Goal: Task Accomplishment & Management: Use online tool/utility

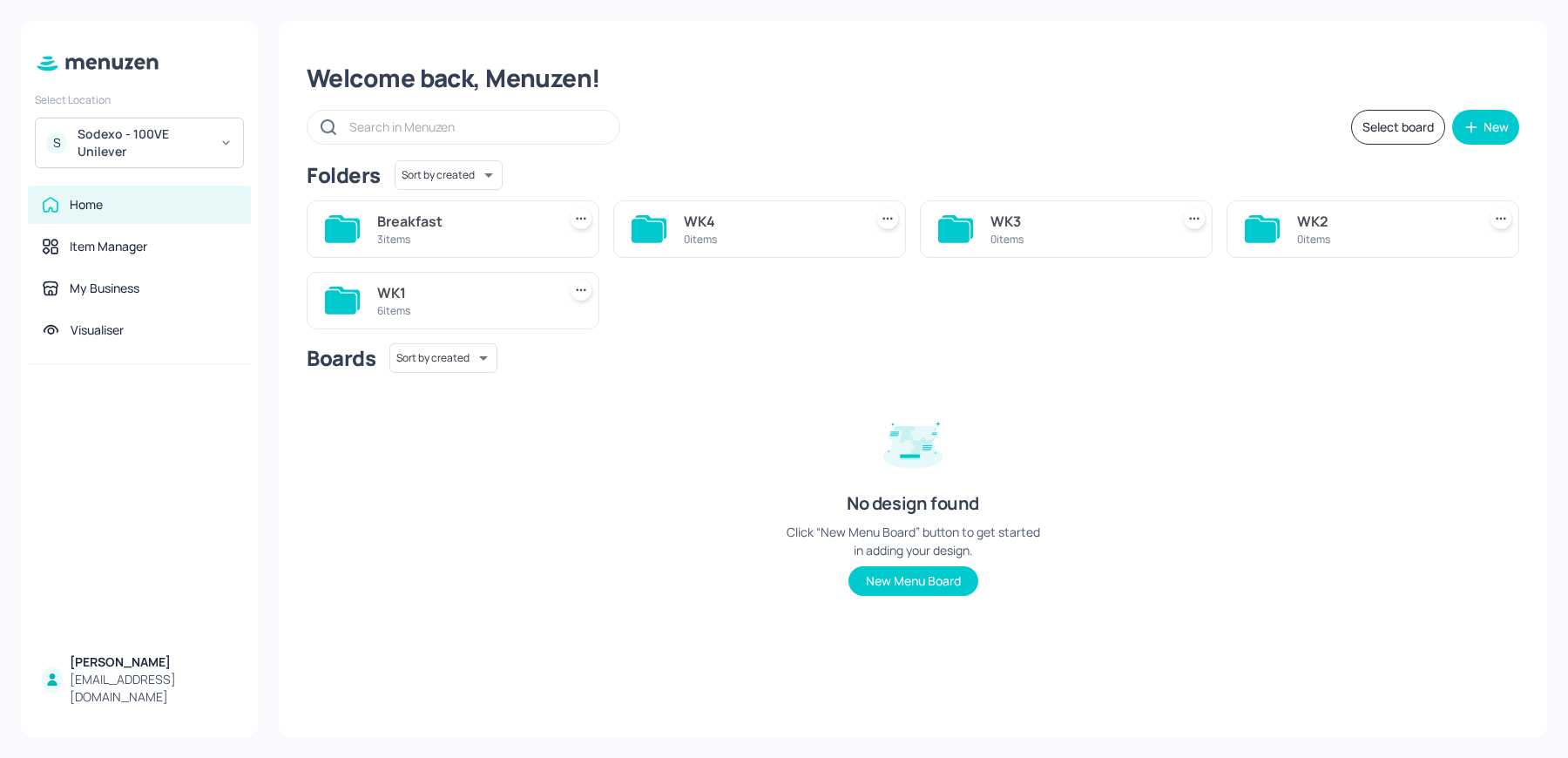
click at [422, 303] on div "6 items" at bounding box center [464, 310] width 173 height 15
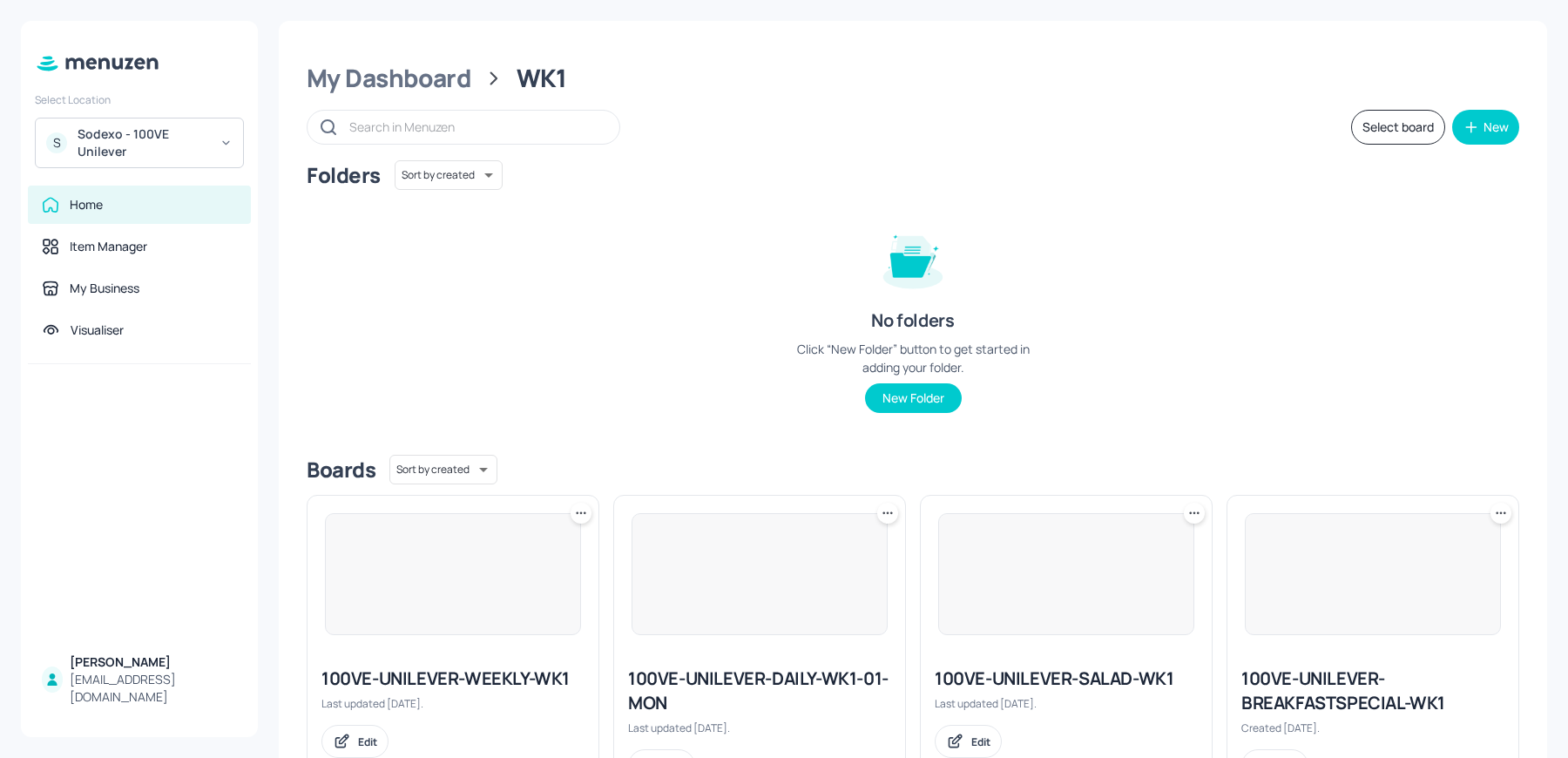
scroll to position [395, 0]
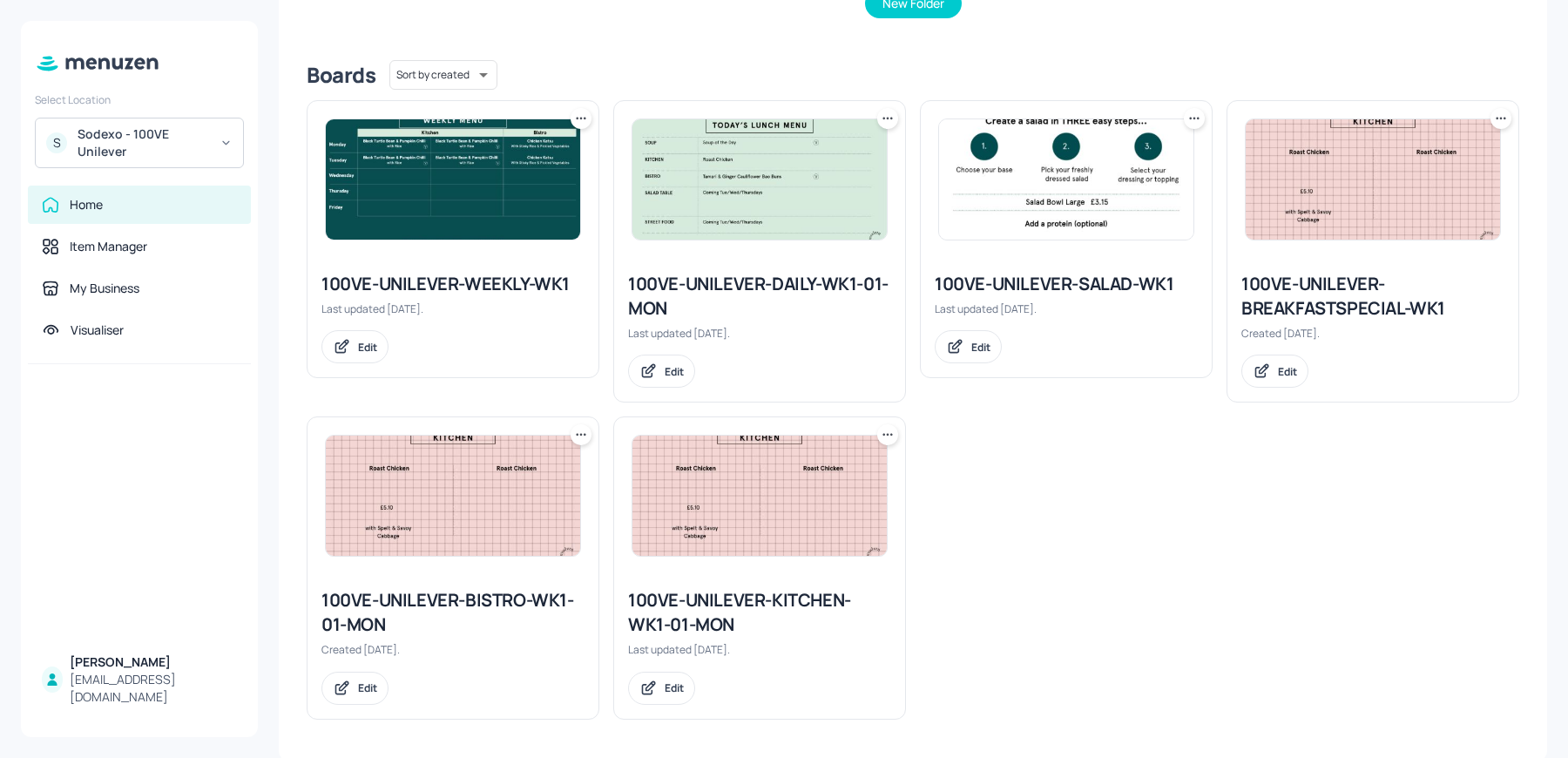
click at [880, 436] on icon at bounding box center [888, 435] width 17 height 17
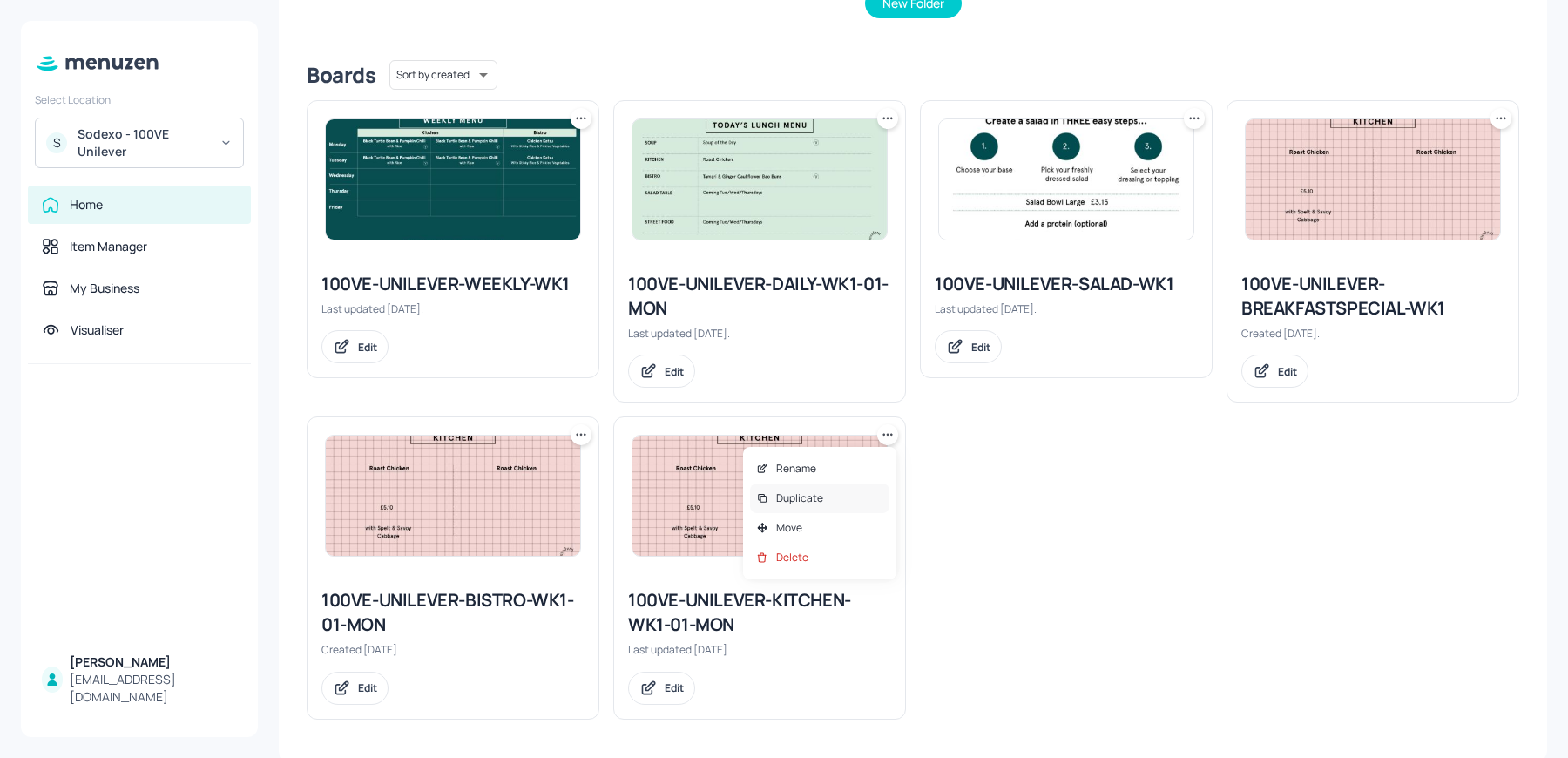
click at [808, 496] on p "Duplicate" at bounding box center [800, 499] width 47 height 16
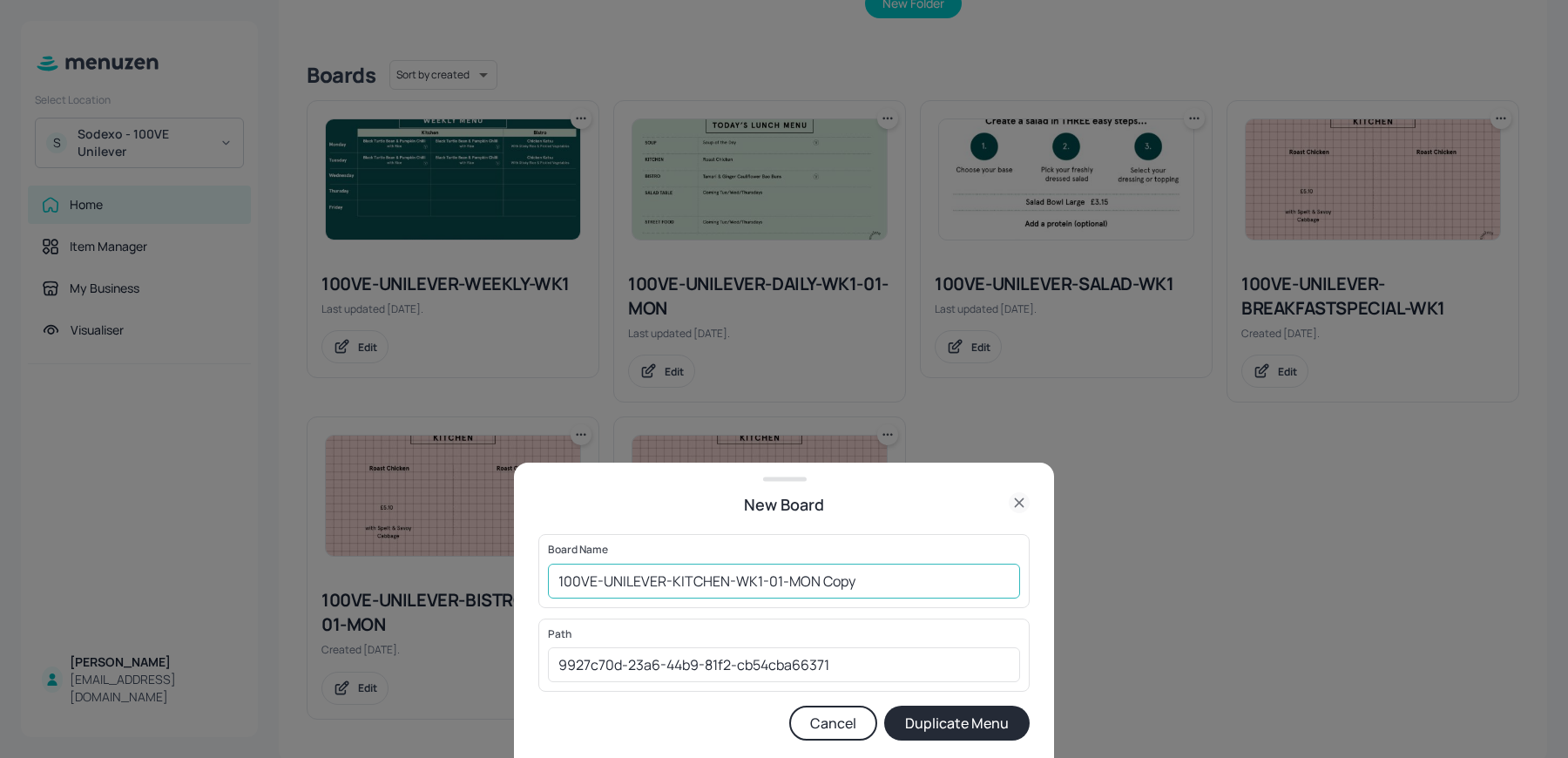
click at [760, 581] on input "100VE-UNILEVER-KITCHEN-WK1-01-MON Copy" at bounding box center [784, 582] width 472 height 35
drag, startPoint x: 818, startPoint y: 581, endPoint x: 943, endPoint y: 581, distance: 125.0
click at [943, 581] on input "100VE-UNILEVER-KITCHEN-WK2-01-MON Copy" at bounding box center [784, 582] width 472 height 35
type input "100VE-UNILEVER-KITCHEN-WK2-01-MON"
click at [884, 706] on button "Duplicate Menu" at bounding box center [957, 723] width 146 height 35
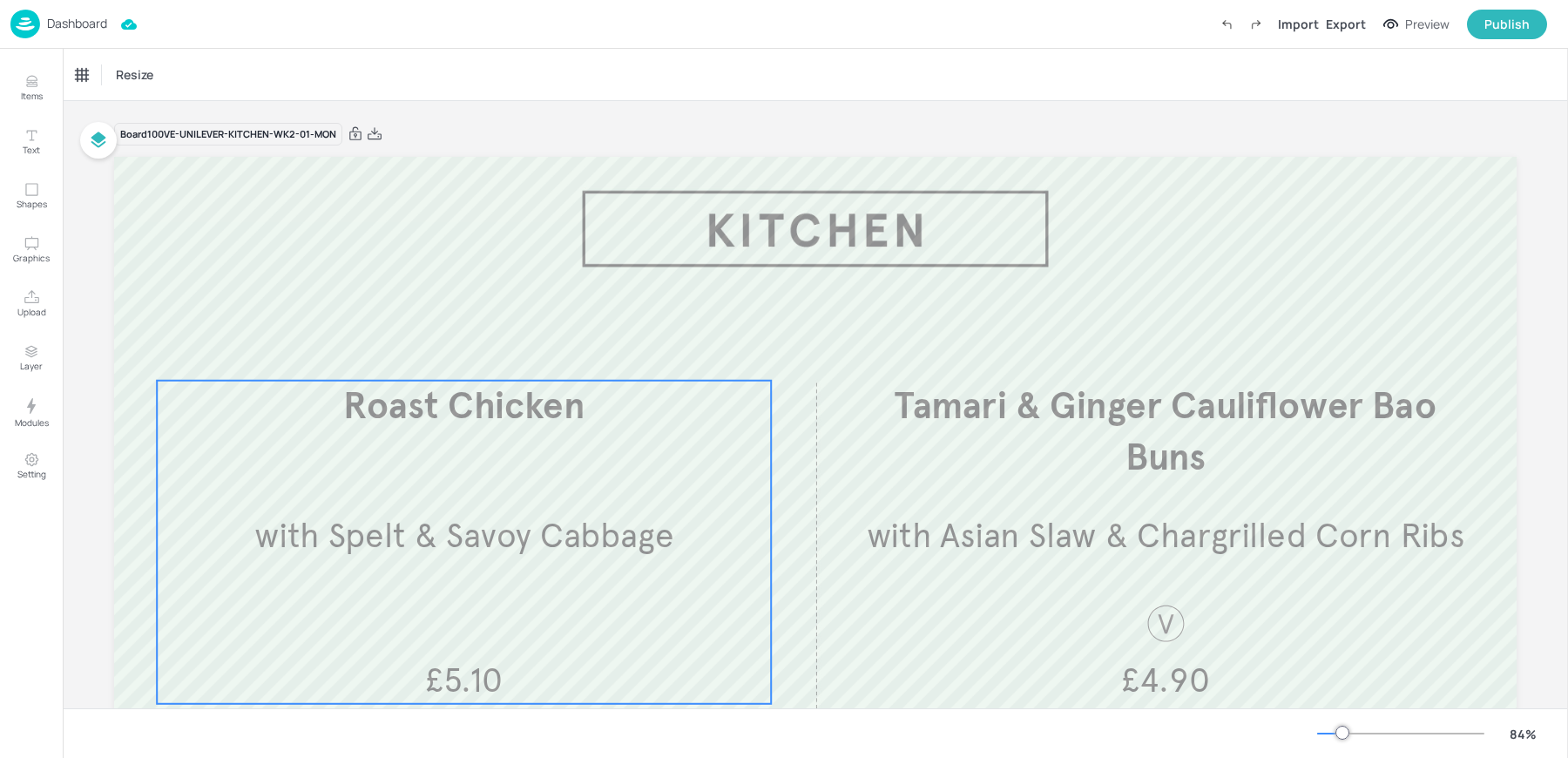
click at [444, 524] on span "with Spelt & Savoy Cabbage" at bounding box center [464, 536] width 419 height 42
click at [120, 82] on div "Roast Chicken" at bounding box center [111, 75] width 71 height 16
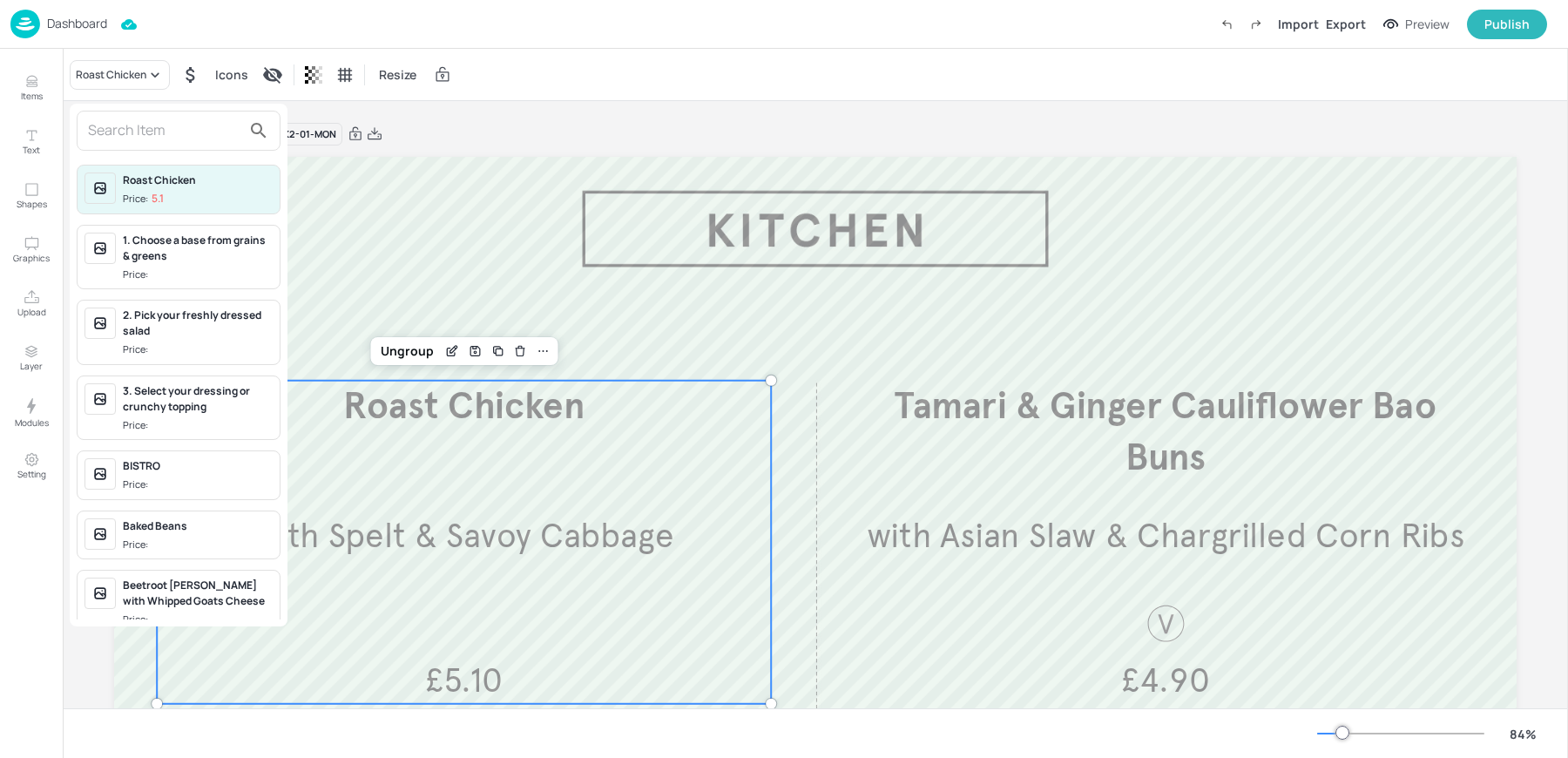
click at [117, 127] on input "text" at bounding box center [165, 131] width 154 height 28
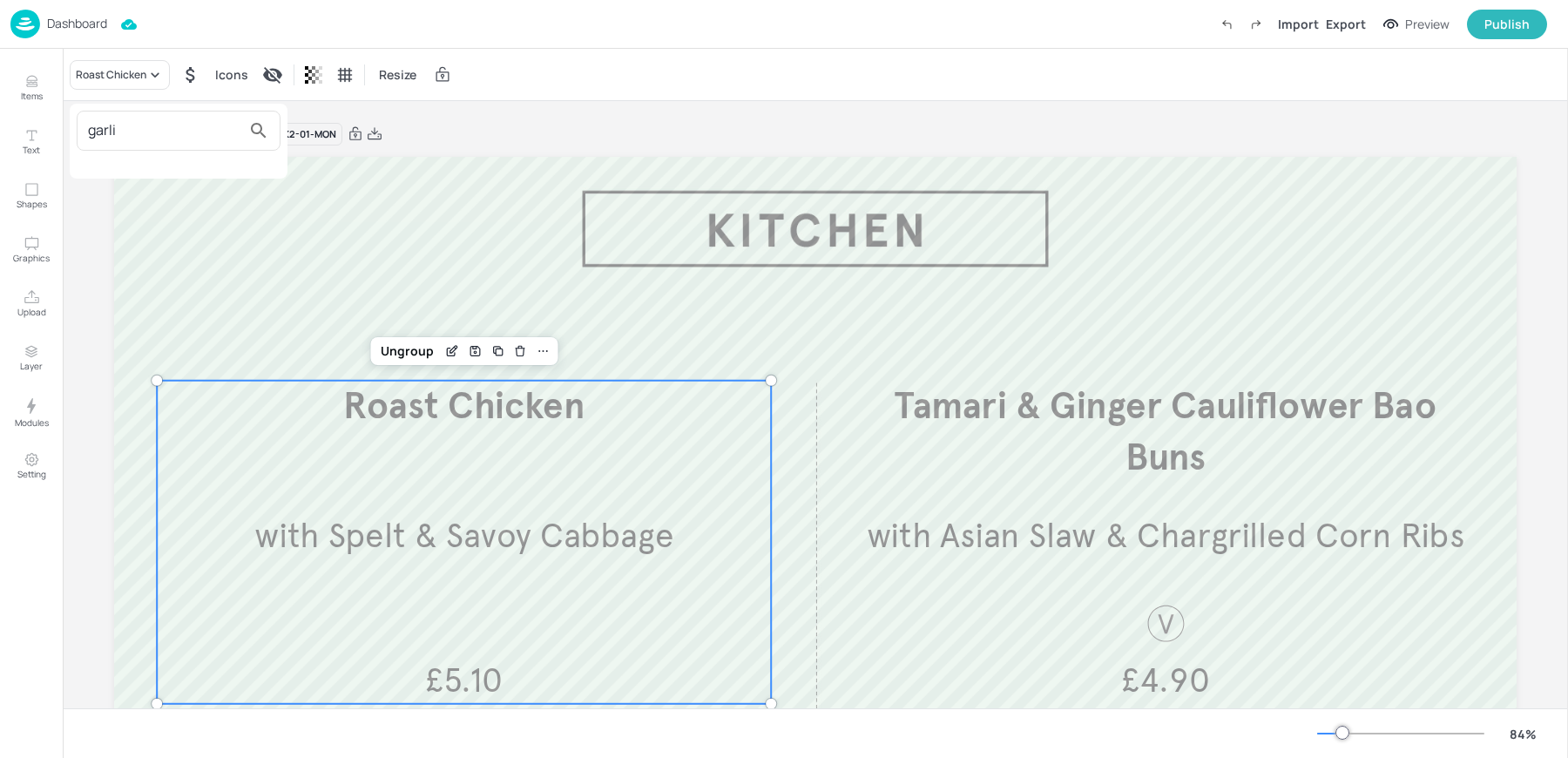
type input "garli"
click at [38, 80] on div at bounding box center [784, 379] width 1568 height 758
click at [31, 94] on p "Items" at bounding box center [31, 96] width 22 height 12
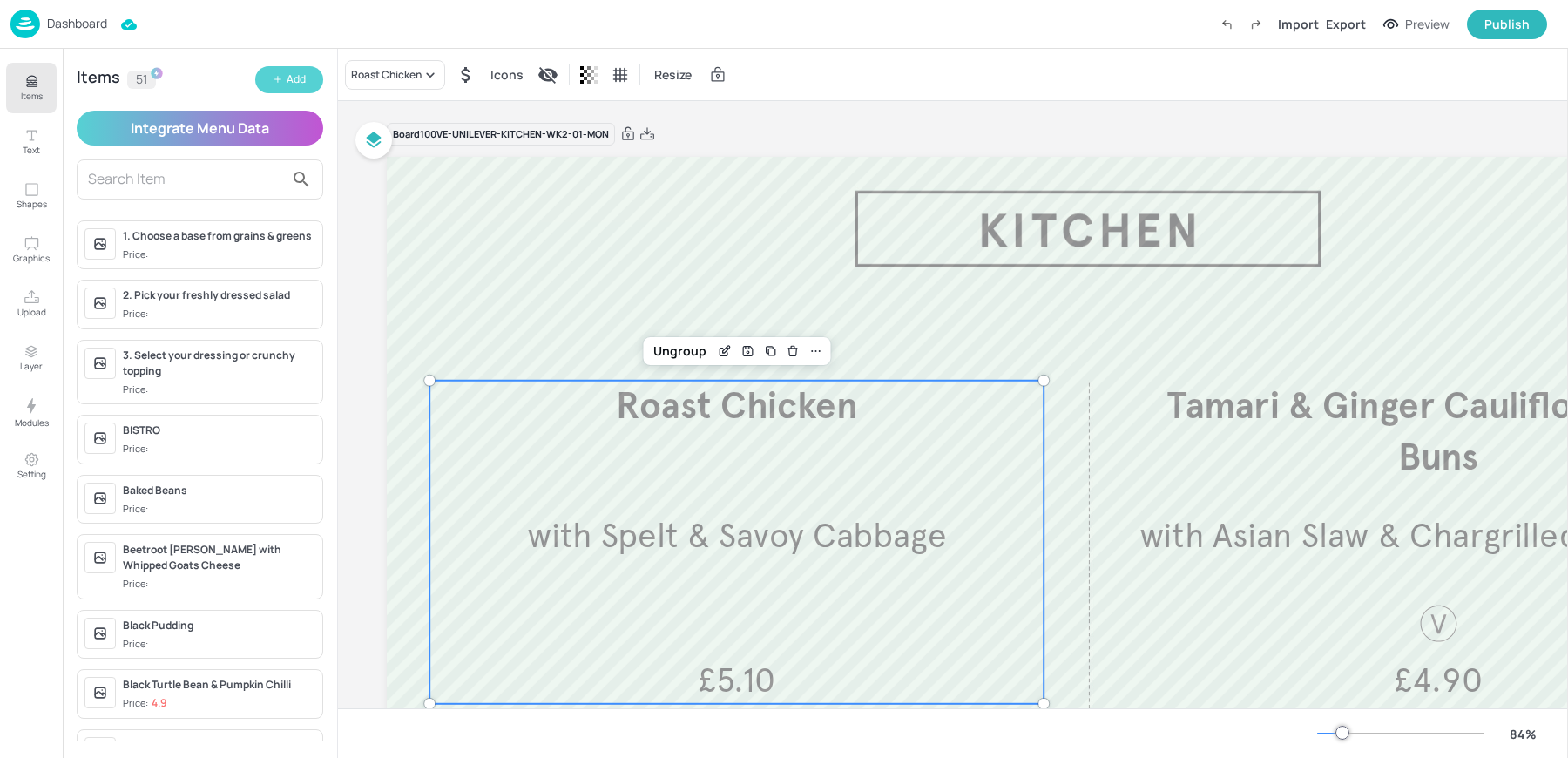
click at [288, 82] on div "Add" at bounding box center [296, 79] width 19 height 17
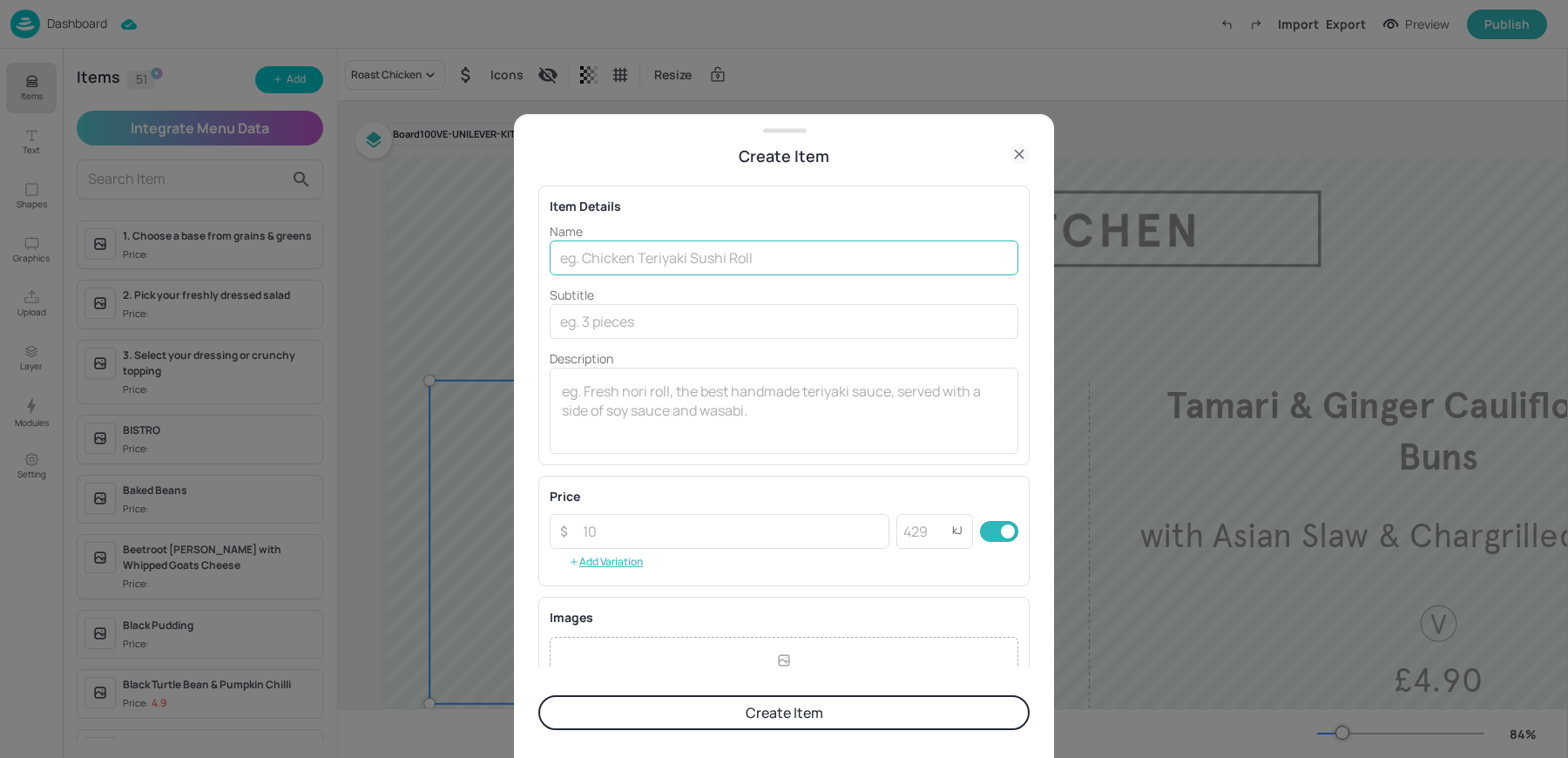
click at [756, 262] on input "text" at bounding box center [784, 258] width 469 height 35
paste input "Garlic & Rosemary Roast Pork With Potatoes, Pears & Parsnips £5.60"
drag, startPoint x: 757, startPoint y: 254, endPoint x: 1109, endPoint y: 263, distance: 352.1
click at [1109, 263] on div "Create Item Item Details Name Garlic & Rosemary Roast Pork With Potatoes, Pears…" at bounding box center [784, 379] width 1568 height 758
type input "Garlic & [PERSON_NAME] Roast Pork"
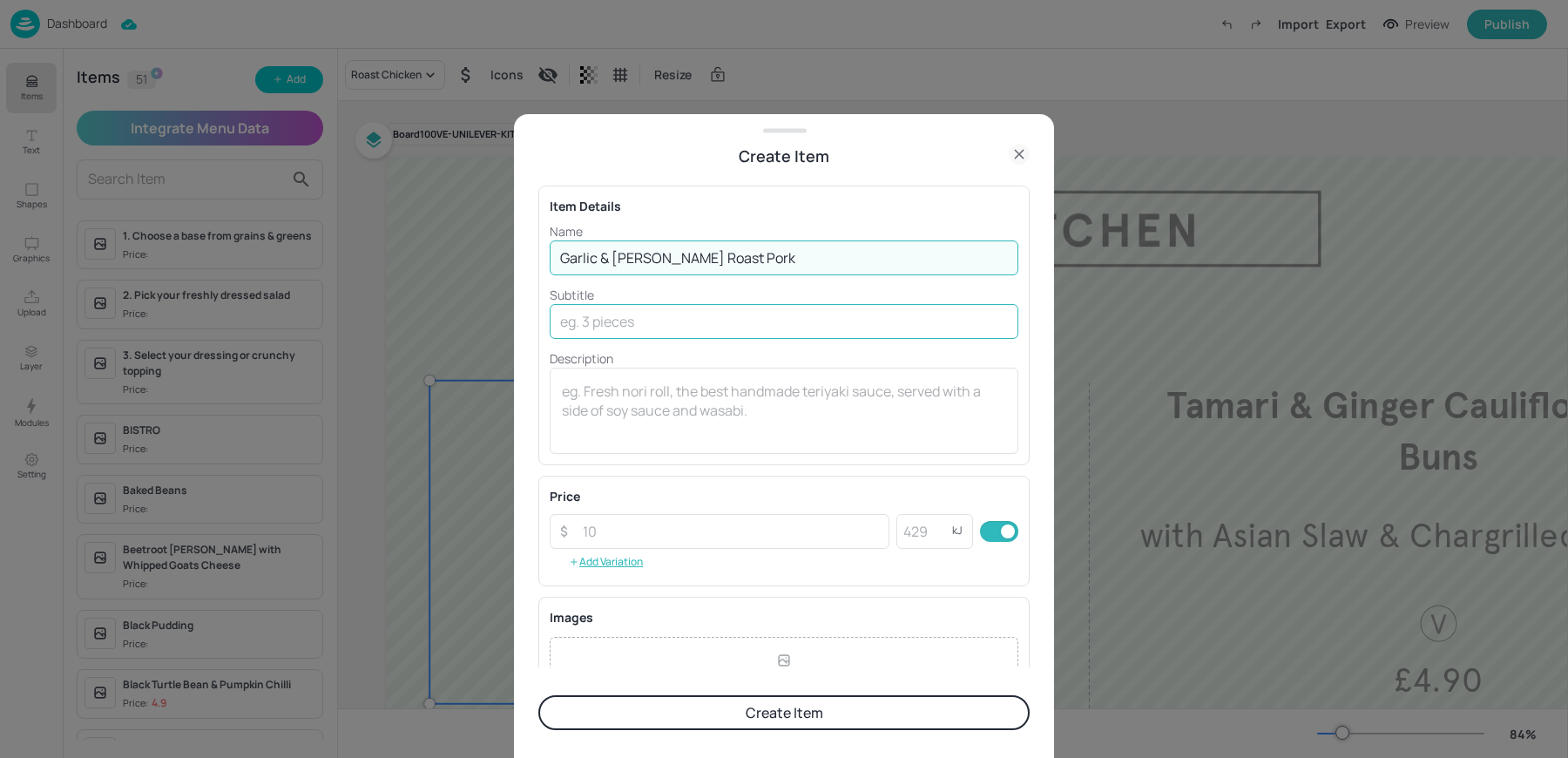
paste input "With Potatoes, Pears & Parsnips £5.60"
click at [619, 322] on input "text" at bounding box center [784, 321] width 469 height 35
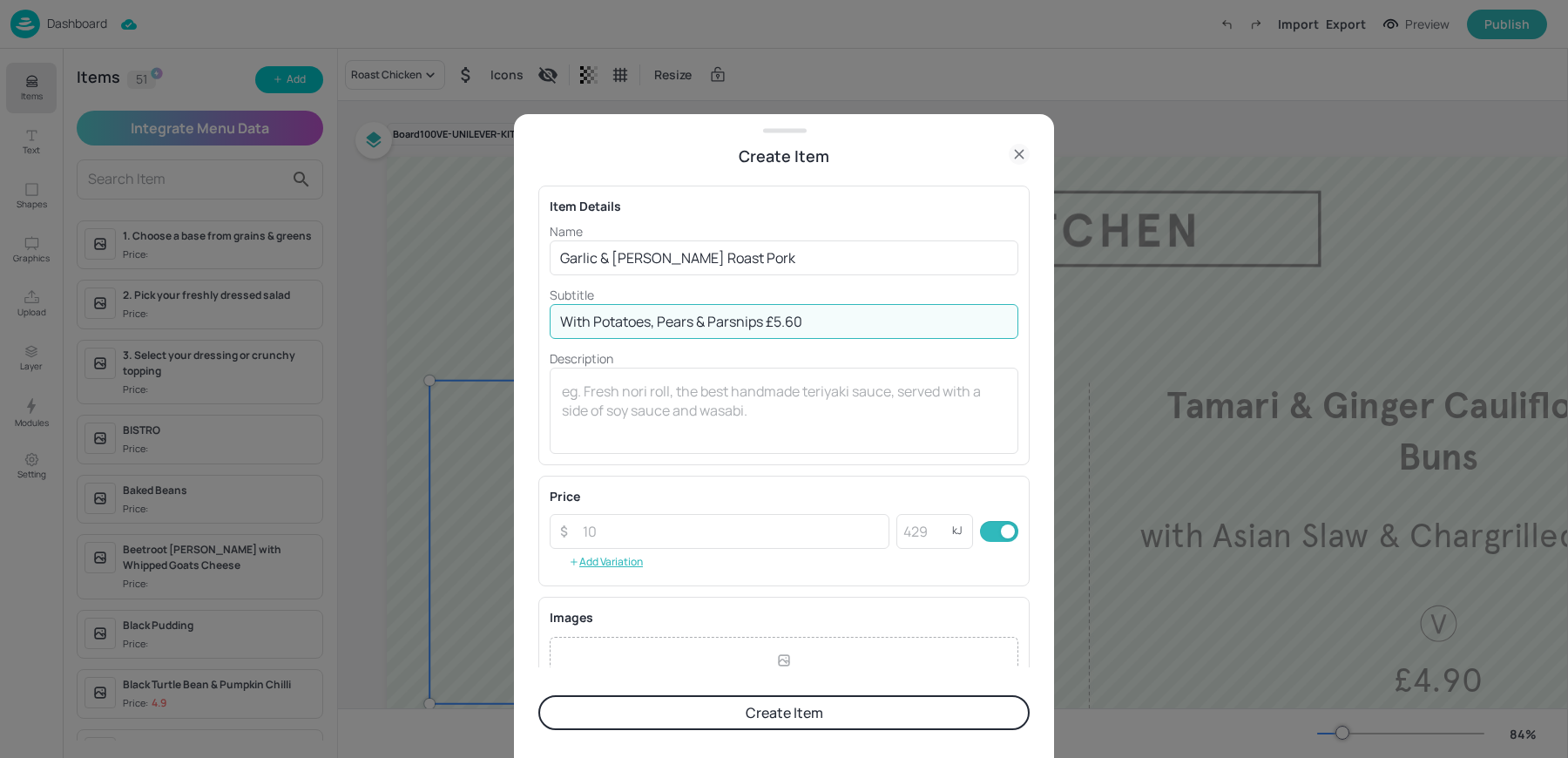
click at [769, 320] on input "With Potatoes, Pears & Parsnips £5.60" at bounding box center [784, 321] width 469 height 35
type input "With Potatoes, Pears & Parsnips"
paste input "5.60"
click at [644, 534] on input "number" at bounding box center [731, 532] width 317 height 35
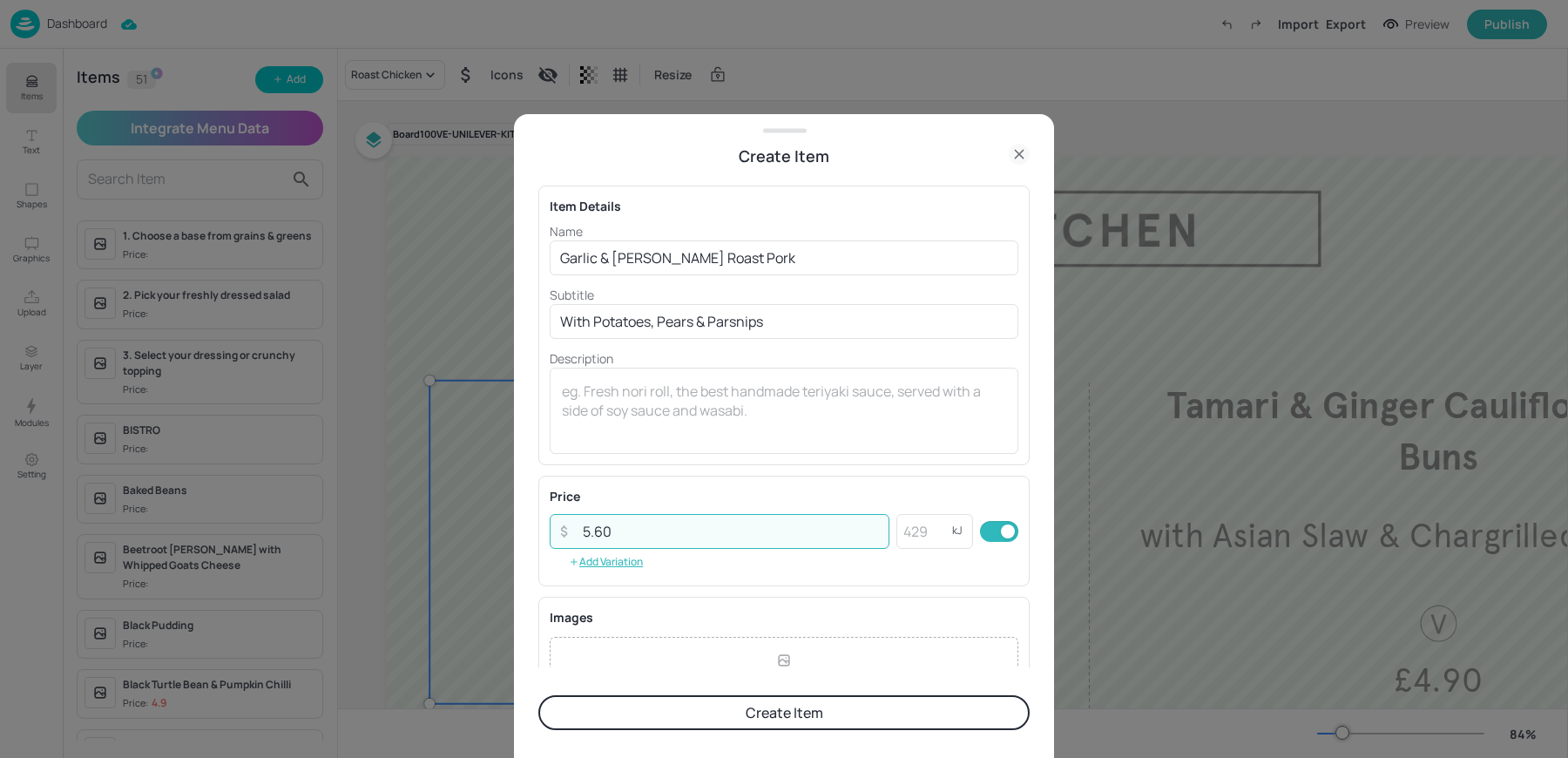
type input "5.60"
click at [651, 718] on button "Create Item" at bounding box center [784, 713] width 492 height 35
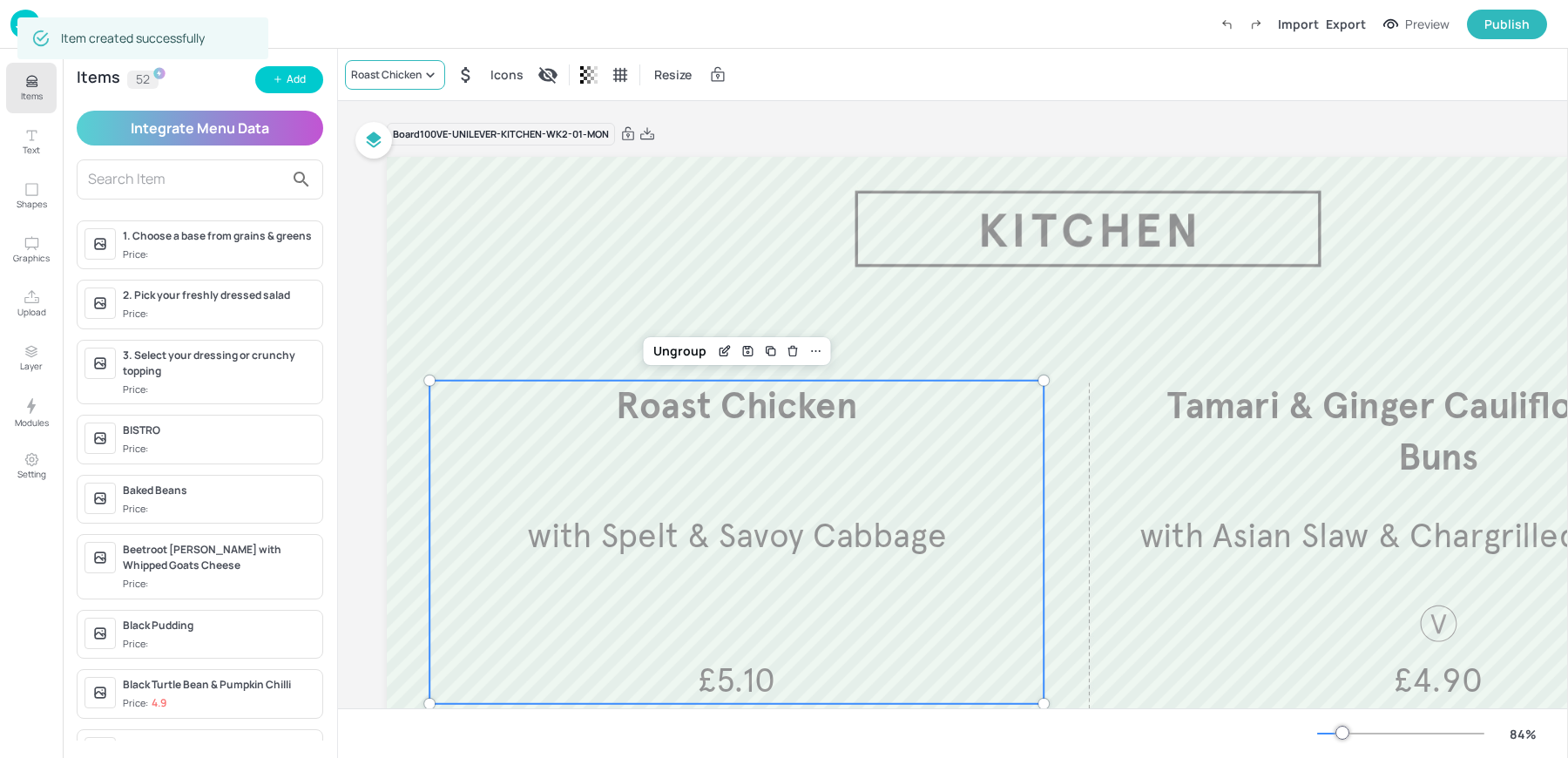
click at [367, 85] on div "Roast Chicken" at bounding box center [395, 75] width 100 height 30
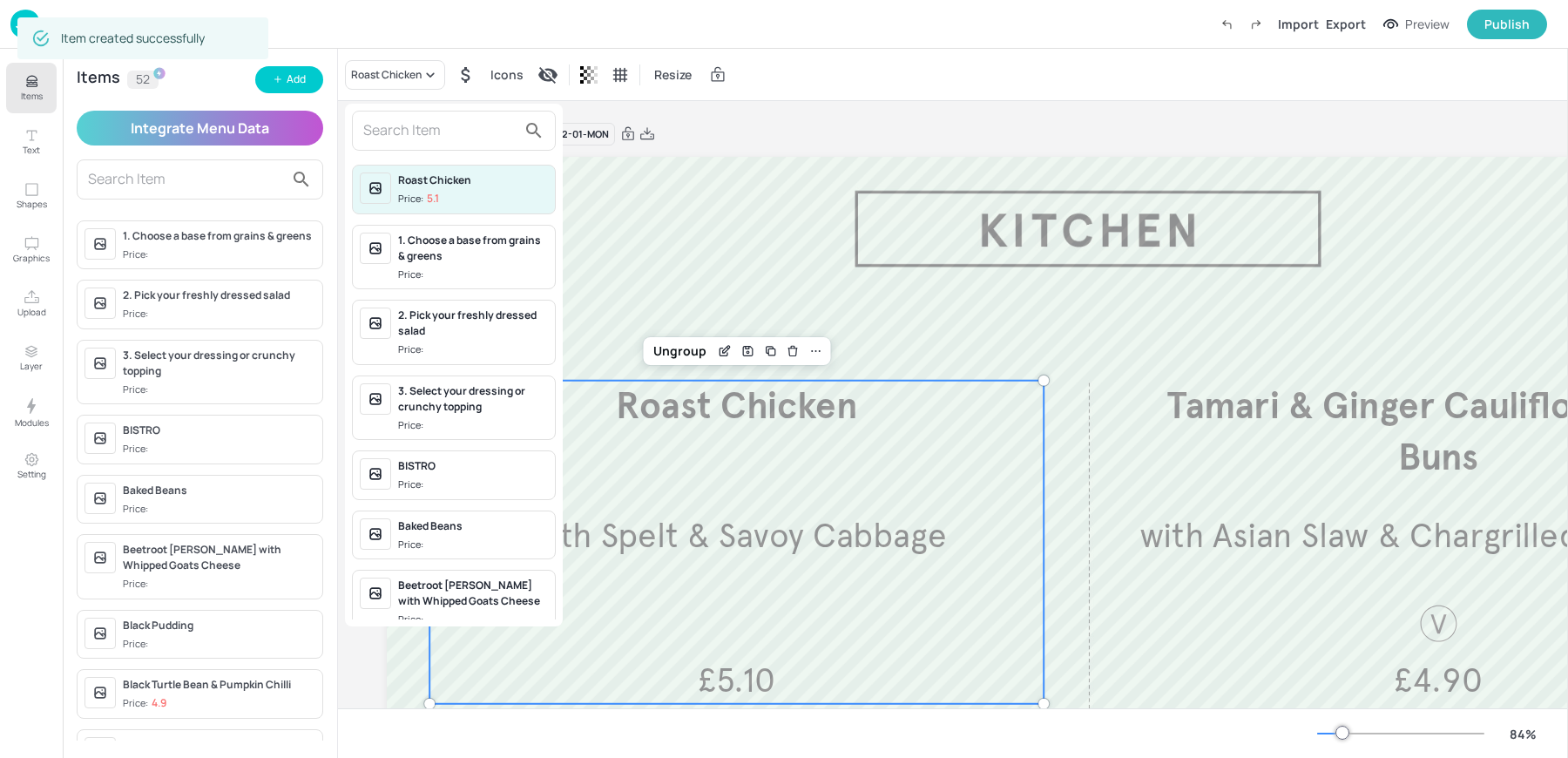
click at [378, 131] on input "text" at bounding box center [440, 131] width 154 height 28
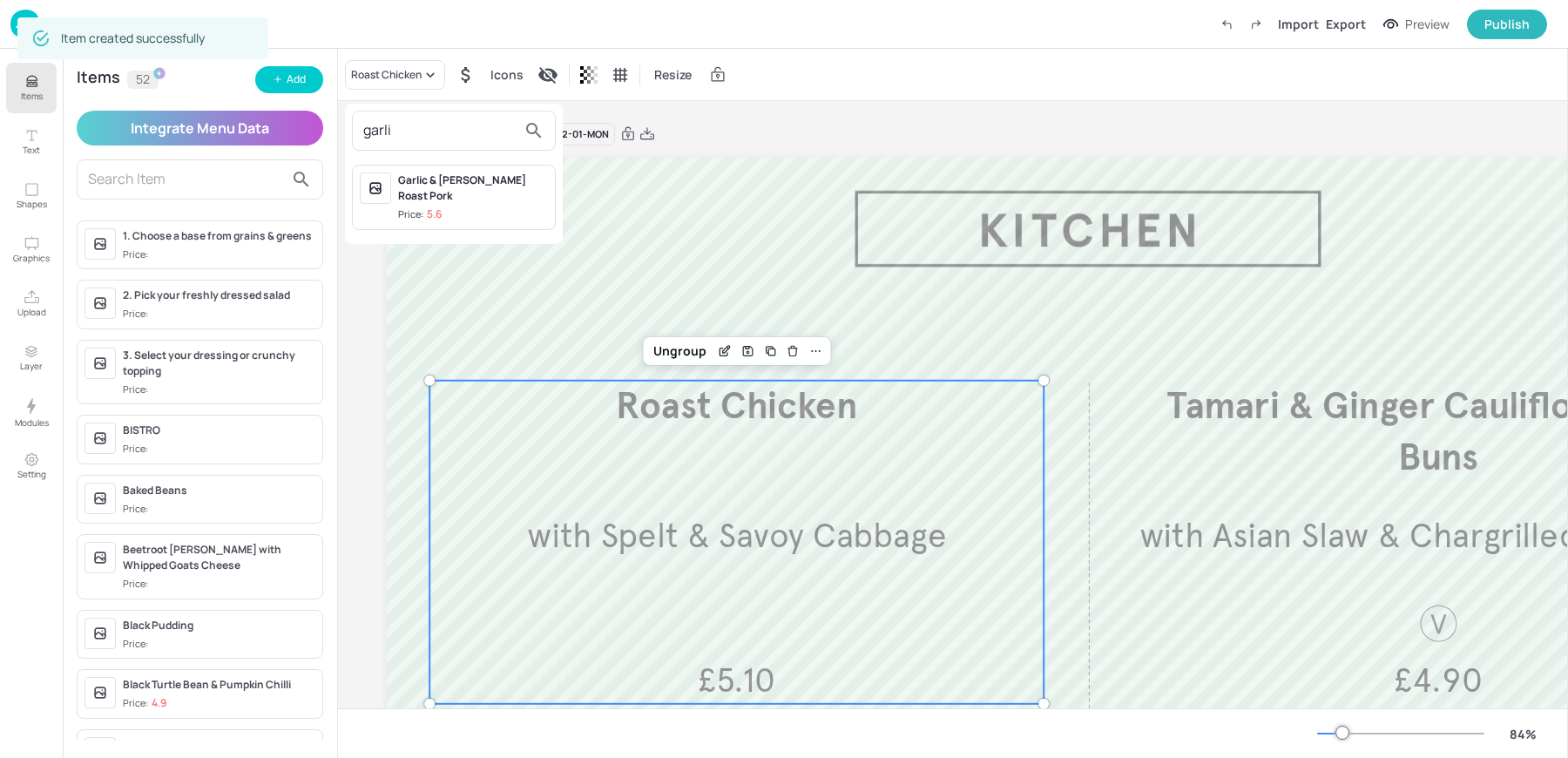
type input "garli"
click at [435, 208] on p "5.6" at bounding box center [434, 214] width 15 height 12
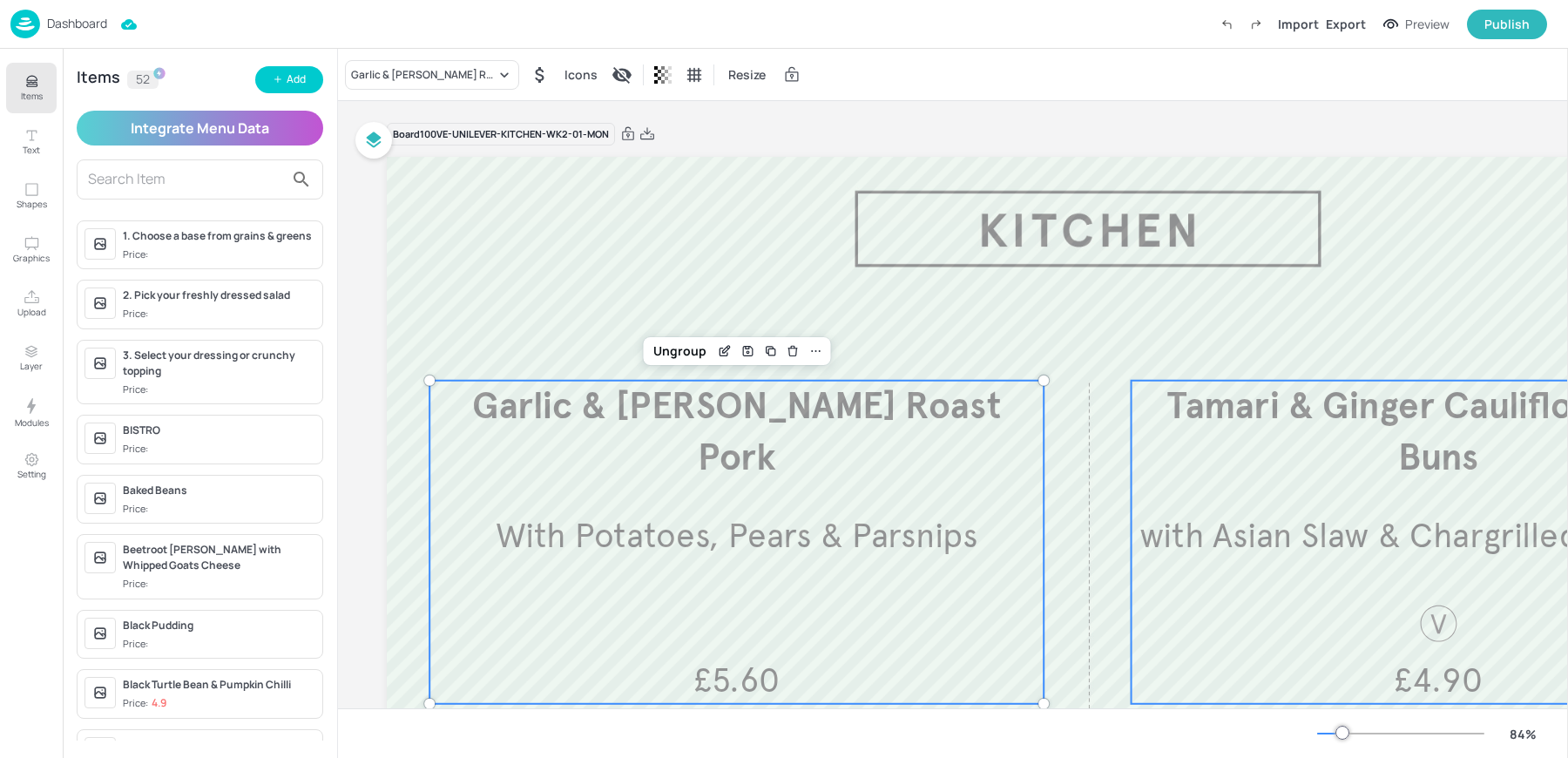
click at [1269, 555] on span "with Asian Slaw & Chargrilled Corn Ribs" at bounding box center [1438, 536] width 598 height 42
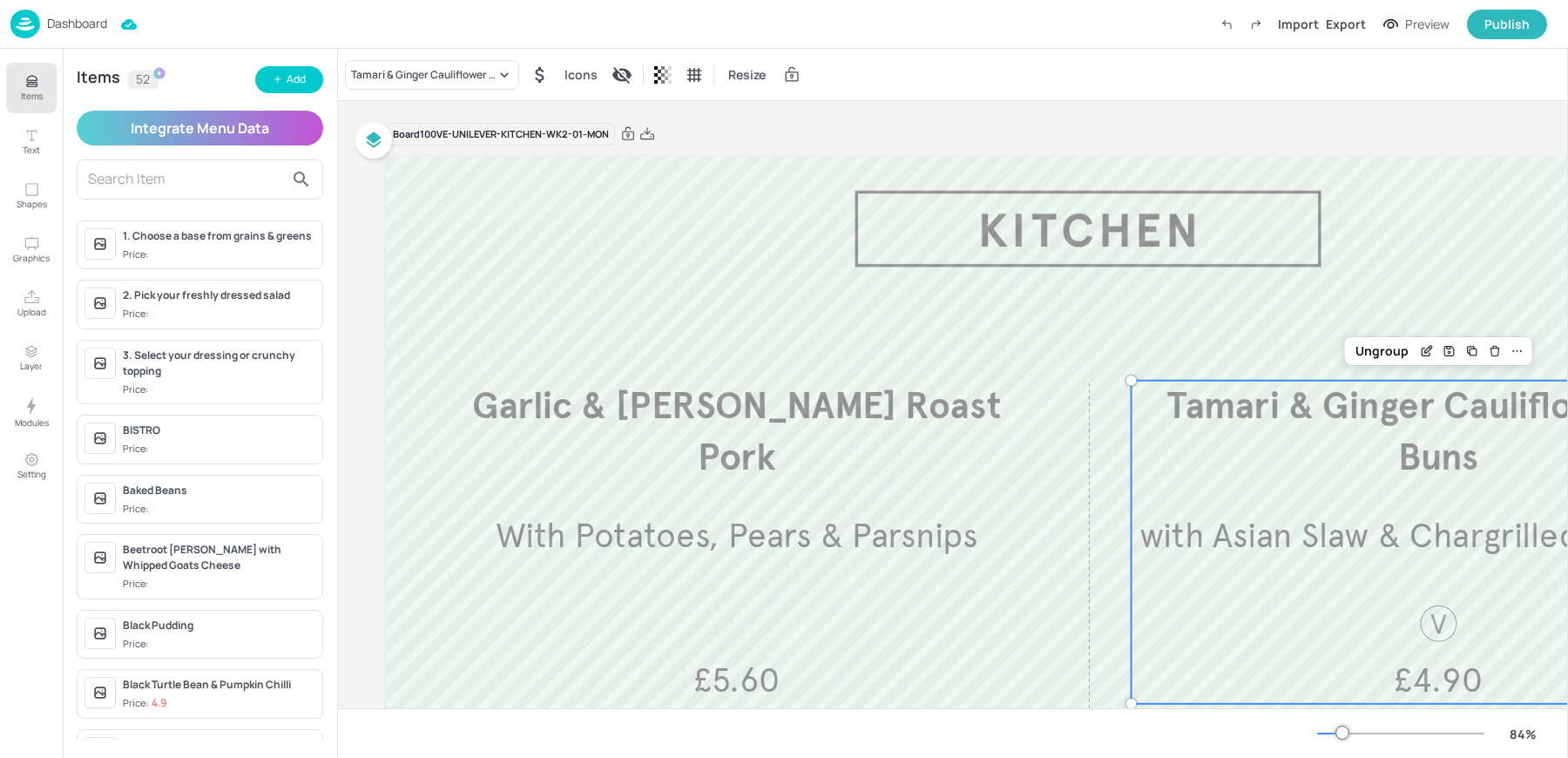
click at [434, 45] on div "Dashboard Import Export Preview Publish" at bounding box center [779, 24] width 1537 height 48
click at [407, 72] on div "Tamari & Ginger Cauliflower Bao Buns" at bounding box center [423, 75] width 145 height 16
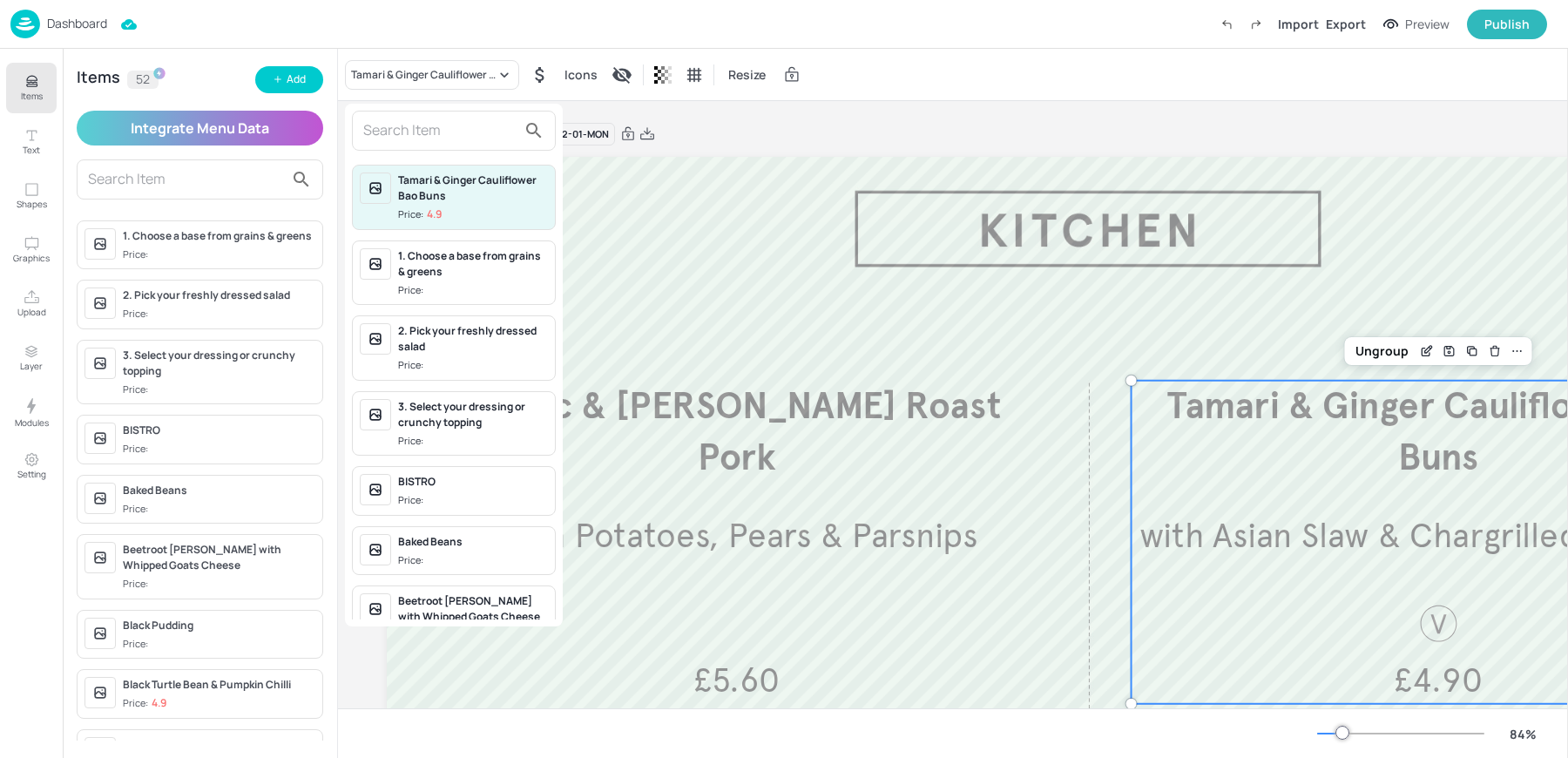
click at [395, 134] on input "text" at bounding box center [440, 131] width 154 height 28
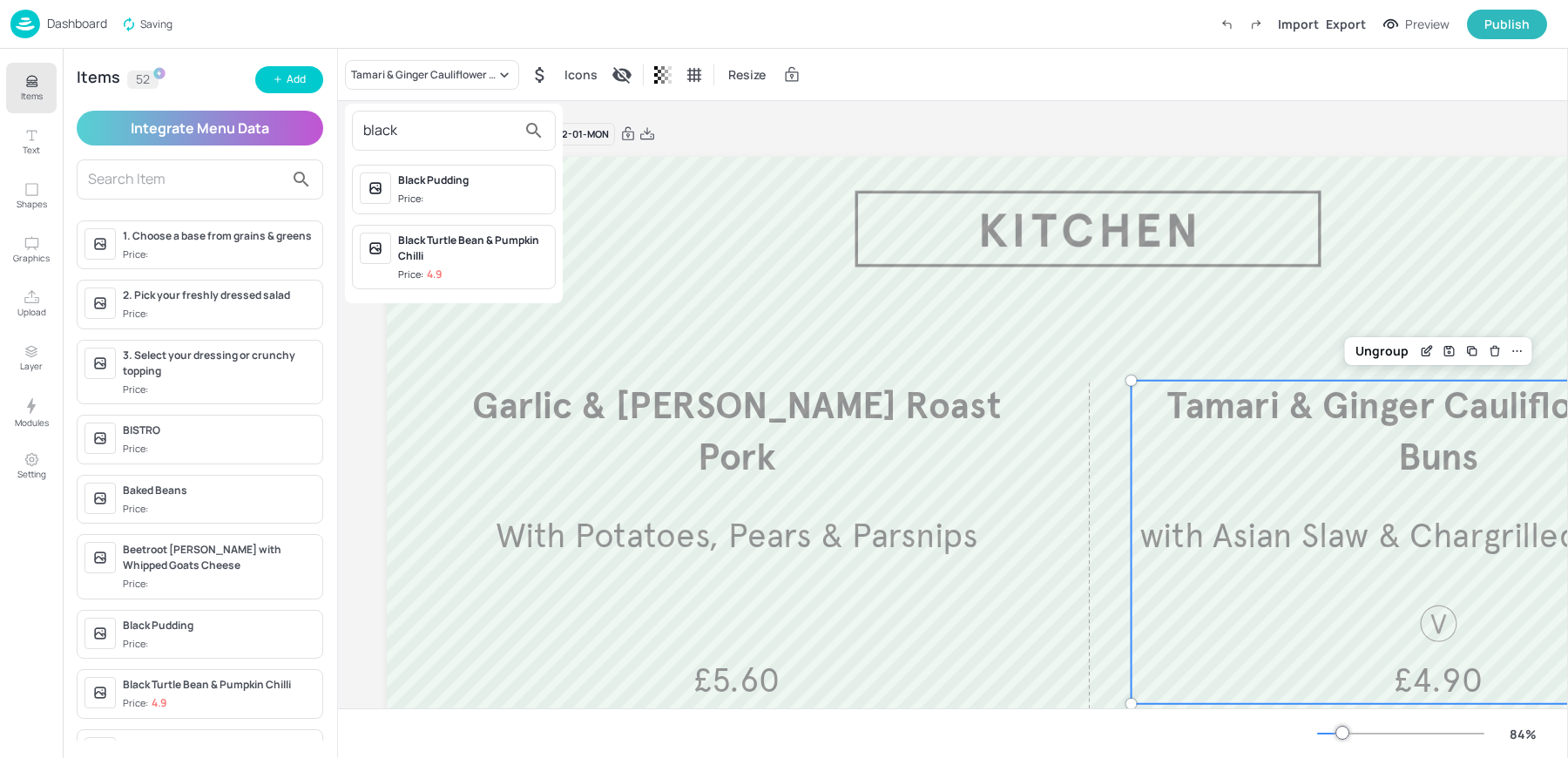
type input "black"
click at [434, 263] on div "Black Turtle Bean & Pumpkin Chilli Price: 4.9" at bounding box center [473, 257] width 150 height 50
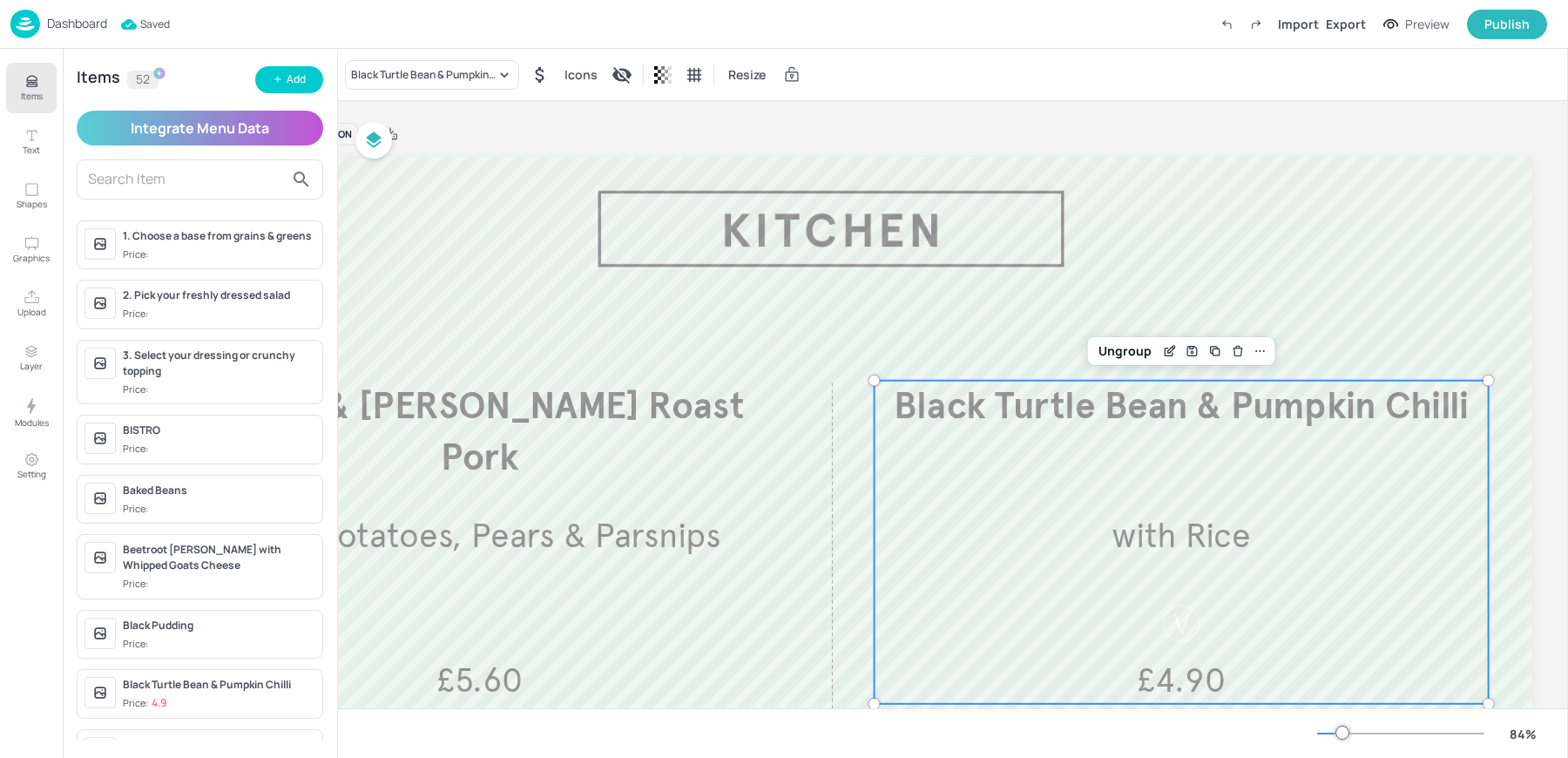
scroll to position [0, 274]
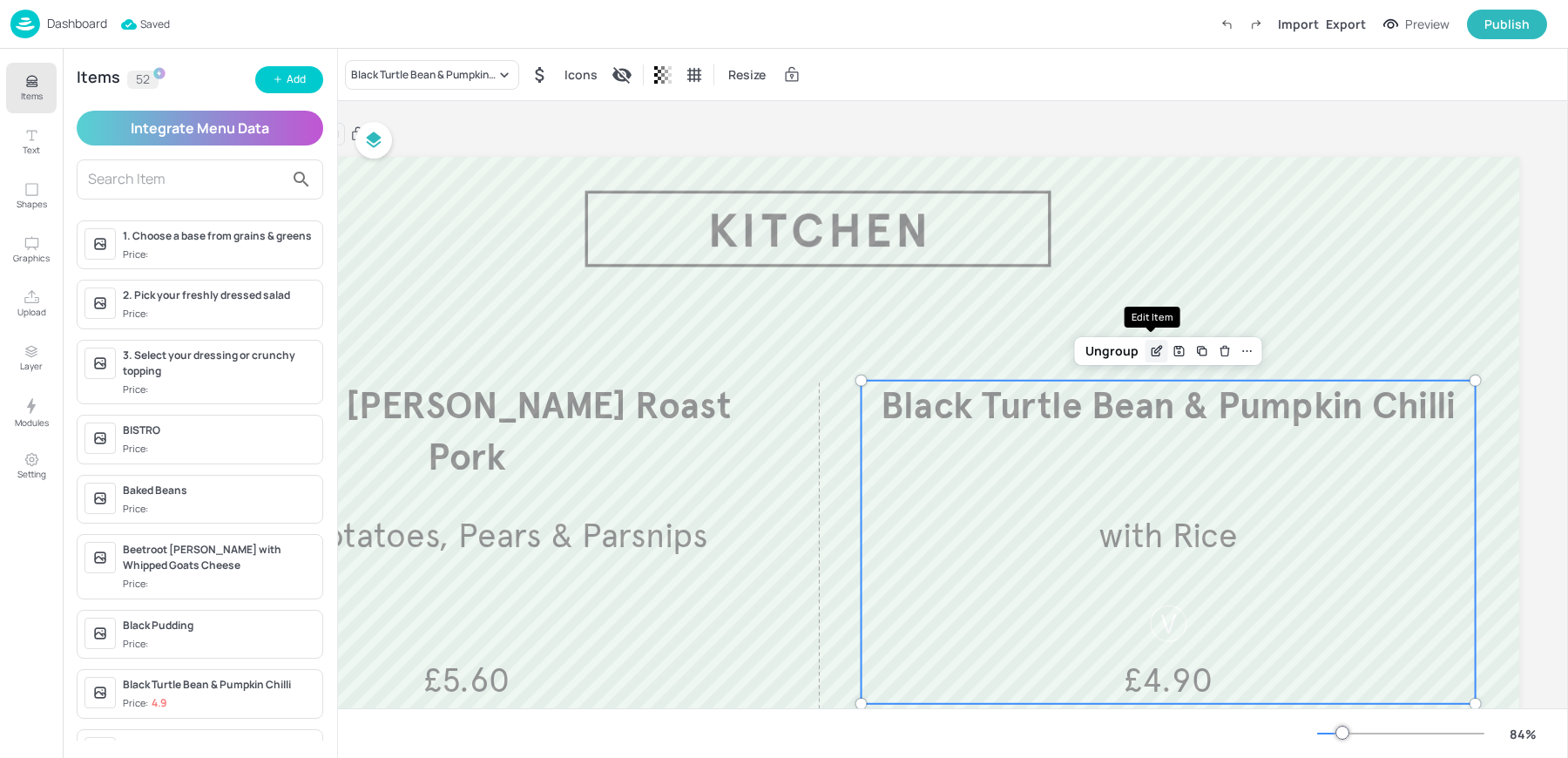
click at [1149, 352] on icon "Edit Item" at bounding box center [1156, 351] width 15 height 14
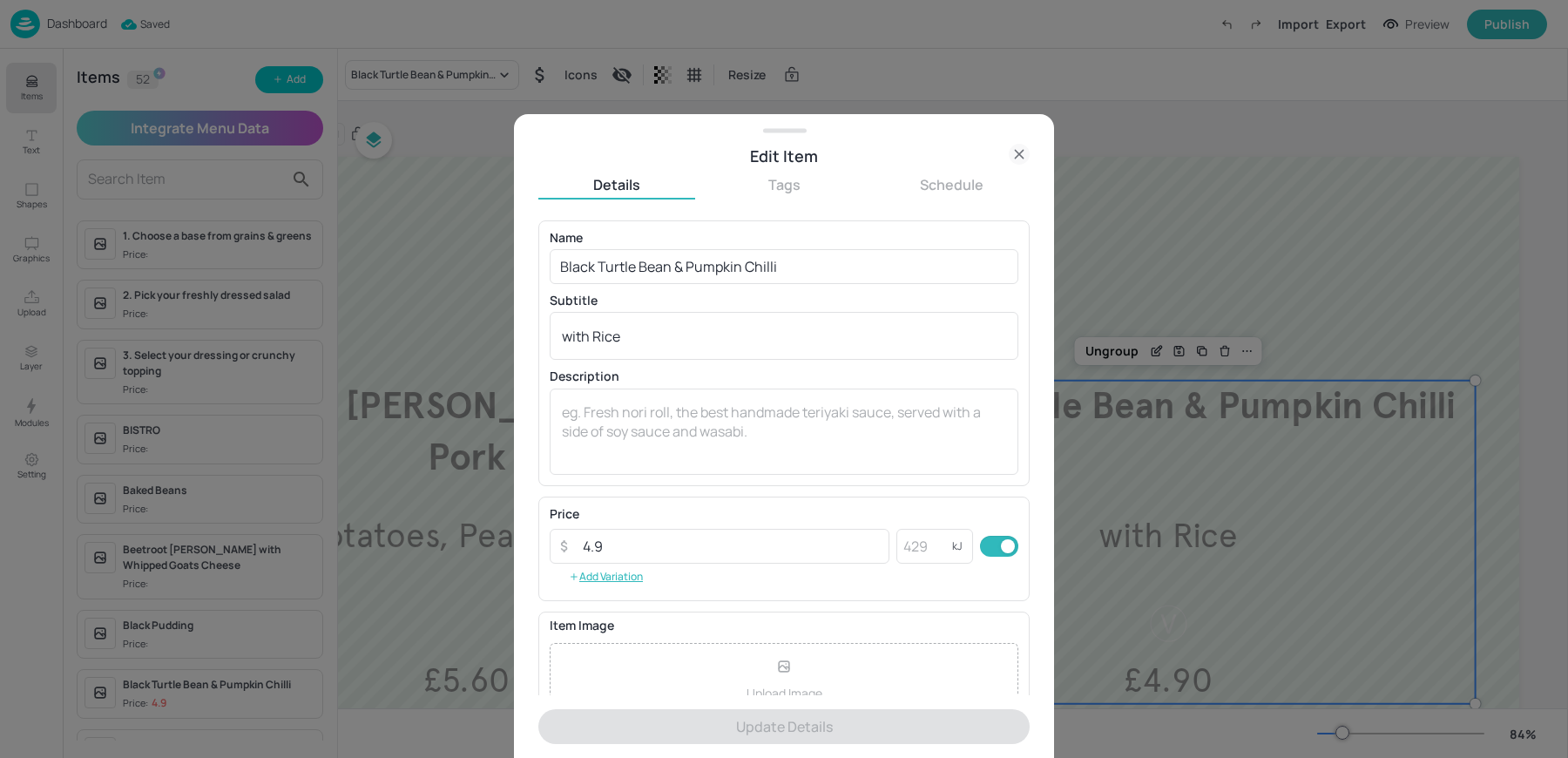
scroll to position [168, 0]
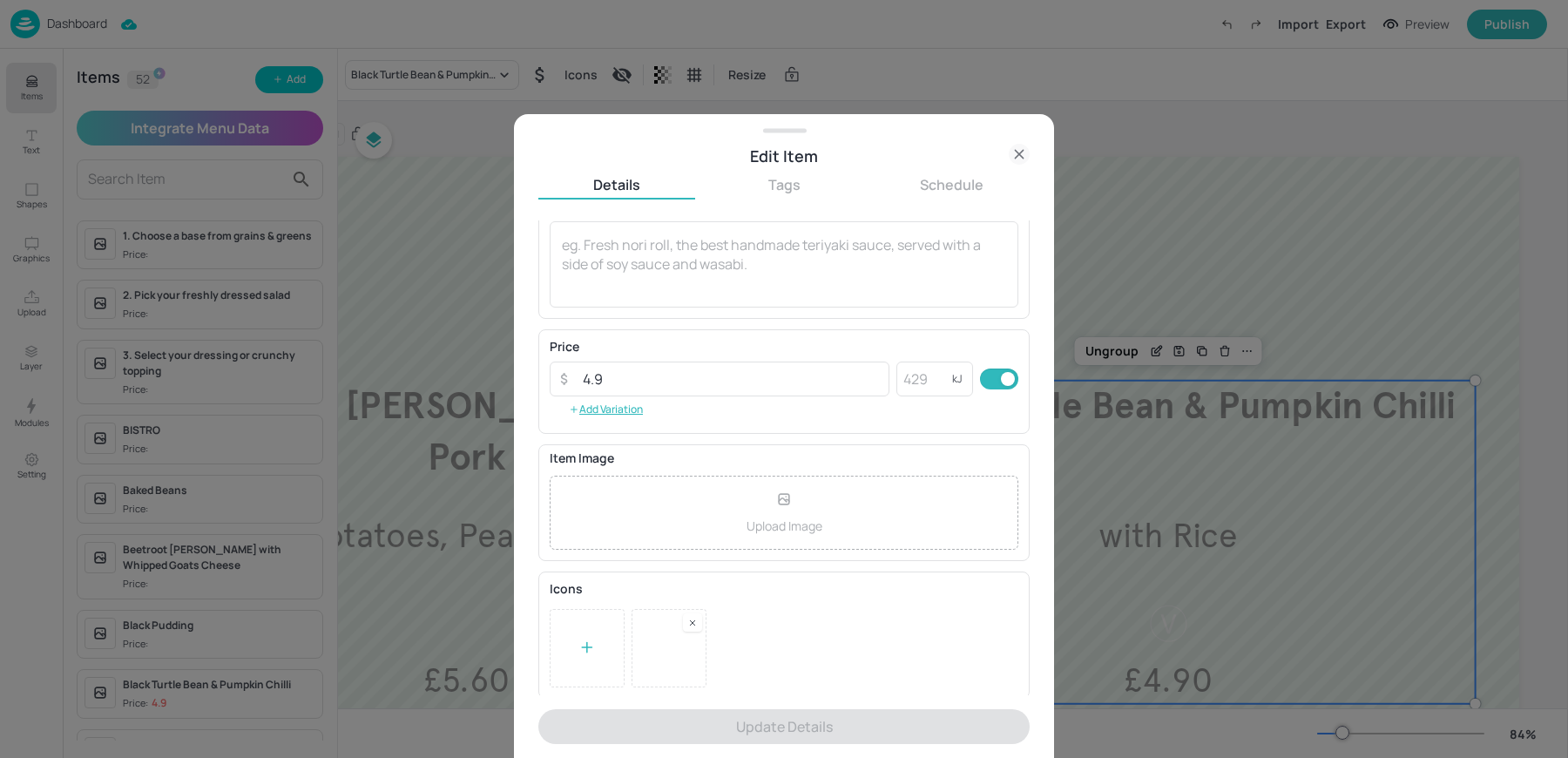
click at [700, 620] on div at bounding box center [692, 622] width 19 height 18
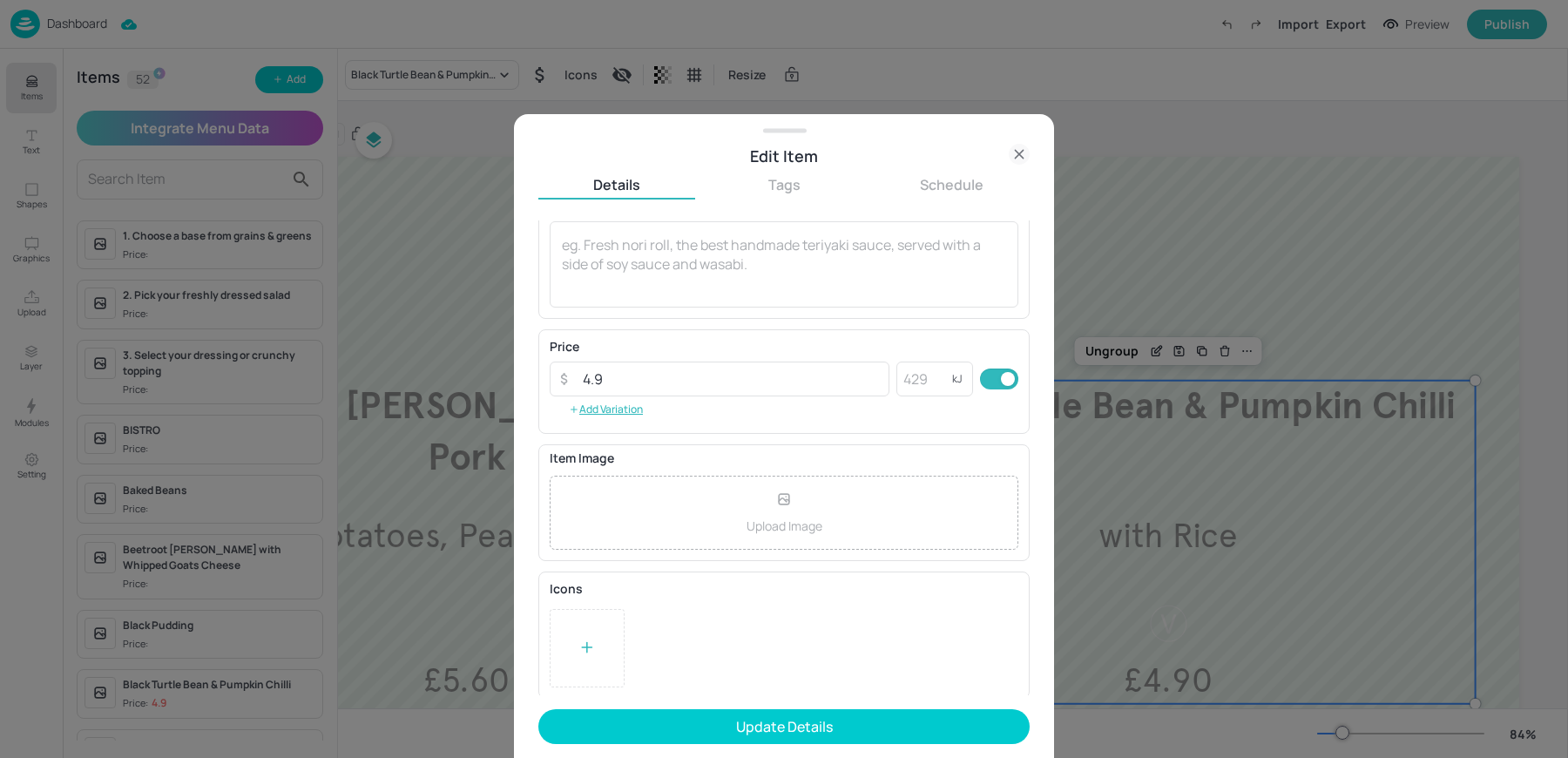
click at [598, 644] on div at bounding box center [588, 648] width 75 height 79
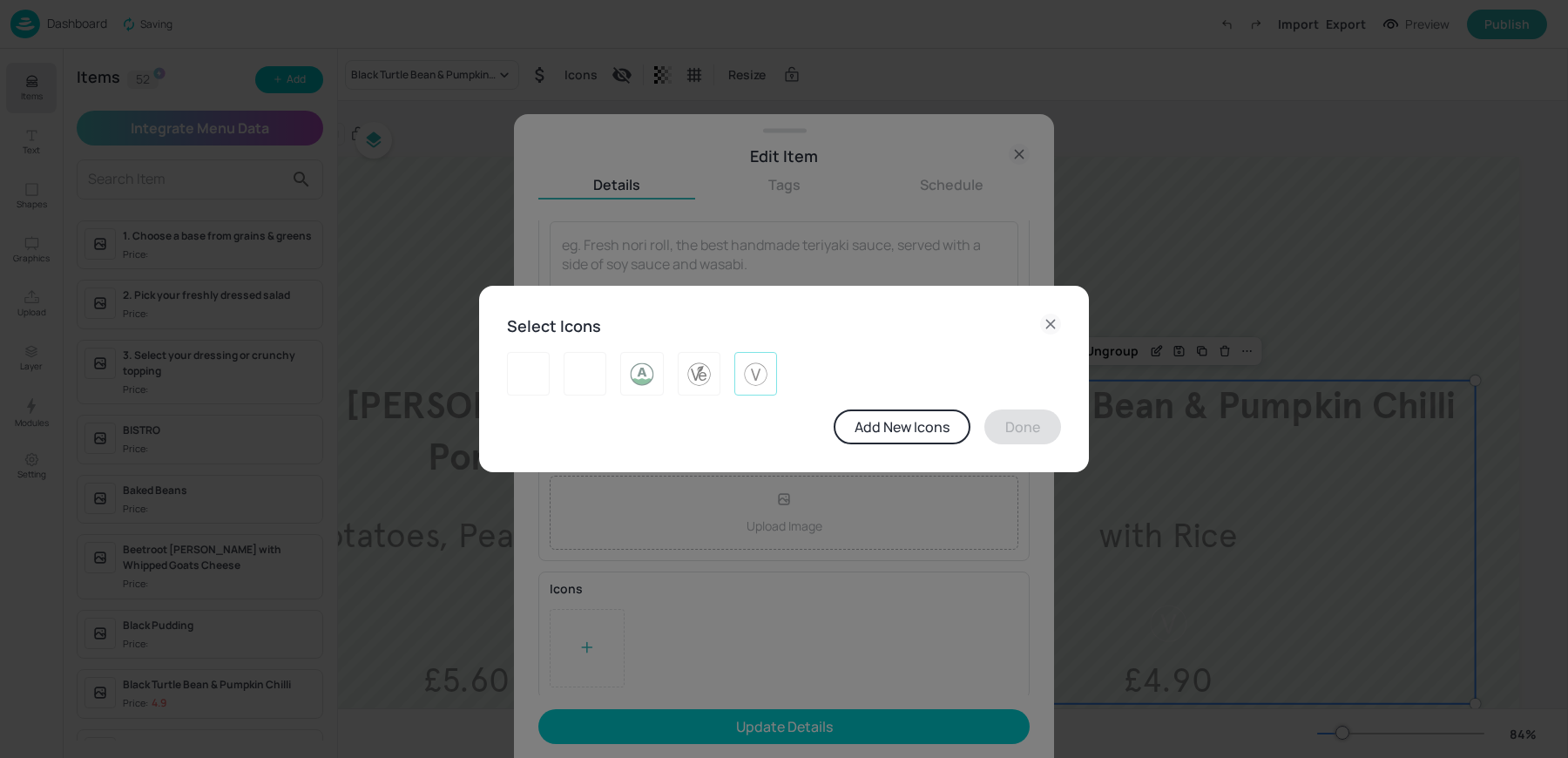
click at [744, 359] on div at bounding box center [755, 374] width 43 height 44
click at [1008, 418] on button "Done" at bounding box center [1022, 427] width 77 height 35
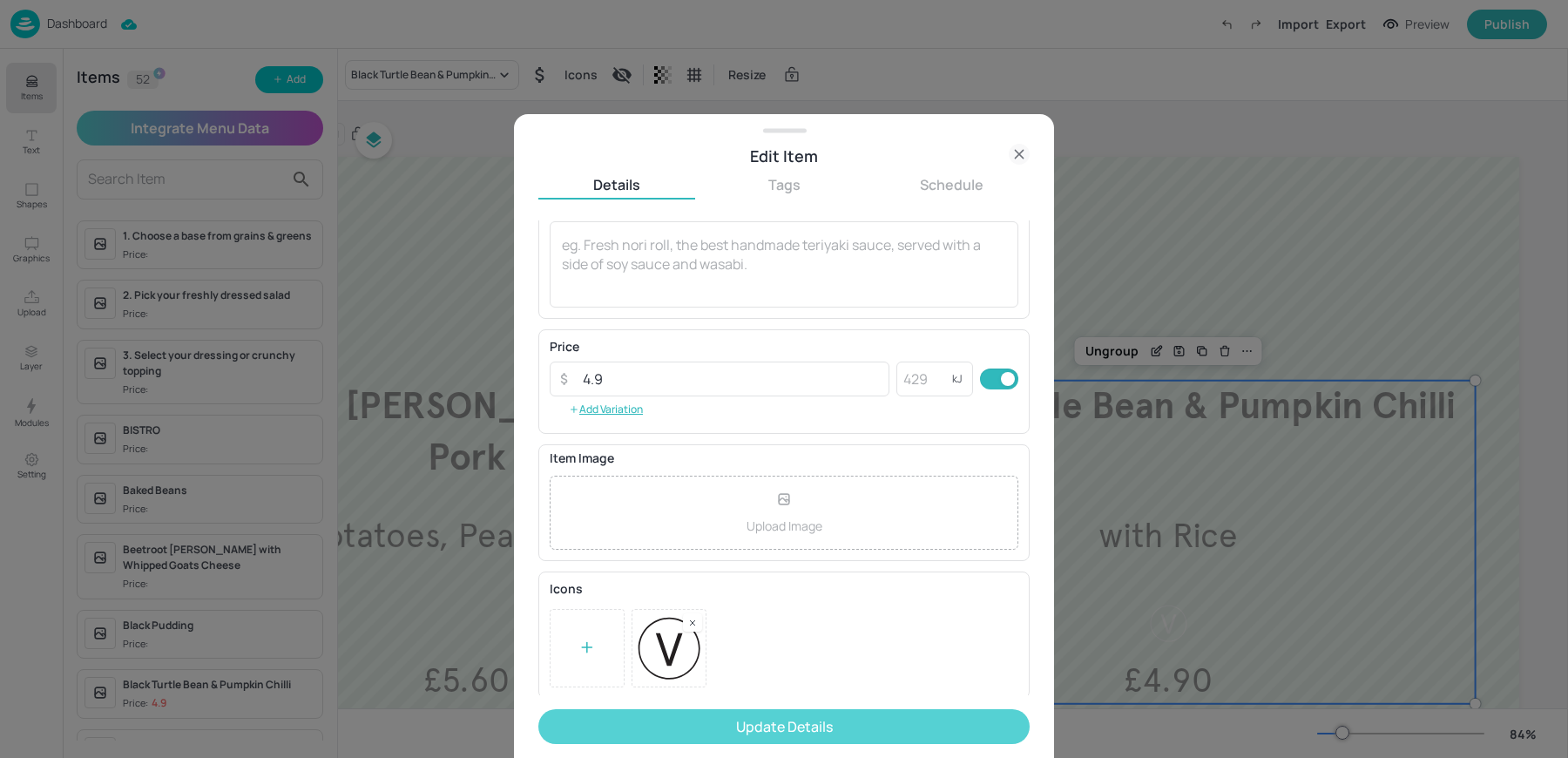
click at [815, 731] on button "Update Details" at bounding box center [784, 727] width 492 height 35
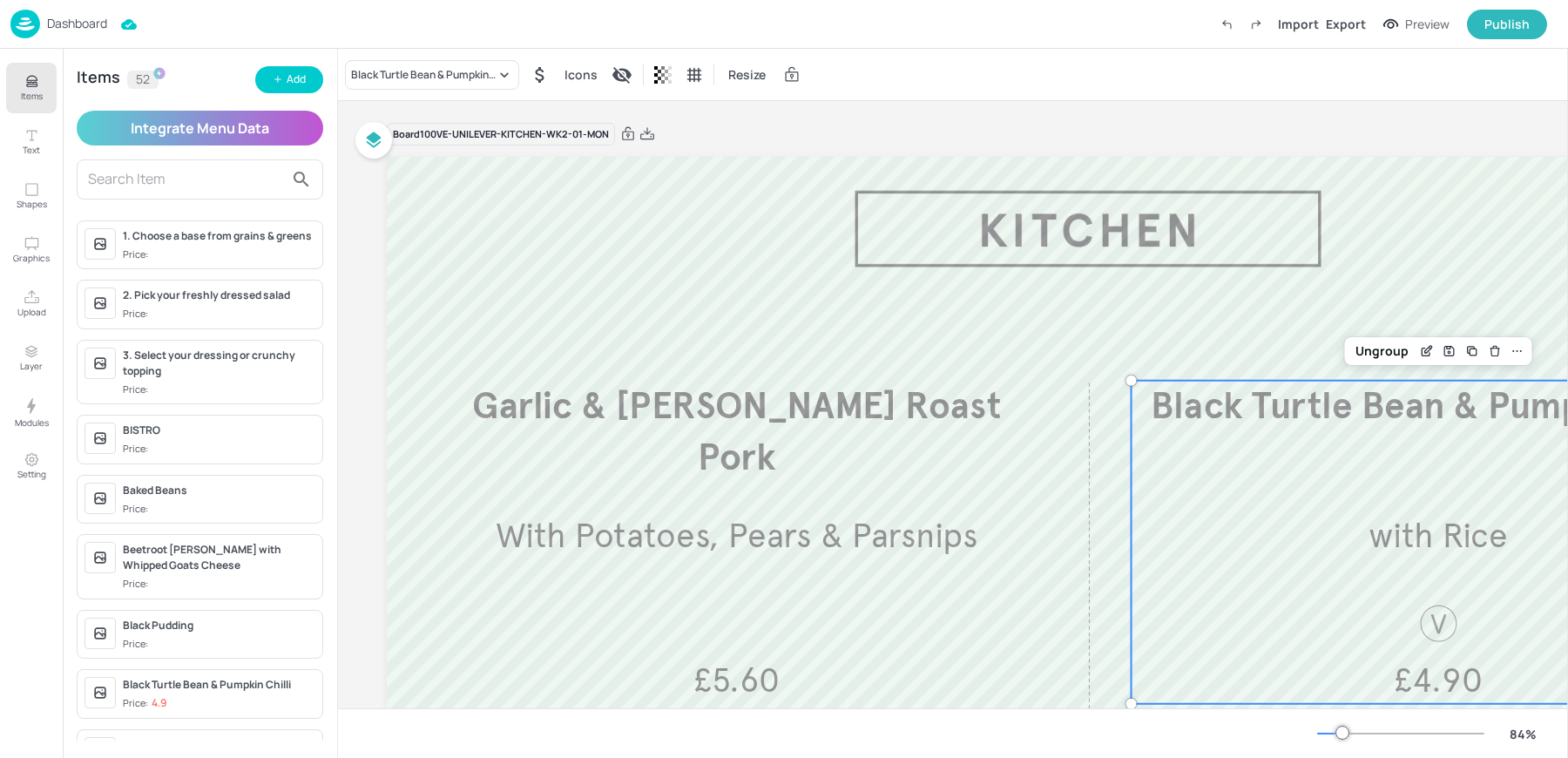
click at [637, 37] on div "Dashboard Import Export Preview Publish" at bounding box center [779, 24] width 1537 height 48
click at [58, 22] on p "Dashboard" at bounding box center [77, 24] width 60 height 12
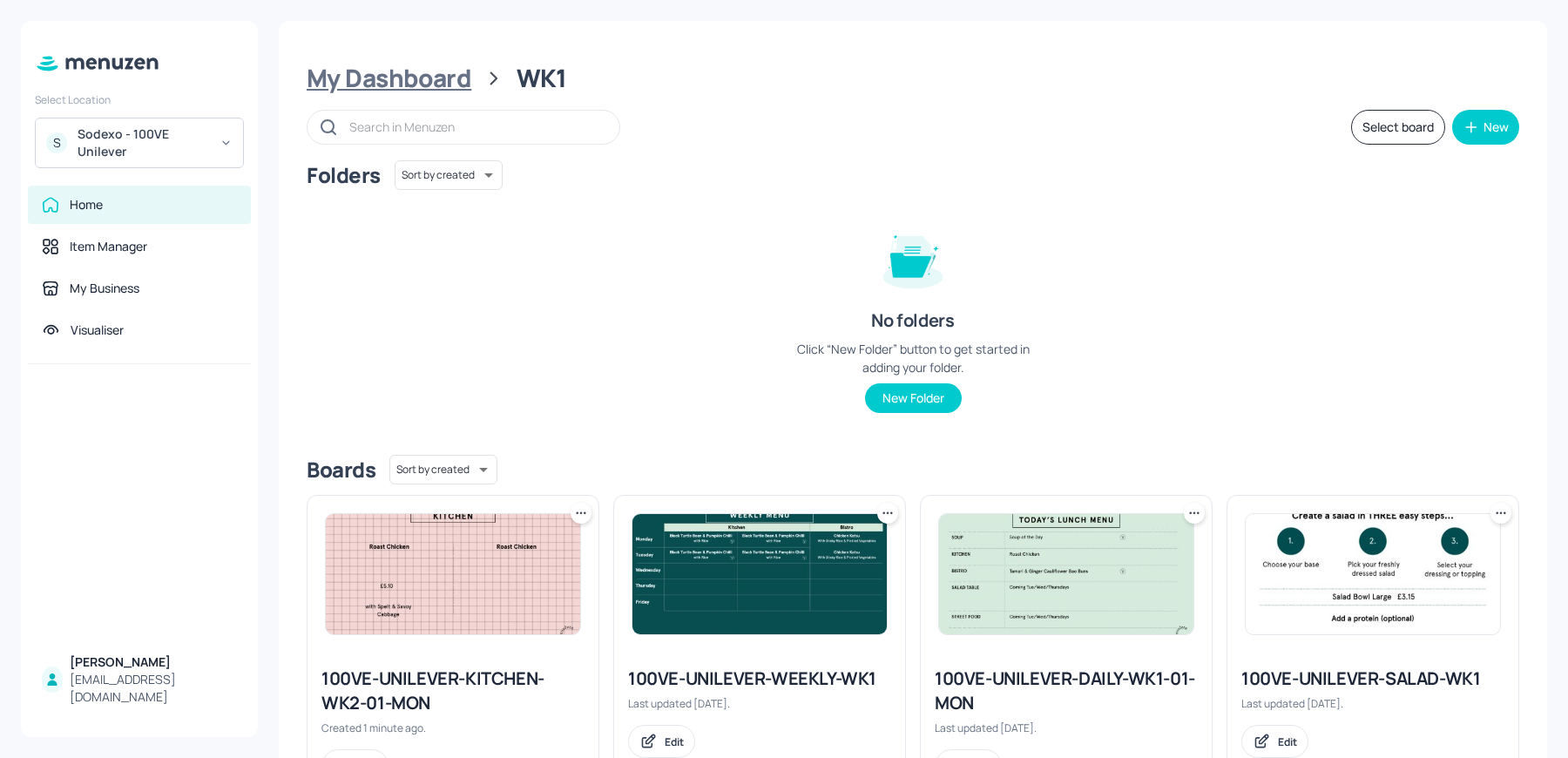
click at [383, 82] on div "My Dashboard" at bounding box center [389, 79] width 165 height 31
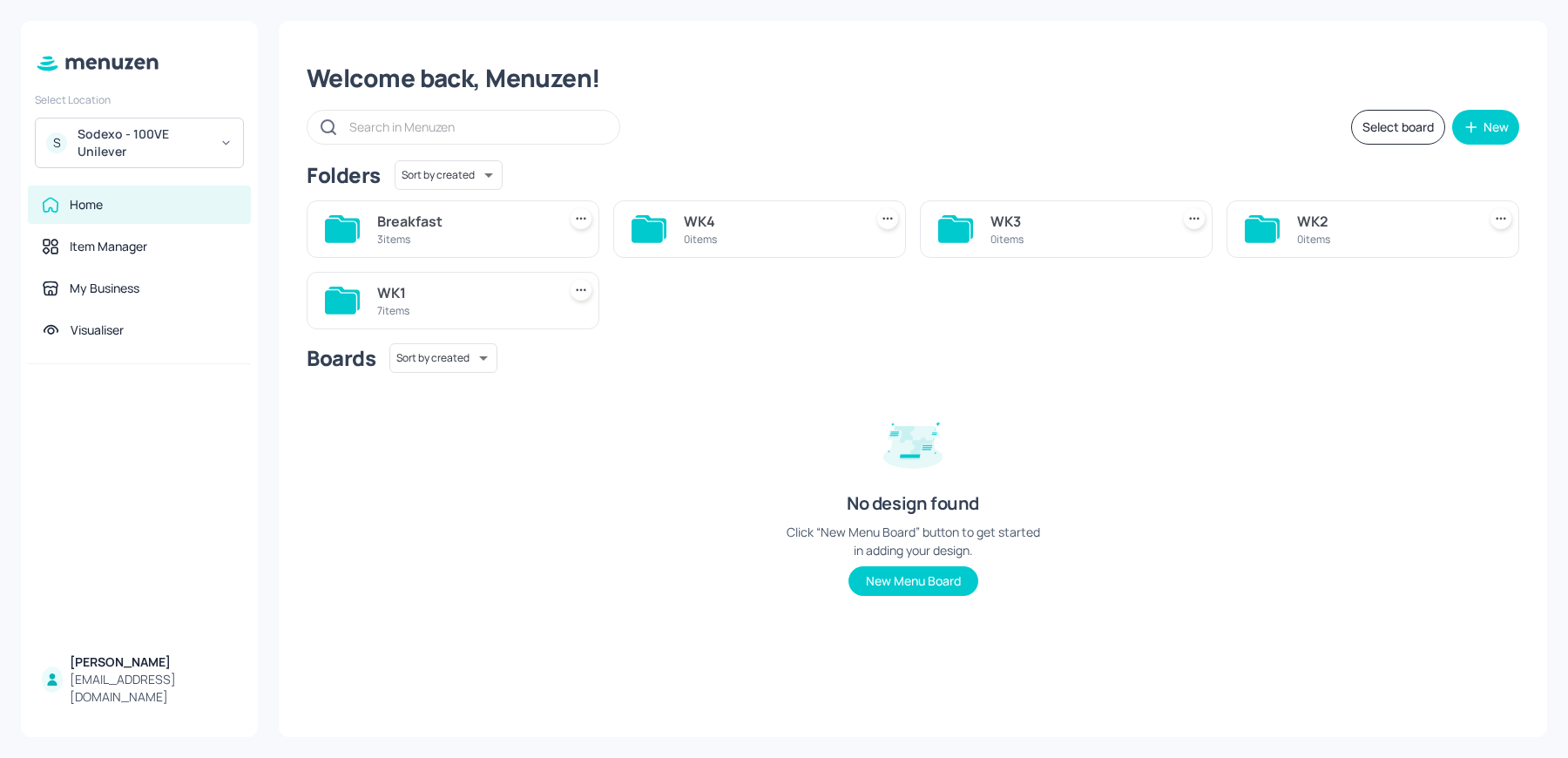
click at [1307, 216] on div "WK2" at bounding box center [1384, 221] width 173 height 21
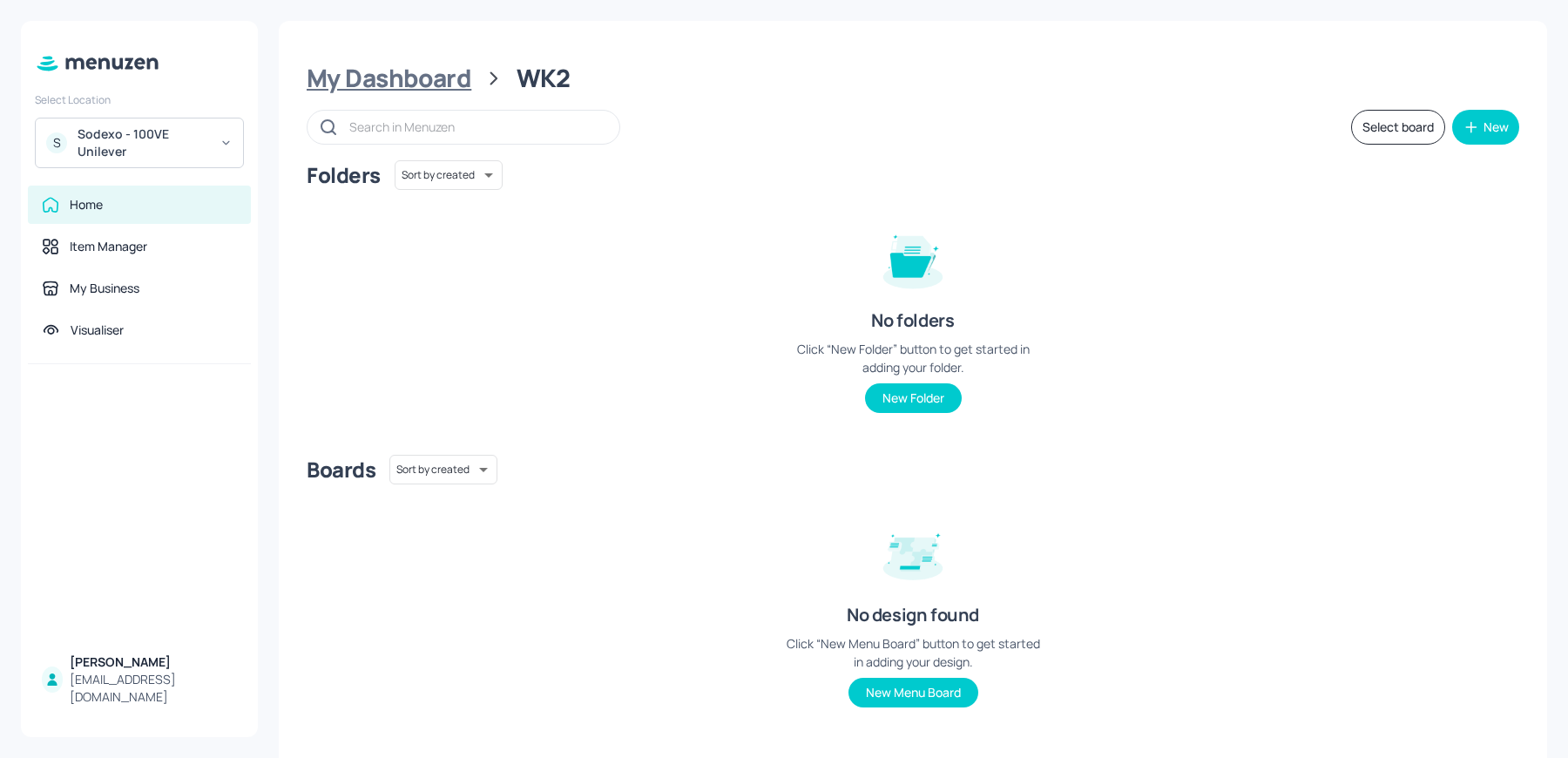
click at [376, 75] on div "My Dashboard" at bounding box center [389, 79] width 165 height 31
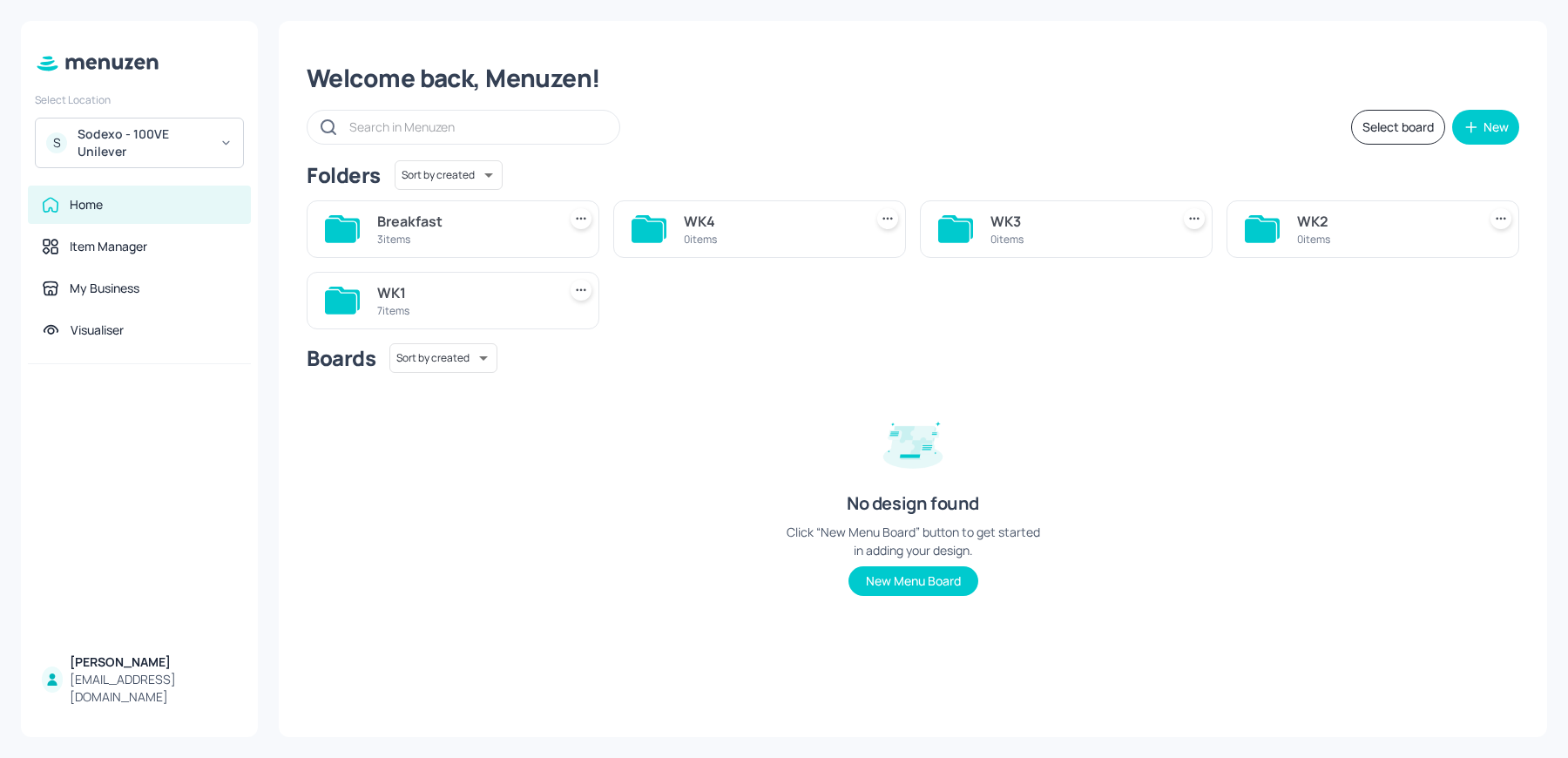
click at [414, 312] on div "7 items" at bounding box center [464, 310] width 173 height 15
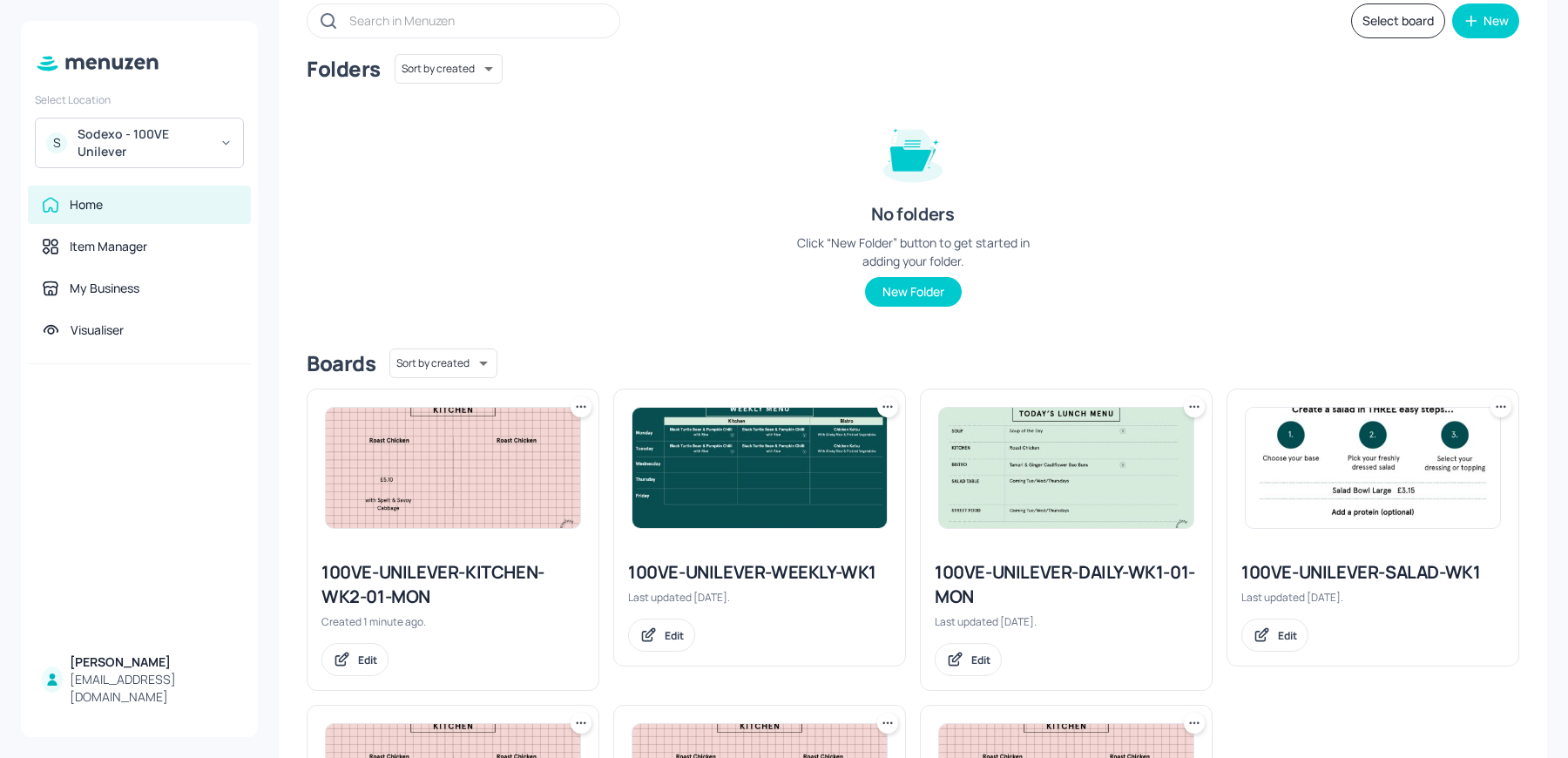
scroll to position [123, 0]
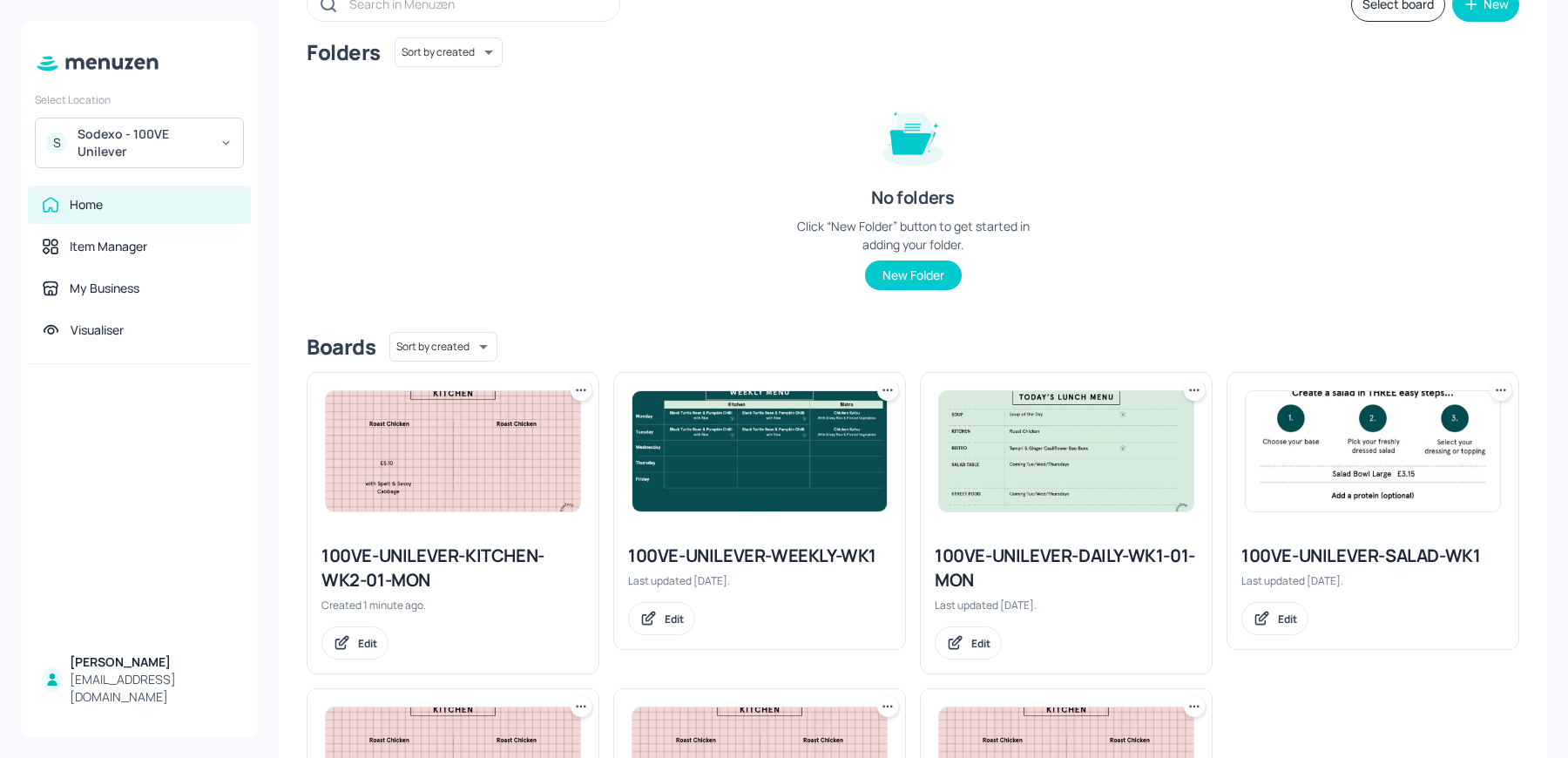
click at [575, 382] on icon at bounding box center [581, 390] width 17 height 17
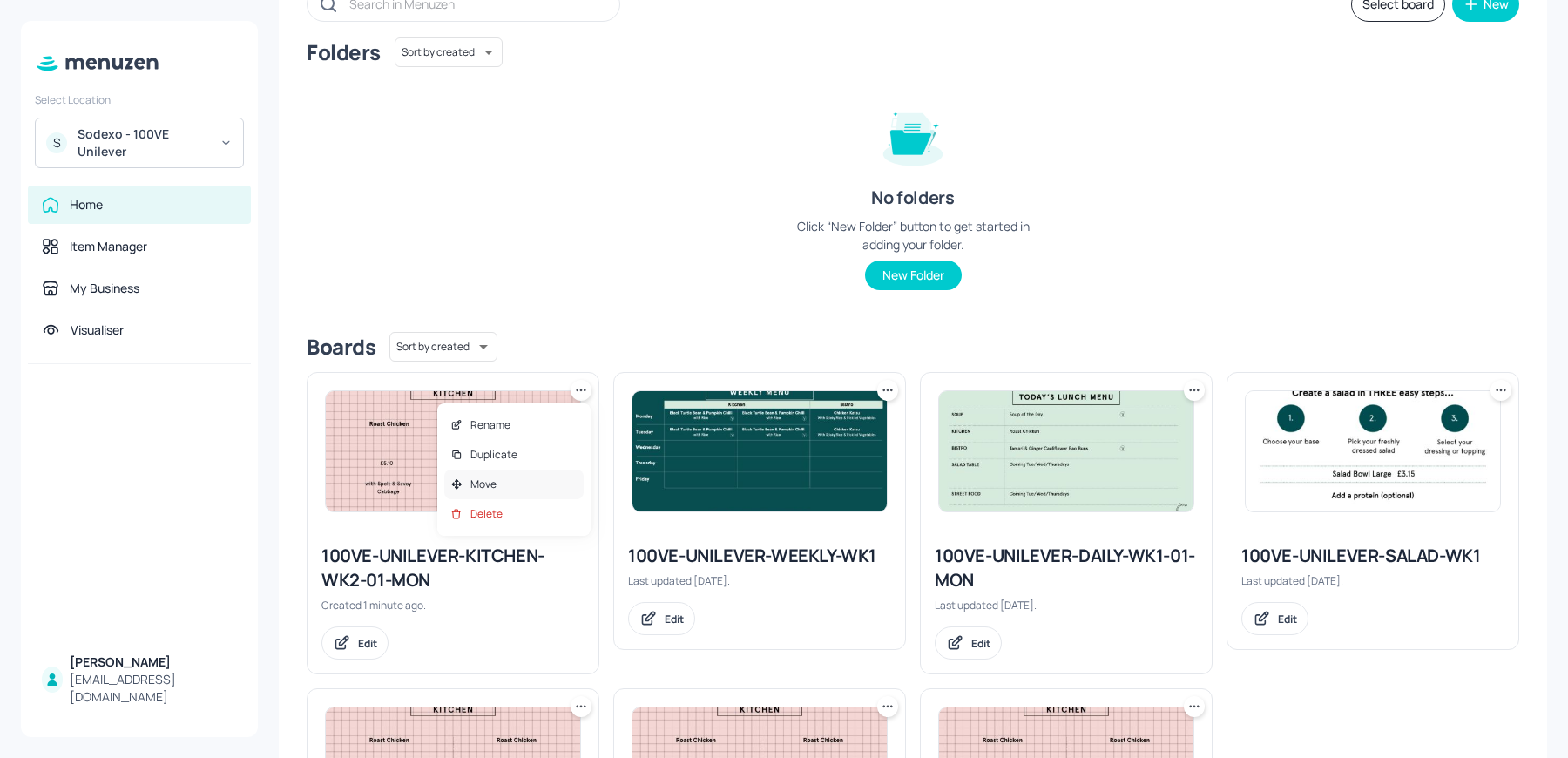
click at [505, 493] on div "Move" at bounding box center [514, 485] width 140 height 30
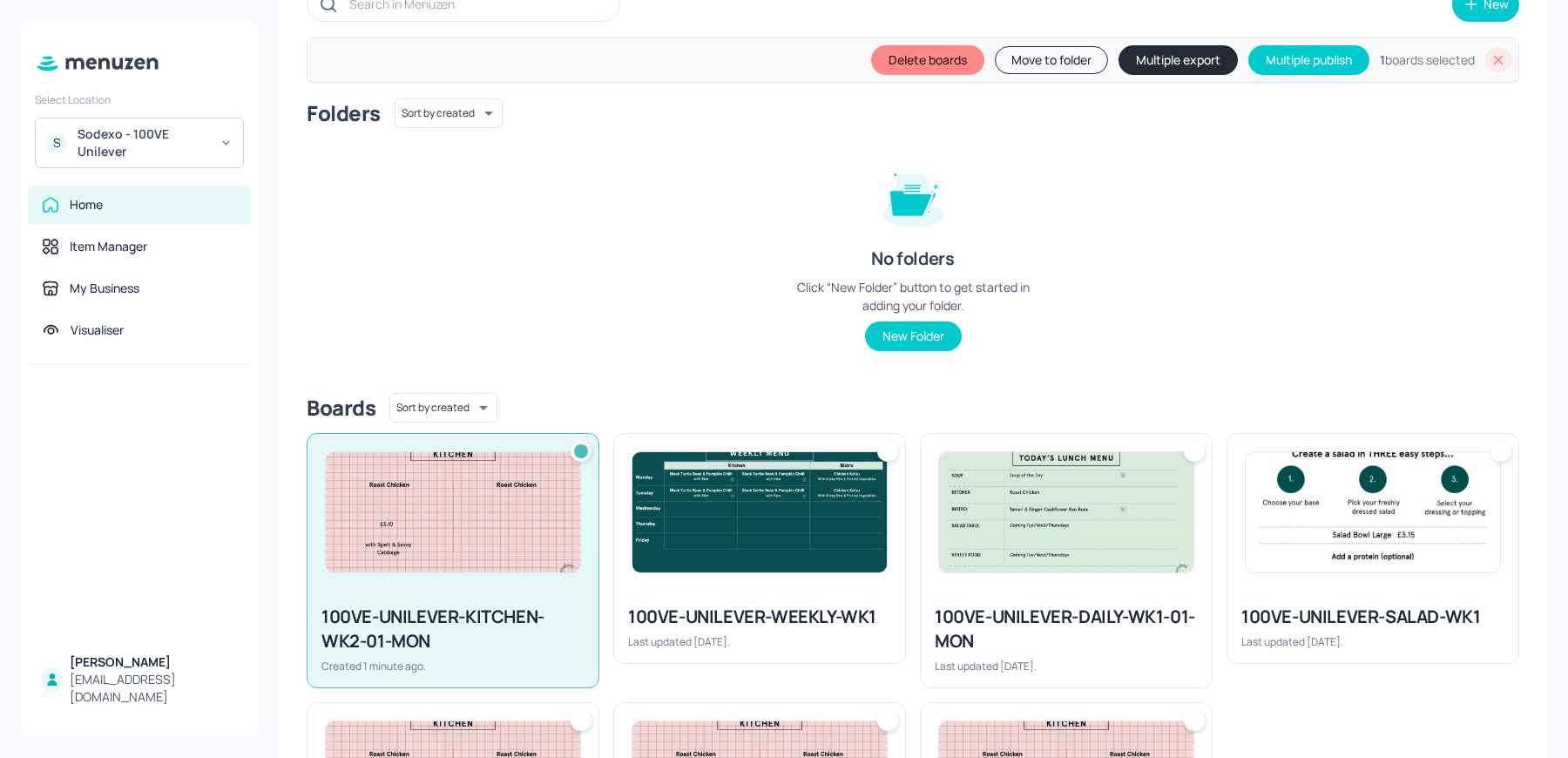
click at [1040, 52] on button "Move to folder" at bounding box center [1051, 60] width 113 height 28
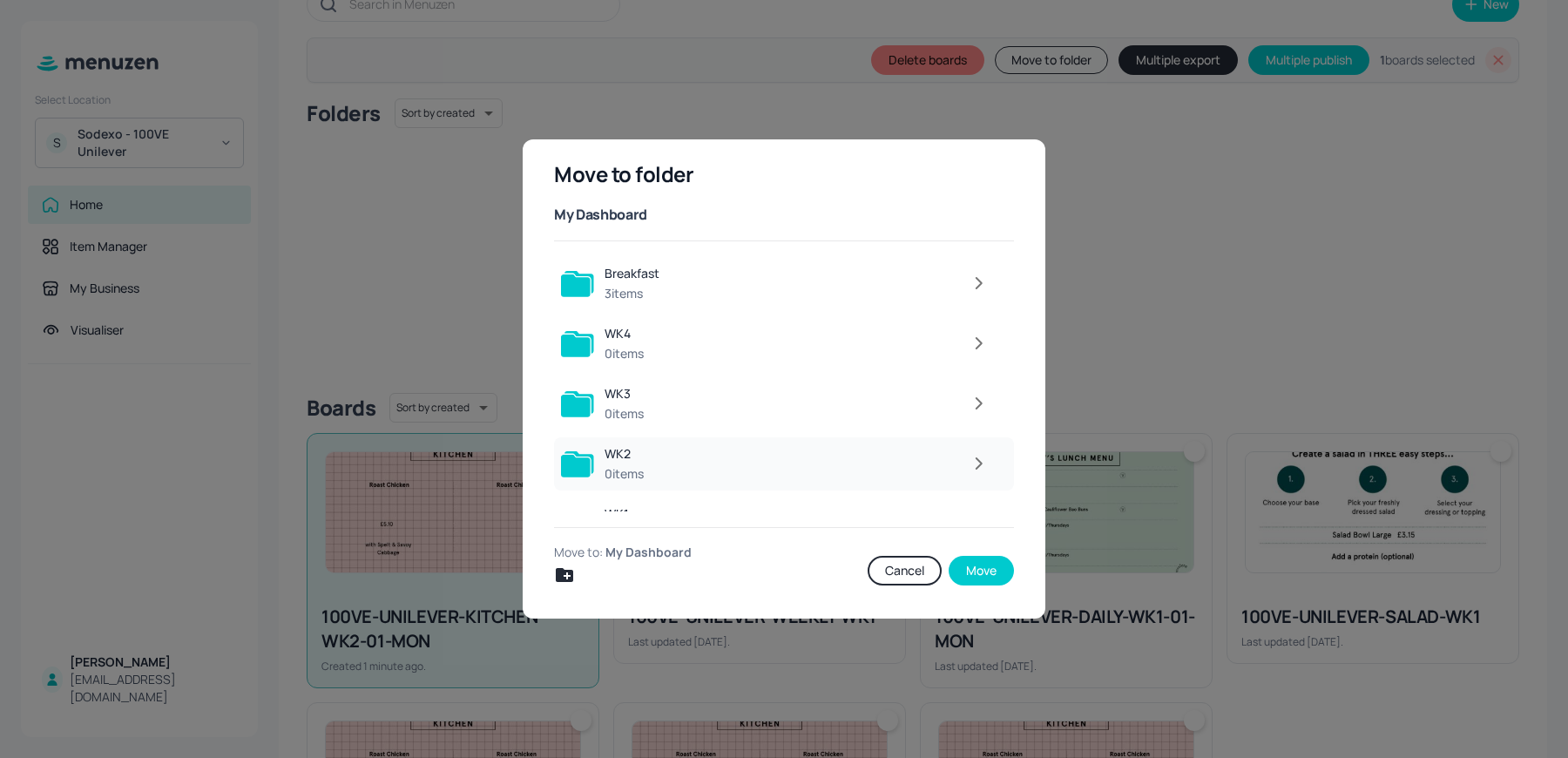
click at [970, 461] on icon "button" at bounding box center [979, 464] width 22 height 21
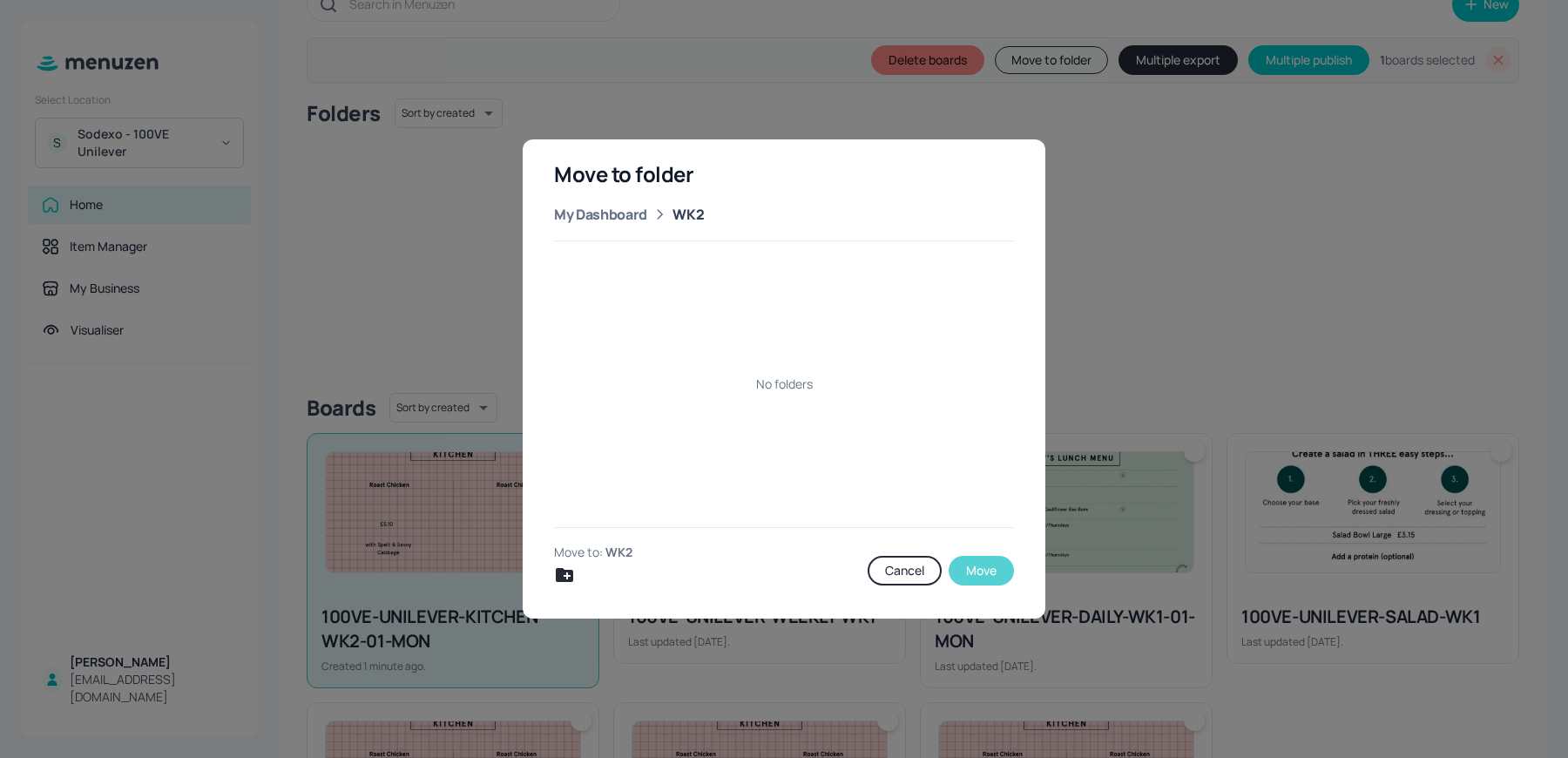
click at [974, 565] on button "Move" at bounding box center [981, 571] width 65 height 30
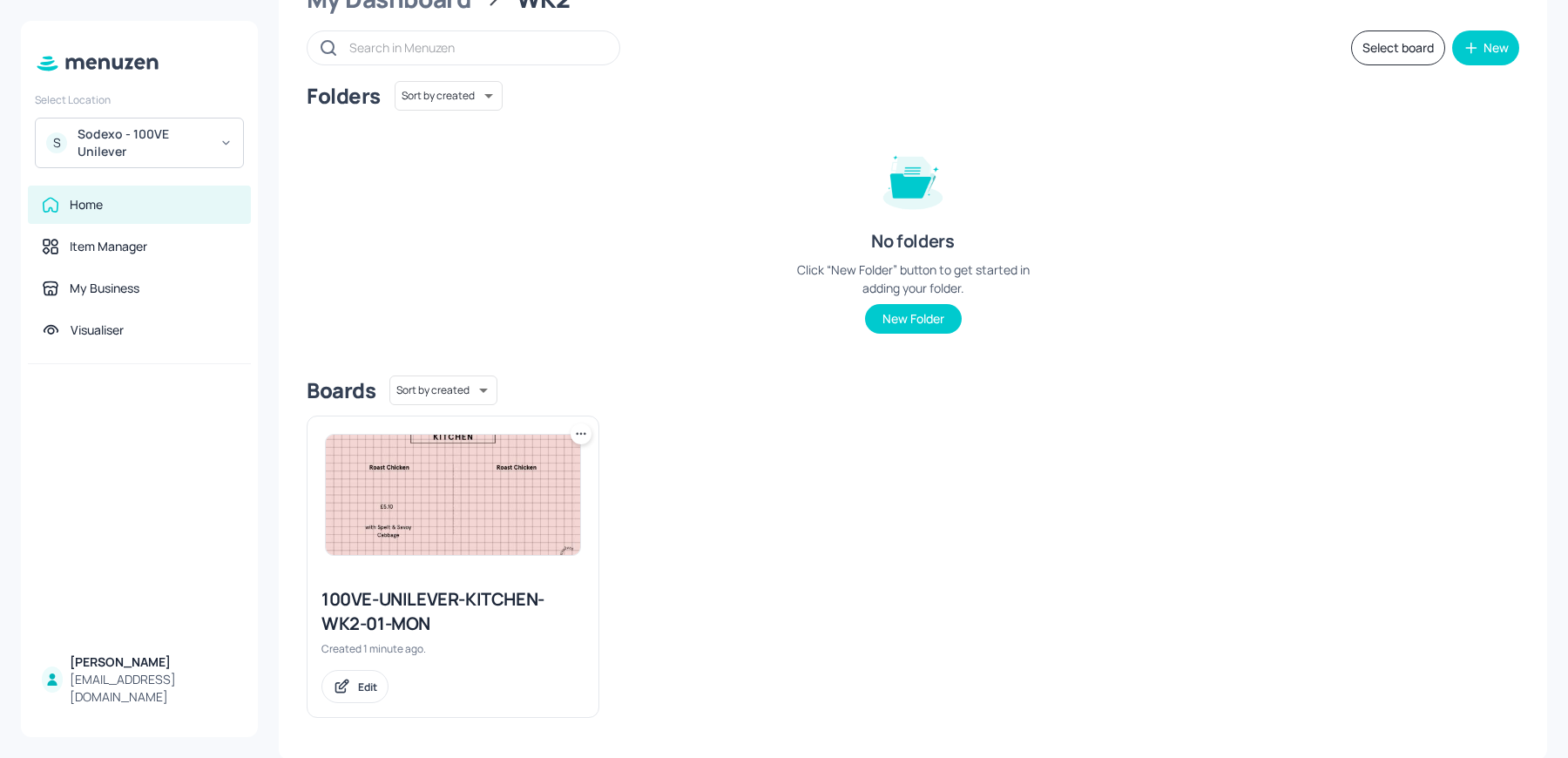
scroll to position [0, 0]
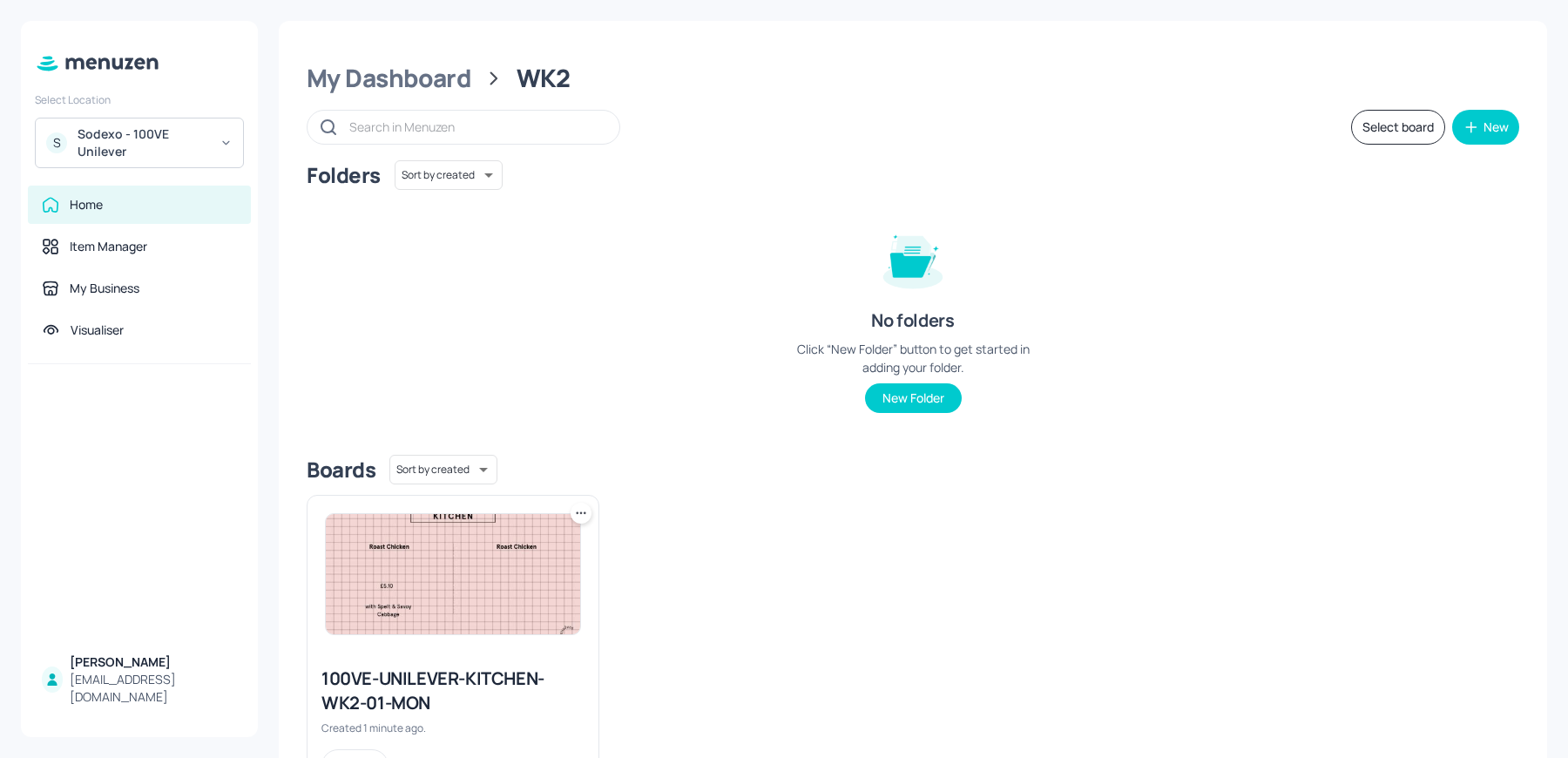
click at [581, 507] on icon at bounding box center [581, 513] width 17 height 17
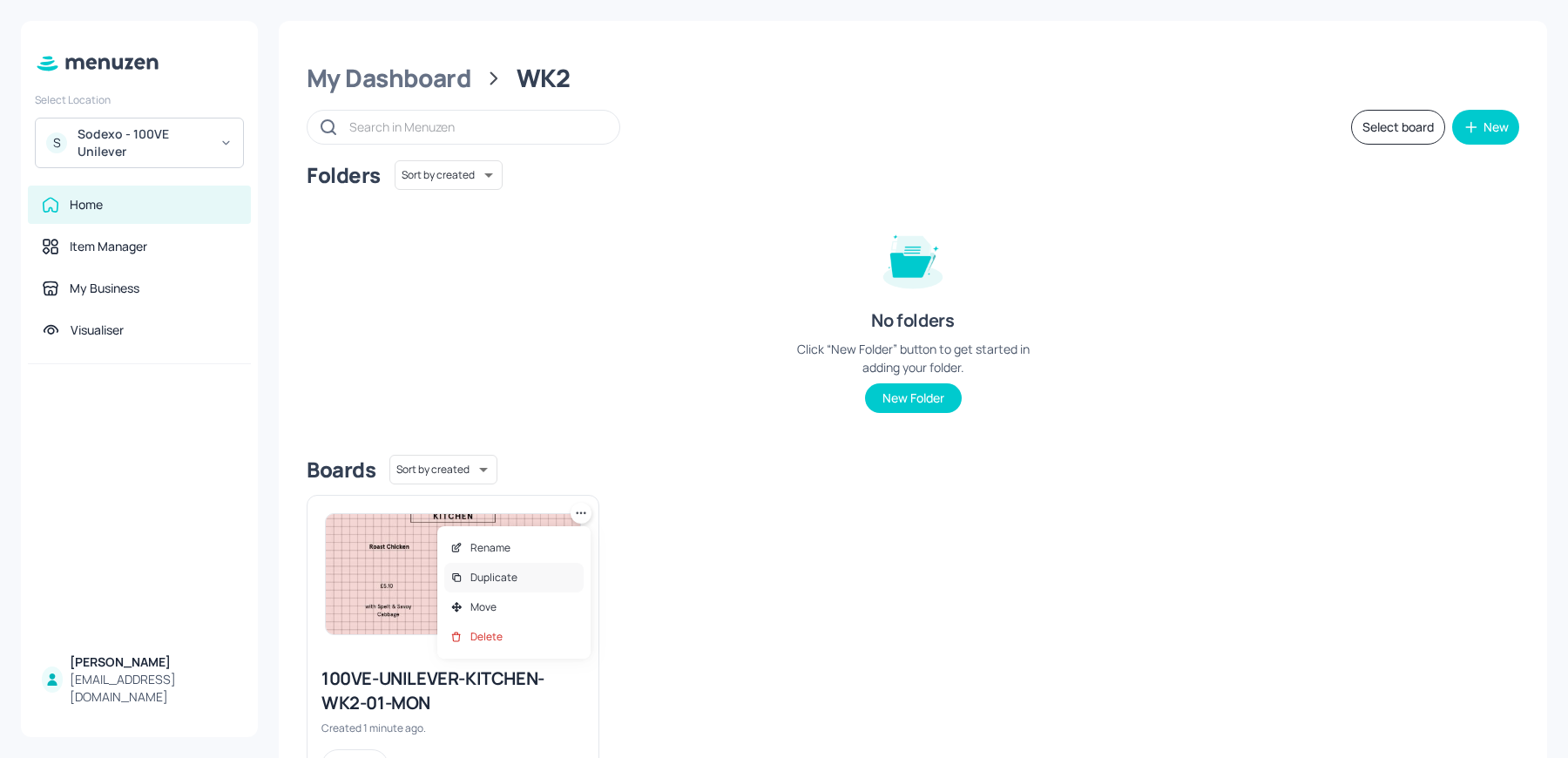
click at [530, 574] on div "Duplicate" at bounding box center [514, 578] width 140 height 30
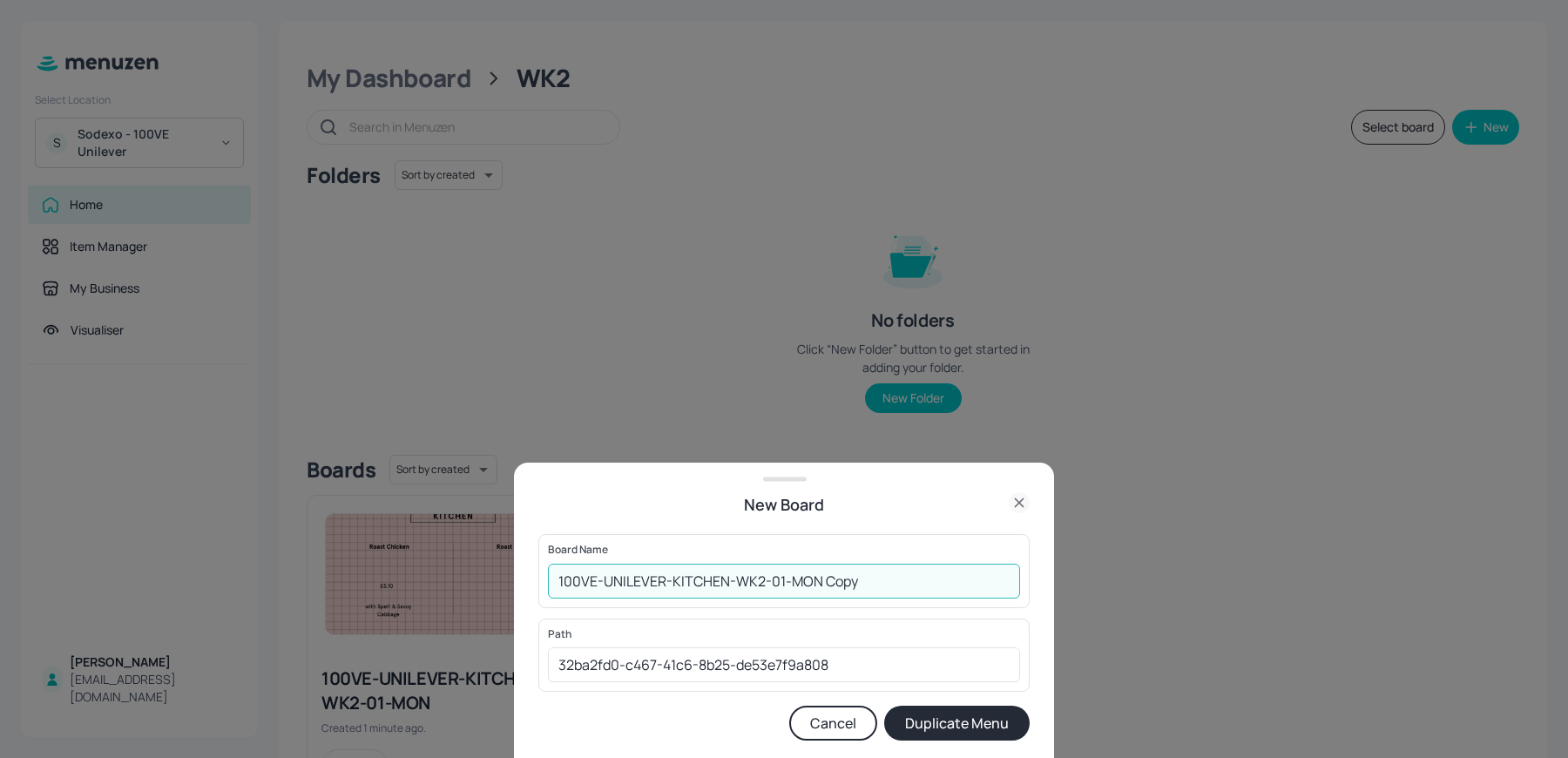
drag, startPoint x: 777, startPoint y: 585, endPoint x: 951, endPoint y: 585, distance: 174.0
click at [951, 585] on input "100VE-UNILEVER-KITCHEN-WK2-01-MON Copy" at bounding box center [784, 582] width 472 height 35
type input "100VE-UNILEVER-KITCHEN-WK2-02-TUE"
click at [884, 706] on button "Duplicate Menu" at bounding box center [957, 723] width 146 height 35
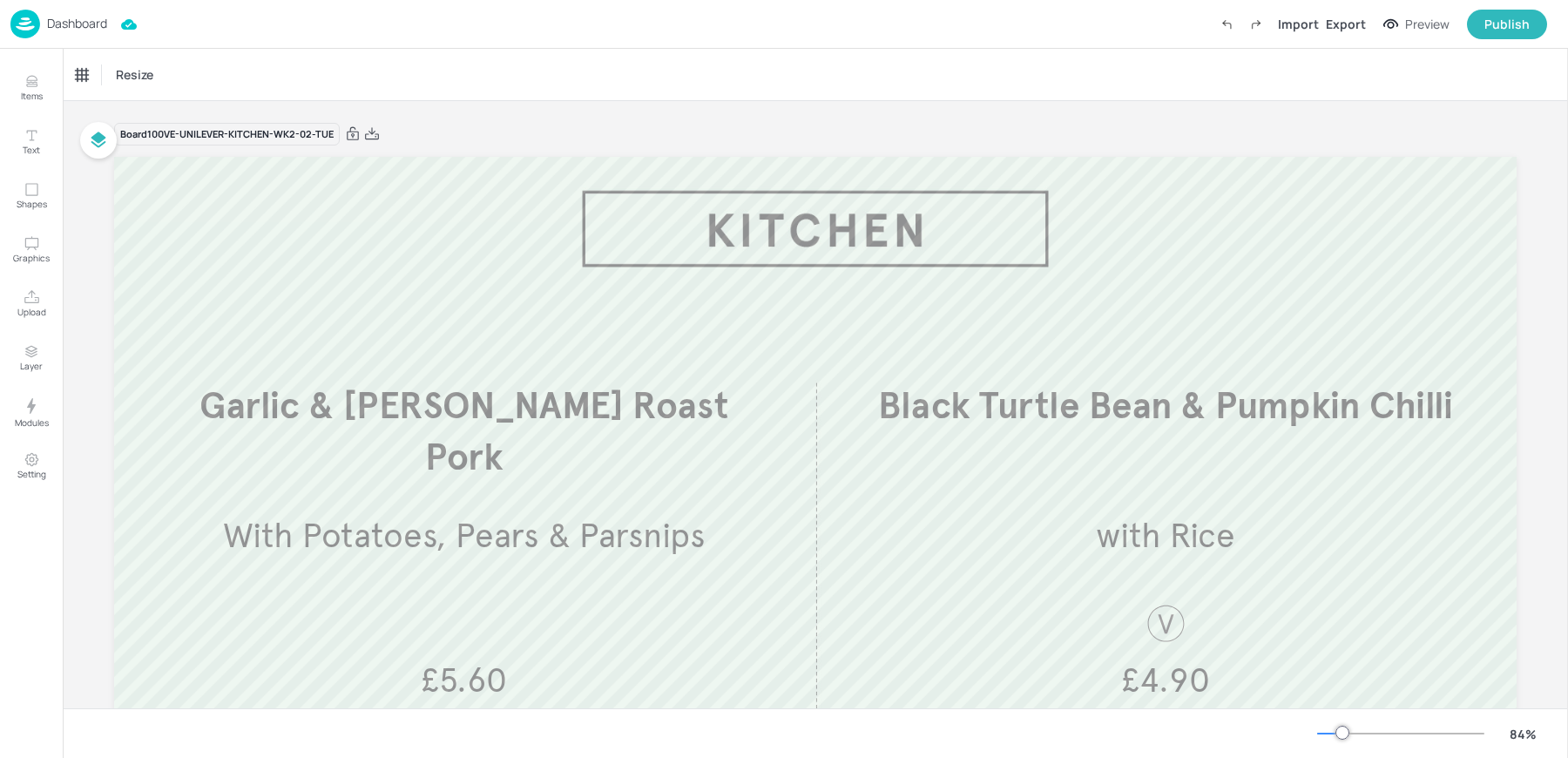
click at [261, 24] on div "Dashboard Import Export Preview Publish" at bounding box center [779, 24] width 1537 height 48
click at [45, 31] on div "Dashboard" at bounding box center [58, 24] width 97 height 29
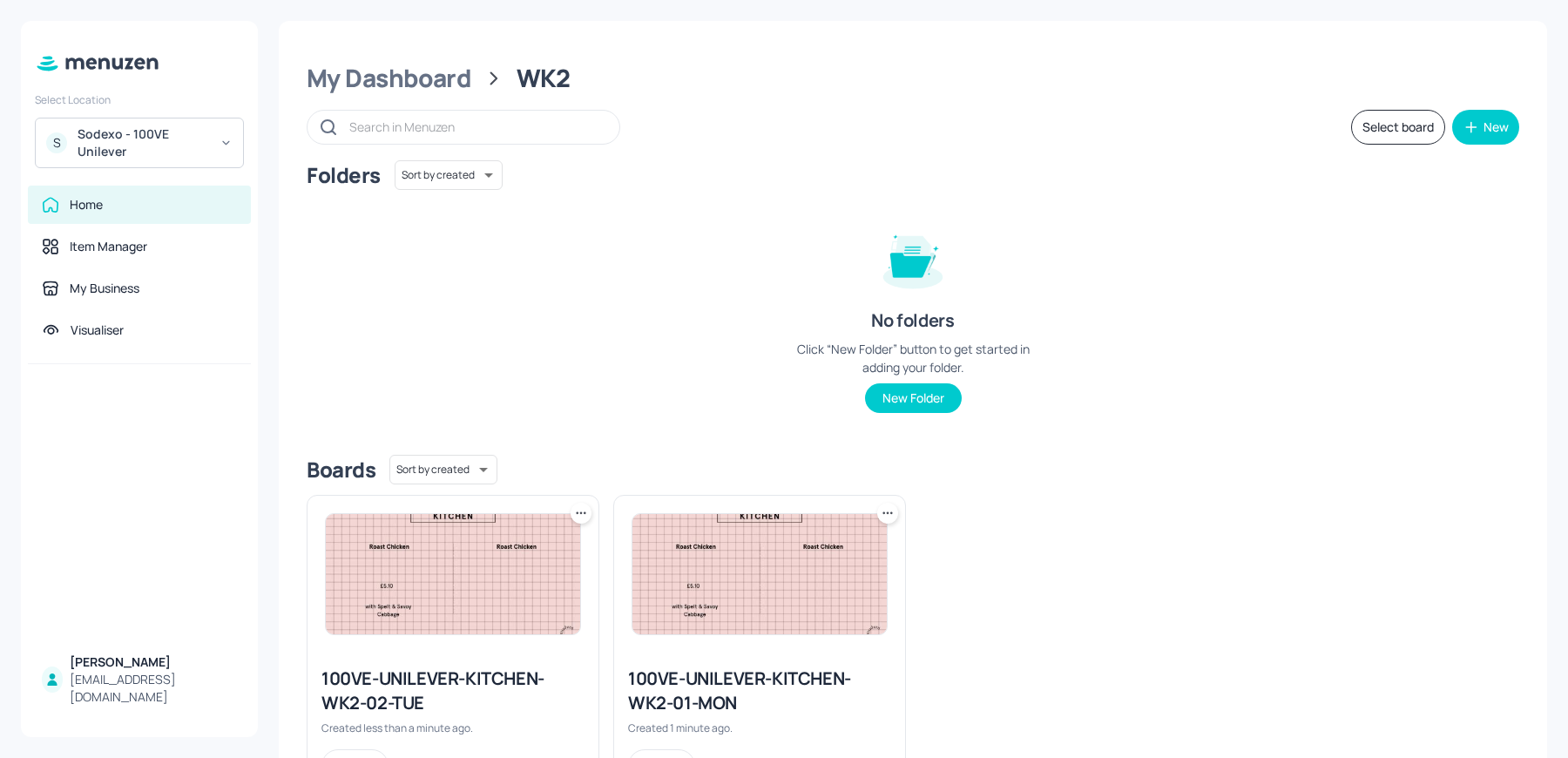
click at [323, 92] on div "My Dashboard" at bounding box center [389, 79] width 165 height 31
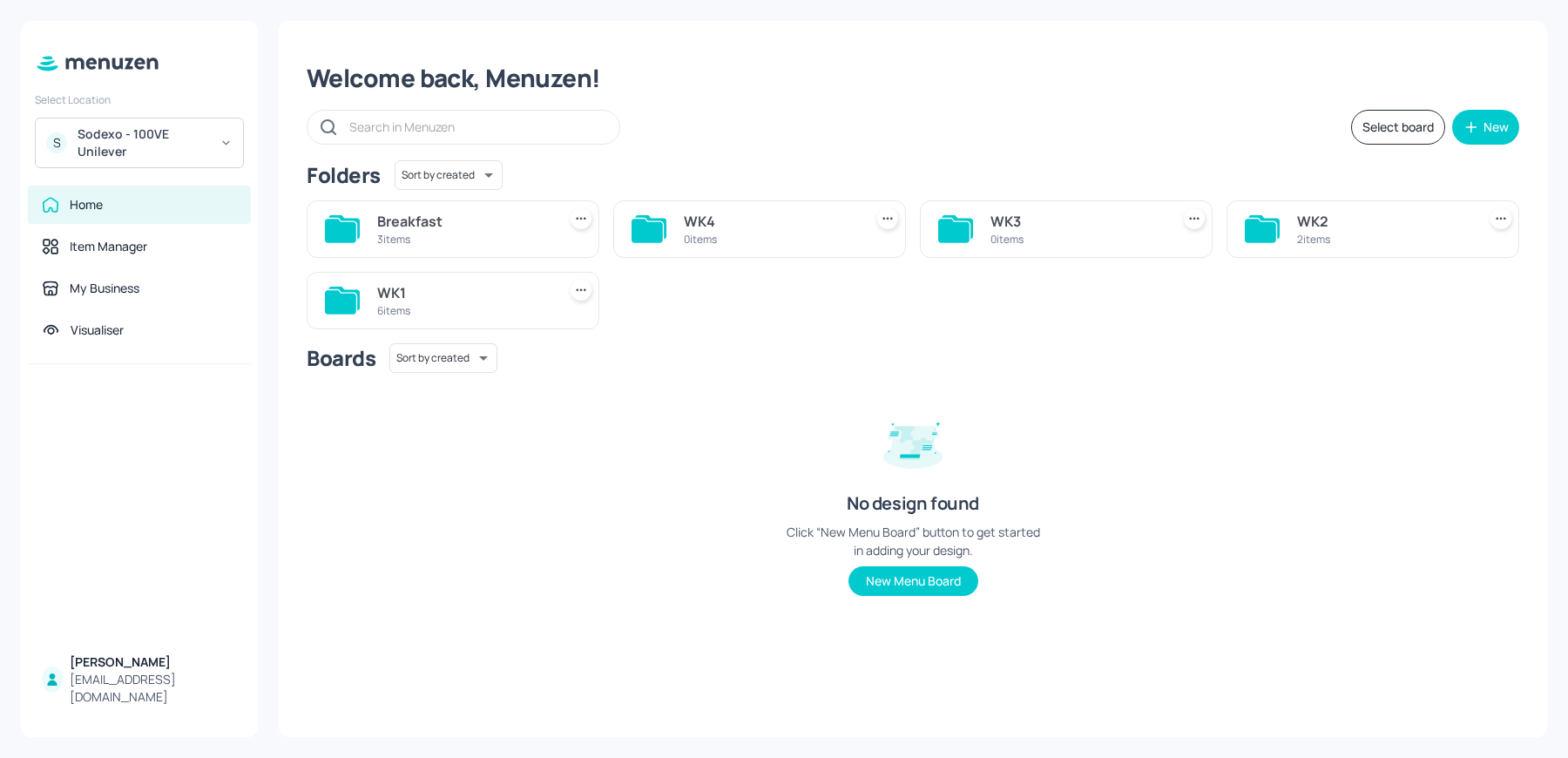
click at [496, 285] on div "WK1" at bounding box center [464, 293] width 173 height 21
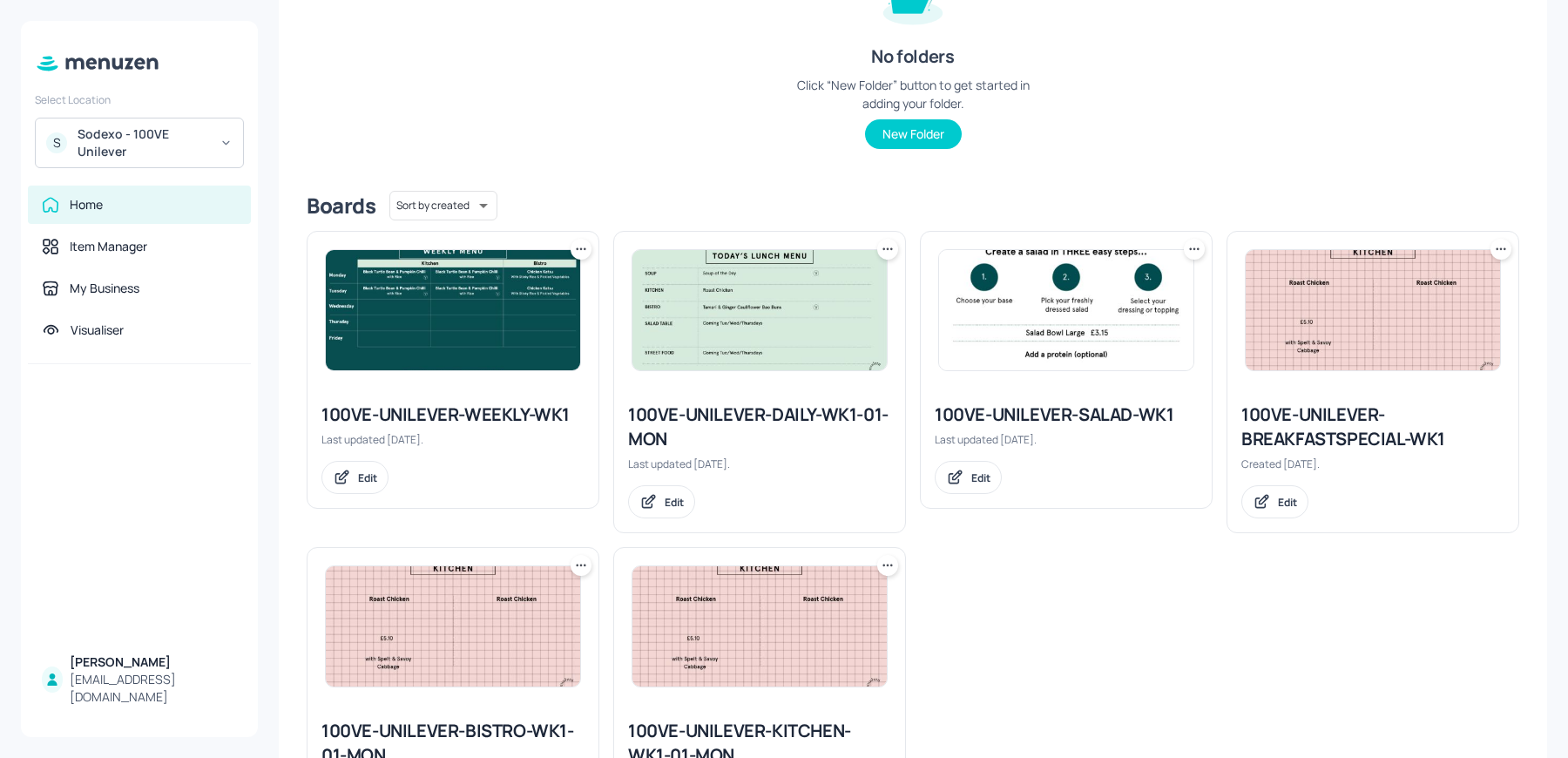
scroll to position [395, 0]
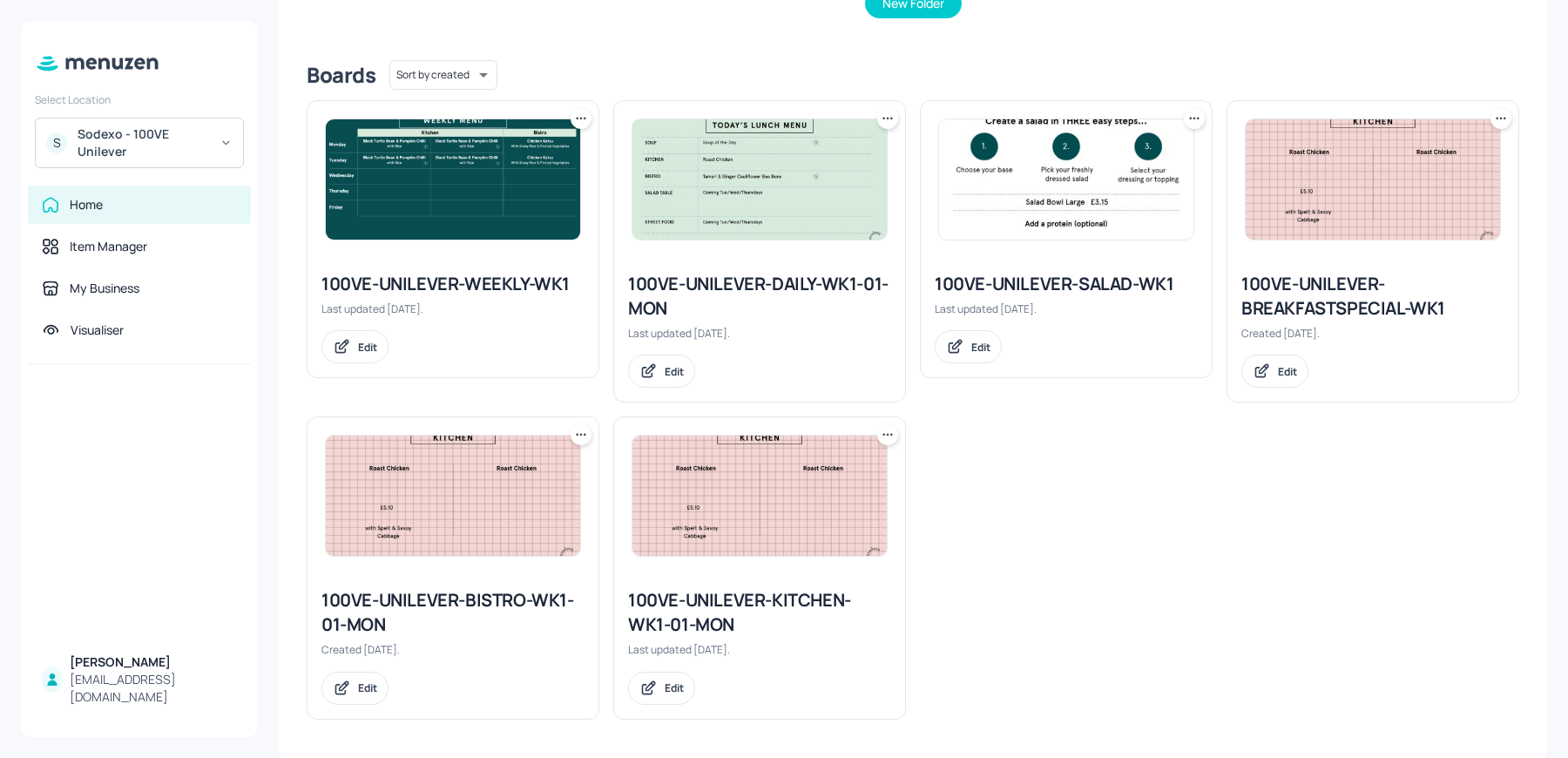
click at [576, 436] on icon at bounding box center [581, 435] width 17 height 17
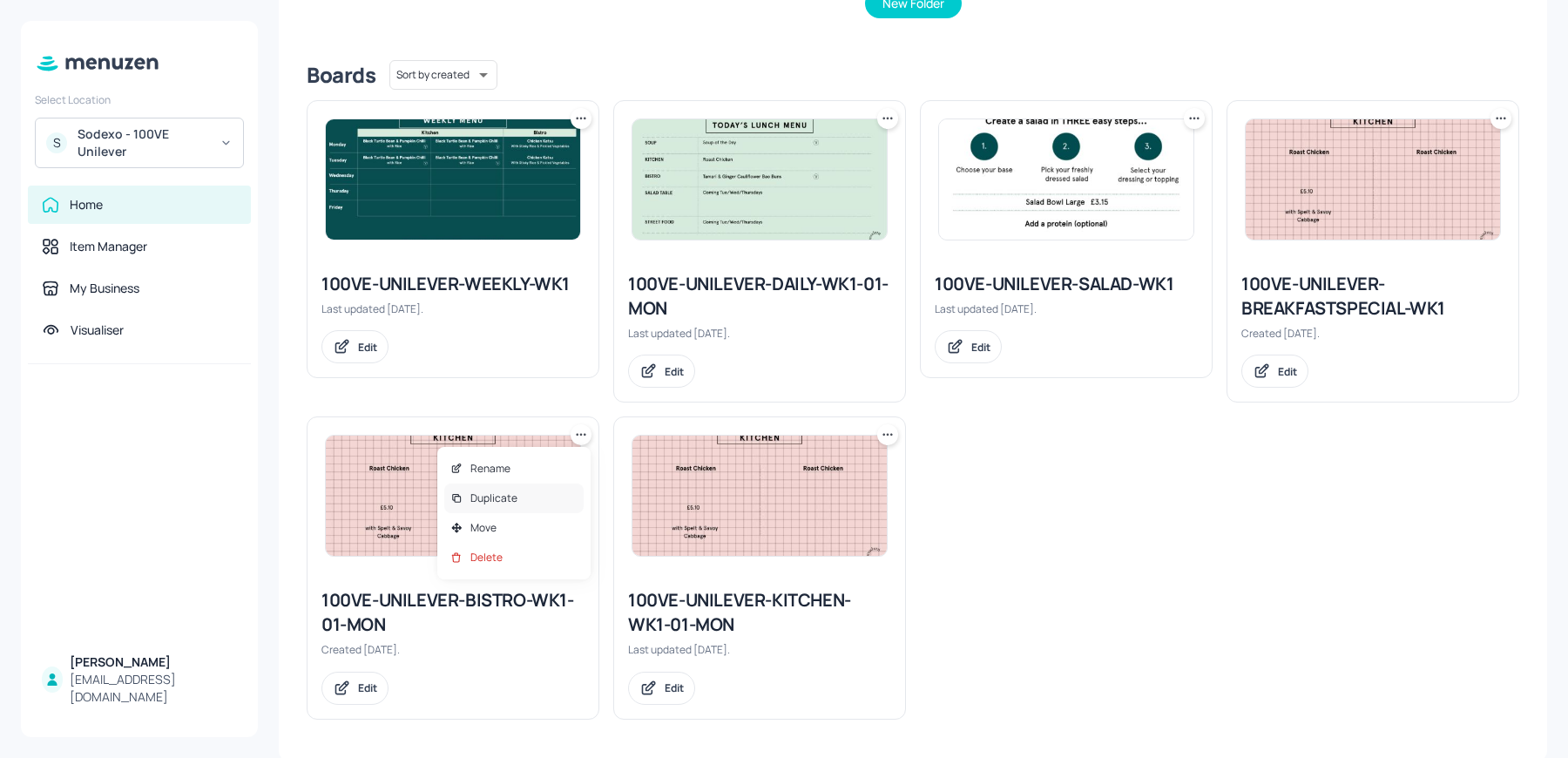
click at [498, 506] on div "Duplicate" at bounding box center [514, 499] width 140 height 30
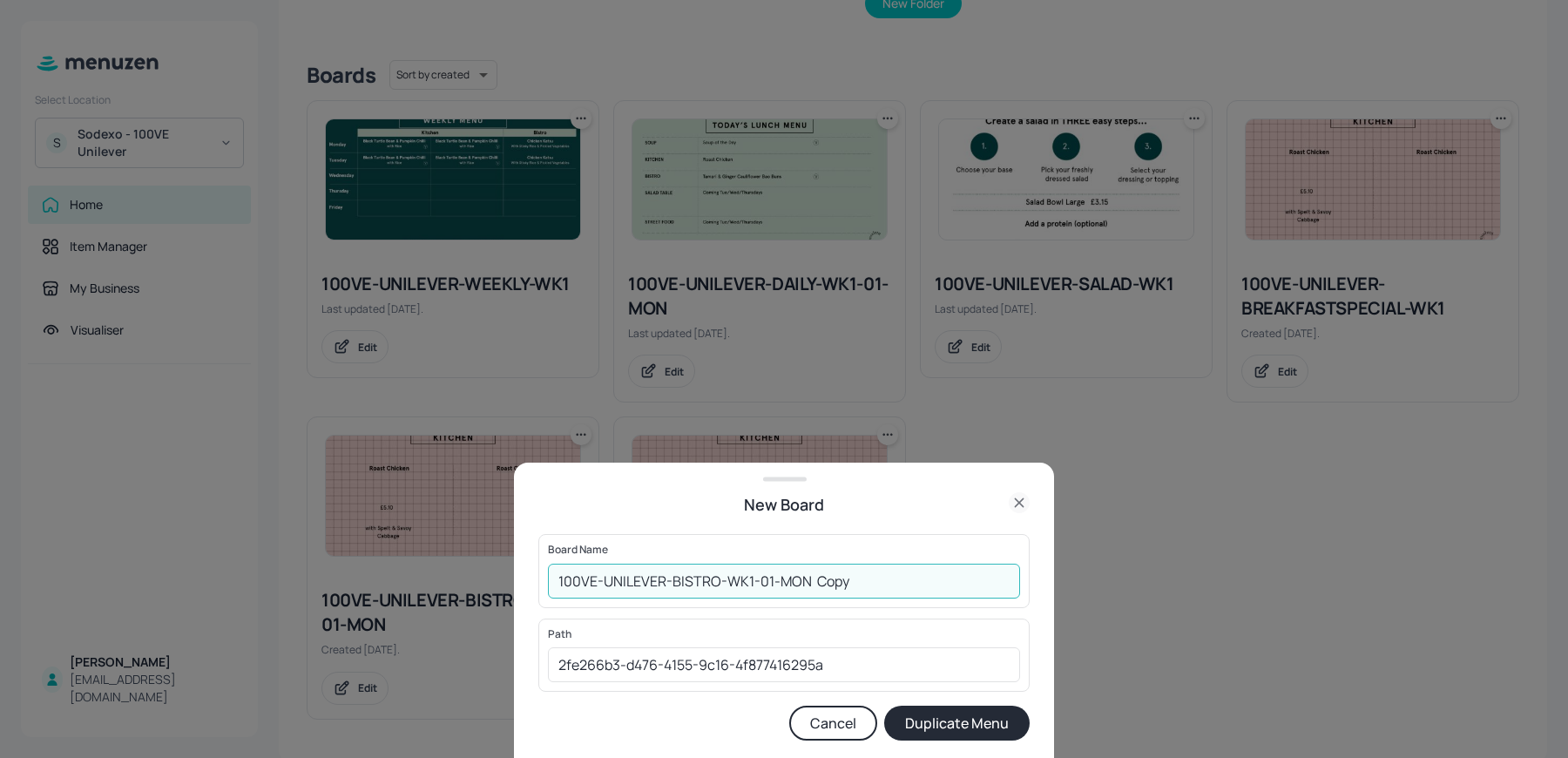
drag, startPoint x: 744, startPoint y: 580, endPoint x: 987, endPoint y: 586, distance: 243.1
click at [987, 586] on input "100VE-UNILEVER-BISTRO-WK1-01-MON Copy" at bounding box center [784, 582] width 472 height 35
type input "100VE-UNILEVER-BISTRO-WK2-01-MON"
click at [884, 706] on button "Duplicate Menu" at bounding box center [957, 723] width 146 height 35
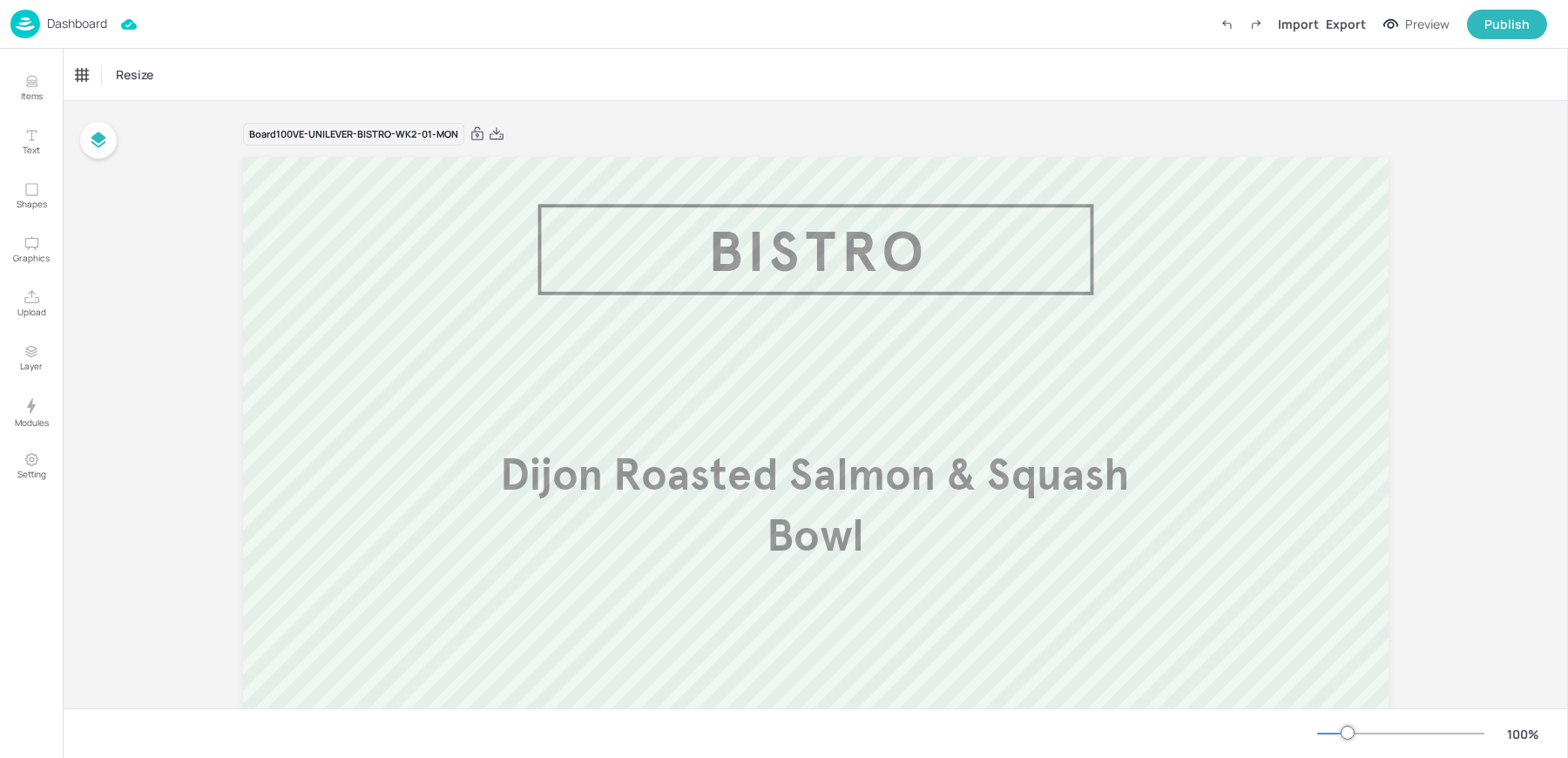
click at [768, 506] on p "Dijon Roasted Salmon & Squash Bowl" at bounding box center [815, 506] width 732 height 122
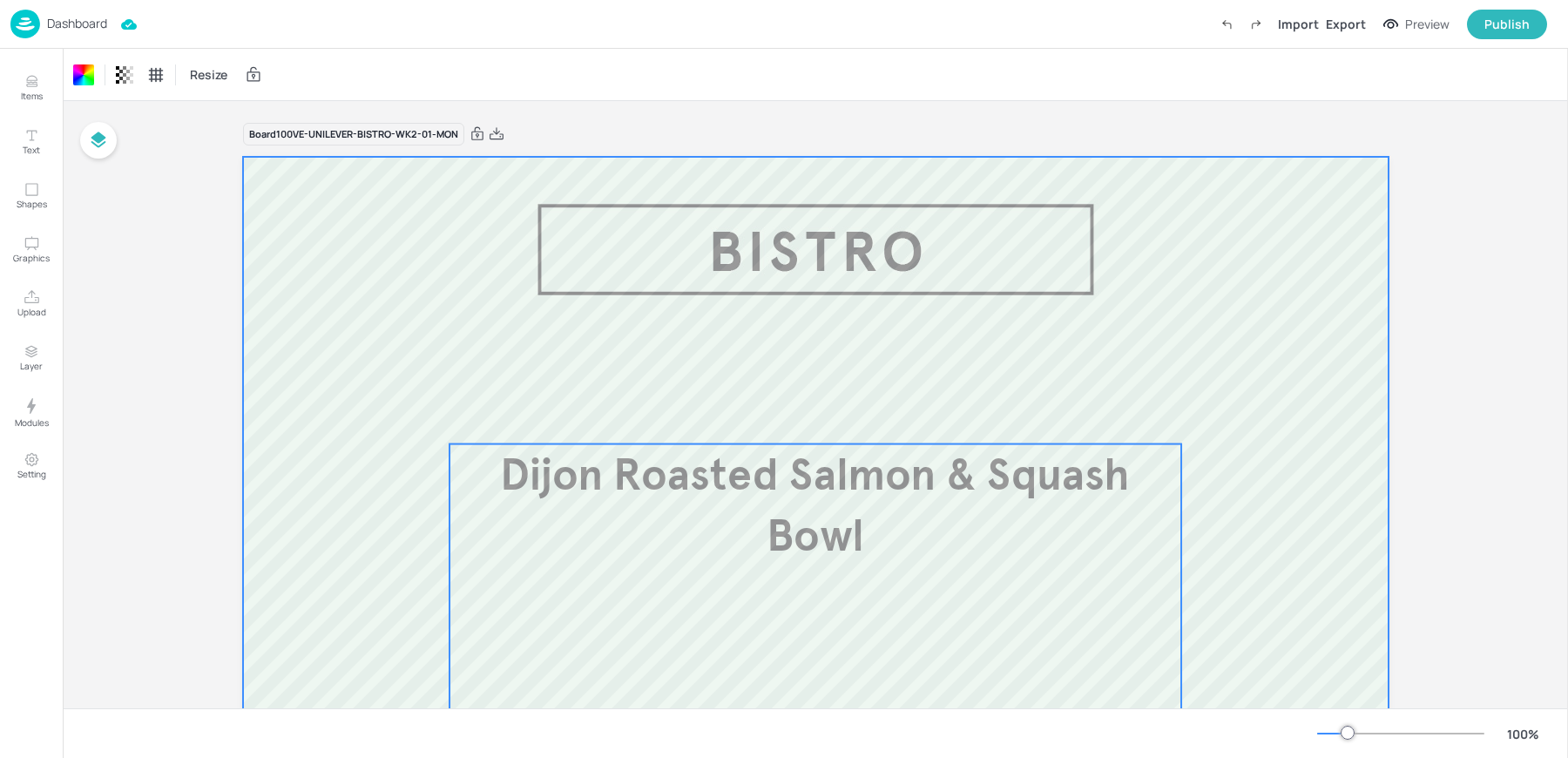
click at [675, 491] on span "Dijon Roasted Salmon & Squash Bowl" at bounding box center [815, 506] width 629 height 115
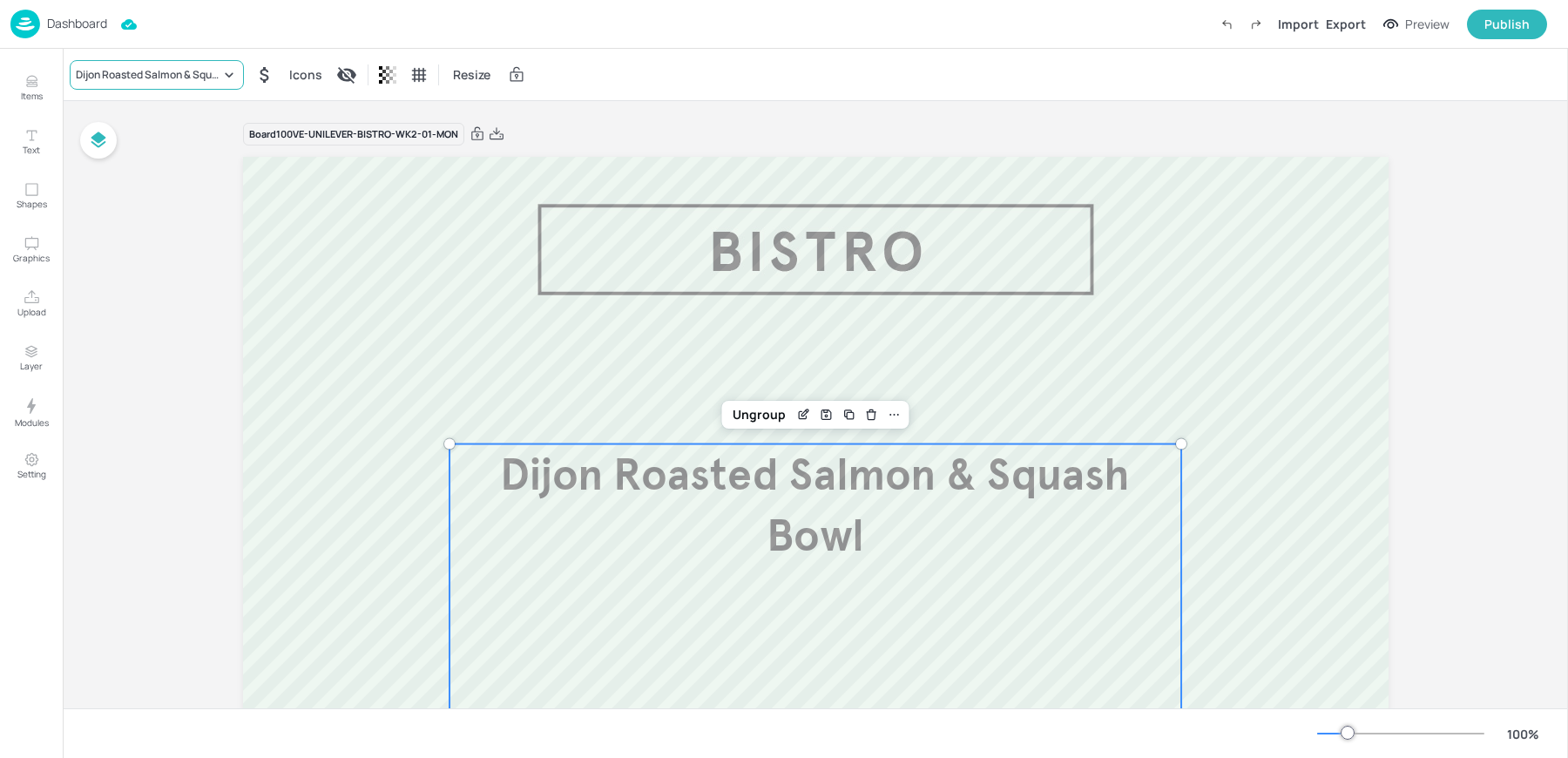
click at [136, 71] on div "Dijon Roasted Salmon & Squash Bowl" at bounding box center [148, 75] width 145 height 16
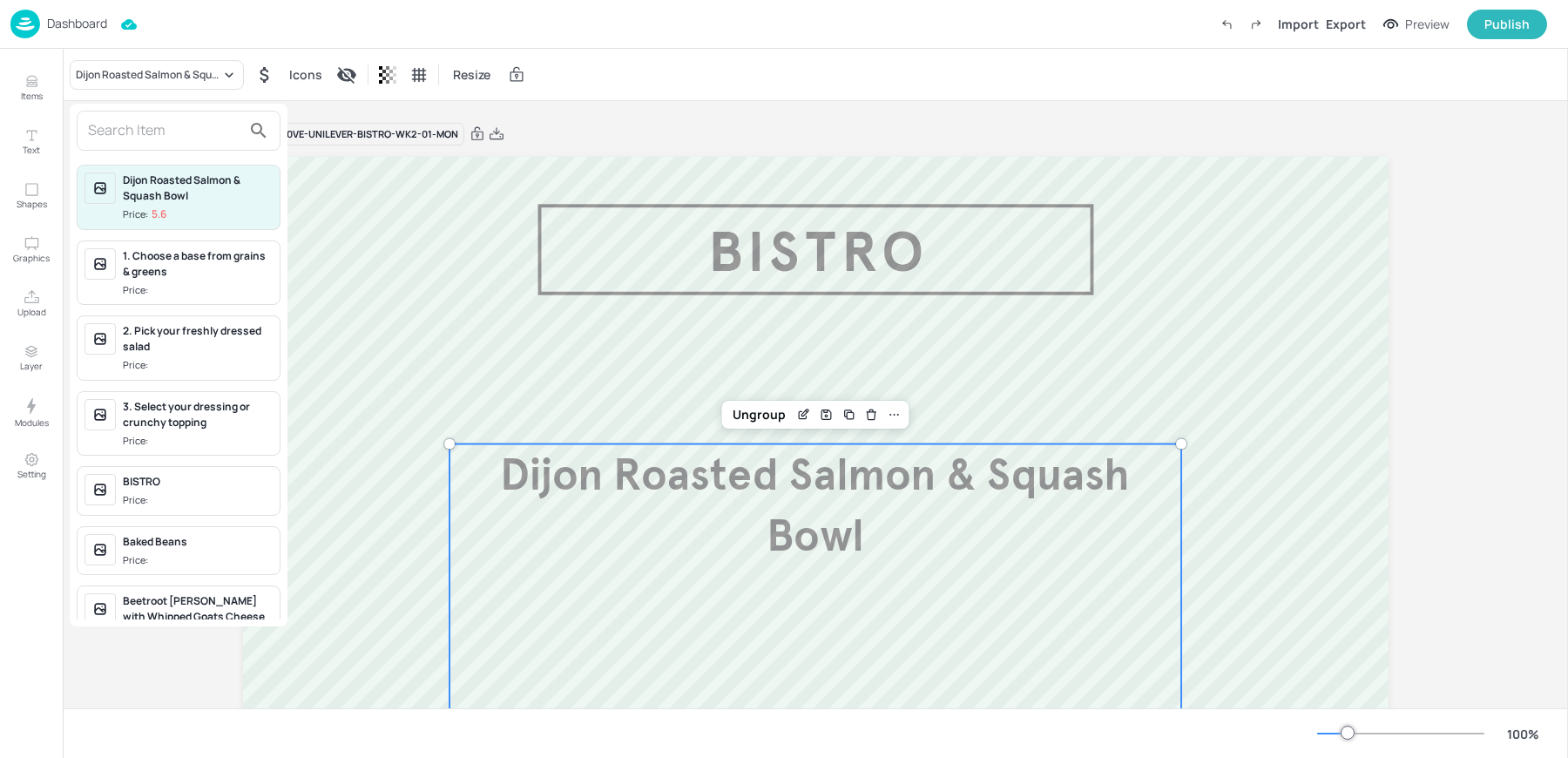
click at [136, 117] on input "text" at bounding box center [165, 131] width 154 height 28
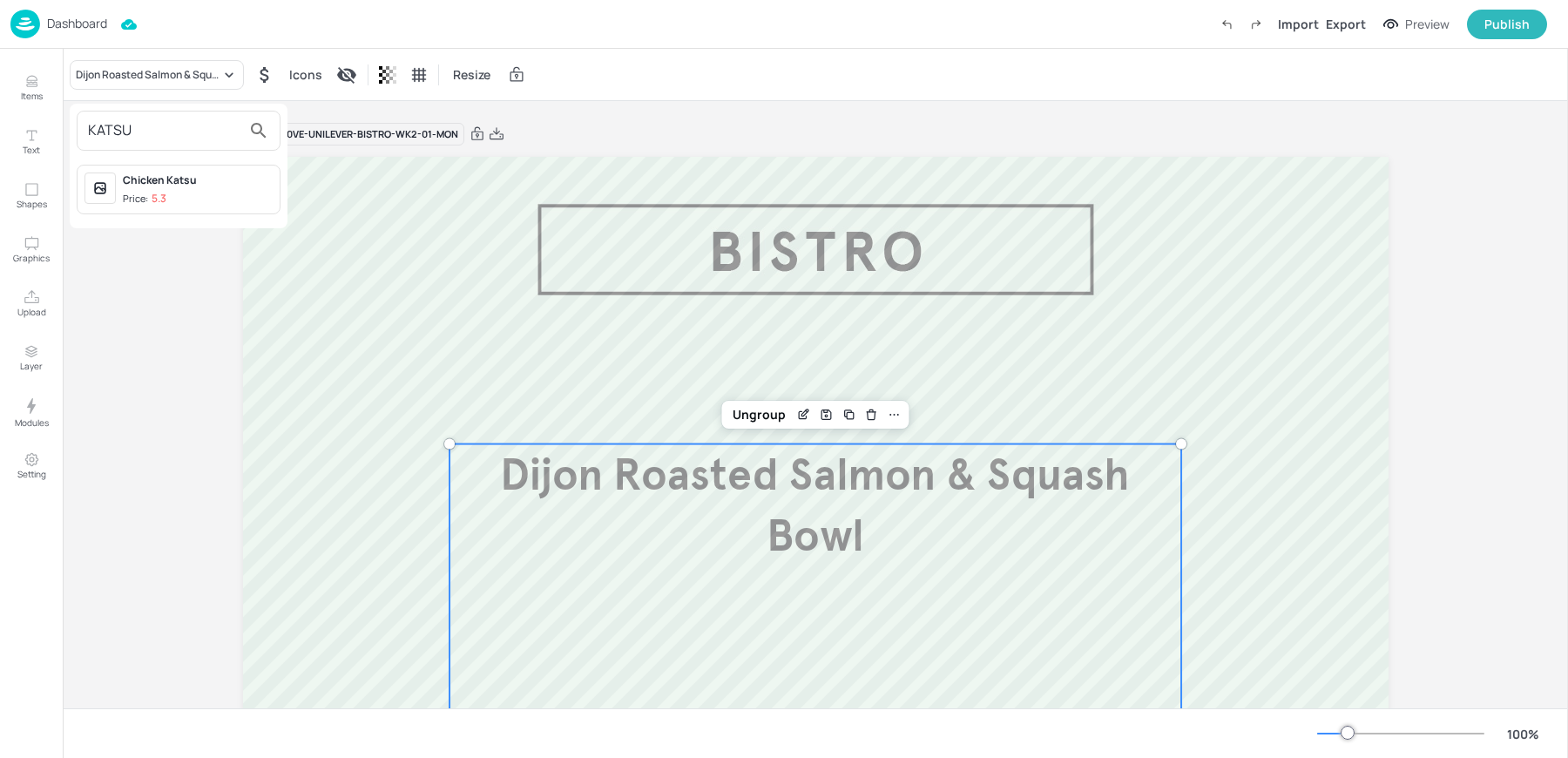
type input "KATSU"
click at [159, 175] on div "Chicken Katsu" at bounding box center [198, 181] width 150 height 16
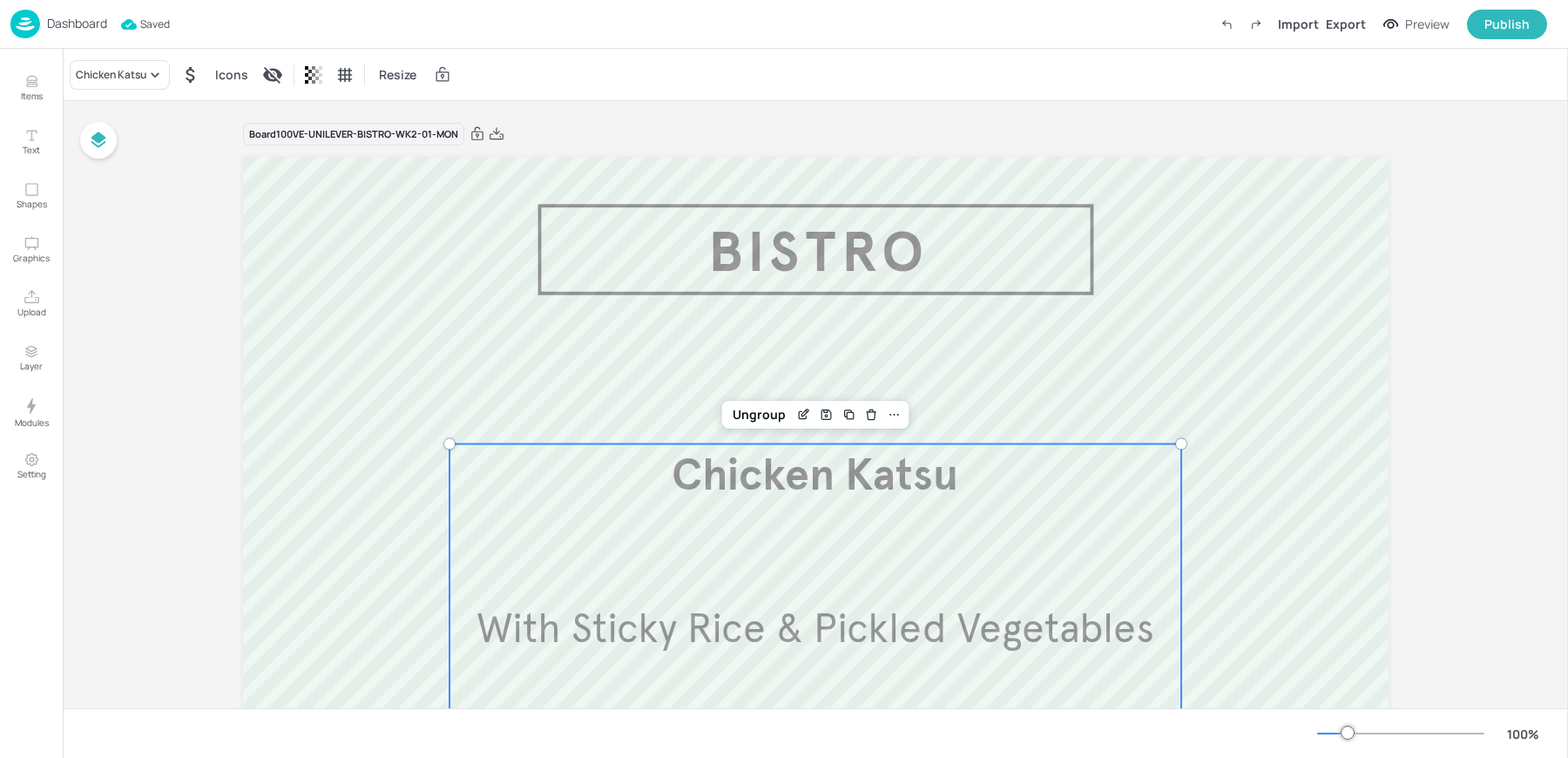
click at [630, 84] on div "Chicken Katsu Icons Resize" at bounding box center [815, 74] width 1505 height 52
click at [32, 10] on img at bounding box center [25, 24] width 30 height 29
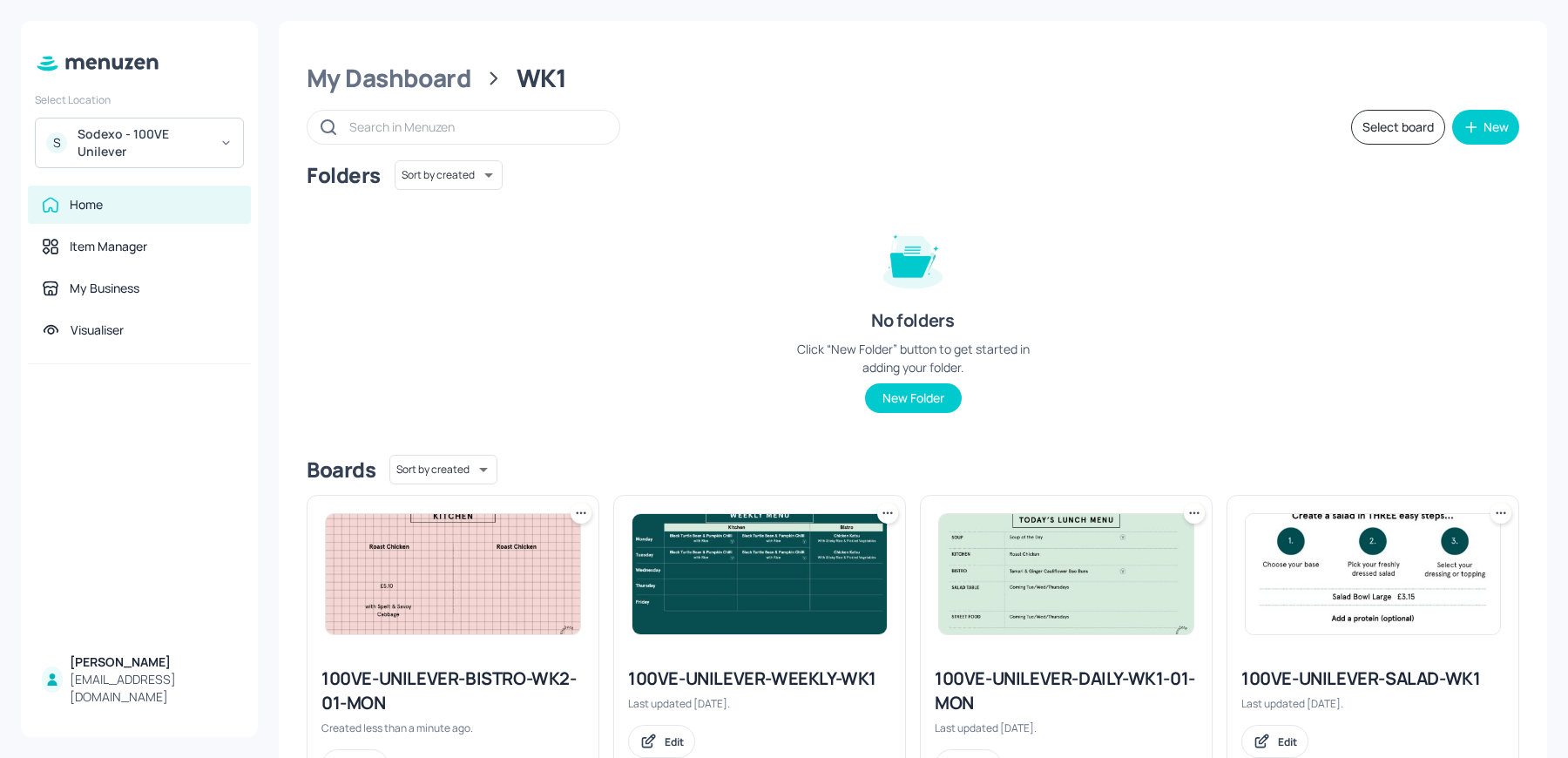
scroll to position [395, 0]
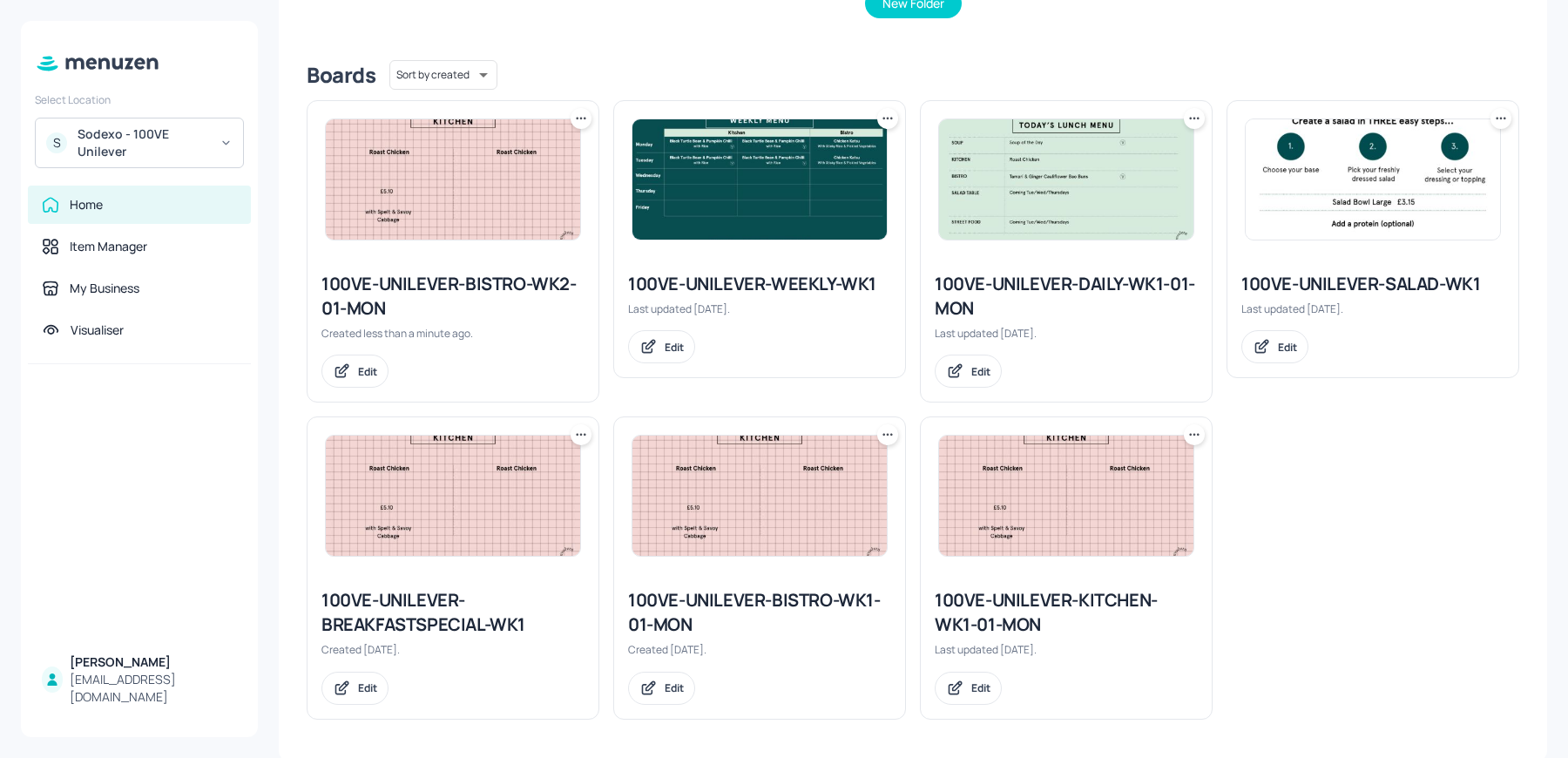
click at [575, 439] on icon at bounding box center [581, 435] width 17 height 17
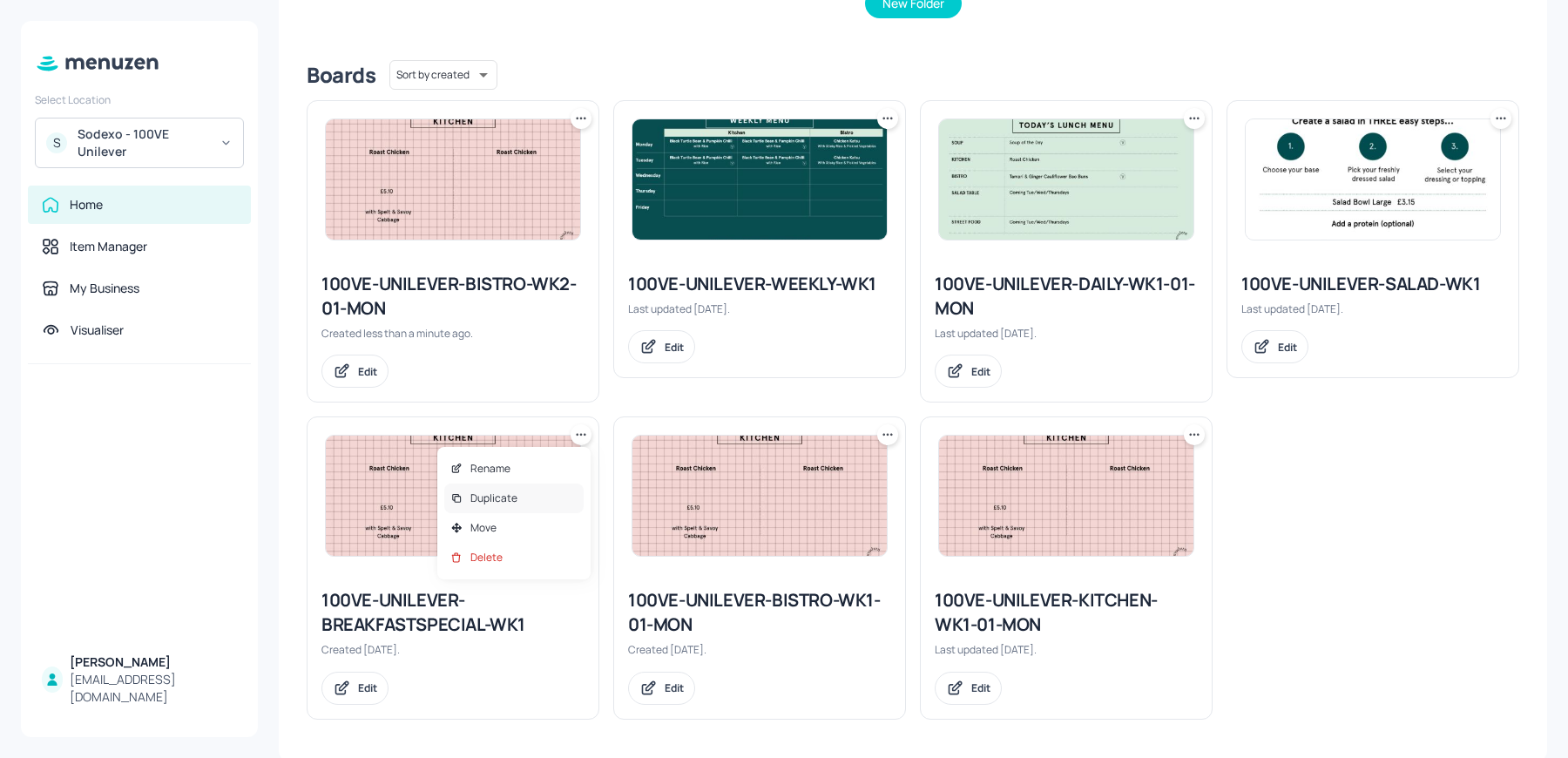
click at [529, 495] on div "Duplicate" at bounding box center [514, 499] width 140 height 30
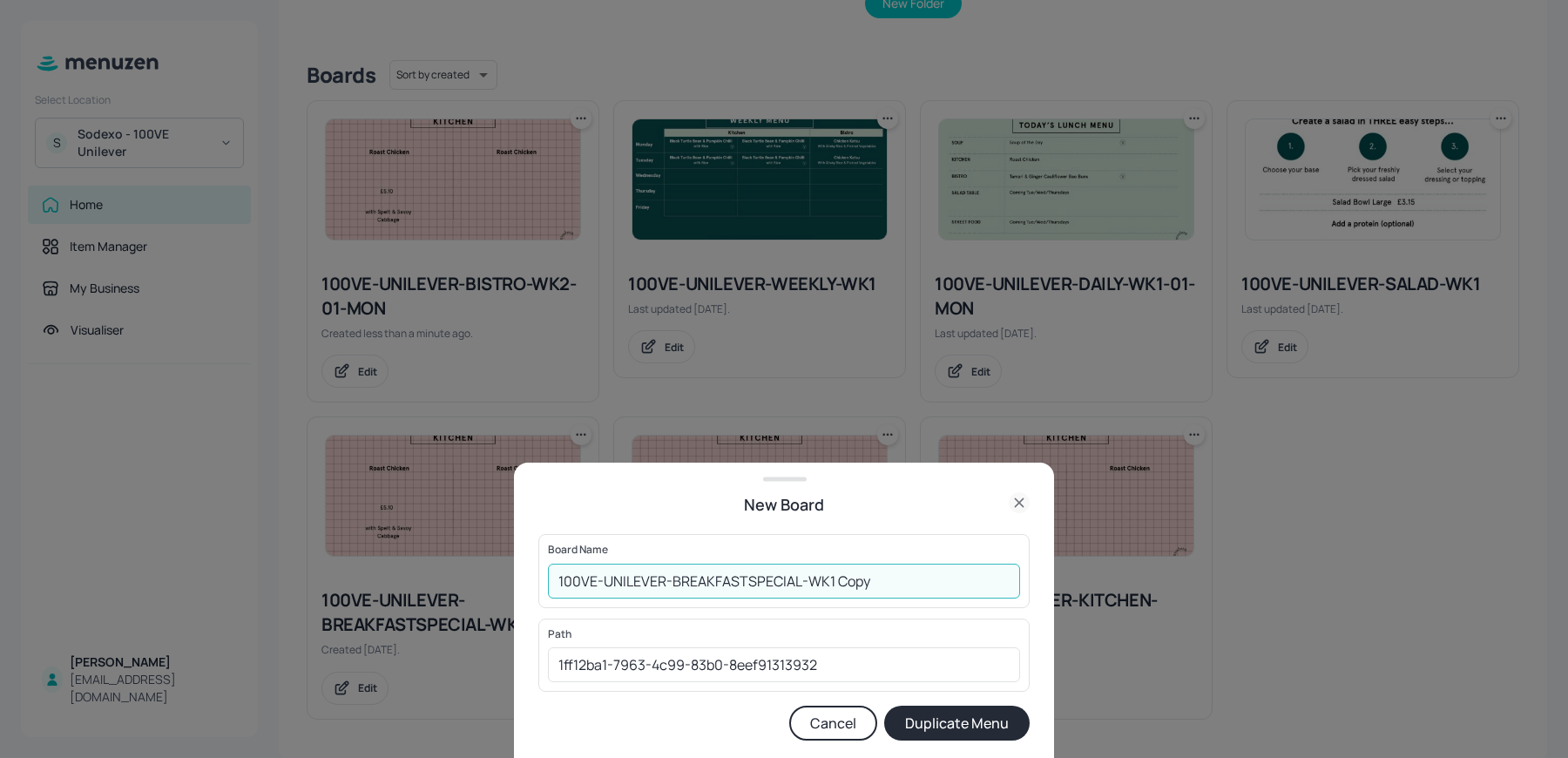
drag, startPoint x: 828, startPoint y: 583, endPoint x: 977, endPoint y: 610, distance: 151.4
click at [977, 610] on form "Board Name 100VE-UNILEVER-BREAKFASTSPECIAL-WK1 Copy ​ Path 1ff12ba1-7963-4c99-8…" at bounding box center [784, 637] width 492 height 206
type input "100VE-UNILEVER-BREAKFASTSPECIAL-WK2"
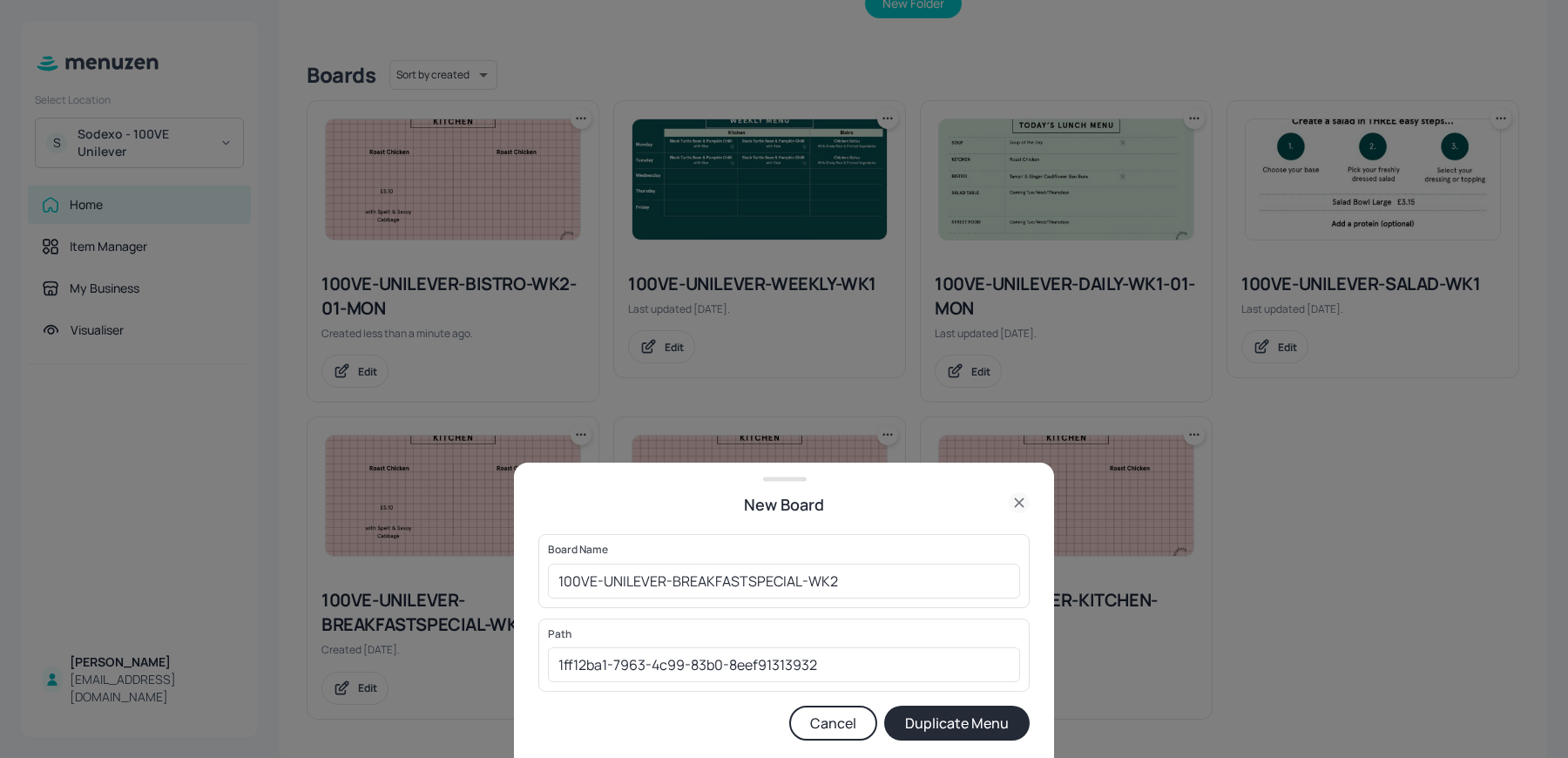
click at [959, 727] on button "Duplicate Menu" at bounding box center [957, 723] width 146 height 35
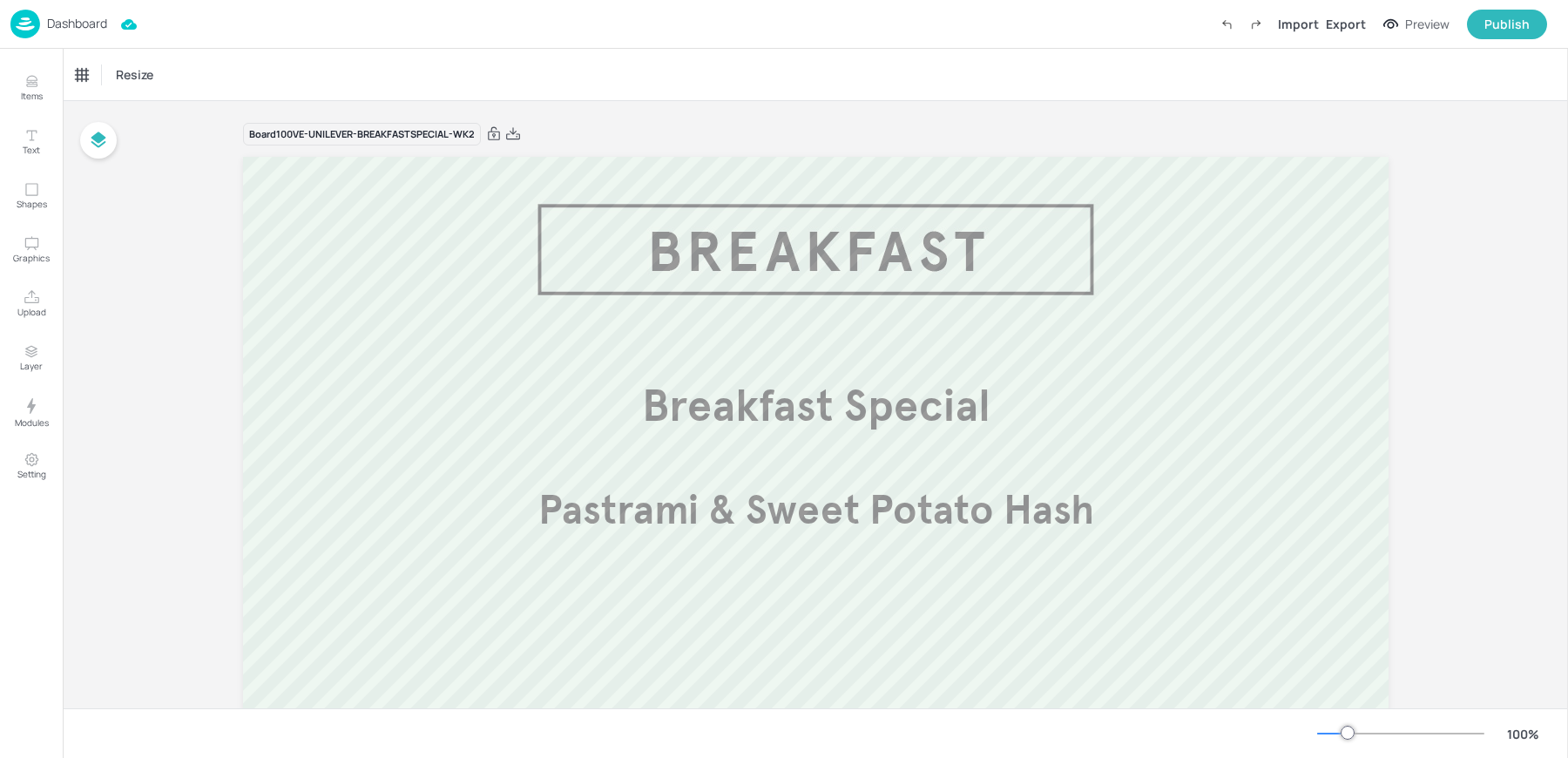
click at [49, 21] on p "Dashboard" at bounding box center [77, 24] width 60 height 12
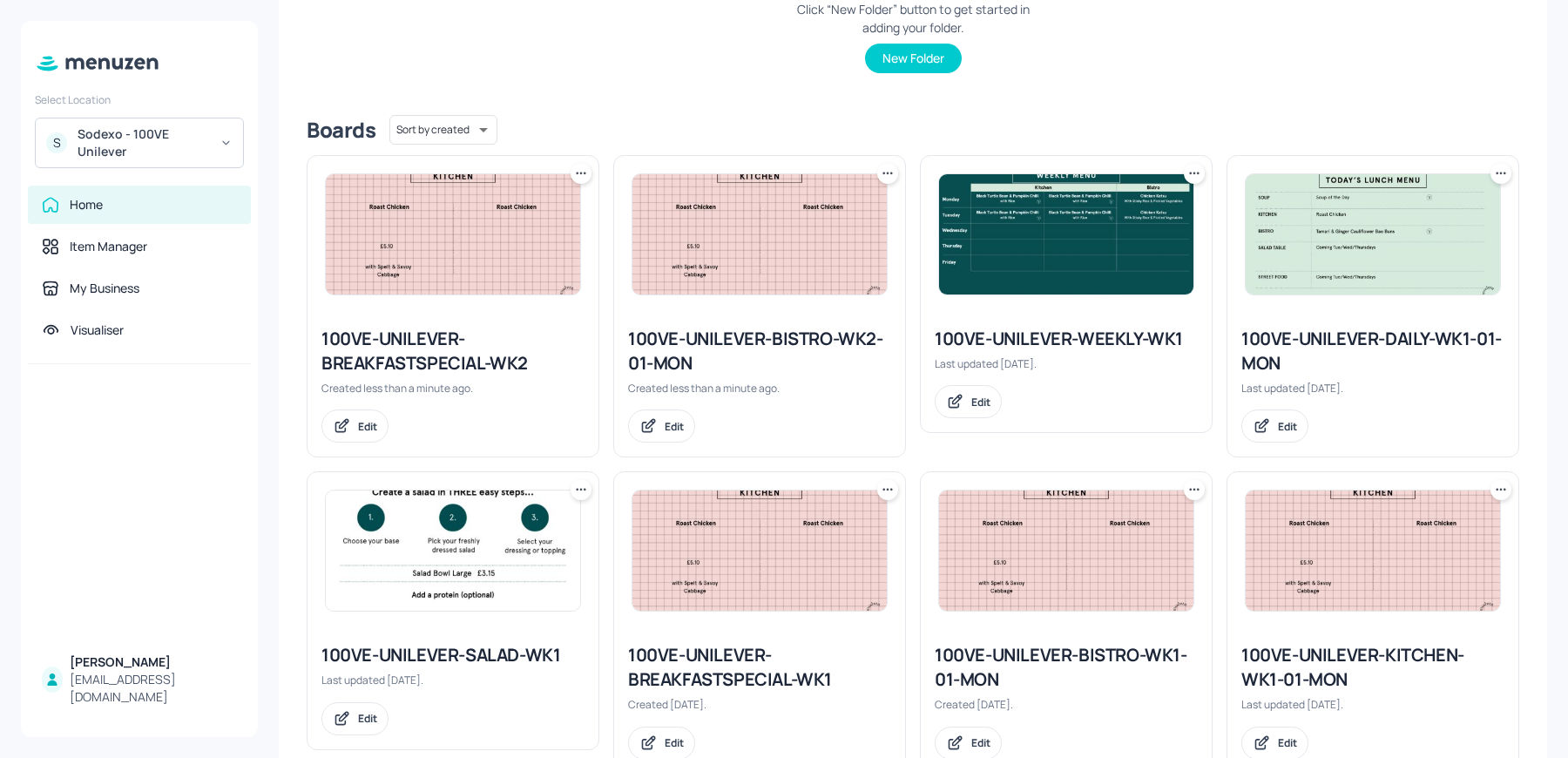
scroll to position [395, 0]
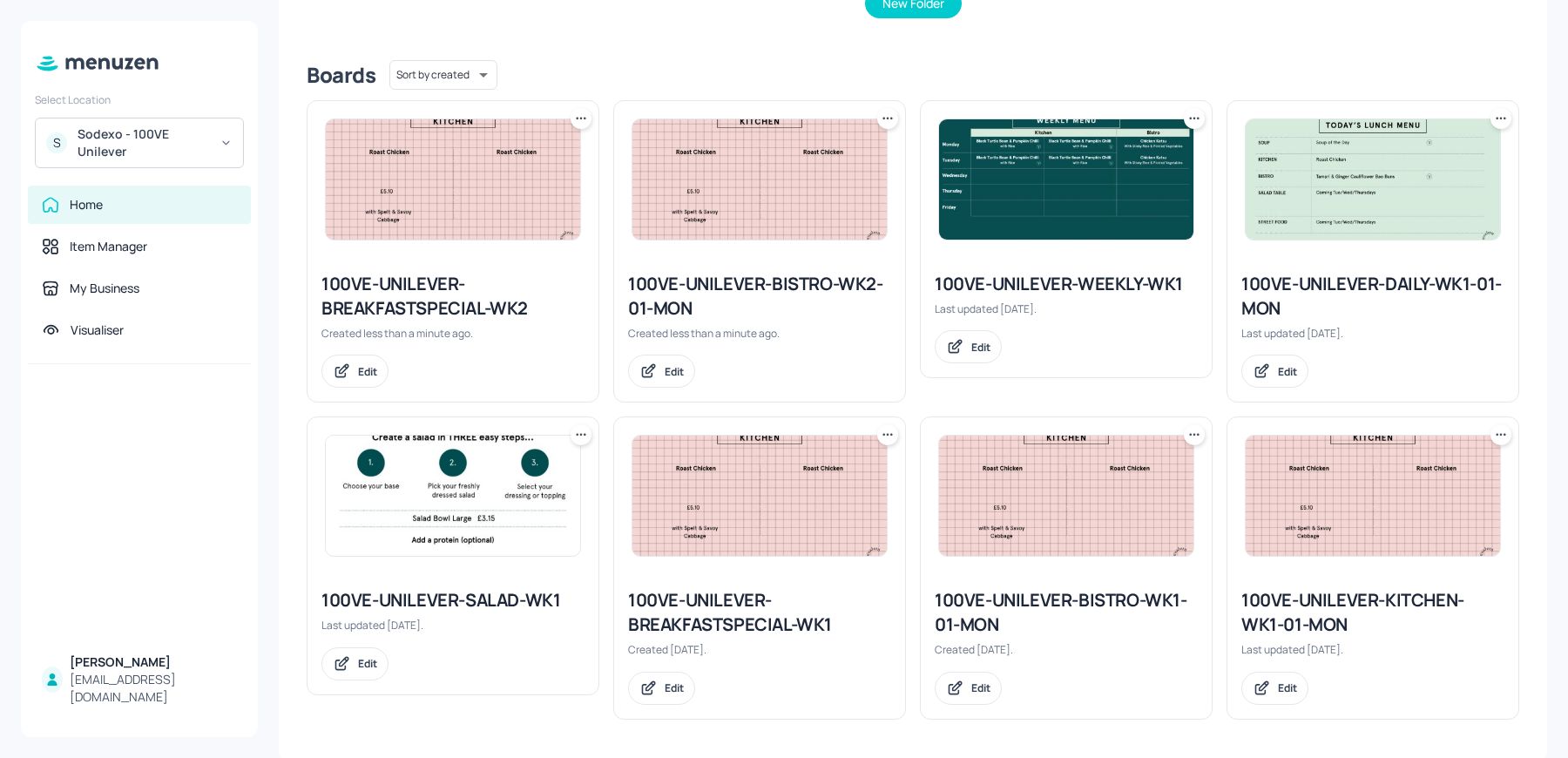
click at [581, 433] on icon at bounding box center [581, 435] width 17 height 17
click at [518, 492] on div "Duplicate" at bounding box center [514, 499] width 140 height 30
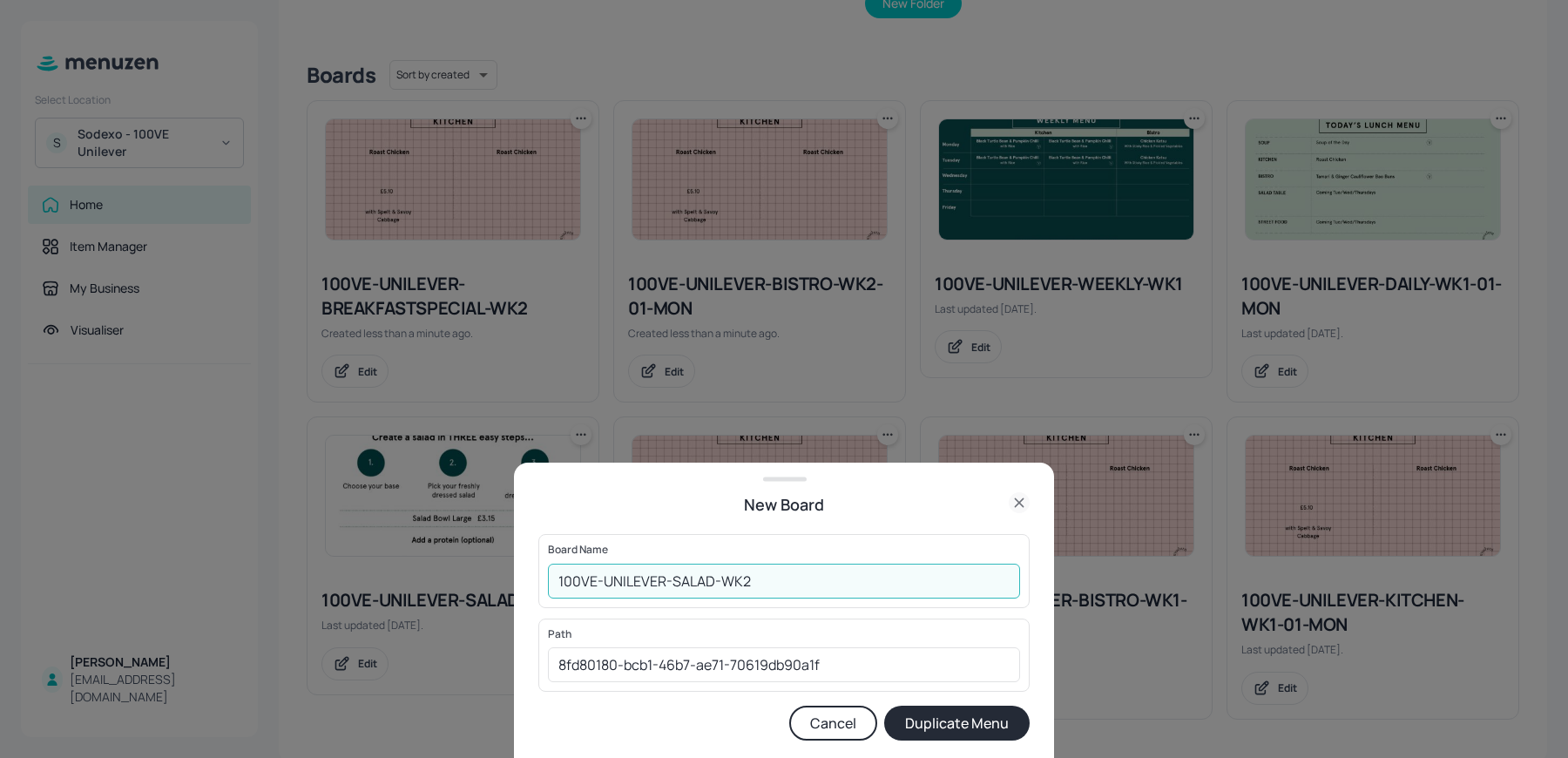
drag, startPoint x: 742, startPoint y: 582, endPoint x: 832, endPoint y: 582, distance: 90.0
click at [830, 582] on input "100VE-UNILEVER-SALAD-WK2" at bounding box center [784, 582] width 472 height 35
type input "100VE-UNILEVER-SALAD-WK2"
click at [957, 731] on button "Duplicate Menu" at bounding box center [957, 723] width 146 height 35
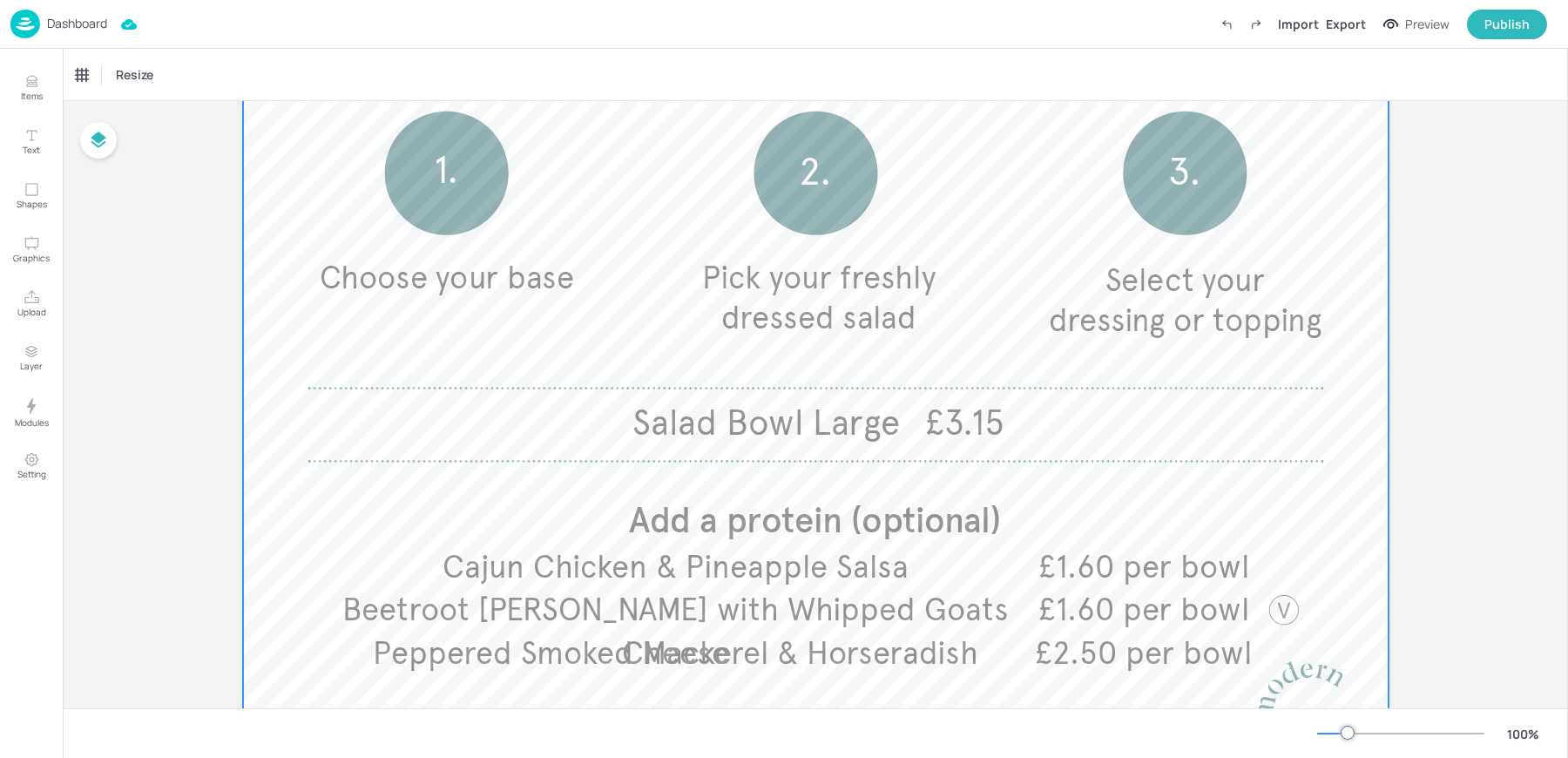
scroll to position [373, 0]
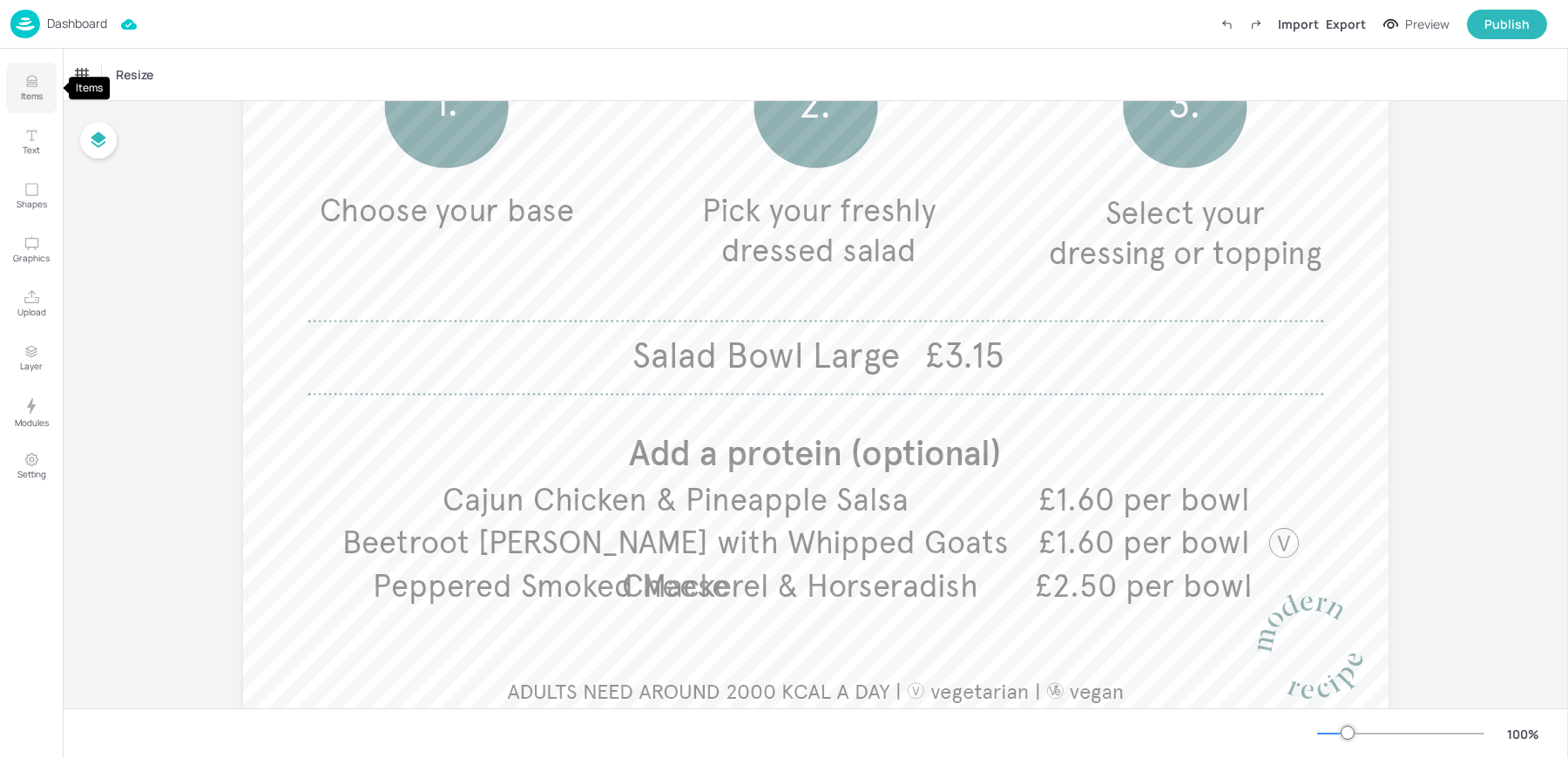
click at [22, 80] on button "Items" at bounding box center [31, 88] width 51 height 51
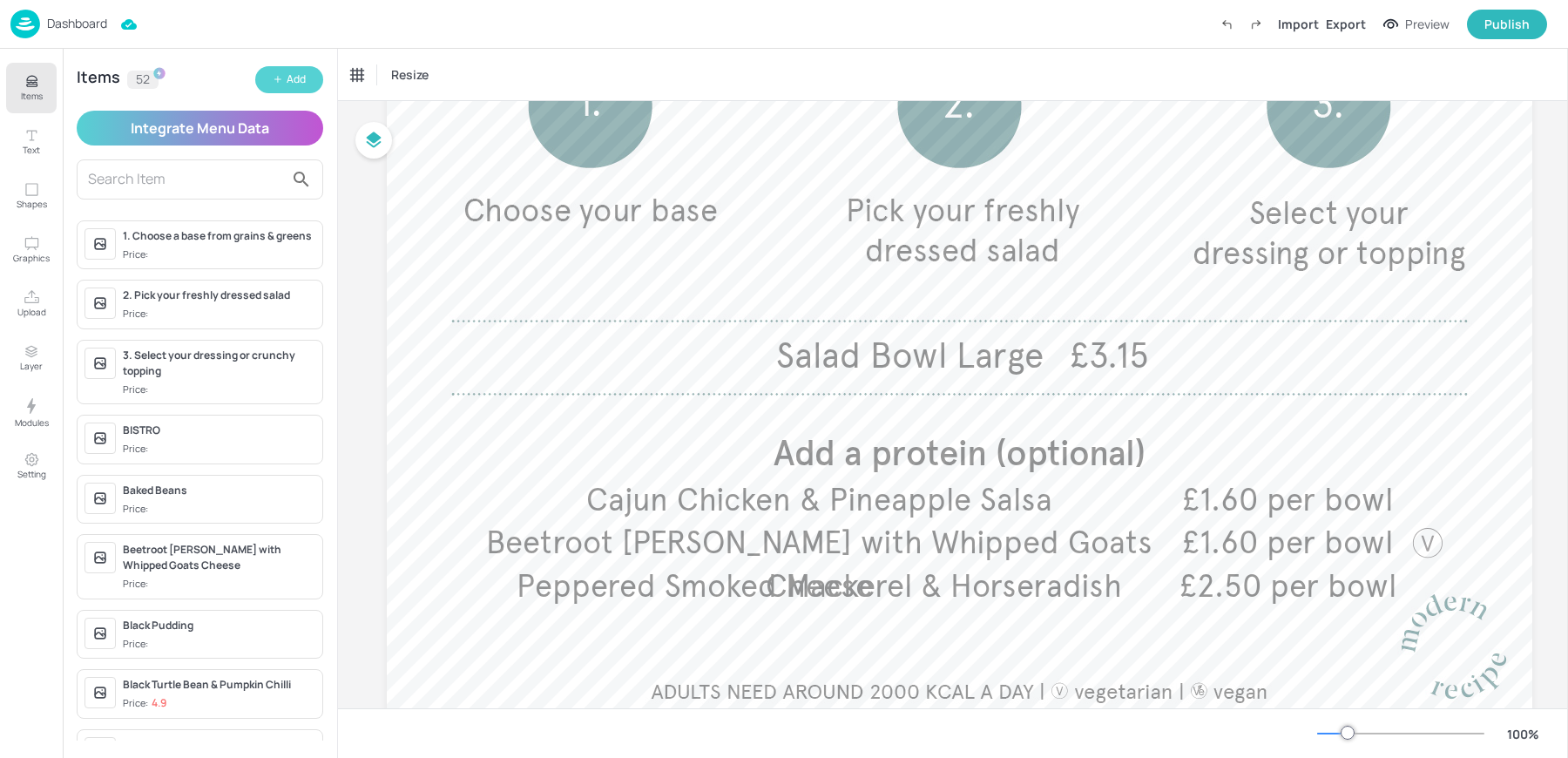
click at [317, 78] on button "Add" at bounding box center [289, 79] width 68 height 27
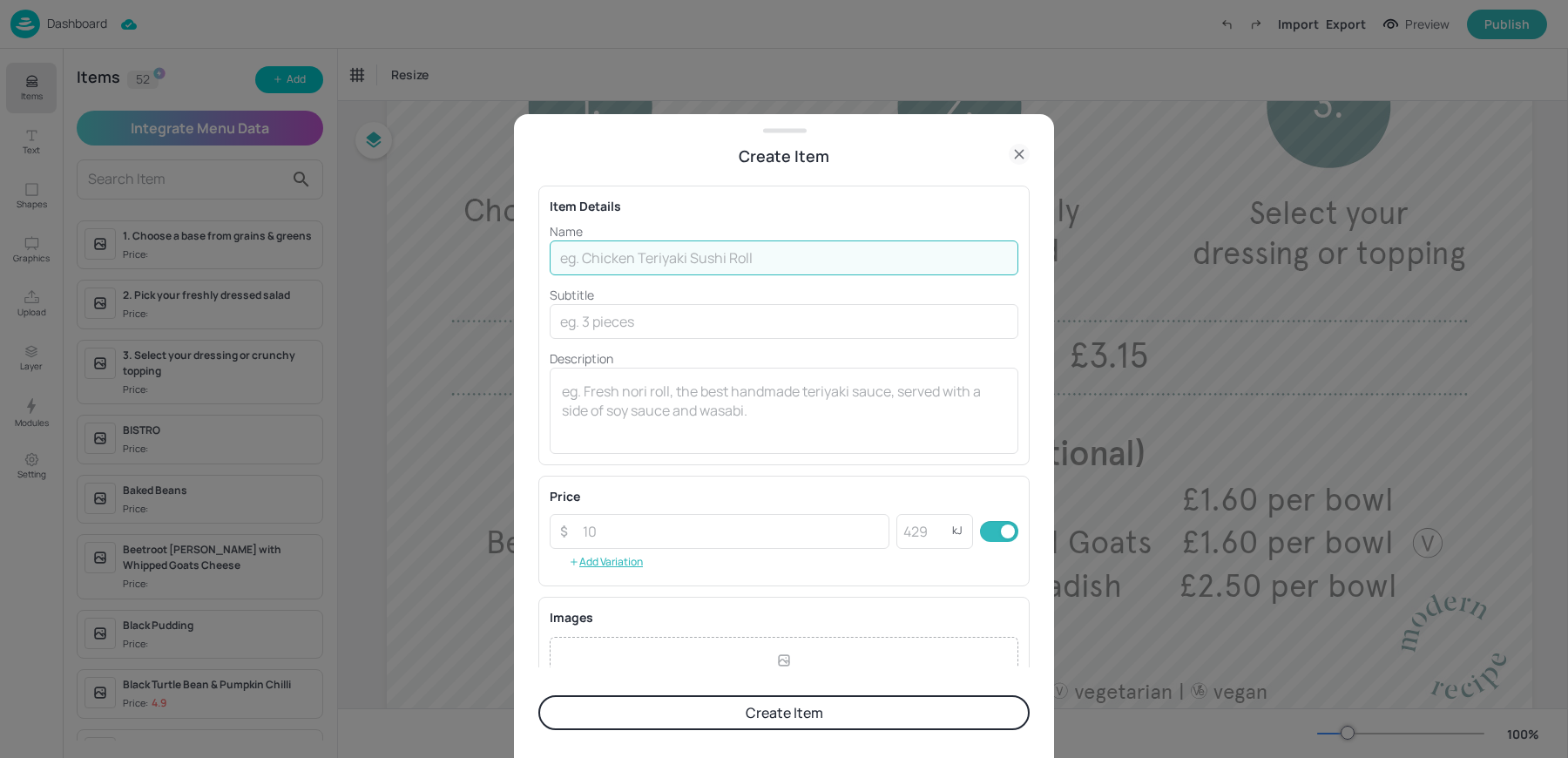
click at [614, 270] on input "text" at bounding box center [784, 258] width 469 height 35
paste input "Pesto Chicken With Rocket & Sun Blushed Tomatoes £1.60"
click at [742, 258] on input "Pesto Chicken With Rocket & Sun Blushed Tomatoes £1.60" at bounding box center [784, 258] width 469 height 35
drag, startPoint x: 898, startPoint y: 256, endPoint x: 998, endPoint y: 256, distance: 100.0
click at [998, 256] on input "Pesto Chicken With Rocket & Sun Blushed Tomatoes £1.60" at bounding box center [784, 258] width 469 height 35
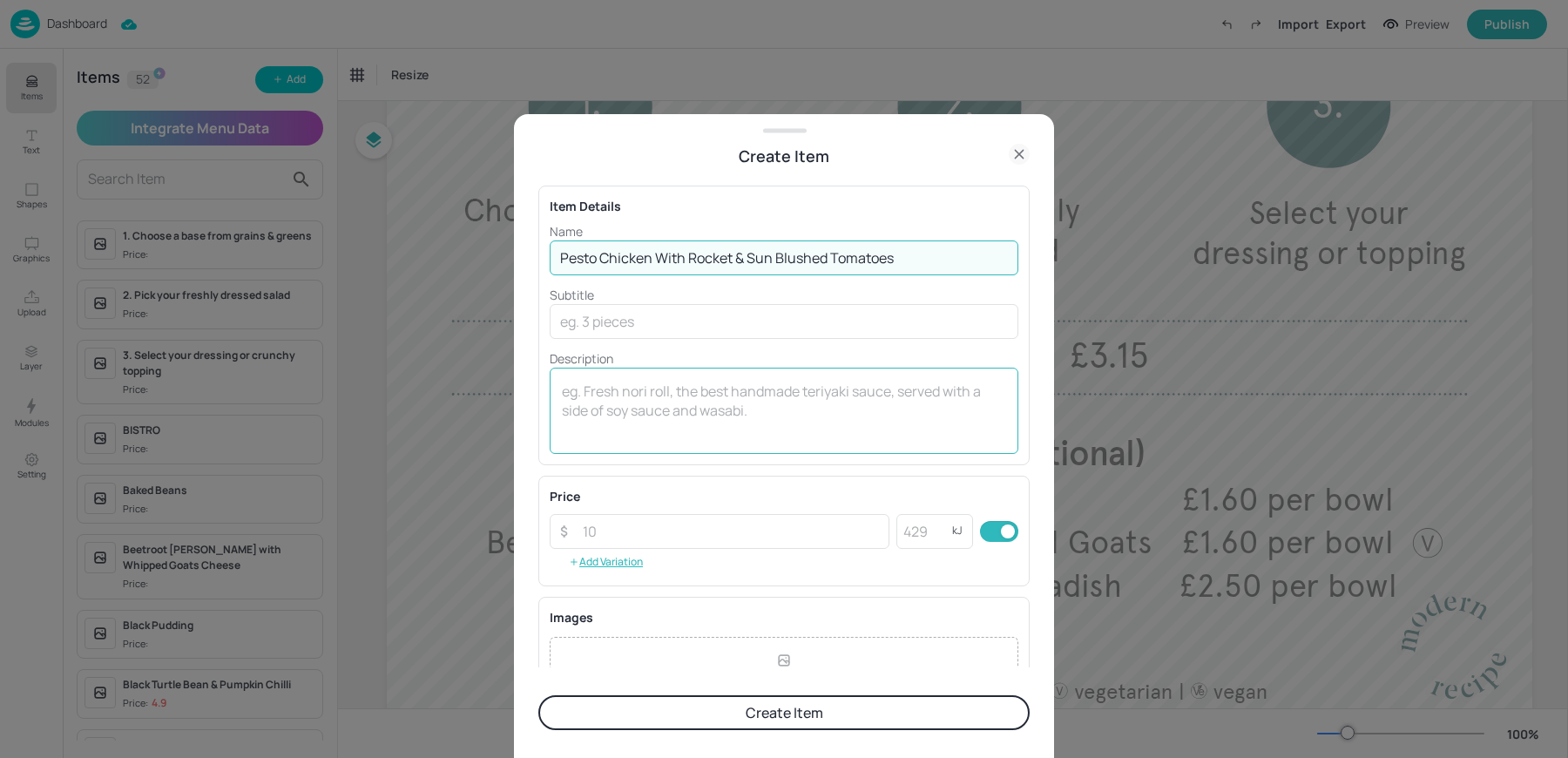
type input "Pesto Chicken With Rocket & Sun Blushed Tomatoes"
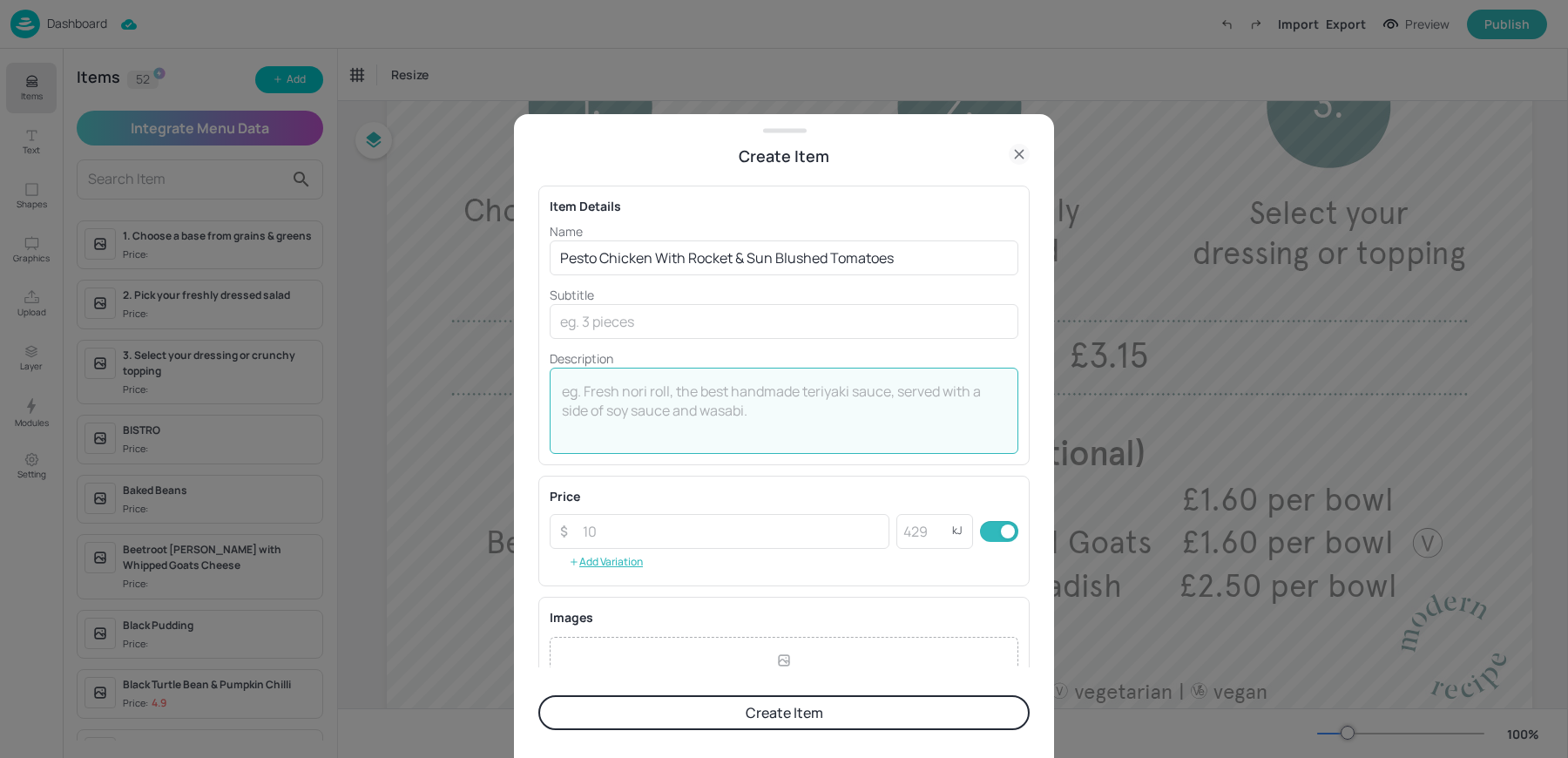
click at [651, 431] on textarea at bounding box center [784, 410] width 444 height 58
paste textarea "£1.60"
type textarea "£1.60 per bowl"
click at [707, 717] on button "Create Item" at bounding box center [784, 713] width 492 height 35
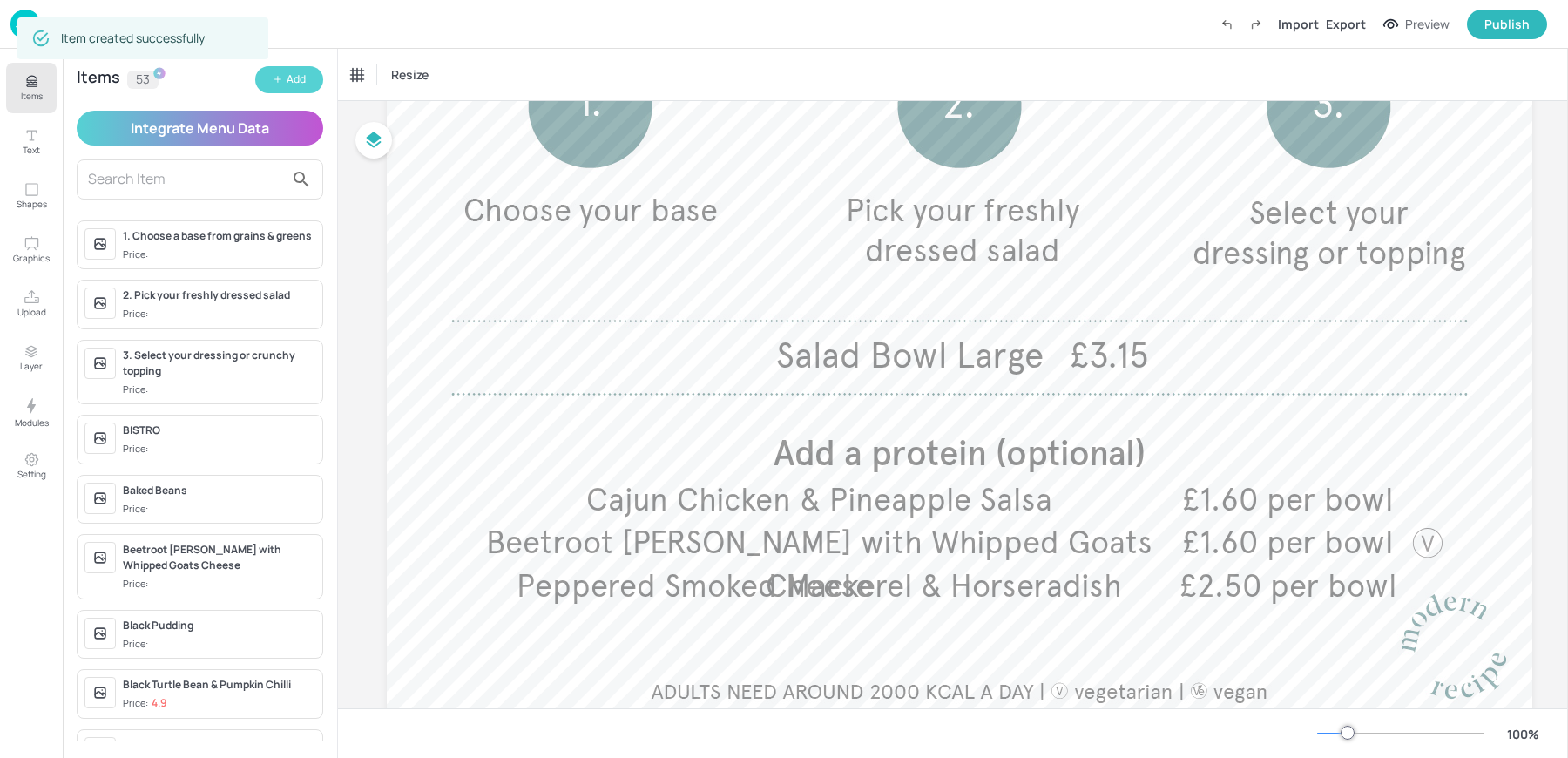
click at [268, 80] on button "Add" at bounding box center [289, 79] width 68 height 27
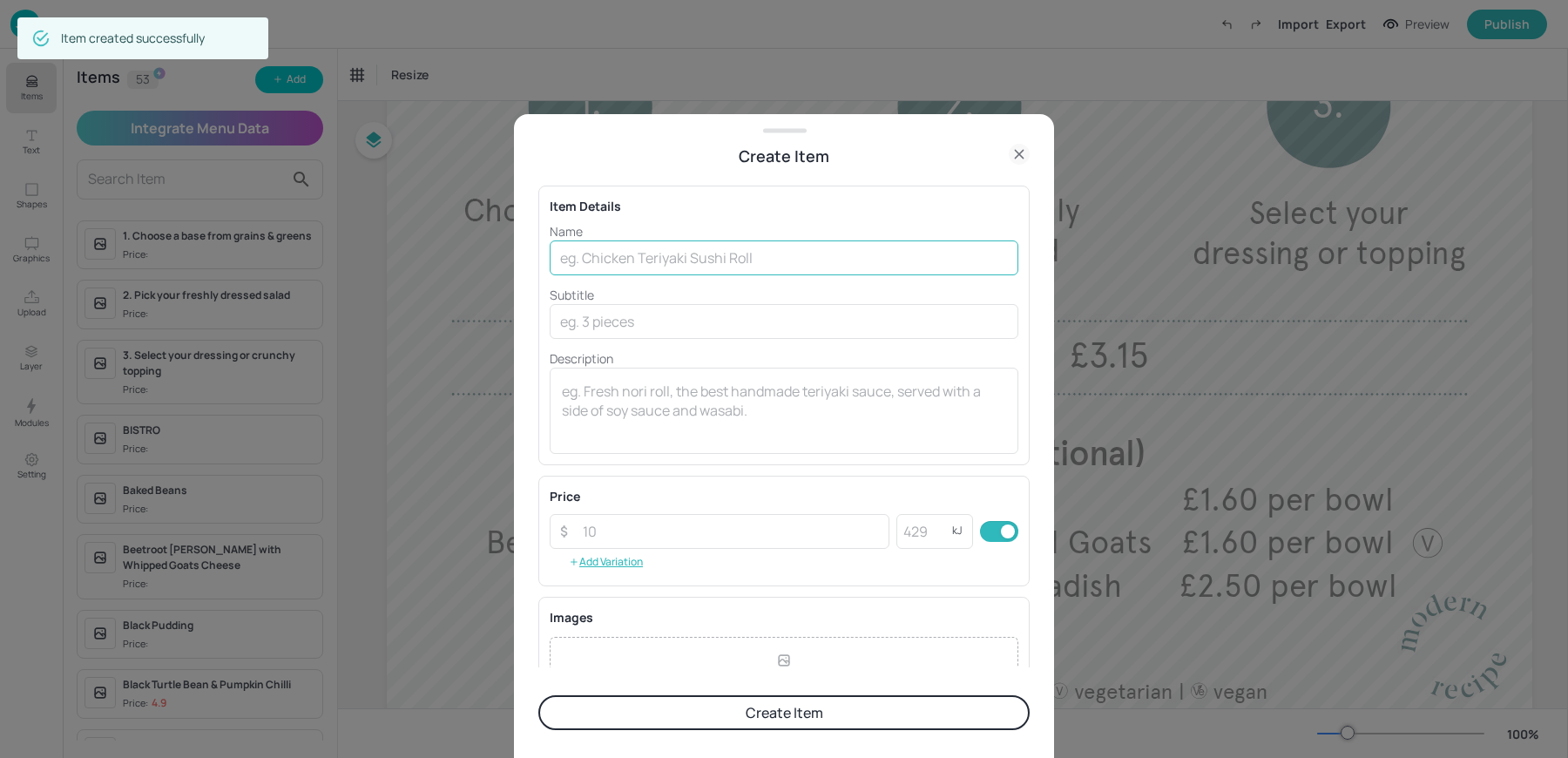
click at [720, 268] on input "text" at bounding box center [784, 258] width 469 height 35
paste input "Roasted Squash & Feta Sausage Roll V £2.00"
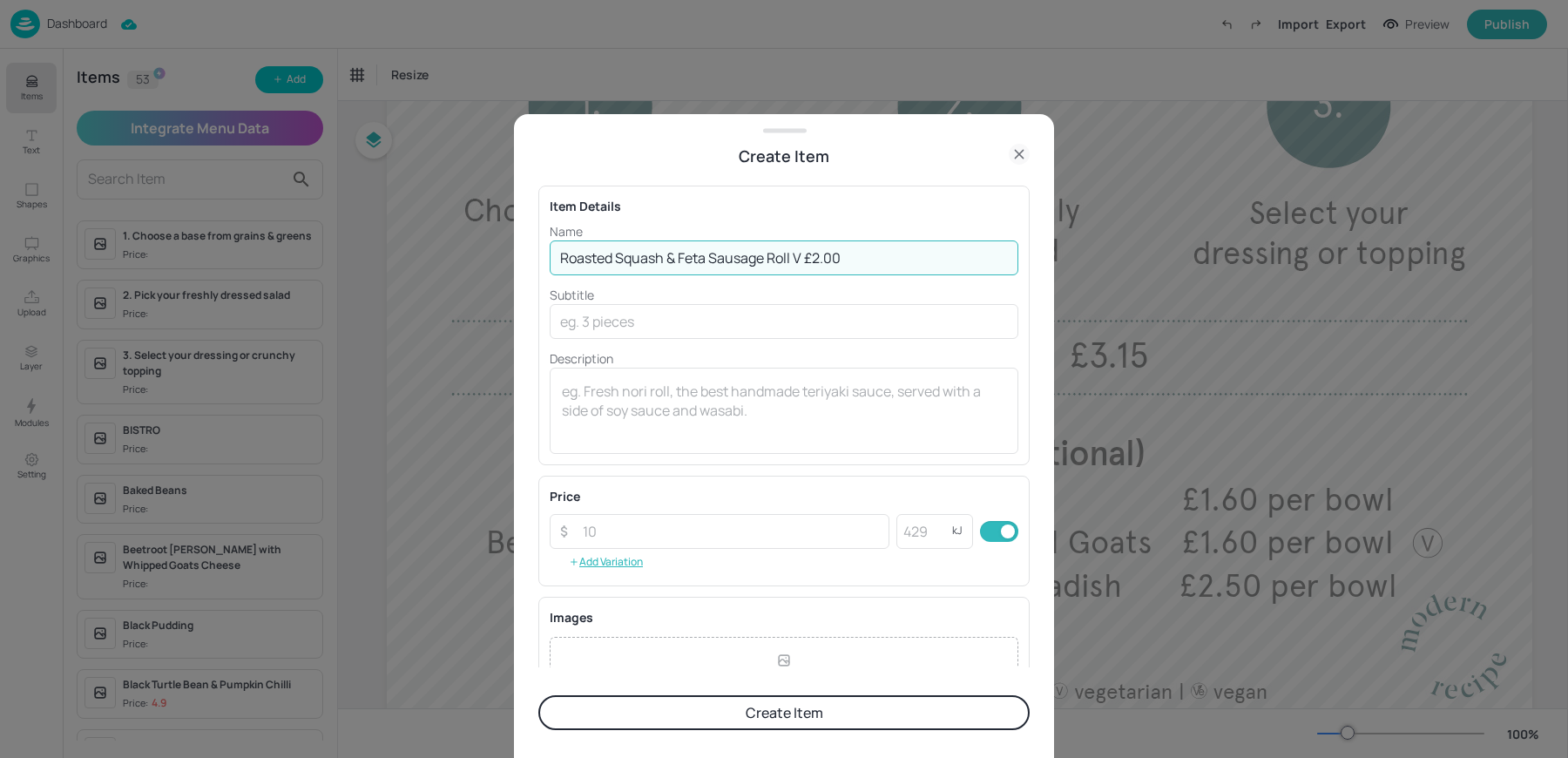
click at [795, 258] on input "Roasted Squash & Feta Sausage Roll V £2.00" at bounding box center [784, 258] width 469 height 35
type input "Roasted Squash & Feta Sausage Roll"
click at [664, 441] on div "x ​" at bounding box center [784, 410] width 469 height 86
paste textarea "V £2.00"
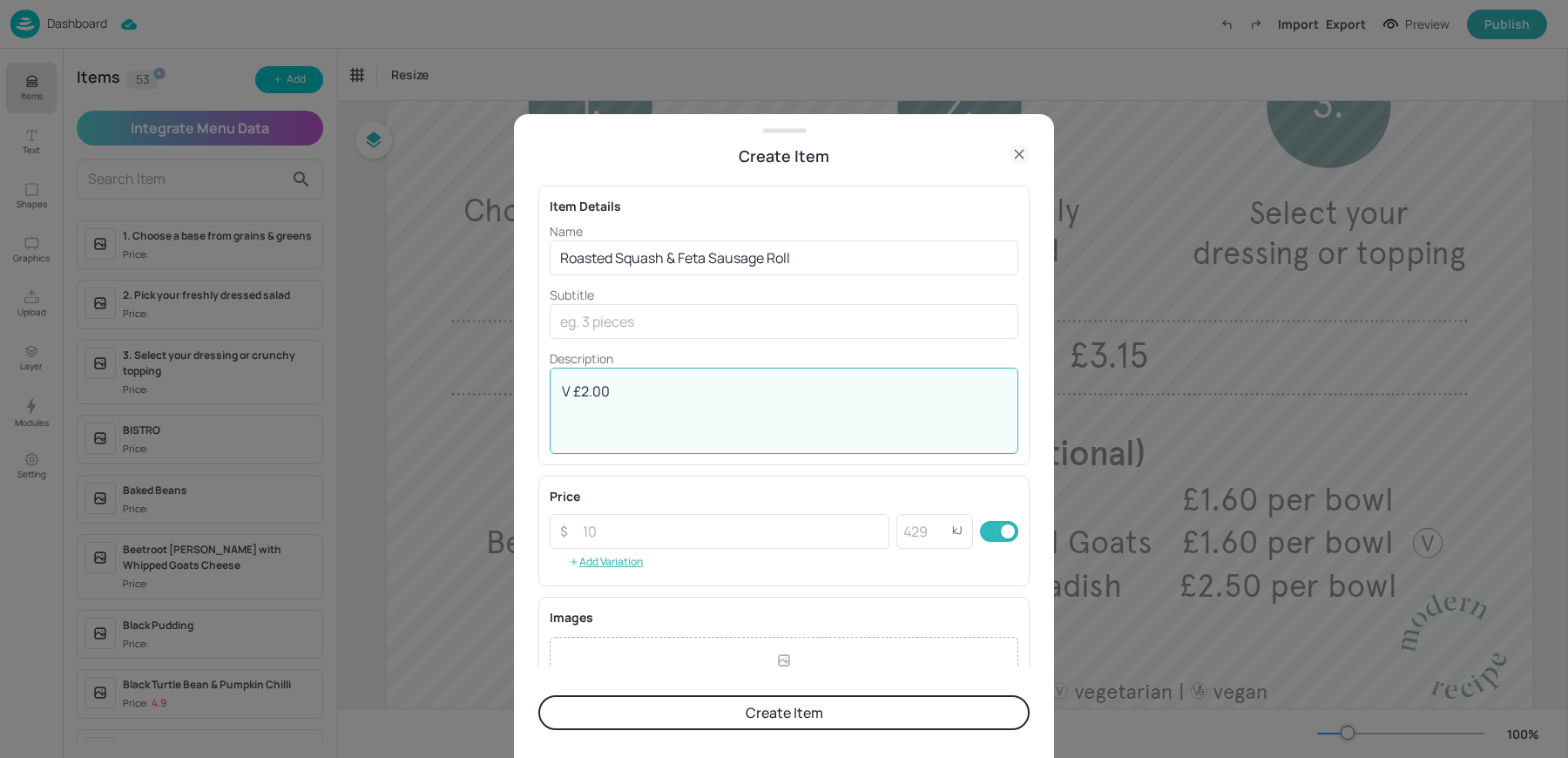
drag, startPoint x: 570, startPoint y: 389, endPoint x: 467, endPoint y: 376, distance: 103.8
click at [475, 376] on div "Create Item Item Details Name Roasted Squash & Feta Sausage Roll ​ Subtitle ​ D…" at bounding box center [784, 379] width 1568 height 758
click at [653, 383] on textarea "£2.00" at bounding box center [784, 410] width 444 height 58
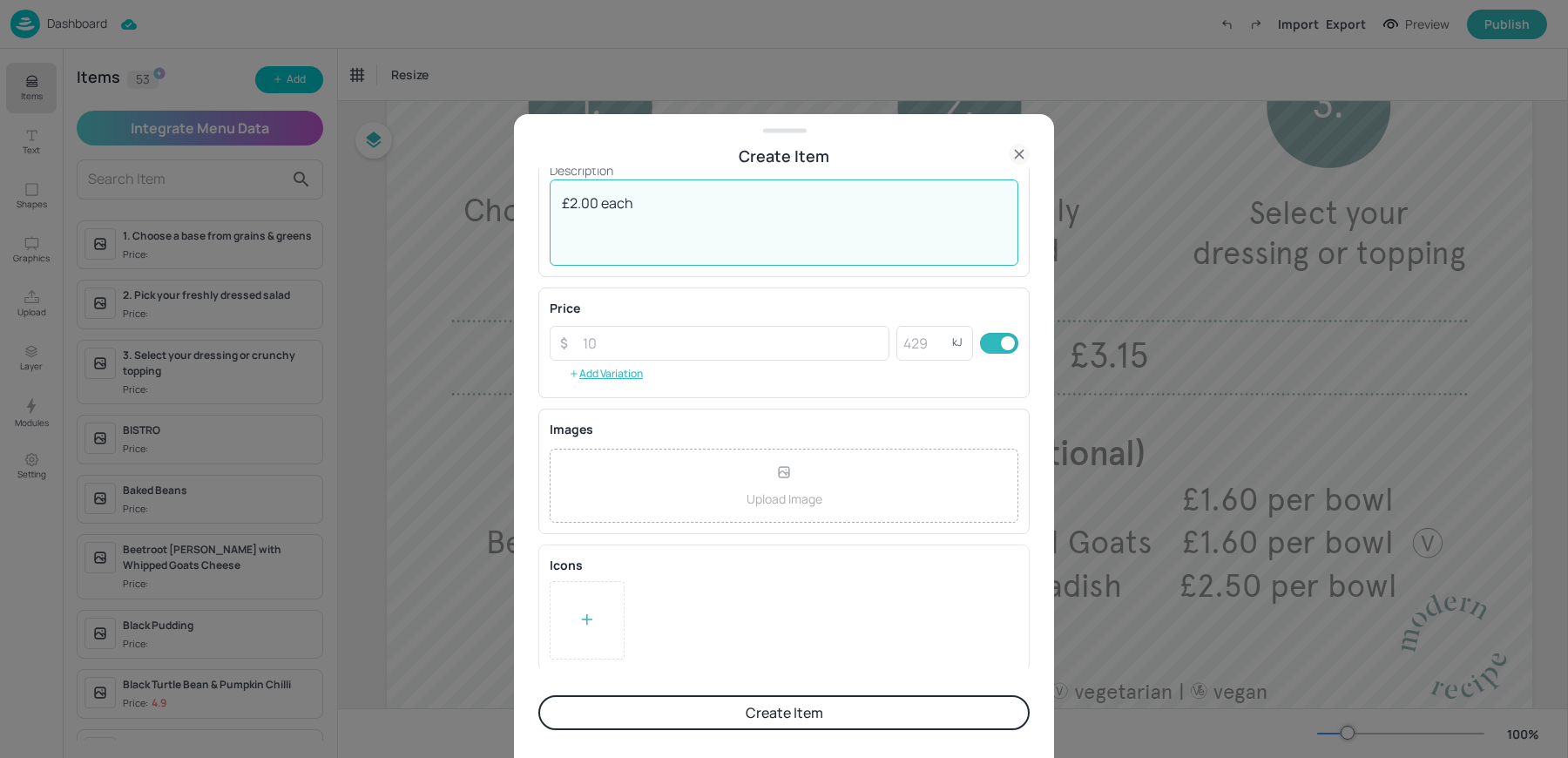
type textarea "£2.00 each"
click at [602, 589] on div at bounding box center [588, 621] width 75 height 79
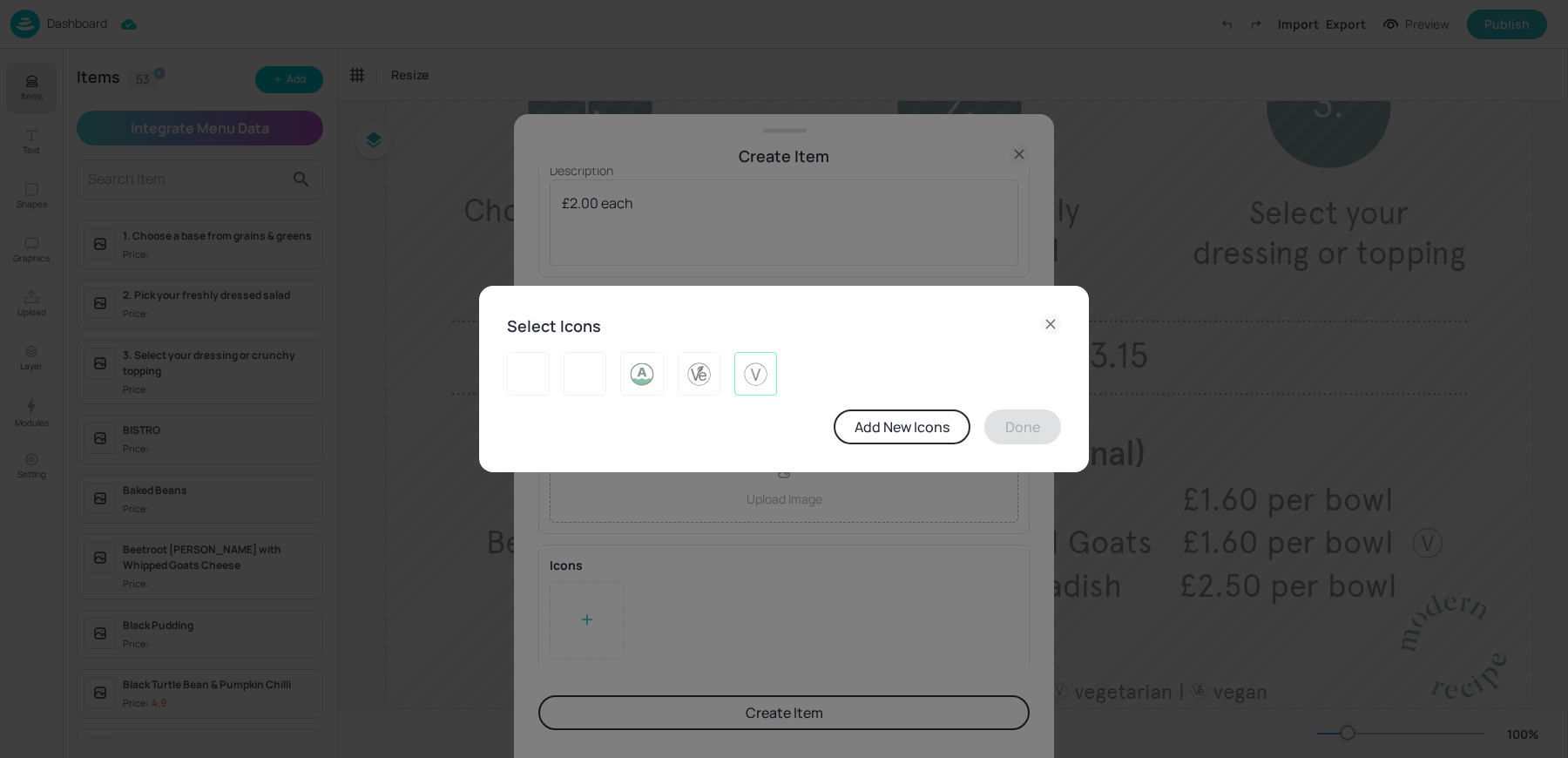
click at [762, 360] on img at bounding box center [755, 374] width 27 height 28
click at [1043, 427] on button "Done" at bounding box center [1022, 427] width 77 height 35
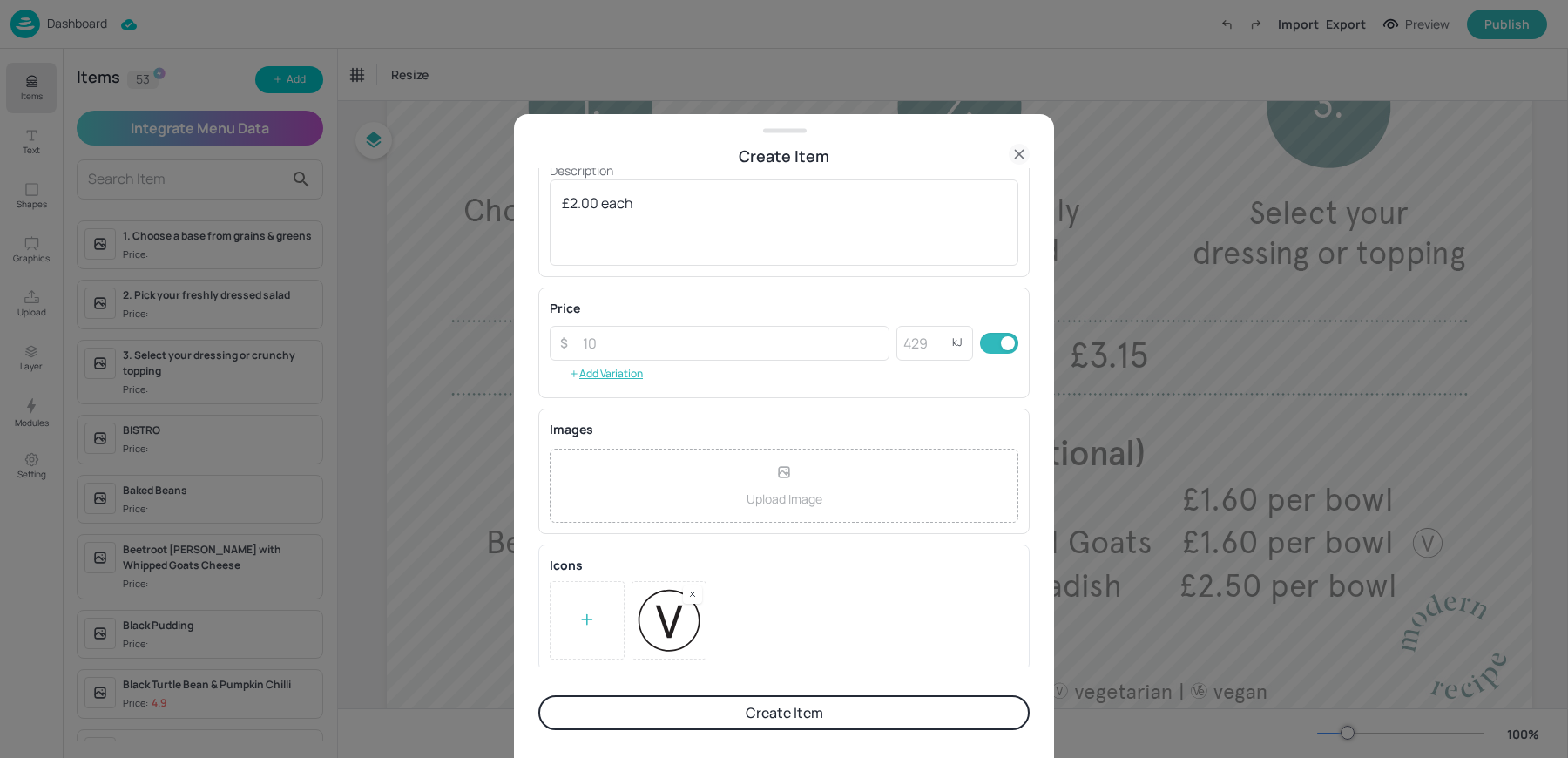
click at [781, 720] on button "Create Item" at bounding box center [784, 713] width 492 height 35
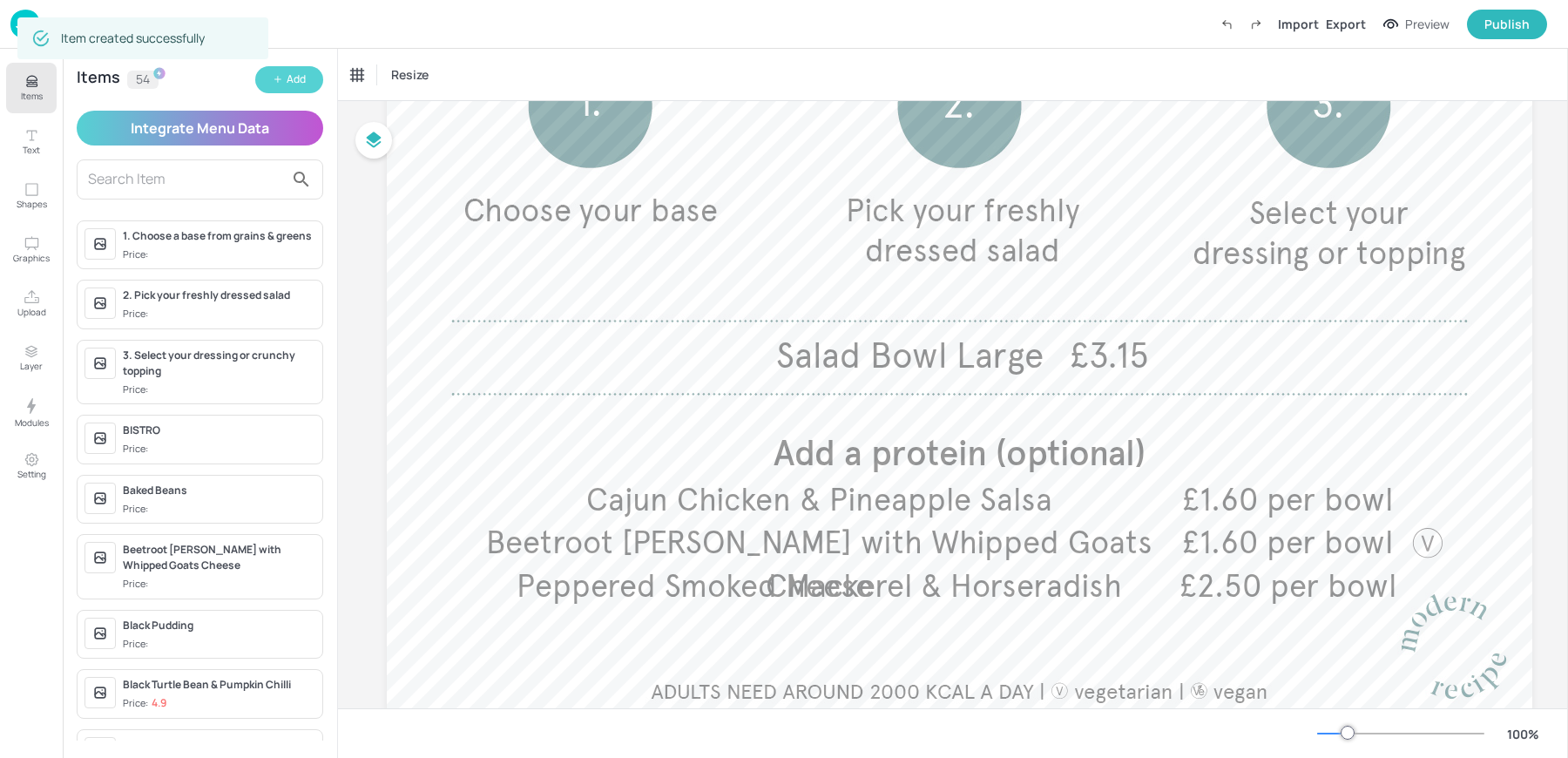
click at [278, 86] on button "Add" at bounding box center [289, 79] width 68 height 27
click at [282, 78] on icon "button" at bounding box center [278, 79] width 10 height 10
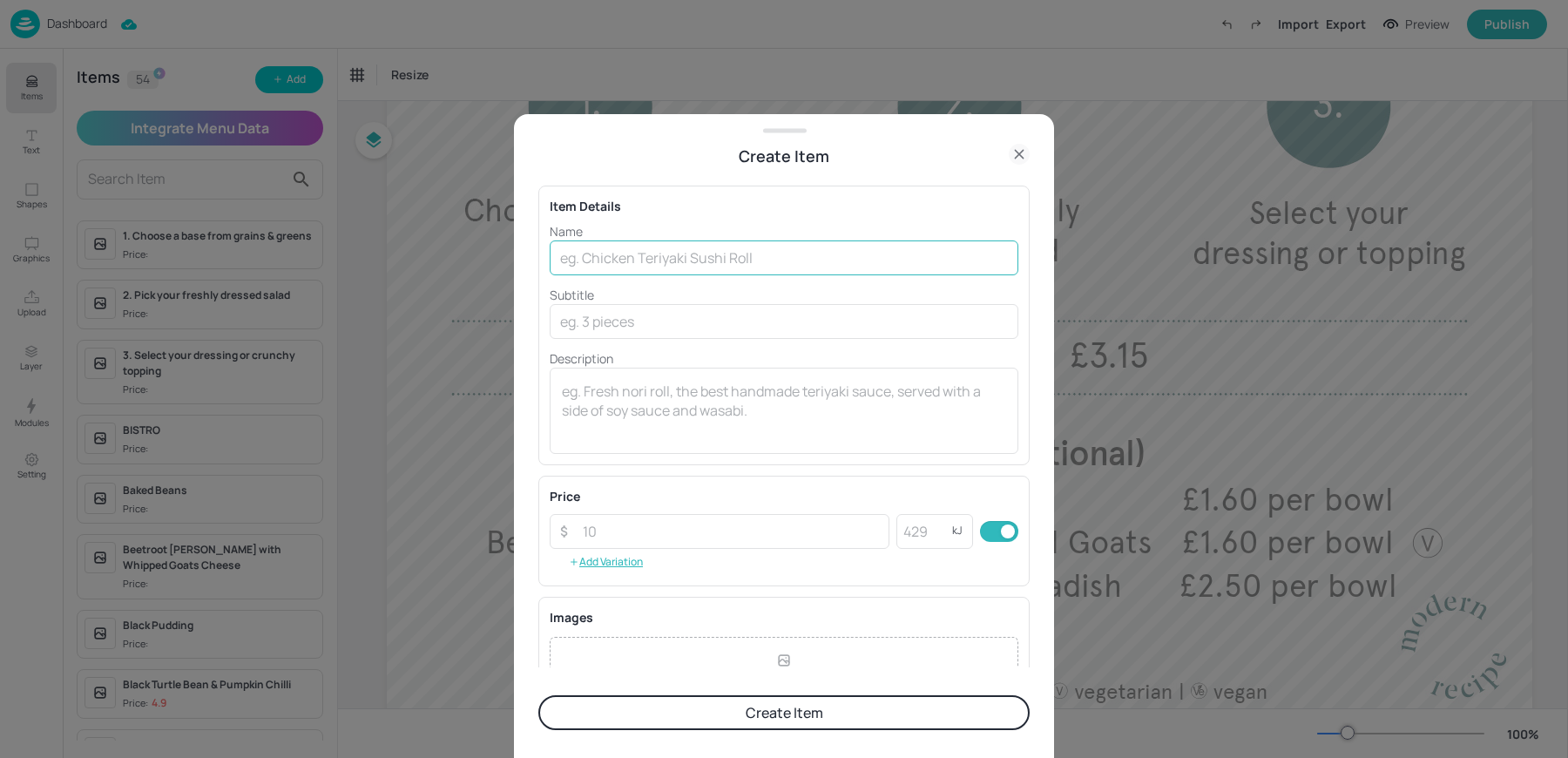
click at [629, 256] on input "text" at bounding box center [784, 258] width 469 height 35
paste input "Smoked Mackerel & Pickled Cucumber £2.50"
click at [807, 260] on input "Smoked Mackerel & Pickled Cucumber £2.50" at bounding box center [784, 258] width 469 height 35
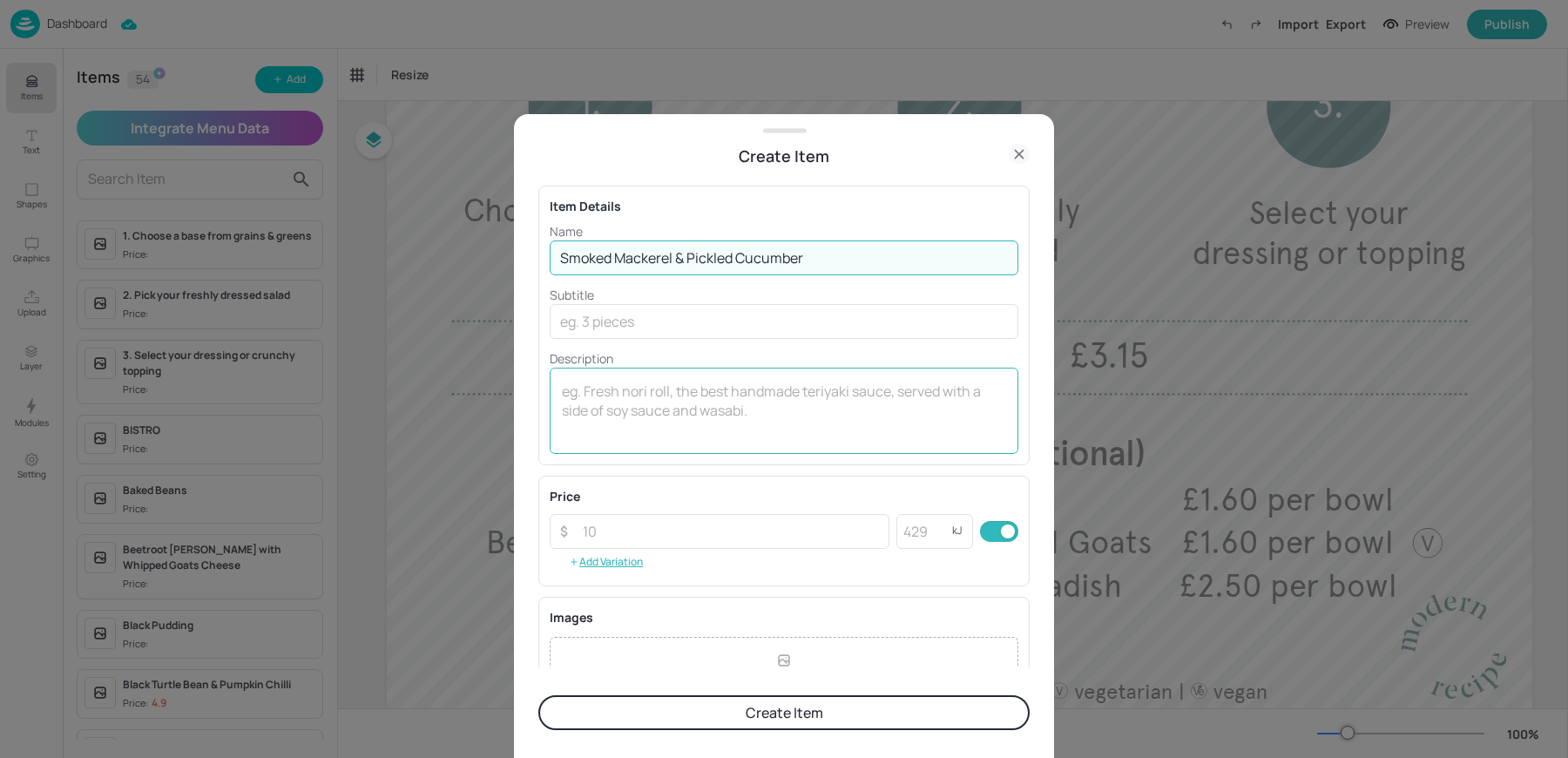
type input "Smoked Mackerel & Pickled Cucumber"
click at [664, 431] on textarea at bounding box center [784, 410] width 444 height 58
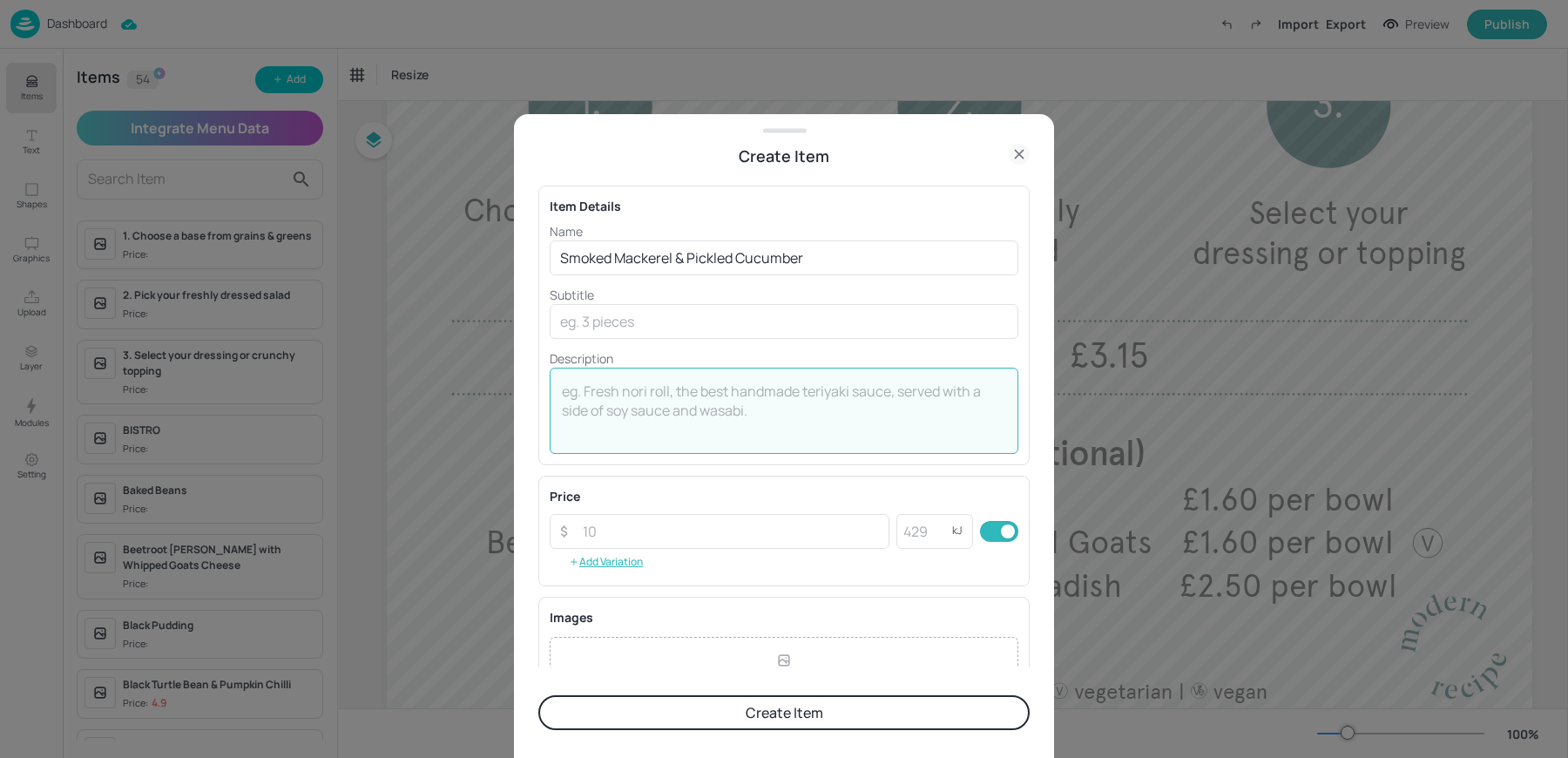
paste textarea "£2.50"
type textarea "£2.50per bowl"
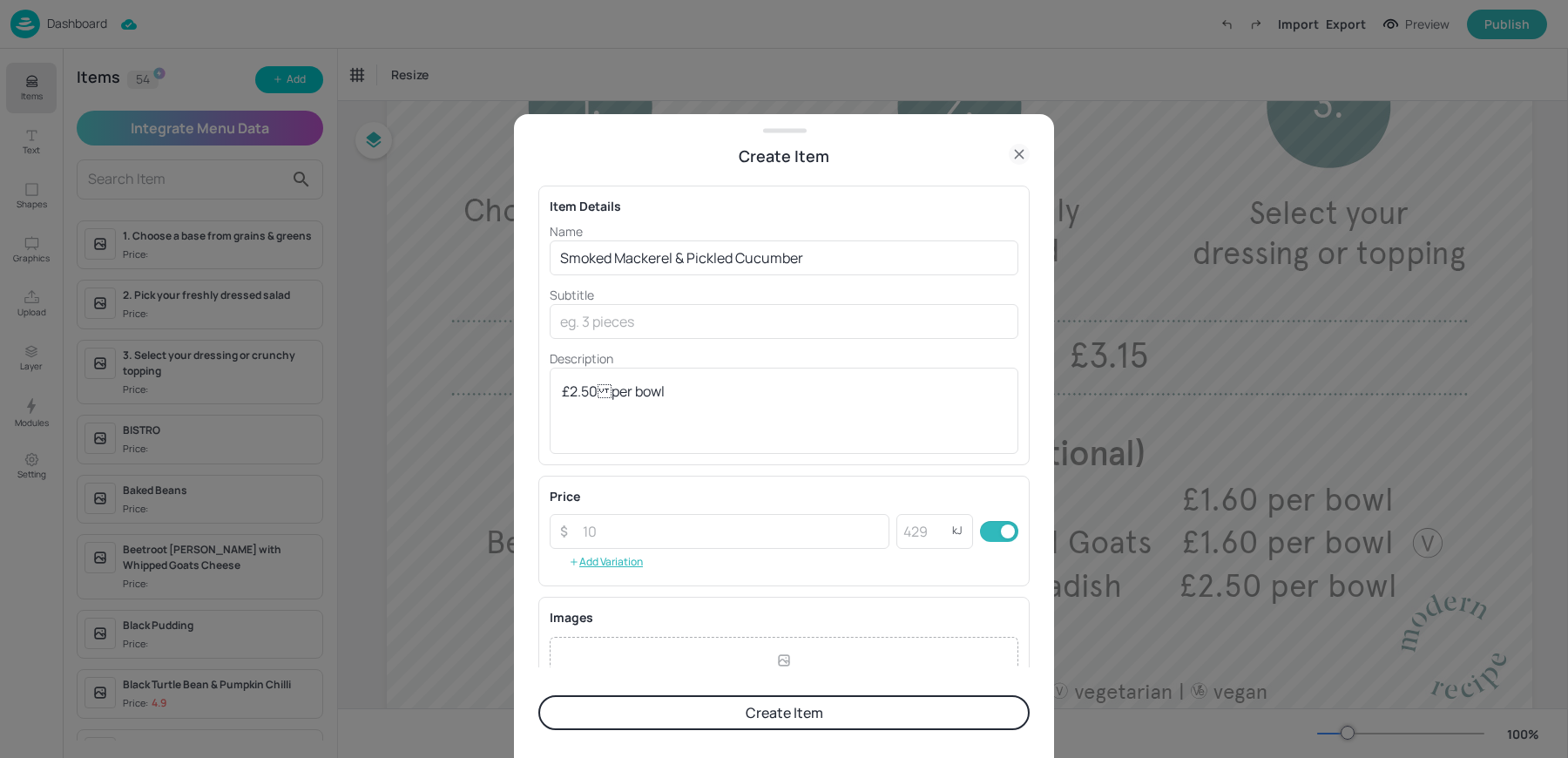
click at [653, 712] on button "Create Item" at bounding box center [784, 713] width 492 height 35
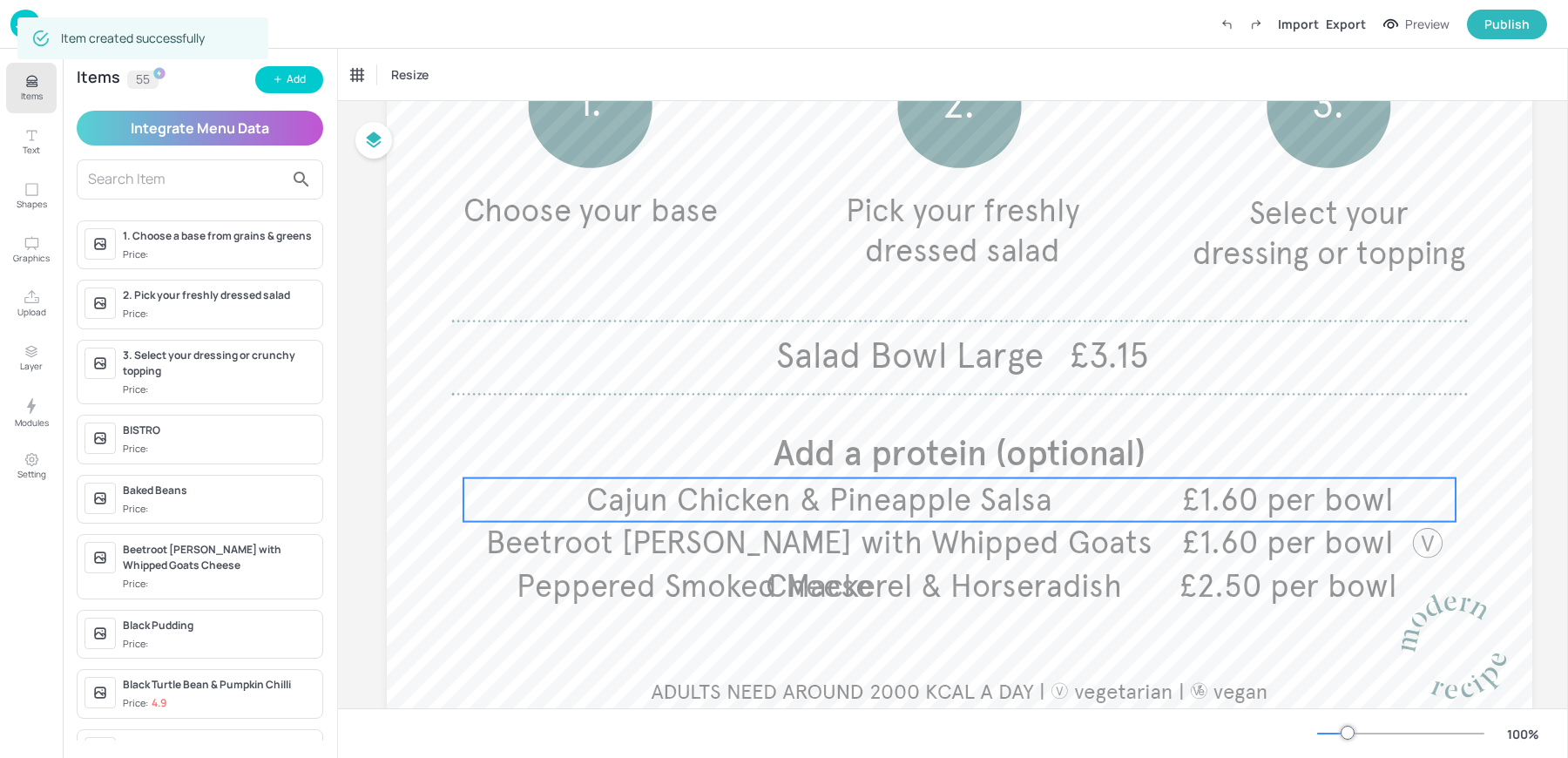
click at [839, 508] on span "Cajun Chicken & Pineapple Salsa" at bounding box center [819, 500] width 466 height 38
click at [364, 62] on div "Cajun Chicken & Pineapple Salsa" at bounding box center [432, 75] width 175 height 30
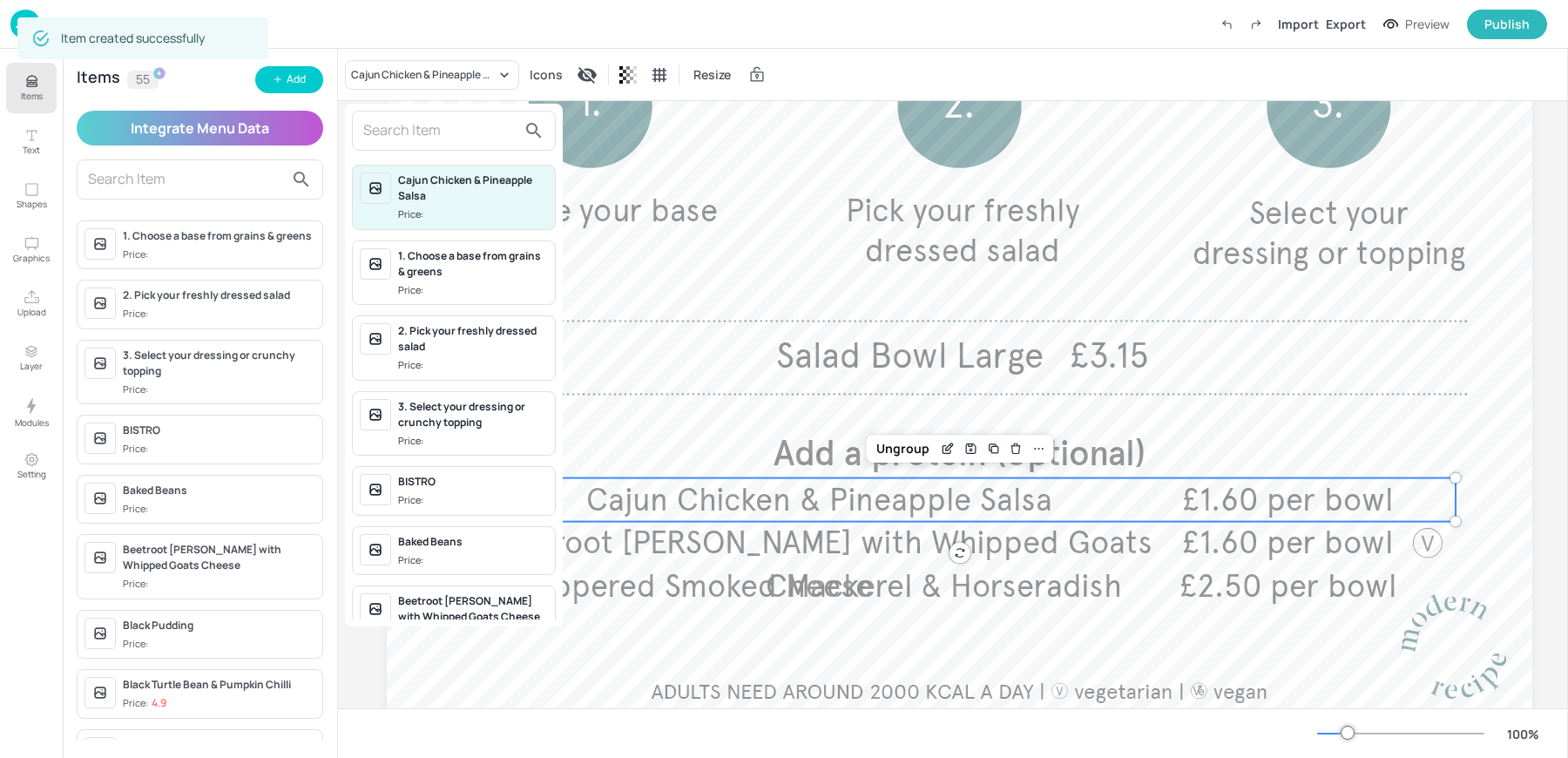
click at [430, 117] on input "text" at bounding box center [440, 131] width 154 height 28
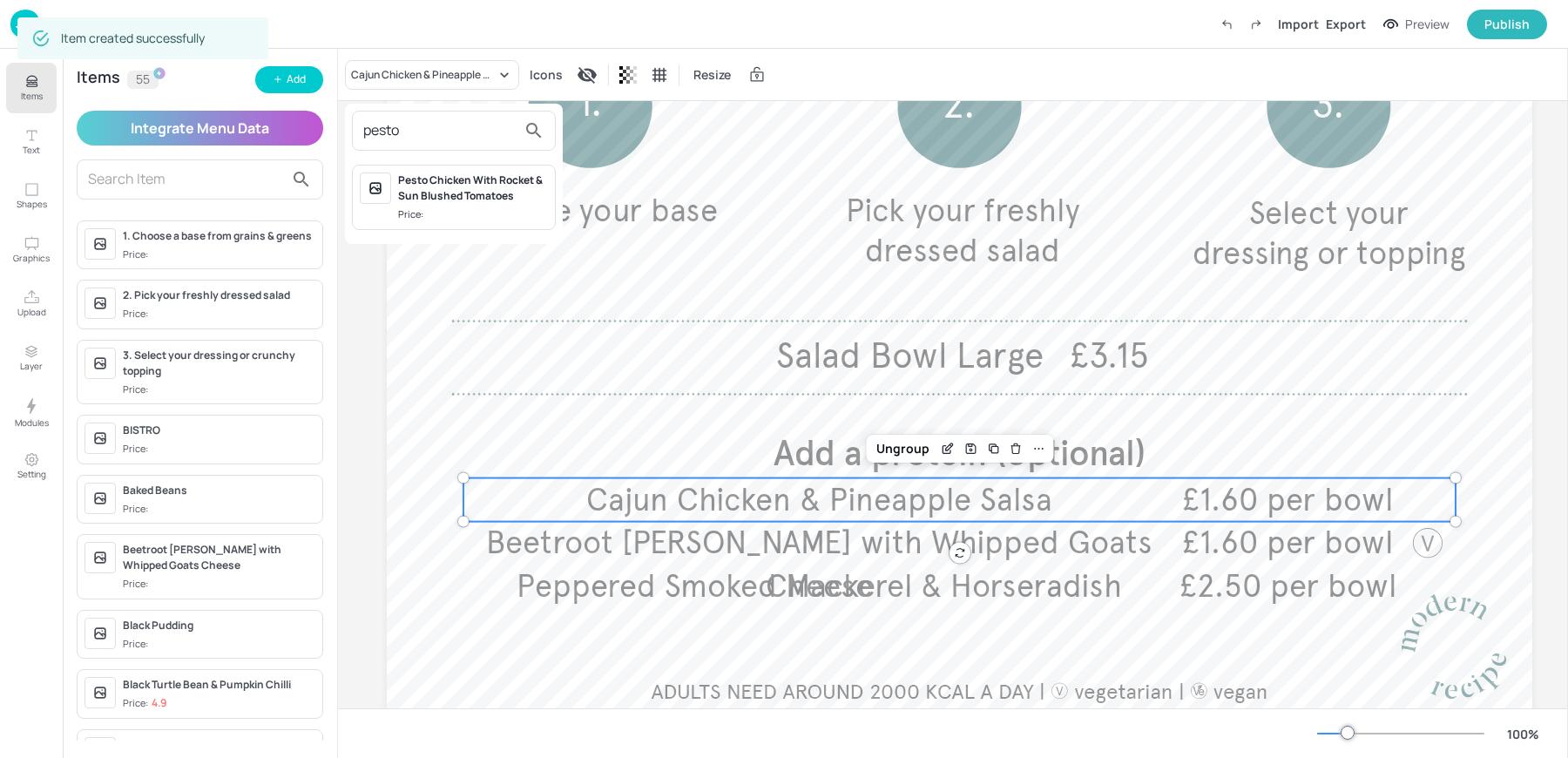
type input "pesto"
click at [464, 197] on div "Pesto Chicken With Rocket & Sun Blushed Tomatoes" at bounding box center [473, 189] width 150 height 31
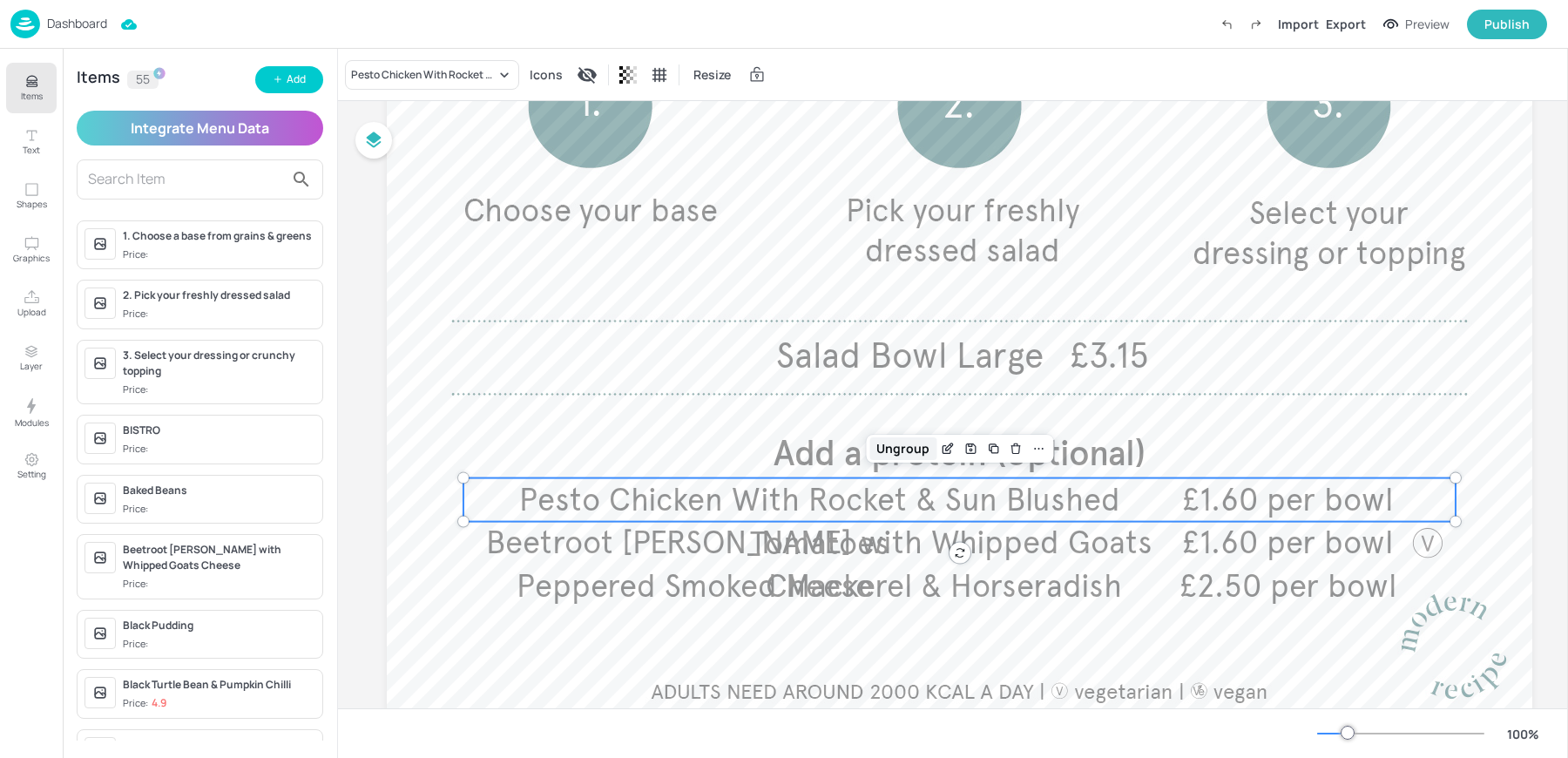
click at [894, 441] on div "Ungroup" at bounding box center [903, 449] width 67 height 23
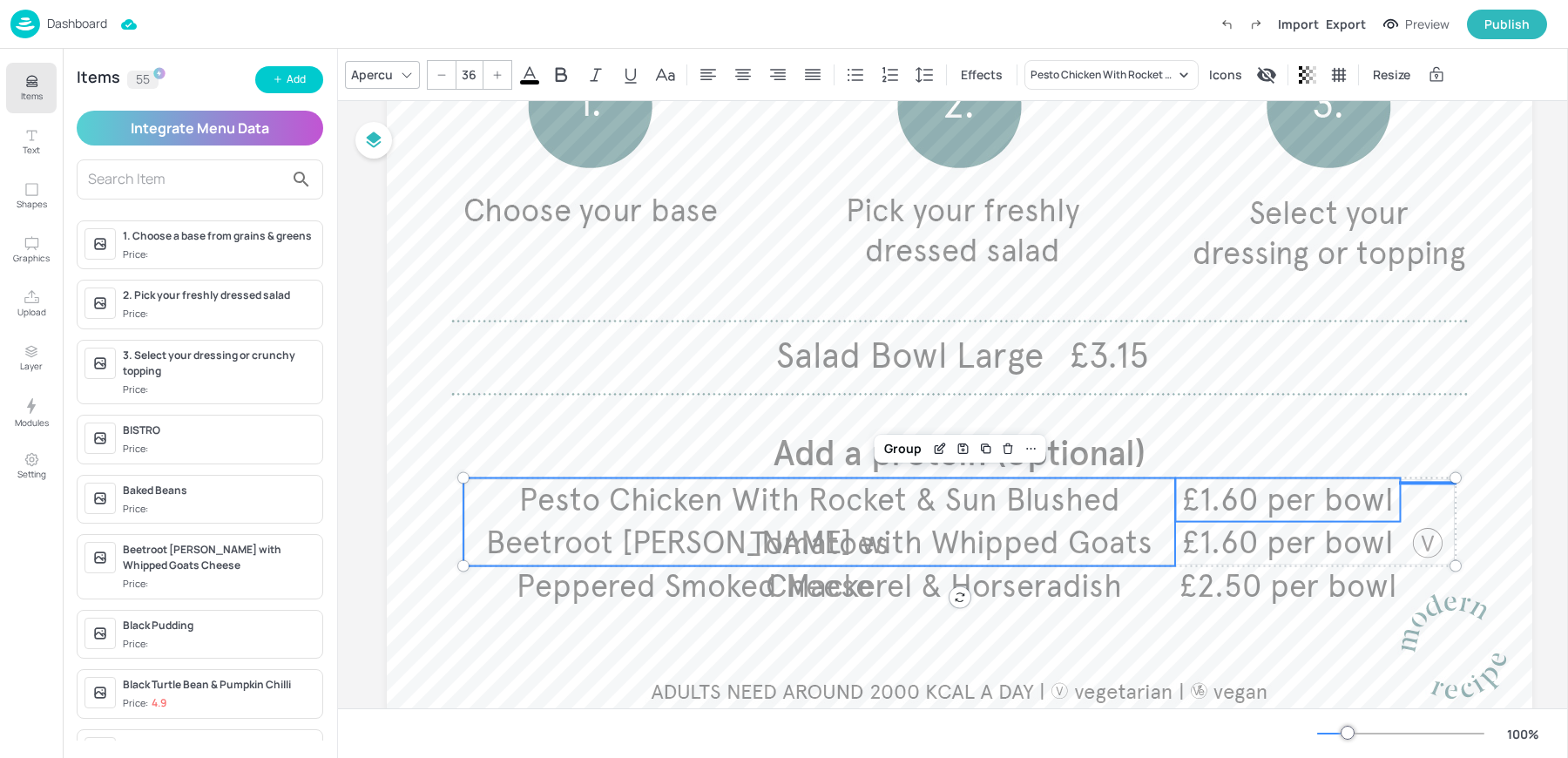
click at [557, 509] on span "Pesto Chicken With Rocket & Sun Blushed Tomatoes" at bounding box center [820, 522] width 601 height 82
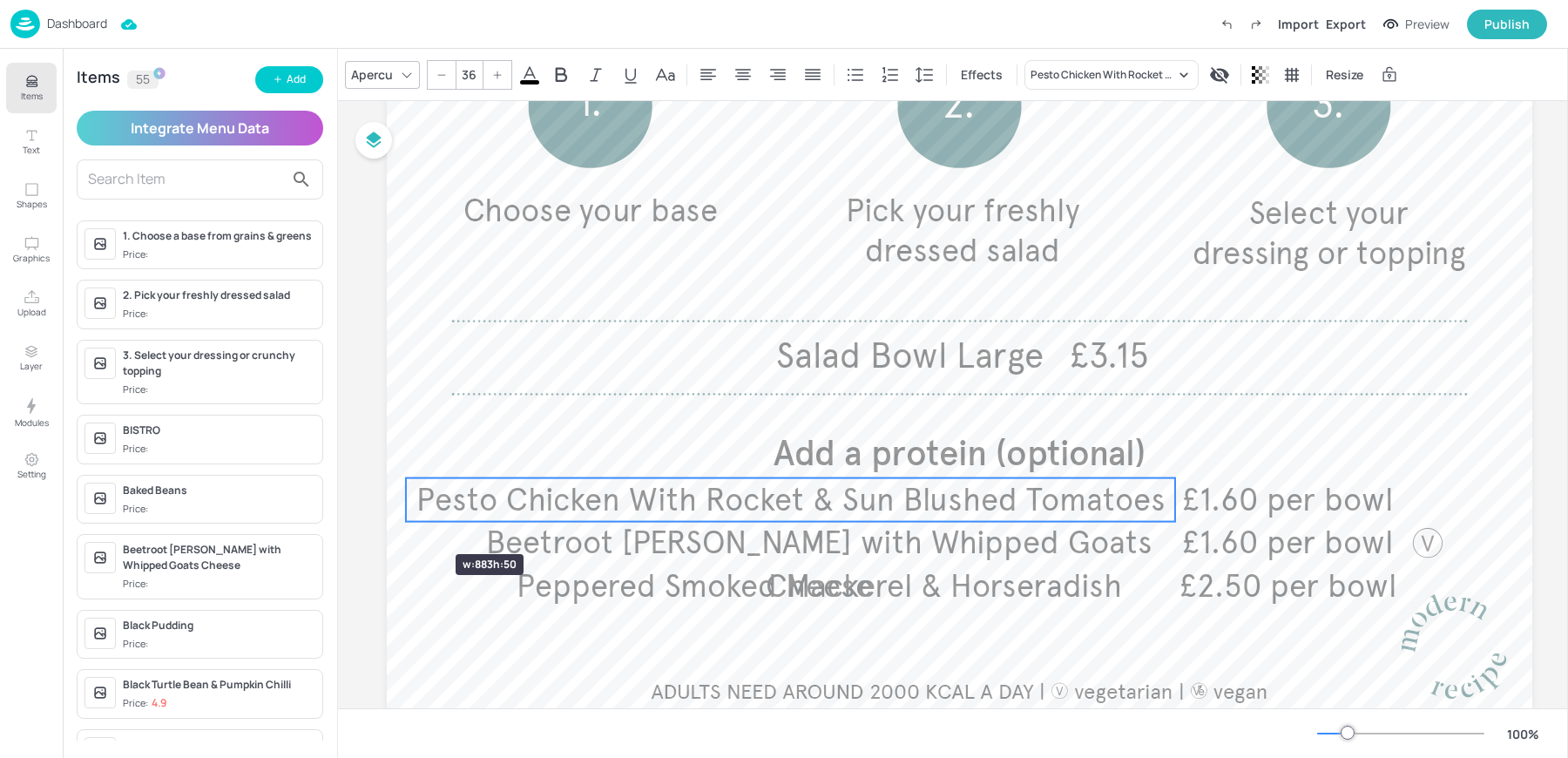
drag, startPoint x: 461, startPoint y: 522, endPoint x: 403, endPoint y: 523, distance: 58.0
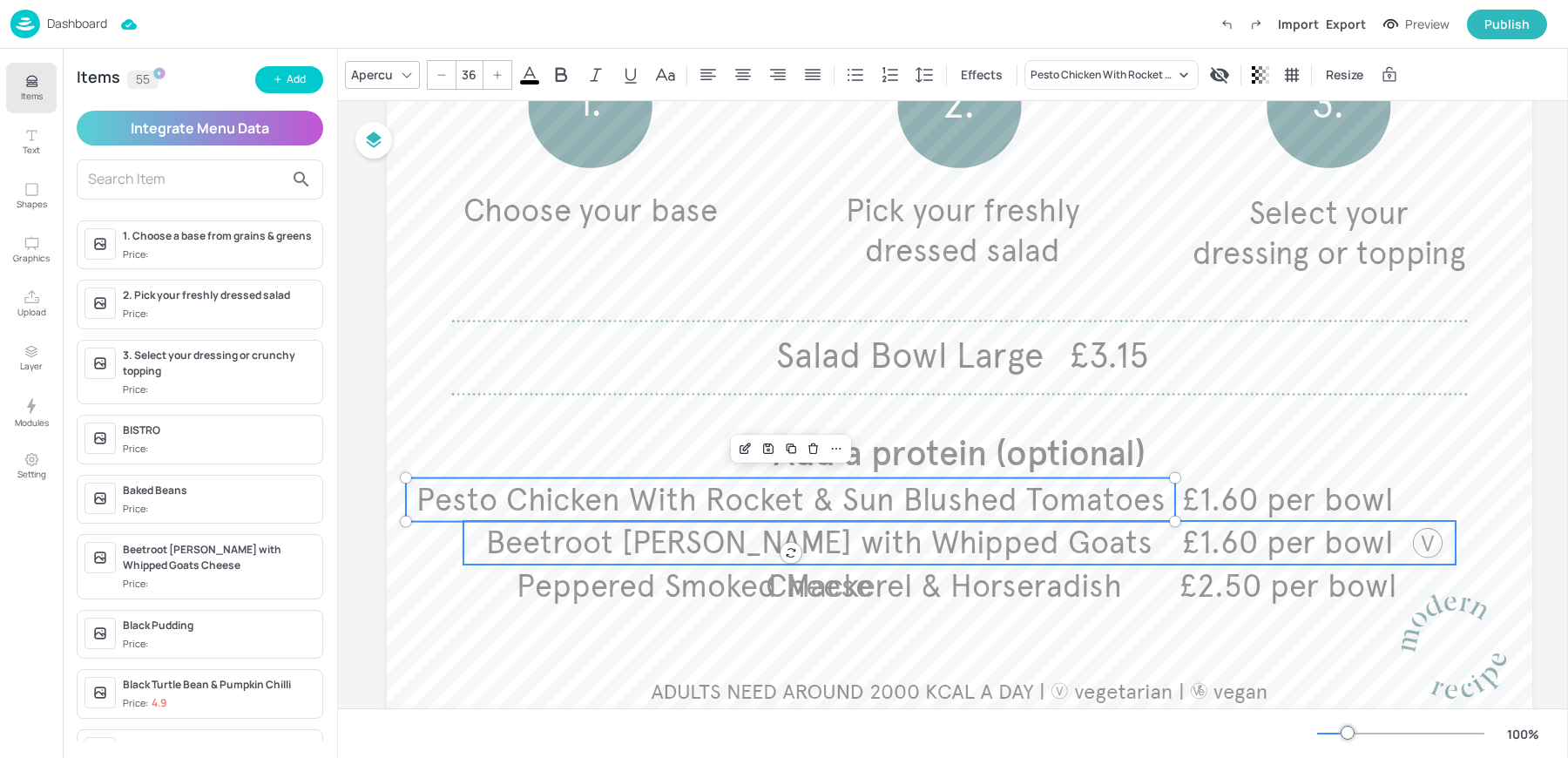
click at [524, 534] on span "Beetroot [PERSON_NAME] with Whipped Goats Cheese" at bounding box center [819, 565] width 666 height 82
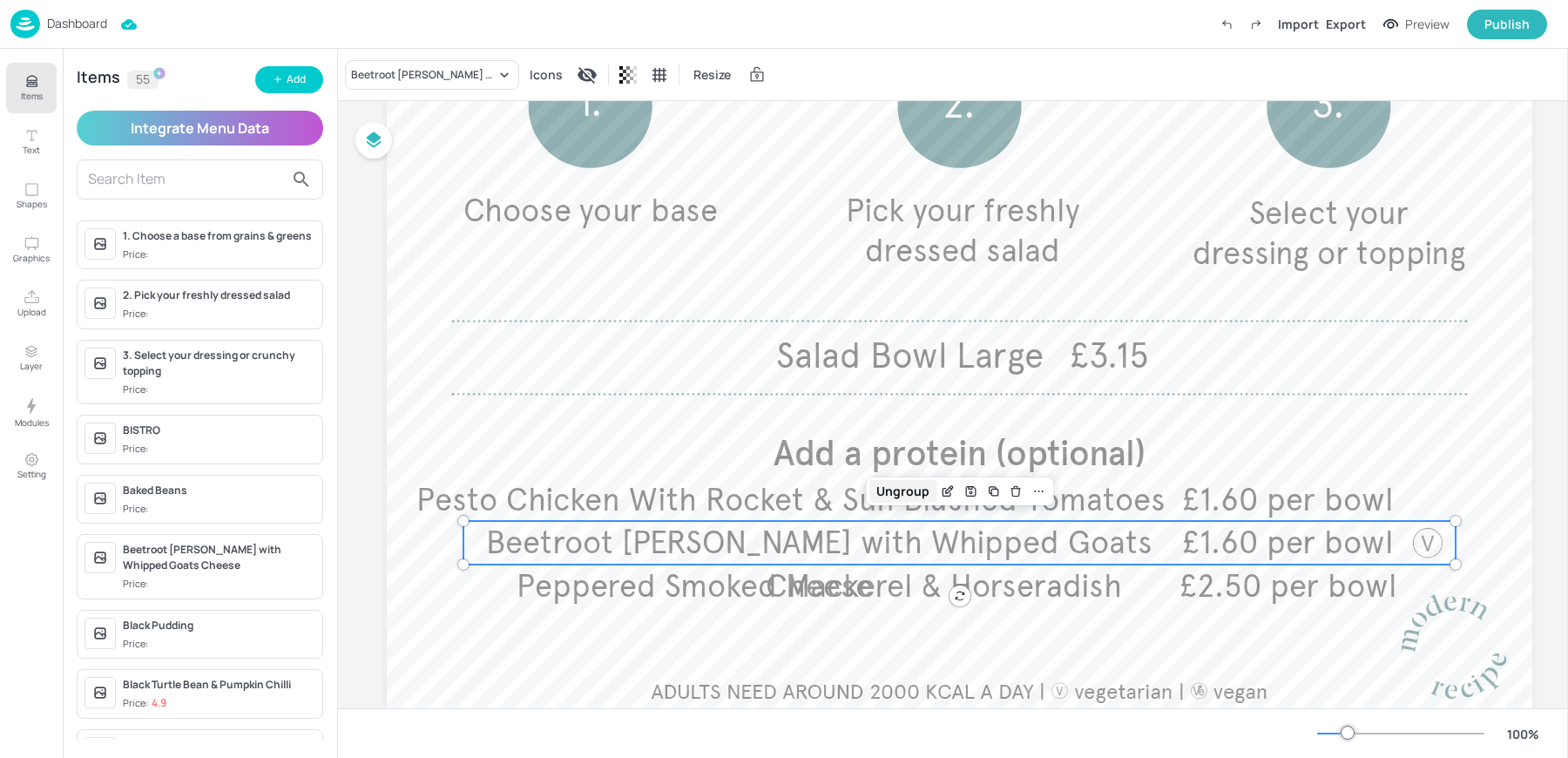
click at [895, 488] on div "Ungroup" at bounding box center [903, 492] width 67 height 23
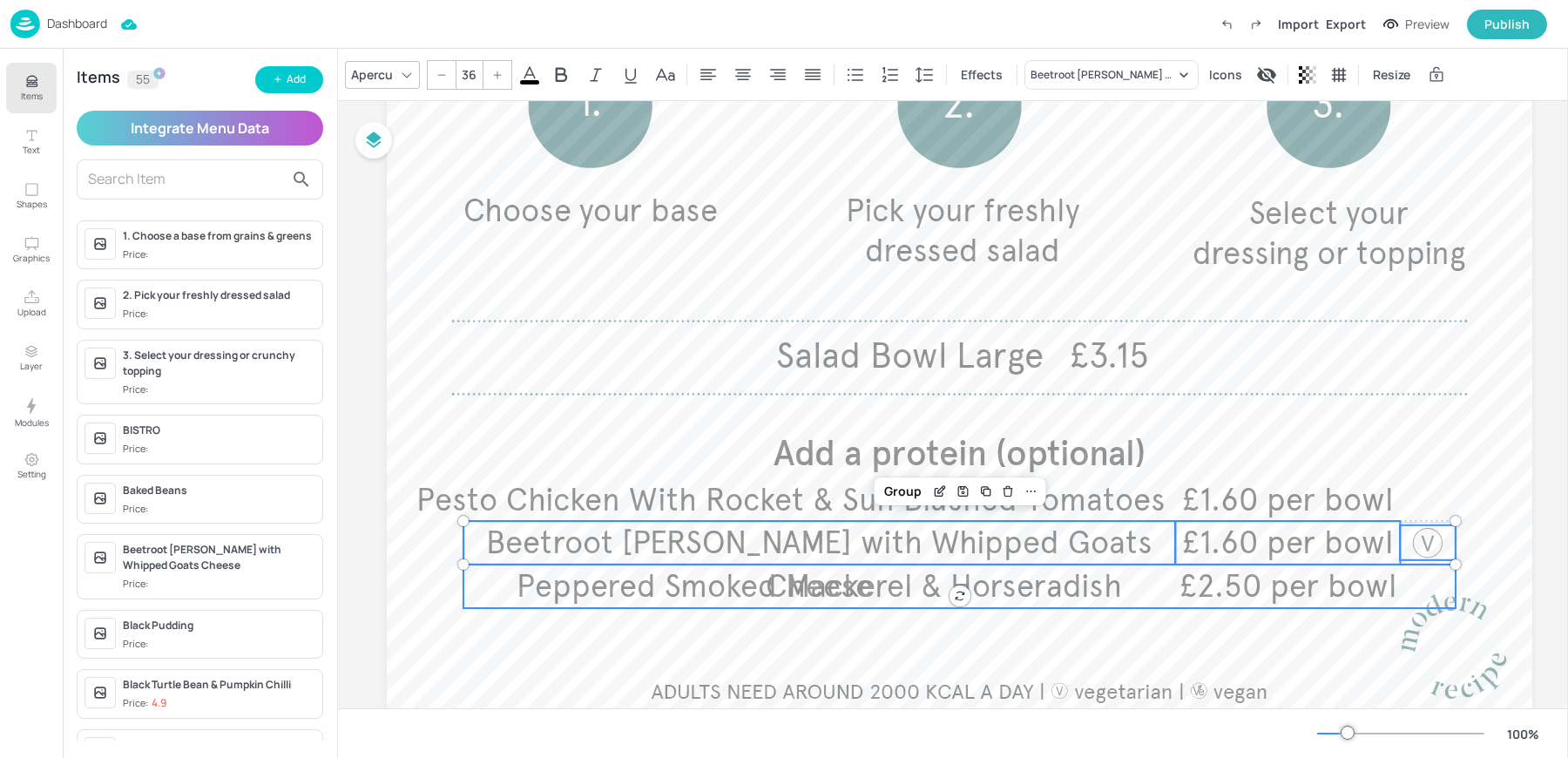
click at [767, 589] on span "Peppered Smoked Mackerel & Horseradish" at bounding box center [819, 587] width 605 height 38
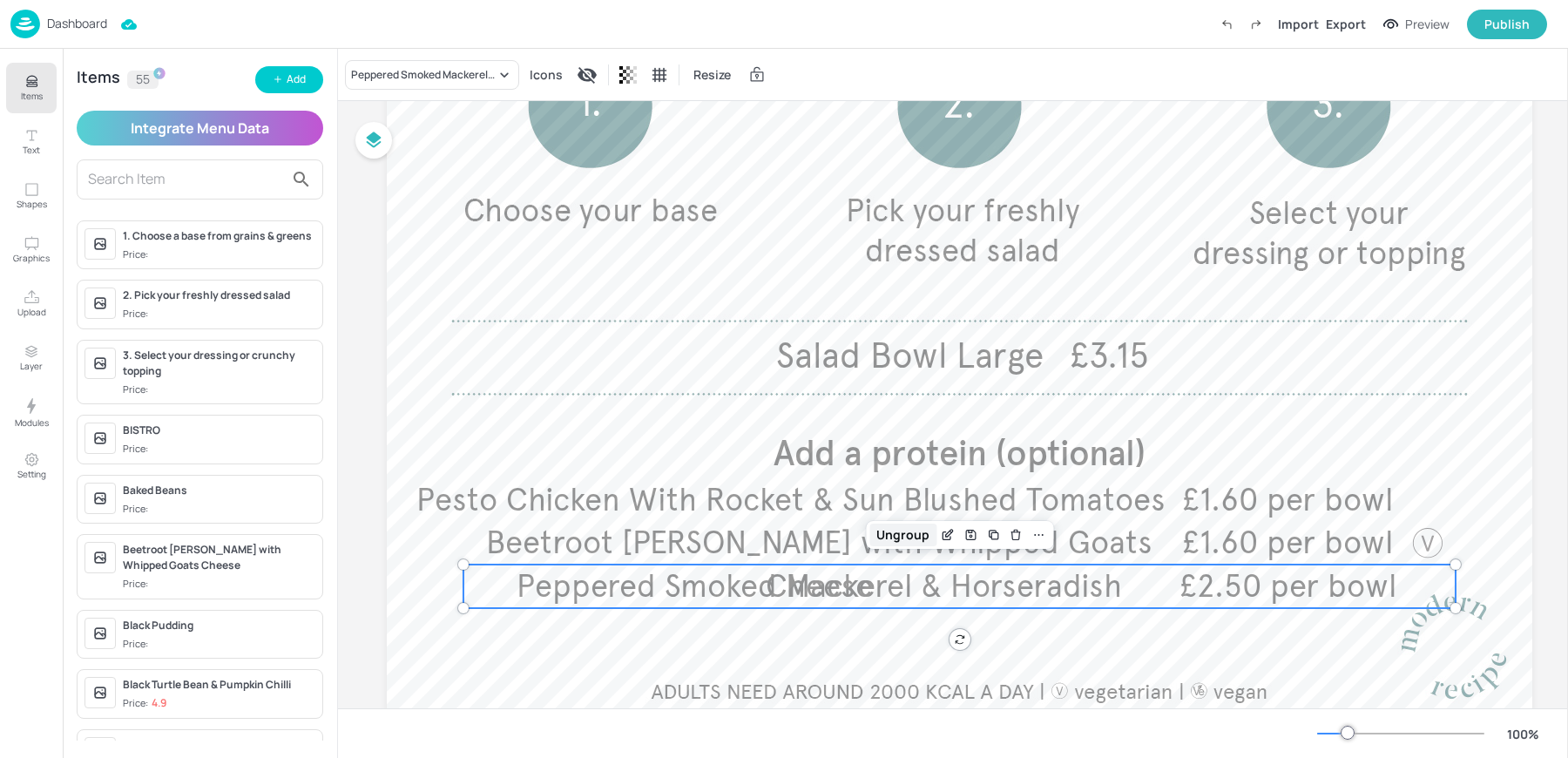
click at [893, 536] on div "Ungroup" at bounding box center [903, 535] width 67 height 23
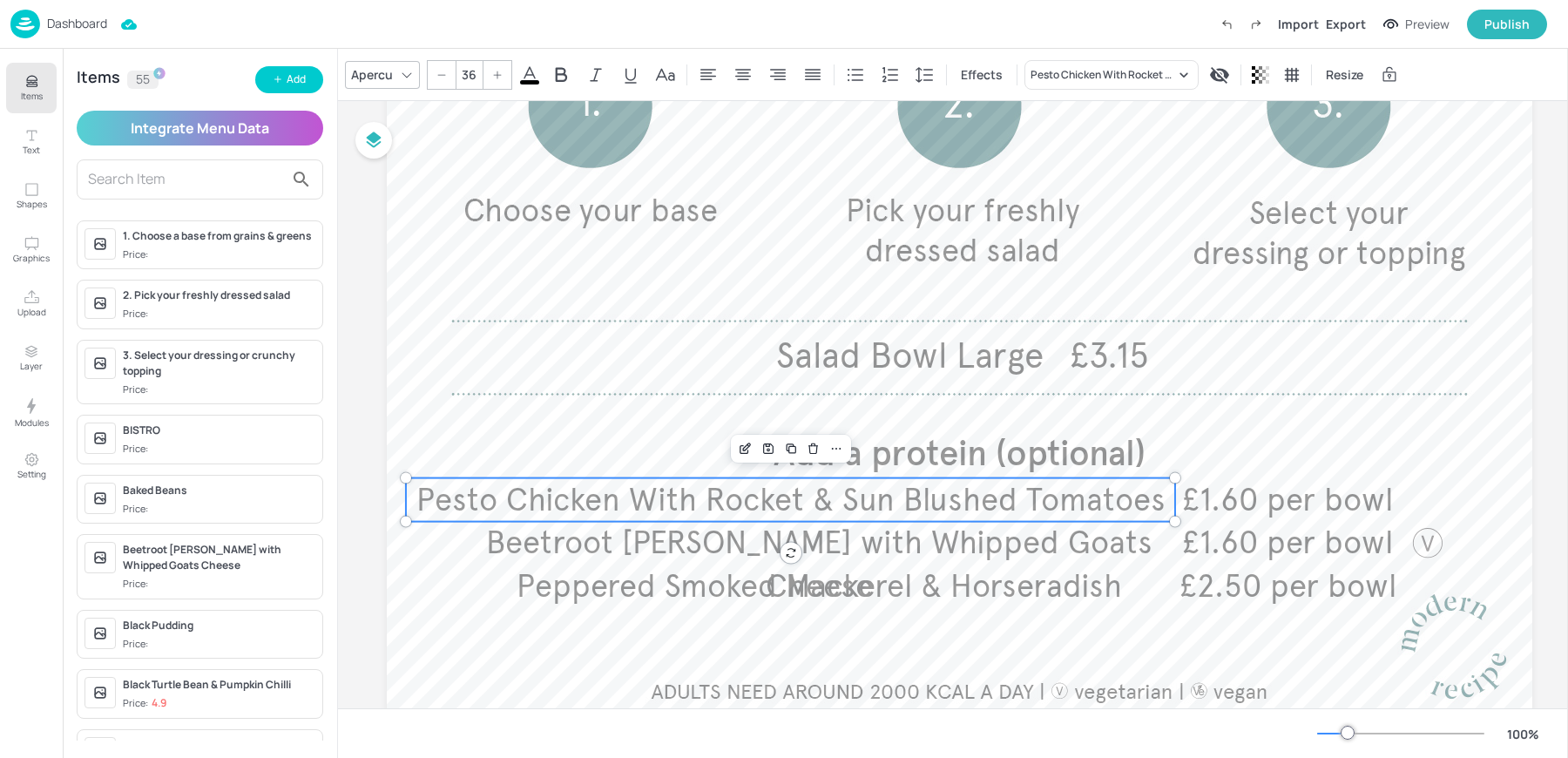
click at [779, 493] on span "Pesto Chicken With Rocket & Sun Blushed Tomatoes" at bounding box center [791, 500] width 749 height 38
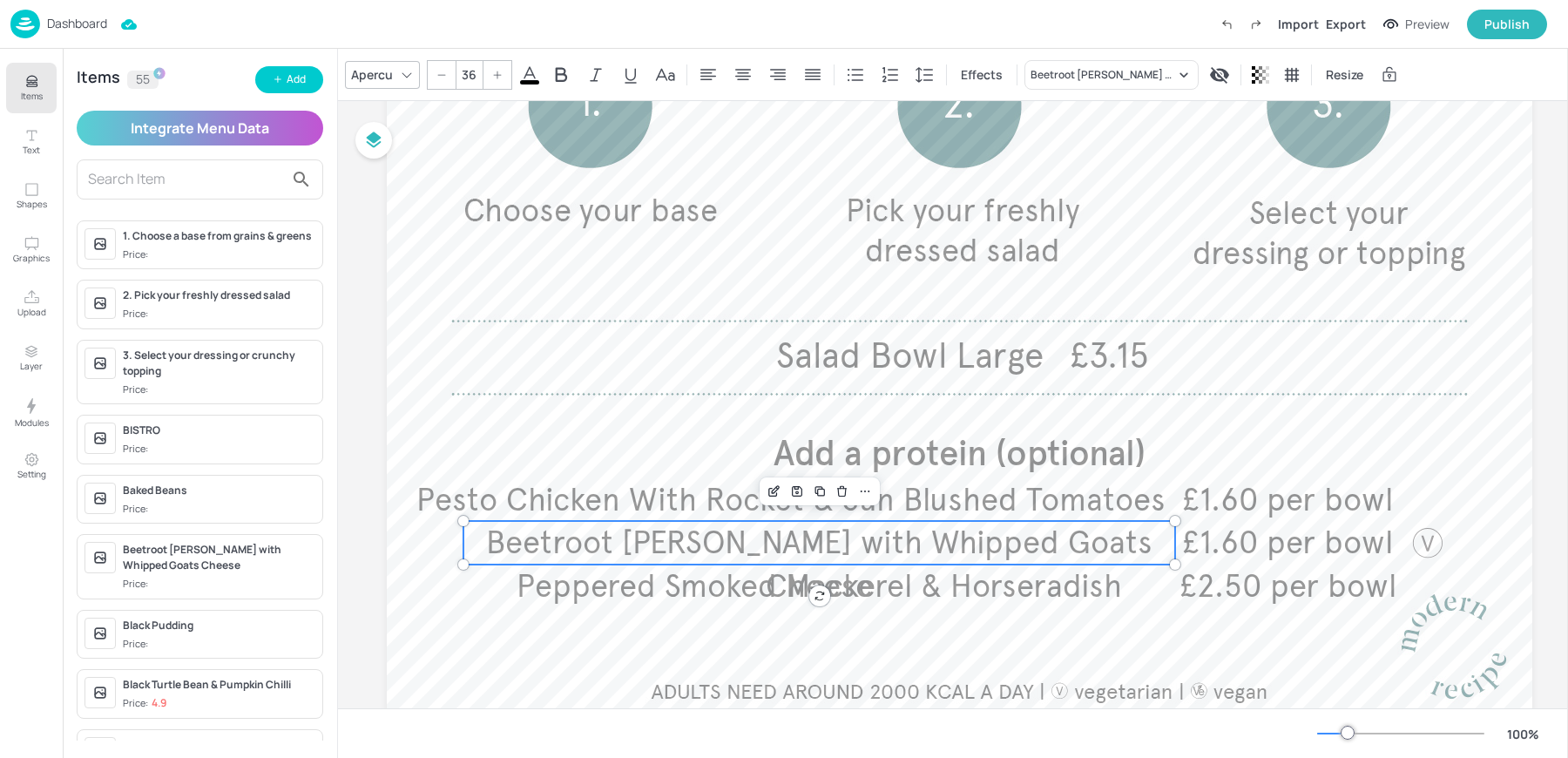
click at [490, 548] on span "Beetroot [PERSON_NAME] with Whipped Goats Cheese" at bounding box center [819, 565] width 666 height 82
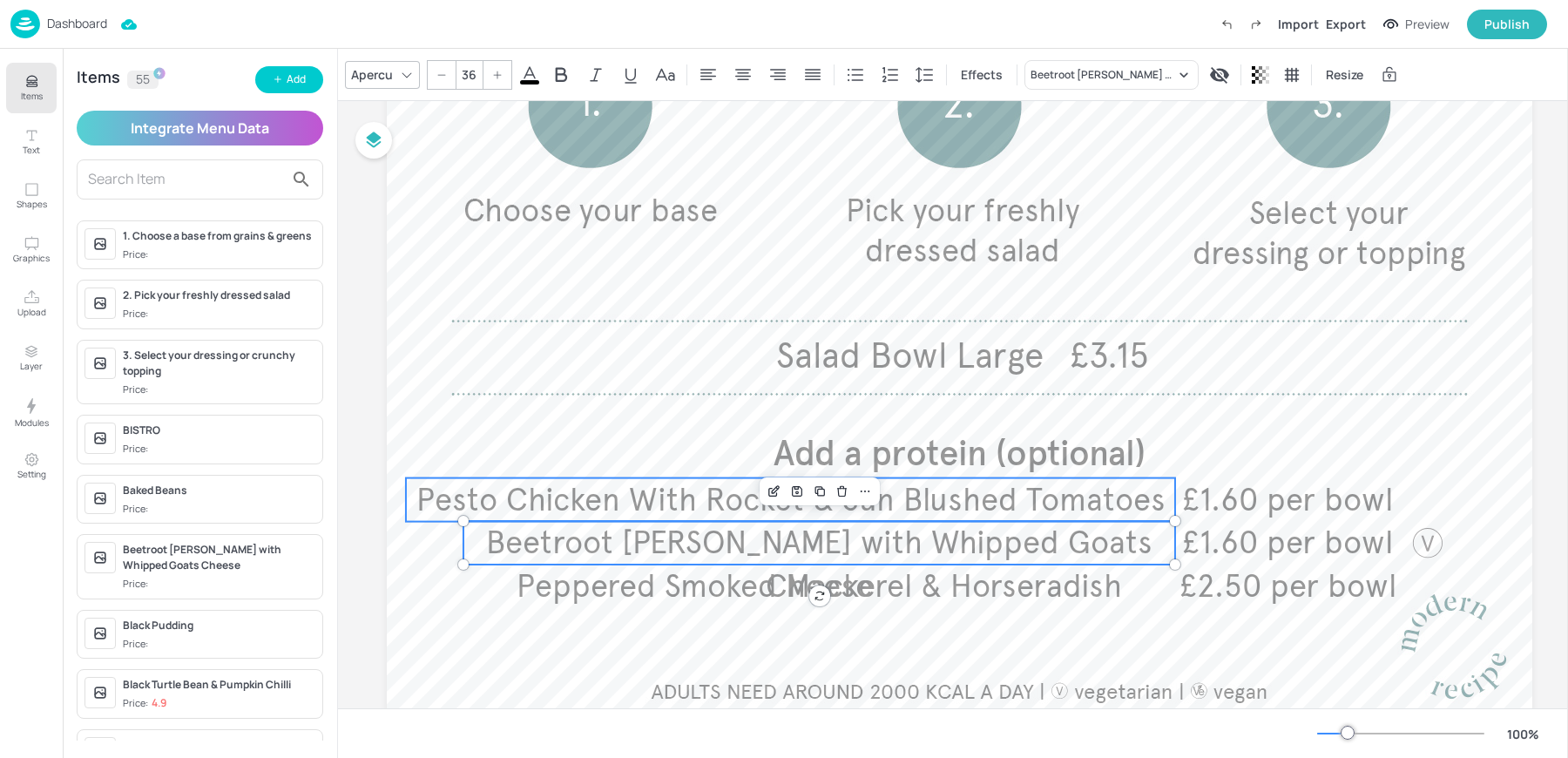
click at [434, 496] on span "Pesto Chicken With Rocket & Sun Blushed Tomatoes" at bounding box center [791, 500] width 749 height 38
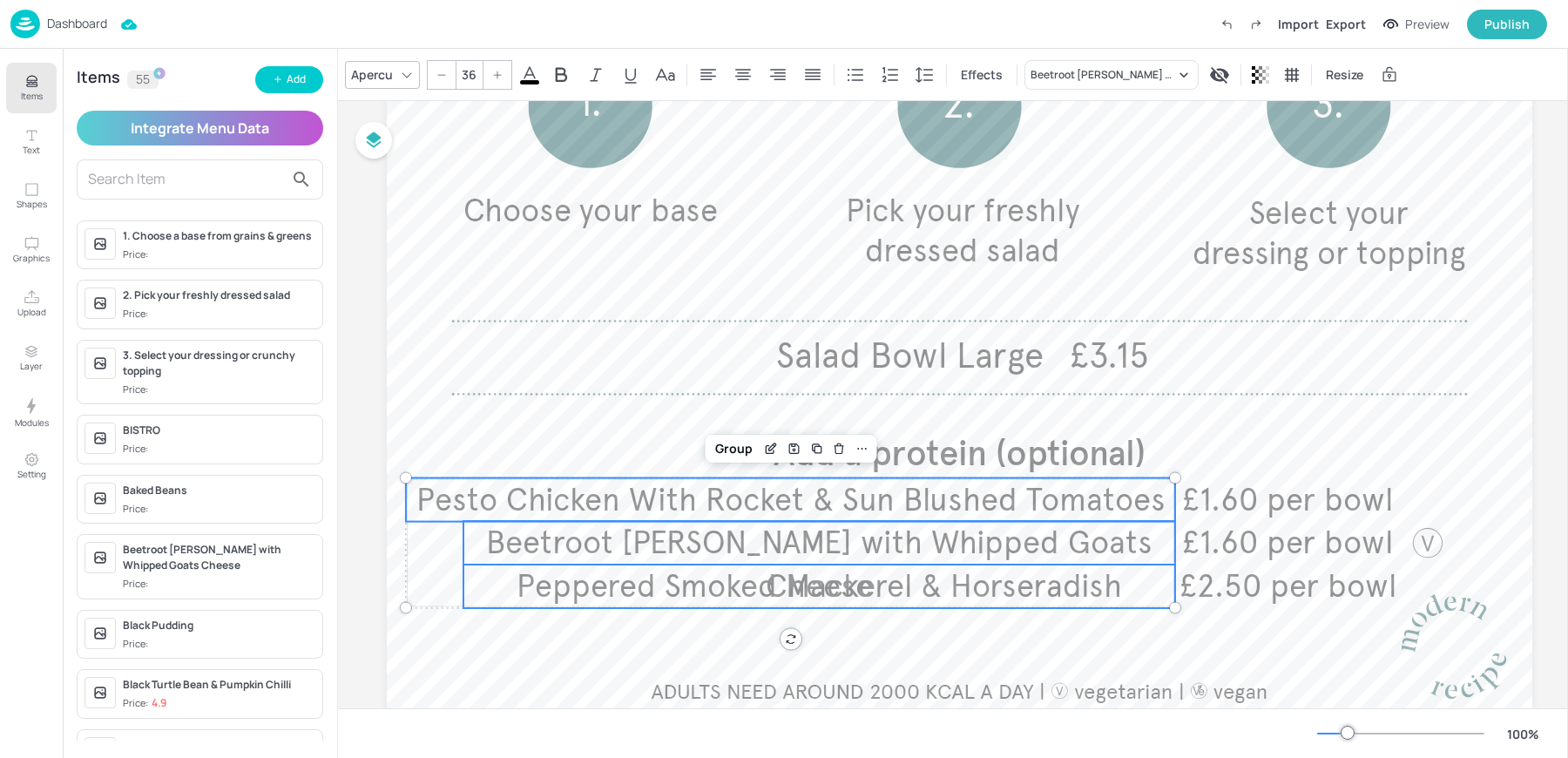
click at [612, 589] on span "Peppered Smoked Mackerel & Horseradish" at bounding box center [819, 587] width 605 height 38
click at [856, 447] on icon at bounding box center [862, 449] width 14 height 14
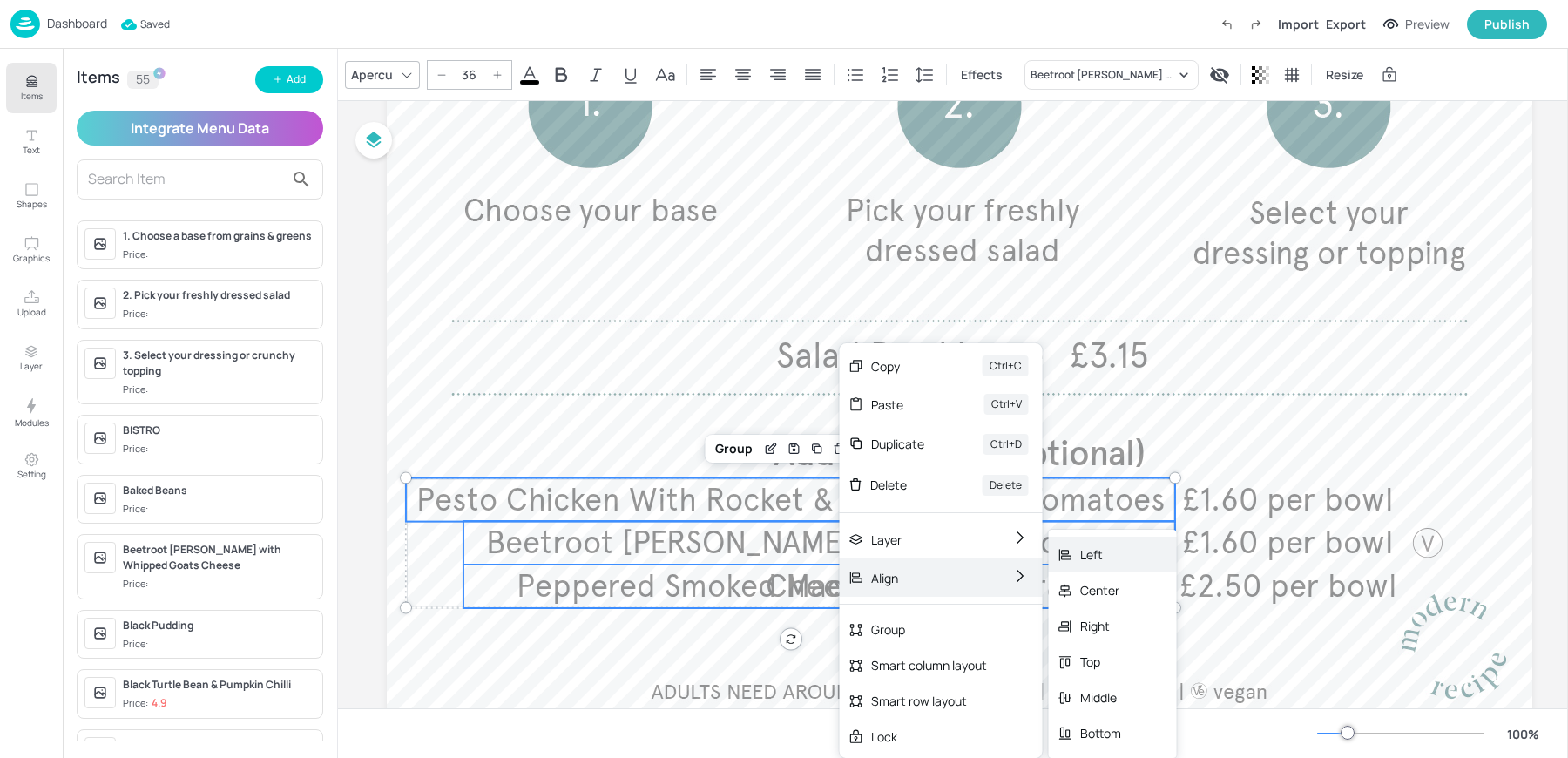
click at [1124, 550] on div "Left" at bounding box center [1112, 555] width 128 height 36
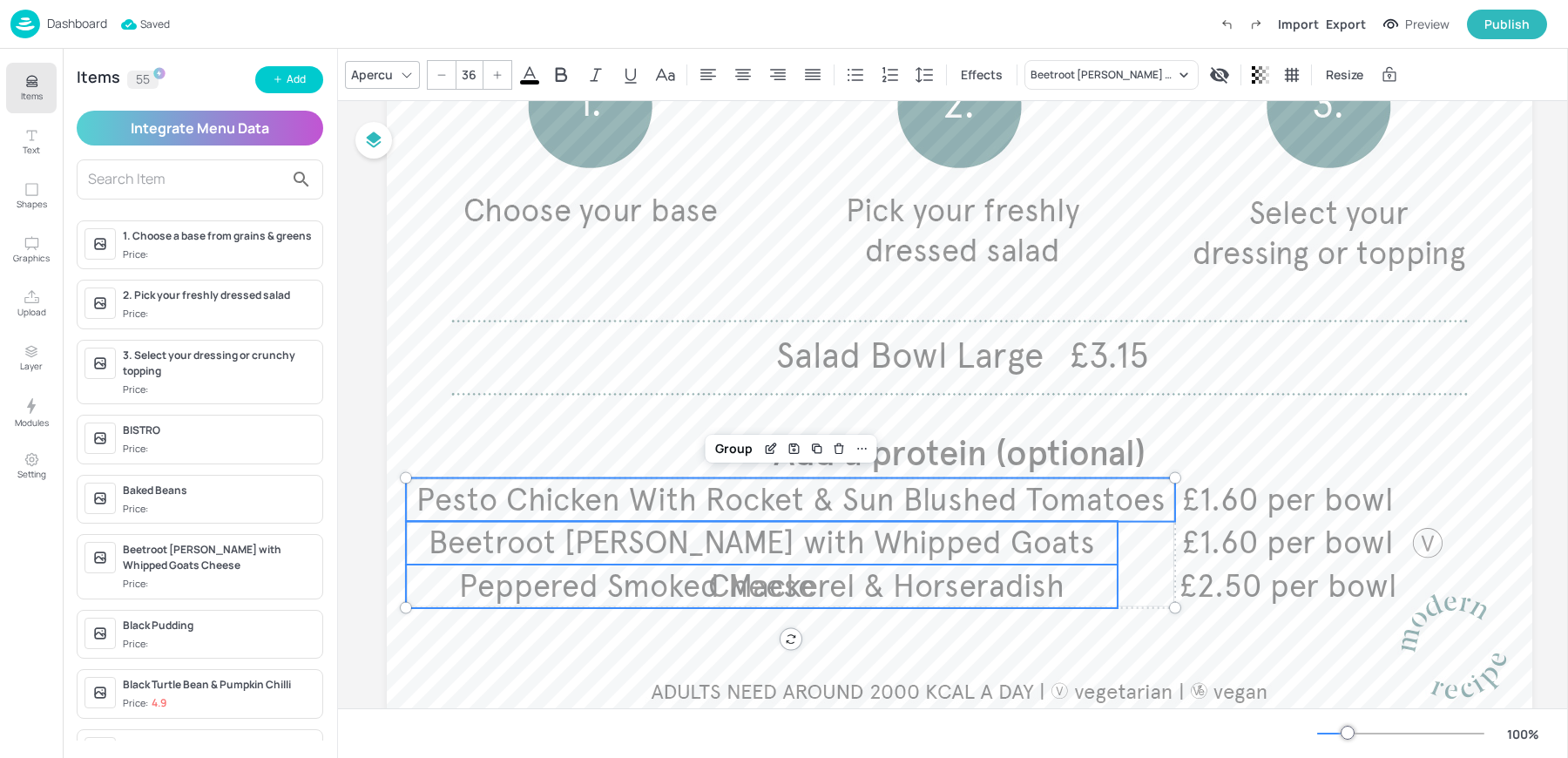
click at [1030, 541] on span "Beetroot [PERSON_NAME] with Whipped Goats Cheese" at bounding box center [761, 565] width 666 height 82
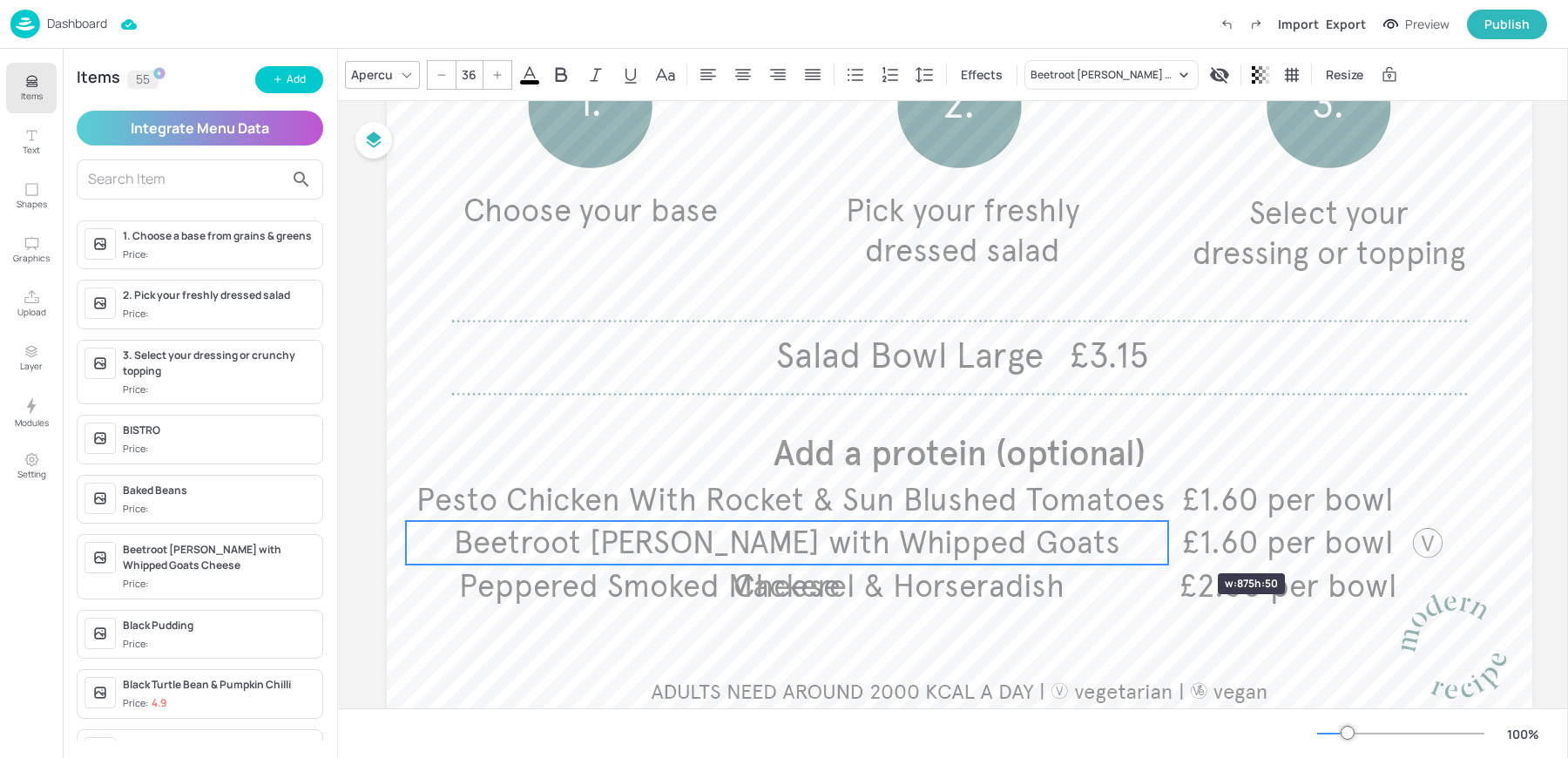
drag, startPoint x: 1115, startPoint y: 543, endPoint x: 1166, endPoint y: 542, distance: 51.0
click at [1166, 542] on div at bounding box center [1168, 543] width 14 height 44
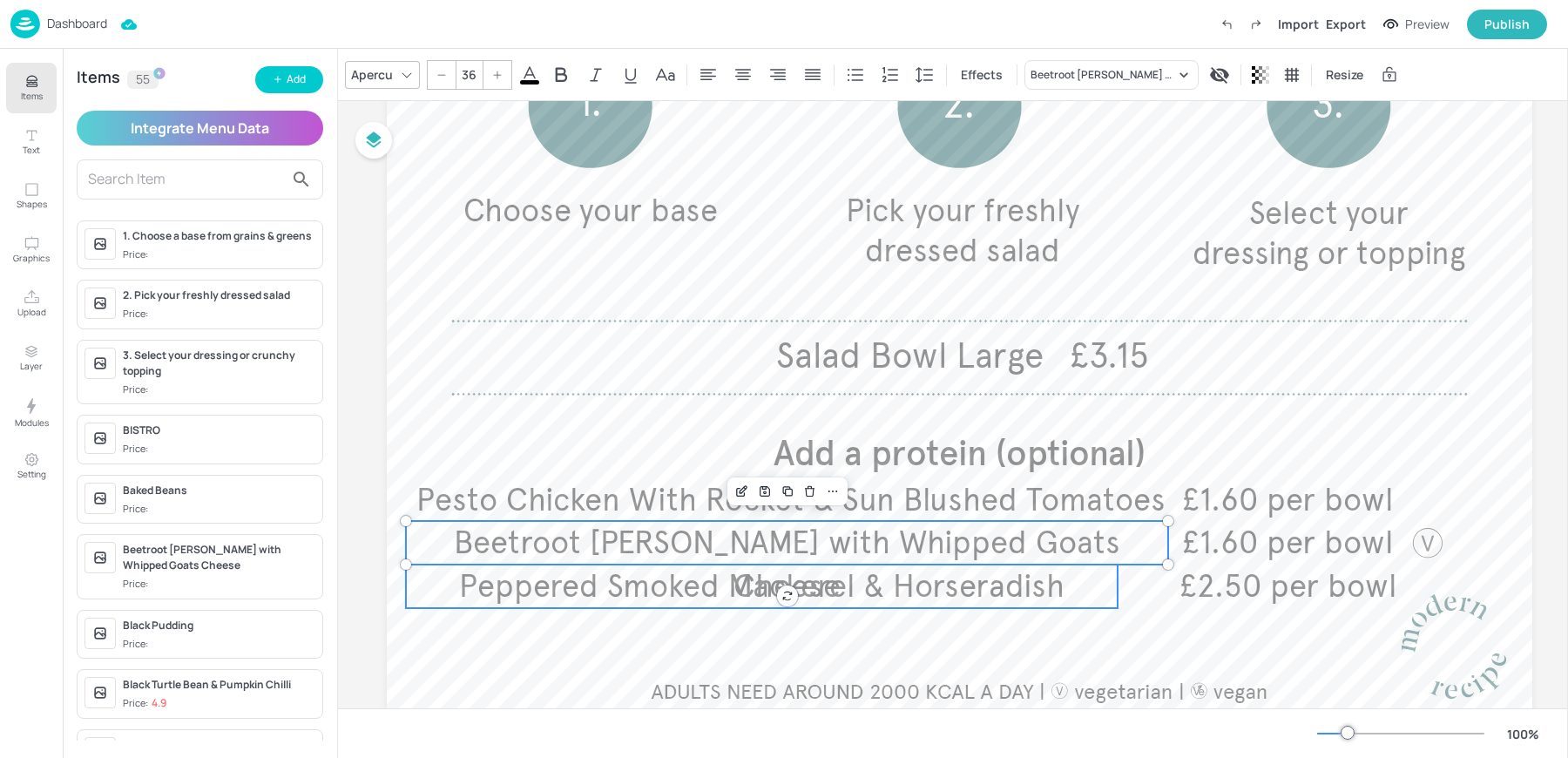
click at [1045, 579] on span "Peppered Smoked Mackerel & Horseradish" at bounding box center [761, 587] width 605 height 38
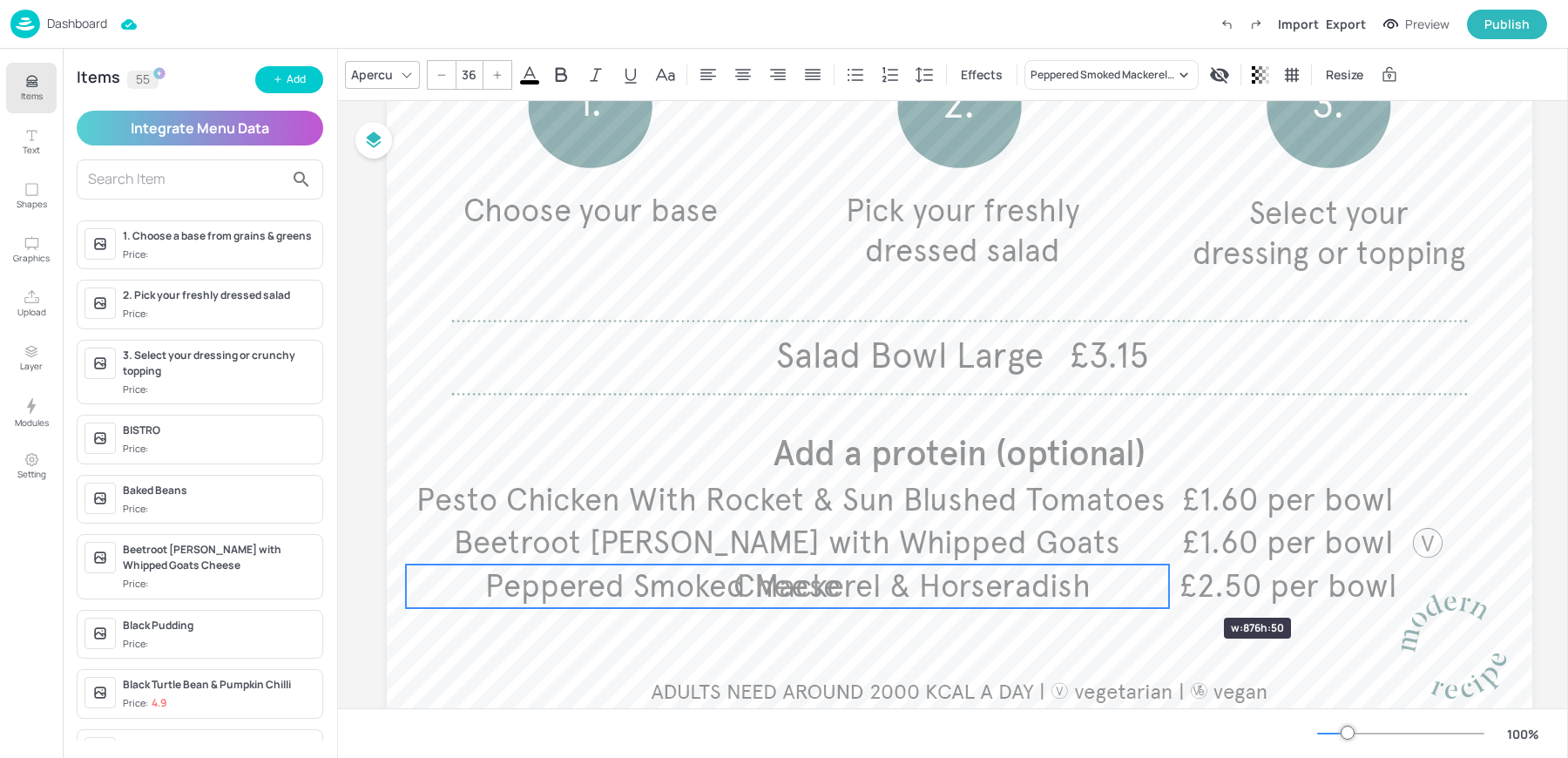
drag, startPoint x: 1120, startPoint y: 586, endPoint x: 1172, endPoint y: 586, distance: 52.0
click at [1172, 586] on div at bounding box center [1169, 587] width 14 height 44
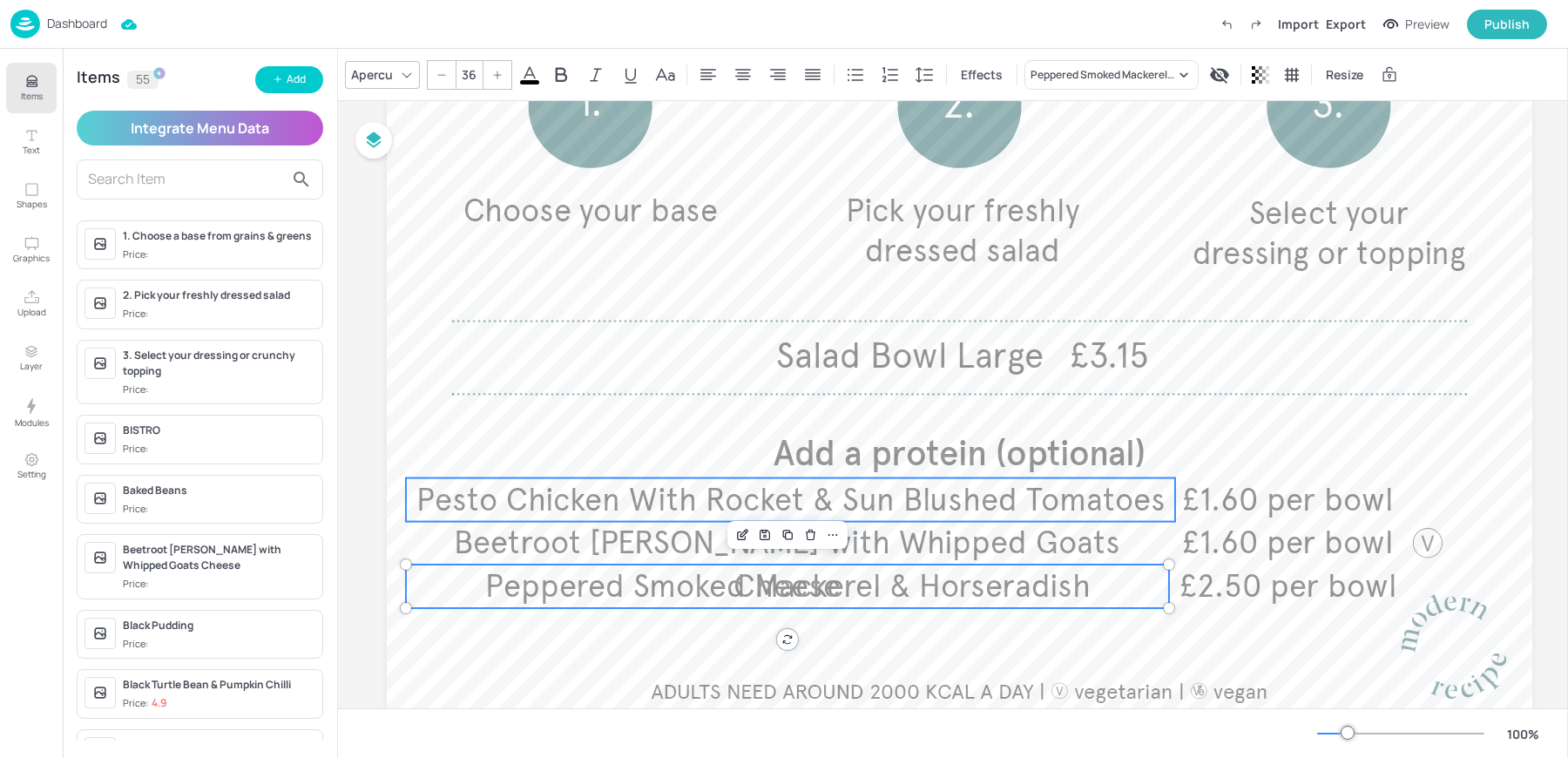
click at [575, 488] on span "Pesto Chicken With Rocket & Sun Blushed Tomatoes" at bounding box center [791, 500] width 749 height 38
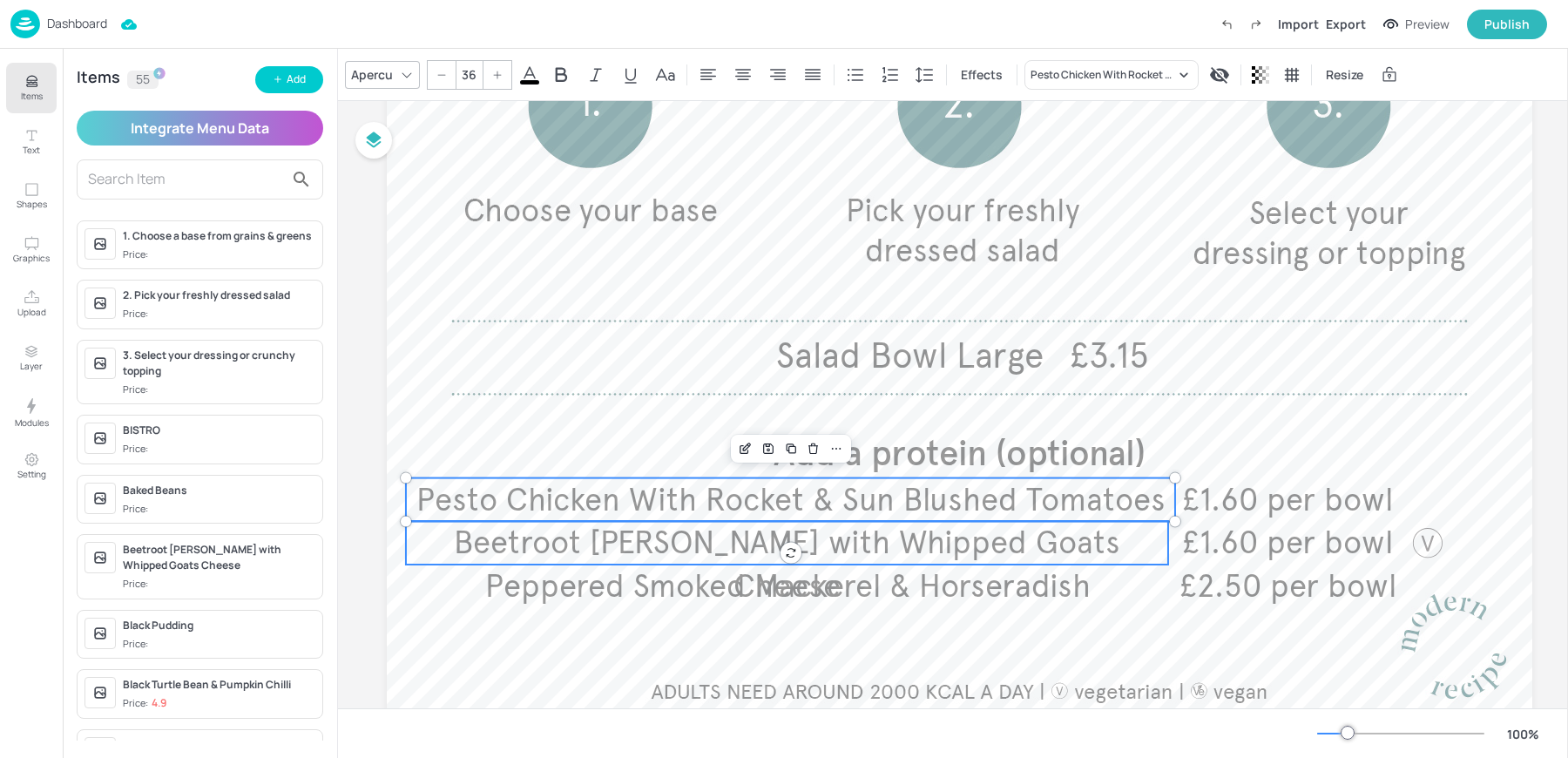
click at [505, 534] on span "Beetroot [PERSON_NAME] with Whipped Goats Cheese" at bounding box center [787, 565] width 666 height 82
click at [495, 577] on span "Peppered Smoked Mackerel & Horseradish" at bounding box center [787, 587] width 605 height 38
click at [993, 551] on span "Beetroot [PERSON_NAME] with Whipped Goats Cheese" at bounding box center [787, 565] width 666 height 82
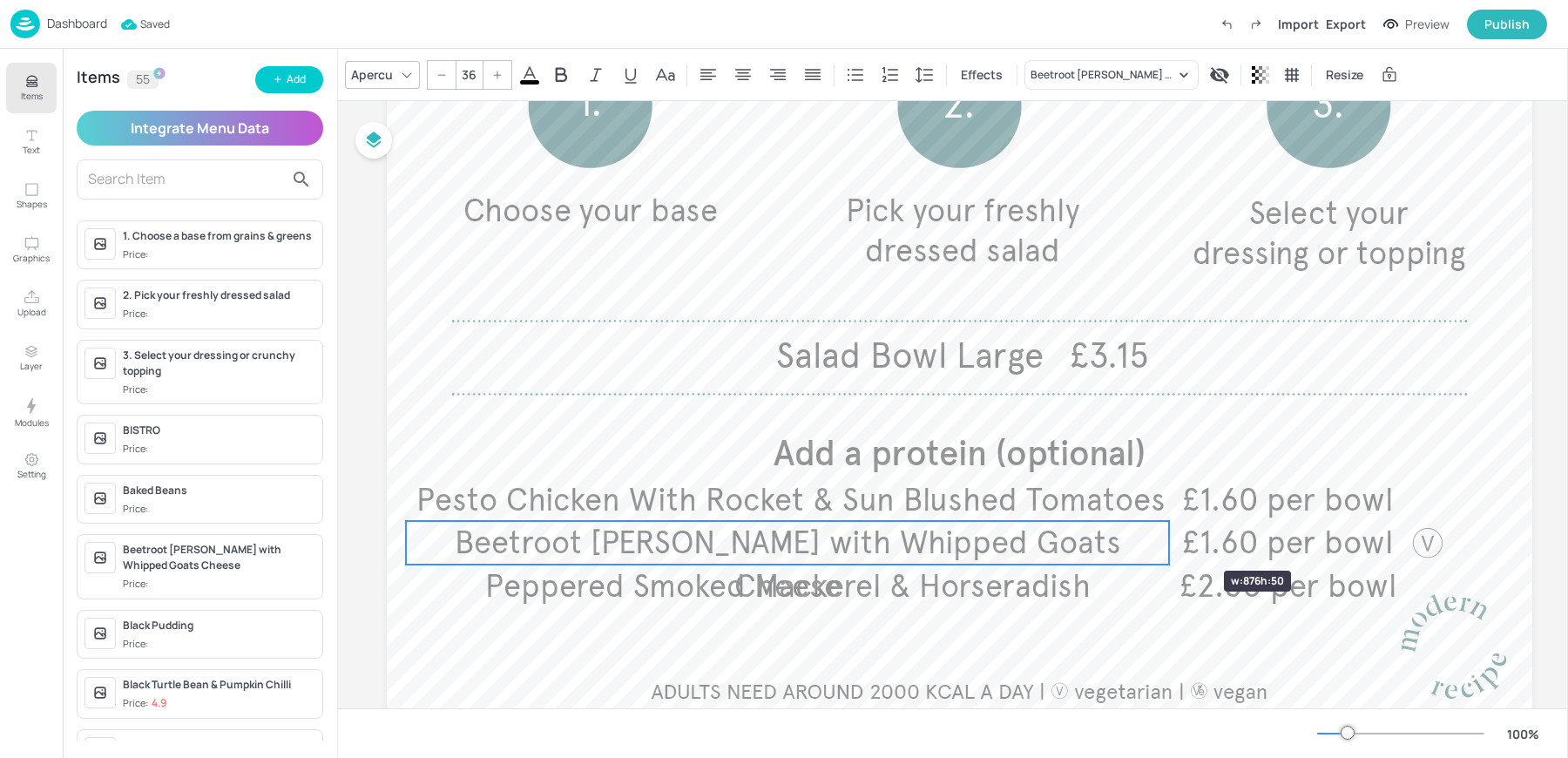
click at [1172, 540] on div at bounding box center [1169, 543] width 14 height 44
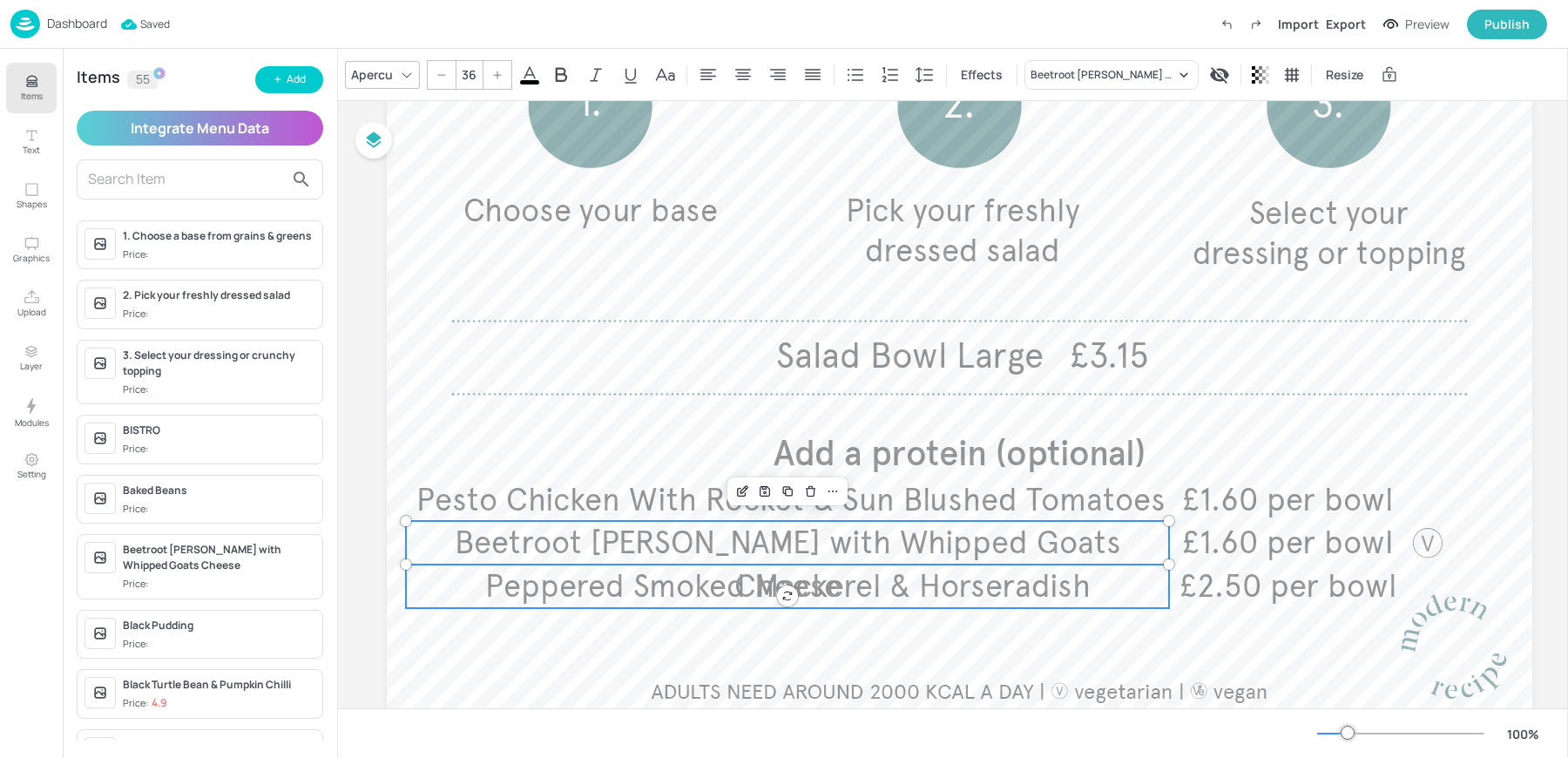
click at [1132, 587] on p "Peppered Smoked Mackerel & Horseradish" at bounding box center [787, 587] width 763 height 44
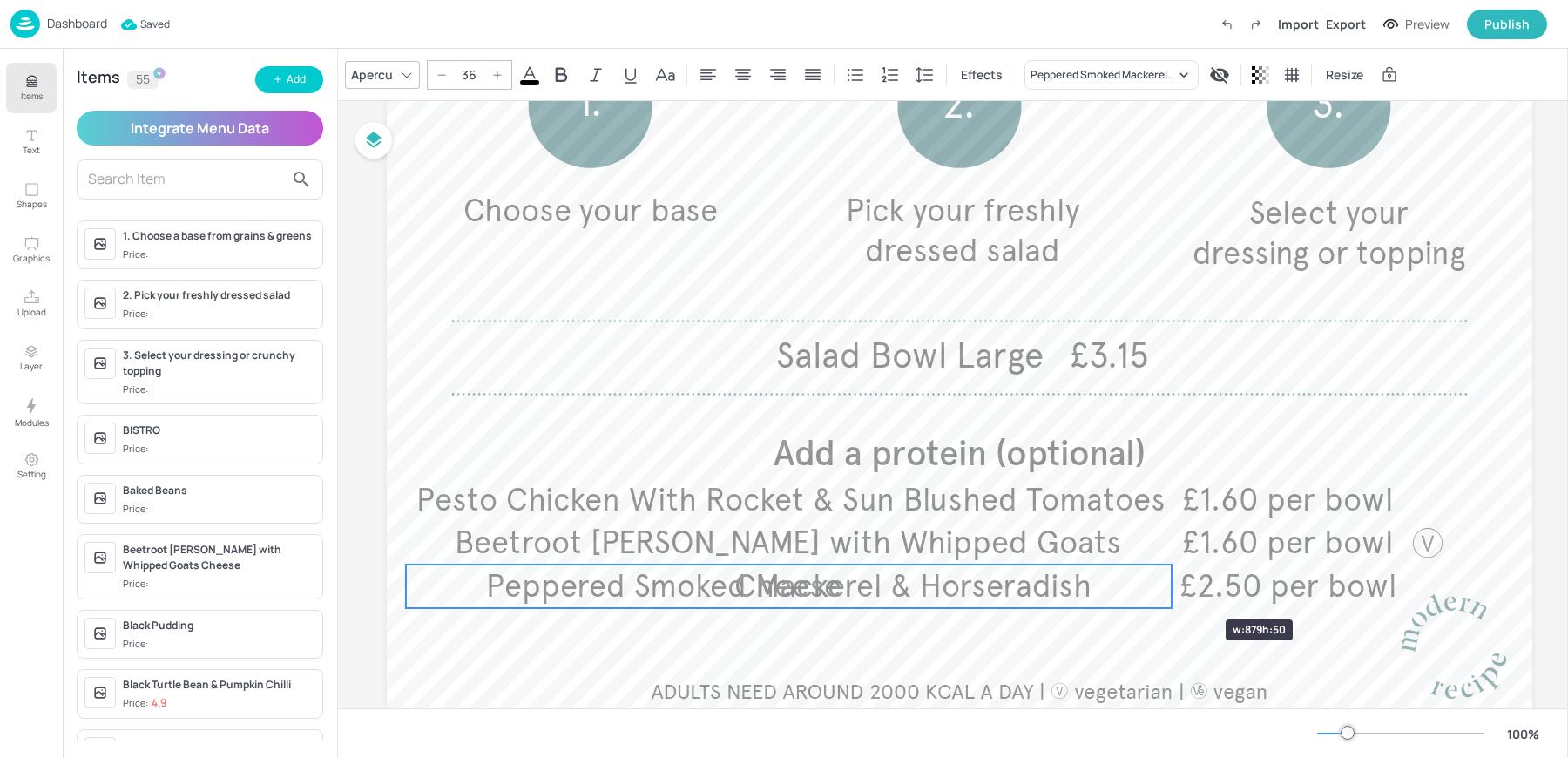
click at [1173, 588] on div at bounding box center [1172, 587] width 14 height 44
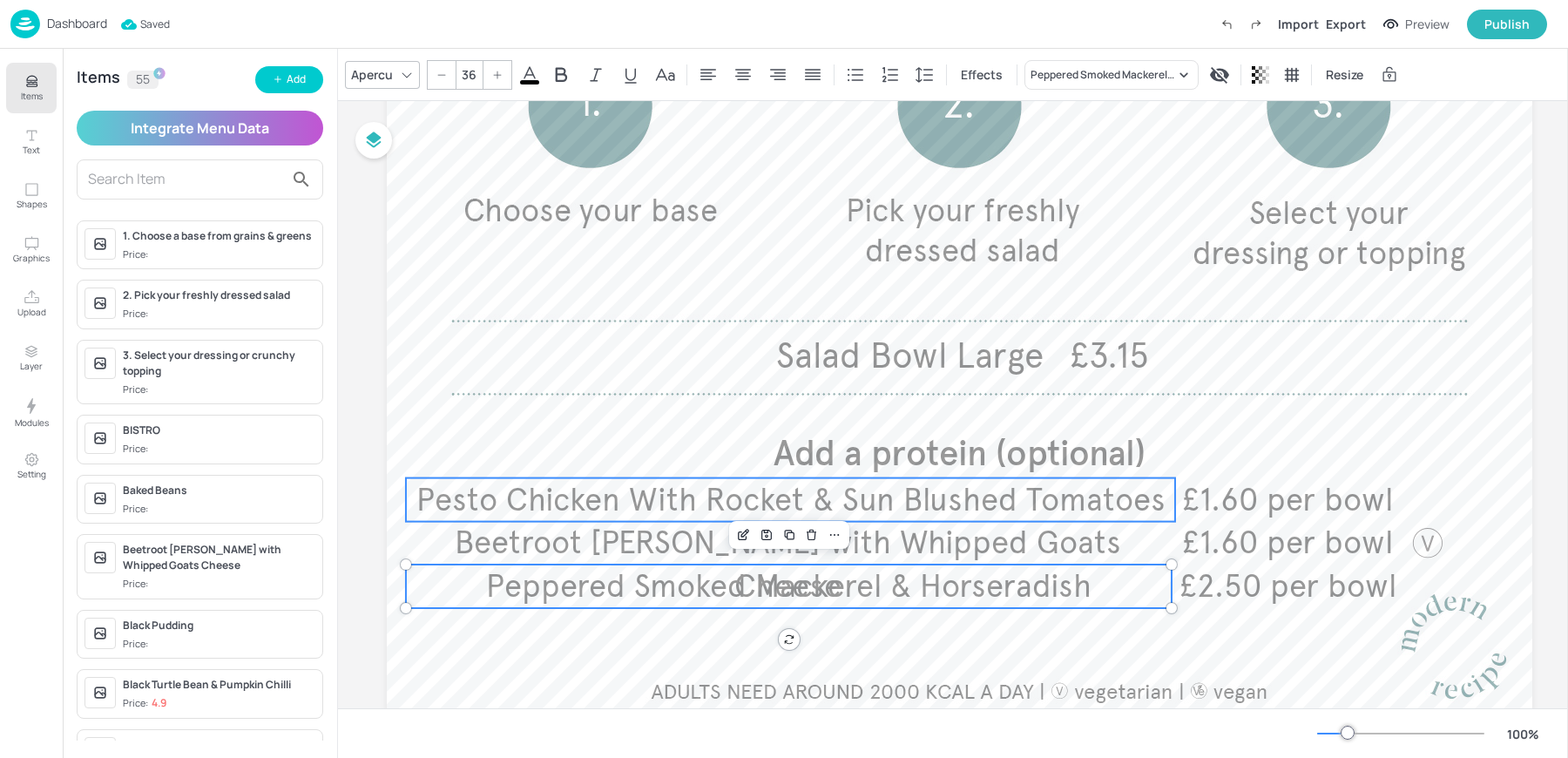
type input "36"
click at [554, 490] on span "Pesto Chicken With Rocket & Sun Blushed Tomatoes" at bounding box center [791, 500] width 749 height 38
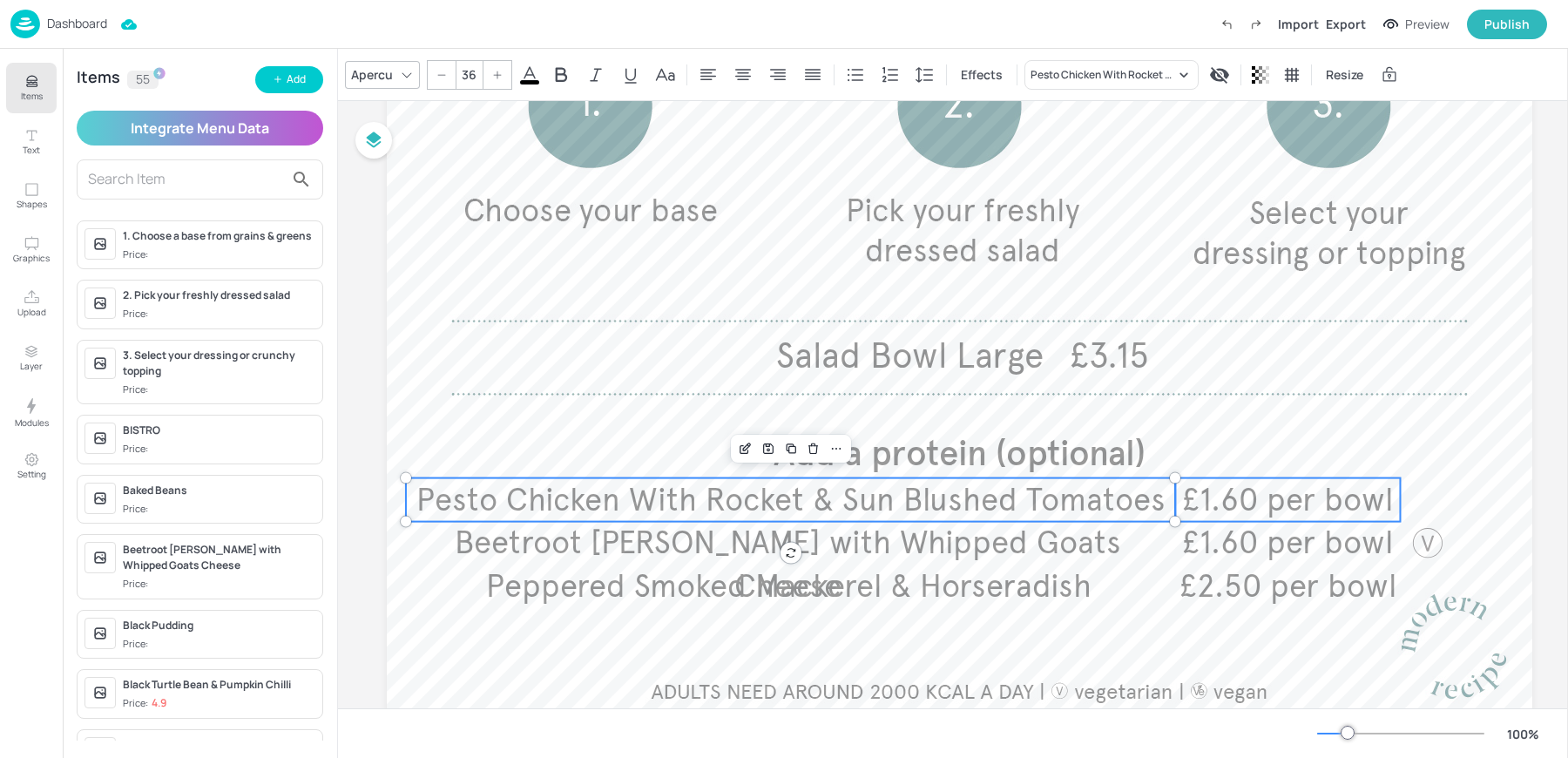
click at [1221, 513] on span "£1.60 per bowl" at bounding box center [1287, 500] width 210 height 38
click at [833, 448] on div "Group" at bounding box center [846, 449] width 52 height 23
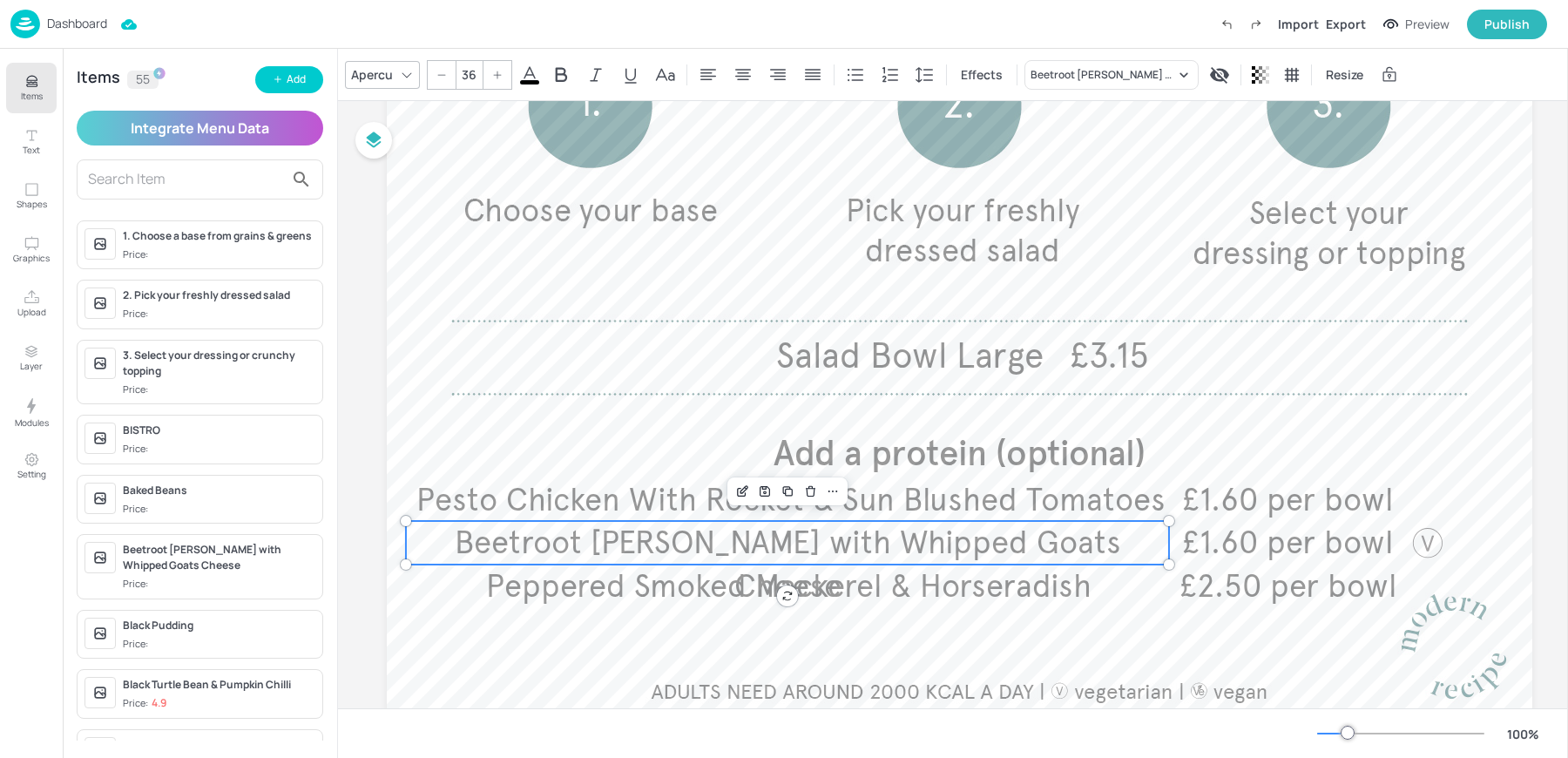
click at [781, 539] on span "Beetroot [PERSON_NAME] with Whipped Goats Cheese" at bounding box center [787, 565] width 666 height 82
click at [1306, 538] on span "£1.60 per bowl" at bounding box center [1287, 543] width 210 height 38
click at [1441, 539] on div at bounding box center [1427, 543] width 35 height 35
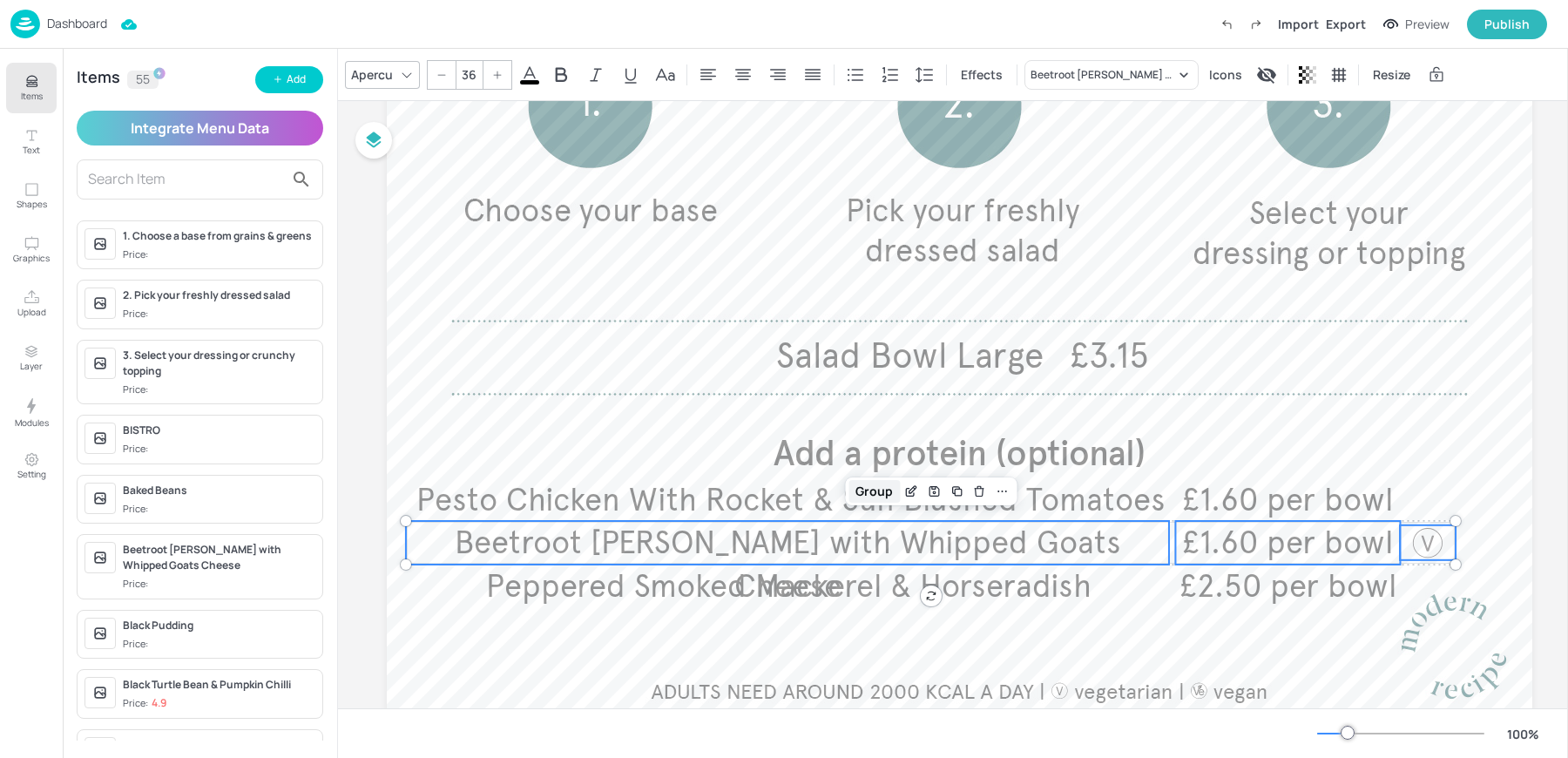
click at [891, 487] on div "Group" at bounding box center [874, 492] width 52 height 23
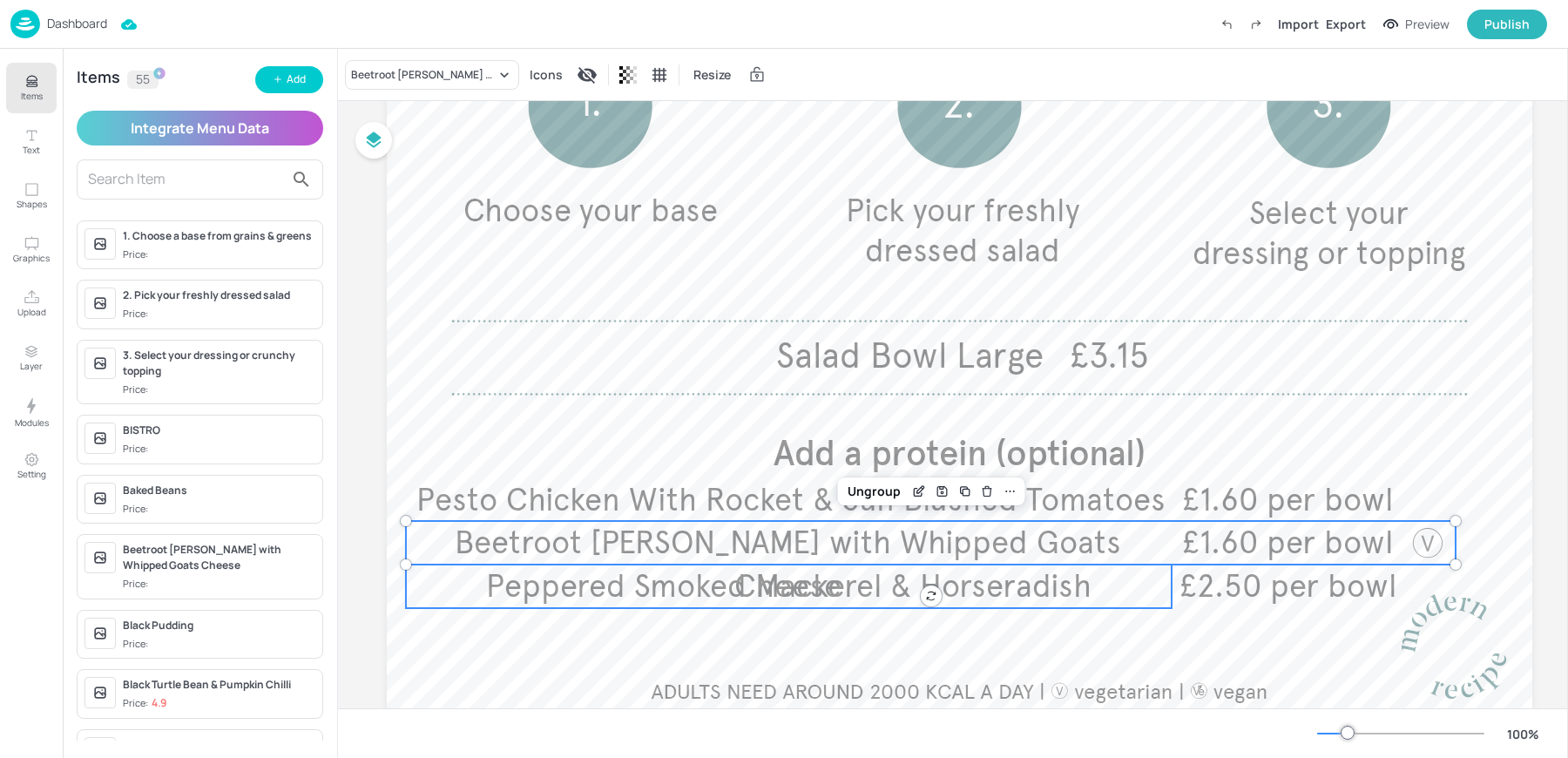
click at [813, 602] on span "Peppered Smoked Mackerel & Horseradish" at bounding box center [788, 587] width 605 height 38
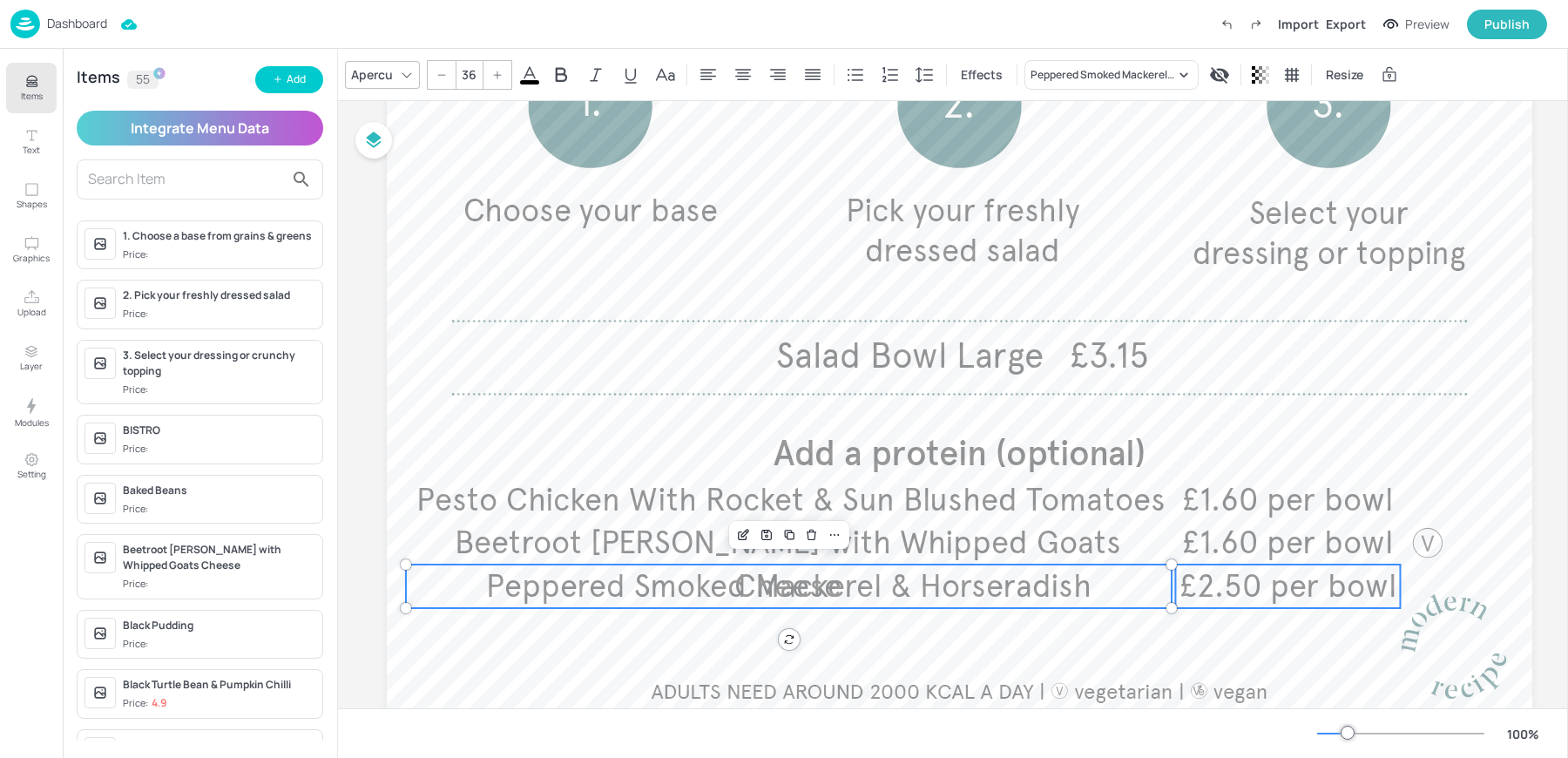
click at [1283, 586] on span "£2.50 per bowl" at bounding box center [1288, 587] width 217 height 38
click at [837, 534] on div "Group" at bounding box center [846, 535] width 52 height 23
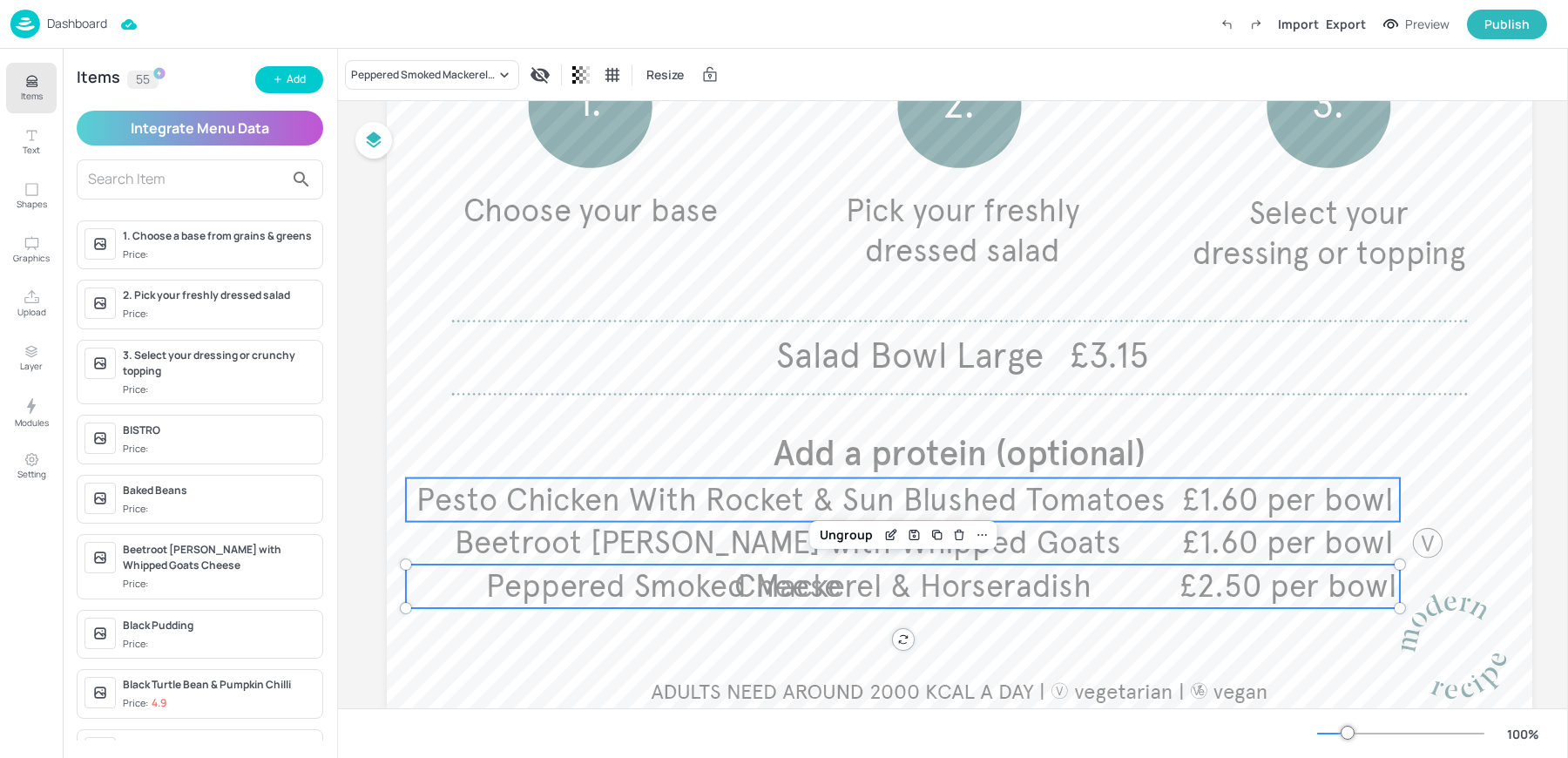
click at [716, 503] on span "Pesto Chicken With Rocket & Sun Blushed Tomatoes" at bounding box center [791, 500] width 749 height 38
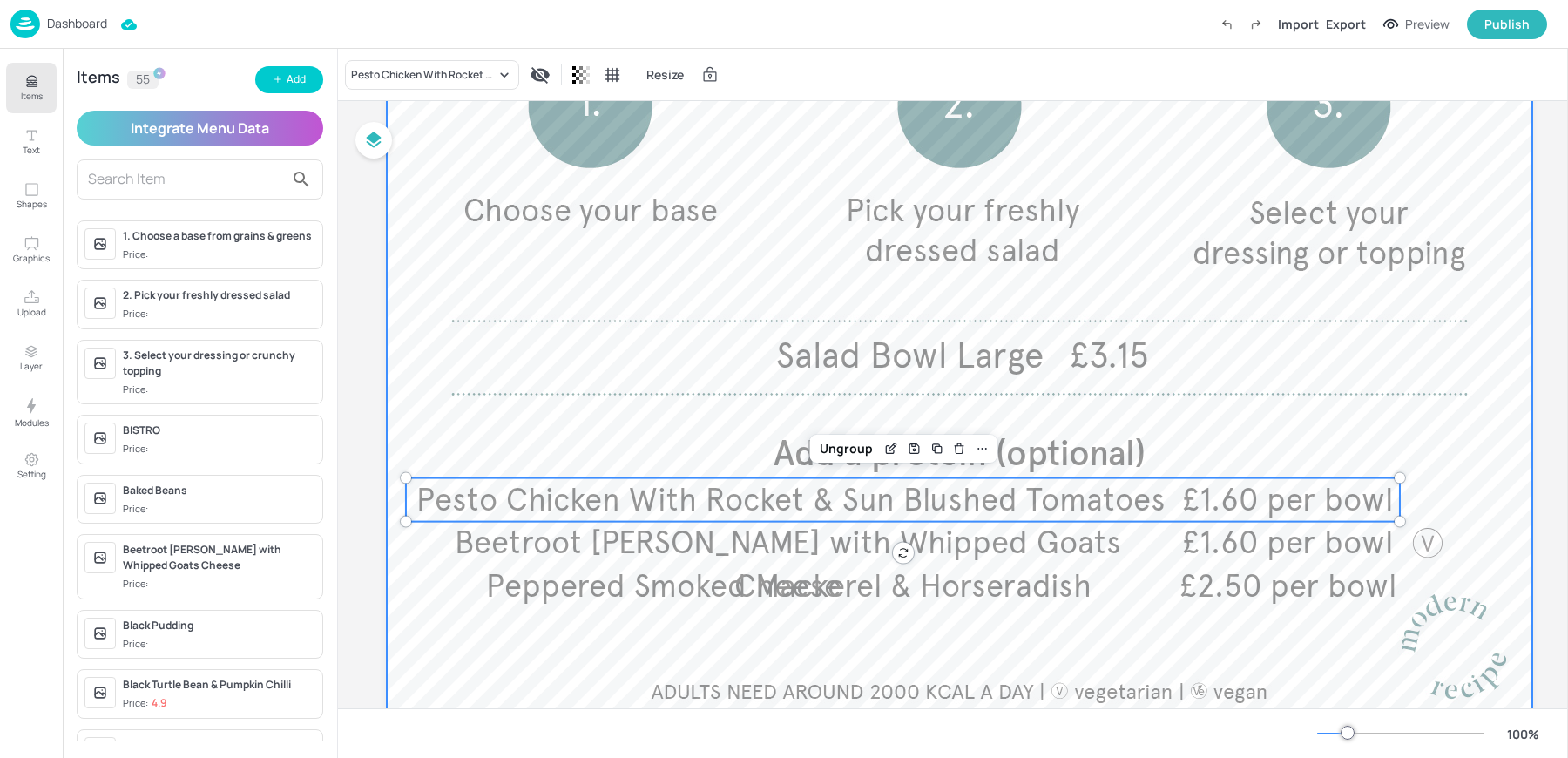
click at [1421, 499] on div at bounding box center [959, 255] width 1145 height 941
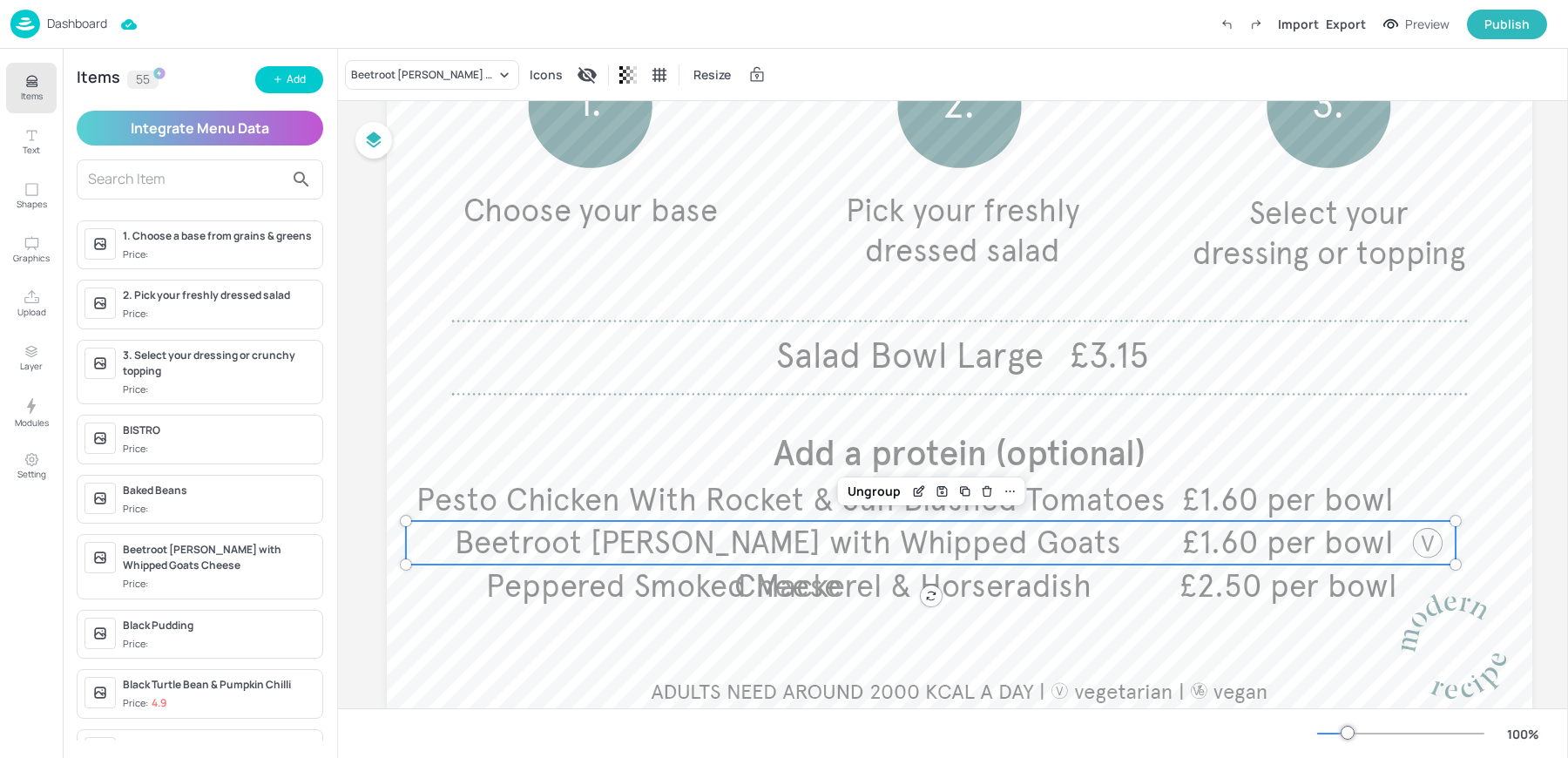
click at [710, 543] on span "Beetroot [PERSON_NAME] with Whipped Goats Cheese" at bounding box center [787, 565] width 666 height 82
click at [382, 79] on div "Beetroot [PERSON_NAME] with Whipped Goats Cheese" at bounding box center [423, 75] width 145 height 16
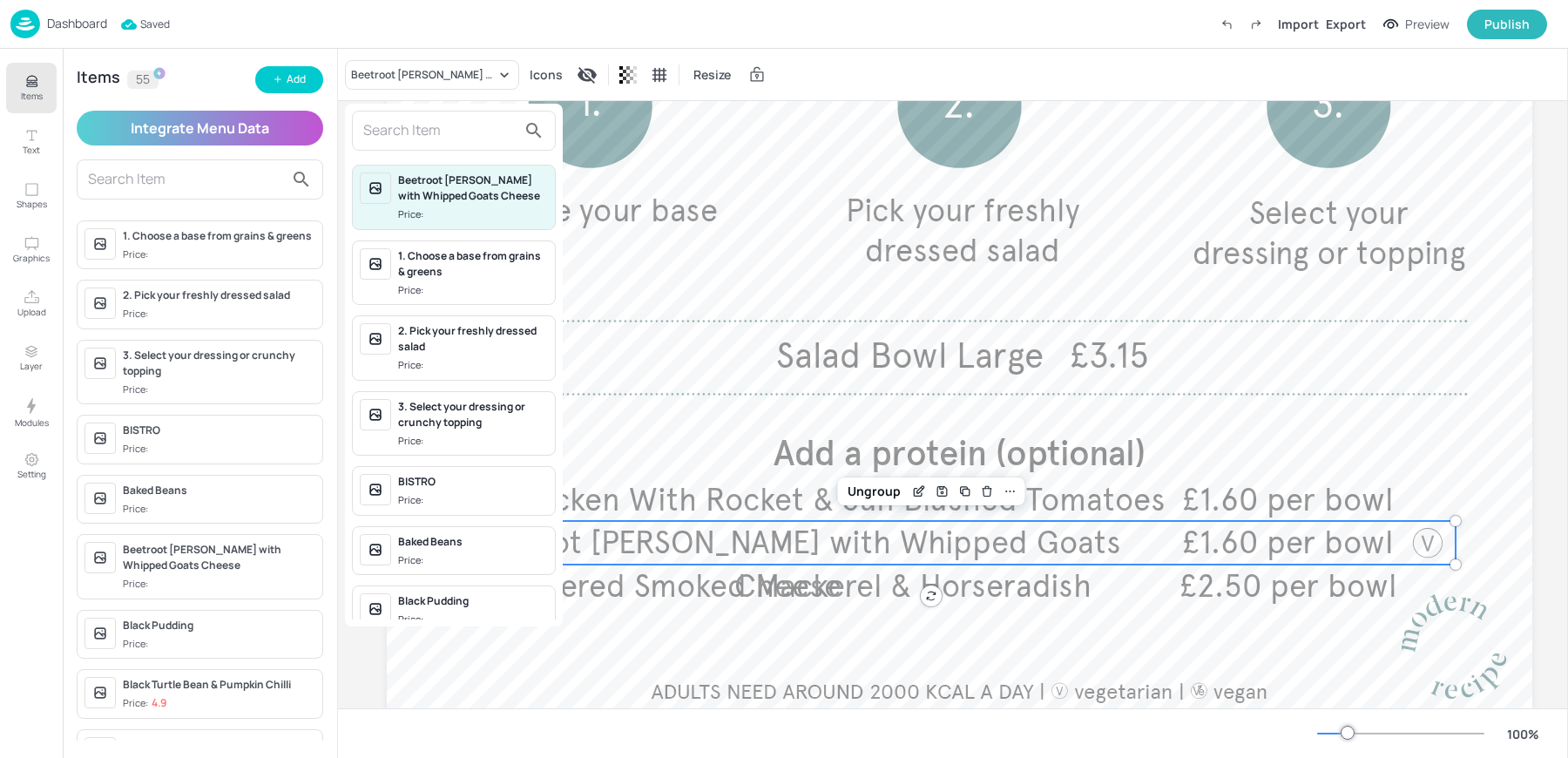
click at [445, 122] on input "text" at bounding box center [440, 131] width 154 height 28
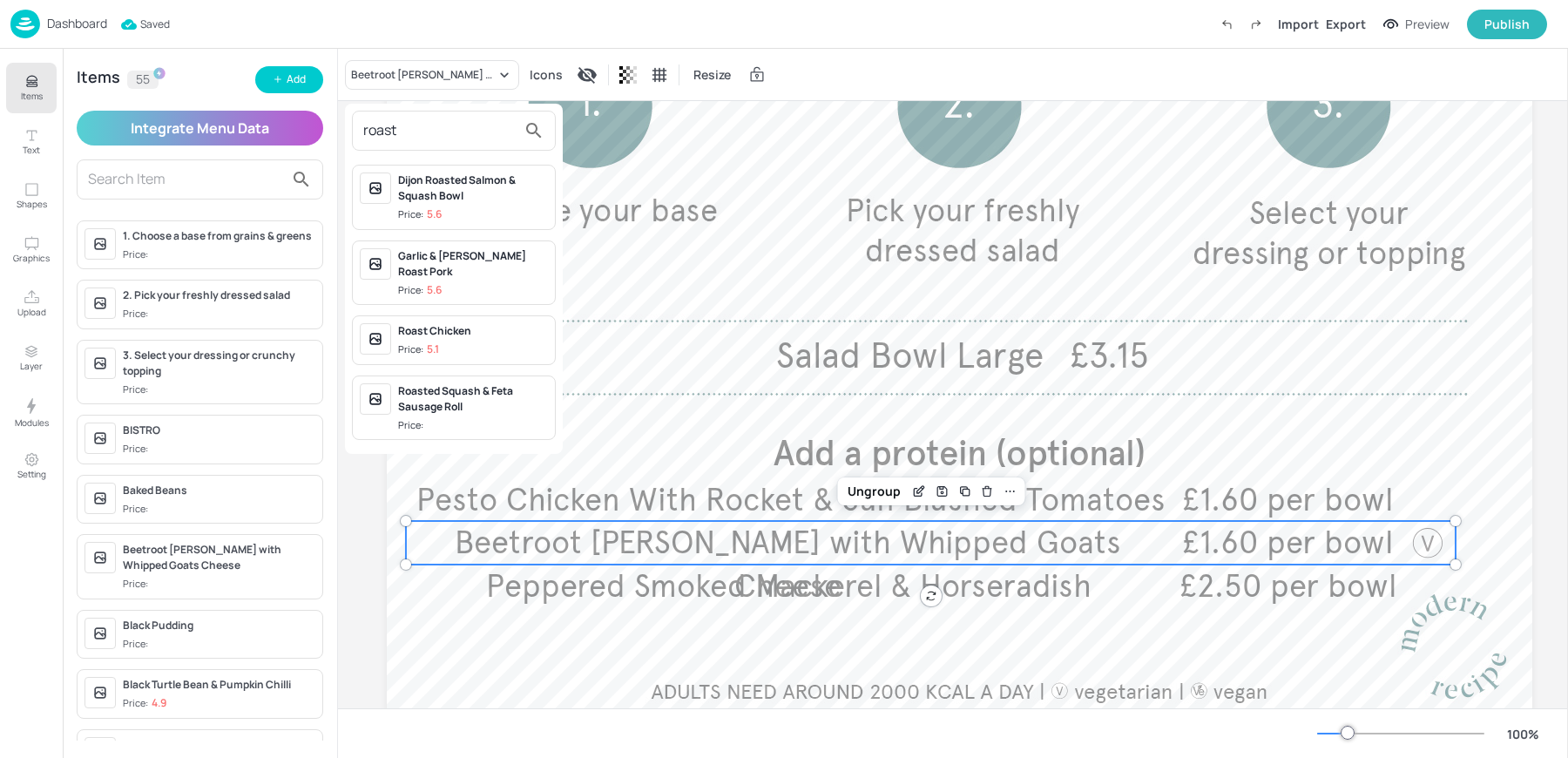
type input "roast"
click at [434, 383] on div "Roasted Squash & Feta Sausage Roll" at bounding box center [473, 399] width 150 height 31
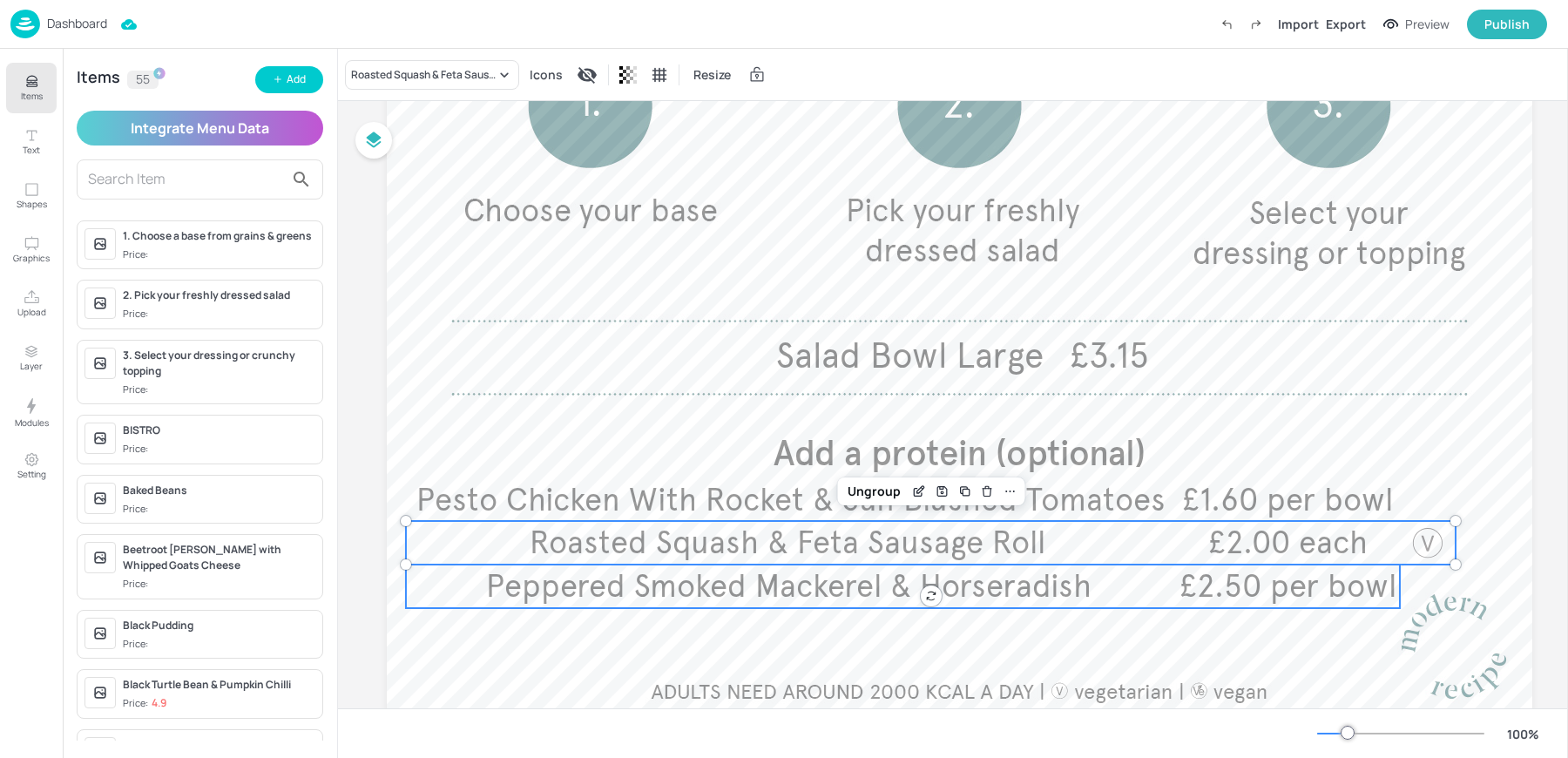
click at [706, 593] on span "Peppered Smoked Mackerel & Horseradish" at bounding box center [788, 587] width 605 height 38
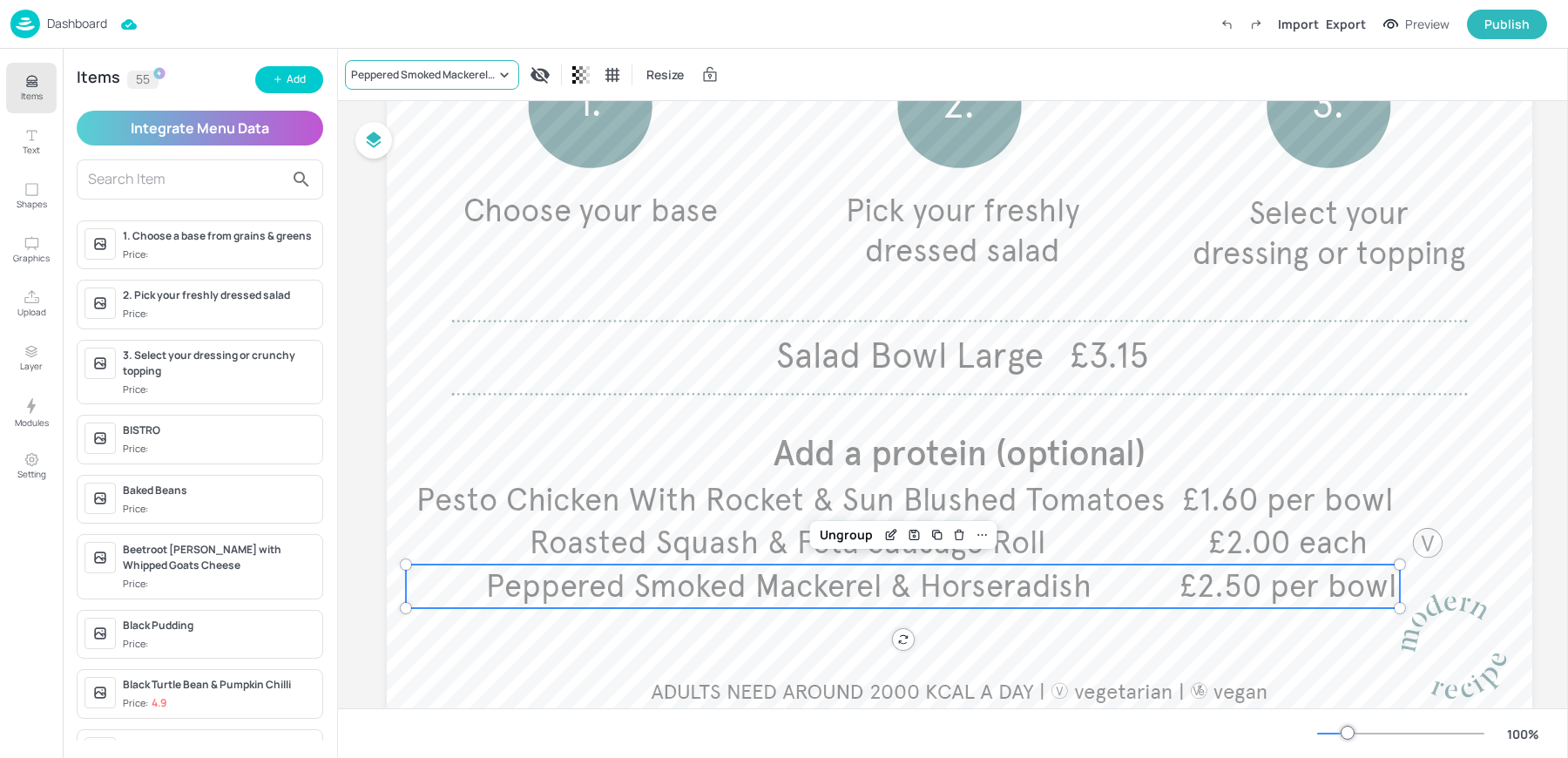
click at [400, 72] on div "Peppered Smoked Mackerel & Horseradish" at bounding box center [423, 75] width 145 height 16
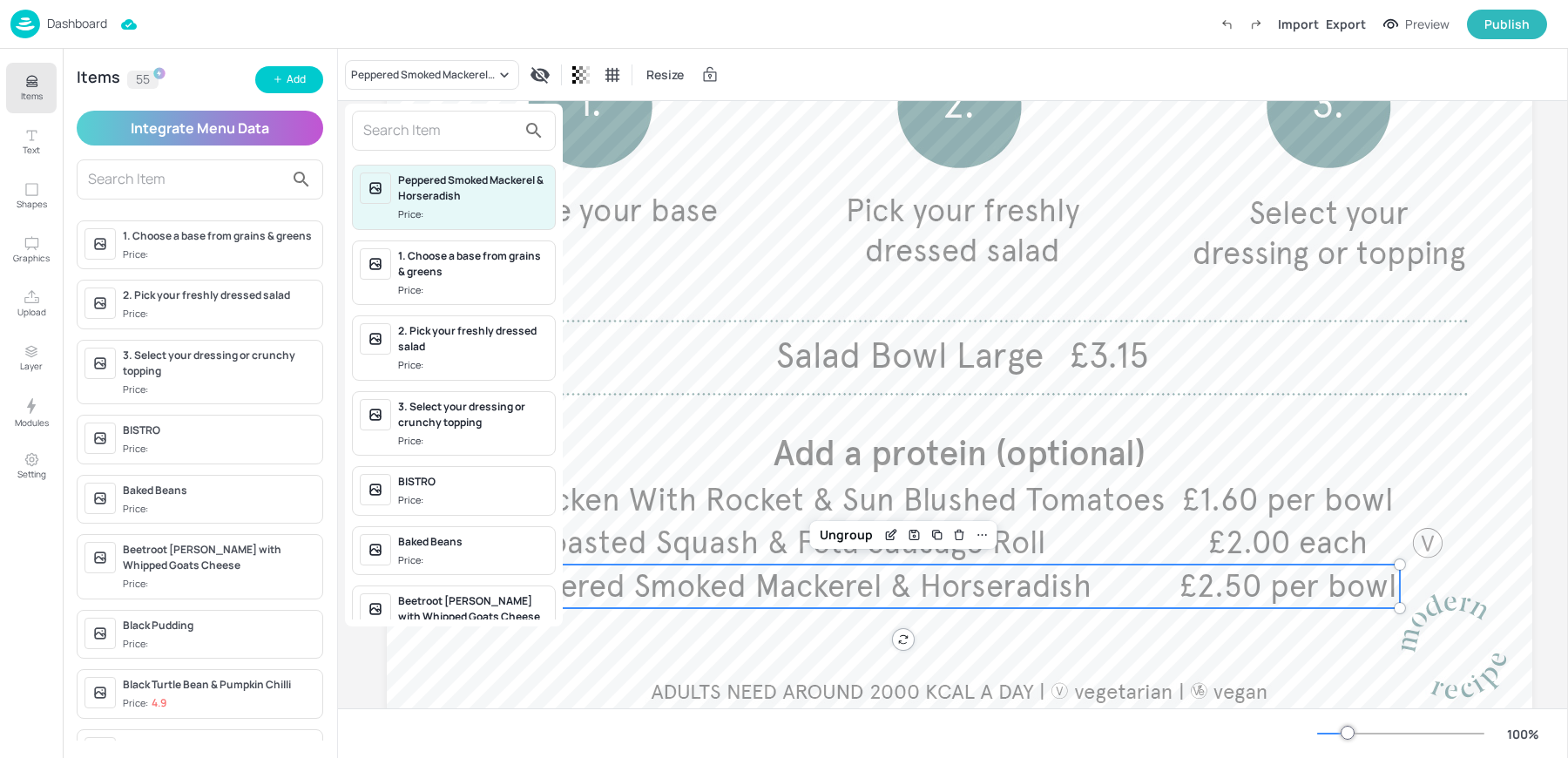
click at [398, 128] on input "text" at bounding box center [440, 131] width 154 height 28
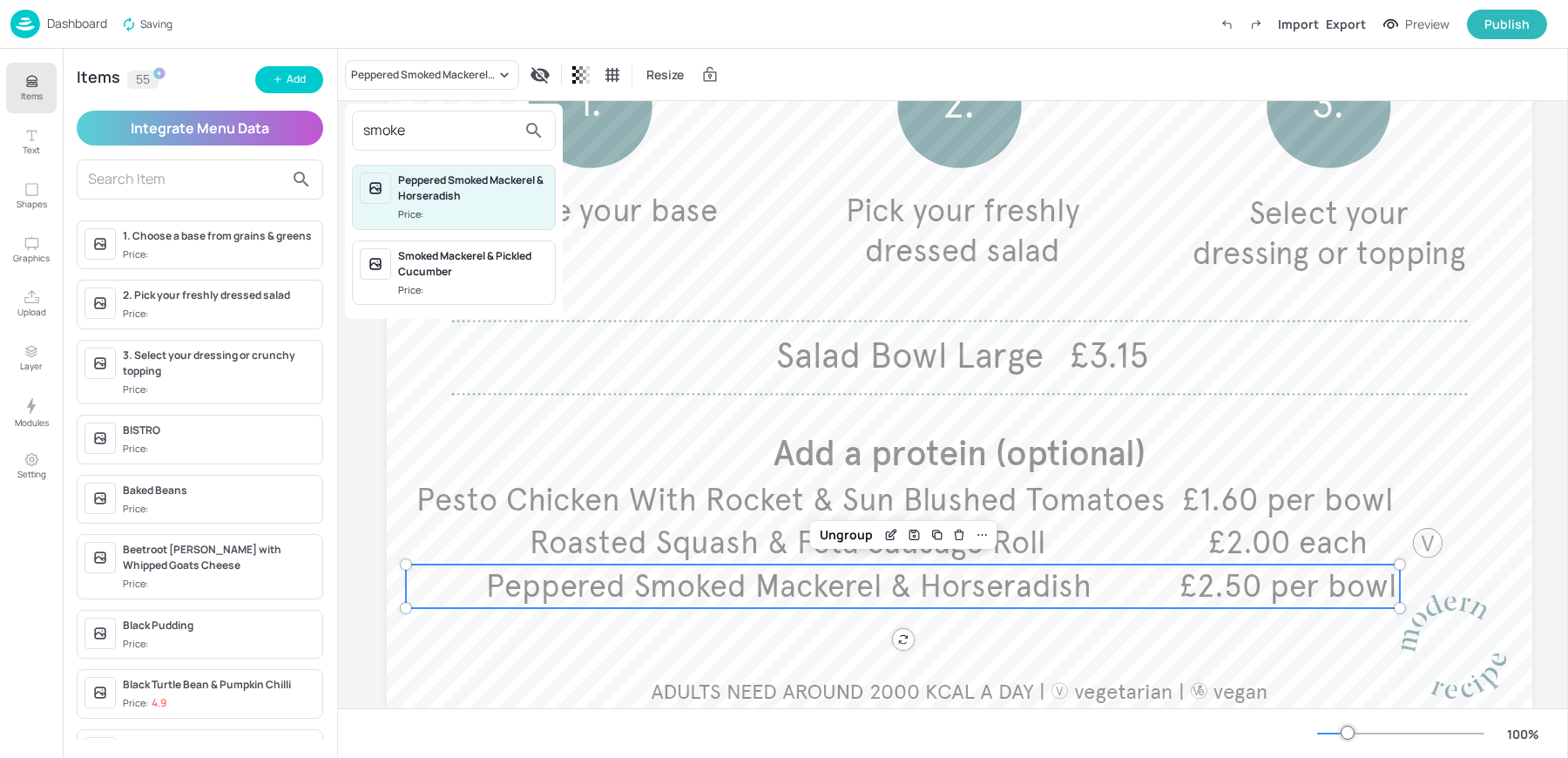
type input "smoke"
click at [442, 269] on div "Smoked Mackerel & Pickled Cucumber" at bounding box center [473, 264] width 150 height 31
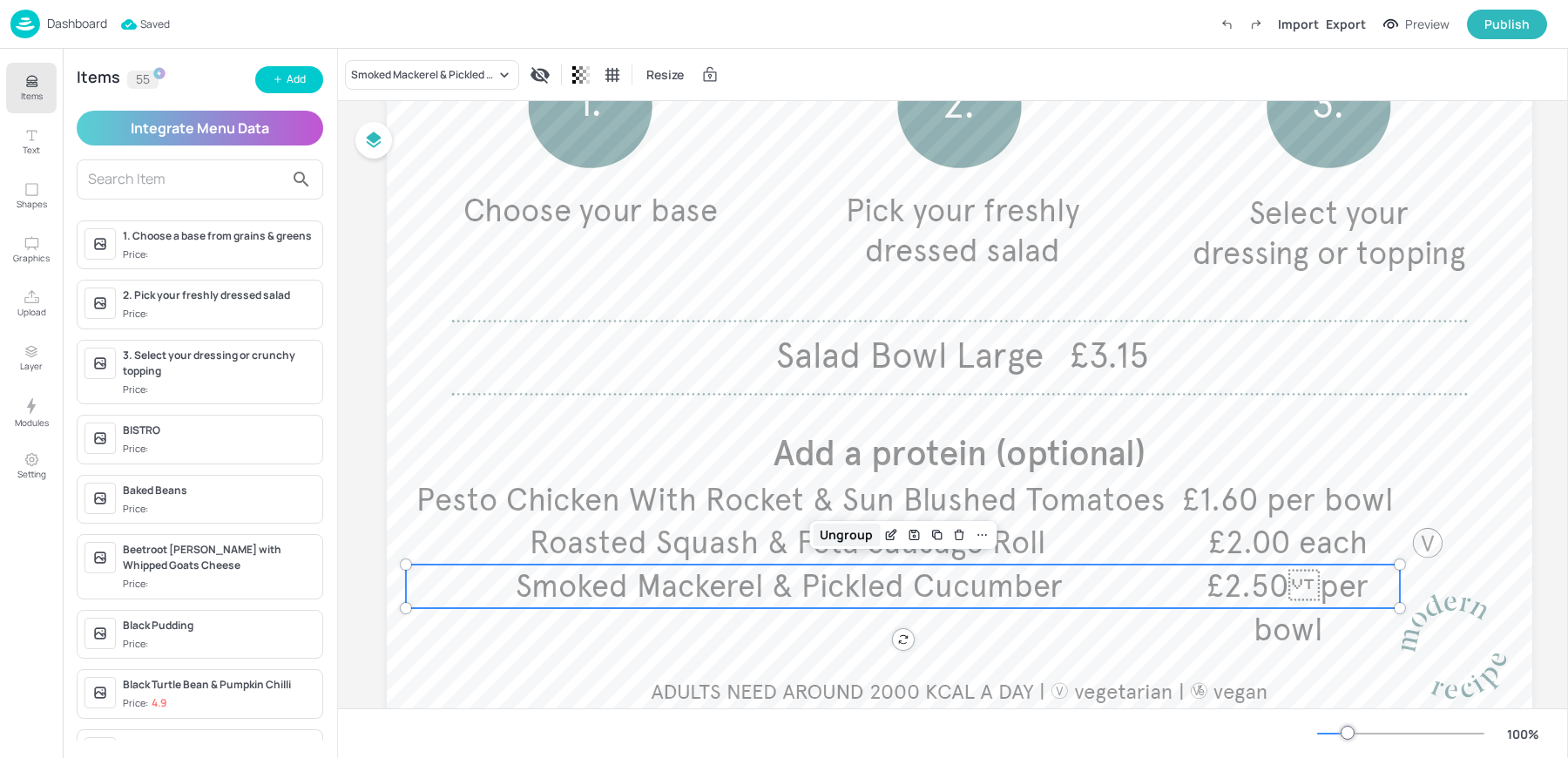
click at [817, 531] on div "Ungroup" at bounding box center [846, 535] width 67 height 23
click at [653, 601] on span "Smoked Mackerel & Pickled Cucumber" at bounding box center [789, 587] width 547 height 38
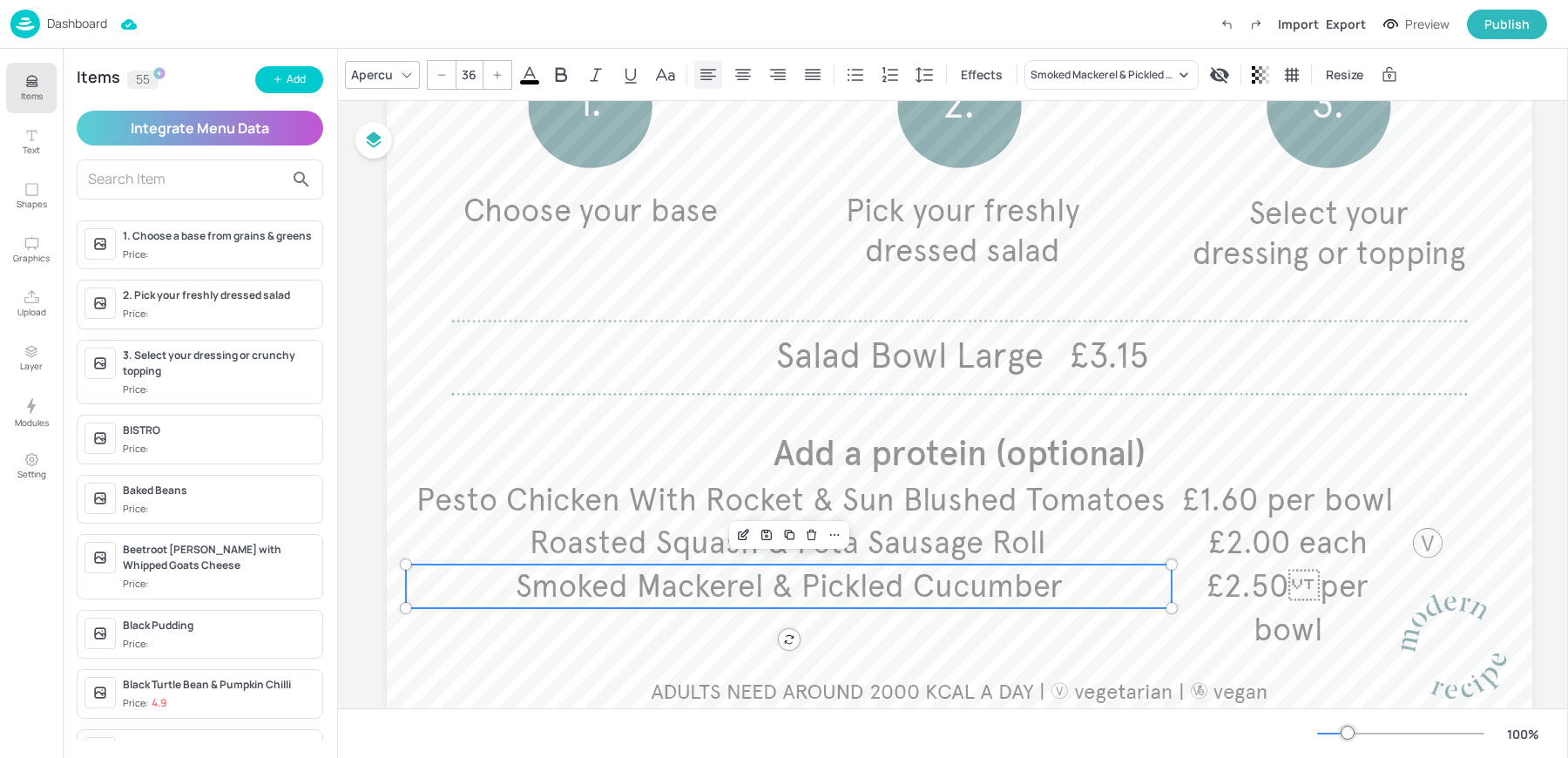
click at [694, 79] on div at bounding box center [708, 75] width 28 height 28
click at [730, 74] on div at bounding box center [743, 75] width 28 height 28
click at [1314, 582] on span "£2.50per bowl" at bounding box center [1288, 609] width 162 height 82
click at [847, 539] on div "Group" at bounding box center [846, 535] width 52 height 23
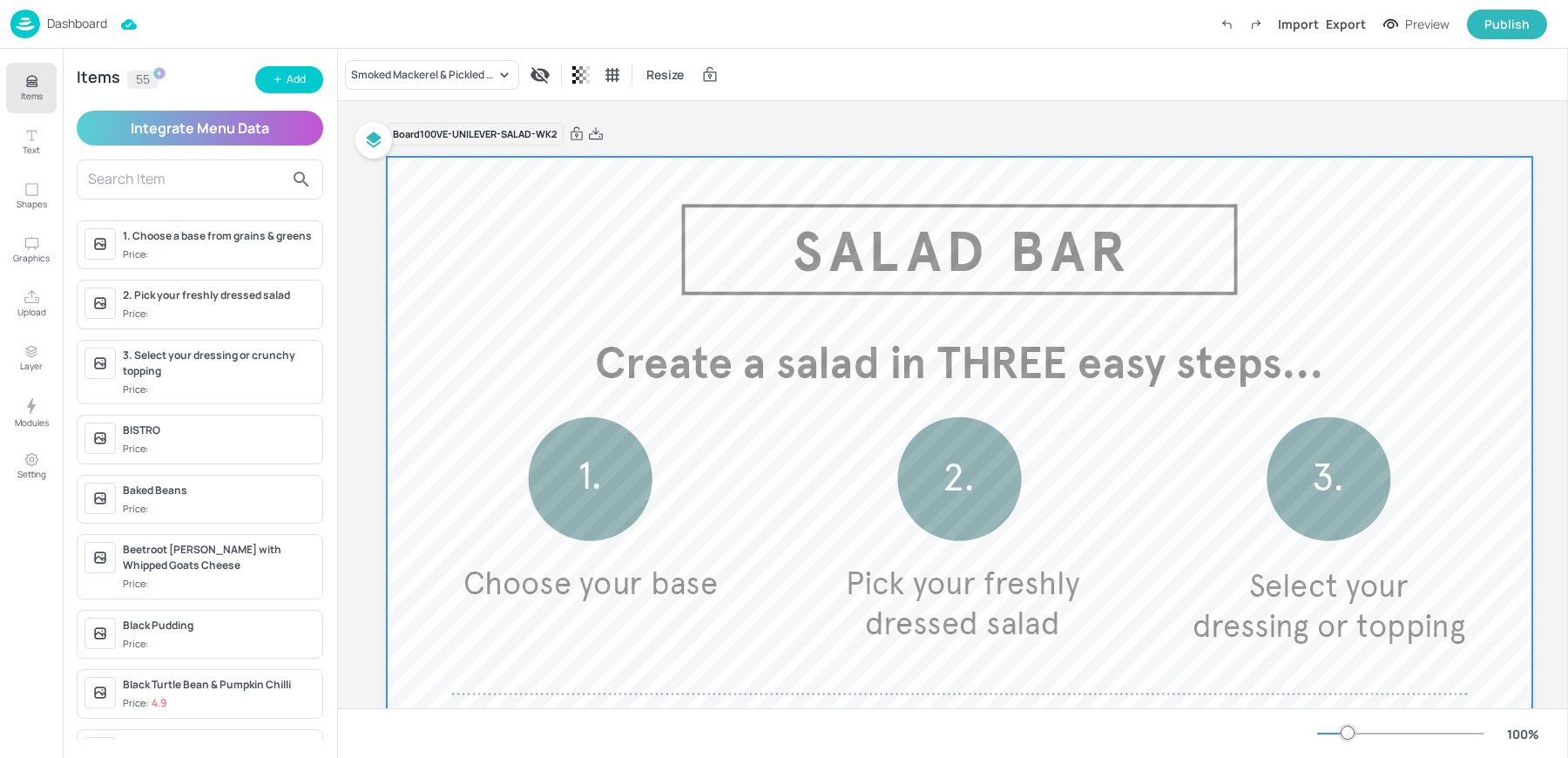
scroll to position [437, 0]
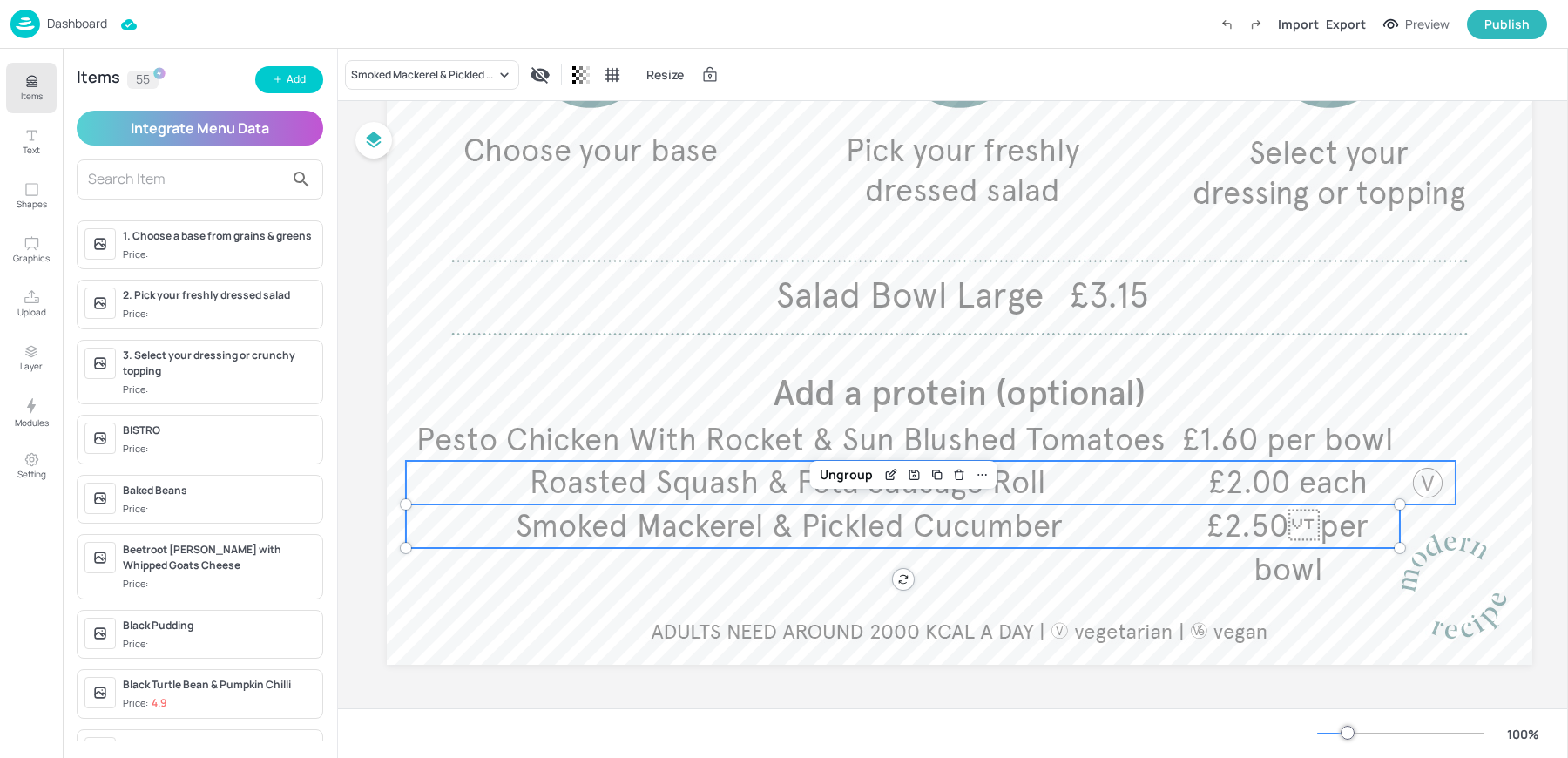
click at [1312, 473] on span "£2.00 each" at bounding box center [1288, 483] width 160 height 38
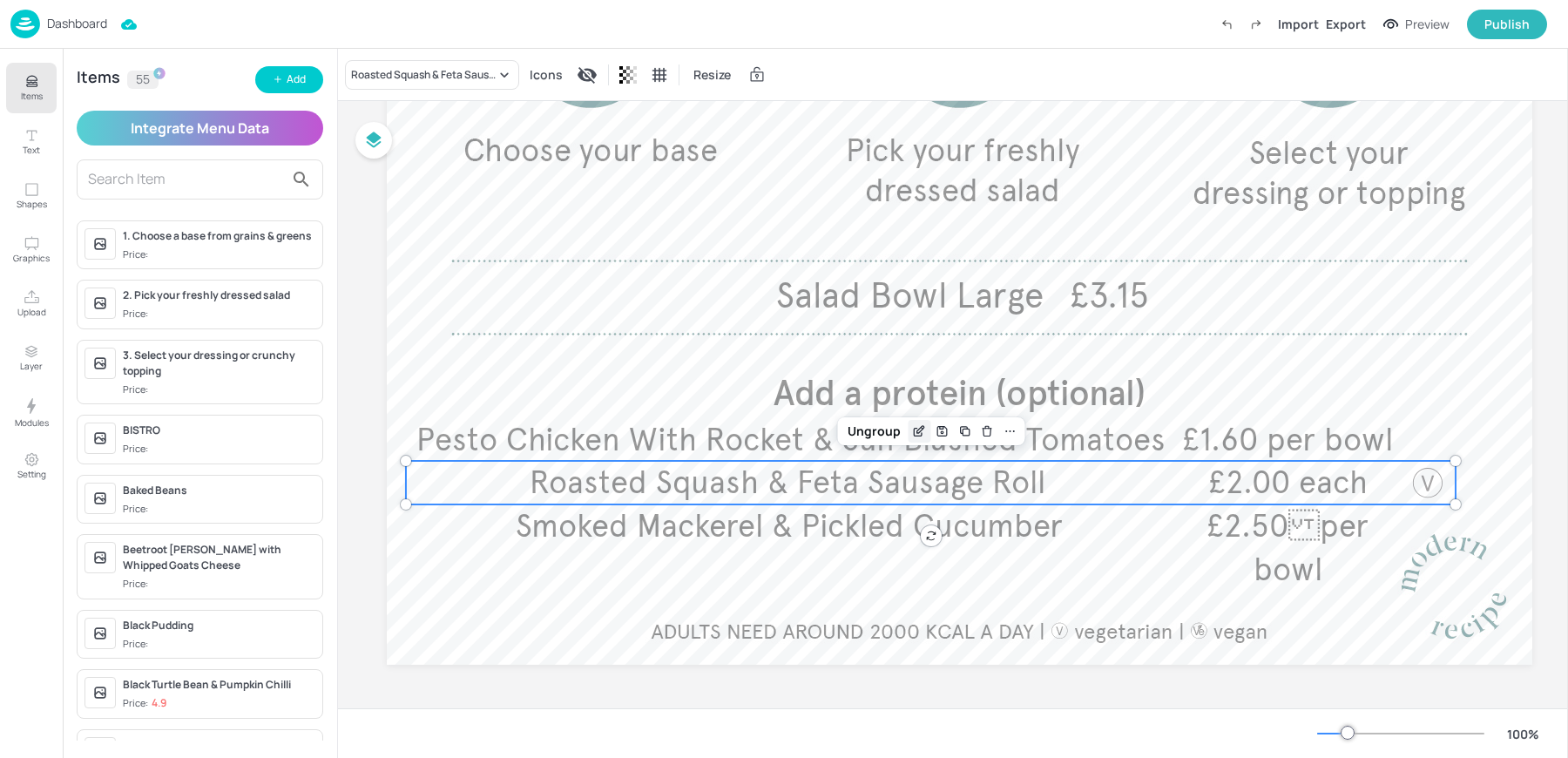
click at [908, 426] on div "Edit Item" at bounding box center [919, 431] width 23 height 23
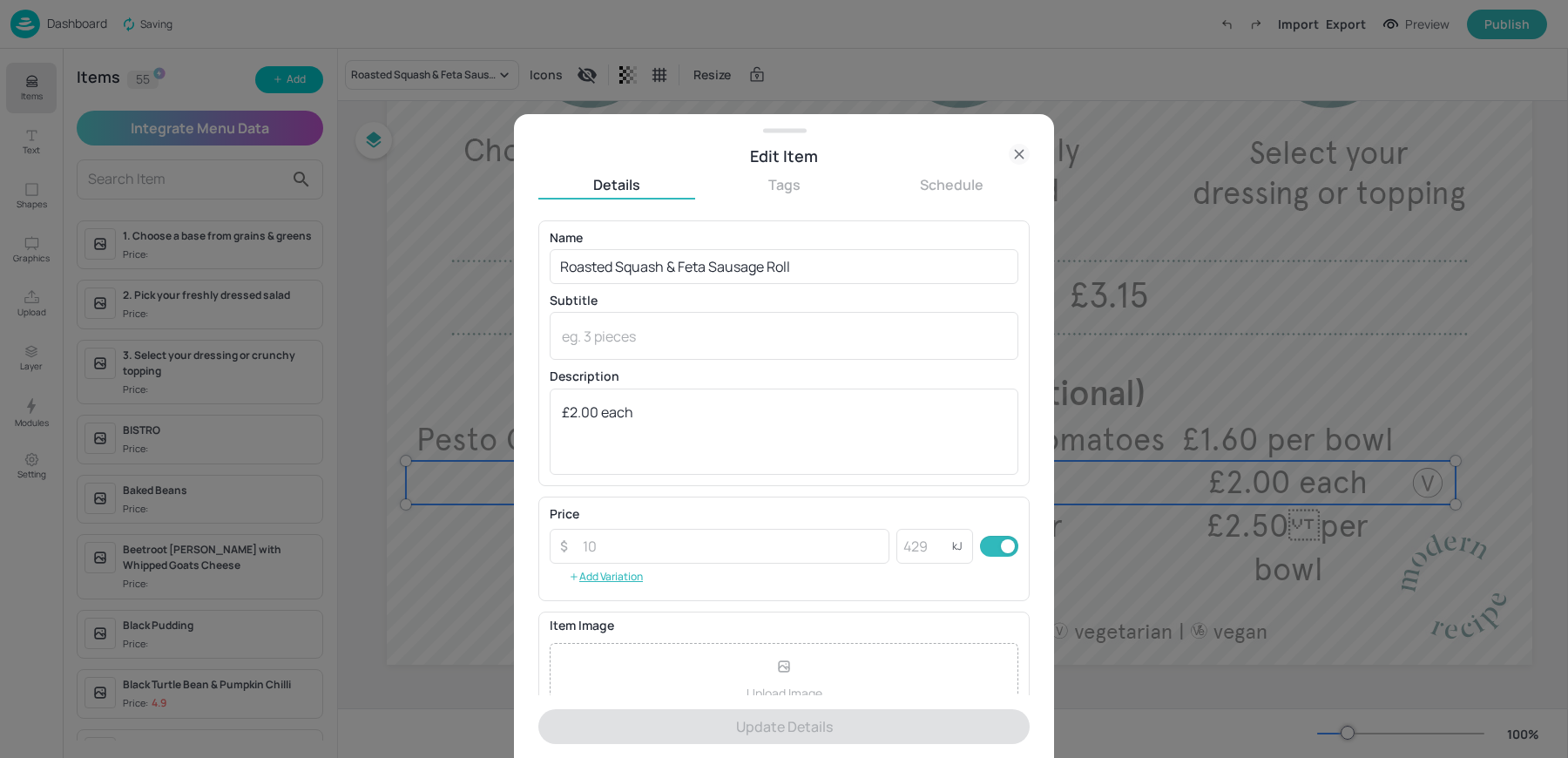
scroll to position [168, 0]
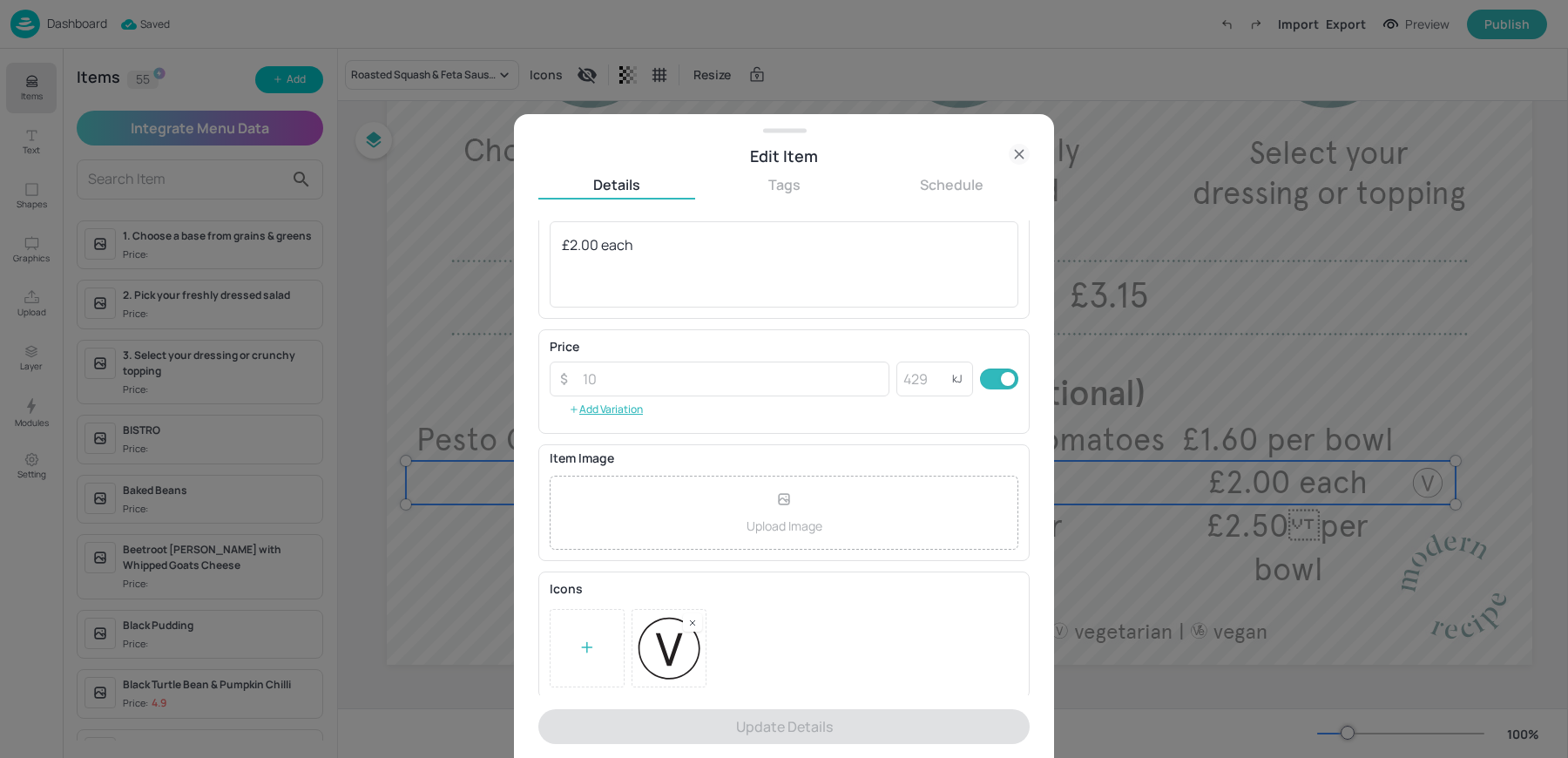
click at [691, 620] on rect at bounding box center [692, 623] width 12 height 12
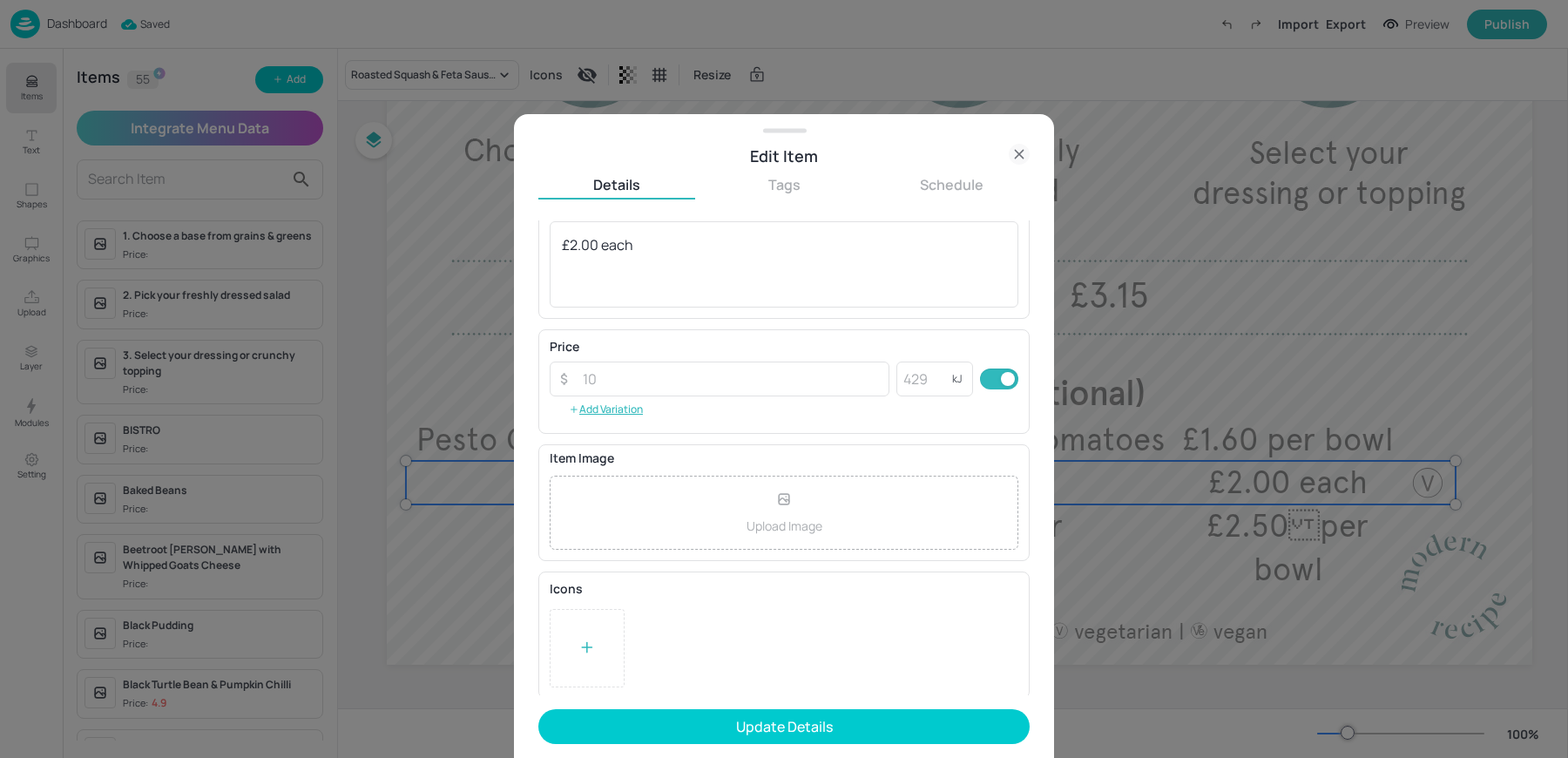
click at [592, 663] on div at bounding box center [588, 648] width 75 height 79
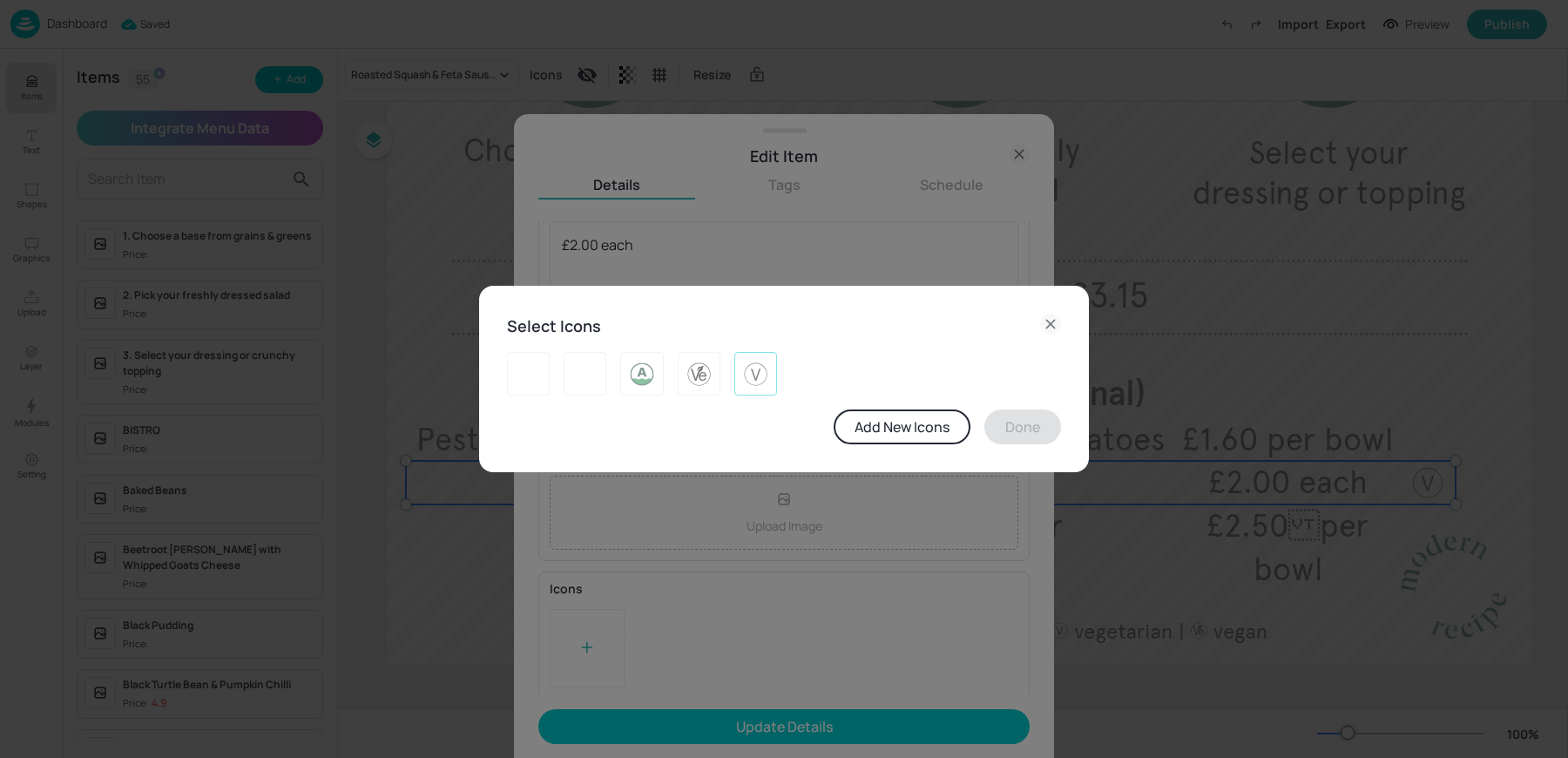
click at [757, 375] on img at bounding box center [755, 374] width 27 height 28
click at [726, 382] on div at bounding box center [748, 367] width 57 height 58
click at [683, 377] on div at bounding box center [698, 374] width 43 height 44
click at [1046, 436] on button "Done" at bounding box center [1022, 427] width 77 height 35
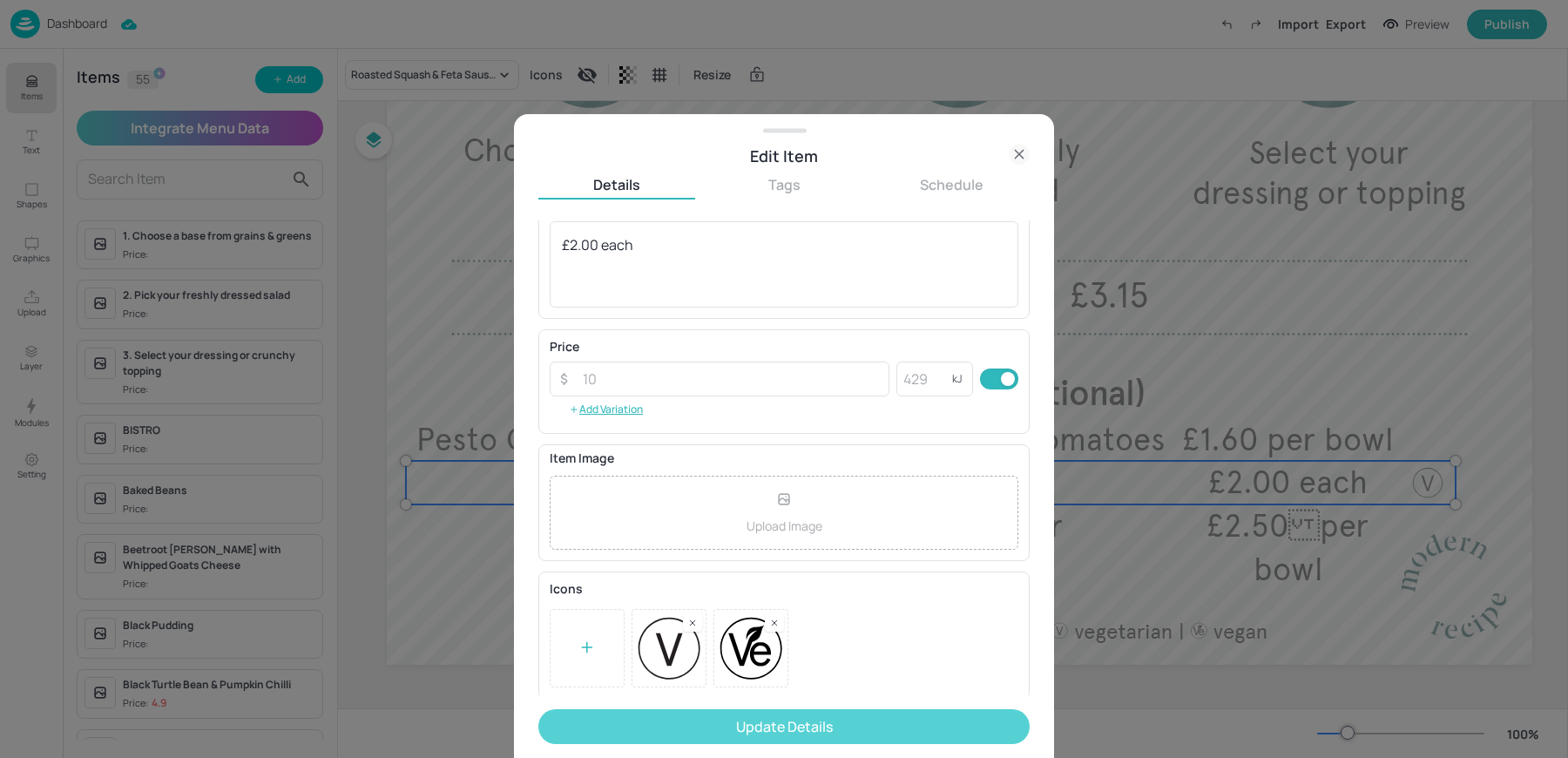
click at [736, 738] on button "Update Details" at bounding box center [784, 727] width 492 height 35
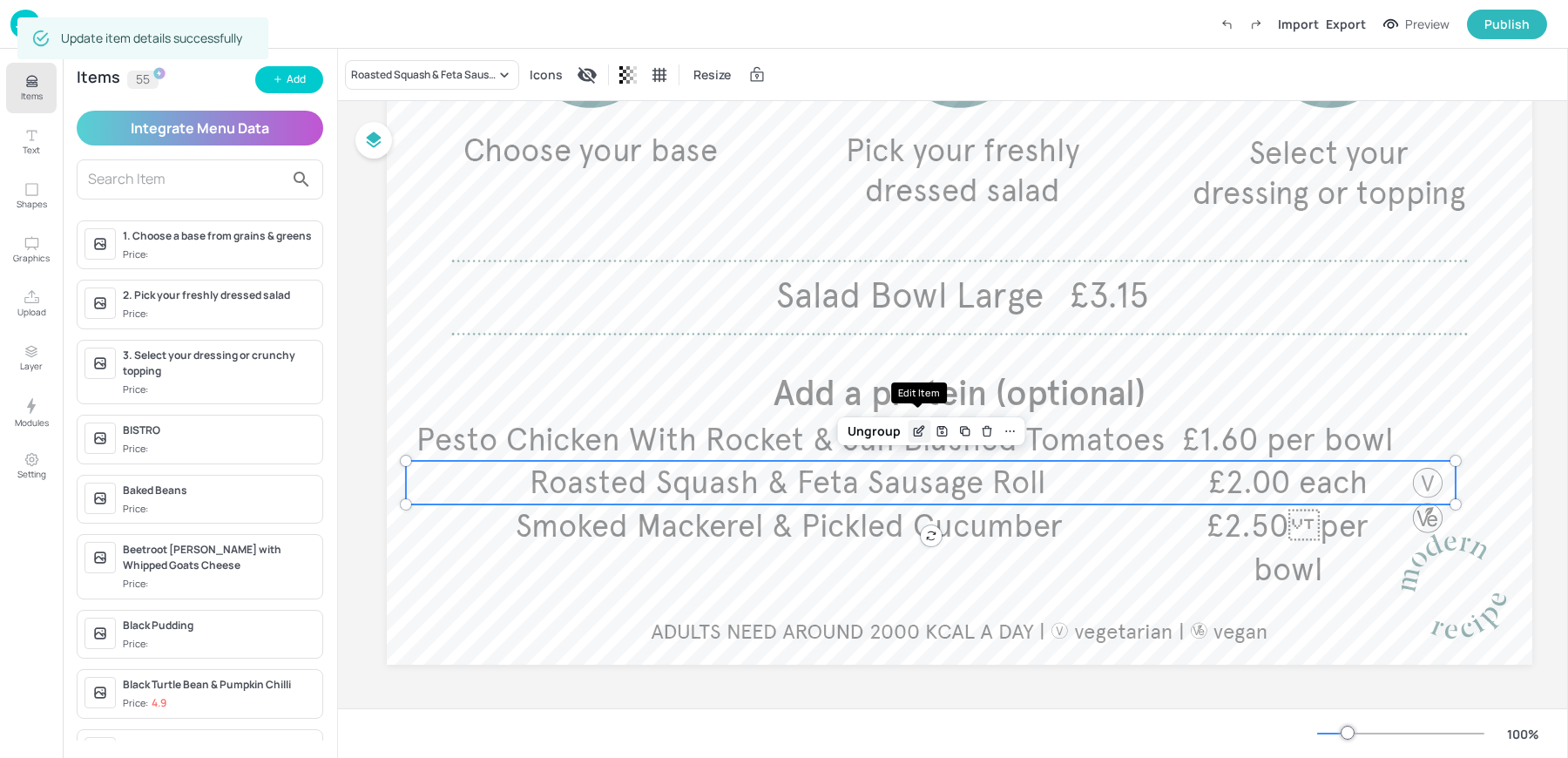
click at [918, 426] on icon "Edit Item" at bounding box center [921, 430] width 7 height 7
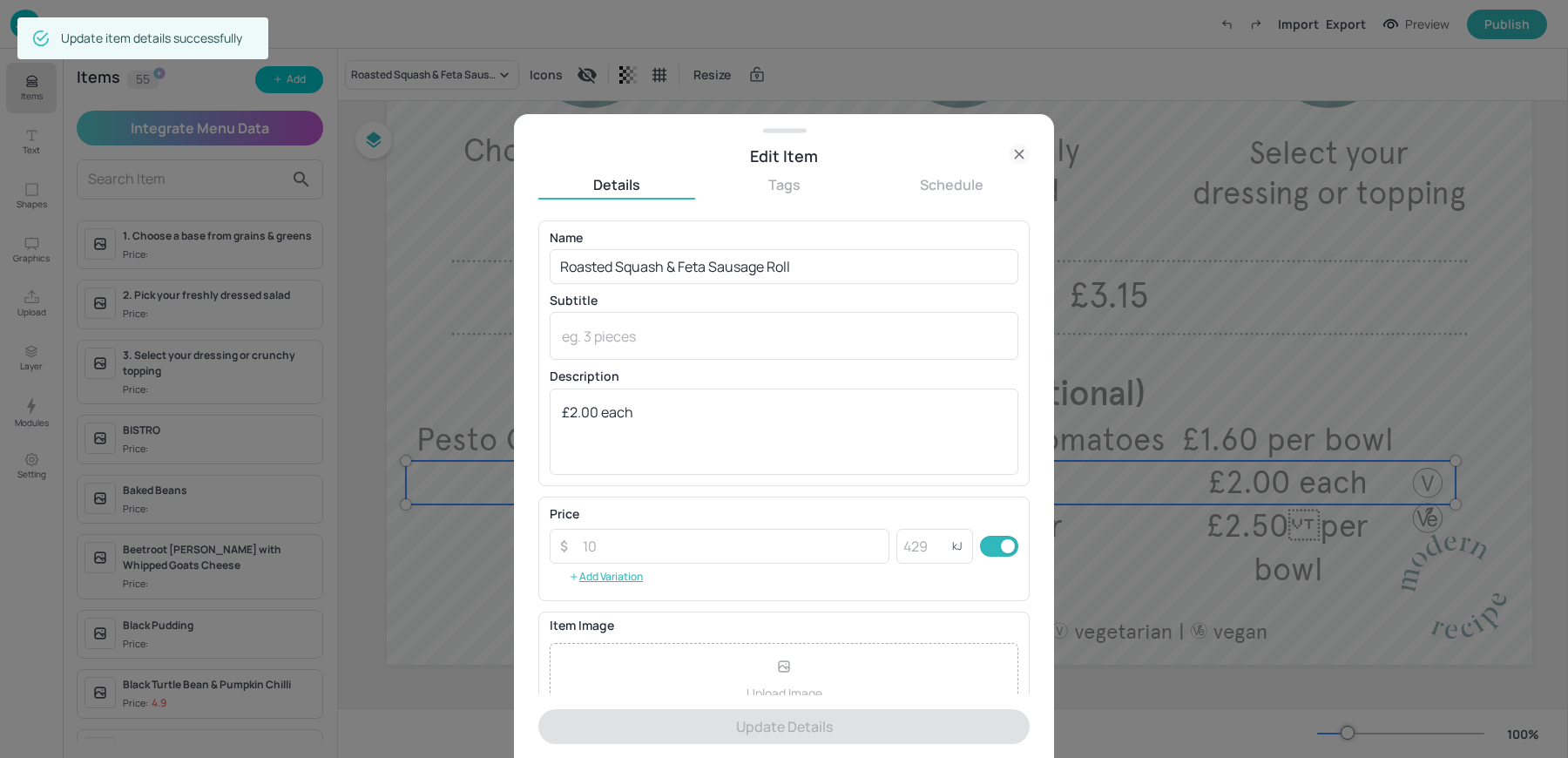
scroll to position [168, 0]
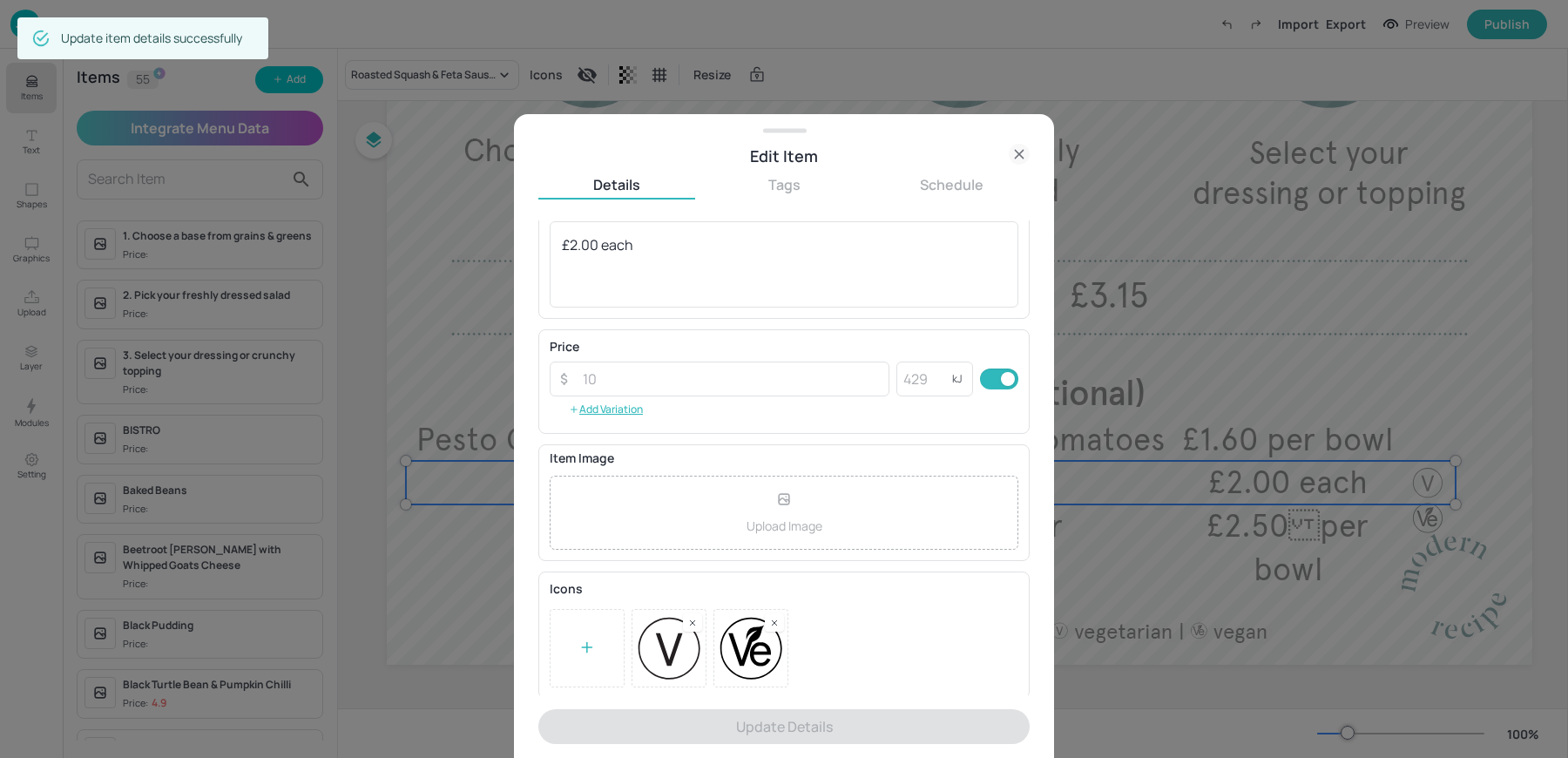
click at [779, 627] on div at bounding box center [774, 622] width 19 height 18
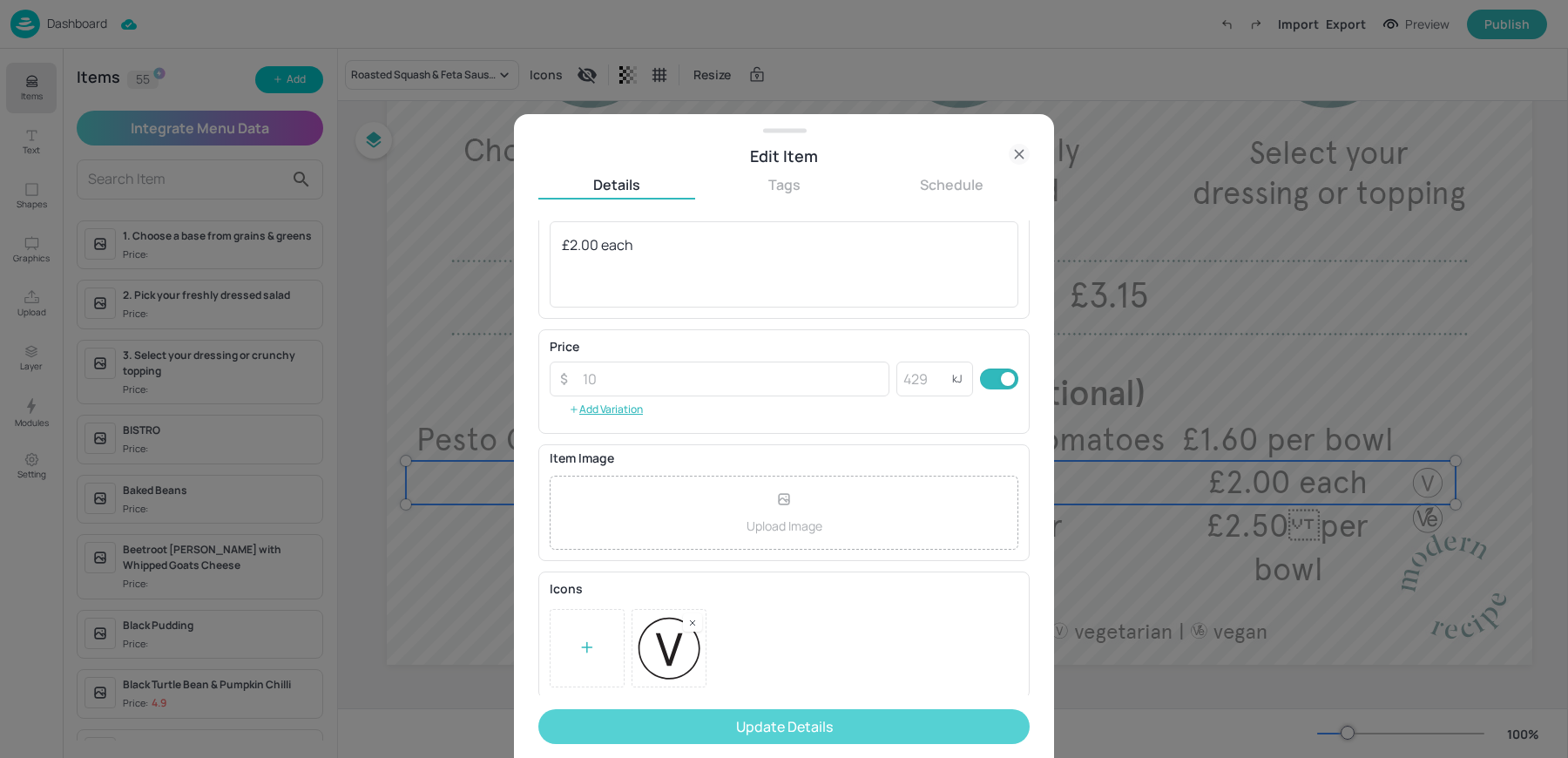
click at [747, 713] on button "Update Details" at bounding box center [784, 727] width 492 height 35
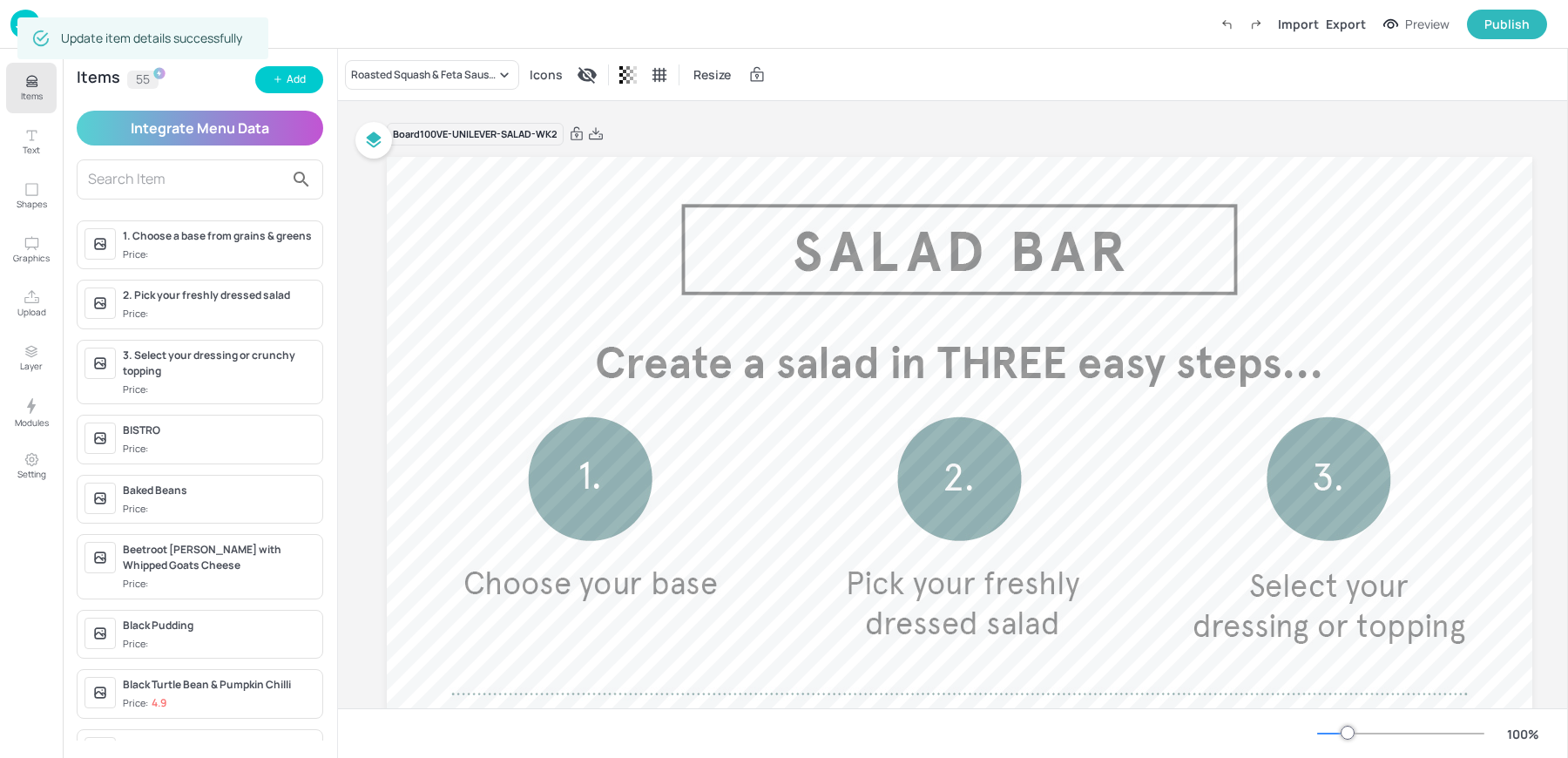
click at [935, 126] on div "Board 100VE-UNILEVER-SALAD-WK2" at bounding box center [959, 134] width 1145 height 24
click at [897, 53] on div "Roasted Squash & Feta Sausage Roll Icons Resize" at bounding box center [952, 74] width 1230 height 52
click at [16, 26] on img at bounding box center [25, 24] width 30 height 29
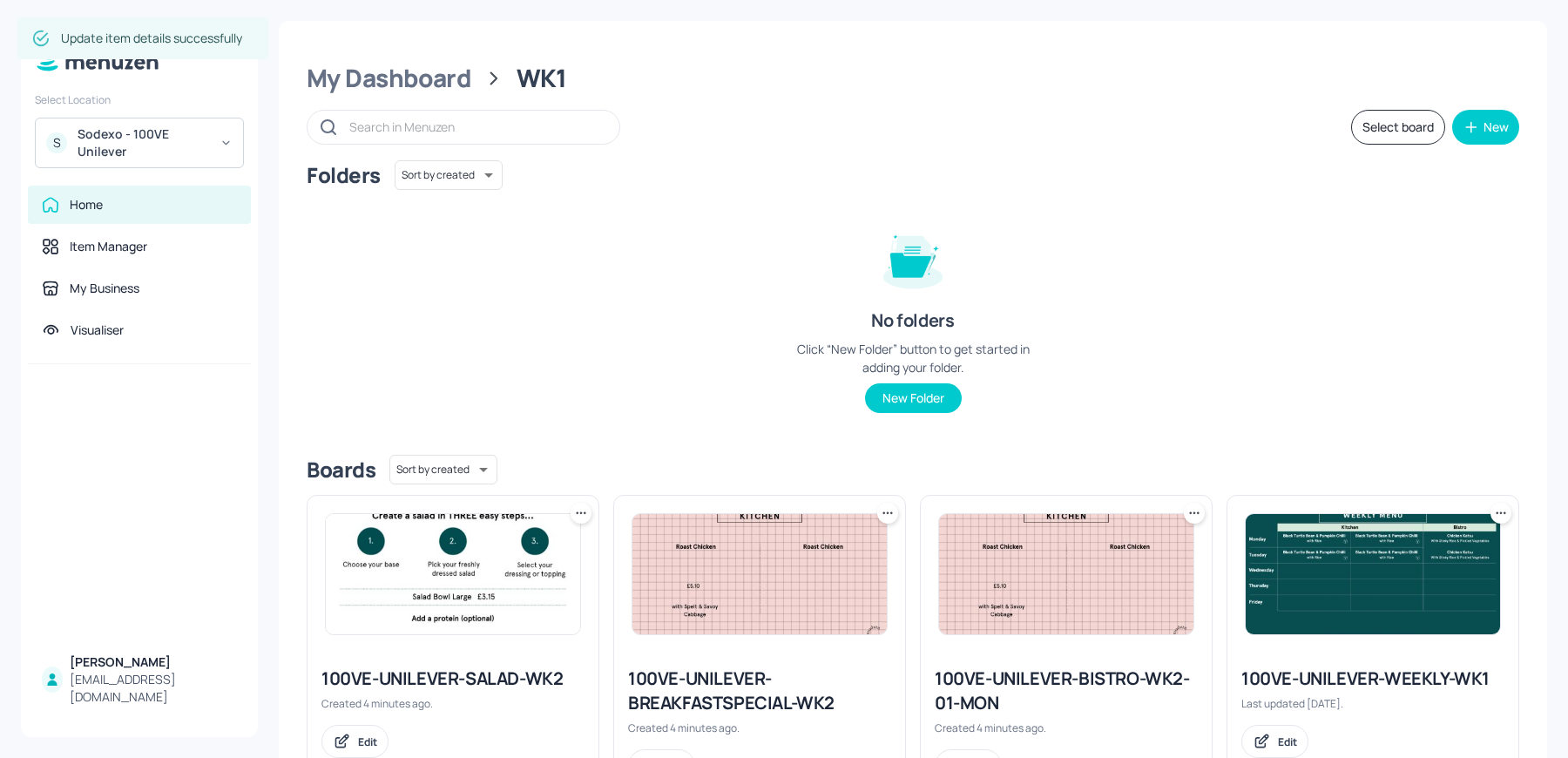
click at [481, 578] on img at bounding box center [452, 575] width 254 height 121
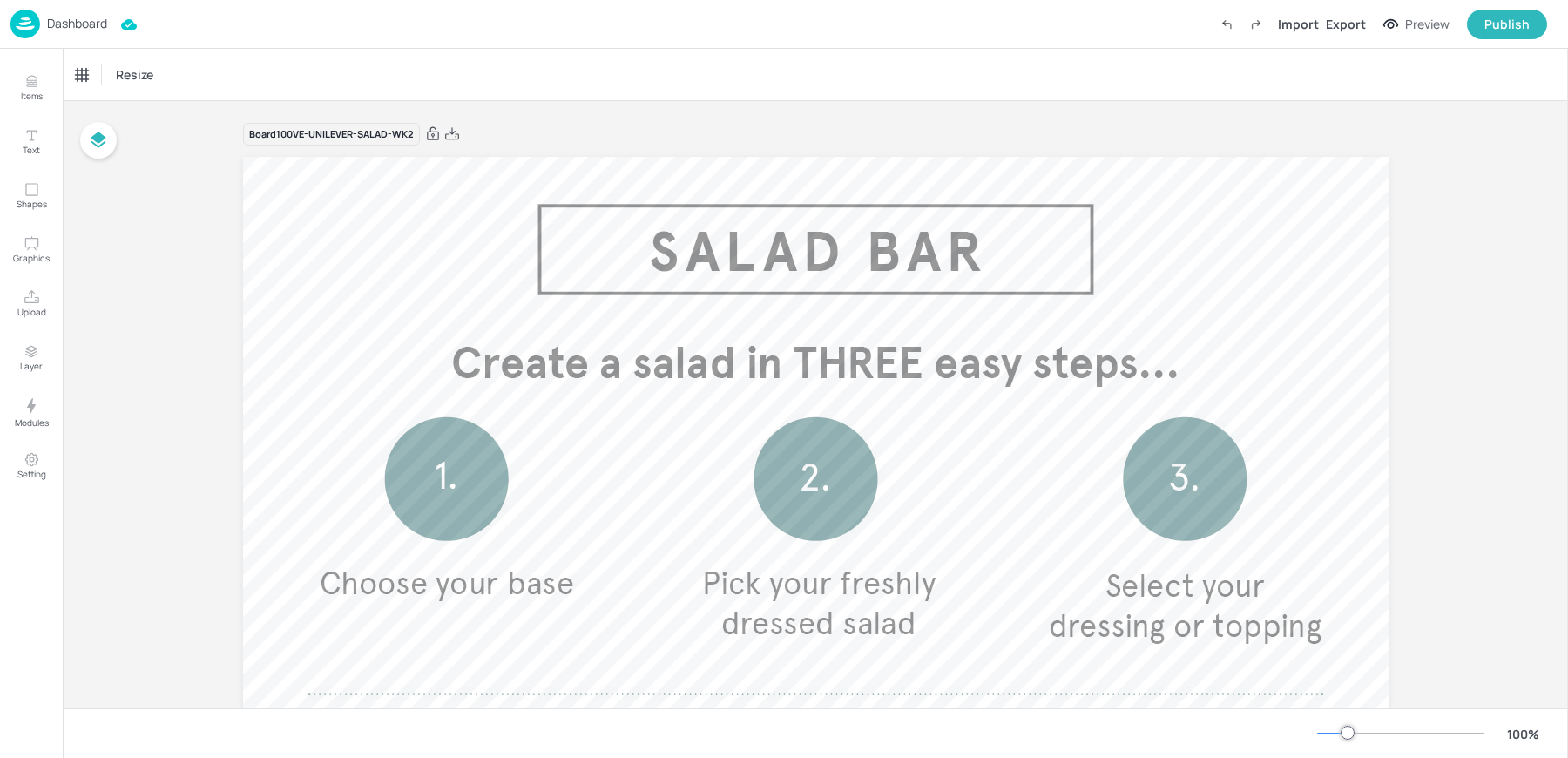
click at [26, 18] on img at bounding box center [25, 24] width 30 height 29
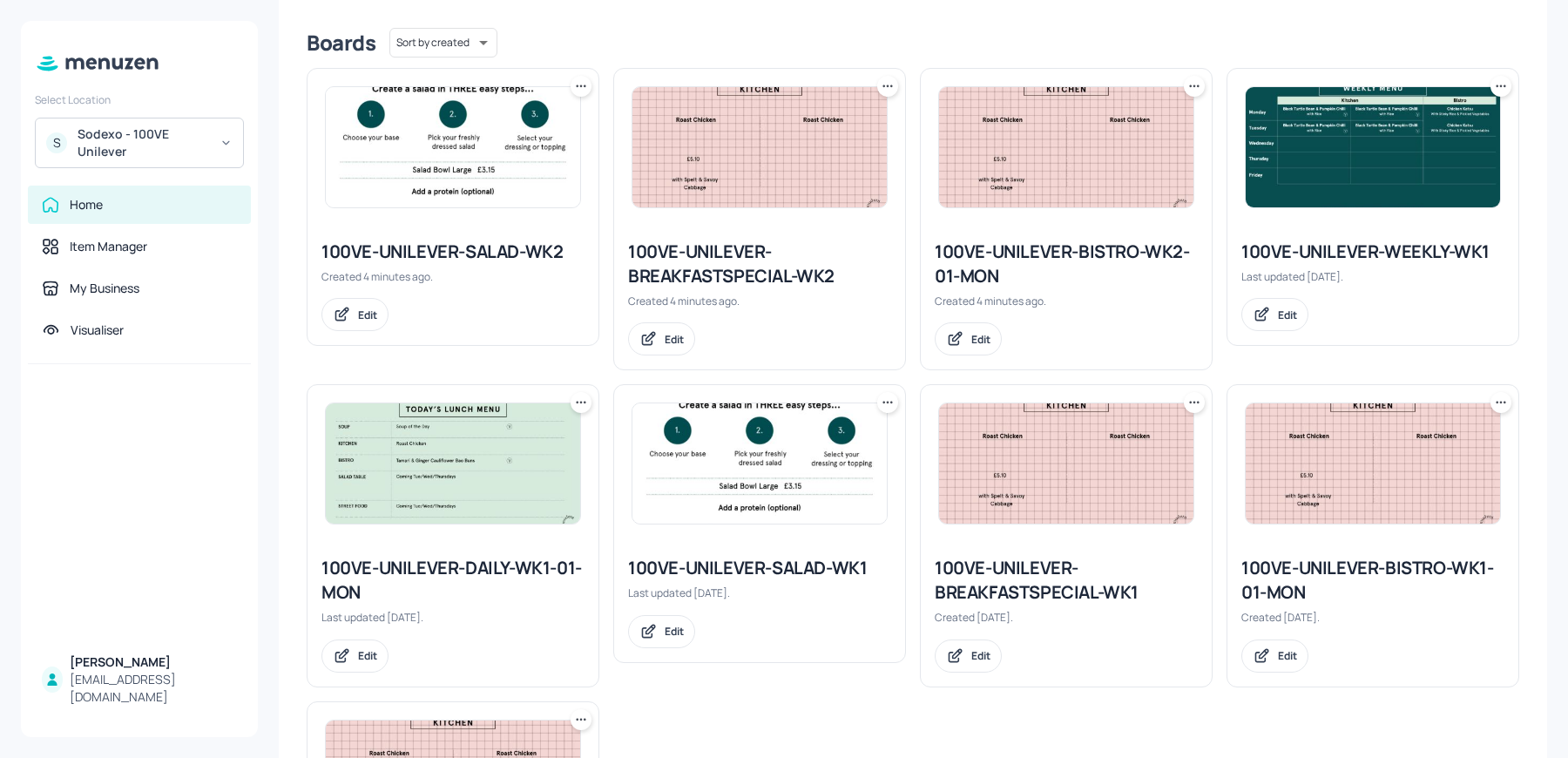
scroll to position [425, 0]
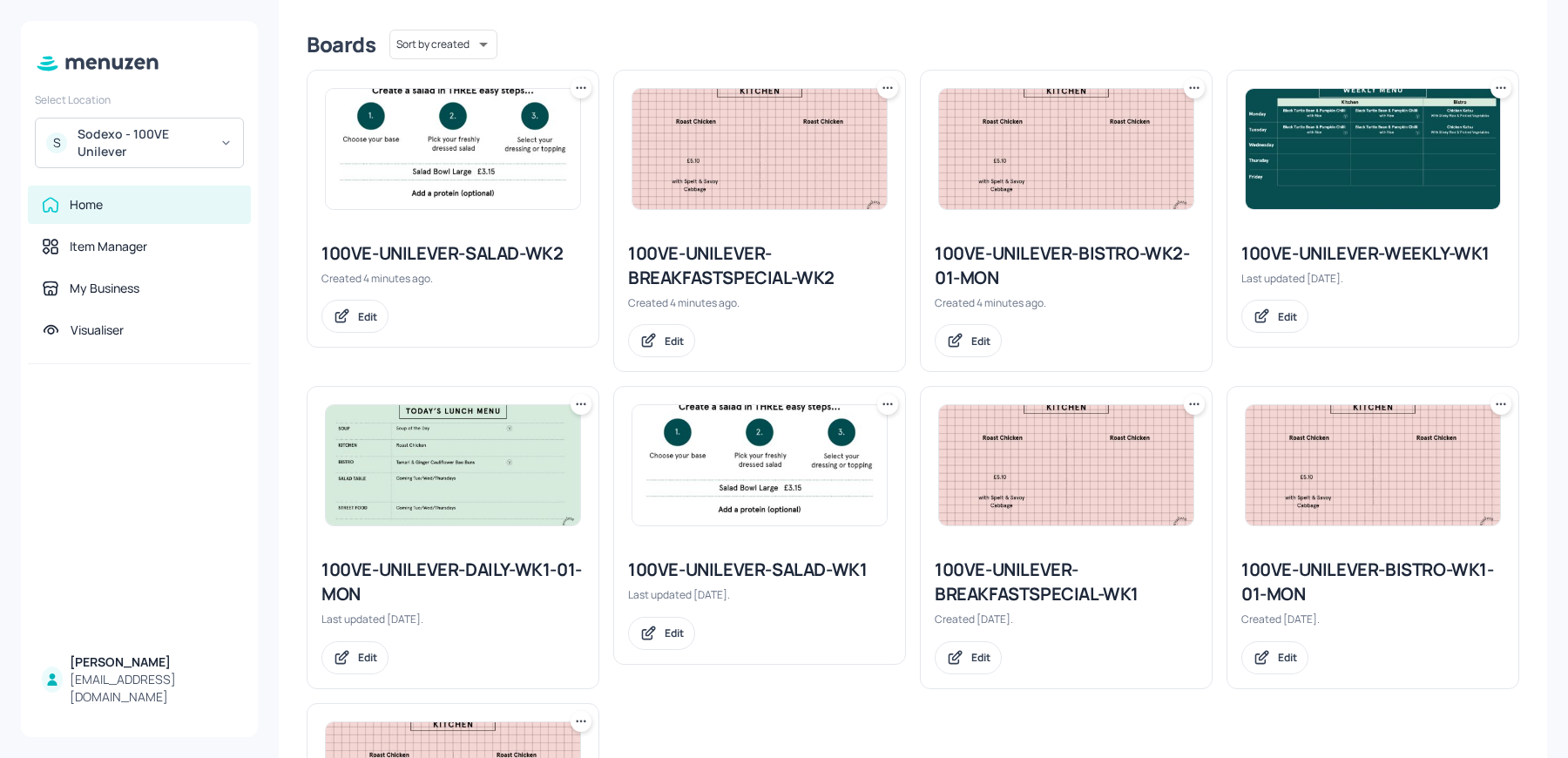
click at [579, 397] on icon at bounding box center [581, 404] width 17 height 17
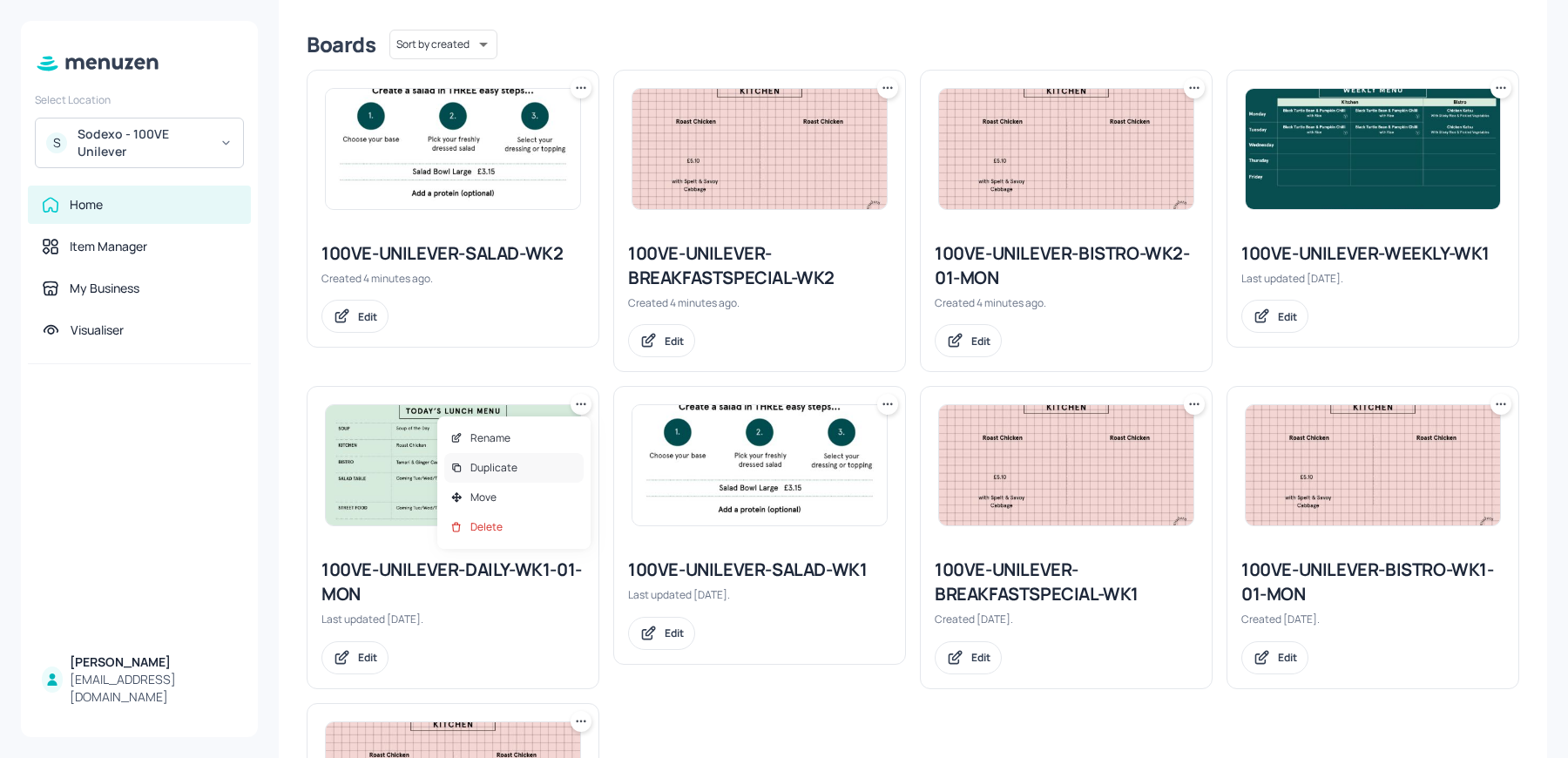
click at [510, 469] on p "Duplicate" at bounding box center [494, 468] width 47 height 16
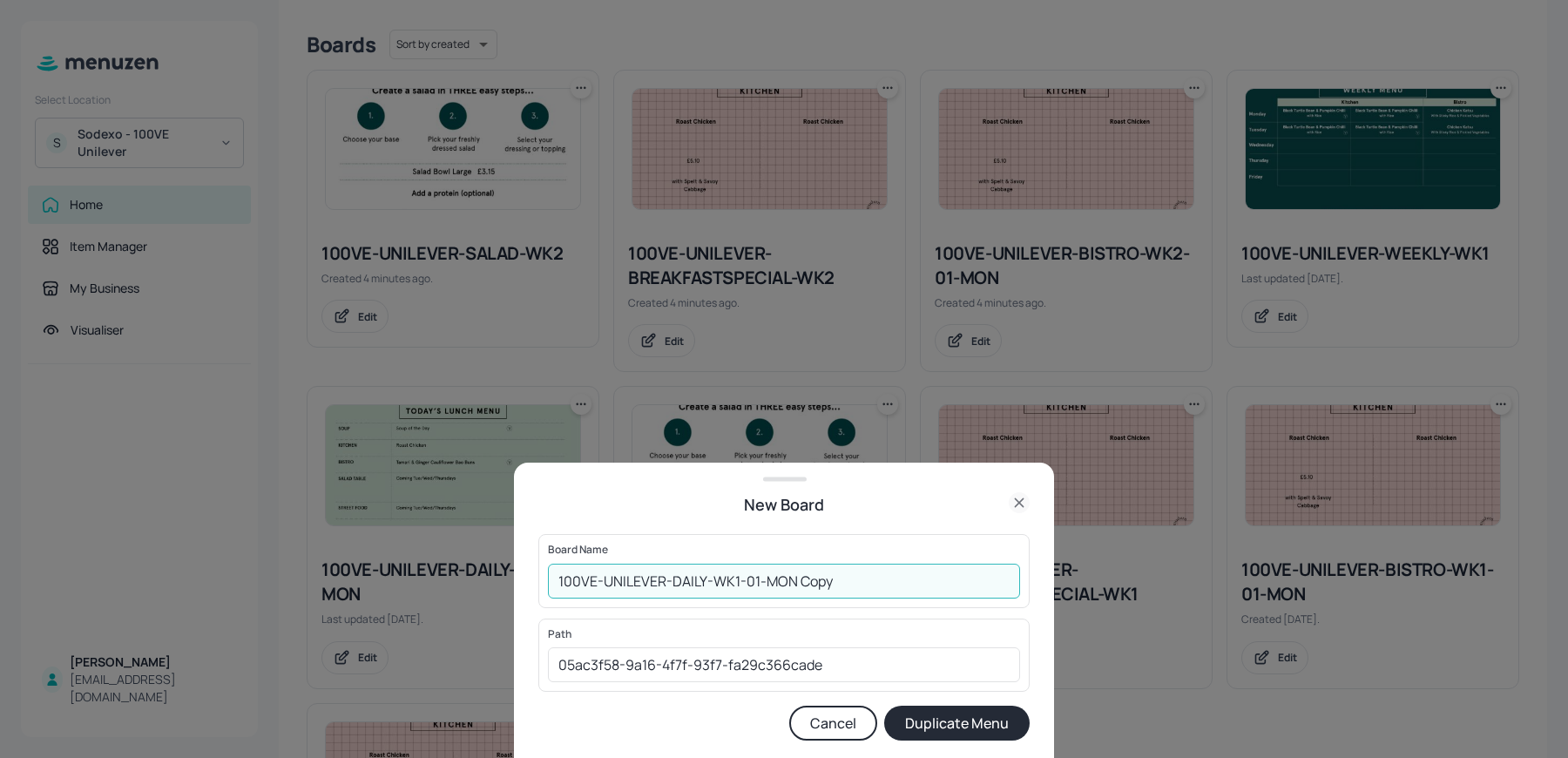
click at [735, 585] on input "100VE-UNILEVER-DAILY-WK1-01-MON Copy" at bounding box center [784, 582] width 472 height 35
drag, startPoint x: 796, startPoint y: 582, endPoint x: 944, endPoint y: 586, distance: 148.1
click at [944, 586] on input "100VE-UNILEVER-DAILY-WK2-01-MON Copy" at bounding box center [784, 582] width 472 height 35
type input "100VE-UNILEVER-DAILY-WK2-01-MON"
click at [884, 706] on button "Duplicate Menu" at bounding box center [957, 723] width 146 height 35
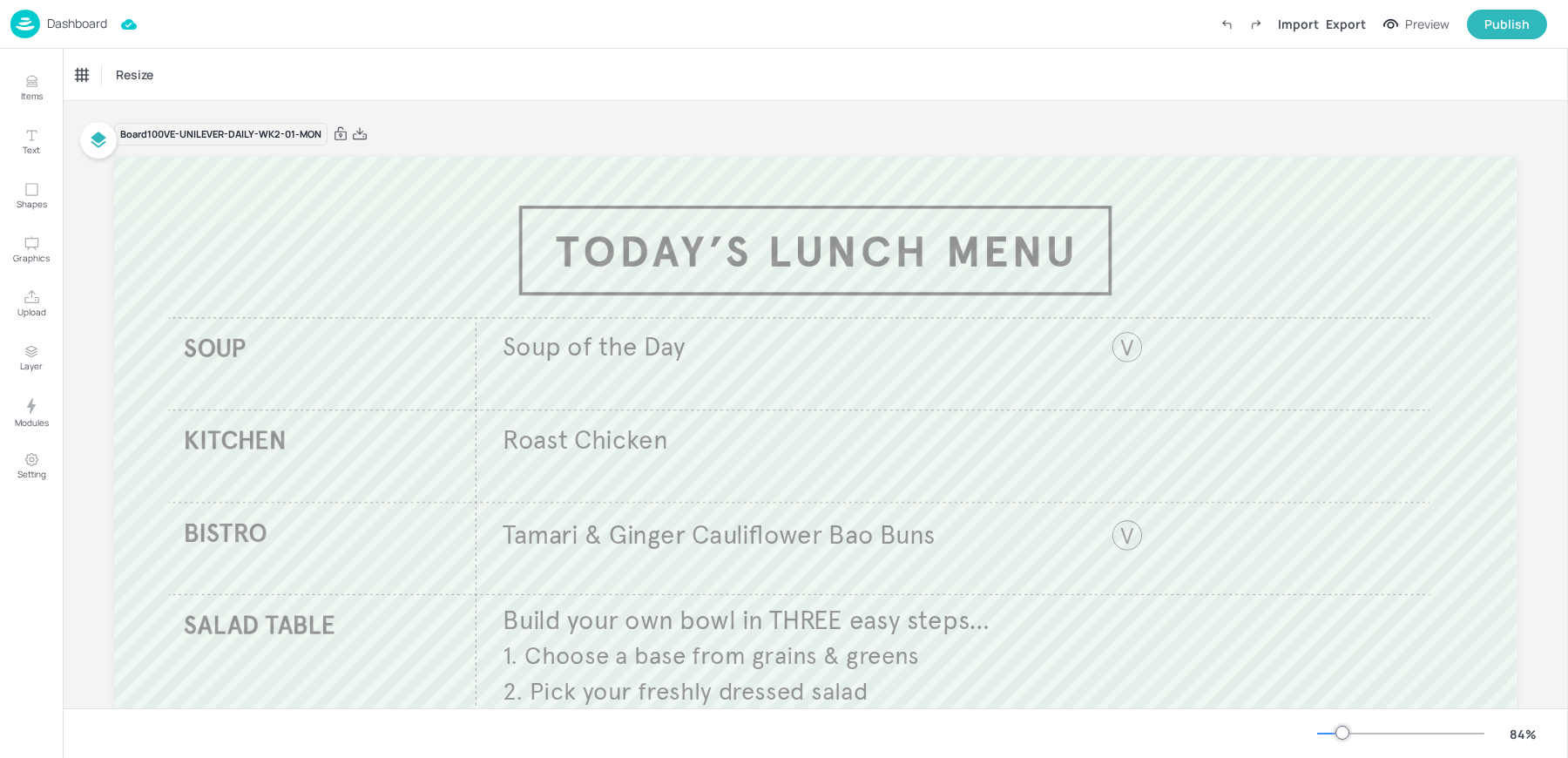
click at [73, 24] on p "Dashboard" at bounding box center [77, 24] width 60 height 12
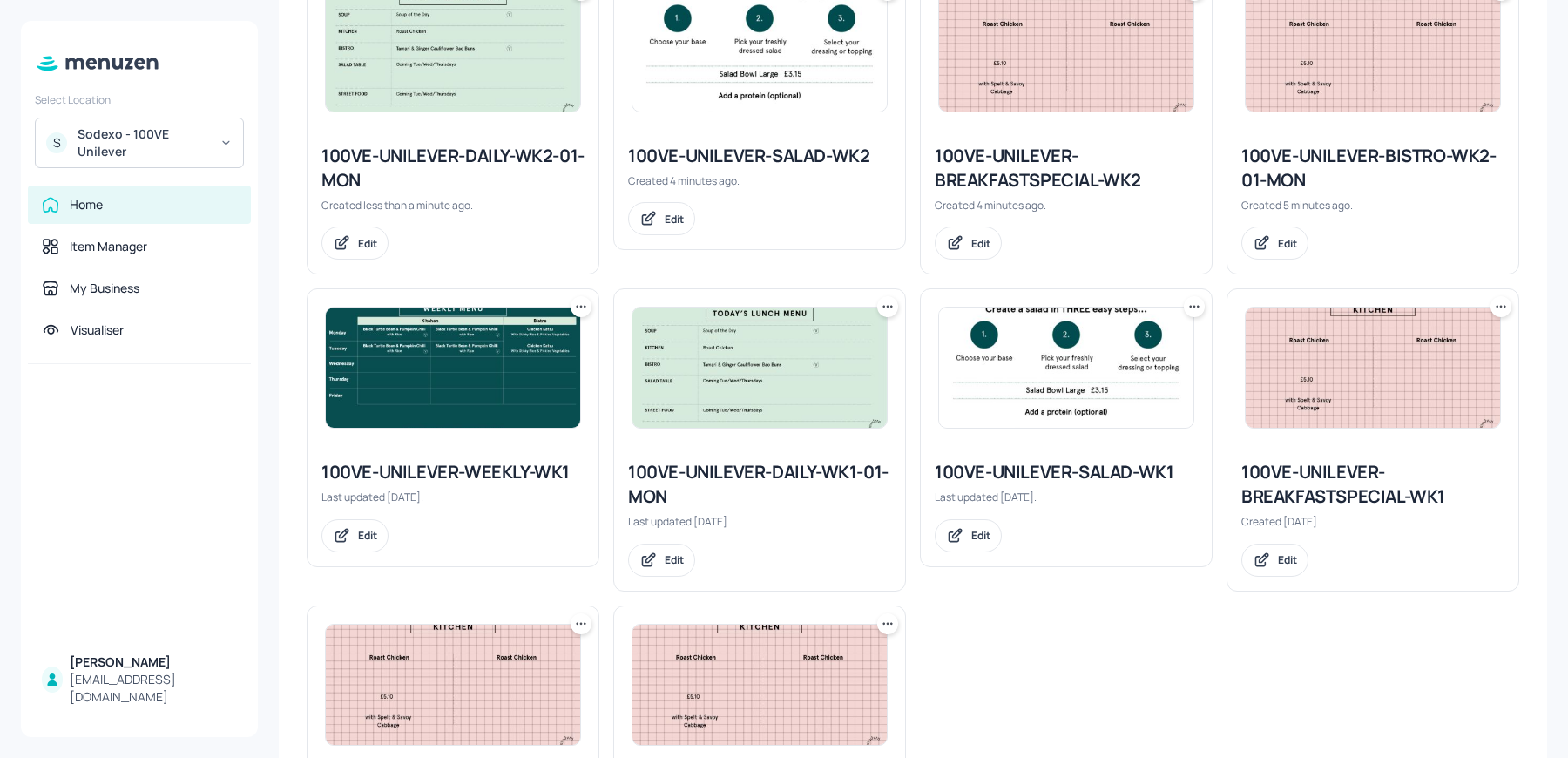
scroll to position [611, 0]
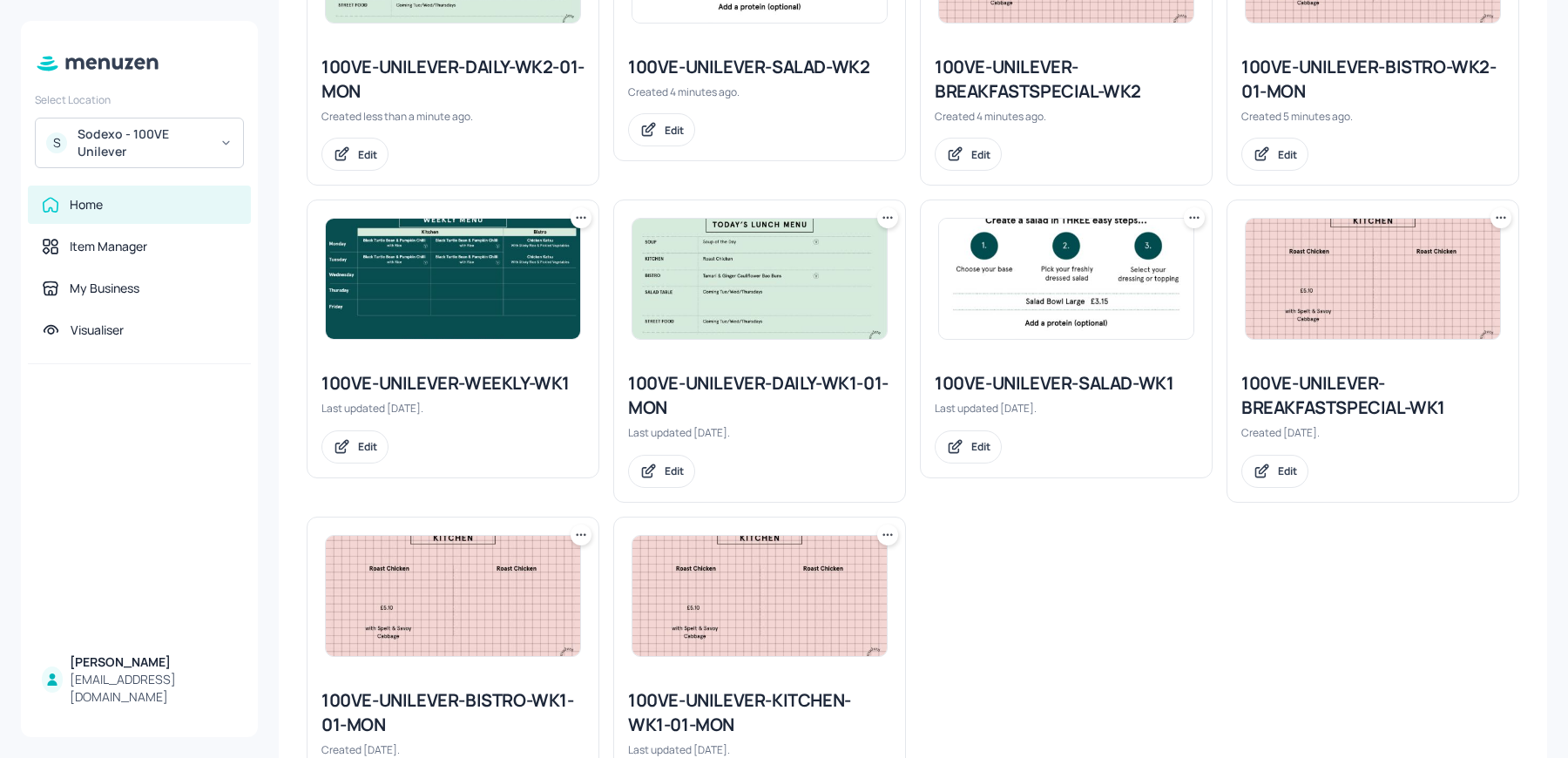
click at [581, 220] on icon at bounding box center [581, 217] width 17 height 17
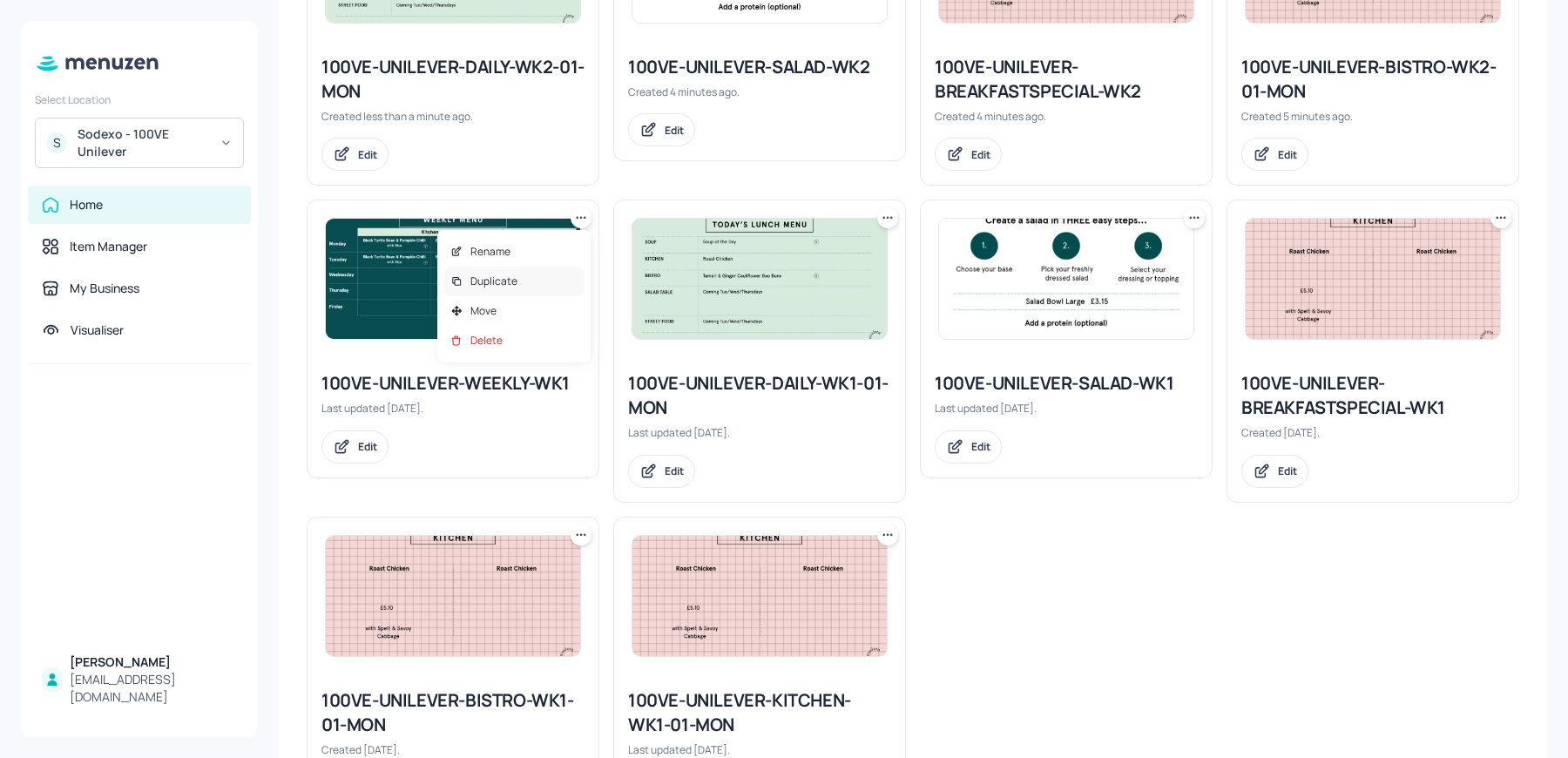
click at [529, 278] on div "Duplicate" at bounding box center [514, 281] width 140 height 30
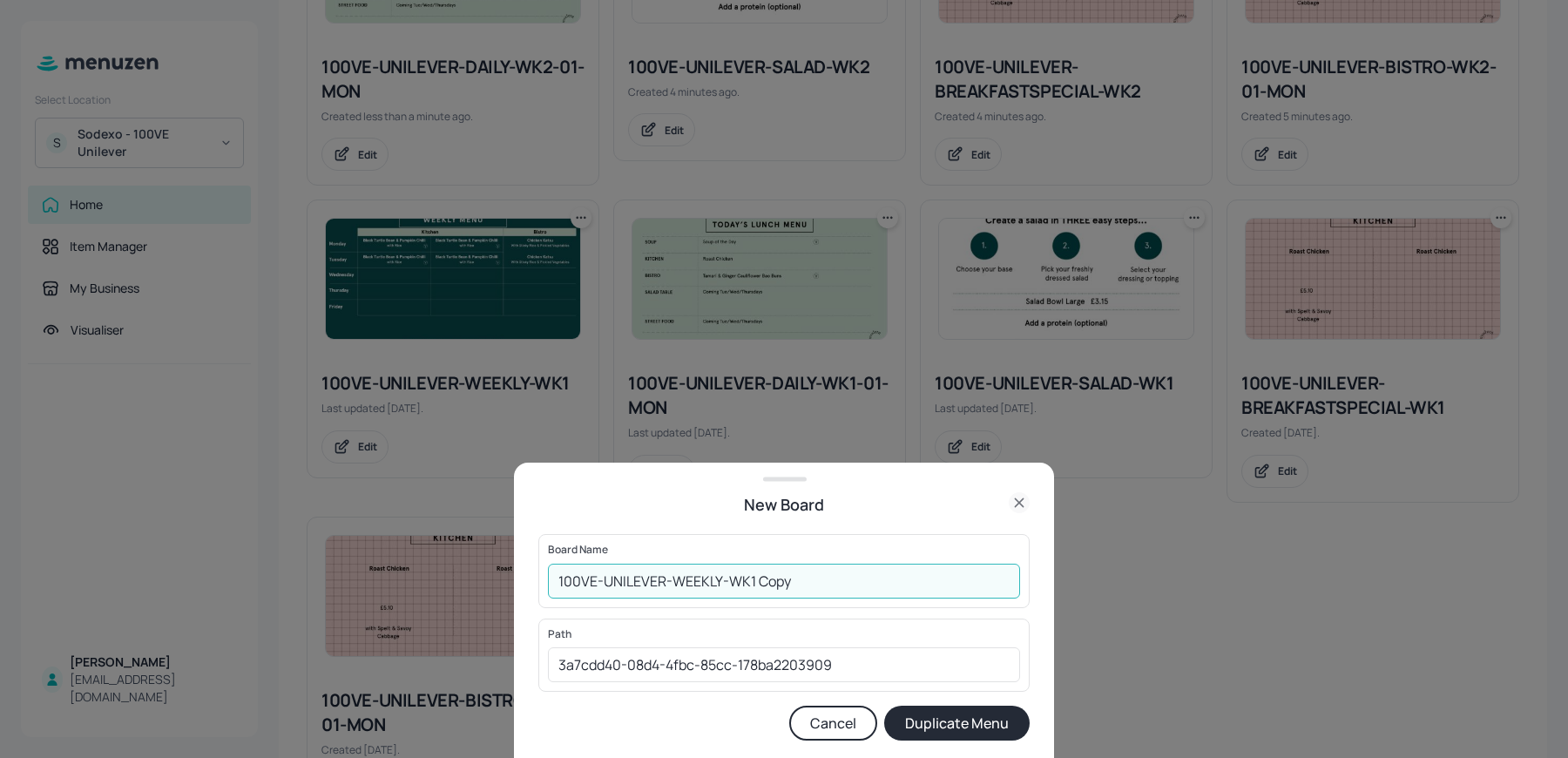
drag, startPoint x: 749, startPoint y: 582, endPoint x: 863, endPoint y: 593, distance: 114.5
click at [857, 591] on input "100VE-UNILEVER-WEEKLY-WK1 Copy" at bounding box center [784, 582] width 472 height 35
type input "100VE-UNILEVER-WEEKLY-WK2"
click at [918, 737] on button "Duplicate Menu" at bounding box center [957, 723] width 146 height 35
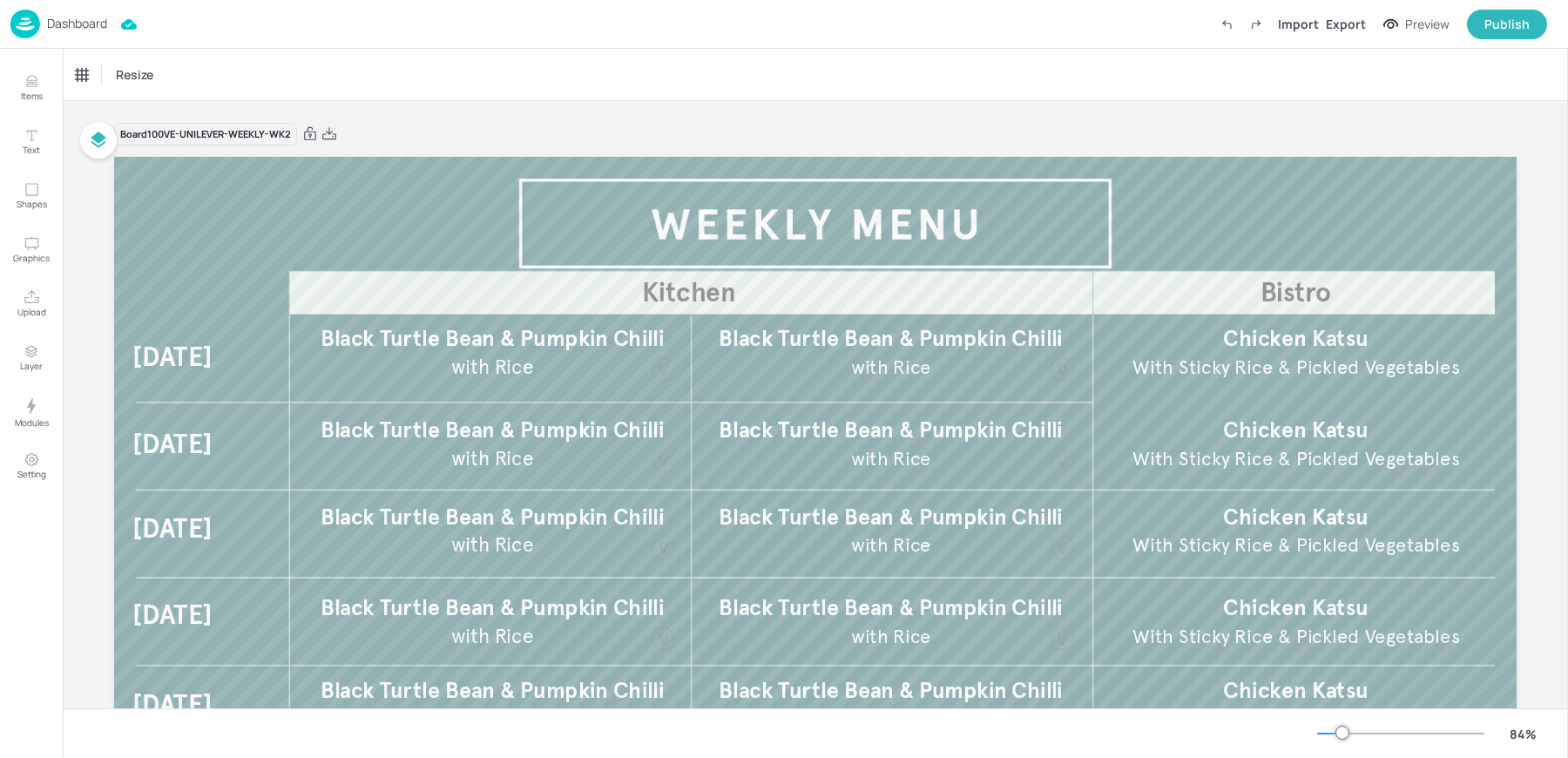
click at [67, 27] on p "Dashboard" at bounding box center [77, 24] width 60 height 12
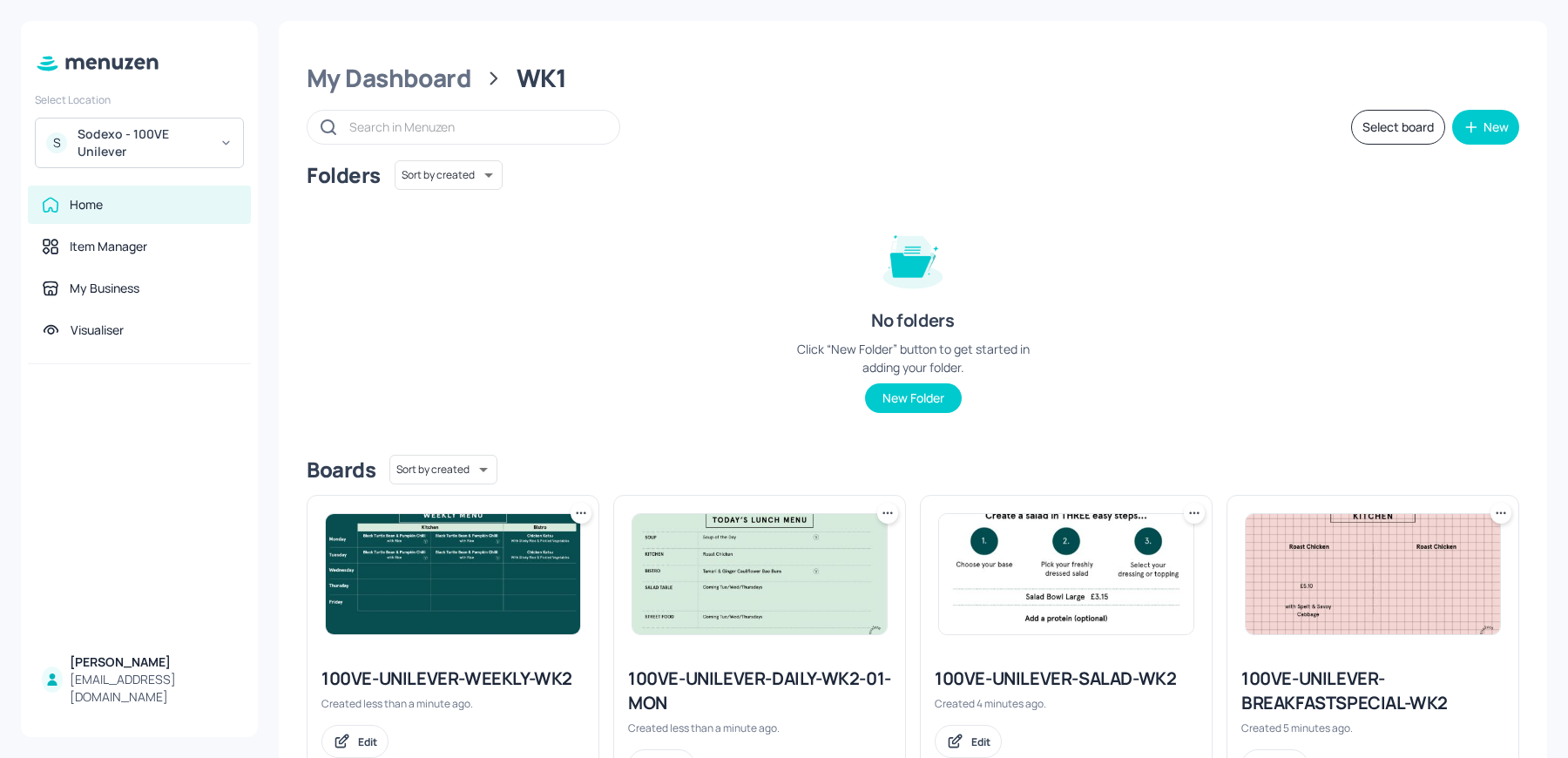
click at [579, 512] on icon at bounding box center [581, 513] width 17 height 17
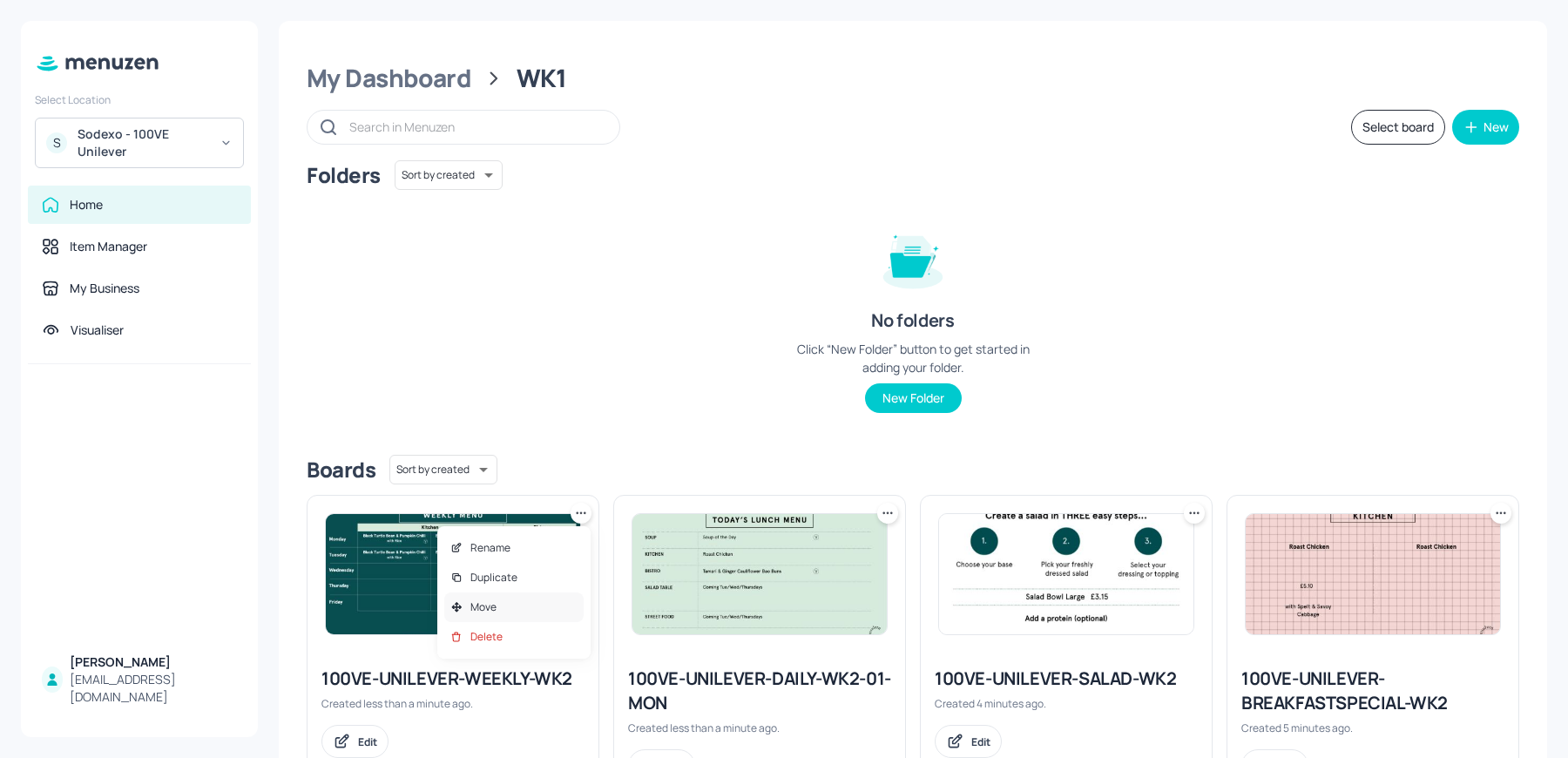
click at [515, 599] on div "Move" at bounding box center [514, 607] width 140 height 30
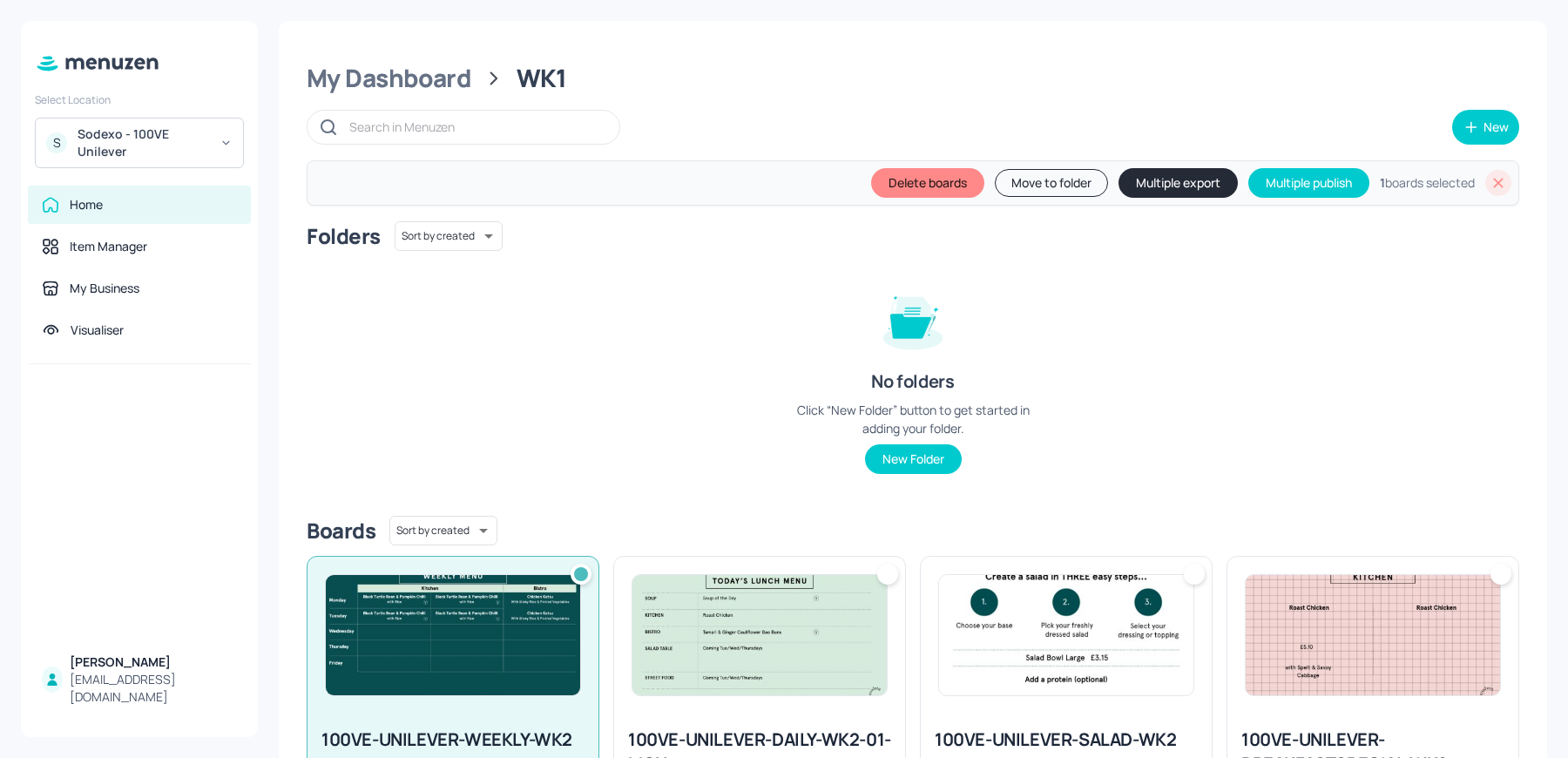
click at [894, 577] on div at bounding box center [888, 575] width 21 height 21
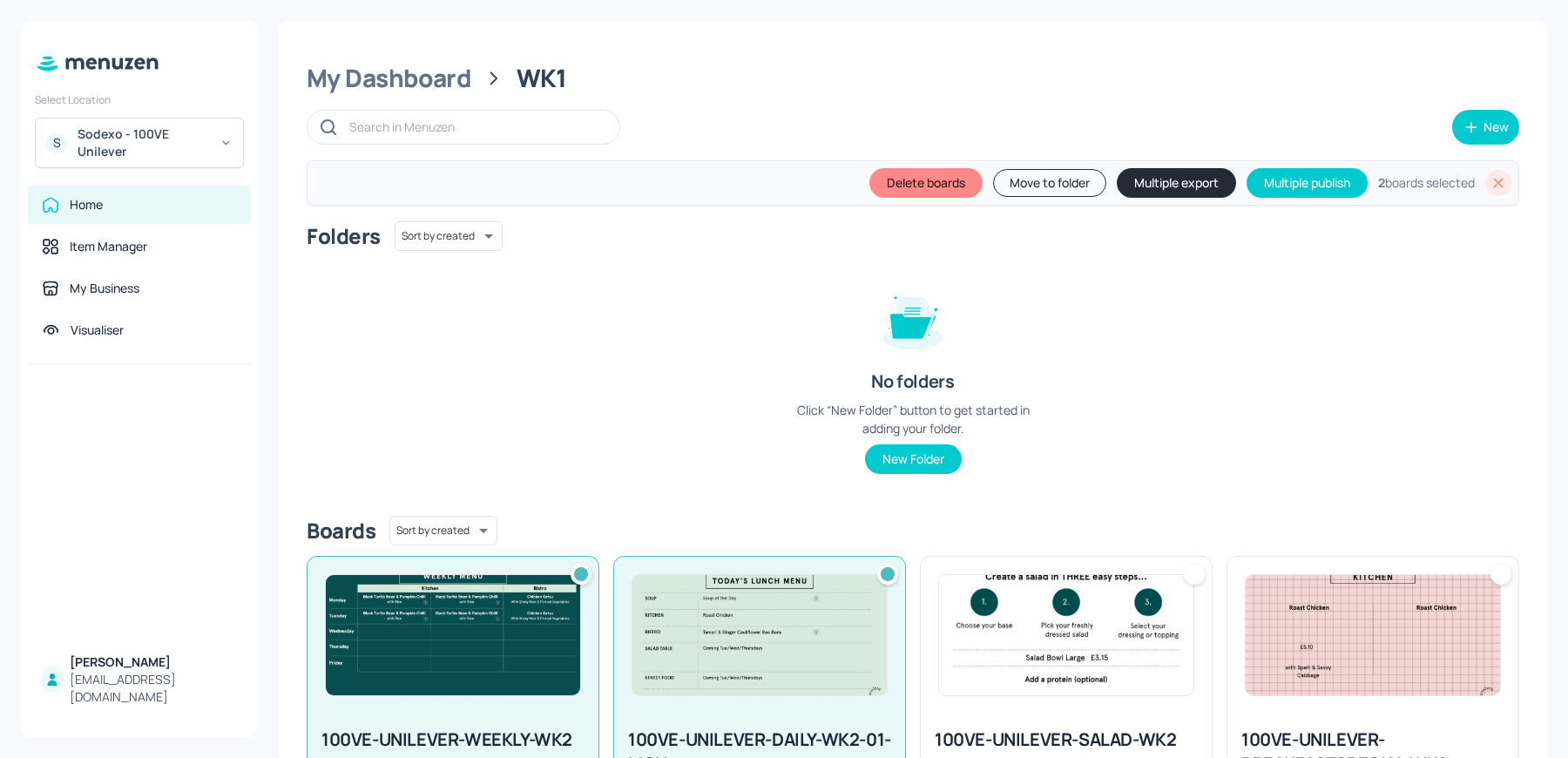
scroll to position [286, 0]
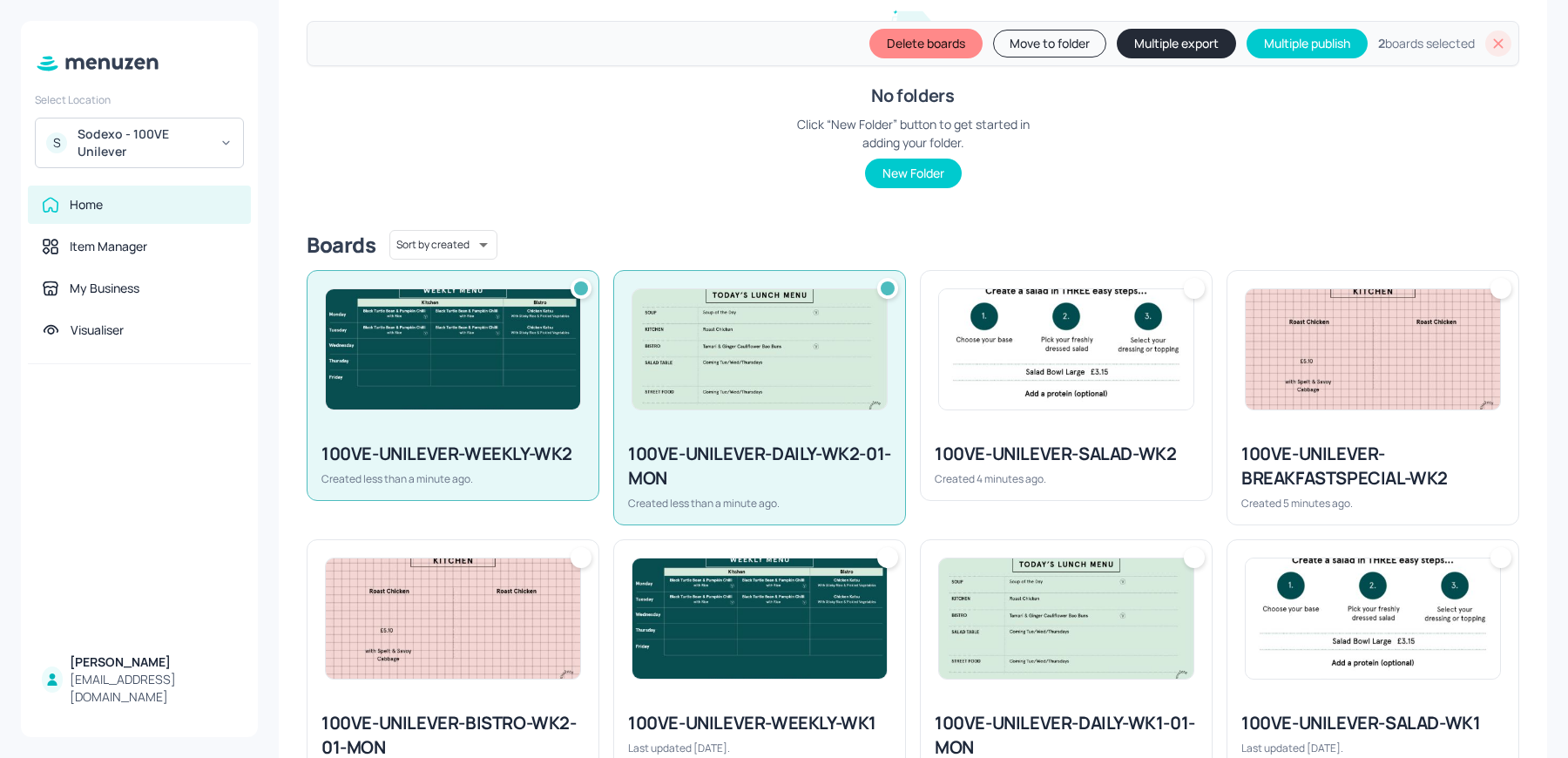
click at [1207, 288] on div at bounding box center [1066, 349] width 291 height 157
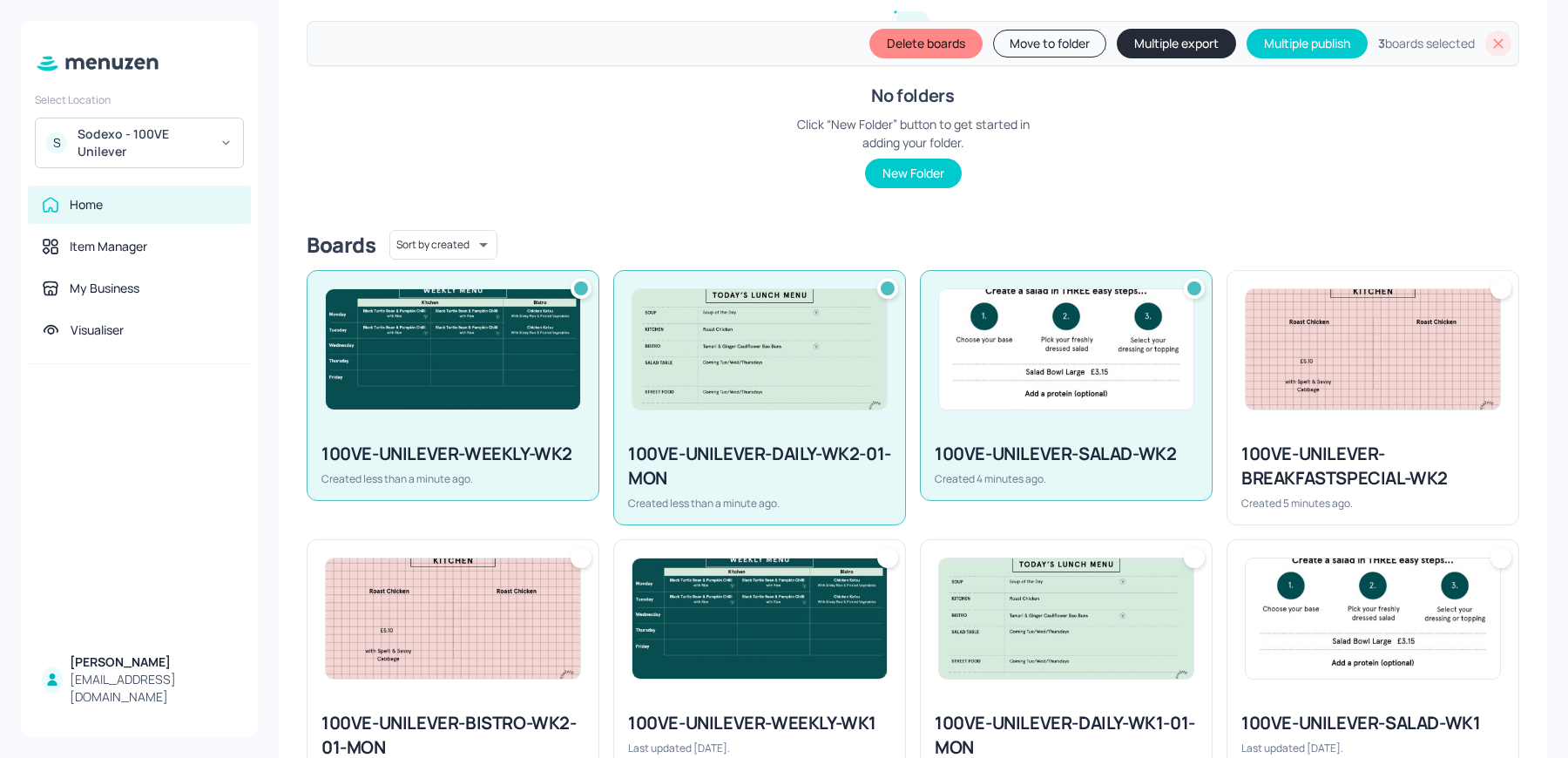
click at [1505, 278] on div at bounding box center [1501, 288] width 21 height 21
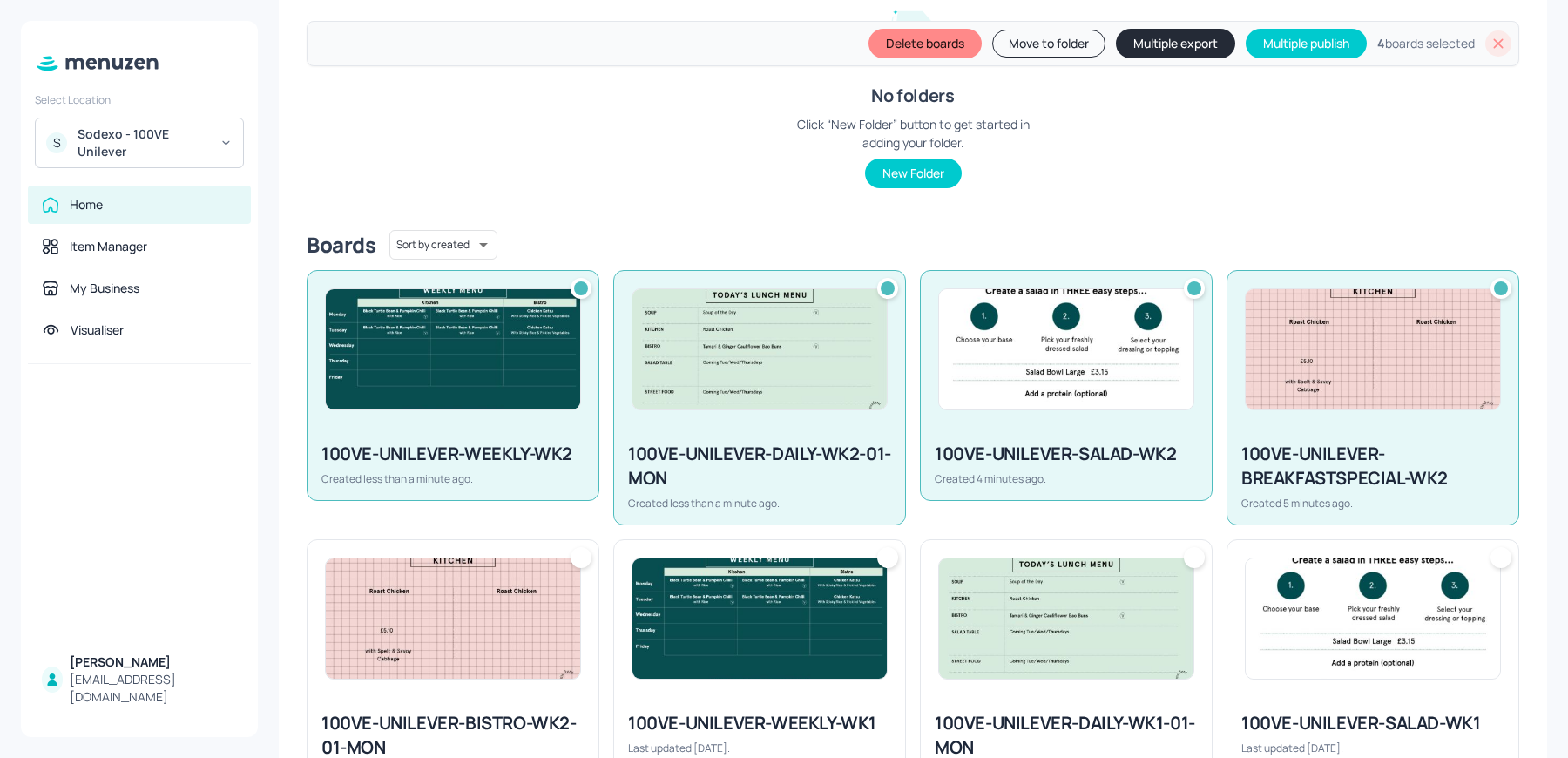
click at [581, 554] on div at bounding box center [581, 558] width 21 height 21
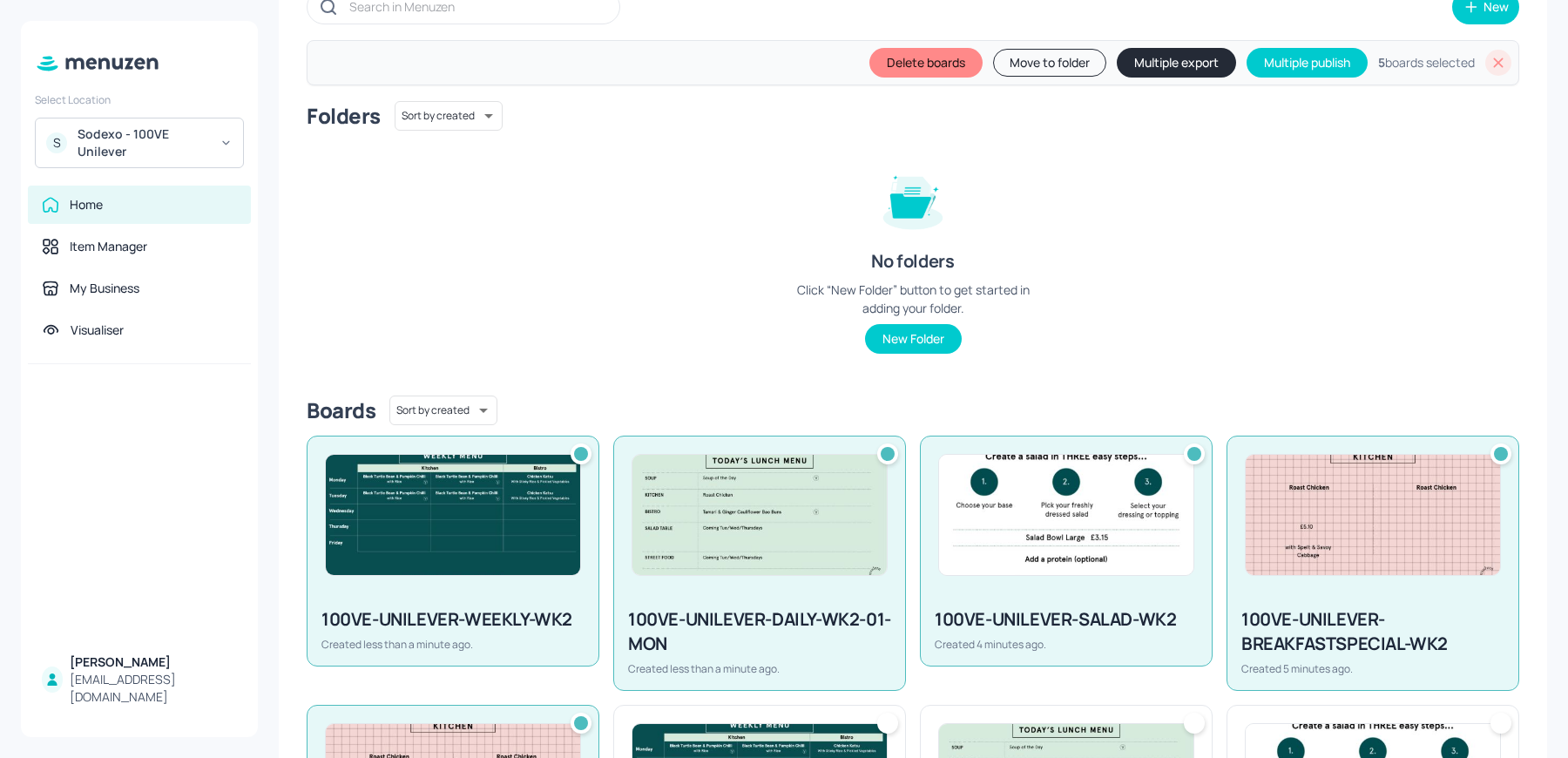
scroll to position [0, 0]
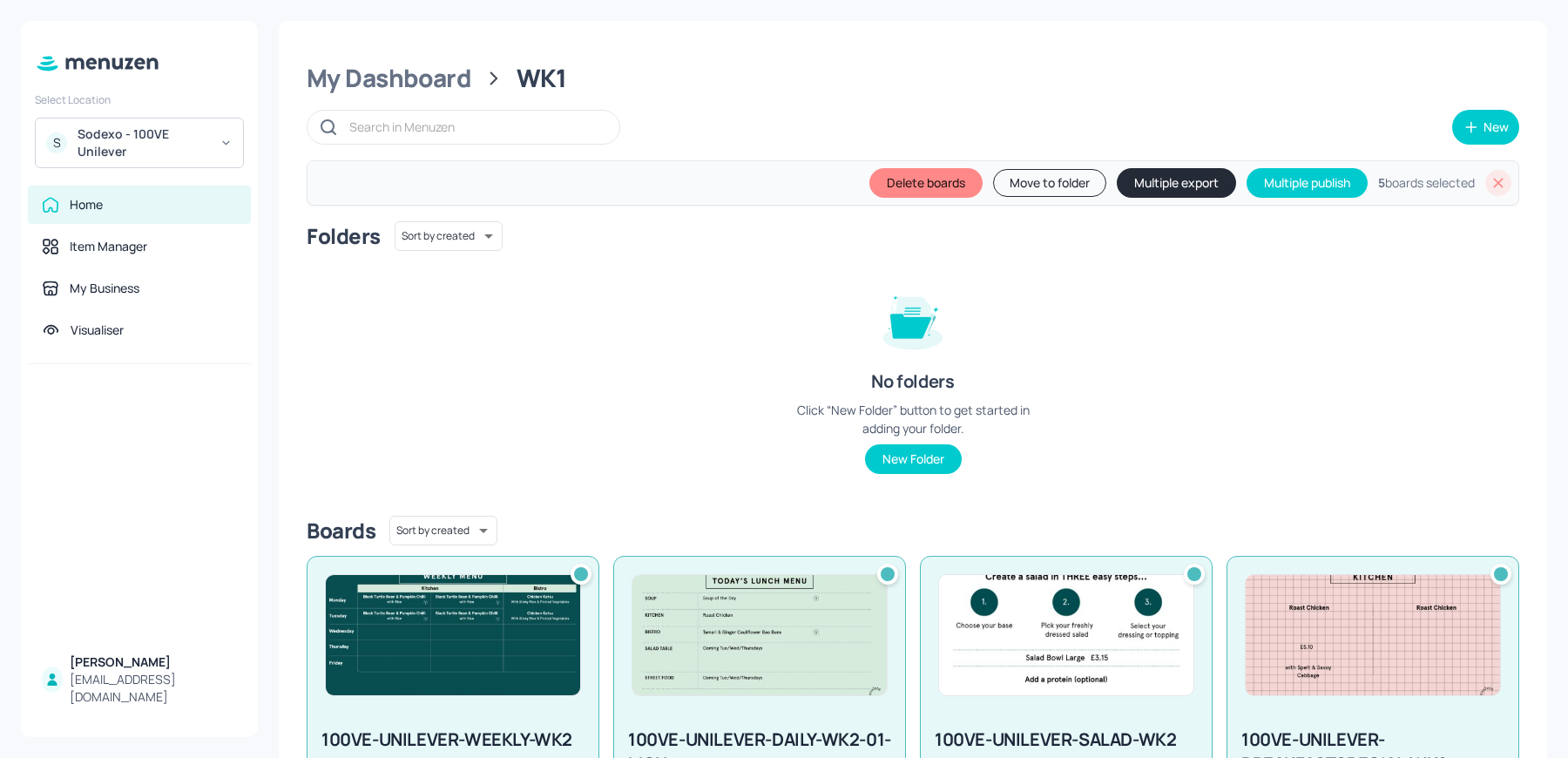
click at [1040, 180] on button "Move to folder" at bounding box center [1049, 183] width 113 height 28
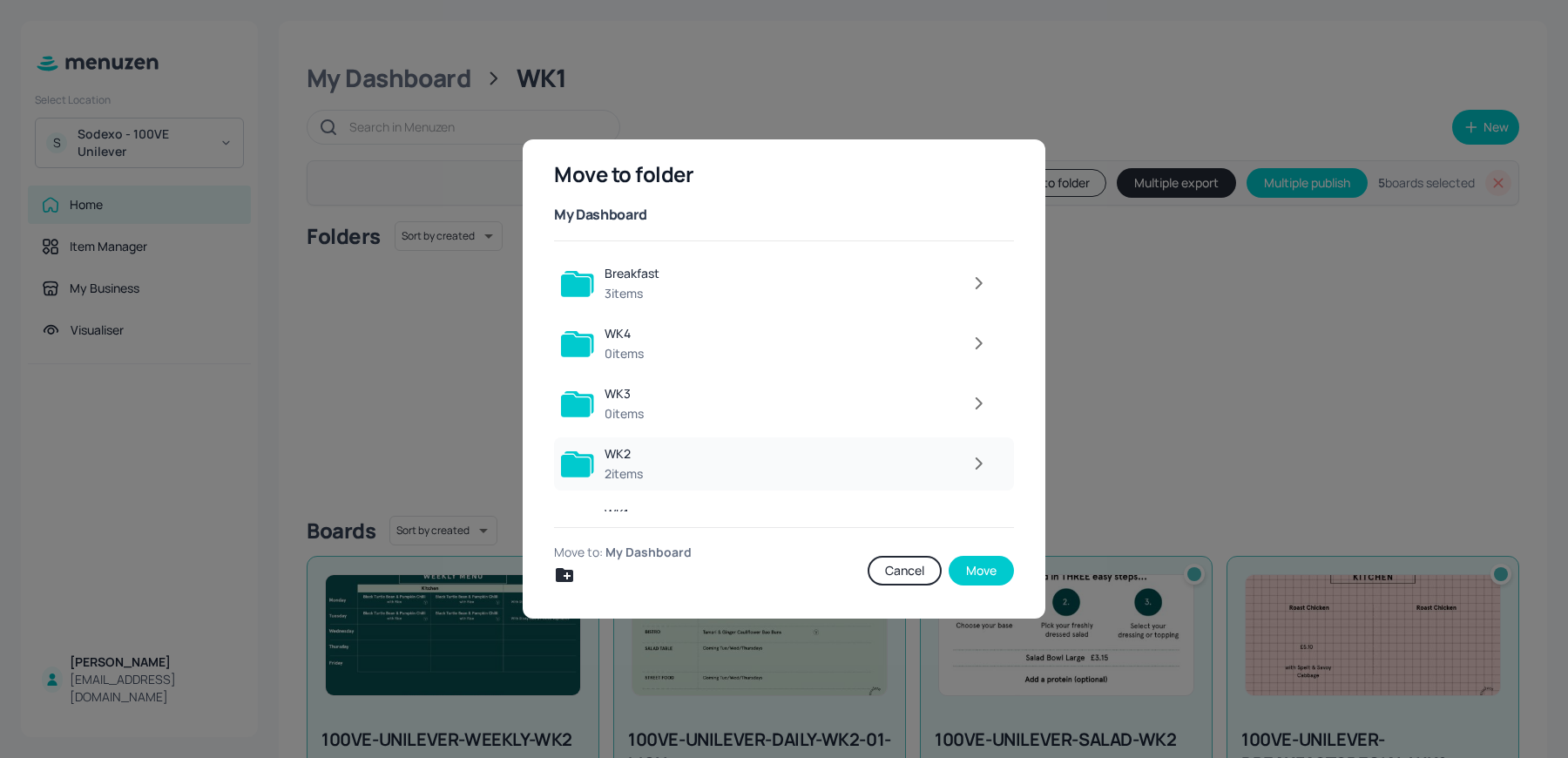
click at [982, 458] on icon "button" at bounding box center [979, 464] width 22 height 21
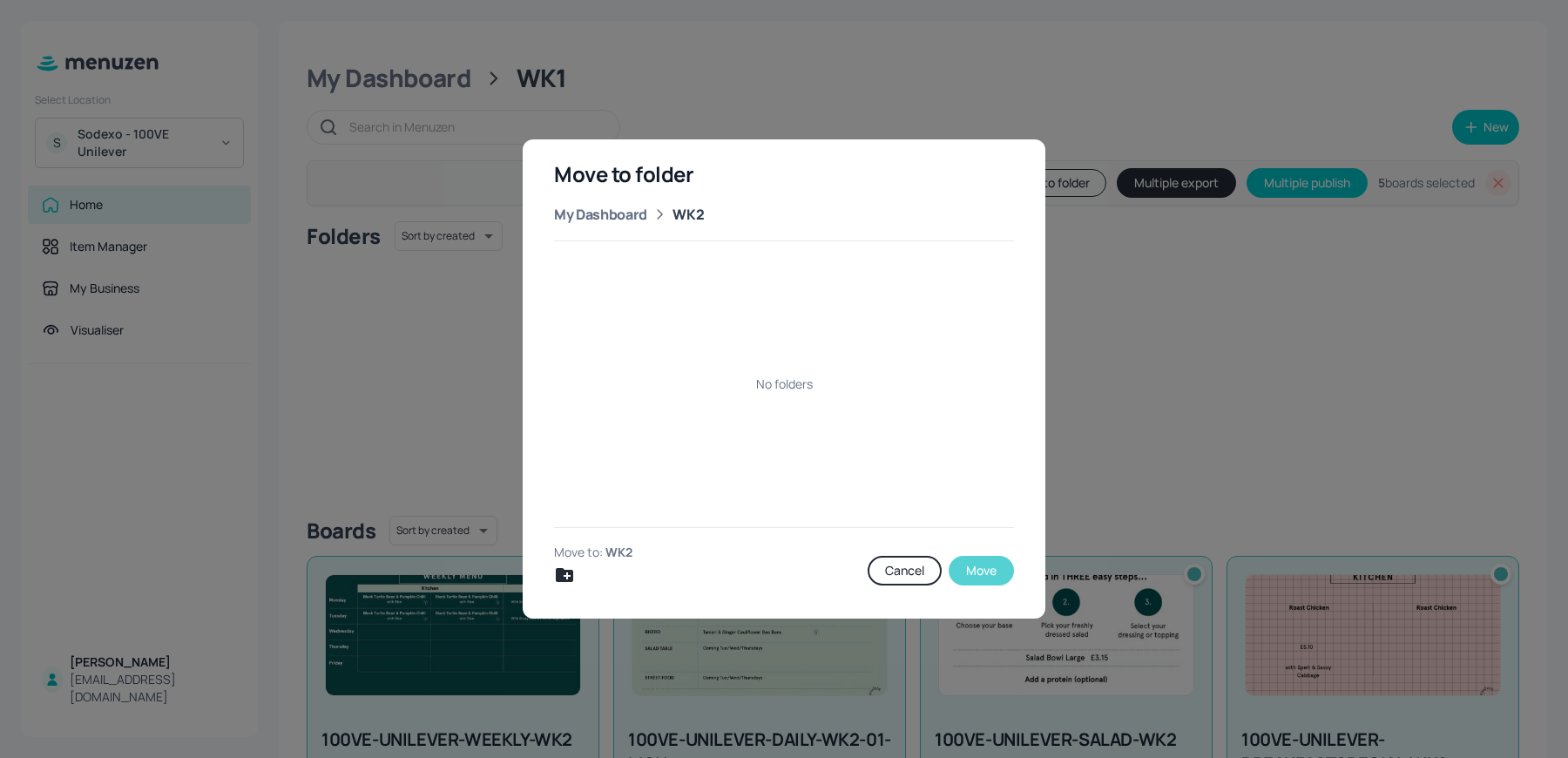
click at [967, 568] on button "Move" at bounding box center [981, 571] width 65 height 30
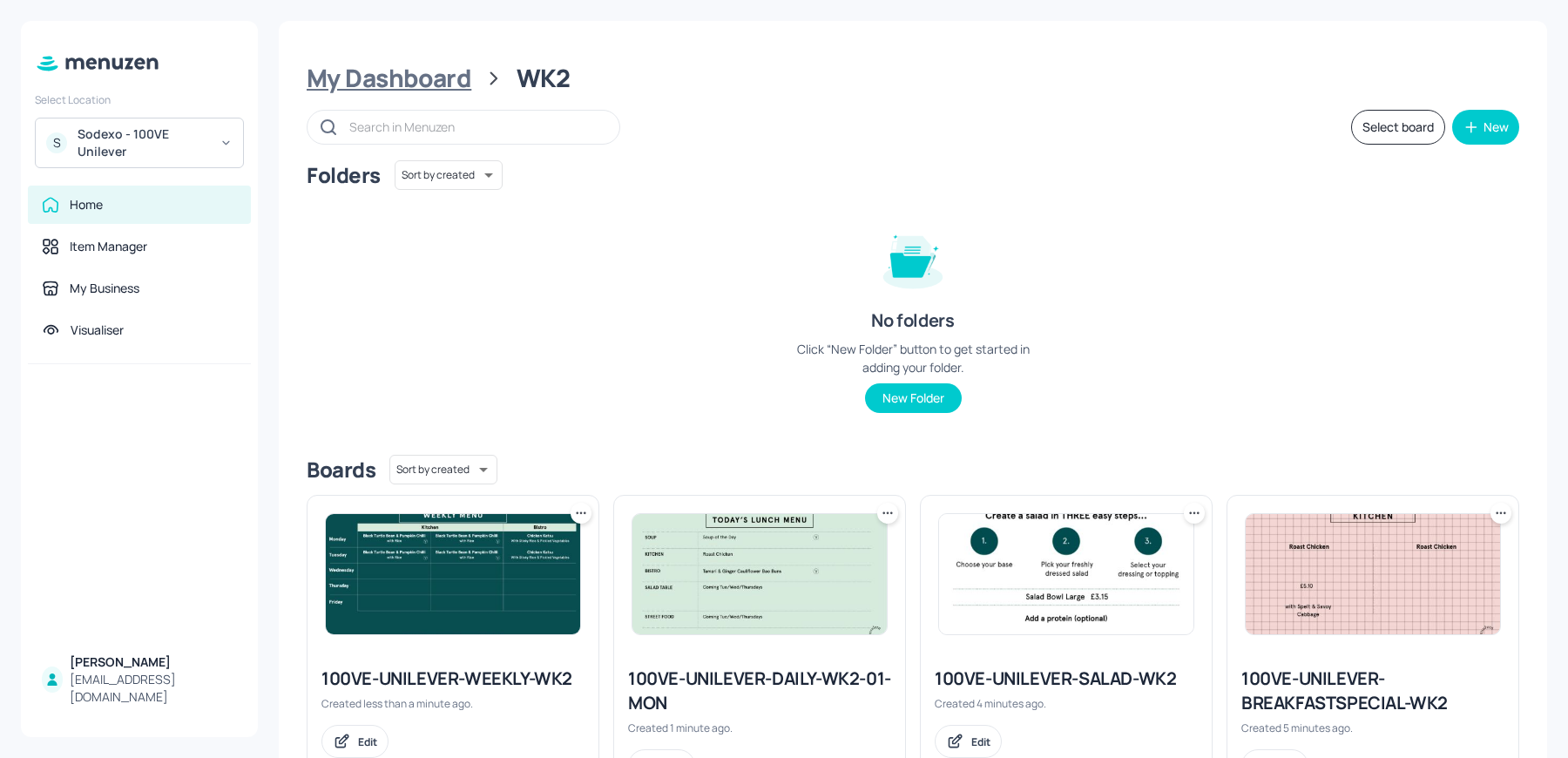
click at [402, 74] on div "My Dashboard" at bounding box center [389, 79] width 165 height 31
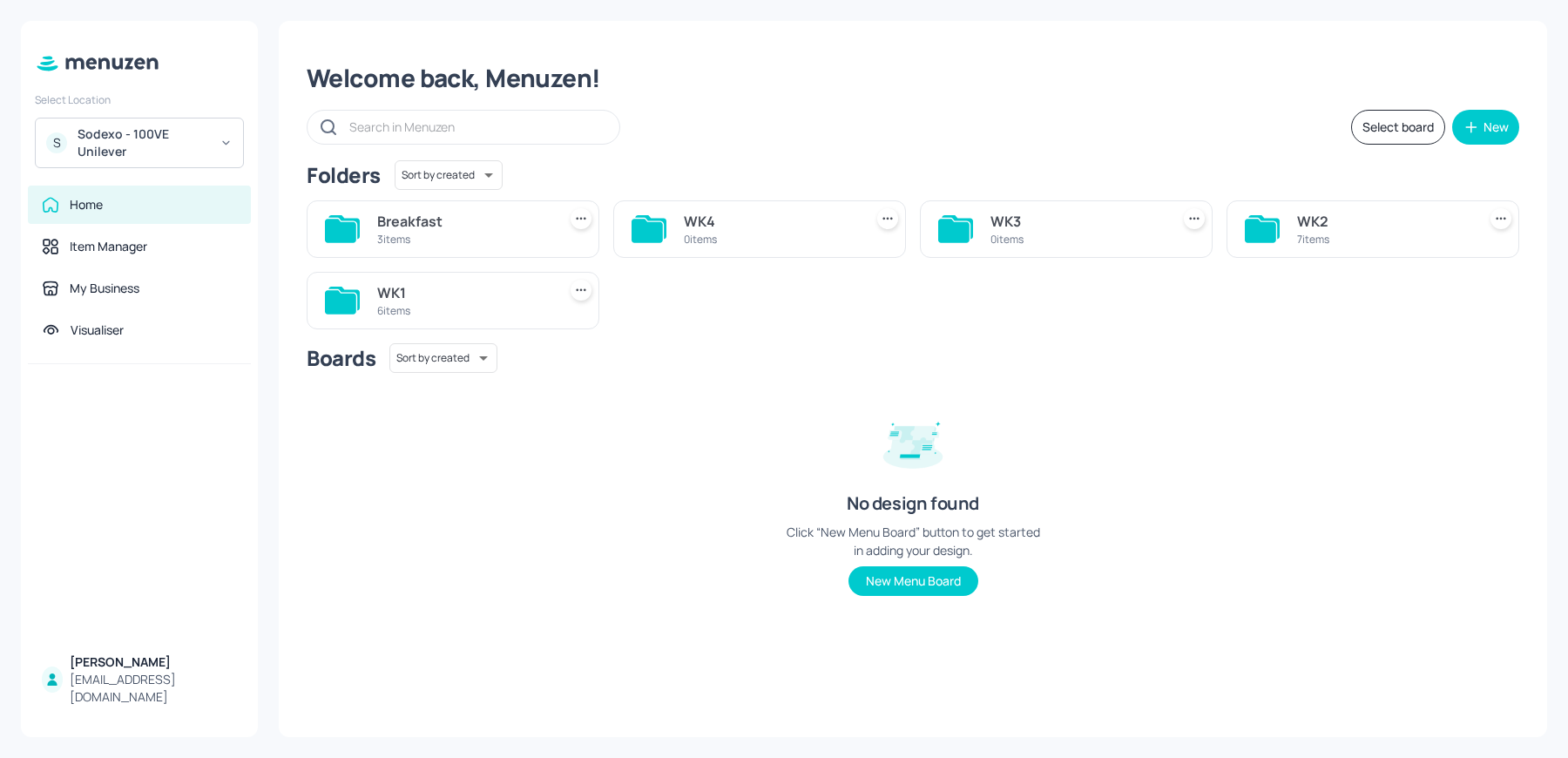
click at [430, 327] on div "Folders Sort by created id ​ Breakfast 3 items WK4 0 items WK3 0 items WK2 7 it…" at bounding box center [912, 392] width 1213 height 464
click at [414, 307] on div "6 items" at bounding box center [464, 310] width 173 height 15
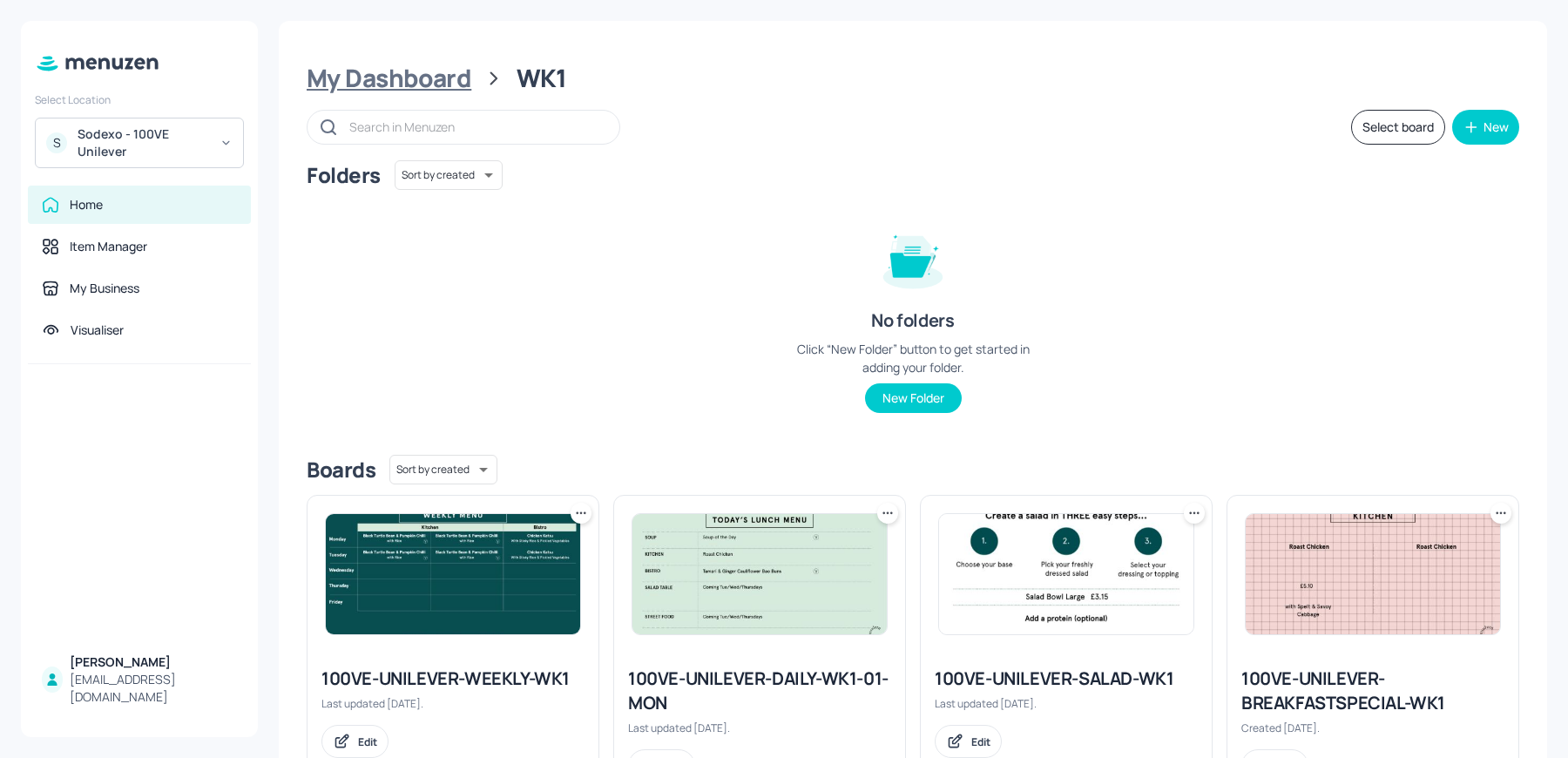
click at [347, 65] on div "My Dashboard" at bounding box center [389, 79] width 165 height 31
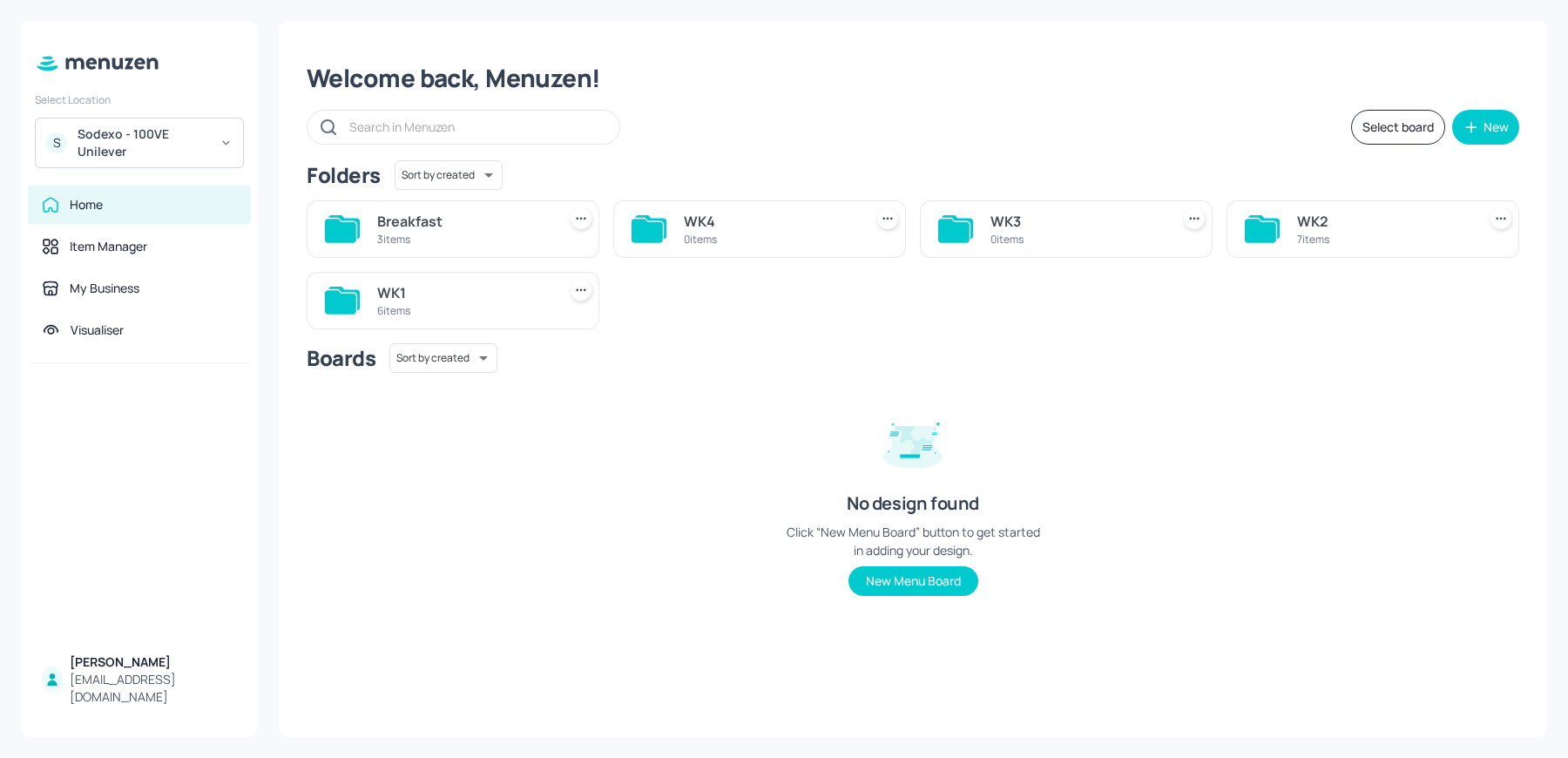
click at [1293, 212] on div "WK2 7 items" at bounding box center [1372, 229] width 292 height 58
click at [1297, 223] on div "WK2" at bounding box center [1384, 221] width 173 height 21
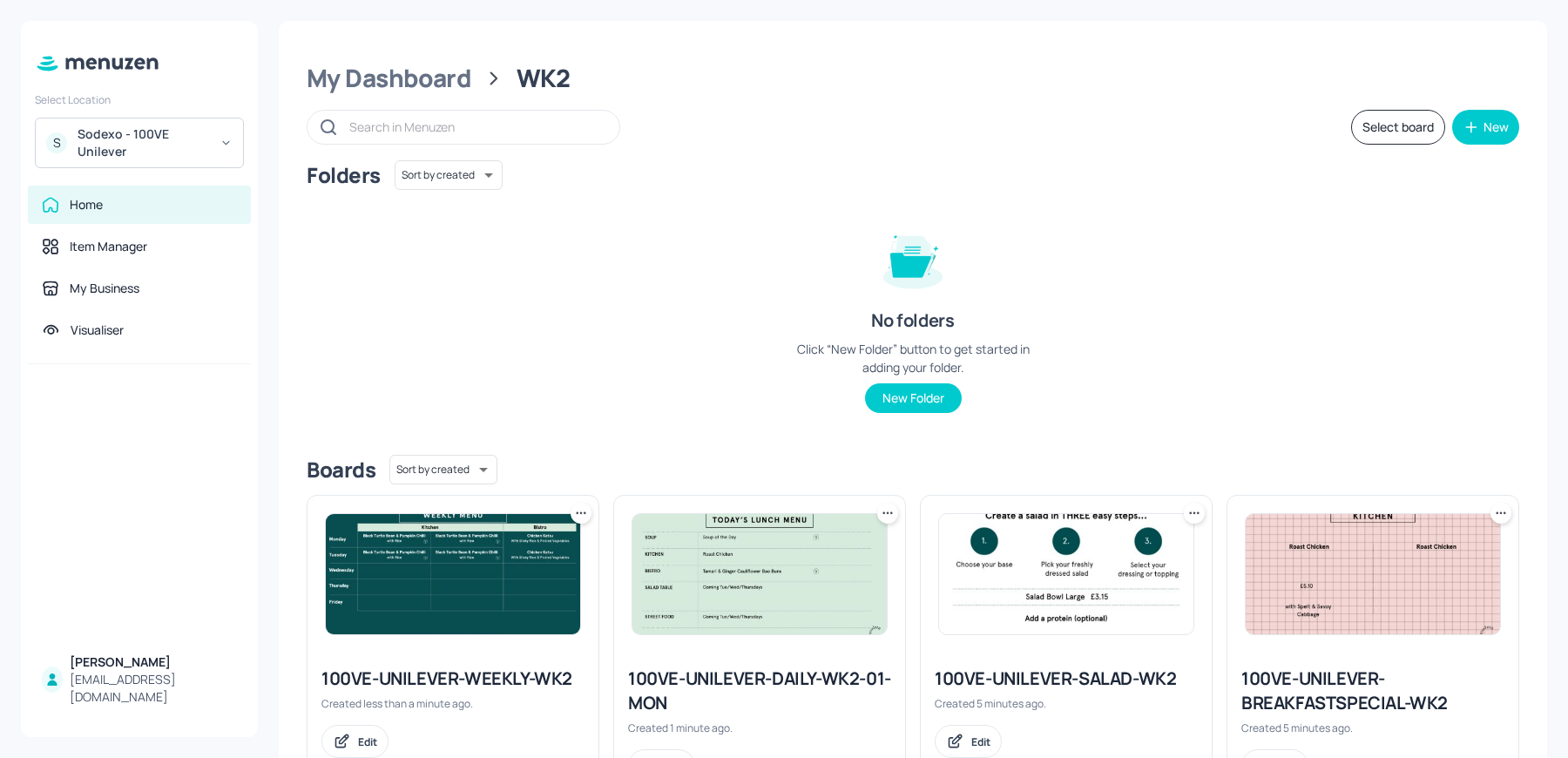
scroll to position [395, 0]
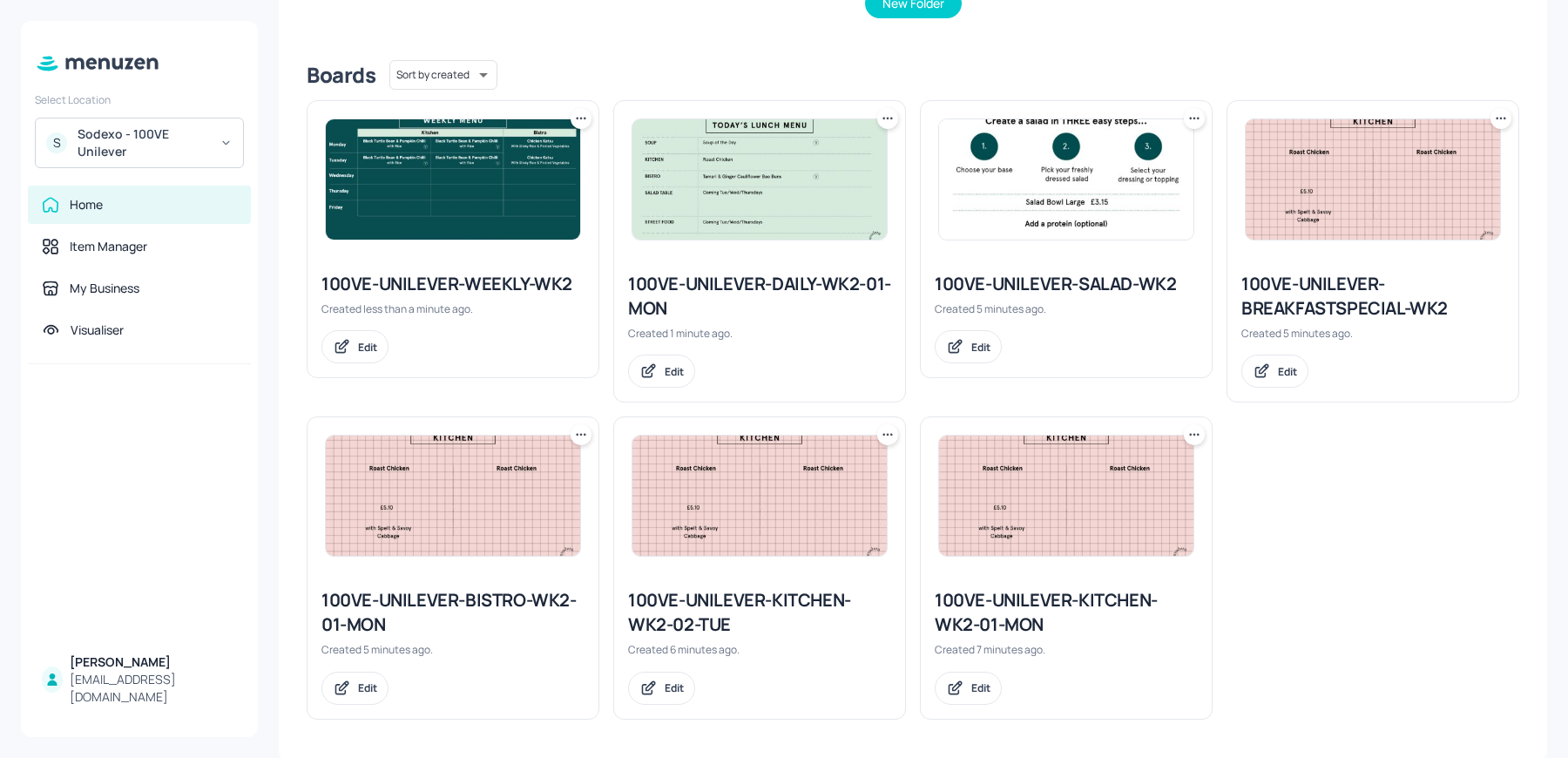
click at [337, 628] on div "100VE-UNILEVER-BISTRO-WK2-01-MON" at bounding box center [452, 612] width 263 height 49
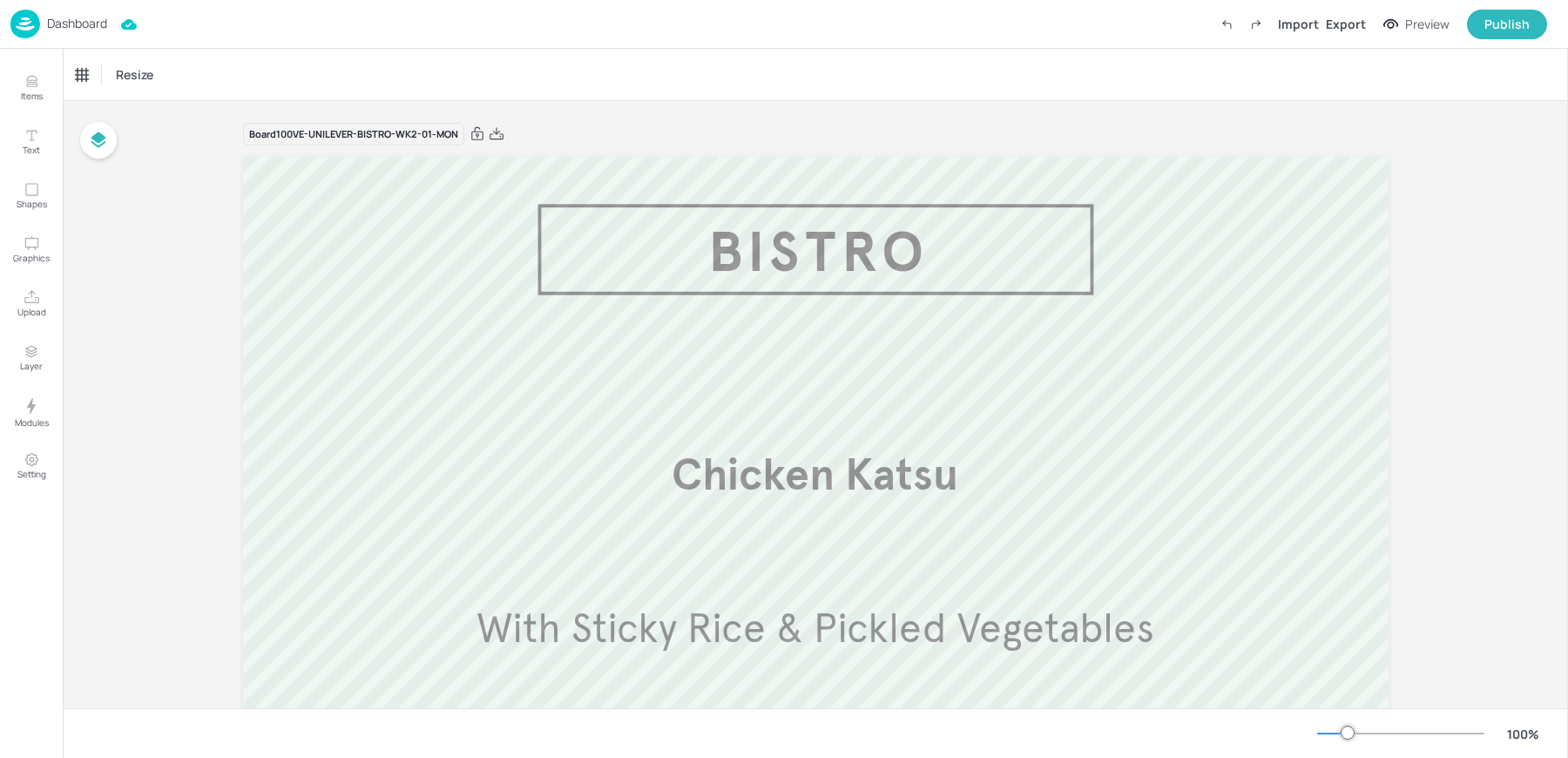
click at [28, 28] on img at bounding box center [25, 24] width 30 height 29
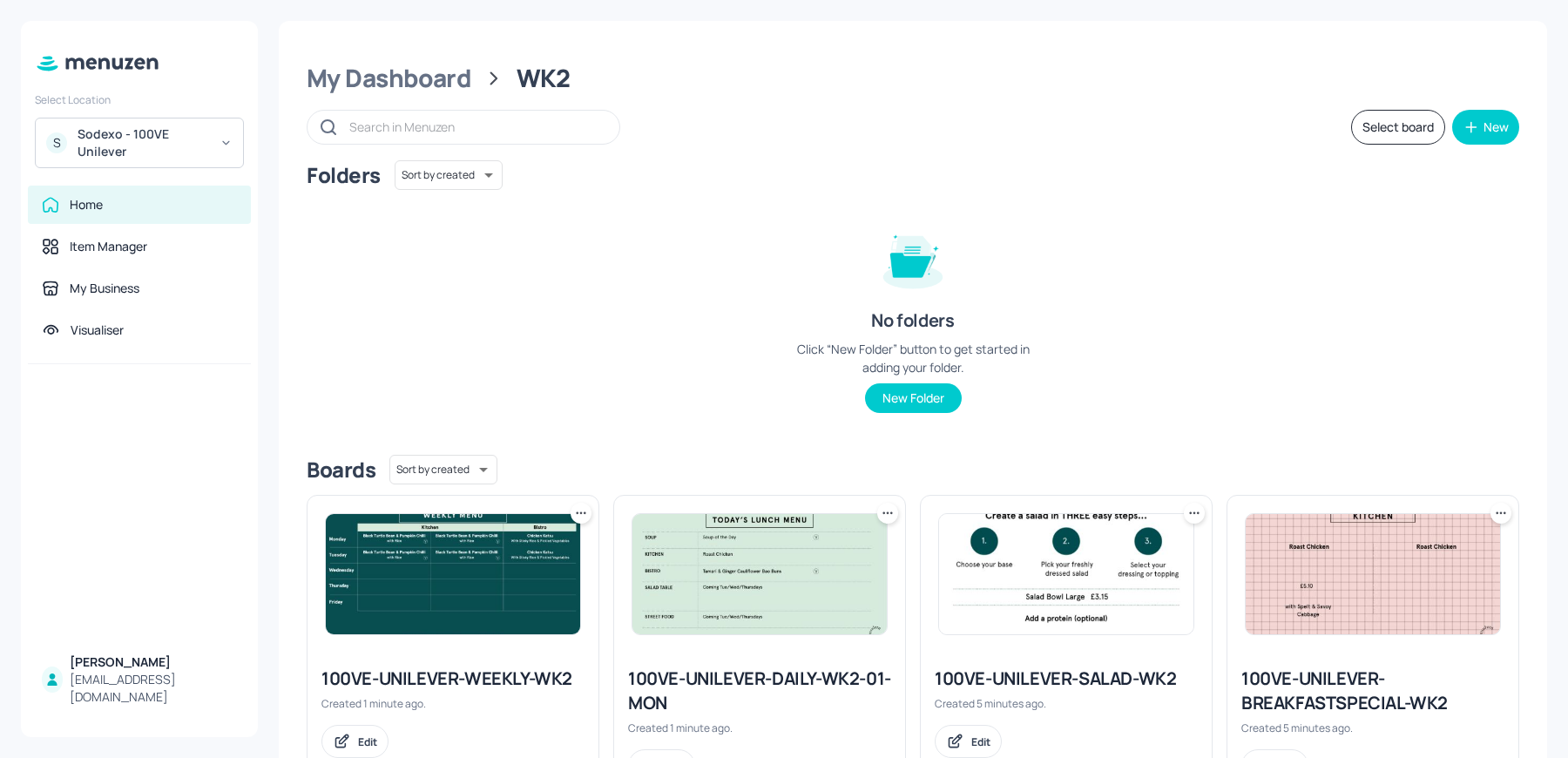
scroll to position [395, 0]
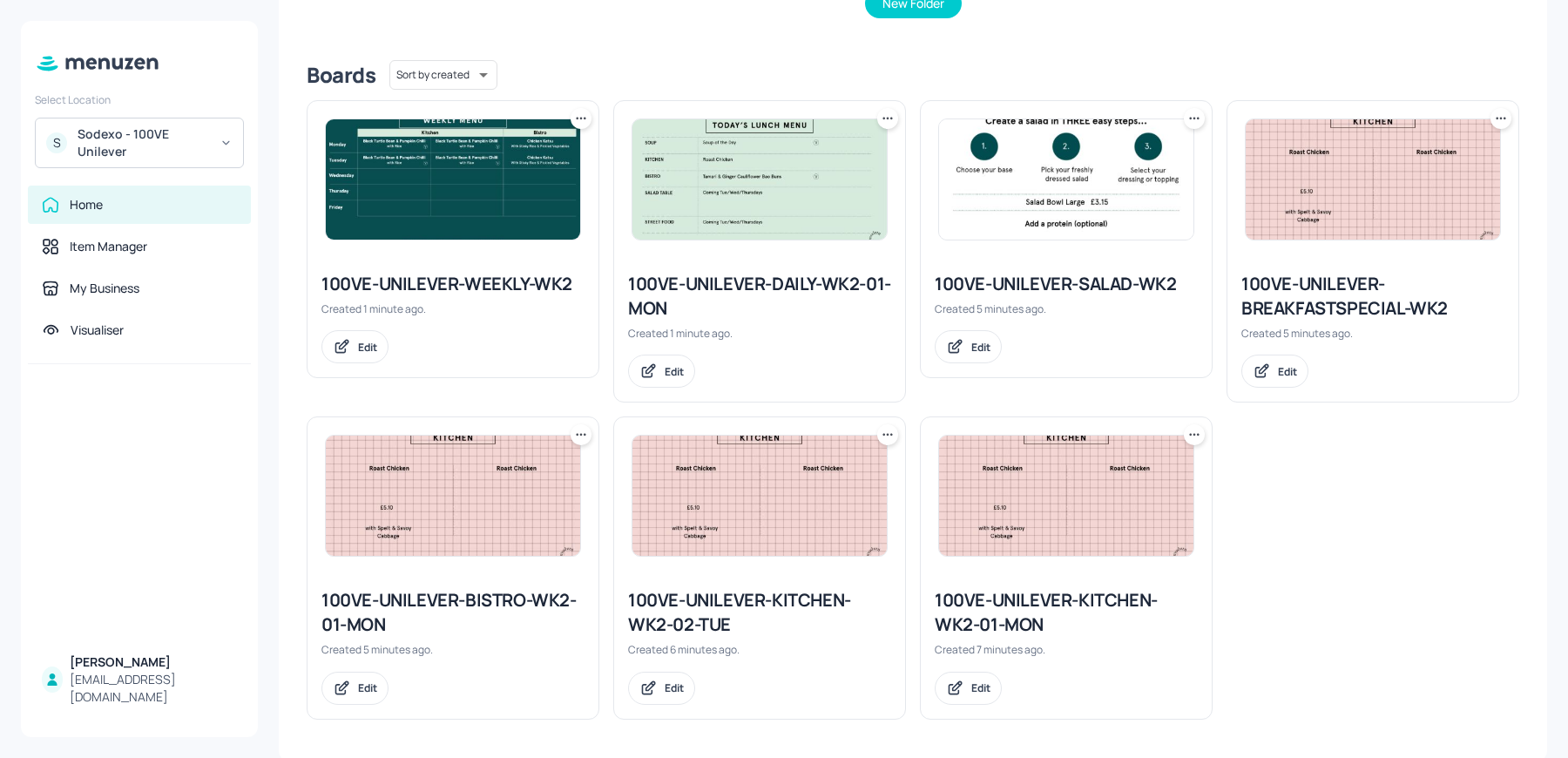
click at [575, 431] on icon at bounding box center [581, 435] width 17 height 17
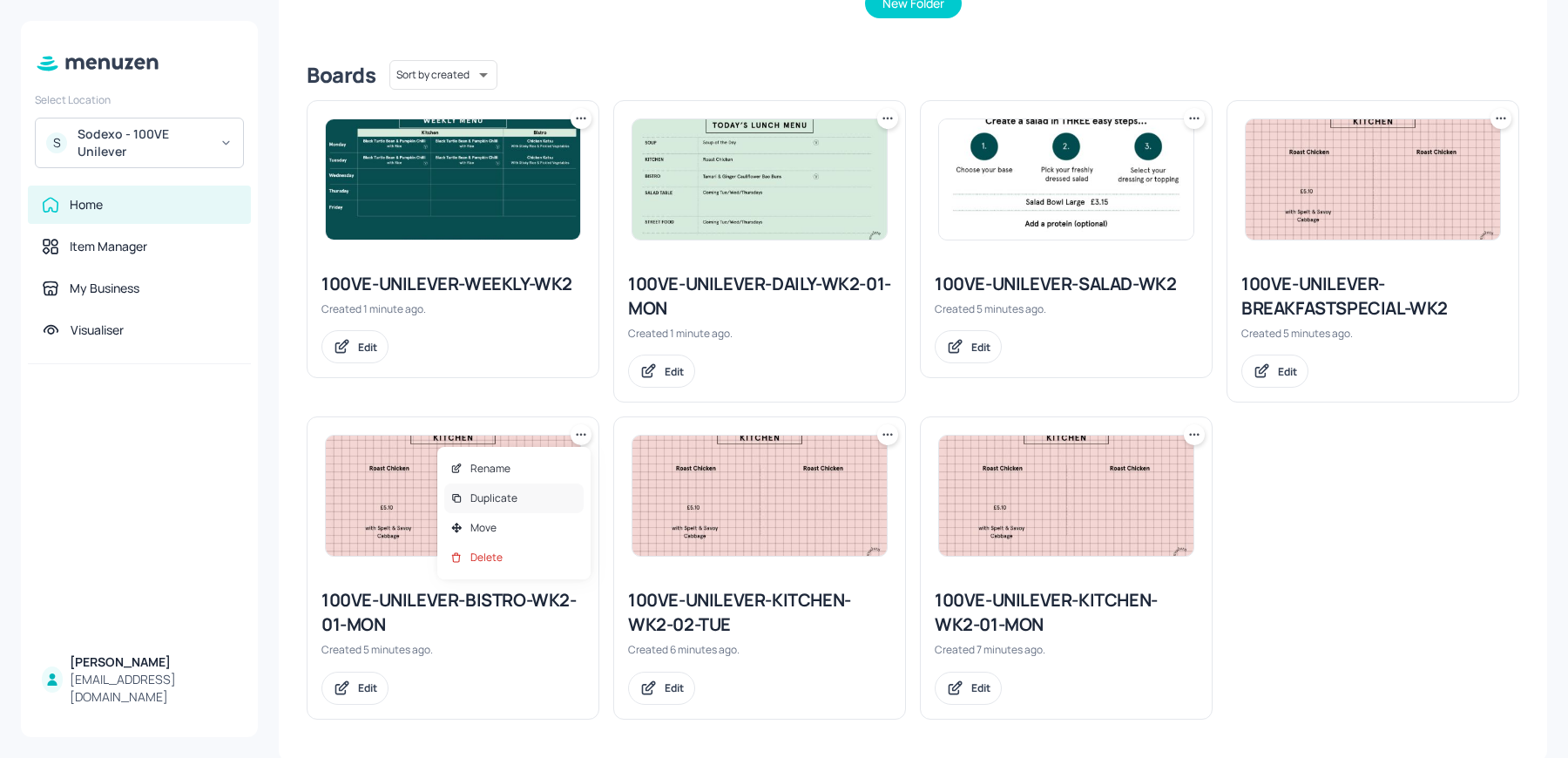
click at [518, 495] on div "Duplicate" at bounding box center [514, 499] width 140 height 30
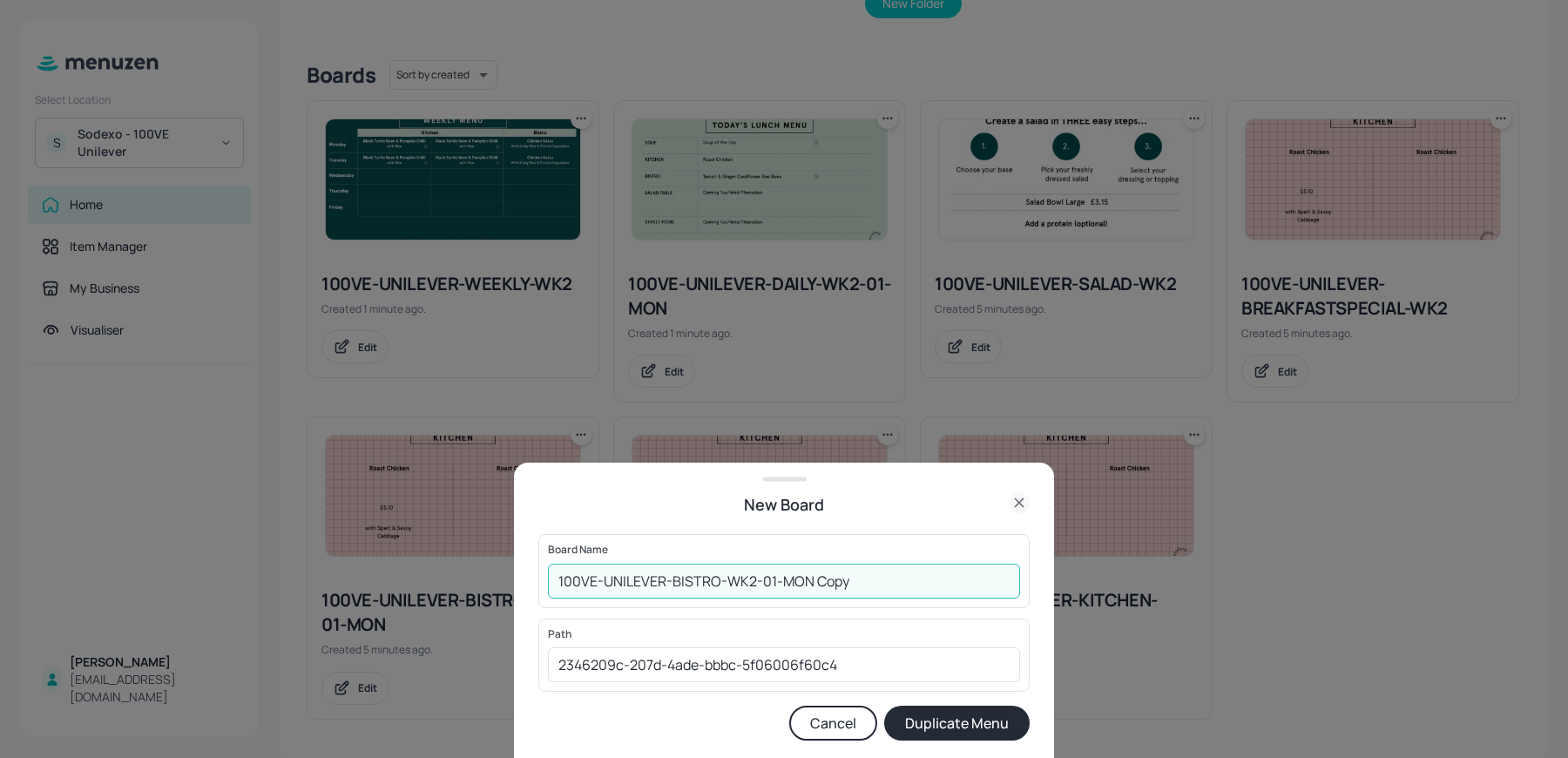
drag, startPoint x: 770, startPoint y: 582, endPoint x: 930, endPoint y: 596, distance: 160.6
click at [930, 596] on input "100VE-UNILEVER-BISTRO-WK2-01-MON Copy" at bounding box center [784, 582] width 472 height 35
type input "100VE-UNILEVER-BISTRO-WK2-02-TUE"
click at [884, 706] on button "Duplicate Menu" at bounding box center [957, 723] width 146 height 35
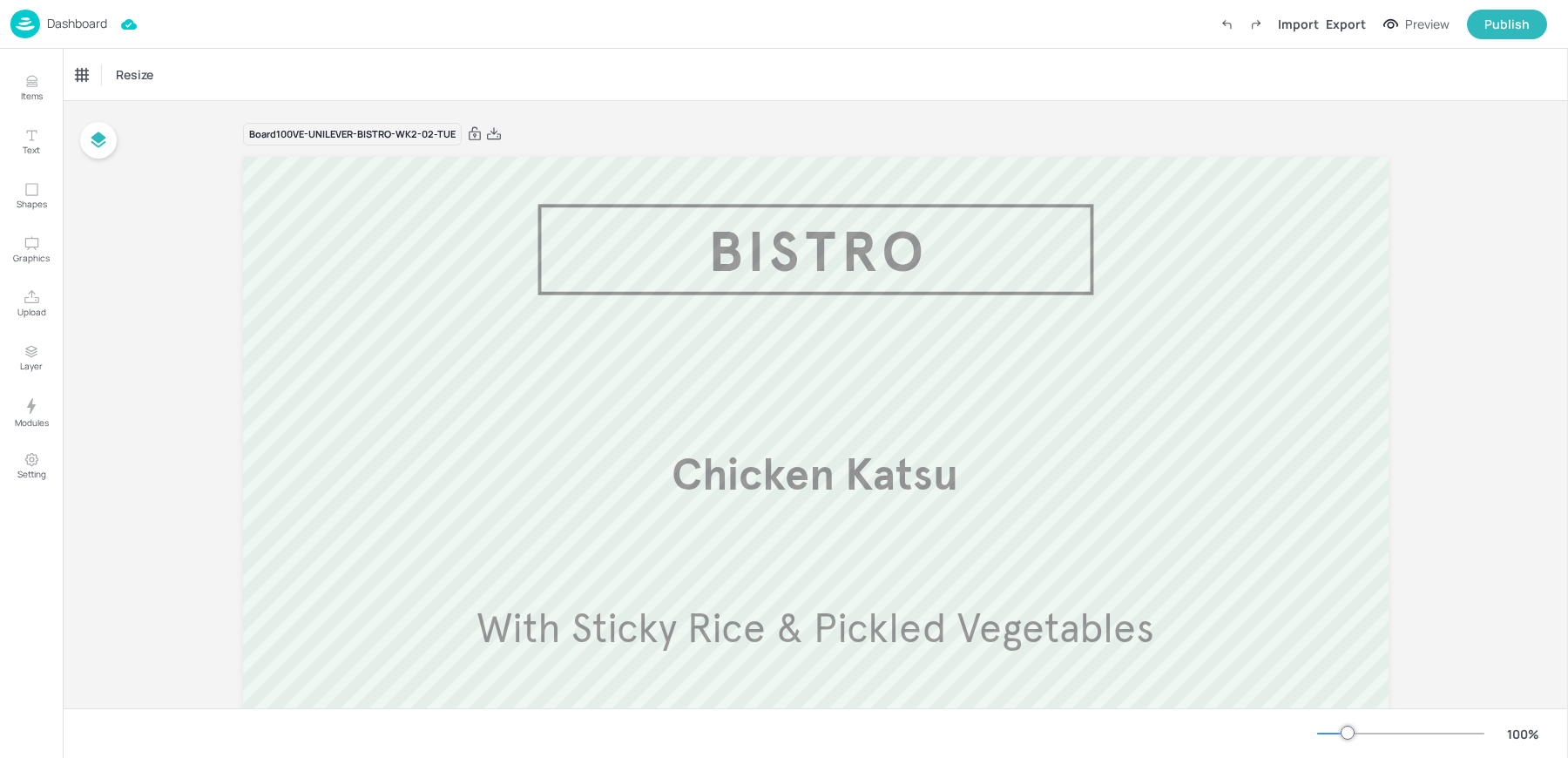
click at [51, 28] on p "Dashboard" at bounding box center [77, 24] width 60 height 12
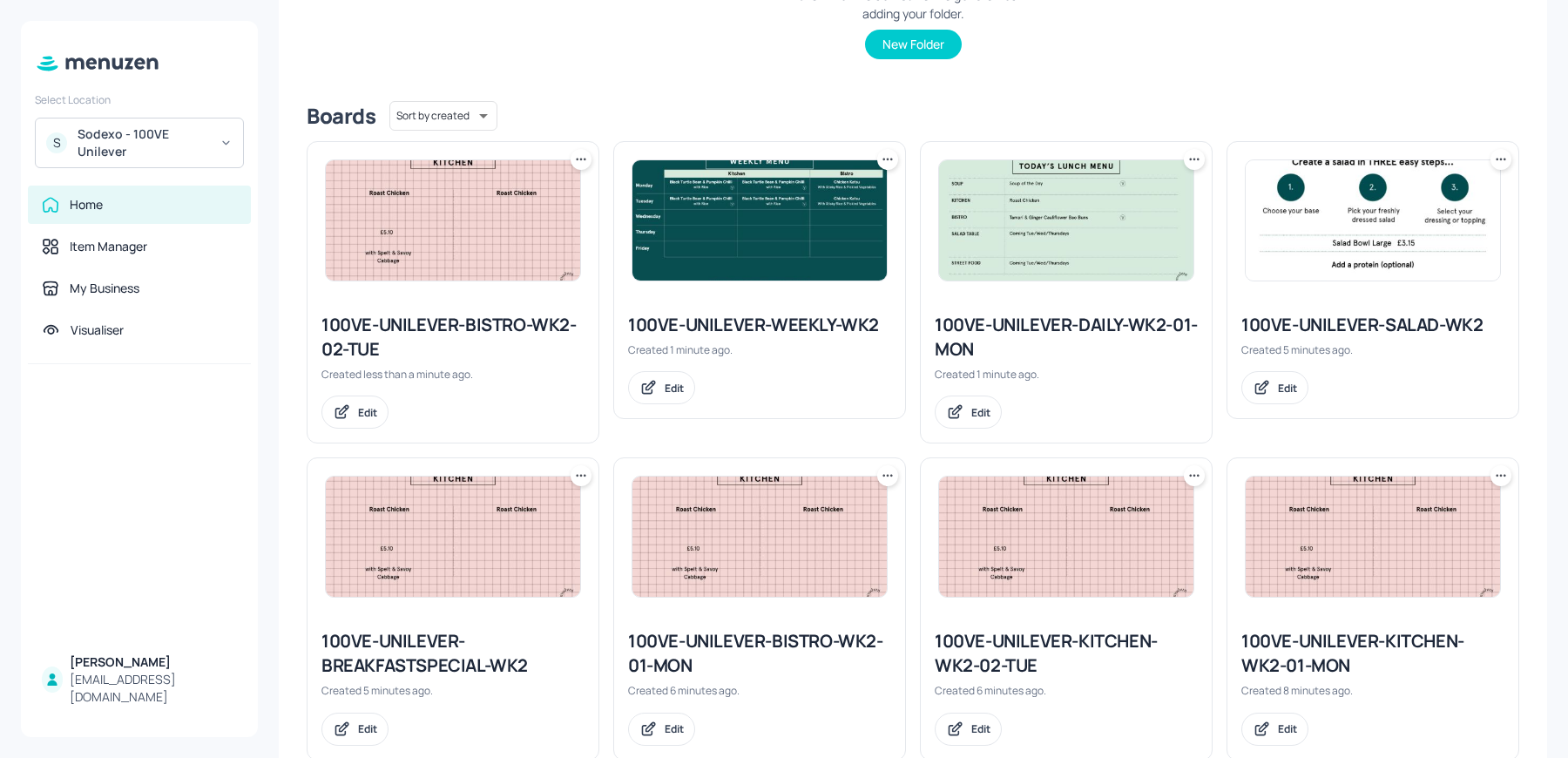
scroll to position [395, 0]
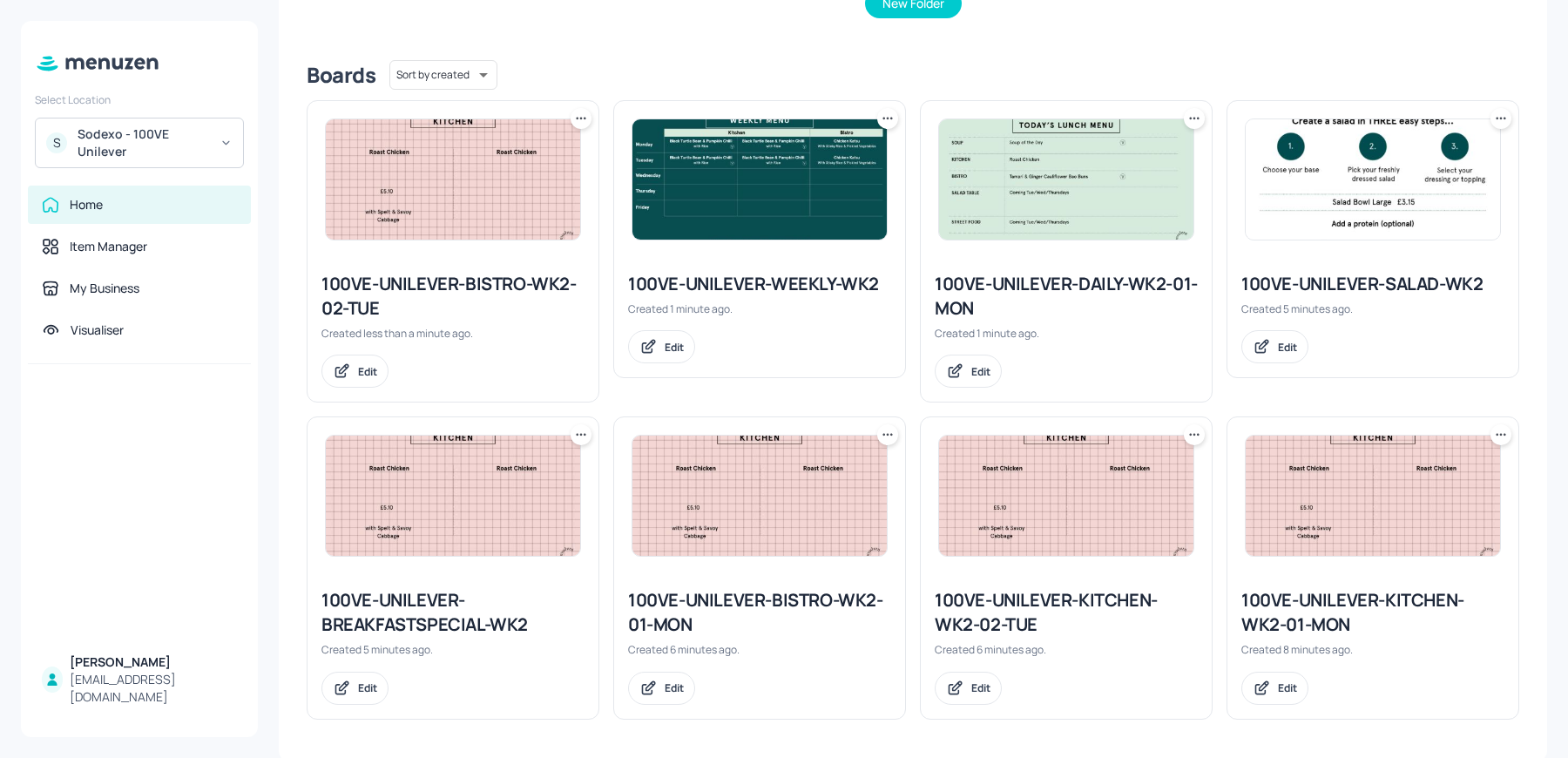
click at [1186, 431] on icon at bounding box center [1194, 435] width 17 height 17
click at [1090, 498] on p "Duplicate" at bounding box center [1104, 499] width 47 height 16
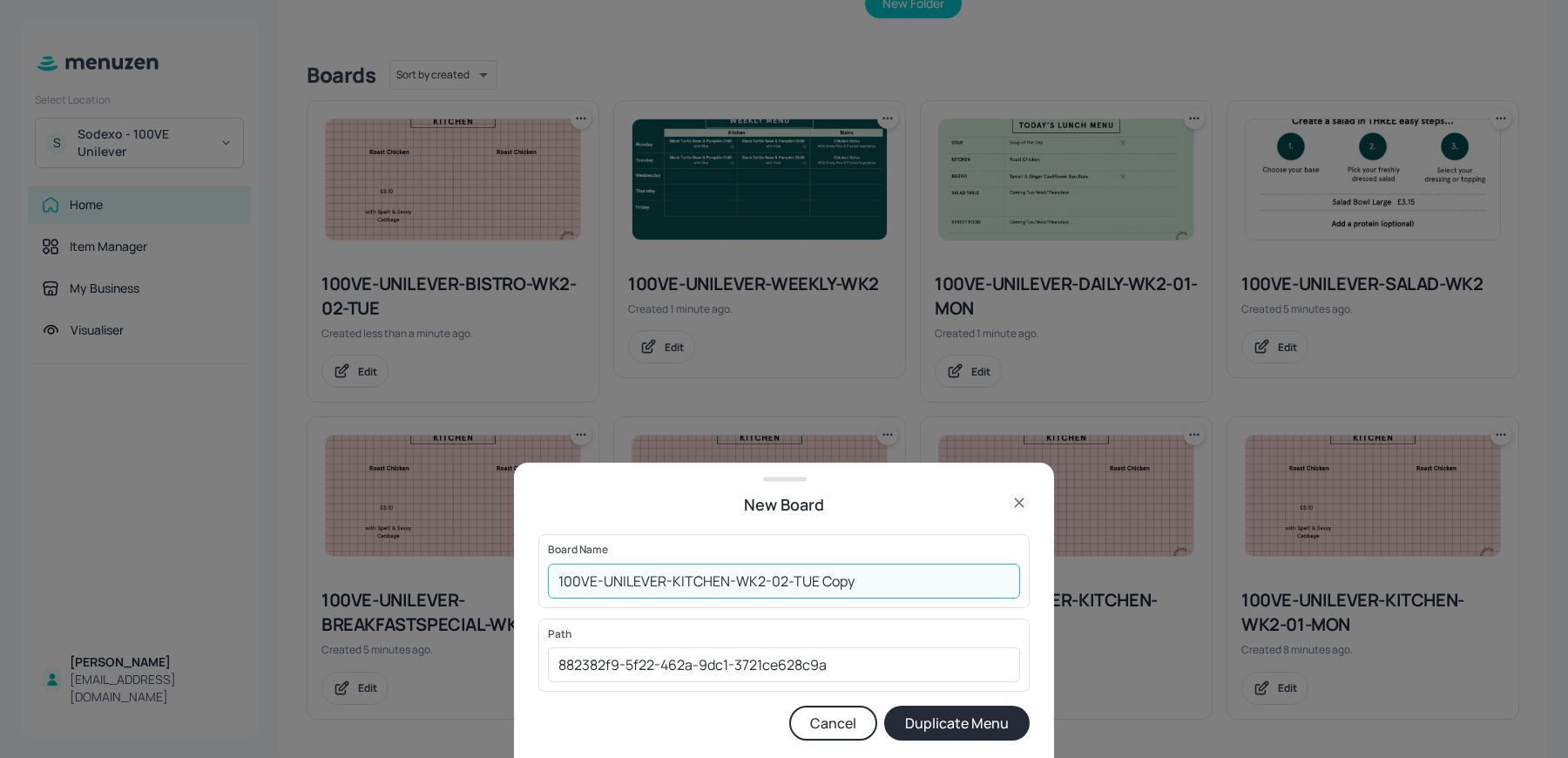
drag, startPoint x: 775, startPoint y: 578, endPoint x: 923, endPoint y: 592, distance: 148.7
click at [923, 592] on input "100VE-UNILEVER-KITCHEN-WK2-02-TUE Copy" at bounding box center [784, 582] width 472 height 35
type input "100VE-UNILEVER-KITCHEN-WK2-03-WED"
click at [884, 706] on button "Duplicate Menu" at bounding box center [957, 723] width 146 height 35
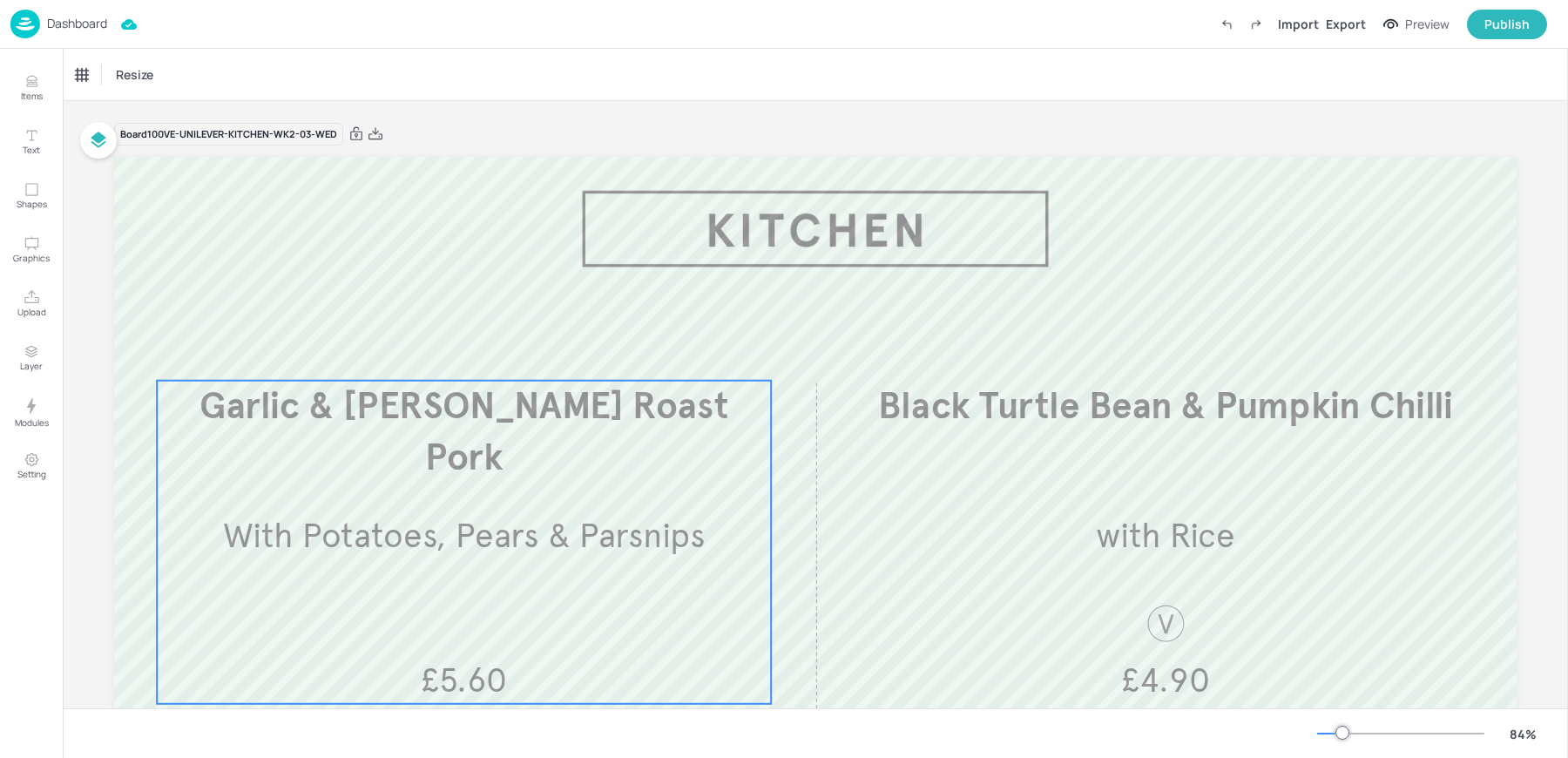
click at [425, 440] on div "Garlic & [PERSON_NAME] Roast Pork With Potatoes, Pears & Parsnips £5.60" at bounding box center [464, 542] width 614 height 323
click at [100, 65] on div "Garlic & [PERSON_NAME] Roast Pork" at bounding box center [157, 75] width 175 height 30
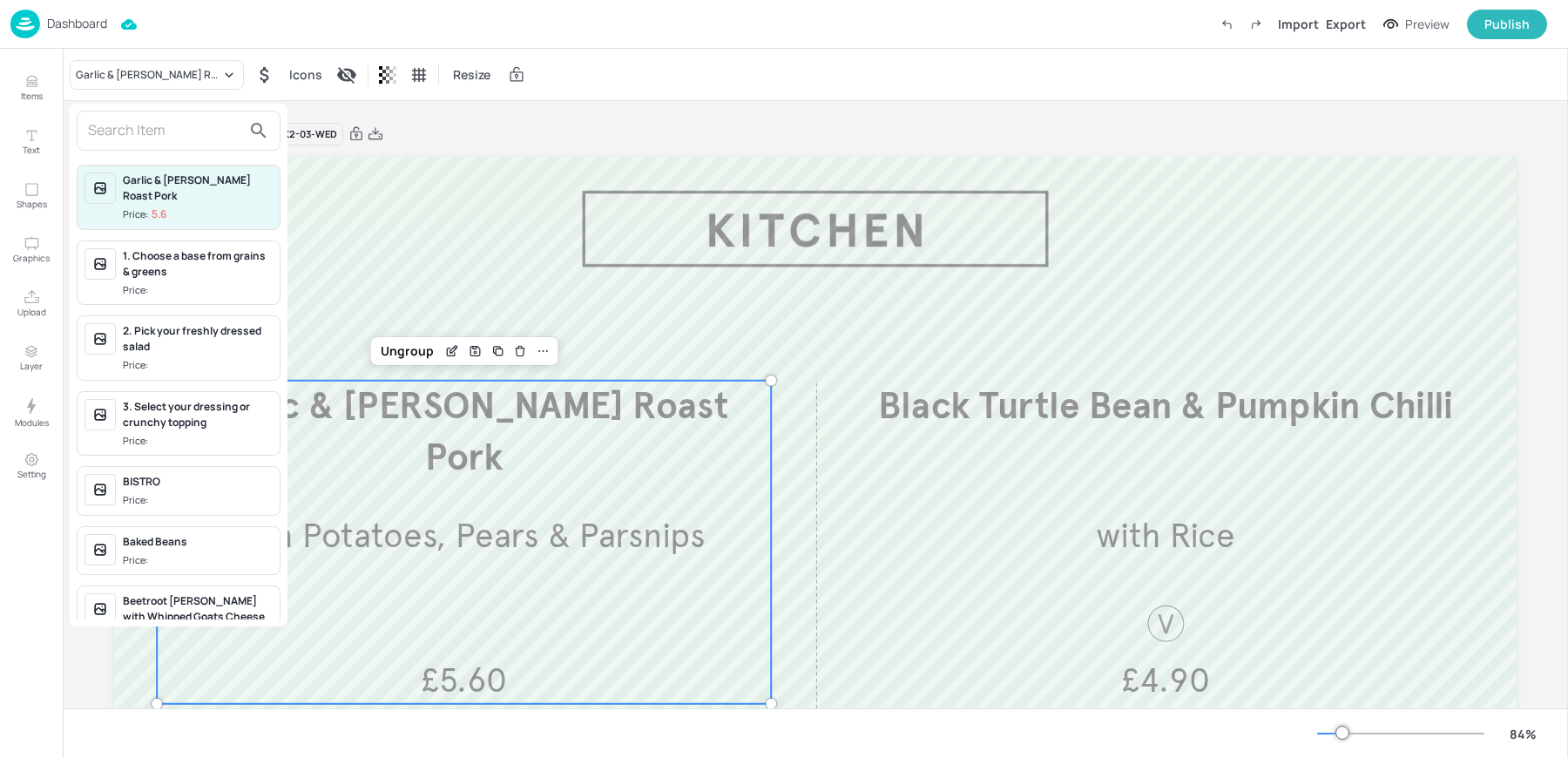
click at [114, 112] on div at bounding box center [178, 131] width 203 height 40
click at [114, 137] on input "text" at bounding box center [165, 131] width 154 height 28
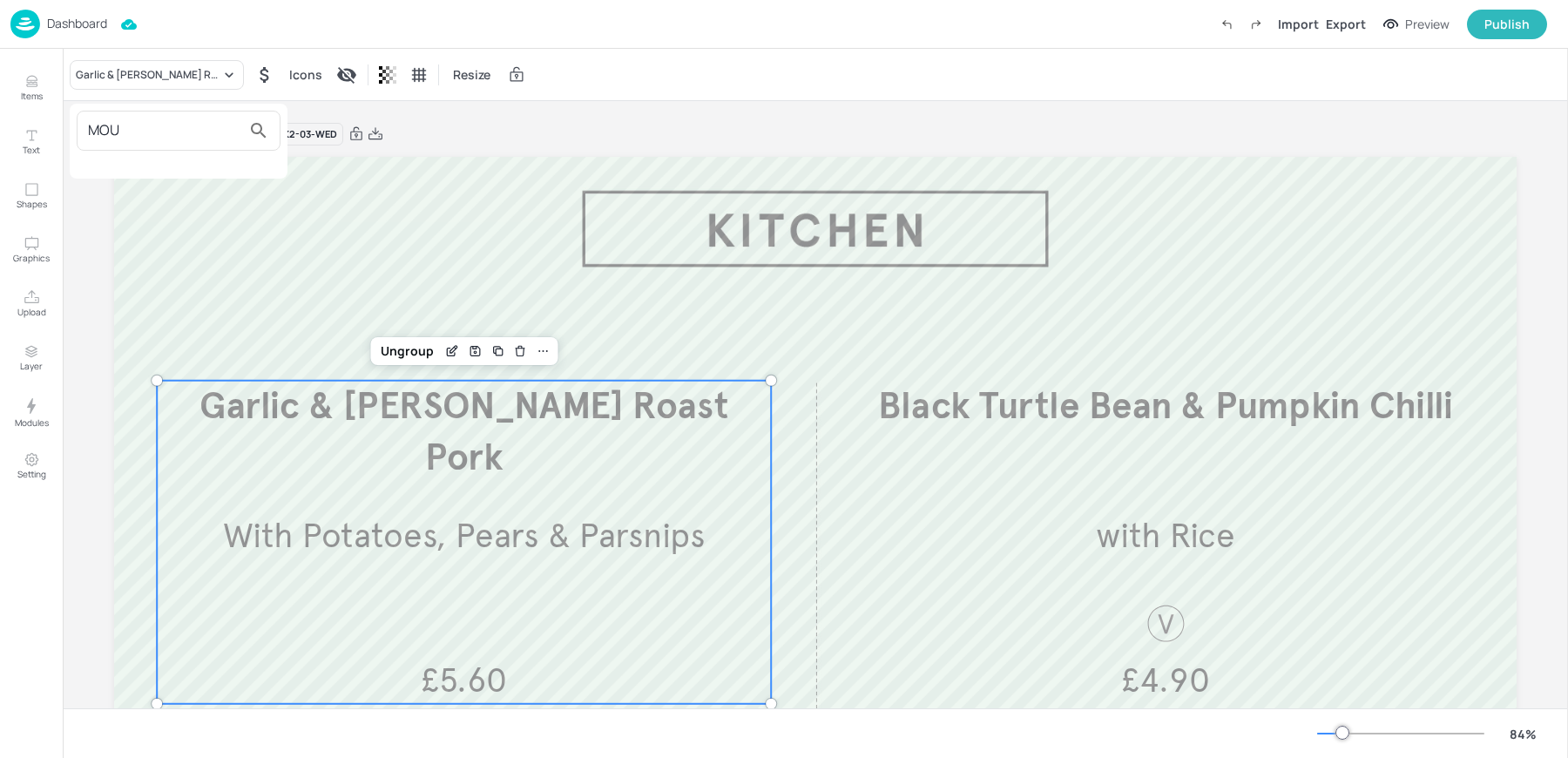
type input "MOU"
click at [27, 75] on div at bounding box center [784, 379] width 1568 height 758
click at [27, 93] on p "Items" at bounding box center [31, 96] width 22 height 12
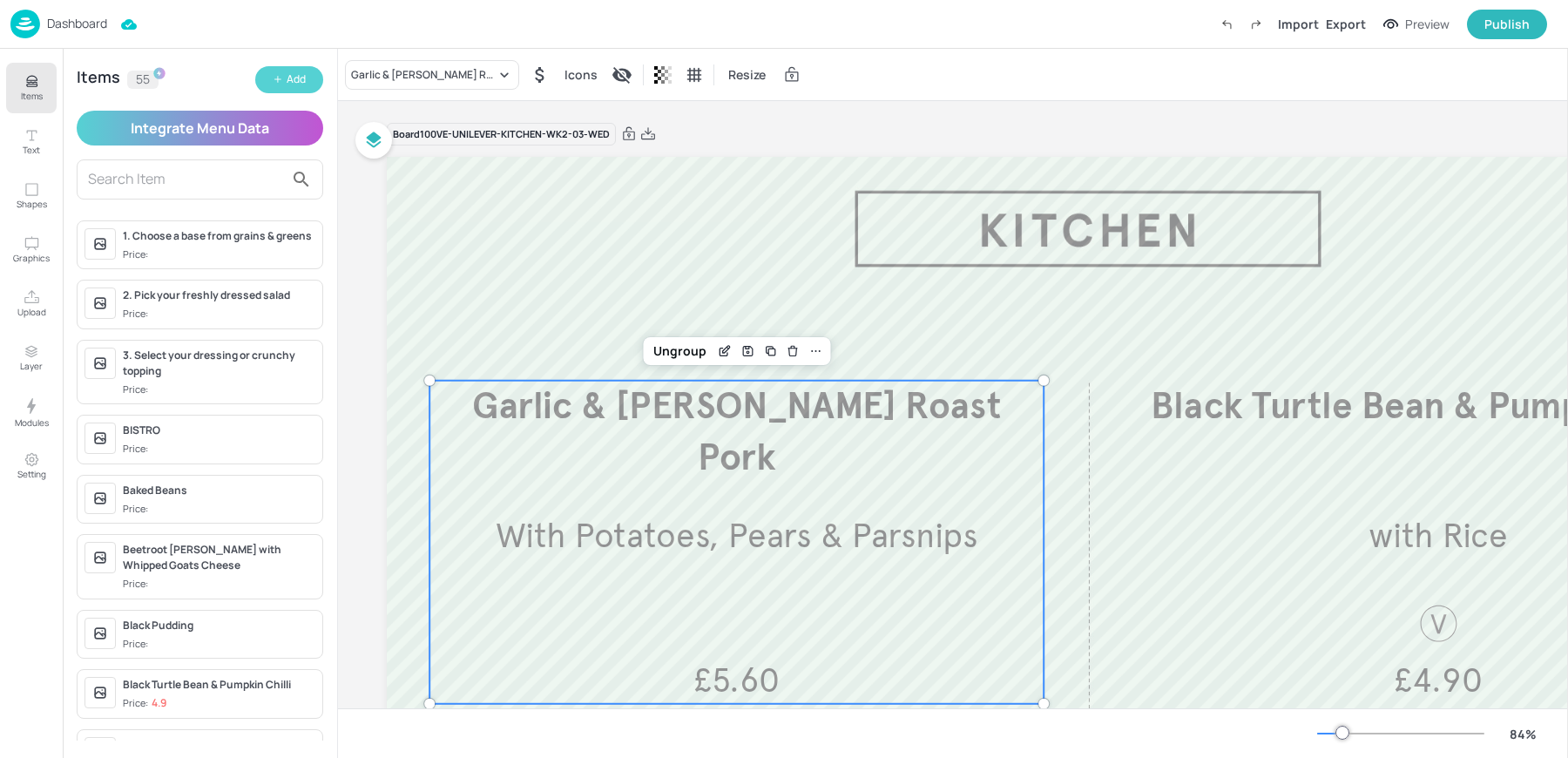
click at [281, 84] on icon "button" at bounding box center [278, 79] width 10 height 10
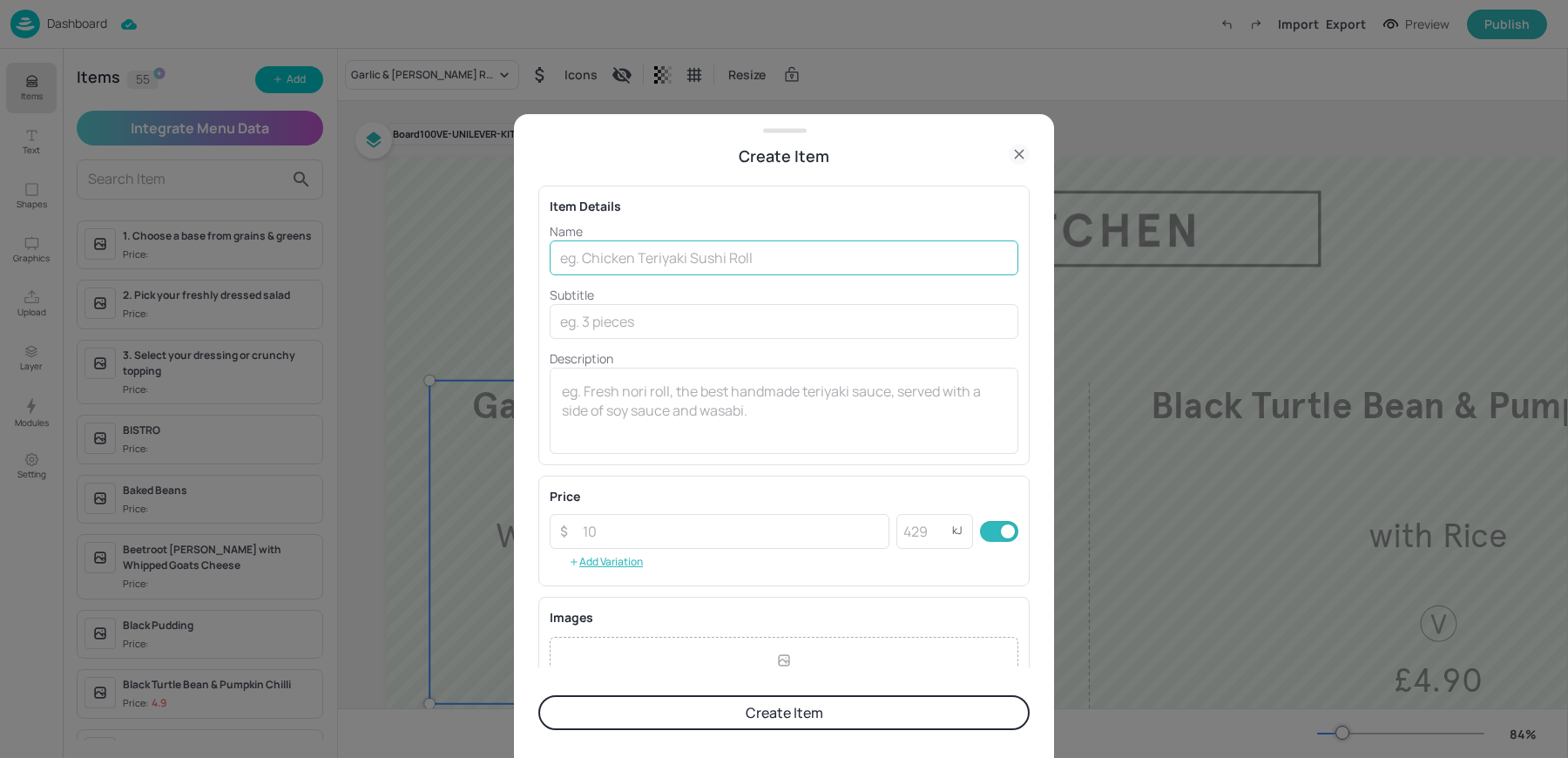
click at [637, 254] on input "text" at bounding box center [784, 258] width 469 height 35
paste input "Lamb & Spinach Moussaka £5.30"
click at [733, 256] on input "Lamb & Spinach Moussaka £5.30" at bounding box center [784, 258] width 469 height 35
type input "Lamb & Spinach Moussaka"
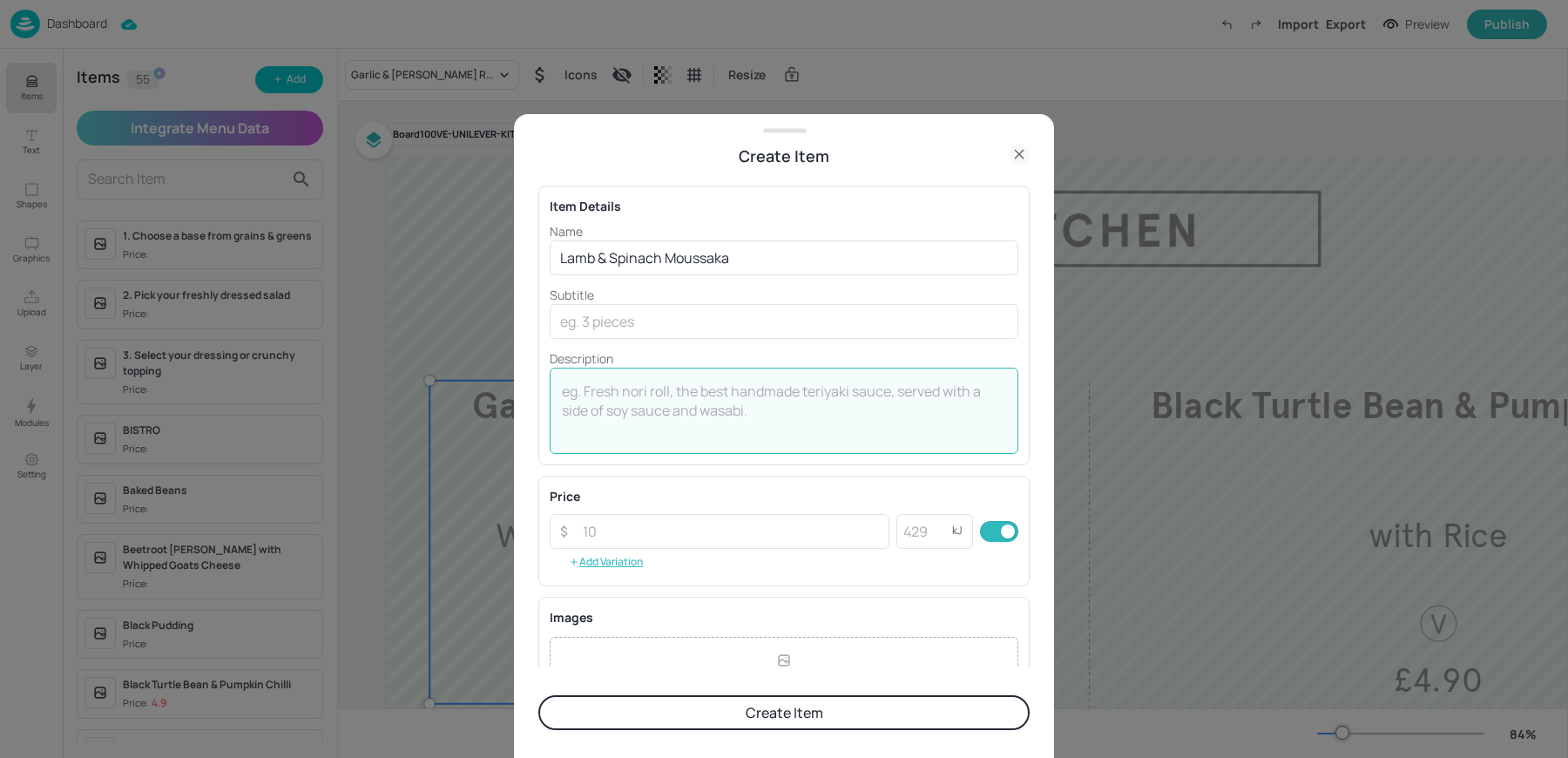
click at [664, 410] on textarea at bounding box center [784, 410] width 444 height 58
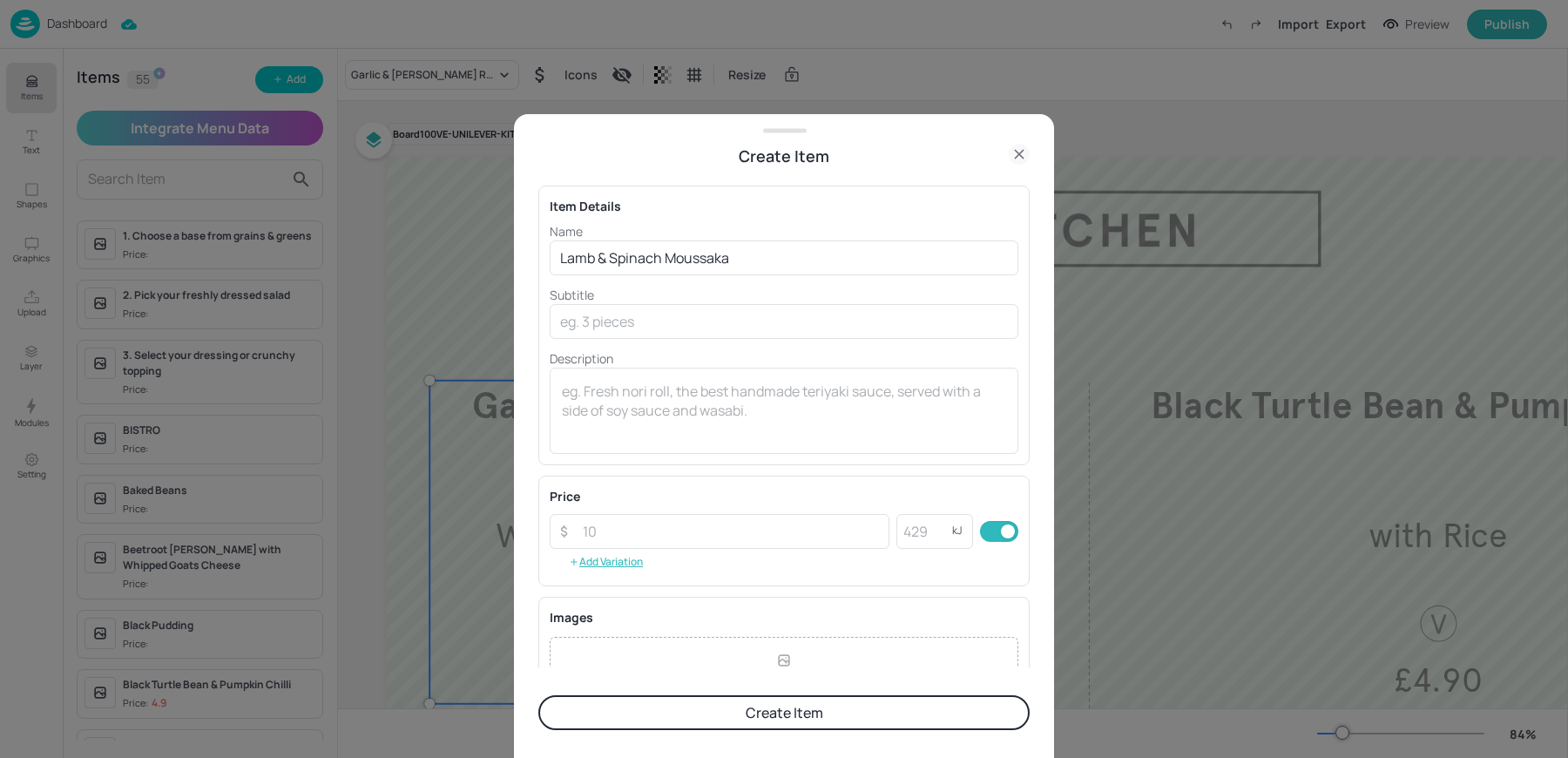
click at [625, 500] on div "Price" at bounding box center [784, 496] width 469 height 18
click at [611, 527] on input "number" at bounding box center [731, 532] width 317 height 35
paste input "5.30"
type input "5.30"
click at [650, 721] on button "Create Item" at bounding box center [784, 713] width 492 height 35
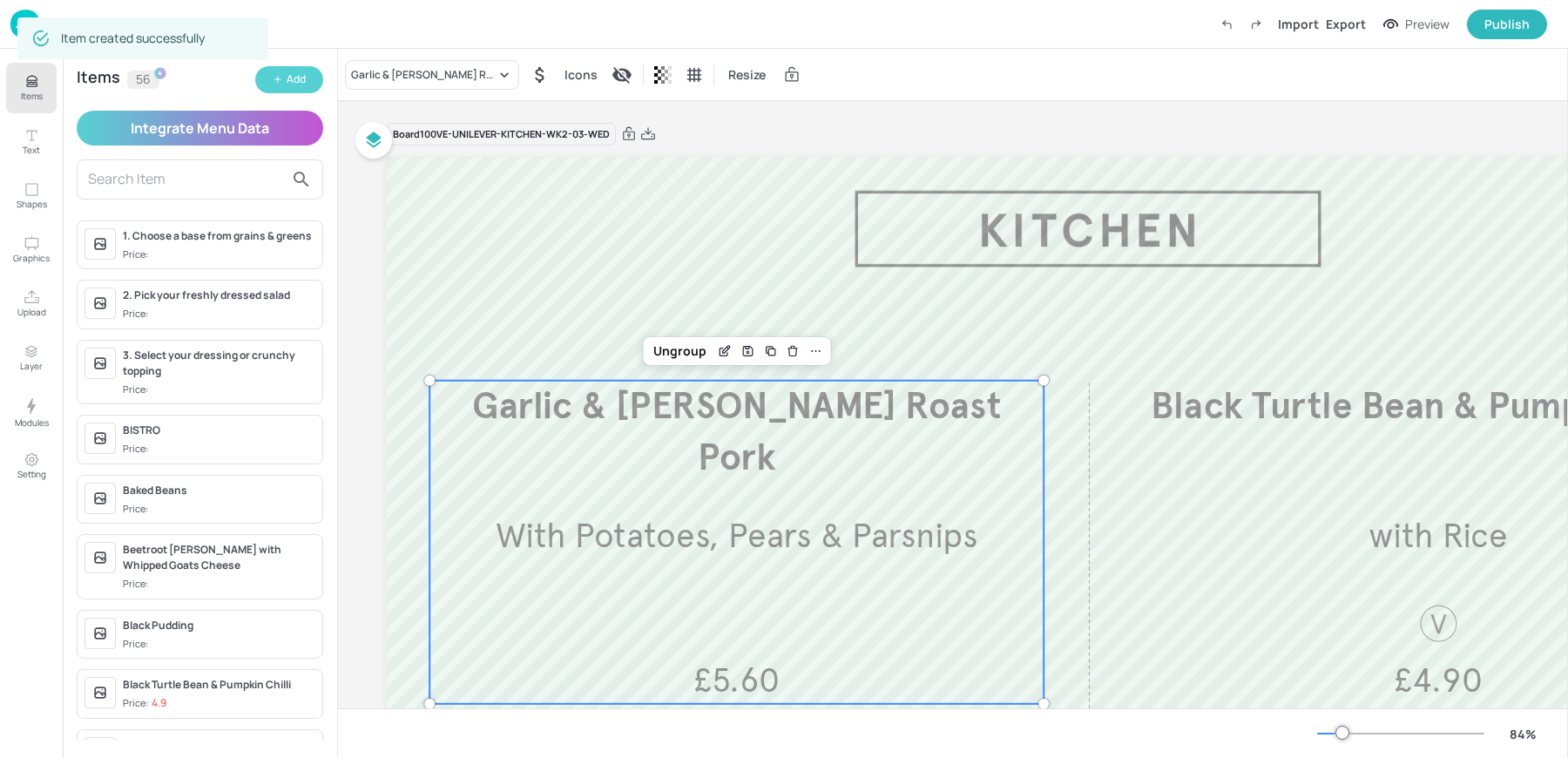
click at [270, 75] on button "Add" at bounding box center [289, 79] width 68 height 27
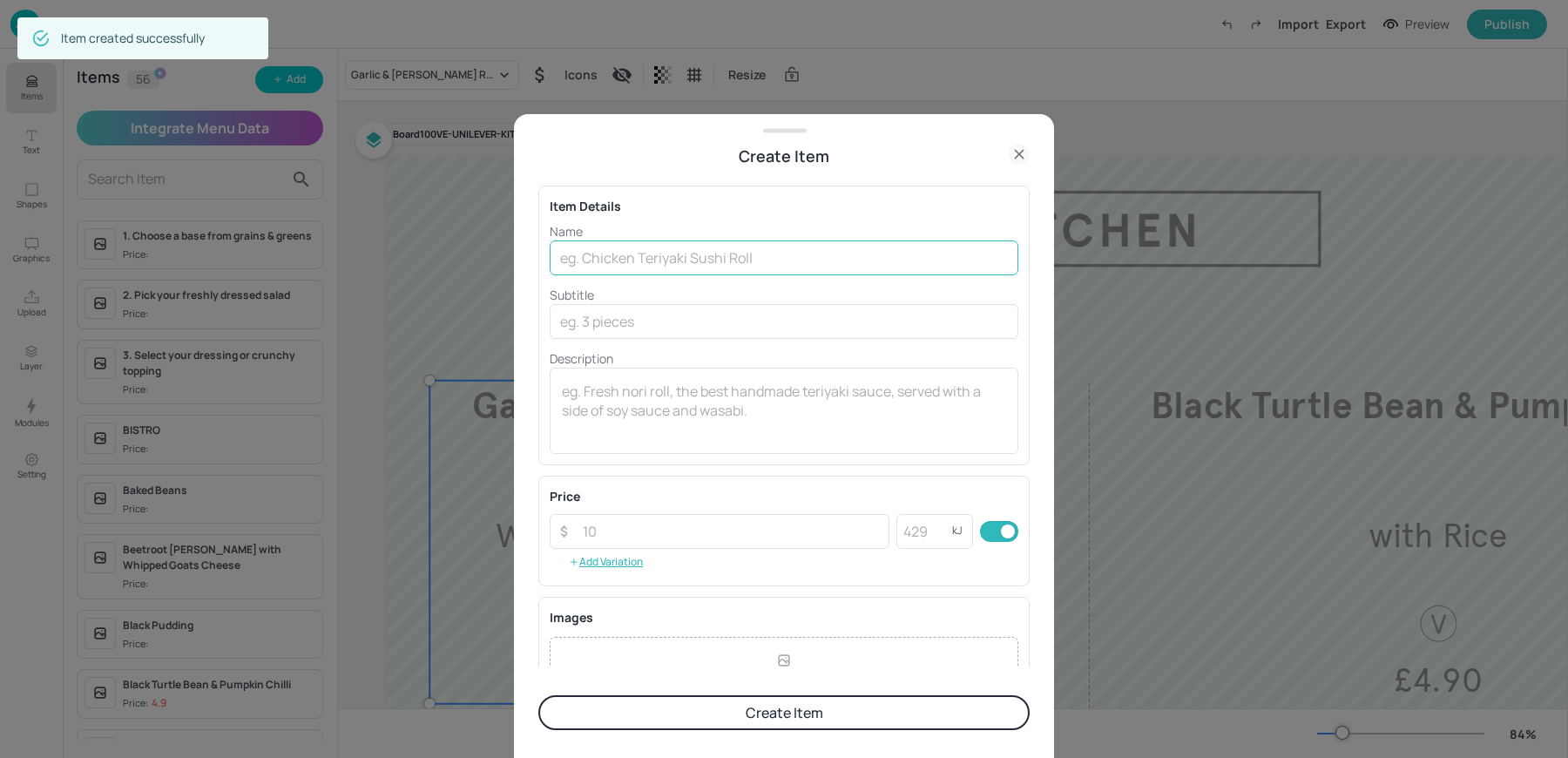
click at [599, 252] on input "text" at bounding box center [784, 258] width 469 height 35
paste input "Soya Beetroot Tortilla With Mooli & Pomegranate Ceviche V £4.90"
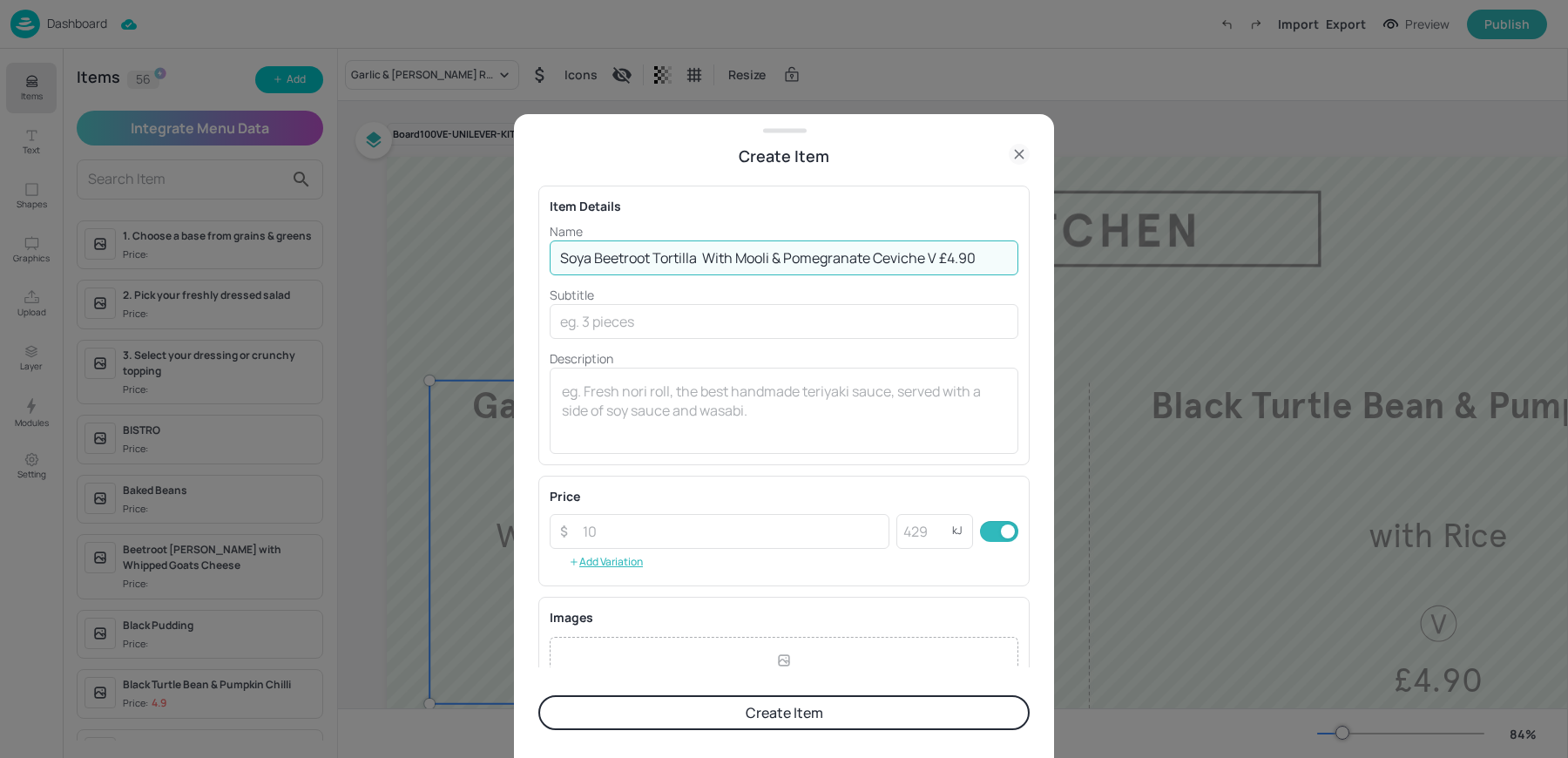
click at [945, 258] on input "Soya Beetroot Tortilla With Mooli & Pomegranate Ceviche V £4.90" at bounding box center [784, 258] width 469 height 35
type input "Soya Beetroot Tortilla With Mooli & Pomegranate Ceviche V"
click at [629, 540] on input "number" at bounding box center [731, 532] width 317 height 35
paste input "4.90"
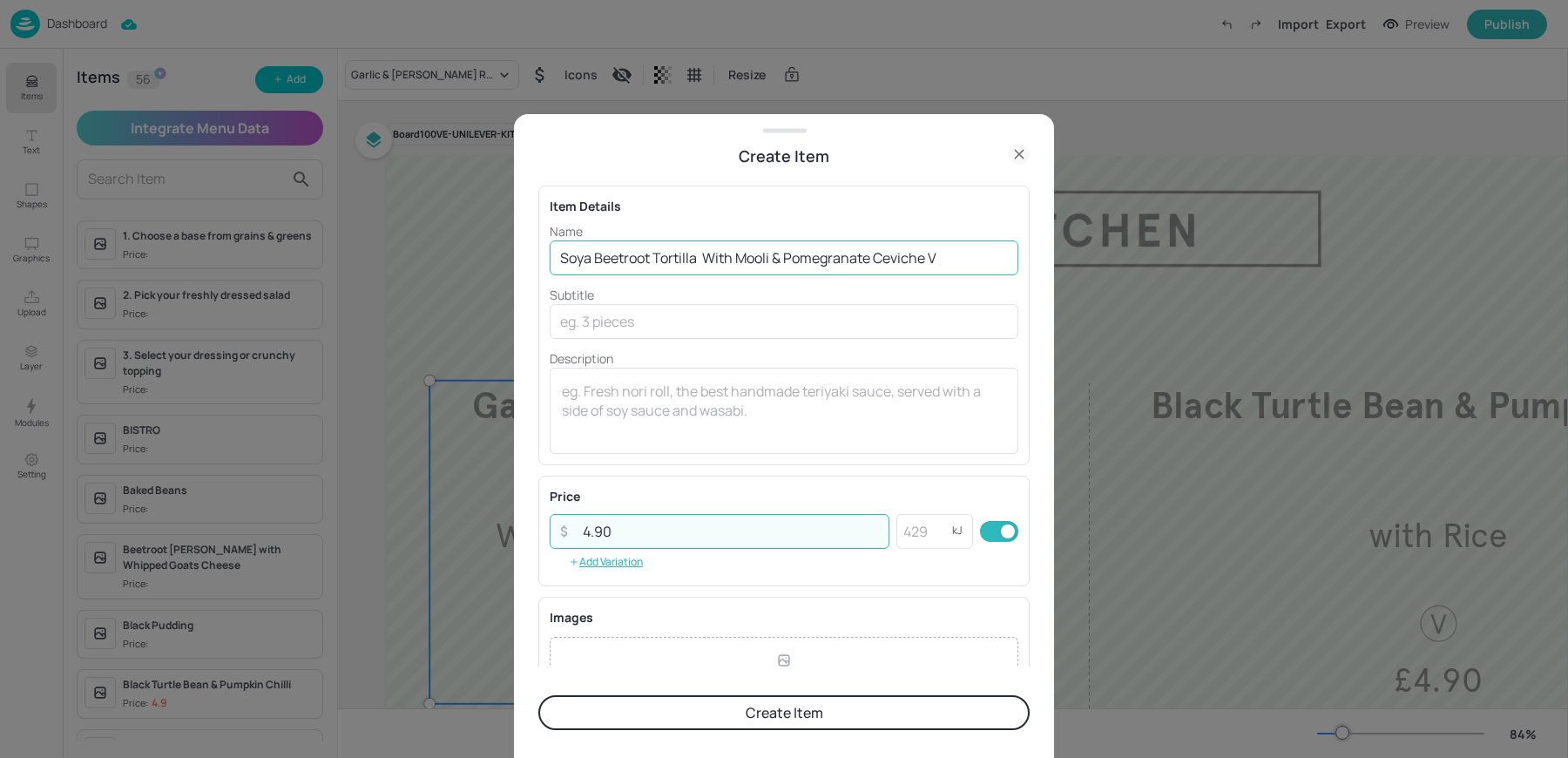
type input "4.90"
click at [963, 247] on input "Soya Beetroot Tortilla With Mooli & Pomegranate Ceviche V" at bounding box center [784, 258] width 469 height 35
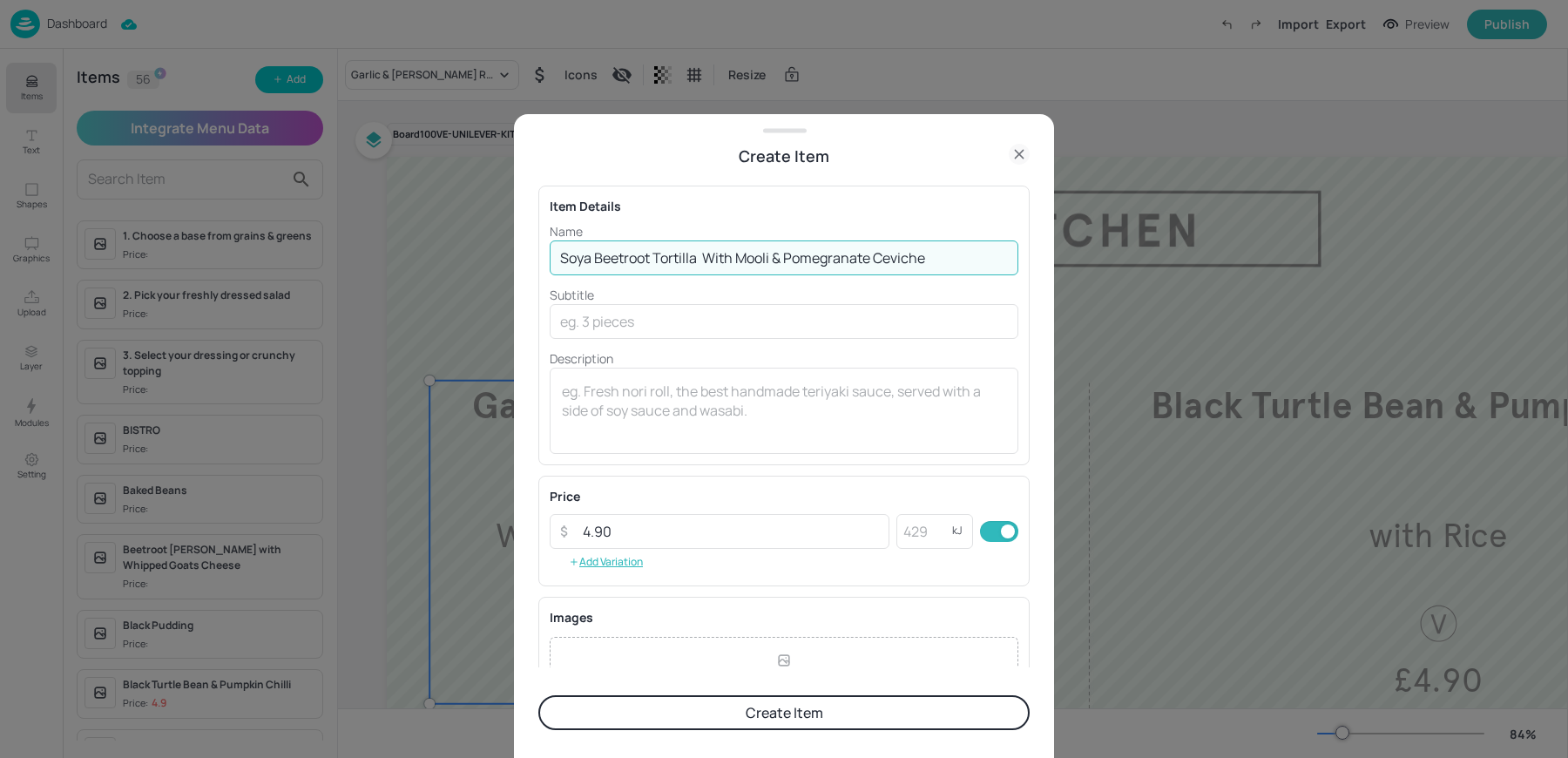
click at [705, 255] on input "Soya Beetroot Tortilla With Mooli & Pomegranate Ceviche" at bounding box center [784, 258] width 469 height 35
type input "Soya Beetroot Tortilla"
click at [601, 332] on input "text" at bounding box center [784, 321] width 469 height 35
paste input "With Mooli & Pomegranate Ceviche"
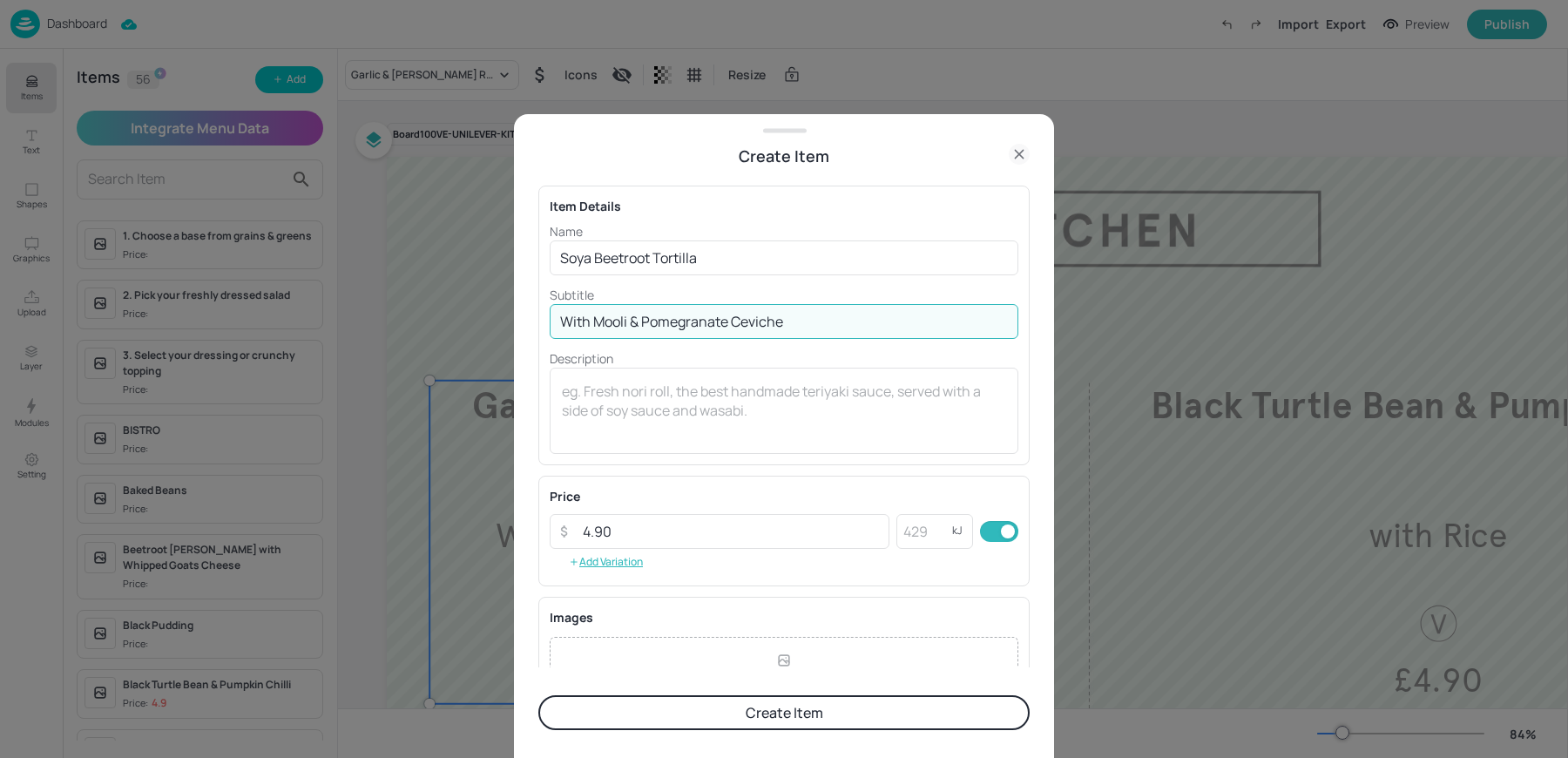
scroll to position [189, 0]
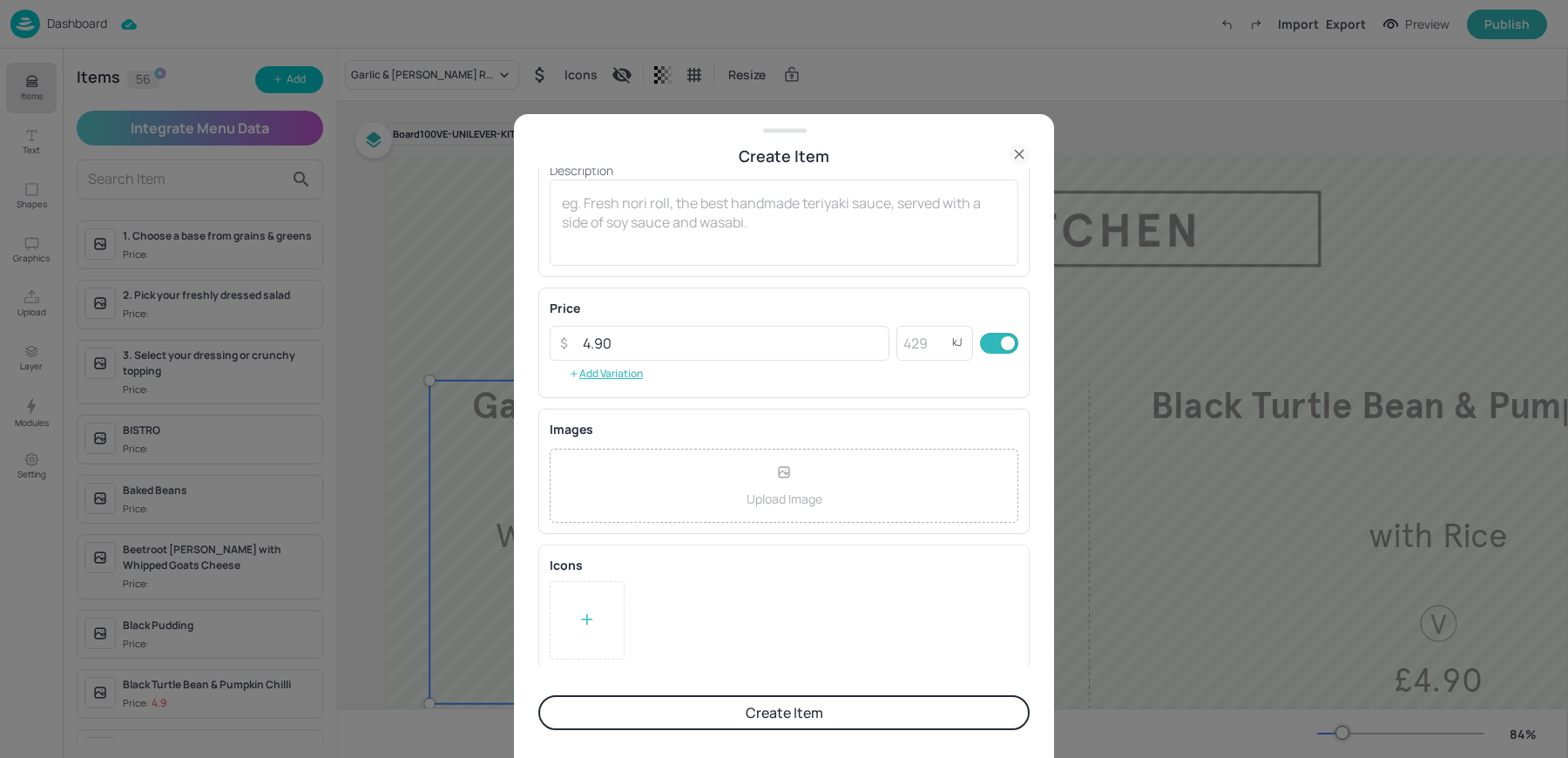
type input "With Mooli & Pomegranate Ceviche"
click at [583, 615] on icon at bounding box center [588, 619] width 17 height 17
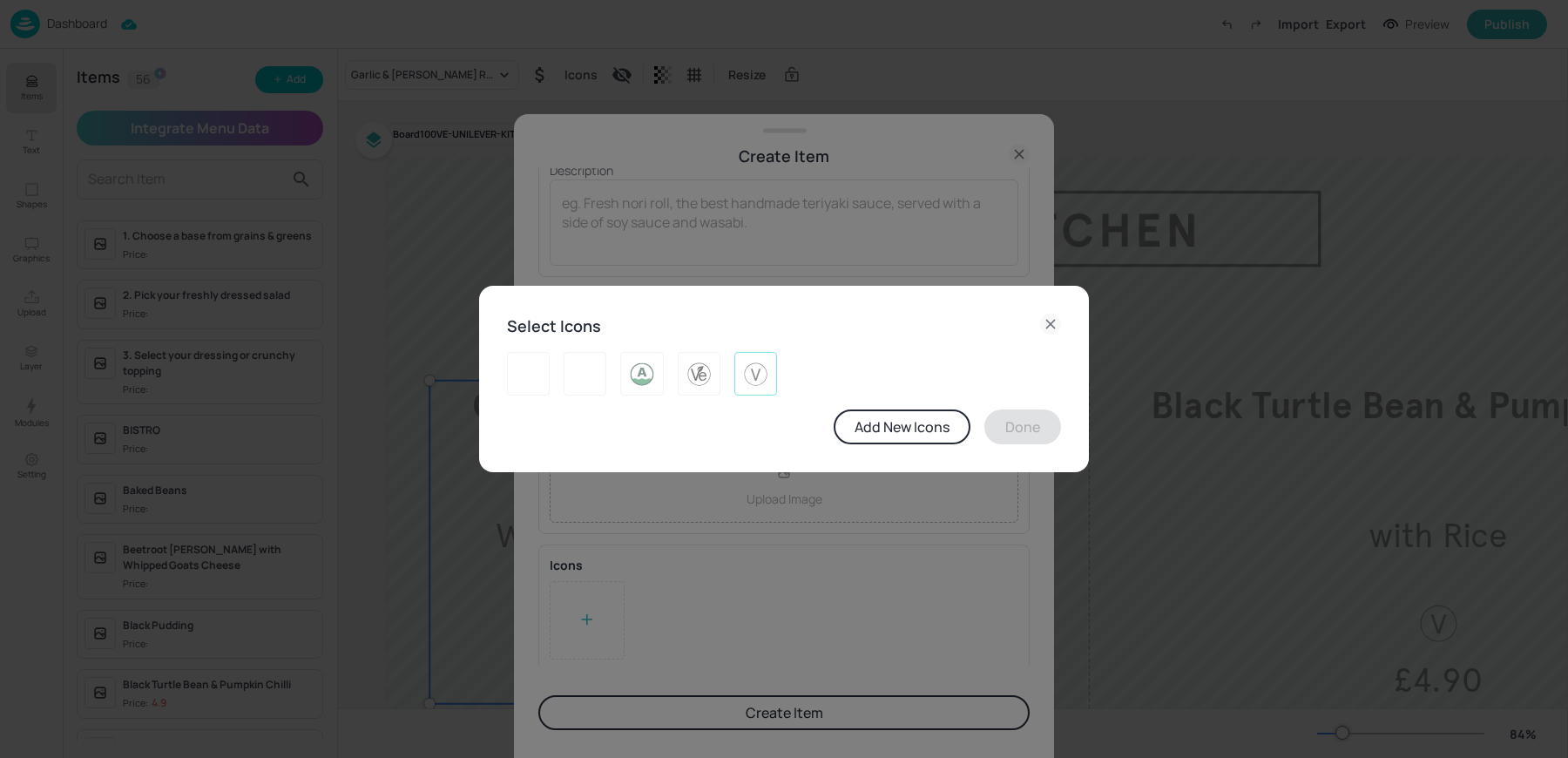
click at [770, 361] on div at bounding box center [755, 374] width 43 height 44
click at [998, 423] on button "Done" at bounding box center [1022, 427] width 77 height 35
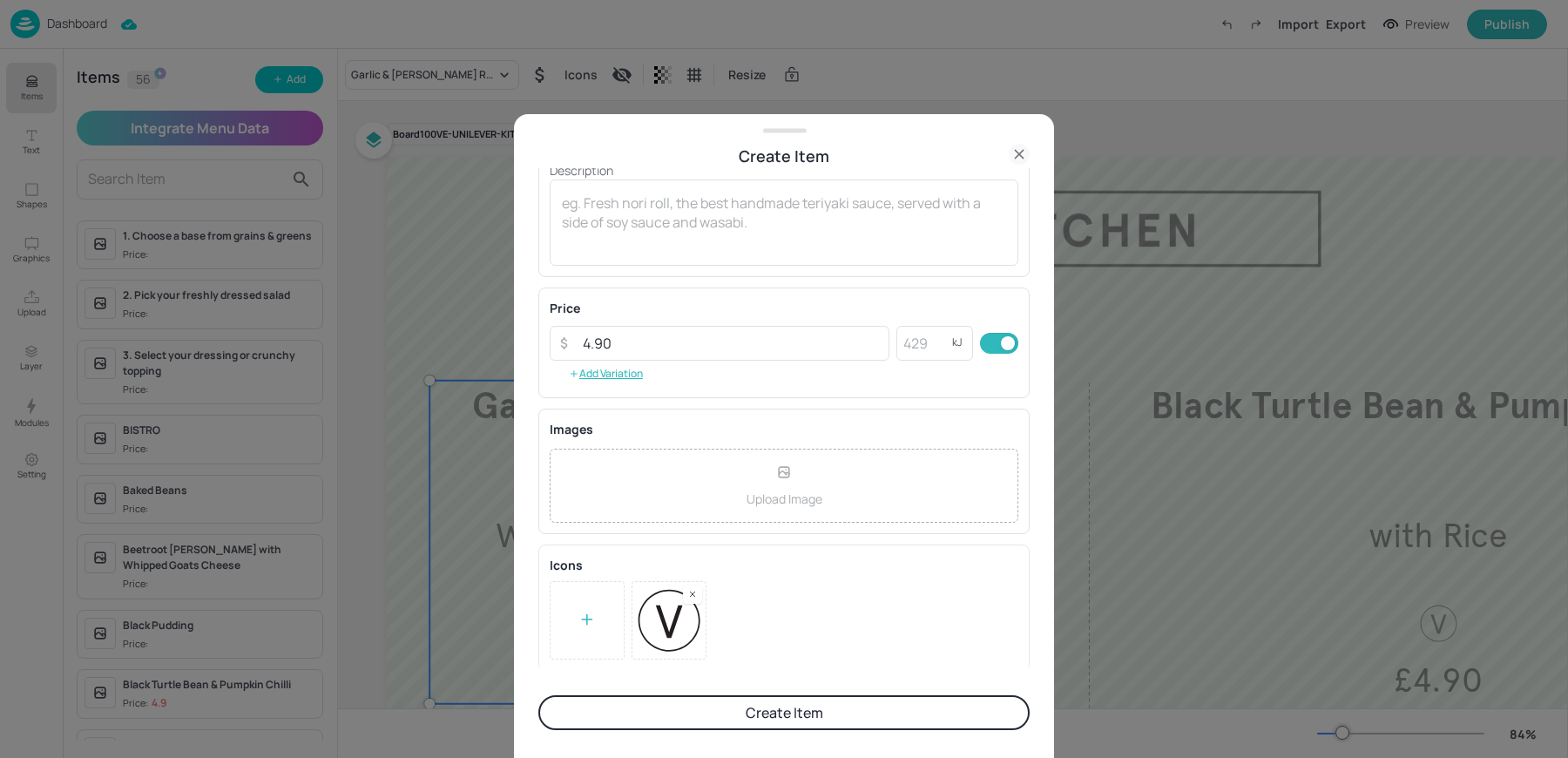
click at [758, 718] on button "Create Item" at bounding box center [784, 713] width 492 height 35
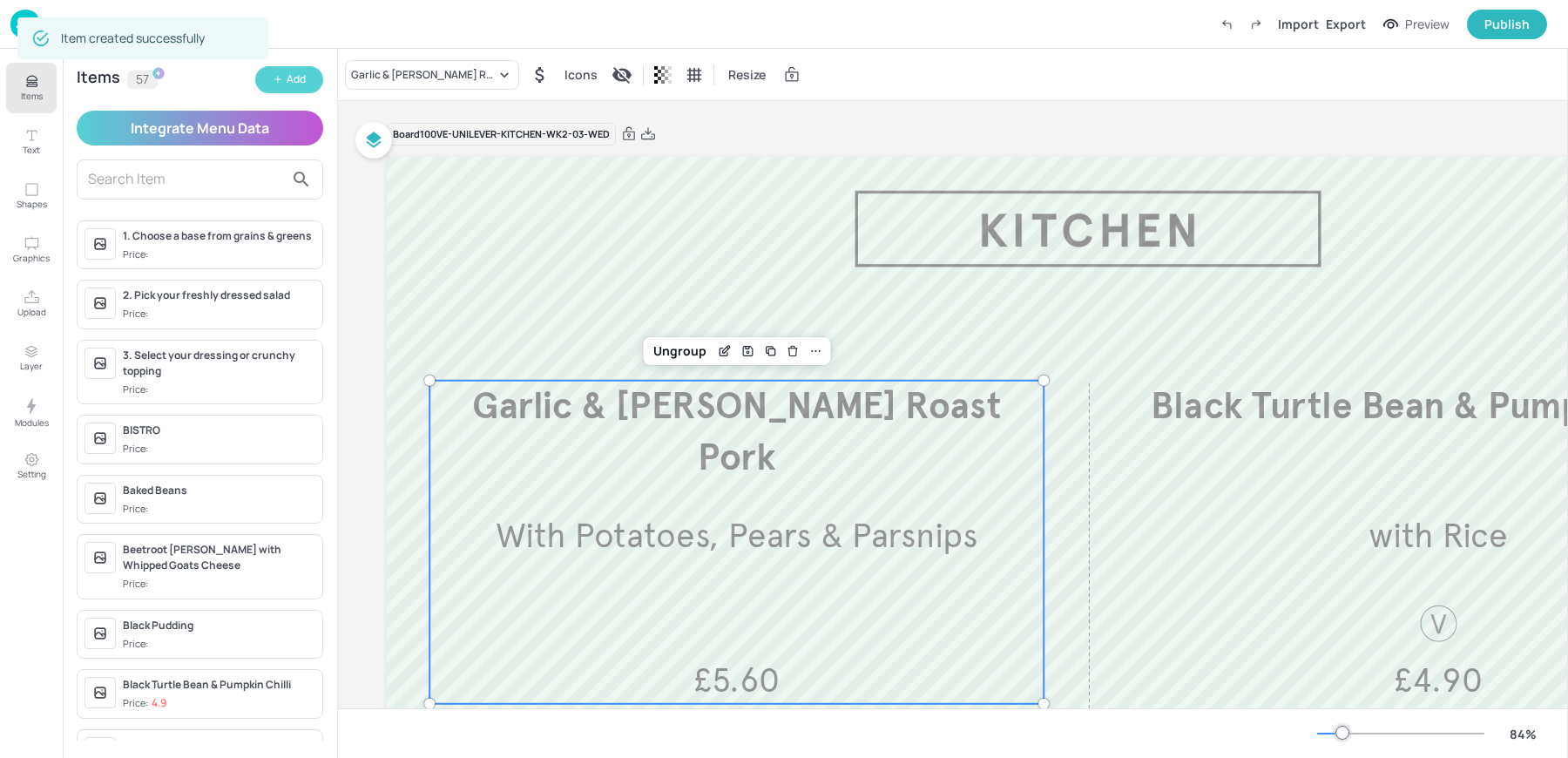
click at [299, 81] on div "Add" at bounding box center [296, 79] width 19 height 17
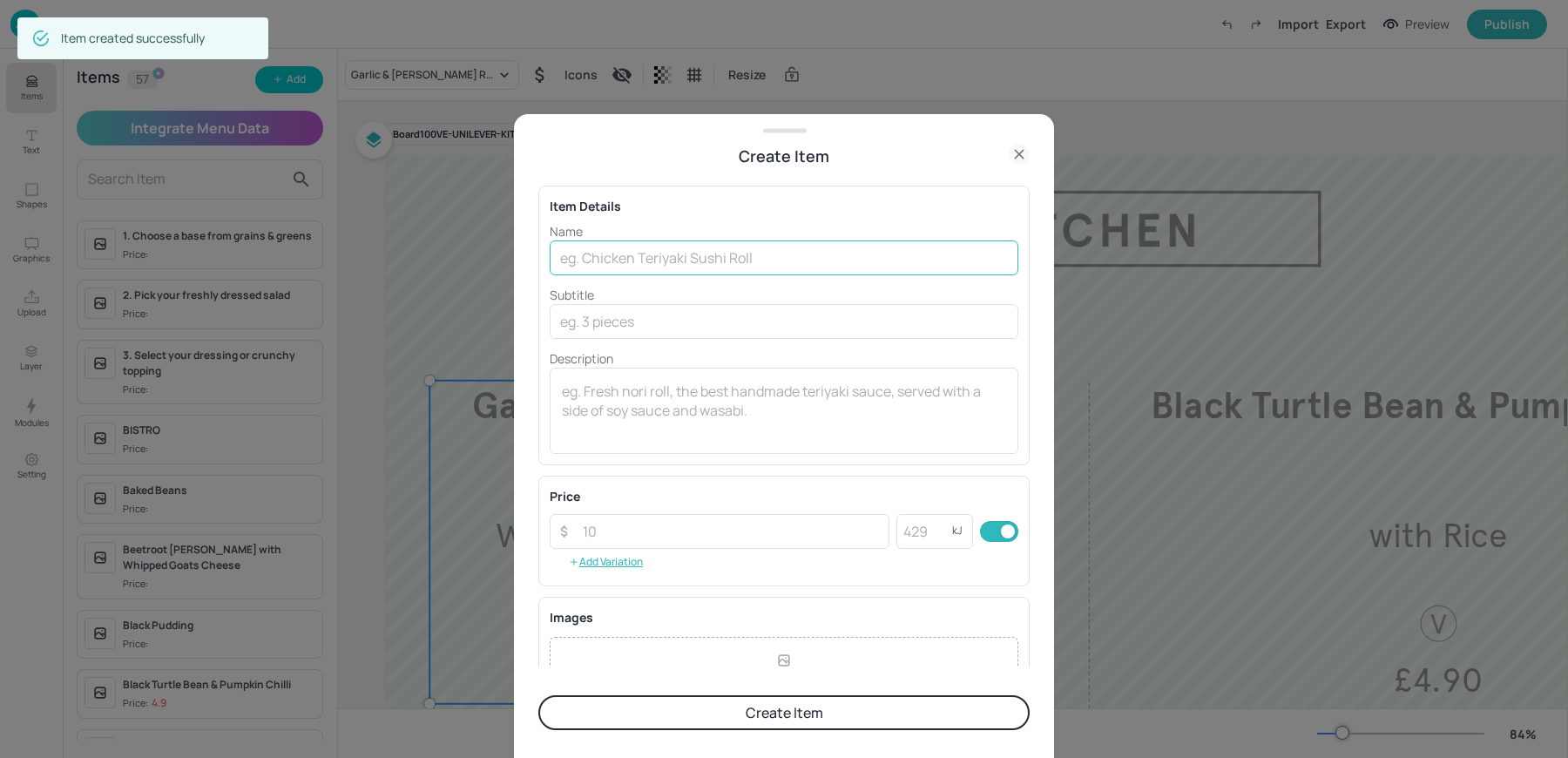
click at [827, 241] on input "text" at bounding box center [784, 258] width 469 height 35
paste input "Chermoula Chicken With Chorizo, Lentils & Roasted Peppers £5.10"
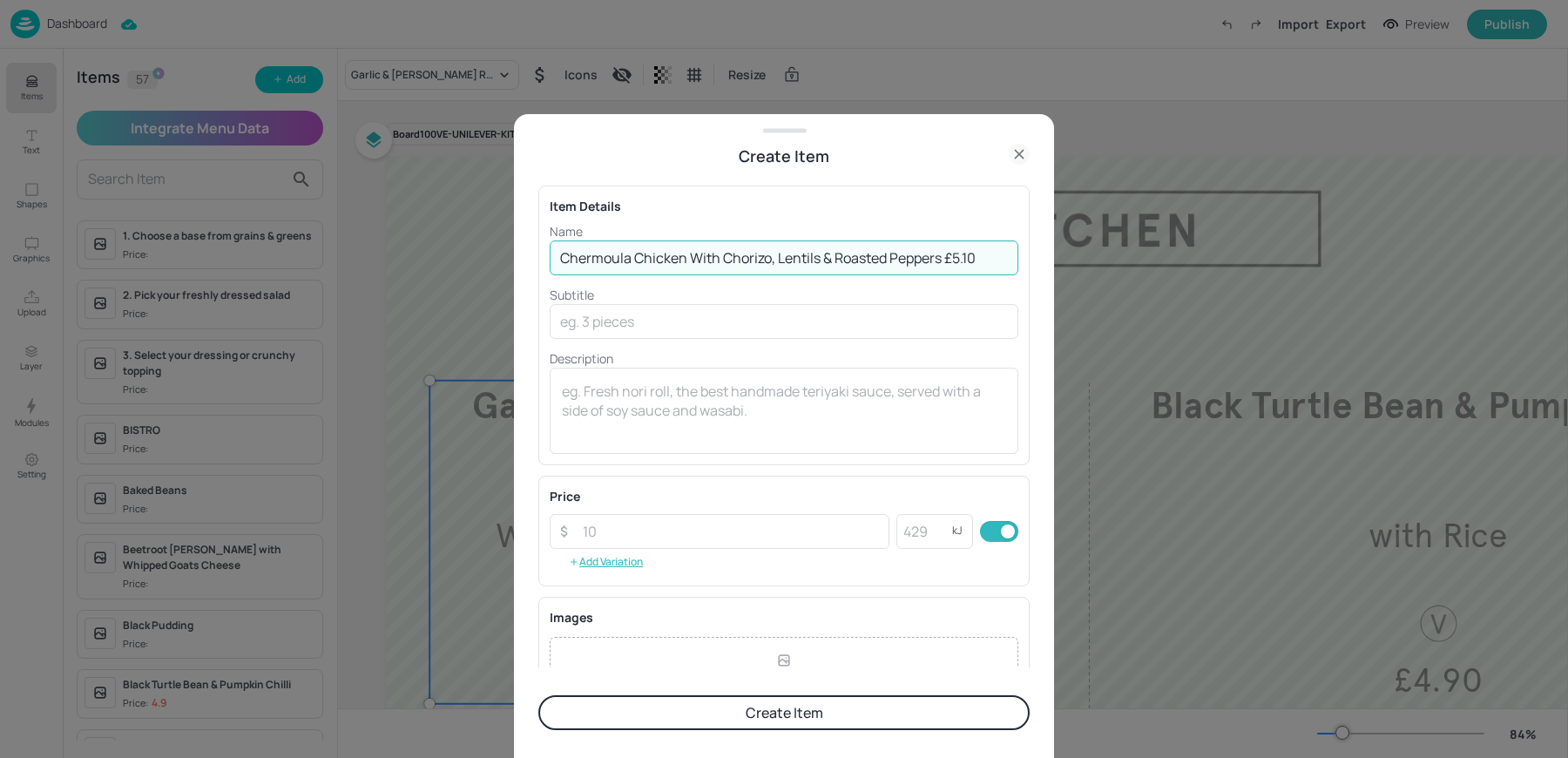
click at [947, 259] on input "Chermoula Chicken With Chorizo, Lentils & Roasted Peppers £5.10" at bounding box center [784, 258] width 469 height 35
type input "Chermoula Chicken With Chorizo, Lentils & Roasted Peppers"
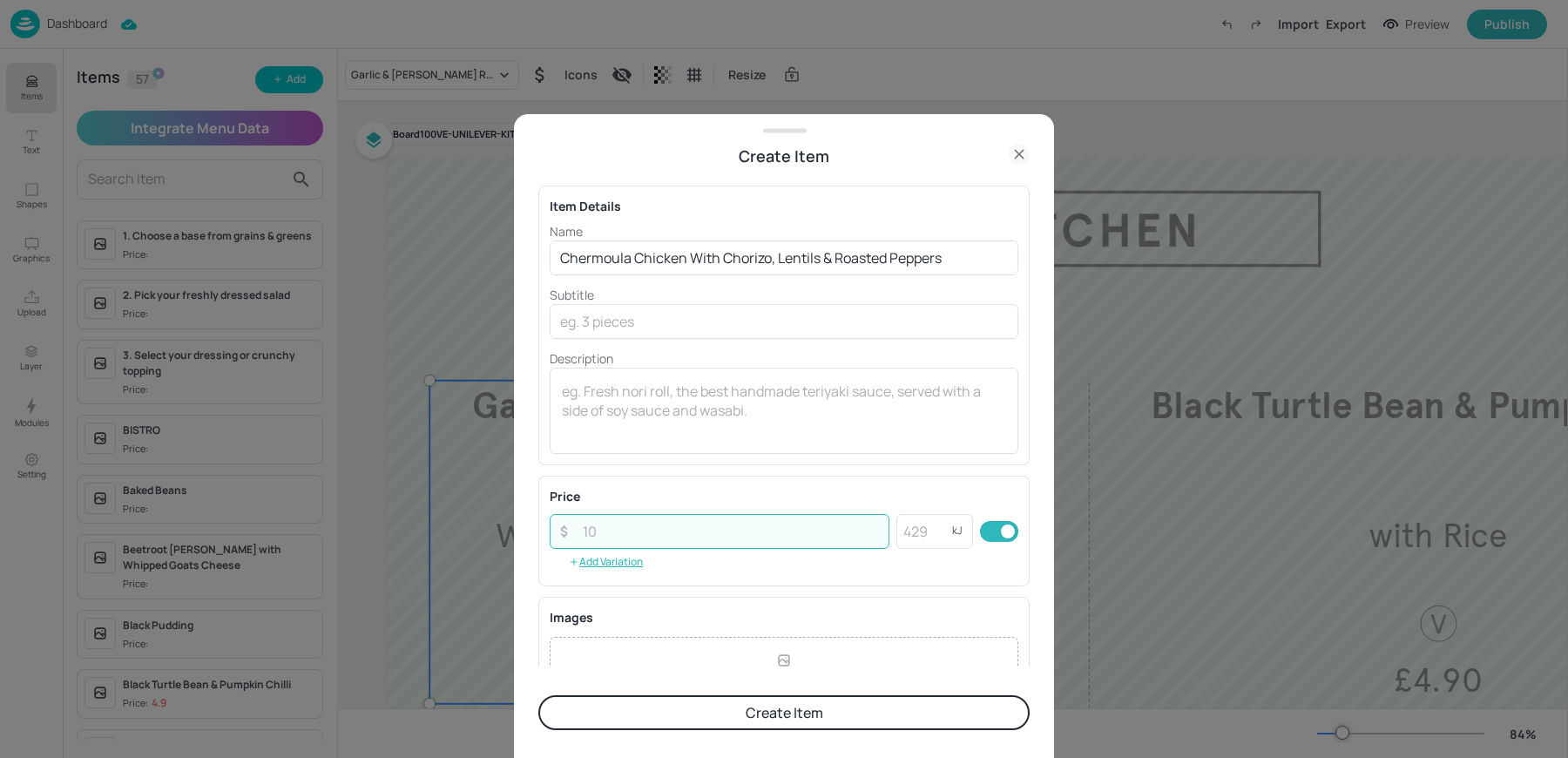
click at [598, 539] on input "number" at bounding box center [731, 532] width 317 height 35
paste input "5.10"
type input "5.10"
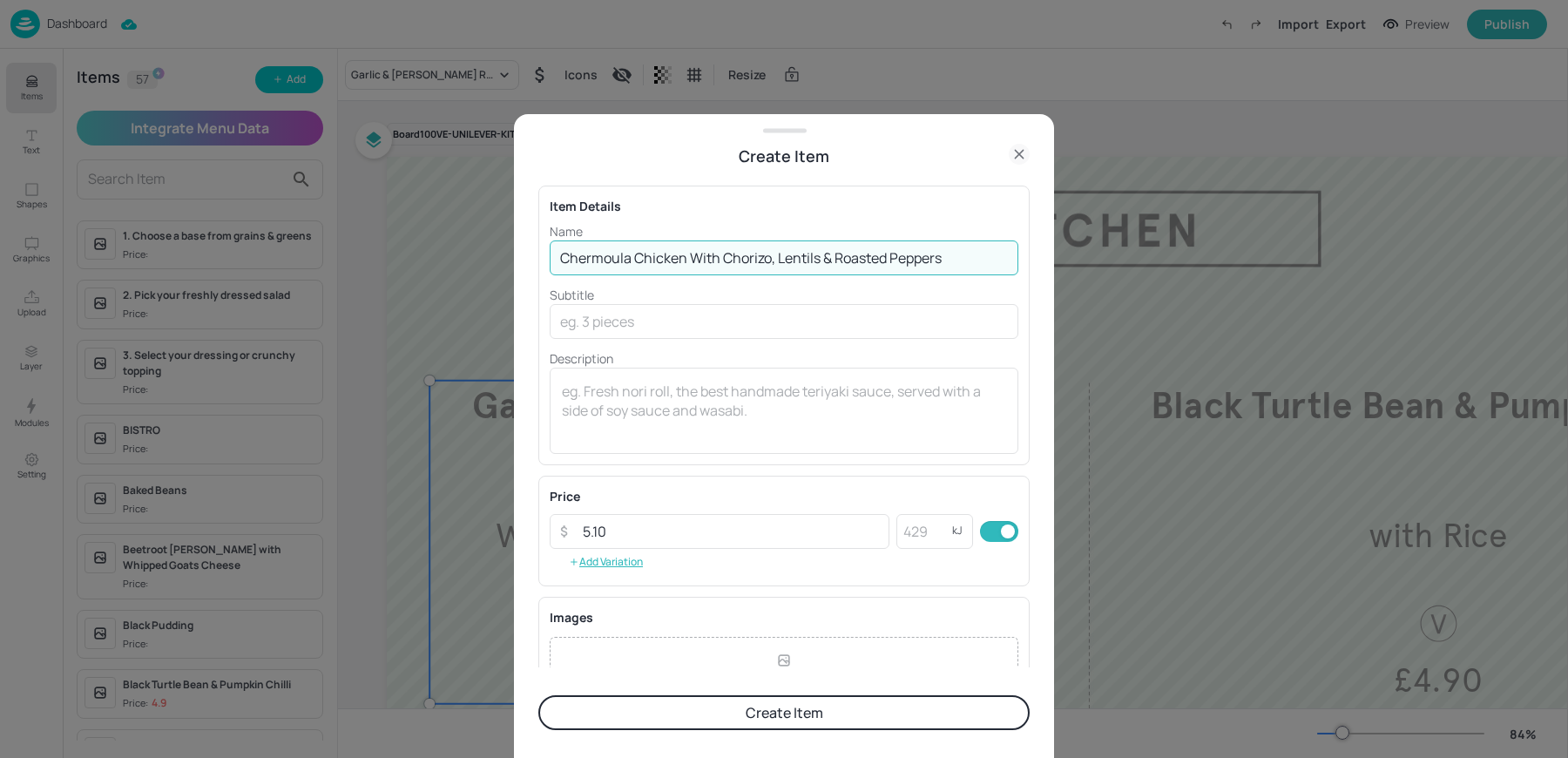
drag, startPoint x: 691, startPoint y: 254, endPoint x: 1026, endPoint y: 255, distance: 335.0
click at [1026, 255] on div "Item Details Name Chermoula Chicken With Chorizo, Lentils & Roasted Peppers ​ S…" at bounding box center [784, 418] width 492 height 500
type input "Chermoula Chicken"
click at [609, 325] on input "text" at bounding box center [784, 321] width 469 height 35
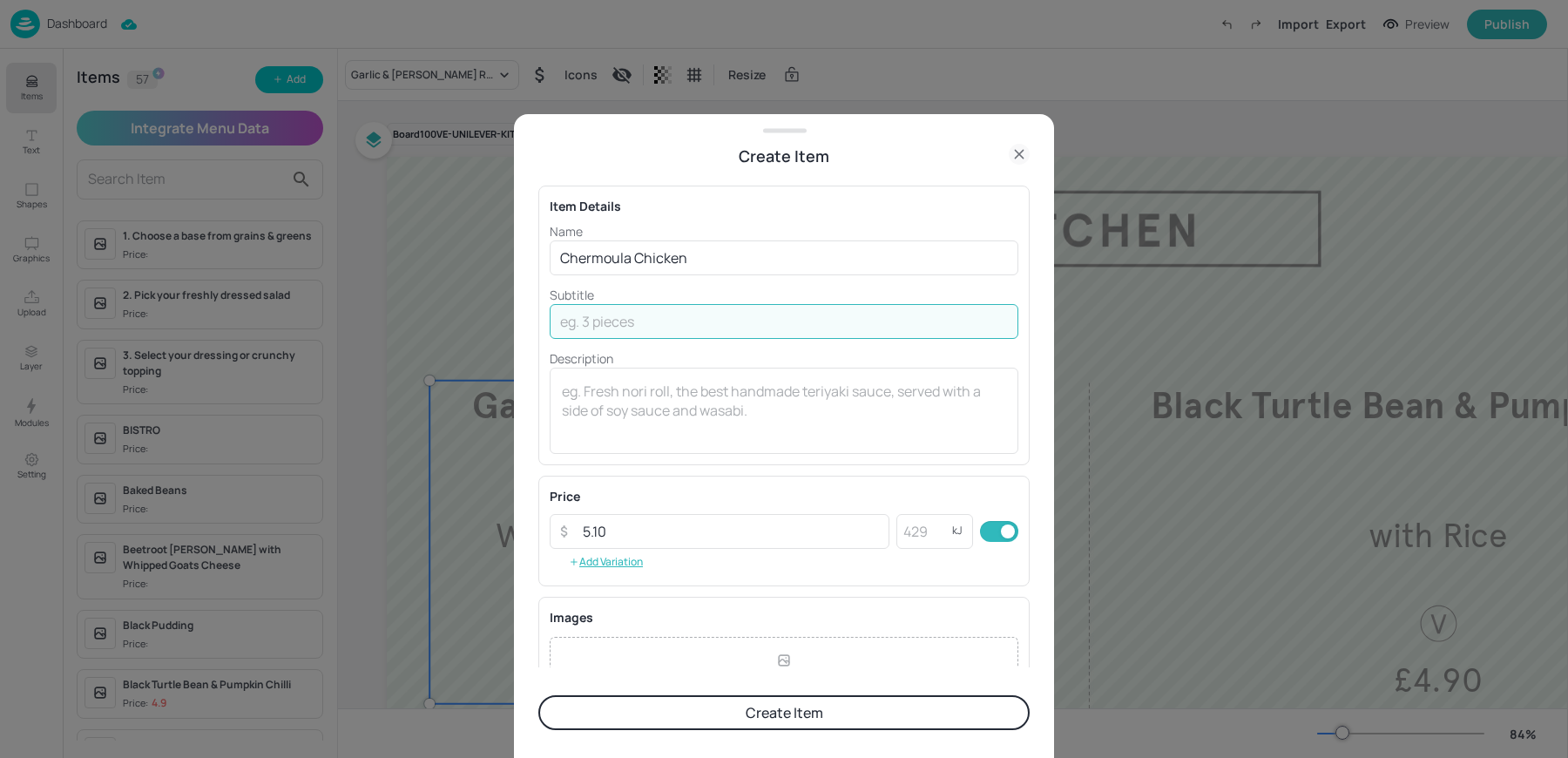
paste input "With Chorizo, Lentils & Roasted Peppers"
type input "With Chorizo, Lentils & Roasted Peppers"
click at [768, 463] on div "Item Details Name Chermoula Chicken ​ Subtitle With Chorizo, Lentils & Roasted …" at bounding box center [784, 326] width 492 height 279
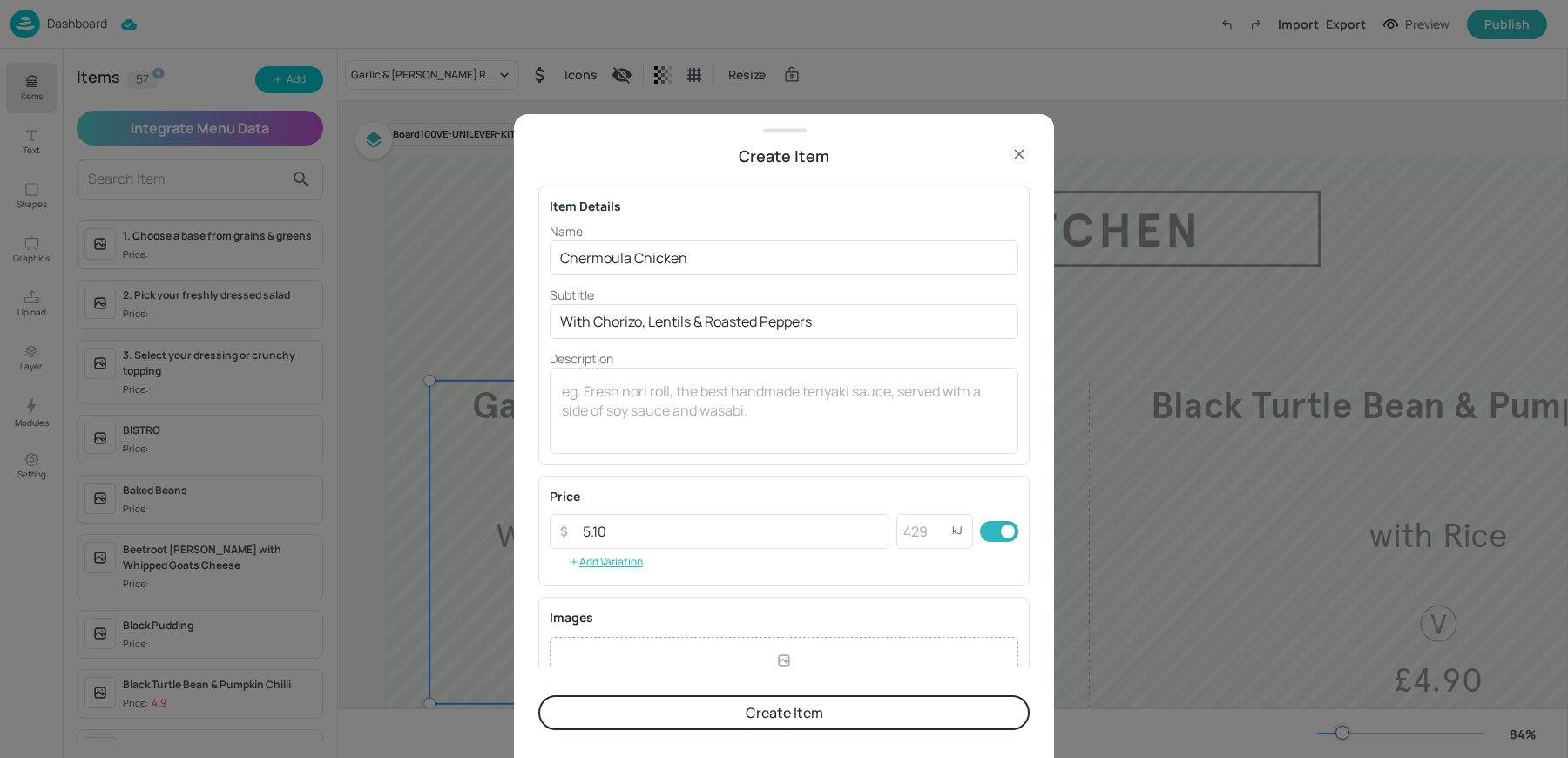
click at [696, 711] on button "Create Item" at bounding box center [784, 713] width 492 height 35
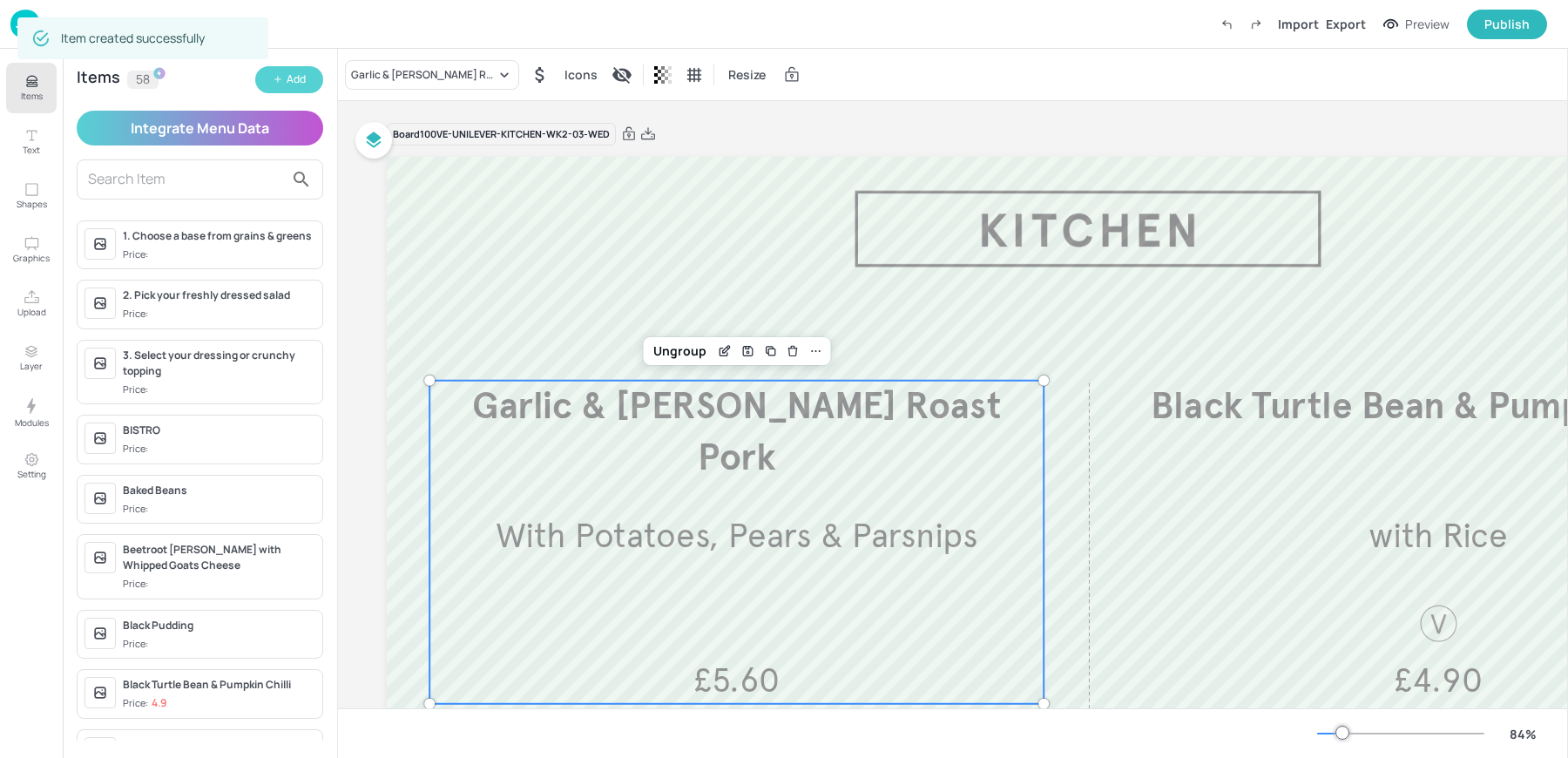
click at [281, 84] on icon "button" at bounding box center [278, 79] width 10 height 10
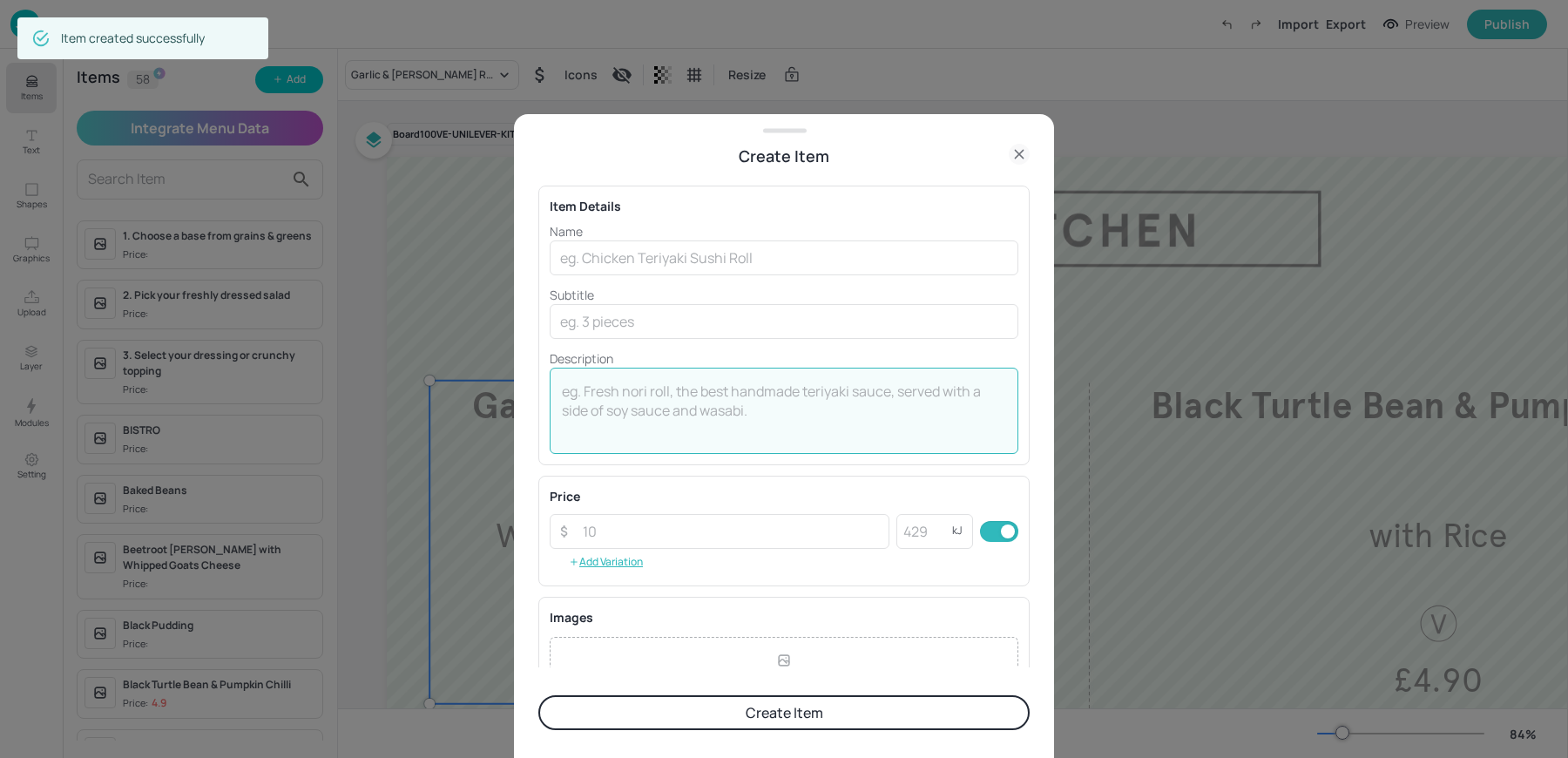
click at [686, 398] on textarea at bounding box center [784, 410] width 444 height 58
paste textarea "Amritsari Fried Fish Pakora Aloo Tikki Chaat £5.60"
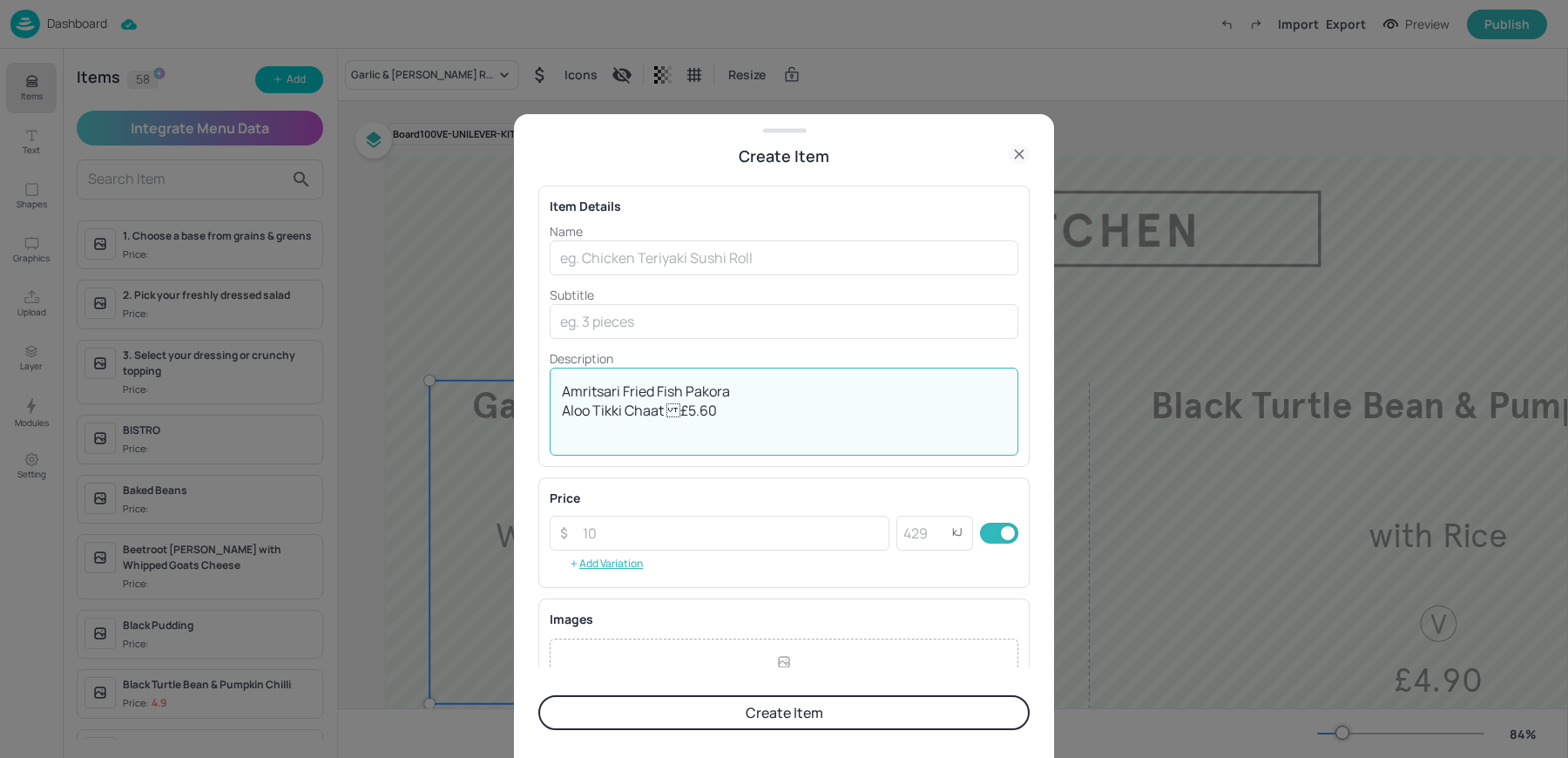
drag, startPoint x: 736, startPoint y: 391, endPoint x: 453, endPoint y: 386, distance: 283.0
click at [464, 386] on div "Create Item Item Details Name ​ Subtitle ​ Description Amritsari Fried Fish Pak…" at bounding box center [784, 379] width 1568 height 758
type textarea "Aloo Tikki Chaat £5.60"
click at [736, 250] on input "text" at bounding box center [784, 258] width 469 height 35
paste input "Amritsari Fried Fish Pakora"
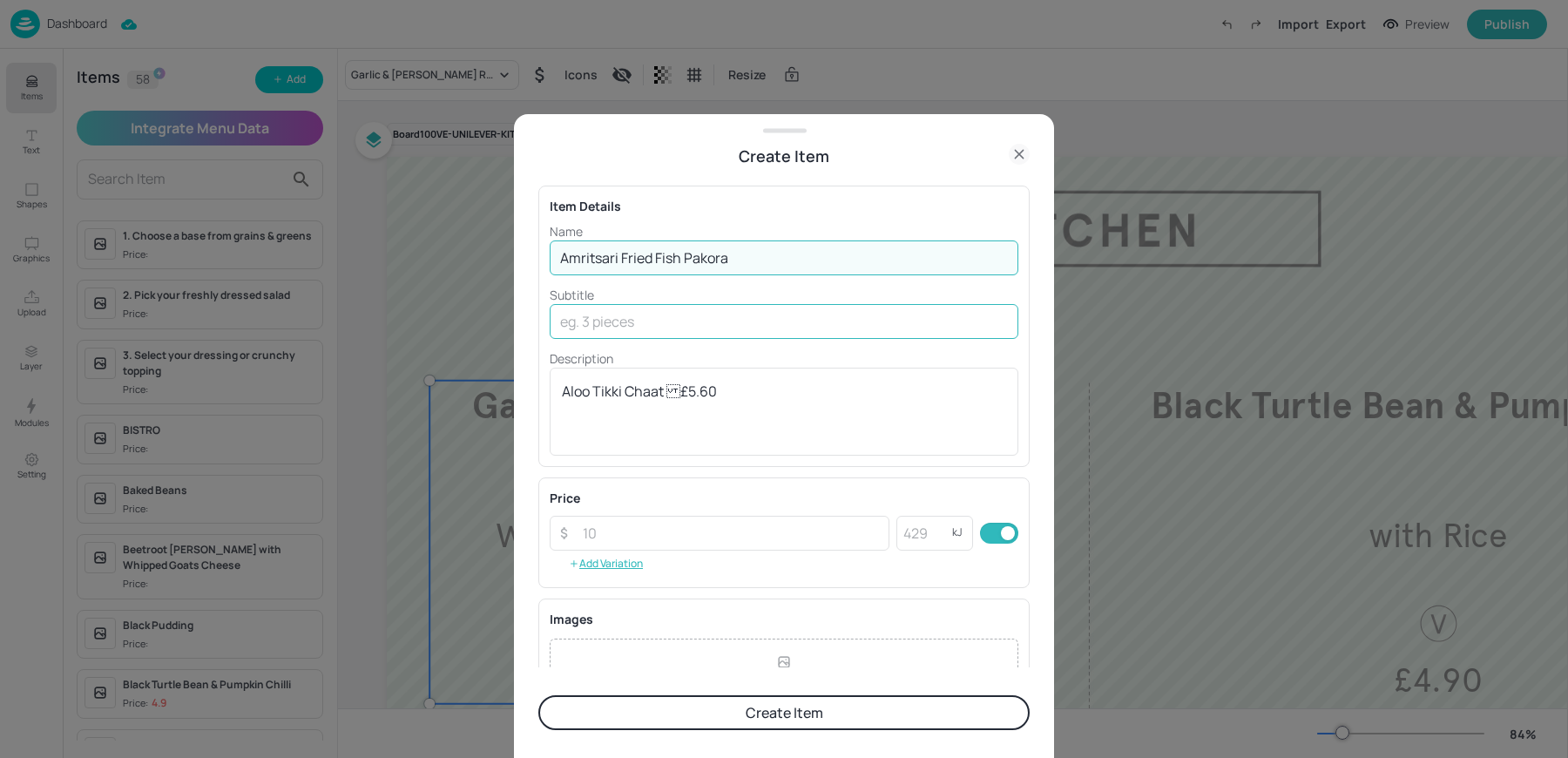
type input "Amritsari Fried Fish Pakora"
click at [576, 327] on input "text" at bounding box center [784, 321] width 469 height 35
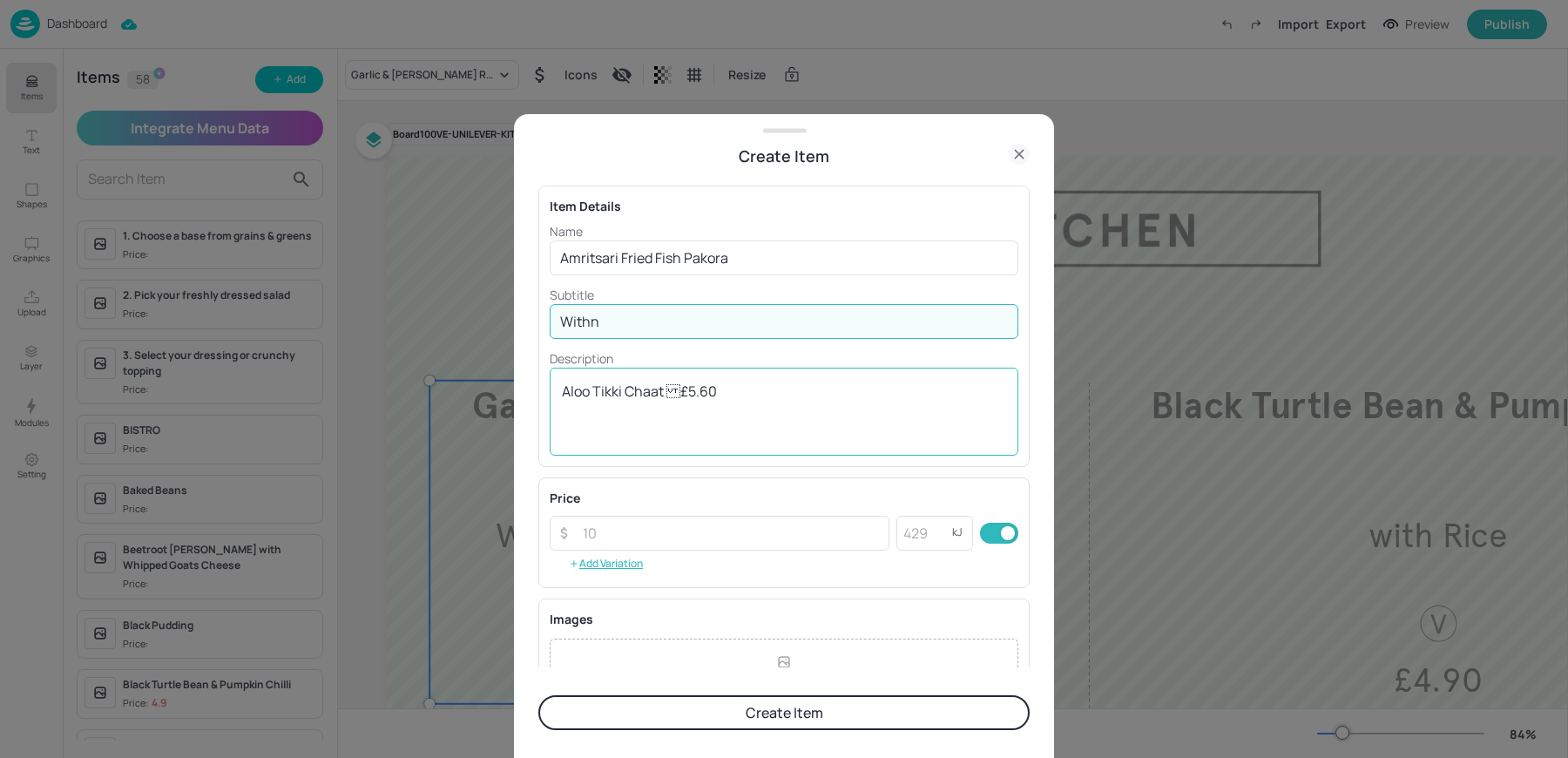
type input "Withn"
click at [595, 368] on div "Aloo Tikki Chaat £5.60 x ​" at bounding box center [784, 411] width 469 height 88
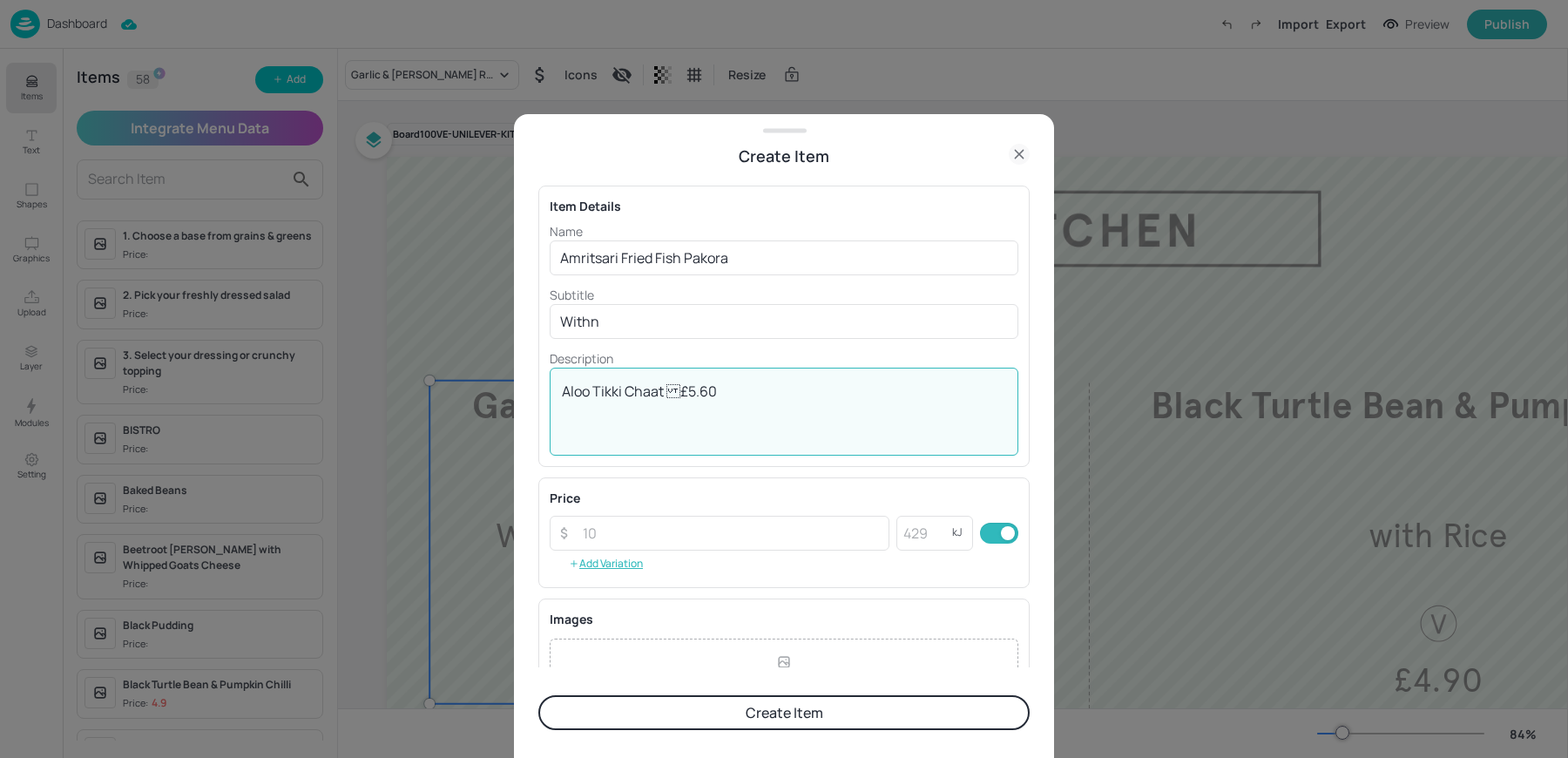
click at [563, 413] on textarea "Aloo Tikki Chaat £5.60" at bounding box center [784, 411] width 444 height 59
click at [663, 409] on textarea "Aloo Tikki Chaat £5.60" at bounding box center [784, 411] width 444 height 59
type textarea "£5.60"
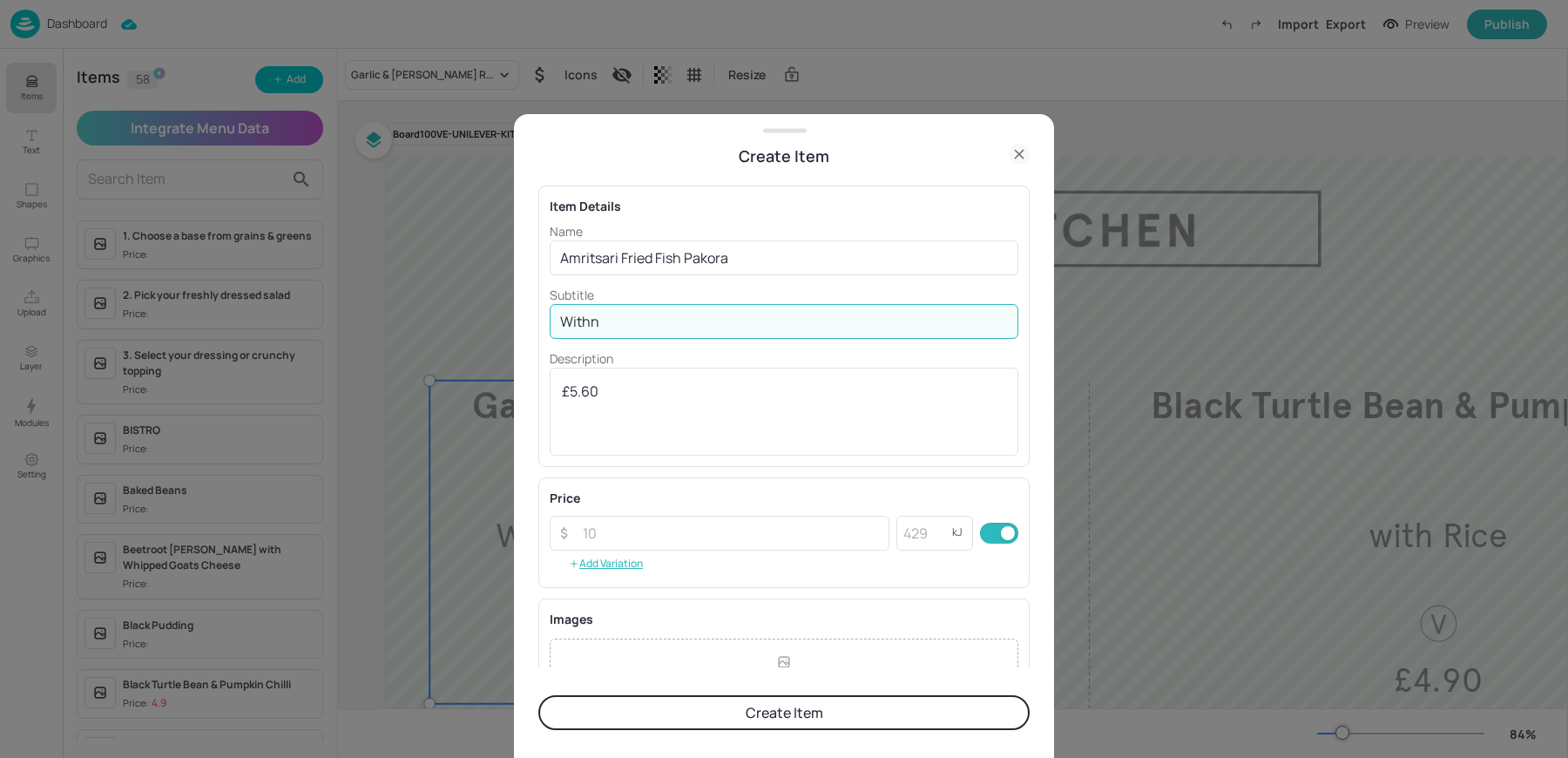
click at [630, 327] on input "Withn" at bounding box center [784, 321] width 469 height 35
paste input "Aloo Tikki Chaat"
type input "With Aloo Tikki Chaat"
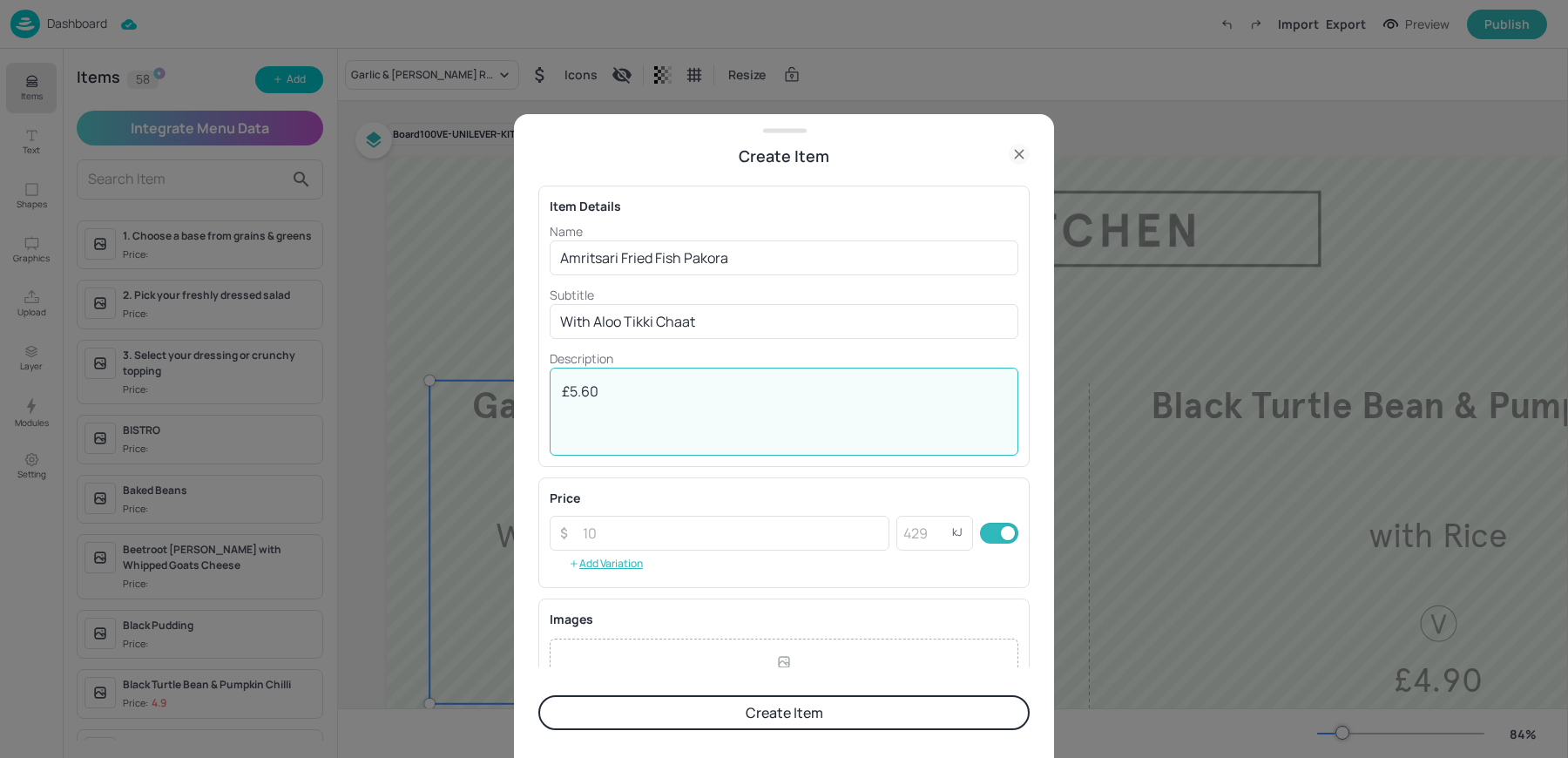
drag, startPoint x: 565, startPoint y: 413, endPoint x: 660, endPoint y: 413, distance: 95.0
click at [660, 413] on textarea "£5.60" at bounding box center [784, 411] width 444 height 59
paste input "5.60"
click at [604, 529] on input "number" at bounding box center [731, 532] width 317 height 35
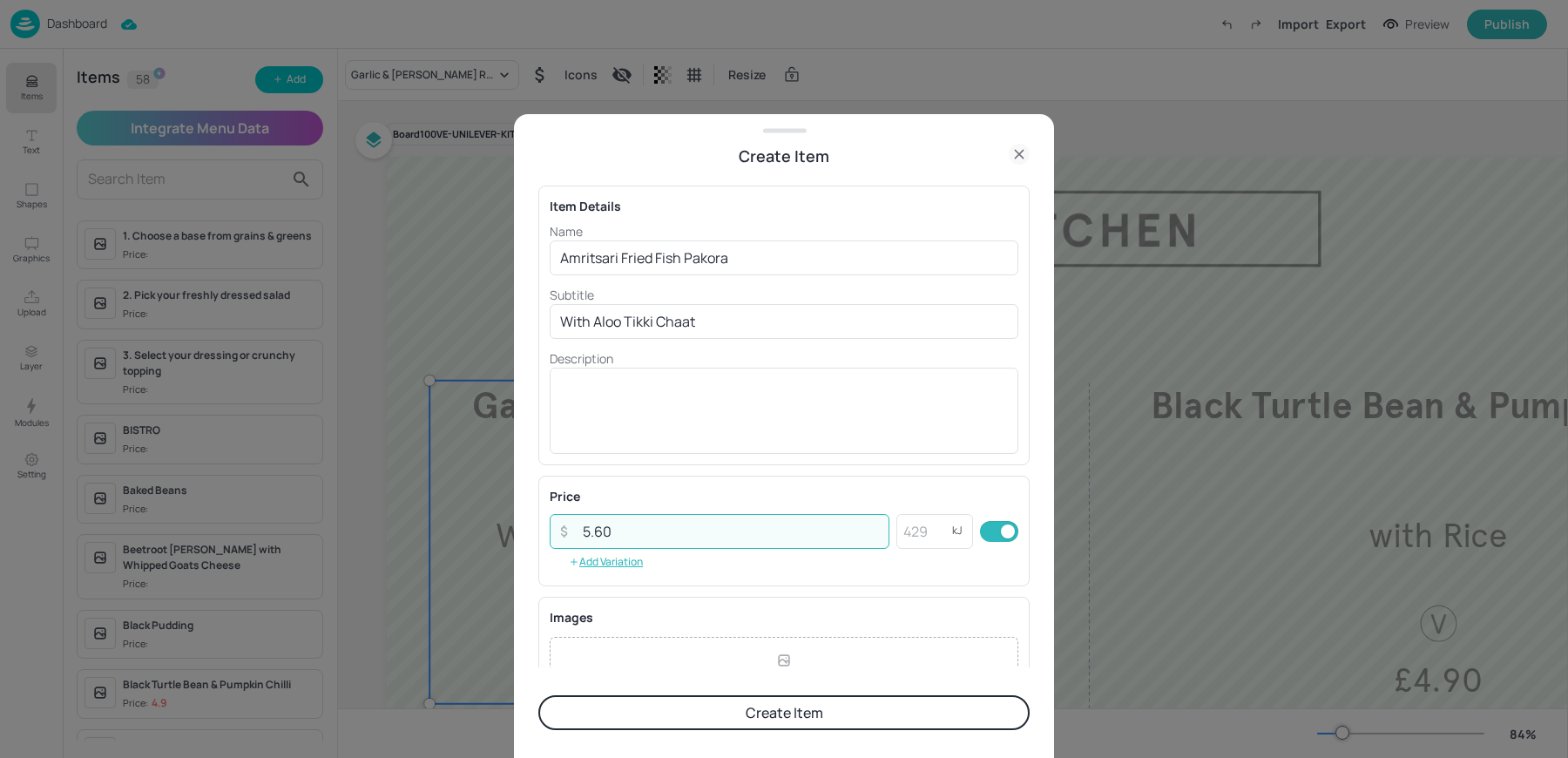
type input "5.60"
click at [668, 708] on button "Create Item" at bounding box center [784, 713] width 492 height 35
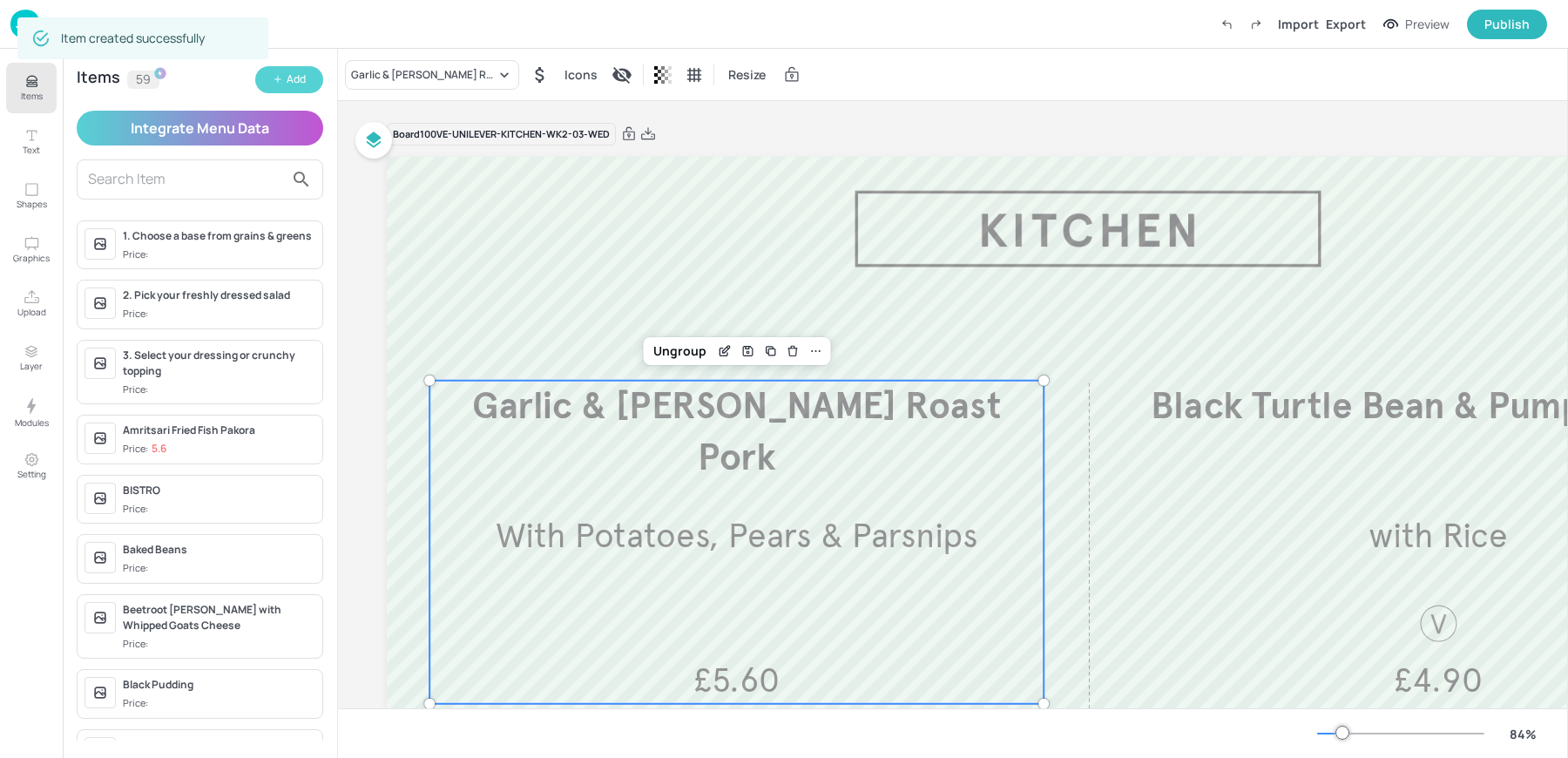
click at [283, 79] on button "Add" at bounding box center [289, 79] width 68 height 27
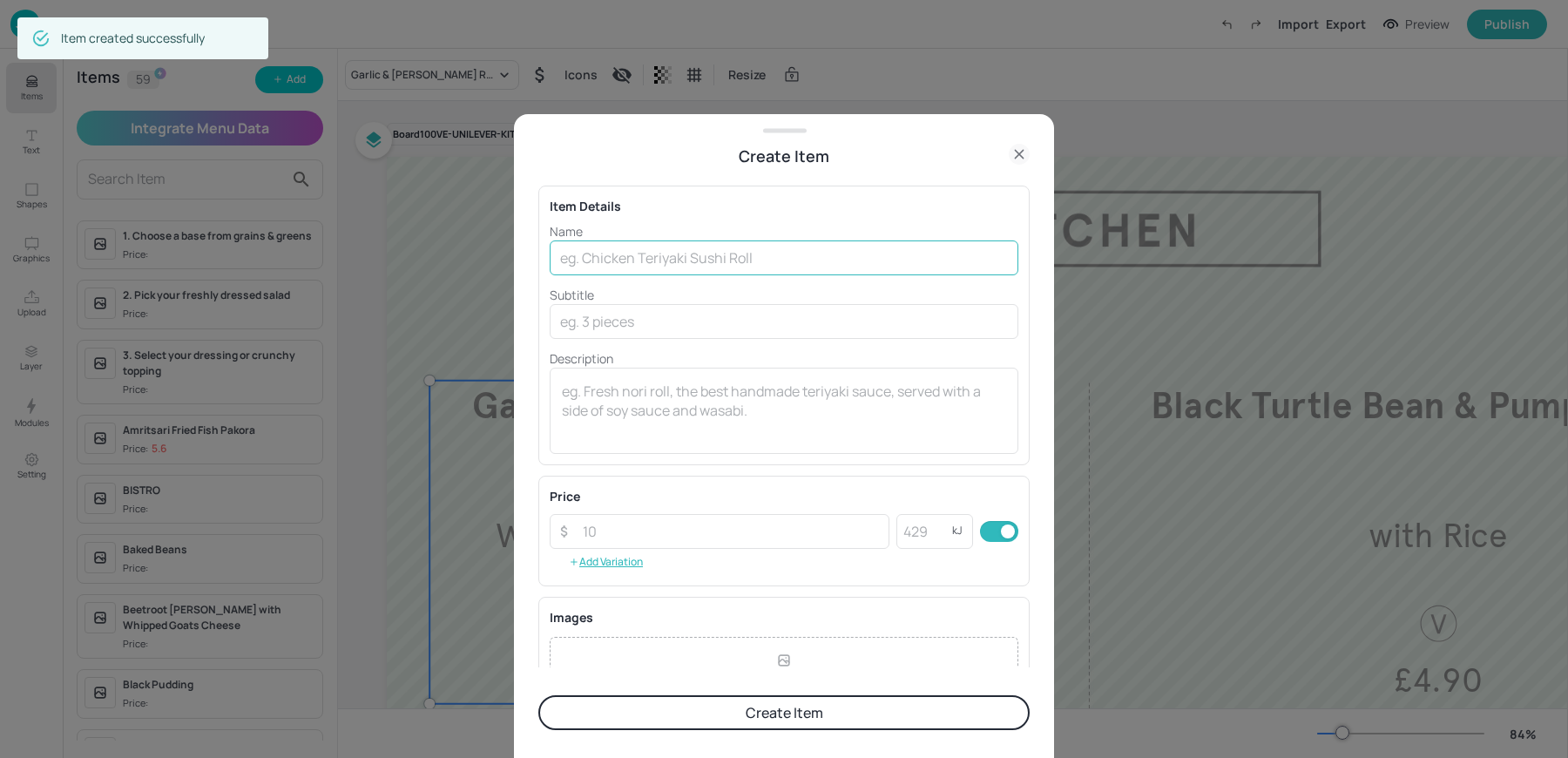
click at [680, 272] on input "text" at bounding box center [784, 258] width 469 height 35
paste input "Onion Bhaji Burger V Madras Fries £5.60"
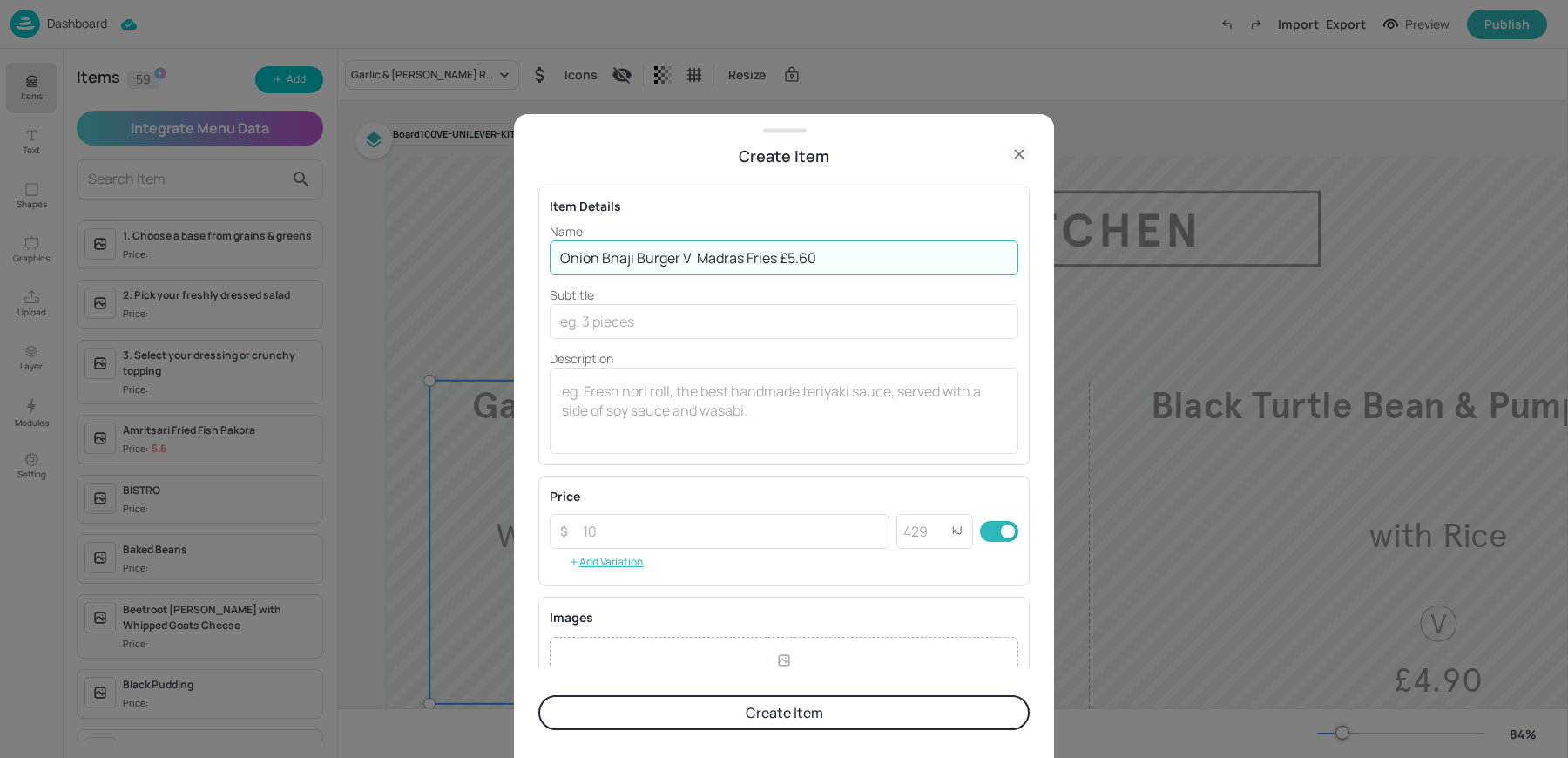
click at [781, 256] on input "Onion Bhaji Burger V Madras Fries £5.60" at bounding box center [784, 258] width 469 height 35
type input "Onion Bhaji Burger V Madras Fries"
click at [610, 536] on input "number" at bounding box center [731, 532] width 317 height 35
paste input "5.60"
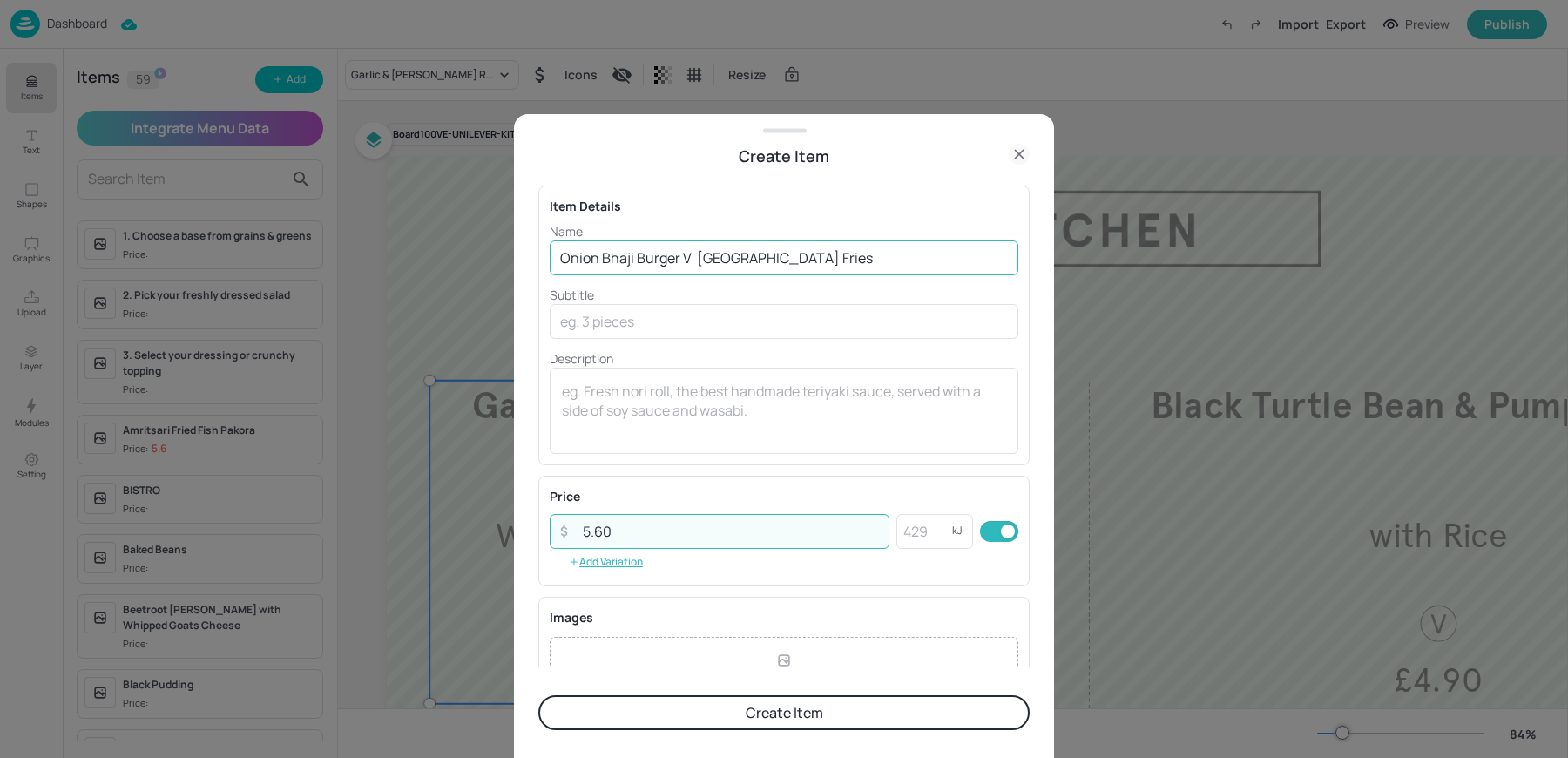
type input "5.60"
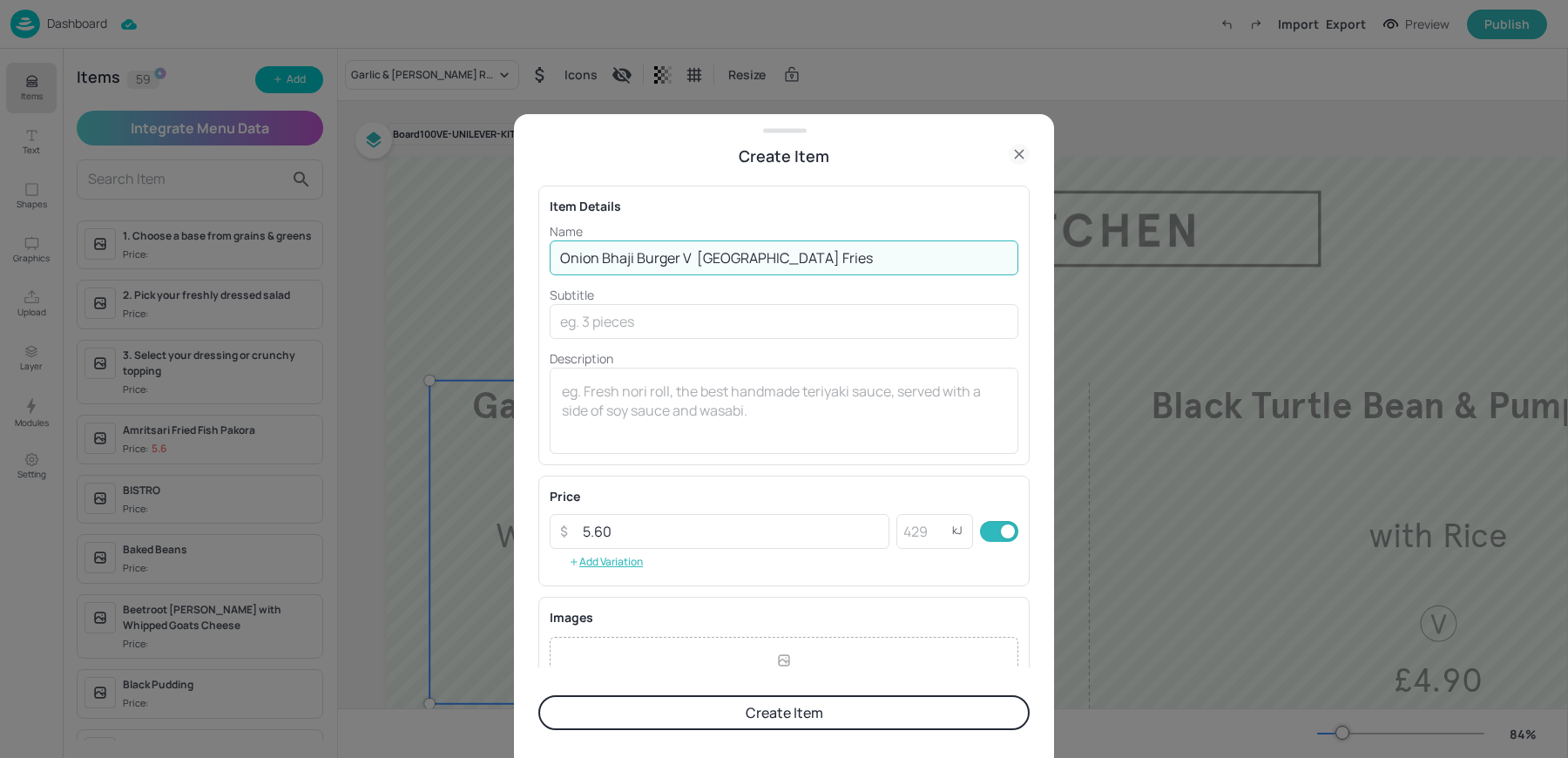
drag, startPoint x: 699, startPoint y: 258, endPoint x: 870, endPoint y: 258, distance: 171.0
click at [870, 258] on input "Onion Bhaji Burger V Madras Fries" at bounding box center [784, 258] width 469 height 35
type input "Onion Bhaji Burger V"
click at [602, 333] on input "text" at bounding box center [784, 321] width 469 height 35
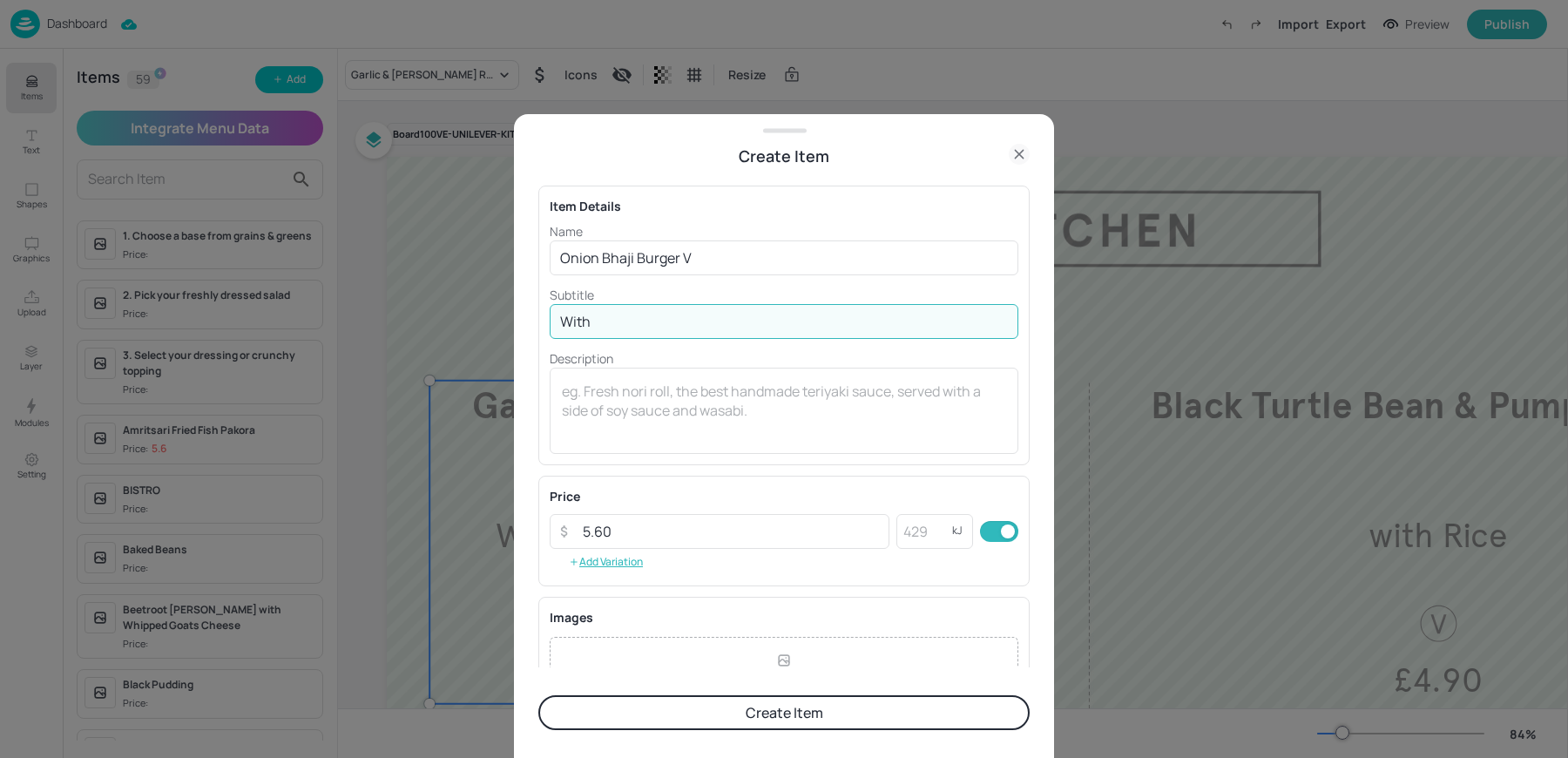
paste input "Madras Fries"
type input "With Madras Fries"
click at [702, 265] on input "Onion Bhaji Burger V" at bounding box center [784, 258] width 469 height 35
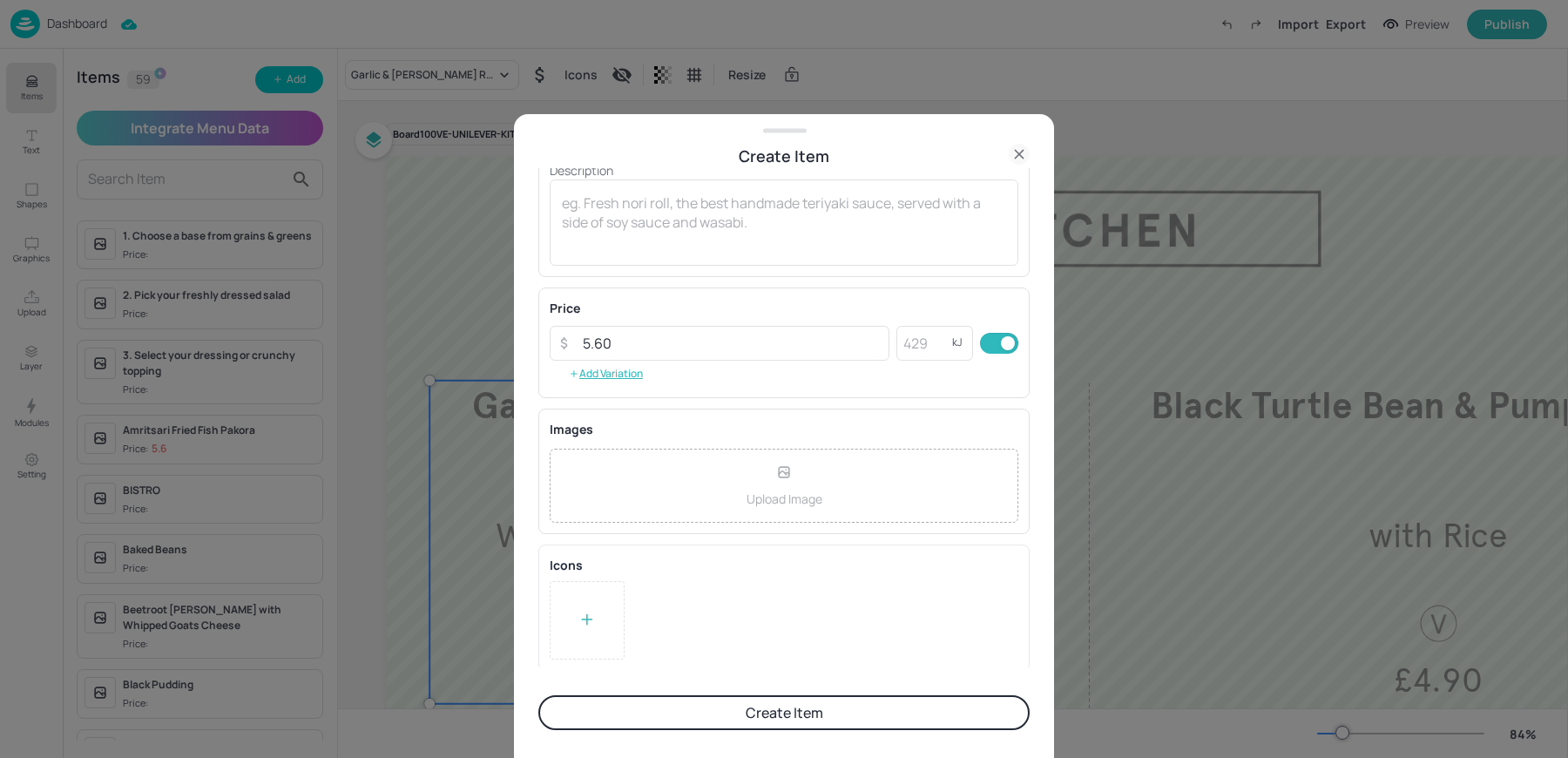
type input "Onion Bhaji Burger"
click at [583, 639] on div at bounding box center [588, 621] width 75 height 79
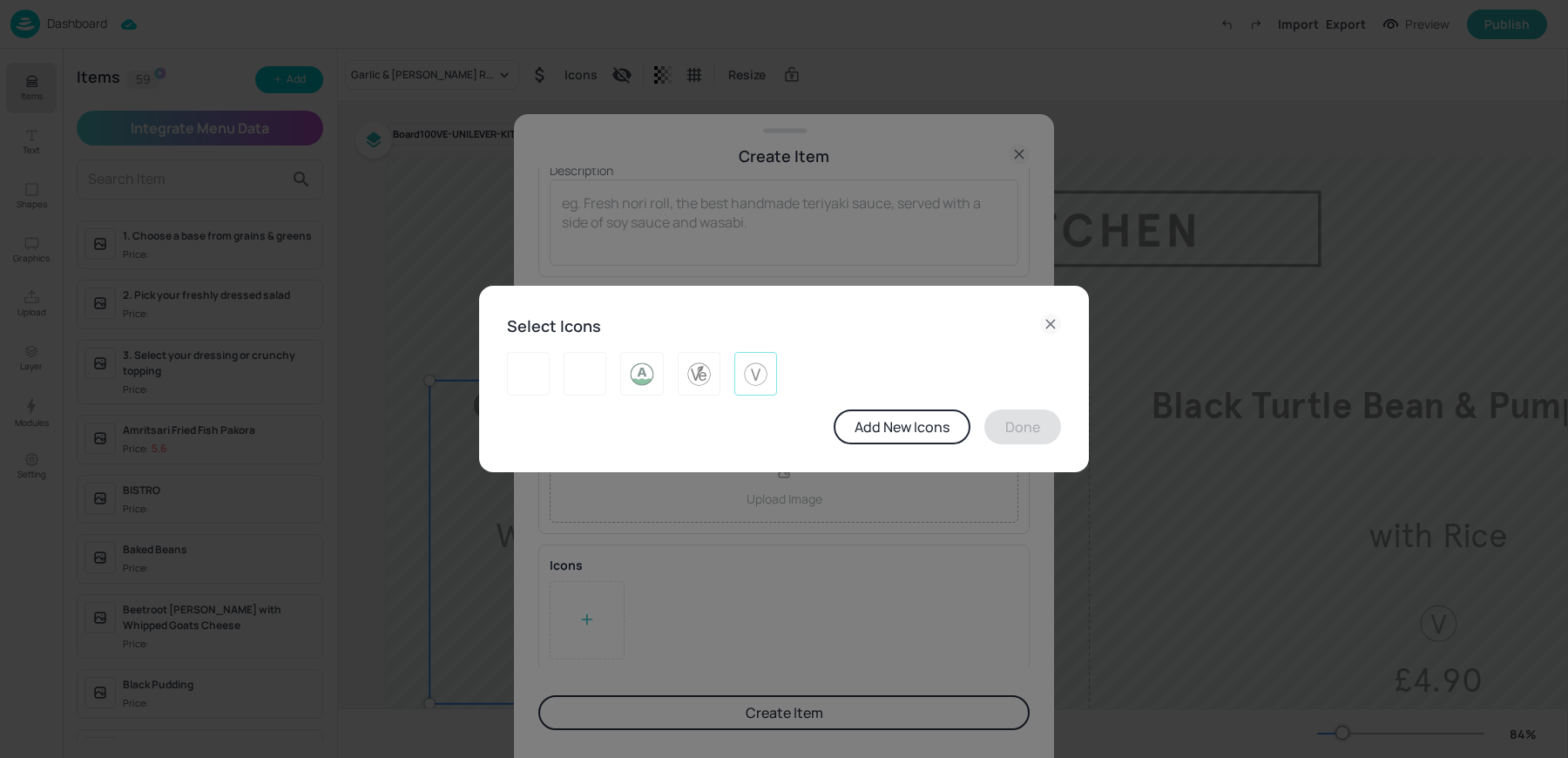
click at [744, 381] on img at bounding box center [755, 374] width 27 height 28
click at [1005, 432] on button "Done" at bounding box center [1022, 427] width 77 height 35
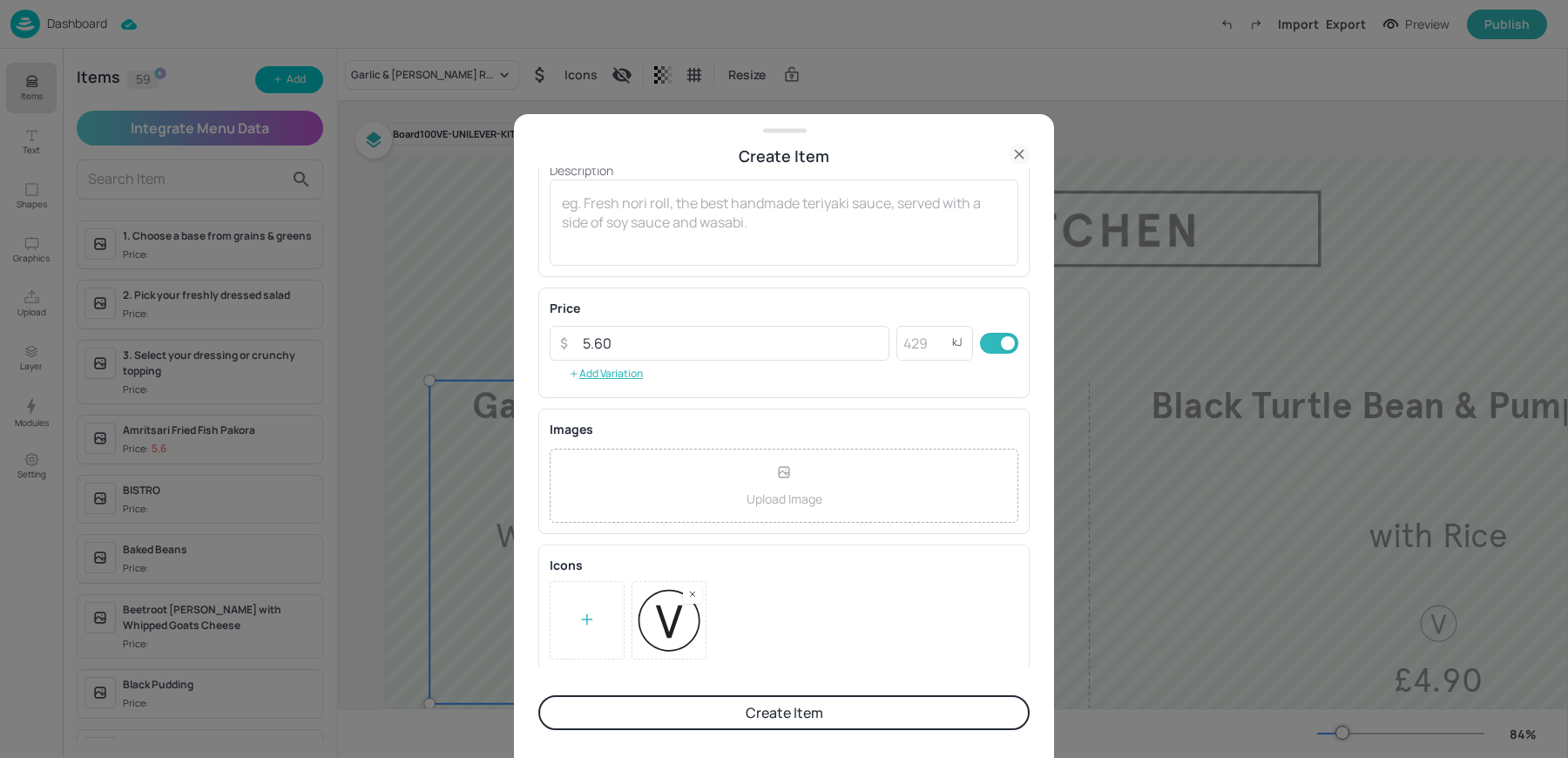
click at [712, 693] on form "Item Details Name Onion Bhaji Burger ​ Subtitle With Madras Fries ​ Description…" at bounding box center [784, 464] width 492 height 590
click at [691, 713] on button "Create Item" at bounding box center [784, 713] width 492 height 35
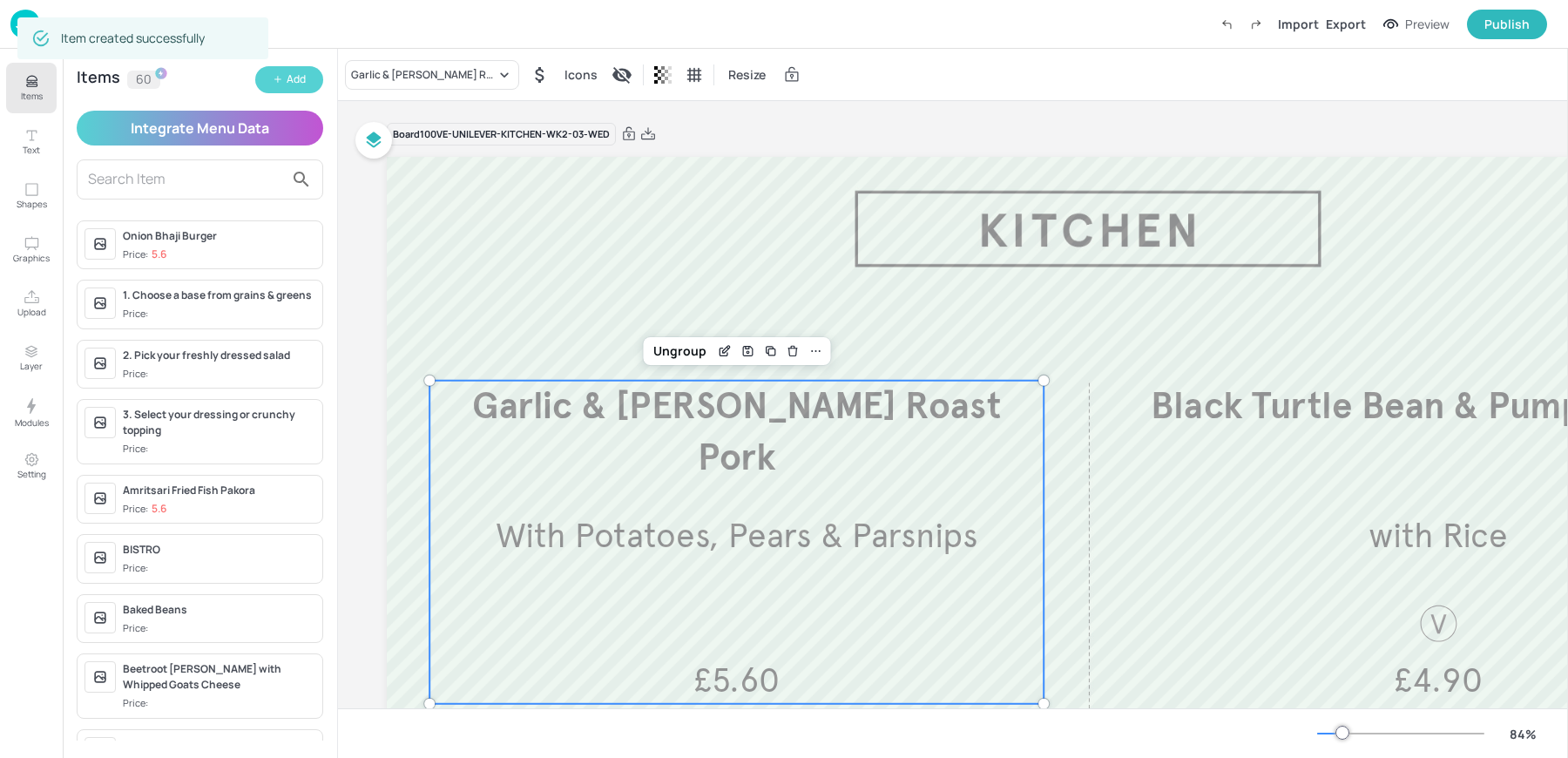
click at [279, 87] on button "Add" at bounding box center [289, 79] width 68 height 27
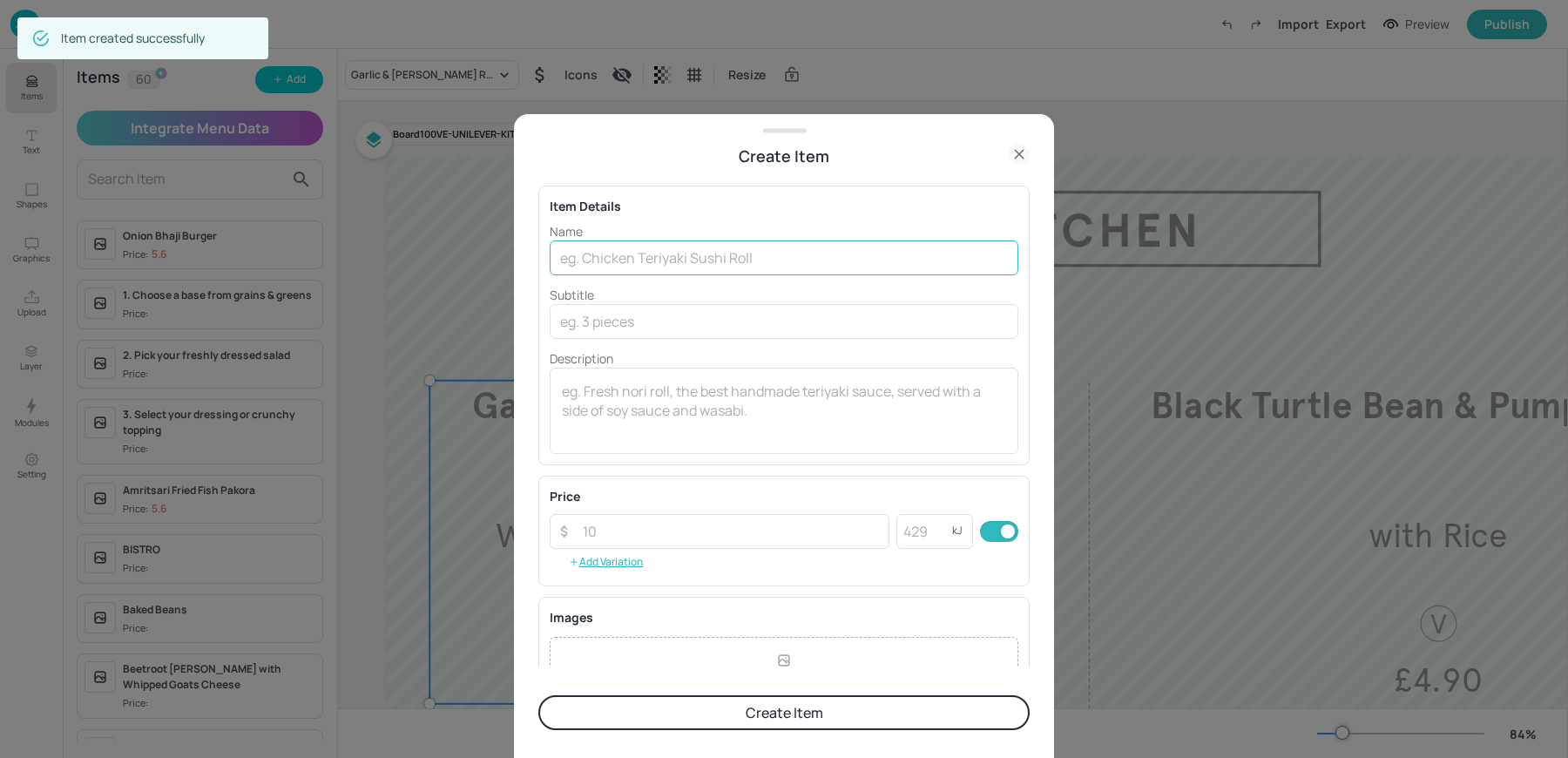
click at [698, 267] on input "text" at bounding box center [784, 258] width 469 height 35
paste input "Grilled Hake Fillet With Aubergine Caponata £ 5.10"
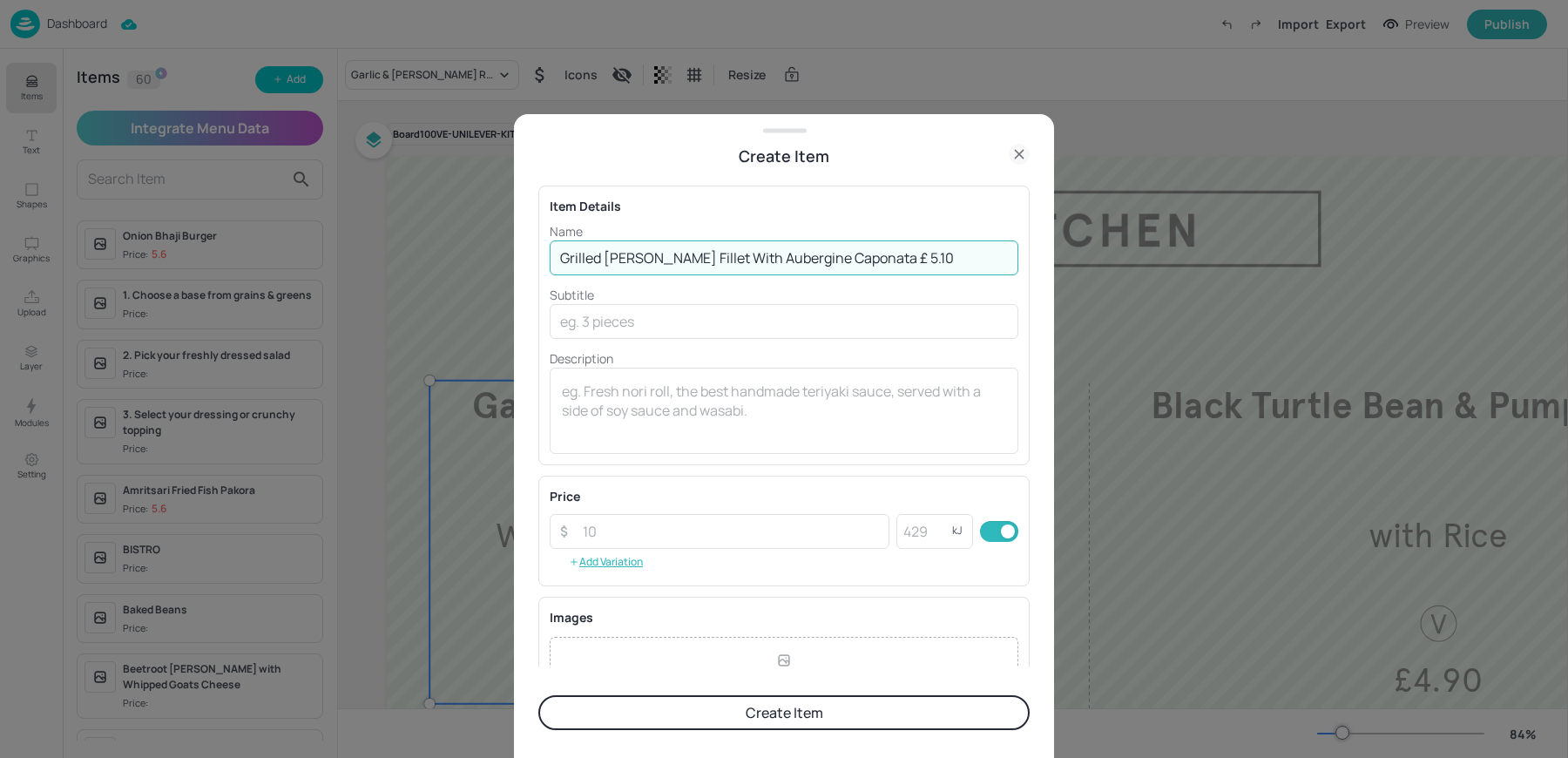
drag, startPoint x: 676, startPoint y: 258, endPoint x: 927, endPoint y: 258, distance: 251.0
click at [927, 258] on input "Grilled Hake Fillet With Aubergine Caponata £ 5.10" at bounding box center [784, 258] width 469 height 35
type input "Grilled [PERSON_NAME] Fillet"
click at [643, 338] on div "Name Grilled Hake Fillet ​ Subtitle ​ Description x ​" at bounding box center [784, 337] width 469 height 231
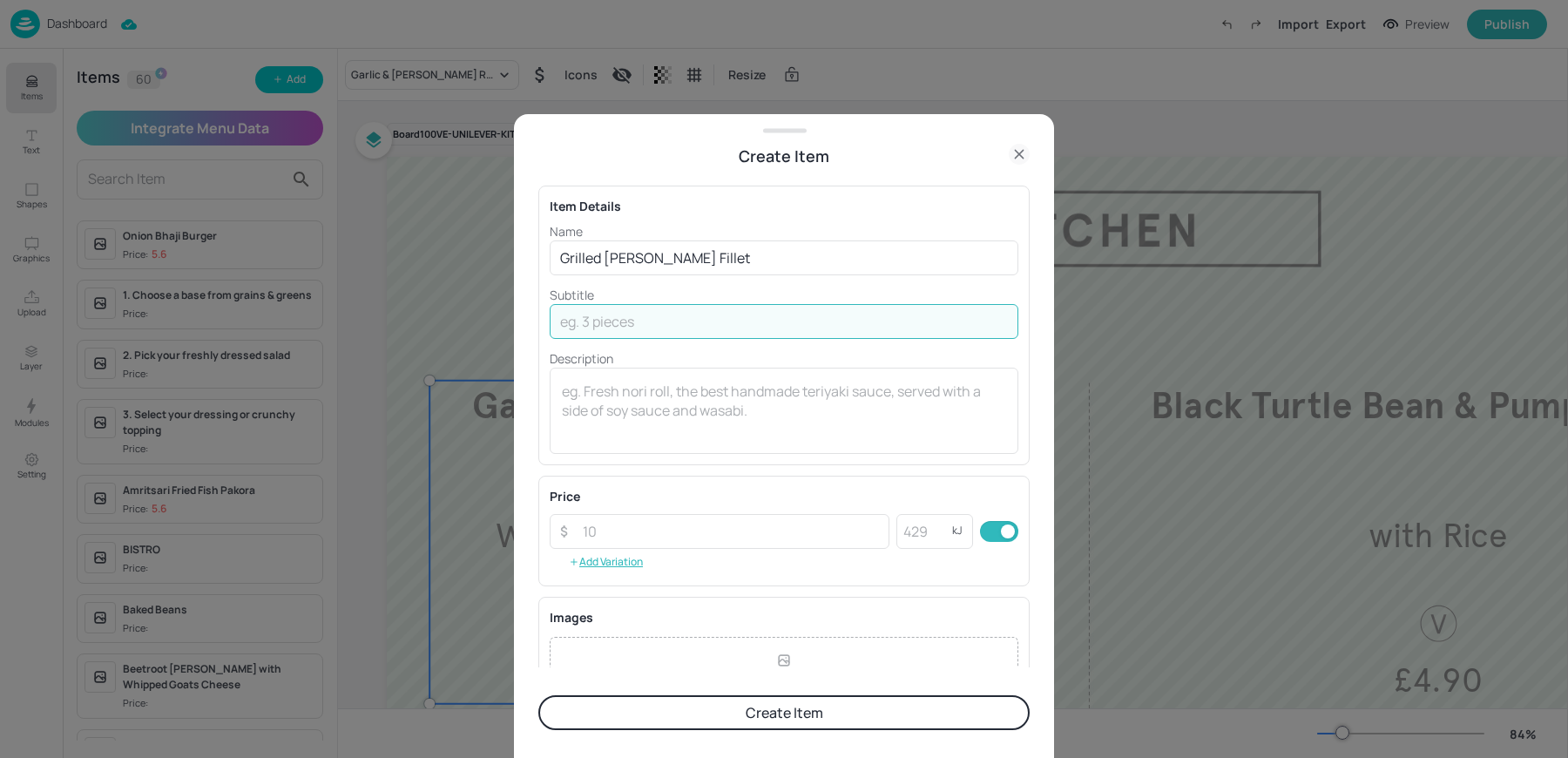
click at [632, 325] on input "text" at bounding box center [784, 321] width 469 height 35
paste input "With Aubergine Caponata £ 5.10"
click at [727, 322] on input "With Aubergine Caponata £ 5.10" at bounding box center [784, 321] width 469 height 35
type input "With Aubergine Caponata"
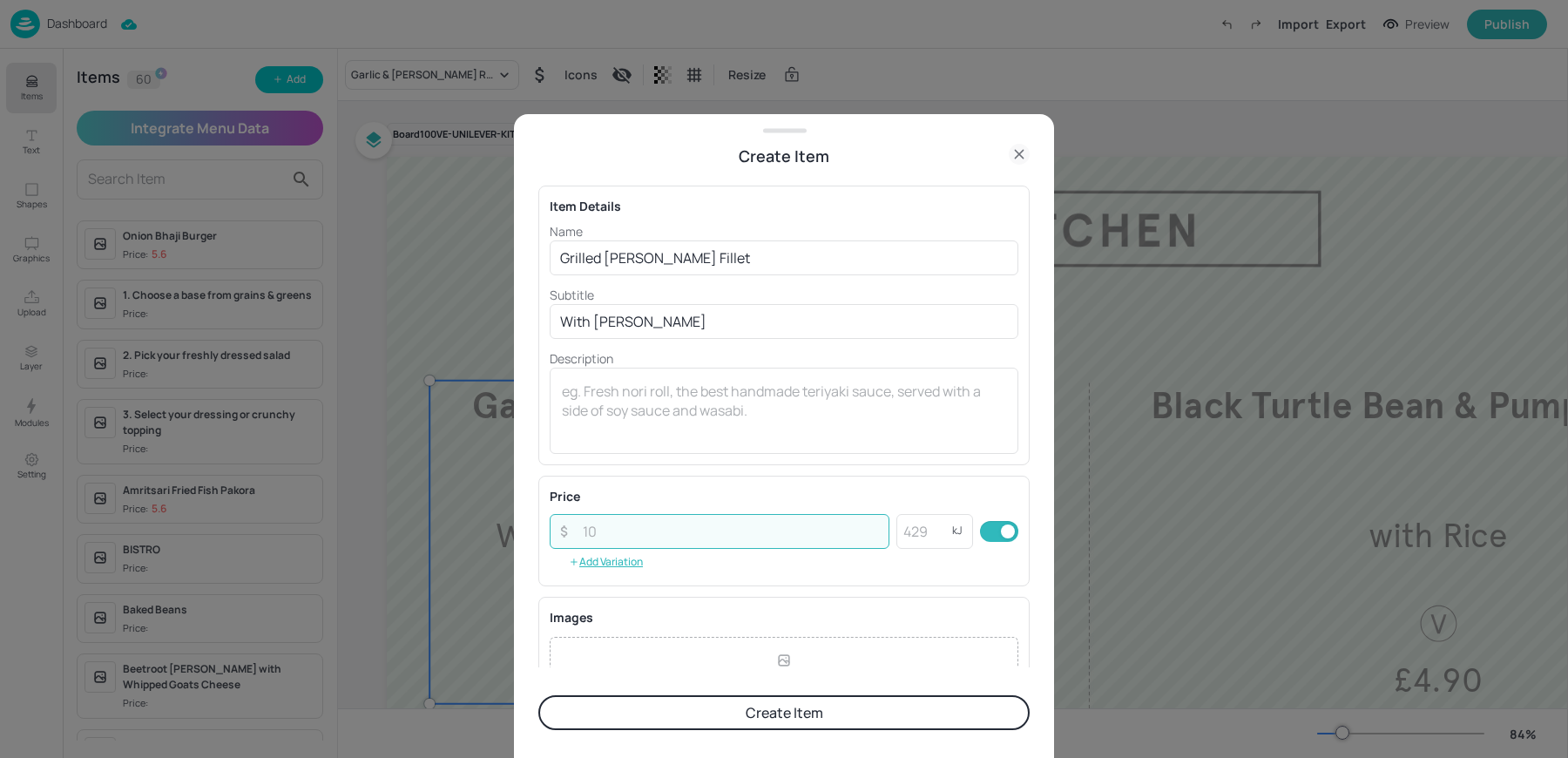
paste input "5.10"
click at [593, 540] on input "5.10" at bounding box center [731, 532] width 317 height 35
type input "5.10"
click at [635, 710] on button "Create Item" at bounding box center [784, 713] width 492 height 35
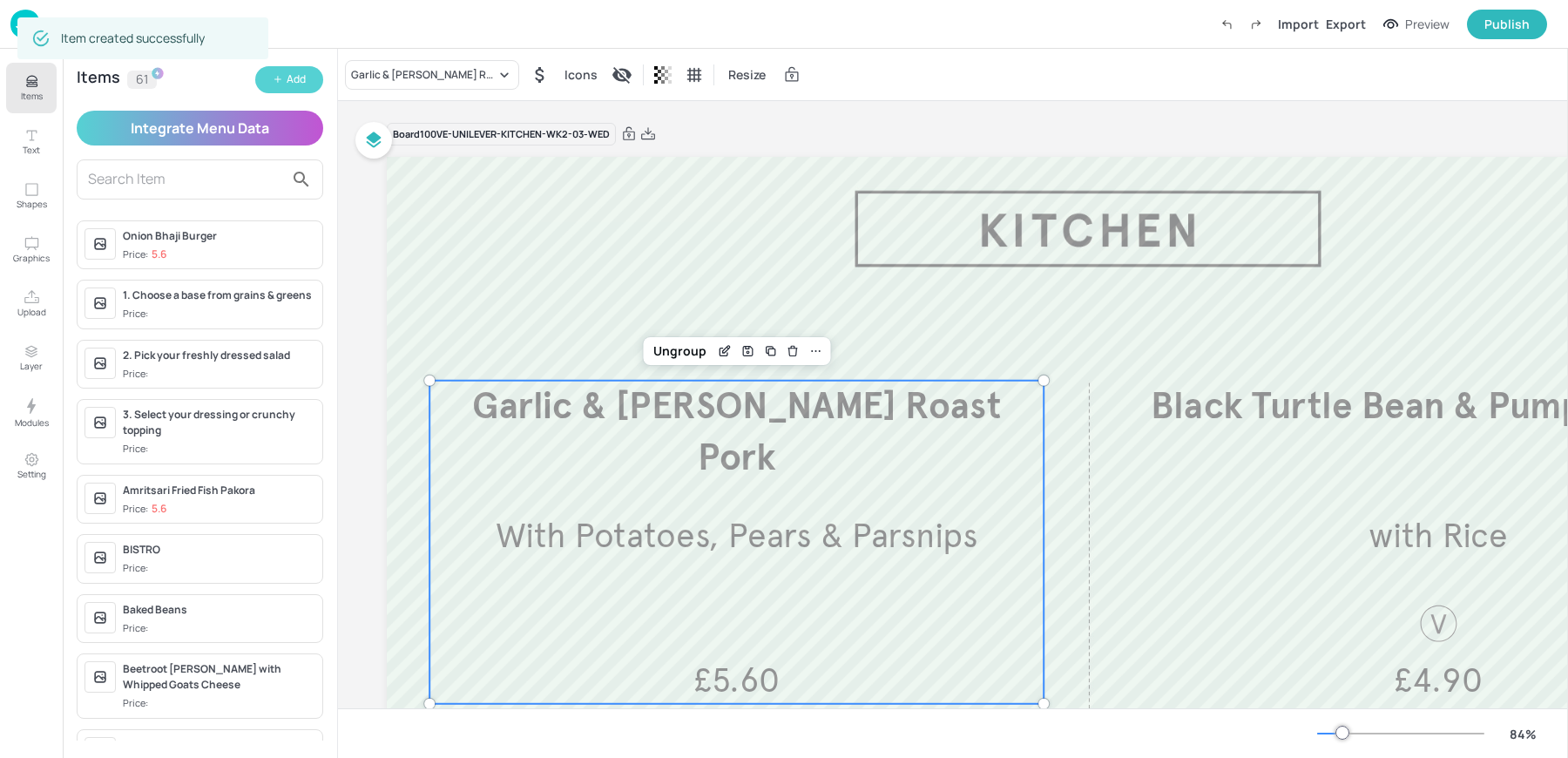
click at [281, 84] on icon "button" at bounding box center [278, 79] width 10 height 10
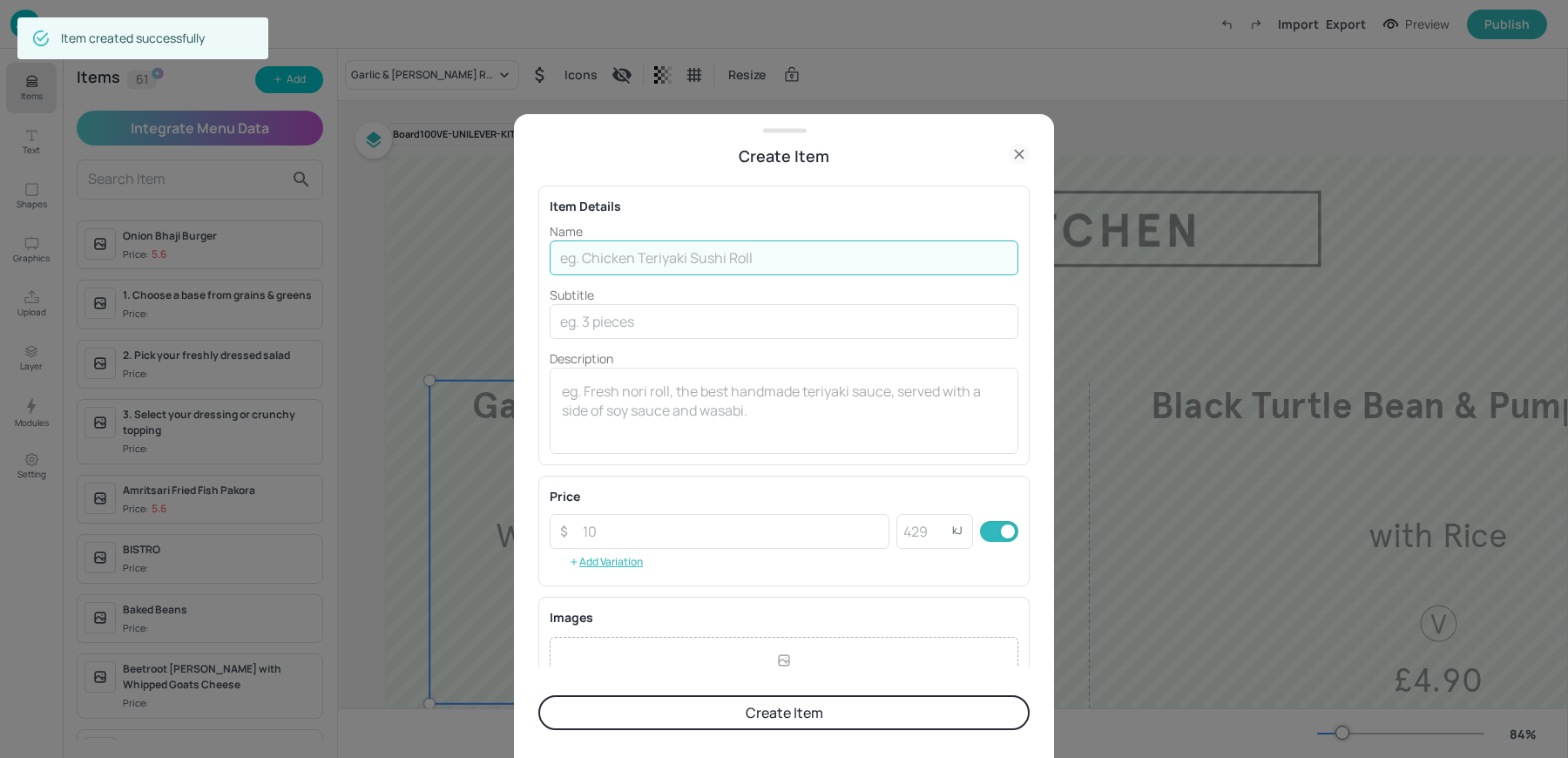
click at [614, 255] on input "text" at bounding box center [784, 258] width 469 height 35
paste input "Sweet Potato & Cumin Falafel Flatbread With Pickled Carrots & Mujadara V £4.90"
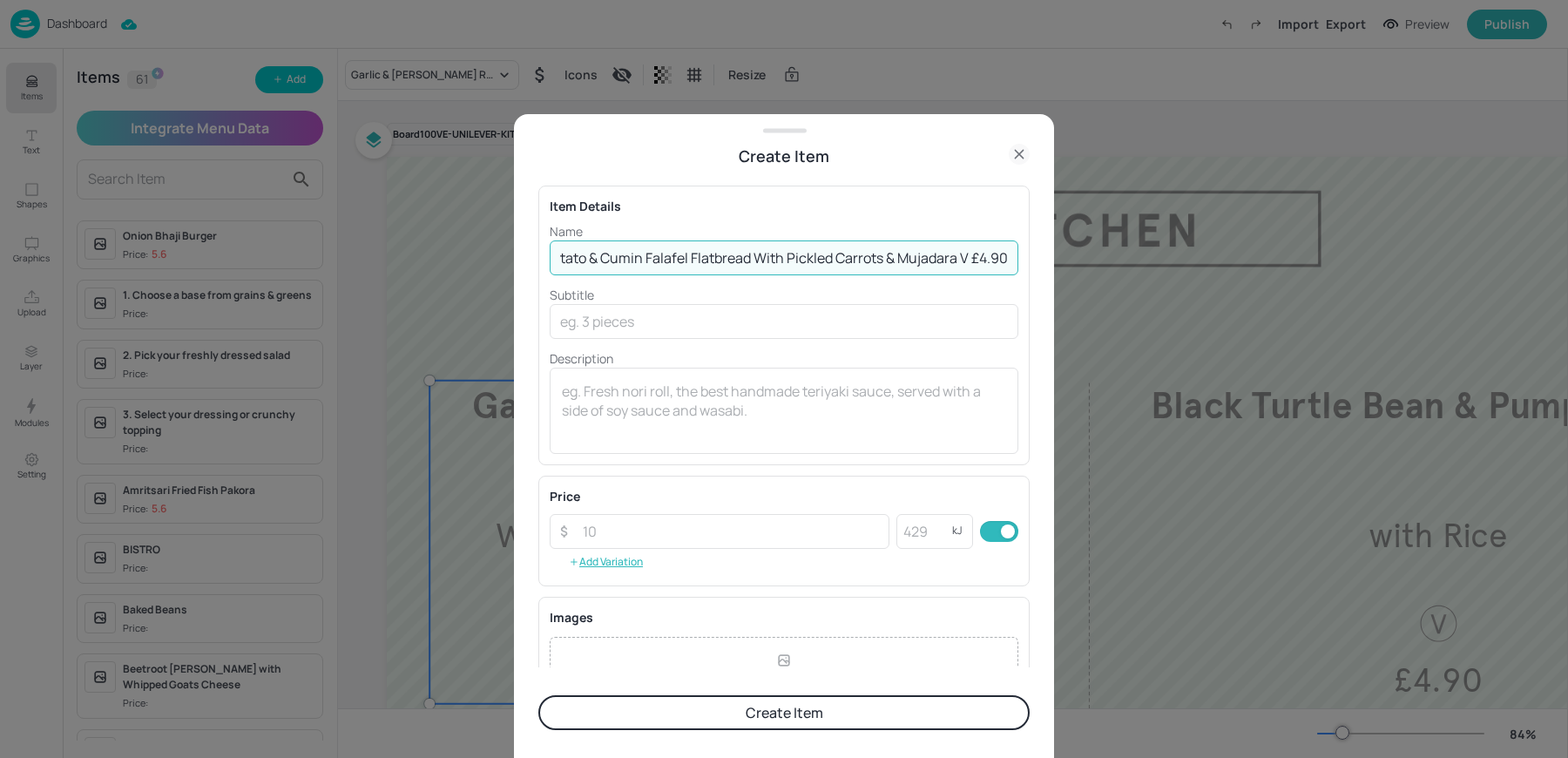
click at [968, 257] on input "Sweet Potato & Cumin Falafel Flatbread With Pickled Carrots & Mujadara V £4.90" at bounding box center [784, 258] width 469 height 35
type input "Sweet Potato & Cumin Falafel Flatbread With Pickled Carrots & Mujadara V"
click at [630, 530] on input "number" at bounding box center [731, 532] width 317 height 35
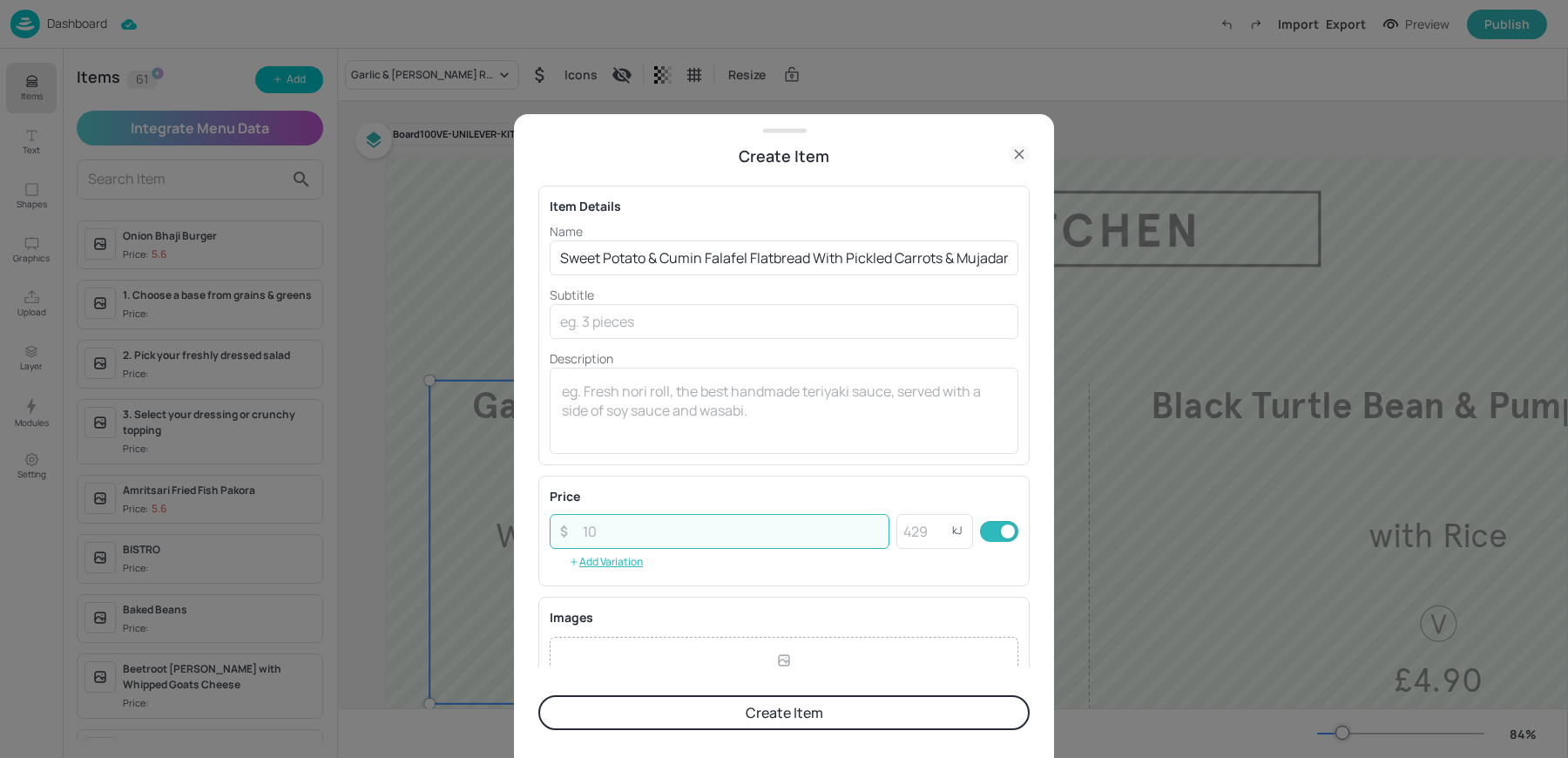
paste input "4.90"
type input "4.90"
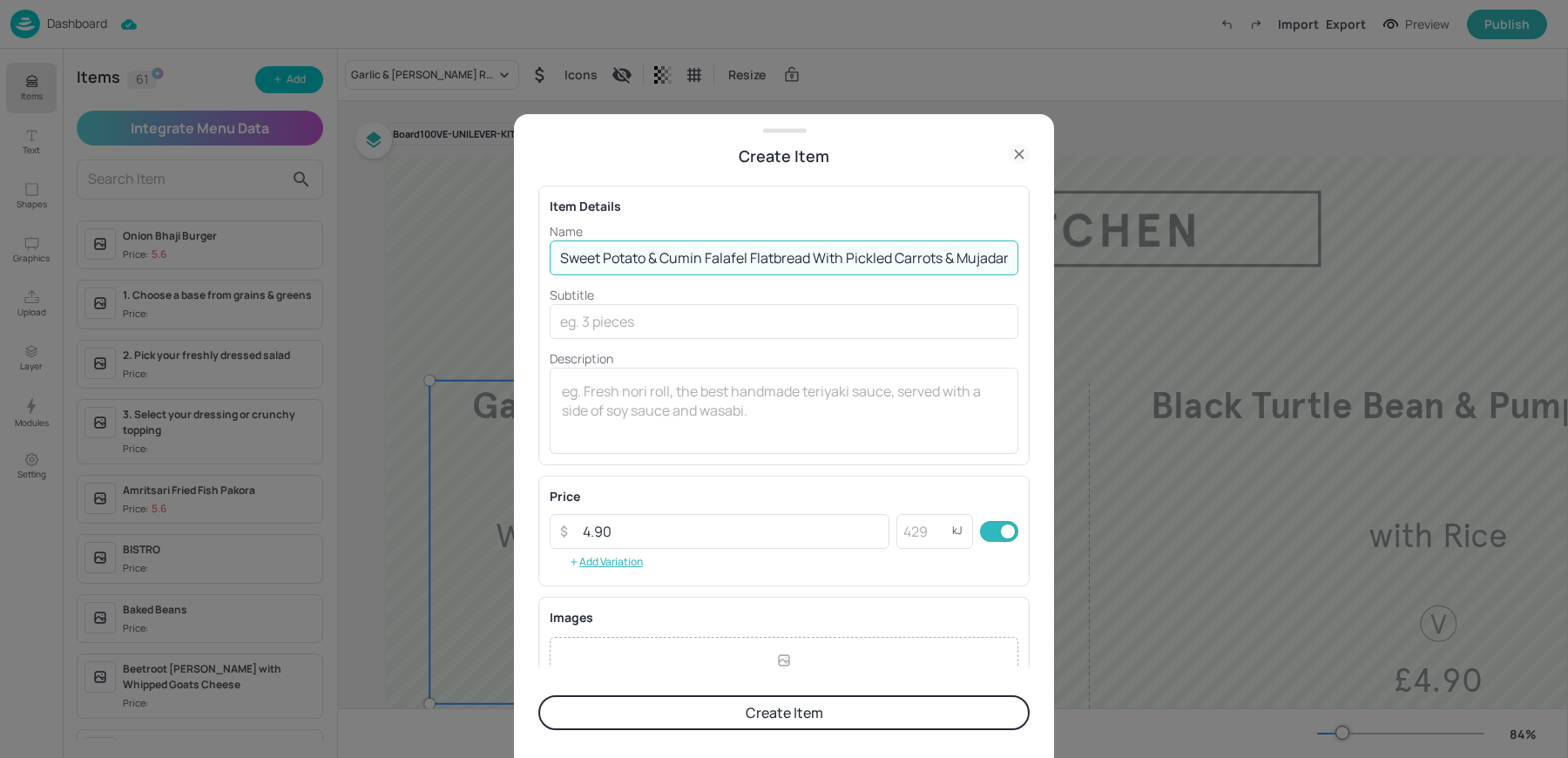
scroll to position [0, 29]
drag, startPoint x: 818, startPoint y: 255, endPoint x: 1173, endPoint y: 272, distance: 355.4
click at [1173, 272] on div "Create Item Item Details Name Sweet Potato & Cumin Falafel Flatbread With Pickl…" at bounding box center [784, 379] width 1568 height 758
type input "Sweet Potato & Cumin Falafel Flatbread"
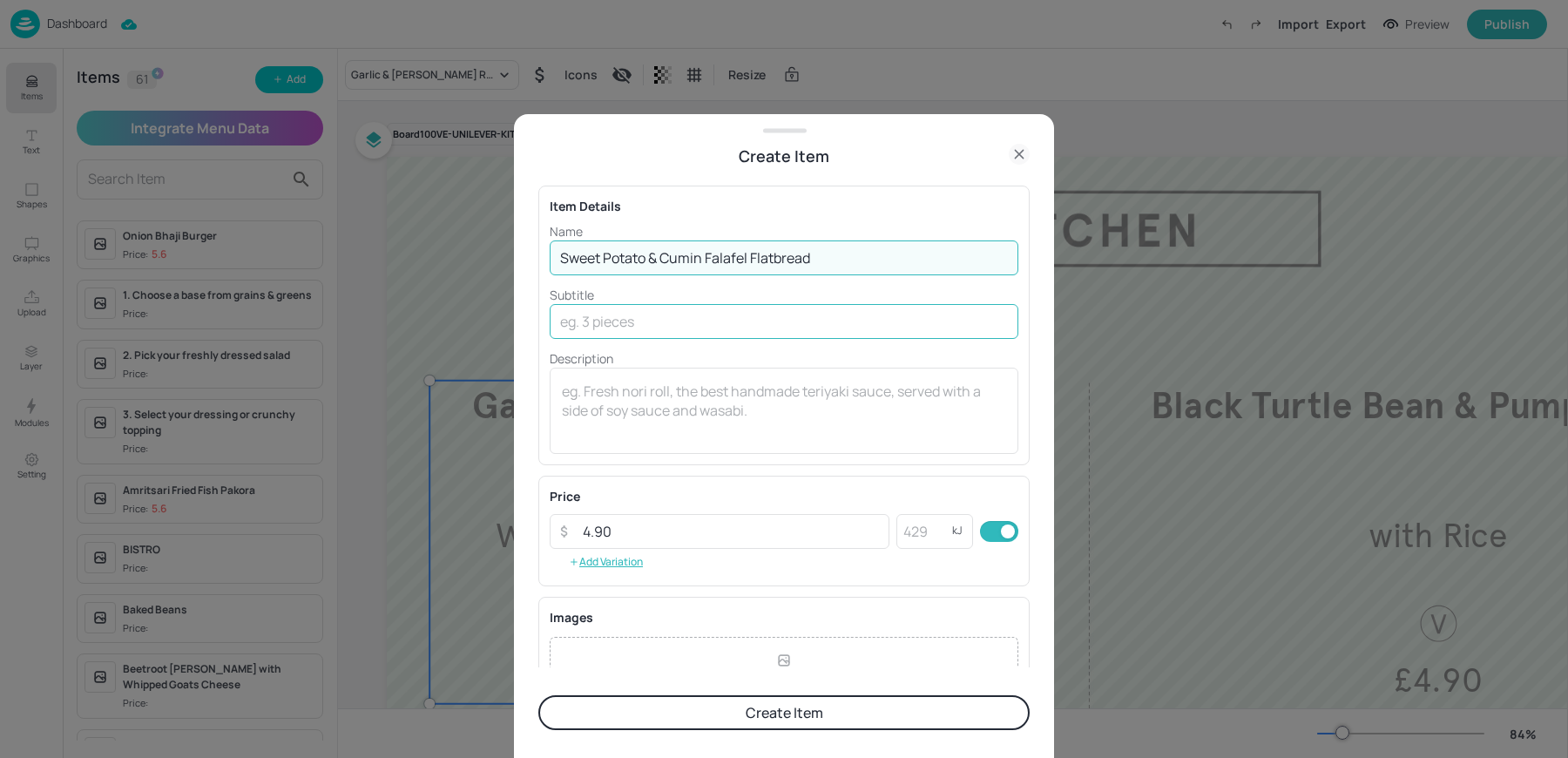
paste input "With Pickled Carrots & Mujadara V"
click at [610, 327] on input "text" at bounding box center [784, 321] width 469 height 35
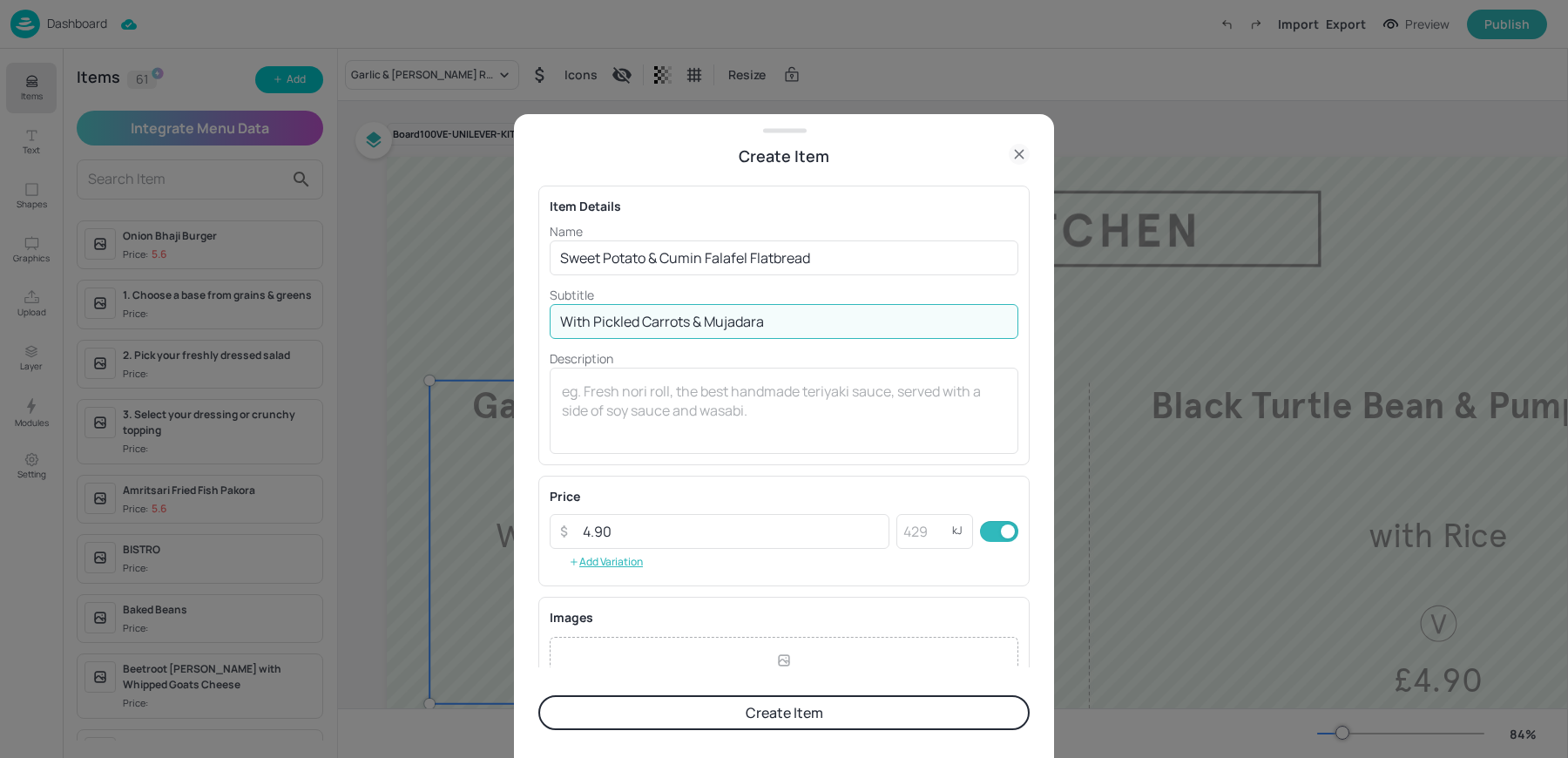
scroll to position [189, 0]
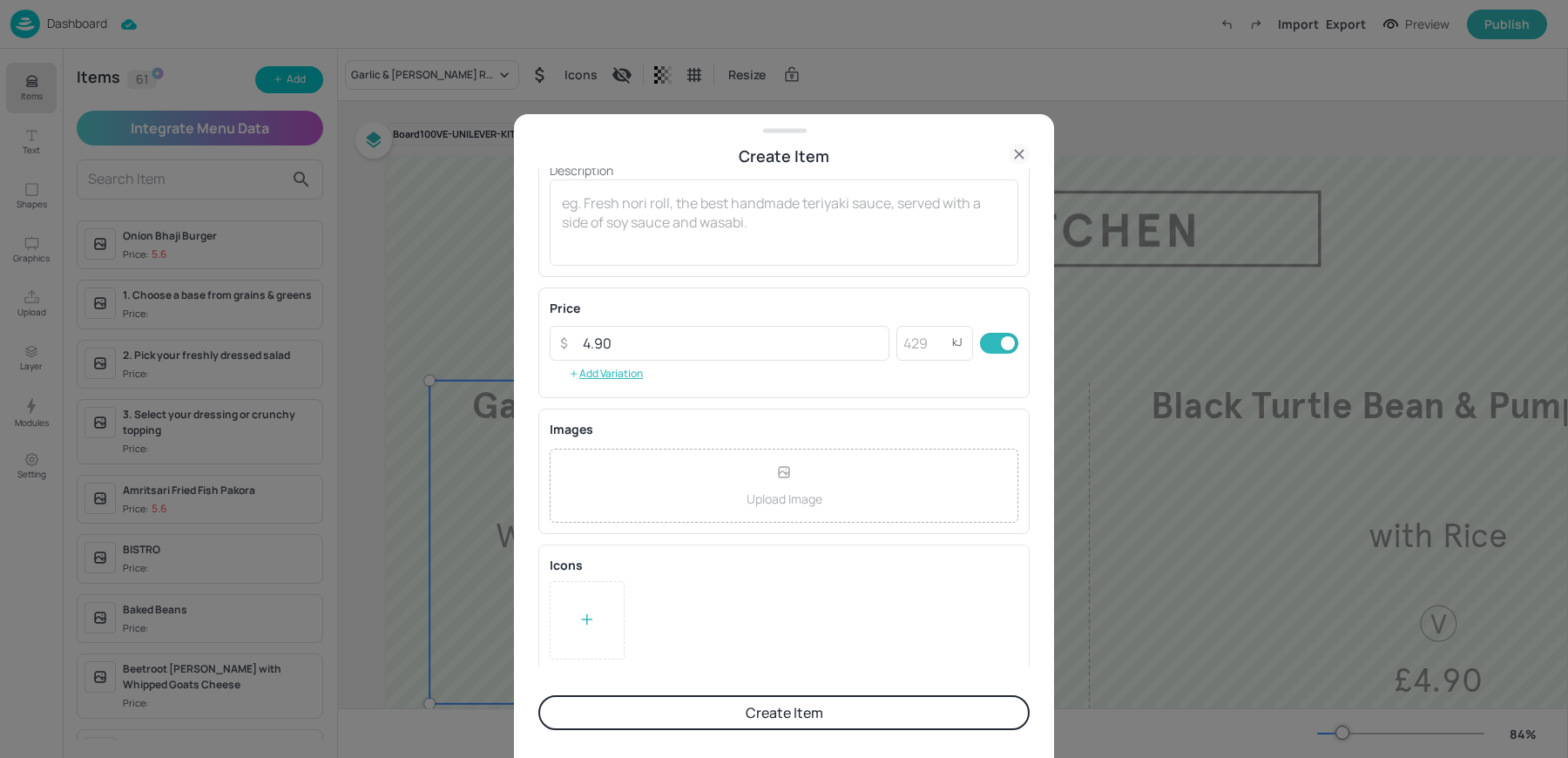
type input "With Pickled Carrots & Mujadara"
click at [590, 666] on div "Icons To pick up a draggable item, press the space bar. While dragging, use the…" at bounding box center [784, 608] width 492 height 127
click at [590, 610] on icon at bounding box center [588, 619] width 17 height 17
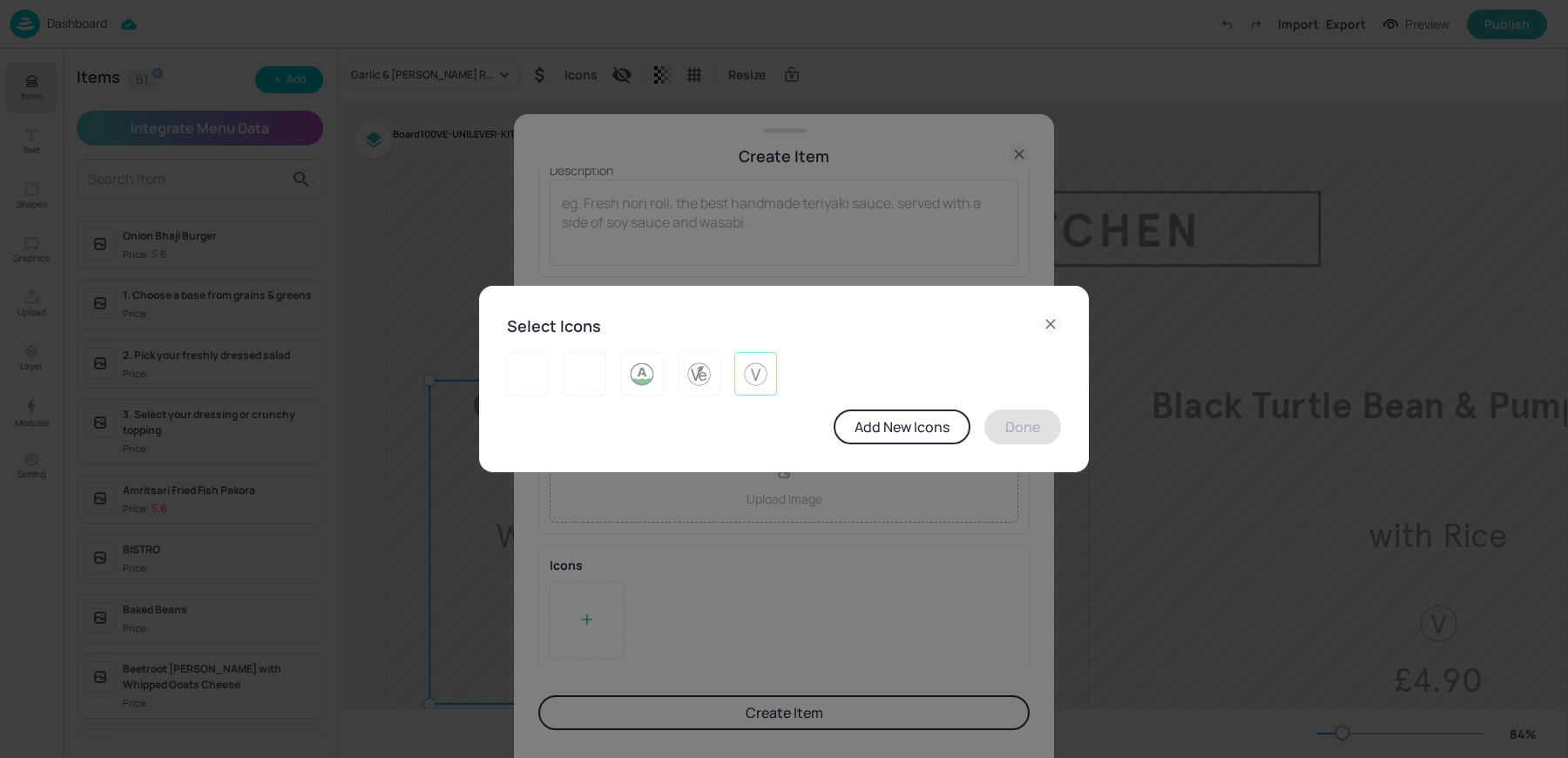
click at [755, 376] on img at bounding box center [755, 374] width 27 height 28
click at [1013, 422] on button "Done" at bounding box center [1022, 427] width 77 height 35
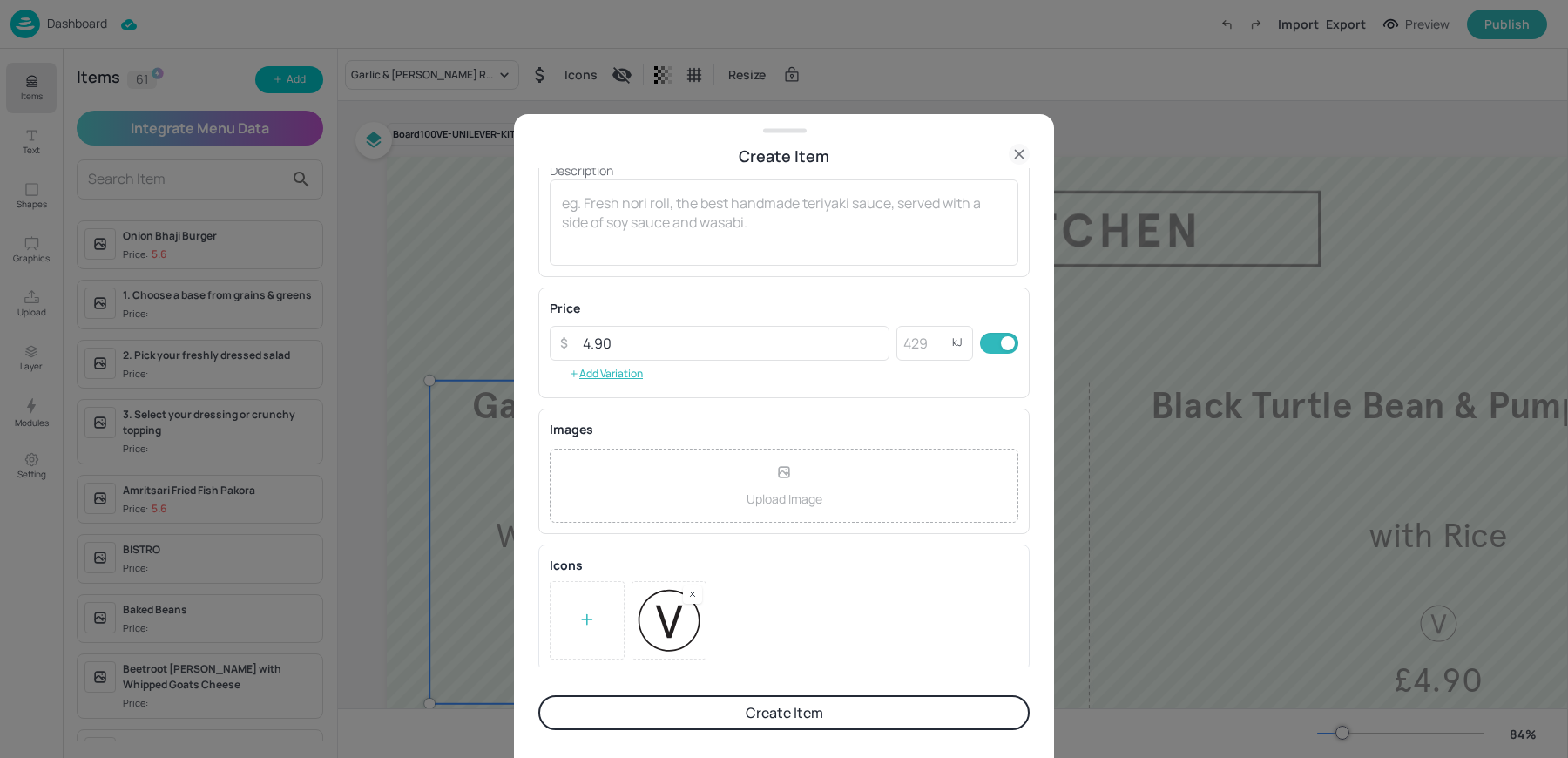
click at [688, 711] on button "Create Item" at bounding box center [784, 713] width 492 height 35
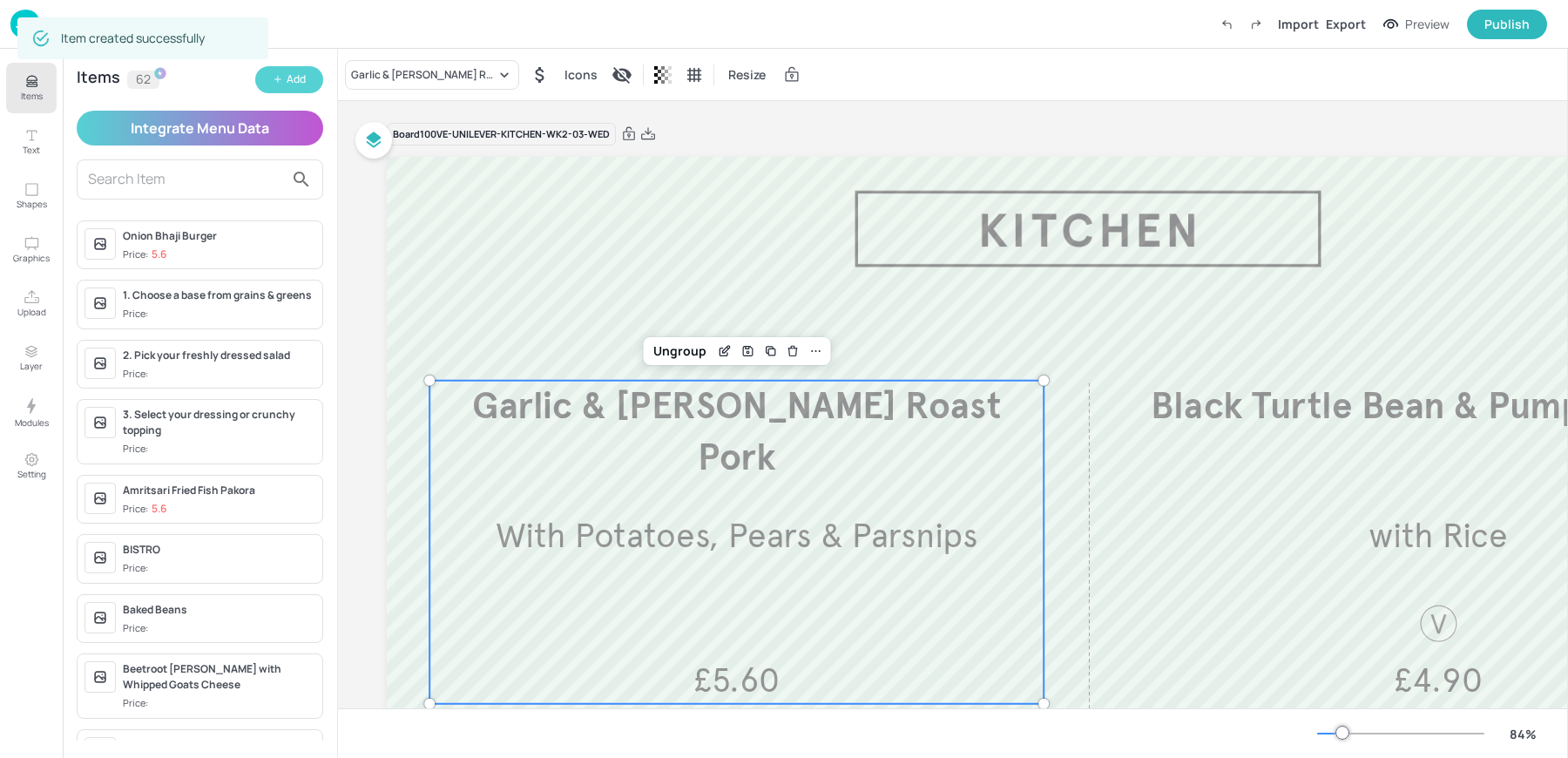
click at [263, 70] on button "Add" at bounding box center [289, 79] width 68 height 27
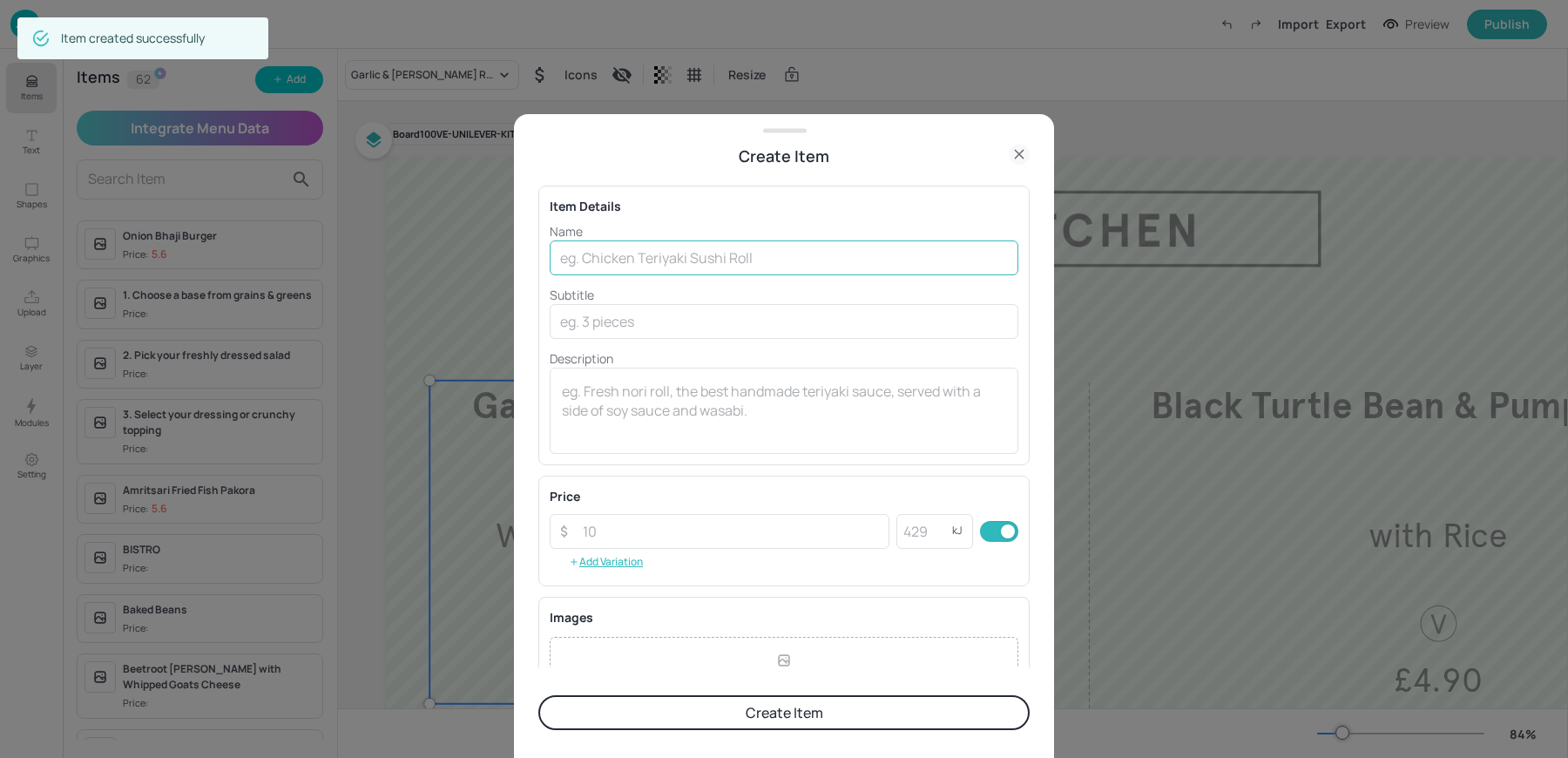
click at [721, 264] on input "text" at bounding box center [784, 258] width 469 height 35
paste input "Pho Bo – Vietnamese Beef Noodle Broth £5.30"
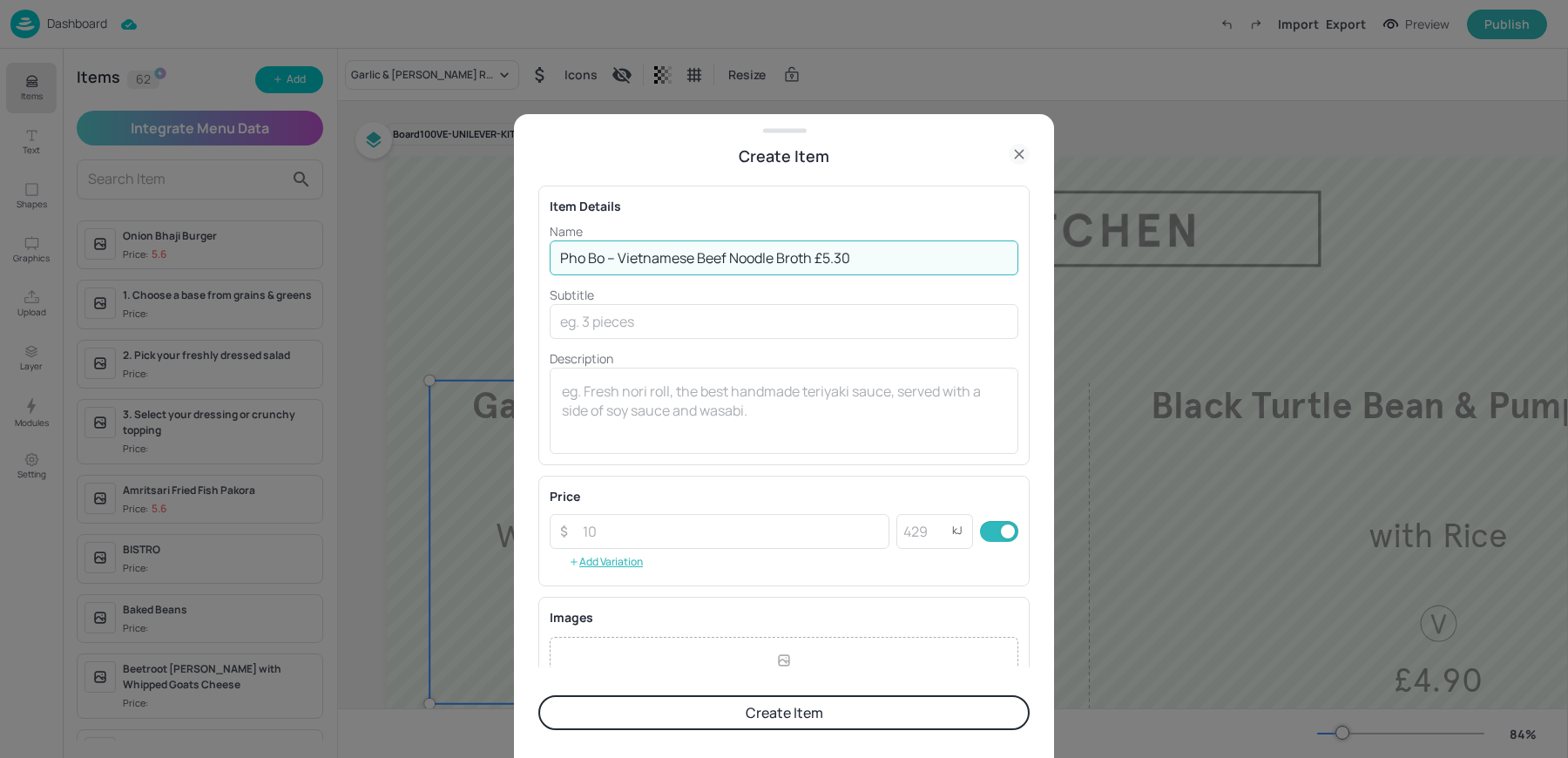
click at [816, 255] on input "Pho Bo – Vietnamese Beef Noodle Broth £5.30" at bounding box center [784, 258] width 469 height 35
type input "Pho Bo – Vietnamese Beef Noodle Broth"
click at [585, 527] on input "number" at bounding box center [731, 532] width 317 height 35
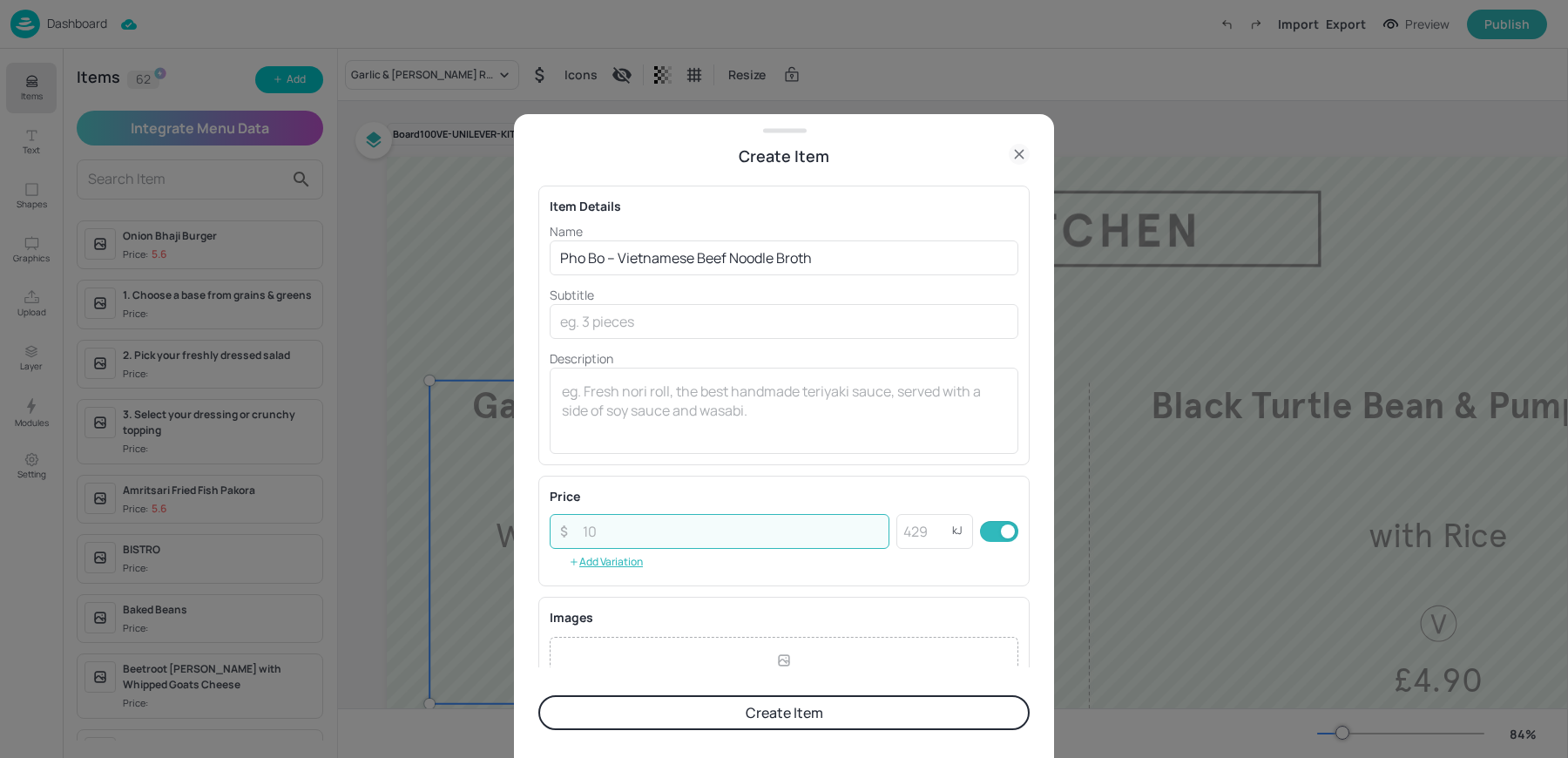
paste input "5.30"
type input "5.30"
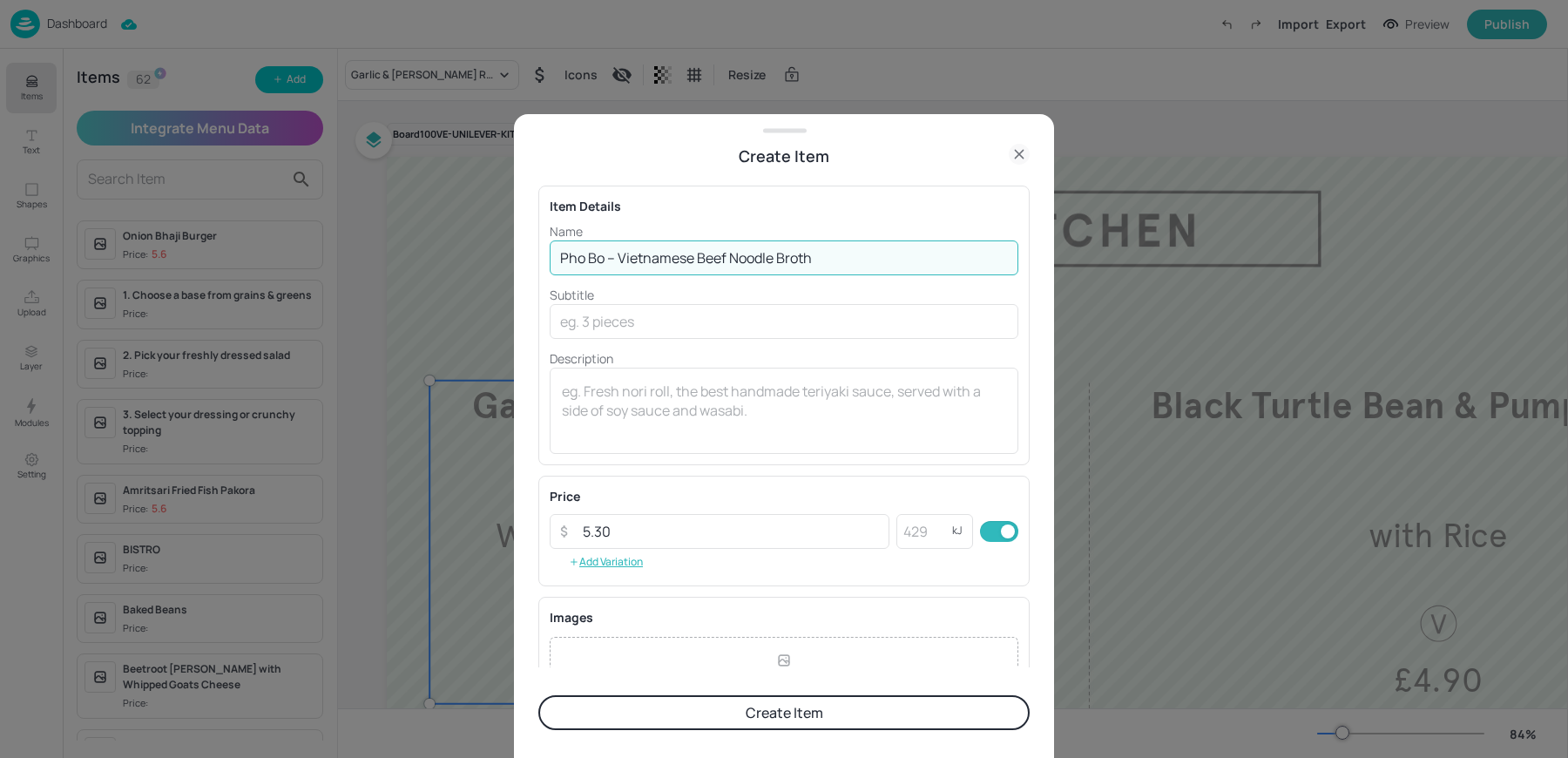
drag, startPoint x: 621, startPoint y: 258, endPoint x: 1033, endPoint y: 286, distance: 413.0
click at [1033, 286] on div "Create Item Item Details Name Pho Bo – Vietnamese Beef Noodle Broth ​ Subtitle …" at bounding box center [784, 437] width 540 height 644
type input "Pho Bo –"
click at [650, 332] on input "text" at bounding box center [784, 321] width 469 height 35
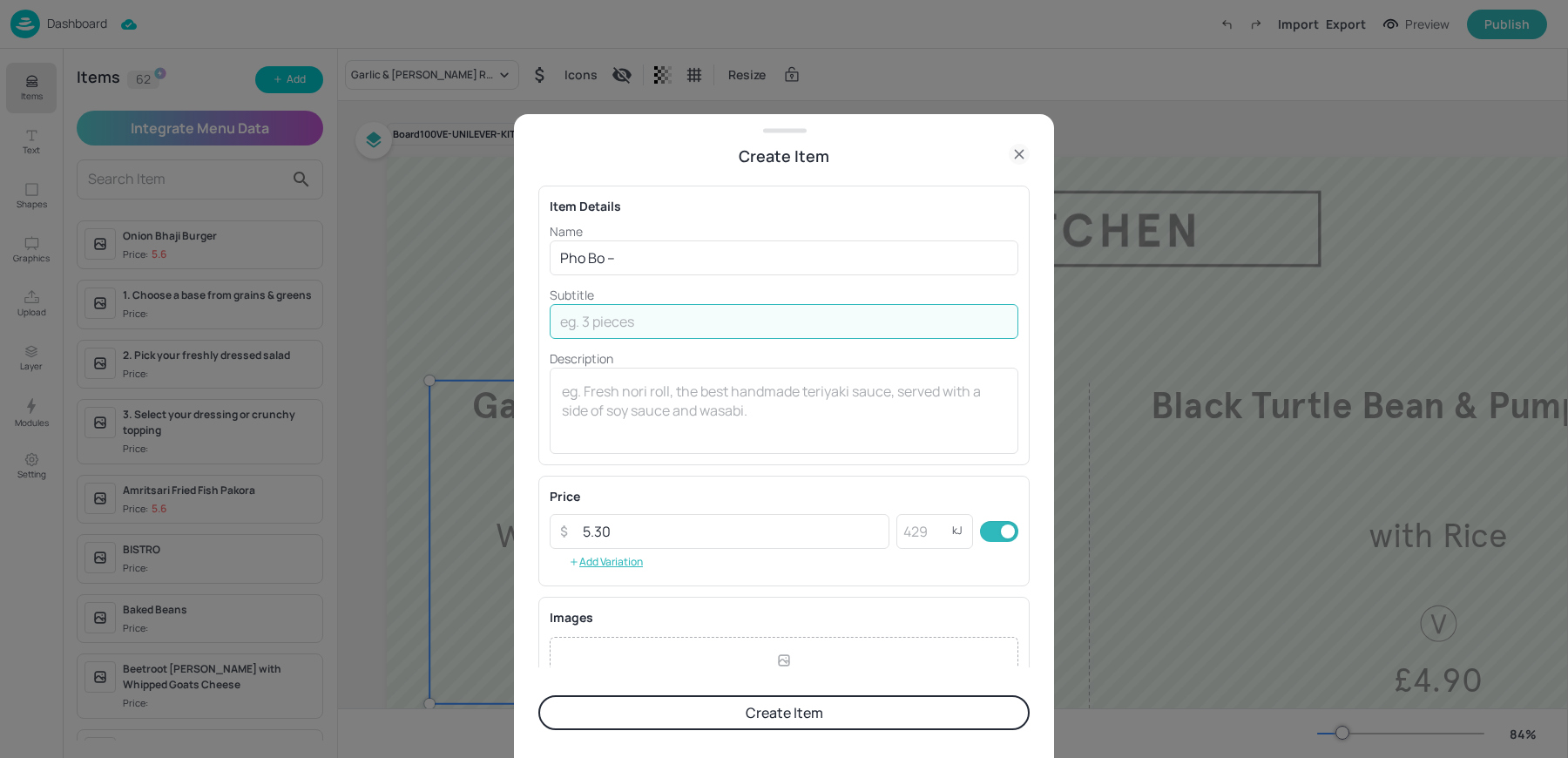
paste input "Vietnamese Beef Noodle Broth"
type input "Vietnamese Beef Noodle Broth"
click at [657, 273] on input "Pho Bo –" at bounding box center [784, 258] width 469 height 35
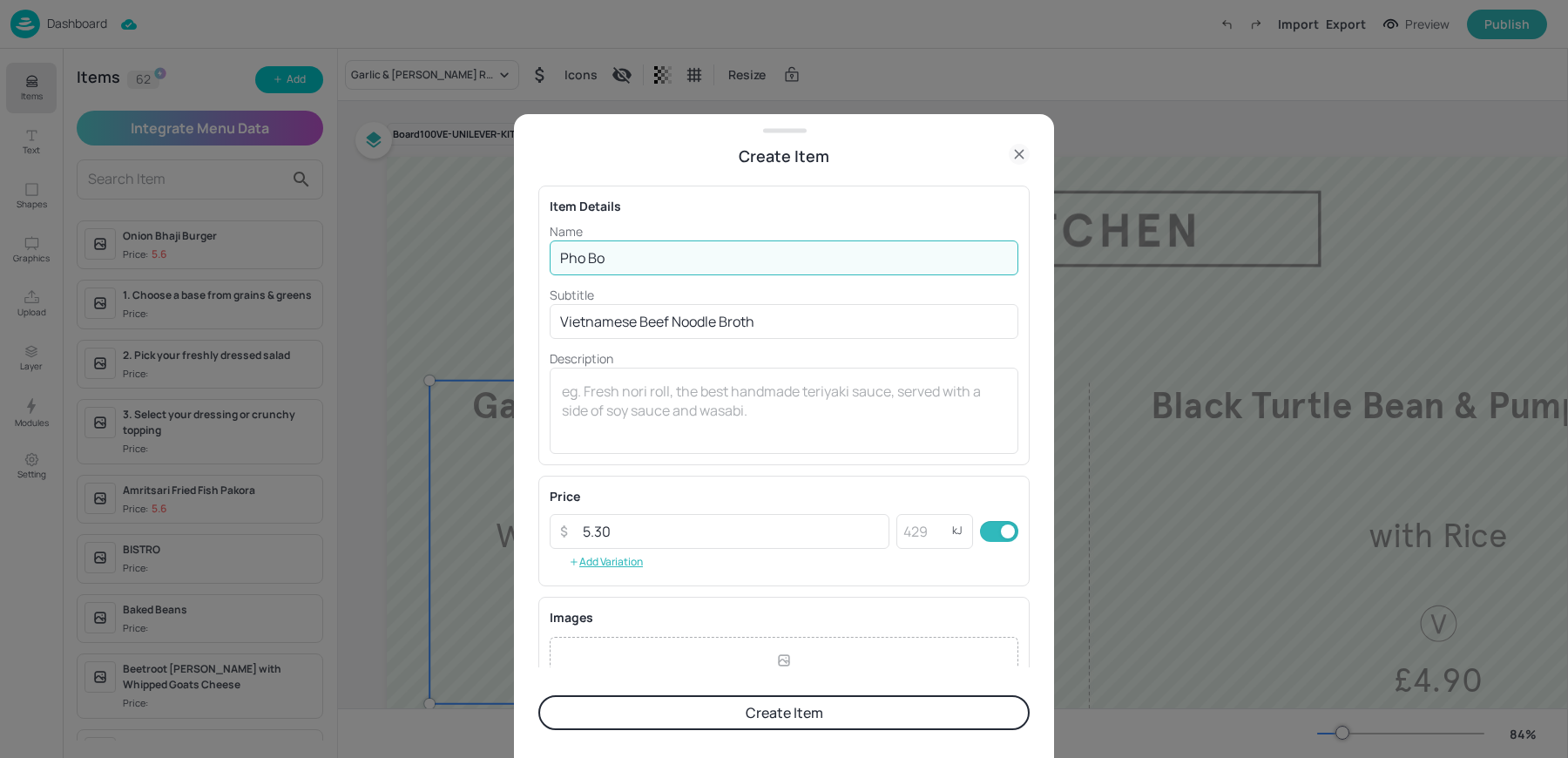
type input "Pho Bo"
click at [539, 695] on button "Create Item" at bounding box center [784, 713] width 492 height 35
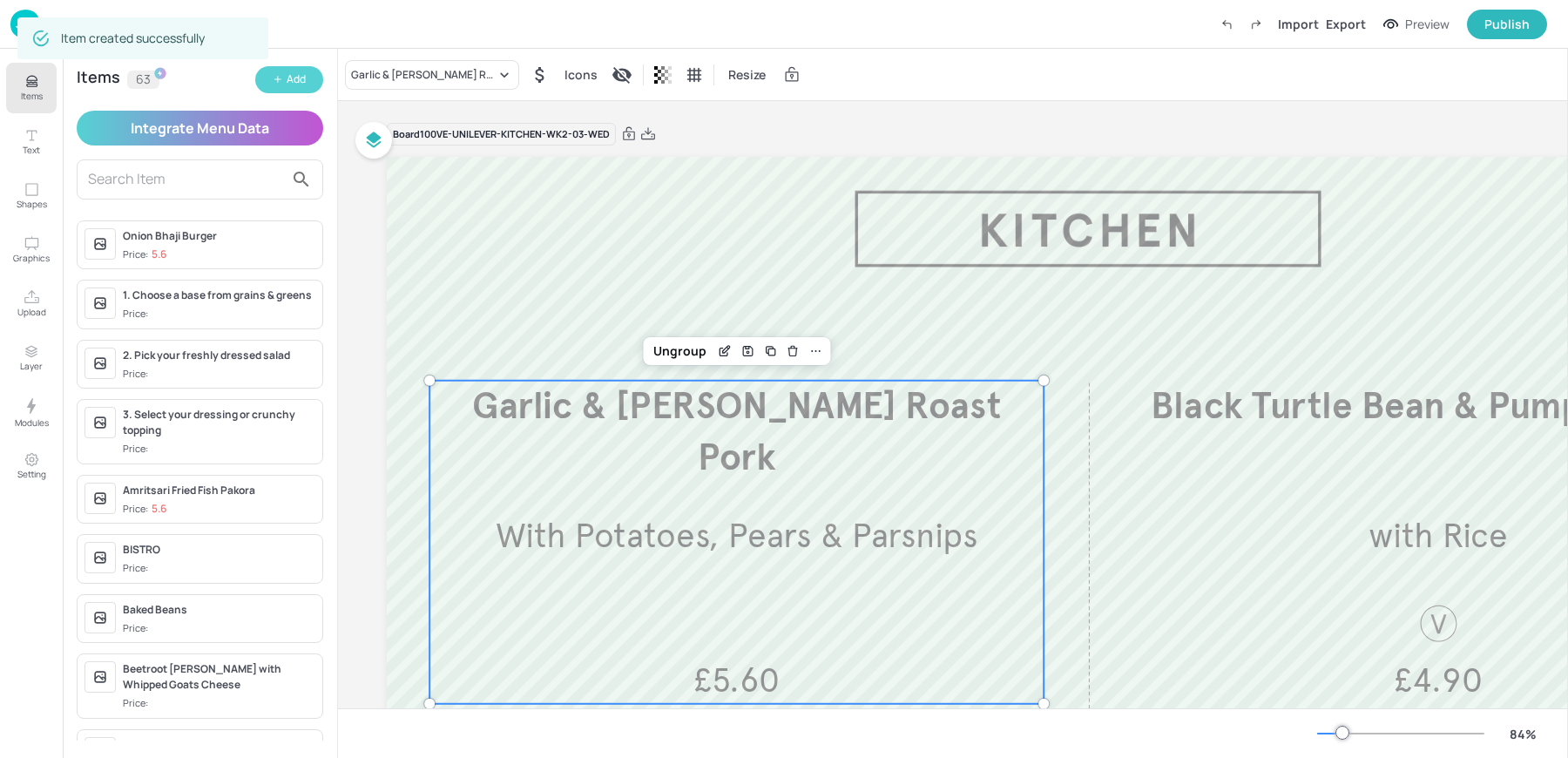
click at [284, 85] on button "Add" at bounding box center [289, 79] width 68 height 27
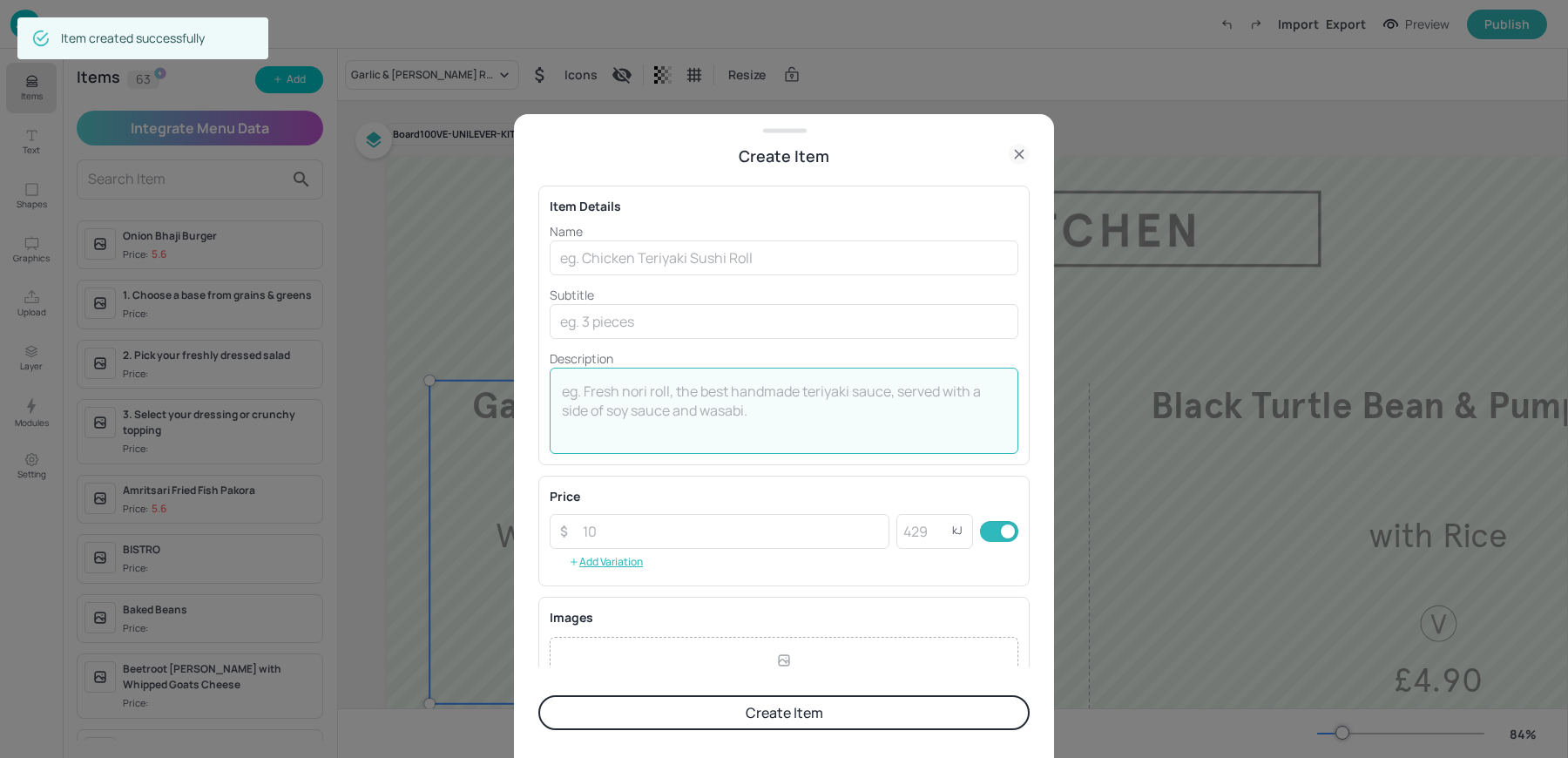
click at [651, 390] on textarea at bounding box center [784, 410] width 444 height 58
paste textarea "* Jolly Hog Pop Up * Jolly Hot Dog £5.60"
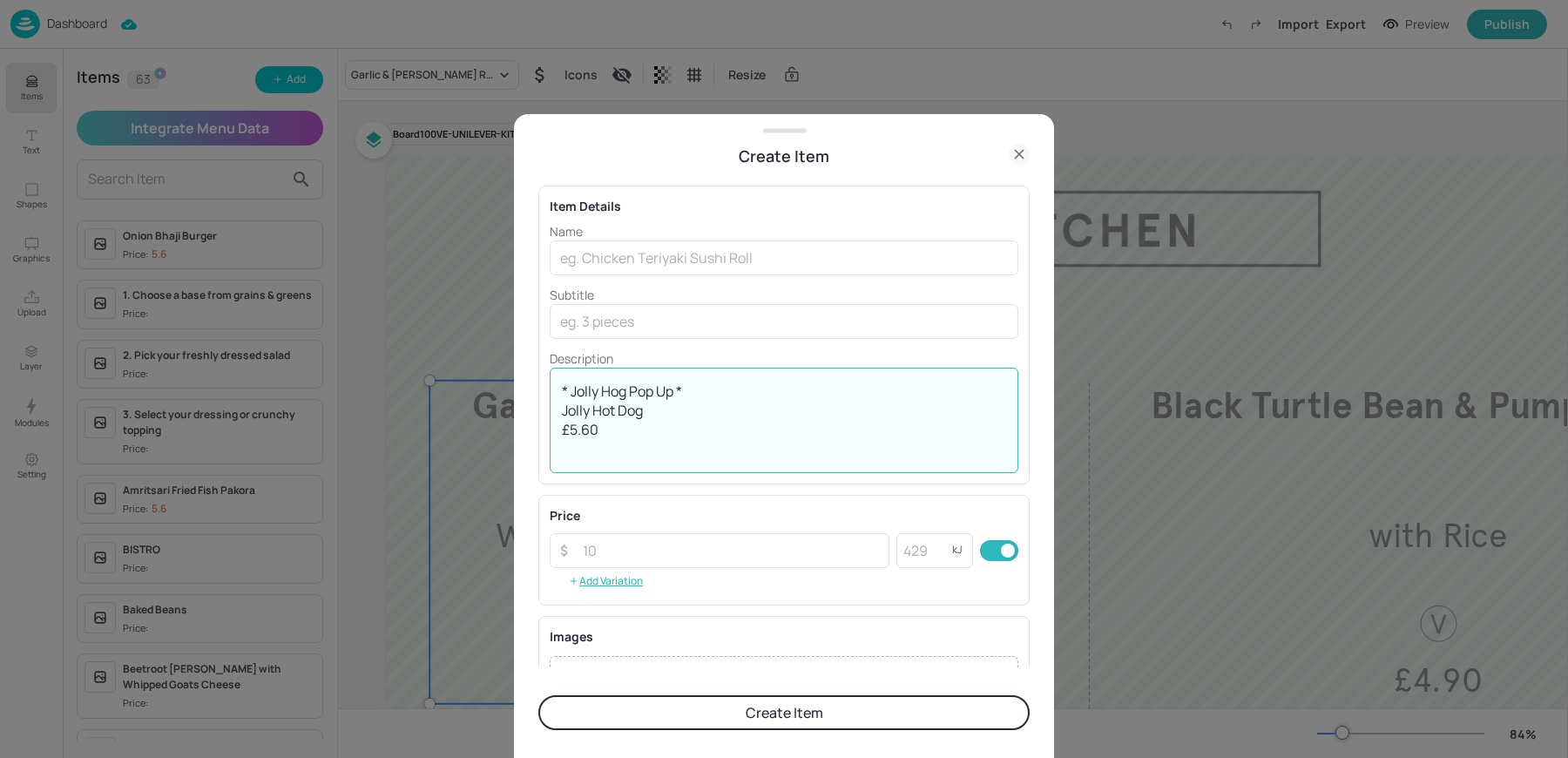
click at [663, 384] on textarea "* Jolly Hog Pop Up * Jolly Hot Dog £5.60" at bounding box center [784, 420] width 444 height 77
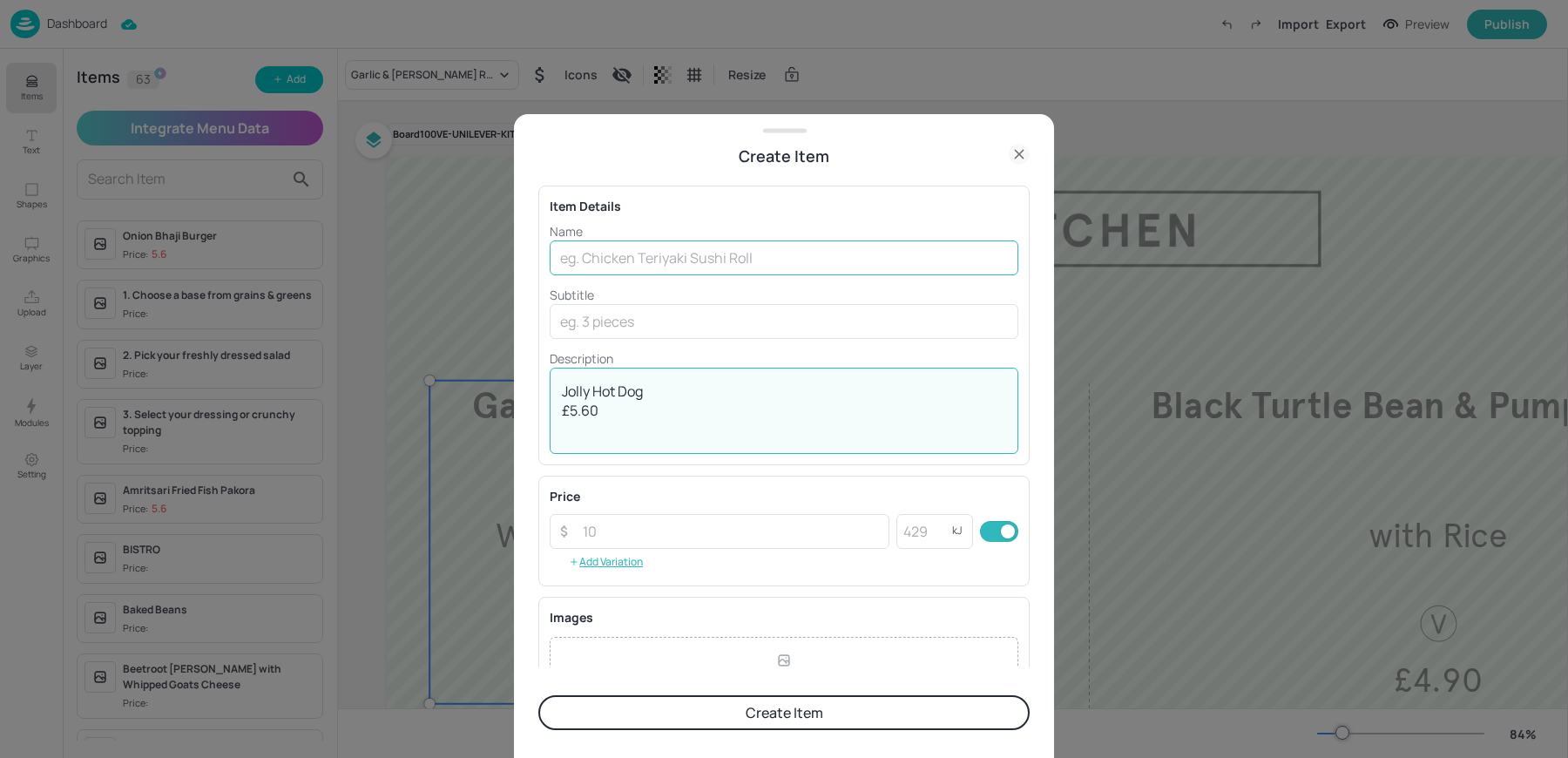
type textarea "Jolly Hot Dog £5.60"
click at [619, 251] on input "text" at bounding box center [784, 258] width 469 height 35
paste input "* Jolly Hog Pop Up *"
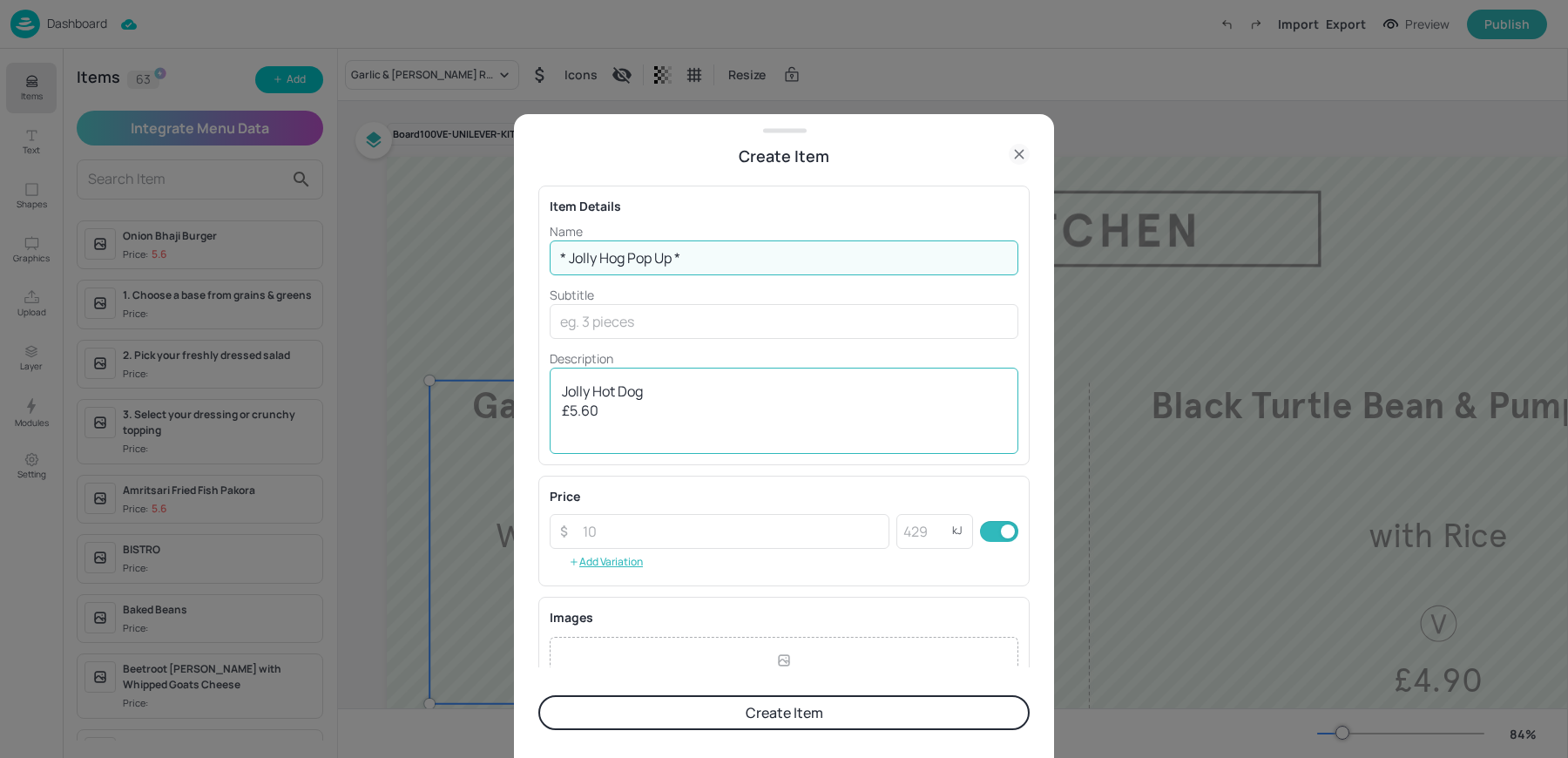
type input "* Jolly Hog Pop Up *"
click at [613, 385] on textarea "Jolly Hot Dog £5.60" at bounding box center [784, 410] width 444 height 58
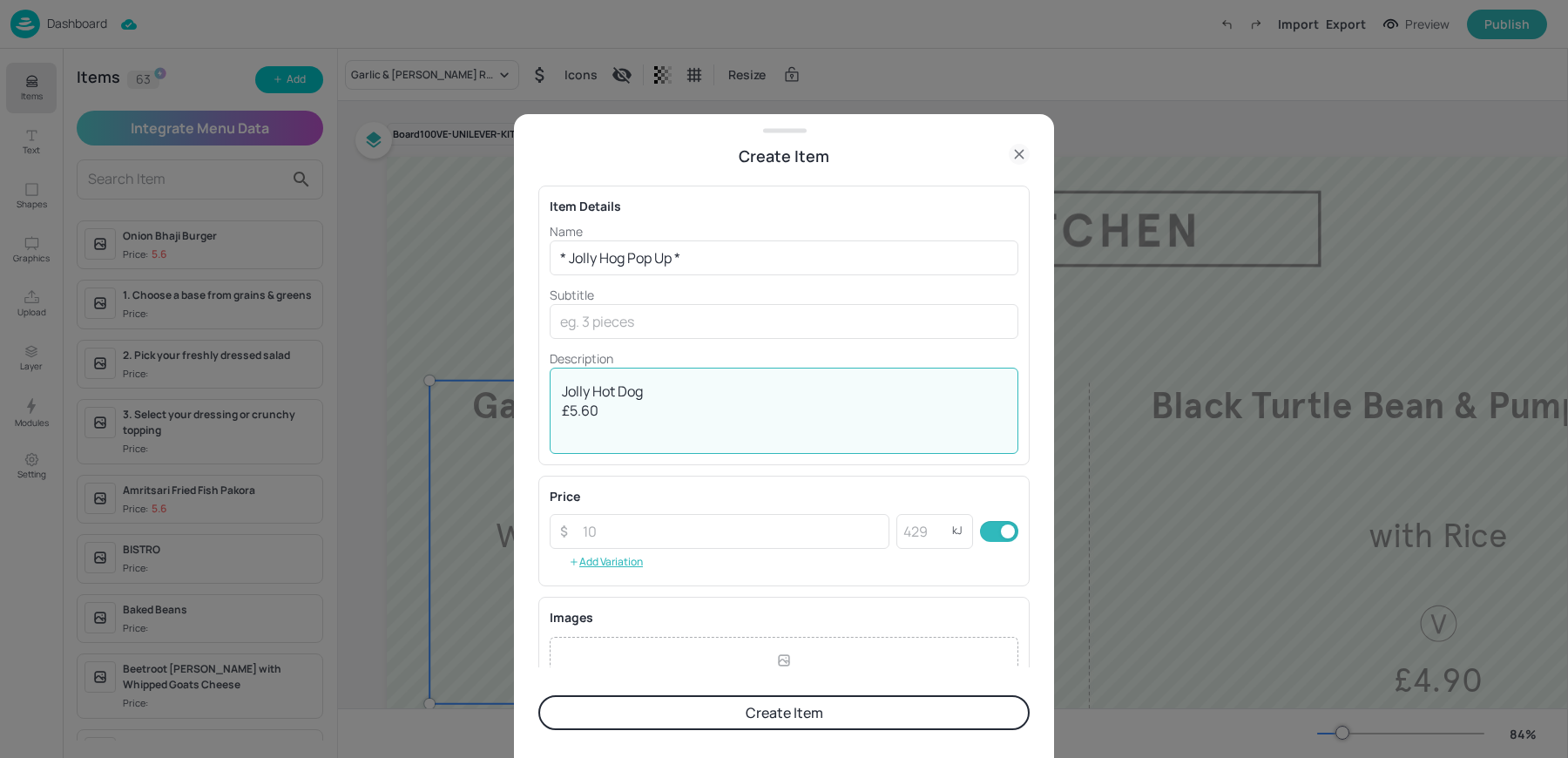
click at [613, 385] on textarea "Jolly Hot Dog £5.60" at bounding box center [784, 410] width 444 height 58
type textarea "£5.60"
click at [606, 314] on input "text" at bounding box center [784, 321] width 469 height 35
paste input "Jolly Hot Dog"
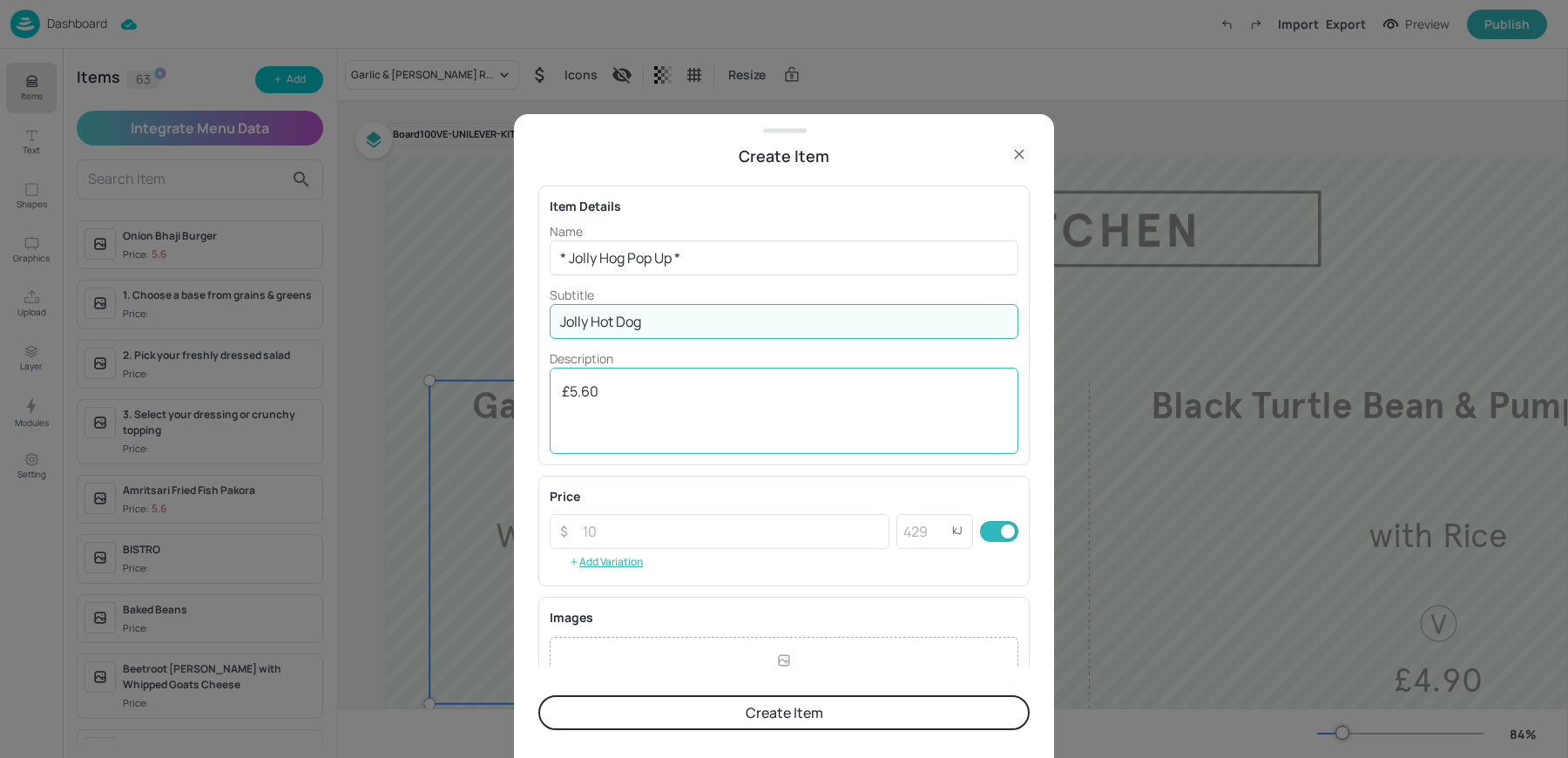
type input "Jolly Hot Dog"
click at [595, 397] on textarea "£5.60" at bounding box center [784, 410] width 444 height 58
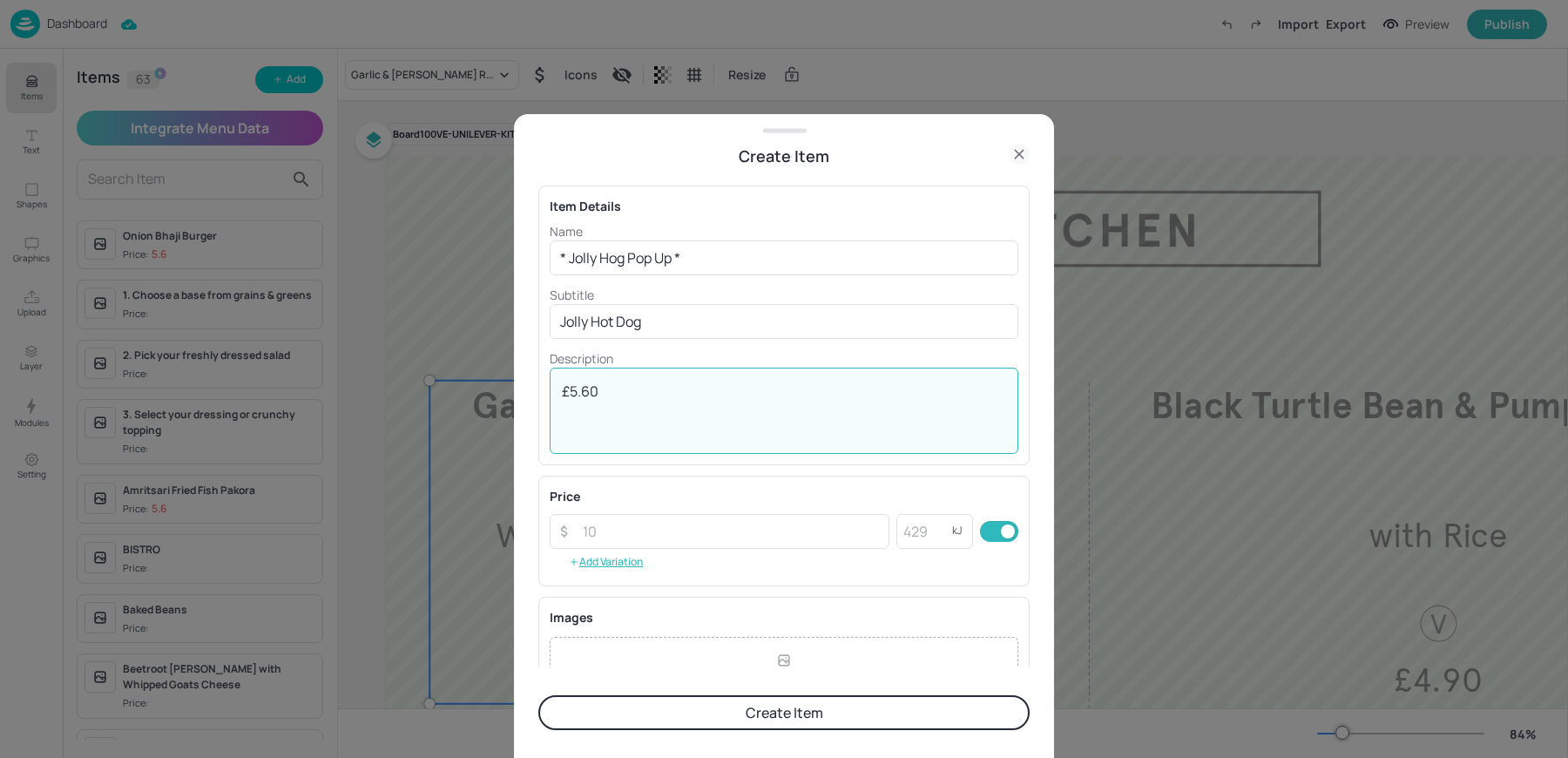
click at [595, 397] on textarea "£5.60" at bounding box center [784, 410] width 444 height 58
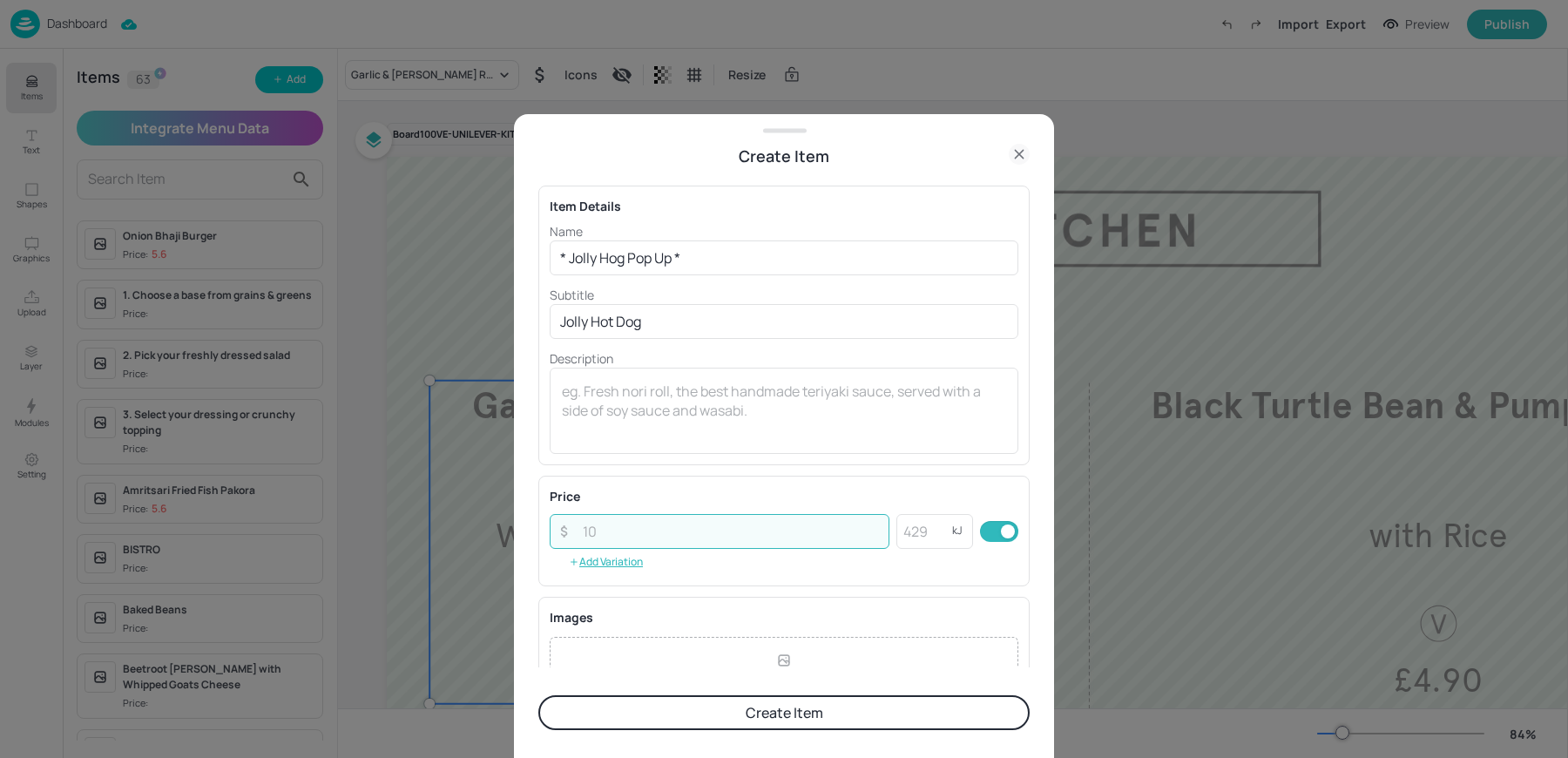
click at [646, 523] on input "number" at bounding box center [731, 532] width 317 height 35
paste input "5.60"
type input "5.60"
click at [539, 695] on button "Create Item" at bounding box center [784, 713] width 492 height 35
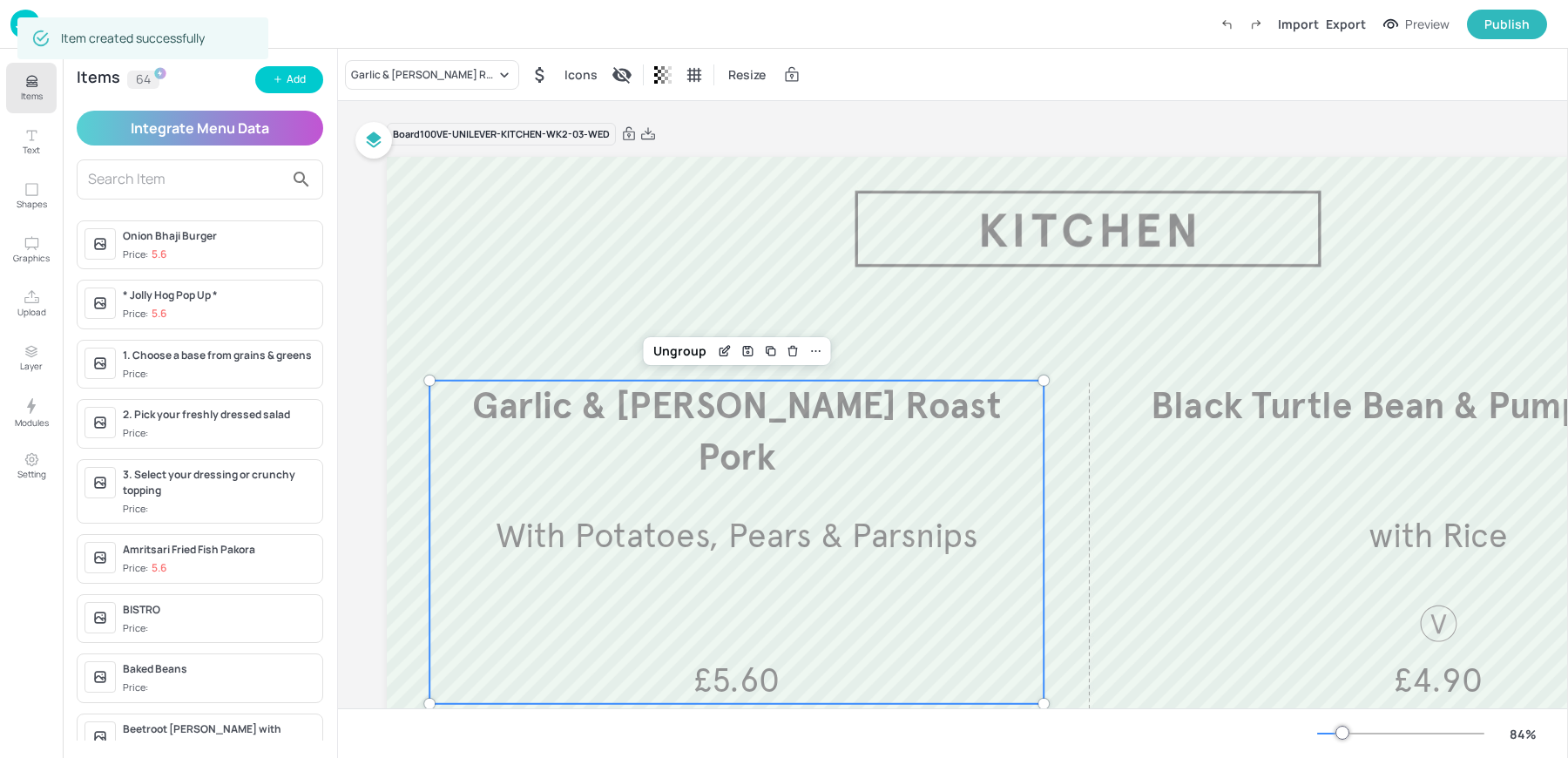
click at [593, 545] on span "With Potatoes, Pears & Parsnips" at bounding box center [737, 536] width 483 height 42
click at [402, 96] on div "Garlic & Rosemary Roast Pork Icons Resize" at bounding box center [952, 74] width 1230 height 52
click at [364, 53] on div "Garlic & Rosemary Roast Pork Icons Resize" at bounding box center [952, 74] width 1230 height 52
click at [367, 67] on div "Garlic & [PERSON_NAME] Roast Pork" at bounding box center [423, 75] width 145 height 16
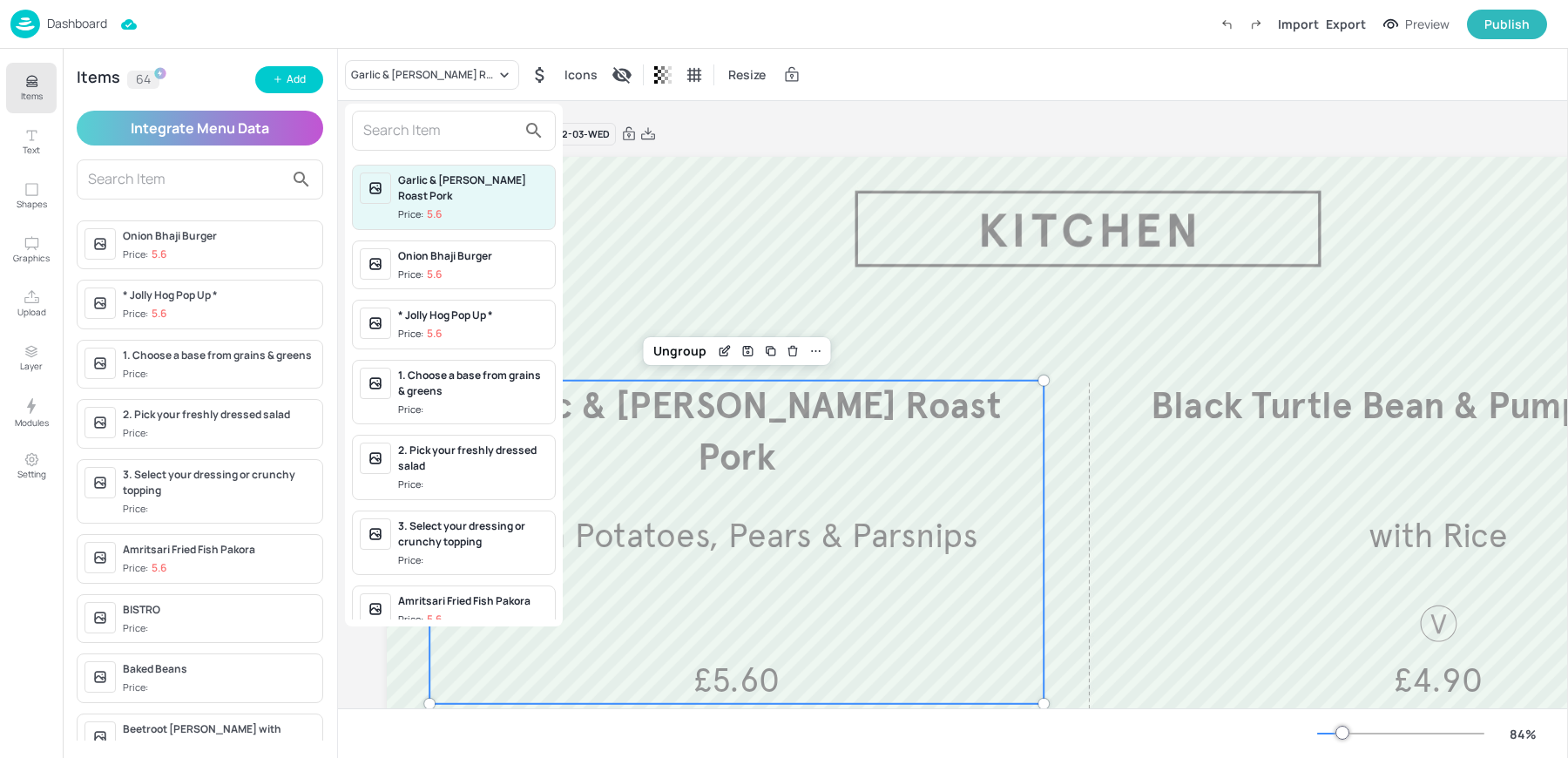
click at [403, 135] on input "text" at bounding box center [440, 131] width 154 height 28
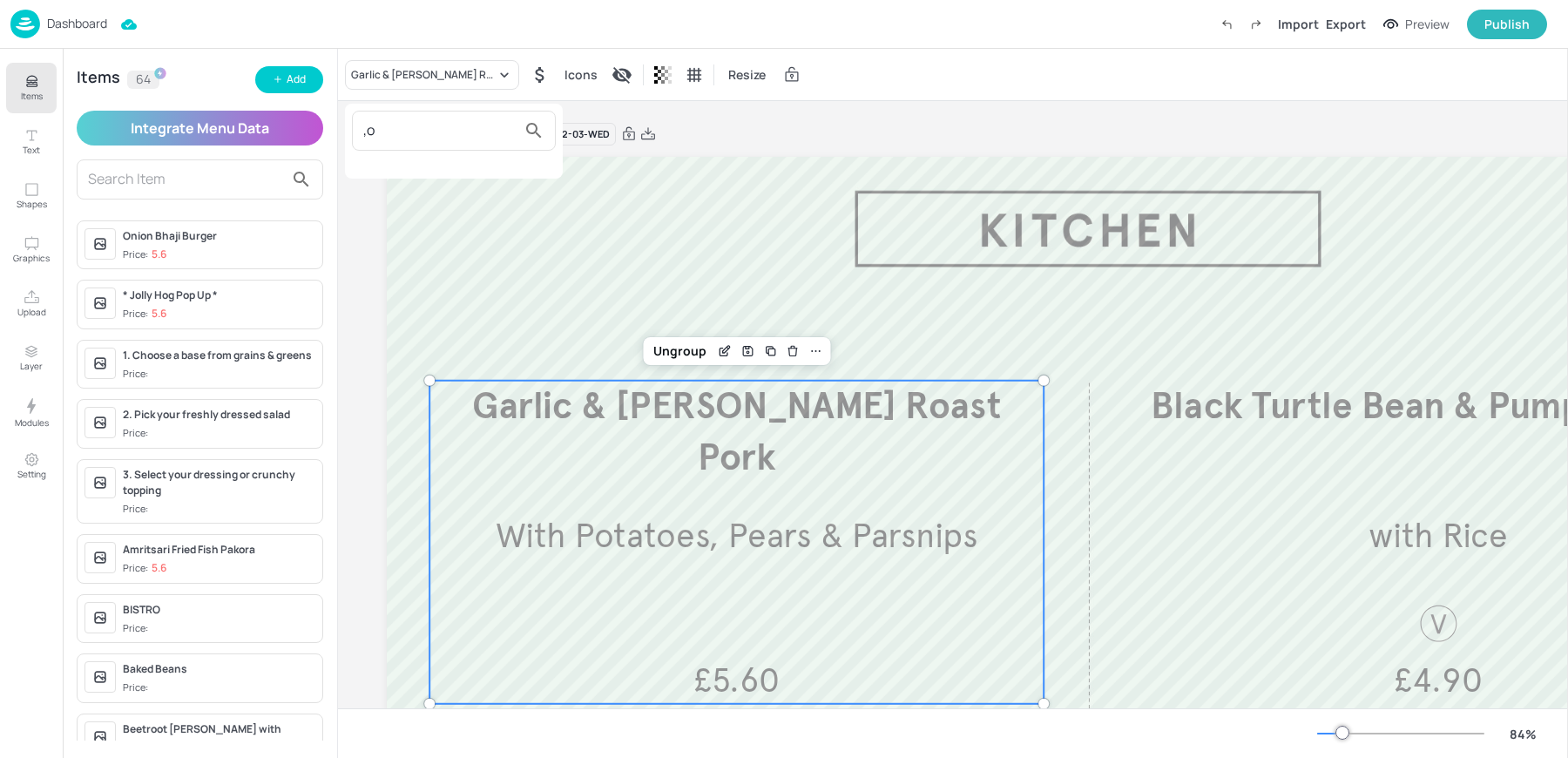
type input ","
type input "mous"
click at [445, 192] on span "Price: 5.3" at bounding box center [473, 199] width 150 height 15
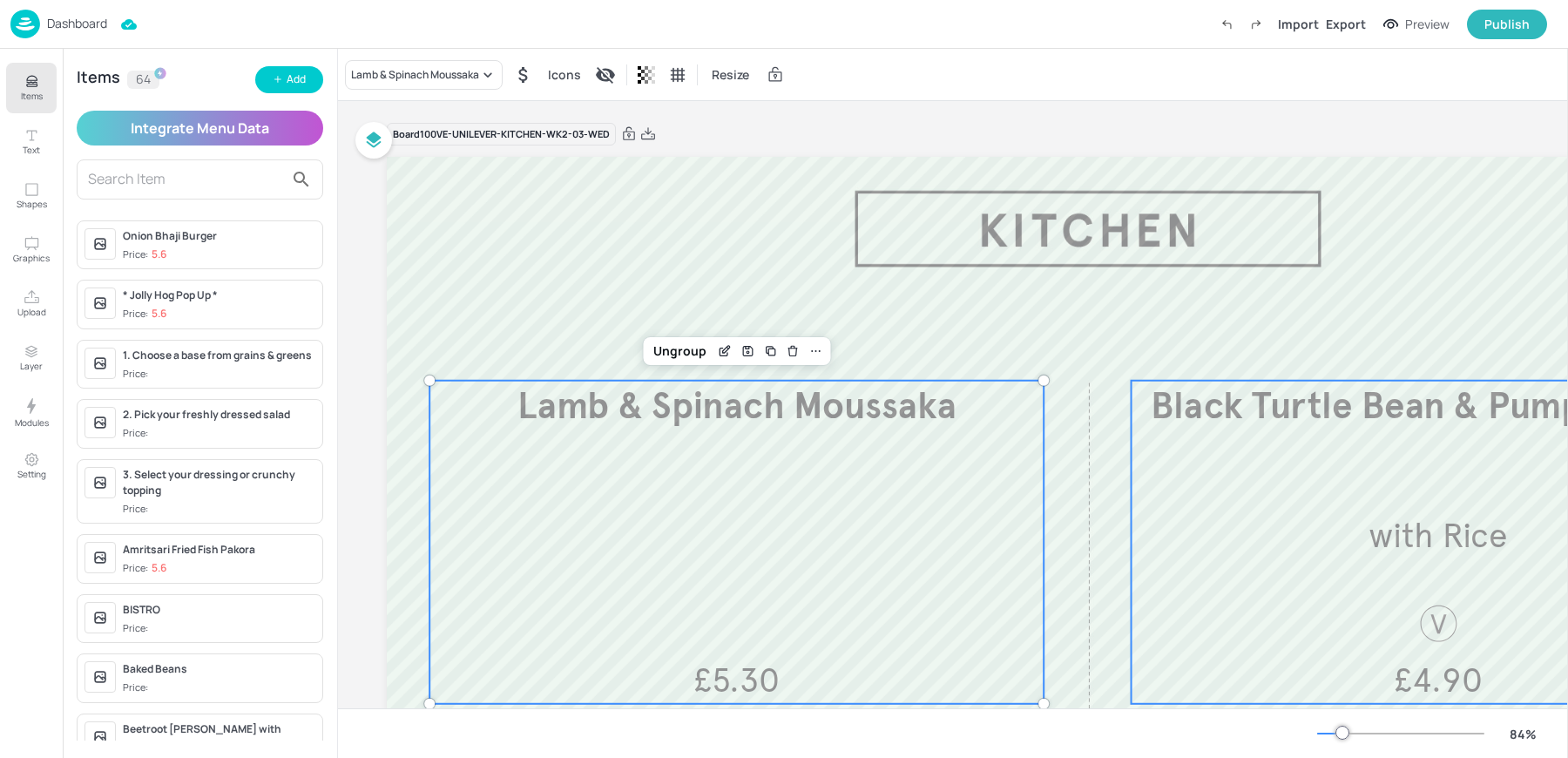
click at [1265, 505] on div "Black Turtle Bean & Pumpkin Chilli with Rice £4.90" at bounding box center [1438, 542] width 614 height 323
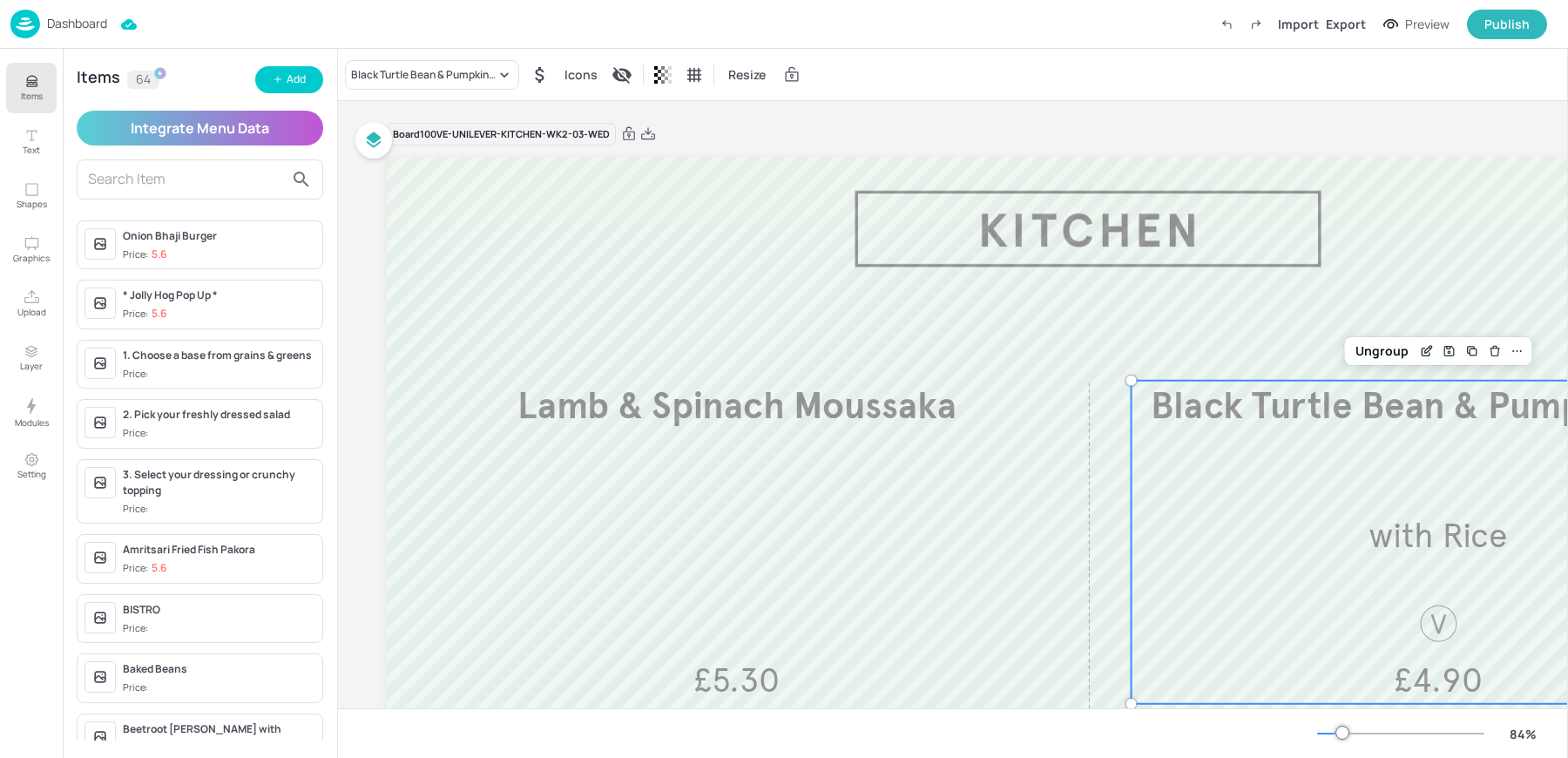
click at [427, 91] on div "Black Turtle Bean & Pumpkin Chilli Icons Resize" at bounding box center [952, 74] width 1230 height 52
click at [404, 79] on div "Black Turtle Bean & Pumpkin Chilli" at bounding box center [423, 75] width 145 height 16
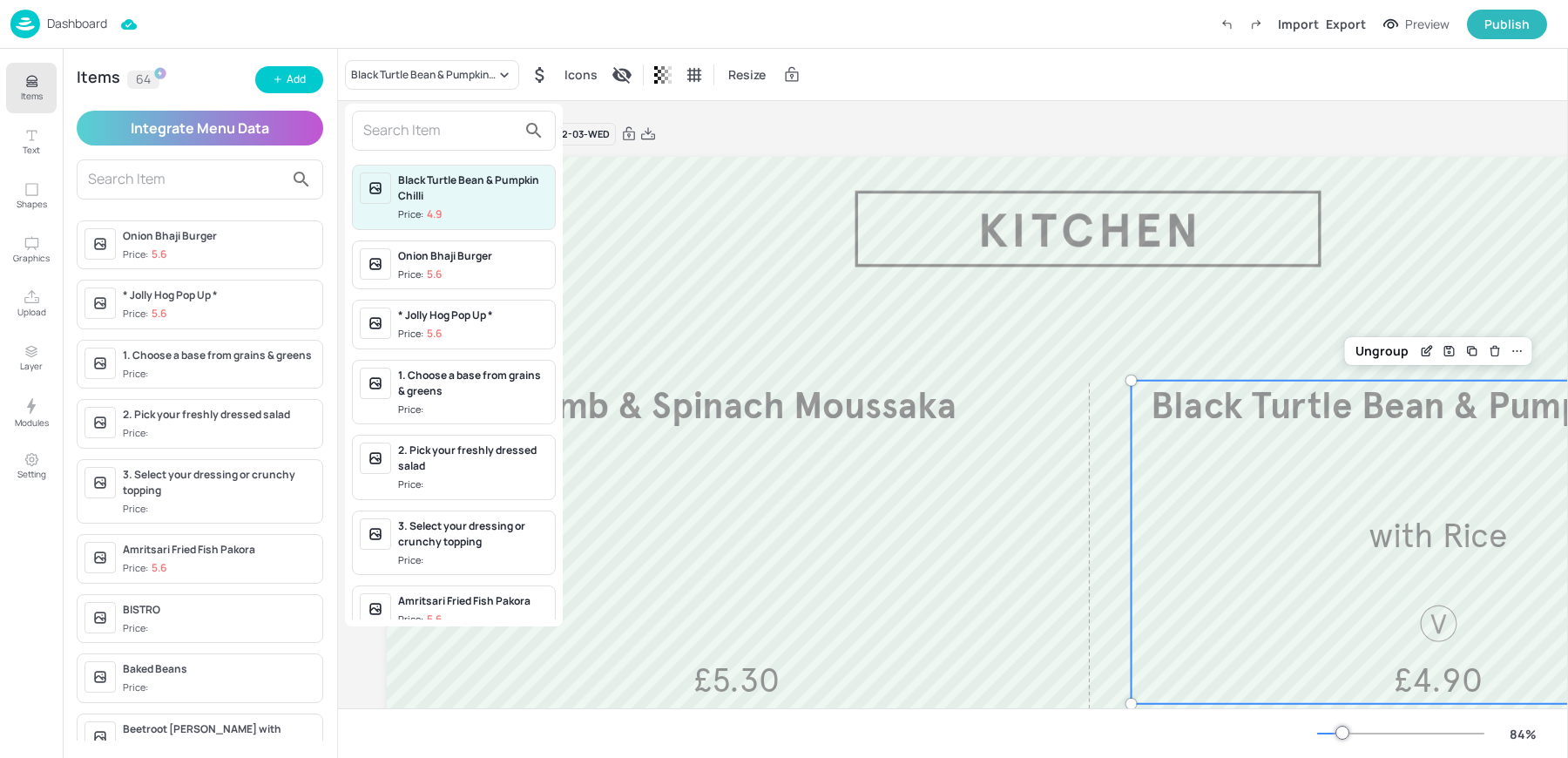
click at [418, 143] on input "text" at bounding box center [440, 131] width 154 height 28
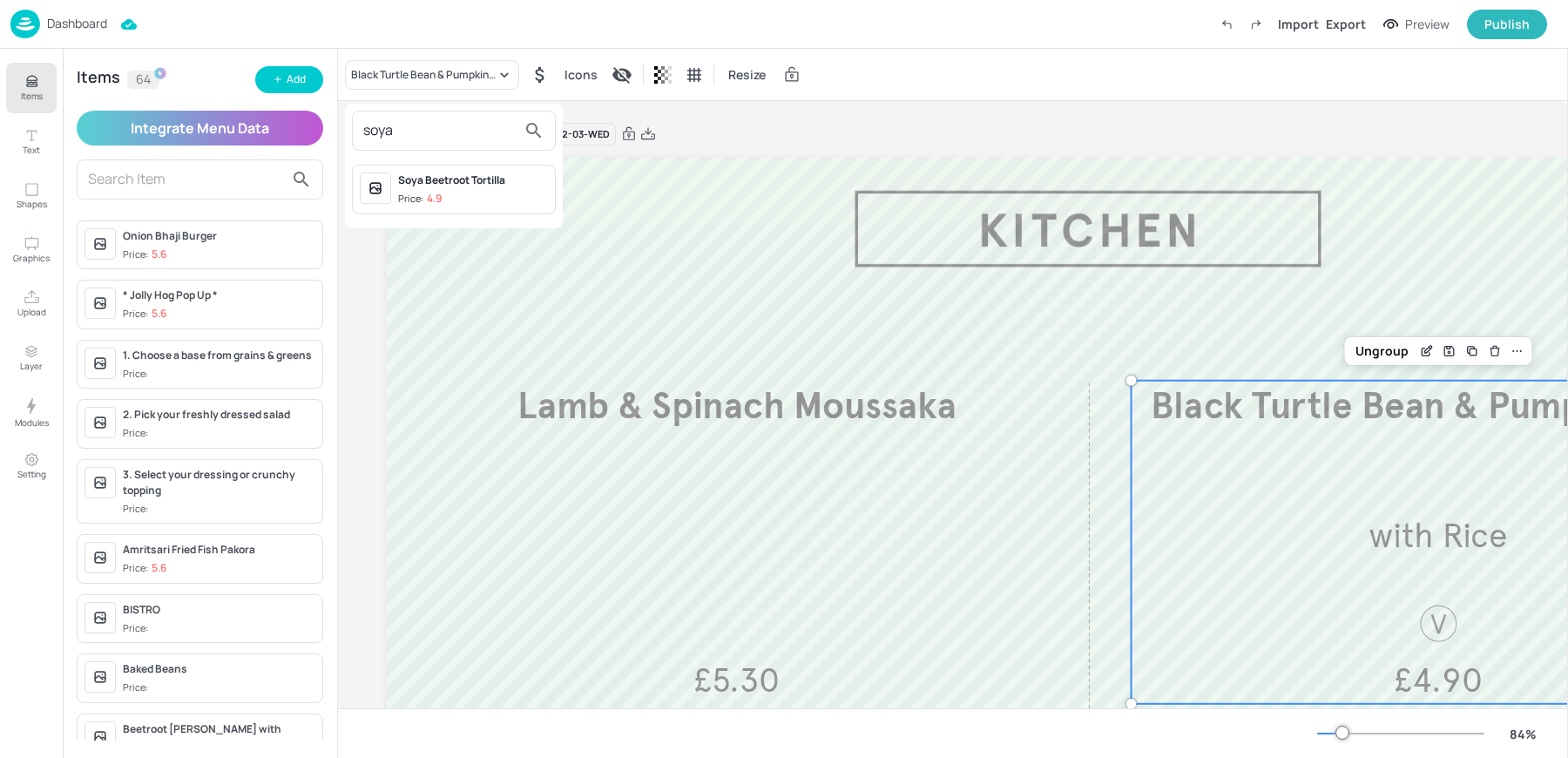
type input "soya"
click at [456, 204] on div "Soya Beetroot Tortilla Price: 4.9" at bounding box center [453, 190] width 203 height 50
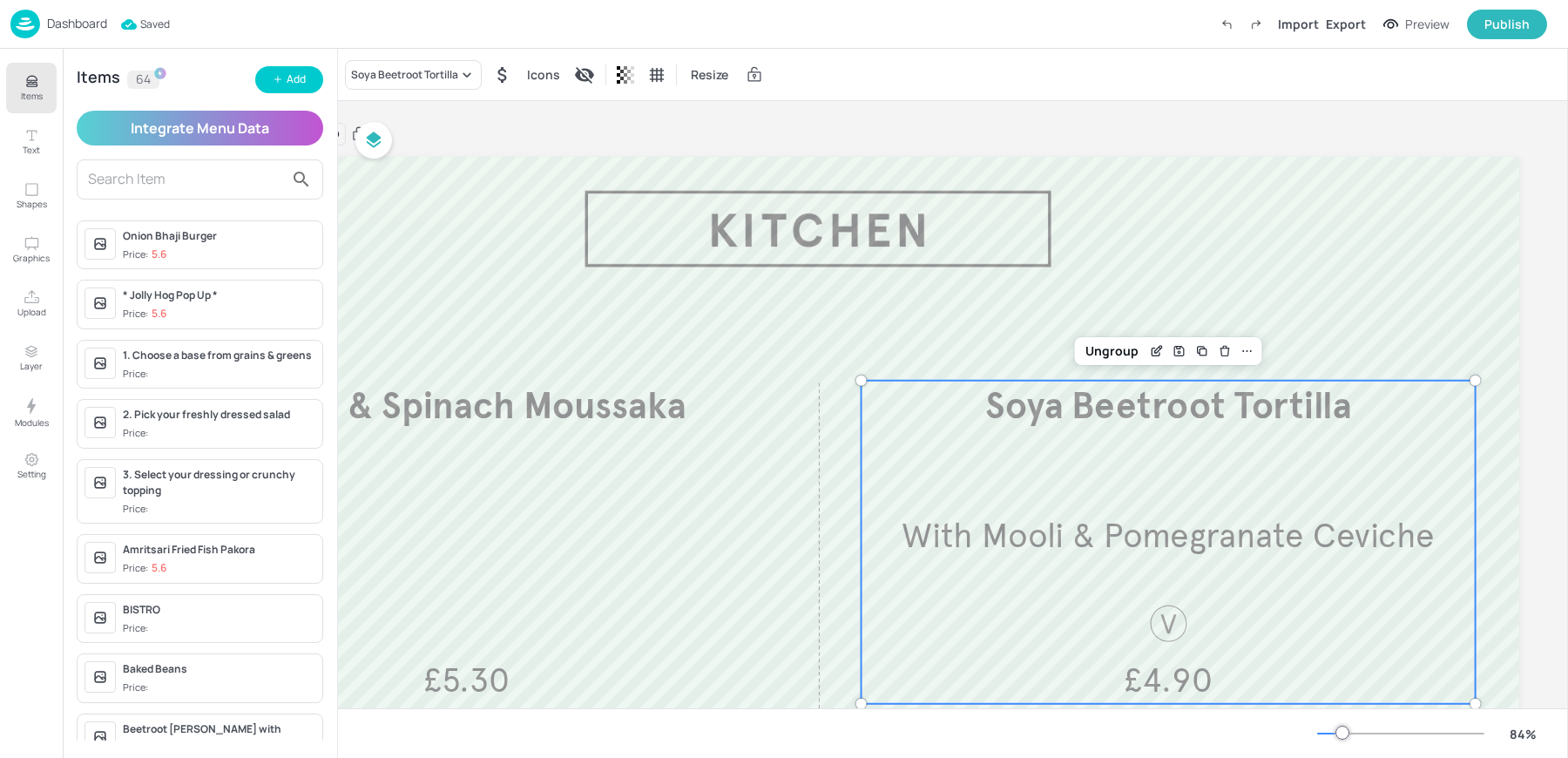
scroll to position [0, 0]
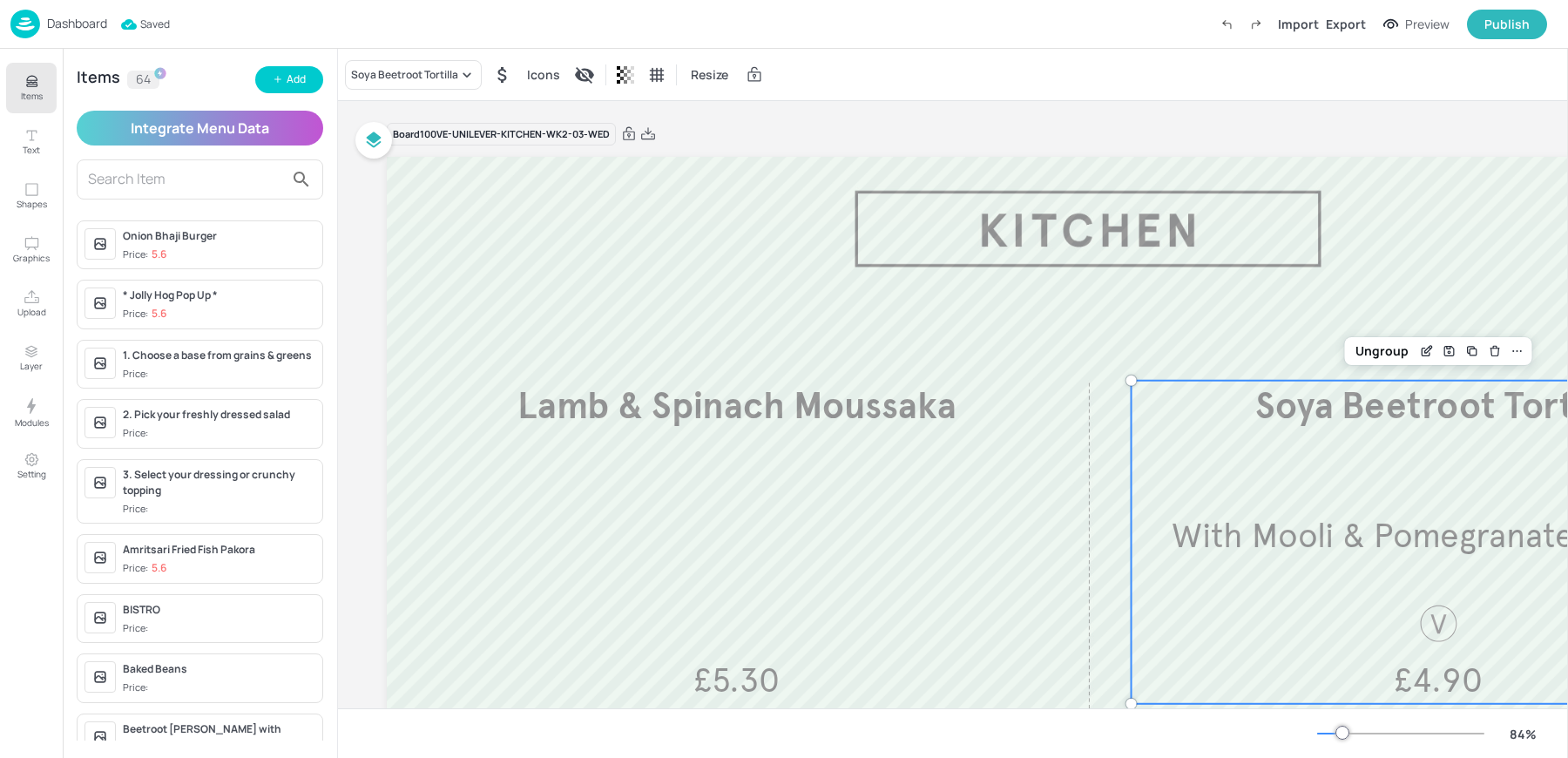
click at [1142, 79] on div "Soya Beetroot Tortilla Icons Resize" at bounding box center [952, 74] width 1230 height 52
click at [64, 20] on p "Dashboard" at bounding box center [77, 24] width 60 height 12
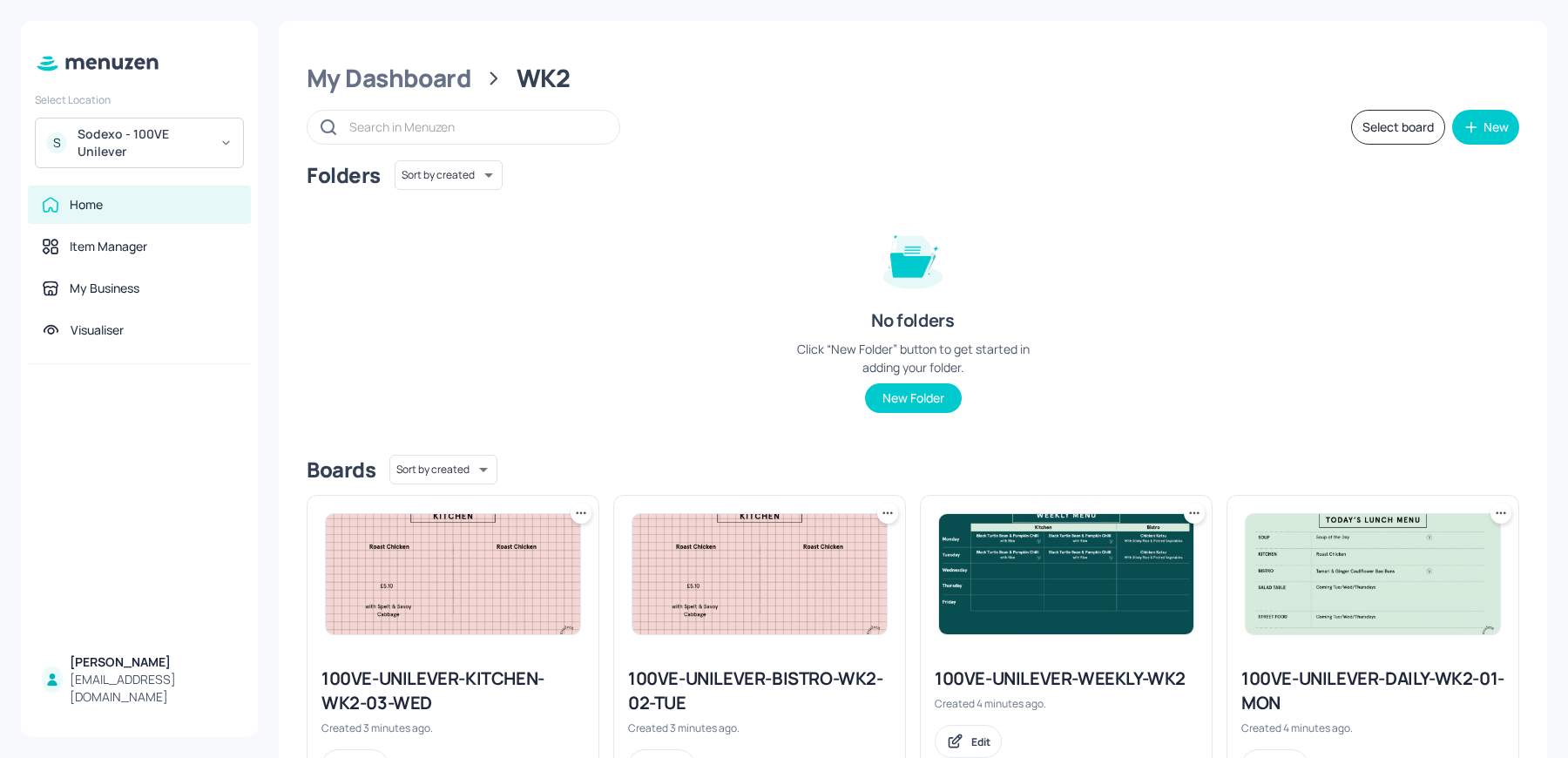
click at [577, 512] on icon at bounding box center [581, 513] width 17 height 17
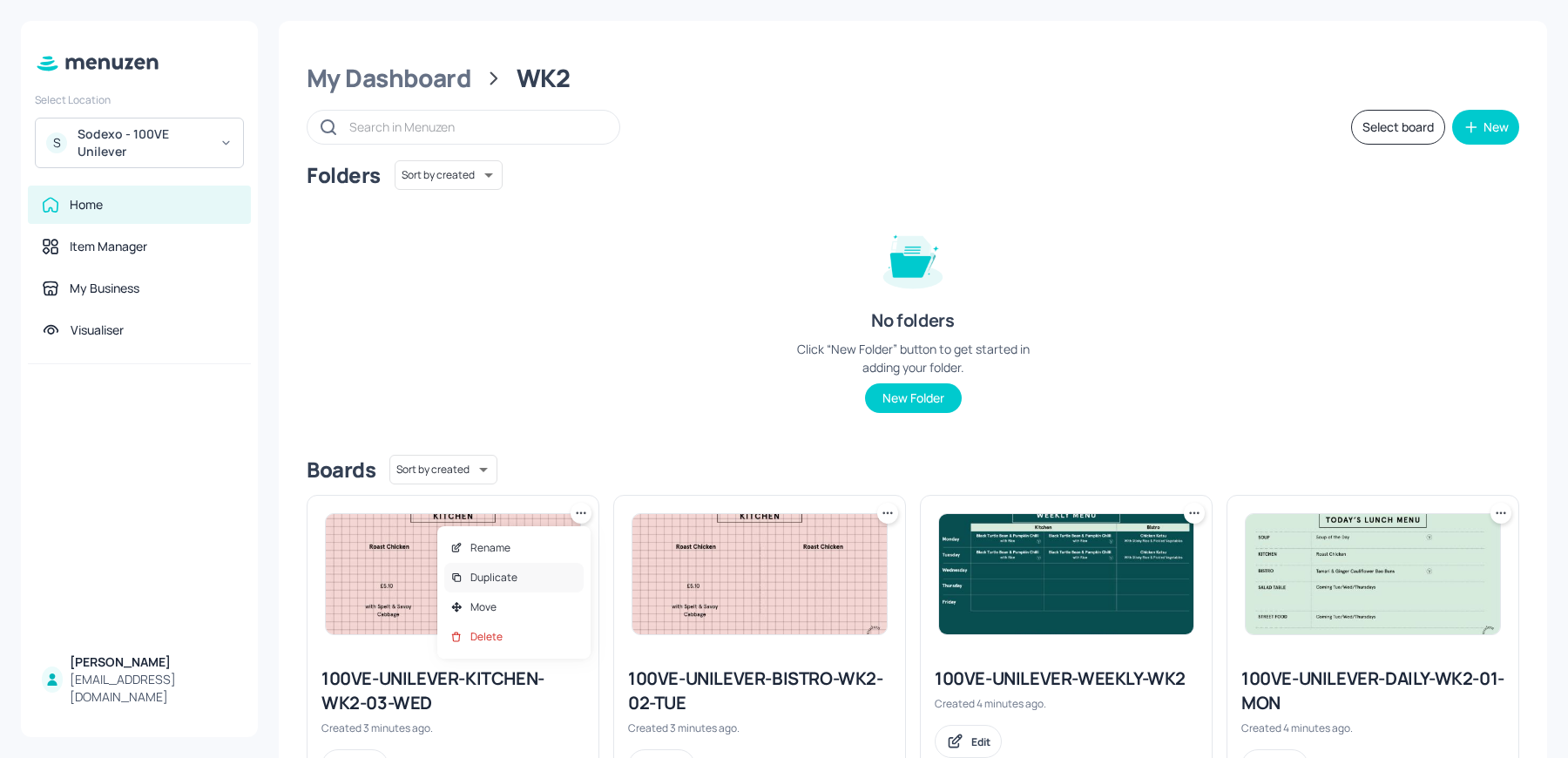
click at [509, 579] on p "Duplicate" at bounding box center [494, 578] width 47 height 16
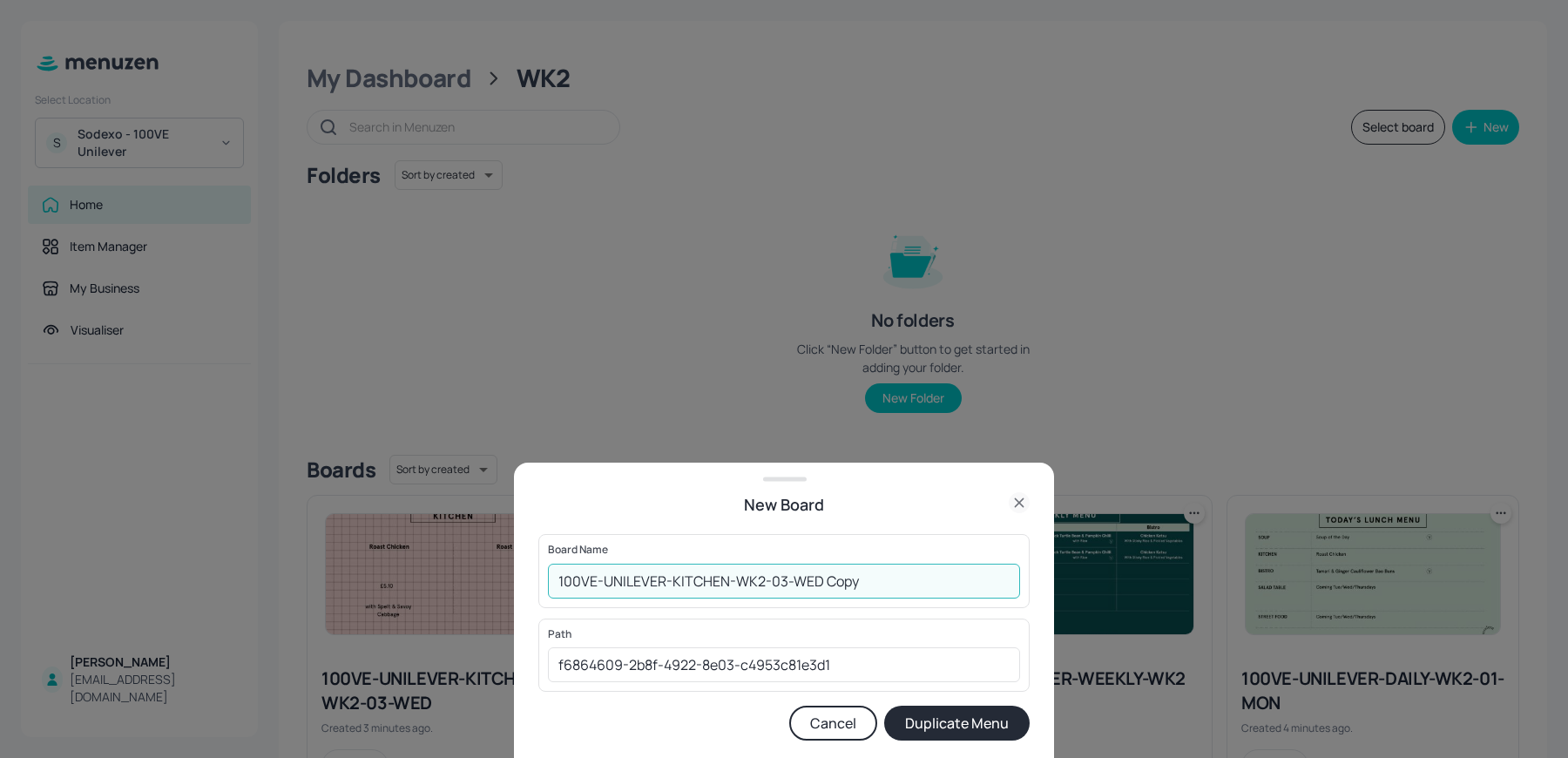
drag, startPoint x: 776, startPoint y: 582, endPoint x: 997, endPoint y: 607, distance: 222.4
click at [997, 607] on div "Board Name 100VE-UNILEVER-KITCHEN-WK2-03-WED Copy ​" at bounding box center [784, 571] width 492 height 73
type input "100VE-UNILEVER-KITCHEN-WK2-04-THU"
click at [884, 706] on button "Duplicate Menu" at bounding box center [957, 723] width 146 height 35
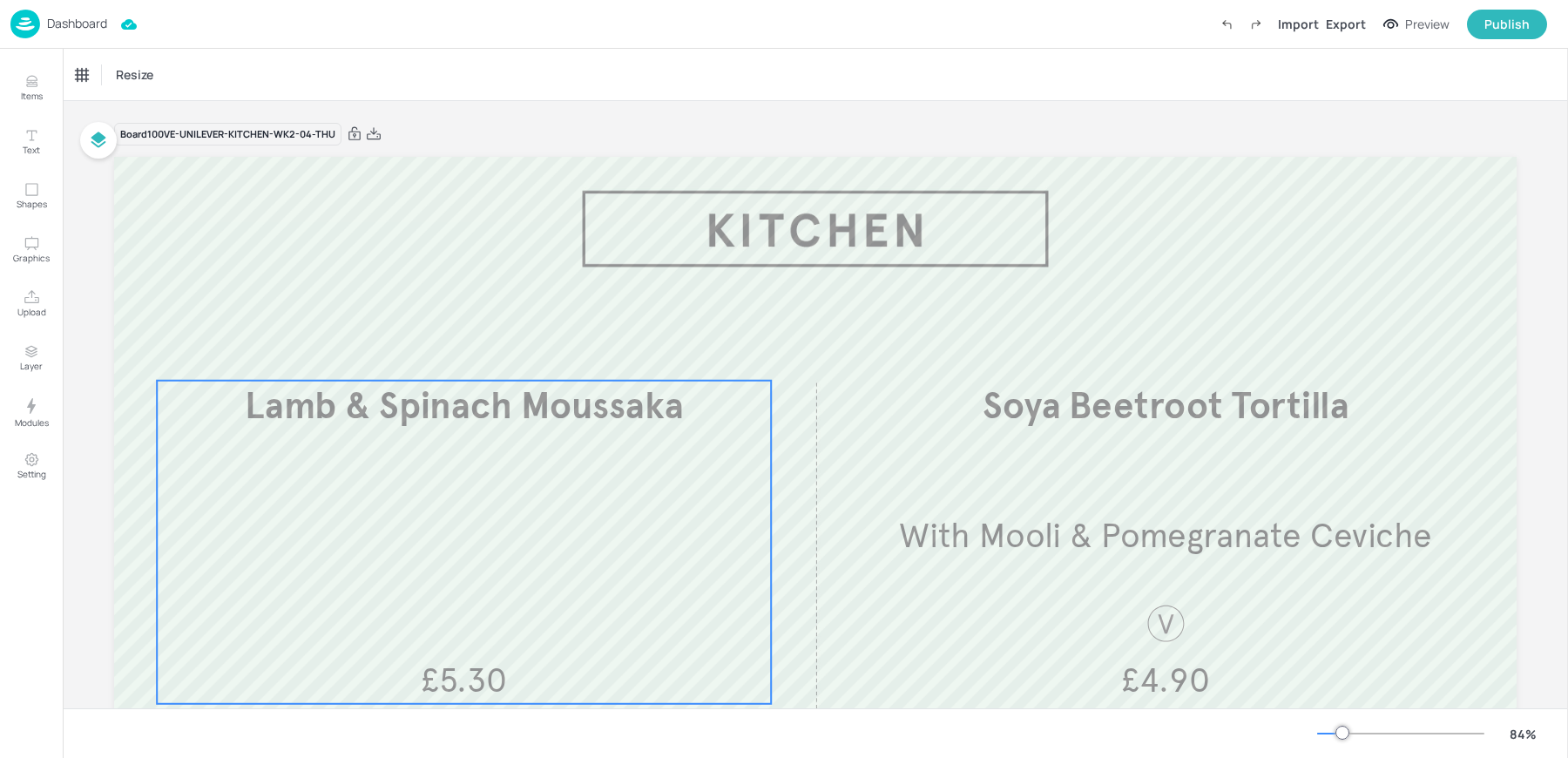
click at [556, 581] on div "Lamb & Spinach Moussaka £5.30" at bounding box center [464, 542] width 614 height 323
click at [122, 73] on div "Lamb & Spinach Moussaka" at bounding box center [140, 75] width 128 height 16
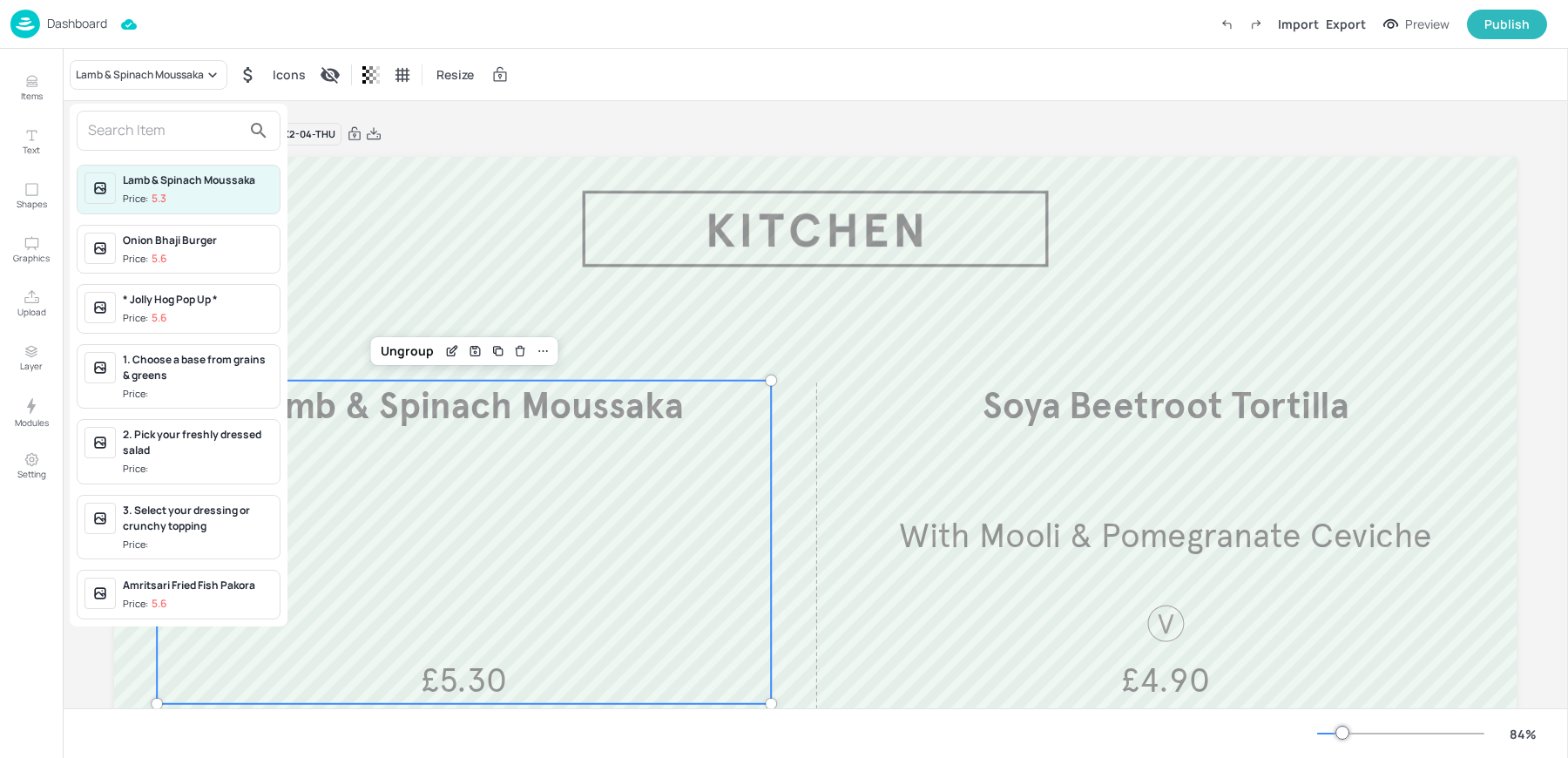
click at [176, 124] on input "text" at bounding box center [165, 131] width 154 height 28
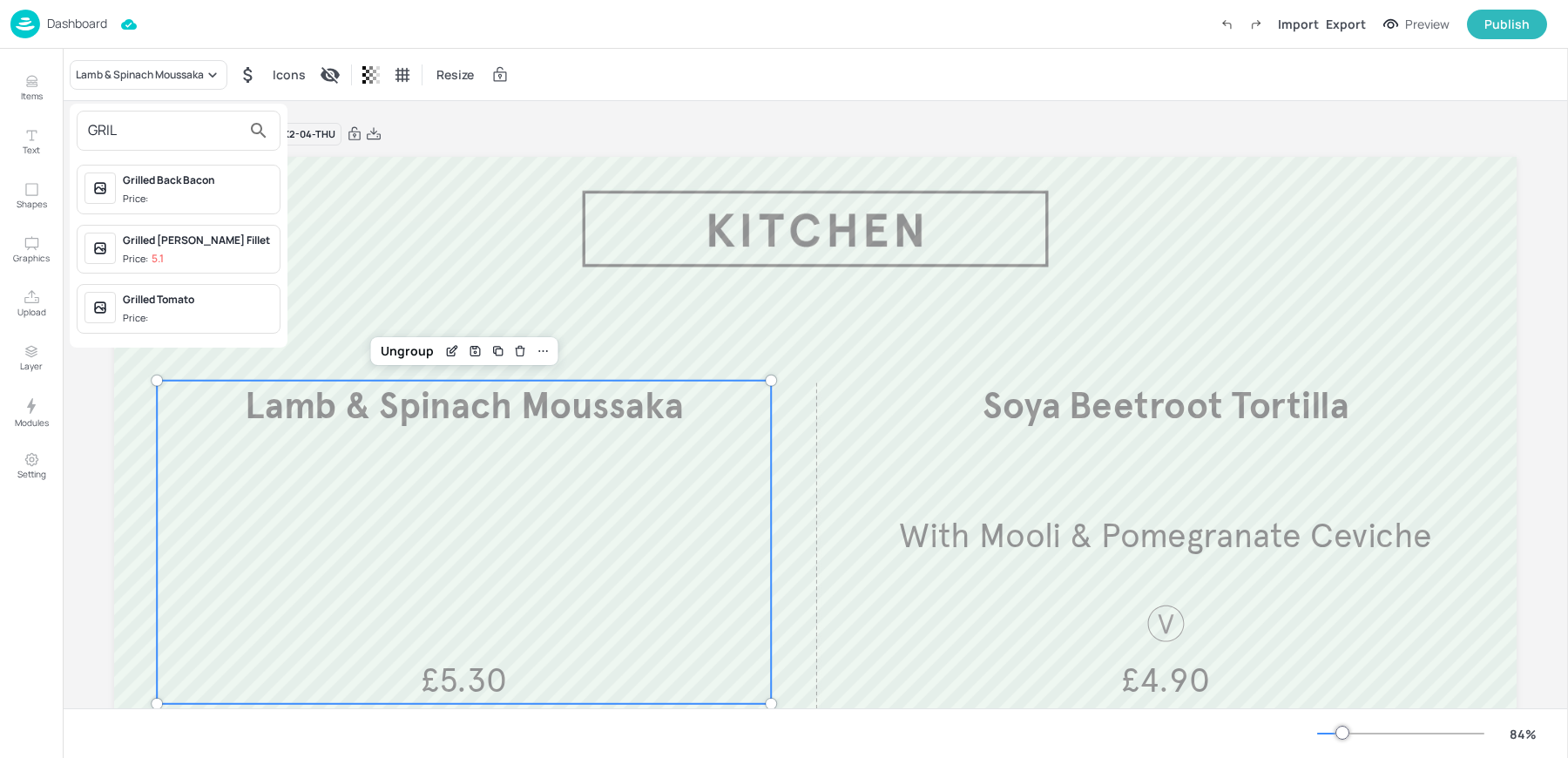
type input "GRIL"
click at [189, 252] on span "Price: 5.1" at bounding box center [198, 258] width 150 height 15
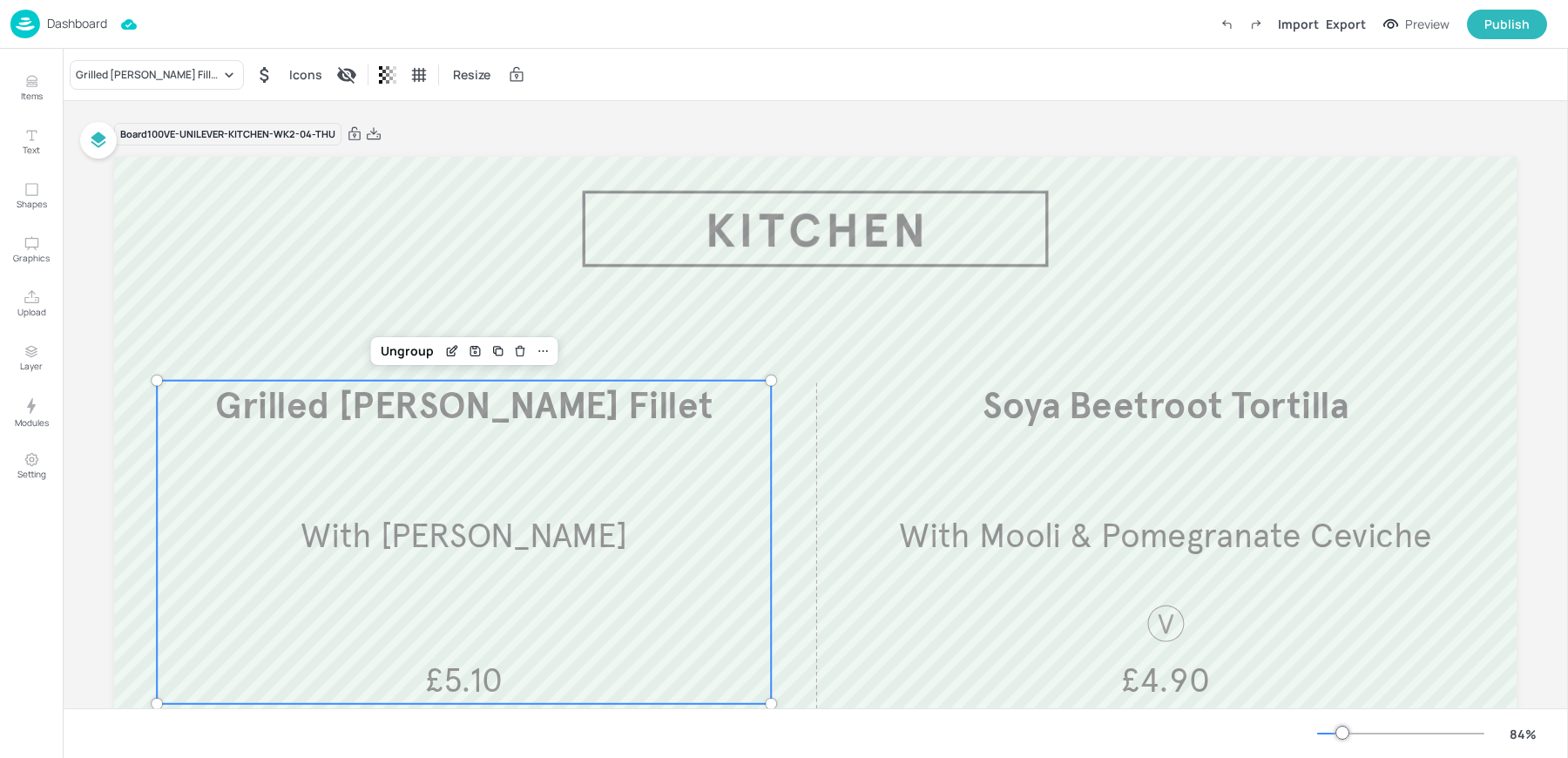
click at [1037, 513] on p "With Mooli & Pomegranate Ceviche" at bounding box center [1166, 536] width 613 height 47
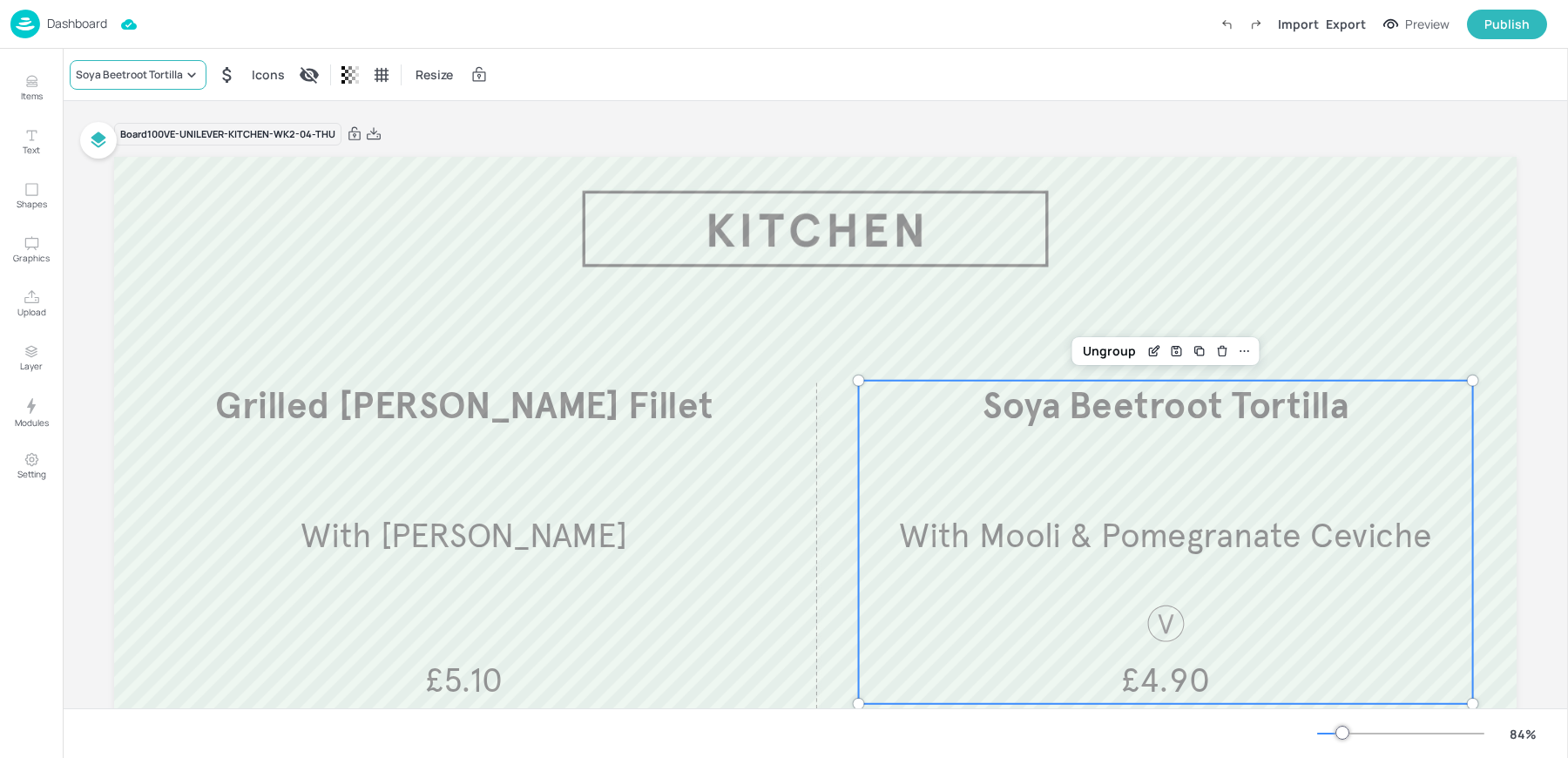
click at [127, 69] on div "Soya Beetroot Tortilla" at bounding box center [129, 75] width 107 height 16
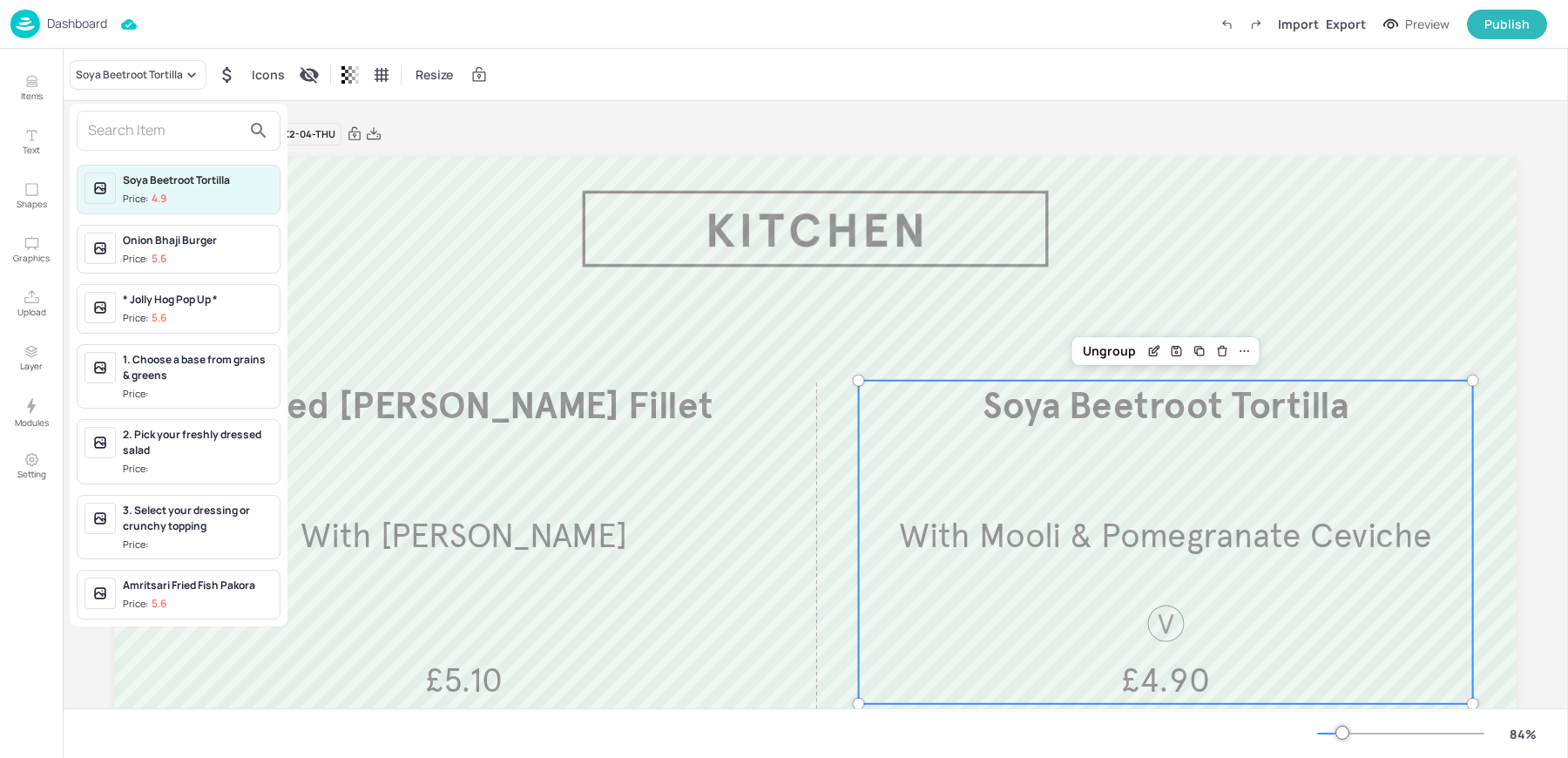
click at [210, 138] on input "text" at bounding box center [165, 131] width 154 height 28
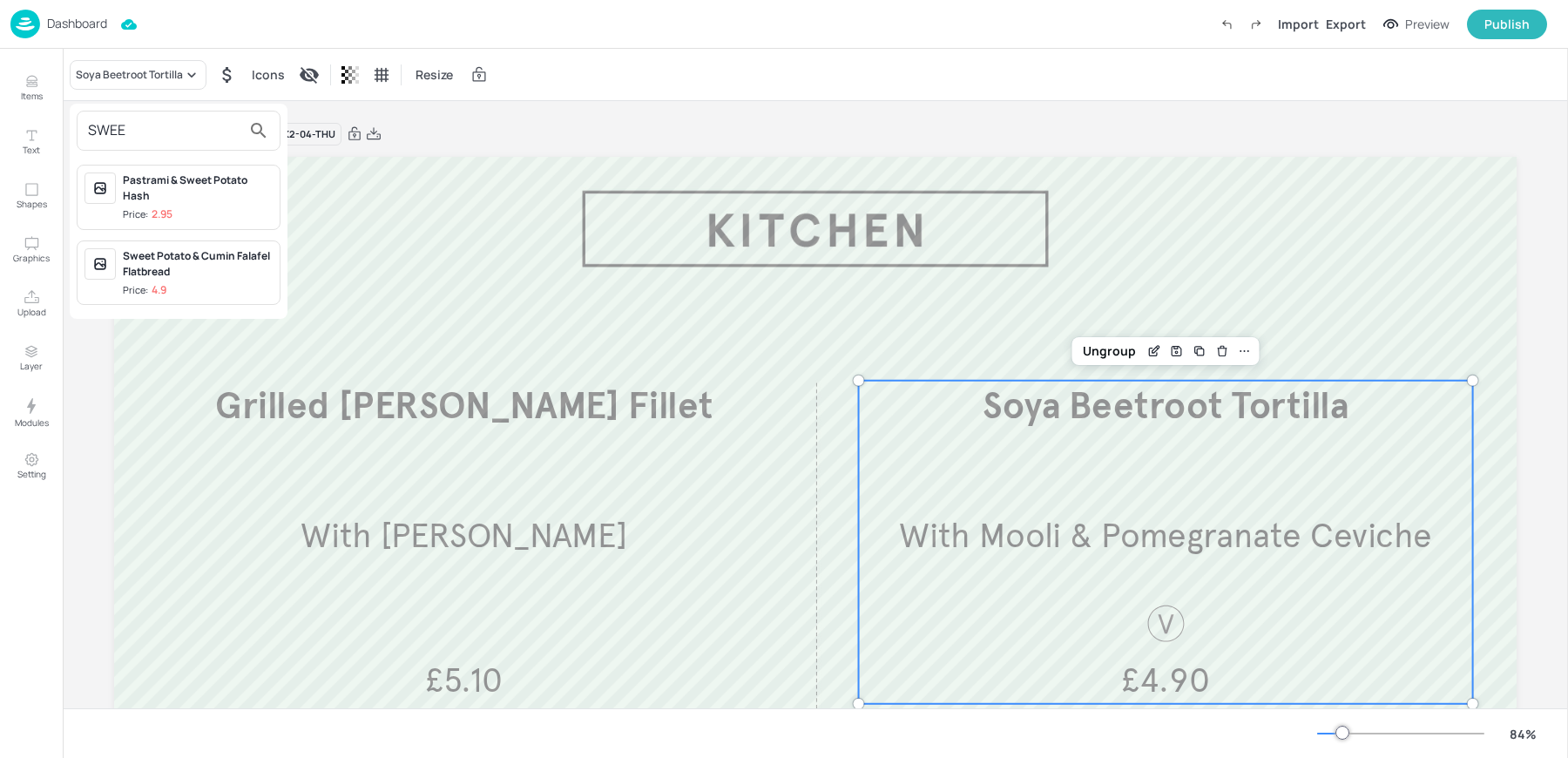
type input "SWEE"
click at [181, 285] on span "Price: 4.9" at bounding box center [198, 290] width 150 height 15
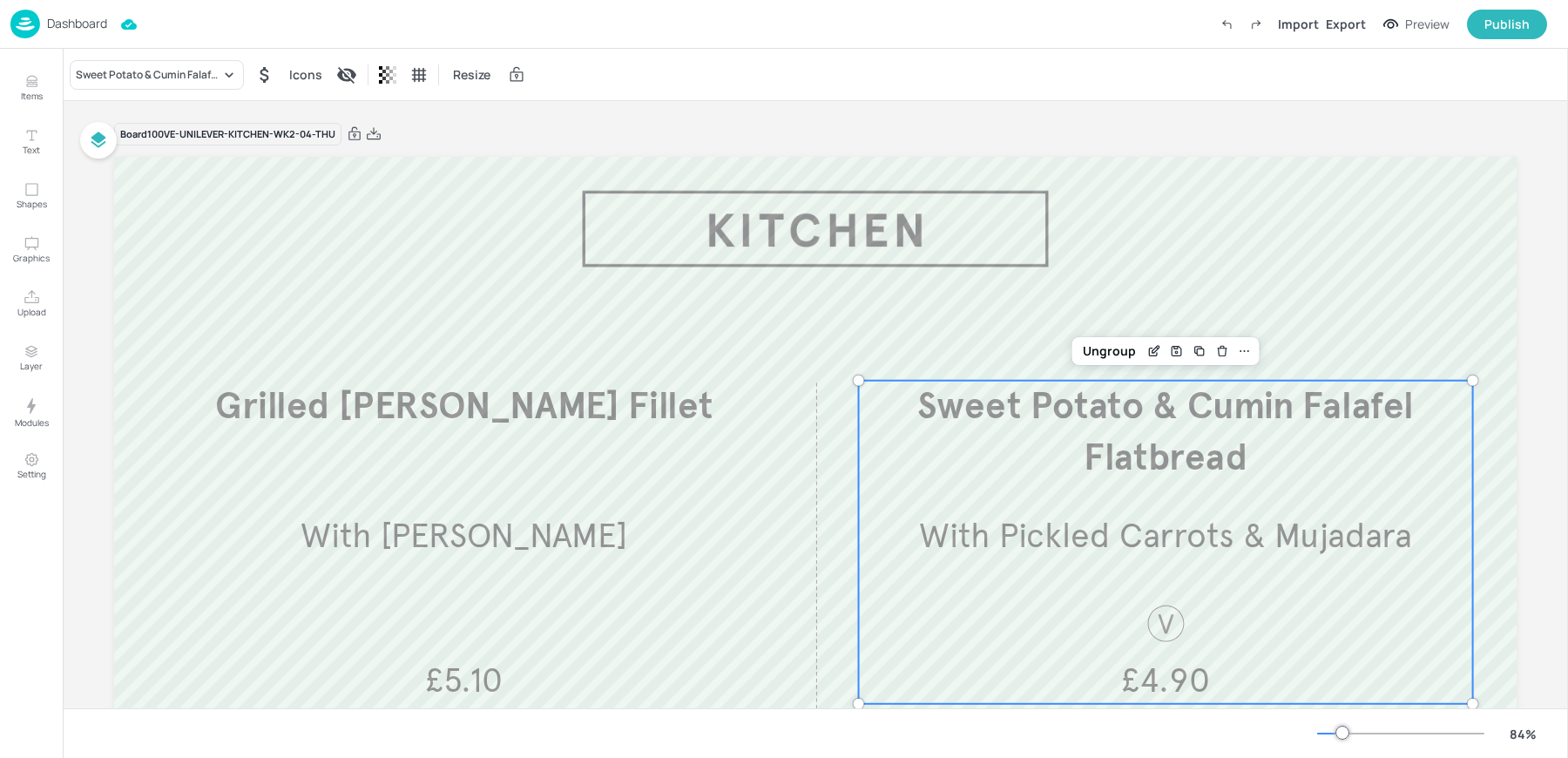
click at [1196, 94] on div "Sweet Potato & Cumin Falafel Flatbread Icons Resize" at bounding box center [815, 74] width 1505 height 52
click at [470, 11] on div "Dashboard Saving Import Export Preview Publish" at bounding box center [779, 24] width 1537 height 48
click at [26, 29] on img at bounding box center [25, 24] width 30 height 29
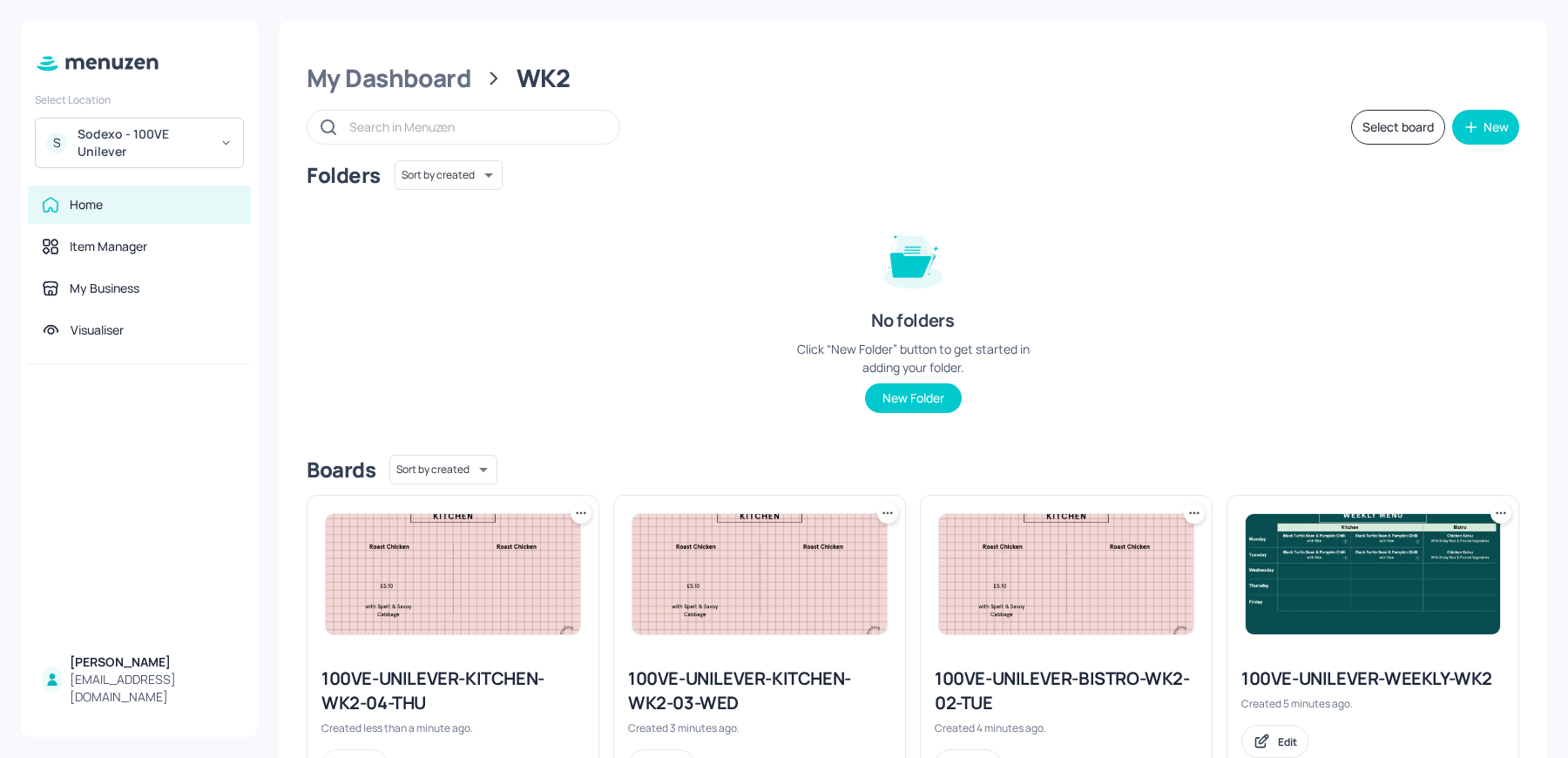
click at [579, 519] on icon at bounding box center [581, 513] width 17 height 17
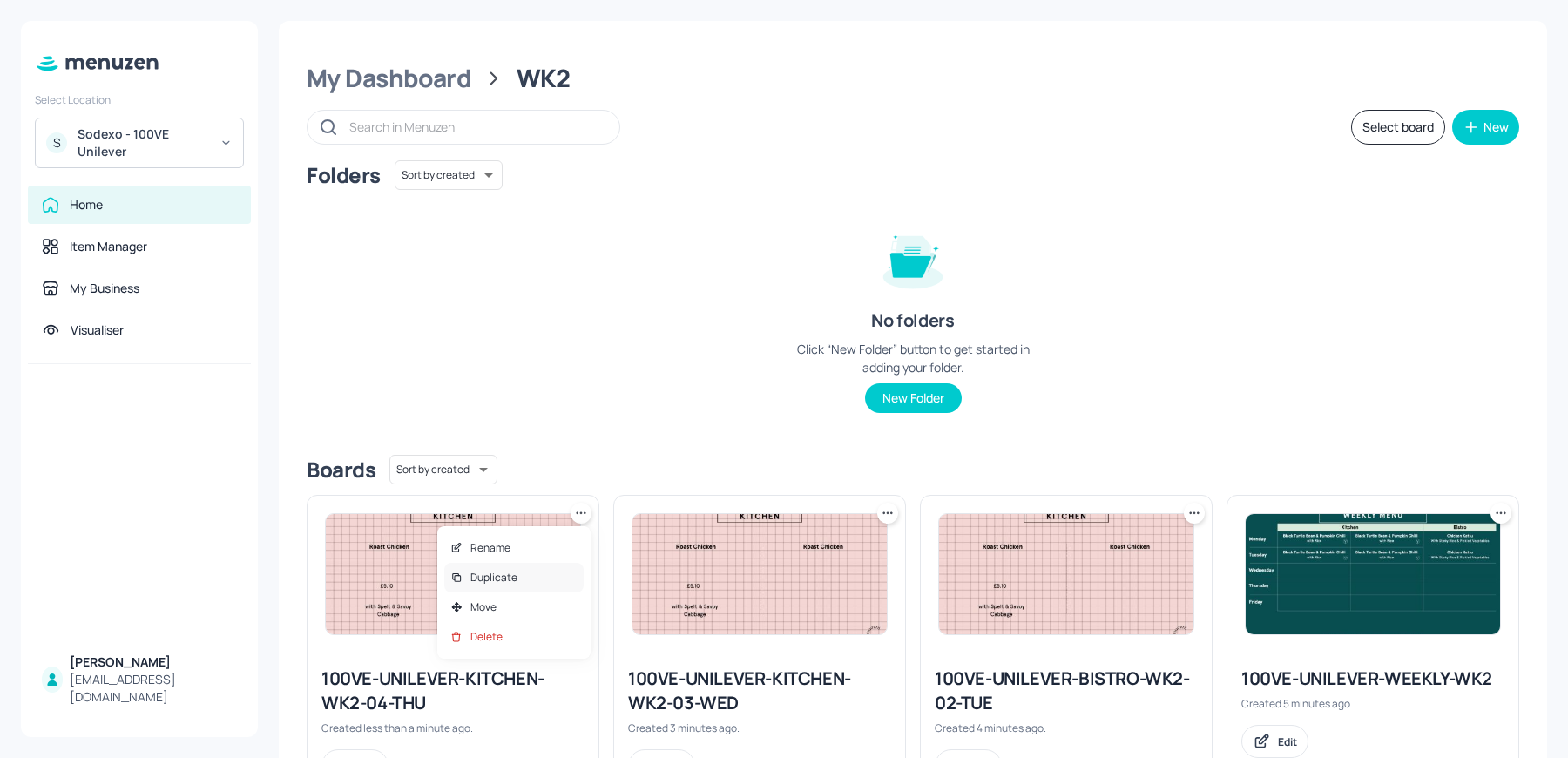
click at [515, 574] on p "Duplicate" at bounding box center [494, 578] width 47 height 16
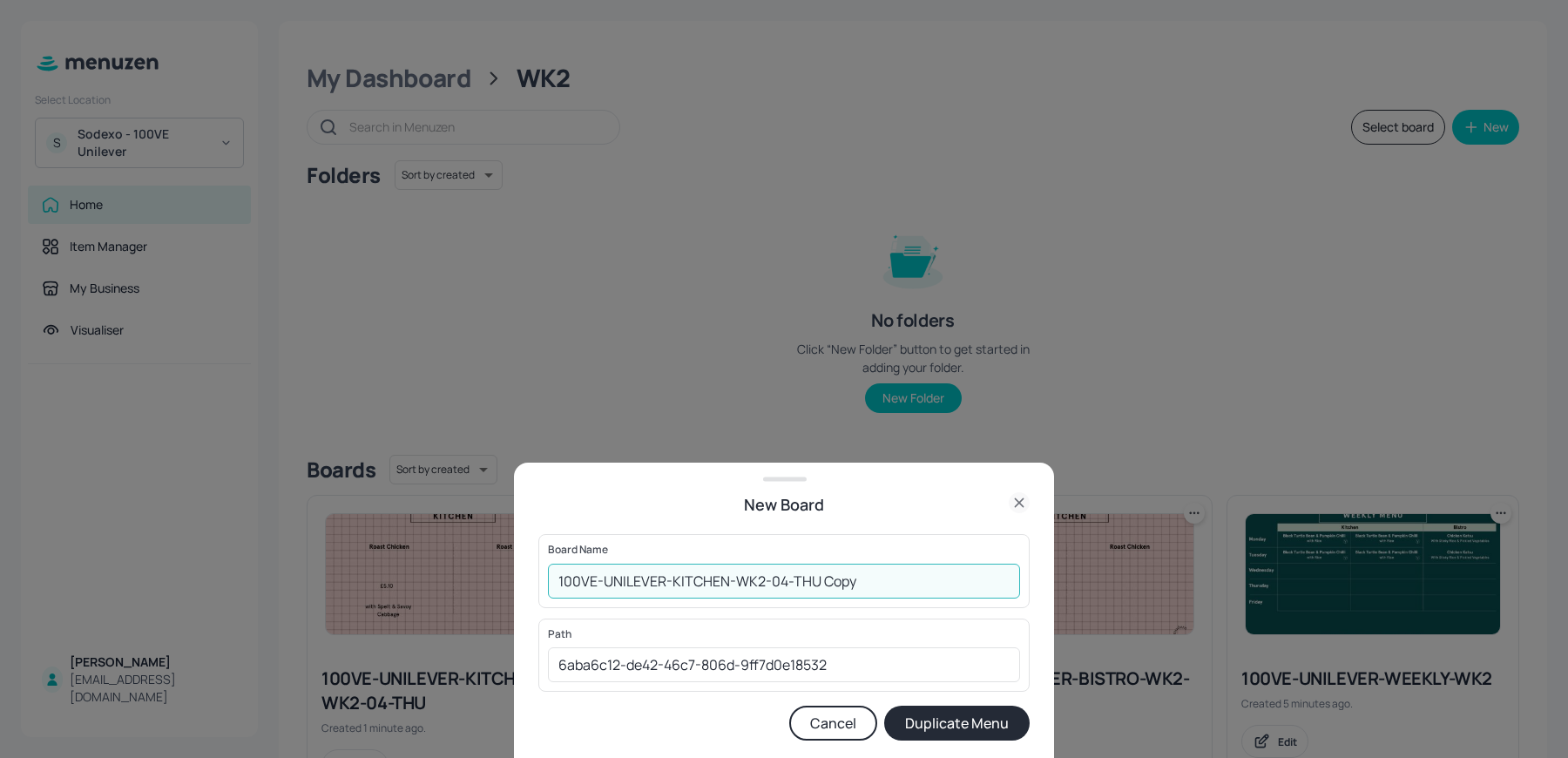
drag, startPoint x: 781, startPoint y: 584, endPoint x: 1006, endPoint y: 585, distance: 225.0
click at [1006, 585] on input "100VE-UNILEVER-KITCHEN-WK2-04-THU Copy" at bounding box center [784, 582] width 472 height 35
type input "100VE-UNILEVER-KITCHEN-WK2-05-FRI"
click at [884, 706] on button "Duplicate Menu" at bounding box center [957, 723] width 146 height 35
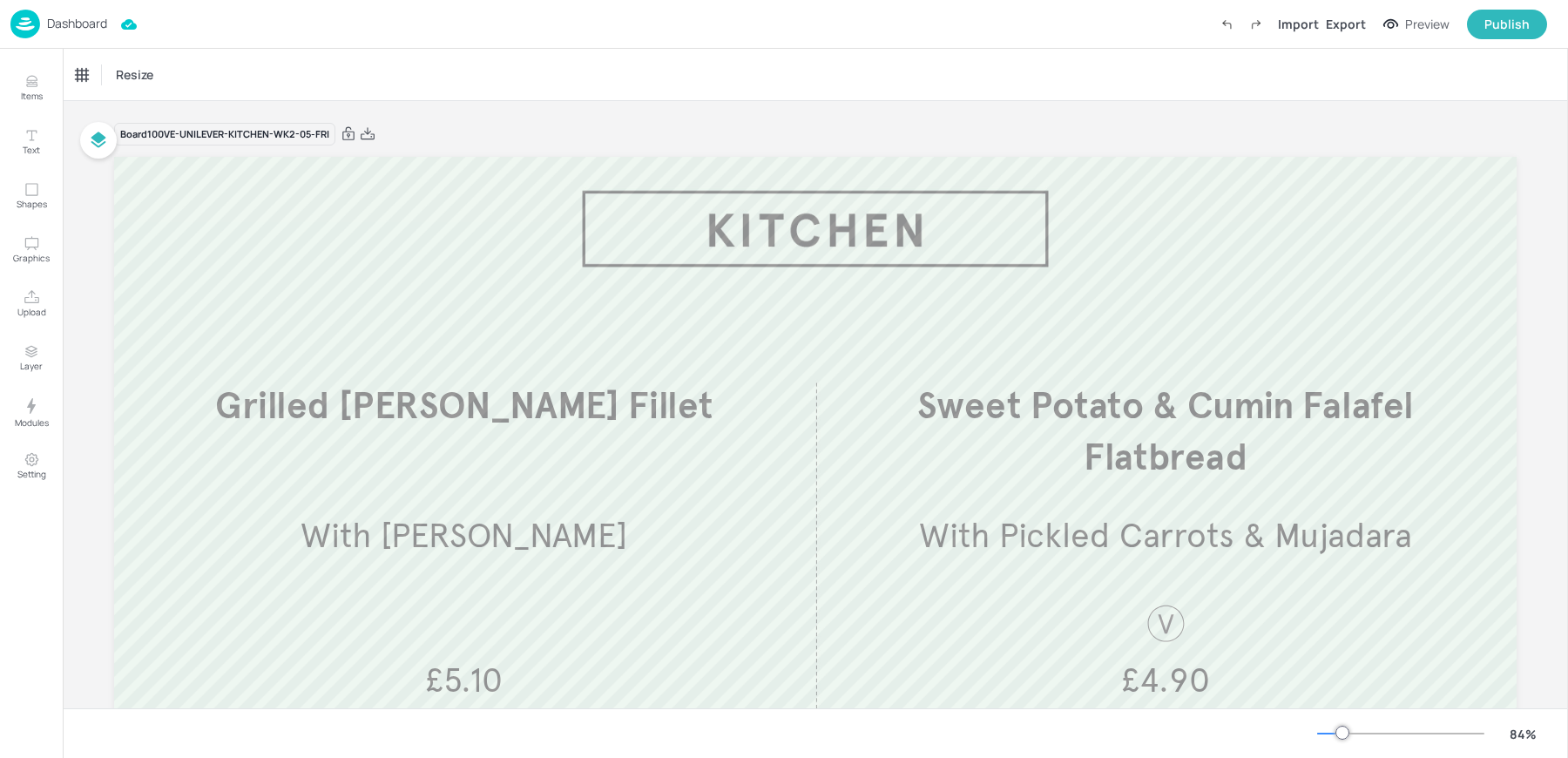
click at [524, 48] on div "Dashboard Import Export Preview Publish" at bounding box center [779, 24] width 1537 height 48
click at [41, 24] on div "Dashboard" at bounding box center [58, 24] width 97 height 29
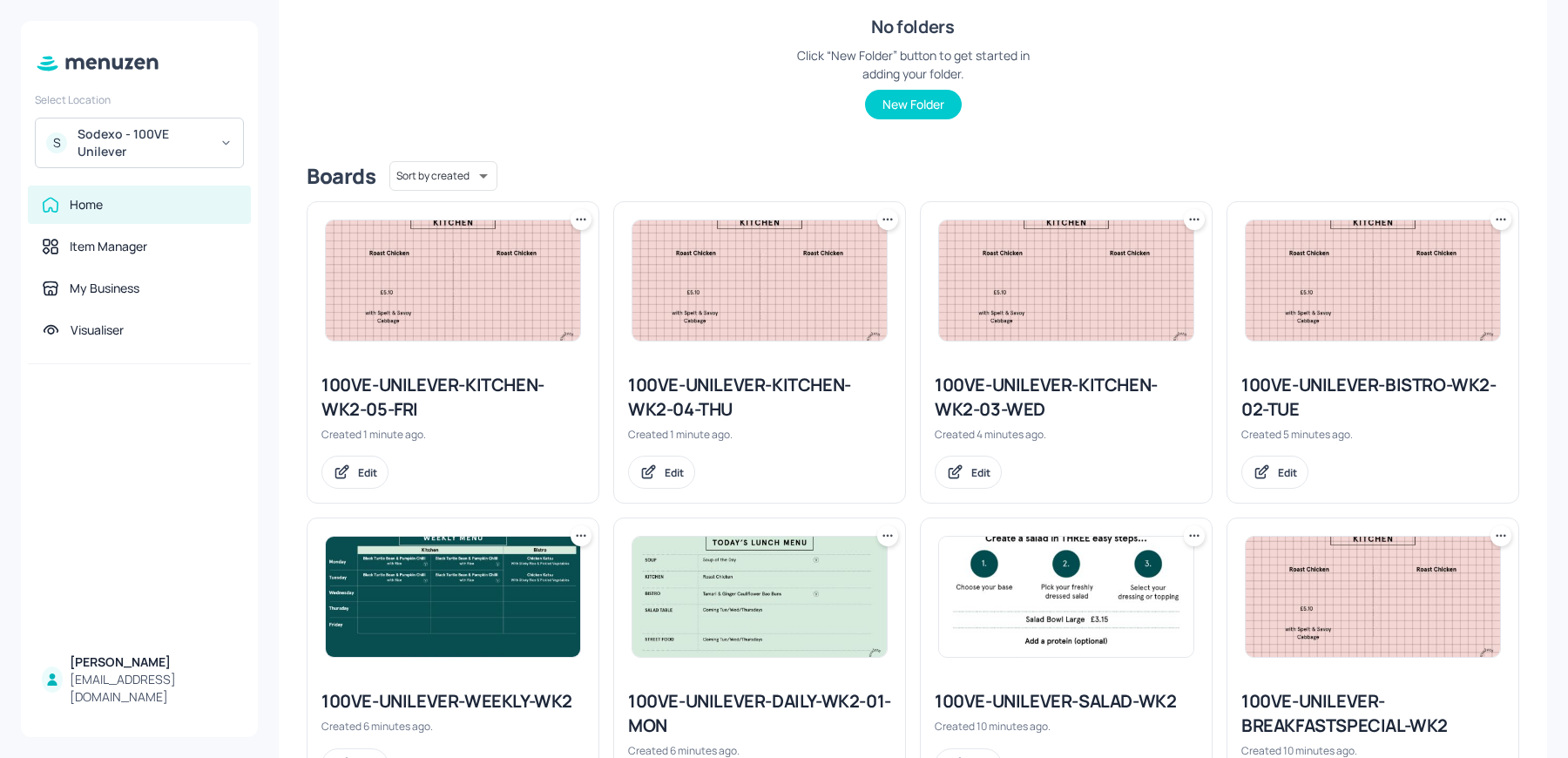
scroll to position [241, 0]
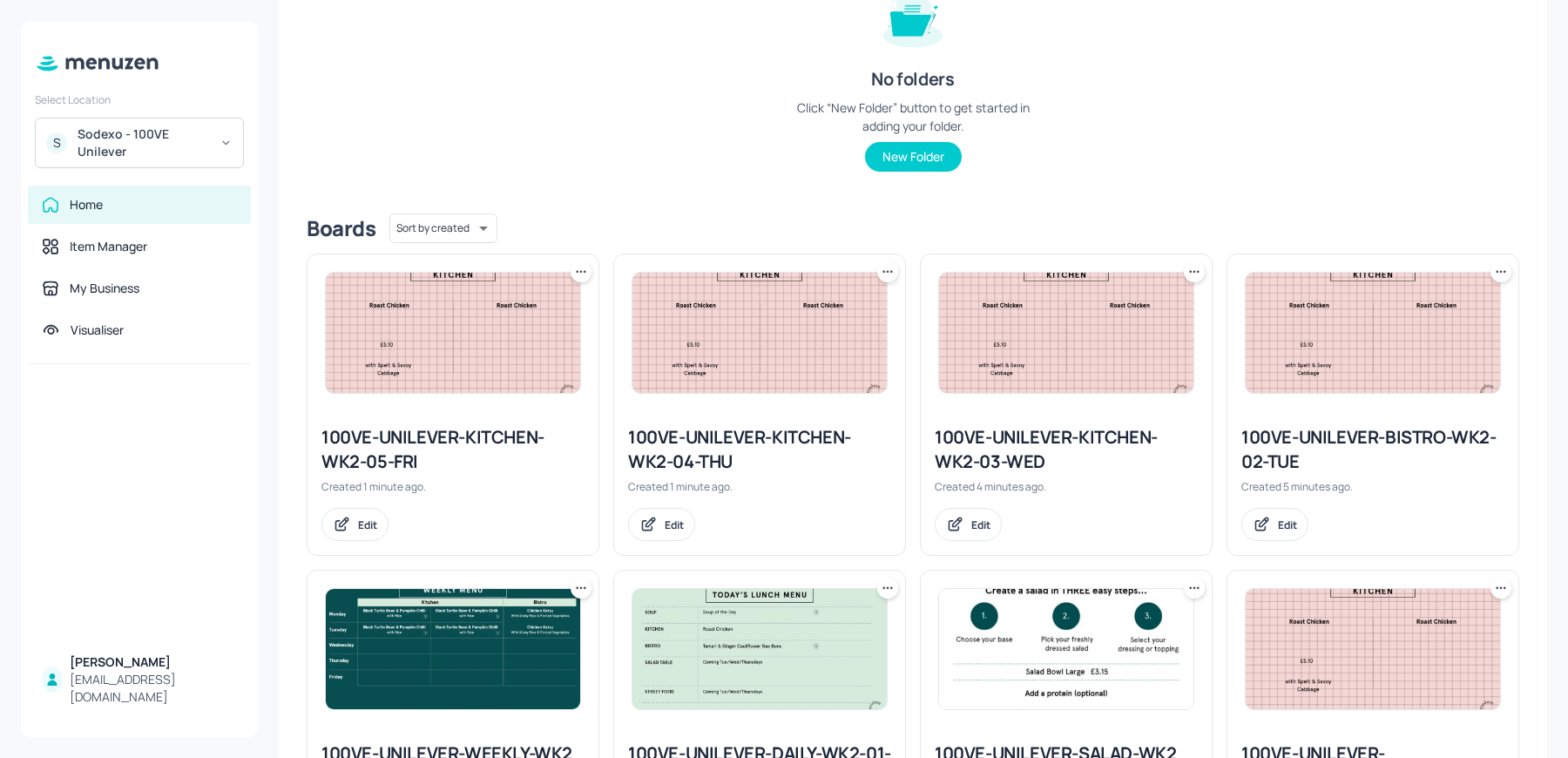
click at [1493, 268] on icon at bounding box center [1501, 272] width 17 height 17
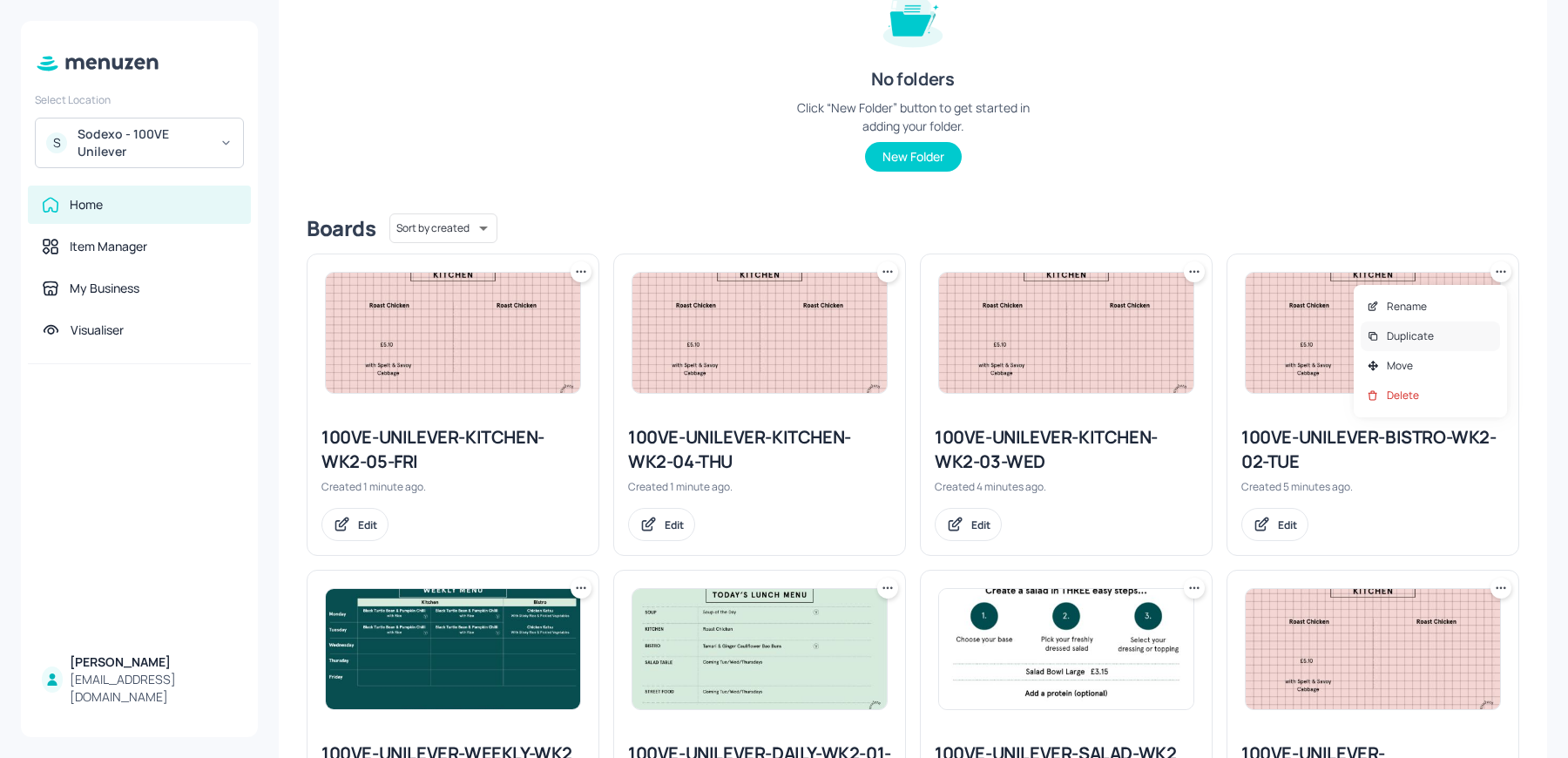
click at [1402, 328] on p "Duplicate" at bounding box center [1410, 336] width 47 height 16
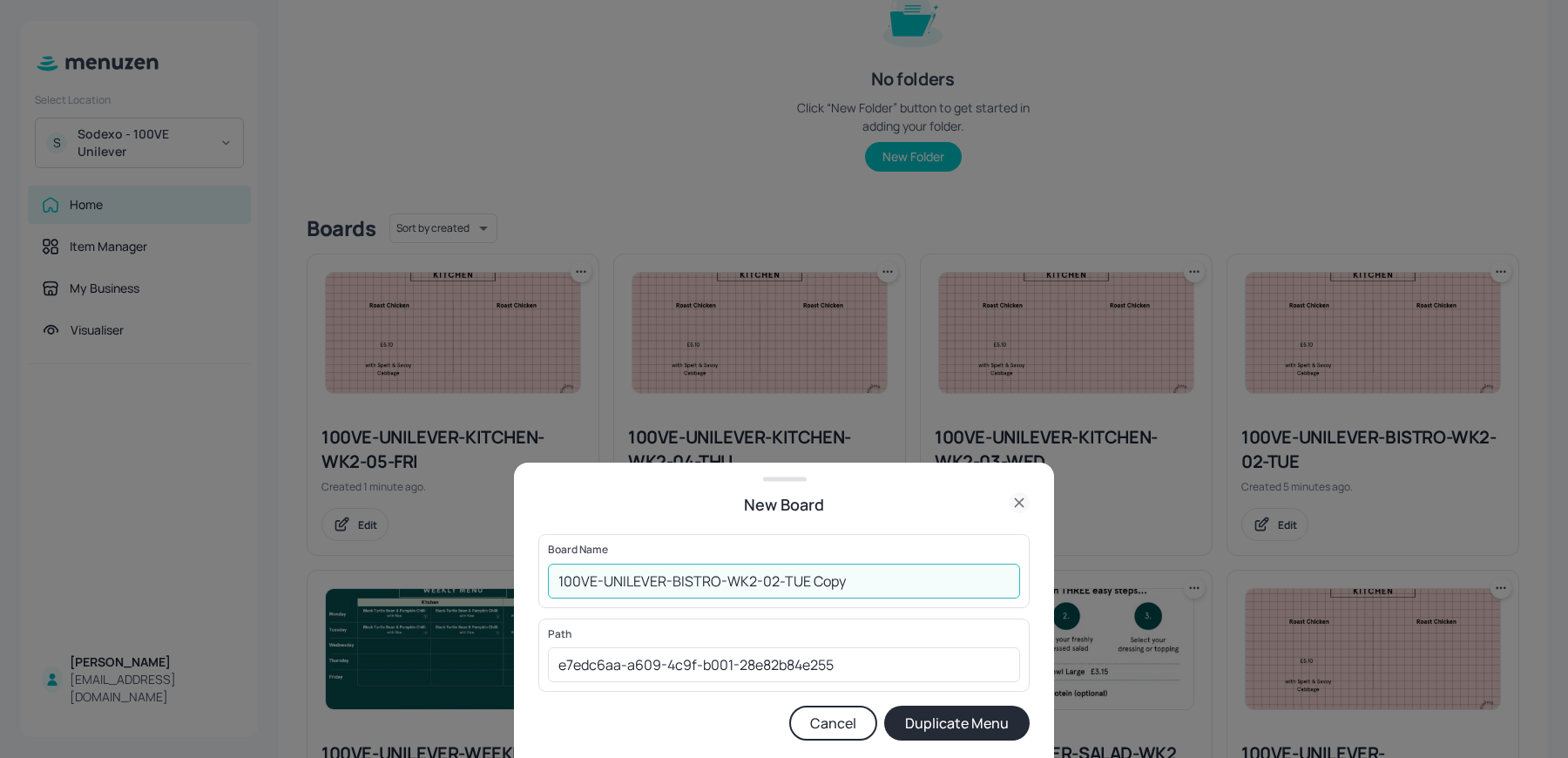
drag, startPoint x: 770, startPoint y: 581, endPoint x: 940, endPoint y: 579, distance: 170.0
click at [940, 579] on input "100VE-UNILEVER-BISTRO-WK2-02-TUE Copy" at bounding box center [784, 582] width 472 height 35
type input "100VE-UNILEVER-BISTRO-WK2-03-WED"
click at [884, 706] on button "Duplicate Menu" at bounding box center [957, 723] width 146 height 35
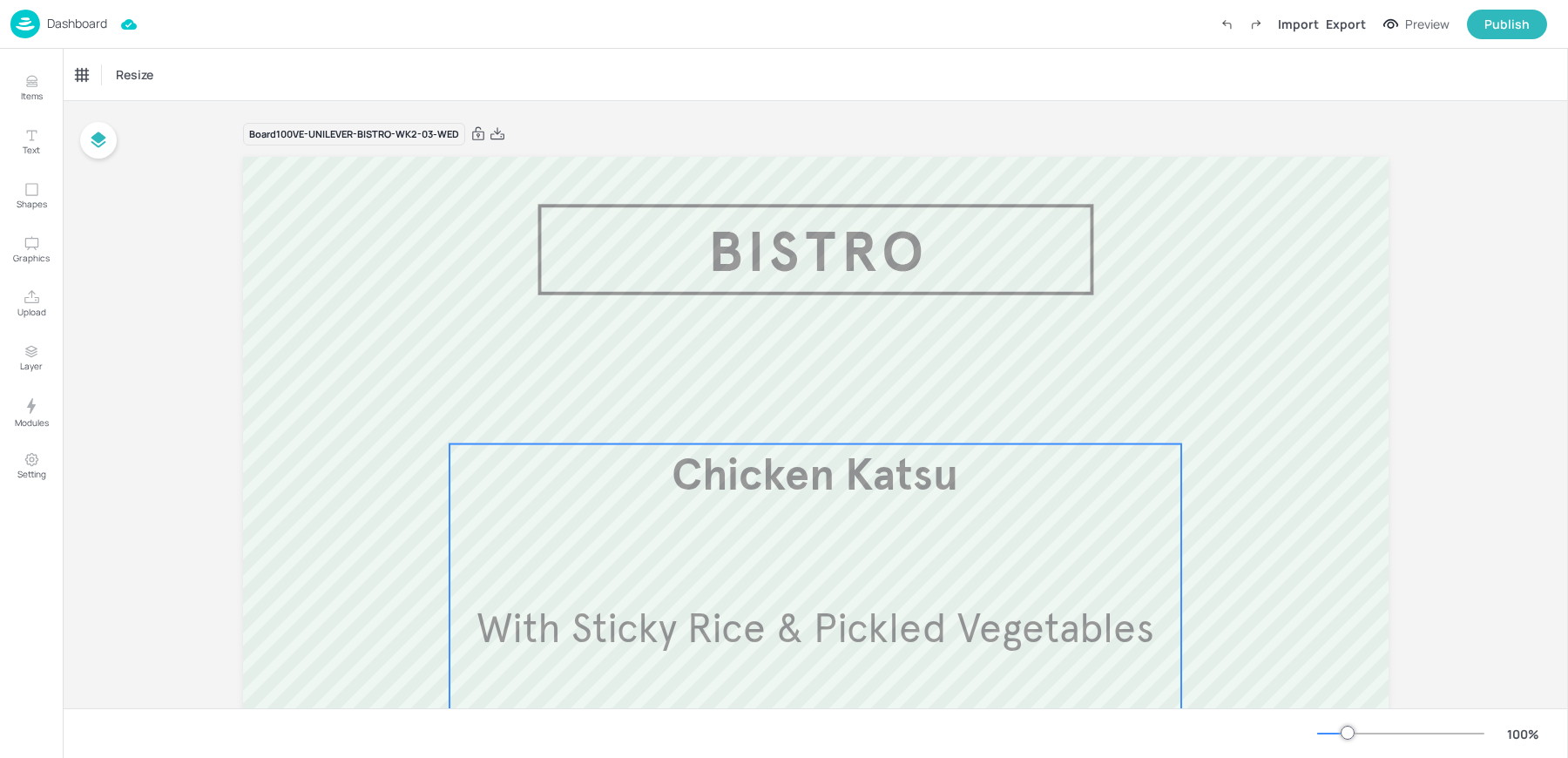
click at [704, 563] on div "Chicken Katsu With Sticky Rice & Pickled Vegetables £5.30" at bounding box center [815, 630] width 732 height 371
click at [126, 76] on div "Chicken Katsu" at bounding box center [111, 75] width 71 height 16
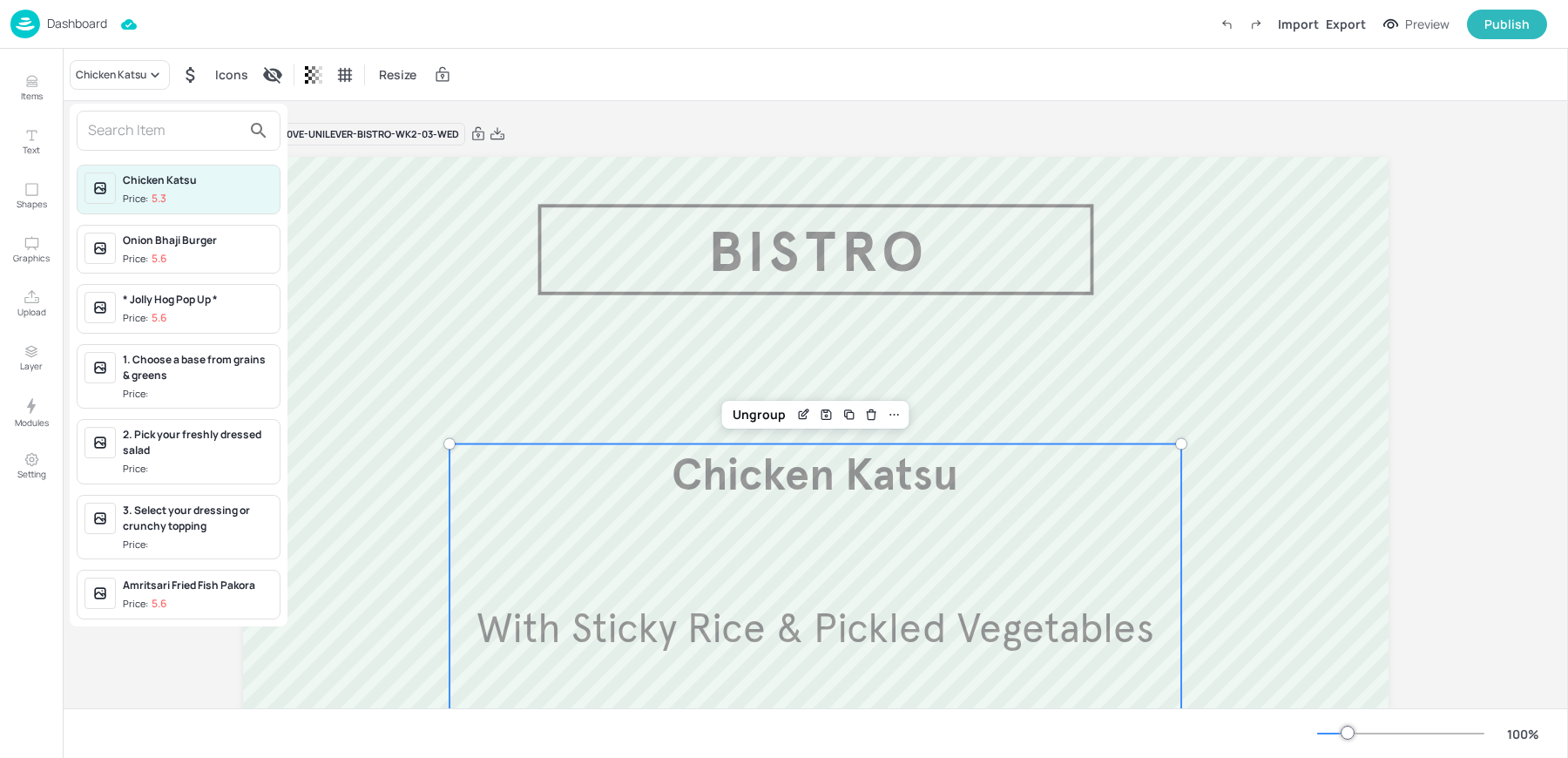
click at [166, 136] on input "text" at bounding box center [165, 131] width 154 height 28
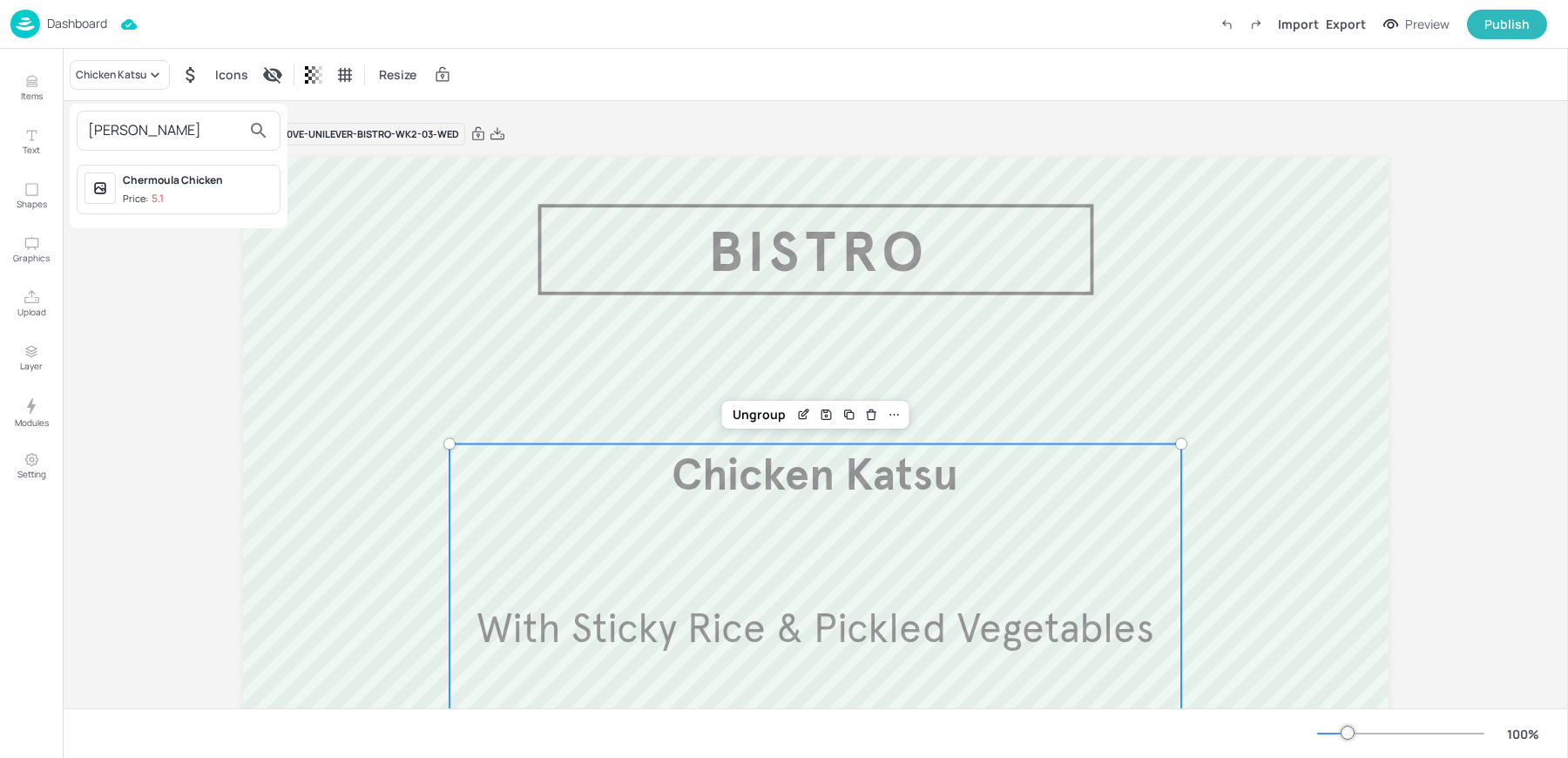
type input "[PERSON_NAME]"
click at [168, 194] on span "Price: 5.1" at bounding box center [198, 199] width 150 height 15
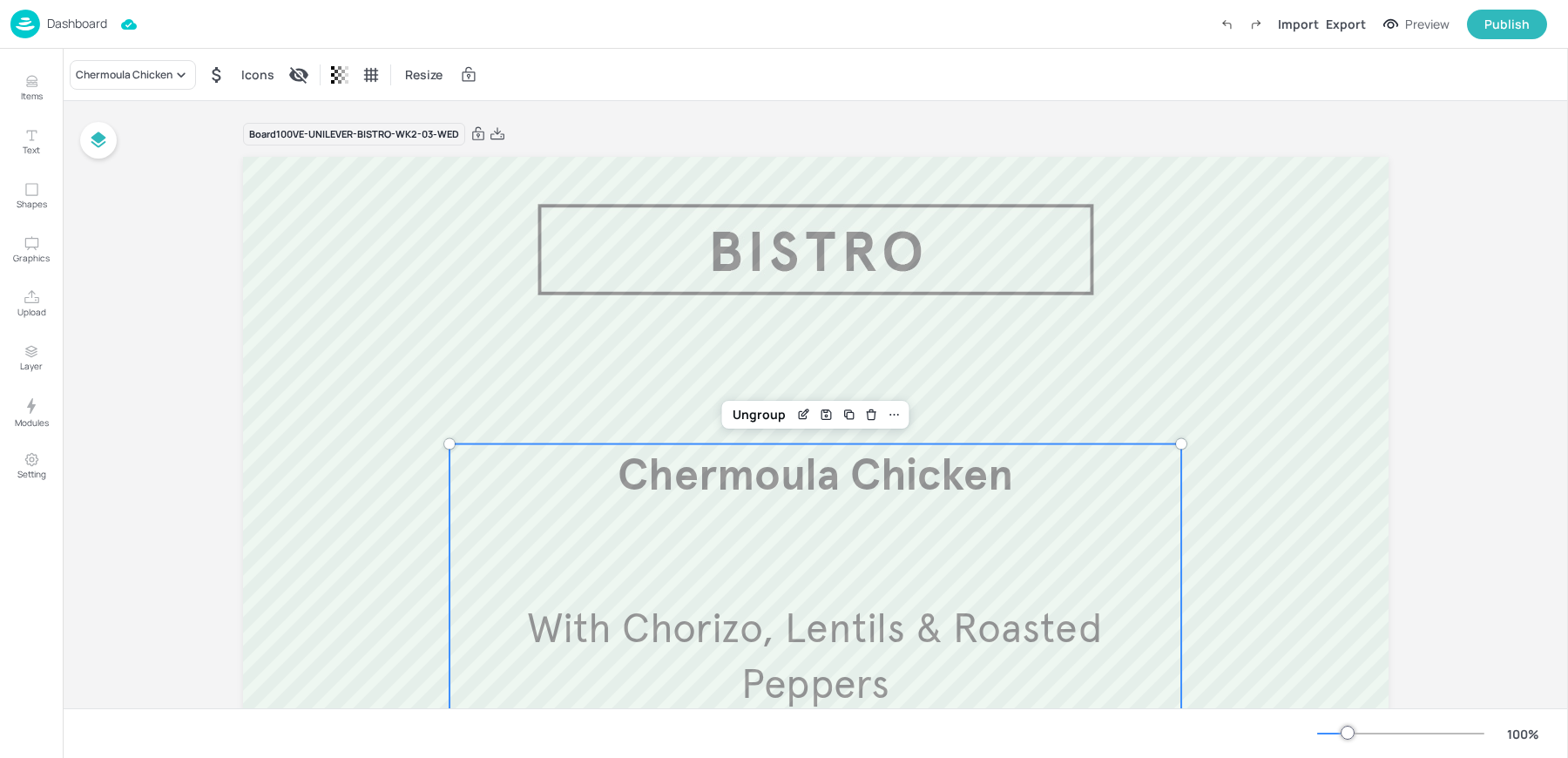
click at [536, 41] on div "Dashboard Import Export Preview Publish" at bounding box center [779, 24] width 1537 height 48
click at [63, 33] on div "Dashboard" at bounding box center [58, 24] width 97 height 29
click at [622, 45] on div "Dashboard Saving Import Export Preview Publish" at bounding box center [779, 24] width 1537 height 48
click at [622, 45] on div "Dashboard Saved Import Export Preview Publish" at bounding box center [779, 24] width 1537 height 48
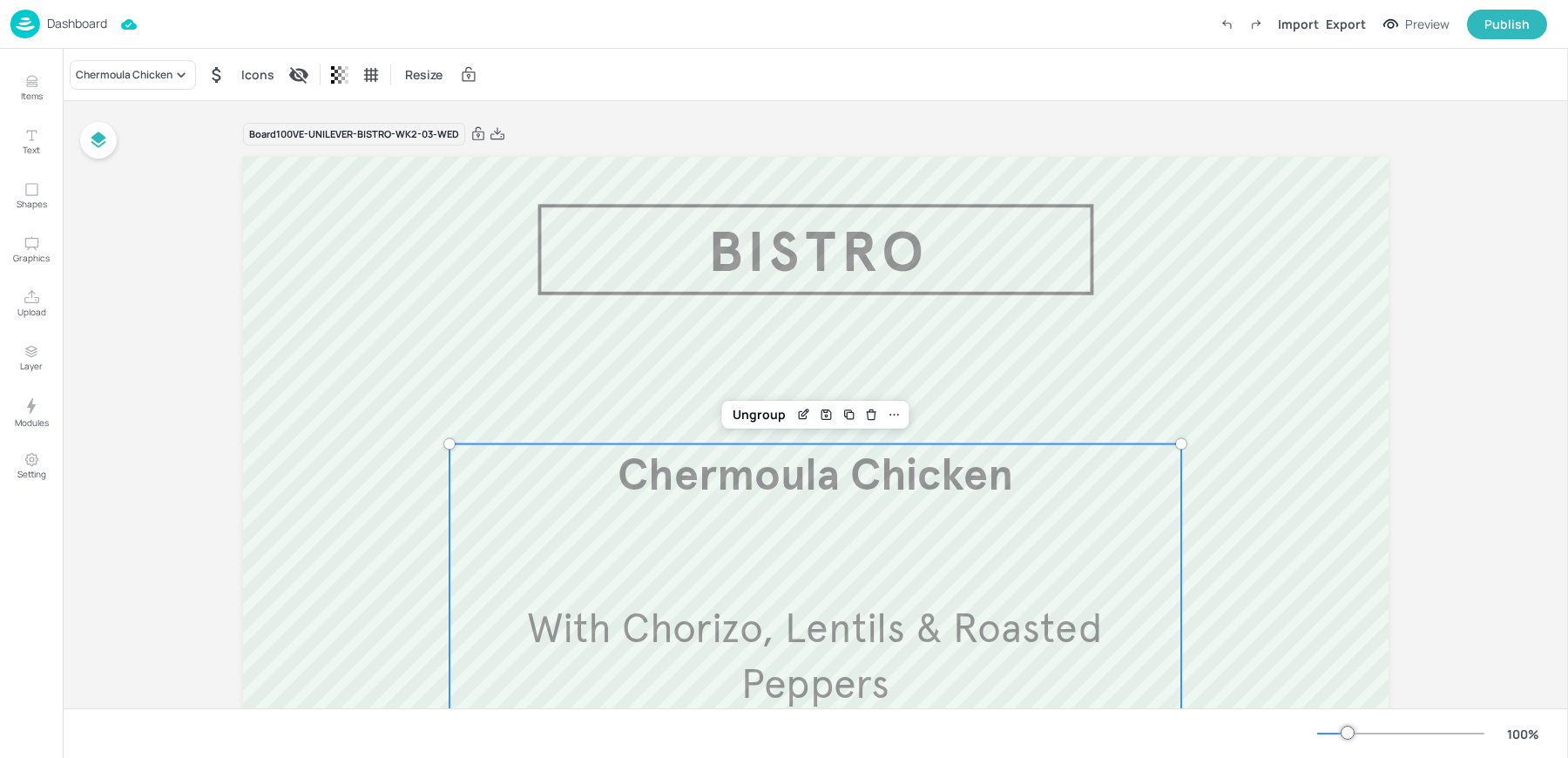
click at [40, 24] on div "Dashboard" at bounding box center [58, 24] width 97 height 29
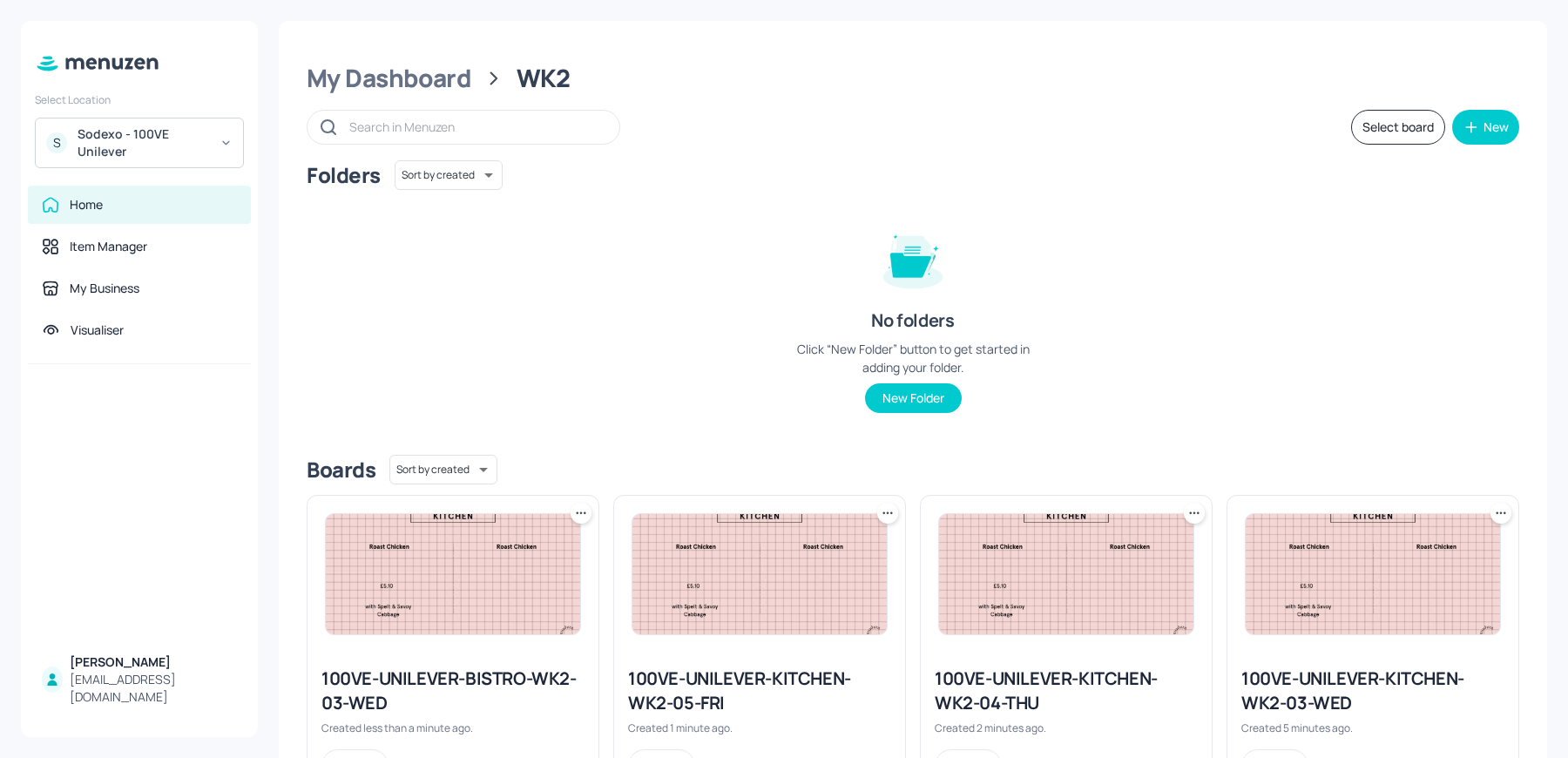
click at [444, 597] on img at bounding box center [452, 575] width 254 height 121
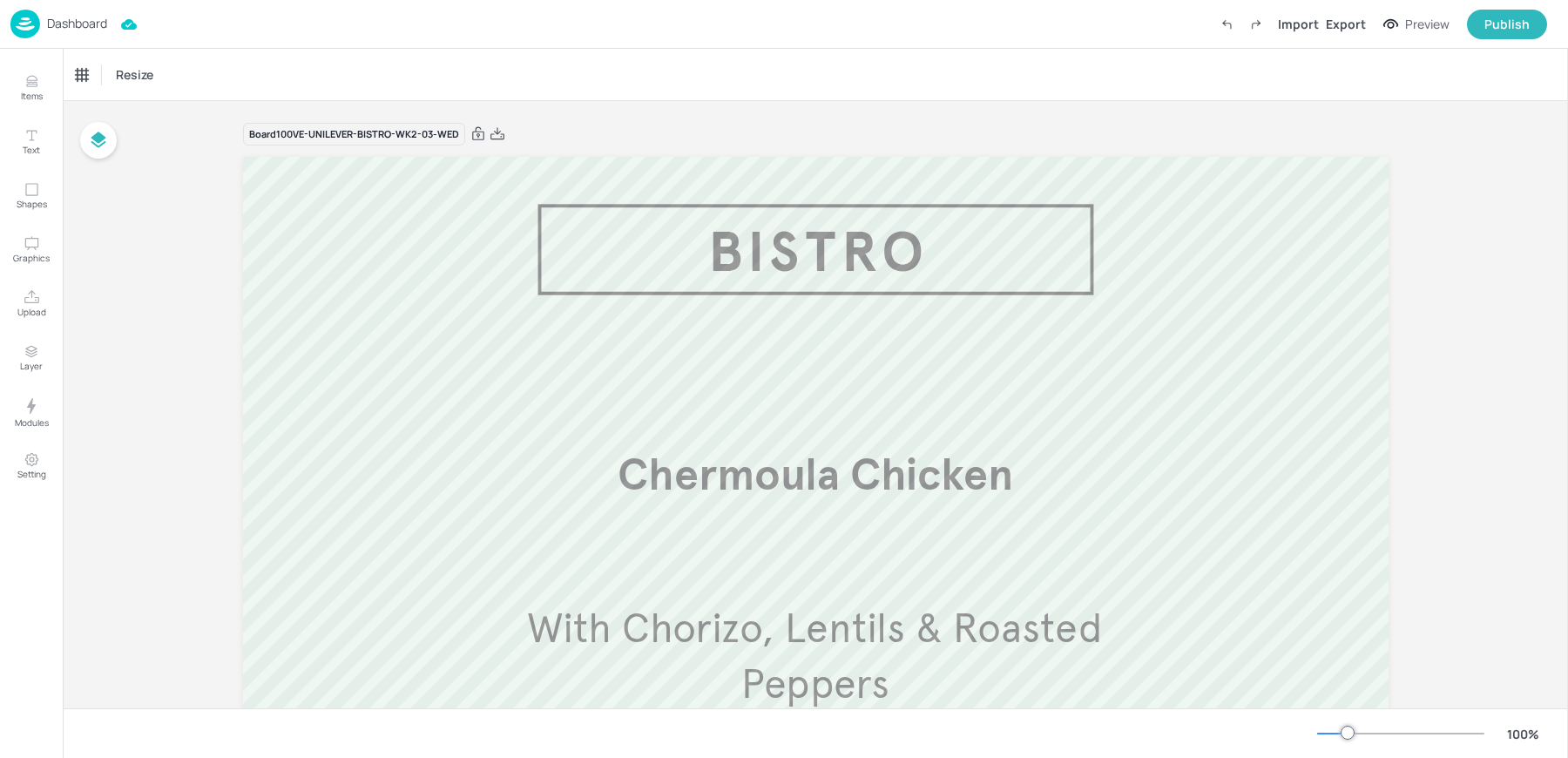
click at [48, 17] on p "Dashboard" at bounding box center [77, 24] width 60 height 12
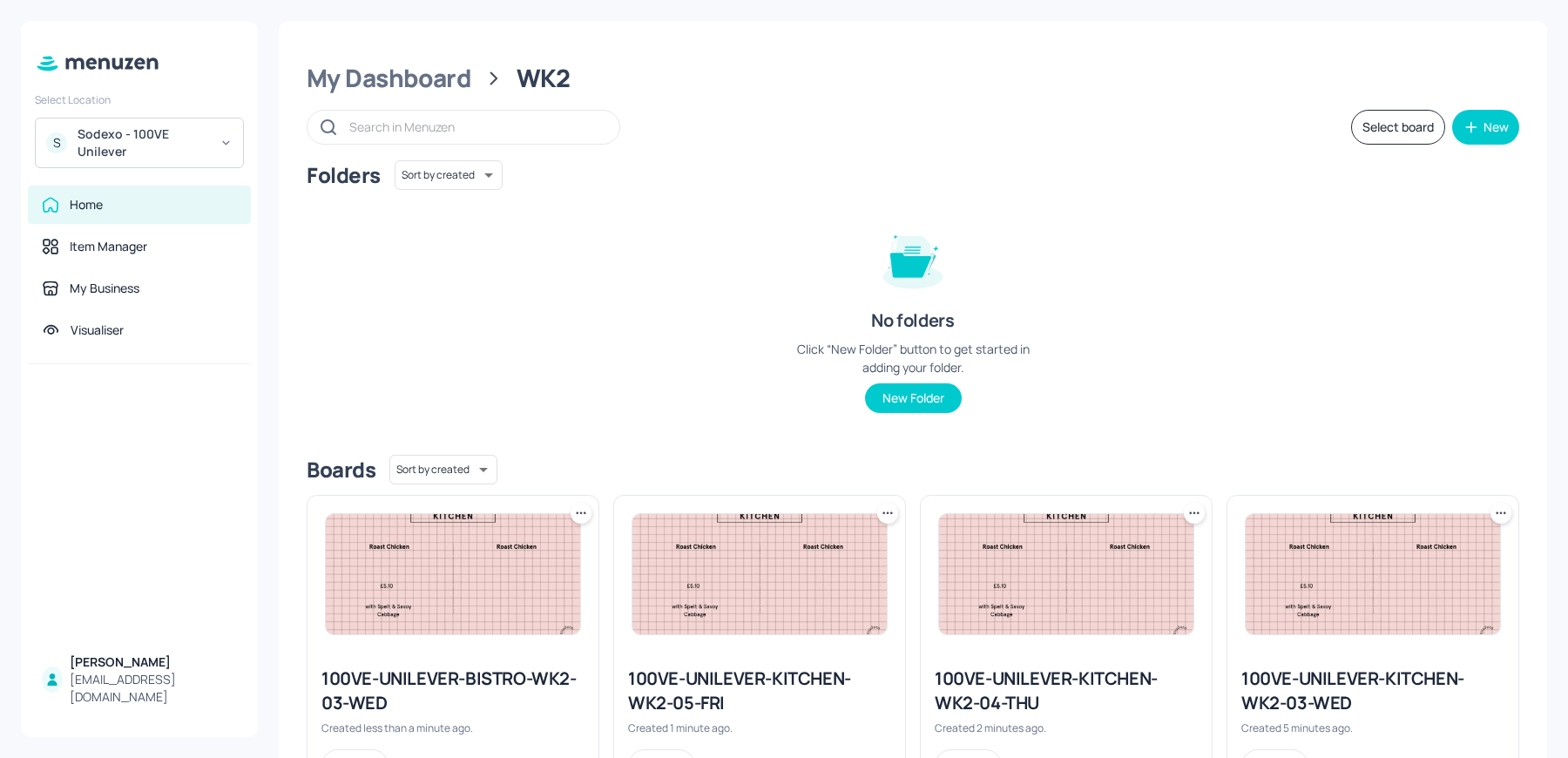
click at [581, 511] on icon at bounding box center [581, 513] width 17 height 17
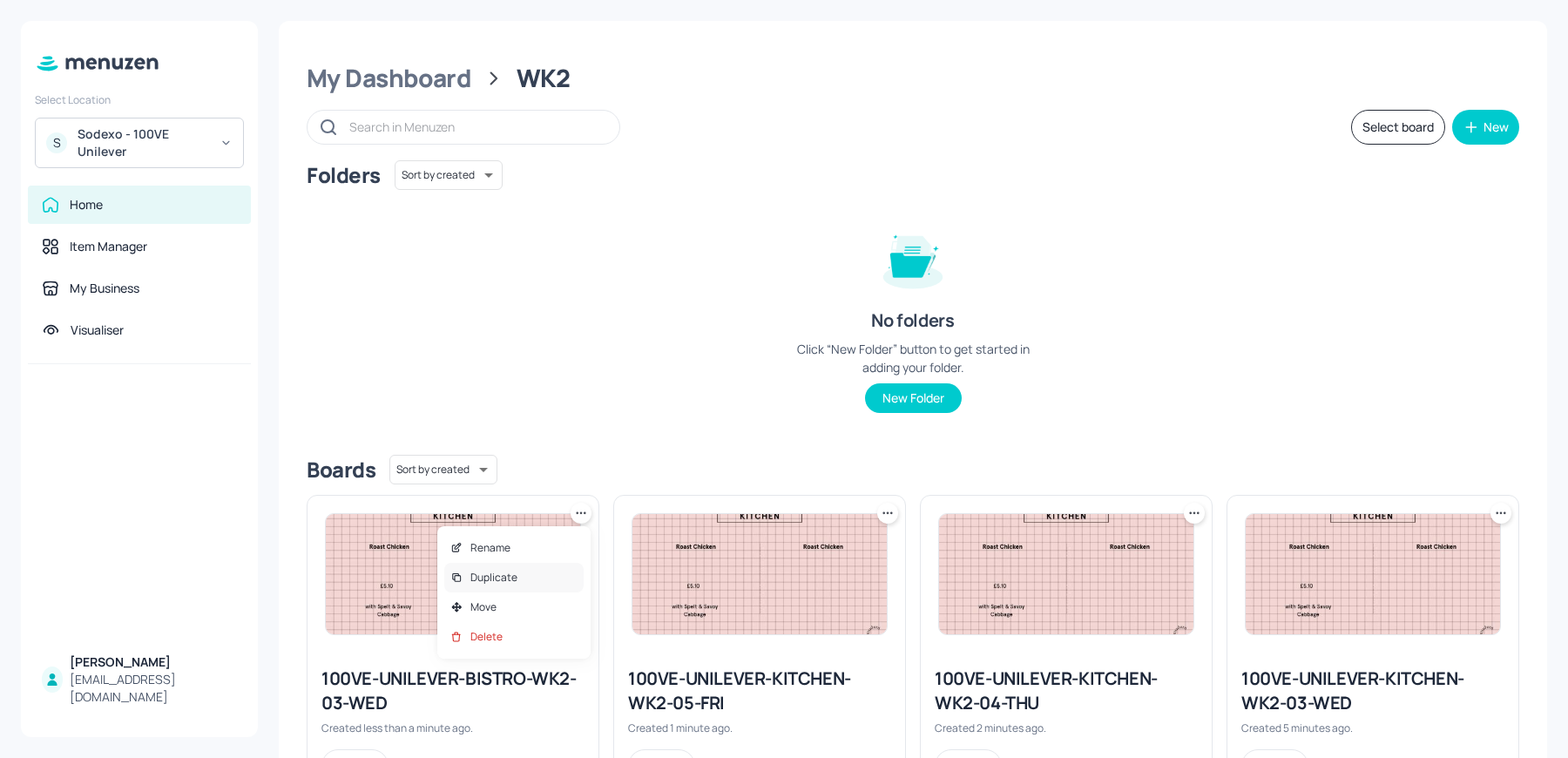
click at [510, 582] on p "Duplicate" at bounding box center [494, 578] width 47 height 16
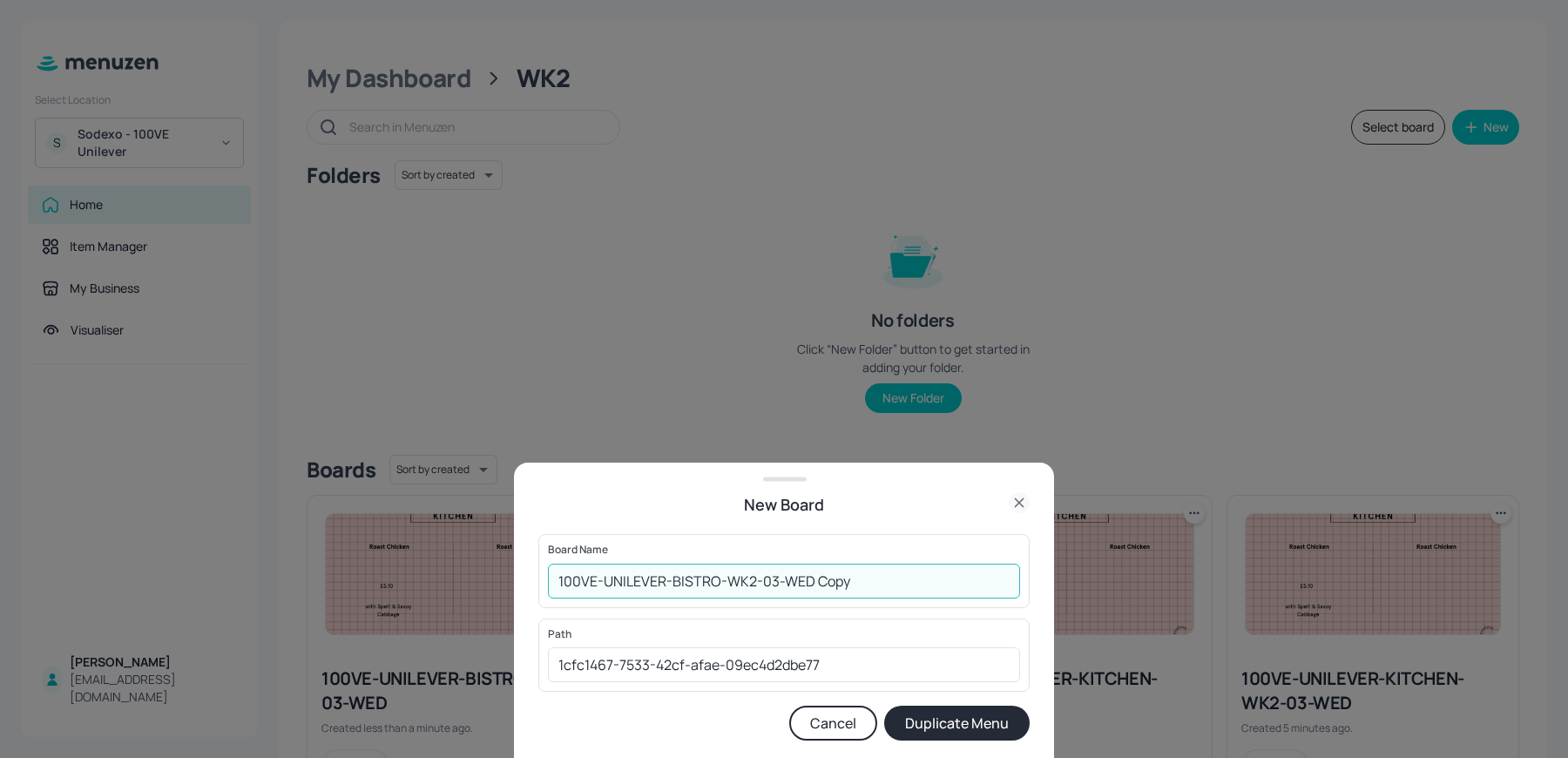
drag, startPoint x: 769, startPoint y: 582, endPoint x: 968, endPoint y: 575, distance: 199.1
click at [968, 575] on input "100VE-UNILEVER-BISTRO-WK2-03-WED Copy" at bounding box center [784, 582] width 472 height 35
type input "100VE-UNILEVER-BISTRO-WK2-04-THU"
click at [884, 706] on button "Duplicate Menu" at bounding box center [957, 723] width 146 height 35
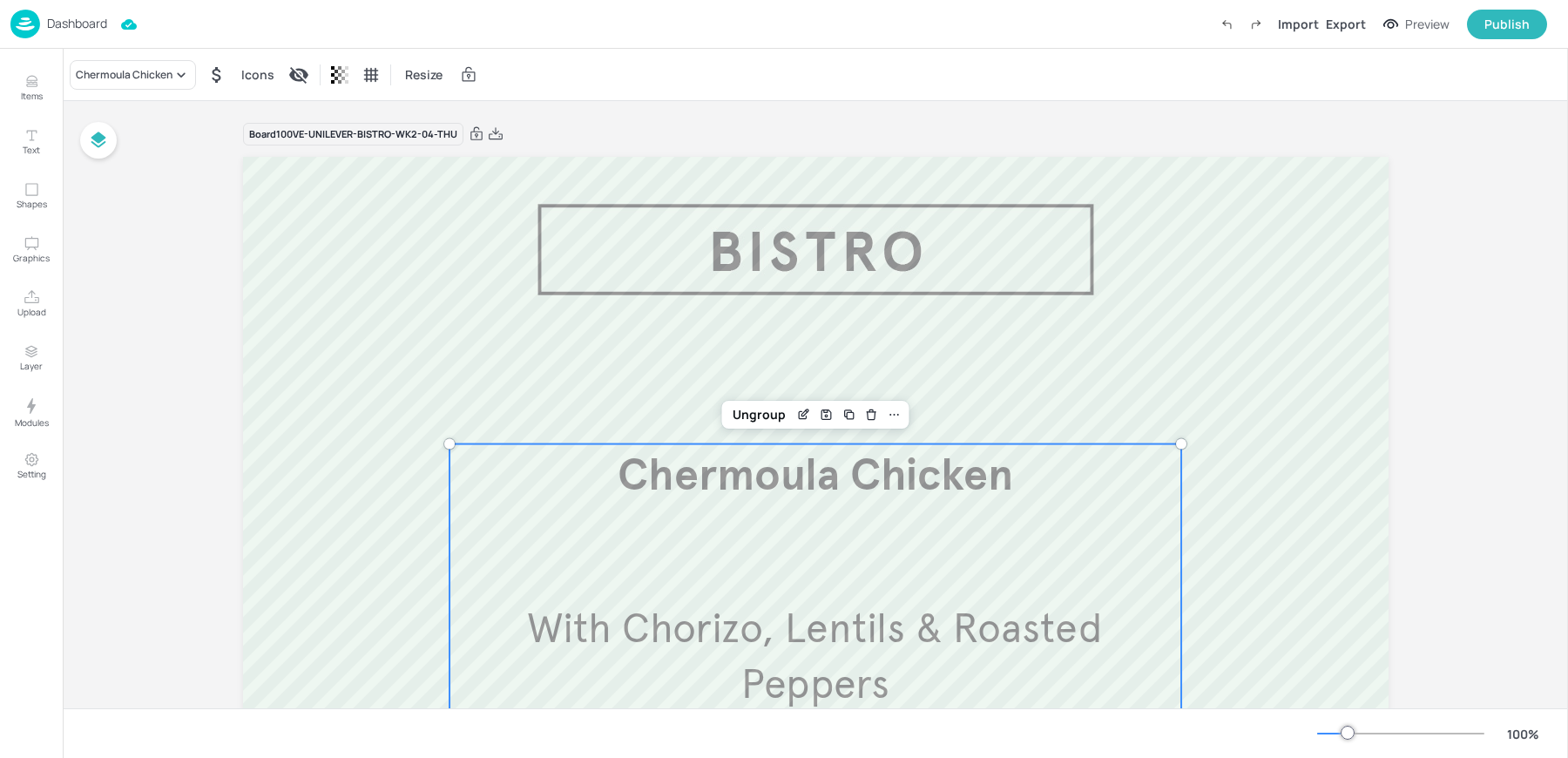
click at [789, 557] on div "Chermoula Chicken With Chorizo, Lentils & Roasted Peppers £5.10" at bounding box center [815, 630] width 732 height 371
click at [126, 76] on div "Chermoula Chicken" at bounding box center [124, 75] width 97 height 16
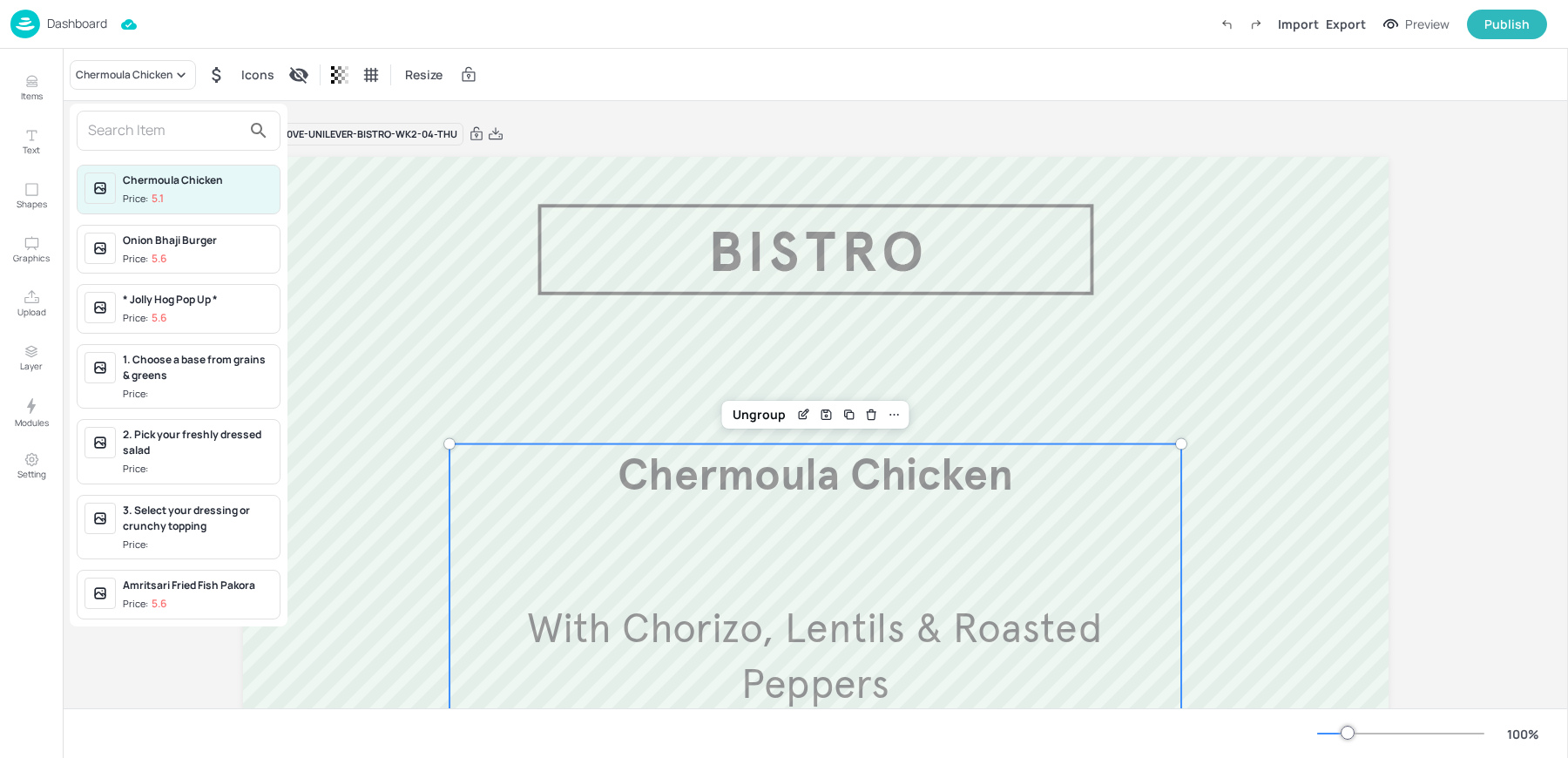
click at [147, 131] on input "text" at bounding box center [165, 131] width 154 height 28
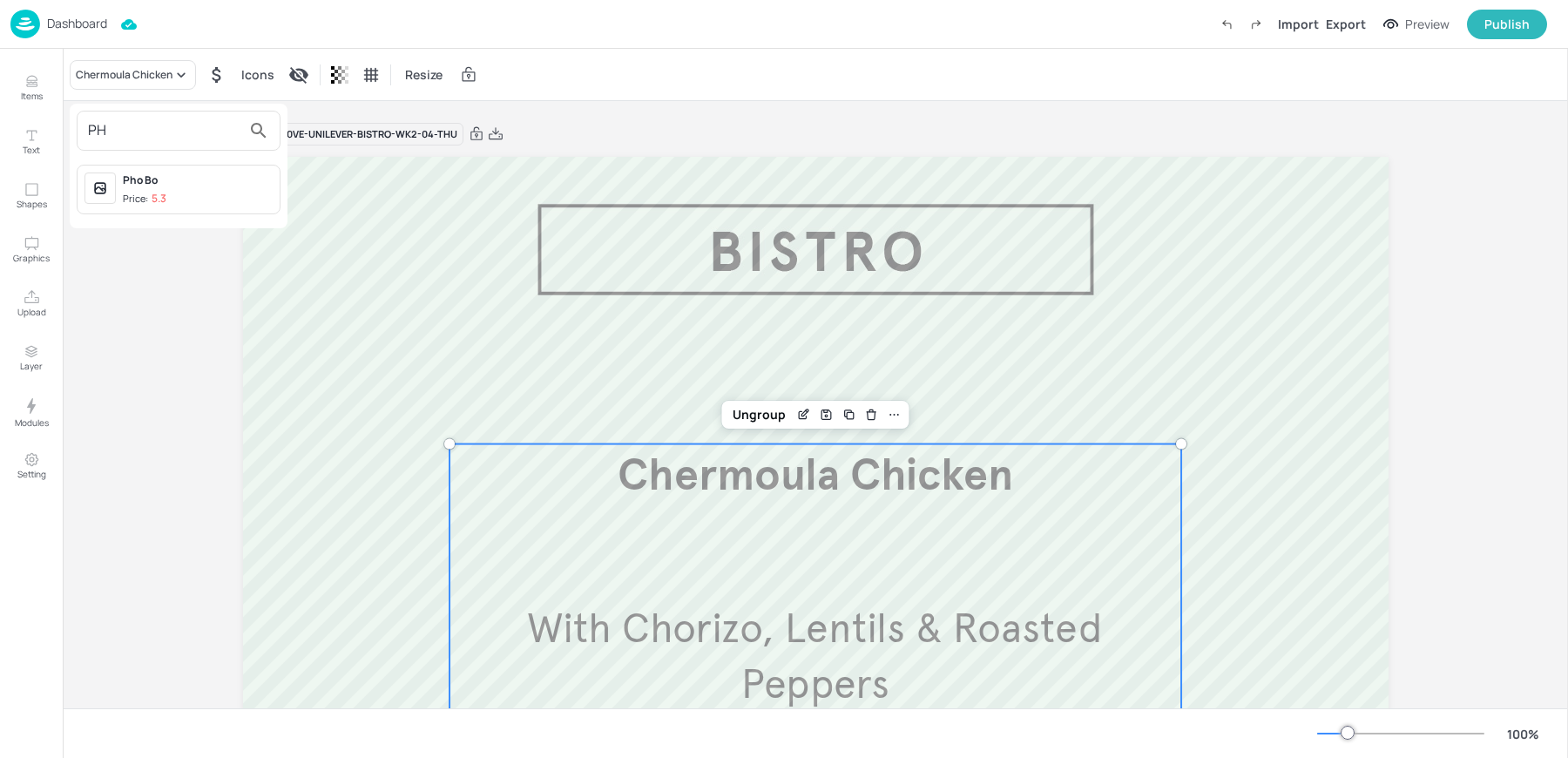
type input "P"
type input "PHO"
click at [196, 200] on span "Price: 5.3" at bounding box center [198, 199] width 150 height 15
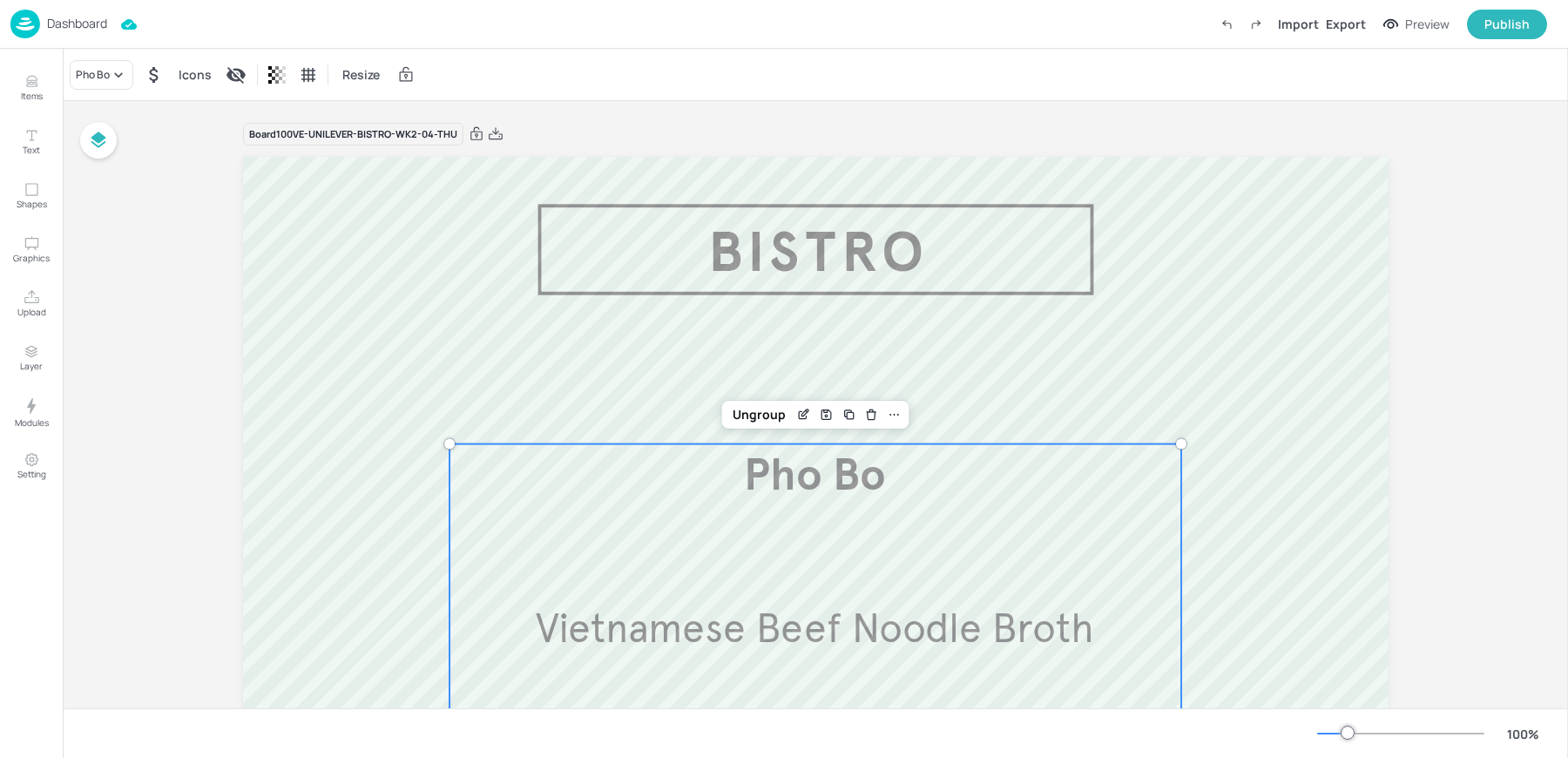
click at [589, 74] on div "Pho Bo Icons Resize" at bounding box center [815, 74] width 1505 height 52
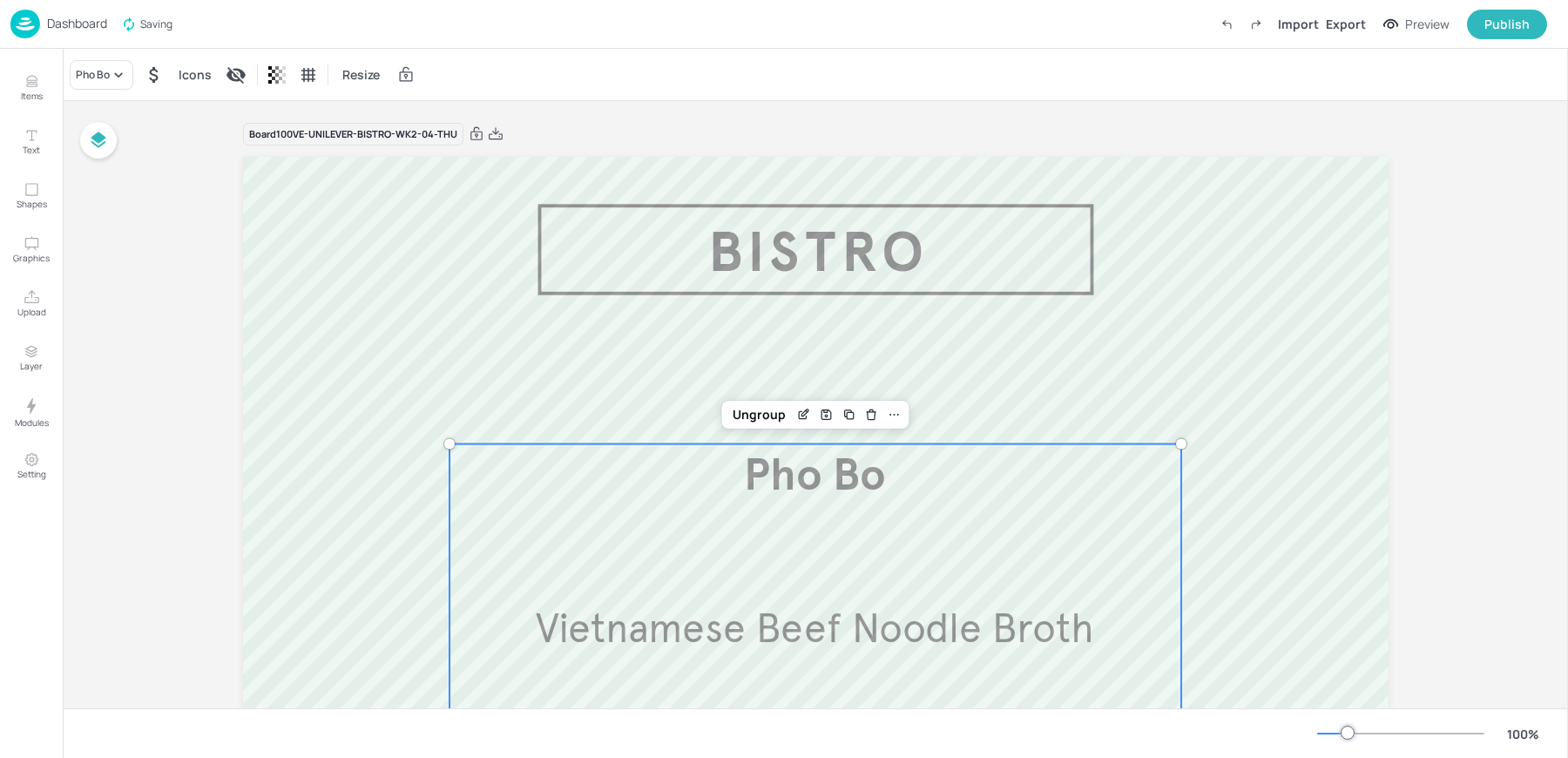
click at [589, 74] on div "Pho Bo Icons Resize" at bounding box center [815, 74] width 1505 height 52
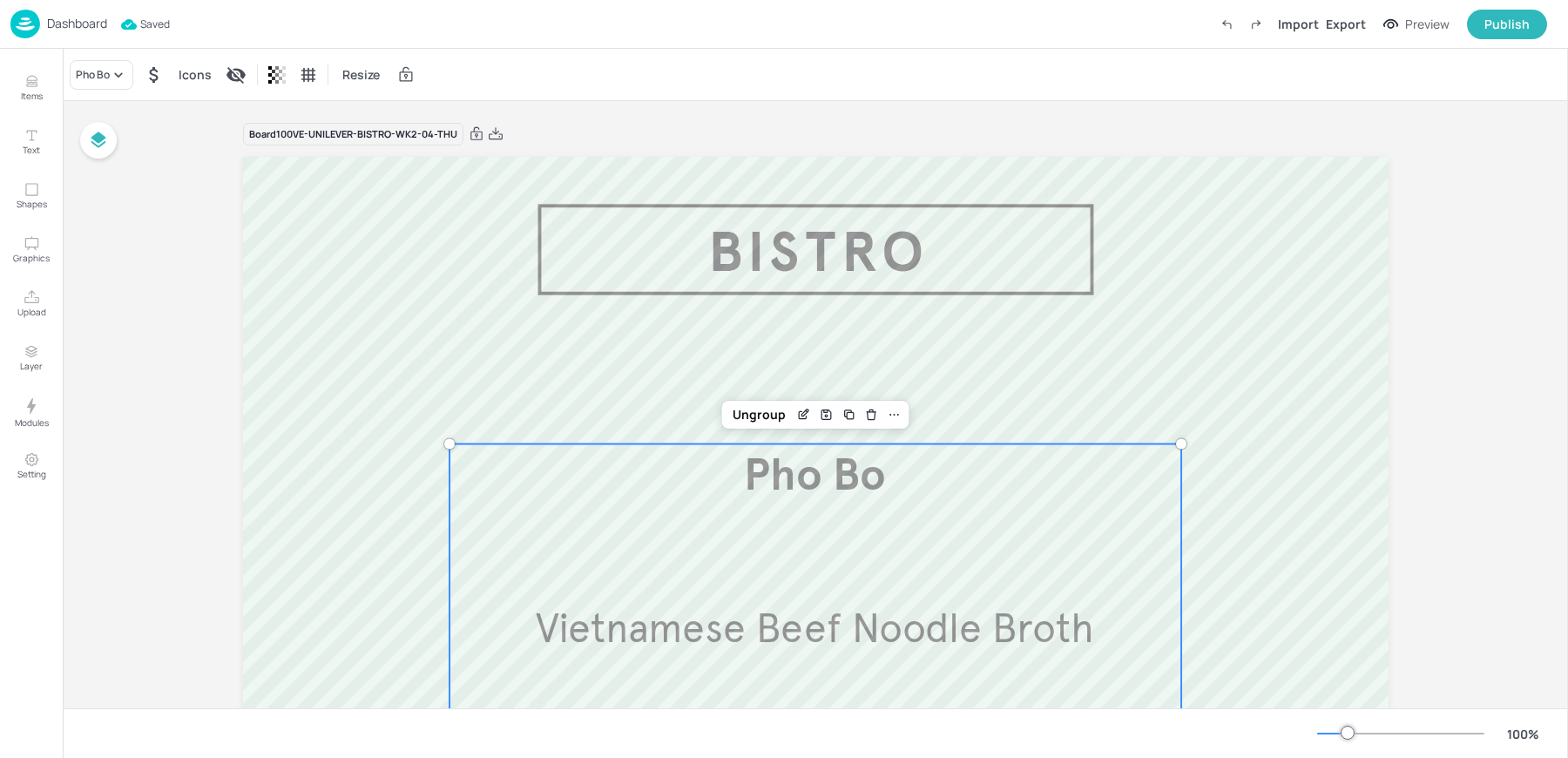
click at [52, 32] on div "Dashboard" at bounding box center [58, 24] width 97 height 29
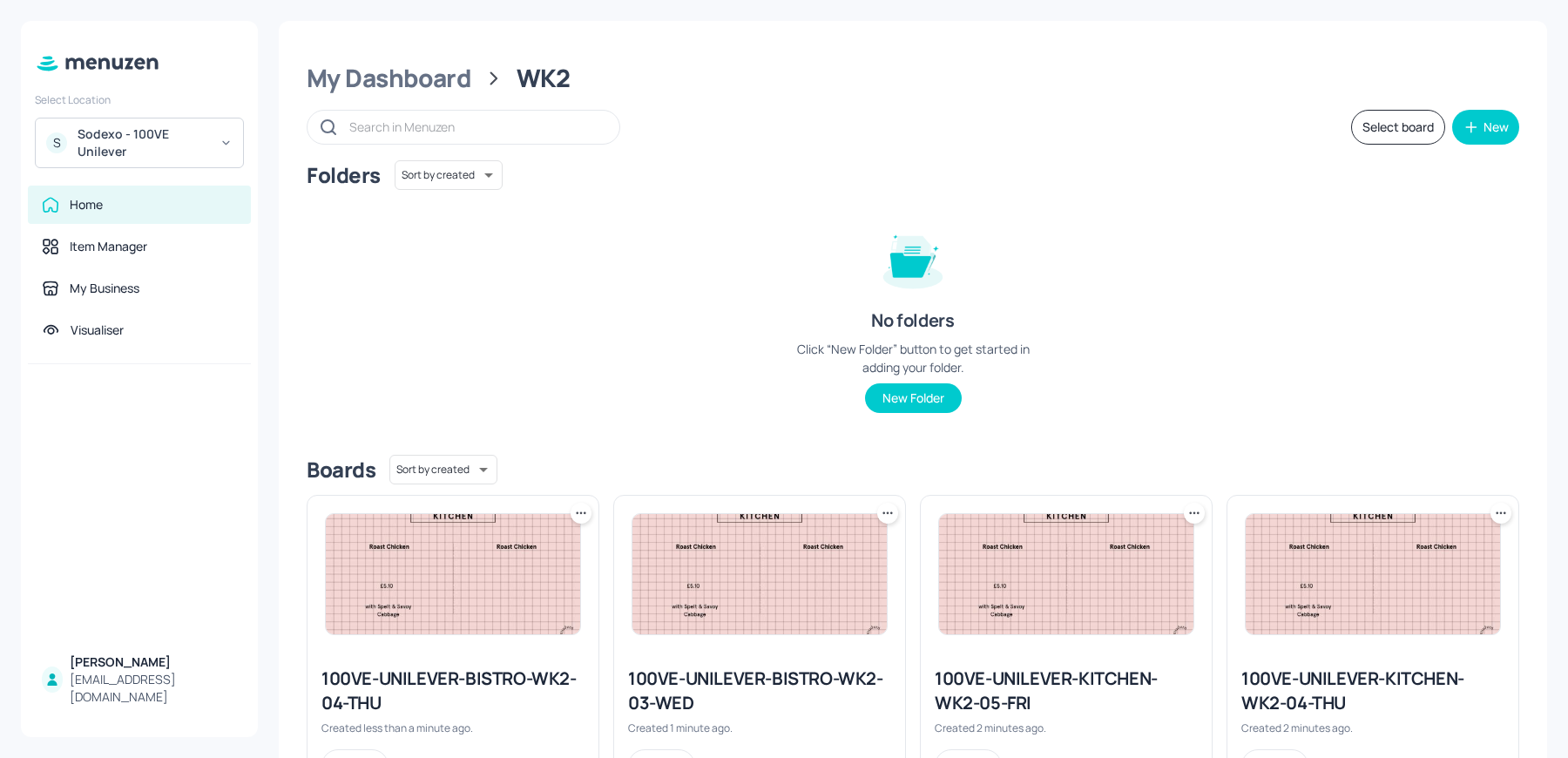
click at [578, 513] on icon at bounding box center [581, 513] width 17 height 17
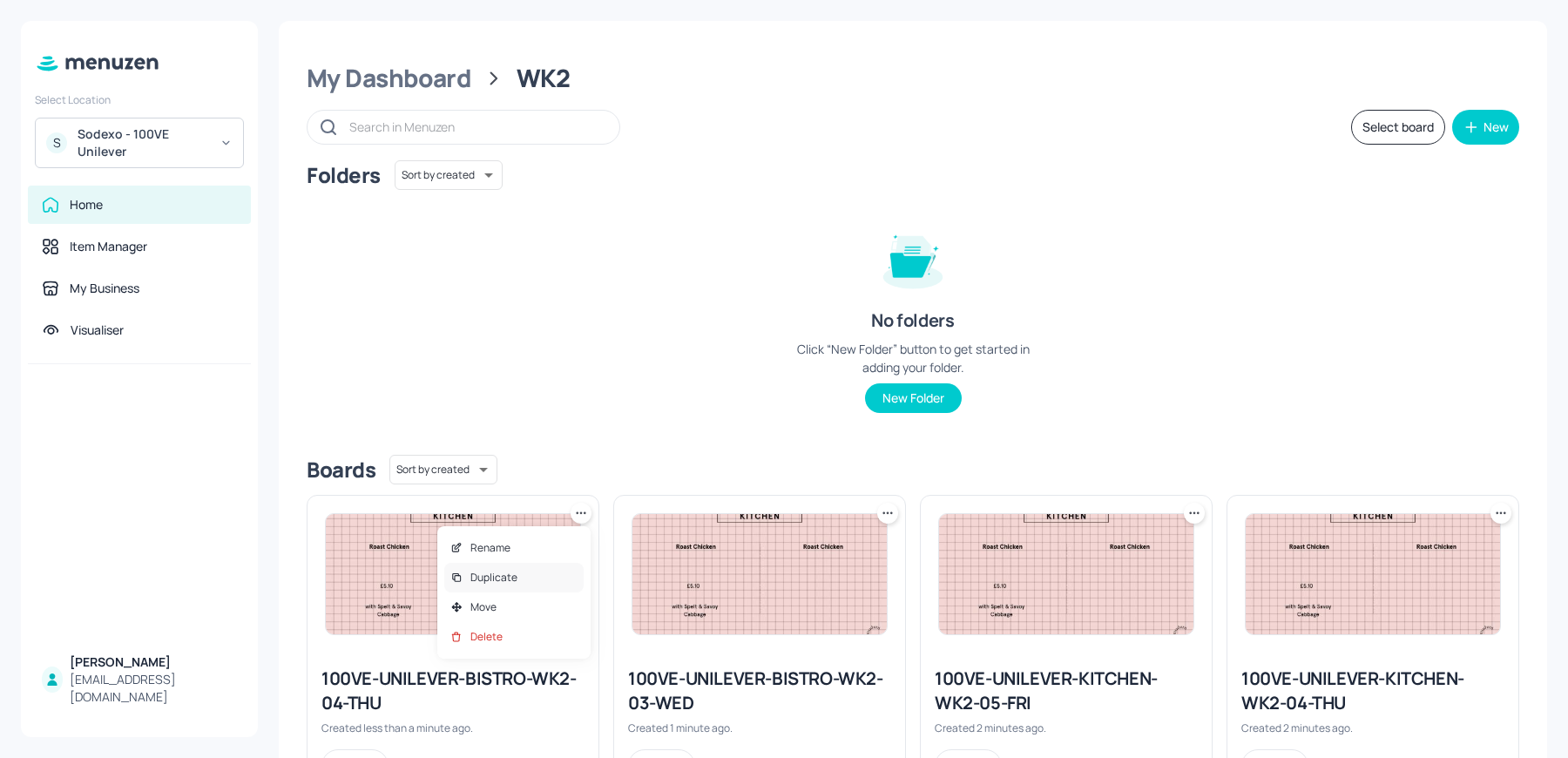
click at [519, 575] on div "Duplicate" at bounding box center [514, 578] width 140 height 30
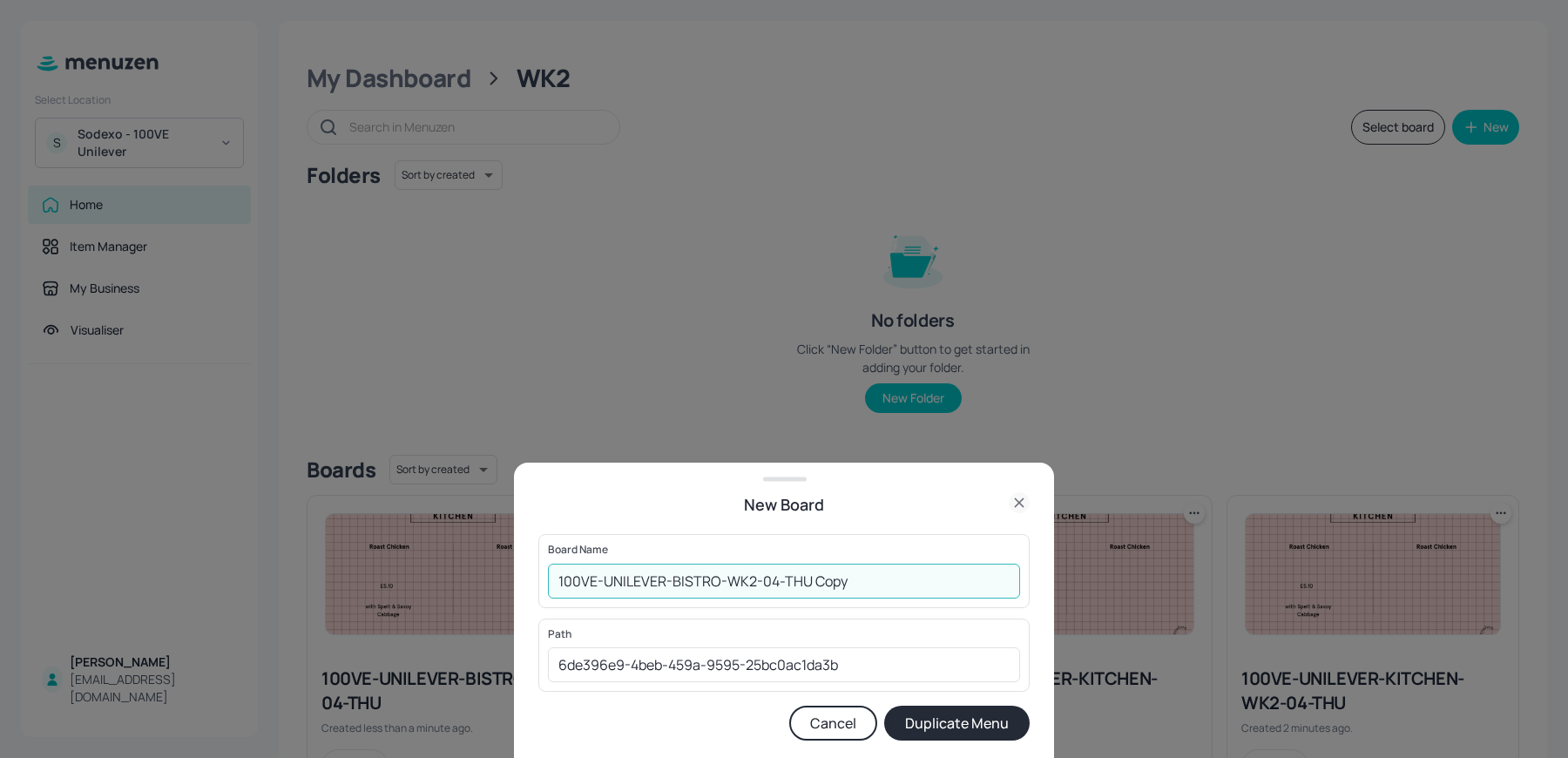
drag, startPoint x: 766, startPoint y: 583, endPoint x: 932, endPoint y: 592, distance: 166.2
click at [932, 592] on input "100VE-UNILEVER-BISTRO-WK2-04-THU Copy" at bounding box center [784, 582] width 472 height 35
type input "100VE-UNILEVER-BISTRO-WK2-05-FRI"
click at [884, 706] on button "Duplicate Menu" at bounding box center [957, 723] width 146 height 35
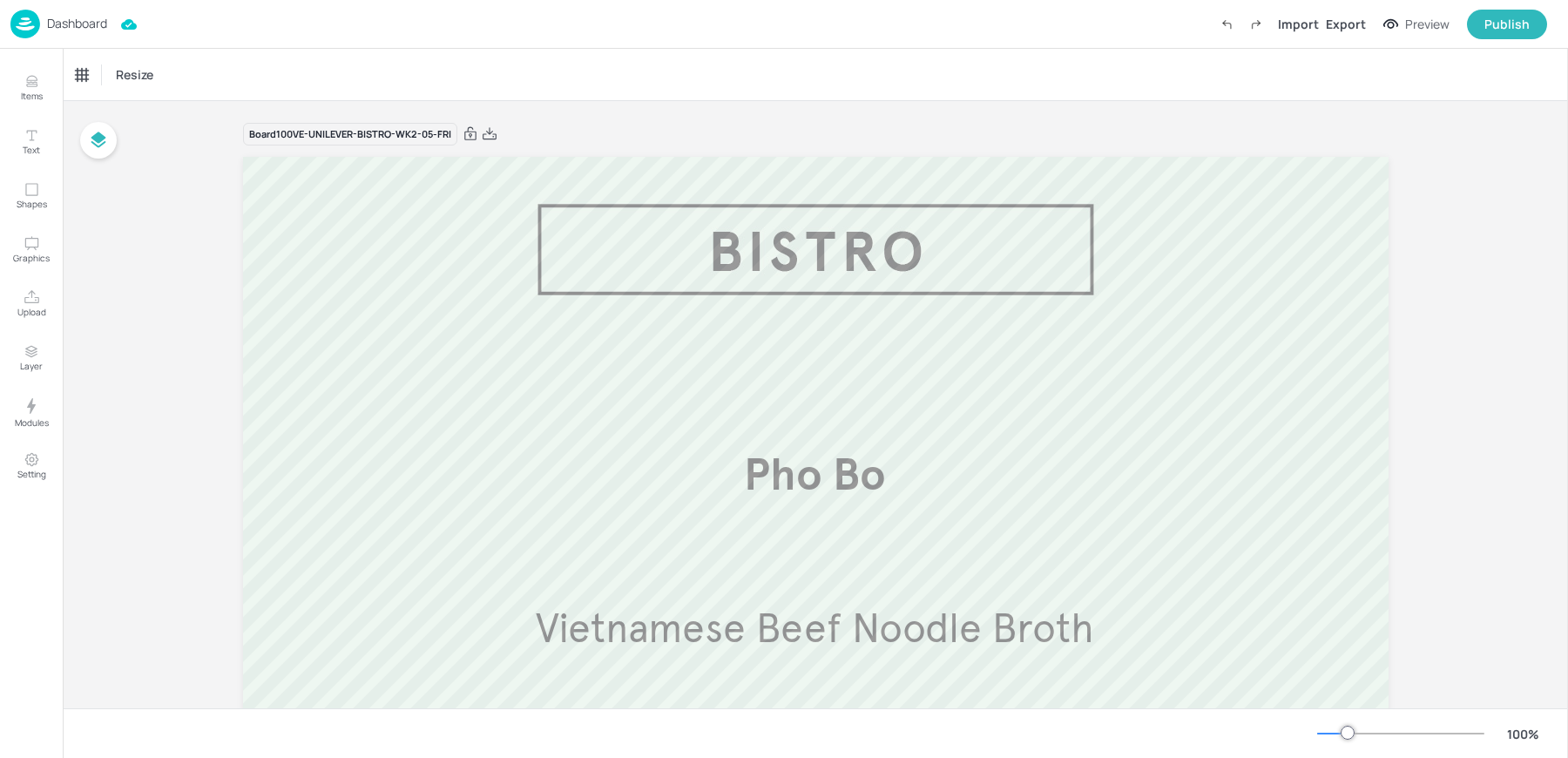
click at [605, 48] on div "Dashboard Import Export Preview Publish" at bounding box center [779, 24] width 1537 height 48
click at [86, 18] on p "Dashboard" at bounding box center [77, 24] width 60 height 12
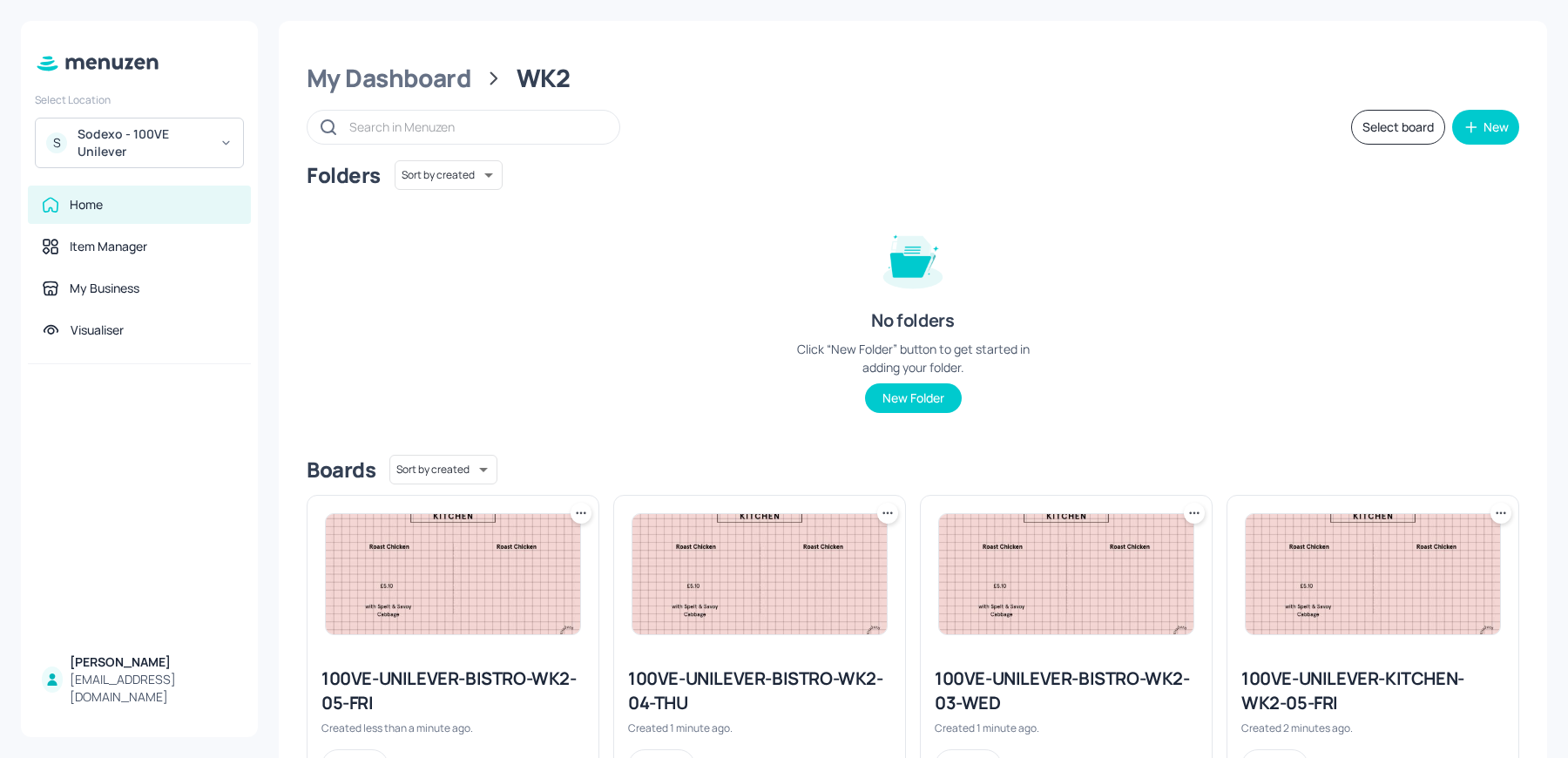
click at [450, 577] on img at bounding box center [452, 575] width 254 height 121
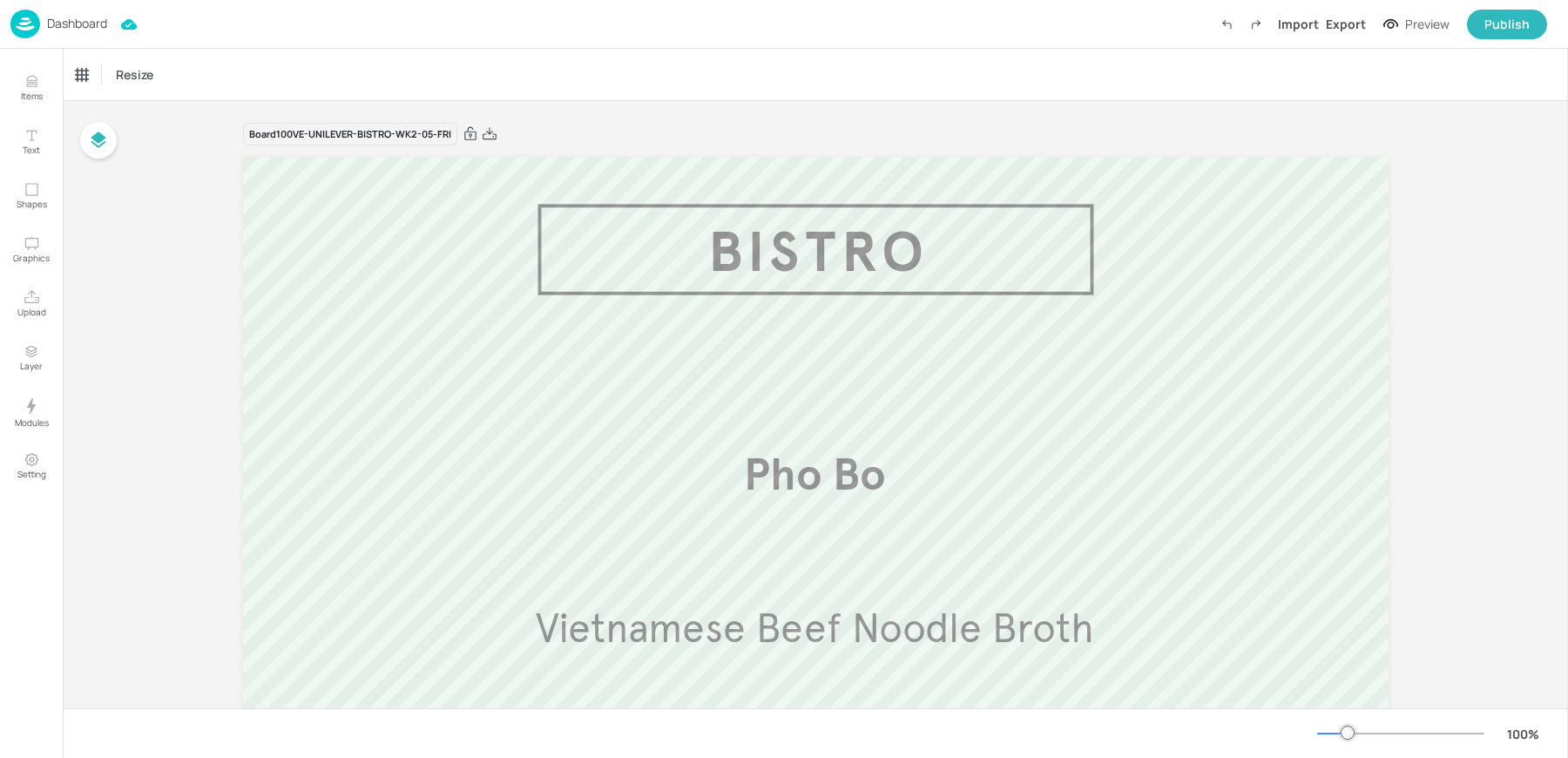
click at [46, 33] on div "Dashboard" at bounding box center [58, 24] width 97 height 29
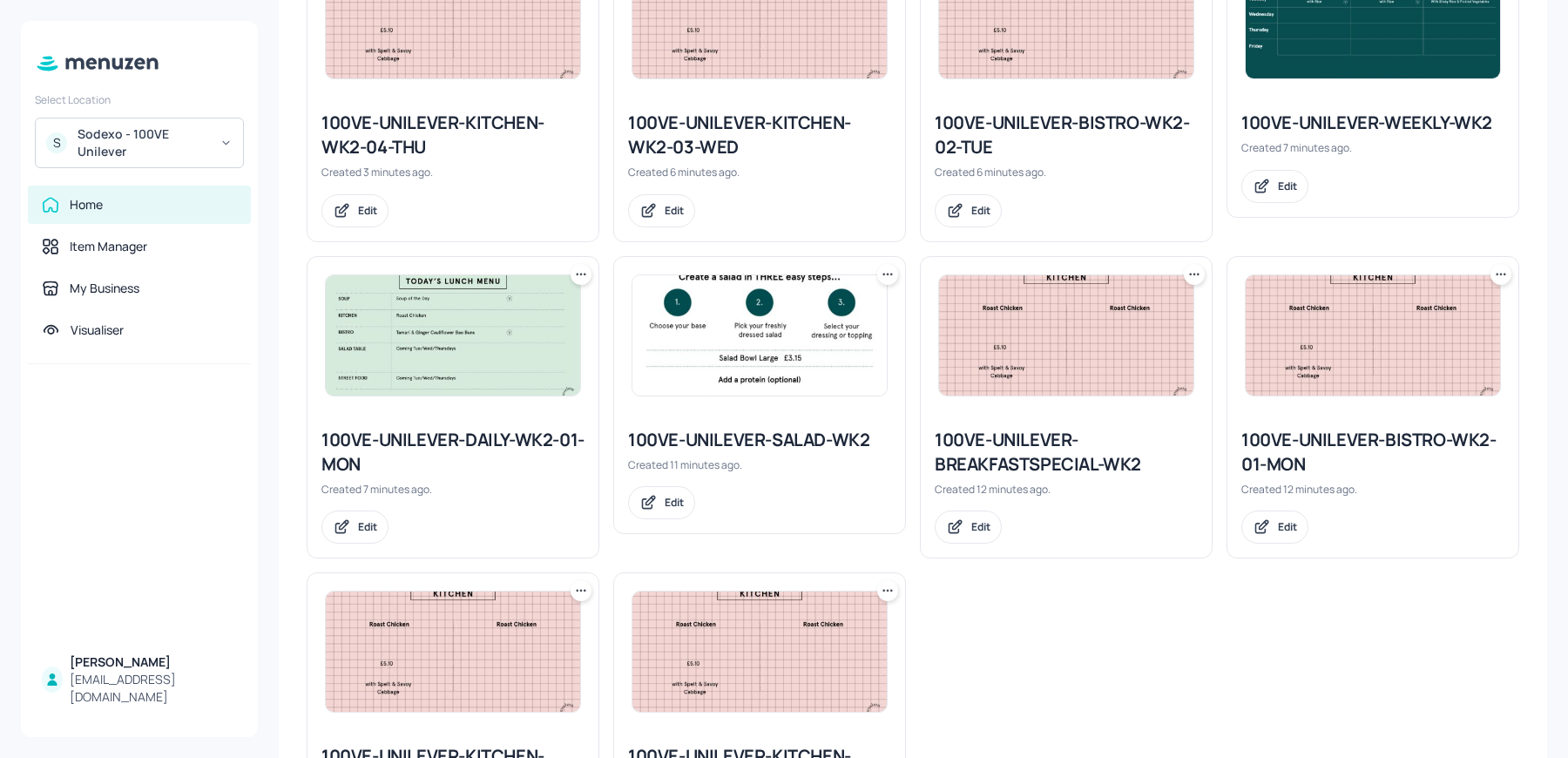
scroll to position [865, 0]
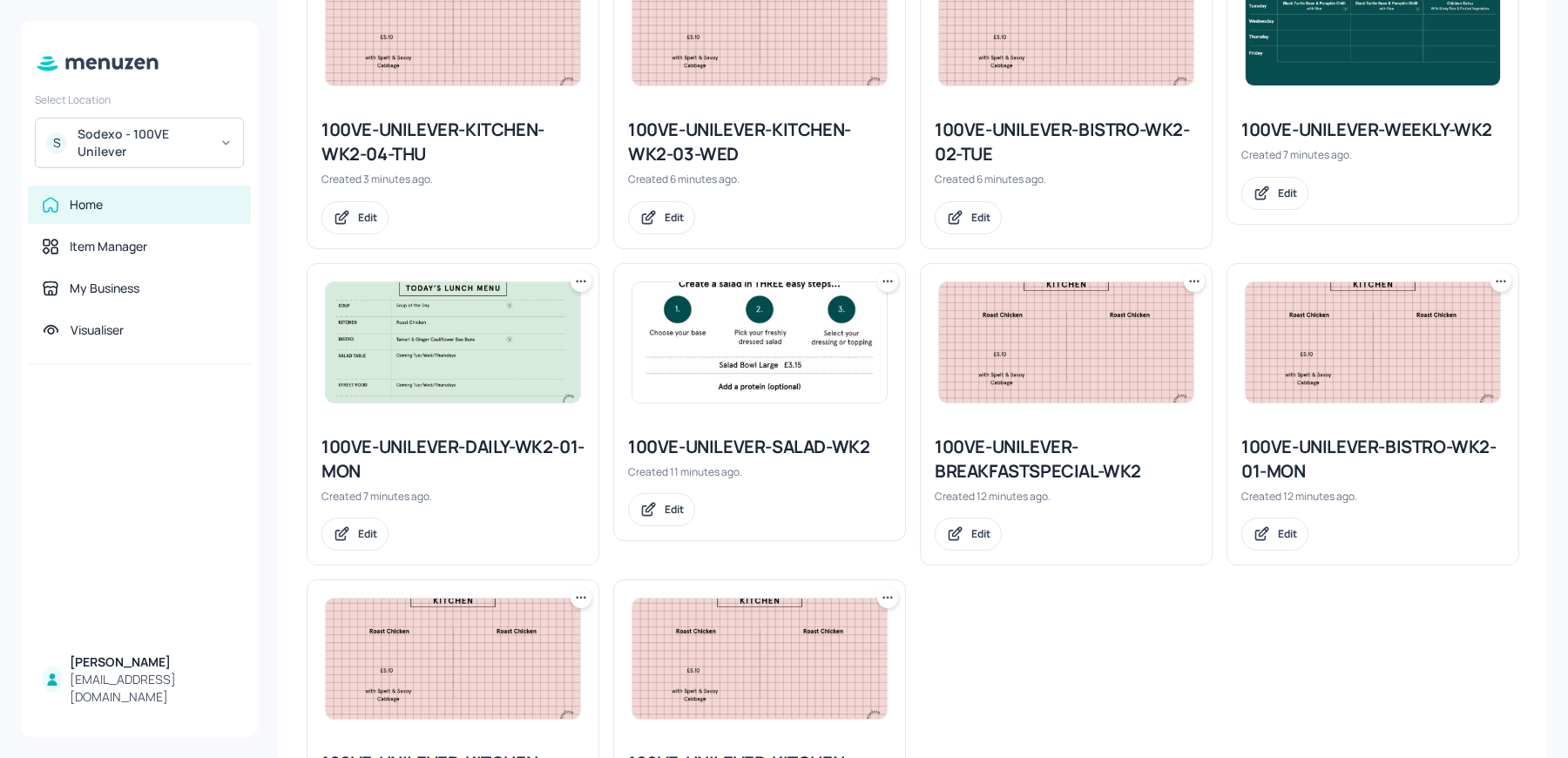
click at [442, 321] on img at bounding box center [452, 342] width 254 height 121
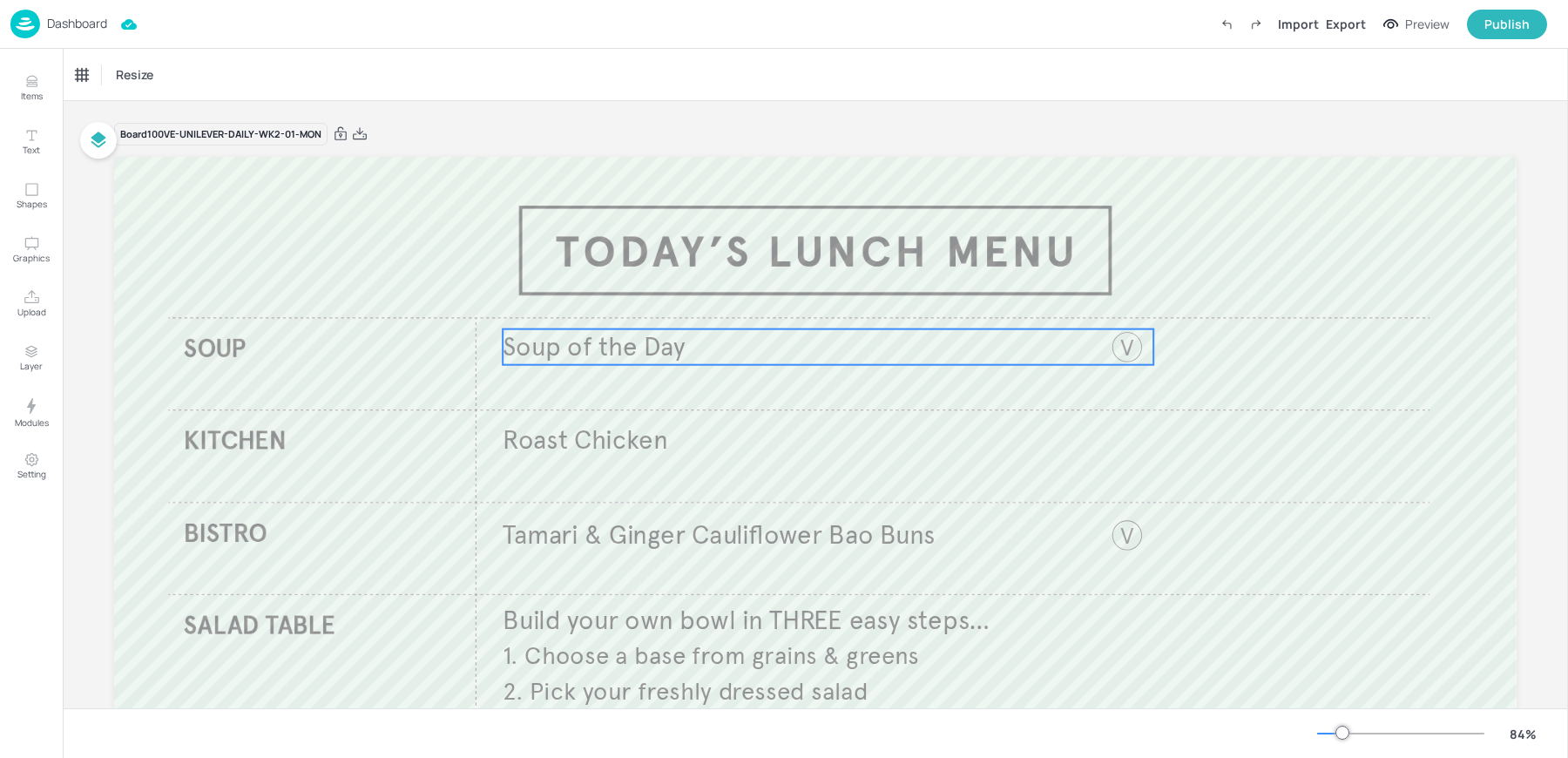
click at [588, 355] on span "Soup of the Day" at bounding box center [594, 346] width 182 height 32
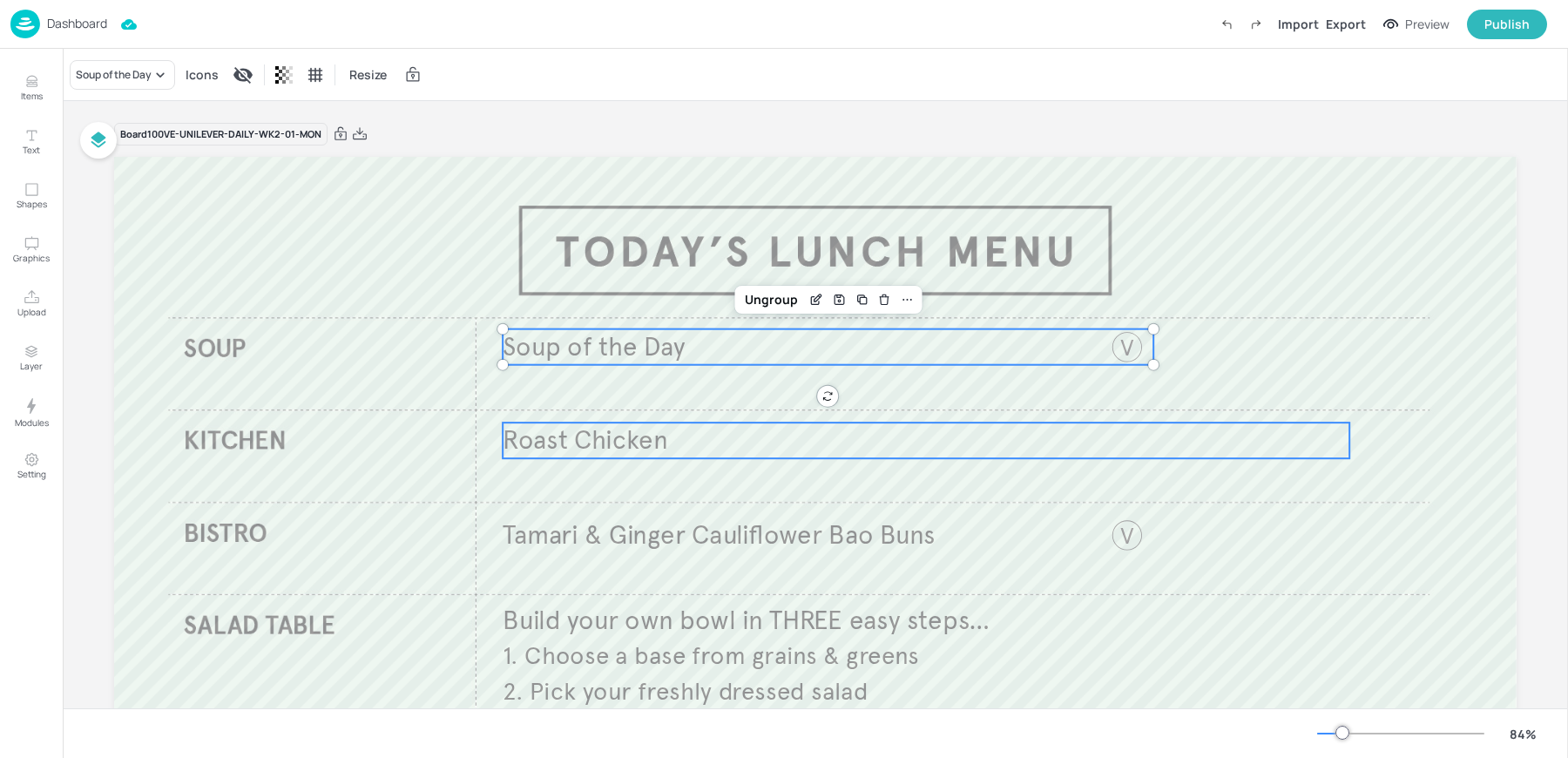
click at [586, 458] on p "Roast Chicken" at bounding box center [926, 440] width 847 height 36
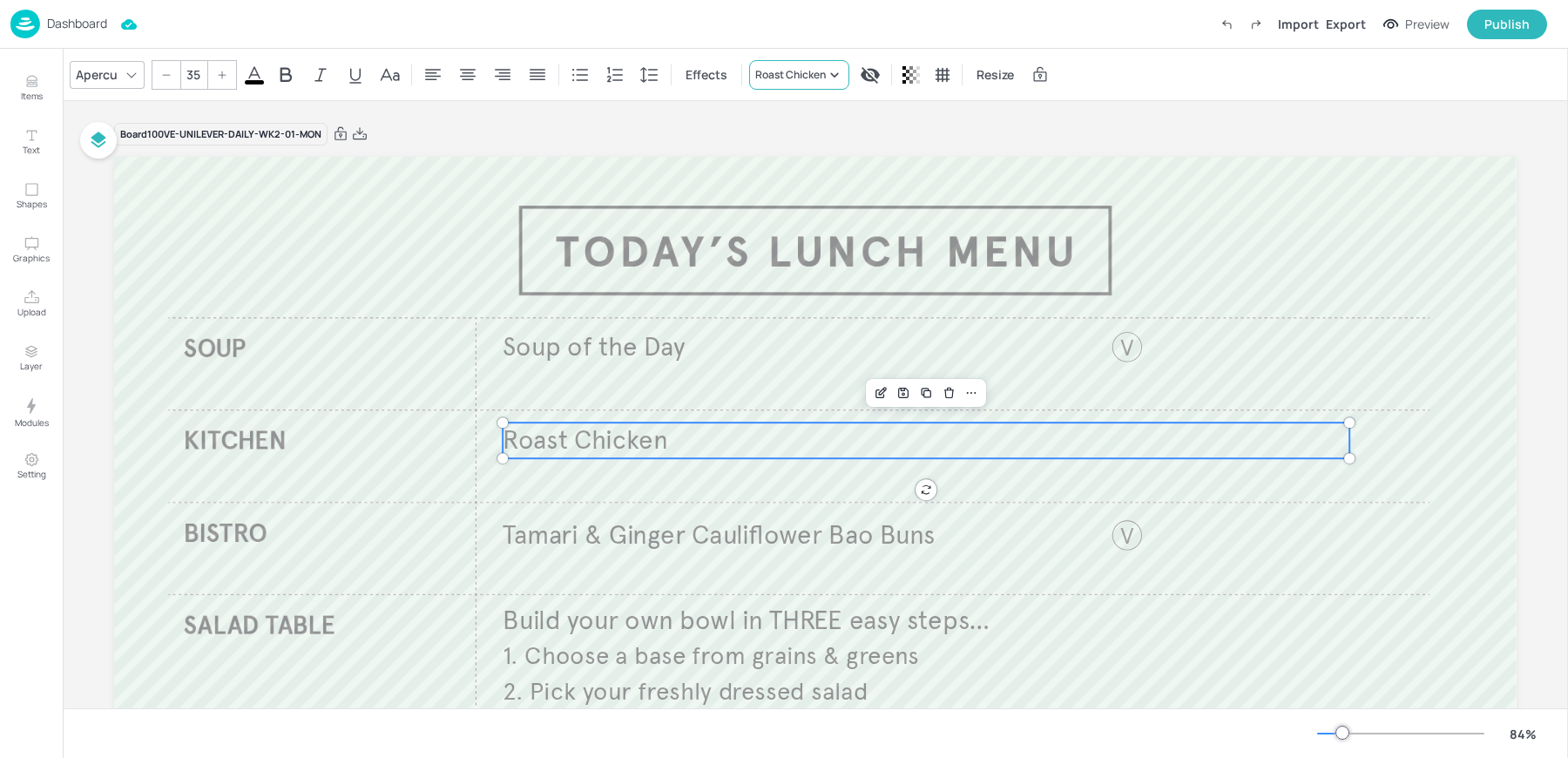
click at [790, 70] on div "Roast Chicken" at bounding box center [790, 75] width 71 height 16
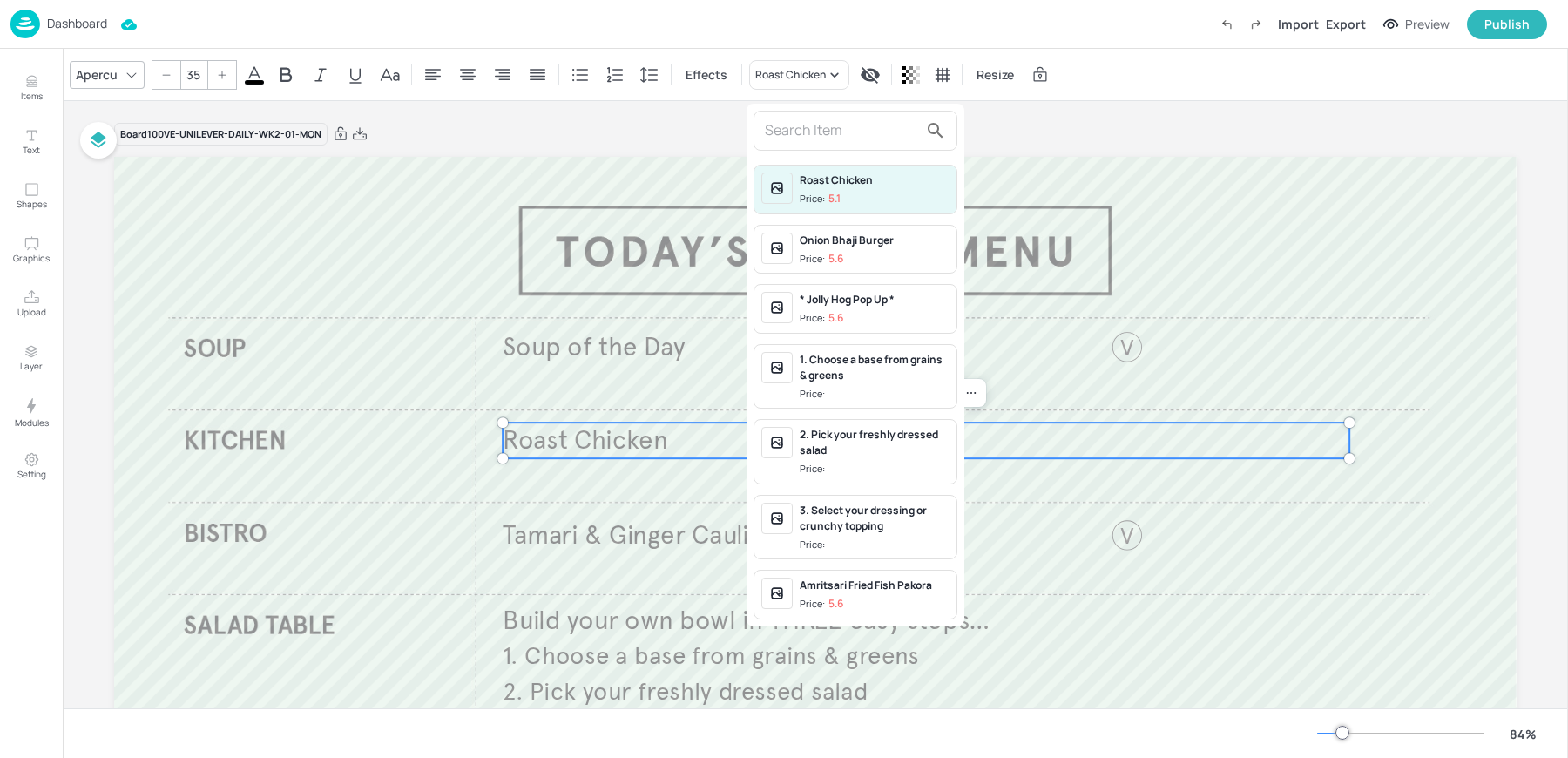
click at [788, 125] on input "text" at bounding box center [842, 131] width 154 height 28
type input "a"
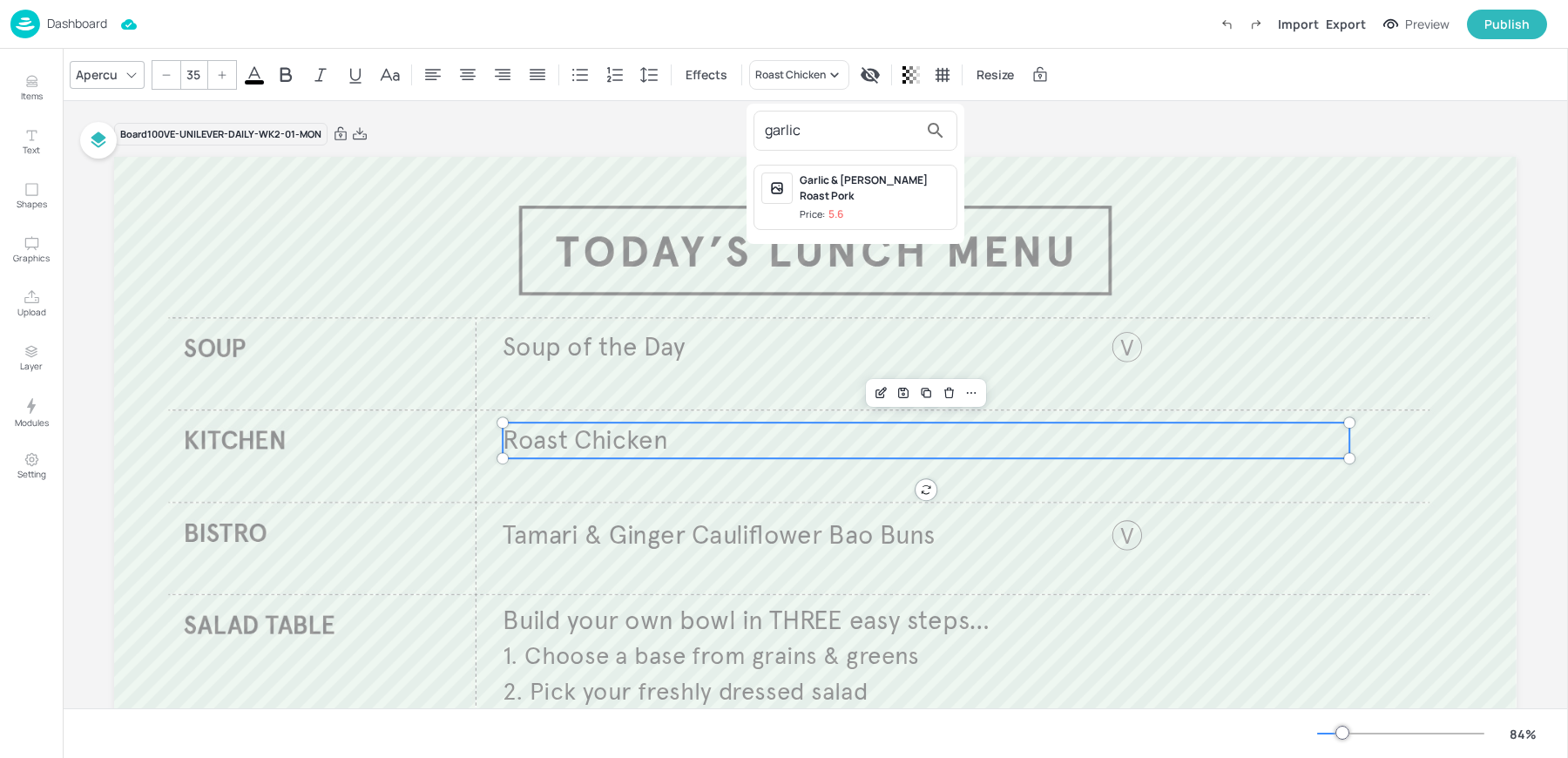
type input "garlic"
click at [870, 207] on span "Price: 5.6" at bounding box center [875, 214] width 150 height 15
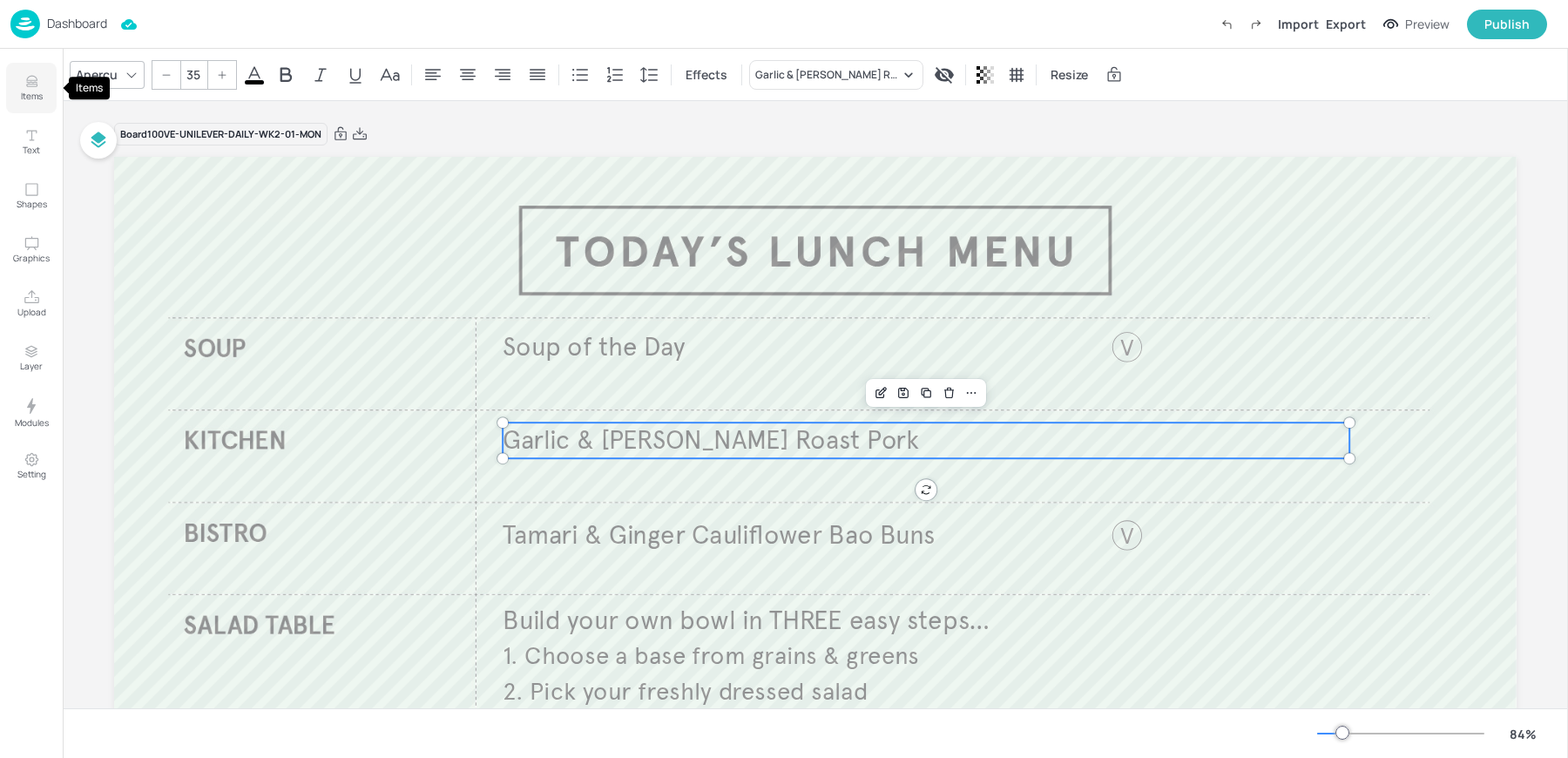
click at [17, 86] on button "Items" at bounding box center [31, 88] width 51 height 51
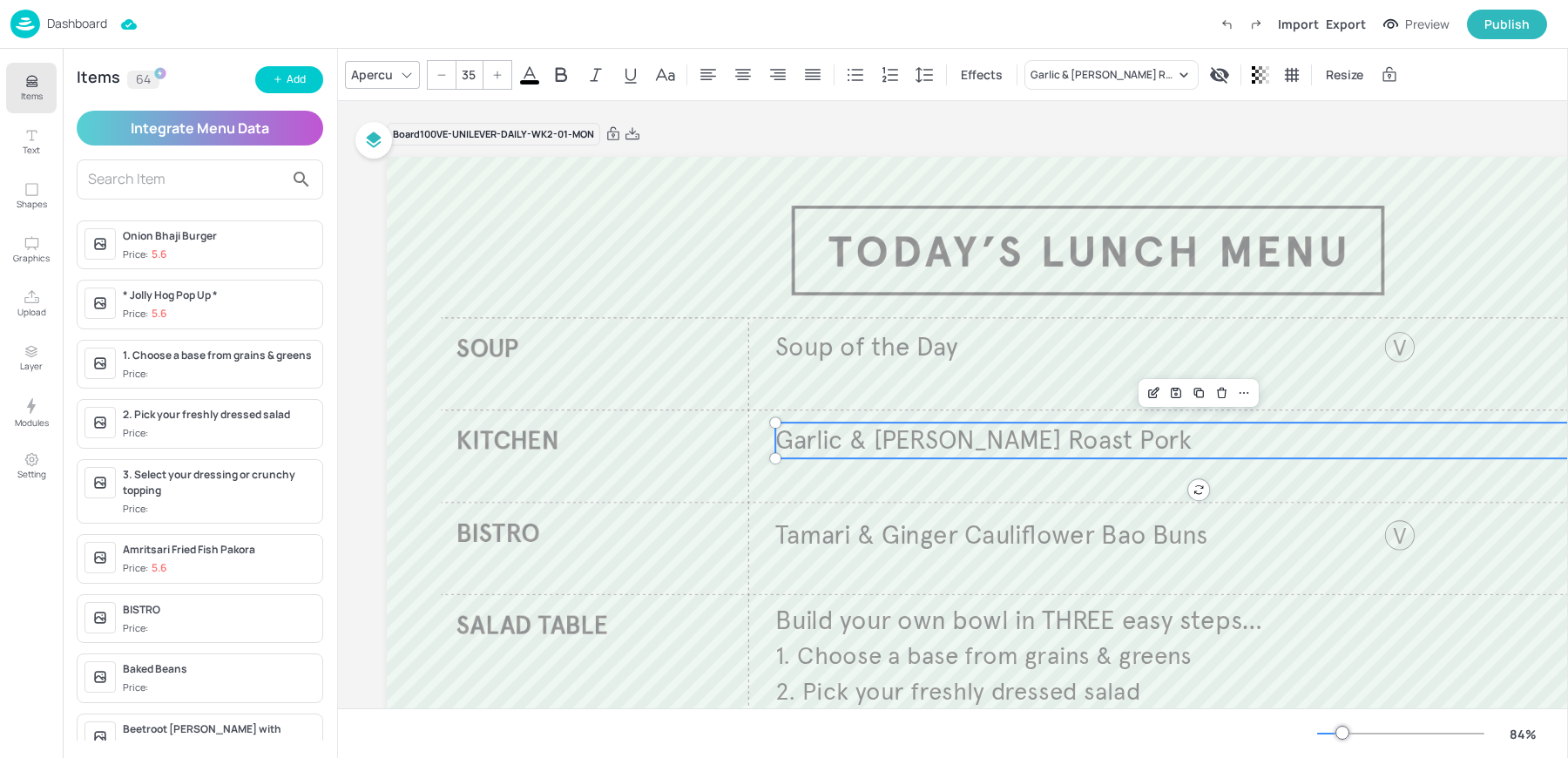
click at [164, 175] on input "text" at bounding box center [186, 180] width 196 height 28
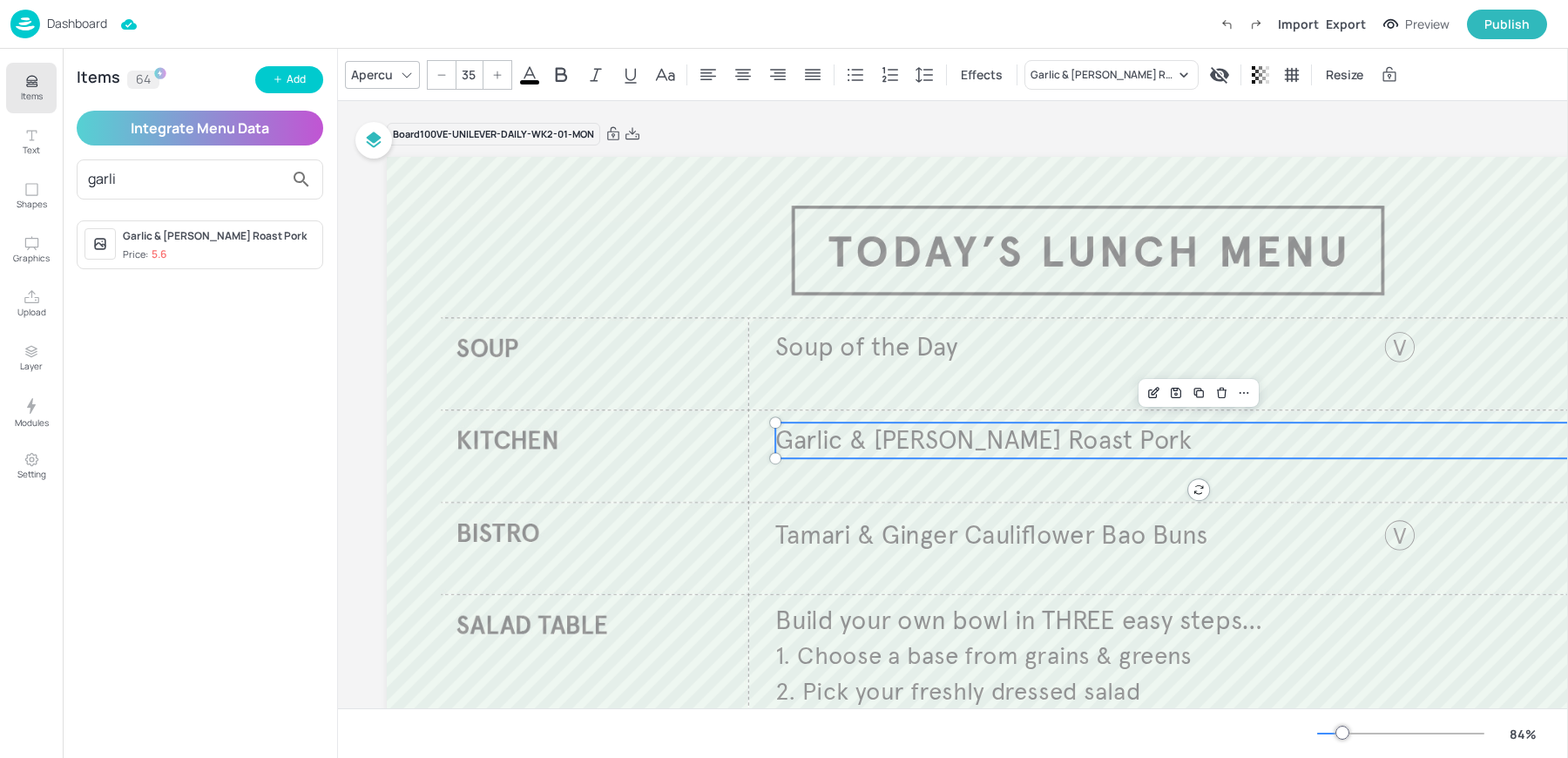
type input "garli"
click at [204, 248] on span "Price: 5.6" at bounding box center [219, 254] width 193 height 15
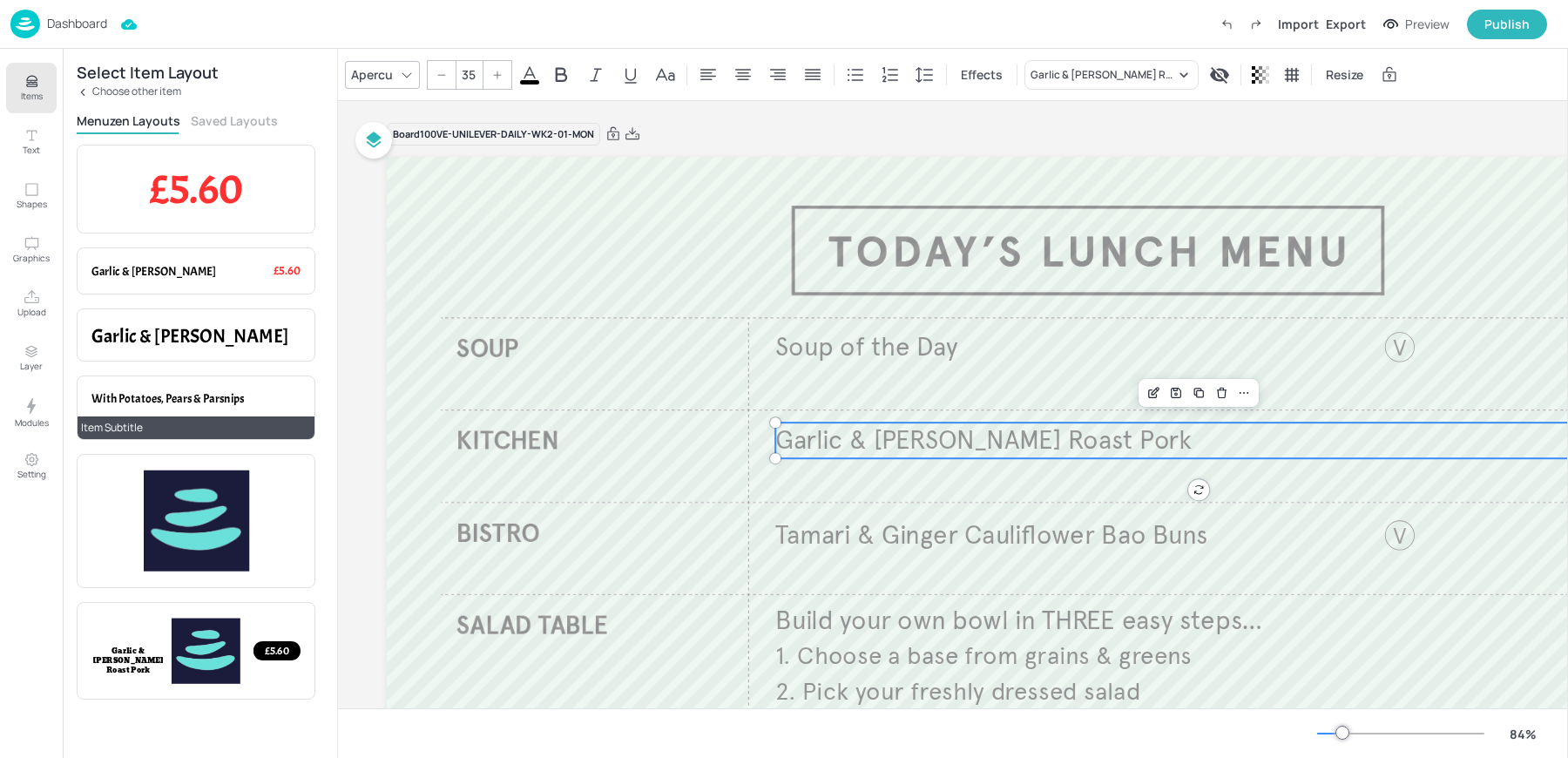
click at [176, 396] on span "With Potatoes, Pears & Parsnips" at bounding box center [168, 399] width 154 height 16
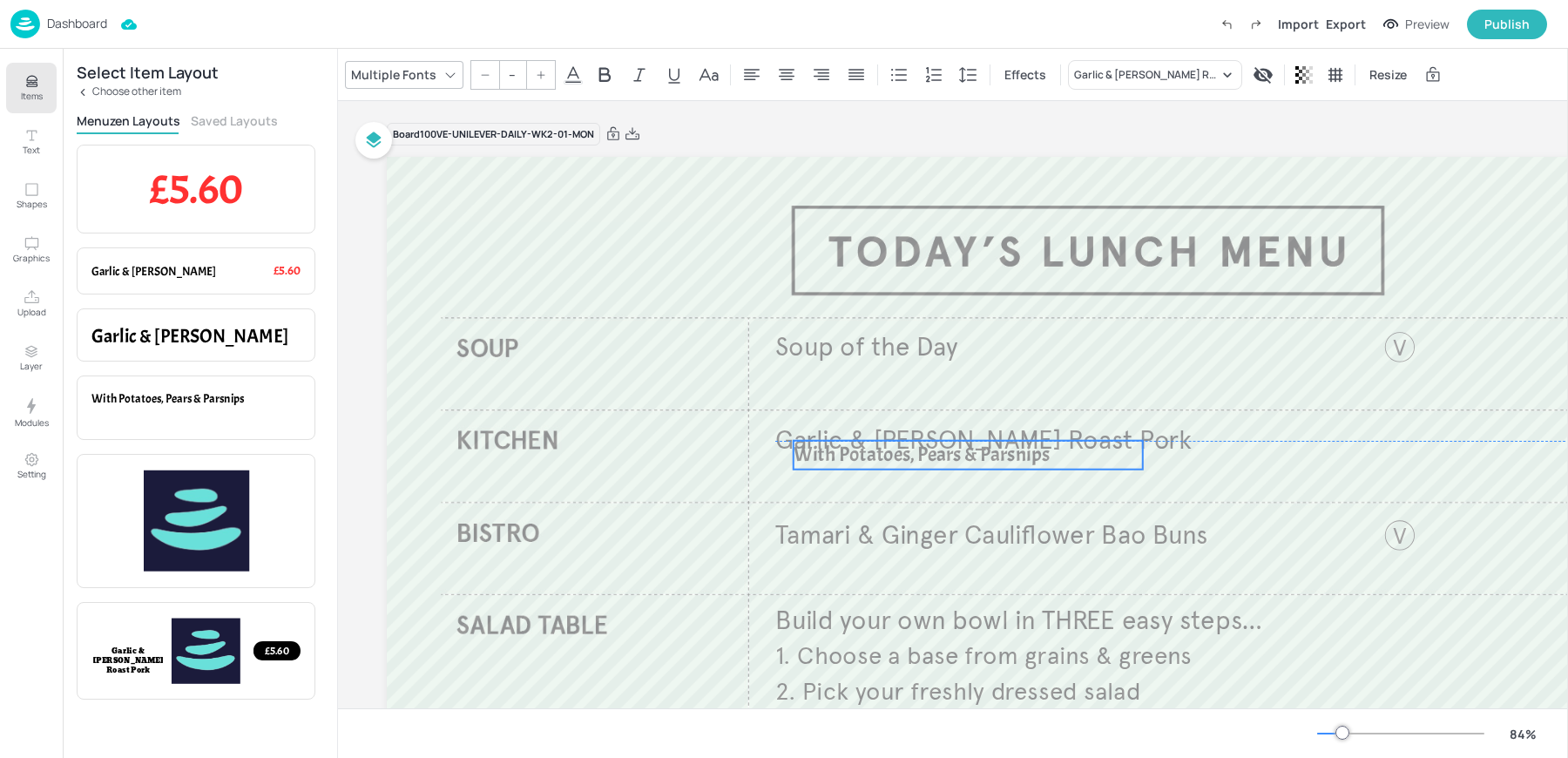
drag, startPoint x: 546, startPoint y: 227, endPoint x: 940, endPoint y: 482, distance: 469.3
click at [940, 470] on p "With Potatoes, Pears & Parsnips" at bounding box center [968, 455] width 349 height 29
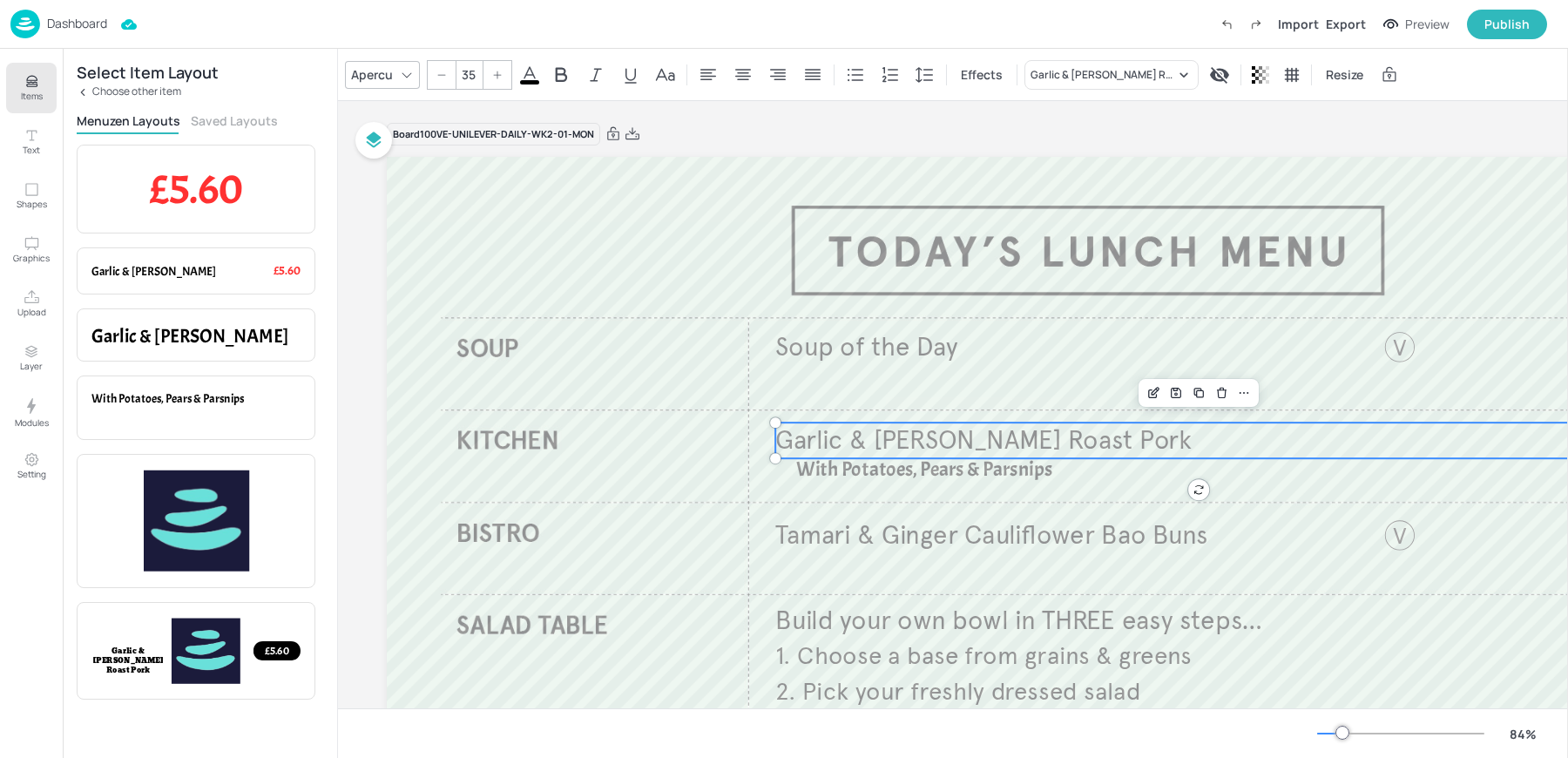
click at [822, 445] on span "Garlic & [PERSON_NAME] Roast Pork" at bounding box center [983, 440] width 416 height 32
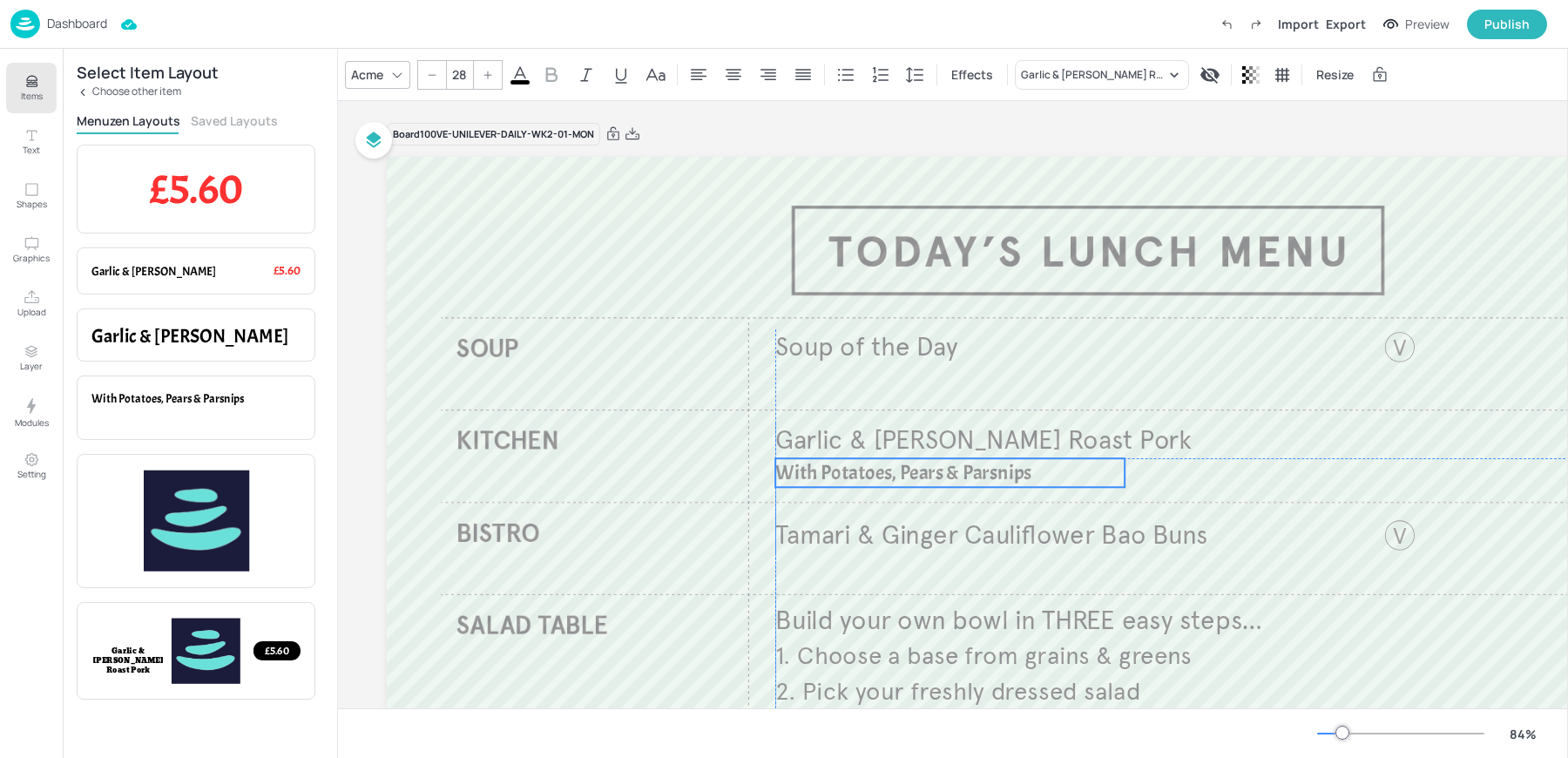
drag, startPoint x: 836, startPoint y: 468, endPoint x: 815, endPoint y: 470, distance: 21.1
click at [815, 470] on span "With Potatoes, Pears & Parsnips" at bounding box center [903, 472] width 256 height 26
click at [457, 80] on input "28" at bounding box center [459, 75] width 24 height 28
click at [373, 79] on div "Acme" at bounding box center [367, 74] width 39 height 25
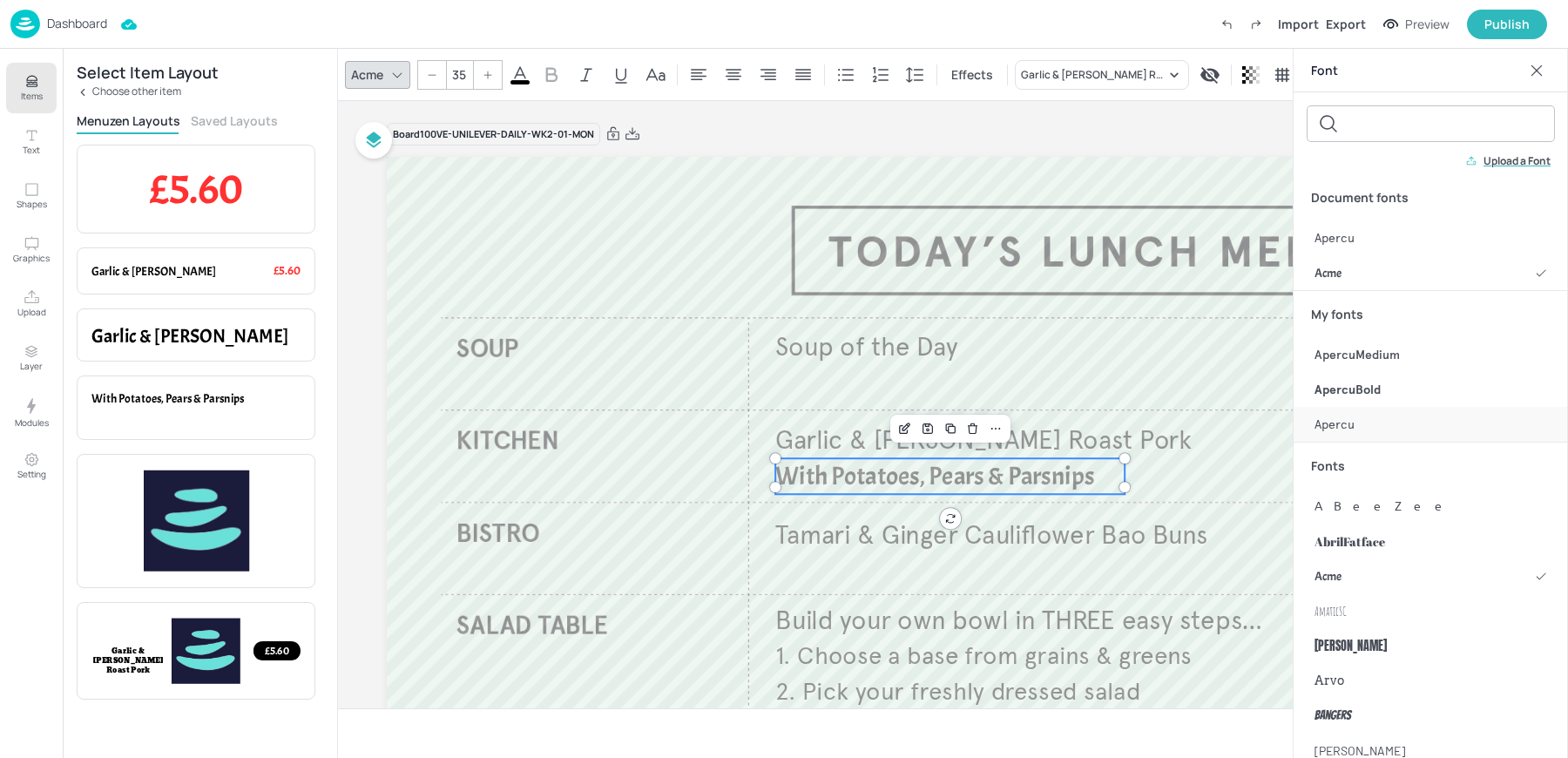
click at [1357, 424] on div "Apercu" at bounding box center [1431, 424] width 274 height 35
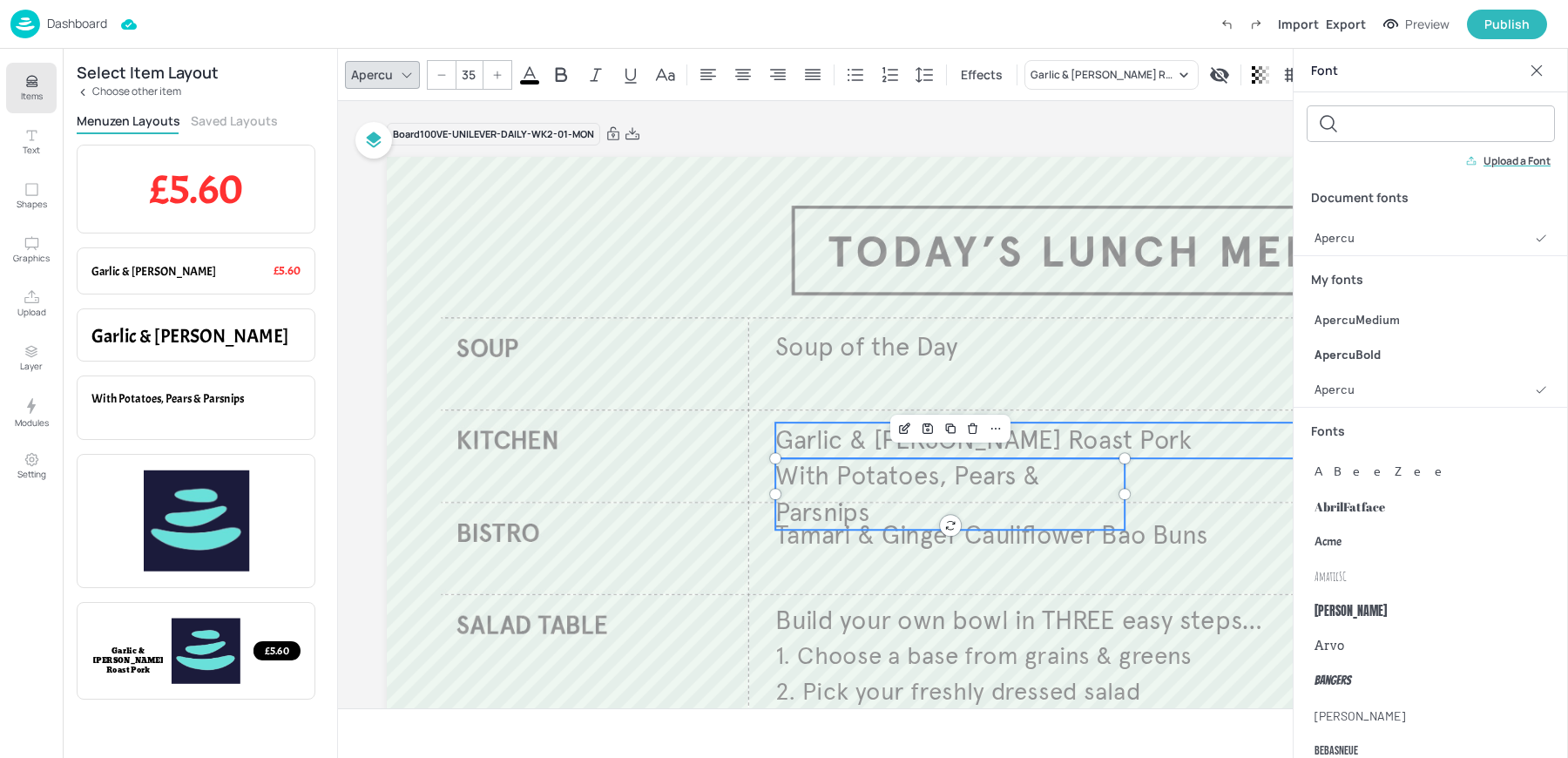
click at [1190, 458] on p "Garlic & [PERSON_NAME] Roast Pork" at bounding box center [1199, 440] width 847 height 36
click at [1535, 65] on icon at bounding box center [1537, 71] width 17 height 17
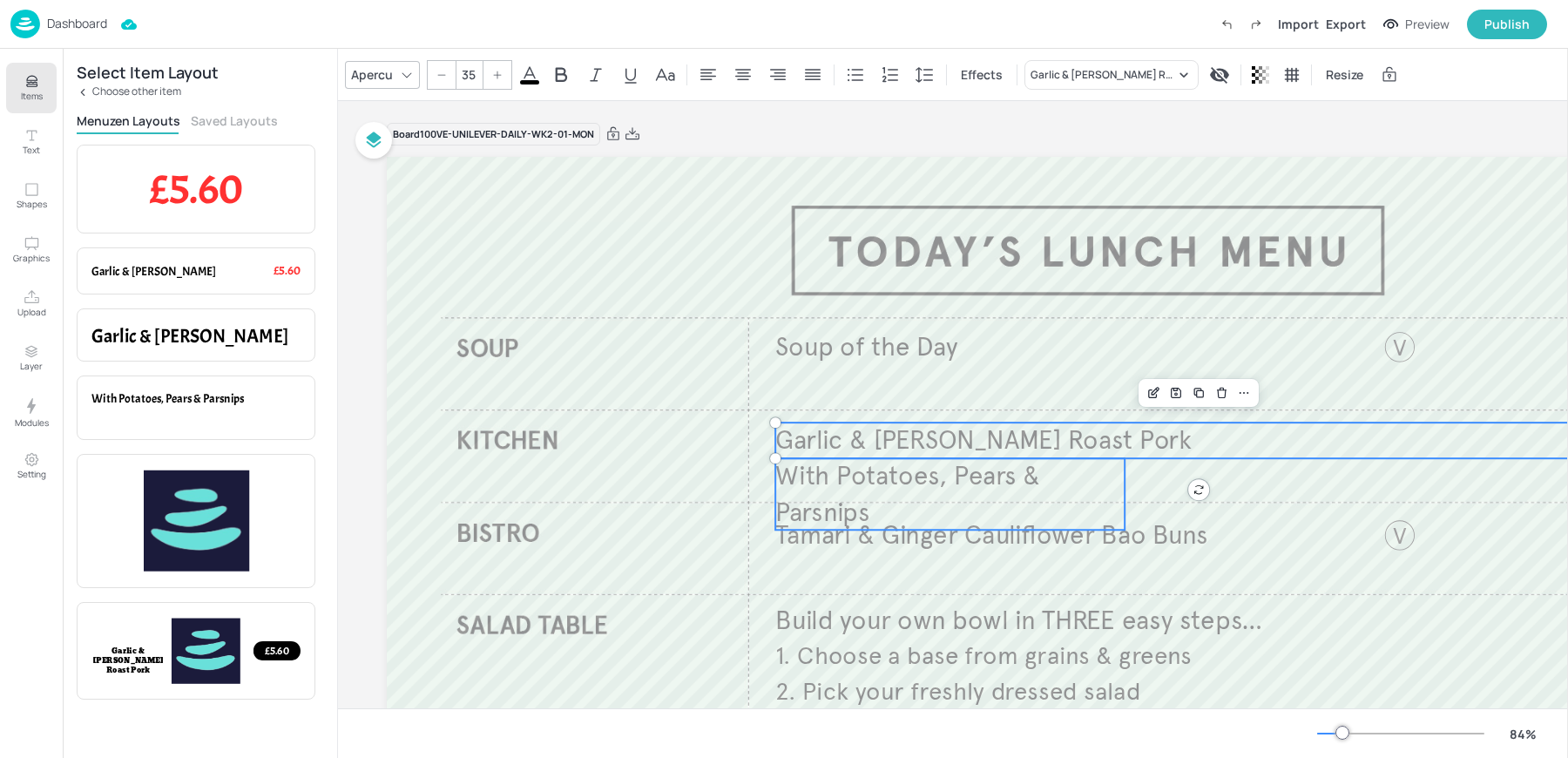
click at [1044, 500] on p "With Potatoes, Pears & Parsnips" at bounding box center [950, 494] width 349 height 72
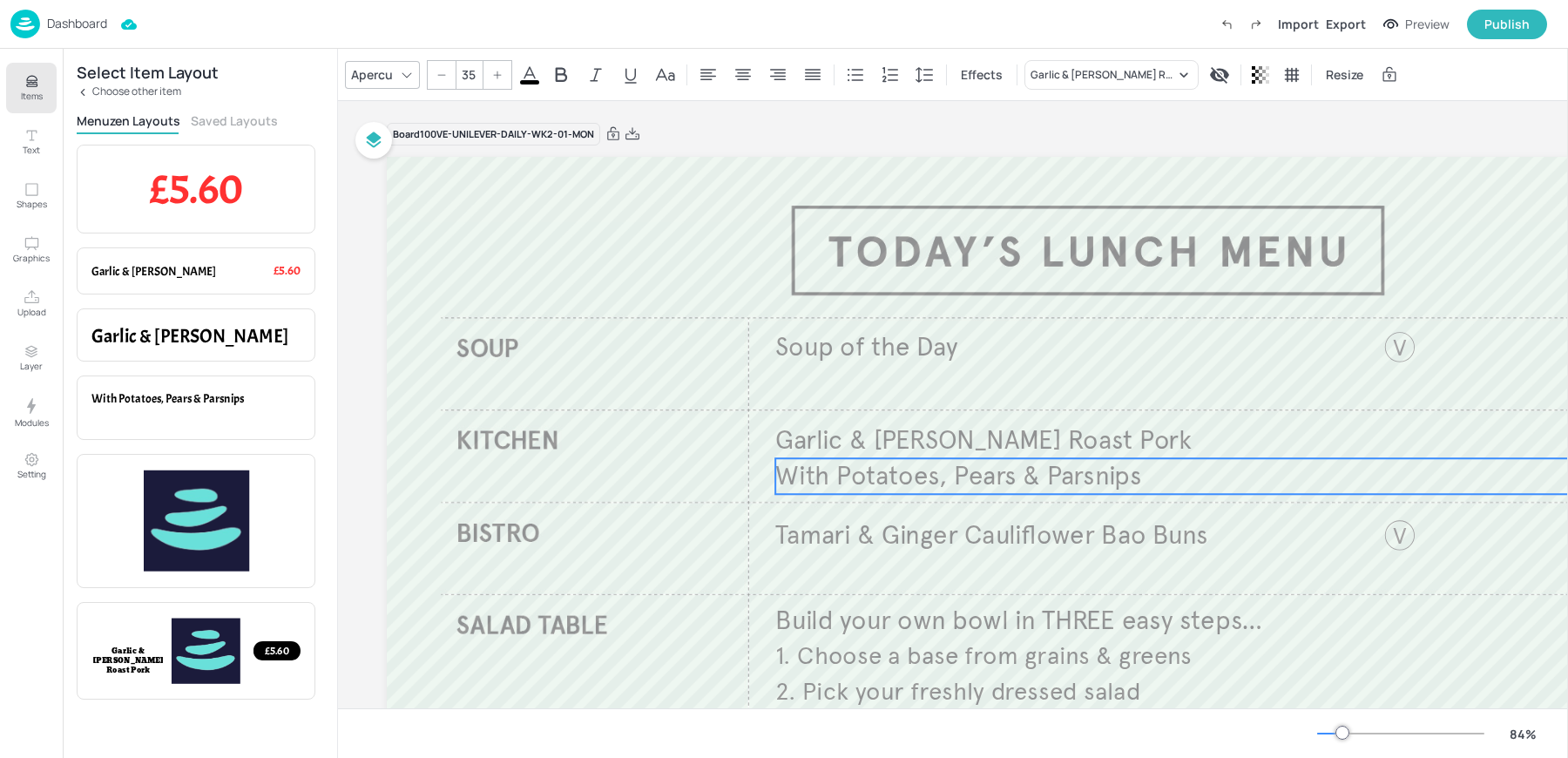
drag, startPoint x: 1125, startPoint y: 495, endPoint x: 1590, endPoint y: 458, distance: 466.5
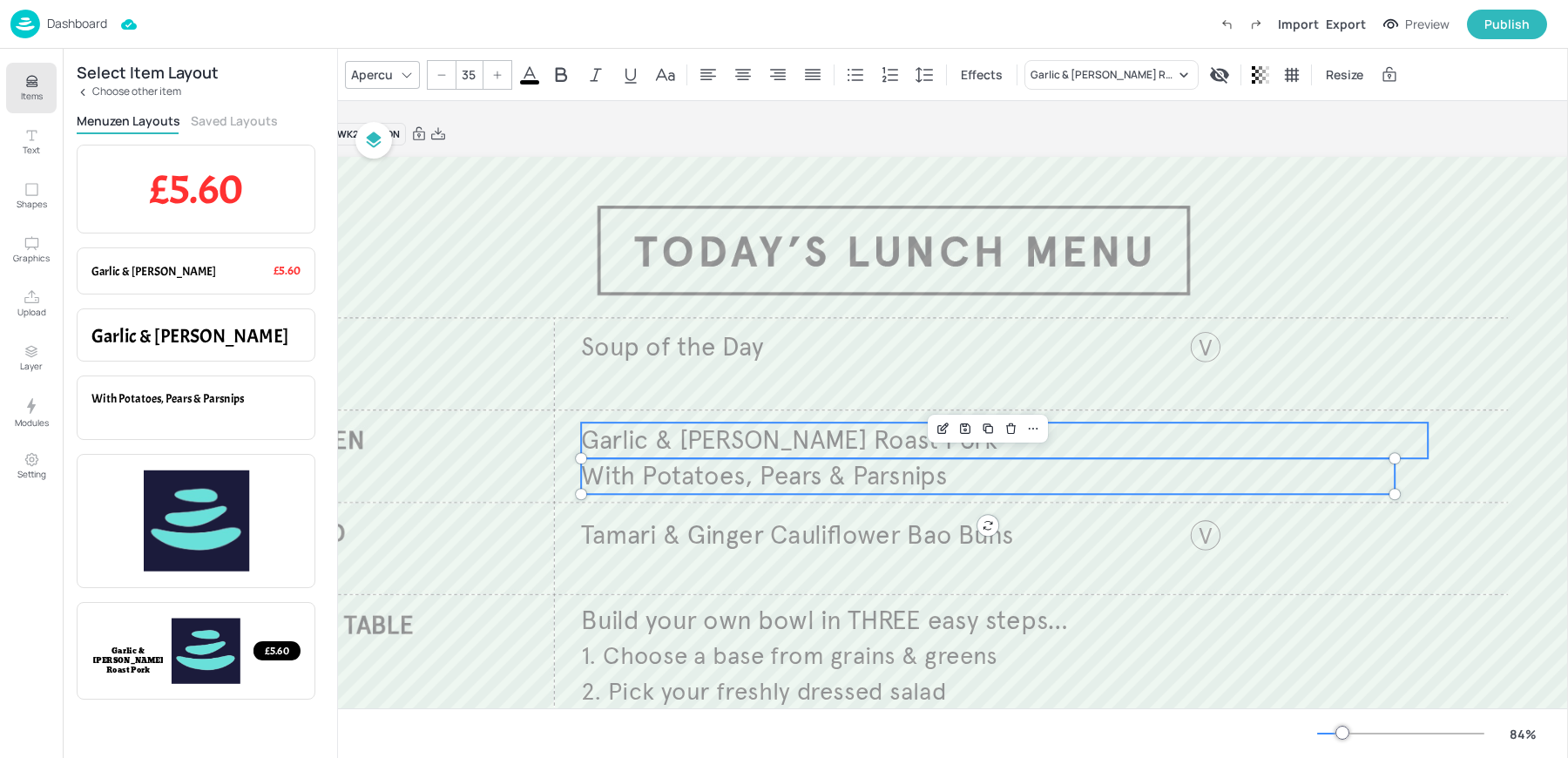
scroll to position [0, 274]
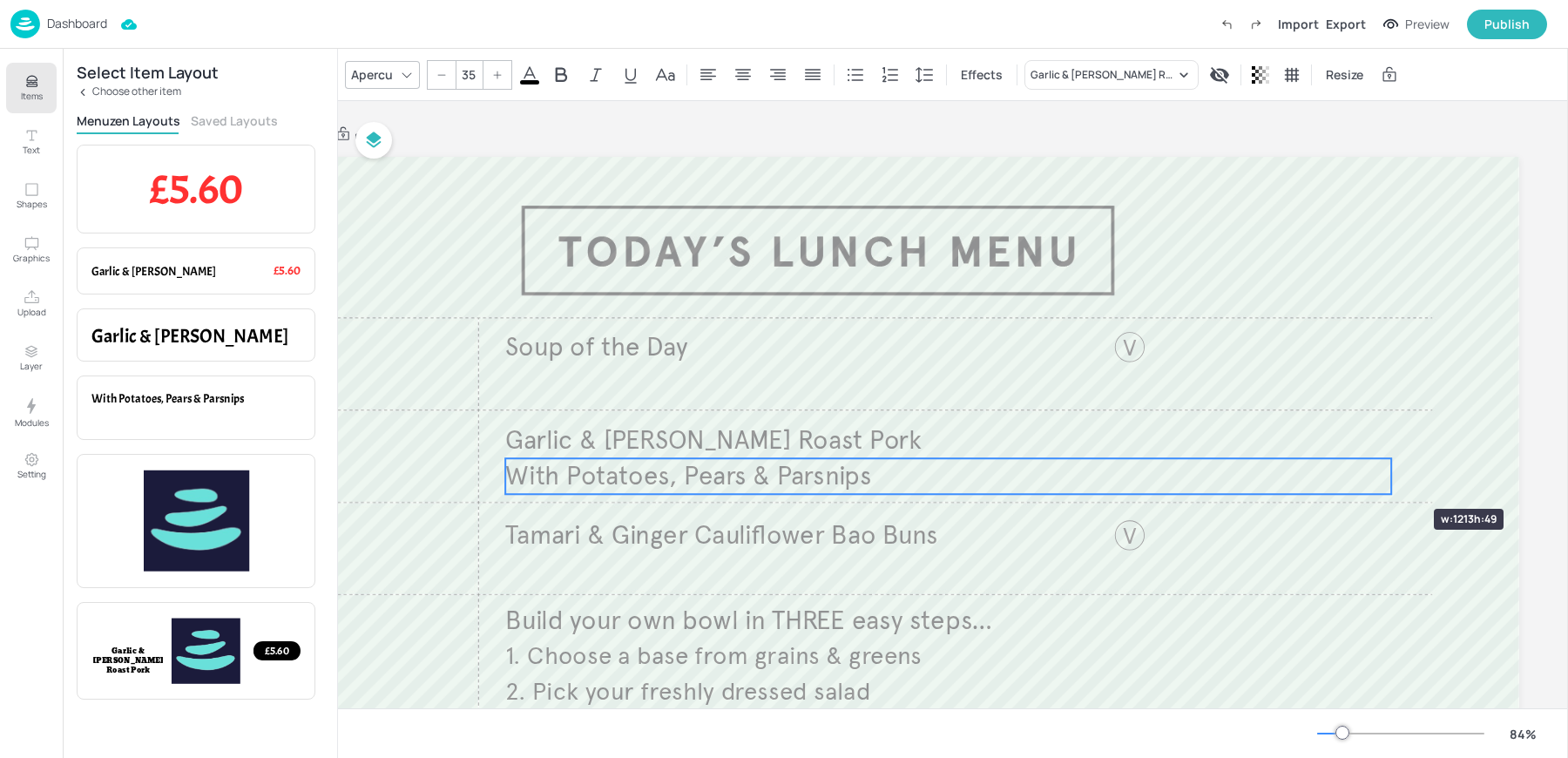
drag, startPoint x: 1310, startPoint y: 477, endPoint x: 1372, endPoint y: 474, distance: 62.1
click at [1384, 479] on div at bounding box center [1391, 476] width 14 height 36
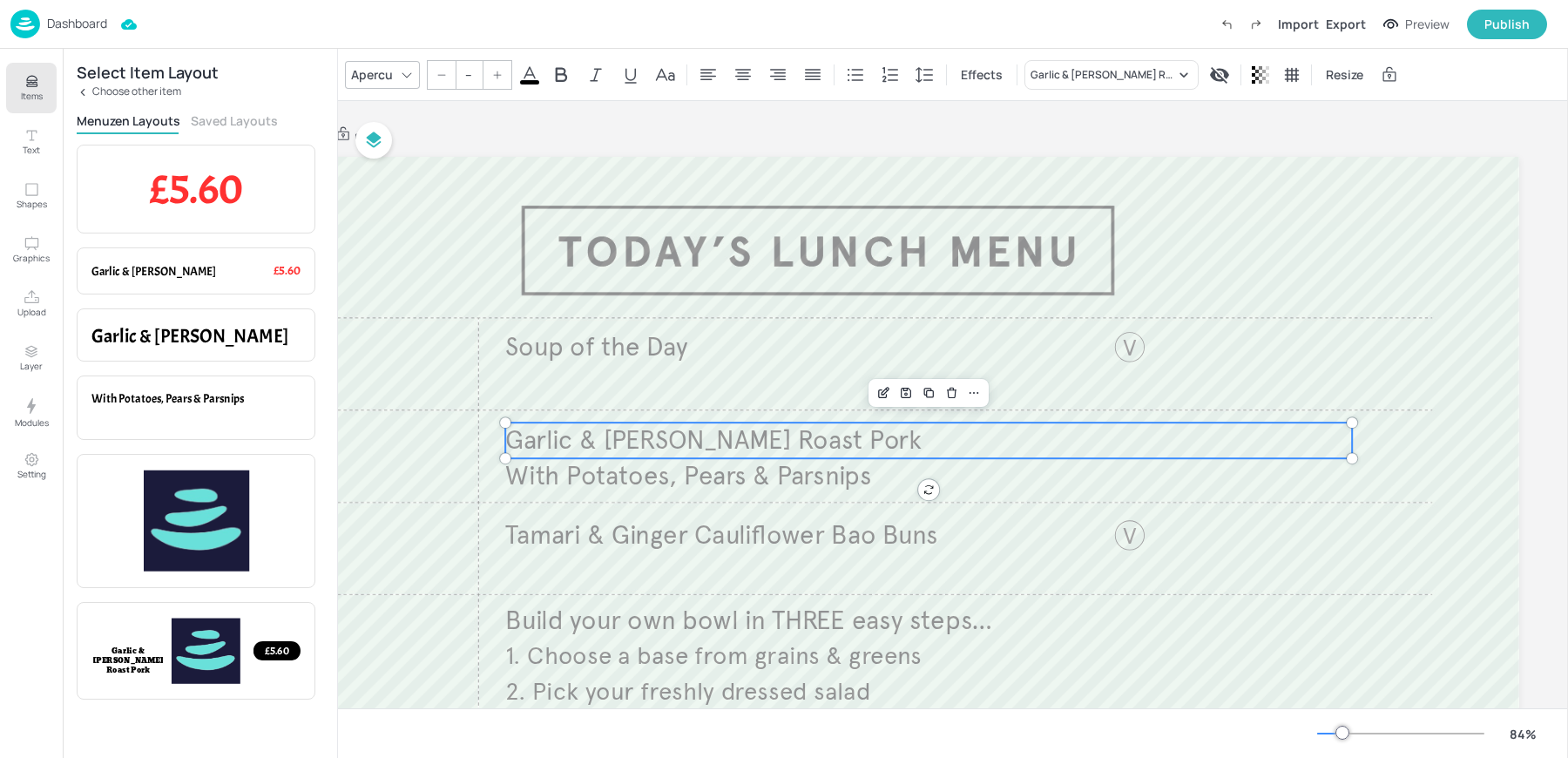
type input "35"
click at [1303, 443] on p "Garlic & [PERSON_NAME] Roast Pork" at bounding box center [929, 440] width 847 height 36
drag, startPoint x: 1346, startPoint y: 438, endPoint x: 1383, endPoint y: 439, distance: 37.0
click at [1383, 439] on div at bounding box center [1386, 440] width 14 height 36
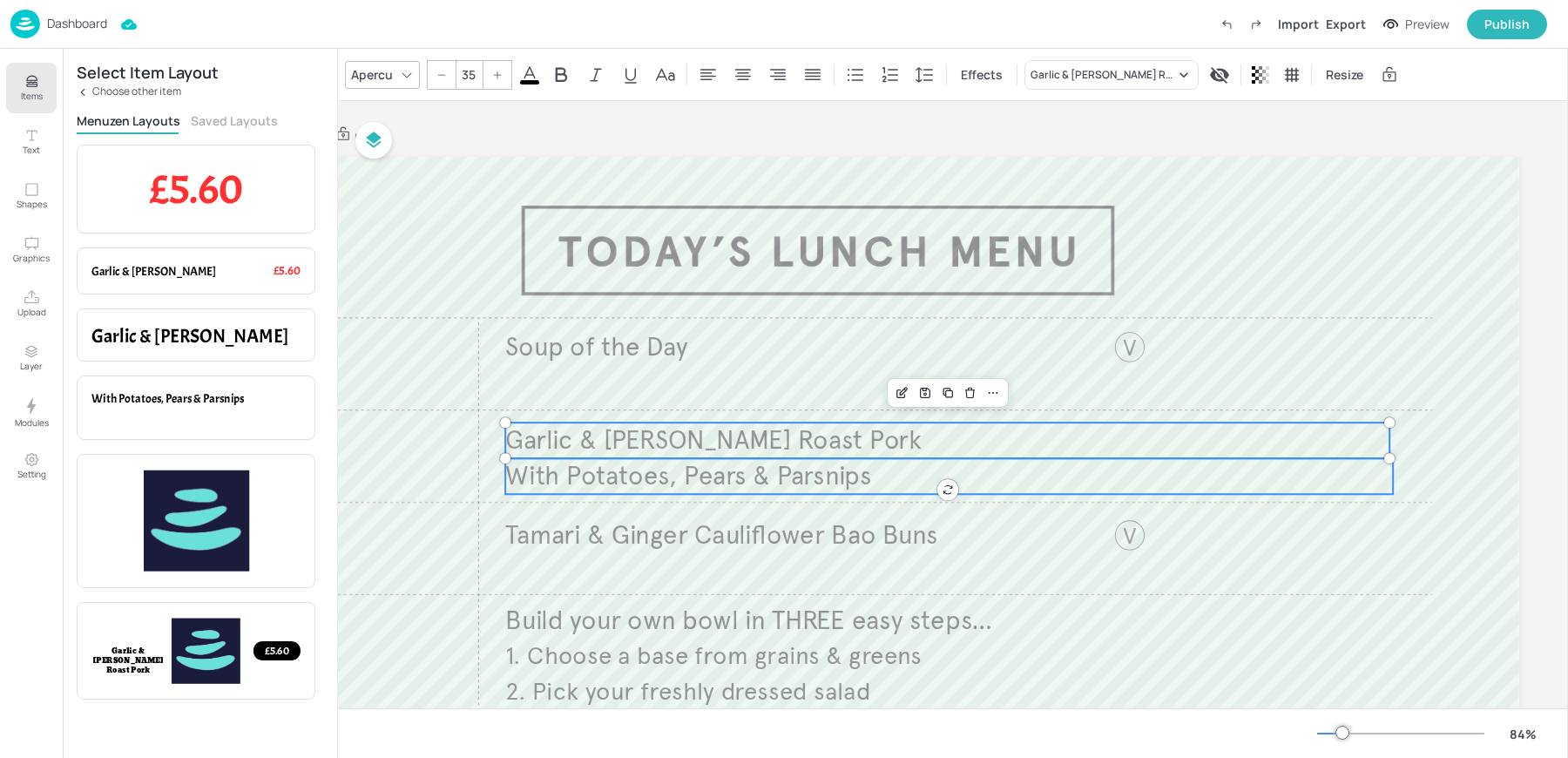
click at [618, 469] on span "With Potatoes, Pears & Parsnips" at bounding box center [688, 476] width 366 height 32
click at [890, 390] on div "Group" at bounding box center [892, 393] width 52 height 23
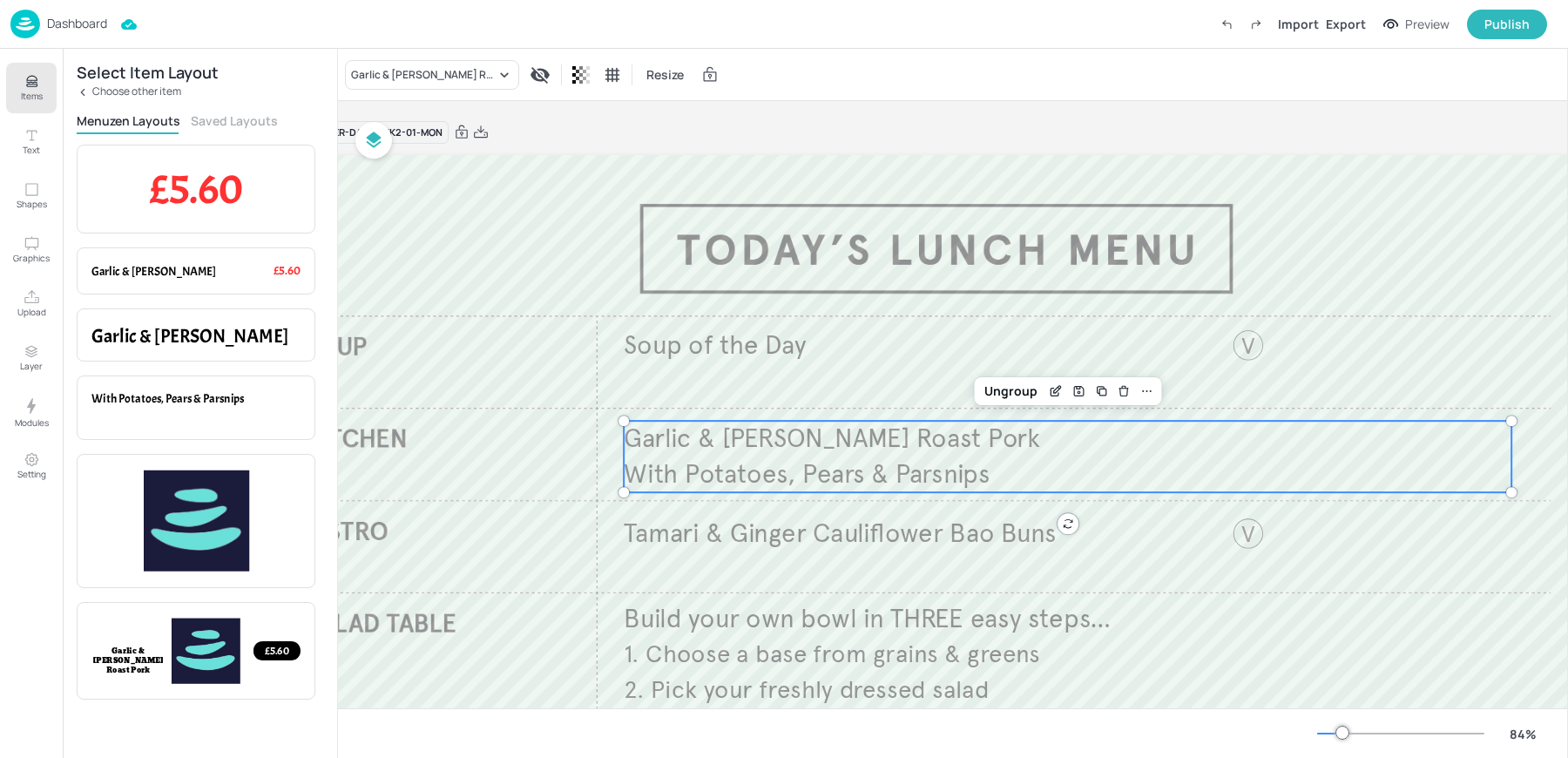
scroll to position [2, 97]
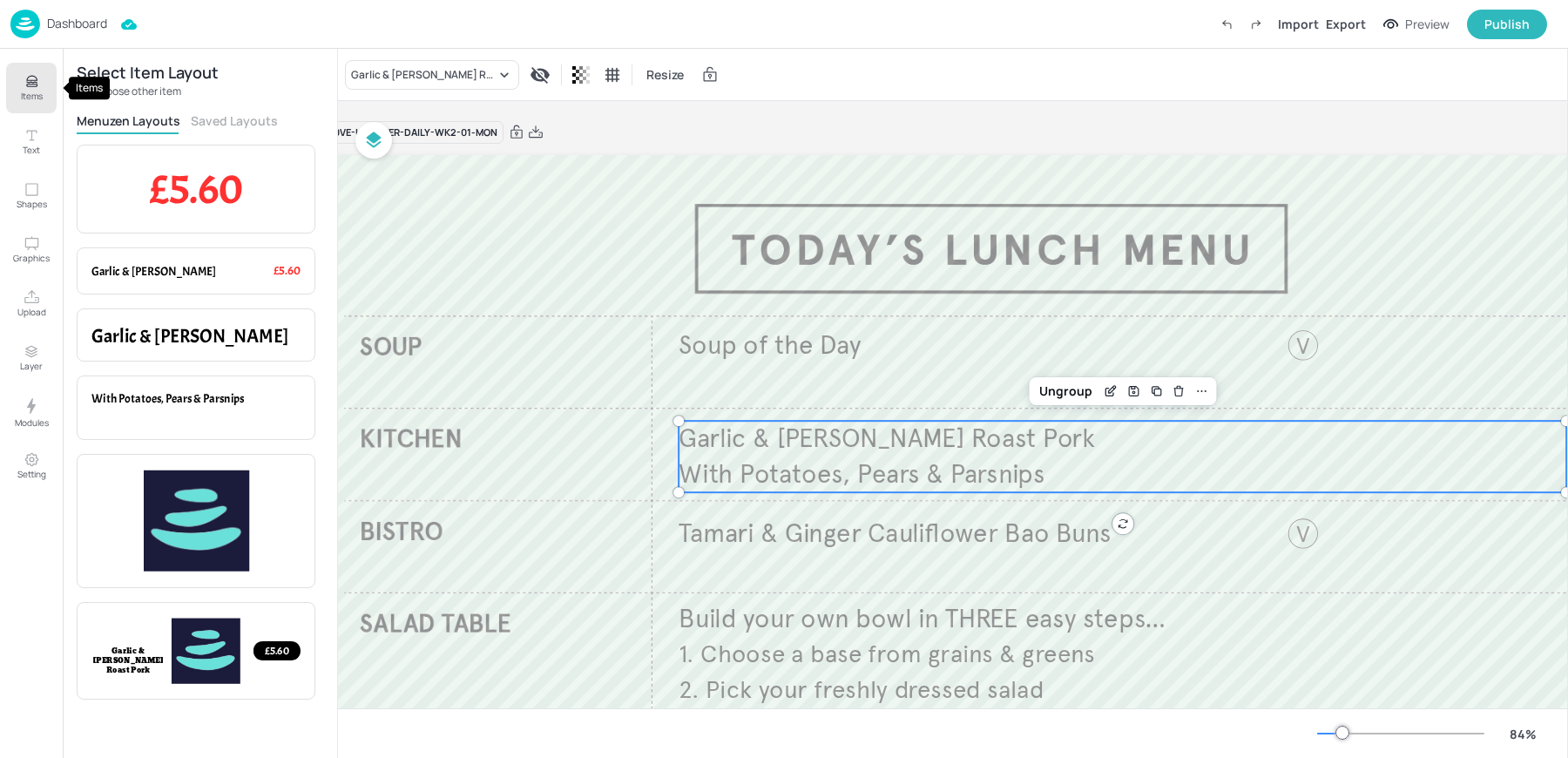
click at [19, 93] on button "Items" at bounding box center [31, 88] width 51 height 51
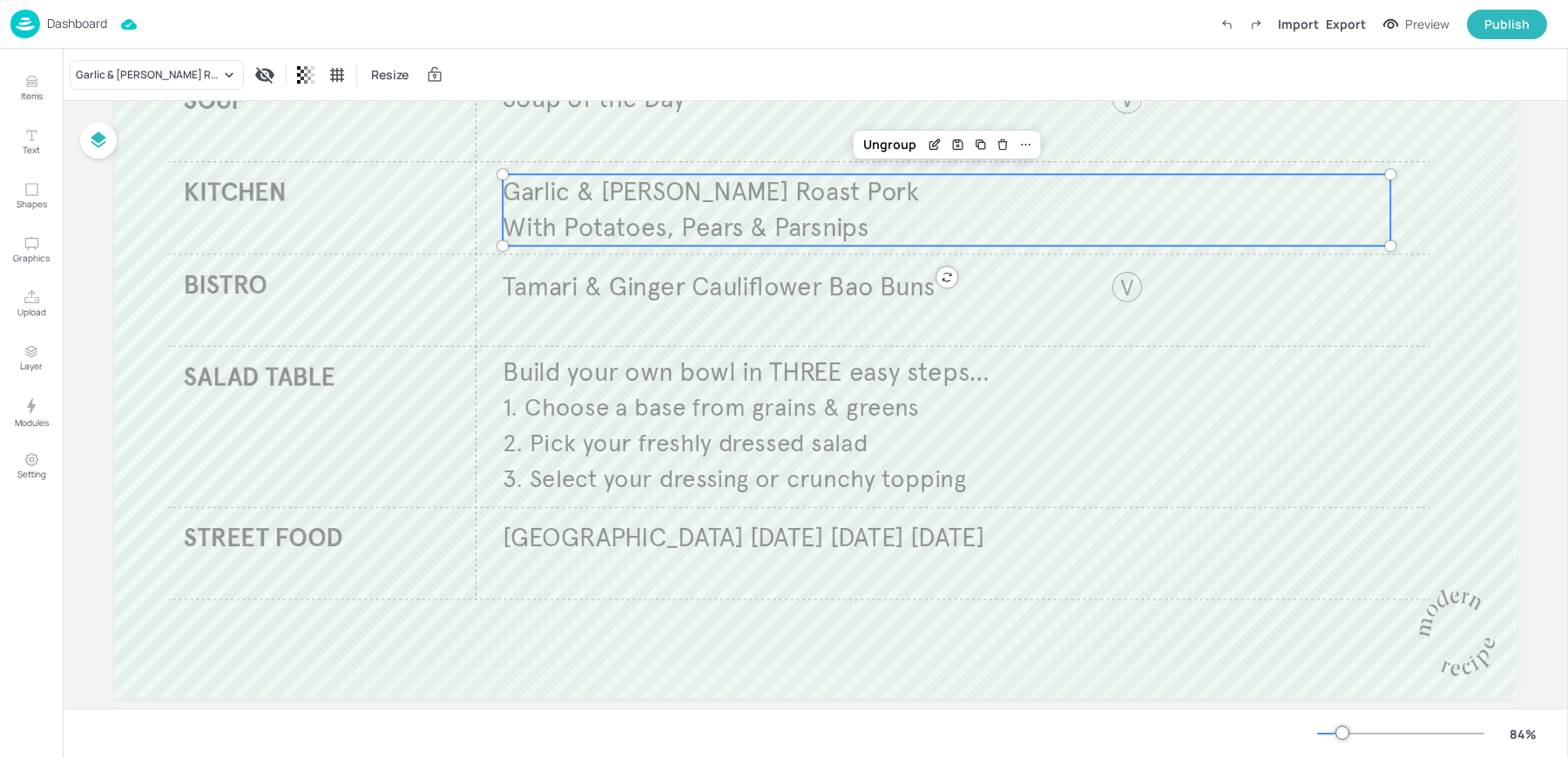
scroll to position [272, 0]
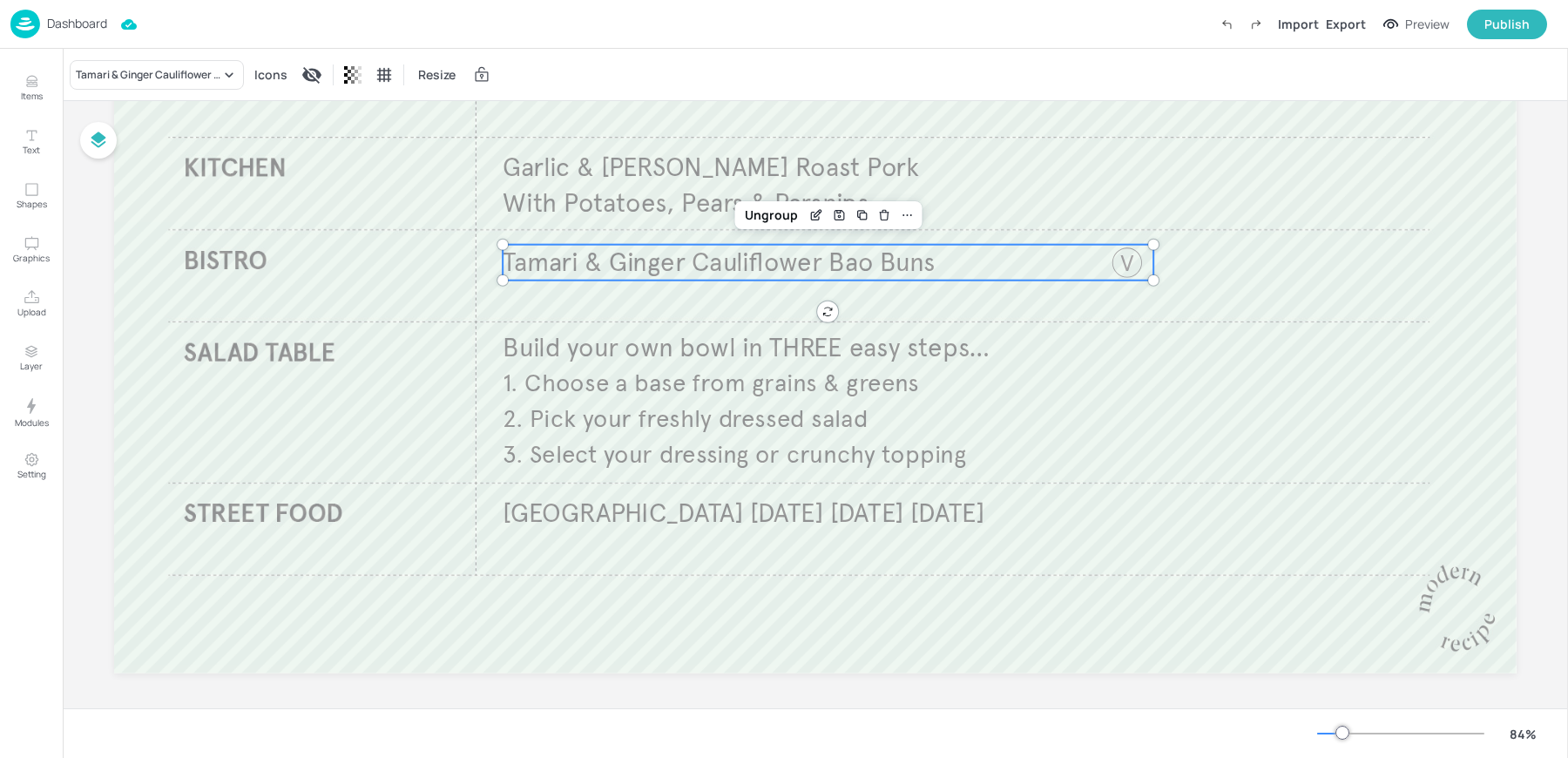
click at [604, 279] on p "Tamari & Ginger Cauliflower Bao Buns" at bounding box center [801, 262] width 597 height 36
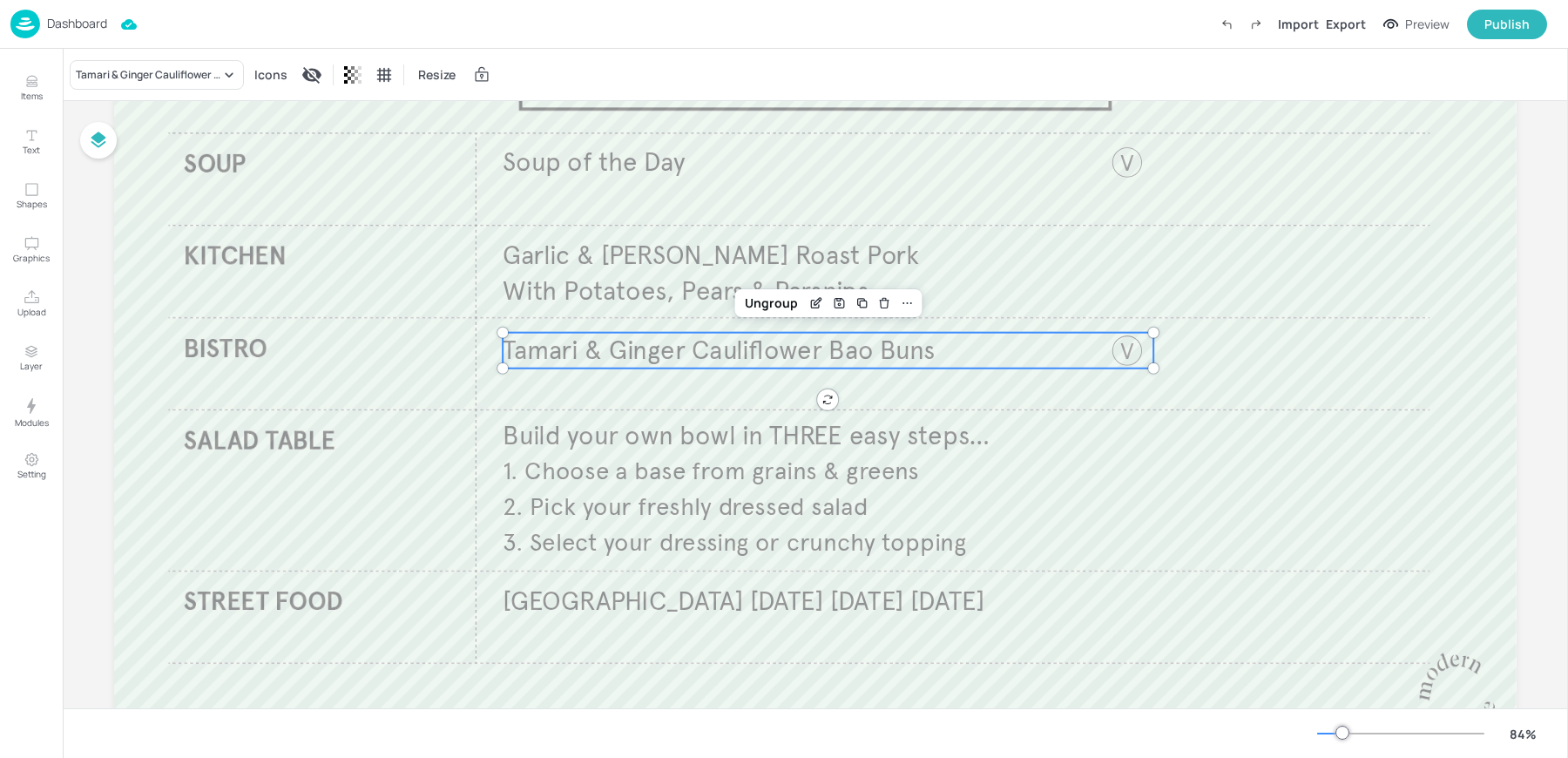
scroll to position [183, 0]
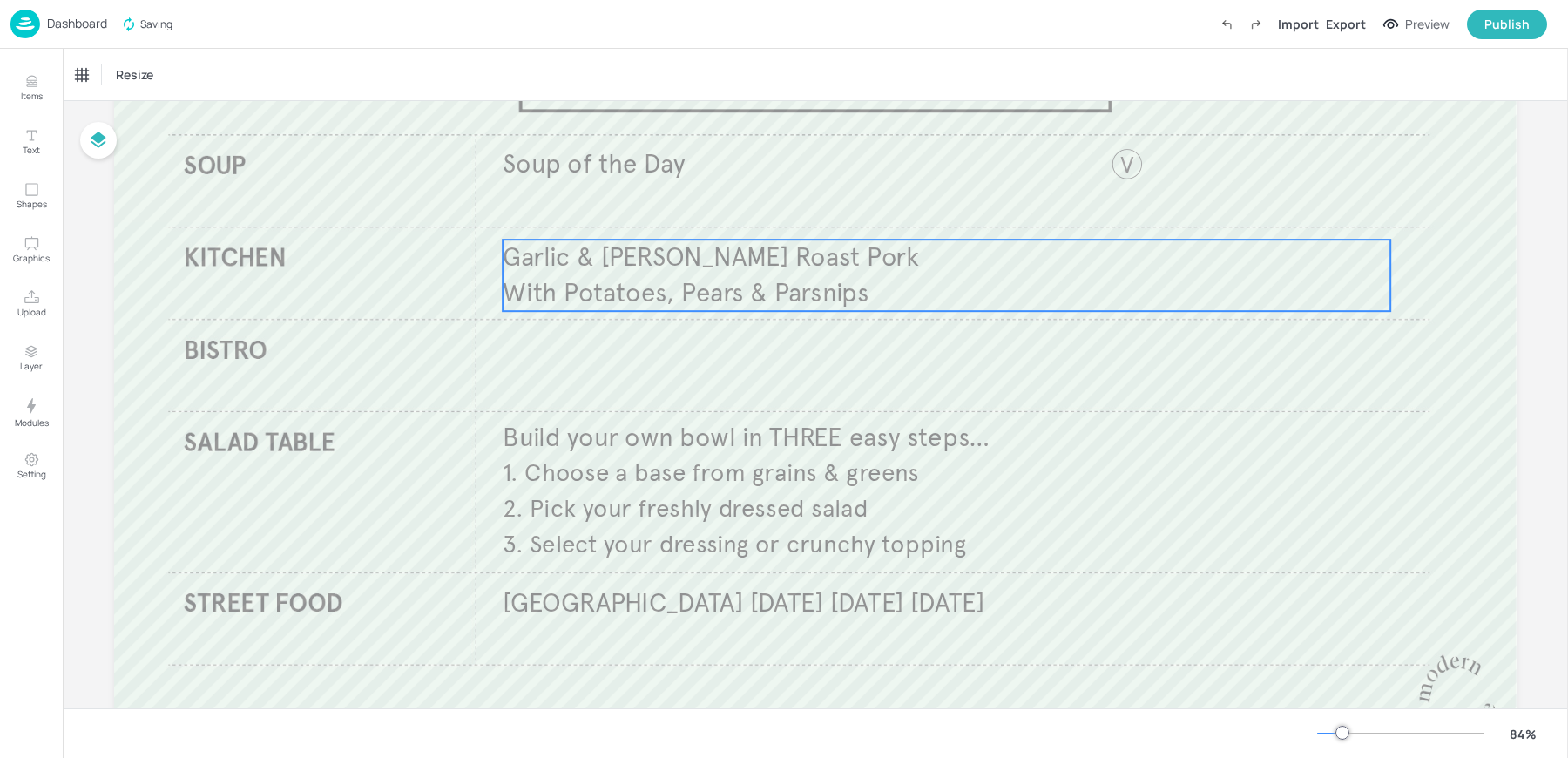
click at [620, 257] on span "Garlic & [PERSON_NAME] Roast Pork" at bounding box center [711, 257] width 416 height 32
click at [979, 212] on icon "Duplicate" at bounding box center [980, 210] width 14 height 14
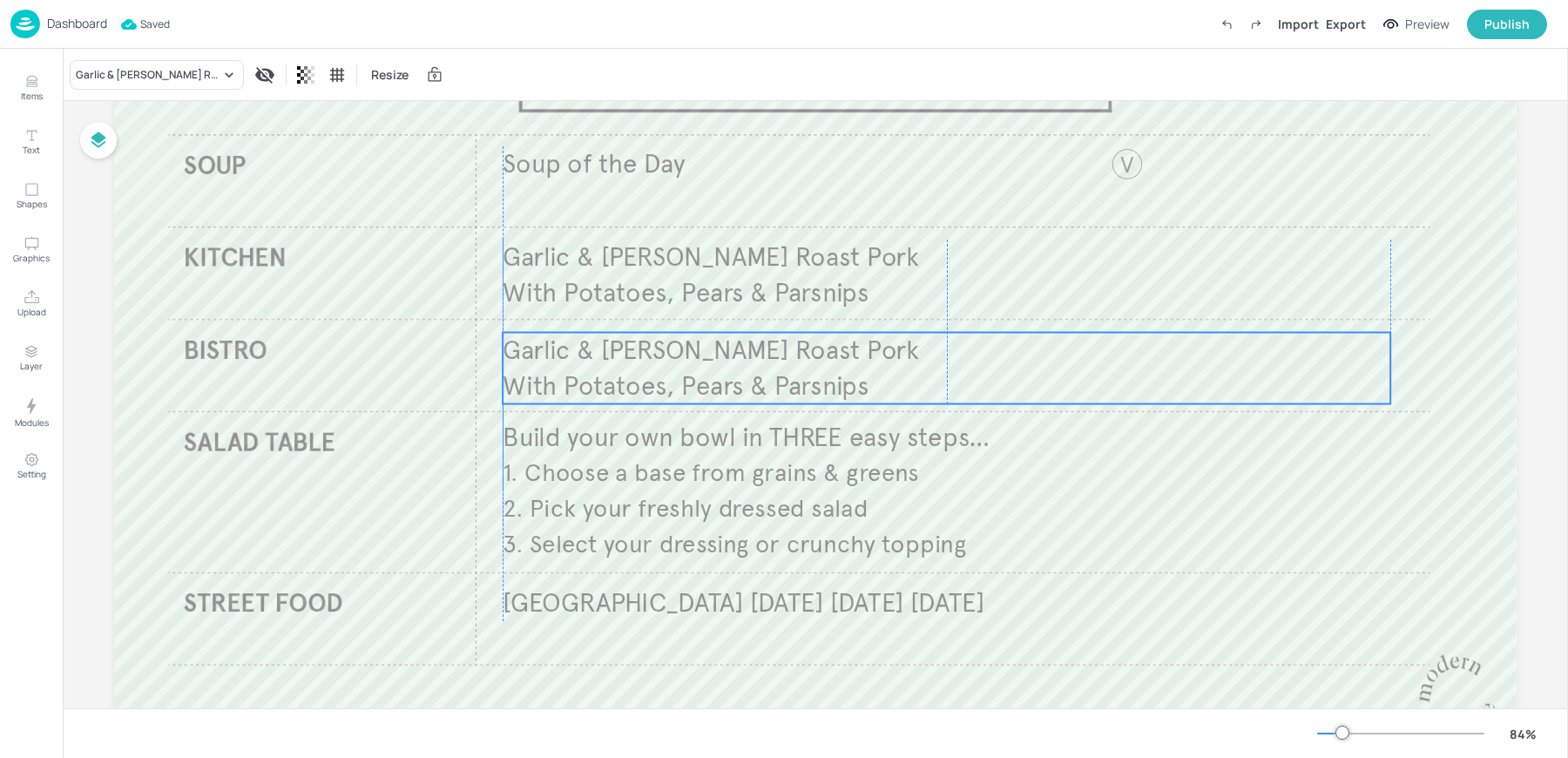
drag, startPoint x: 612, startPoint y: 291, endPoint x: 605, endPoint y: 376, distance: 85.3
click at [605, 376] on span "With Potatoes, Pears & Parsnips" at bounding box center [685, 385] width 366 height 32
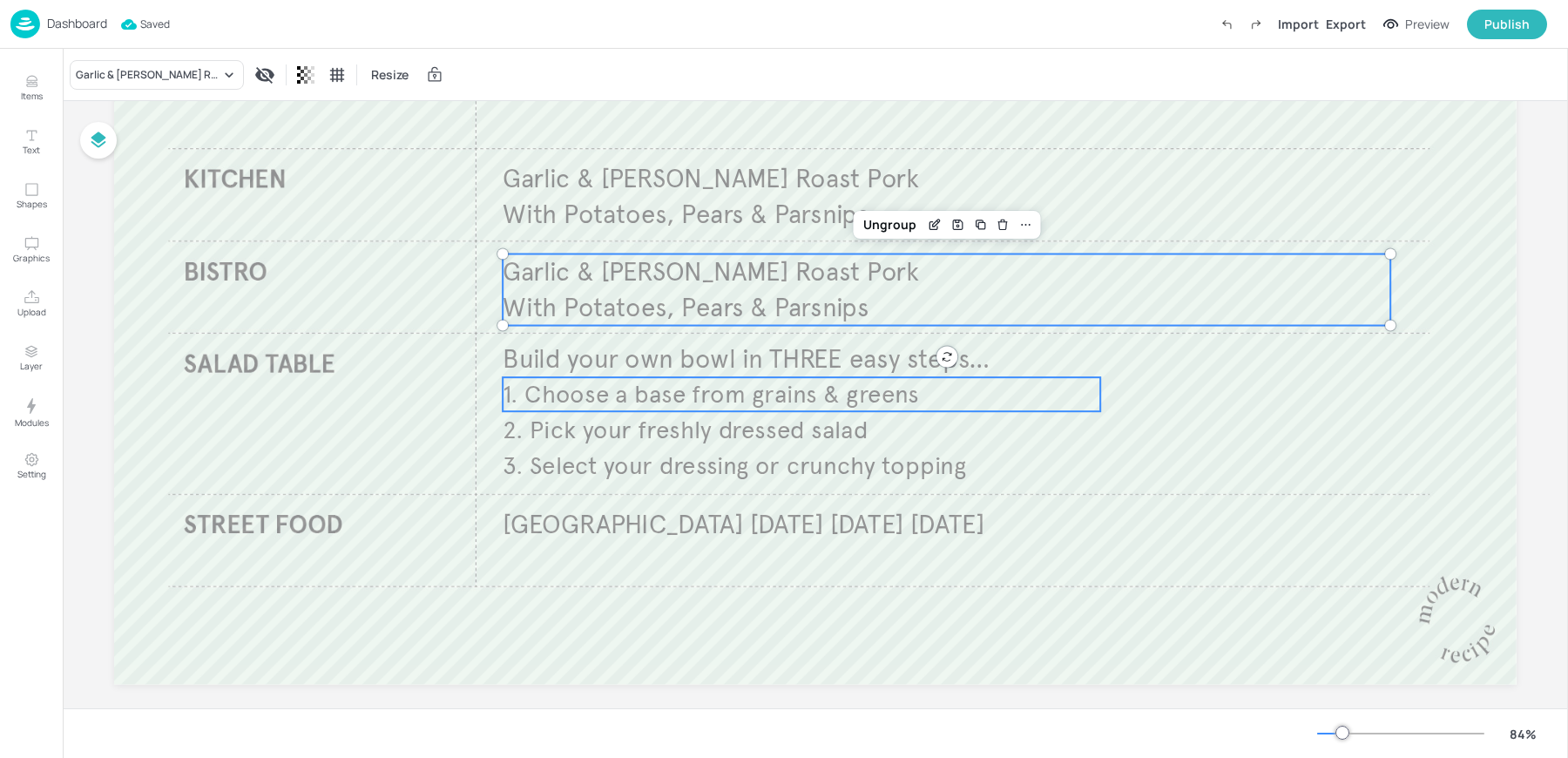
scroll to position [265, 0]
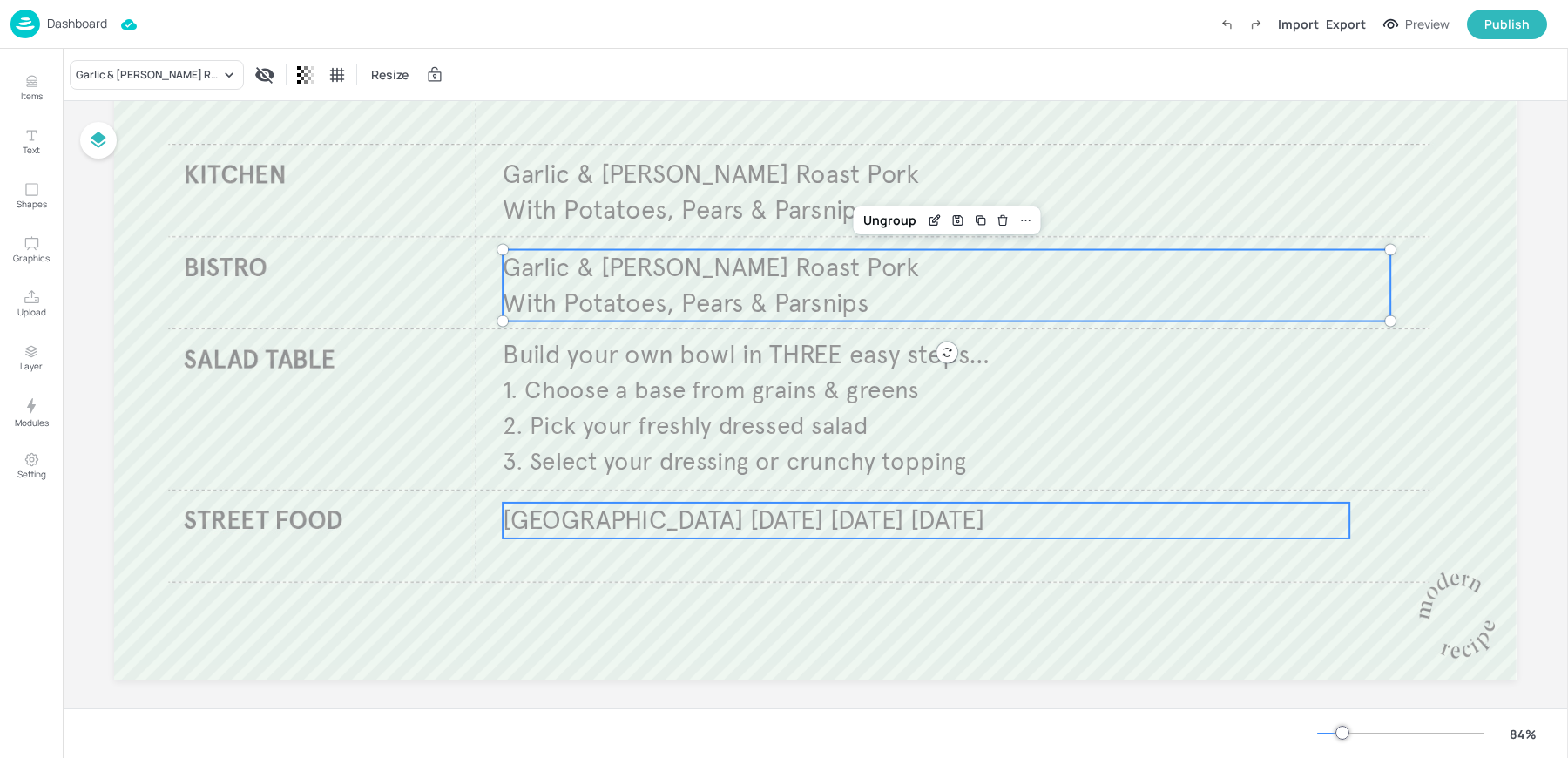
click at [591, 519] on span "[GEOGRAPHIC_DATA] [DATE] [DATE] [DATE]" at bounding box center [744, 520] width 482 height 32
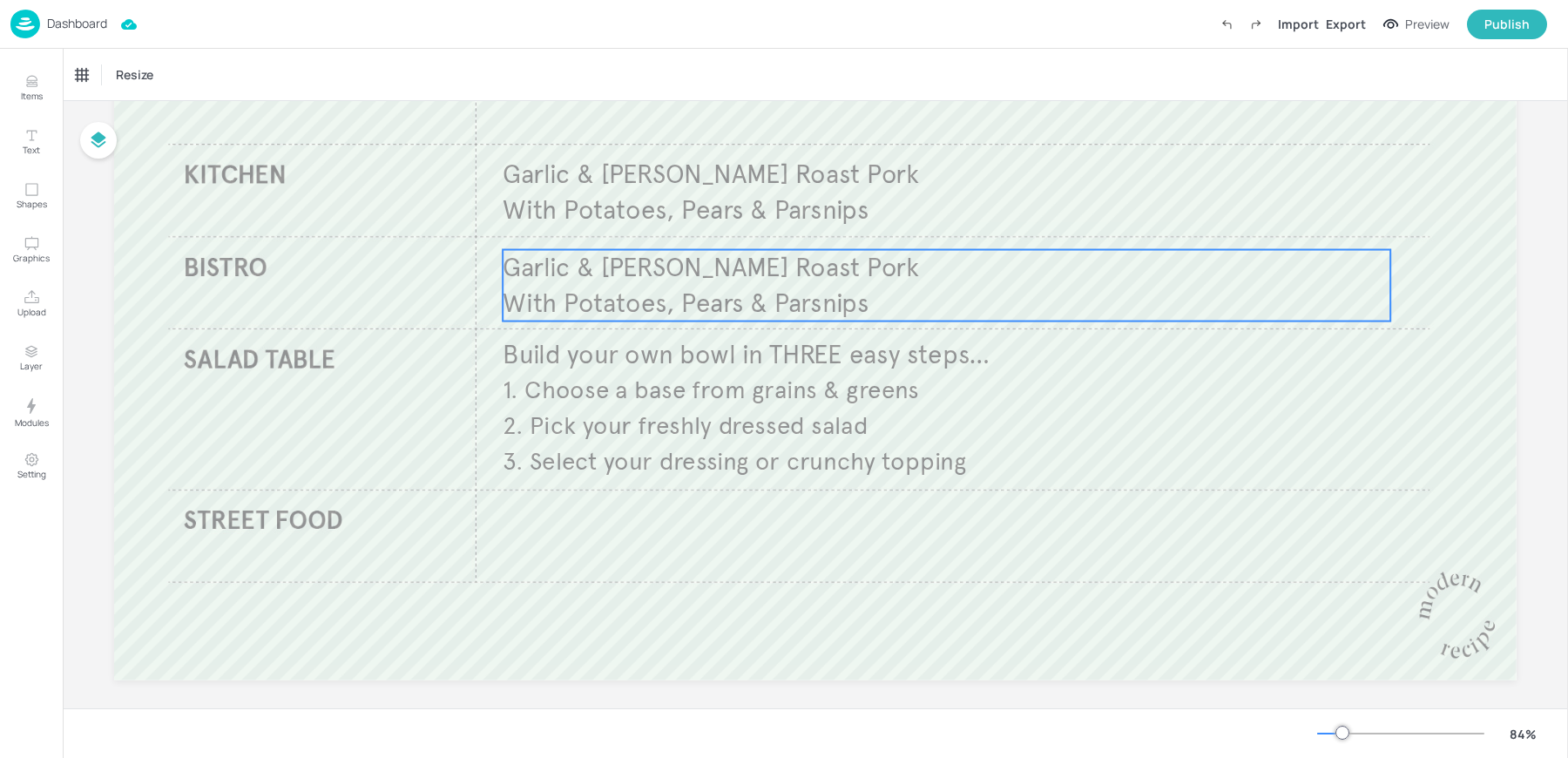
click at [597, 268] on span "Garlic & [PERSON_NAME] Roast Pork" at bounding box center [711, 266] width 416 height 32
click at [987, 219] on div "Duplicate" at bounding box center [980, 220] width 23 height 23
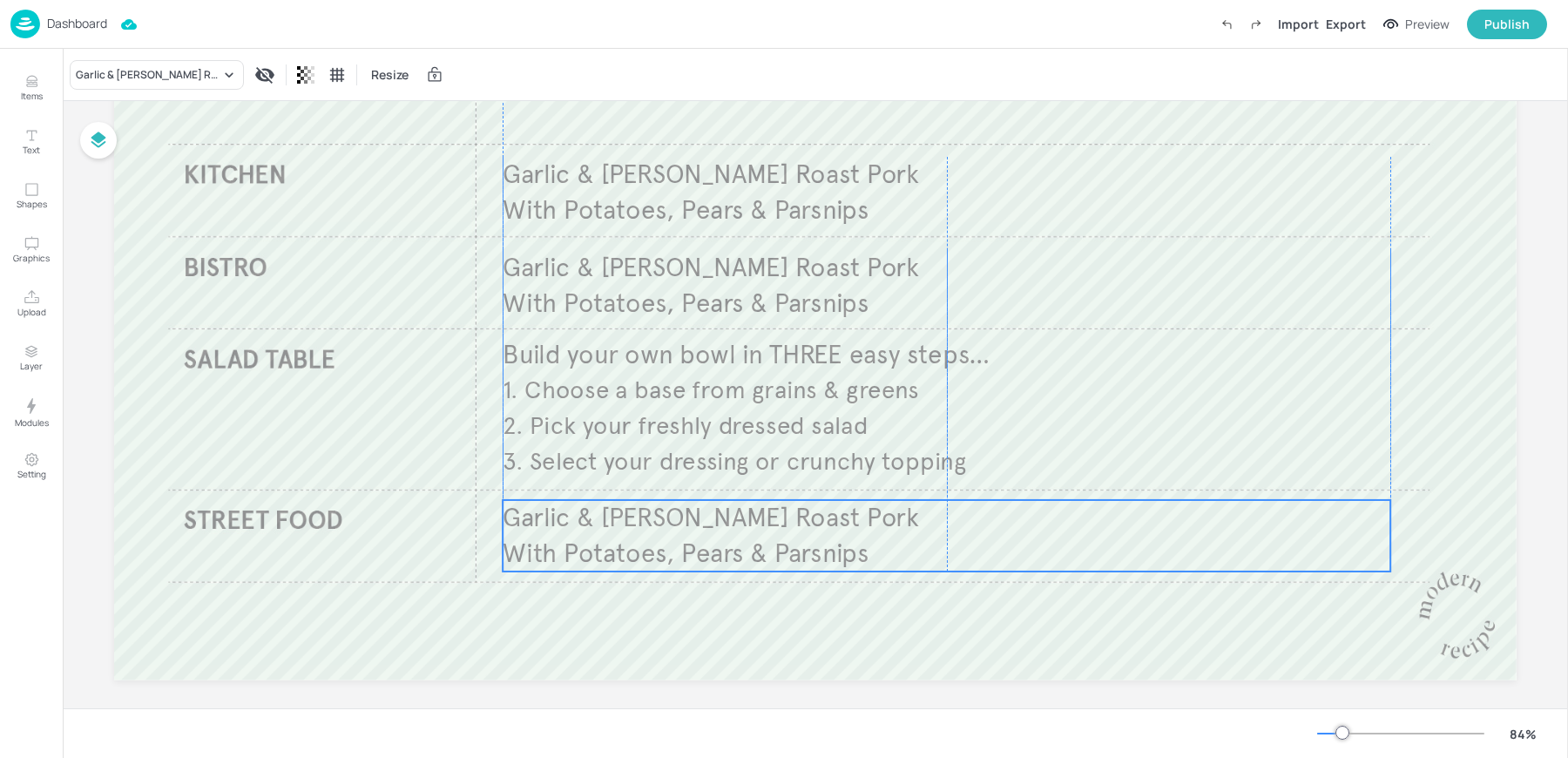
drag, startPoint x: 599, startPoint y: 286, endPoint x: 590, endPoint y: 530, distance: 244.2
click at [590, 530] on span "Garlic & [PERSON_NAME] Roast Pork" at bounding box center [711, 518] width 416 height 32
click at [590, 530] on span "Garlic & [PERSON_NAME] Roast Pork" at bounding box center [711, 519] width 416 height 32
click at [138, 73] on div "Garlic & [PERSON_NAME] Roast Pork" at bounding box center [148, 75] width 145 height 16
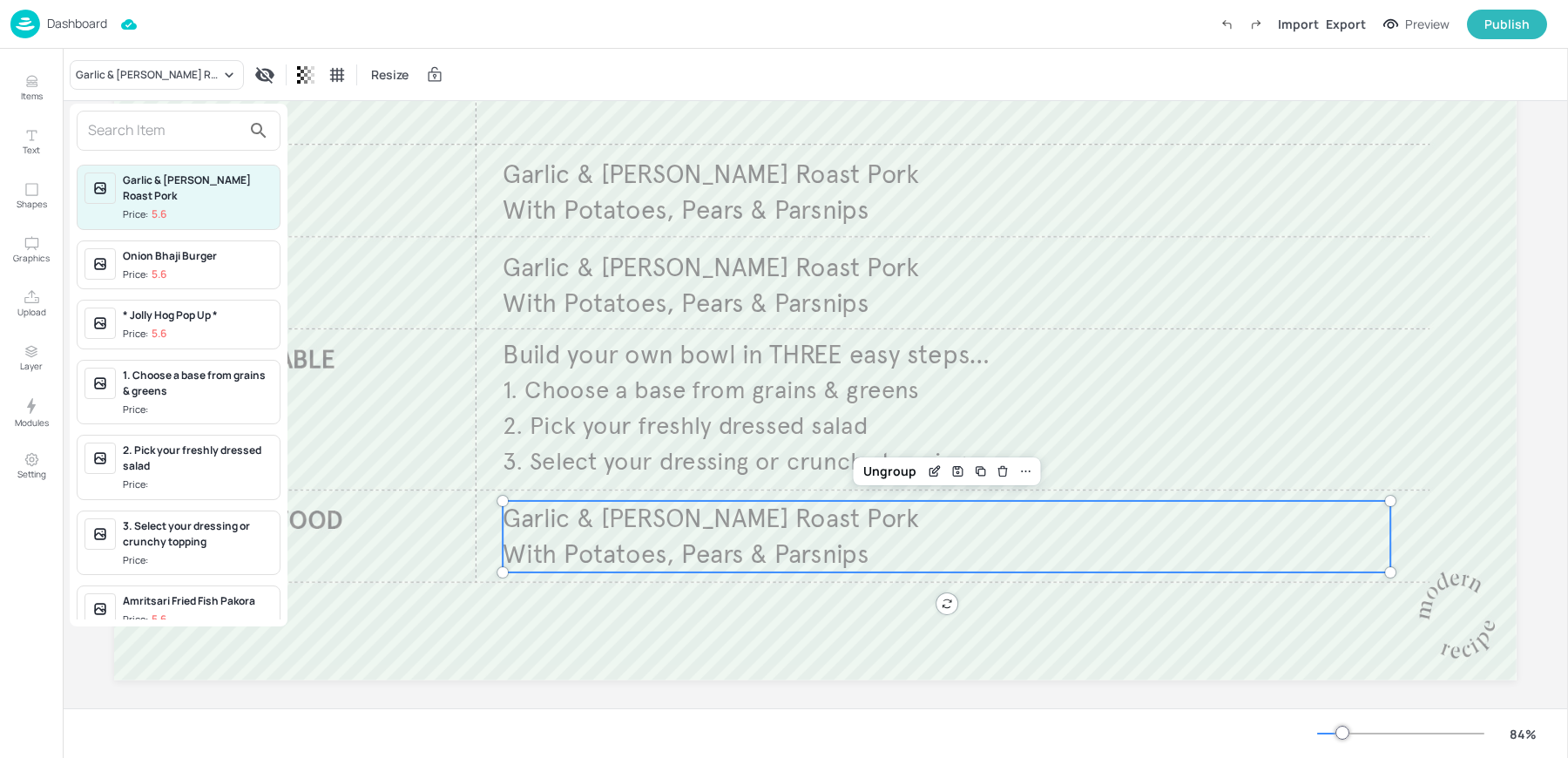
click at [144, 135] on input "text" at bounding box center [165, 131] width 154 height 28
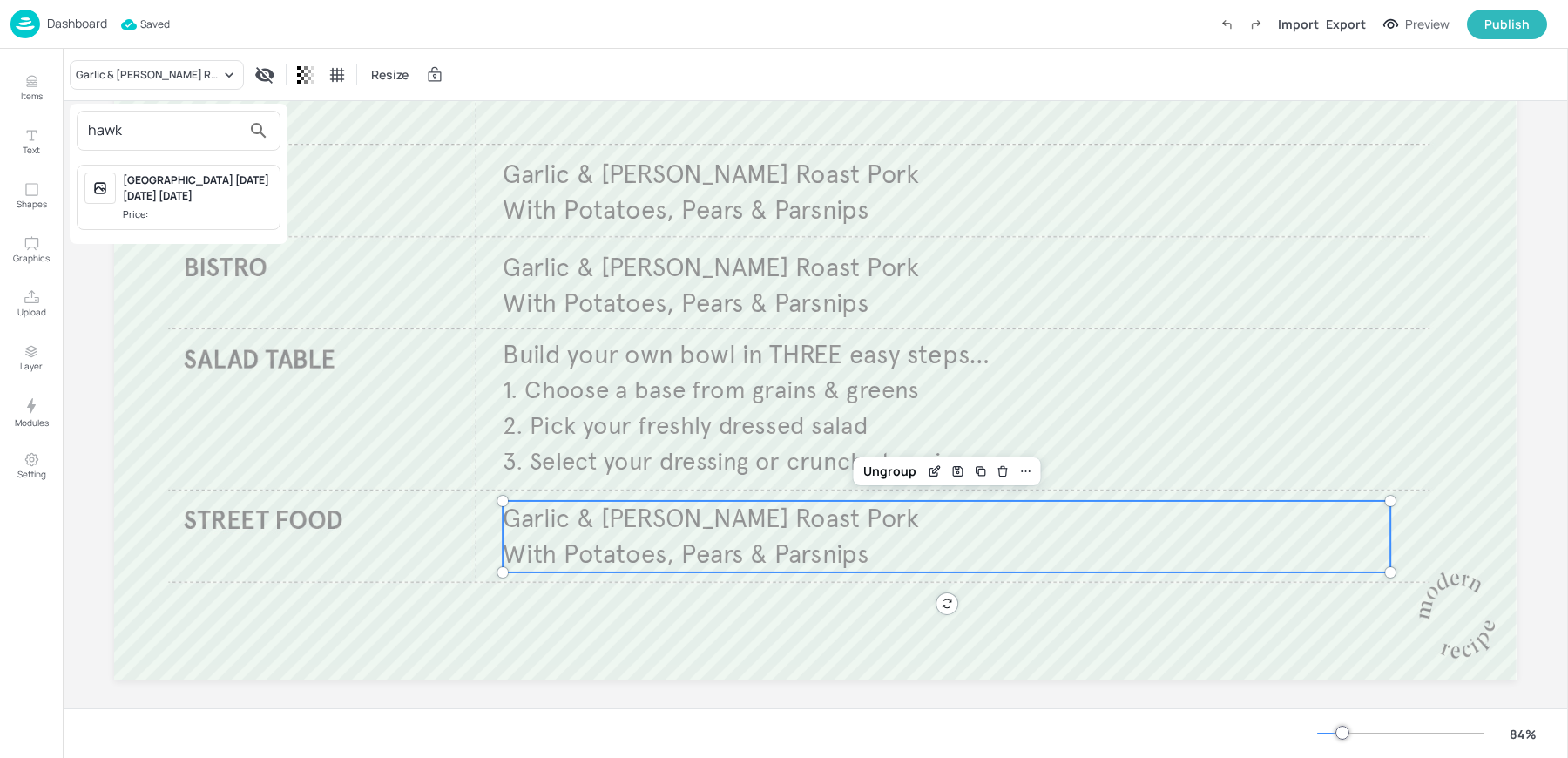
type input "hawk"
click at [168, 214] on span "Price:" at bounding box center [198, 214] width 150 height 15
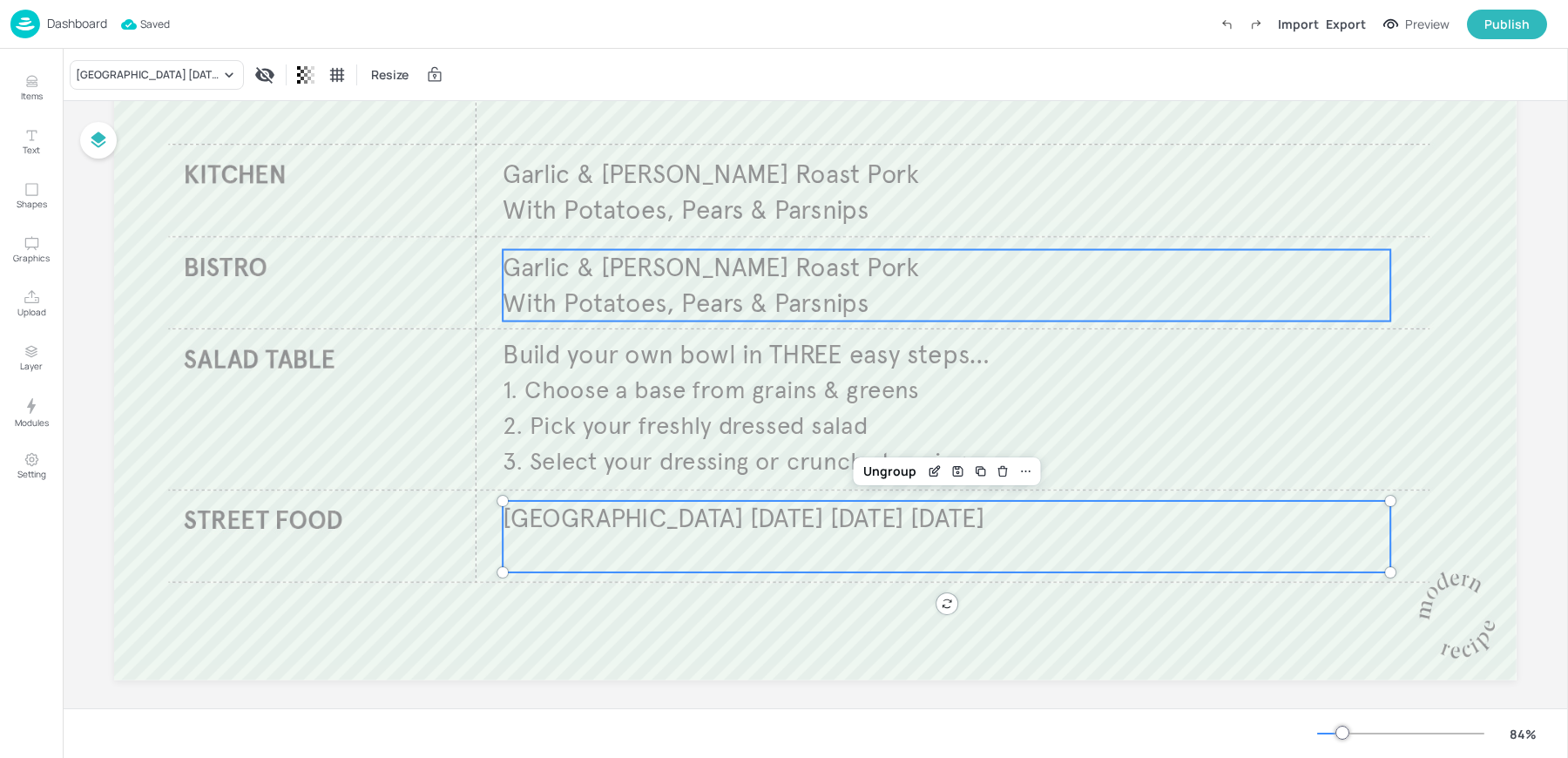
click at [646, 286] on p "With Potatoes, Pears & Parsnips" at bounding box center [946, 303] width 888 height 36
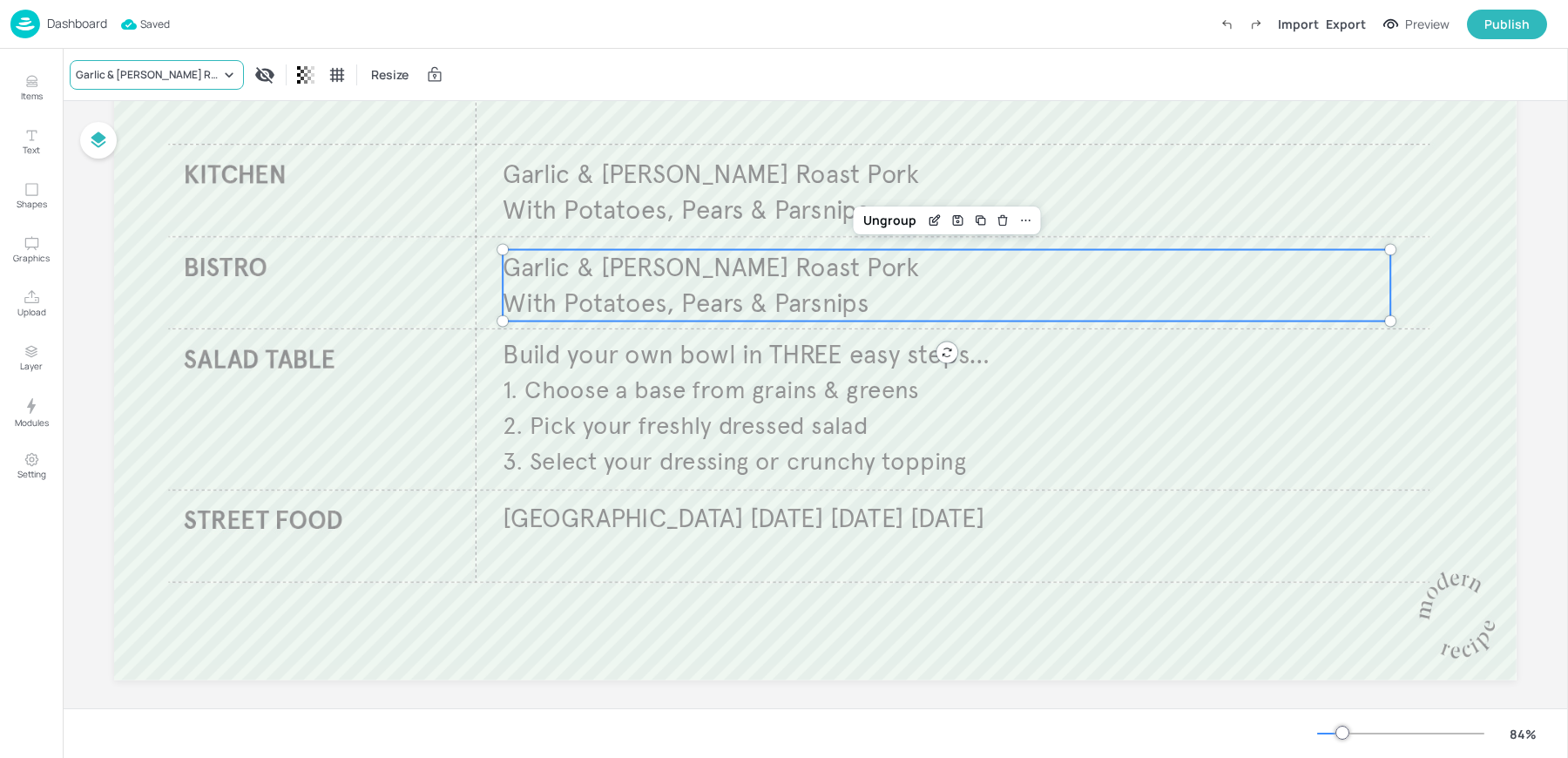
click at [153, 75] on div "Garlic & [PERSON_NAME] Roast Pork" at bounding box center [148, 75] width 145 height 16
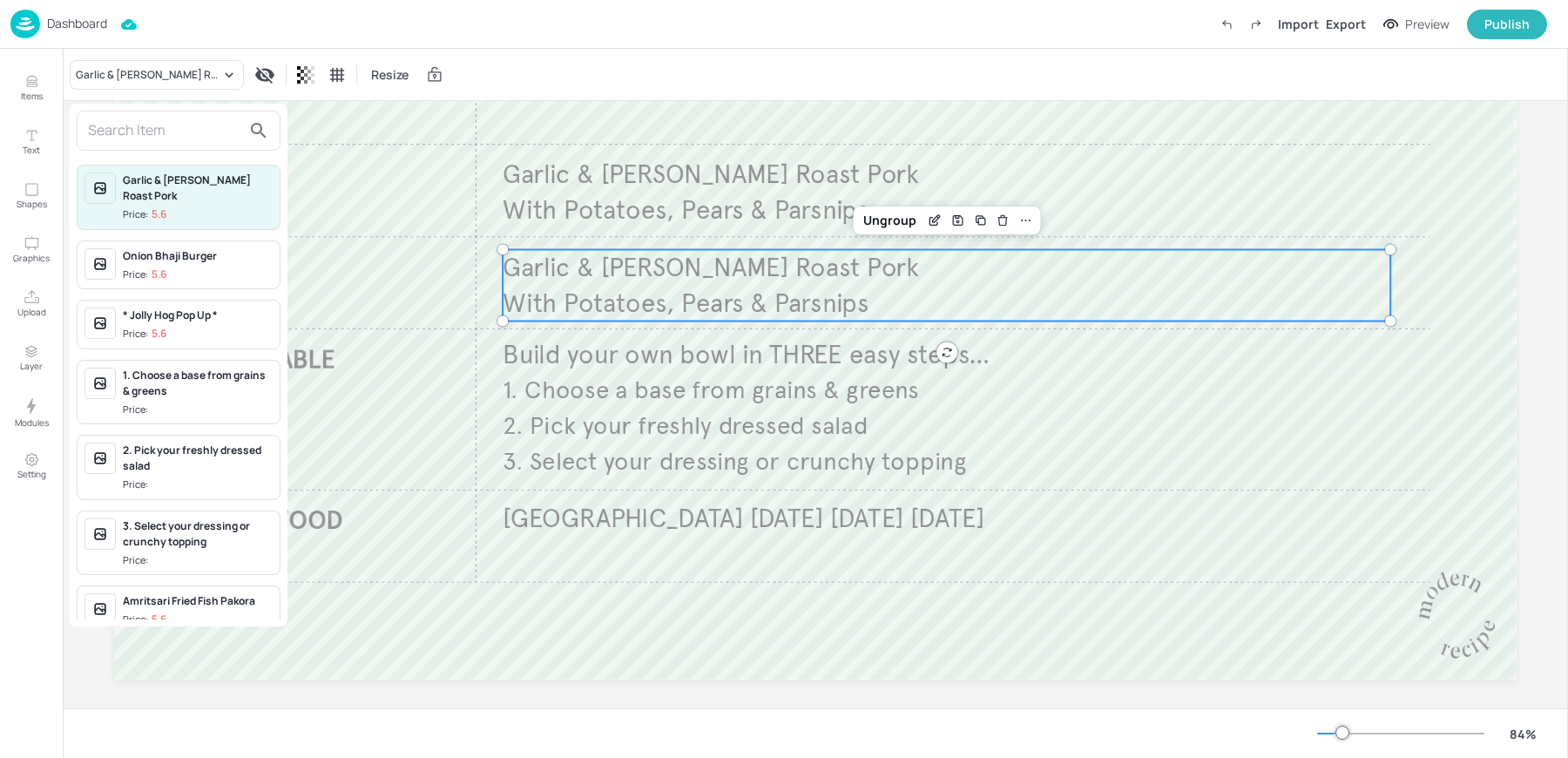
click at [162, 137] on input "text" at bounding box center [165, 131] width 154 height 28
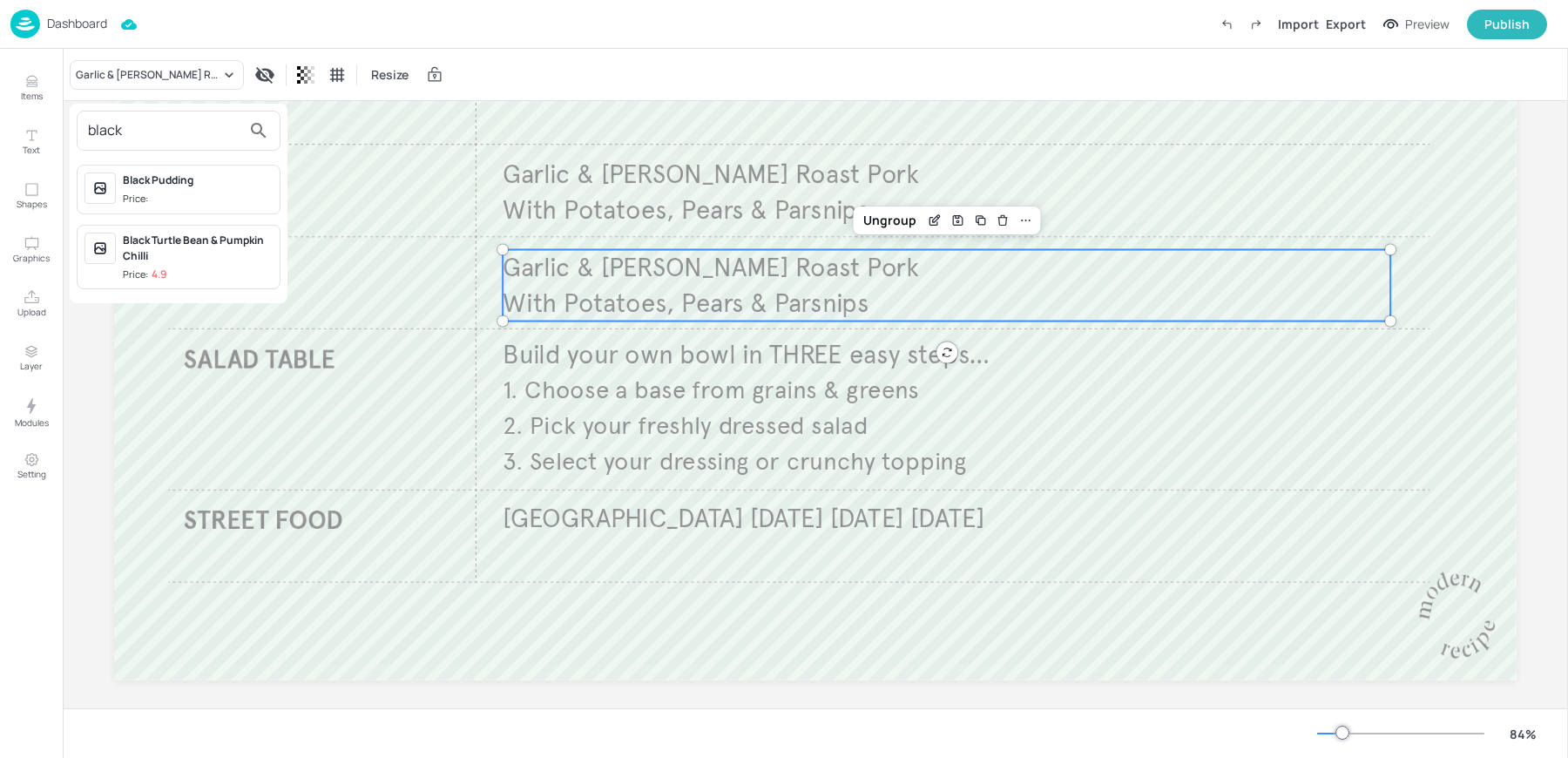
type input "black"
click at [192, 248] on div "Black Turtle Bean & Pumpkin Chilli" at bounding box center [198, 248] width 150 height 31
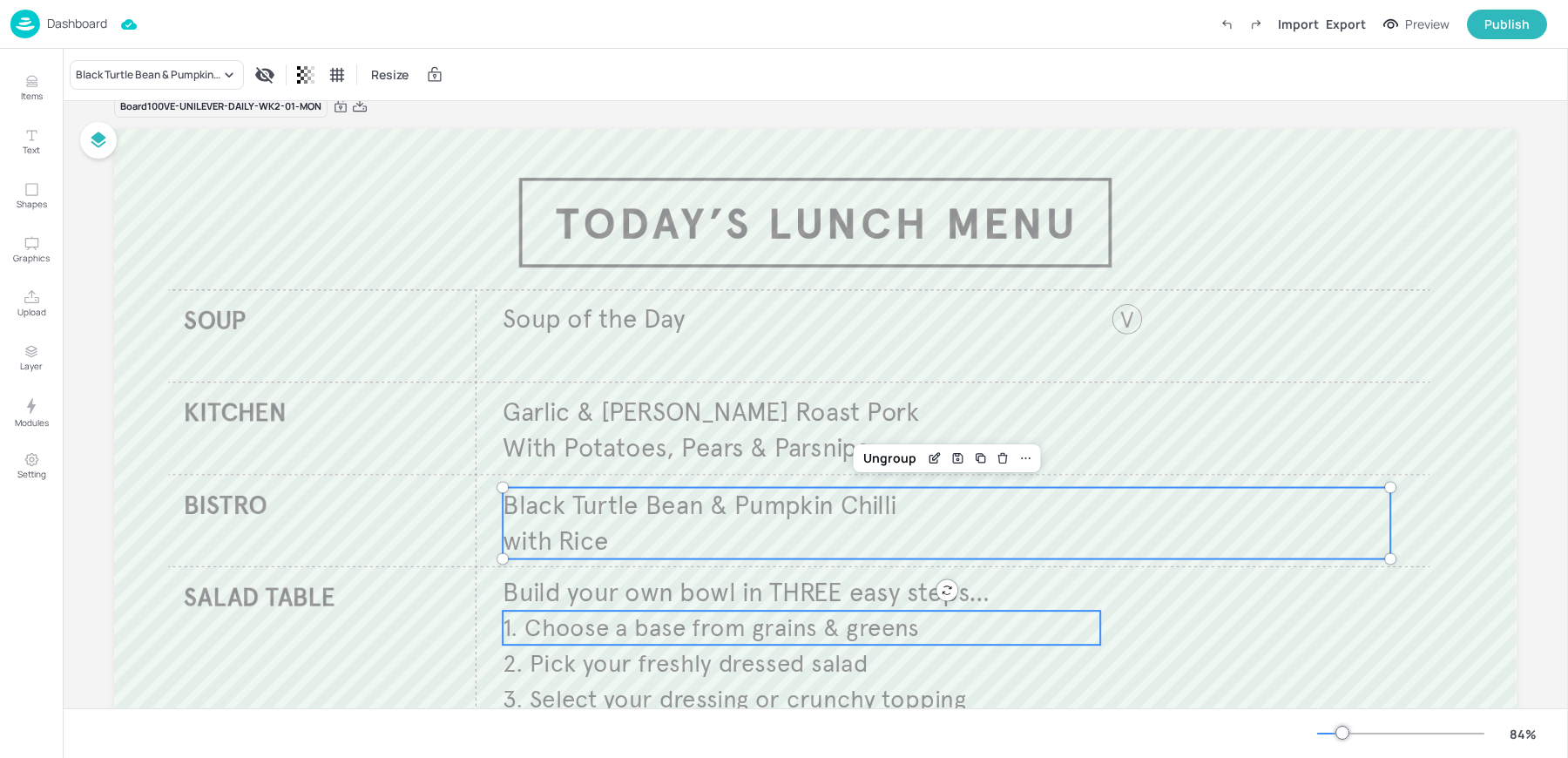
scroll to position [0, 0]
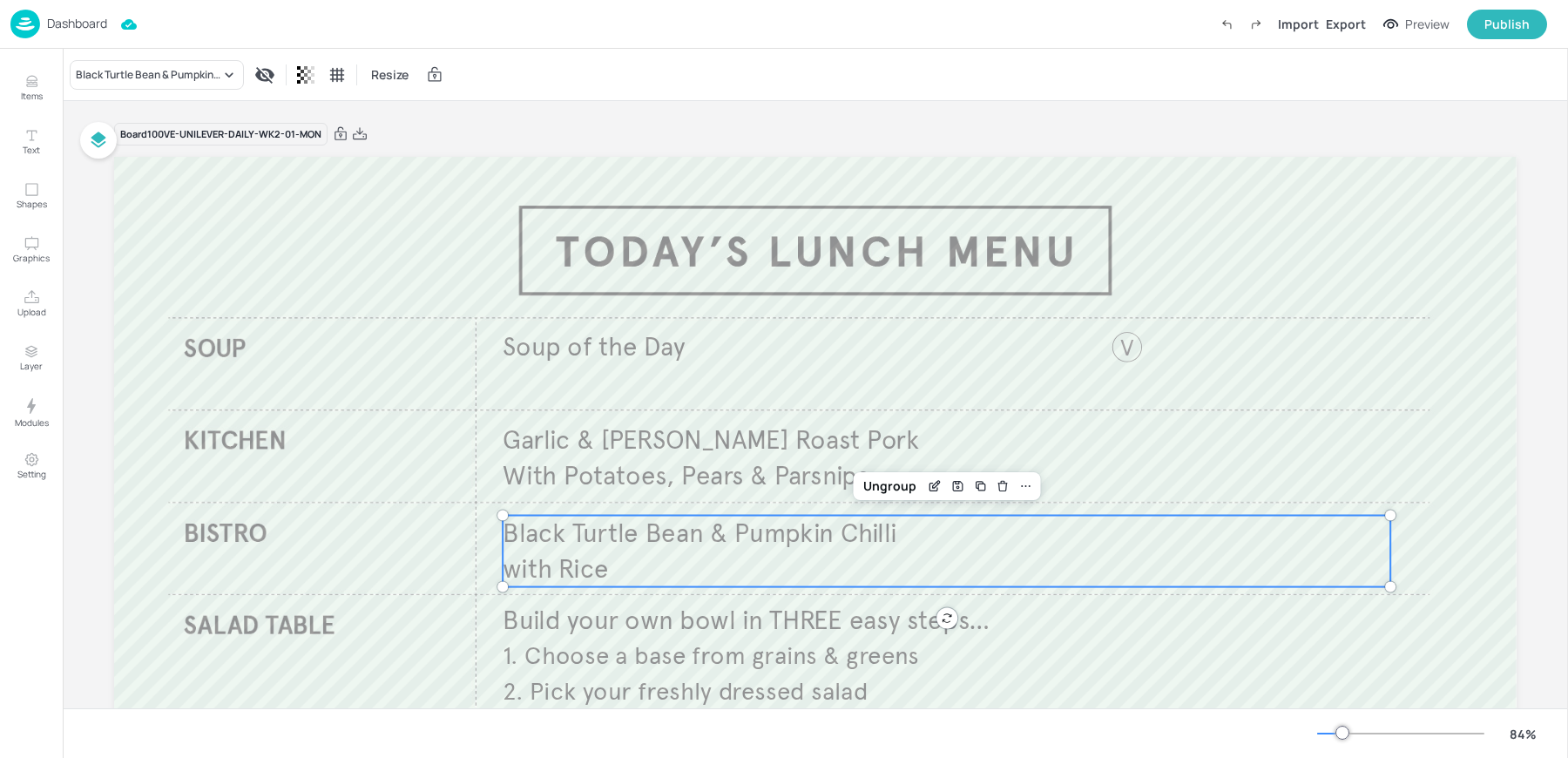
click at [553, 134] on div "Board 100VE-UNILEVER-DAILY-WK2-01-MON" at bounding box center [815, 134] width 1402 height 24
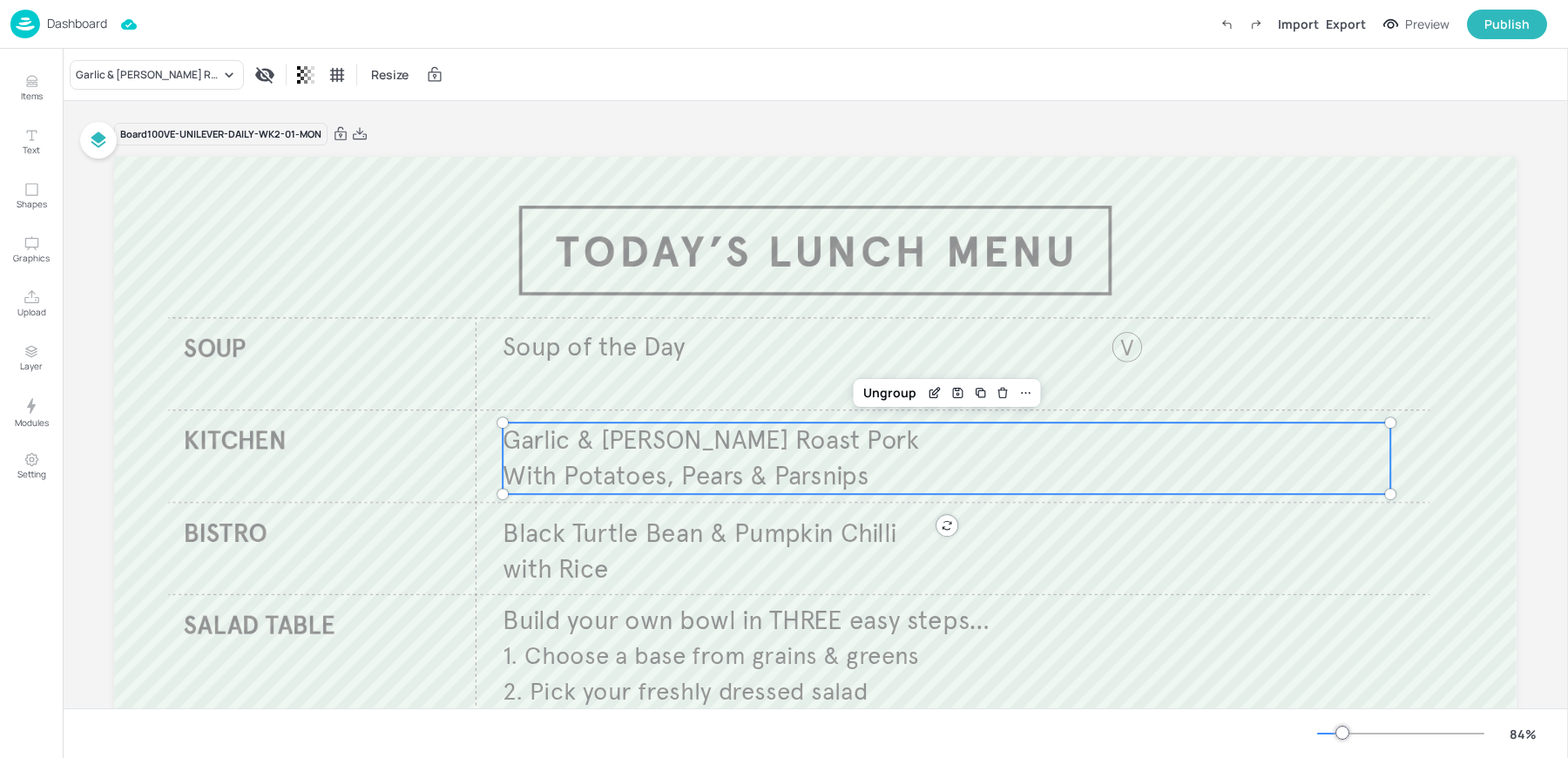
click at [581, 441] on span "Garlic & [PERSON_NAME] Roast Pork" at bounding box center [711, 440] width 416 height 32
click at [951, 397] on icon "Save Layout" at bounding box center [958, 393] width 14 height 14
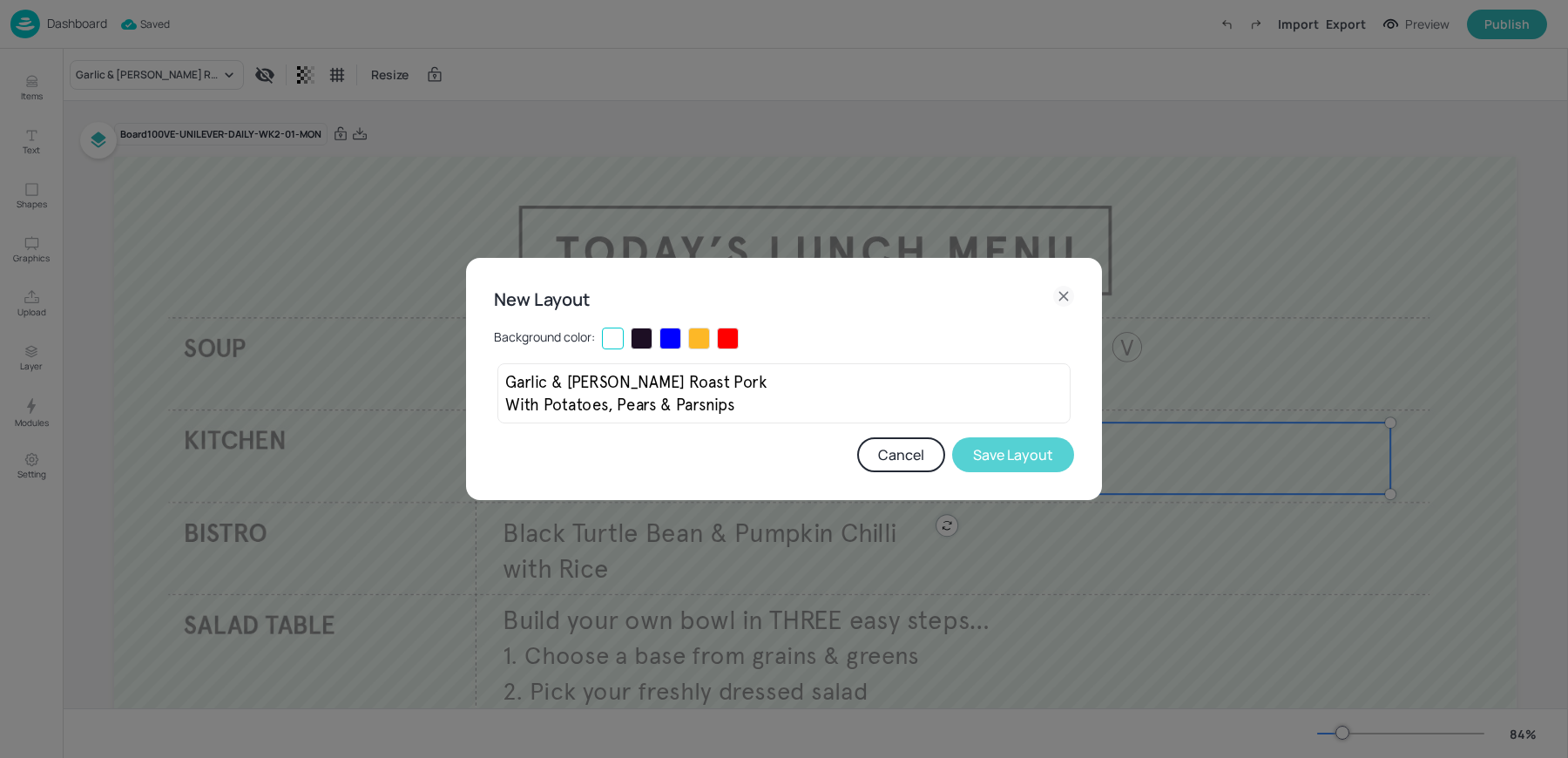
click at [1006, 457] on button "Save Layout" at bounding box center [1014, 455] width 122 height 35
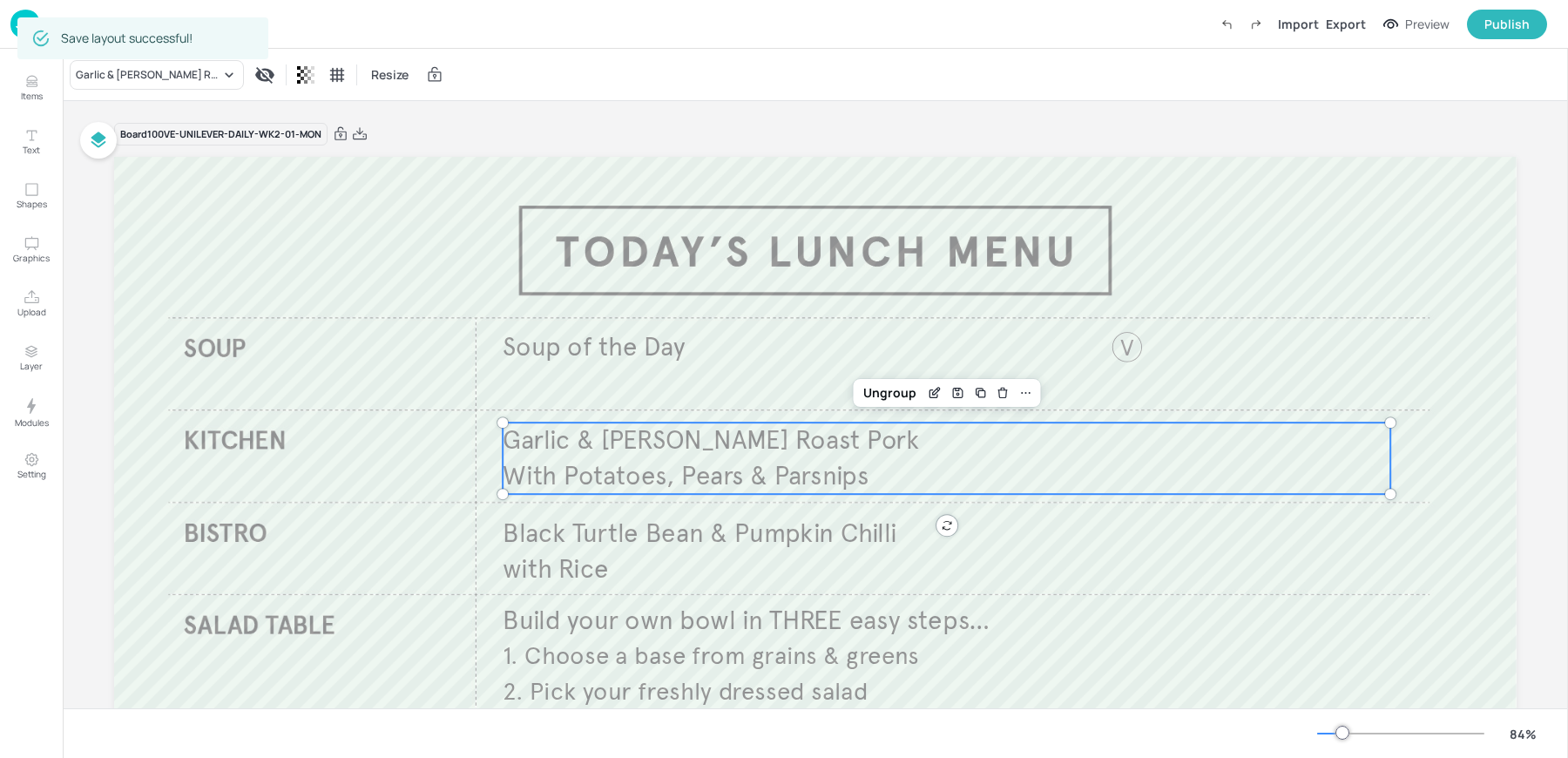
click at [684, 67] on div "Garlic & Rosemary Roast Pork Resize" at bounding box center [815, 74] width 1505 height 52
click at [14, 23] on img at bounding box center [25, 24] width 30 height 29
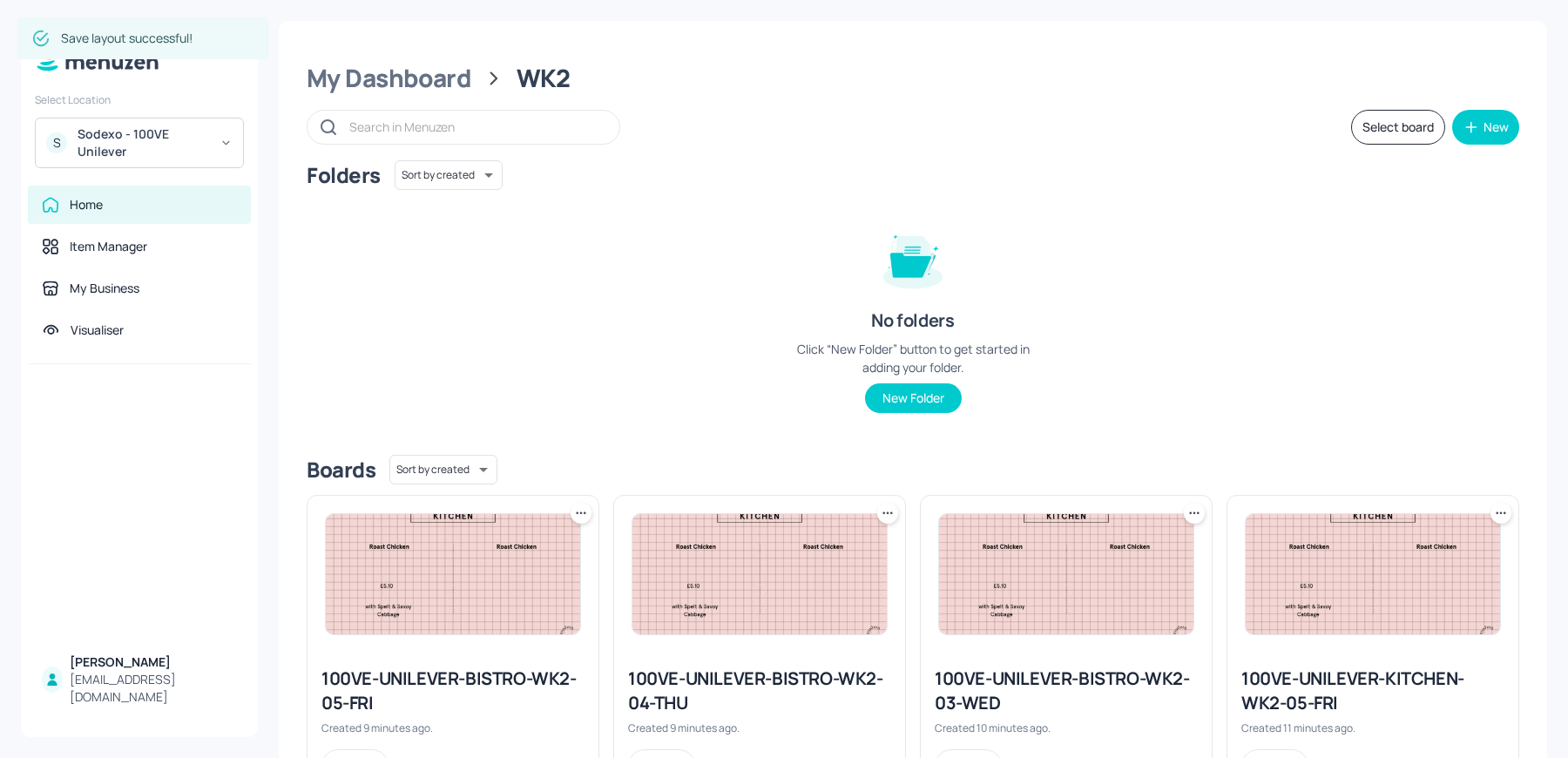
click at [373, 79] on div "My Dashboard" at bounding box center [389, 79] width 165 height 31
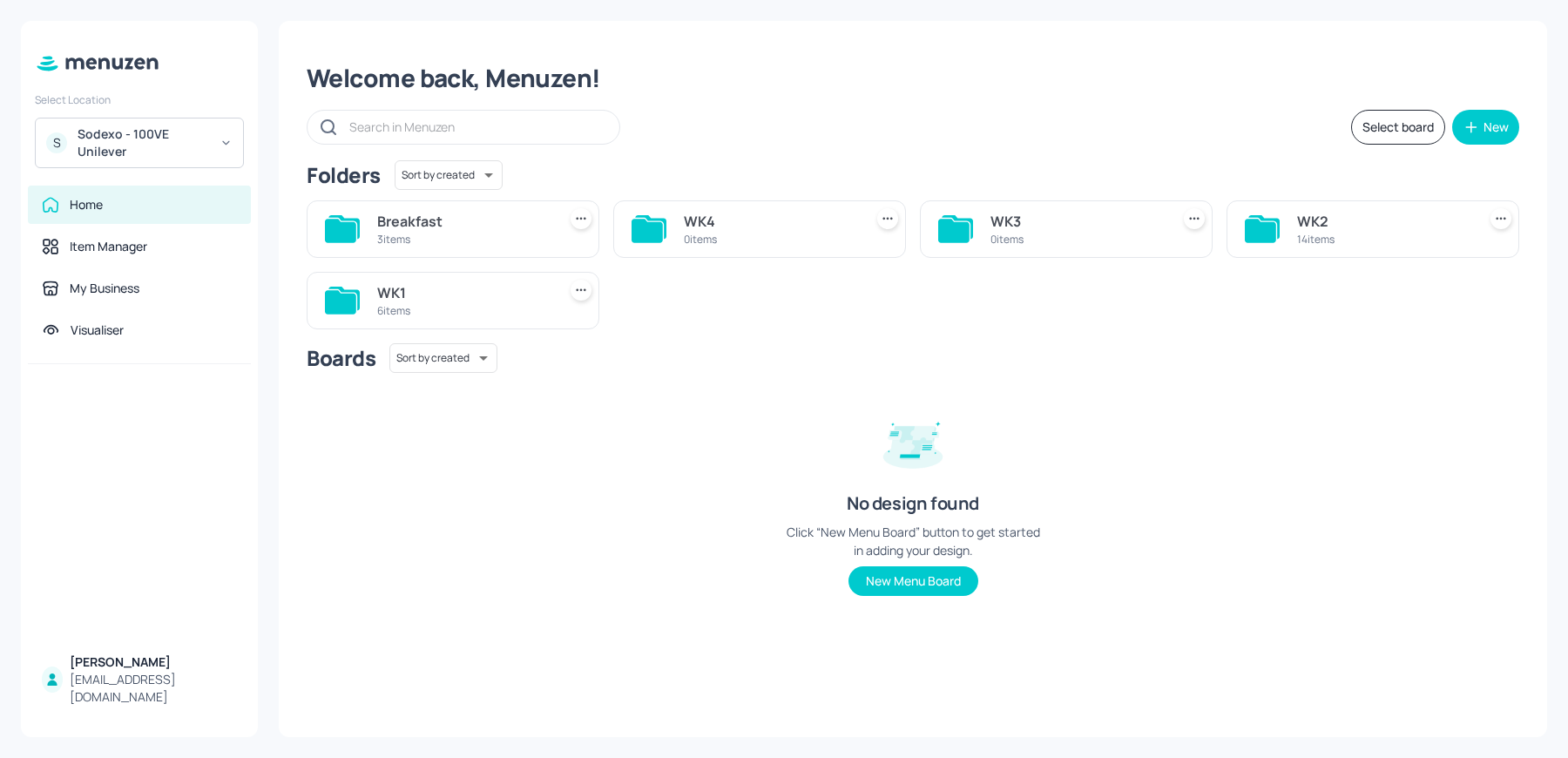
click at [469, 284] on div "WK1" at bounding box center [464, 293] width 173 height 21
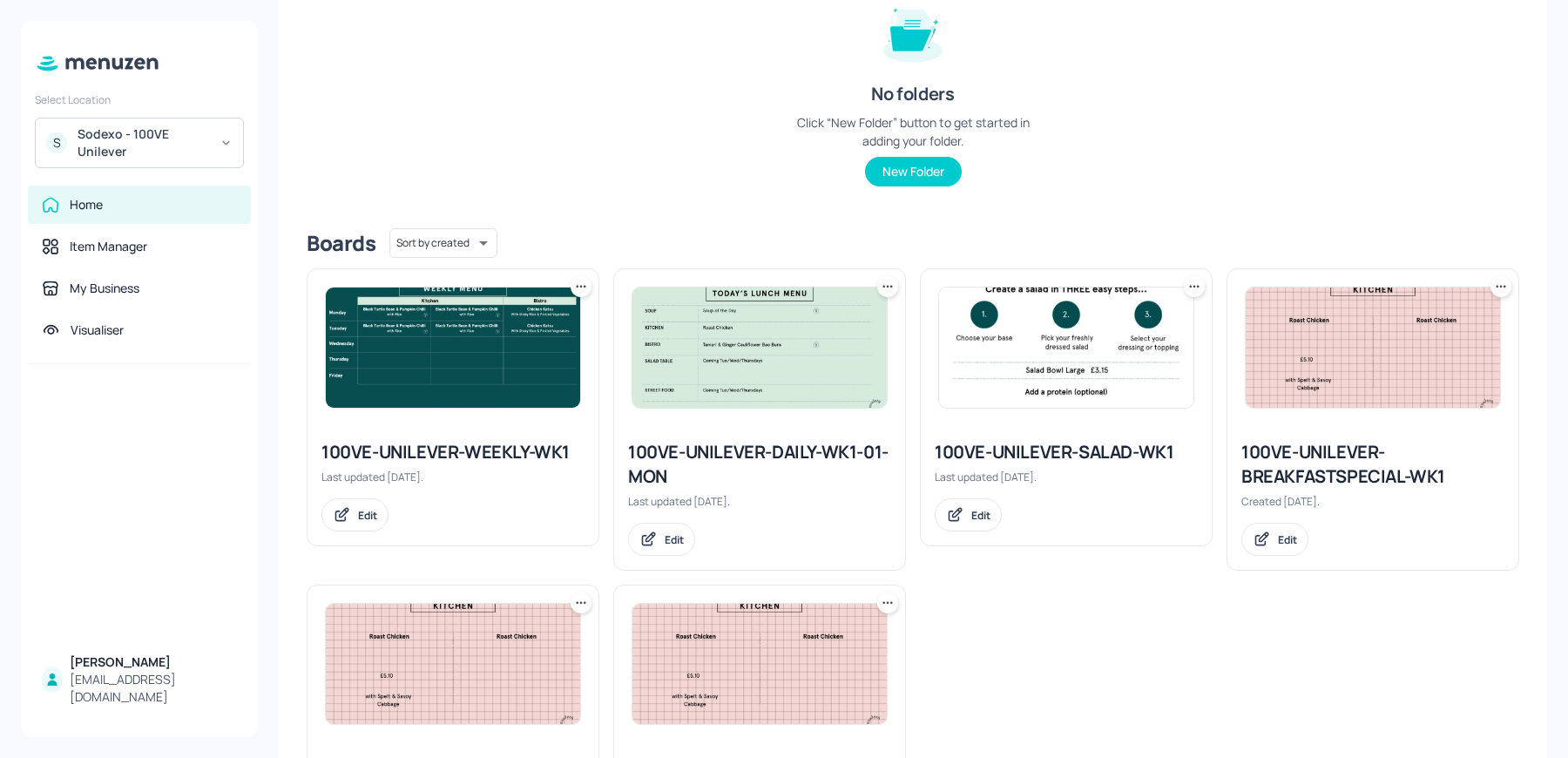
scroll to position [283, 0]
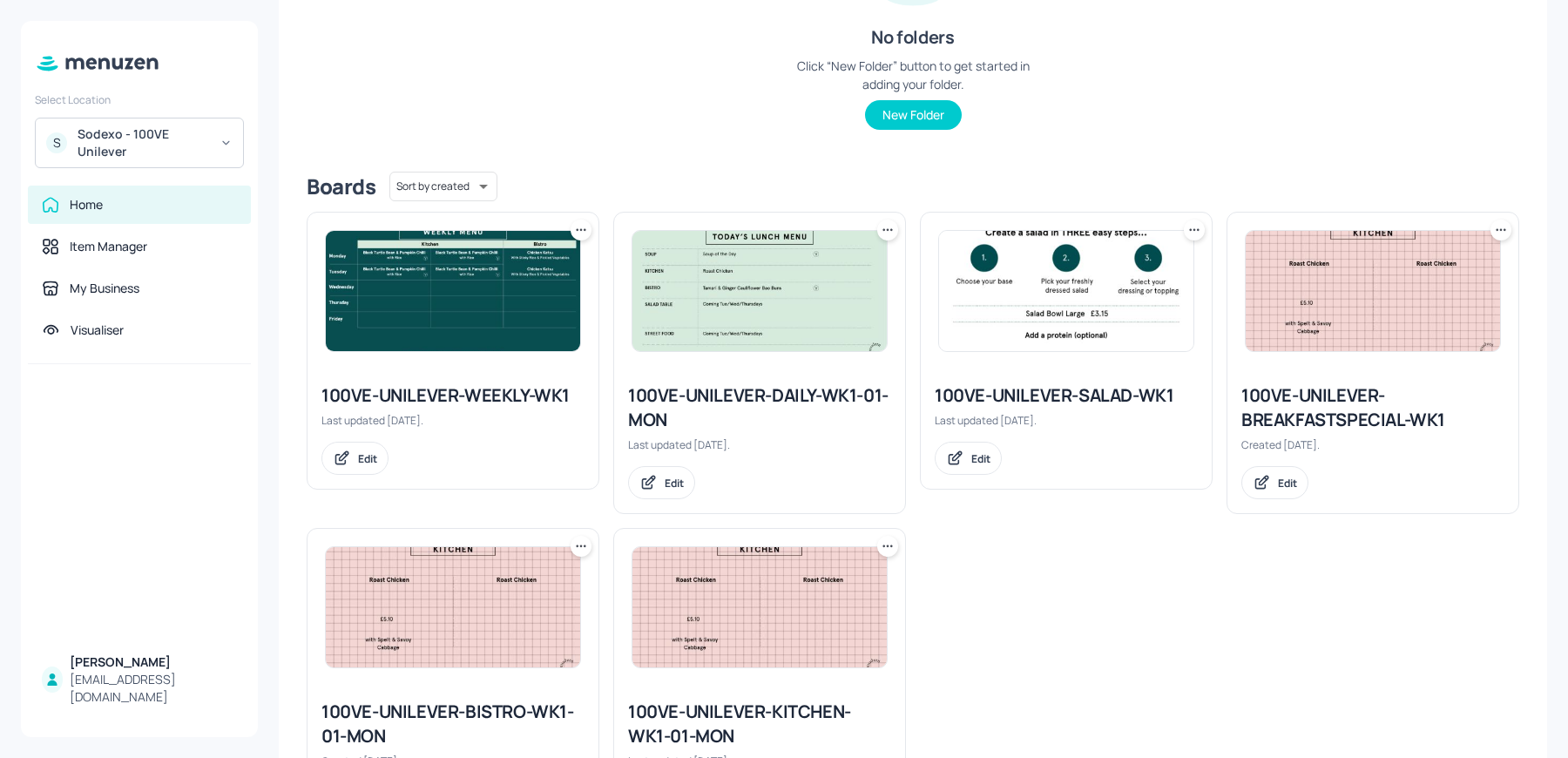
click at [708, 322] on img at bounding box center [759, 291] width 254 height 121
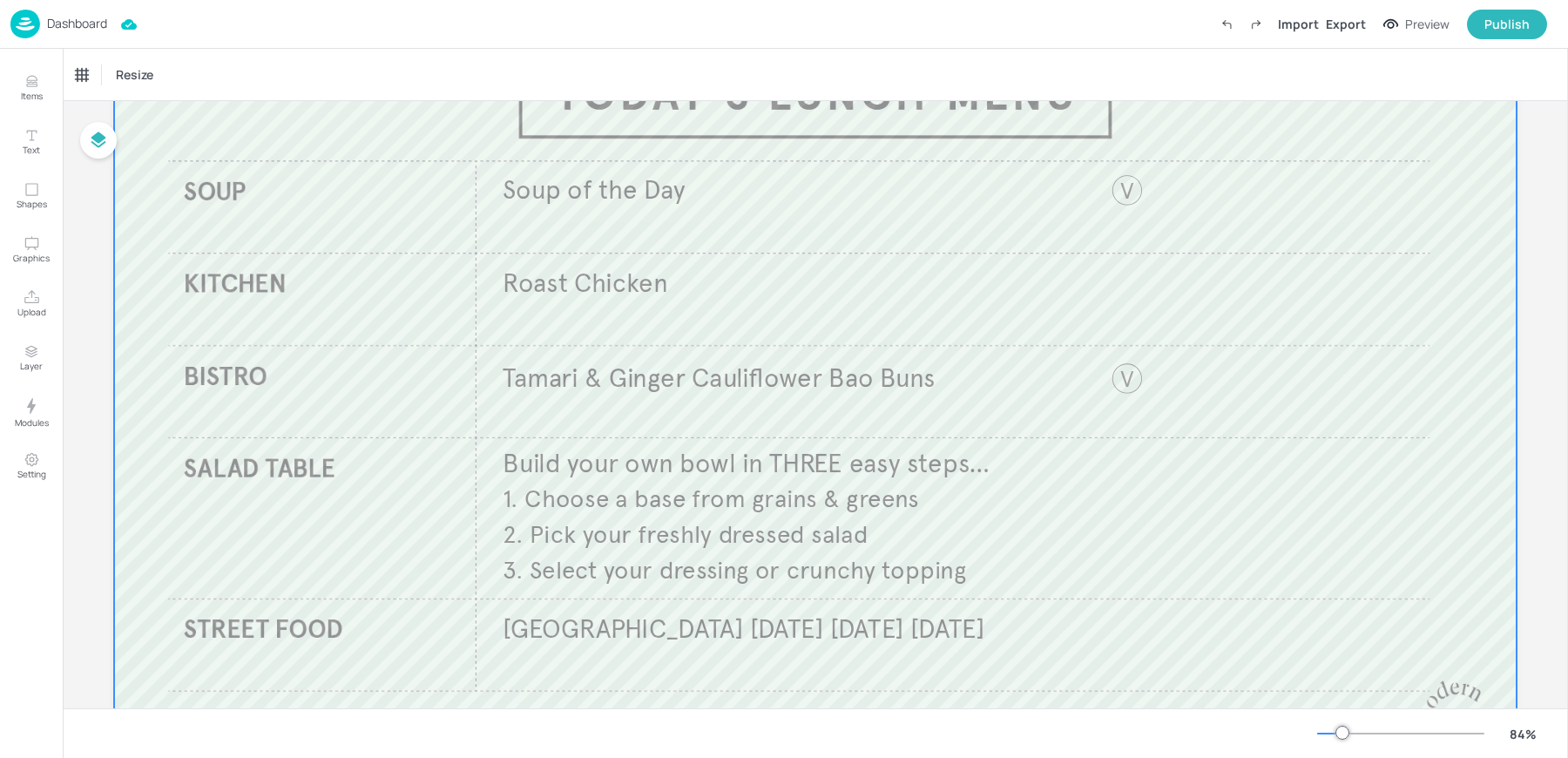
scroll to position [179, 0]
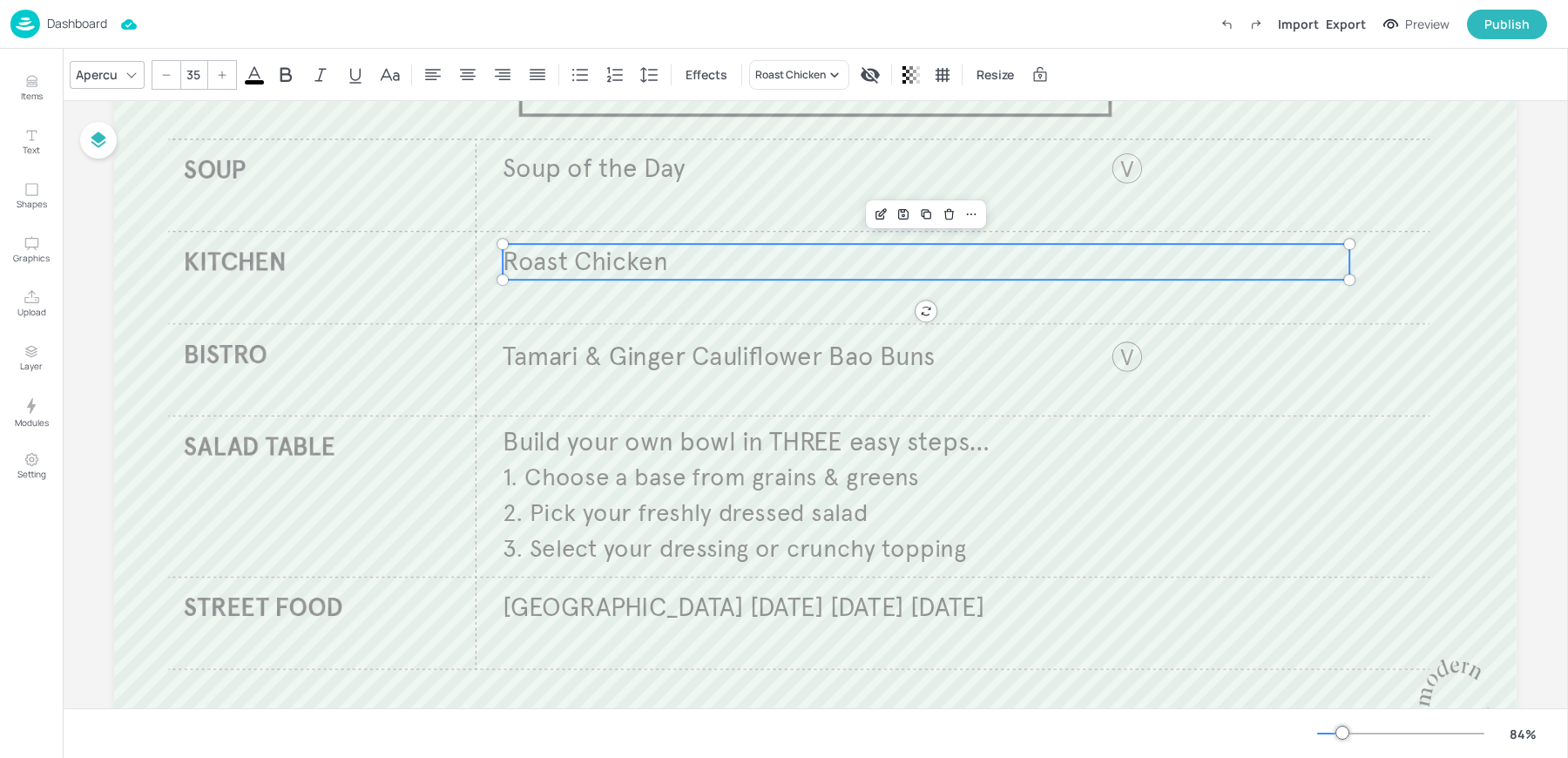
click at [554, 268] on span "Roast Chicken" at bounding box center [586, 261] width 166 height 32
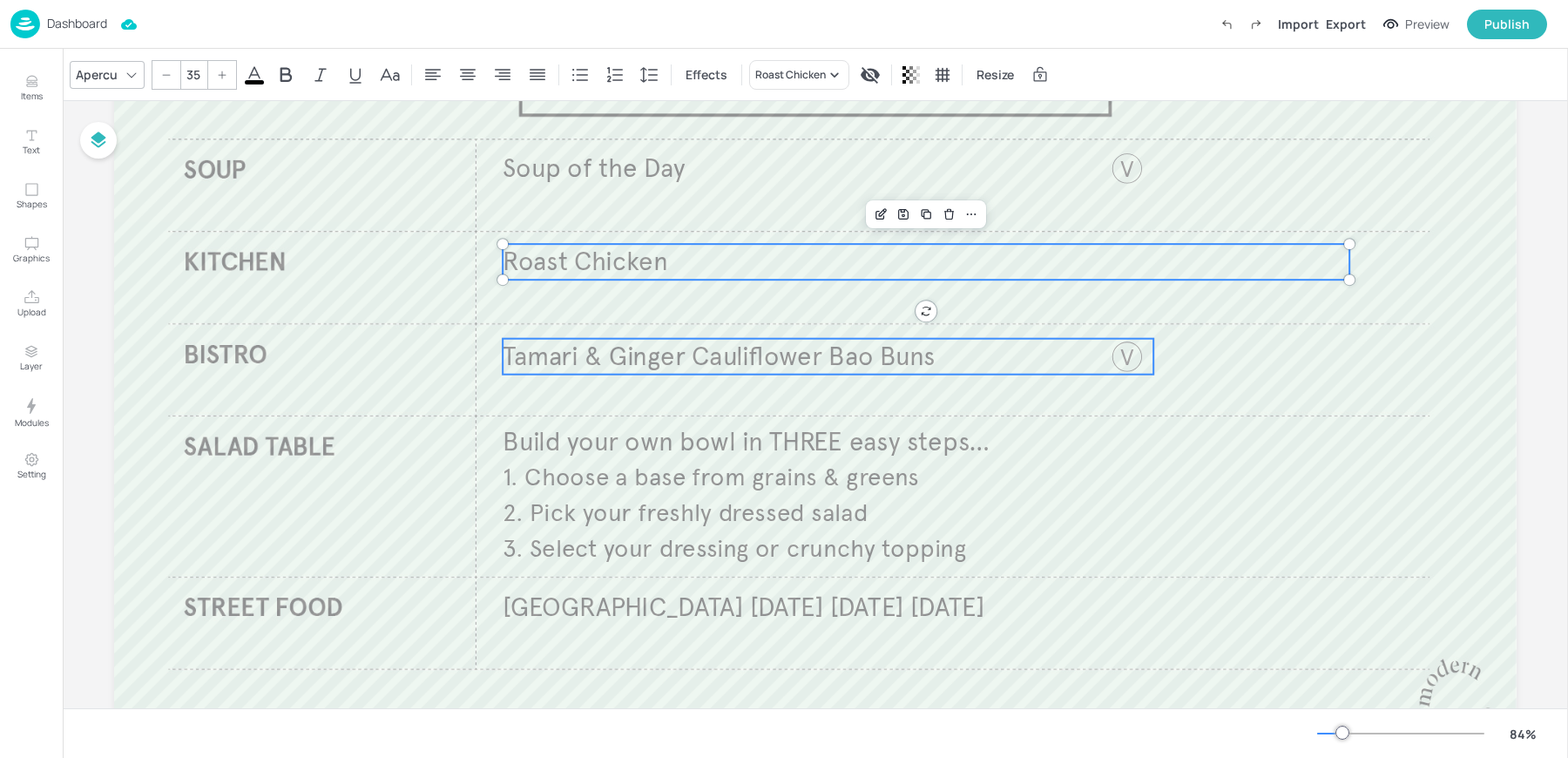
click at [572, 354] on span "Tamari & Ginger Cauliflower Bao Buns" at bounding box center [719, 355] width 432 height 32
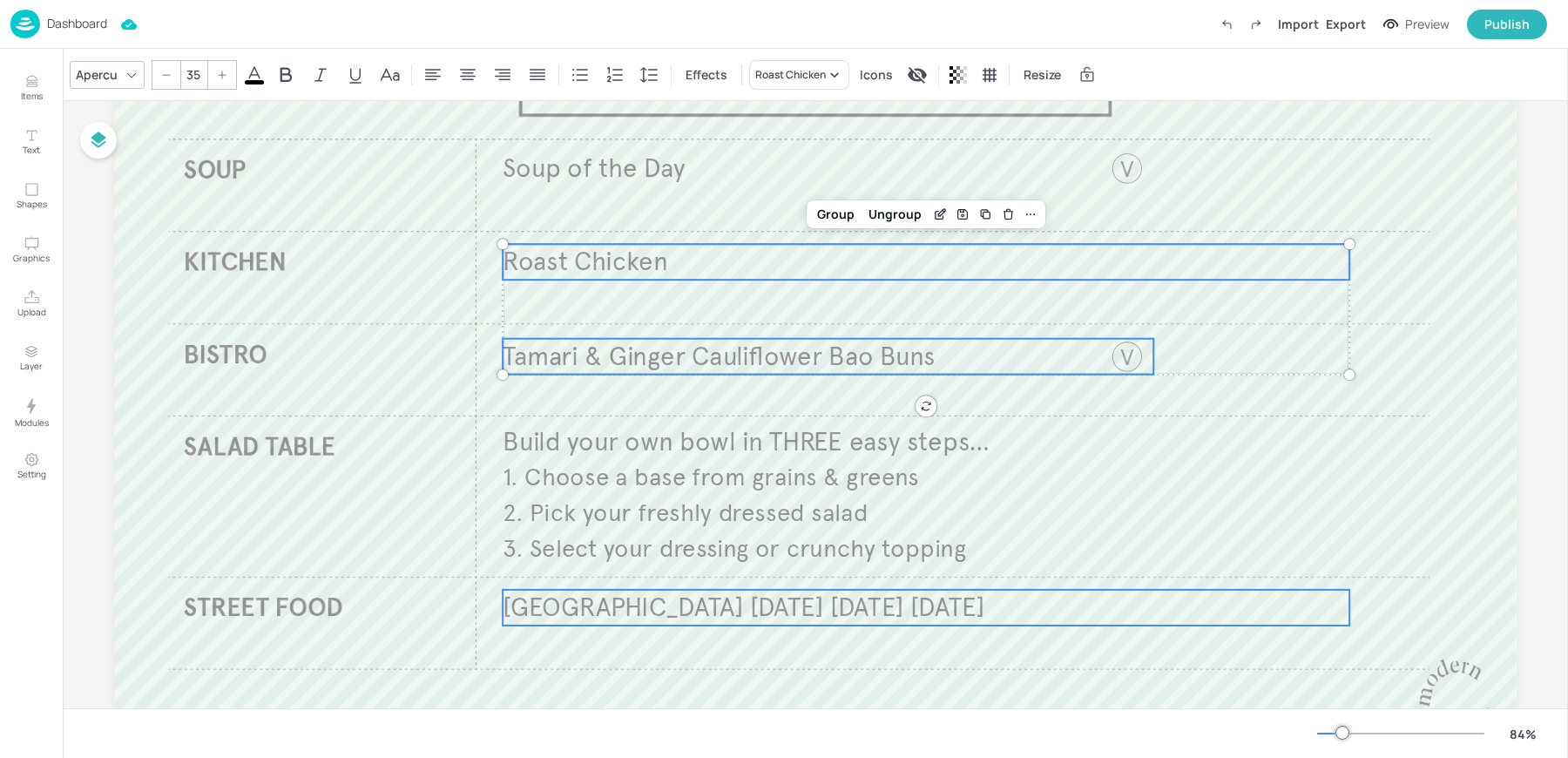
click at [553, 597] on span "[GEOGRAPHIC_DATA] [DATE] [DATE] [DATE]" at bounding box center [744, 607] width 482 height 32
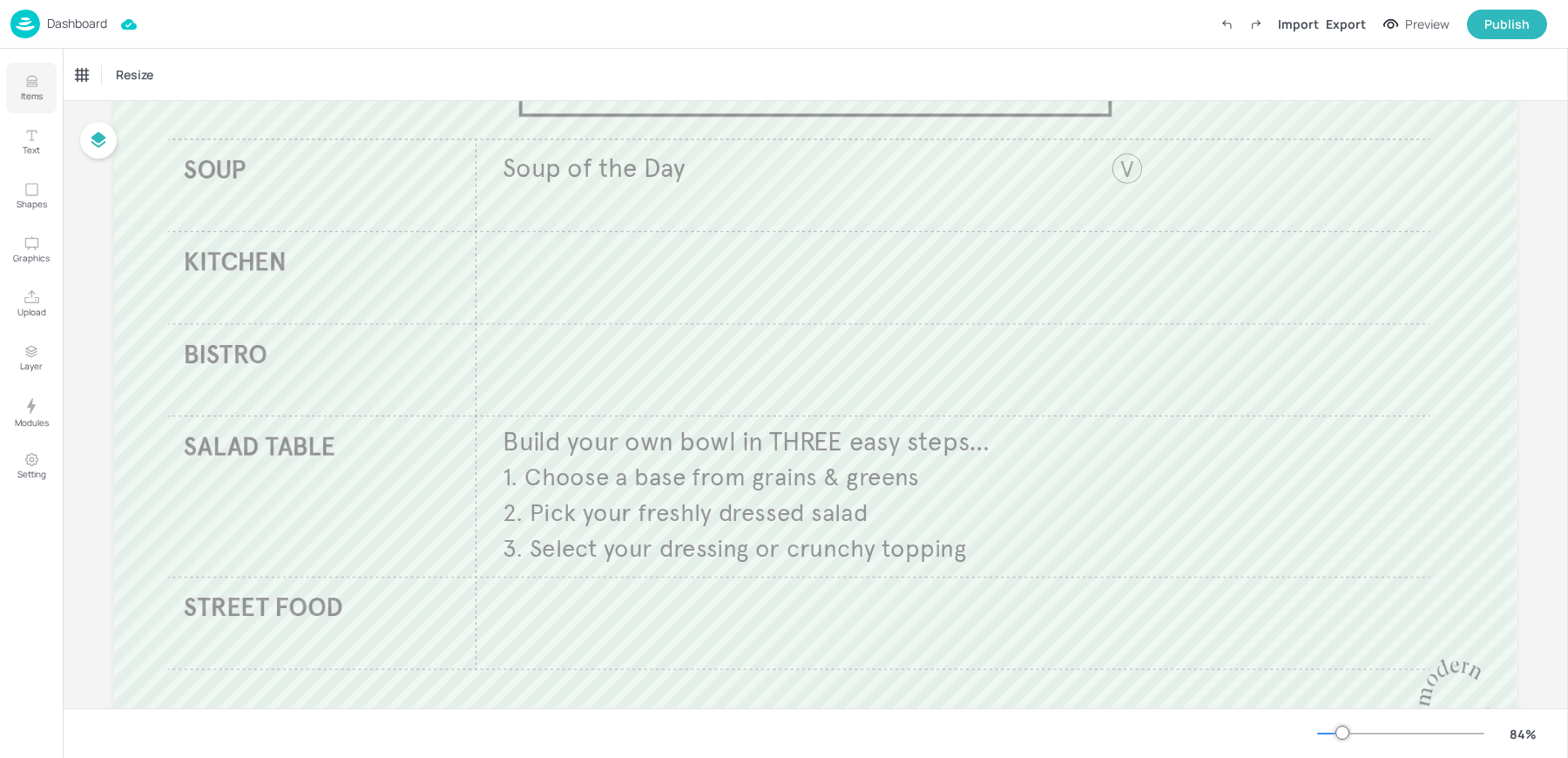
click at [36, 96] on p "Items" at bounding box center [31, 96] width 22 height 12
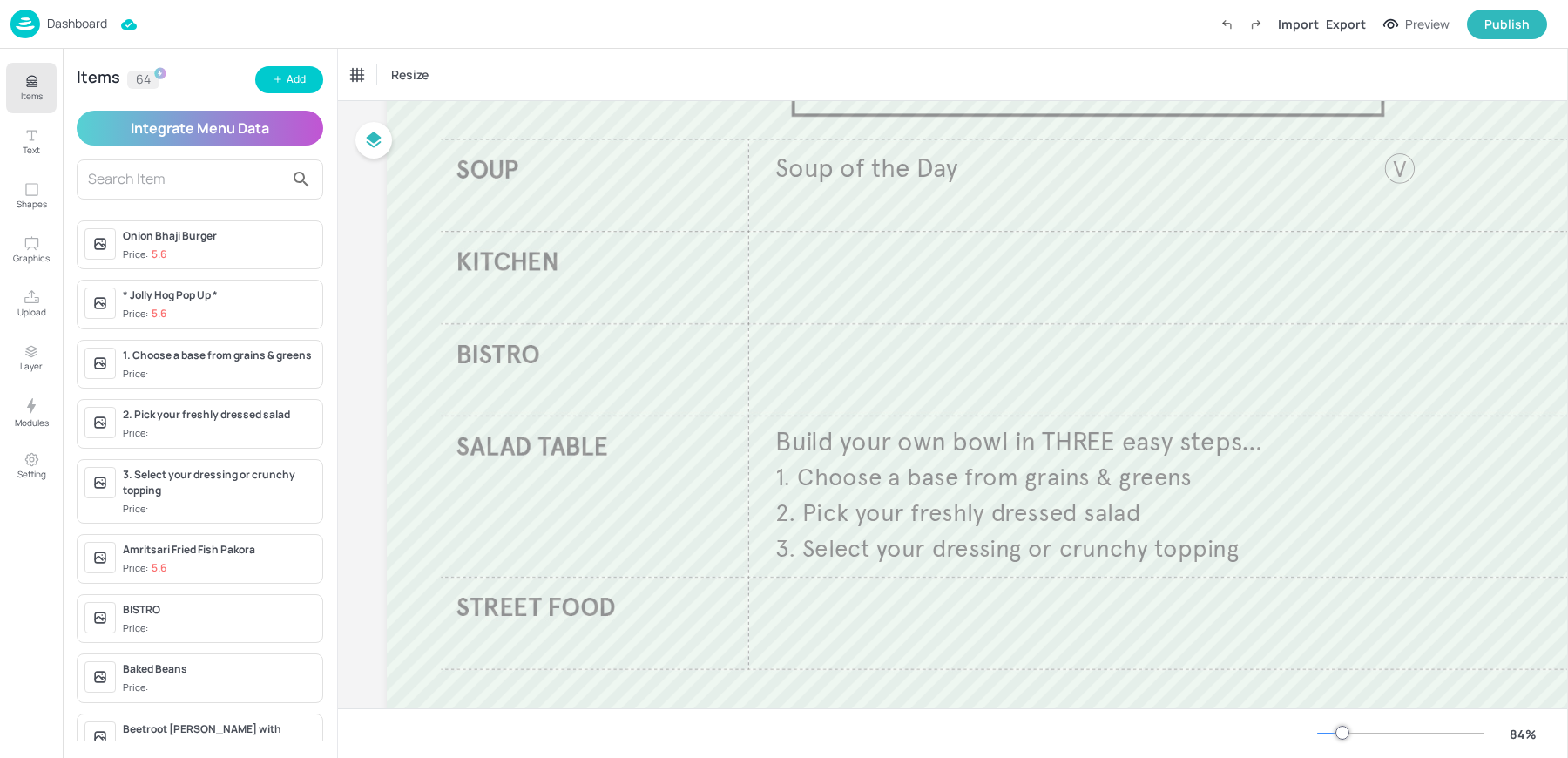
click at [146, 176] on input "text" at bounding box center [186, 180] width 196 height 28
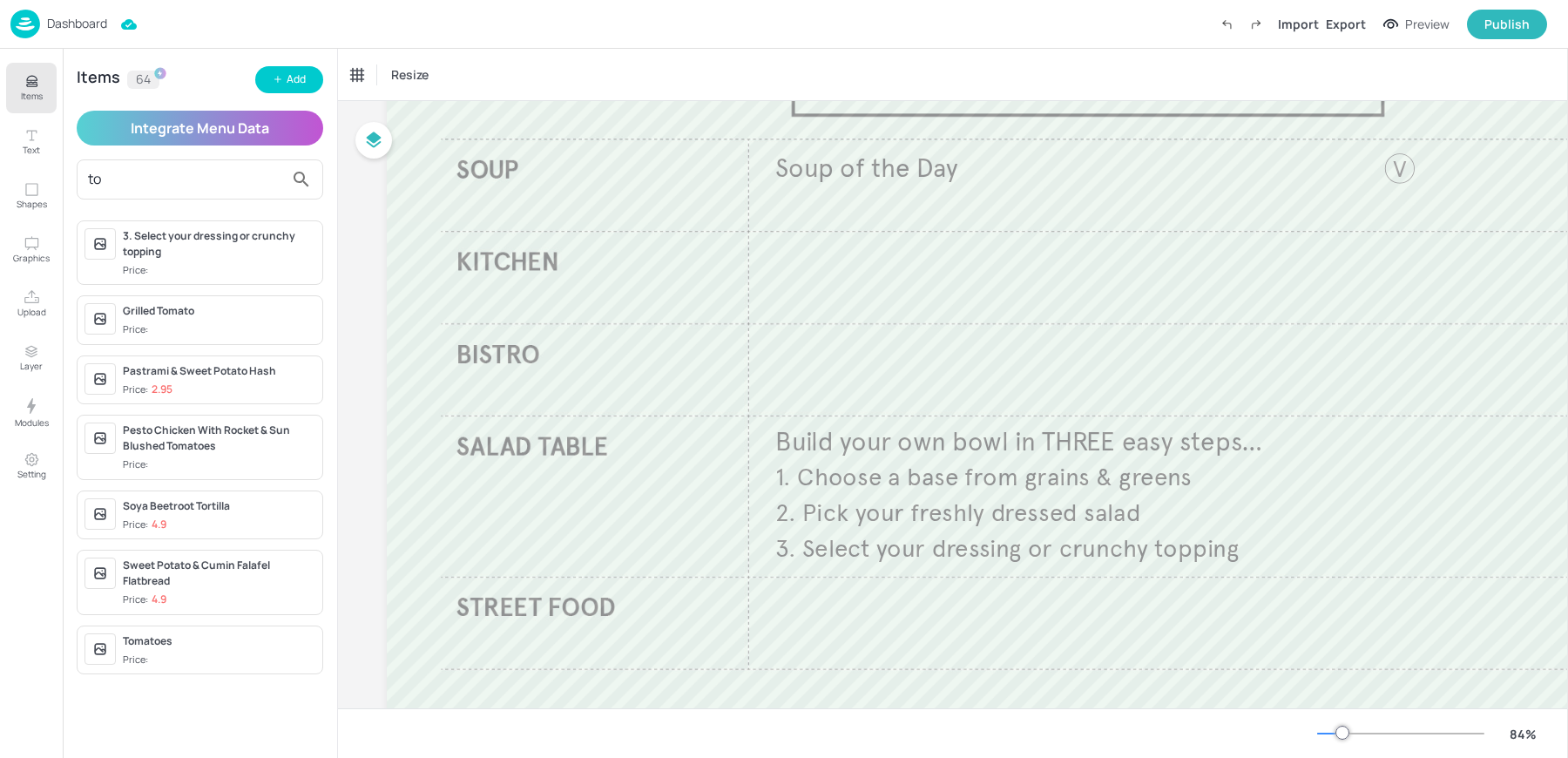
type input "t"
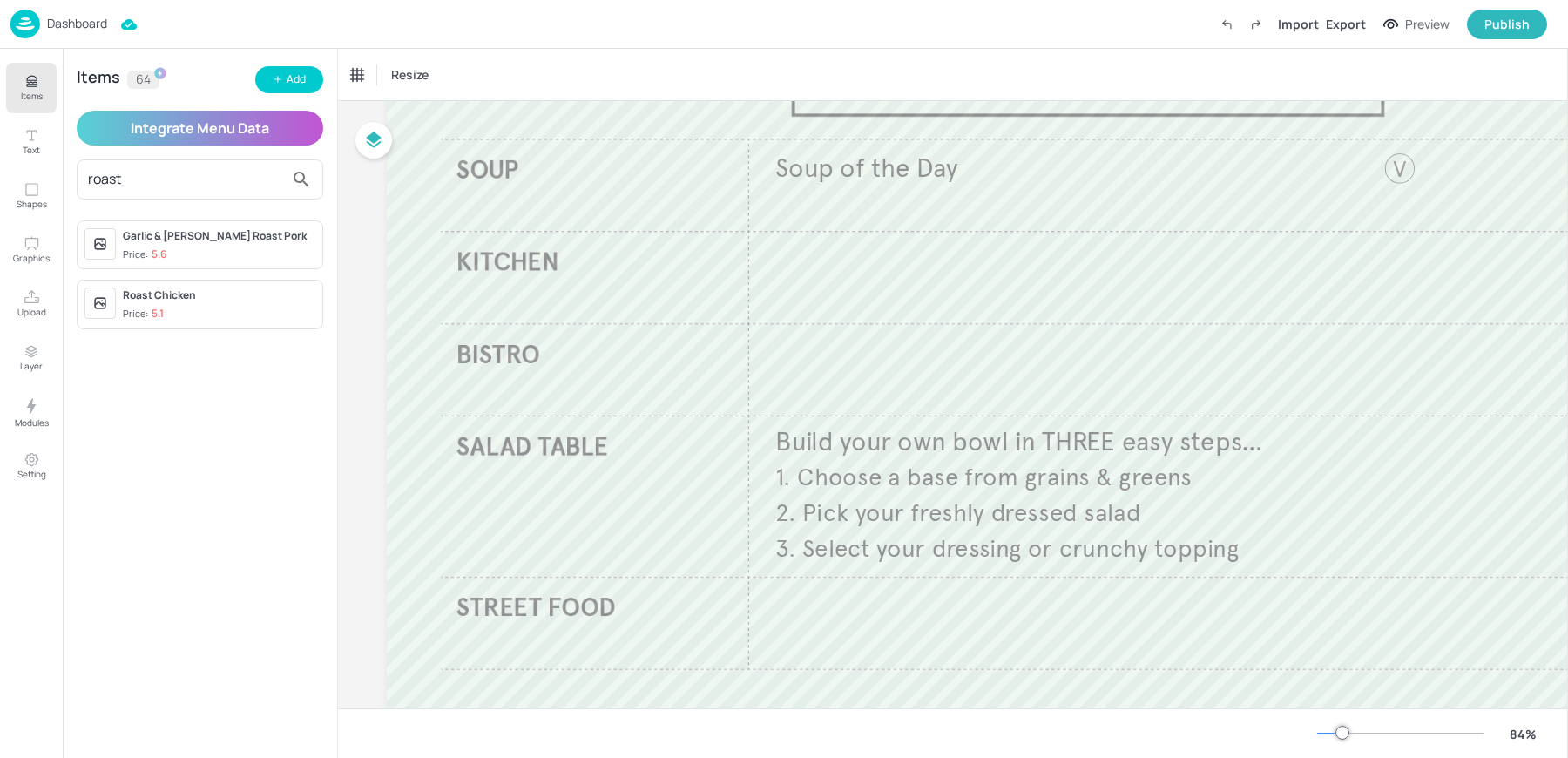
type input "roast"
click at [175, 300] on div "Roast Chicken" at bounding box center [219, 295] width 193 height 16
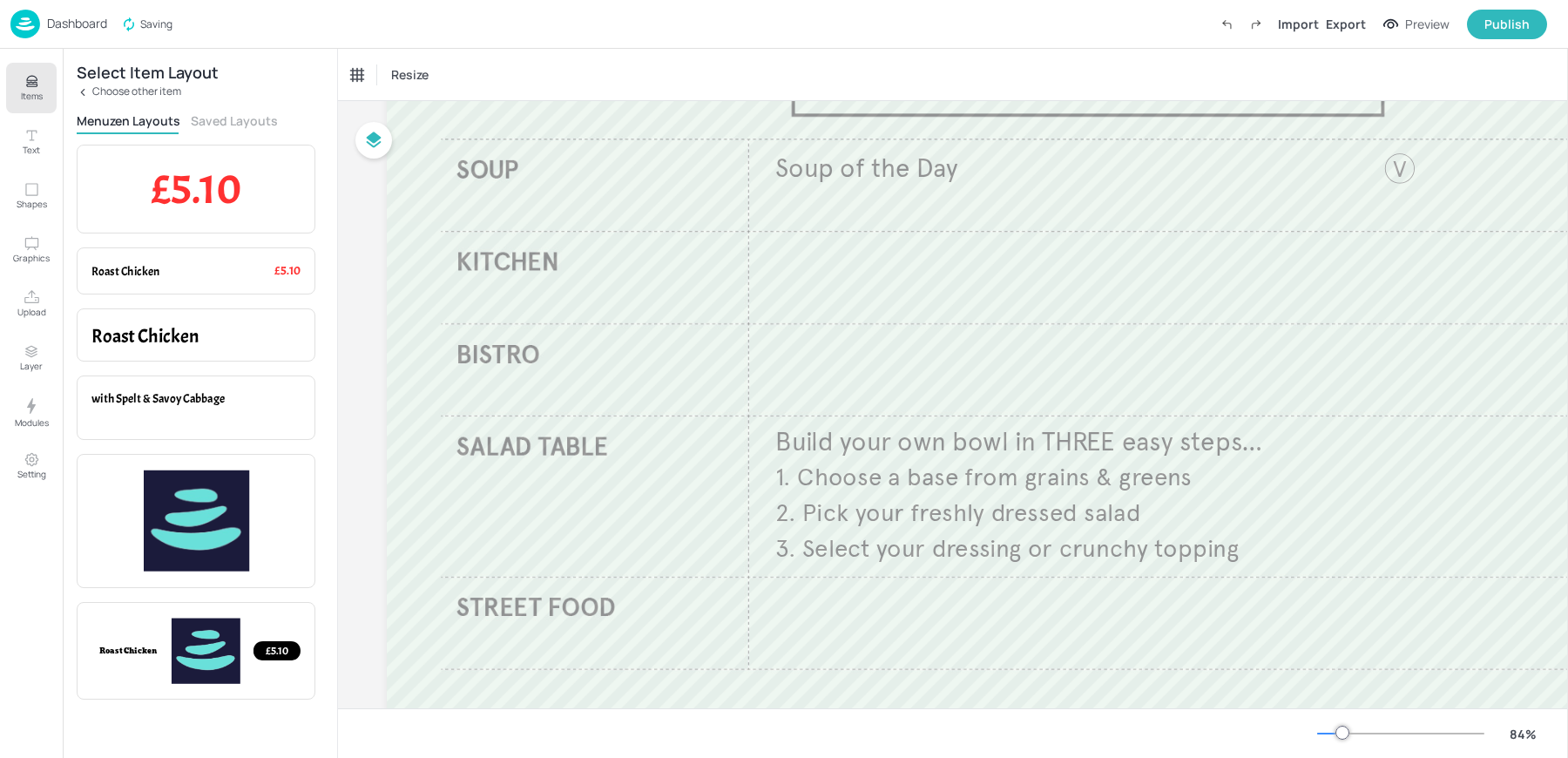
click at [223, 122] on button "Saved Layouts" at bounding box center [235, 121] width 87 height 17
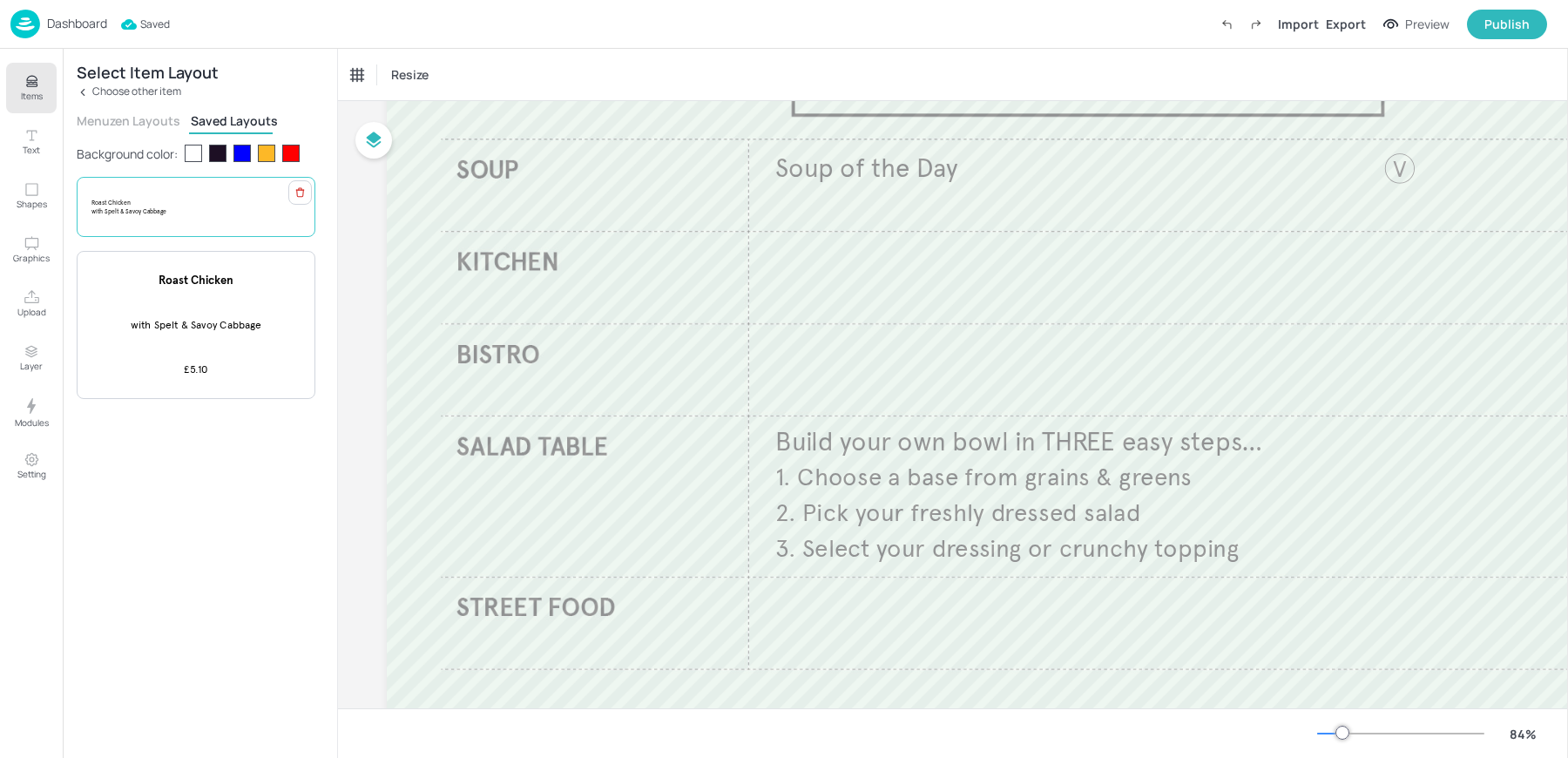
click at [148, 212] on span "with Spelt & Savoy Cabbage" at bounding box center [129, 210] width 75 height 8
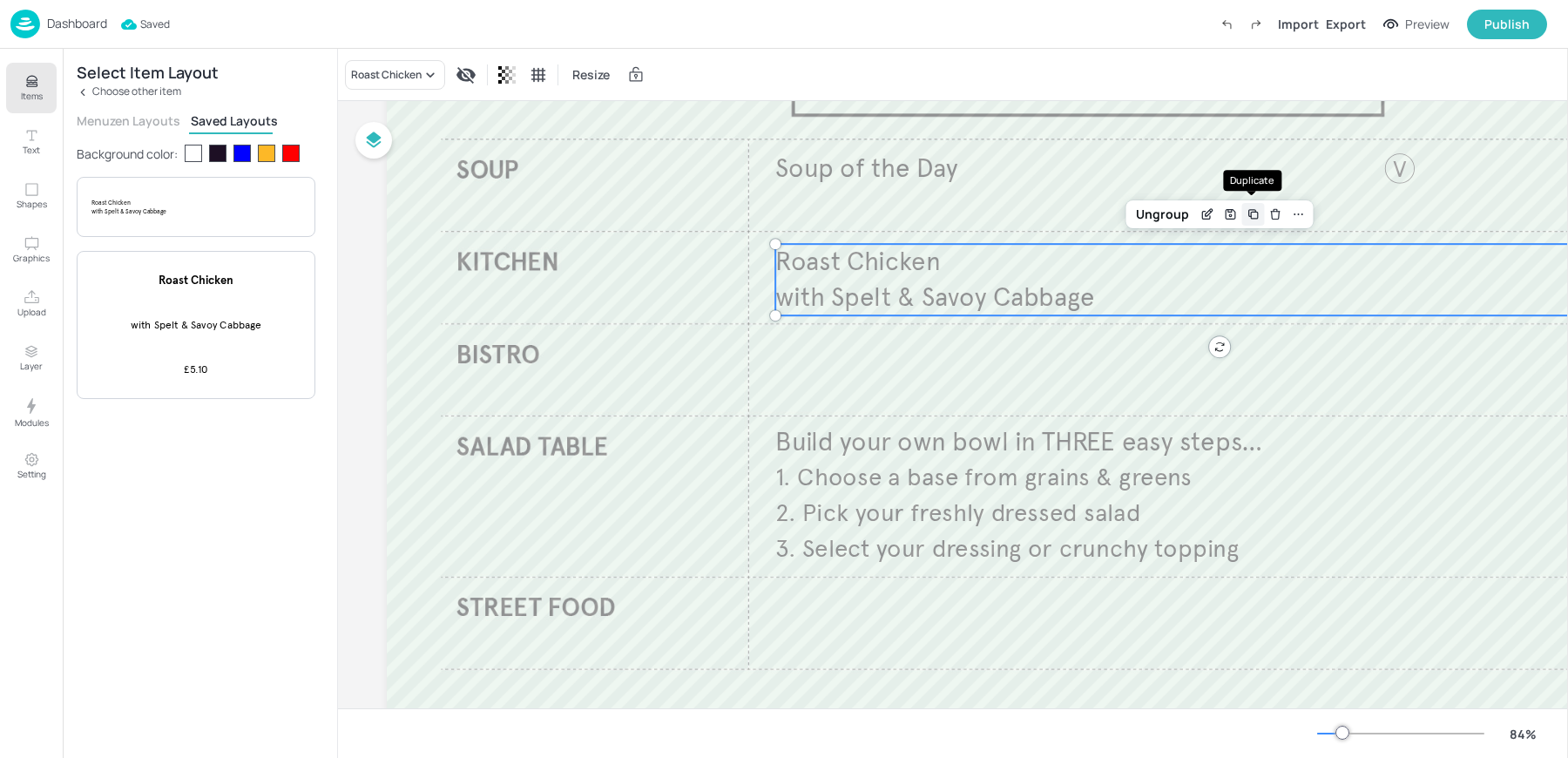
click at [1251, 215] on icon "Duplicate" at bounding box center [1253, 214] width 14 height 14
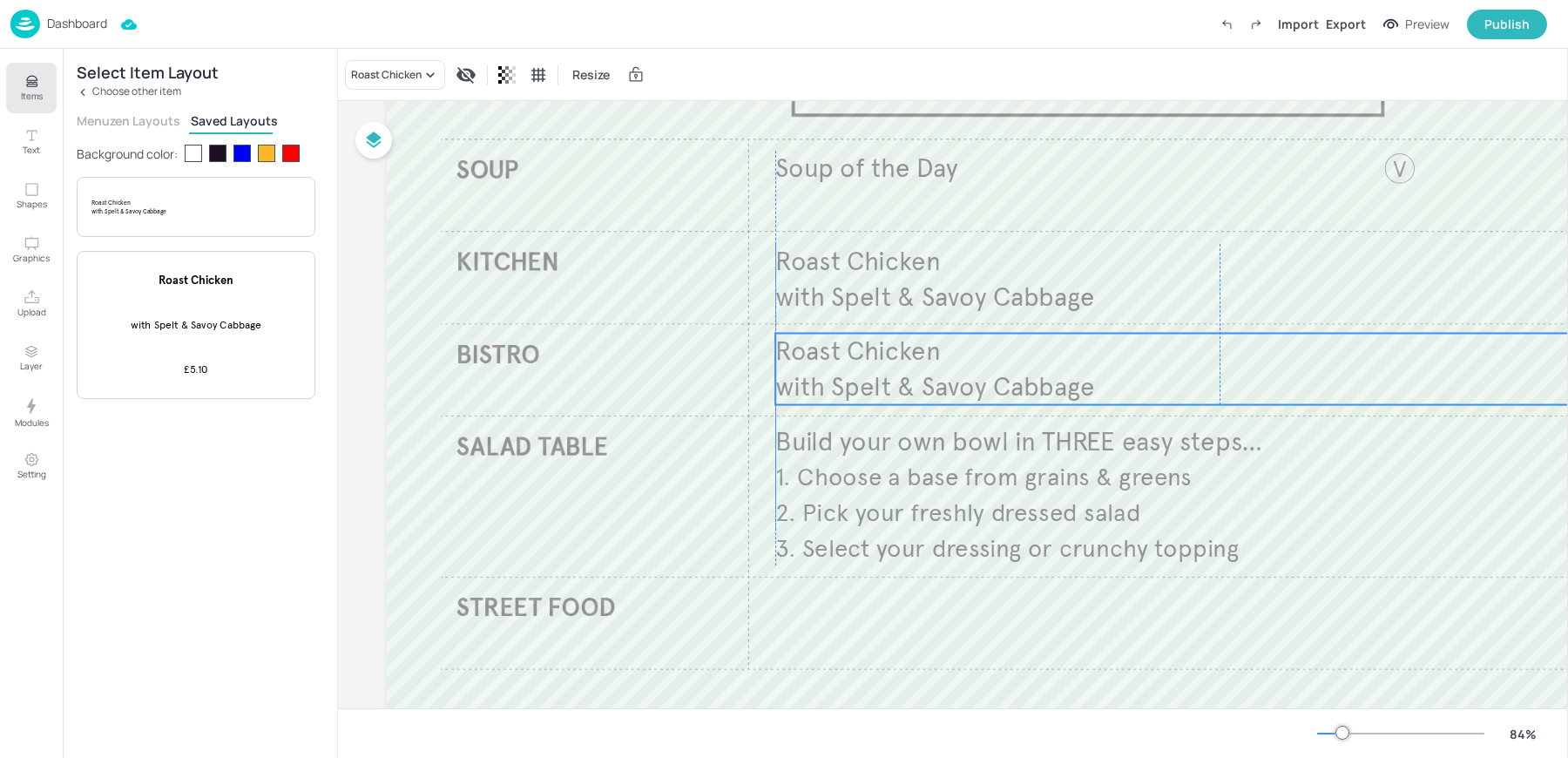
drag, startPoint x: 849, startPoint y: 300, endPoint x: 840, endPoint y: 382, distance: 82.5
click at [840, 382] on span "with Spelt & Savoy Cabbage" at bounding box center [934, 386] width 319 height 32
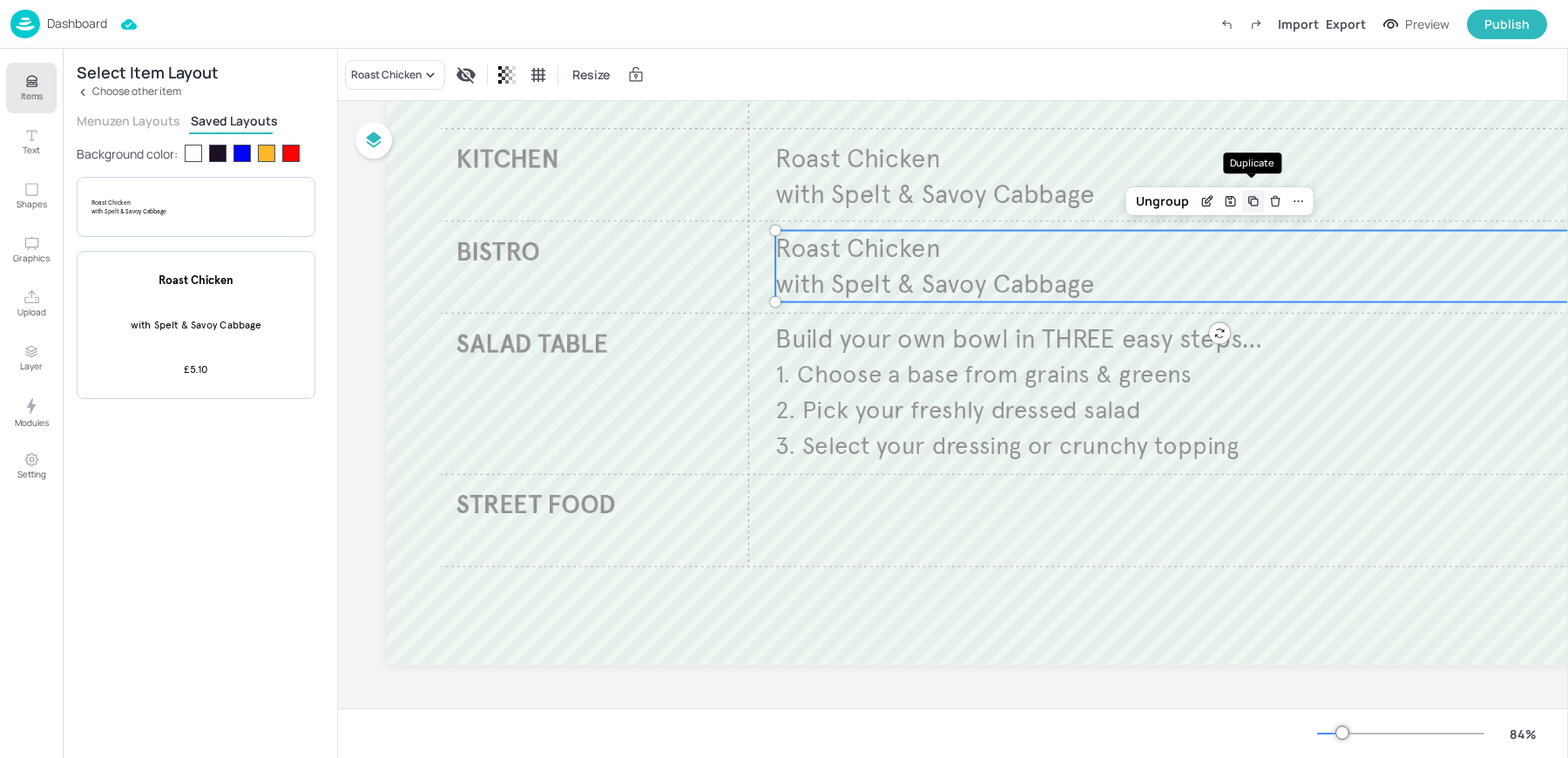
click at [1251, 203] on icon "Duplicate" at bounding box center [1253, 201] width 14 height 14
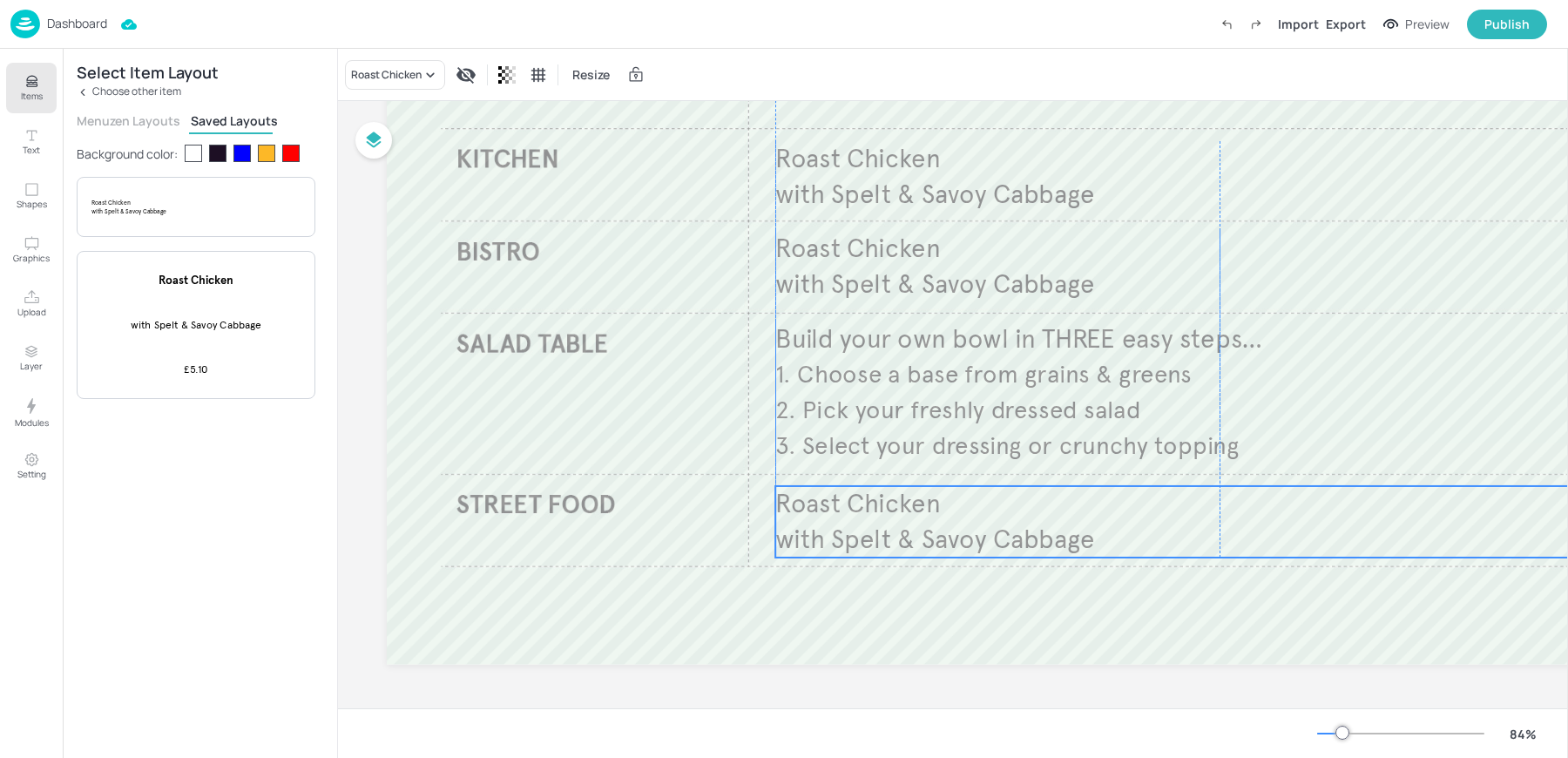
drag, startPoint x: 851, startPoint y: 257, endPoint x: 842, endPoint y: 505, distance: 248.2
click at [842, 505] on span "Roast Chicken" at bounding box center [858, 504] width 166 height 32
click at [375, 81] on div "Roast Chicken" at bounding box center [386, 75] width 71 height 16
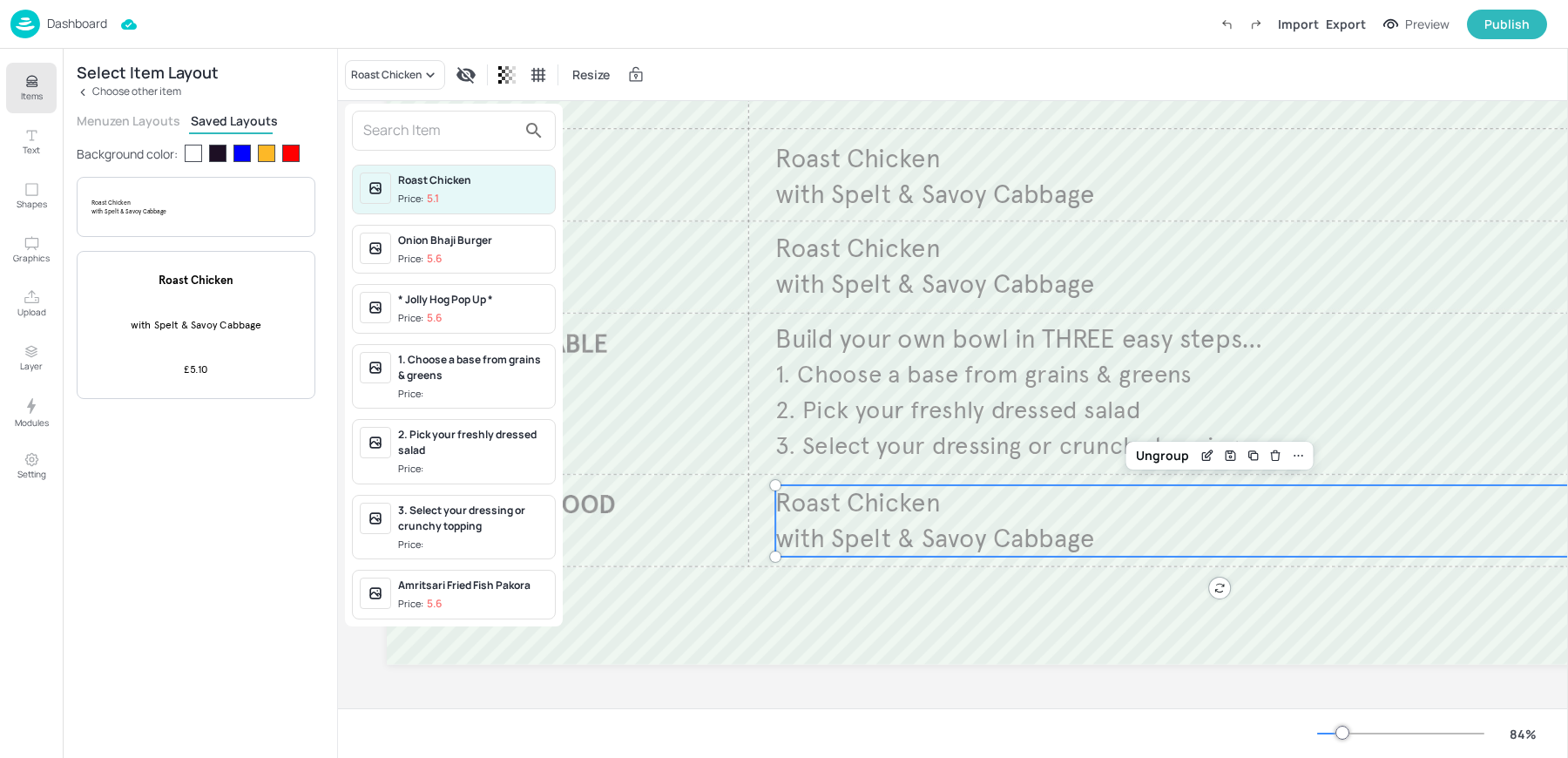
click at [384, 129] on input "text" at bounding box center [440, 131] width 154 height 28
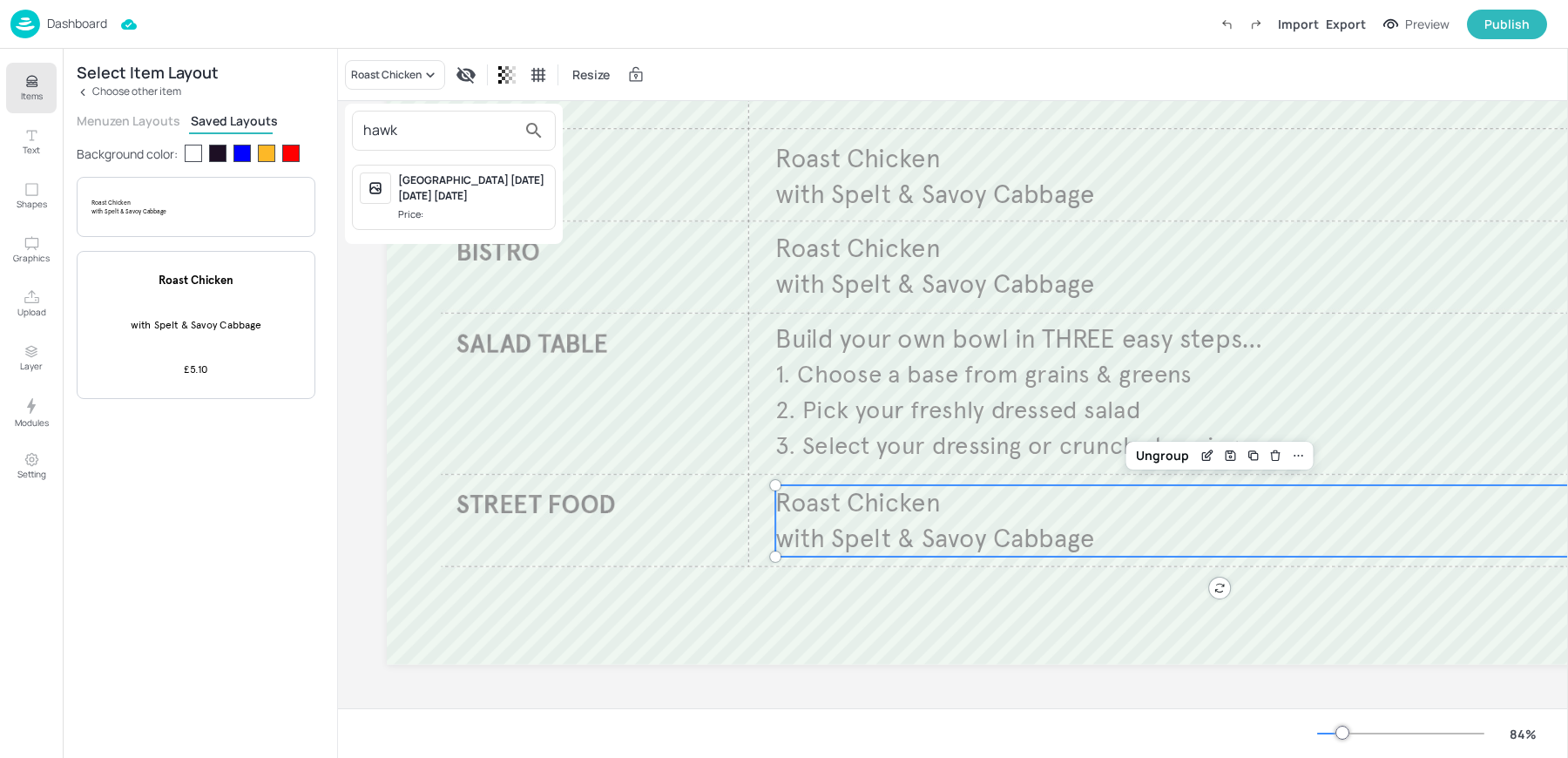
type input "hawk"
click at [436, 194] on div "[GEOGRAPHIC_DATA] [DATE] [DATE] [DATE]" at bounding box center [473, 189] width 150 height 31
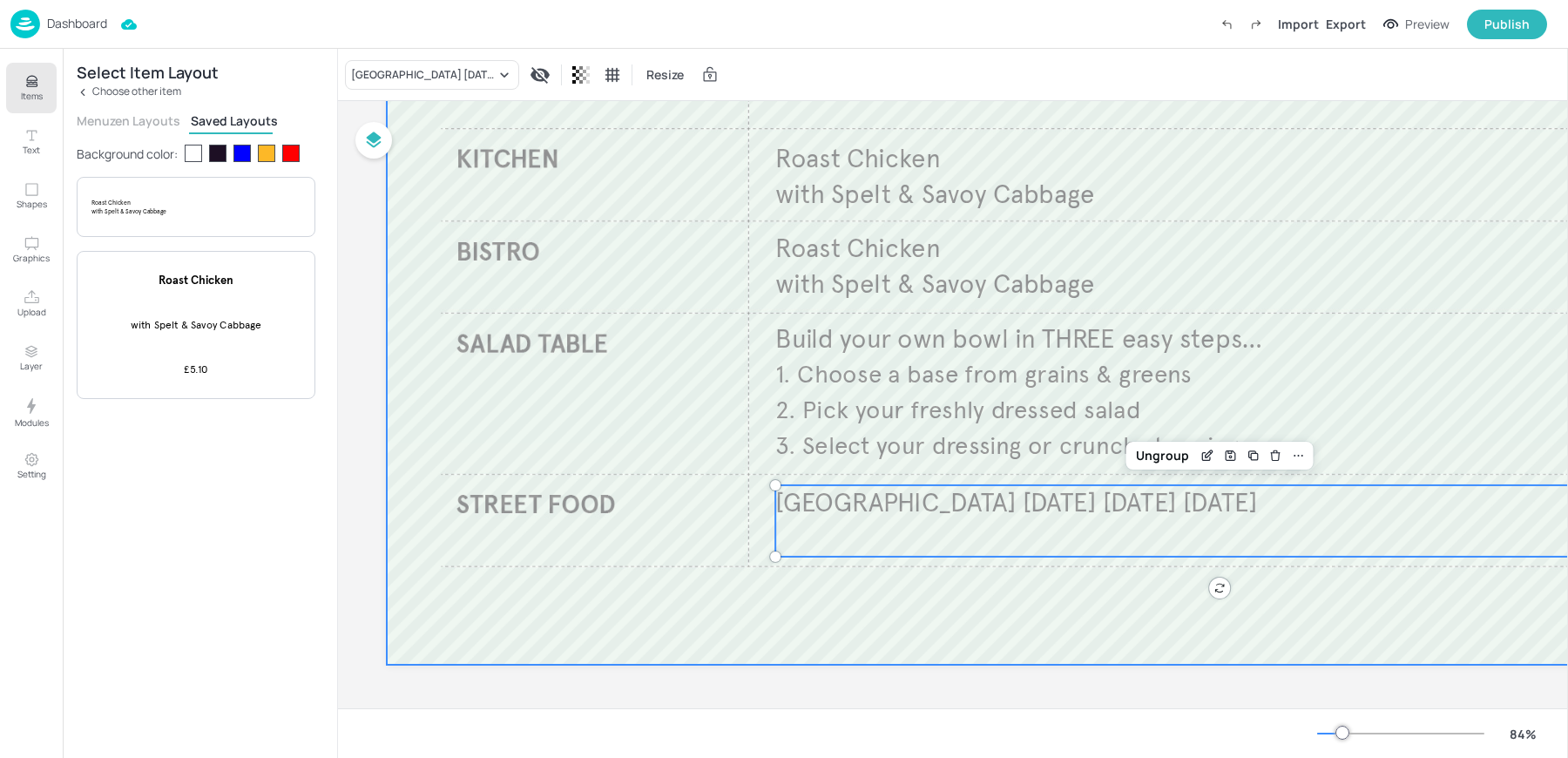
click at [817, 636] on div at bounding box center [1088, 270] width 1402 height 789
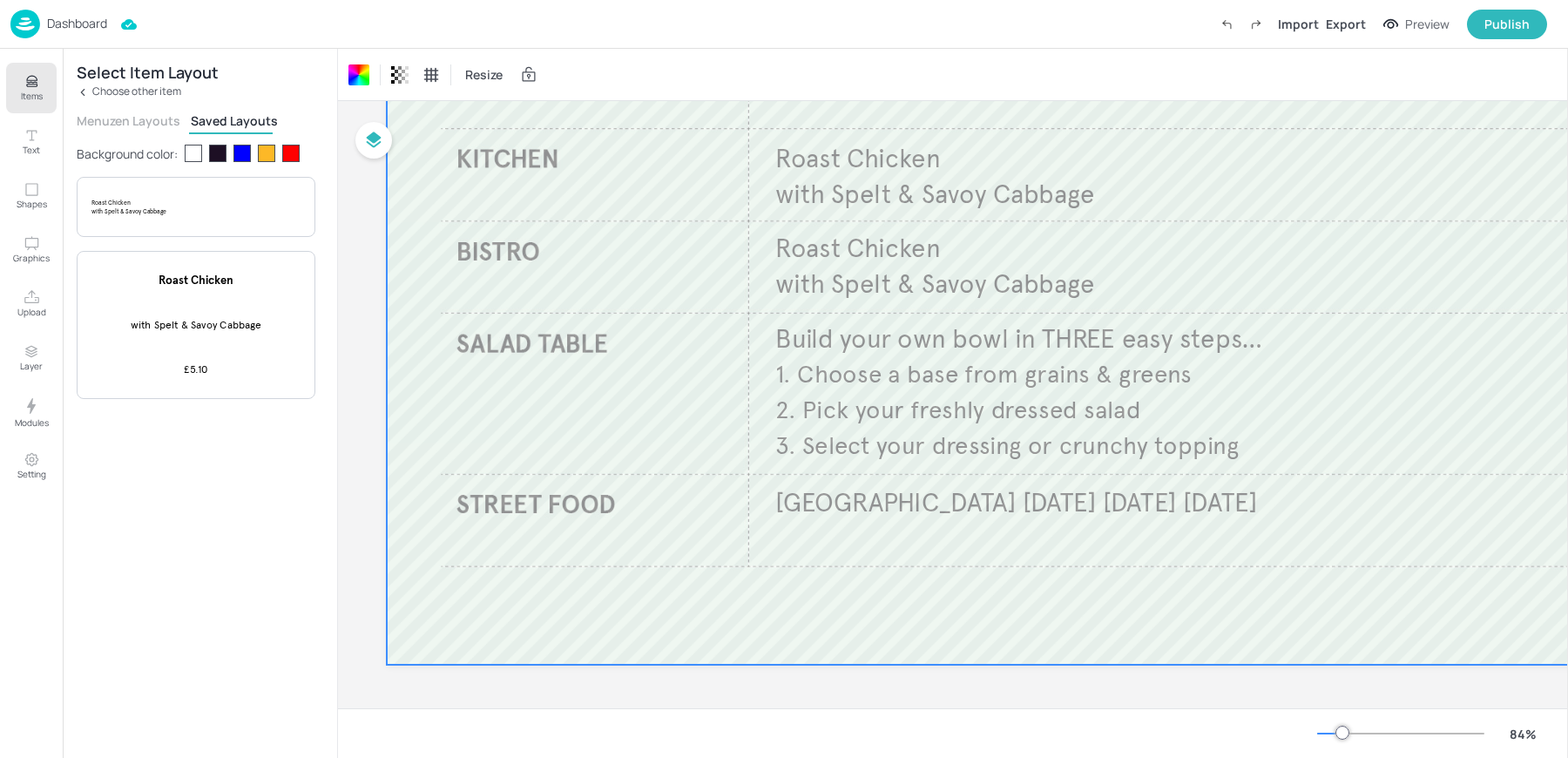
scroll to position [0, 0]
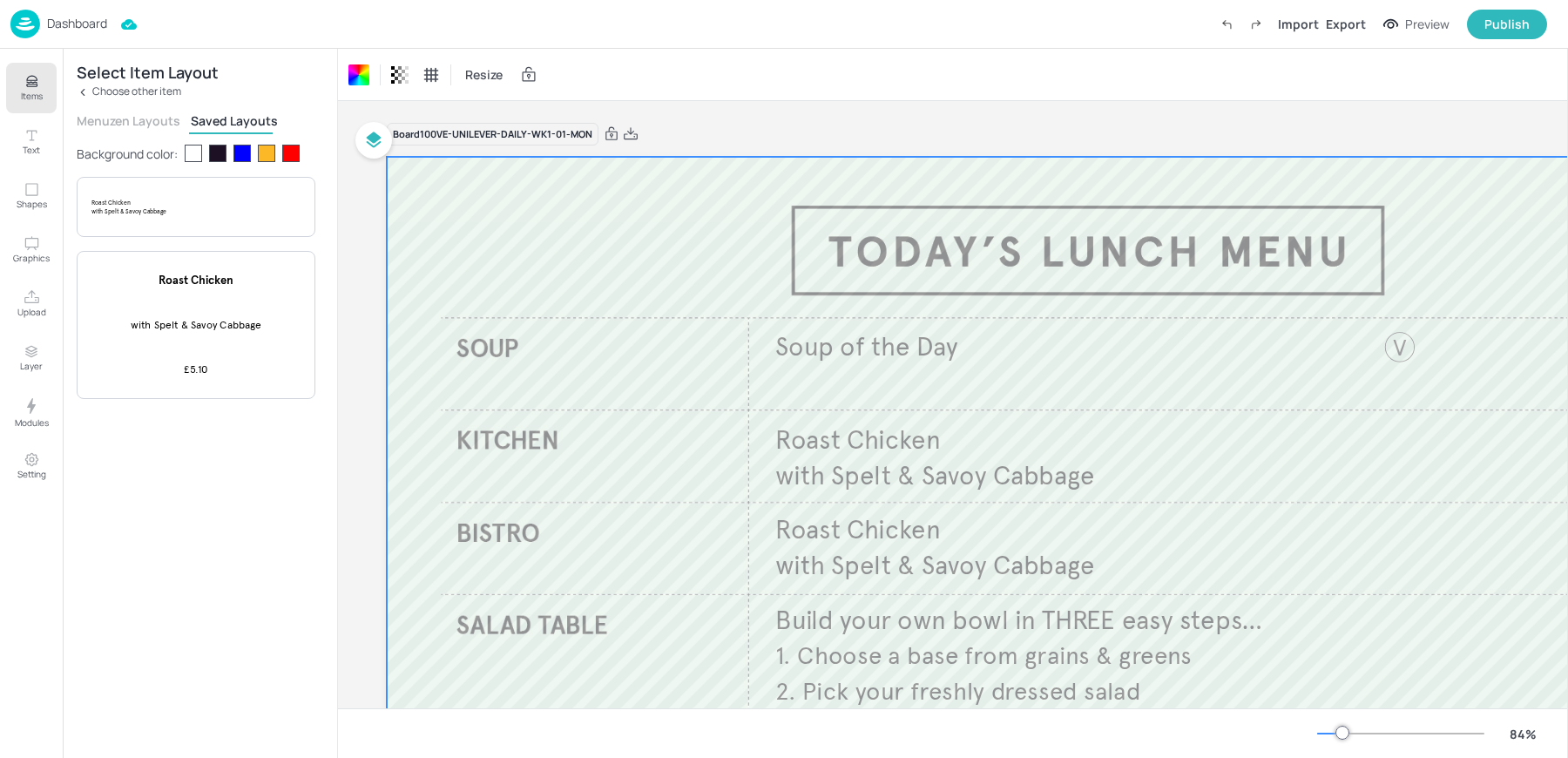
click at [683, 6] on div "Dashboard Import Export Preview Publish" at bounding box center [779, 24] width 1537 height 48
click at [22, 15] on img at bounding box center [25, 24] width 30 height 29
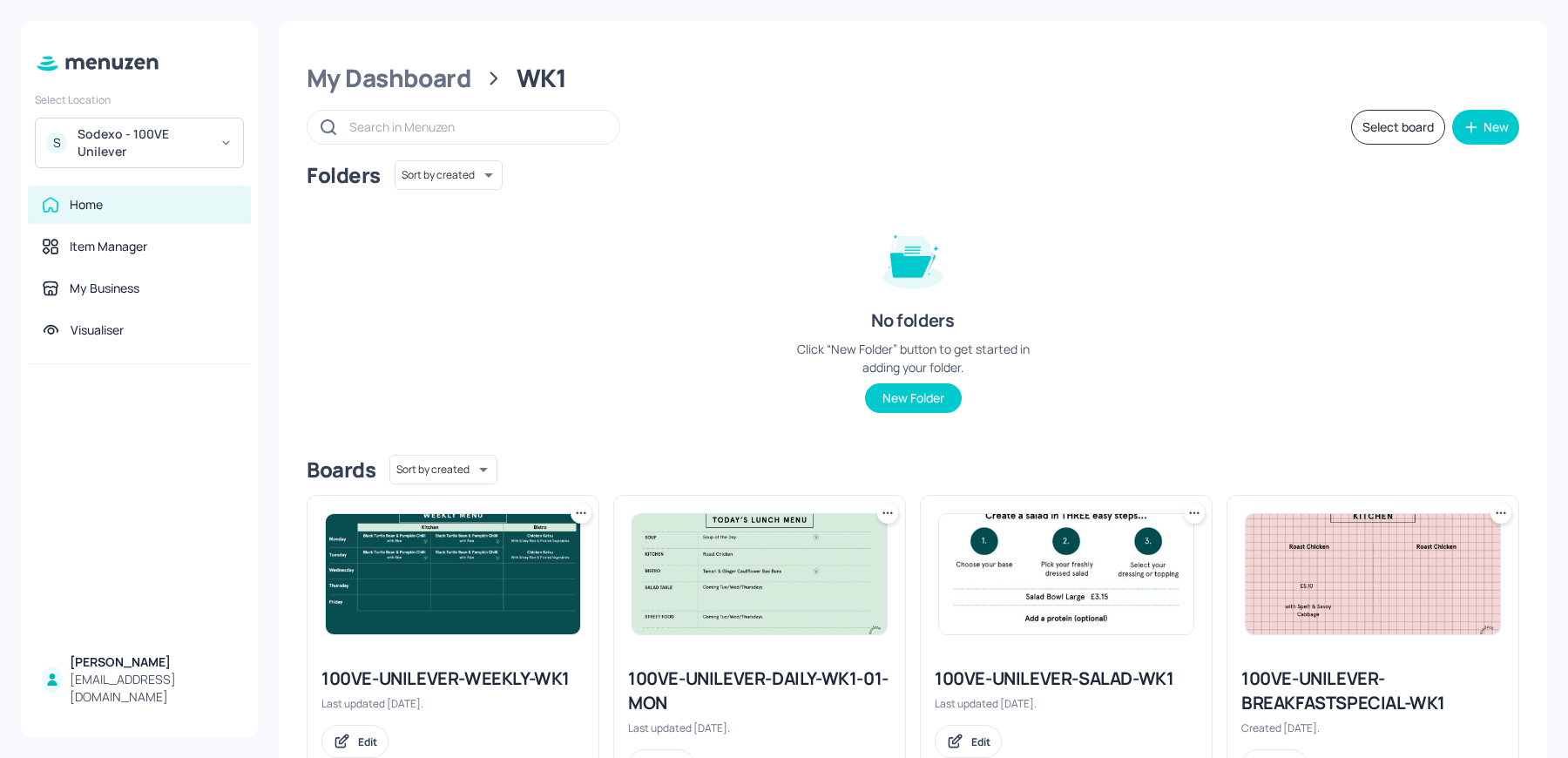
click at [394, 520] on img at bounding box center [452, 575] width 254 height 121
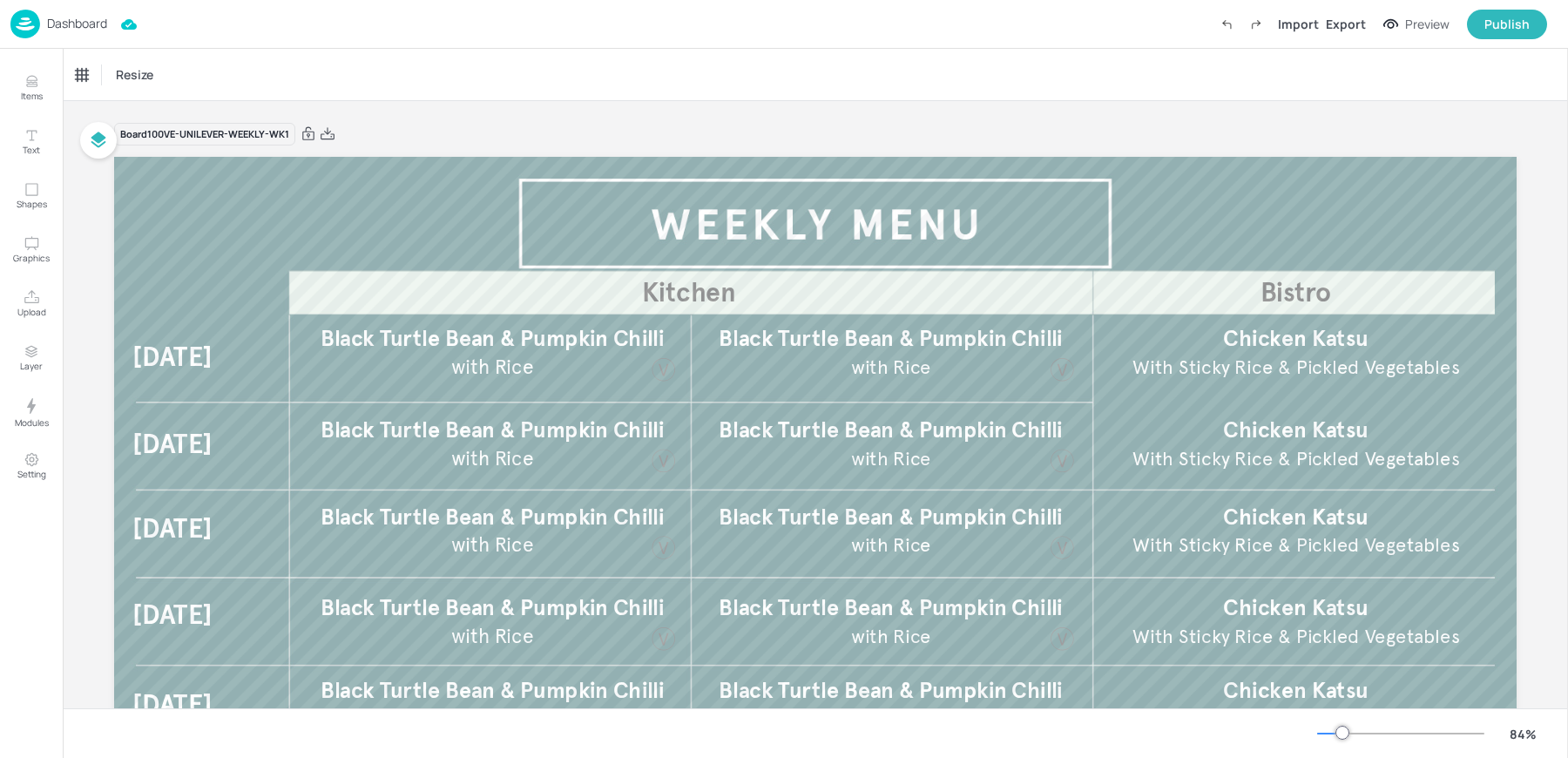
click at [65, 30] on p "Dashboard" at bounding box center [77, 24] width 60 height 12
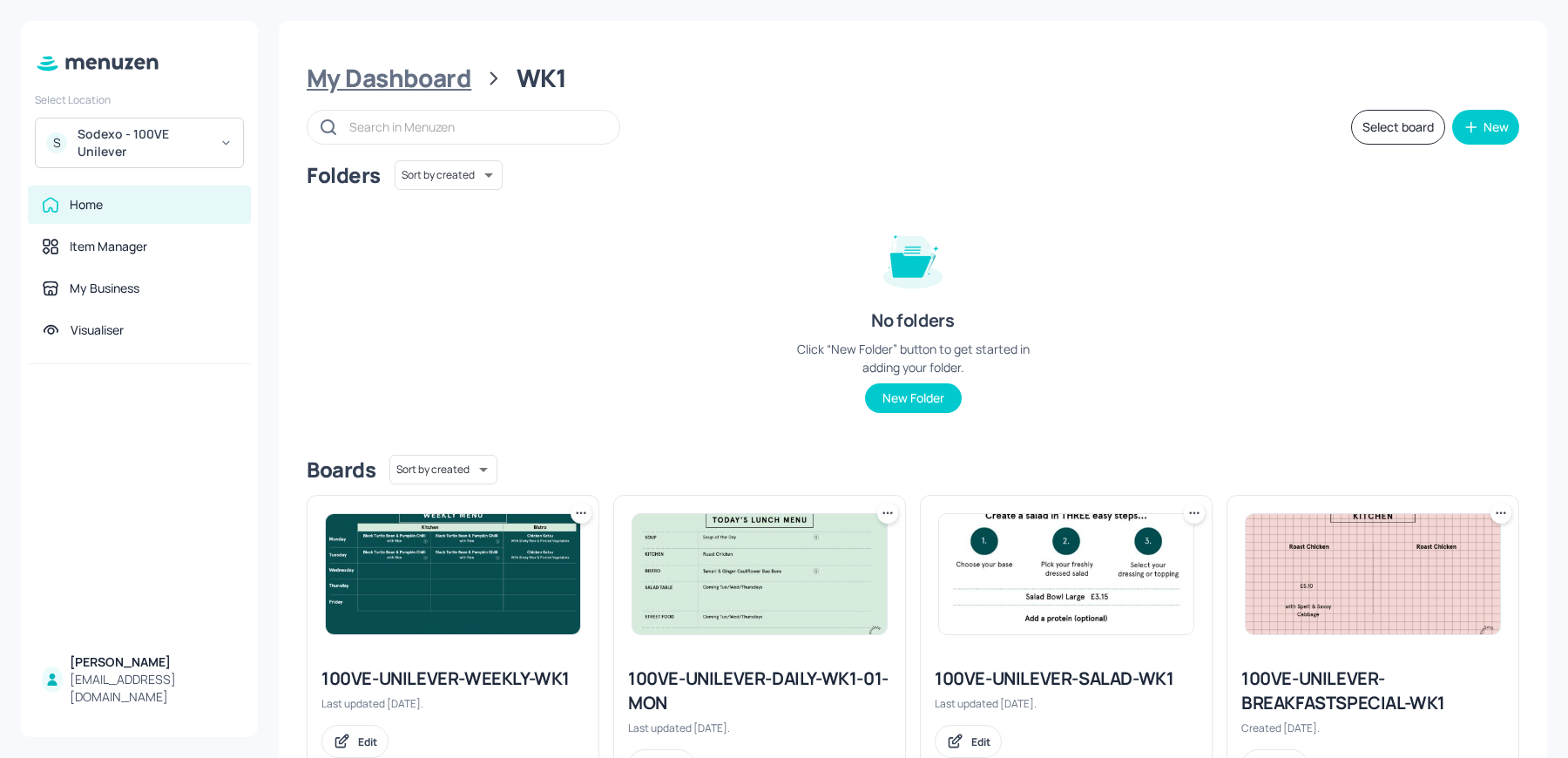
click at [403, 83] on div "My Dashboard" at bounding box center [389, 79] width 165 height 31
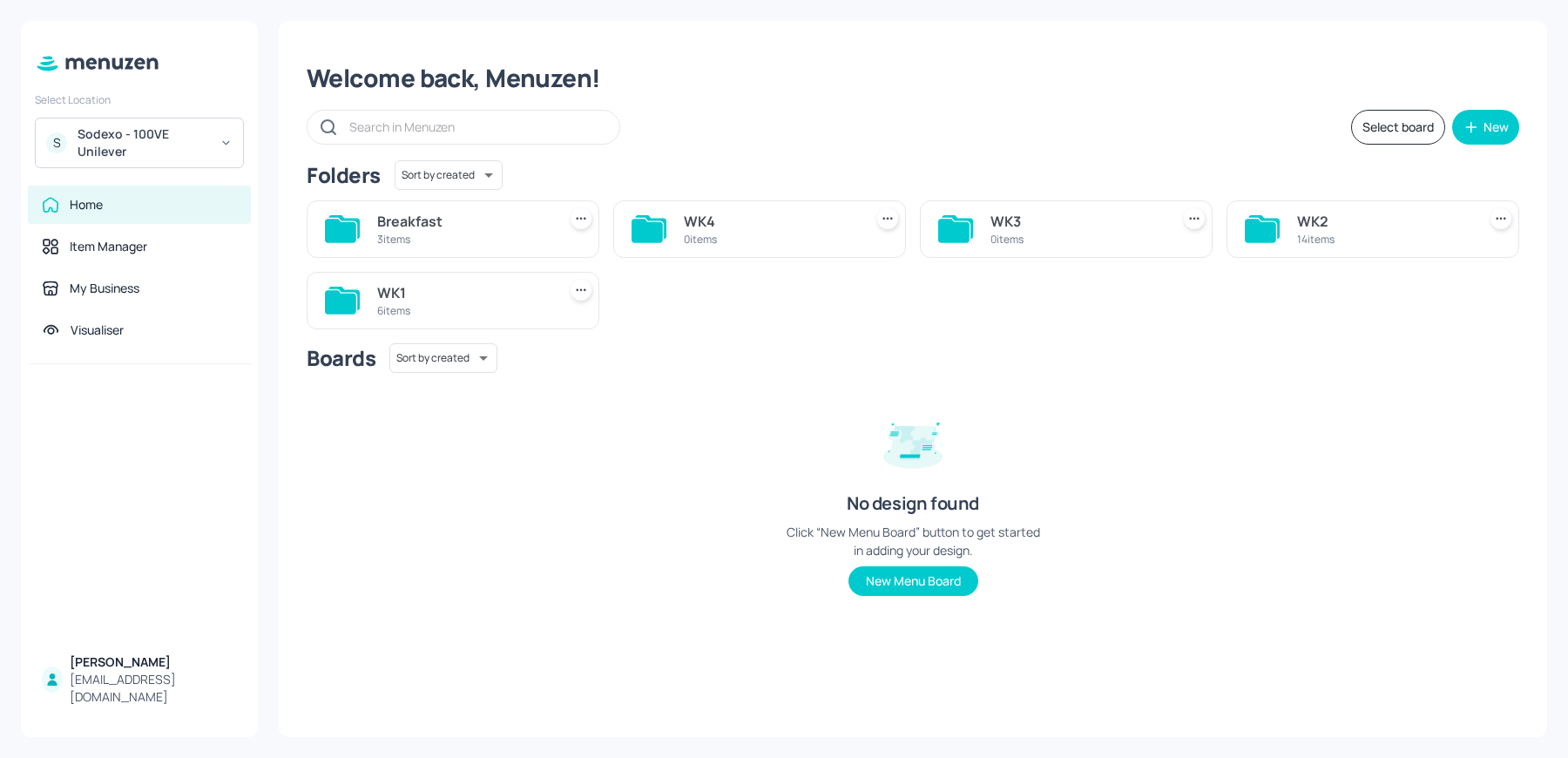
click at [1318, 251] on div "WK2 14 items" at bounding box center [1372, 229] width 292 height 58
click at [1317, 219] on div "WK2" at bounding box center [1384, 221] width 173 height 21
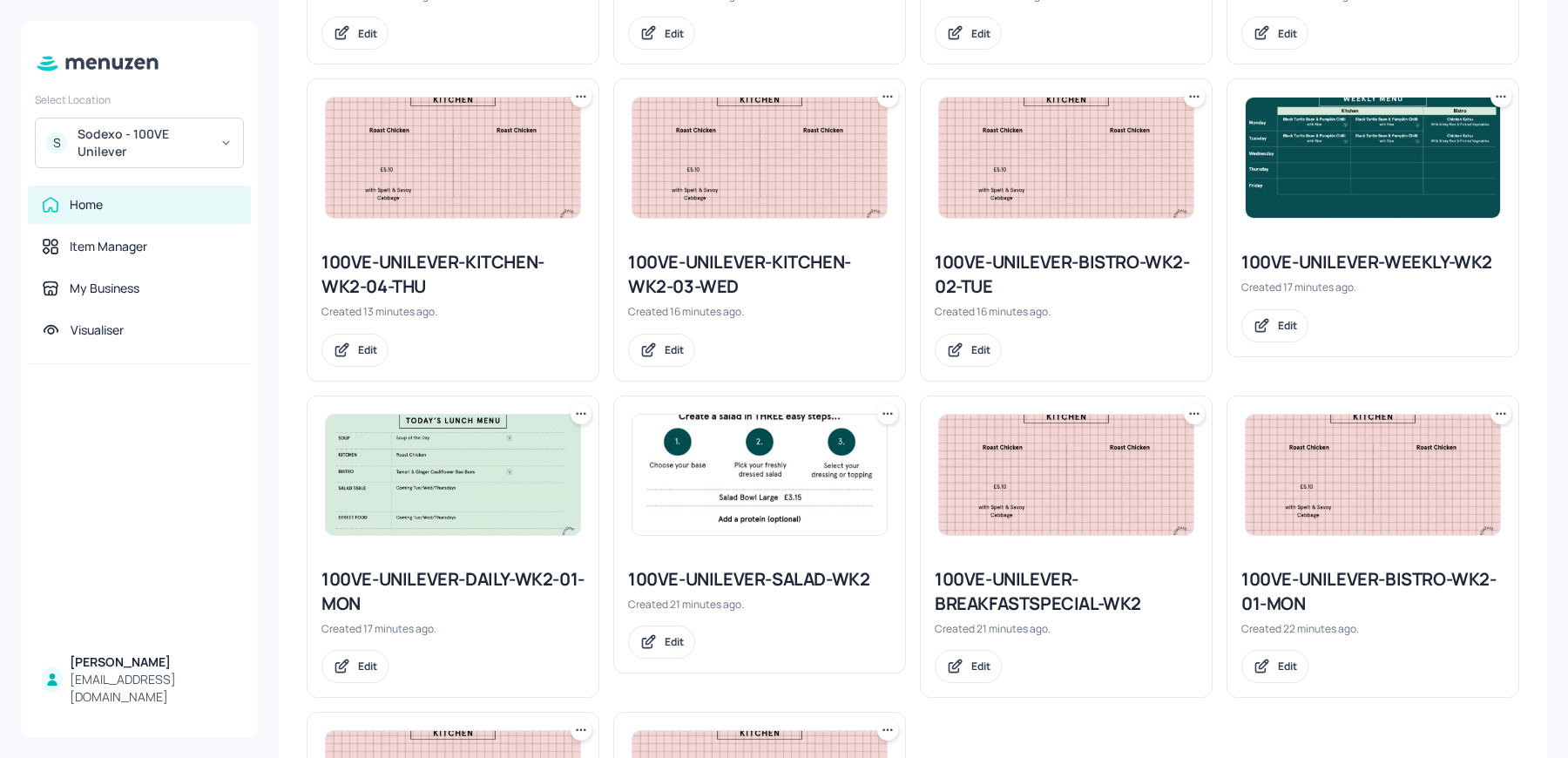
scroll to position [739, 0]
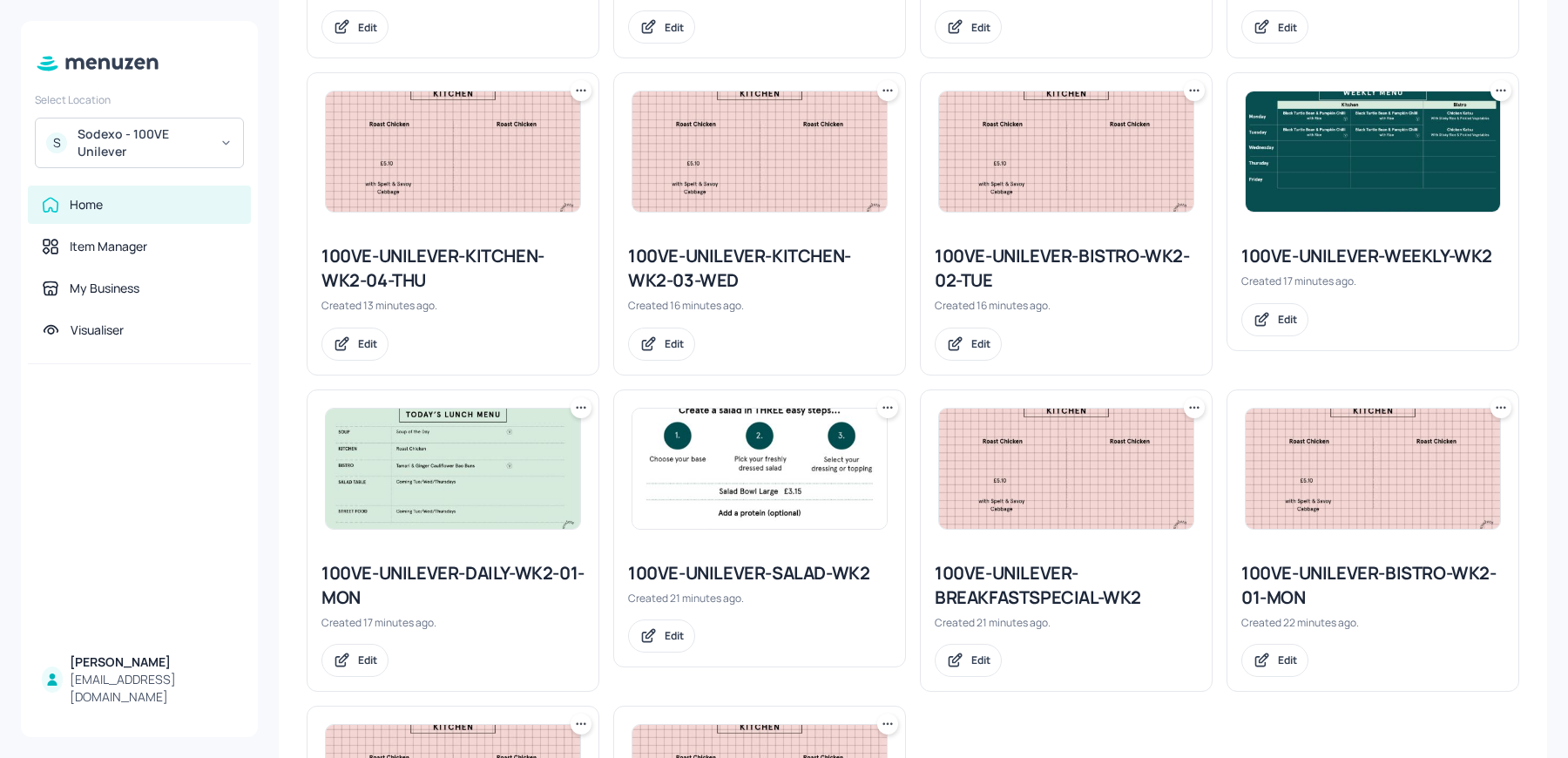
click at [457, 485] on img at bounding box center [452, 469] width 254 height 121
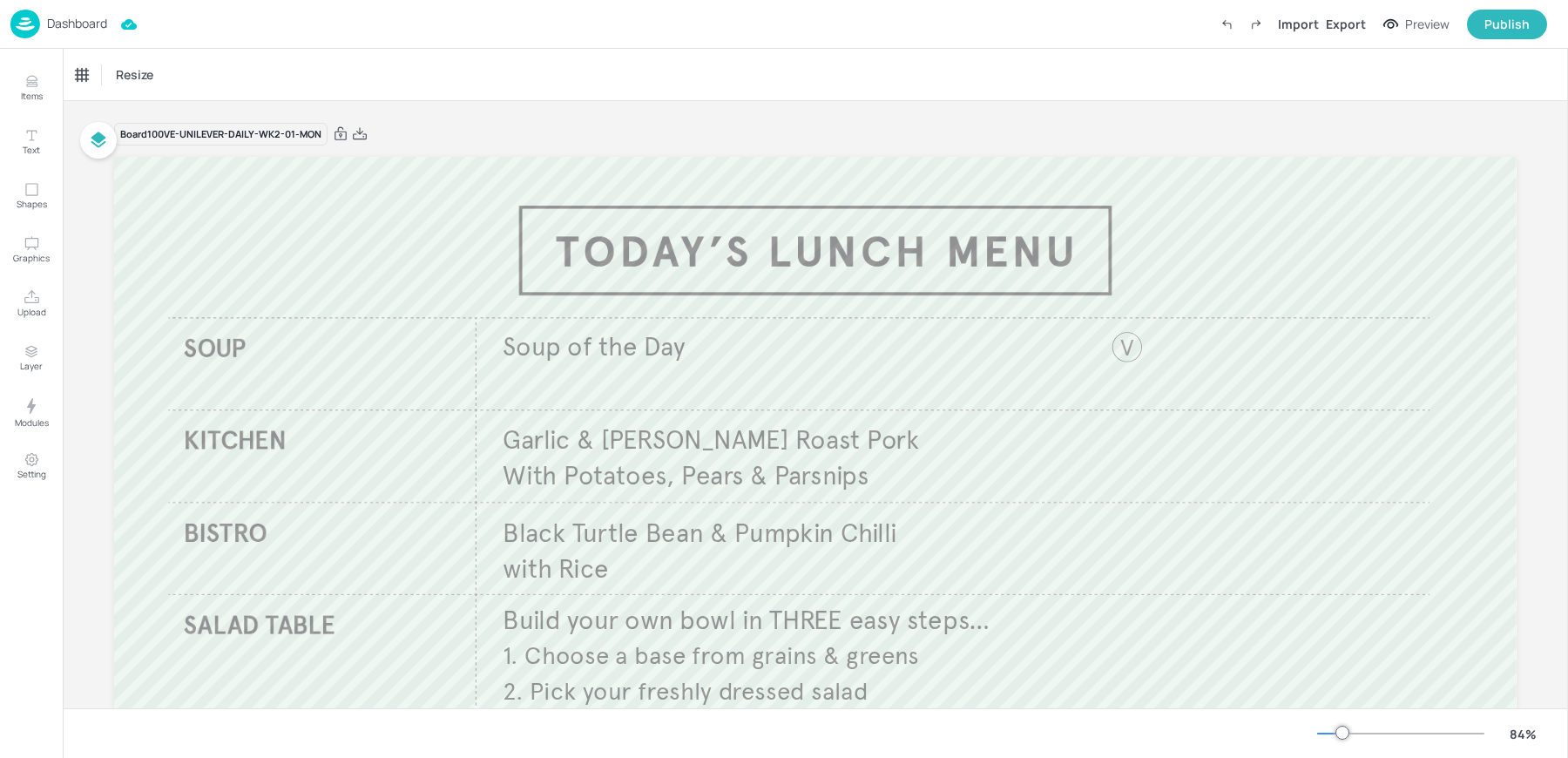
click at [60, 28] on p "Dashboard" at bounding box center [77, 24] width 60 height 12
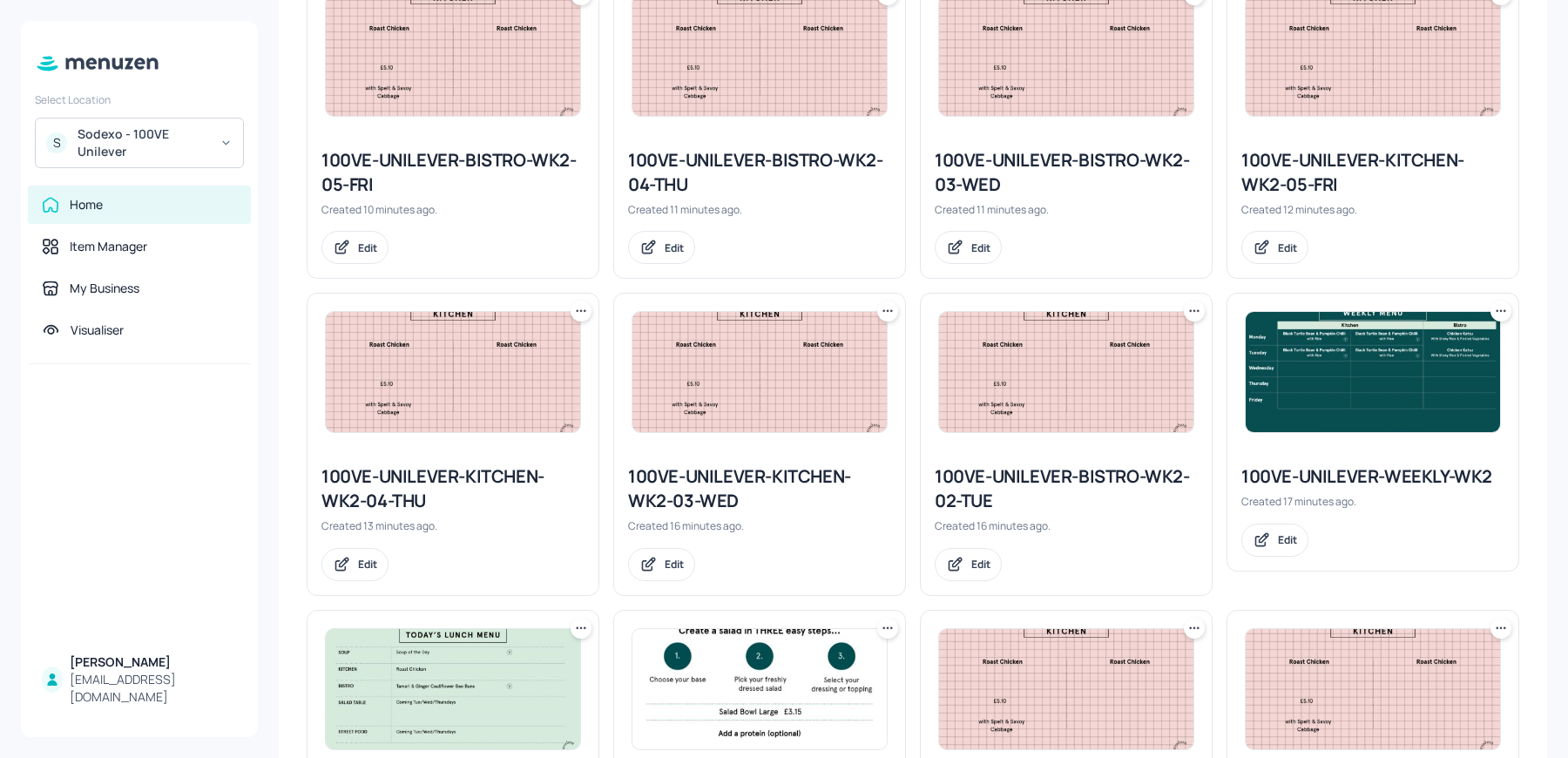
scroll to position [816, 0]
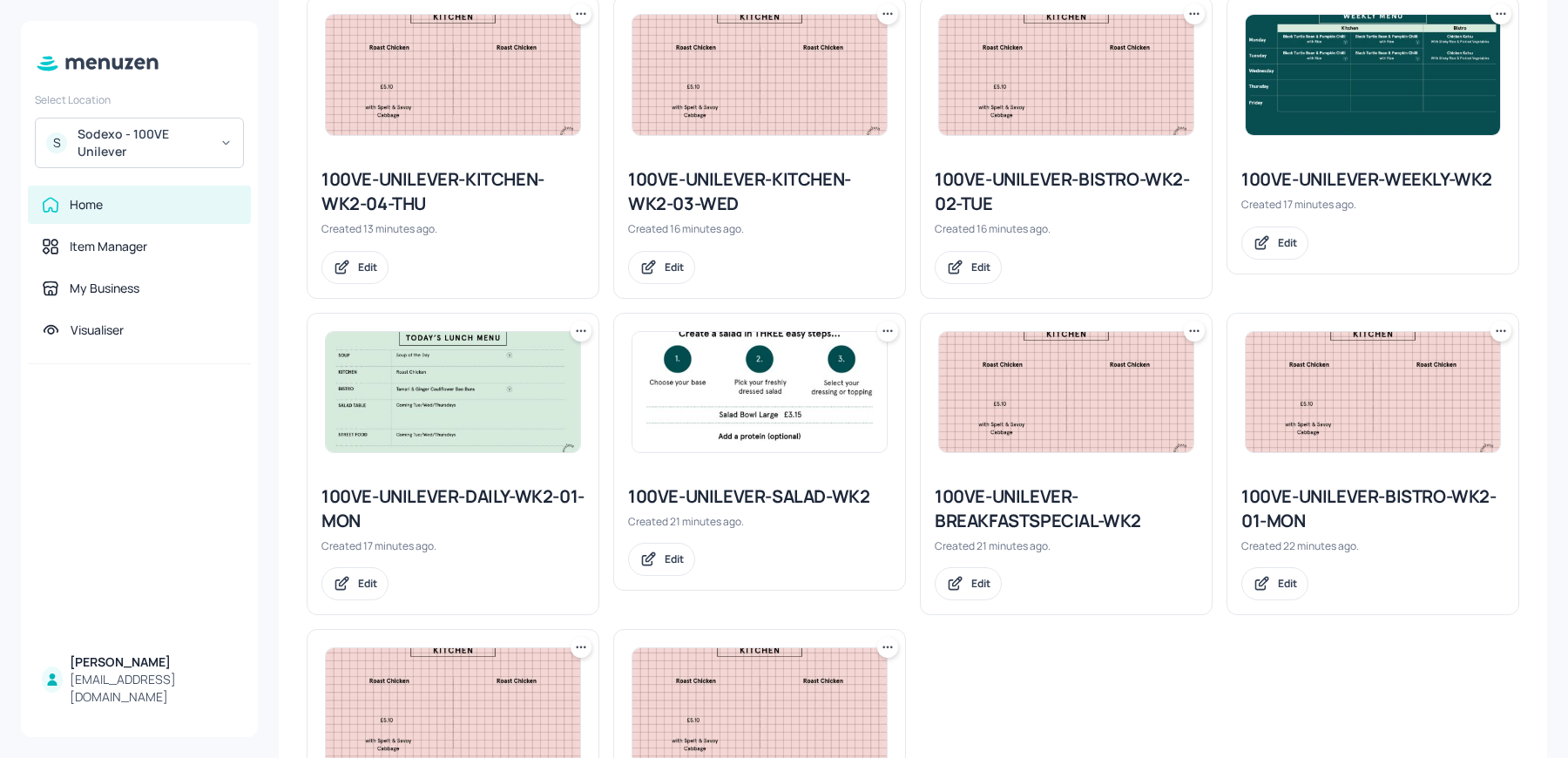
click at [573, 322] on icon at bounding box center [581, 331] width 17 height 17
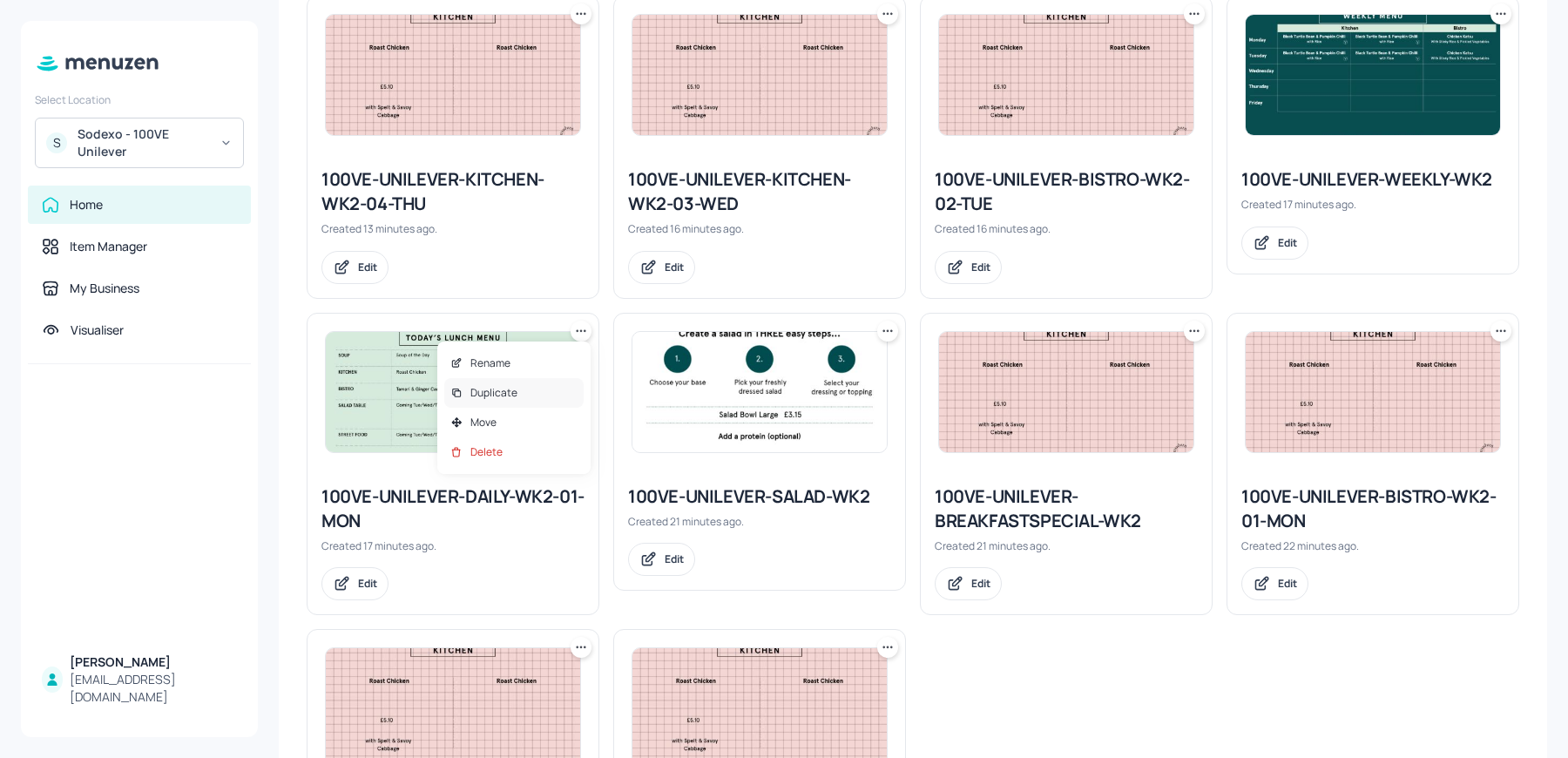
click at [544, 390] on div "Duplicate" at bounding box center [514, 393] width 140 height 30
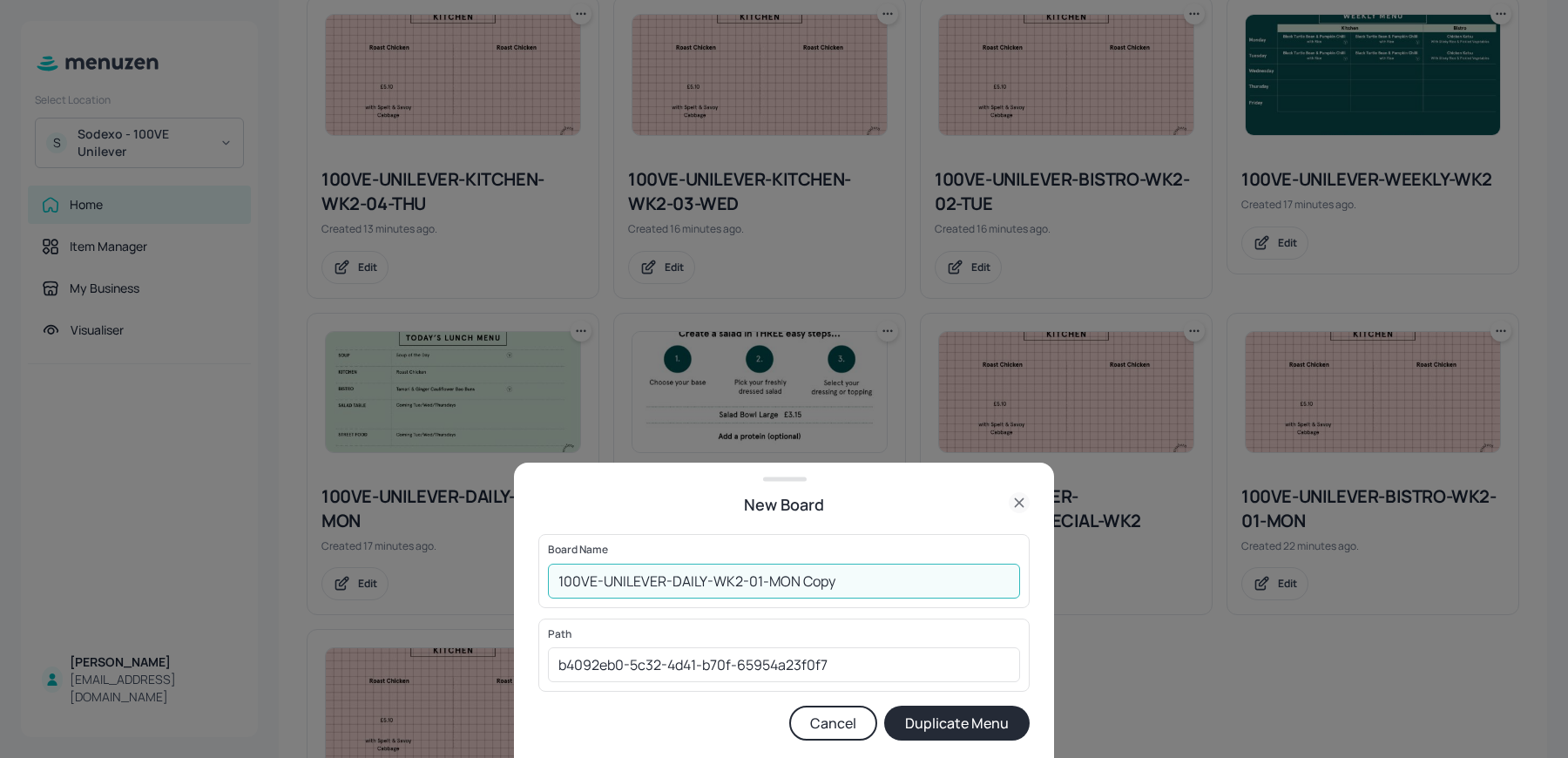
drag, startPoint x: 754, startPoint y: 580, endPoint x: 920, endPoint y: 586, distance: 166.1
click at [920, 586] on input "100VE-UNILEVER-DAILY-WK2-01-MON Copy" at bounding box center [784, 582] width 472 height 35
type input "100VE-UNILEVER-DAILY-WK2-02-TUE"
click at [884, 706] on button "Duplicate Menu" at bounding box center [957, 723] width 146 height 35
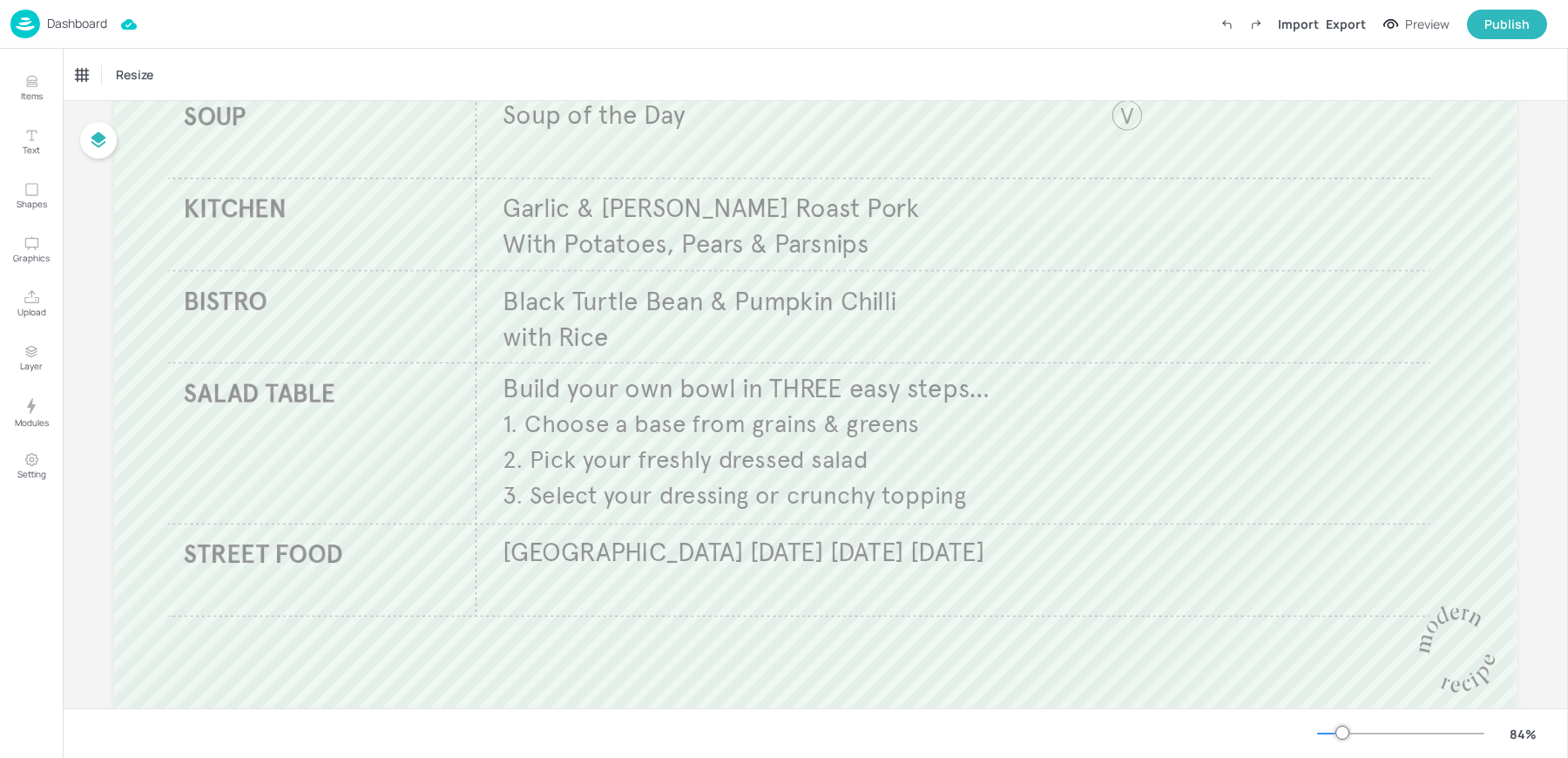
scroll to position [250, 0]
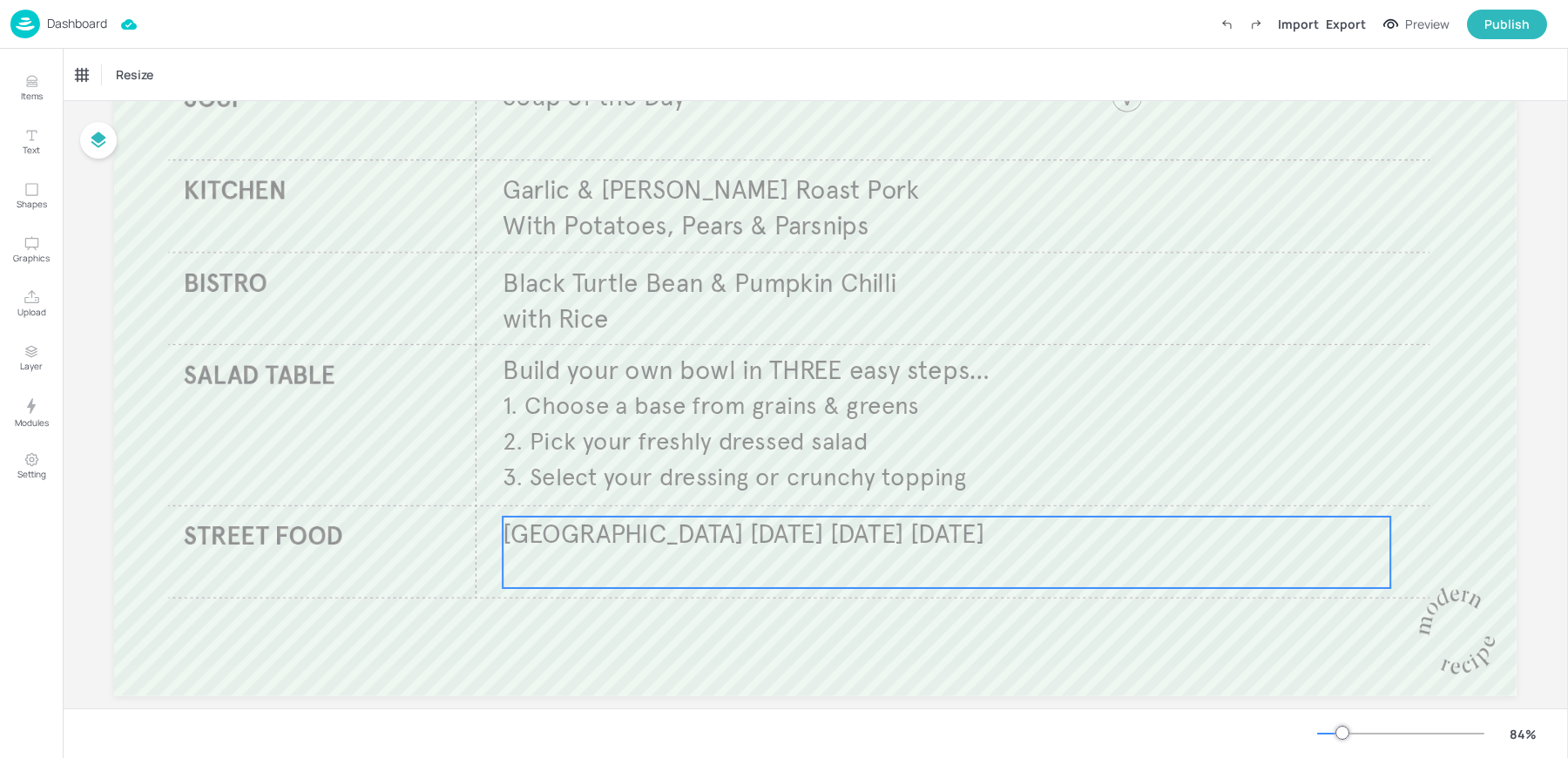
click at [568, 542] on span "[GEOGRAPHIC_DATA] [DATE] [DATE] [DATE]" at bounding box center [744, 534] width 482 height 32
click at [138, 65] on div "[GEOGRAPHIC_DATA] [DATE] [DATE] [DATE]" at bounding box center [157, 75] width 175 height 30
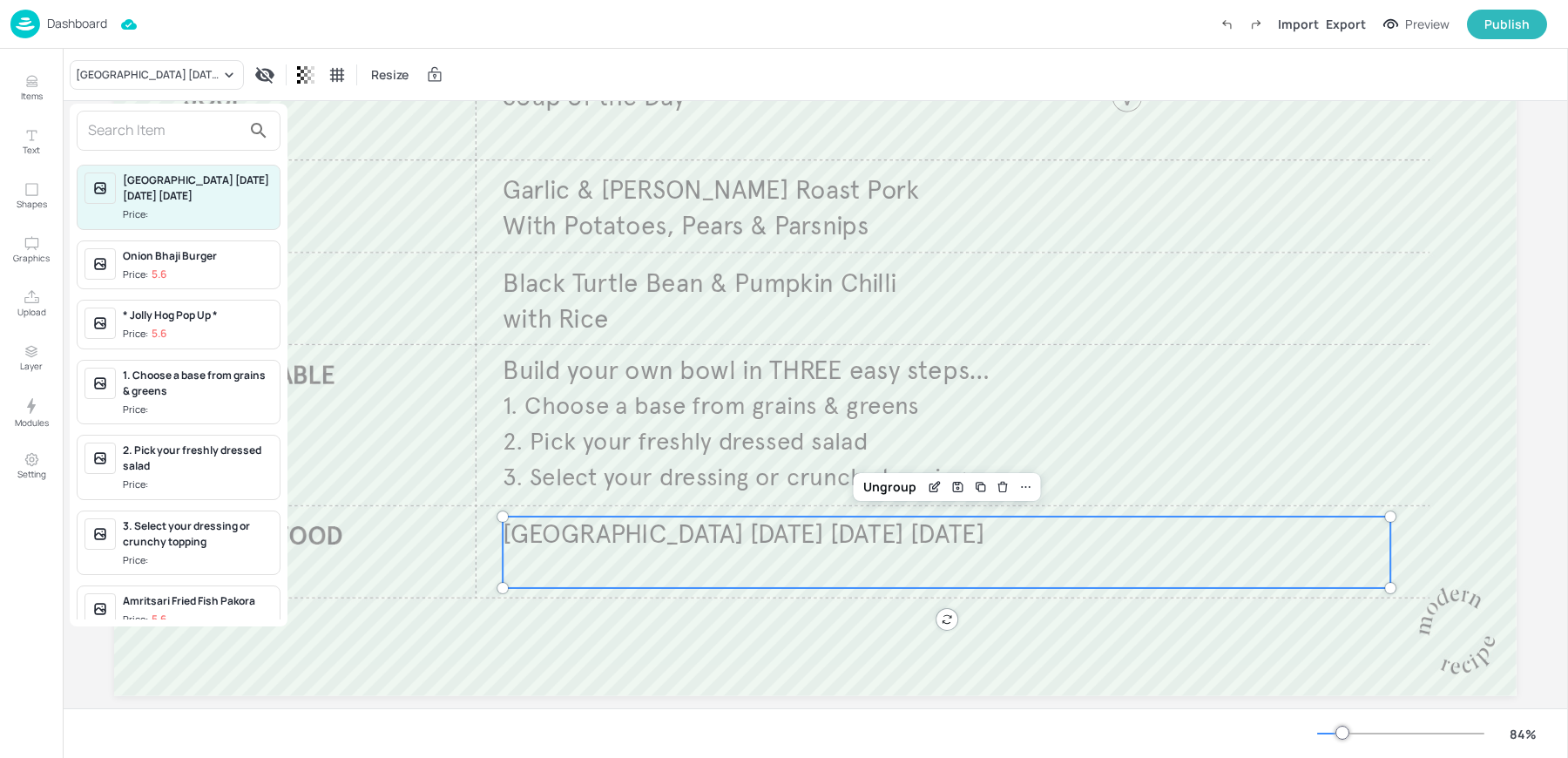
click at [185, 130] on input "text" at bounding box center [165, 131] width 154 height 28
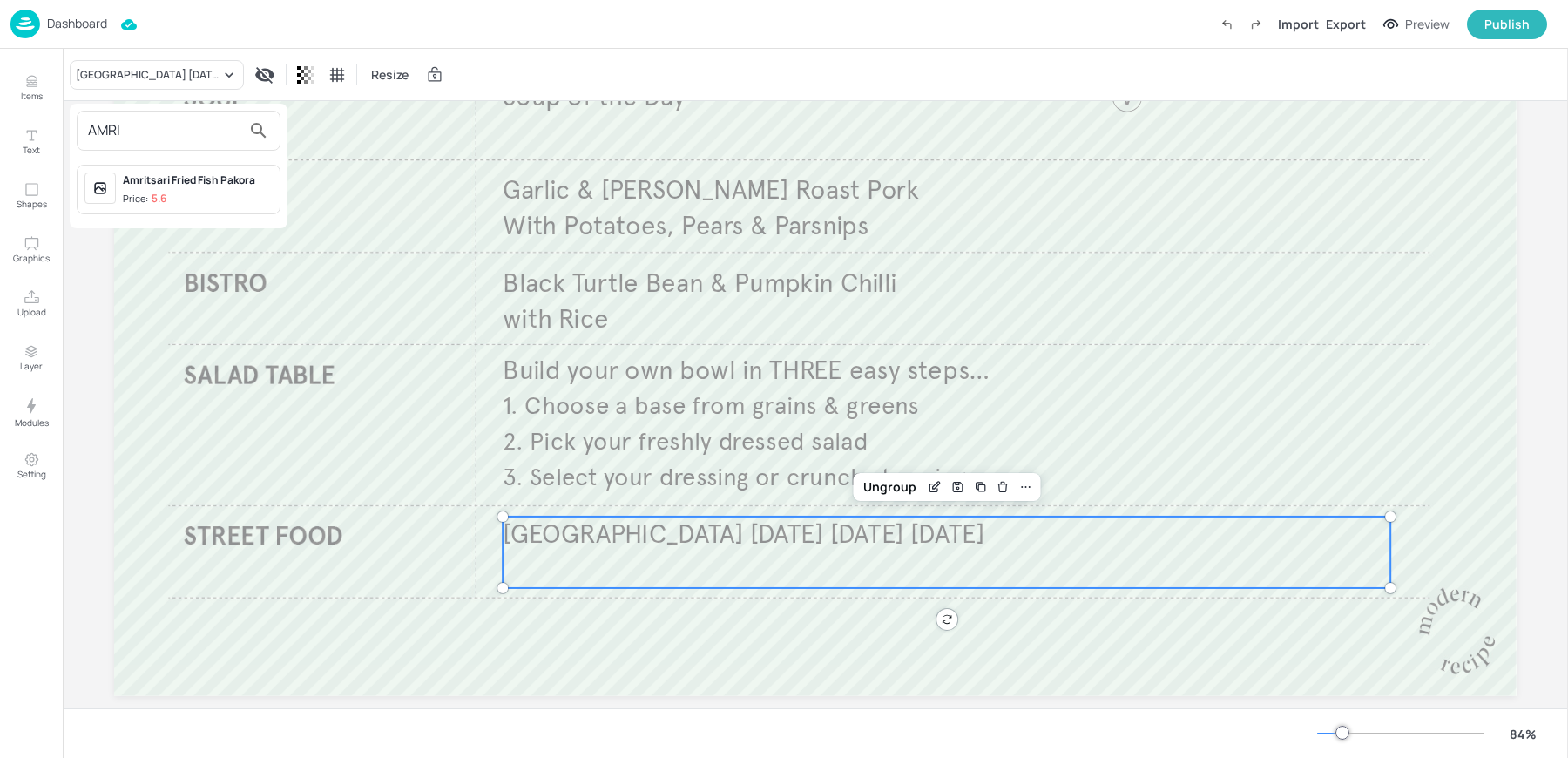
type input "AMRI"
click at [196, 181] on div "Amritsari Fried Fish Pakora" at bounding box center [198, 181] width 150 height 16
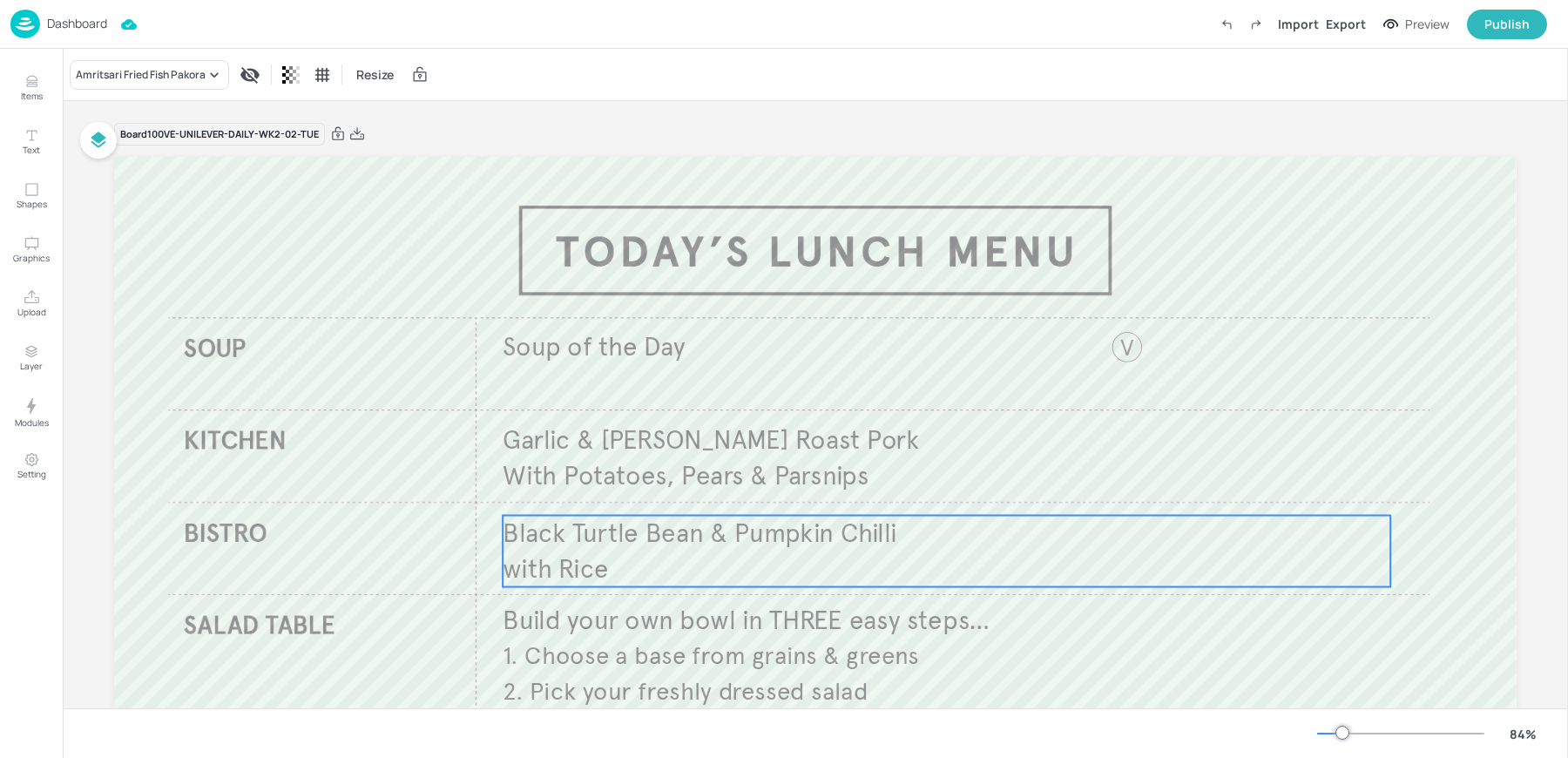
scroll to position [279, 0]
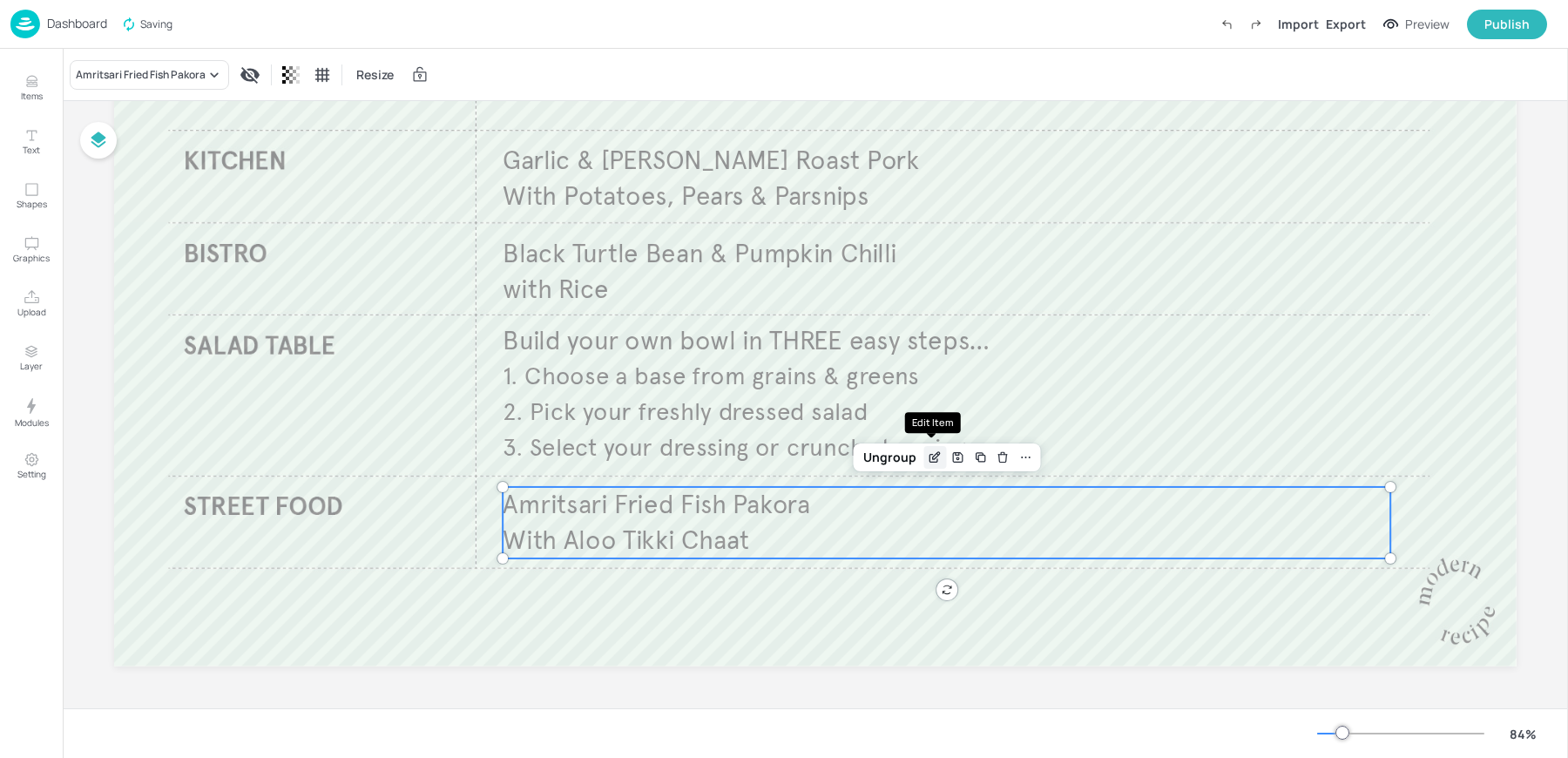
click at [932, 462] on icon "Edit Item" at bounding box center [935, 458] width 15 height 14
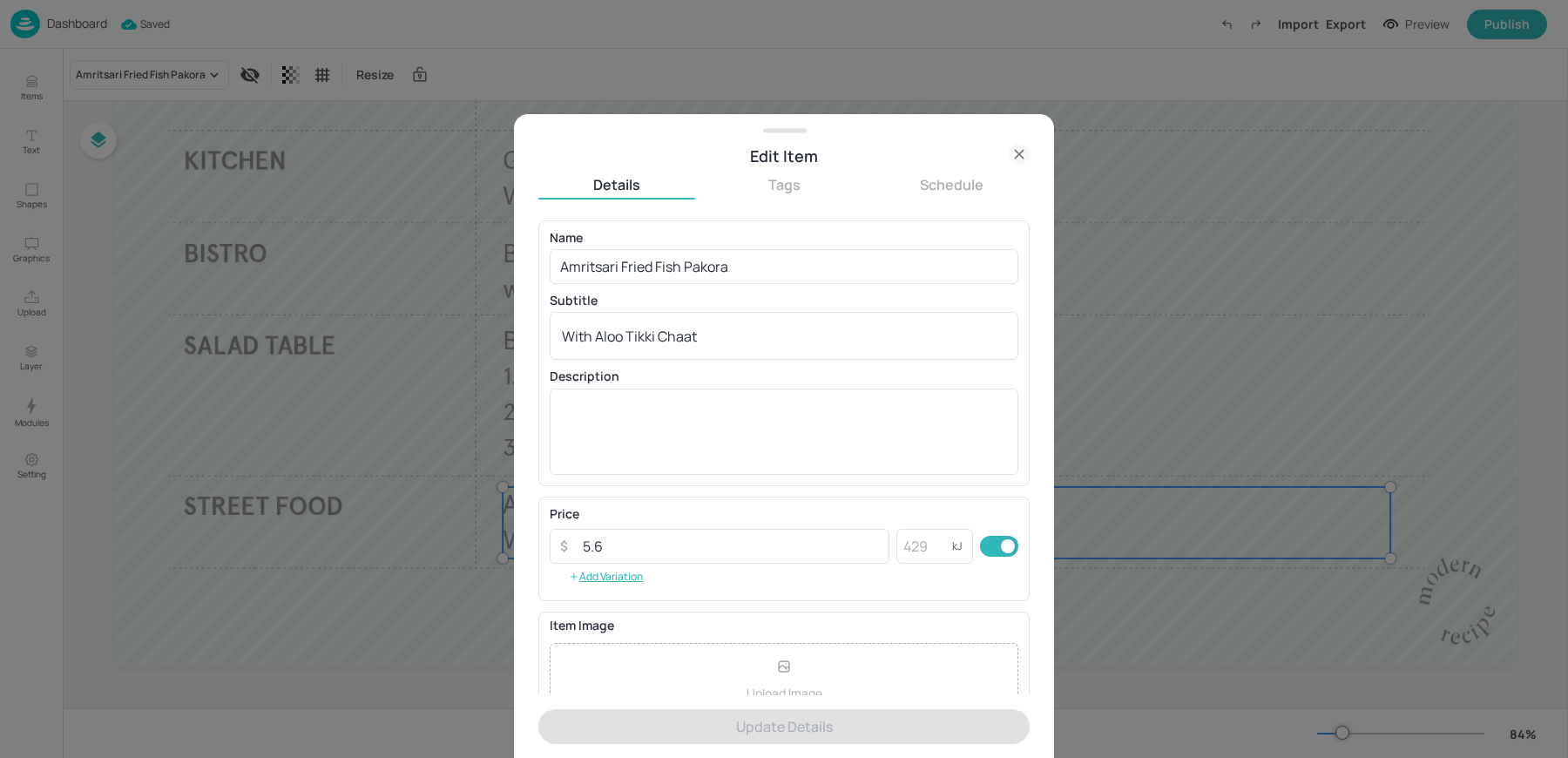
click at [1028, 152] on icon at bounding box center [1019, 155] width 21 height 21
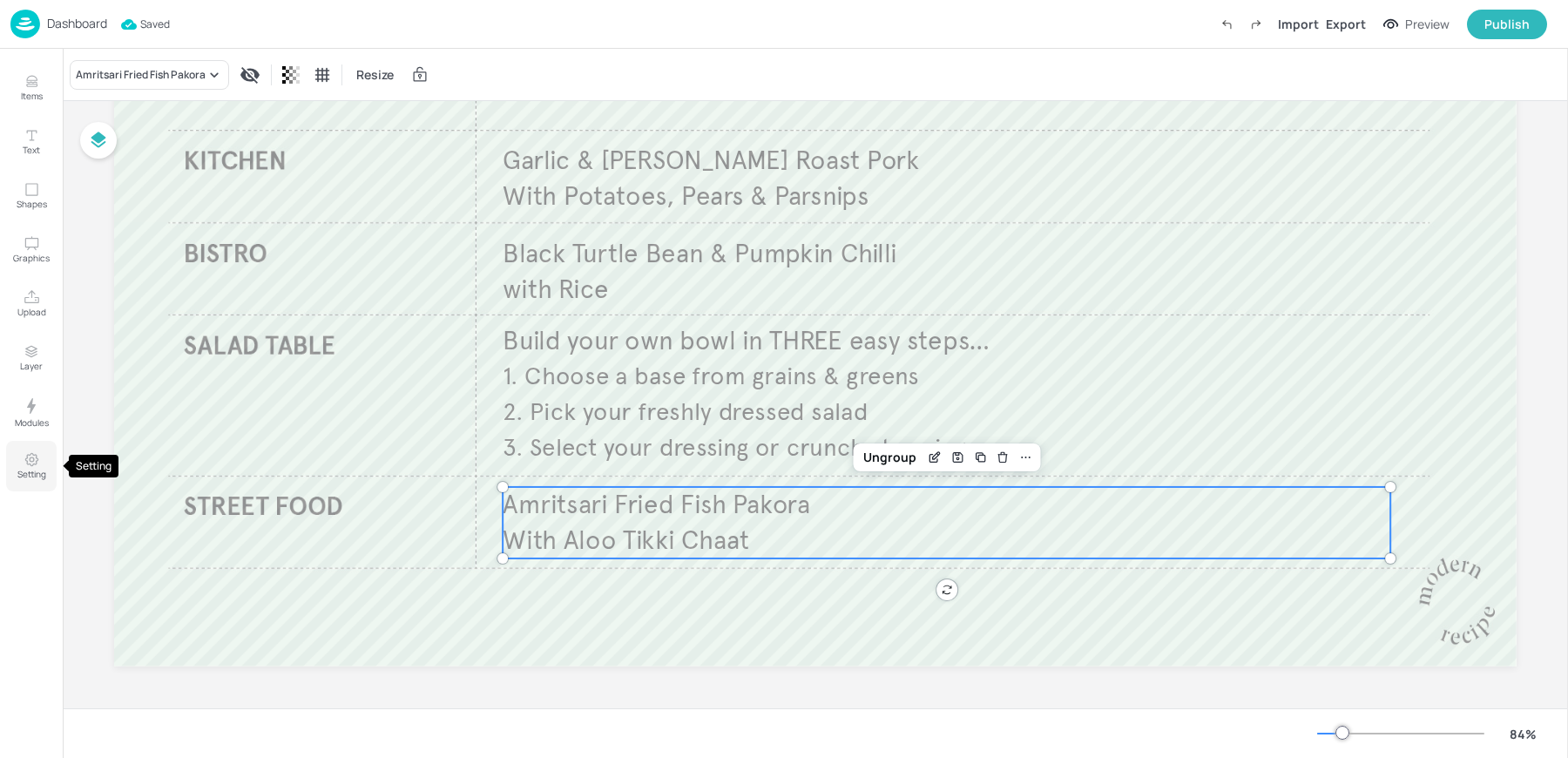
click at [32, 472] on p "Setting" at bounding box center [31, 474] width 29 height 12
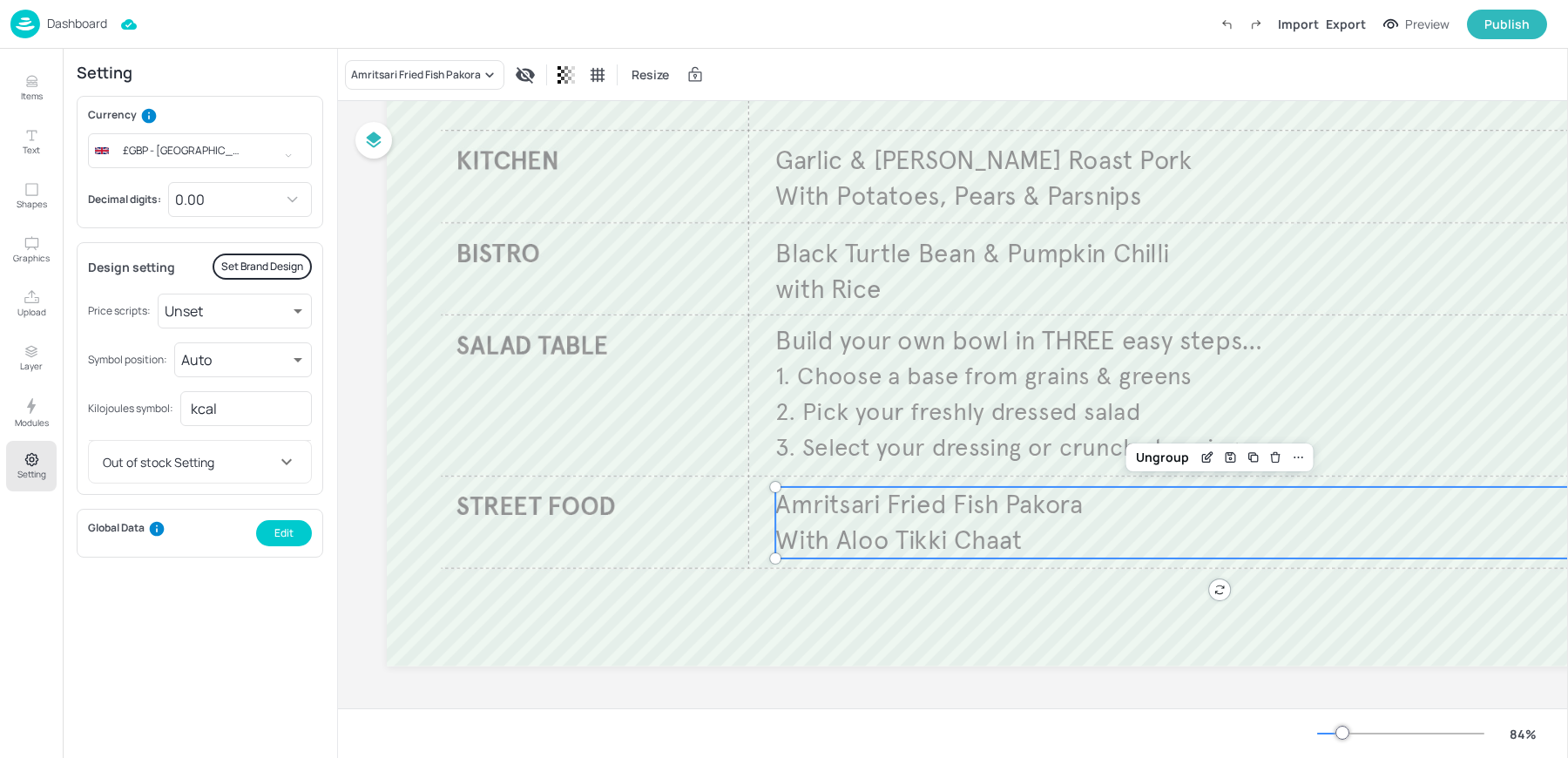
click at [830, 45] on div "Dashboard Import Export Preview Publish" at bounding box center [779, 24] width 1537 height 48
click at [49, 23] on p "Dashboard" at bounding box center [77, 24] width 60 height 12
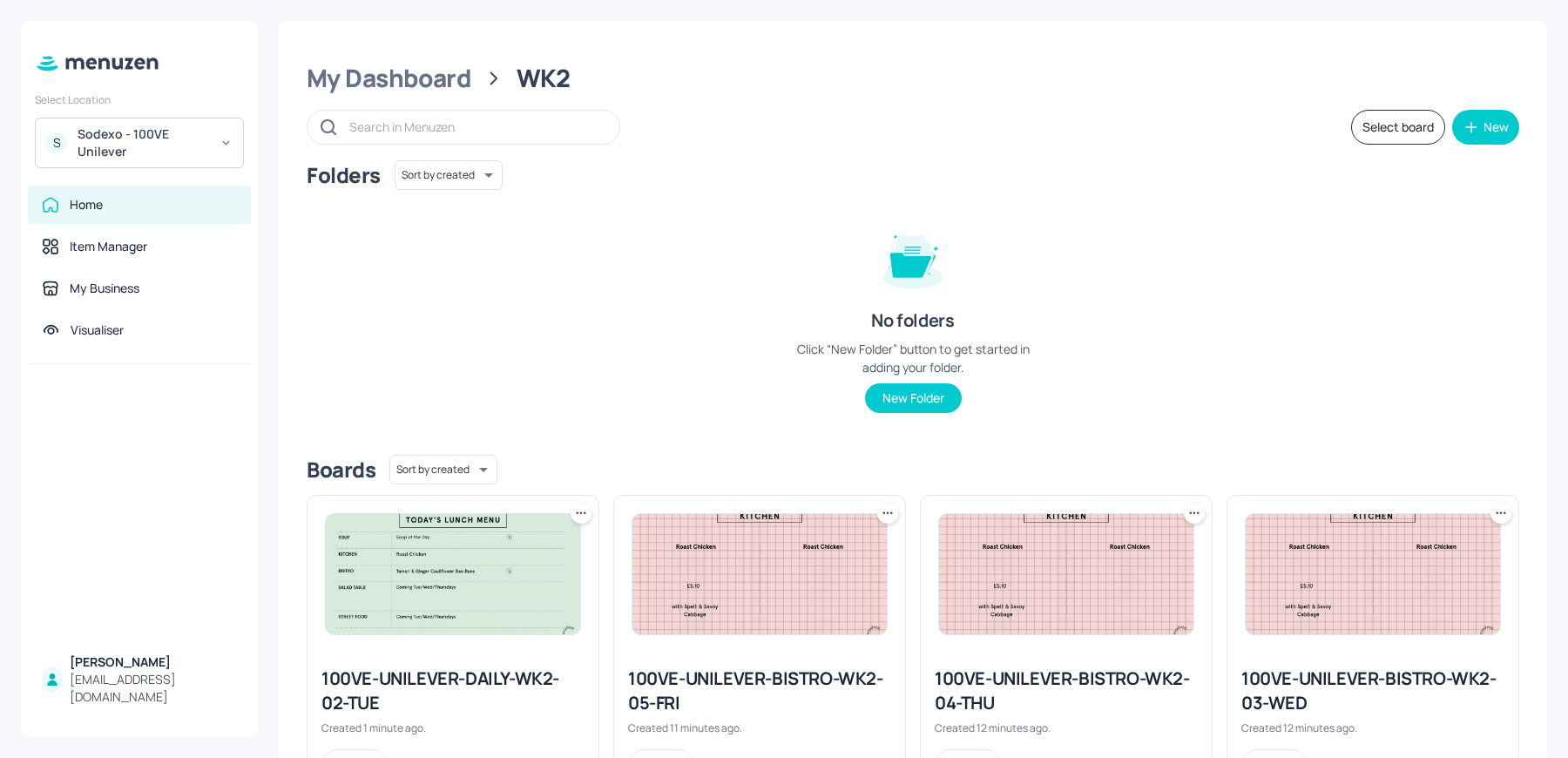
click at [490, 562] on img at bounding box center [452, 575] width 254 height 121
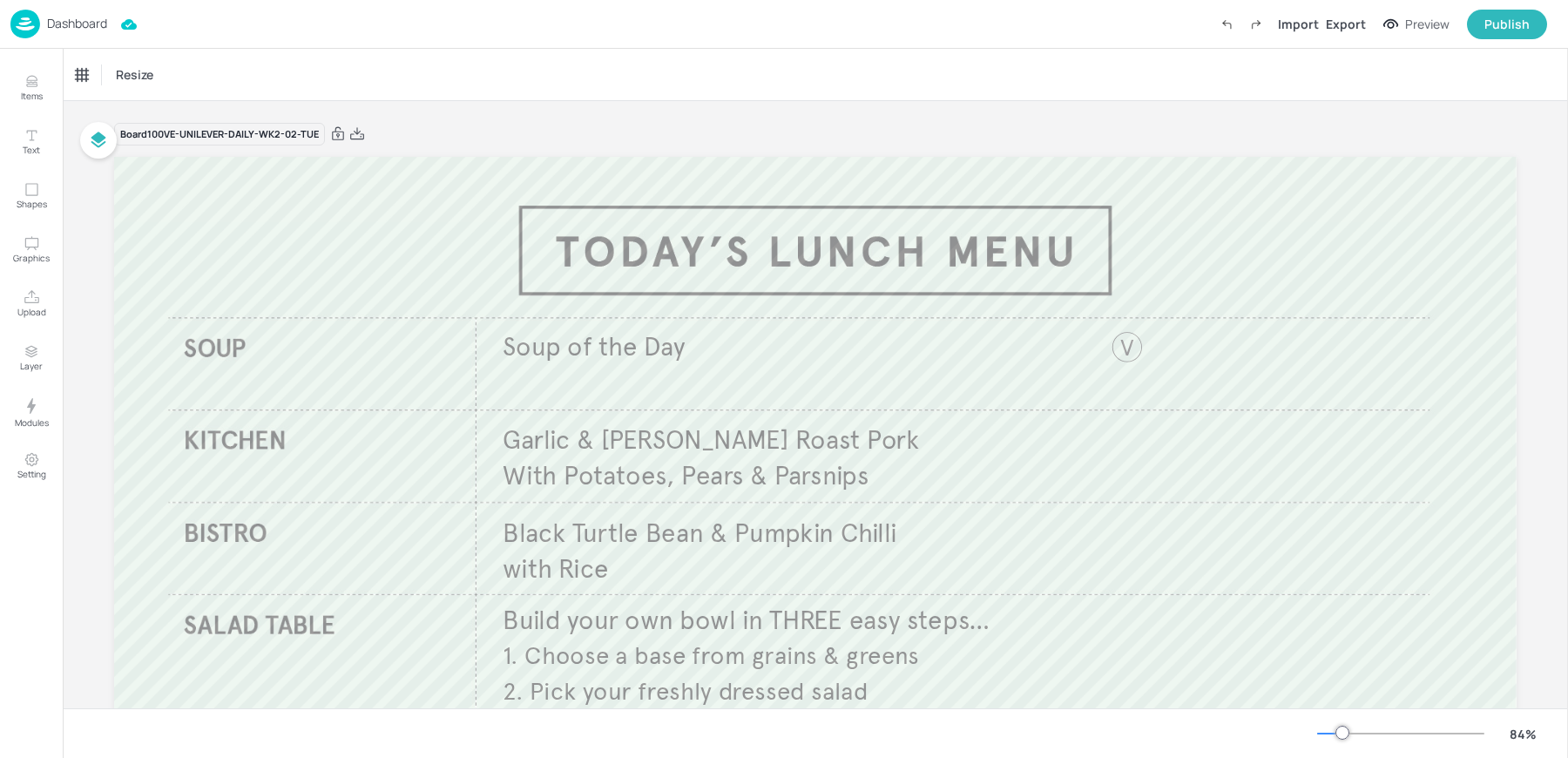
click at [56, 30] on p "Dashboard" at bounding box center [77, 24] width 60 height 12
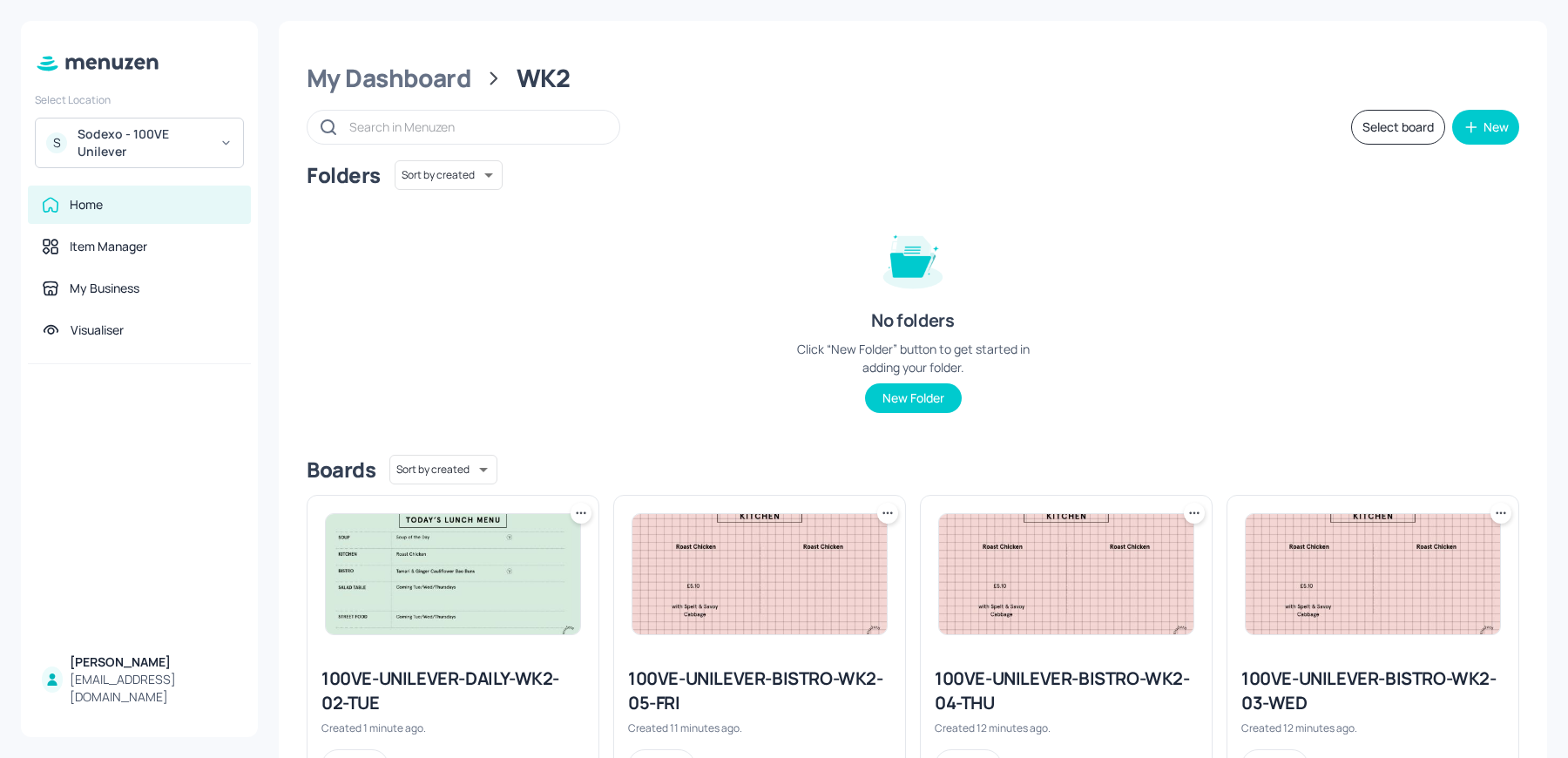
click at [491, 587] on img at bounding box center [452, 575] width 254 height 121
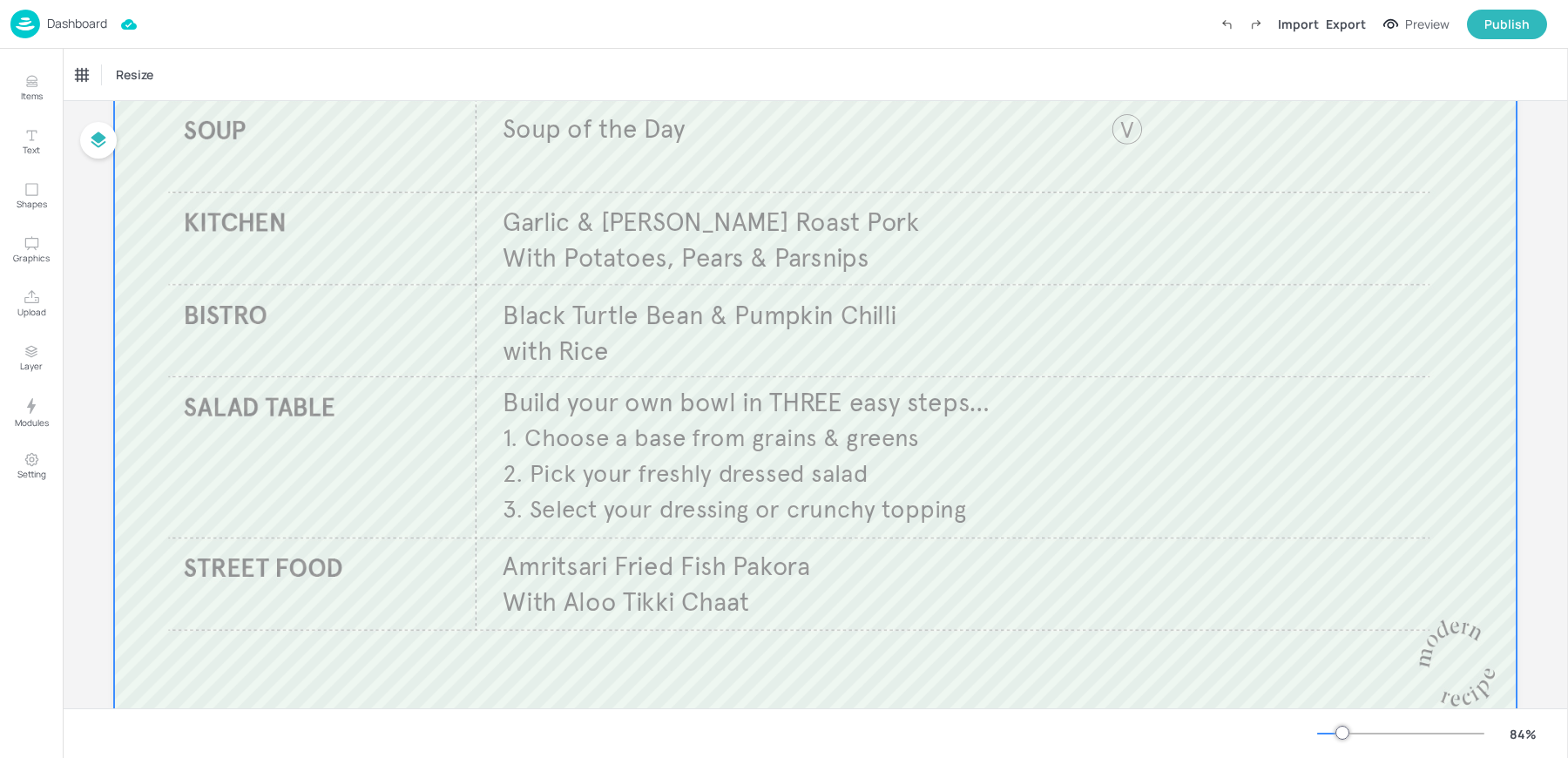
scroll to position [279, 0]
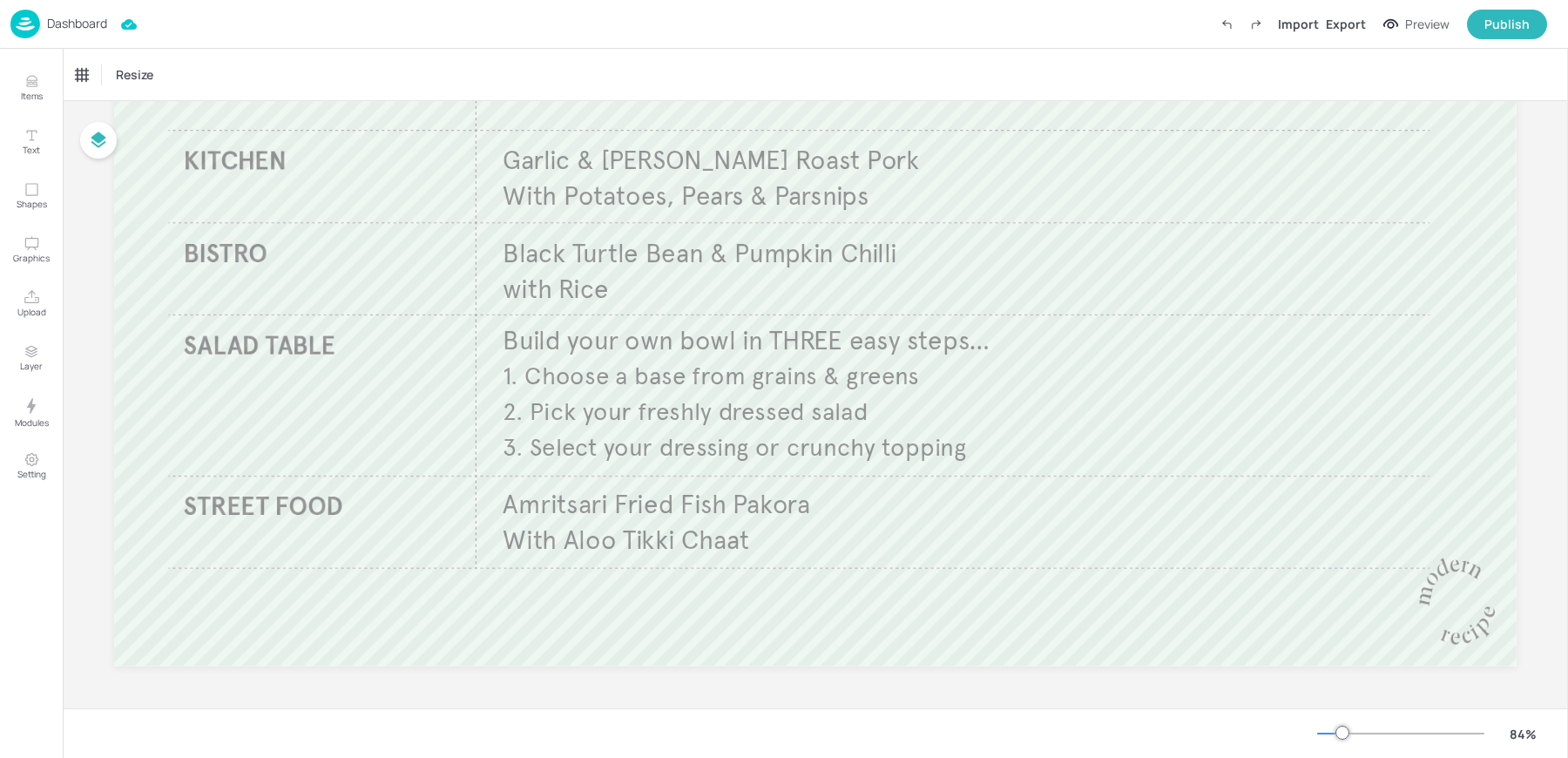
click at [83, 11] on div "Dashboard" at bounding box center [58, 24] width 97 height 29
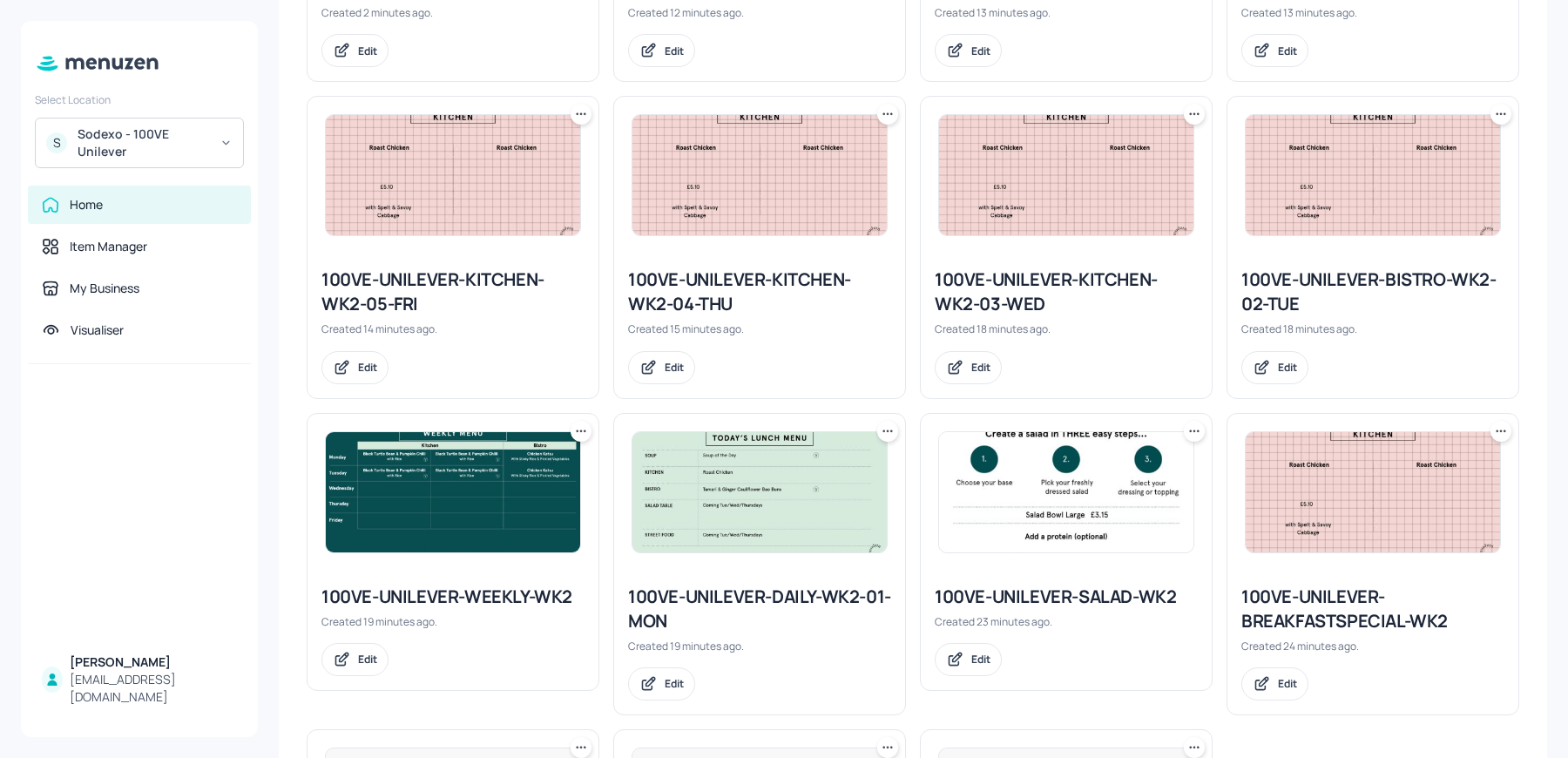
scroll to position [1003, 0]
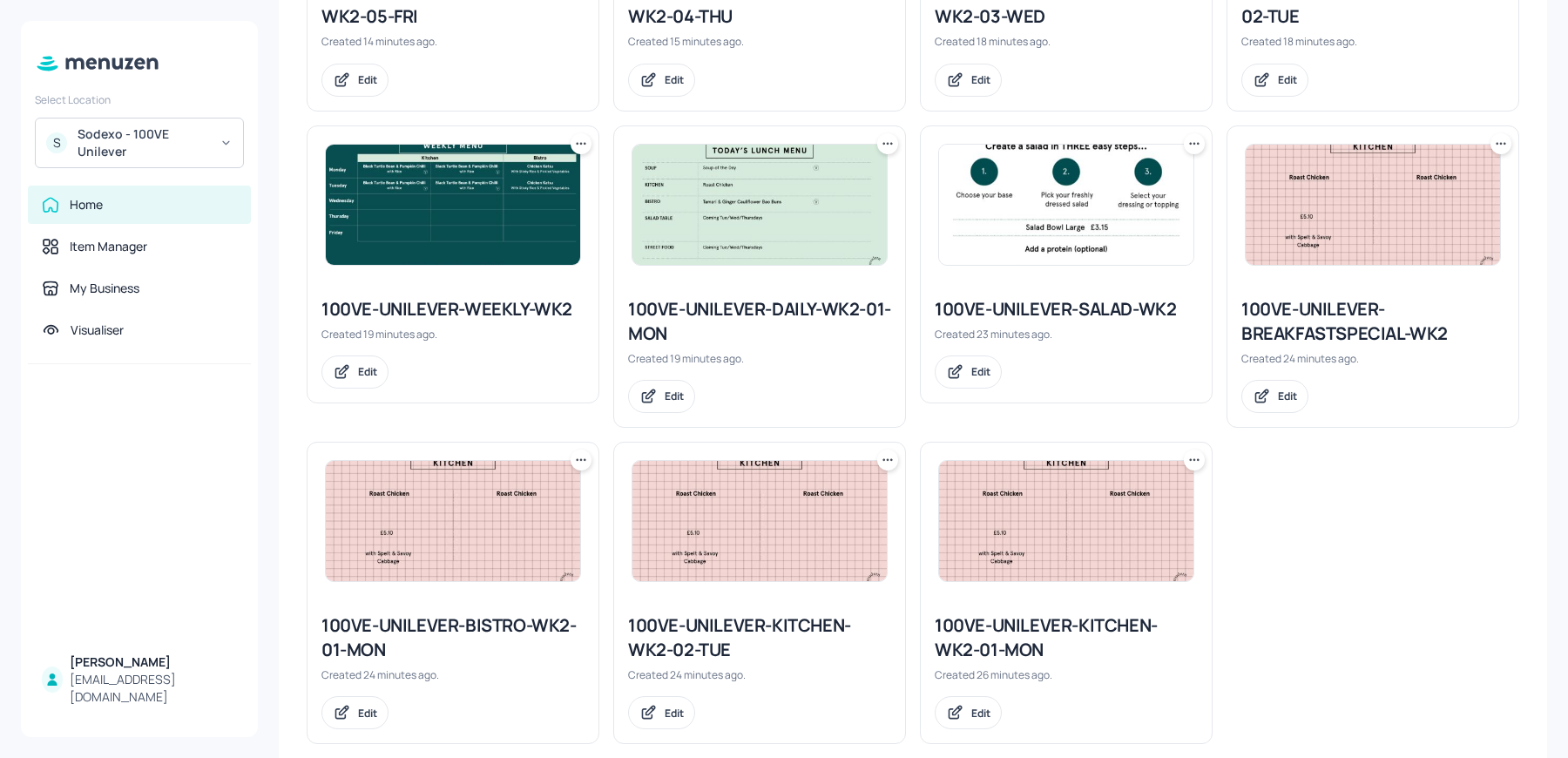
click at [773, 169] on img at bounding box center [759, 205] width 254 height 121
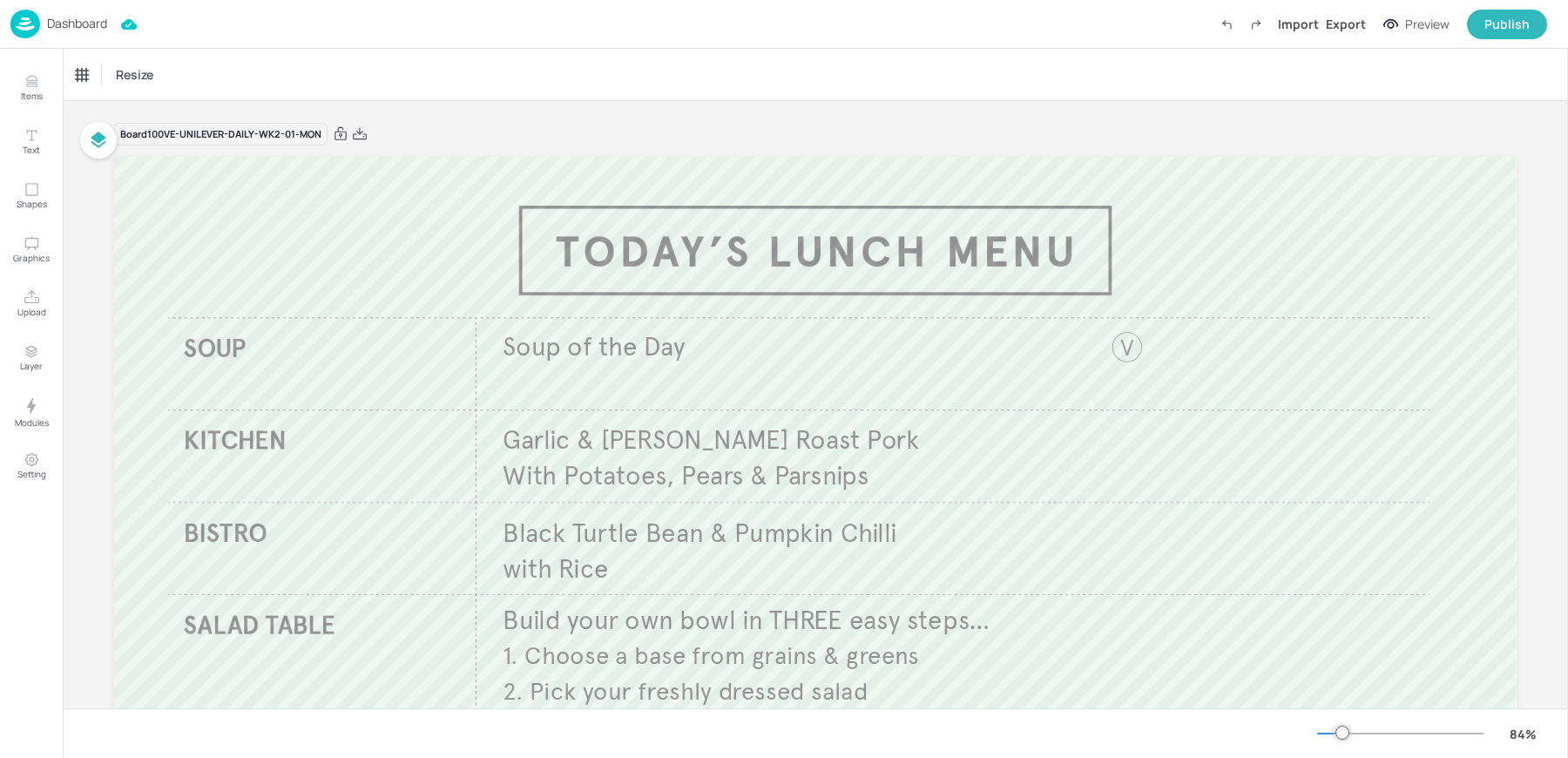
click at [64, 24] on p "Dashboard" at bounding box center [77, 24] width 60 height 12
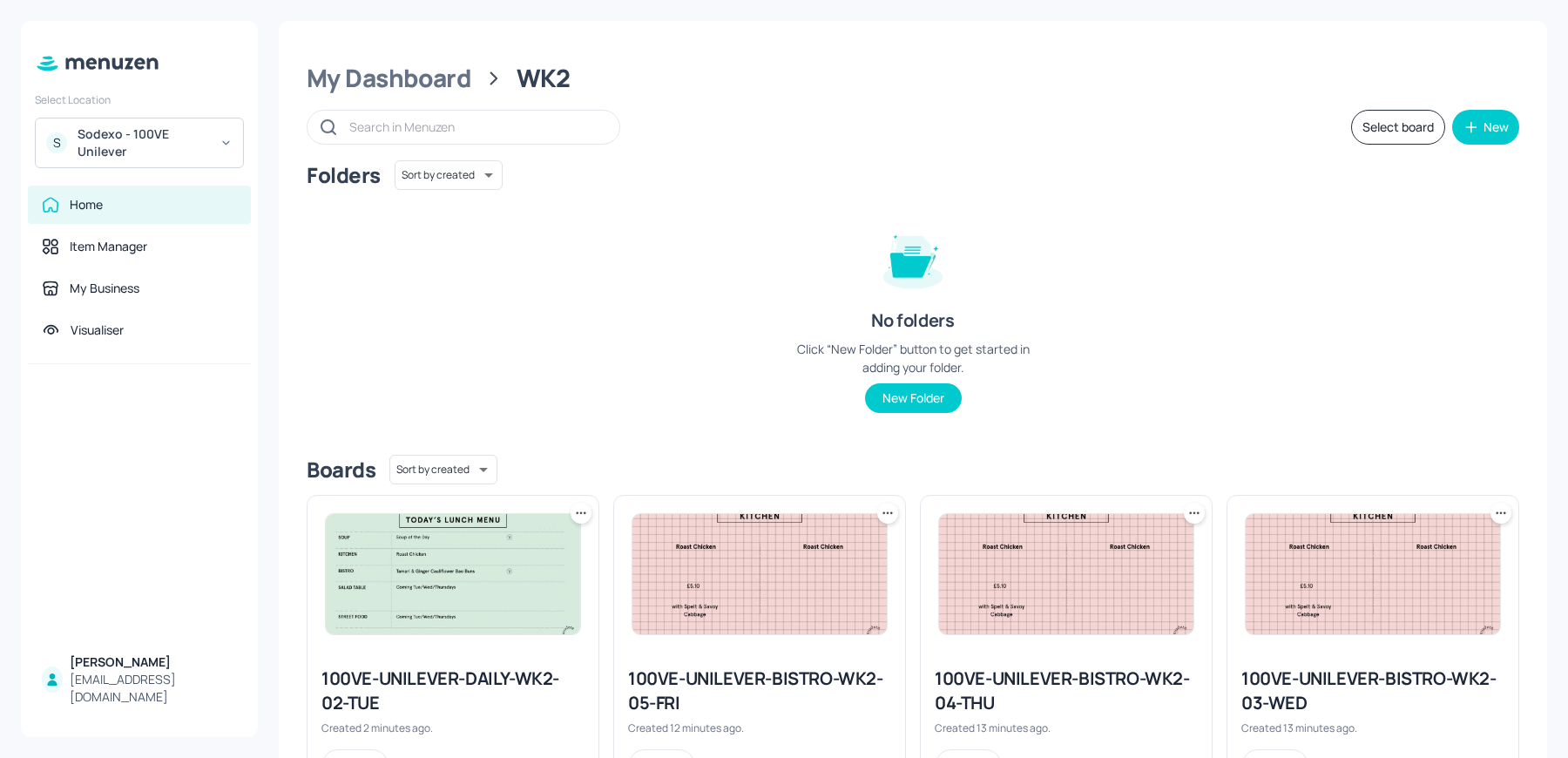
click at [581, 513] on icon at bounding box center [581, 513] width 3 height 3
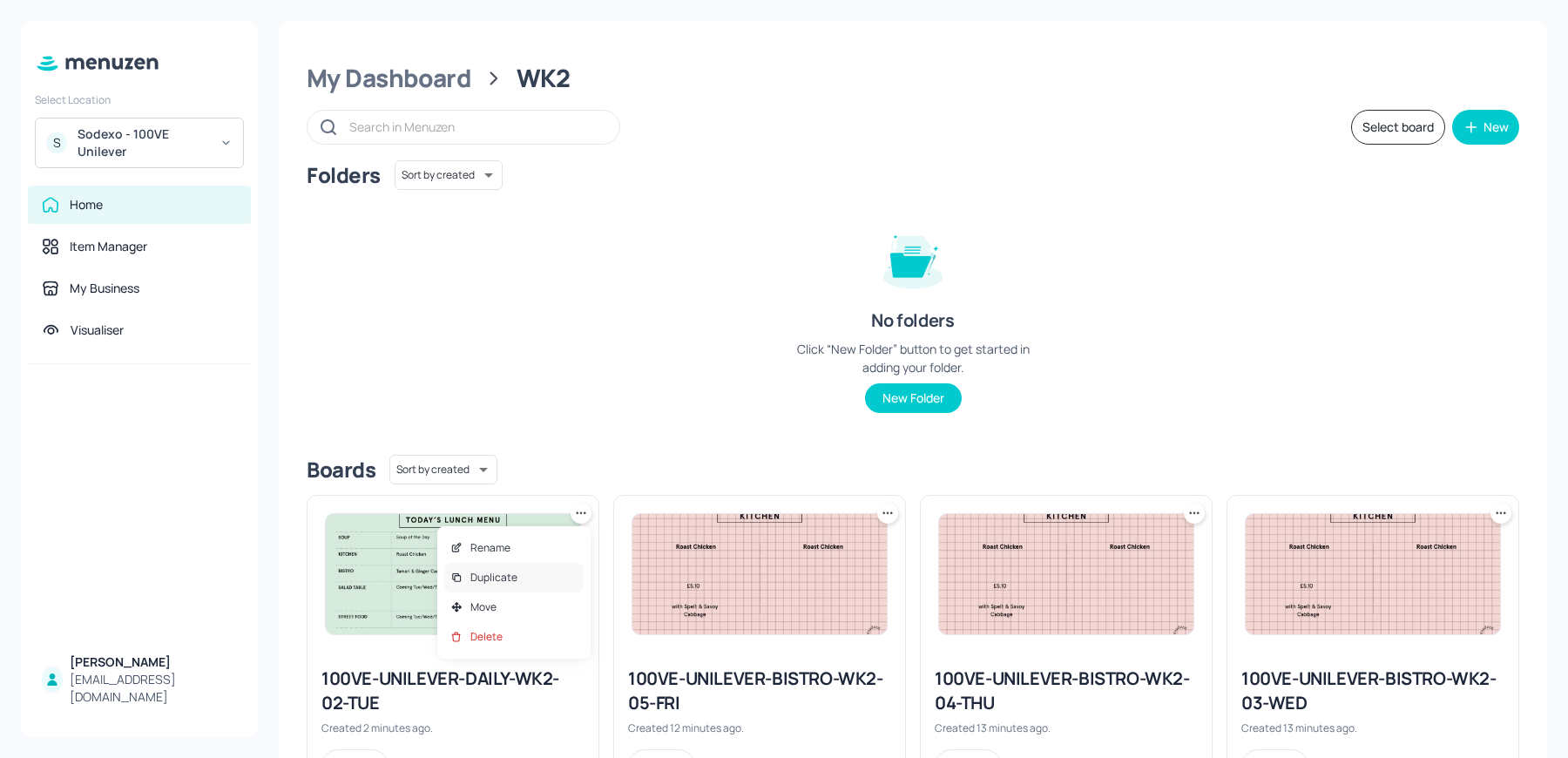
click at [510, 575] on p "Duplicate" at bounding box center [494, 578] width 47 height 16
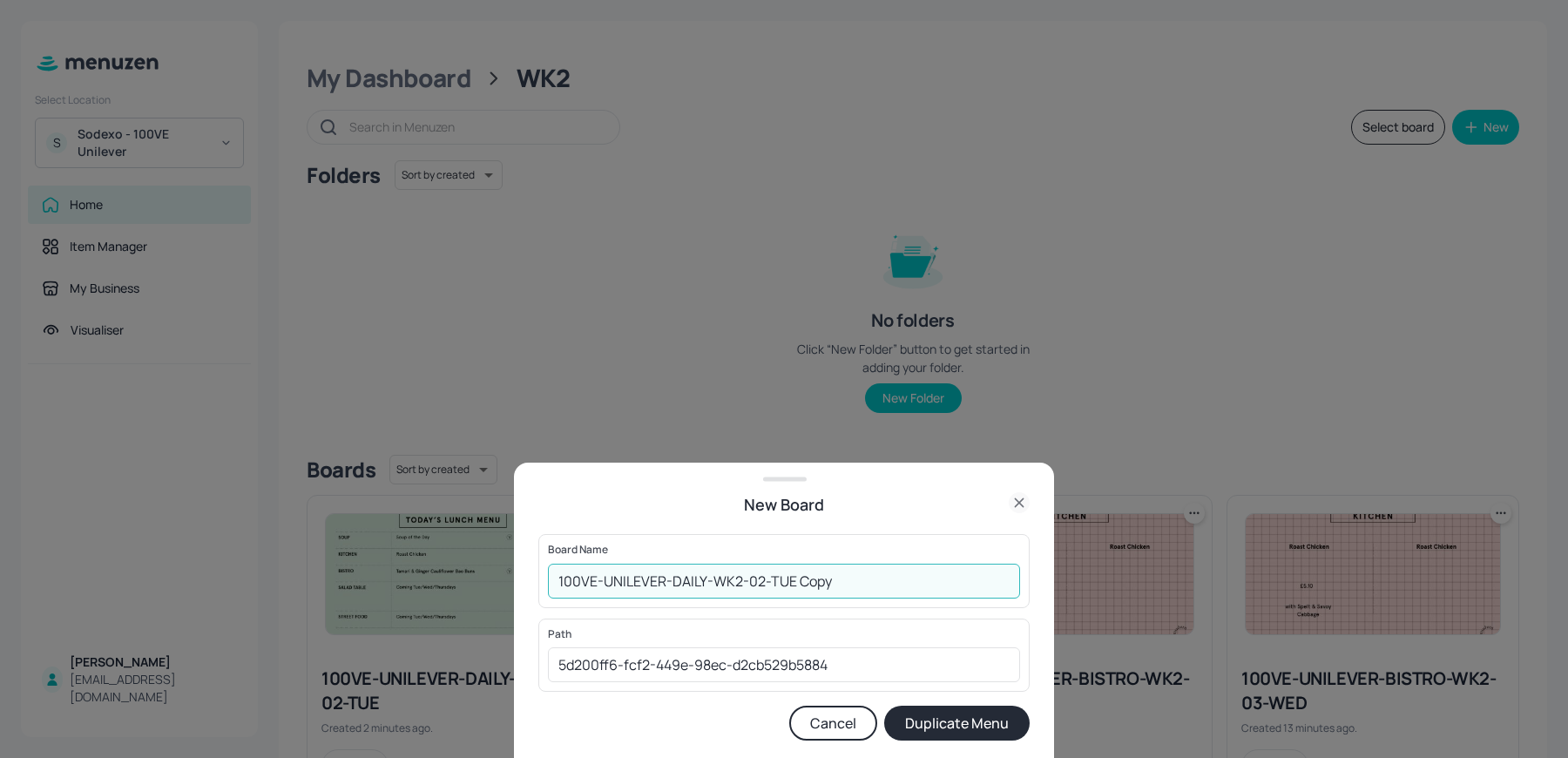
drag, startPoint x: 753, startPoint y: 584, endPoint x: 888, endPoint y: 582, distance: 135.0
click at [888, 582] on input "100VE-UNILEVER-DAILY-WK2-02-TUE Copy" at bounding box center [784, 582] width 472 height 35
type input "100VE-UNILEVER-DAILY-WK2-03-WED"
click at [884, 706] on button "Duplicate Menu" at bounding box center [957, 723] width 146 height 35
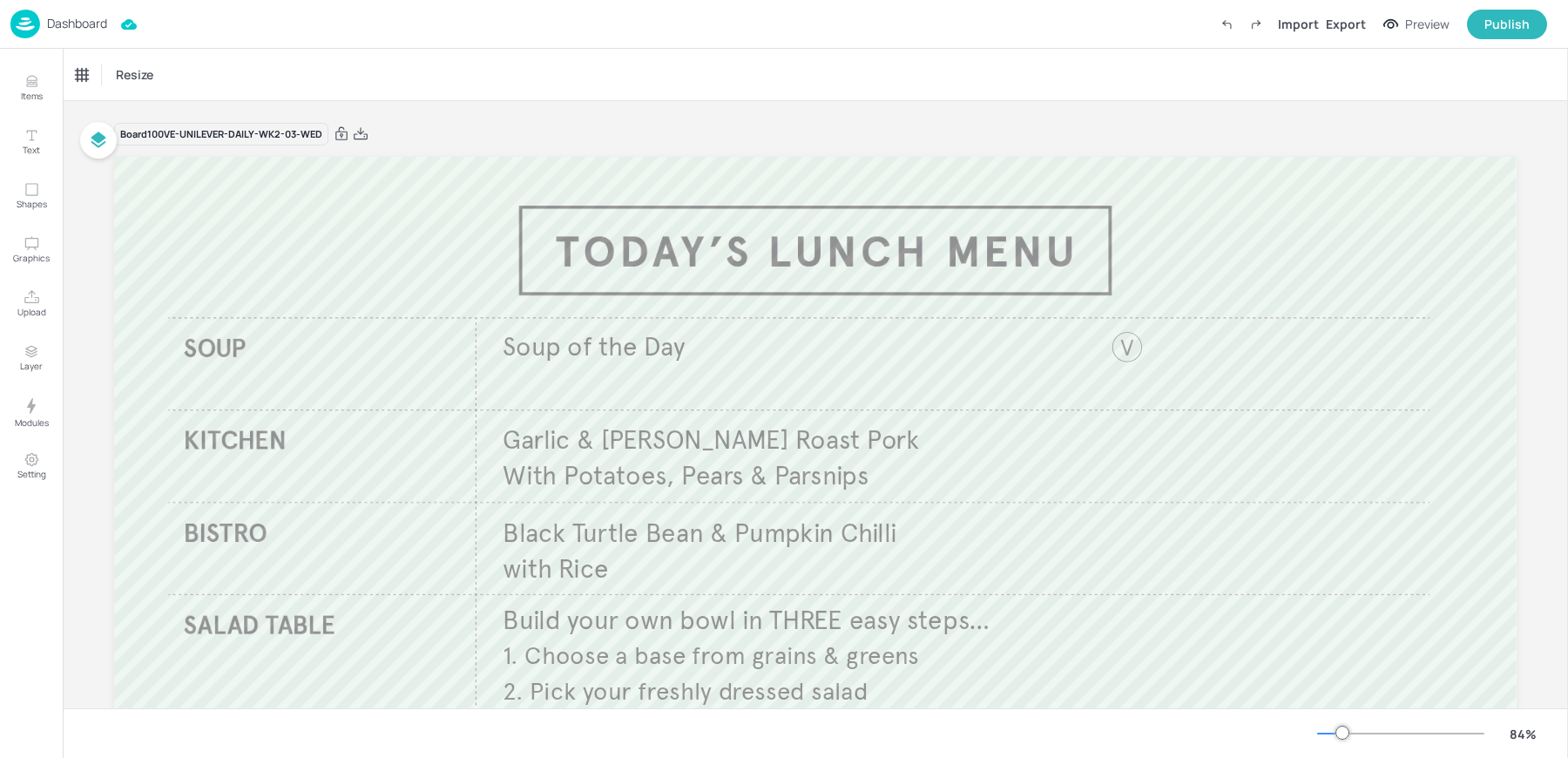
click at [78, 27] on p "Dashboard" at bounding box center [77, 24] width 60 height 12
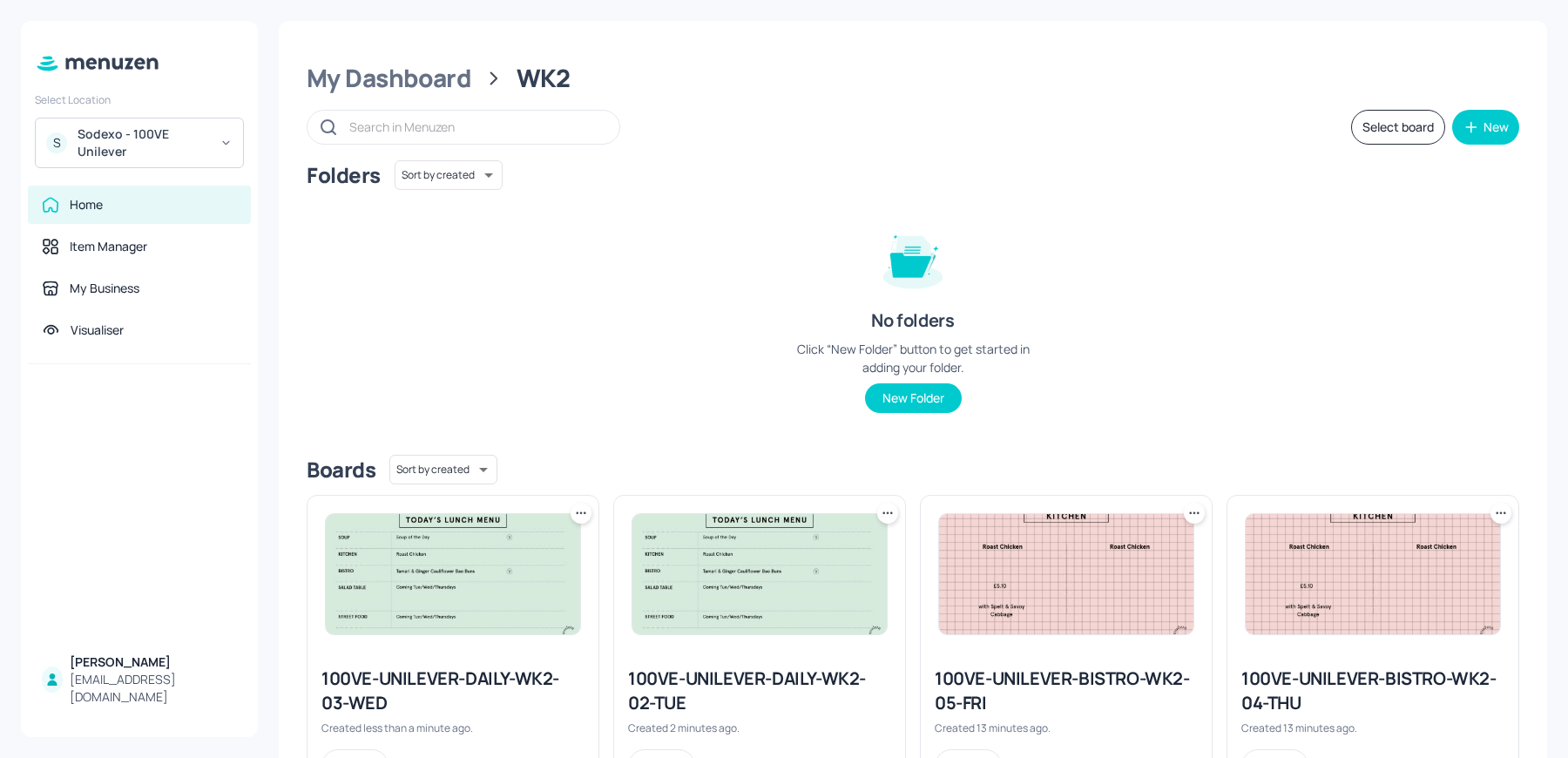
click at [575, 513] on icon at bounding box center [581, 513] width 17 height 17
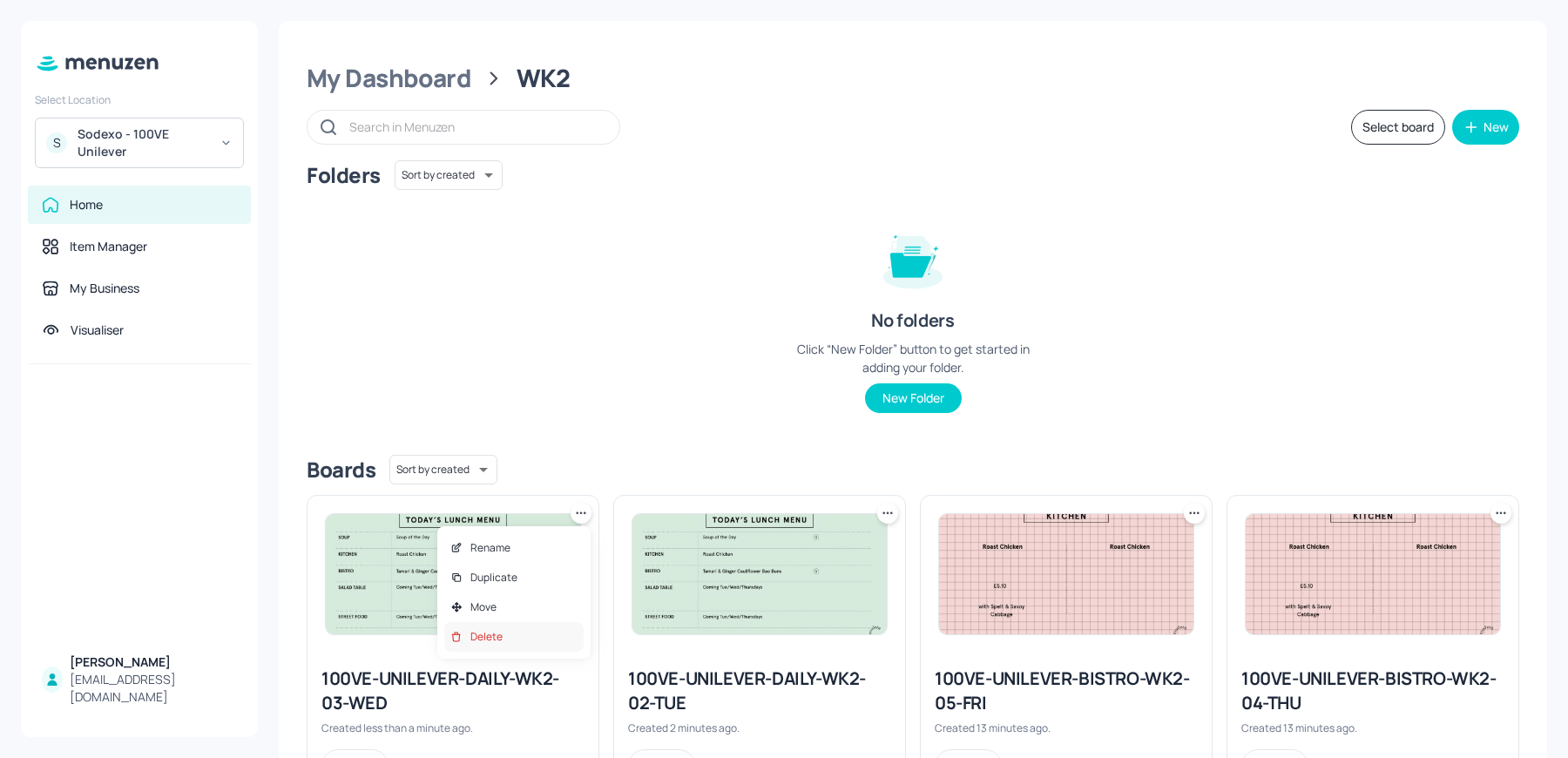
click at [505, 634] on div "Delete" at bounding box center [514, 637] width 140 height 30
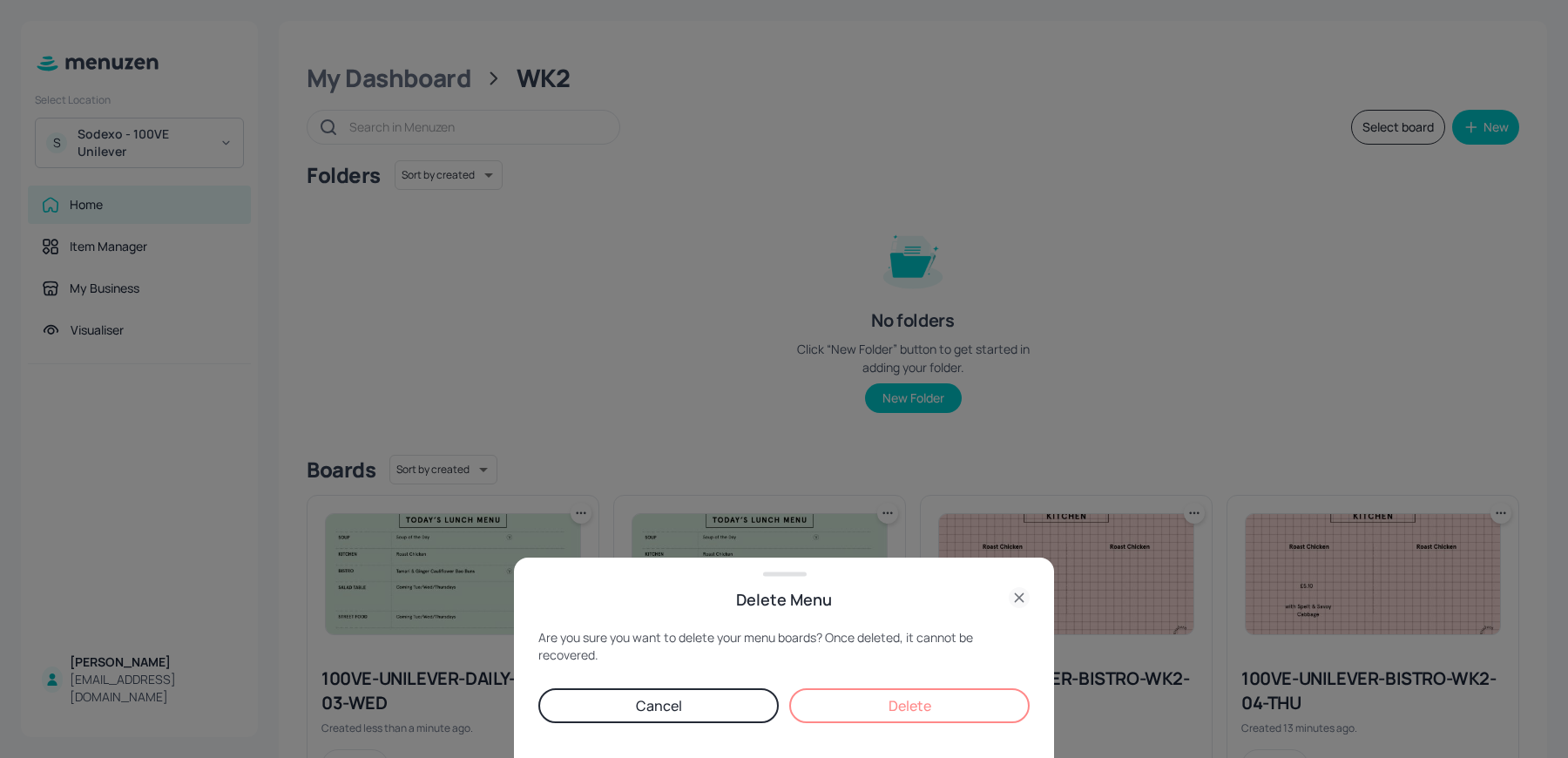
click at [845, 707] on button "Delete" at bounding box center [909, 706] width 240 height 35
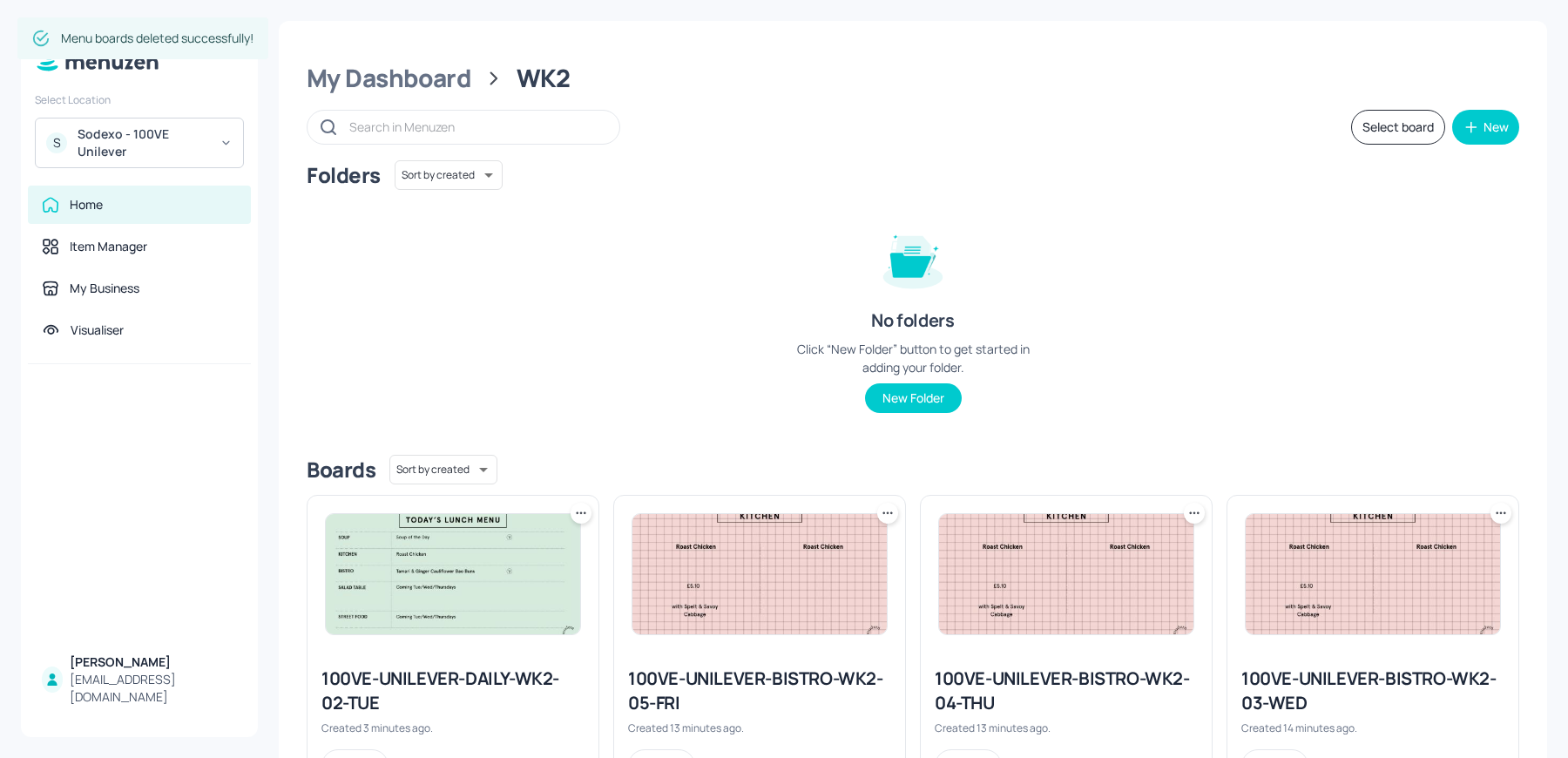
click at [581, 516] on icon at bounding box center [581, 513] width 17 height 17
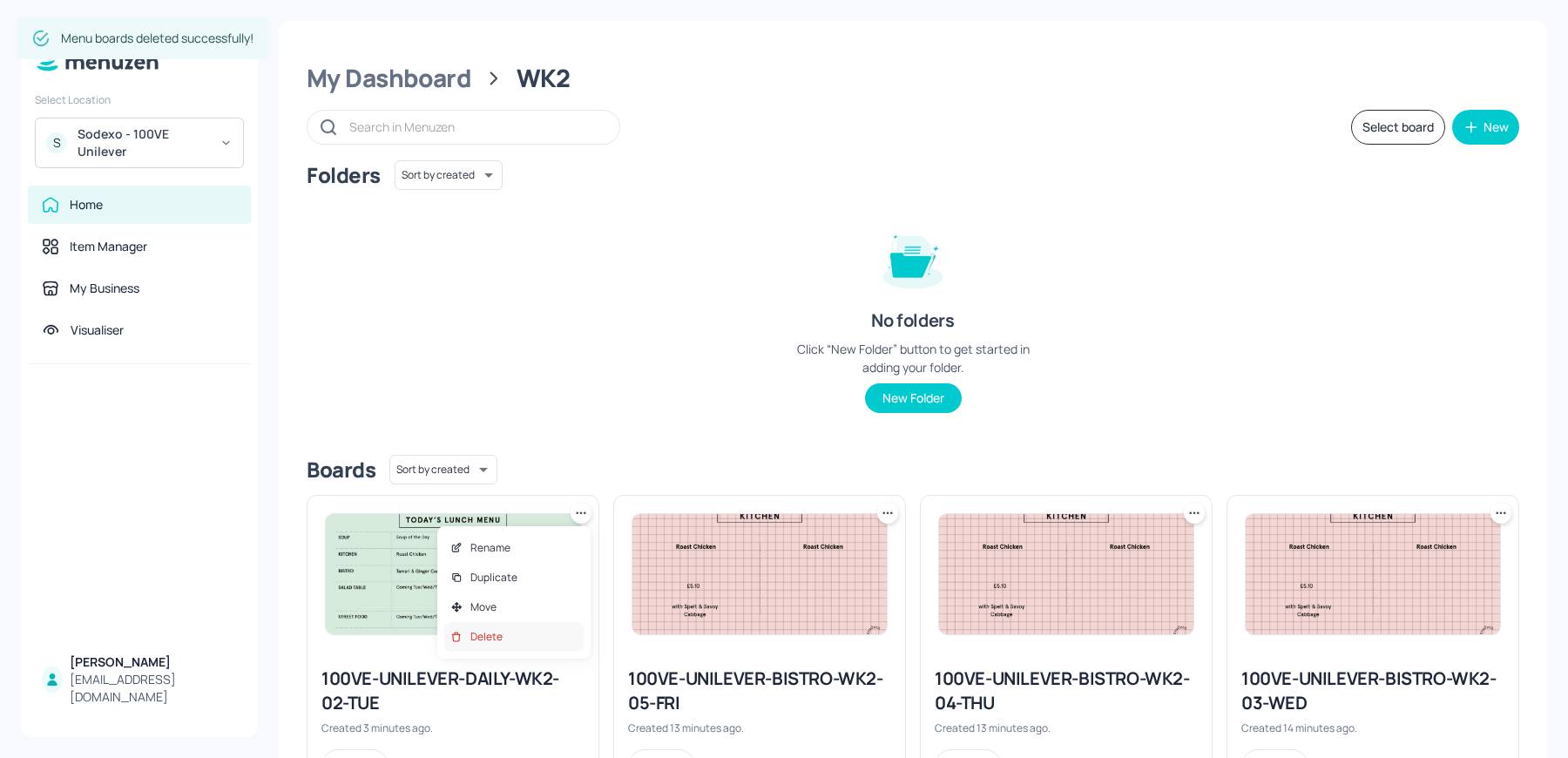
click at [512, 640] on div "Delete" at bounding box center [514, 637] width 140 height 30
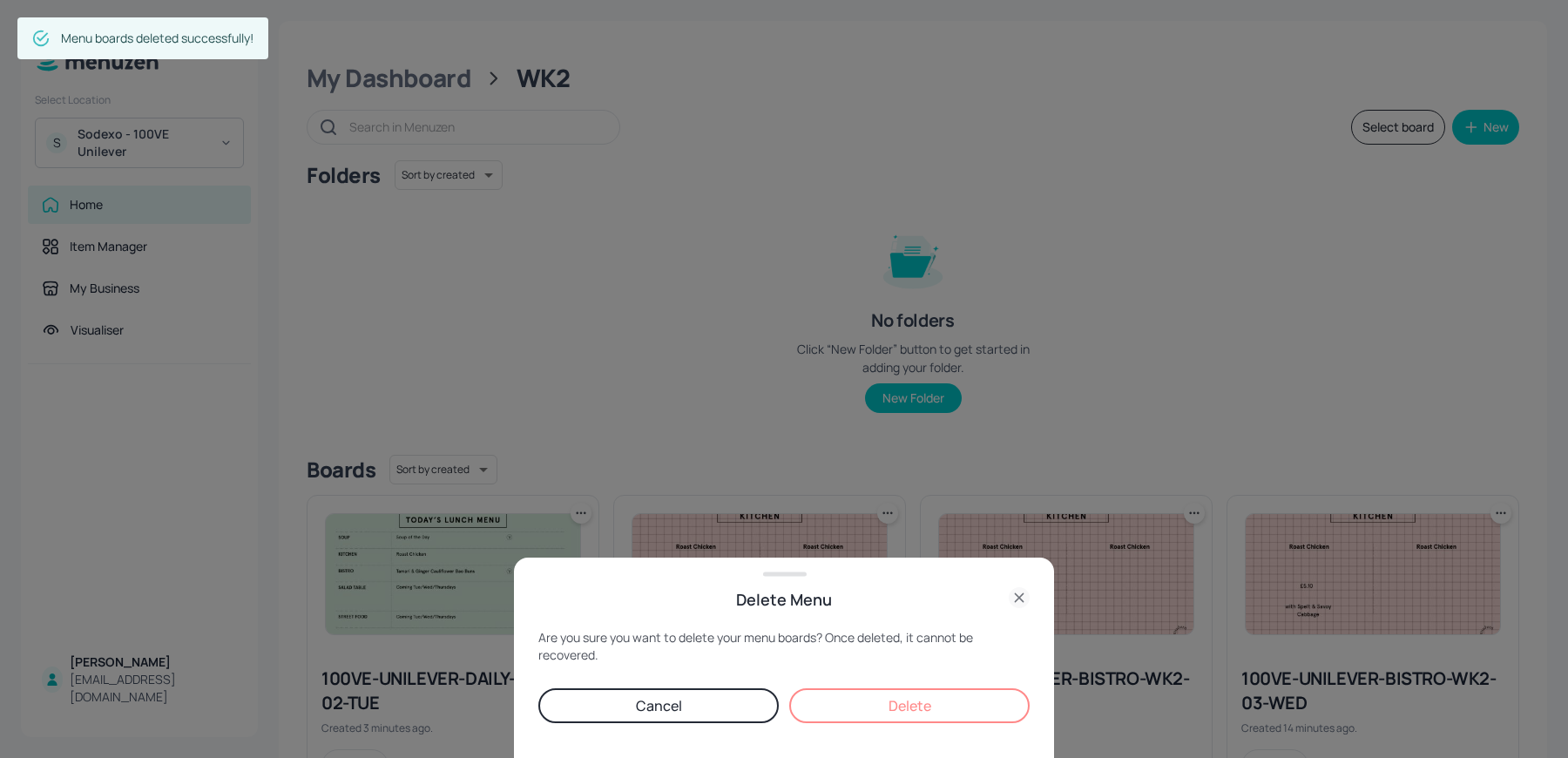
click at [898, 706] on button "Delete" at bounding box center [909, 706] width 240 height 35
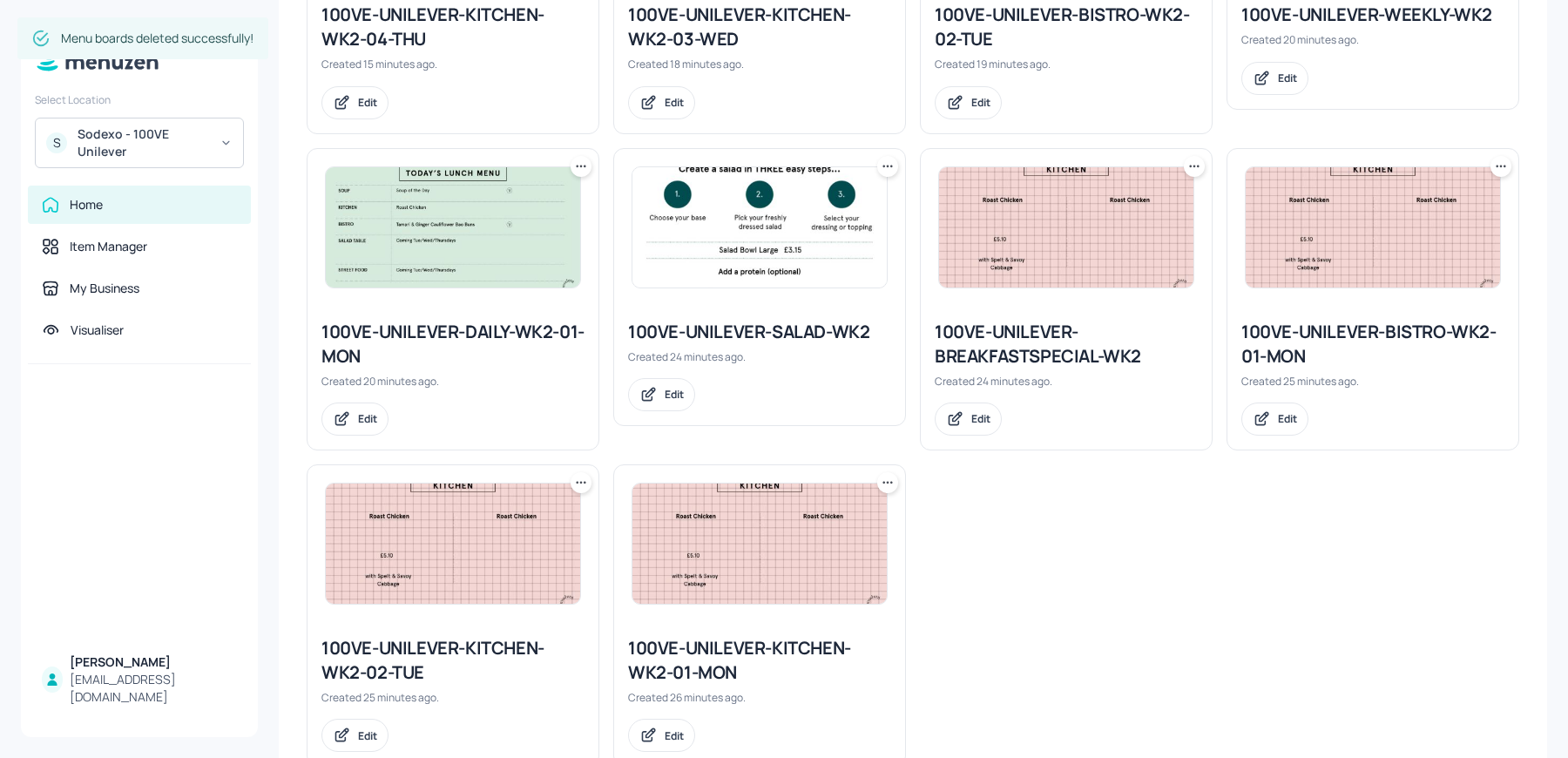
scroll to position [1025, 0]
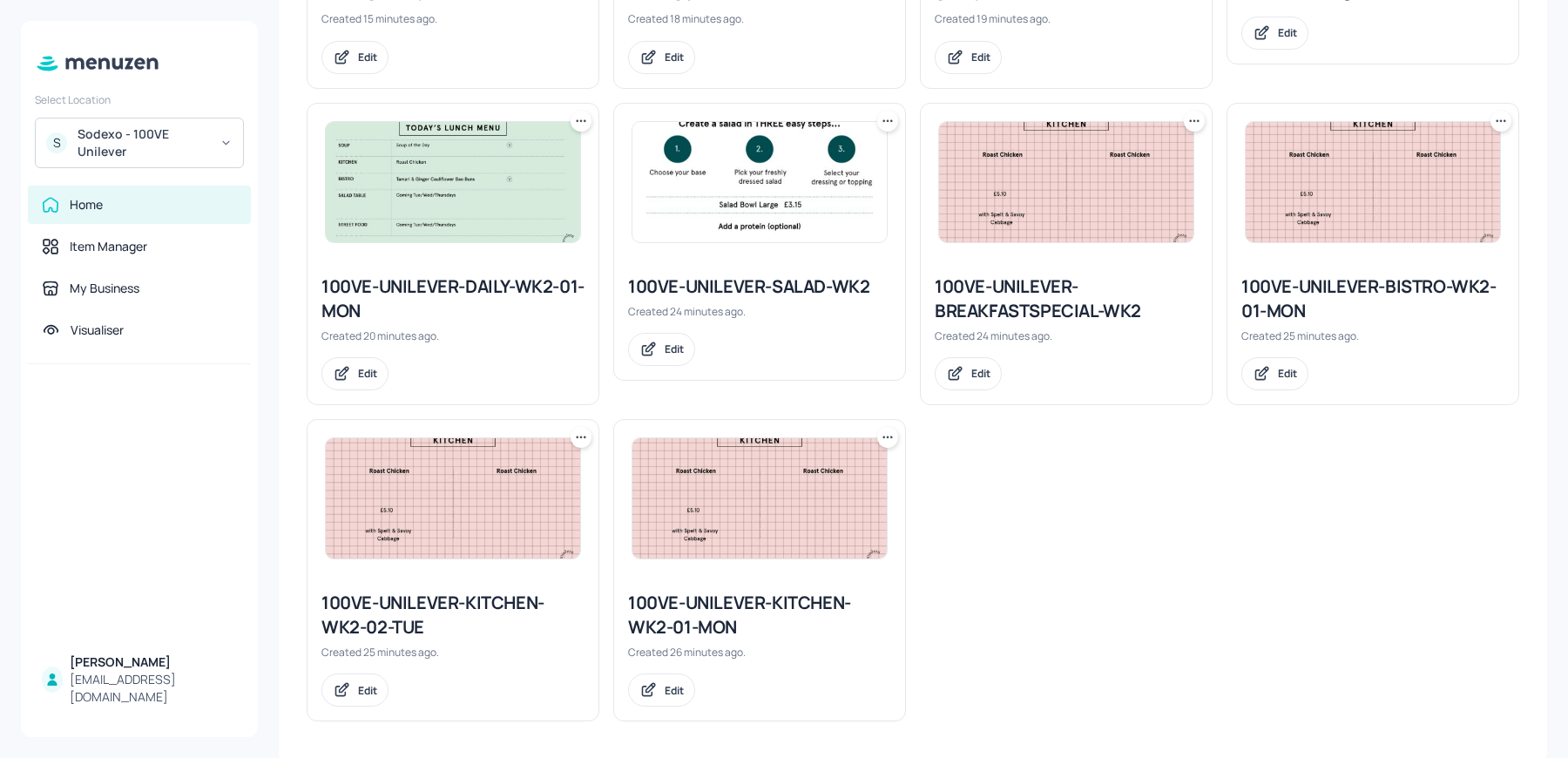
click at [413, 198] on img at bounding box center [452, 183] width 254 height 121
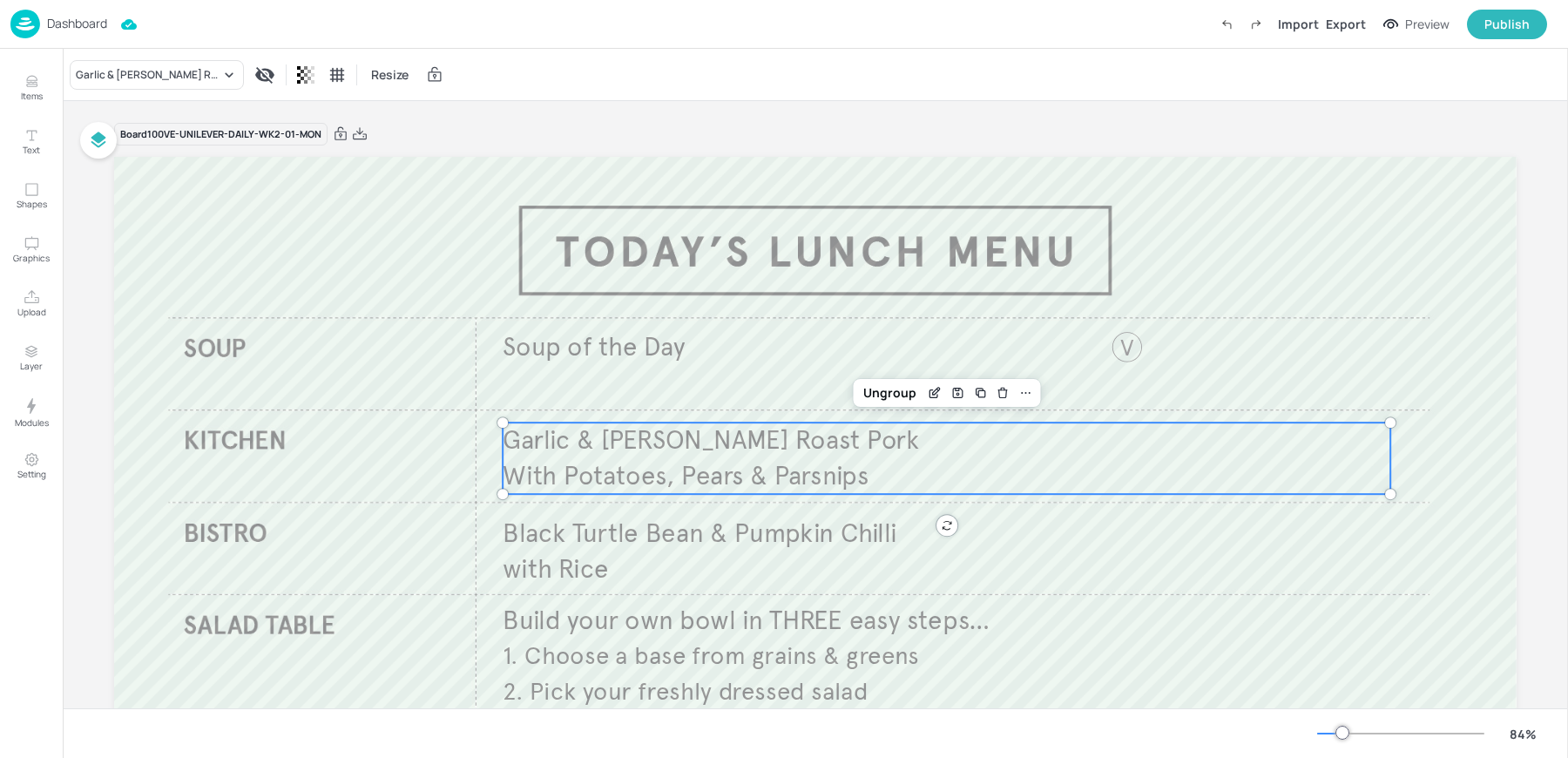
click at [671, 473] on span "With Potatoes, Pears & Parsnips" at bounding box center [685, 476] width 366 height 32
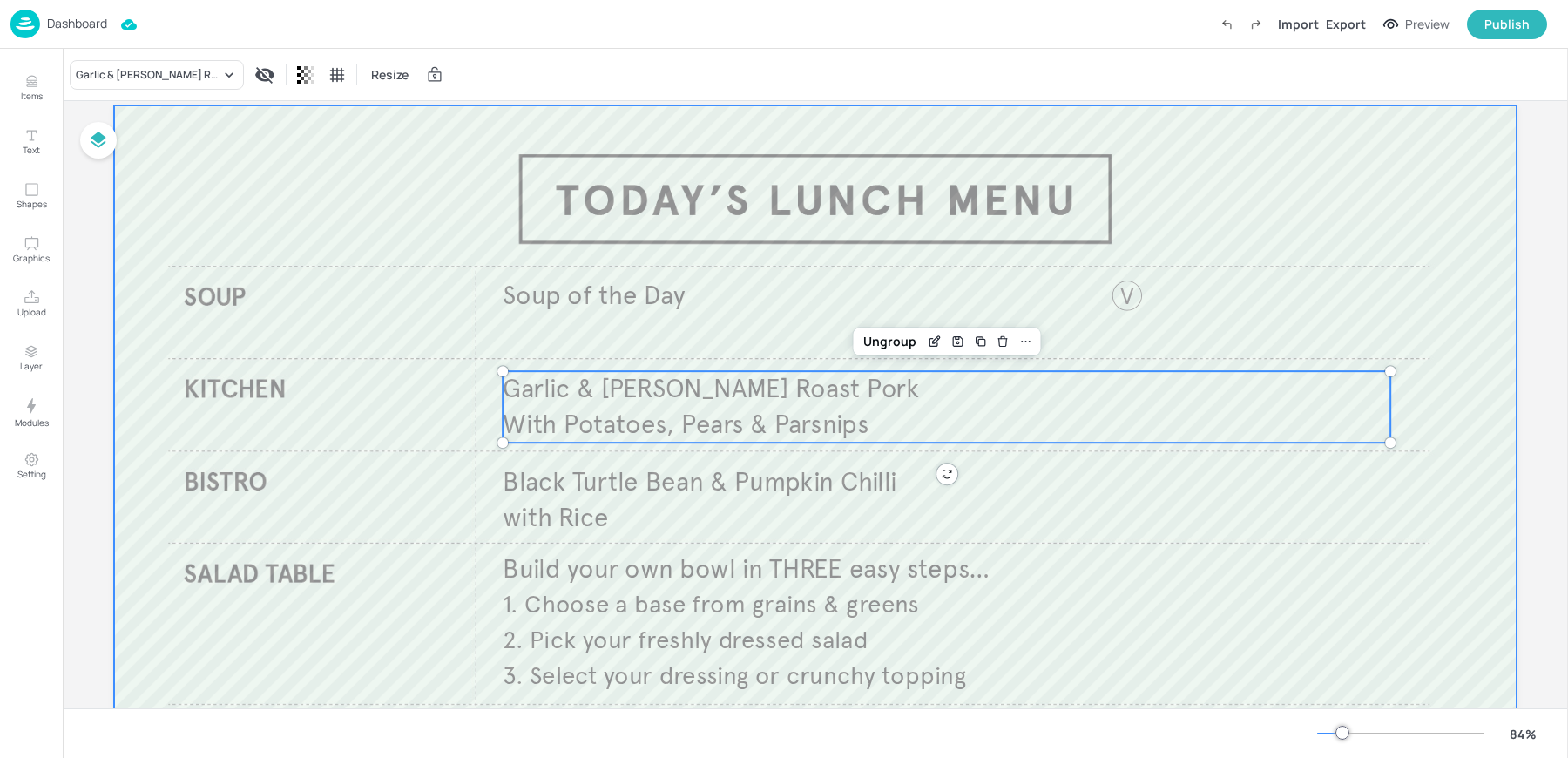
scroll to position [49, 0]
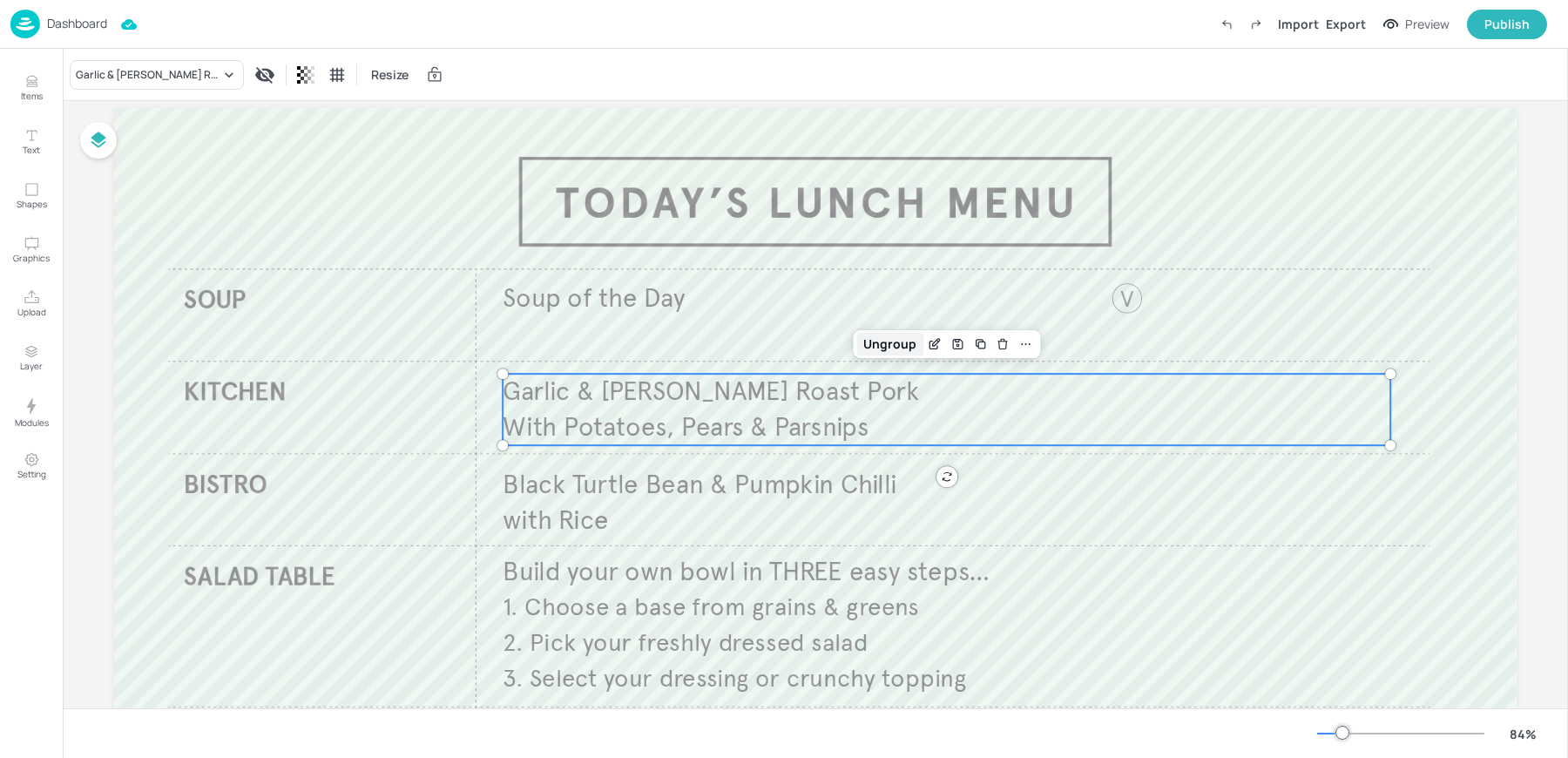
click at [872, 341] on div "Ungroup" at bounding box center [890, 344] width 67 height 23
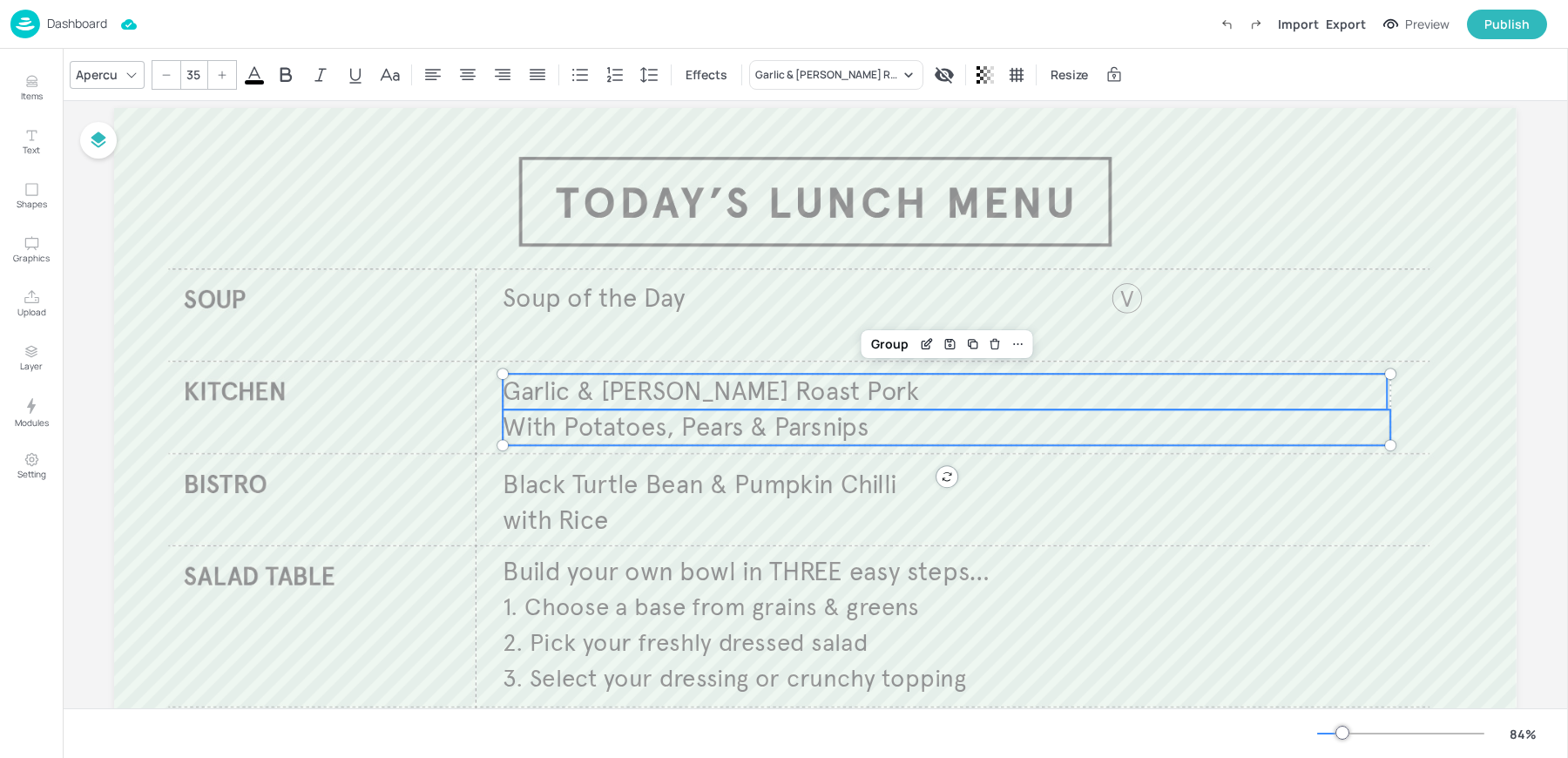
click at [745, 440] on span "With Potatoes, Pears & Parsnips" at bounding box center [685, 427] width 366 height 32
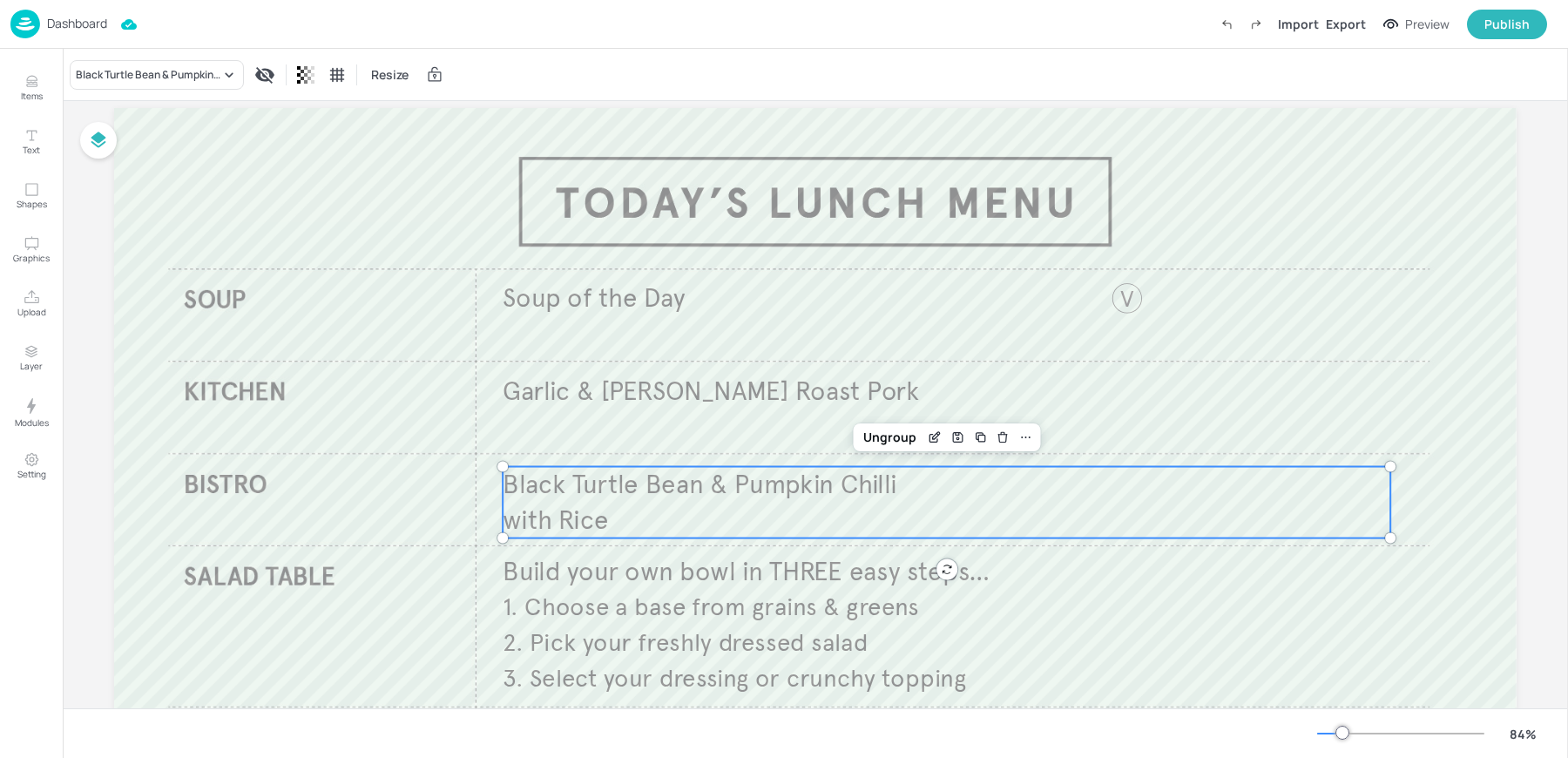
click at [678, 486] on span "Black Turtle Bean & Pumpkin Chilli" at bounding box center [699, 484] width 394 height 32
click at [878, 431] on div "Ungroup" at bounding box center [890, 438] width 67 height 23
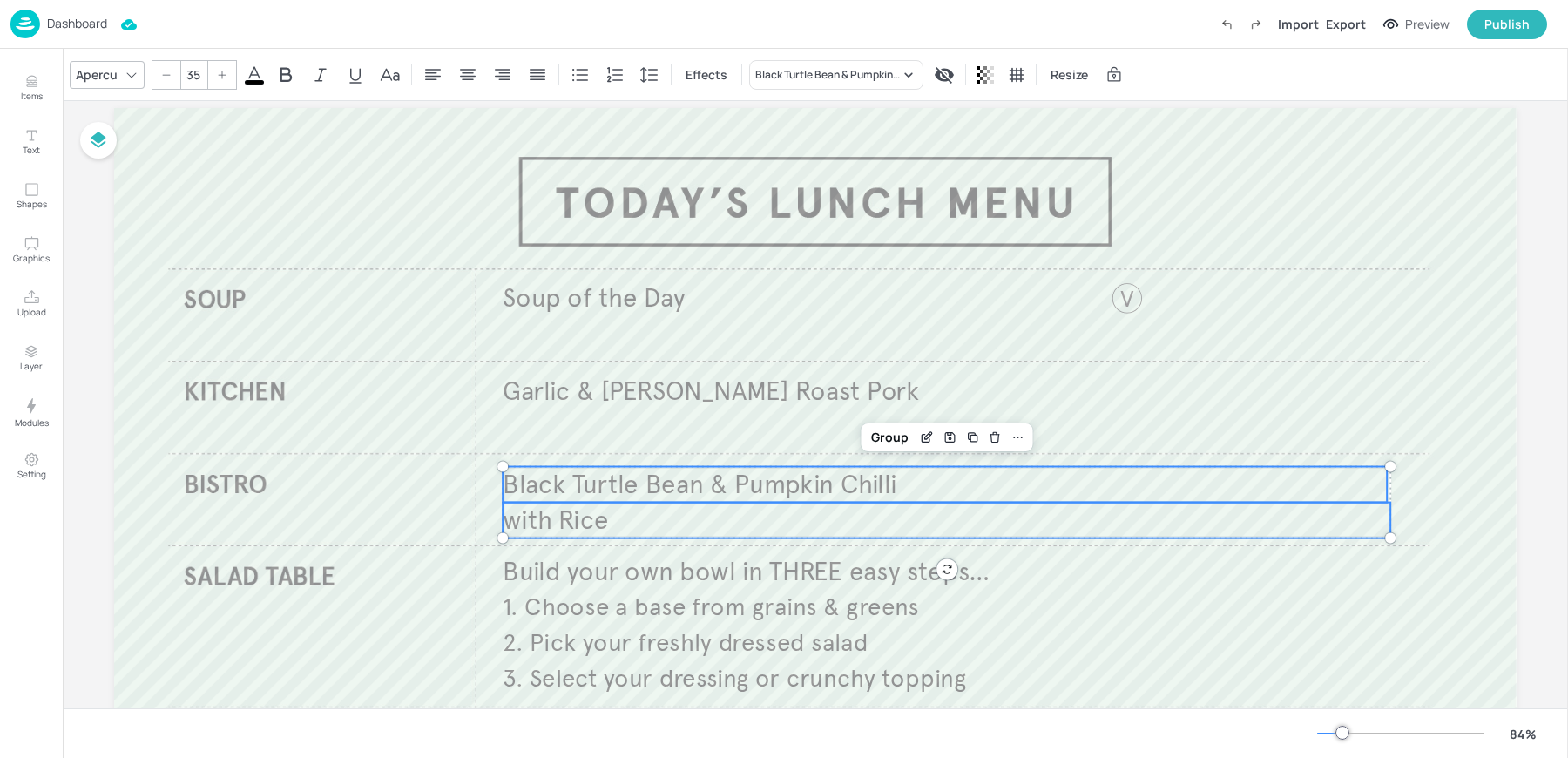
click at [627, 525] on p "with Rice" at bounding box center [946, 520] width 888 height 36
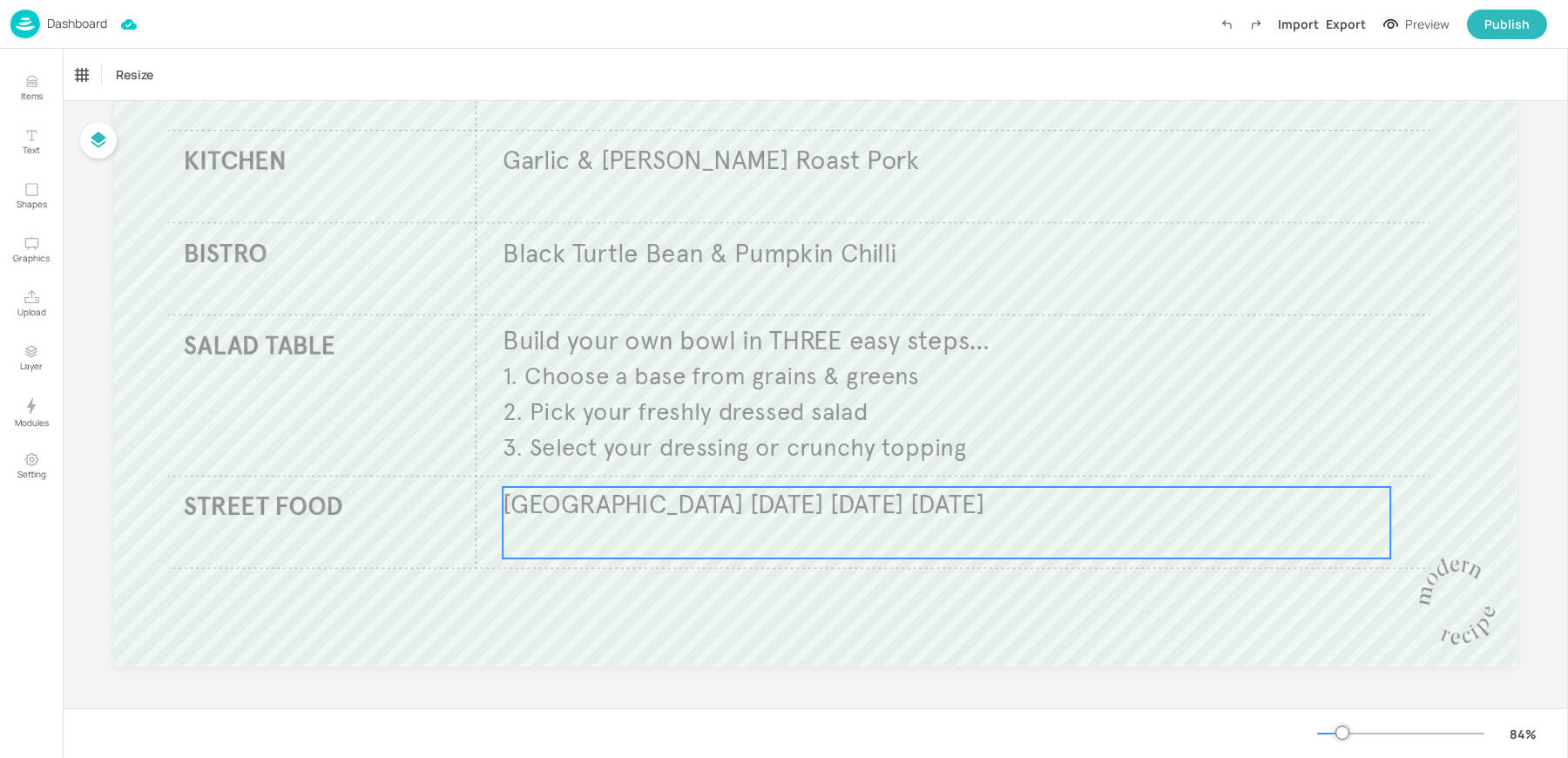
scroll to position [0, 0]
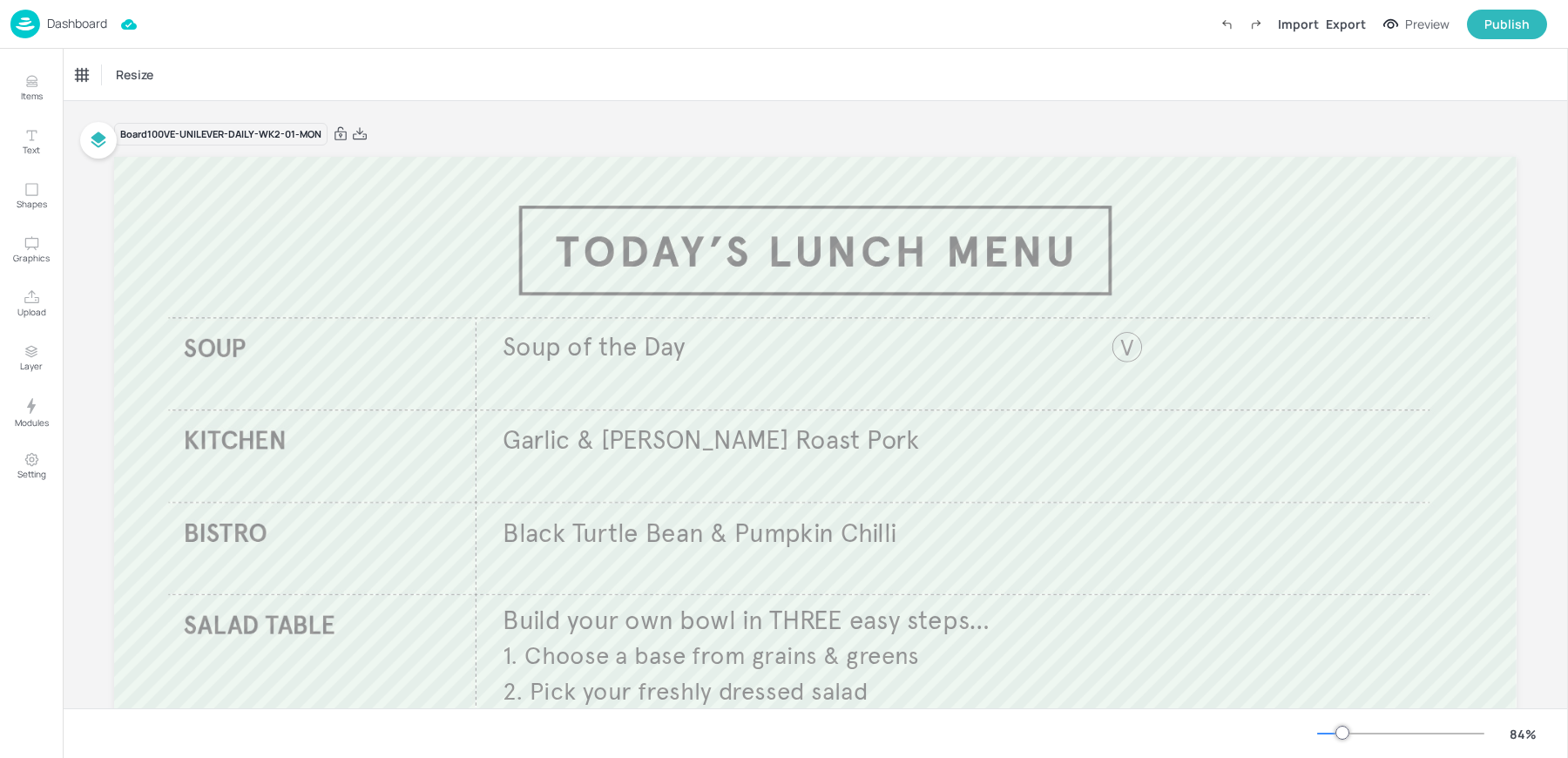
click at [291, 59] on div "Resize" at bounding box center [815, 74] width 1505 height 52
click at [56, 30] on p "Dashboard" at bounding box center [77, 24] width 60 height 12
click at [646, 73] on div "Resize" at bounding box center [815, 74] width 1505 height 52
click at [35, 17] on img at bounding box center [25, 24] width 30 height 29
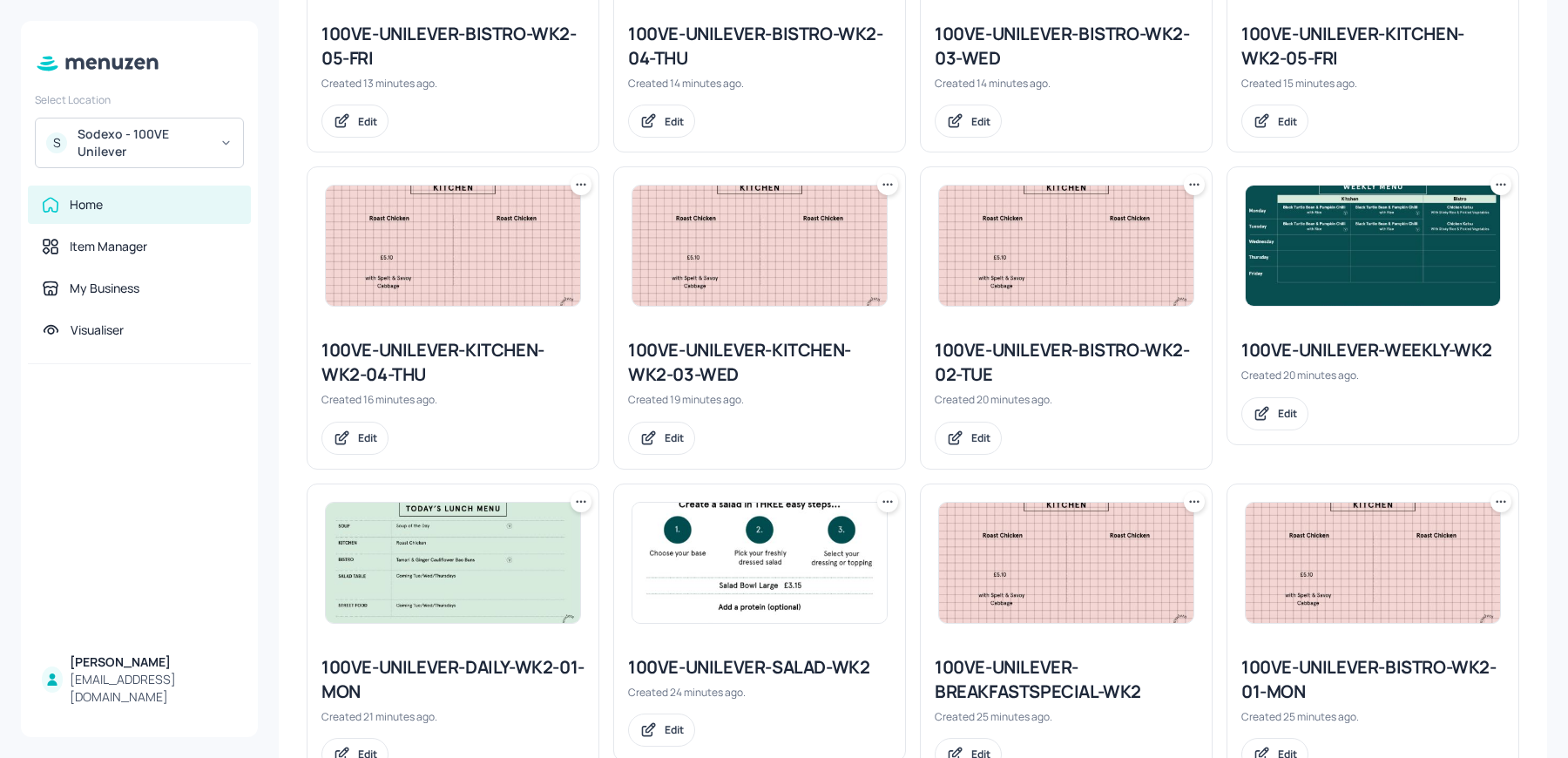
scroll to position [680, 0]
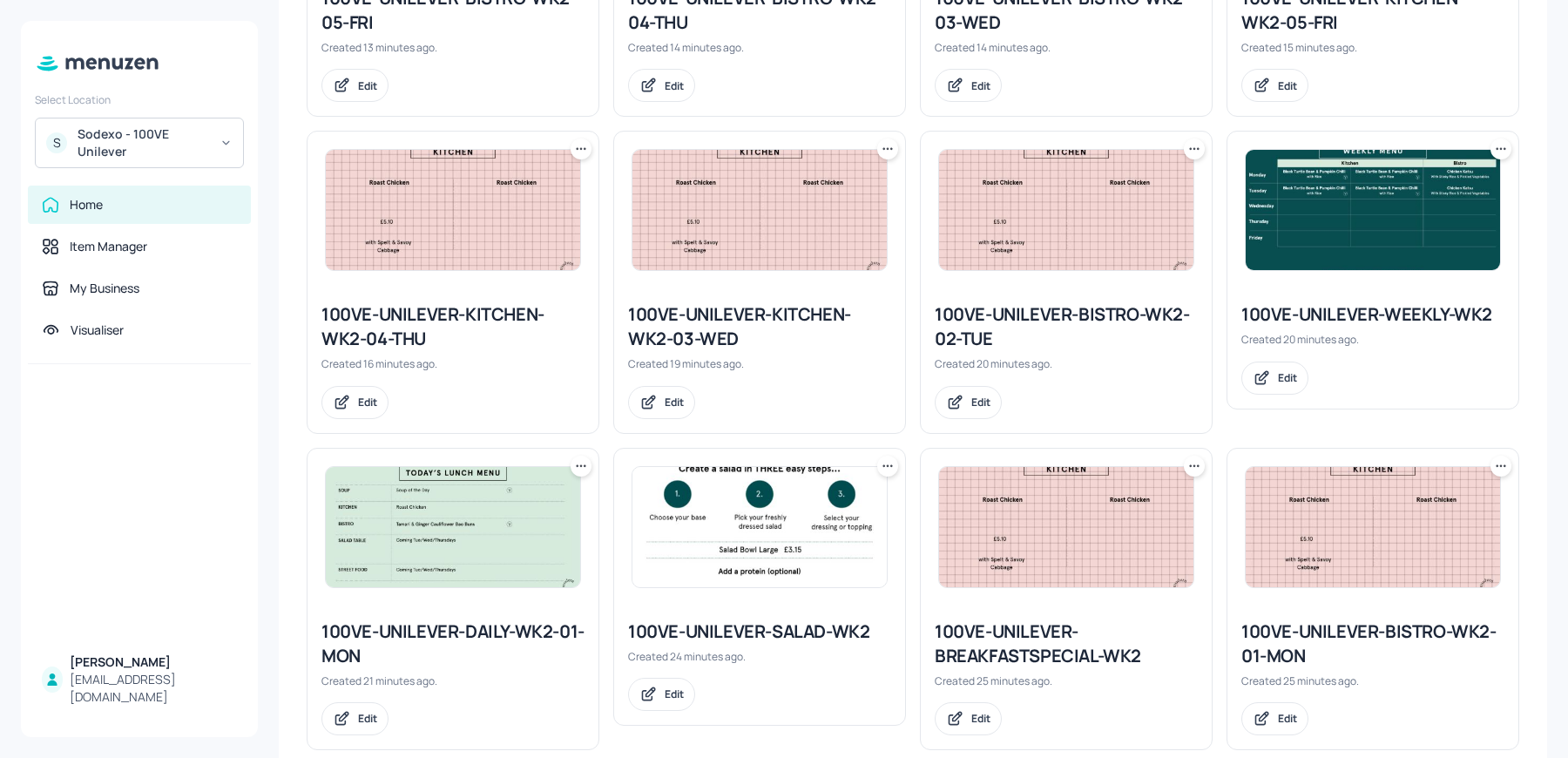
click at [576, 468] on icon at bounding box center [581, 466] width 17 height 17
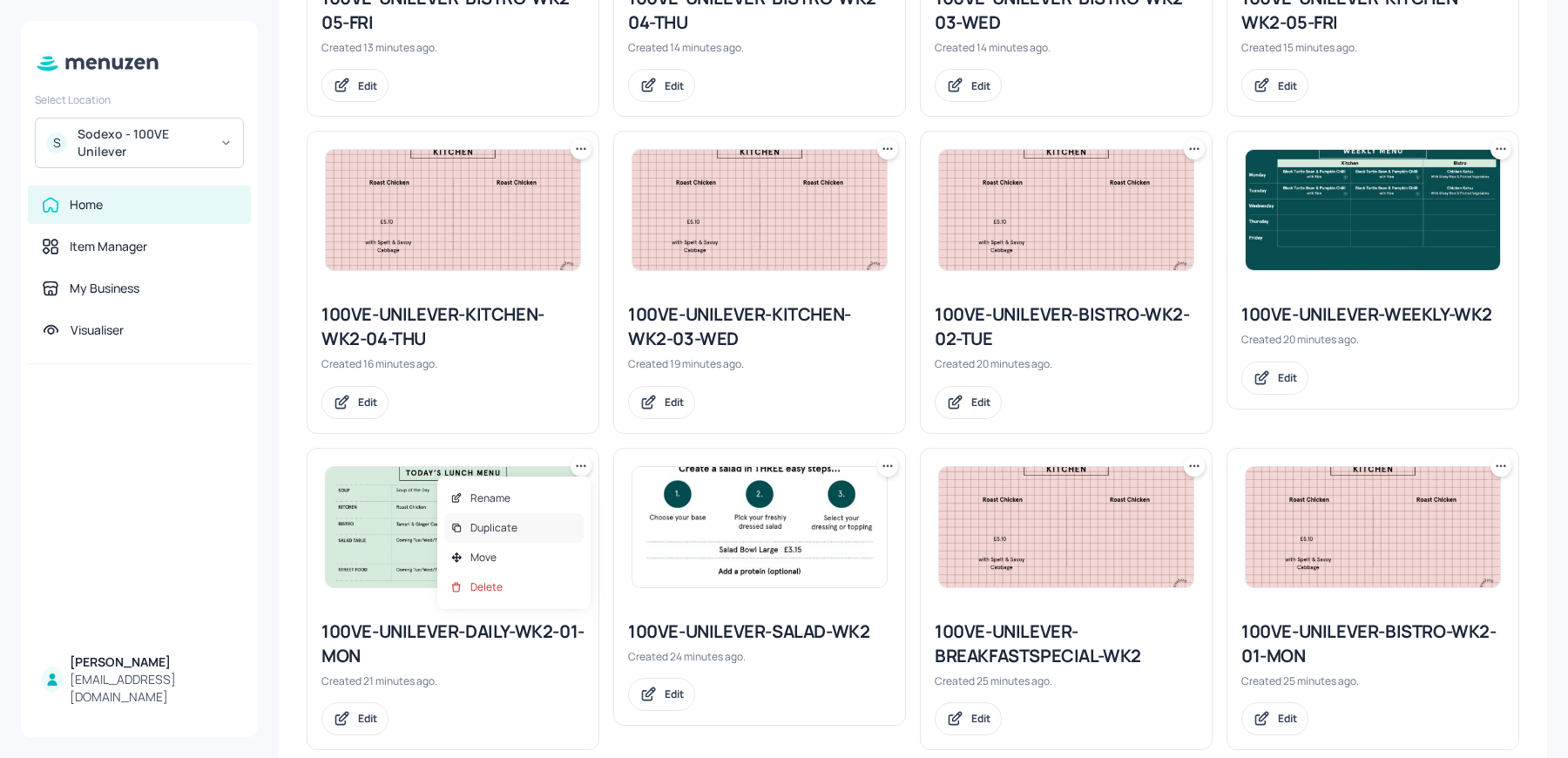
click at [501, 534] on p "Duplicate" at bounding box center [494, 528] width 47 height 16
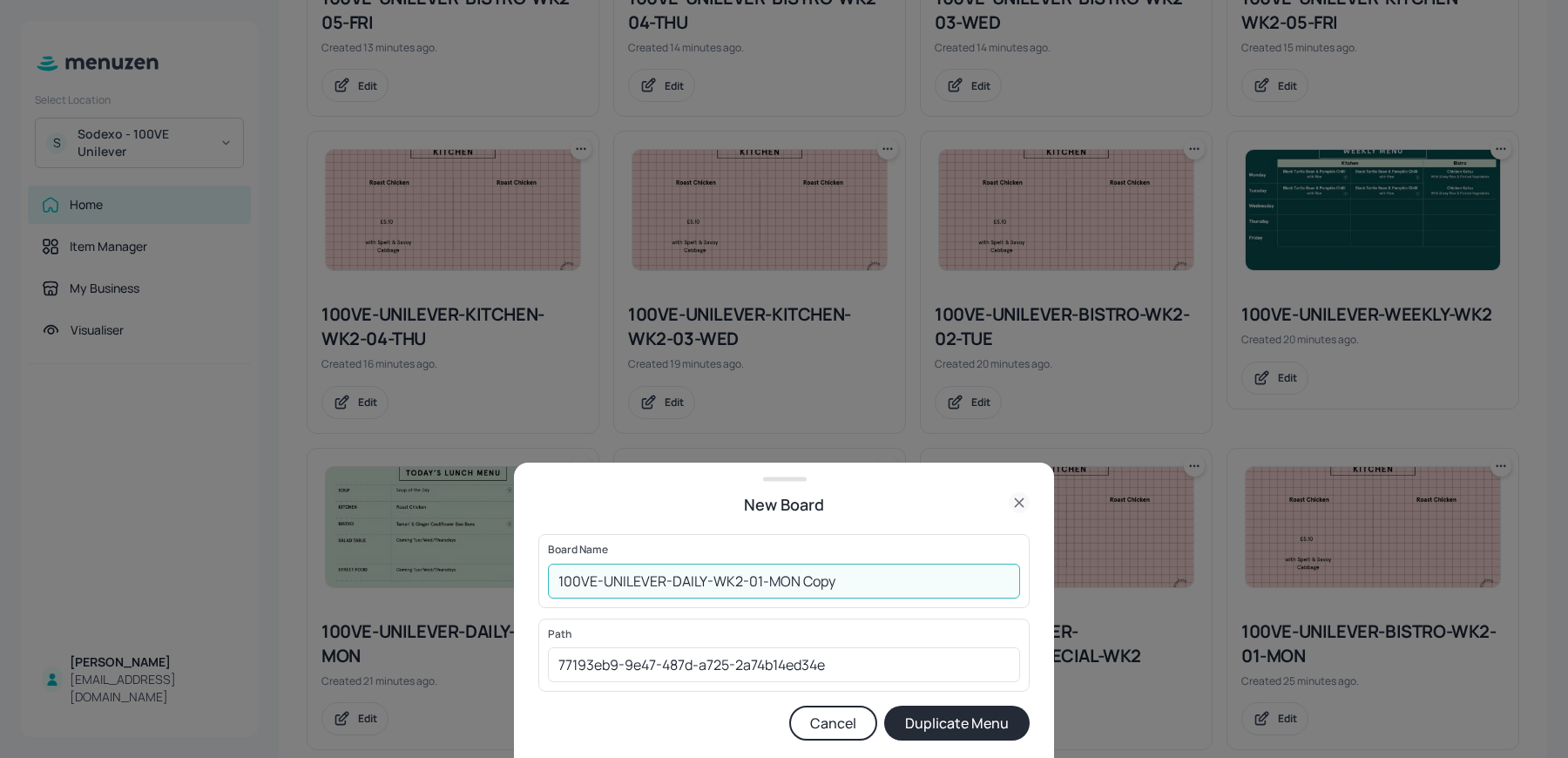
click at [739, 586] on input "100VE-UNILEVER-DAILY-WK2-01-MON Copy" at bounding box center [784, 582] width 472 height 35
drag, startPoint x: 799, startPoint y: 582, endPoint x: 978, endPoint y: 602, distance: 180.1
click at [978, 602] on div "Board Name 100VE-UNILEVER-DAILY-WK1-01-MON Copy ​" at bounding box center [784, 571] width 492 height 73
type input "100VE-UNILEVER-DAILY-WK1-01-MON"
click at [884, 706] on button "Duplicate Menu" at bounding box center [957, 723] width 146 height 35
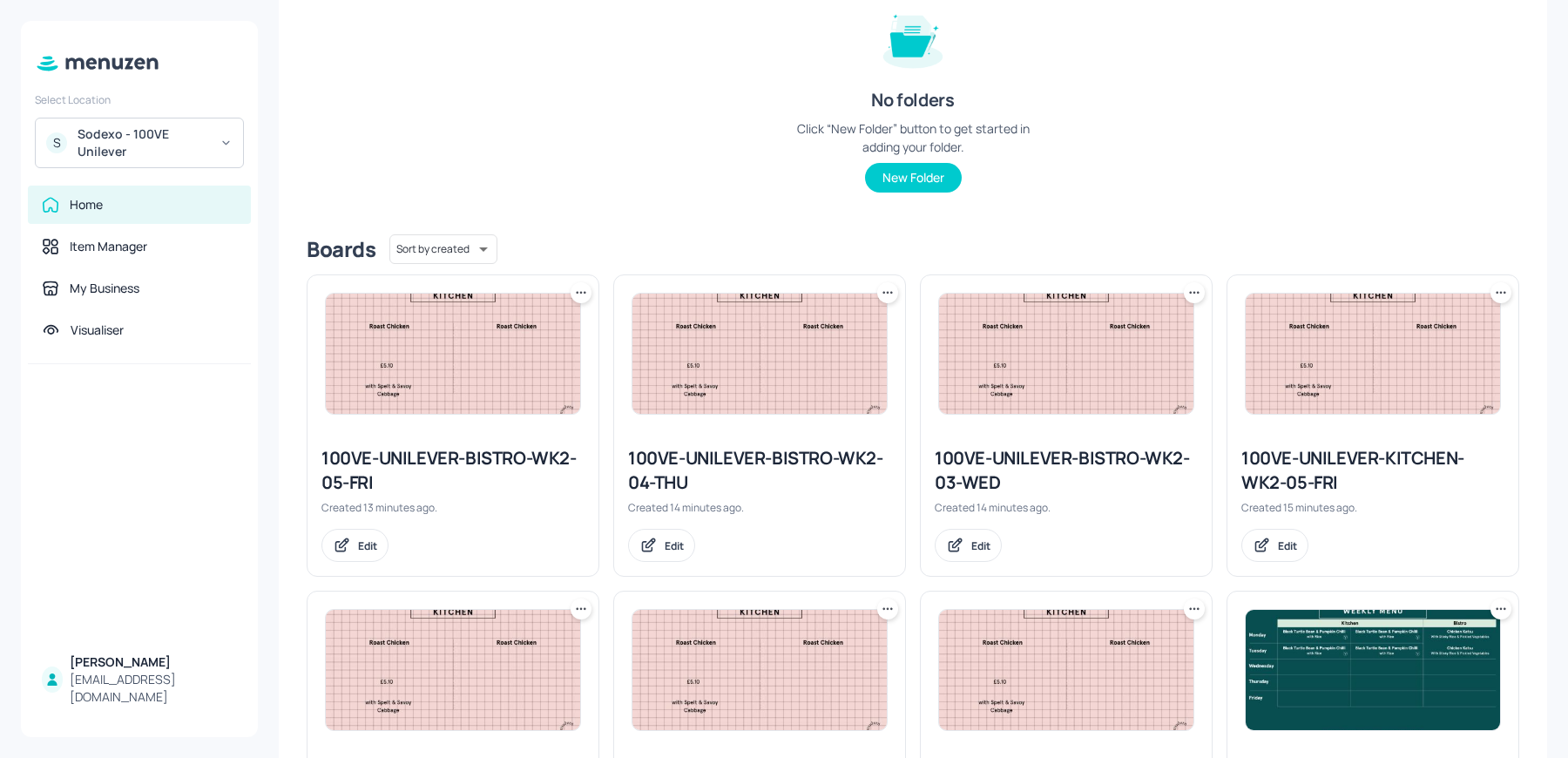
scroll to position [0, 0]
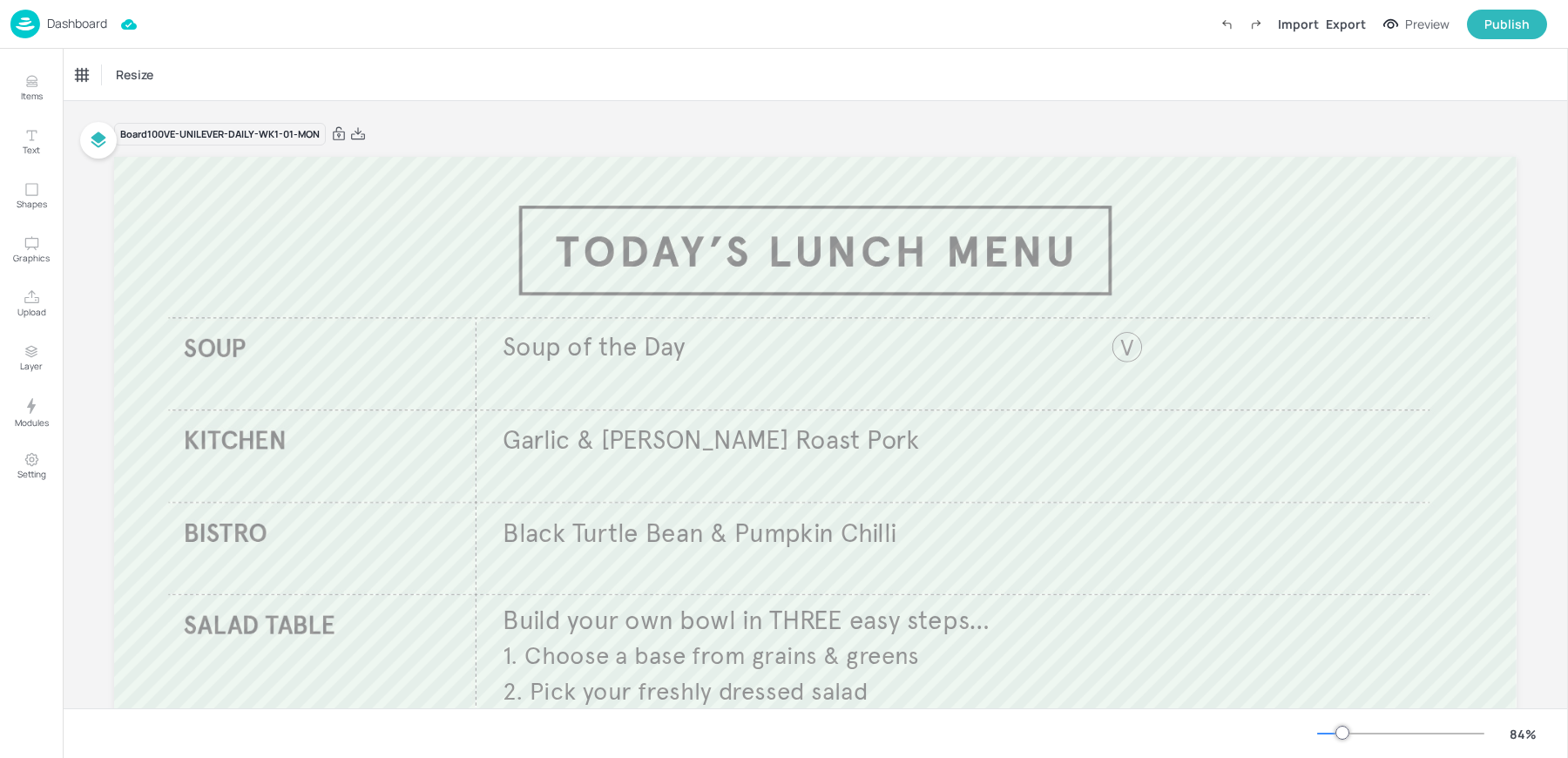
click at [79, 25] on p "Dashboard" at bounding box center [77, 24] width 60 height 12
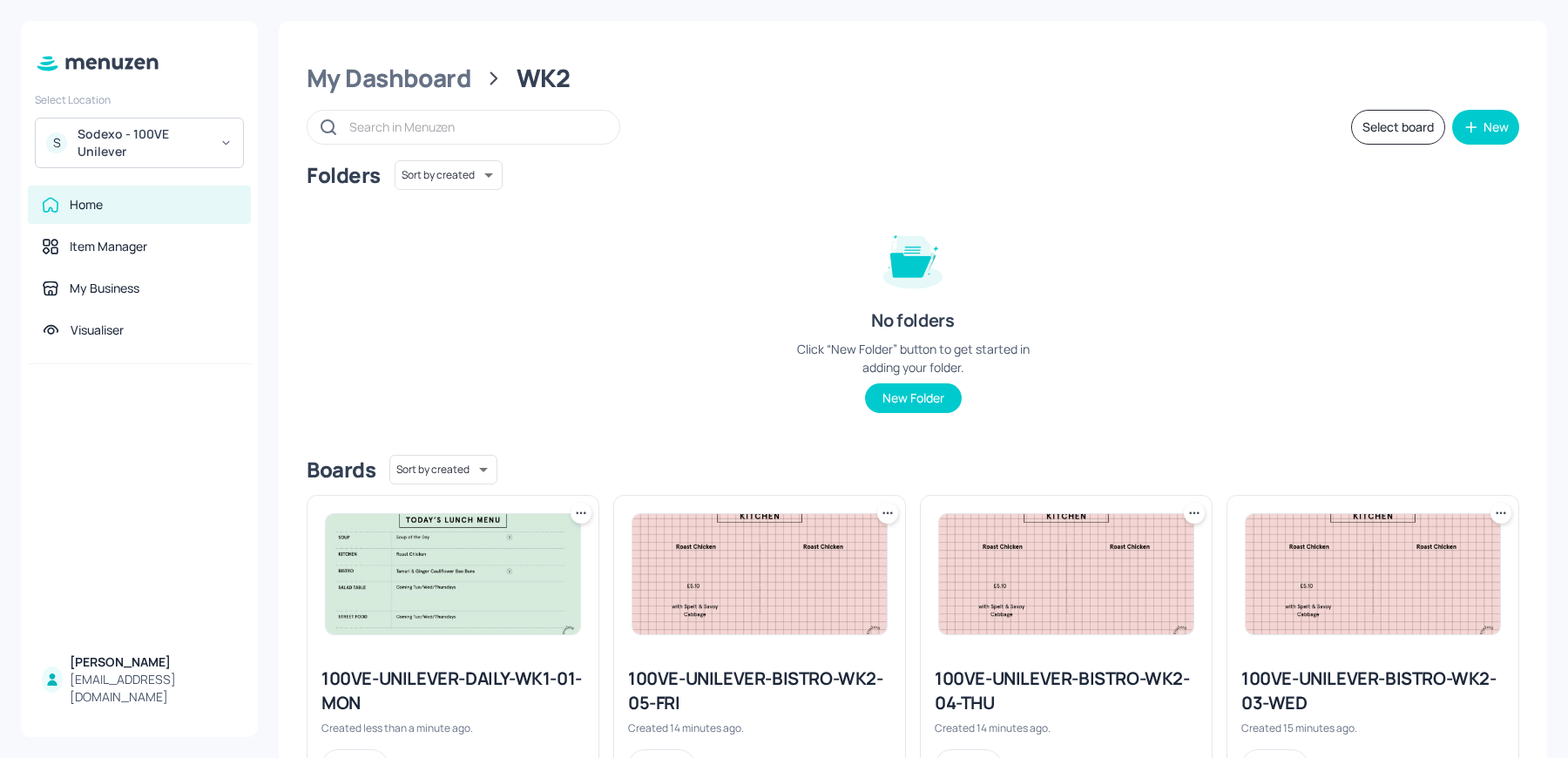
click at [581, 509] on icon at bounding box center [581, 513] width 17 height 17
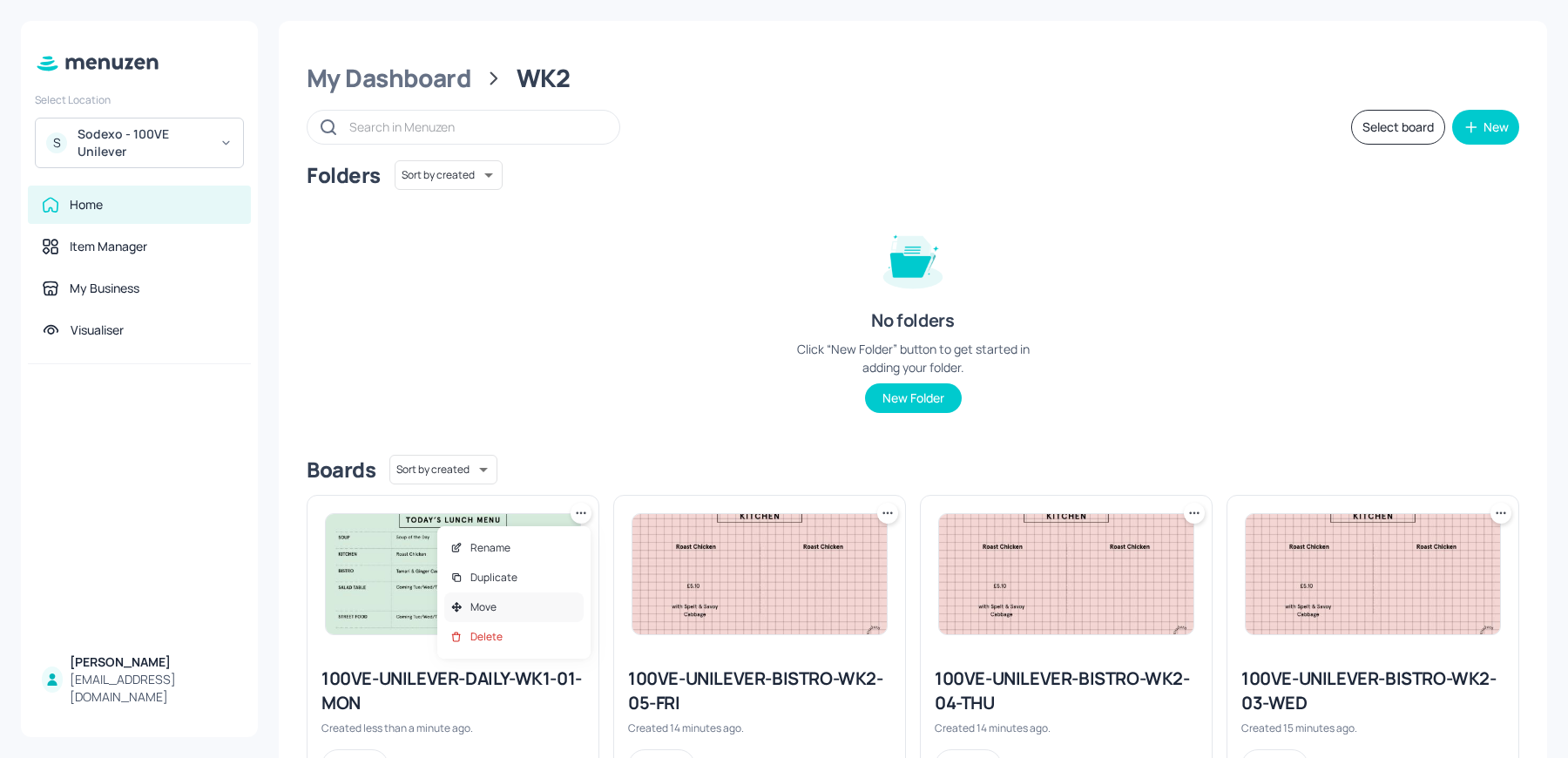
click at [506, 617] on div "Move" at bounding box center [514, 607] width 140 height 30
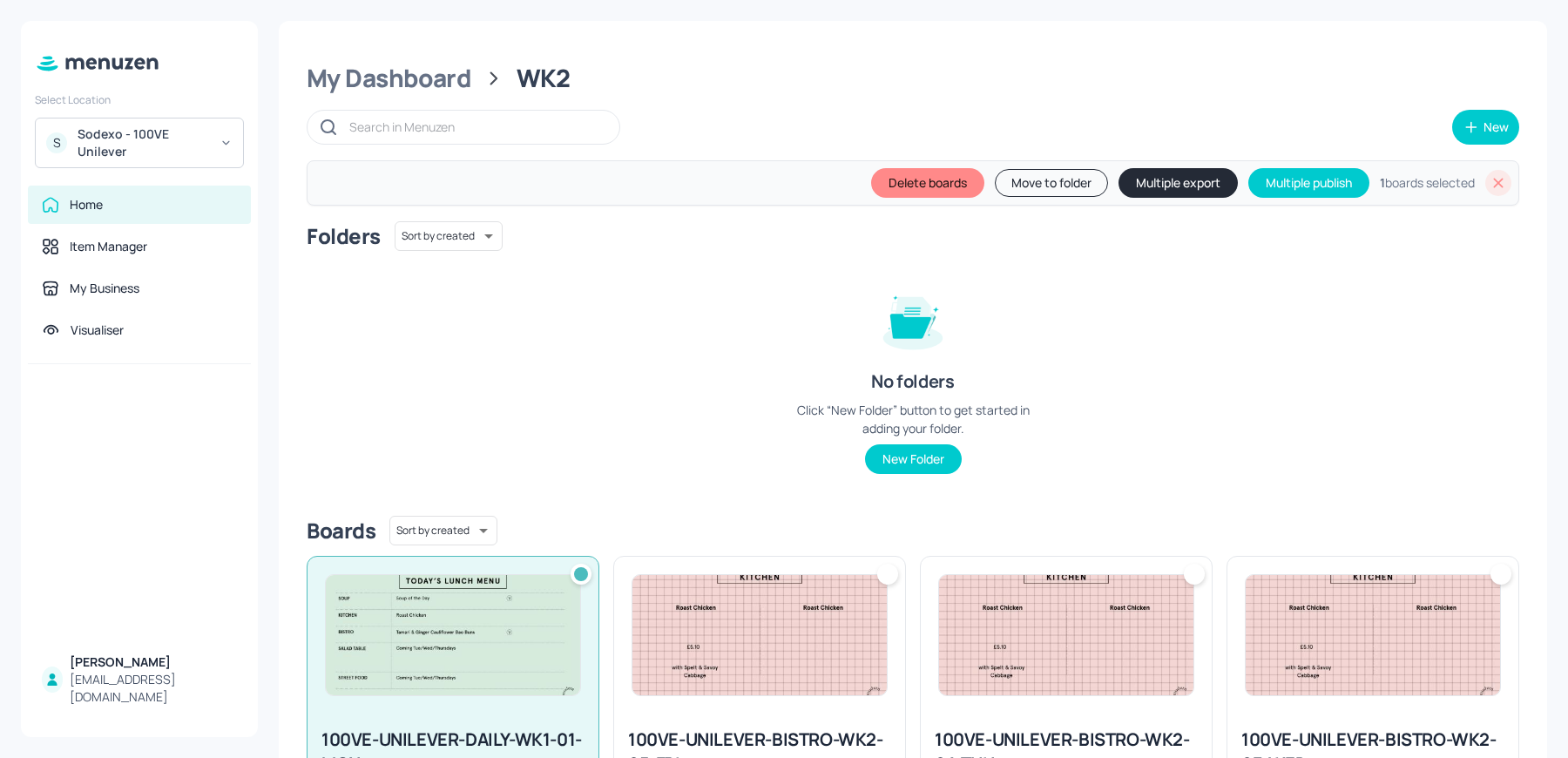
click at [1030, 178] on button "Move to folder" at bounding box center [1051, 183] width 113 height 28
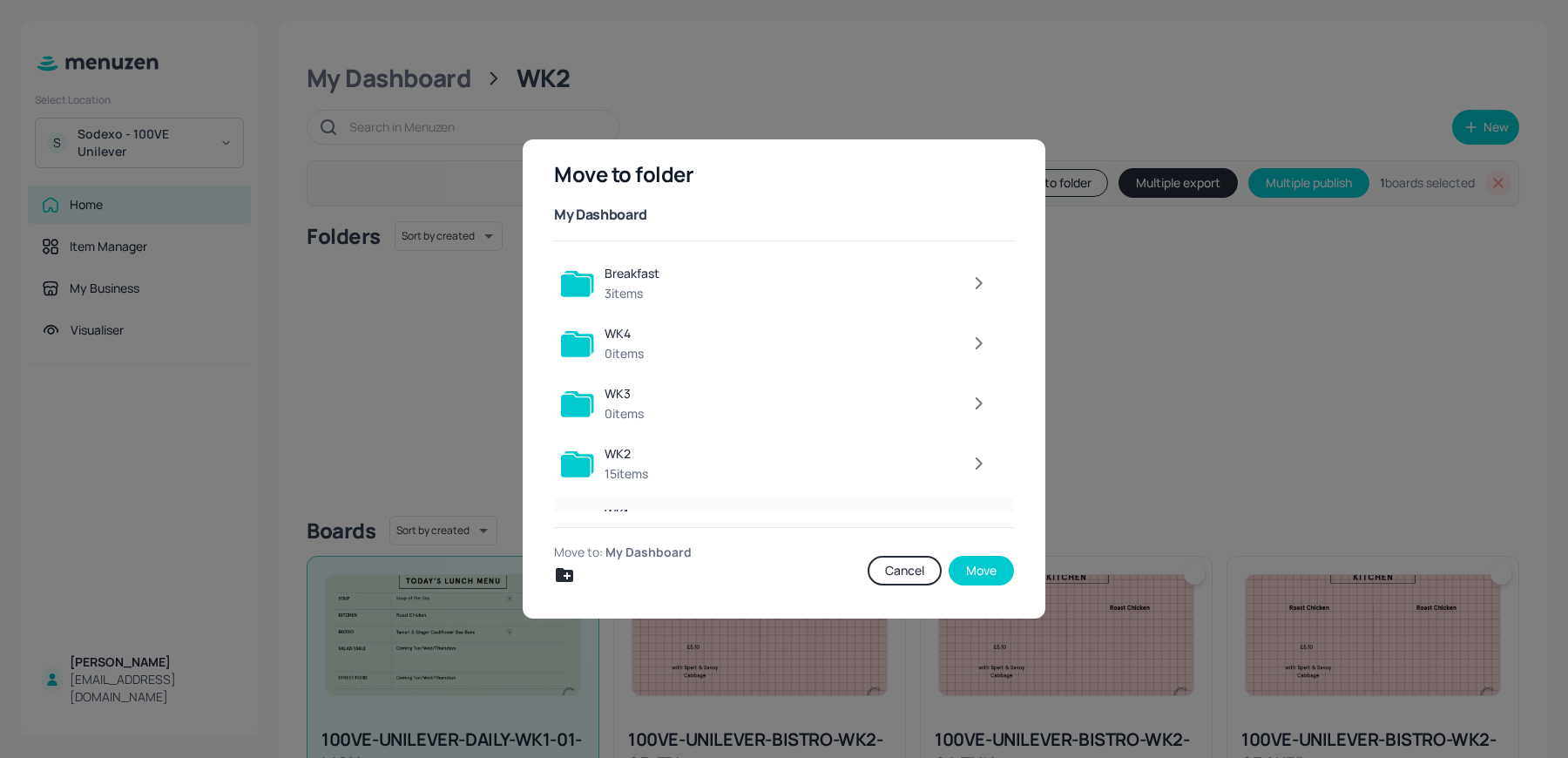
scroll to position [38, 0]
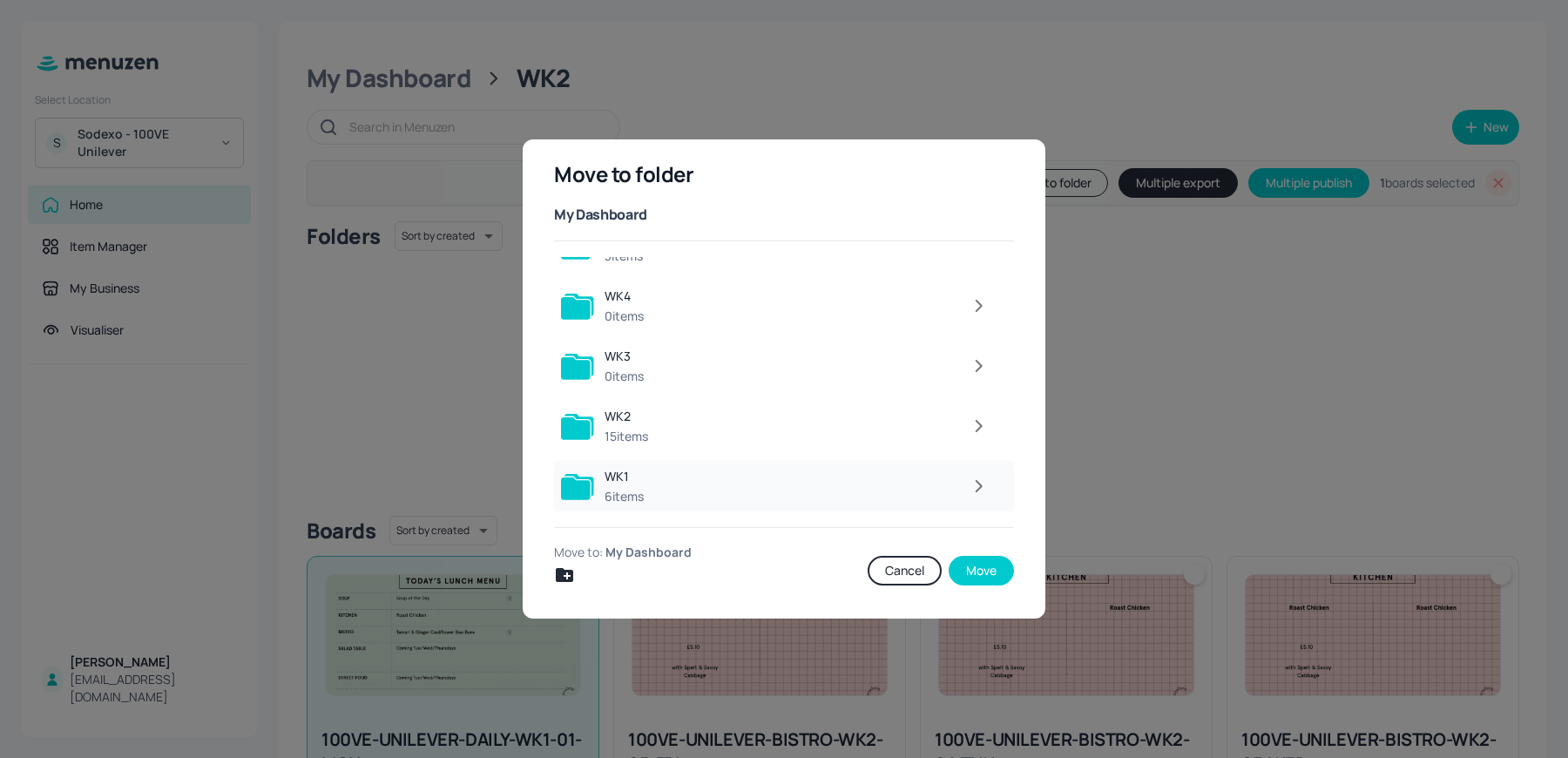
click at [987, 488] on button "button" at bounding box center [980, 486] width 35 height 35
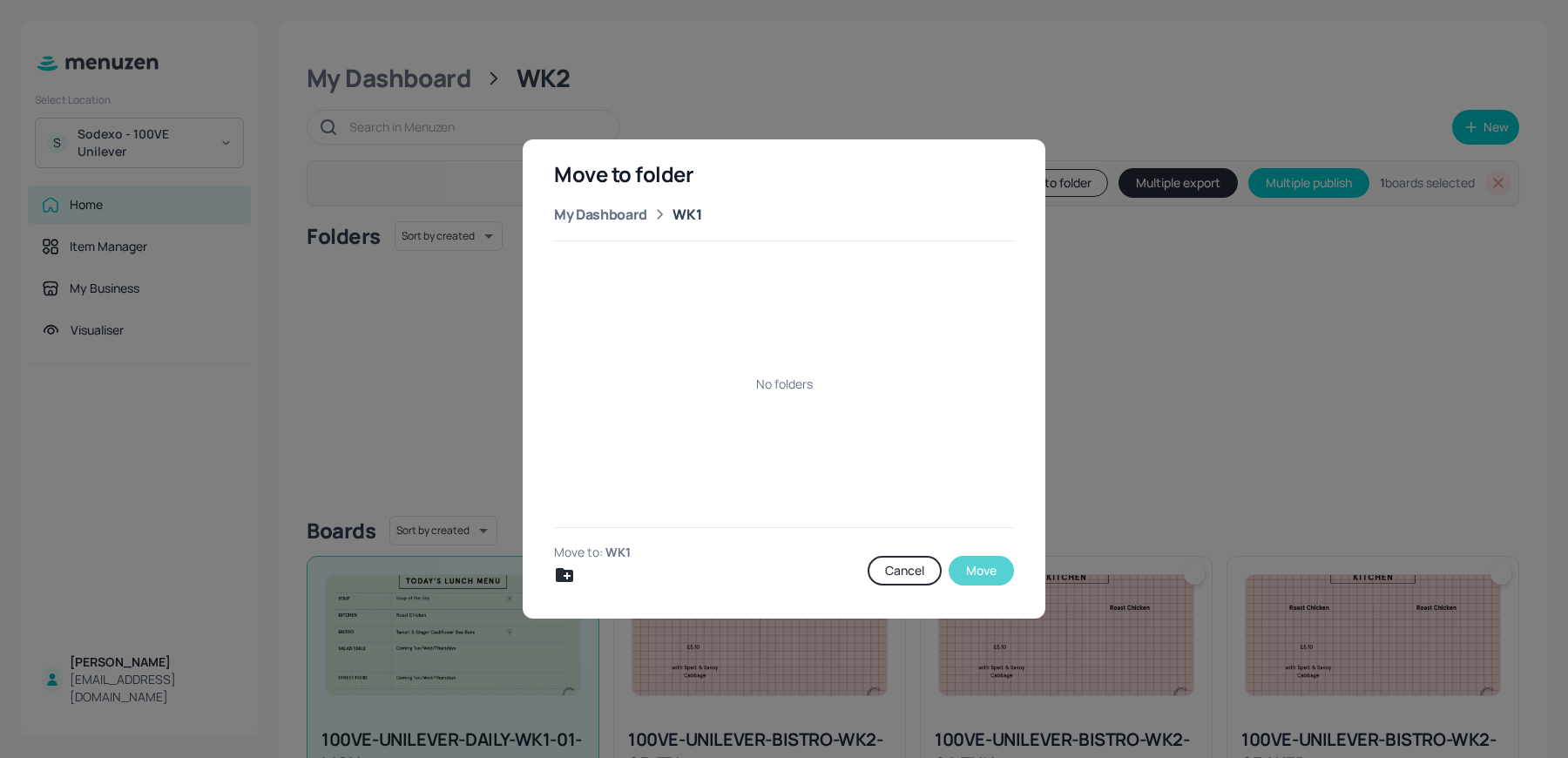
click at [981, 568] on button "Move" at bounding box center [981, 571] width 65 height 30
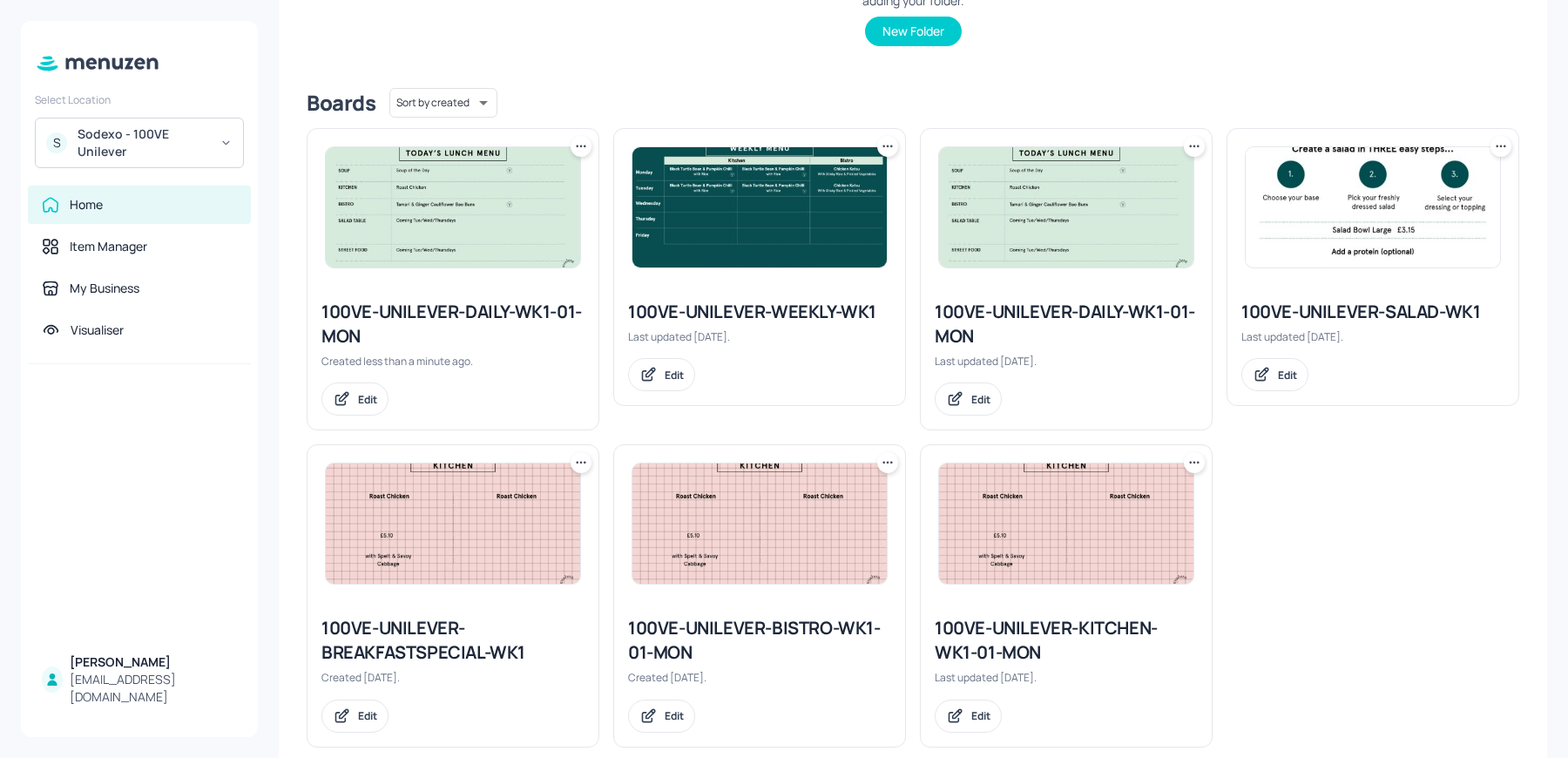
scroll to position [395, 0]
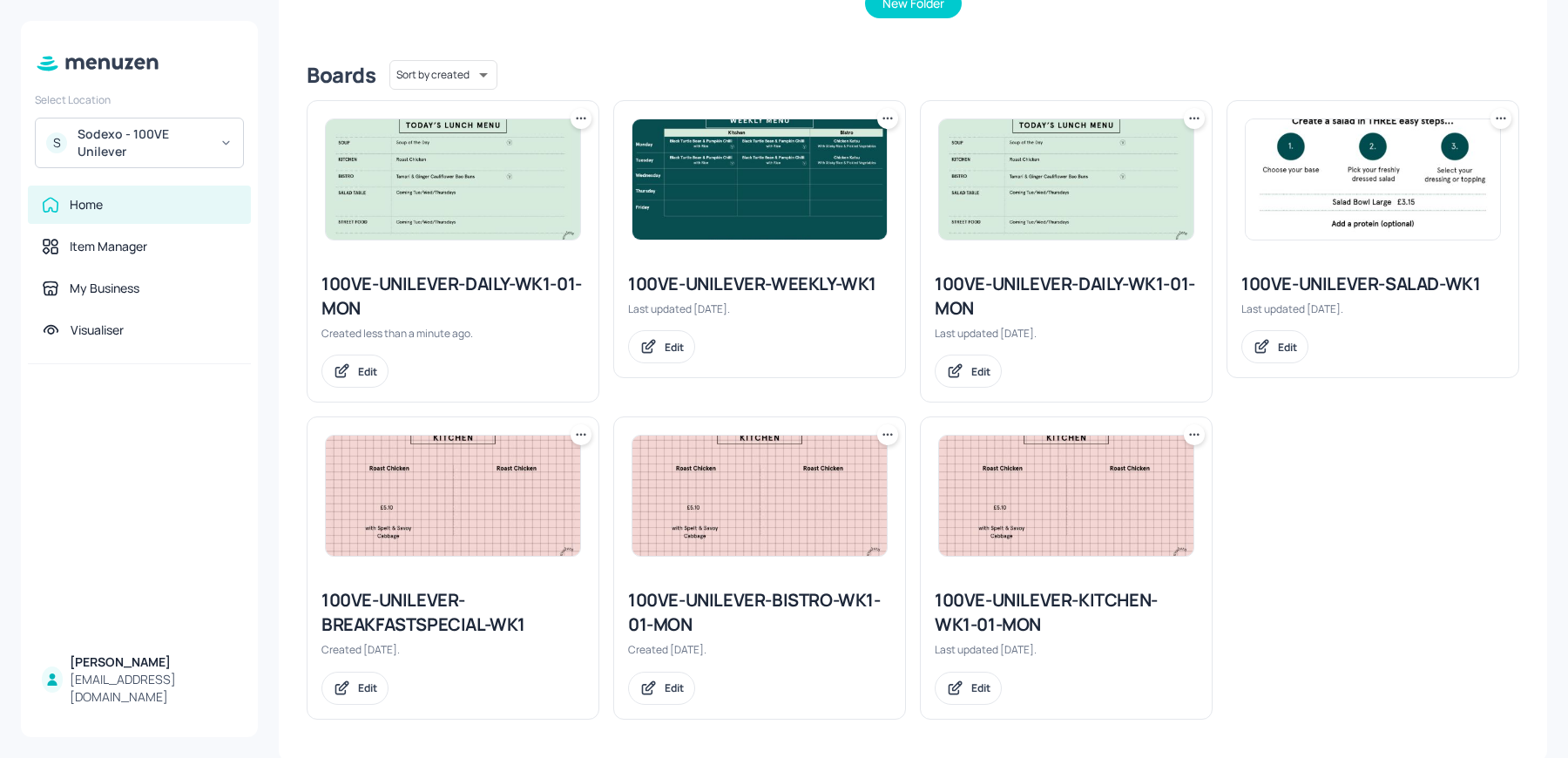
click at [1186, 112] on icon at bounding box center [1194, 119] width 17 height 17
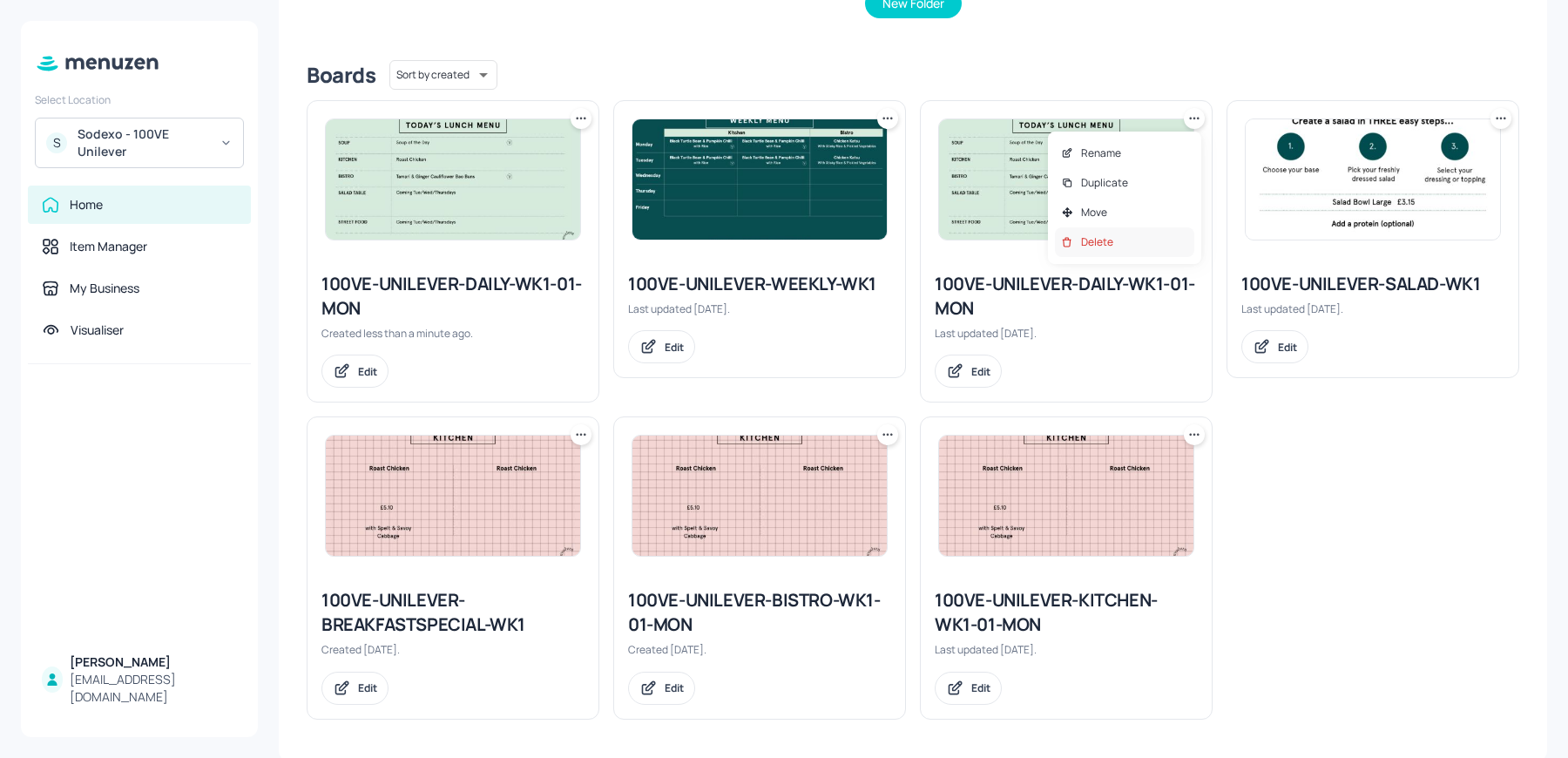
click at [1062, 248] on div at bounding box center [1067, 242] width 14 height 14
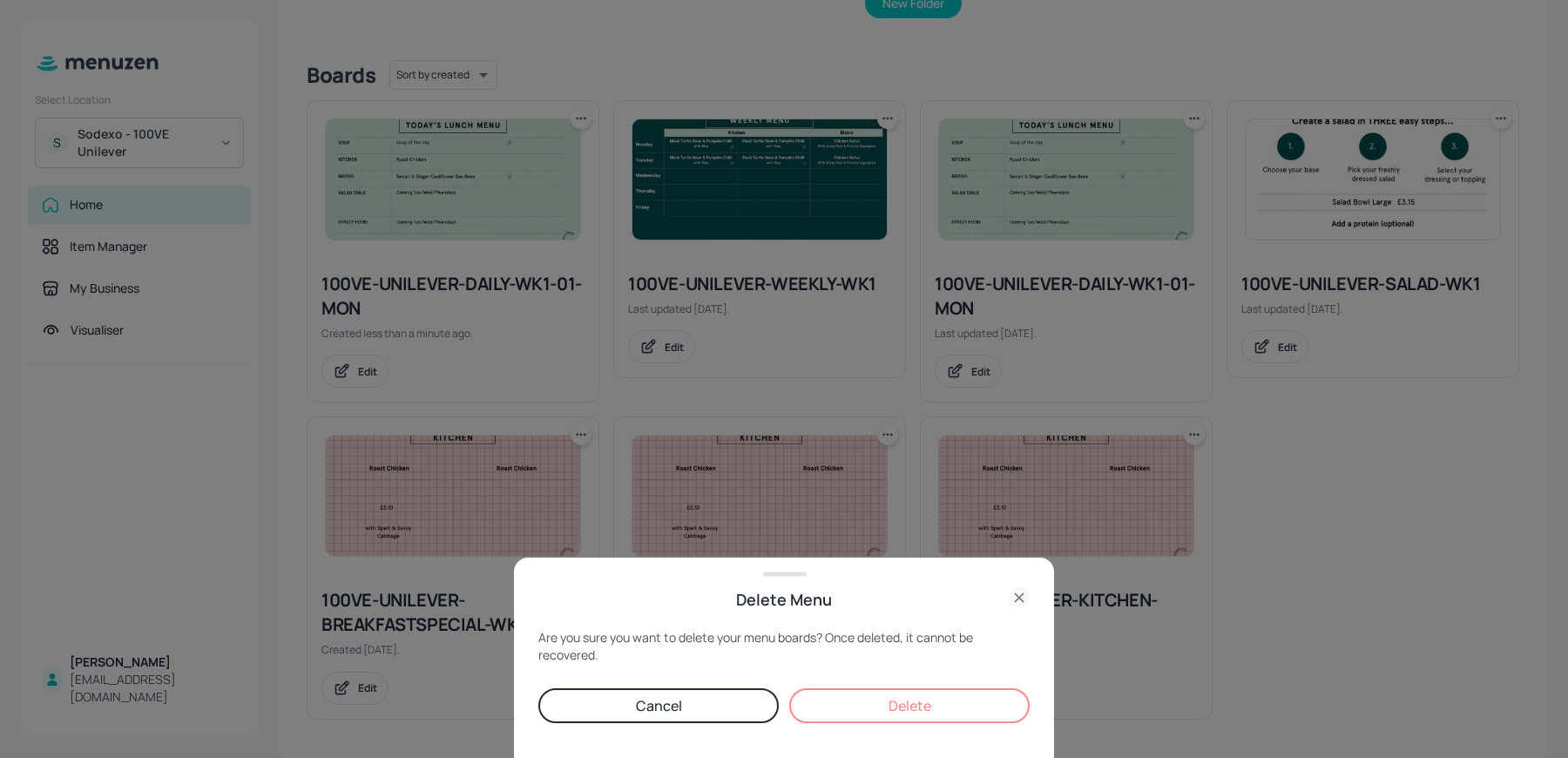
click at [922, 699] on button "Delete" at bounding box center [909, 706] width 240 height 35
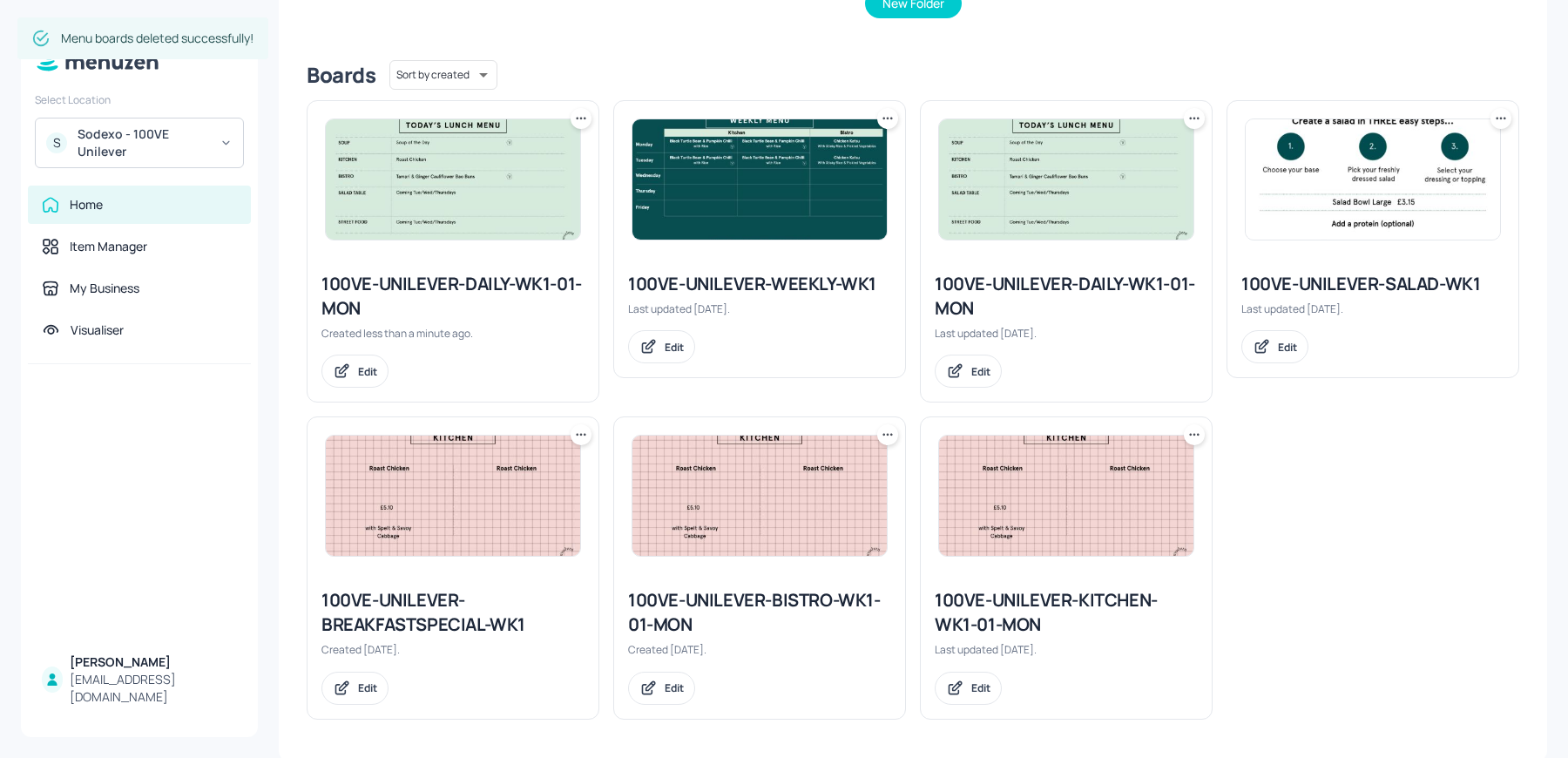
scroll to position [0, 0]
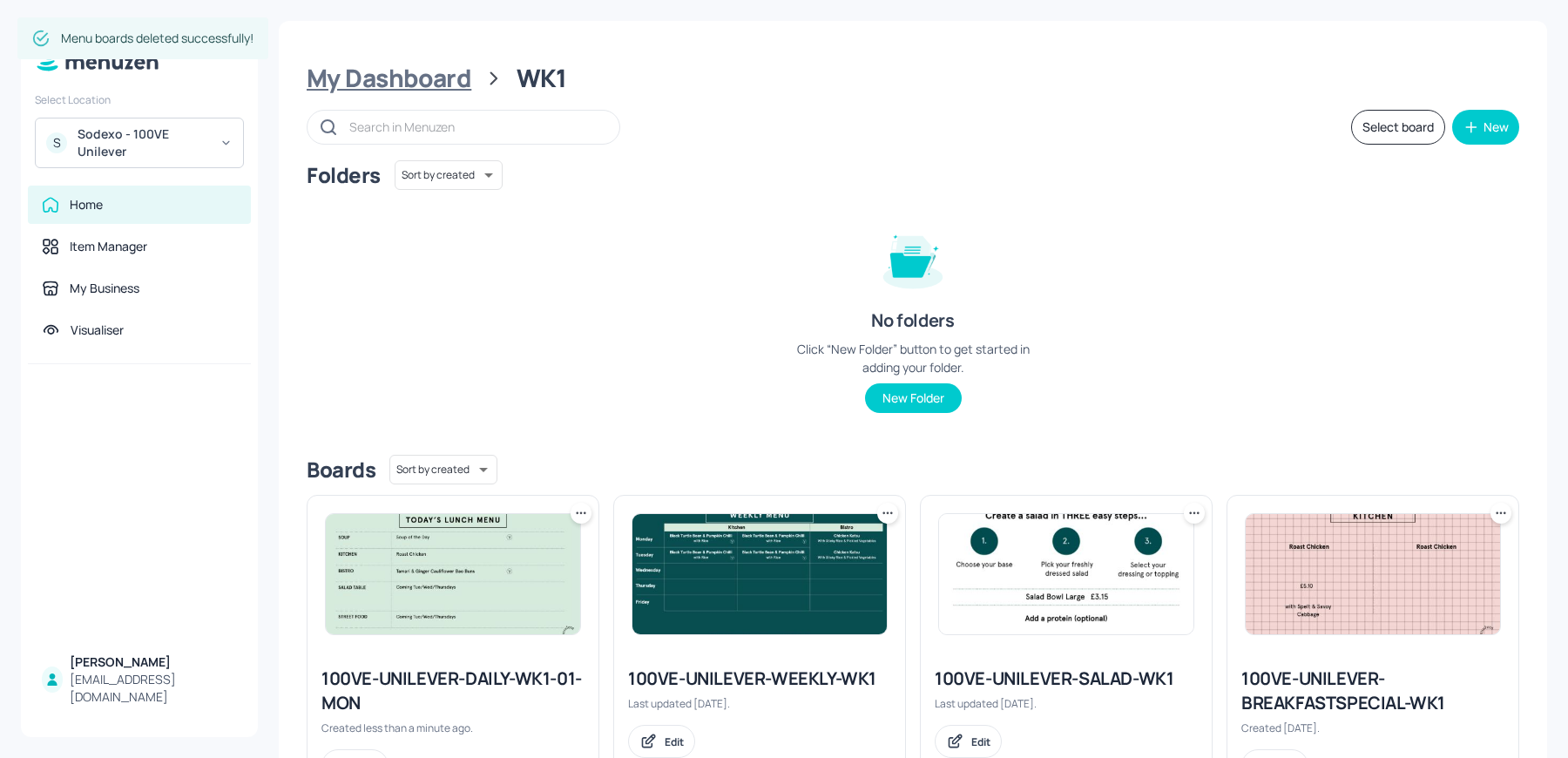
click at [387, 75] on div "My Dashboard" at bounding box center [389, 79] width 165 height 31
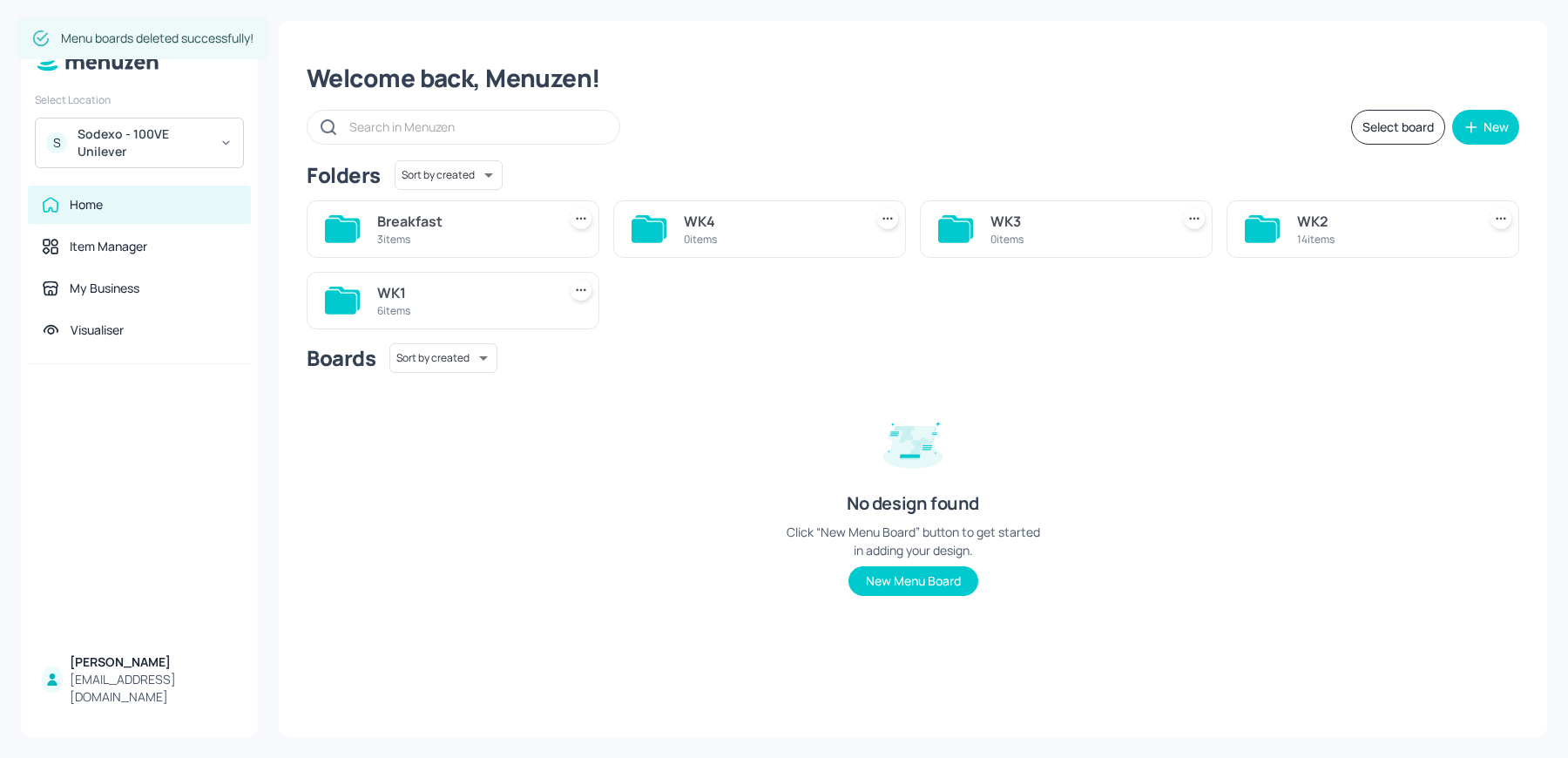
click at [1367, 246] on div "WK2 14 items" at bounding box center [1384, 229] width 173 height 42
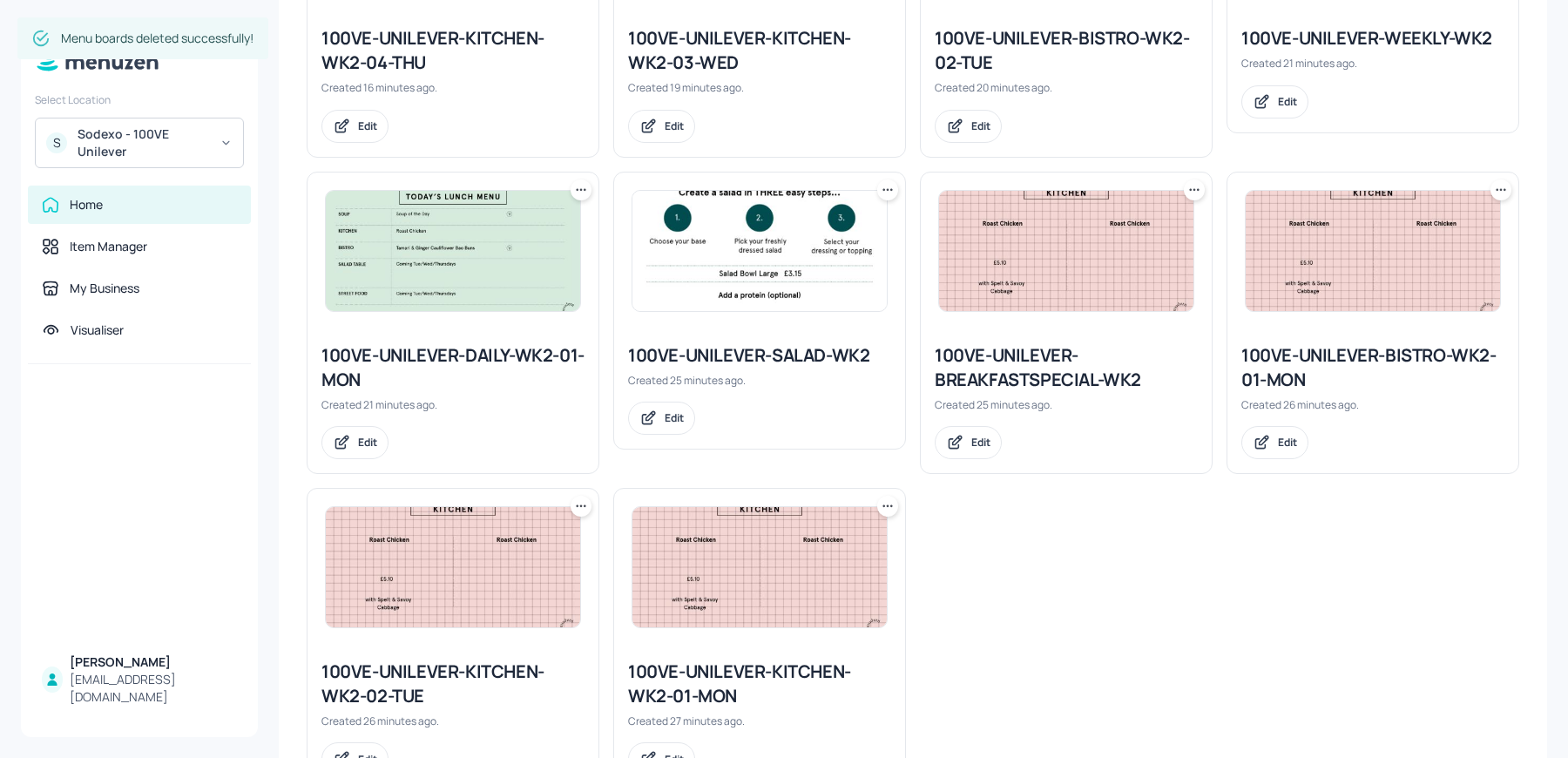
scroll to position [1025, 0]
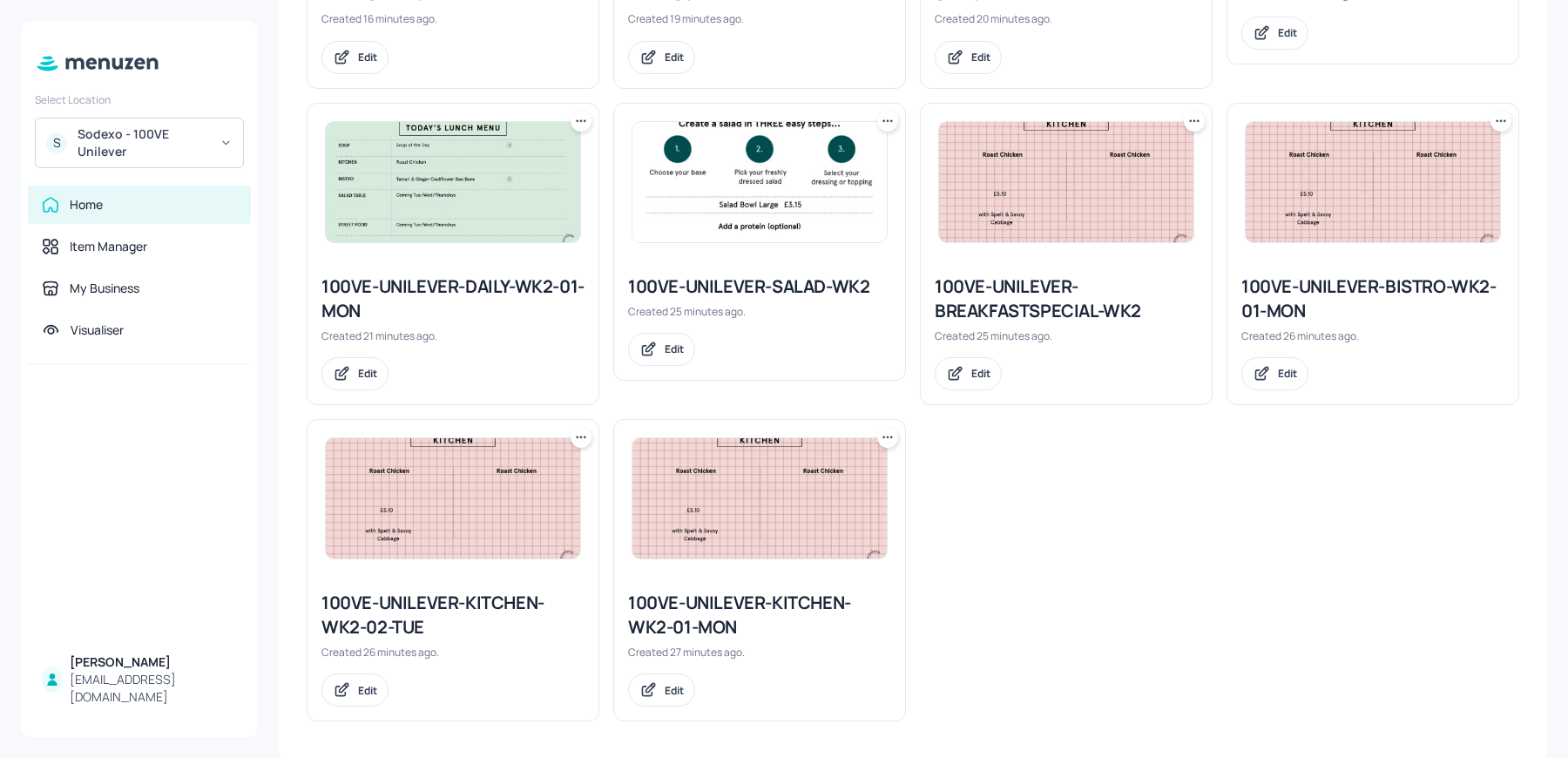
click at [581, 114] on icon at bounding box center [581, 121] width 17 height 17
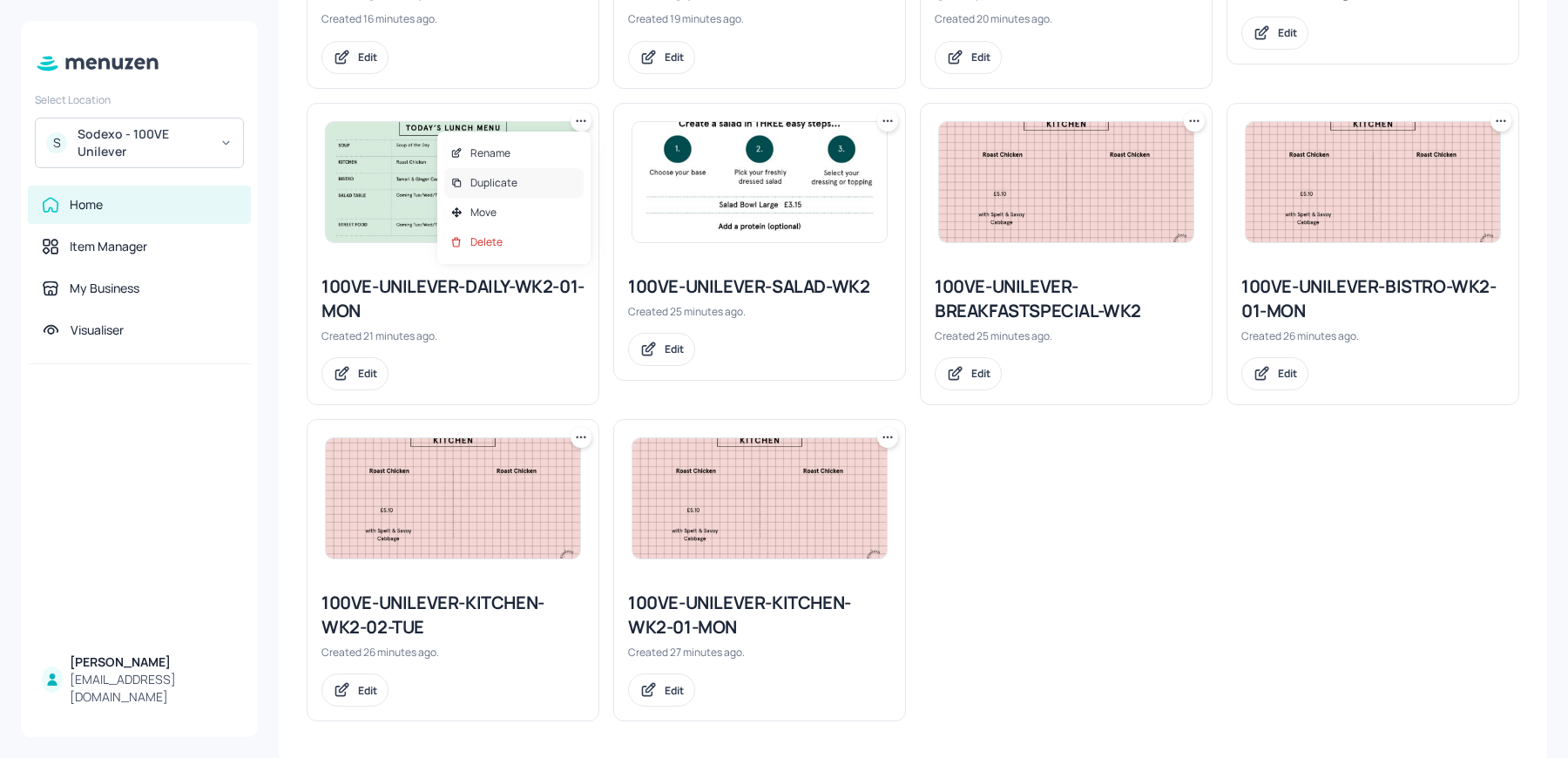
click at [501, 183] on p "Duplicate" at bounding box center [494, 183] width 47 height 16
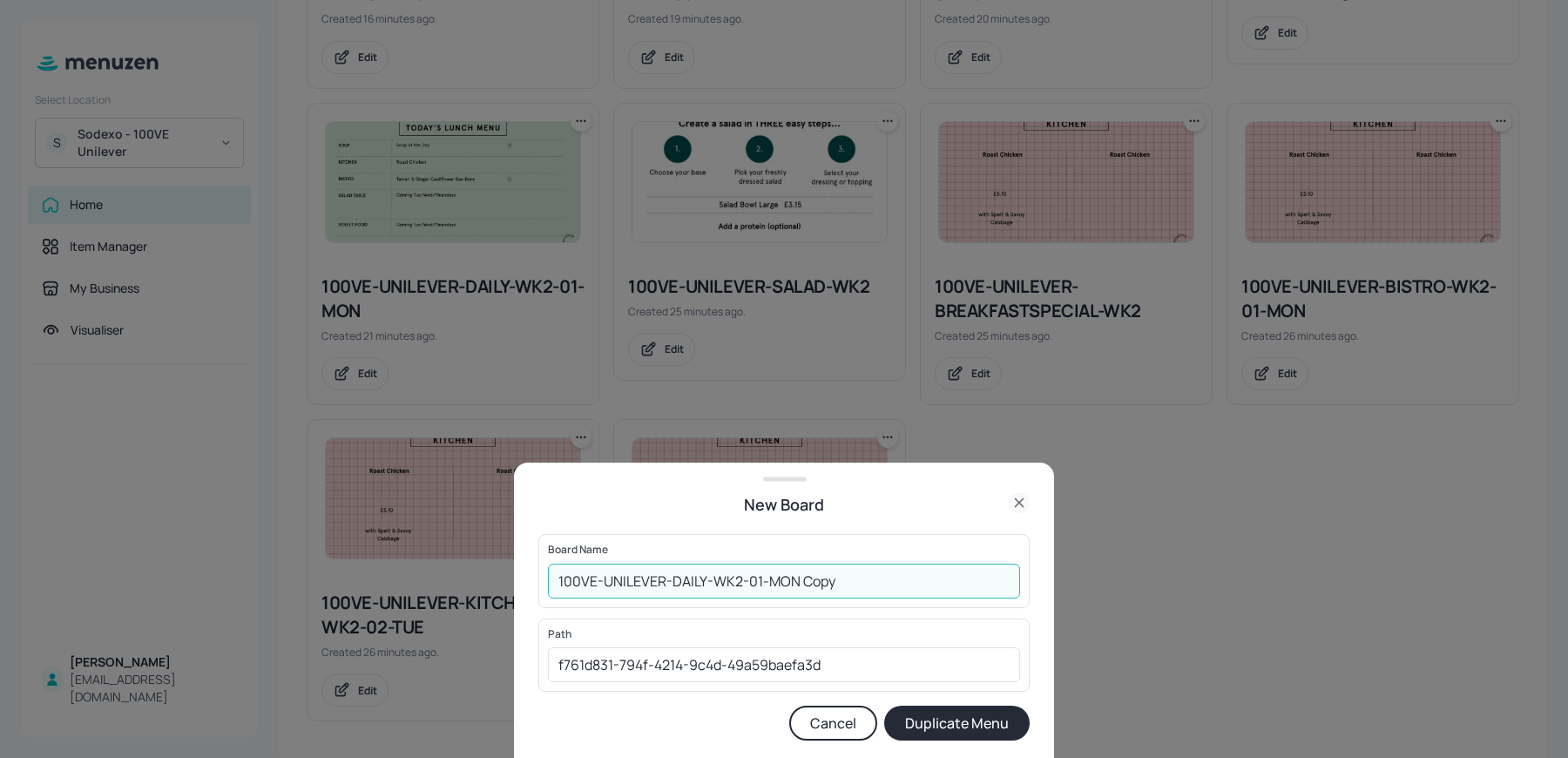
drag, startPoint x: 752, startPoint y: 584, endPoint x: 990, endPoint y: 591, distance: 238.1
click at [990, 591] on input "100VE-UNILEVER-DAILY-WK2-01-MON Copy" at bounding box center [784, 582] width 472 height 35
type input "100VE-UNILEVER-DAILY-WK2-02-TUE"
click at [884, 706] on button "Duplicate Menu" at bounding box center [957, 723] width 146 height 35
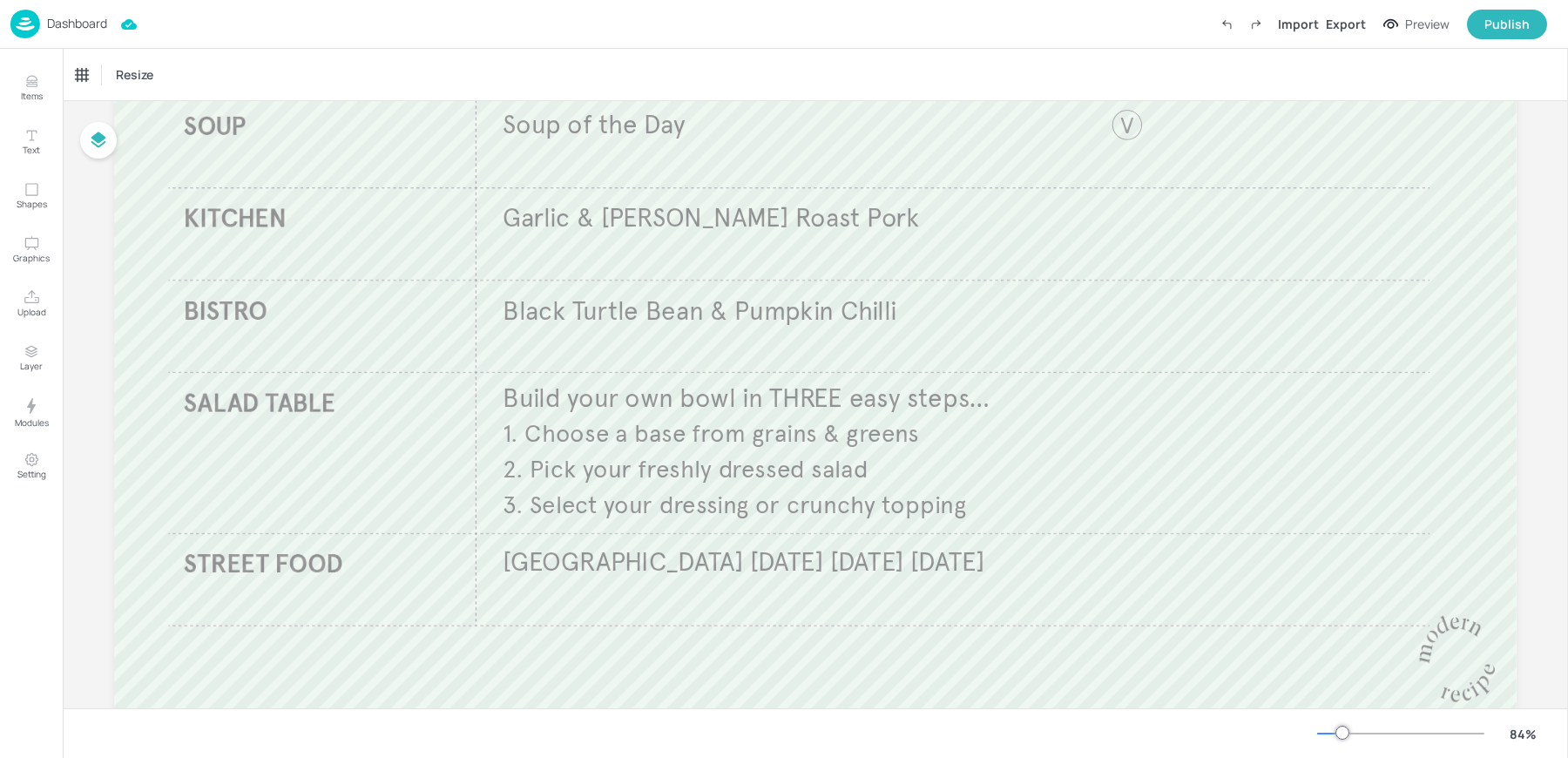
scroll to position [279, 0]
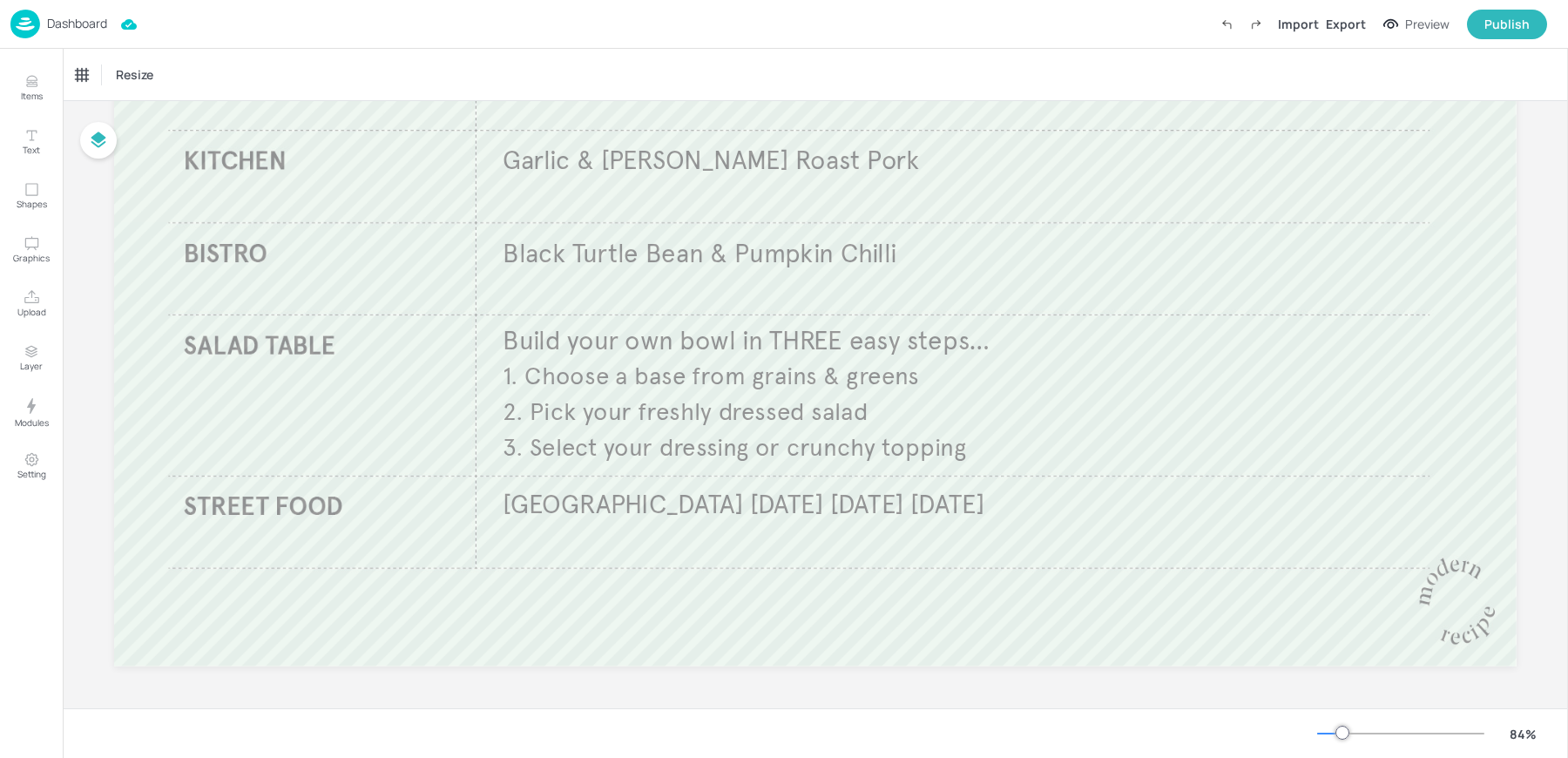
click at [672, 510] on span "[GEOGRAPHIC_DATA] [DATE] [DATE] [DATE]" at bounding box center [744, 505] width 482 height 32
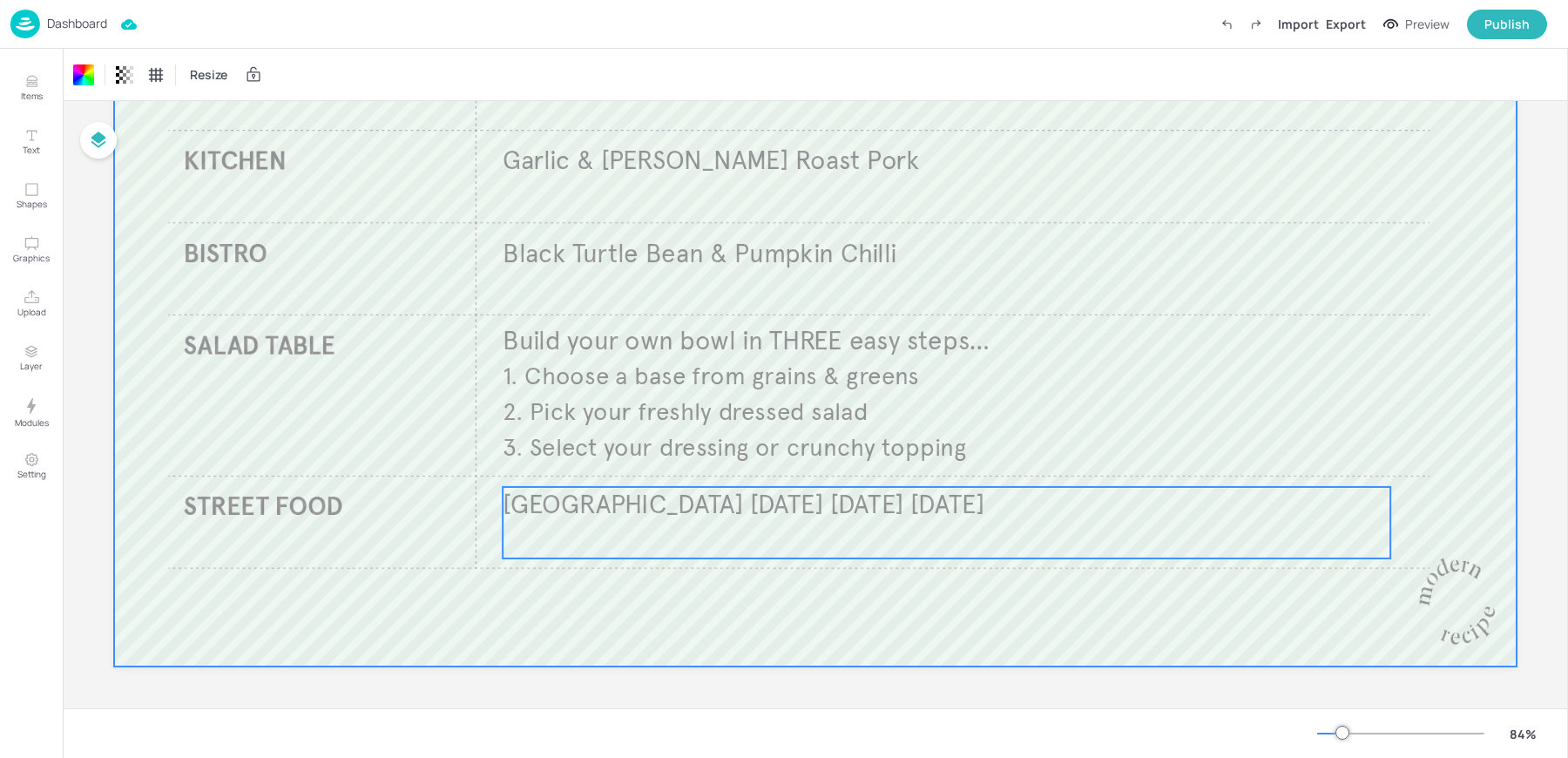
click at [672, 510] on span "[GEOGRAPHIC_DATA] [DATE] [DATE] [DATE]" at bounding box center [744, 505] width 482 height 32
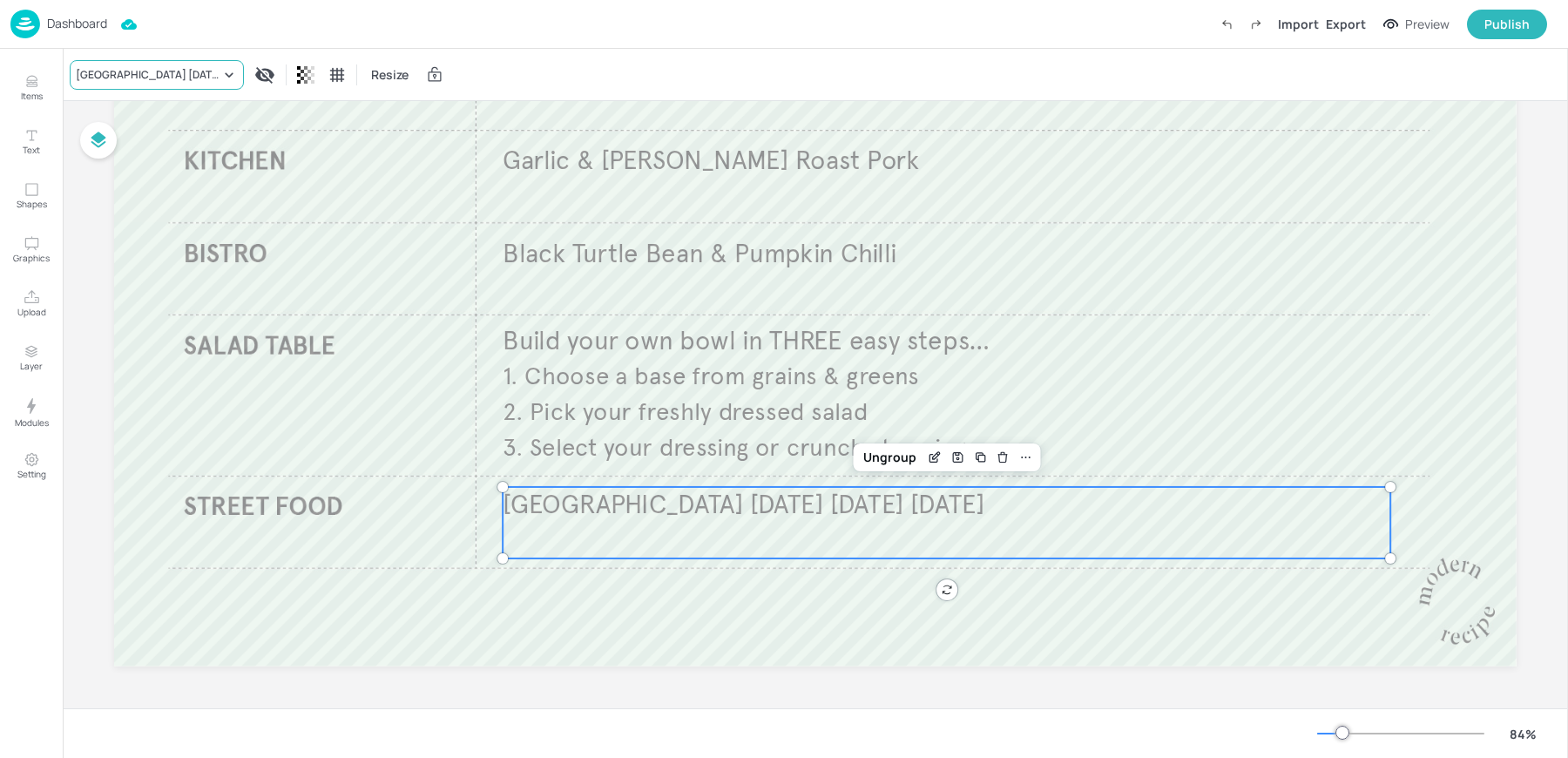
click at [125, 82] on div "[GEOGRAPHIC_DATA] [DATE] [DATE] [DATE]" at bounding box center [148, 75] width 145 height 16
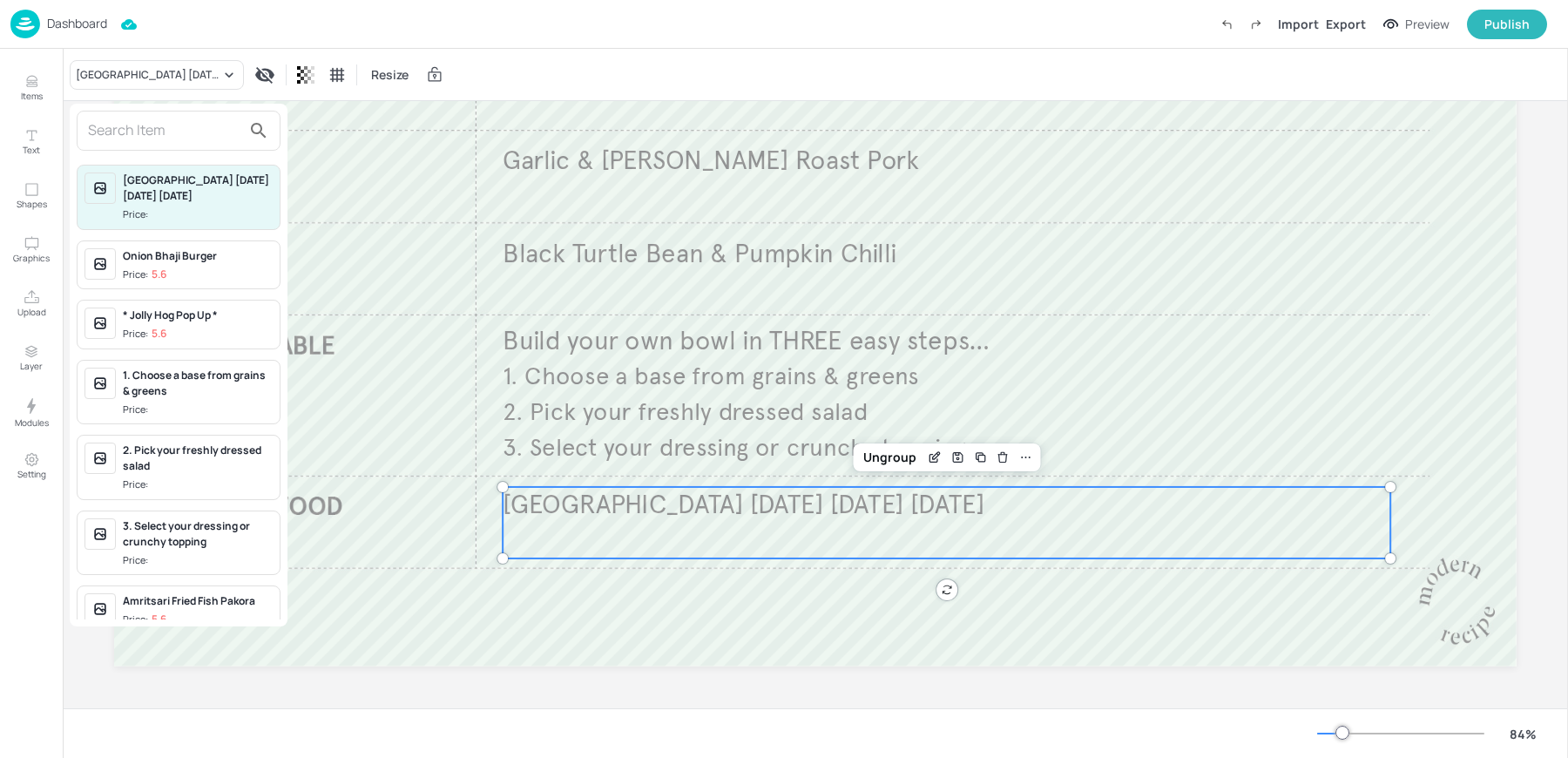
click at [160, 148] on div at bounding box center [178, 131] width 203 height 40
click at [131, 143] on input "text" at bounding box center [165, 131] width 154 height 28
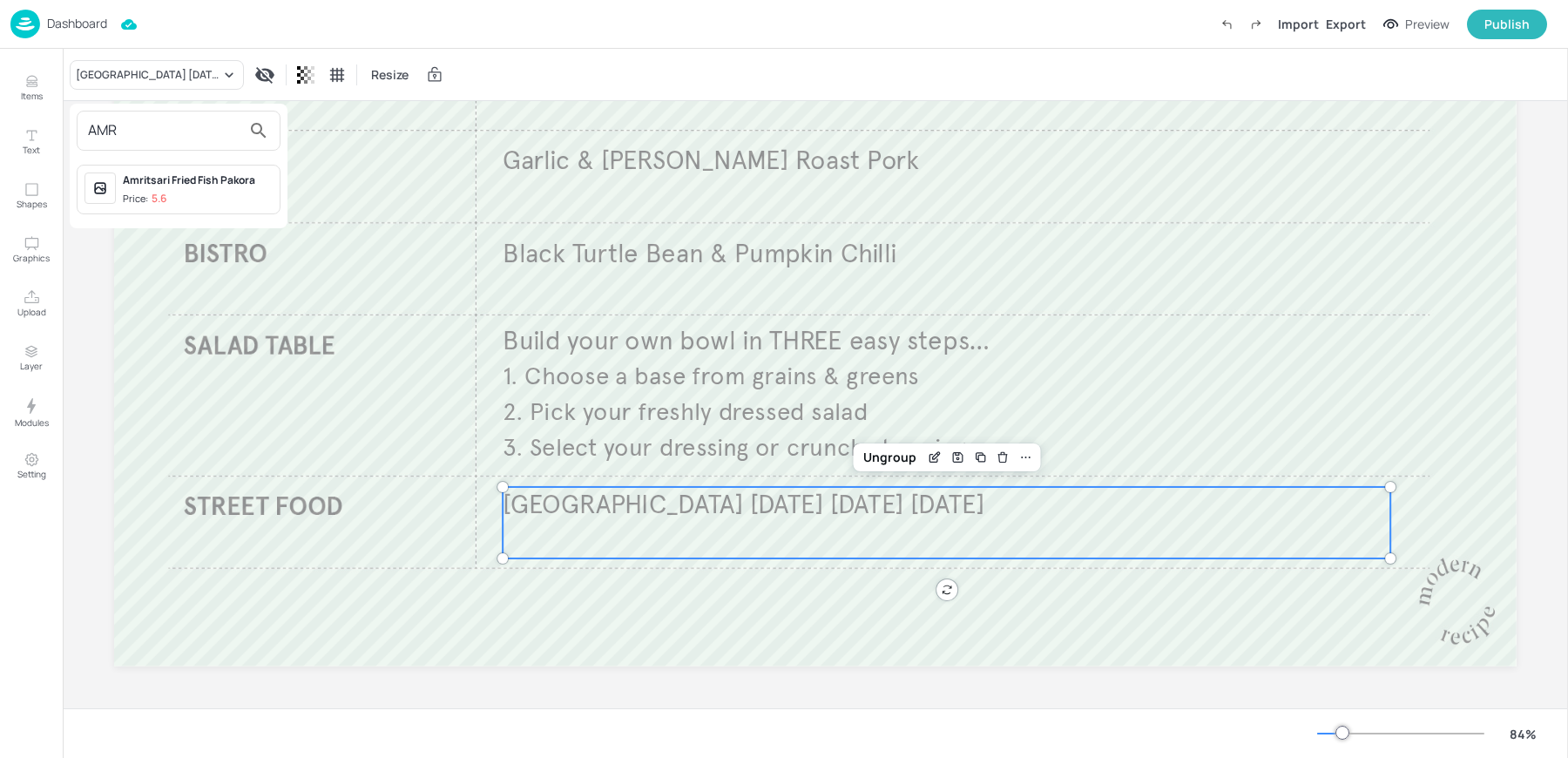
type input "AMR"
click at [152, 186] on div "Amritsari Fried Fish Pakora" at bounding box center [198, 181] width 150 height 16
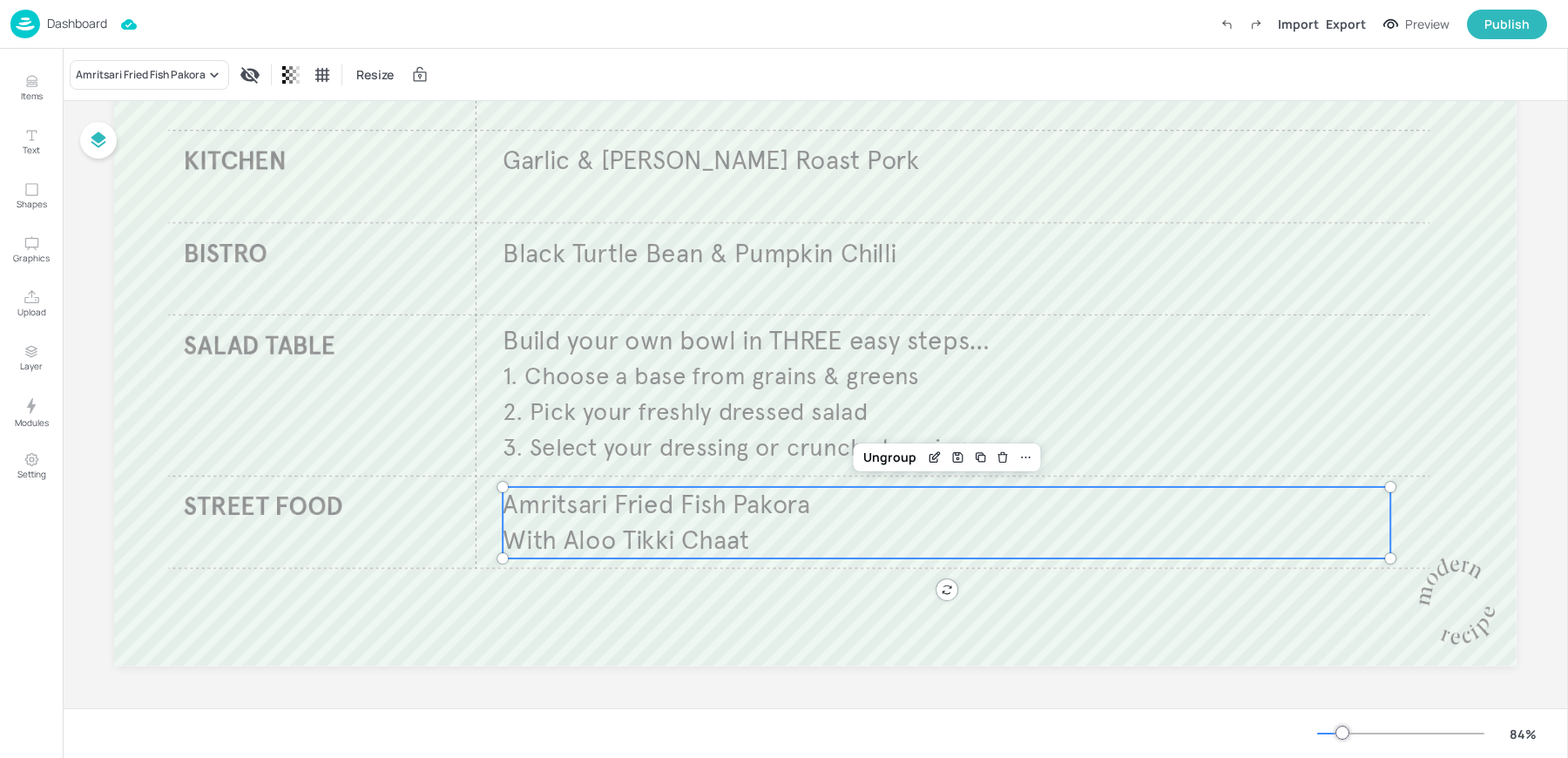
scroll to position [0, 0]
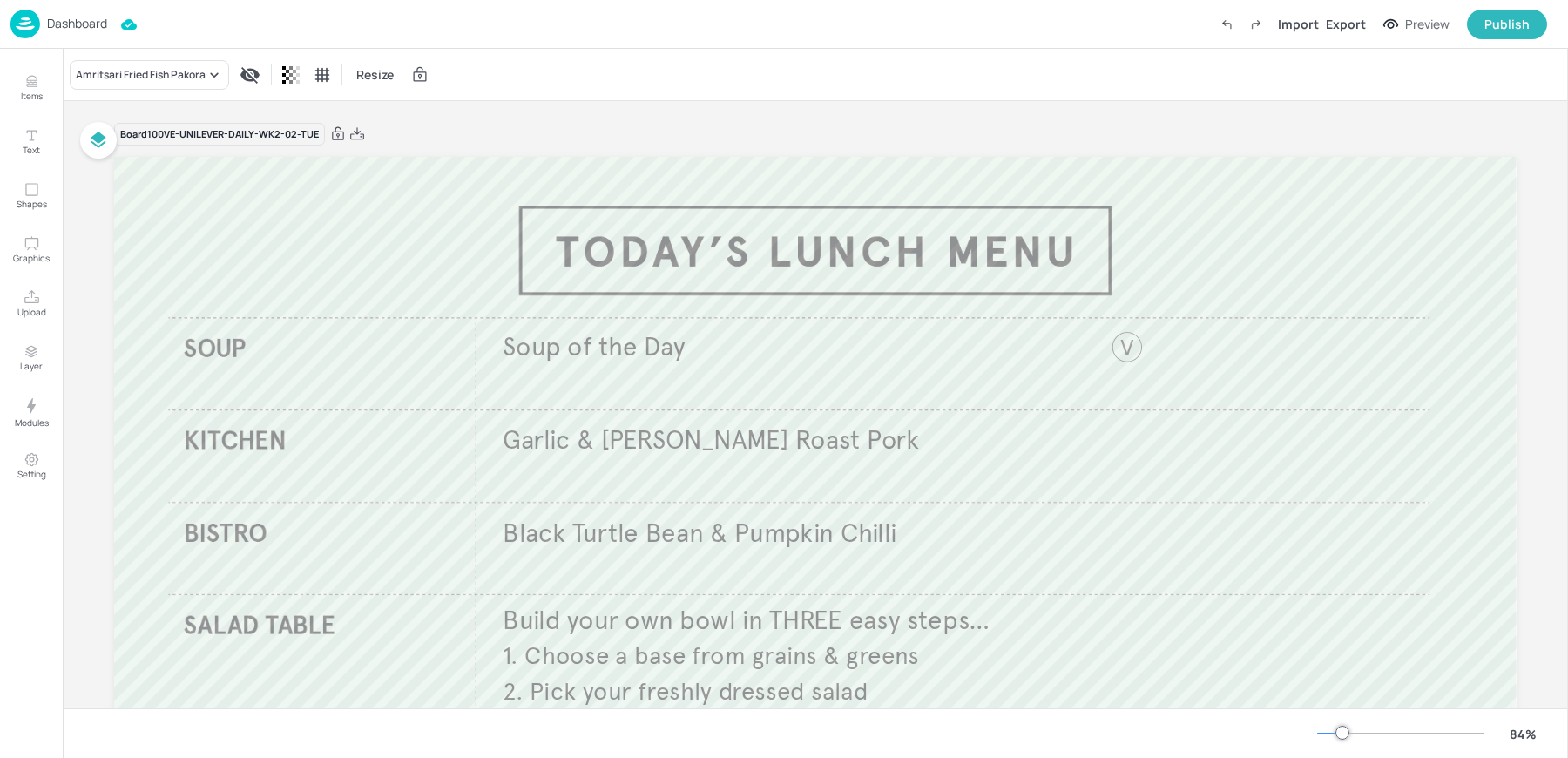
click at [528, 97] on div "Amritsari Fried Fish Pakora Resize" at bounding box center [815, 74] width 1505 height 52
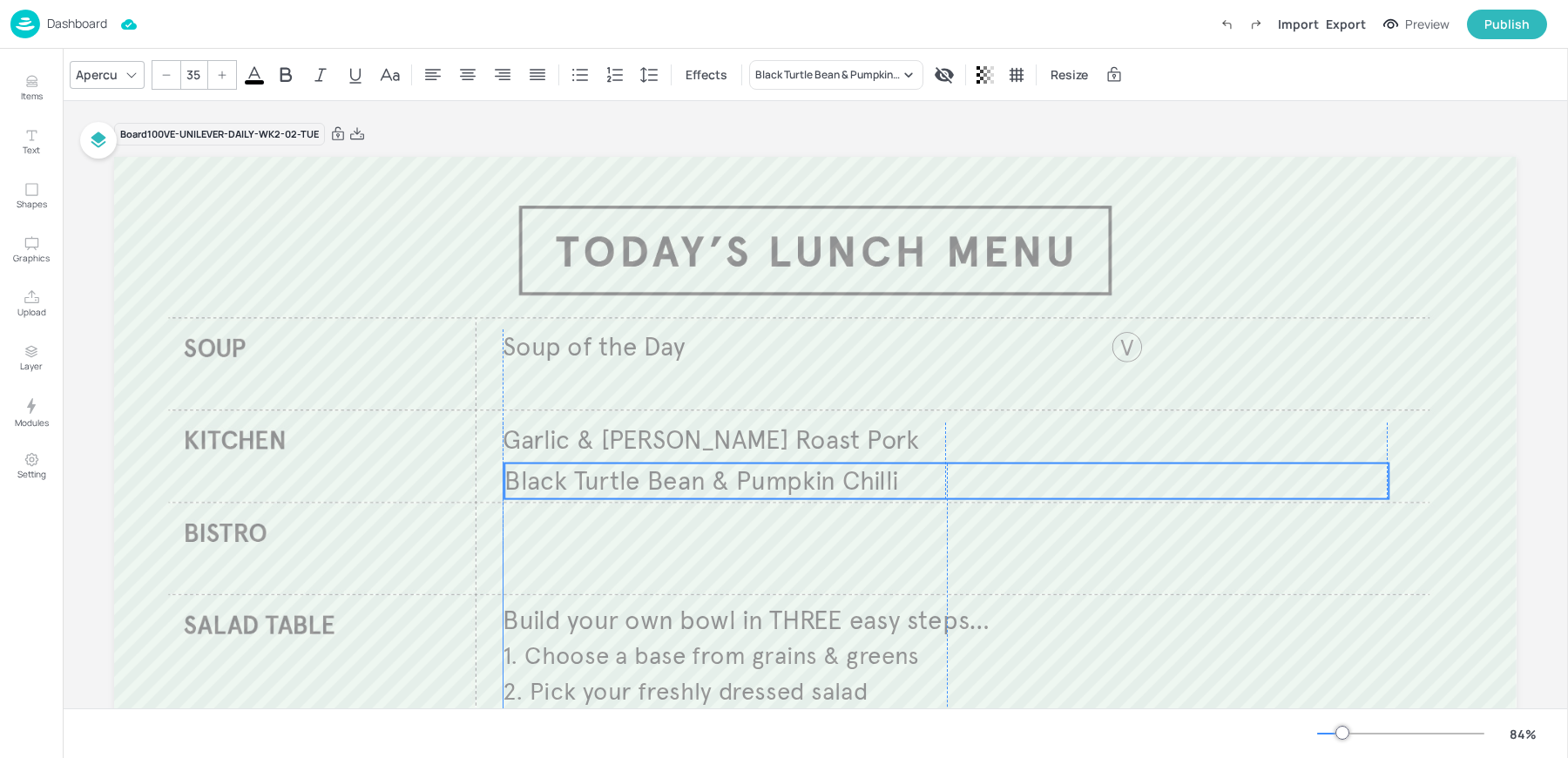
drag, startPoint x: 619, startPoint y: 535, endPoint x: 618, endPoint y: 483, distance: 52.0
click at [618, 483] on span "Black Turtle Bean & Pumpkin Chilli" at bounding box center [701, 480] width 394 height 32
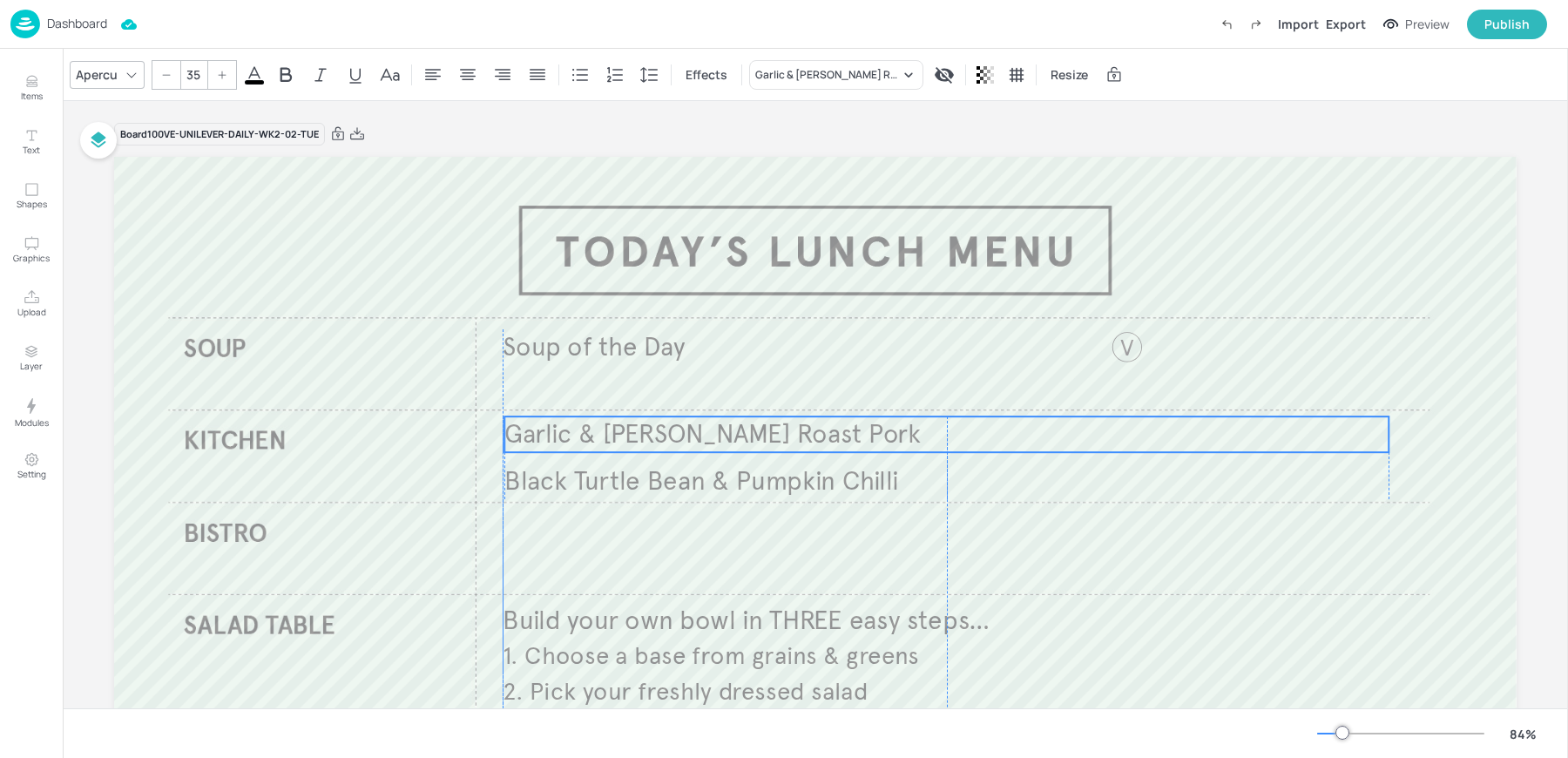
click at [579, 432] on span "Garlic & [PERSON_NAME] Roast Pork" at bounding box center [712, 434] width 416 height 32
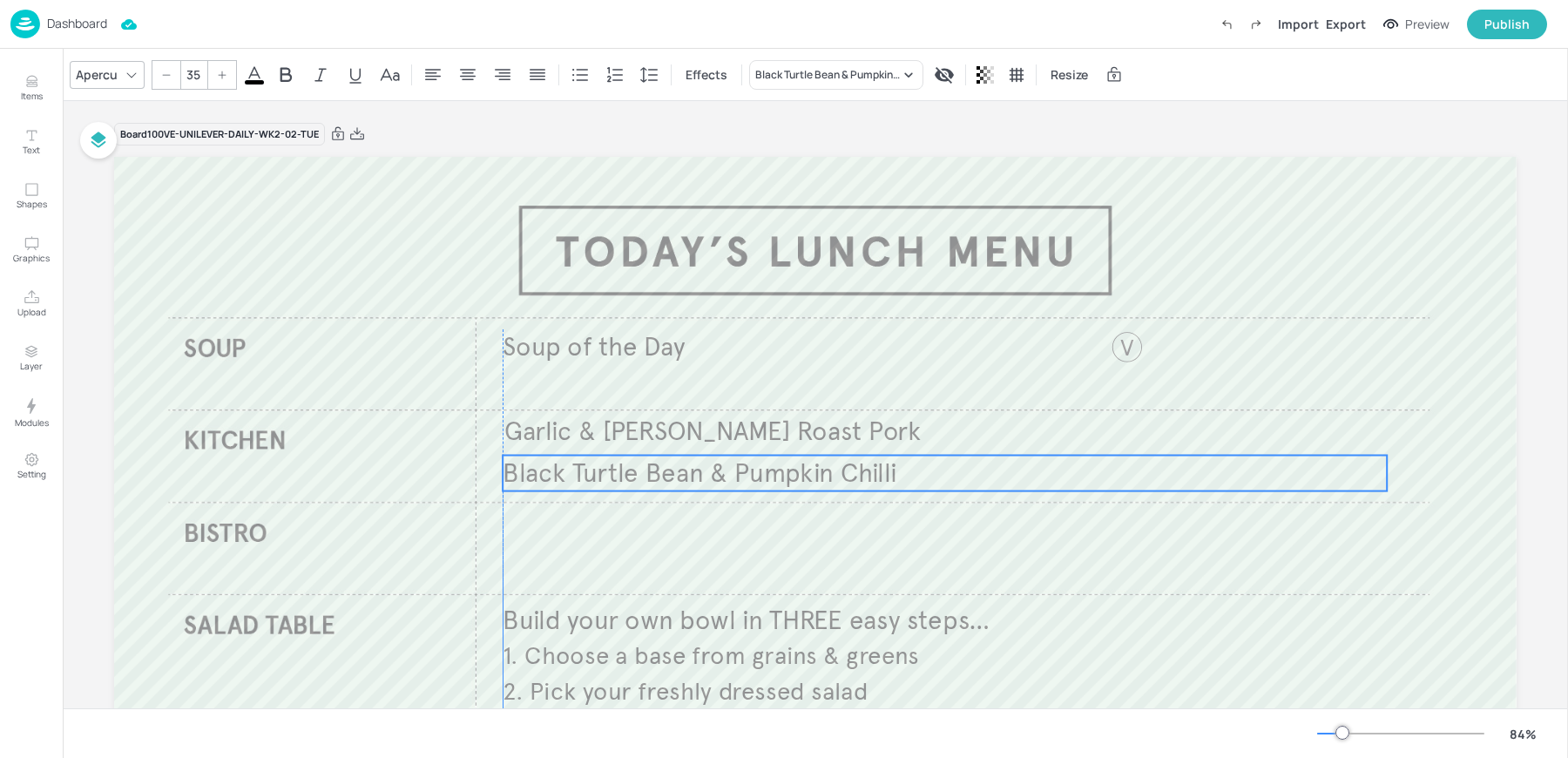
click at [549, 465] on span "Black Turtle Bean & Pumpkin Chilli" at bounding box center [699, 472] width 394 height 32
click at [949, 425] on icon "Duplicate" at bounding box center [946, 426] width 14 height 14
type input "--"
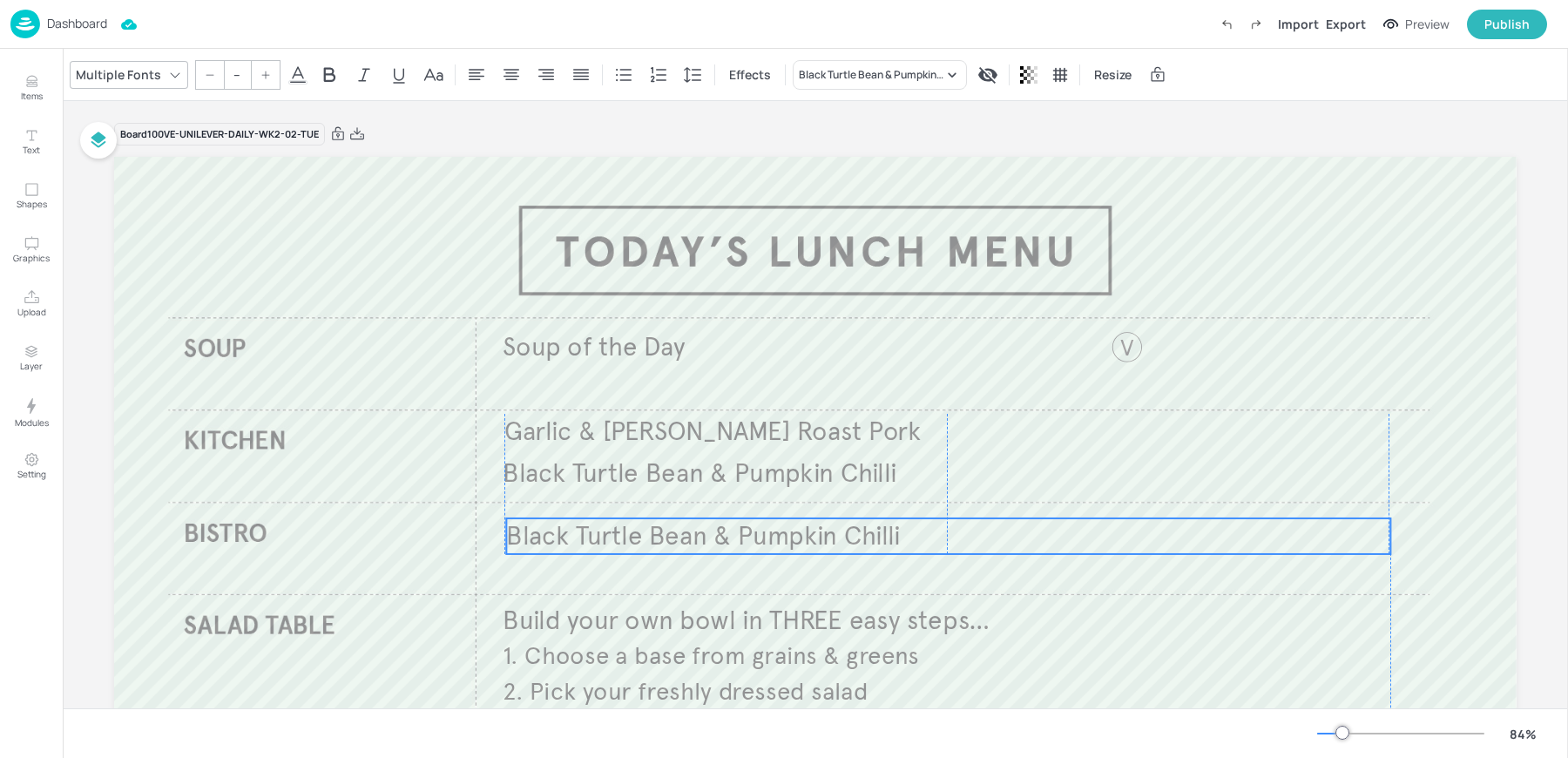
drag, startPoint x: 744, startPoint y: 482, endPoint x: 741, endPoint y: 539, distance: 57.1
click at [741, 539] on span "Black Turtle Bean & Pumpkin Chilli" at bounding box center [703, 536] width 394 height 32
click at [820, 65] on div "Black Turtle Bean & Pumpkin Chilli" at bounding box center [880, 75] width 175 height 30
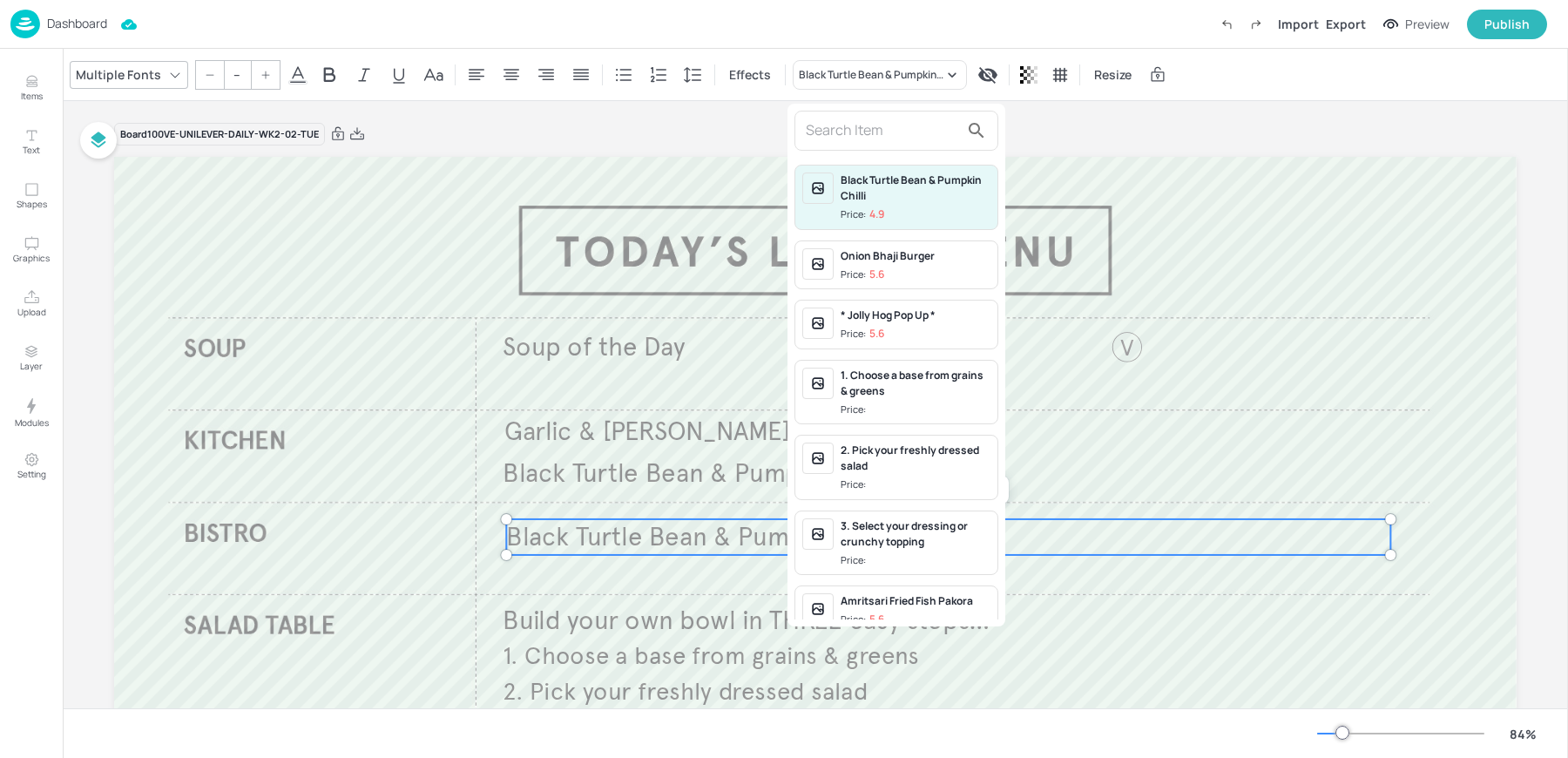
click at [891, 133] on input "text" at bounding box center [883, 131] width 154 height 28
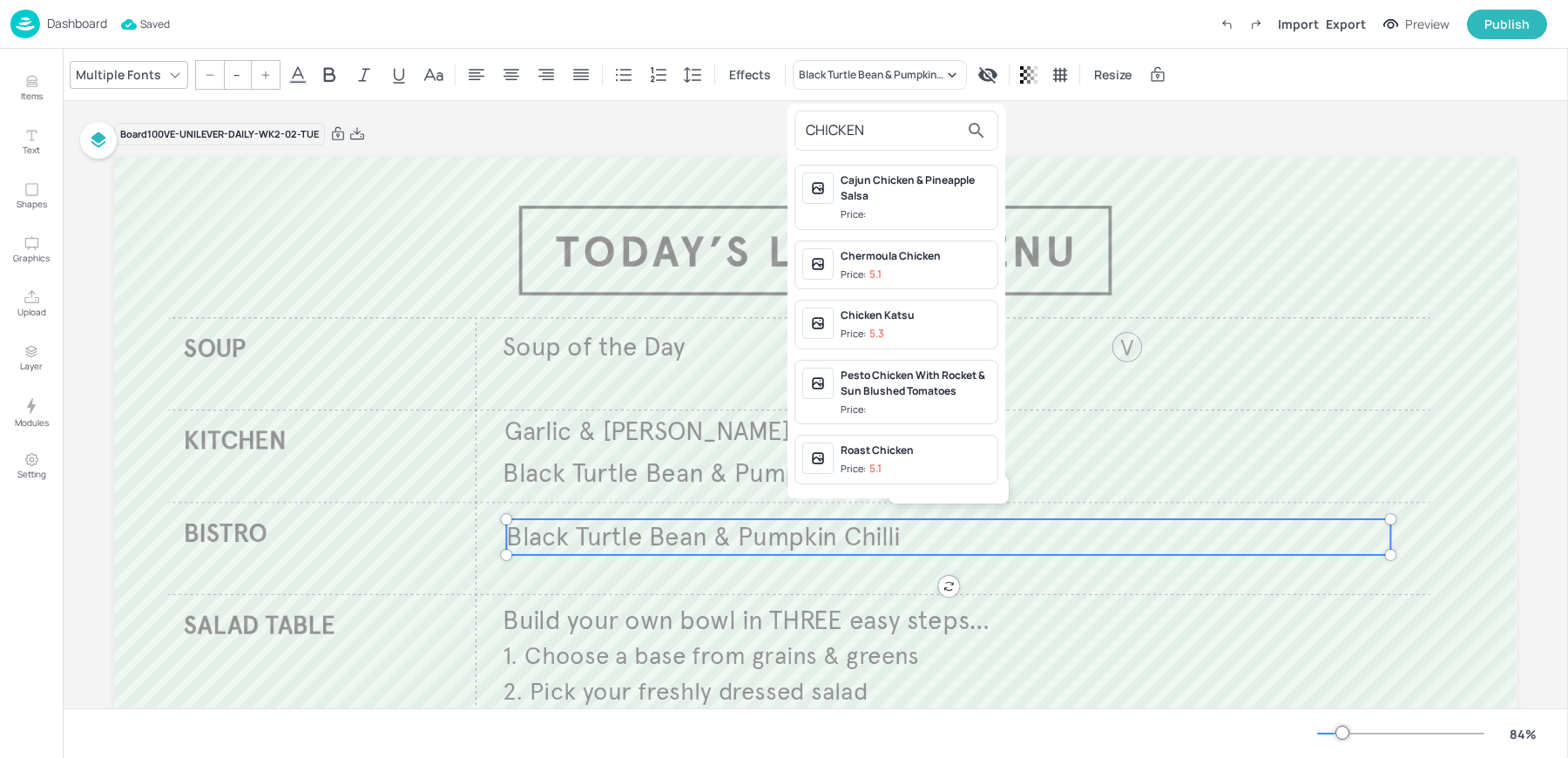
type input "CHICKEN"
click at [899, 318] on div "Chicken Katsu" at bounding box center [916, 315] width 150 height 16
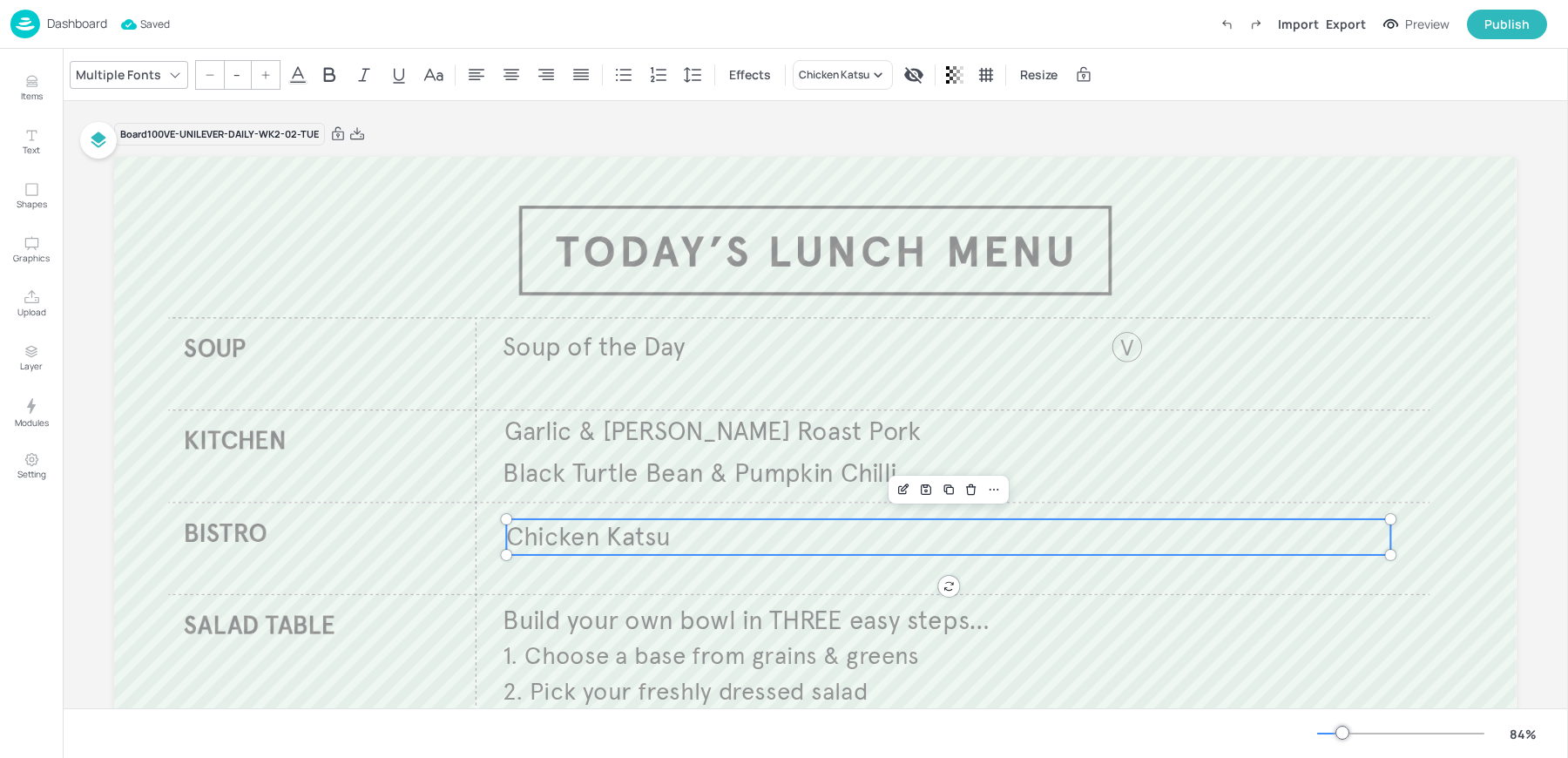
click at [438, 140] on div "Board 100VE-UNILEVER-DAILY-WK2-02-TUE" at bounding box center [815, 134] width 1402 height 24
click at [60, 19] on p "Dashboard" at bounding box center [77, 24] width 60 height 12
click at [659, 36] on div "Dashboard Saving Import Export Preview Publish" at bounding box center [779, 24] width 1537 height 48
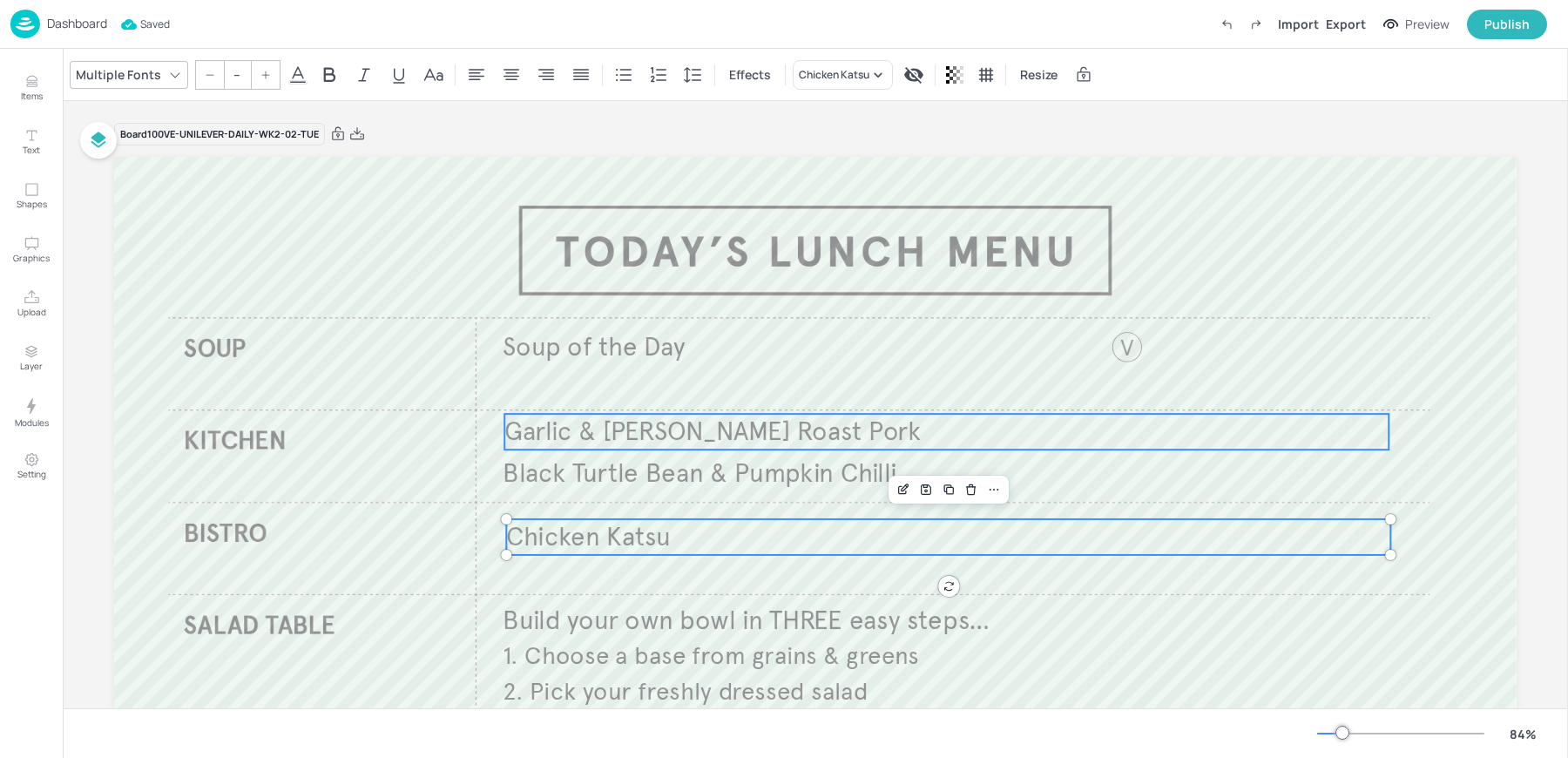
type input "35"
click at [560, 437] on span "Garlic & [PERSON_NAME] Roast Pork" at bounding box center [712, 431] width 416 height 32
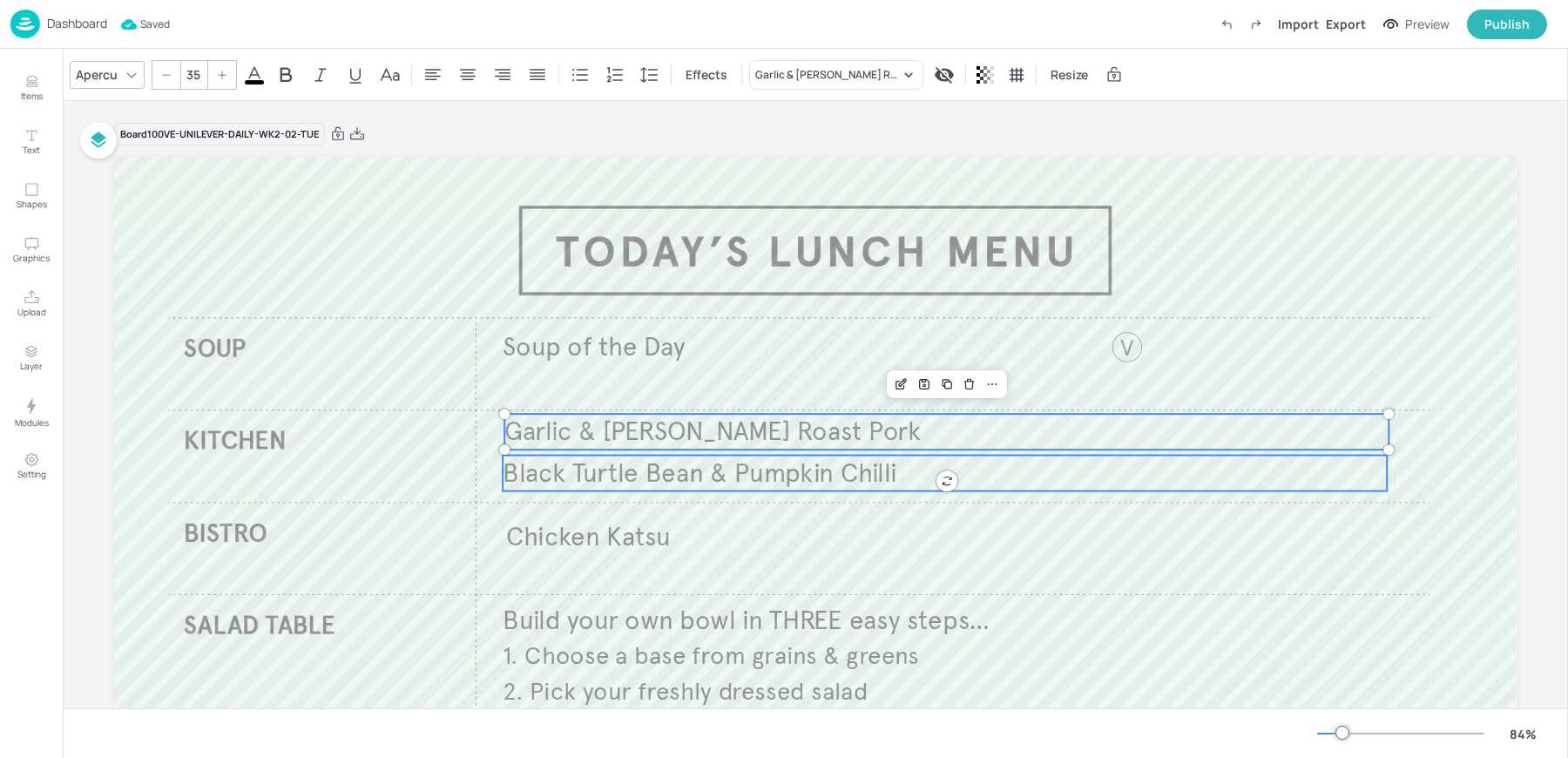
click at [540, 465] on span "Black Turtle Bean & Pumpkin Chilli" at bounding box center [699, 472] width 394 height 32
click at [1023, 384] on div at bounding box center [1016, 384] width 23 height 23
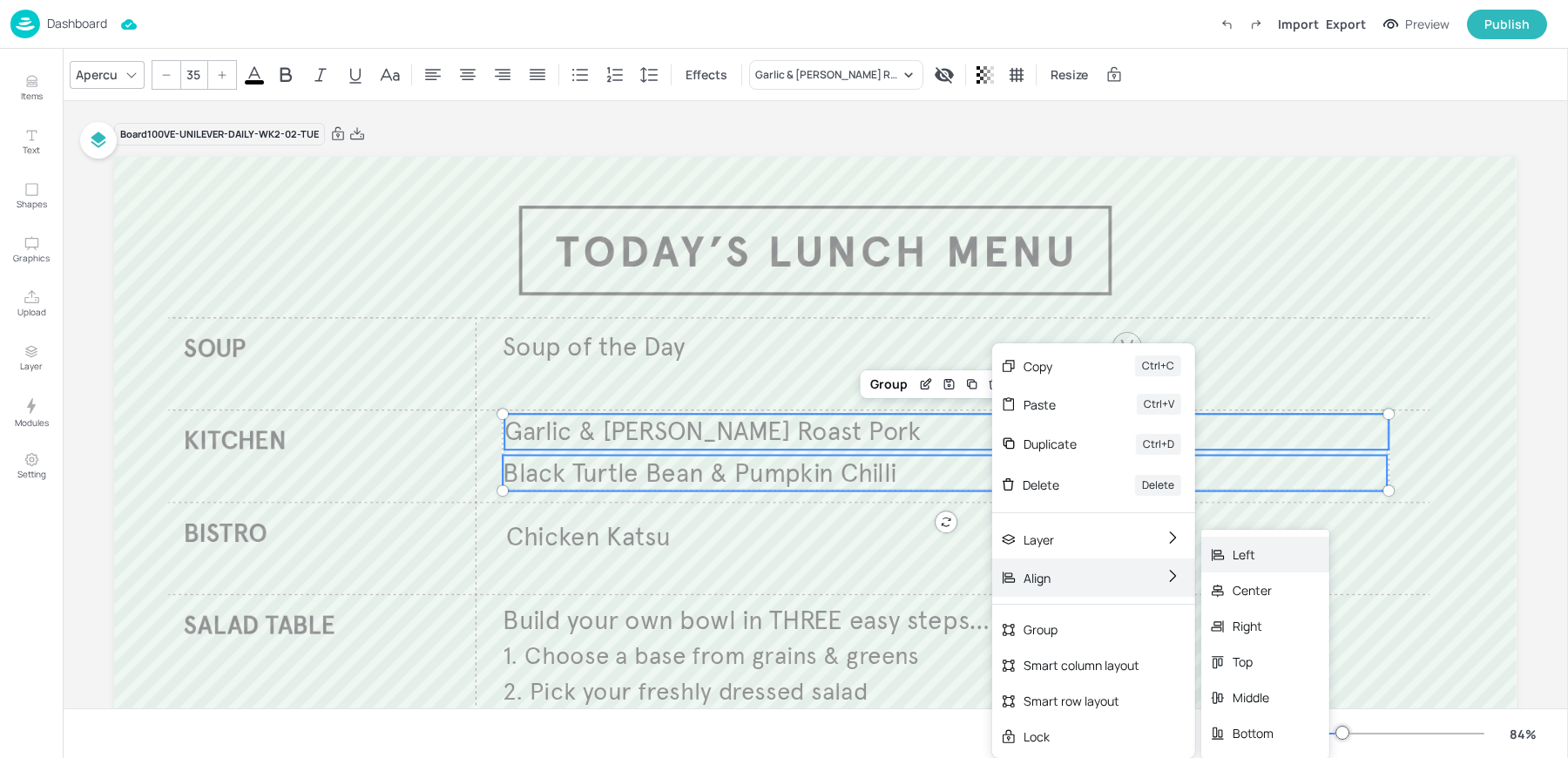
click at [1248, 562] on div "Left" at bounding box center [1253, 555] width 41 height 18
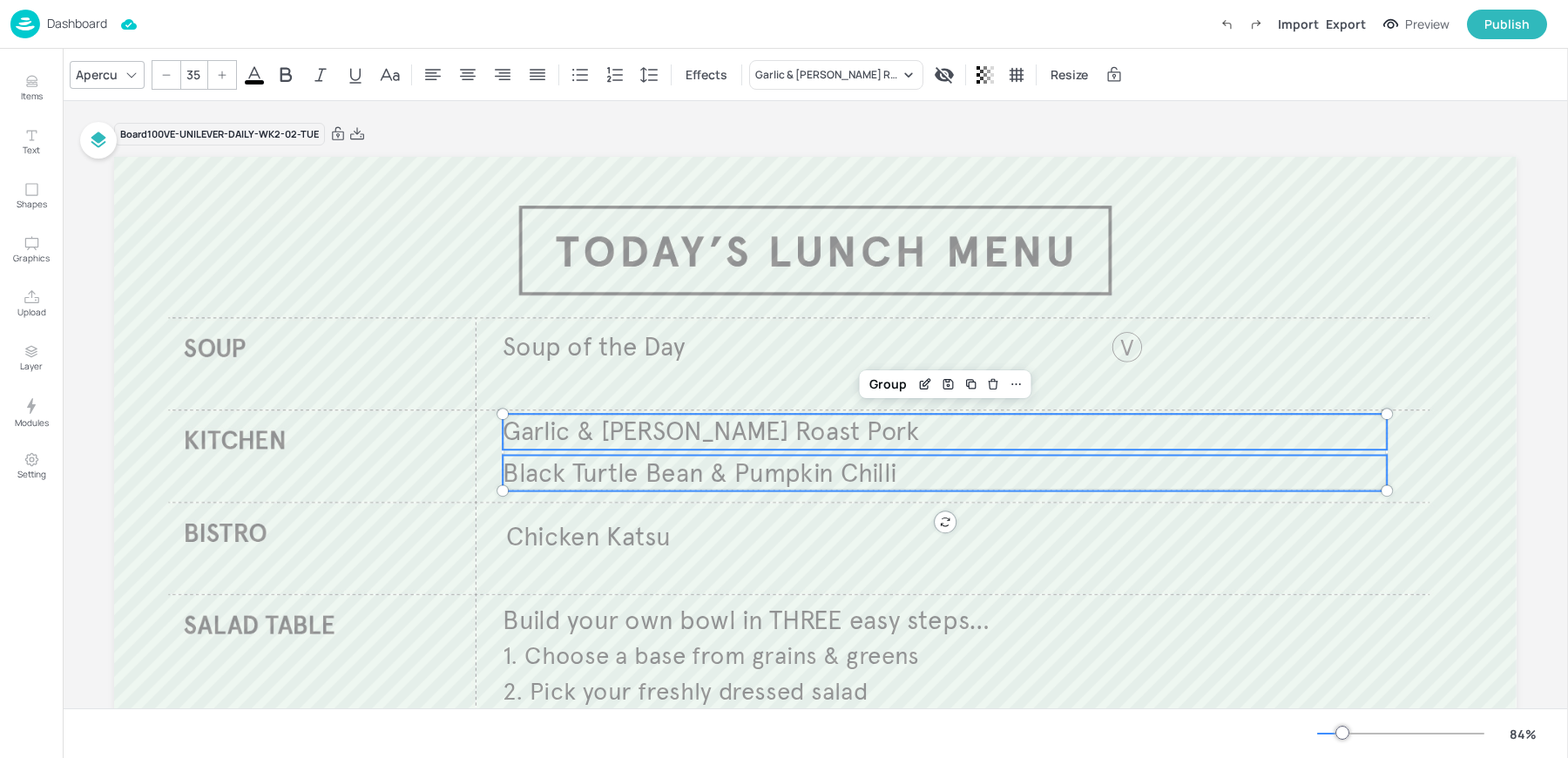
click at [592, 130] on div "Board 100VE-UNILEVER-DAILY-WK2-02-TUE" at bounding box center [815, 134] width 1402 height 24
click at [554, 134] on div "Board 100VE-UNILEVER-DAILY-WK2-02-TUE" at bounding box center [815, 134] width 1402 height 24
click at [47, 21] on p "Dashboard" at bounding box center [77, 24] width 60 height 12
click at [1151, 115] on div "Board 100VE-UNILEVER-DAILY-WK2-02-TUE Soup of the Day Build your own bowl in TH…" at bounding box center [815, 546] width 1402 height 889
click at [65, 17] on p "Dashboard" at bounding box center [77, 24] width 60 height 12
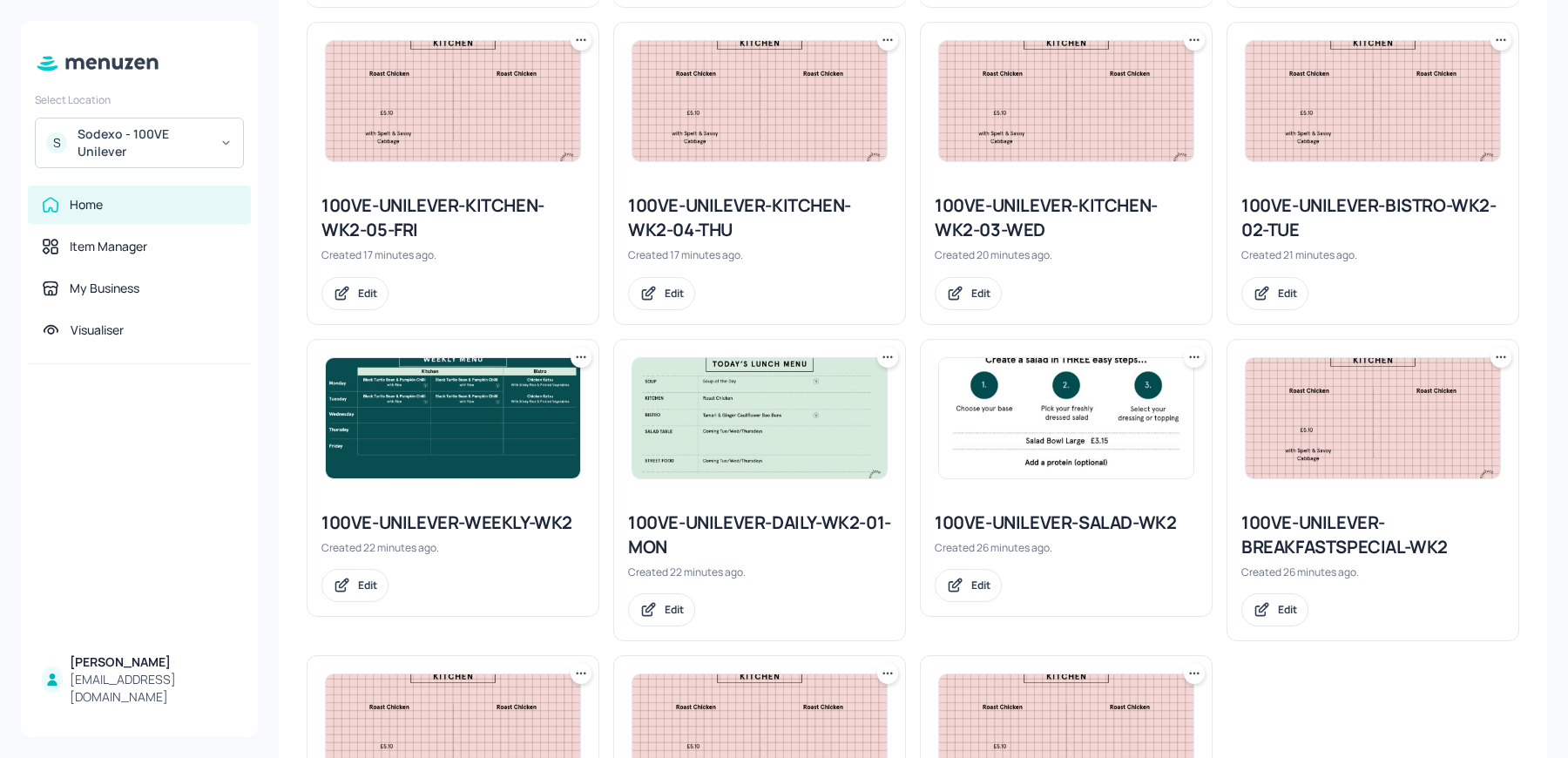
scroll to position [822, 0]
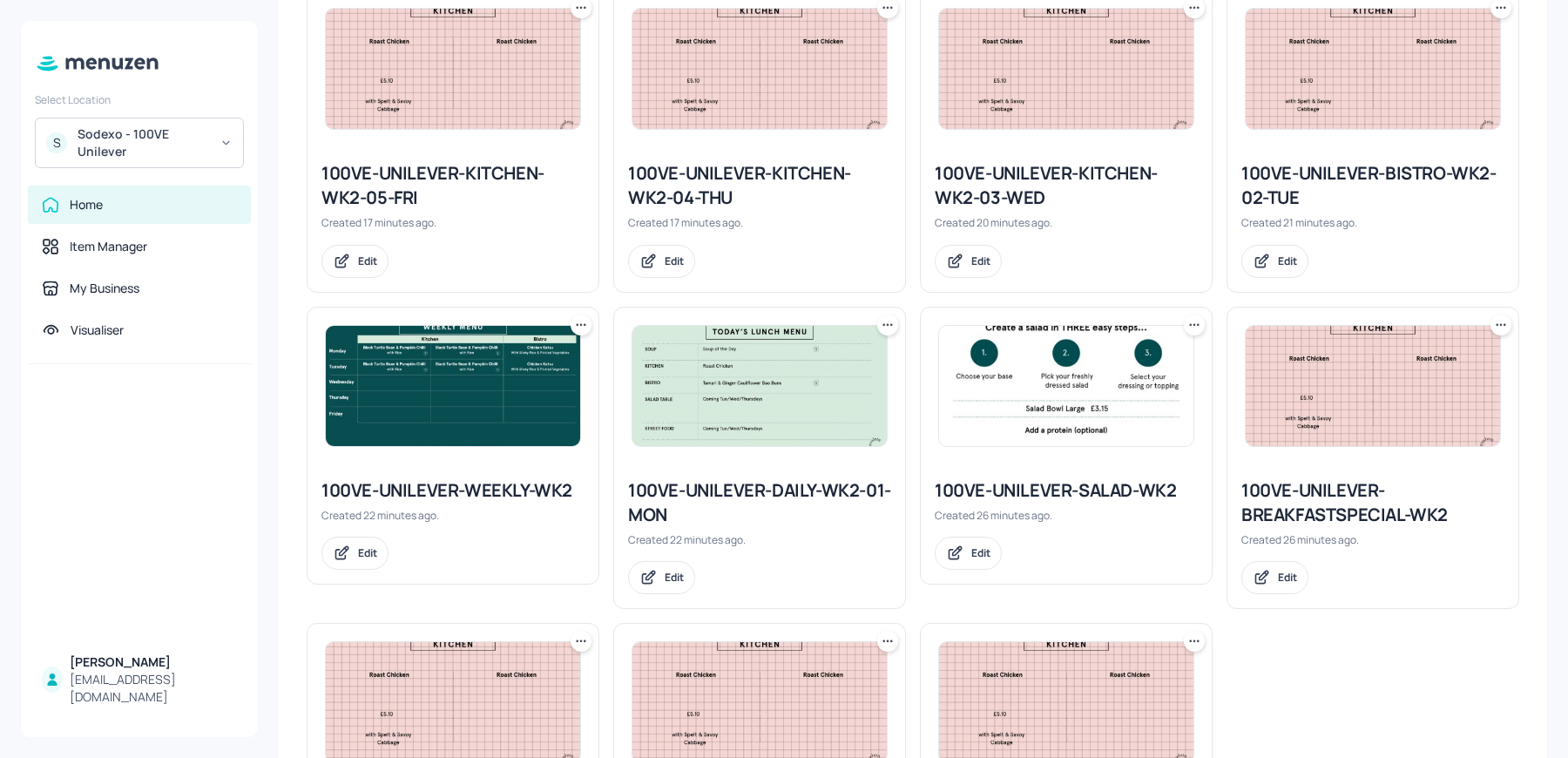
click at [735, 508] on div "100VE-UNILEVER-DAILY-WK2-01-MON" at bounding box center [759, 503] width 263 height 49
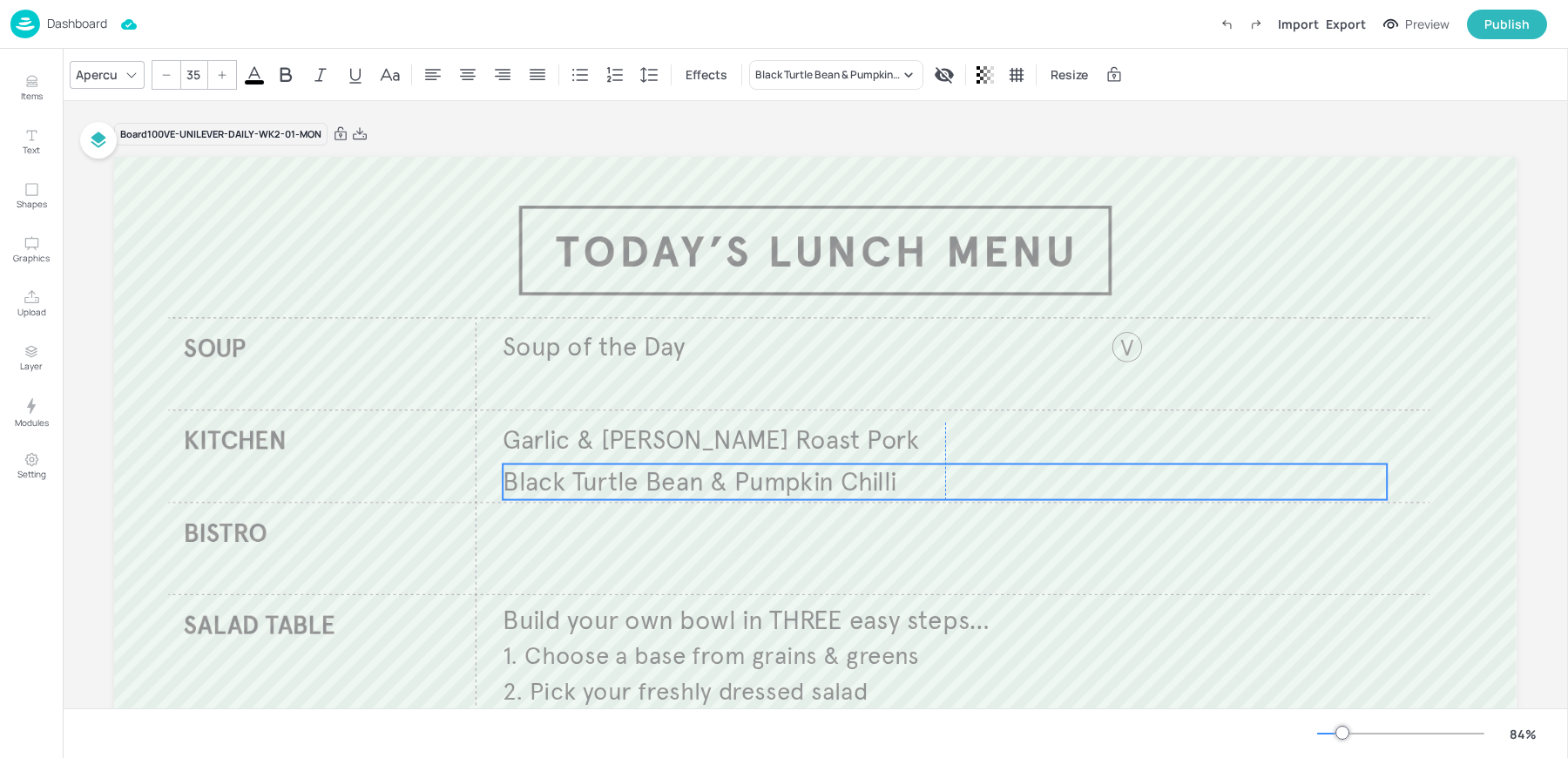
drag, startPoint x: 623, startPoint y: 543, endPoint x: 620, endPoint y: 492, distance: 51.1
click at [620, 492] on span "Black Turtle Bean & Pumpkin Chilli" at bounding box center [699, 481] width 394 height 32
click at [944, 436] on icon "Duplicate" at bounding box center [946, 435] width 14 height 14
type input "--"
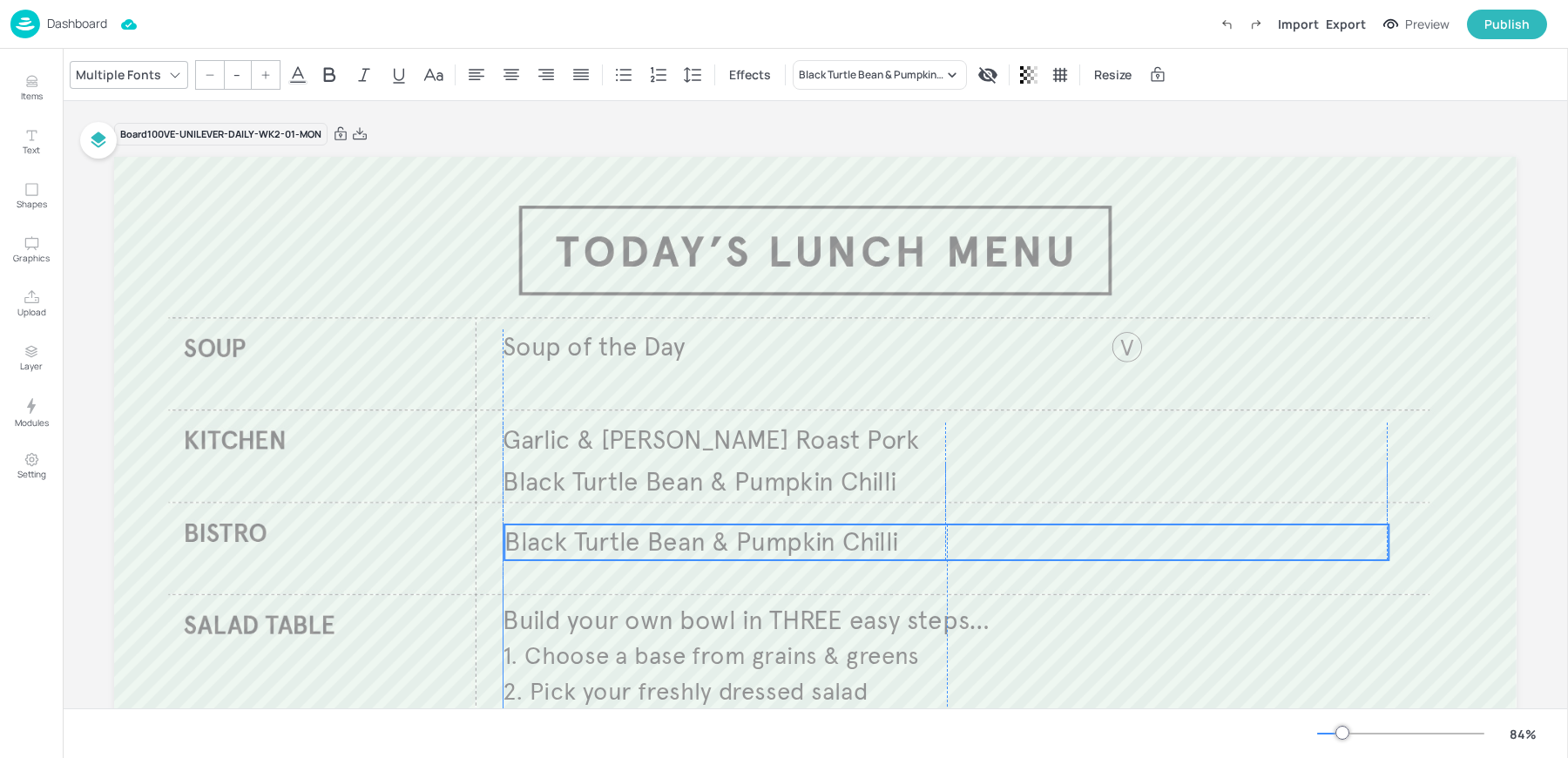
drag, startPoint x: 651, startPoint y: 491, endPoint x: 643, endPoint y: 545, distance: 54.6
click at [643, 545] on span "Black Turtle Bean & Pumpkin Chilli" at bounding box center [701, 542] width 394 height 32
click at [836, 59] on div "Multiple Fonts -- Effects Black Turtle Bean & Pumpkin Chilli Resize" at bounding box center [815, 74] width 1505 height 52
click at [829, 78] on div "Black Turtle Bean & Pumpkin Chilli" at bounding box center [871, 75] width 145 height 16
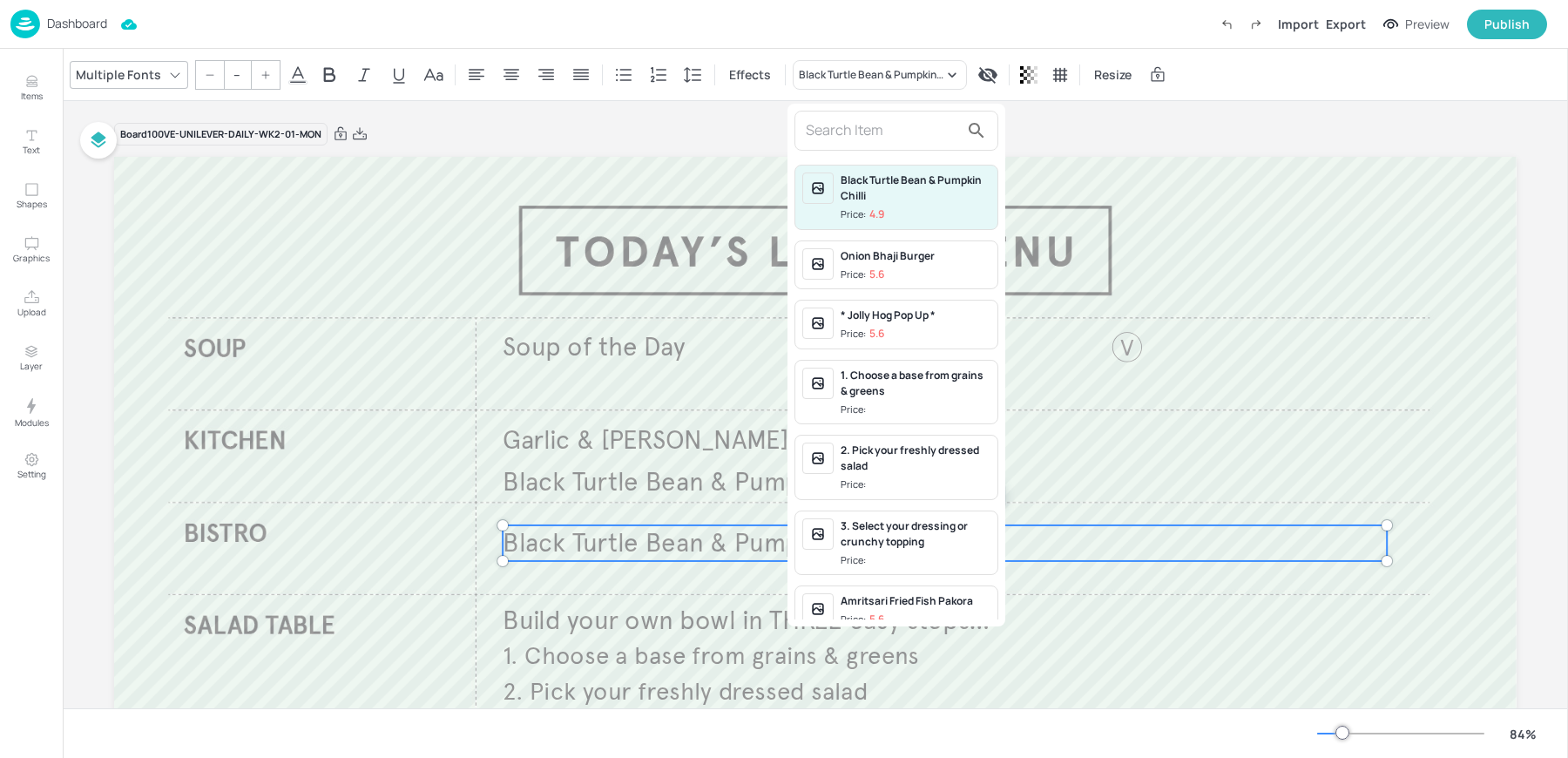
click at [866, 136] on input "text" at bounding box center [883, 131] width 154 height 28
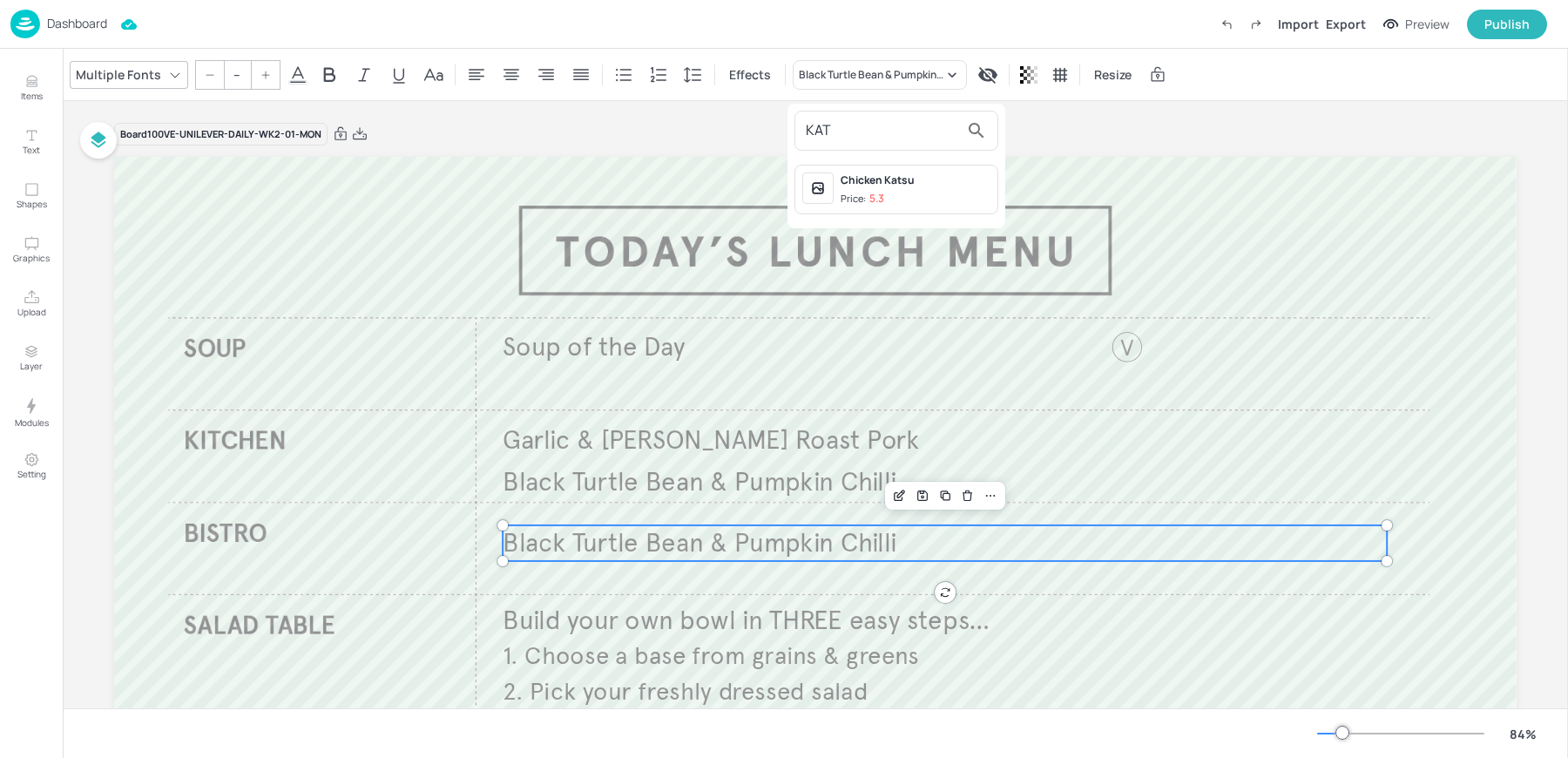
type input "KAT"
click at [871, 183] on div "Chicken Katsu" at bounding box center [916, 181] width 150 height 16
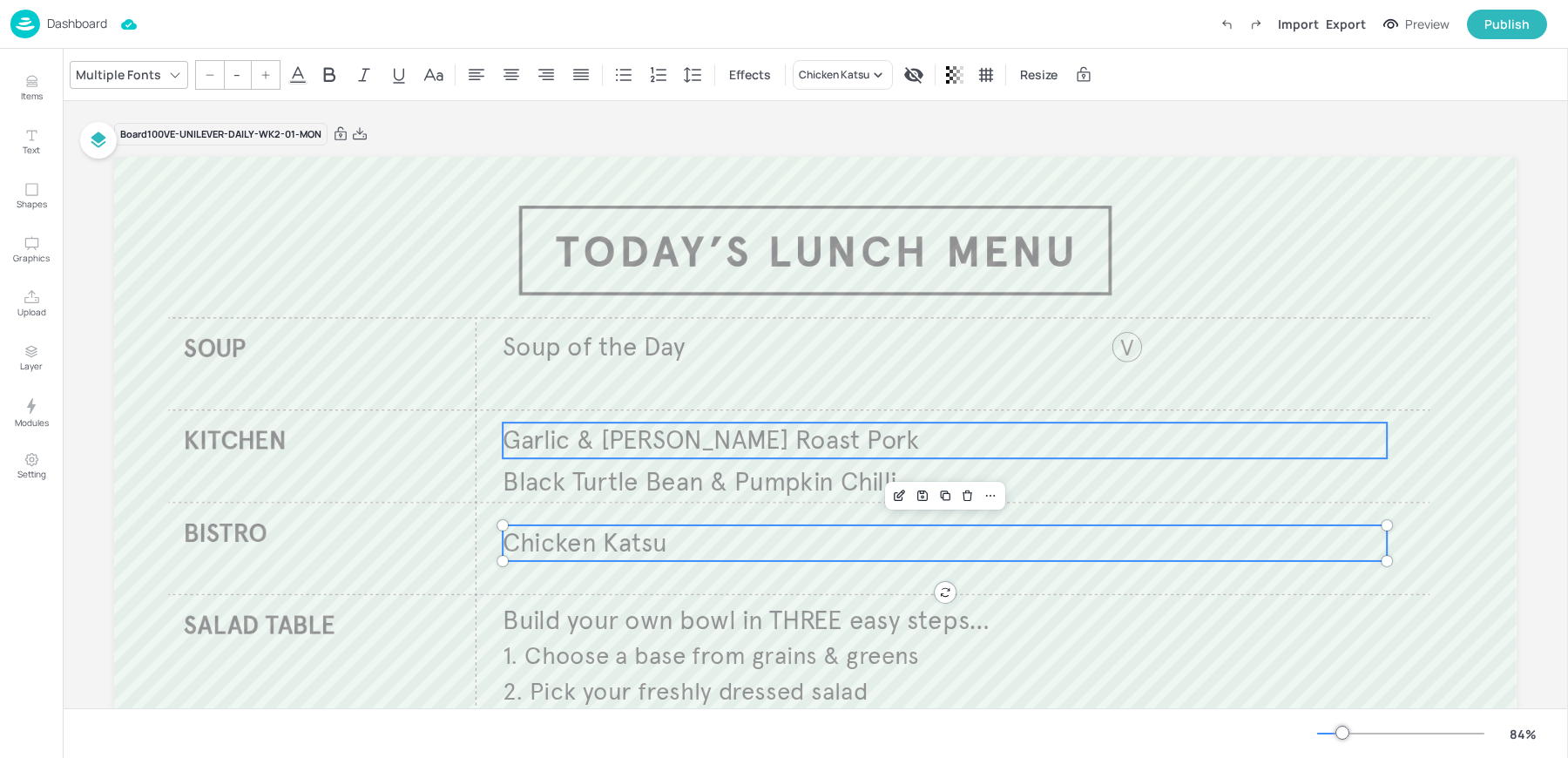
type input "35"
click at [533, 446] on span "Garlic & [PERSON_NAME] Roast Pork" at bounding box center [711, 440] width 416 height 32
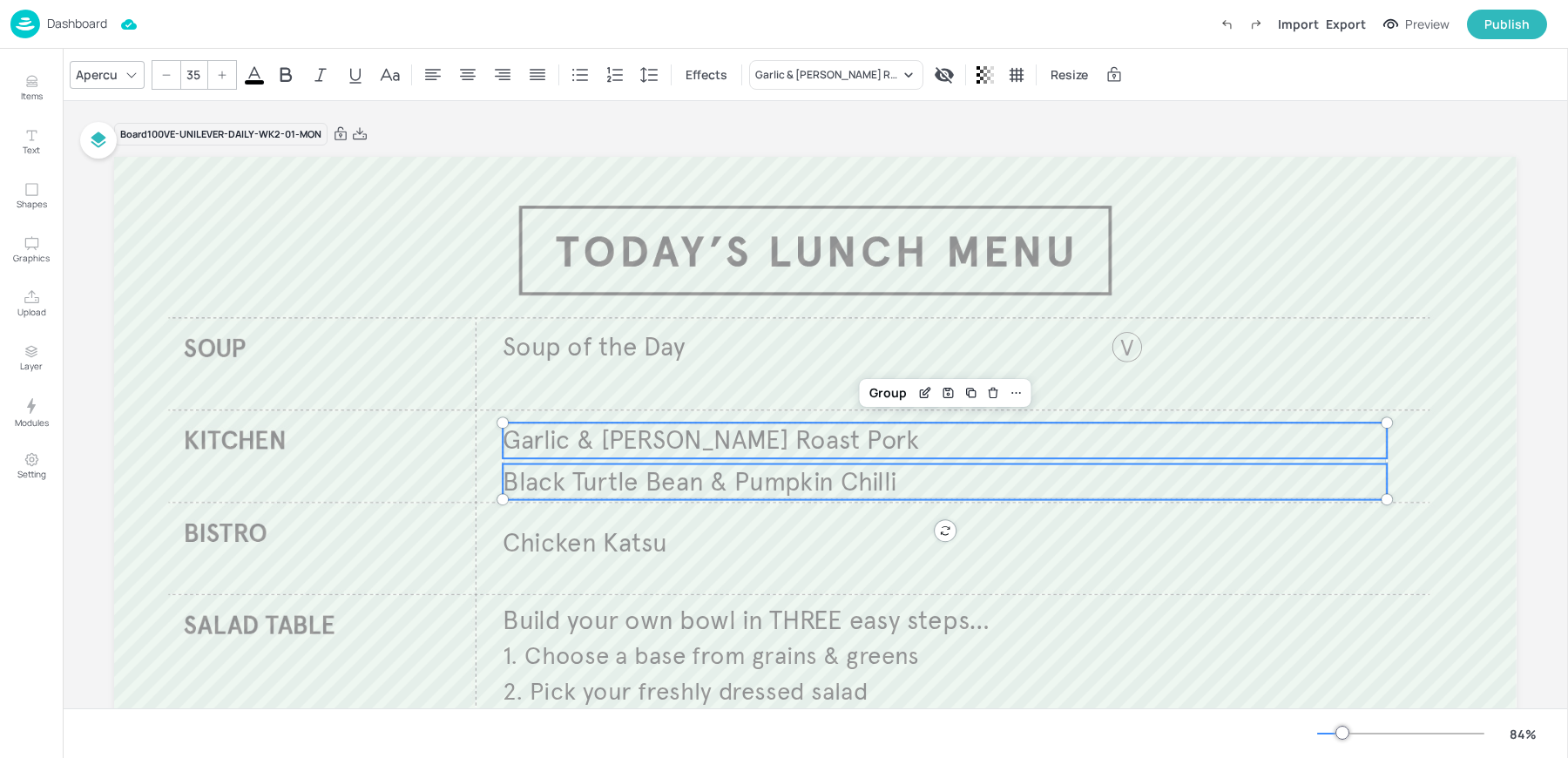
click at [521, 483] on span "Black Turtle Bean & Pumpkin Chilli" at bounding box center [699, 481] width 394 height 32
click at [411, 117] on div "Board 100VE-UNILEVER-DAILY-WK2-01-MON Soup of the Day Build your own bowl in TH…" at bounding box center [815, 546] width 1402 height 889
click at [50, 24] on p "Dashboard" at bounding box center [77, 24] width 60 height 12
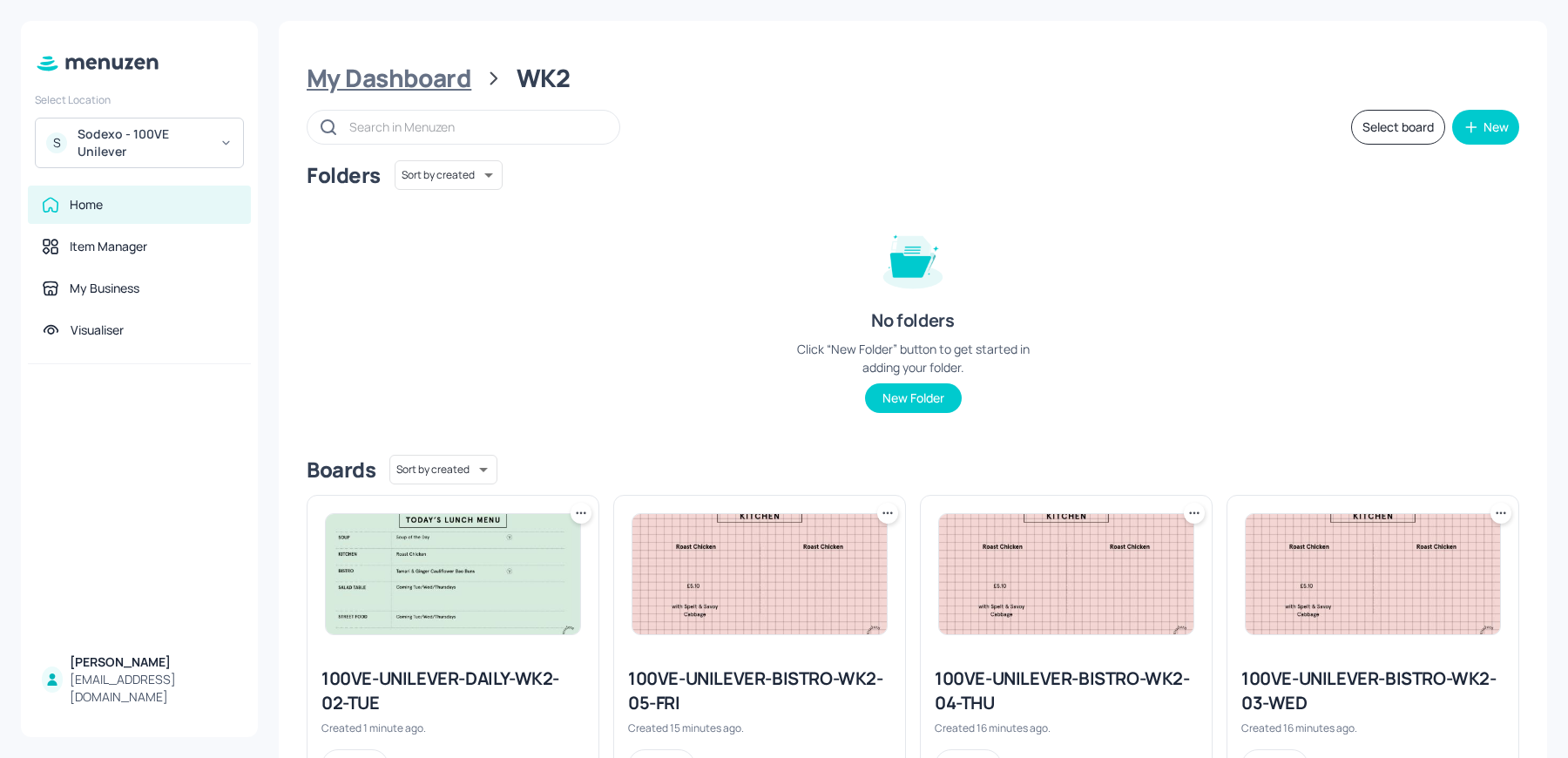
click at [447, 89] on div "My Dashboard" at bounding box center [389, 79] width 165 height 31
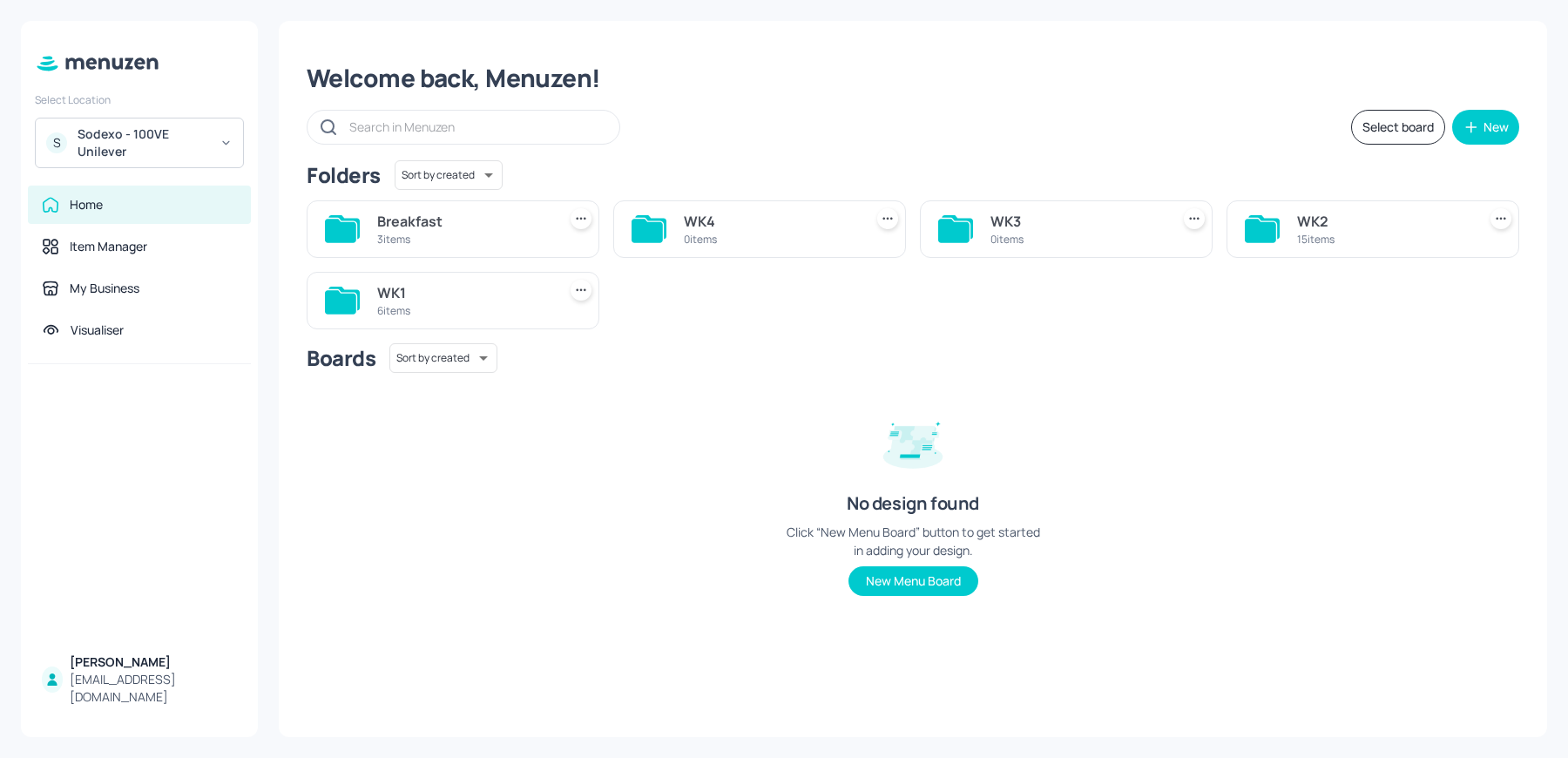
click at [466, 317] on div "WK1 6 items" at bounding box center [464, 300] width 173 height 42
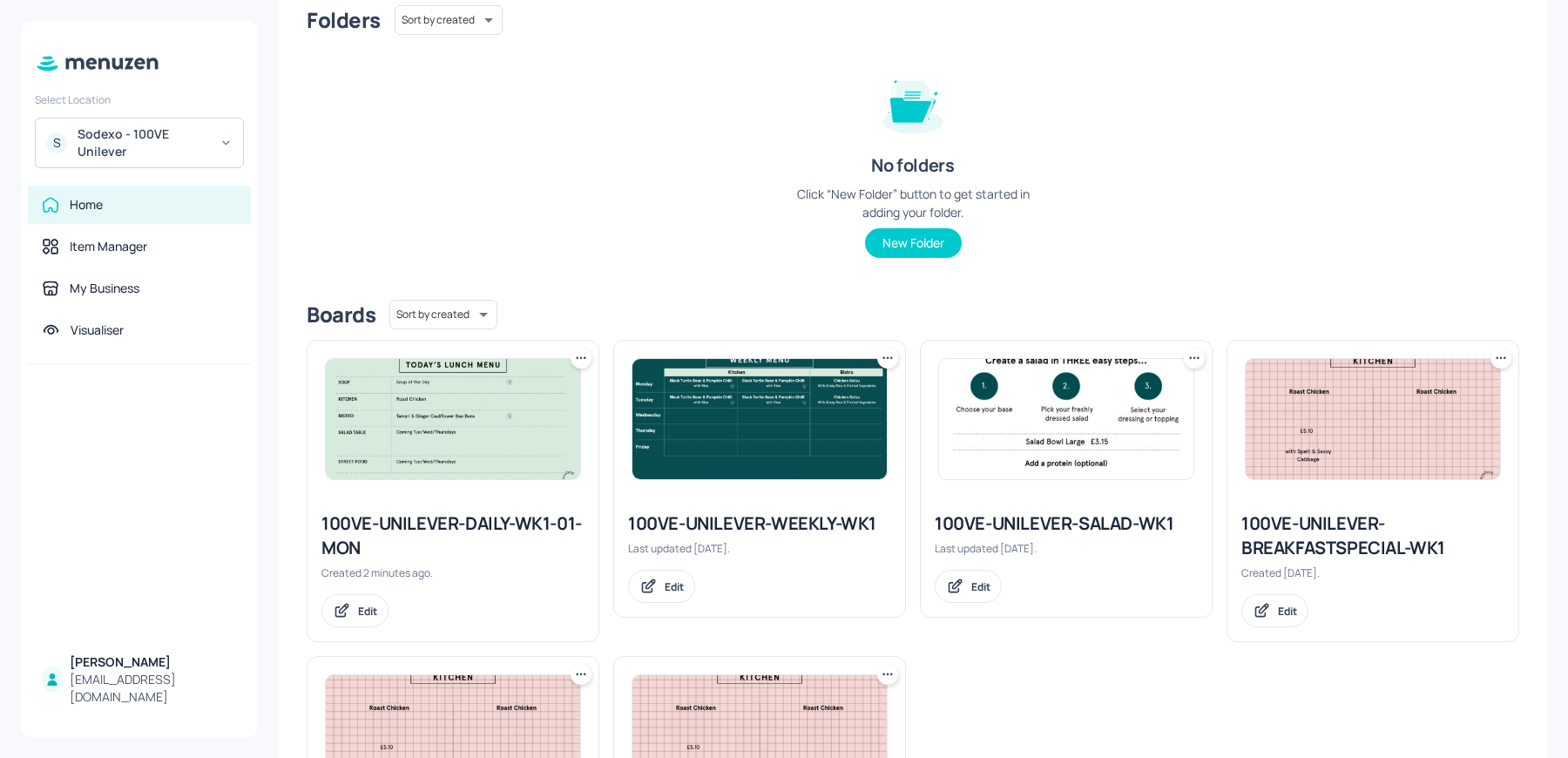
scroll to position [169, 0]
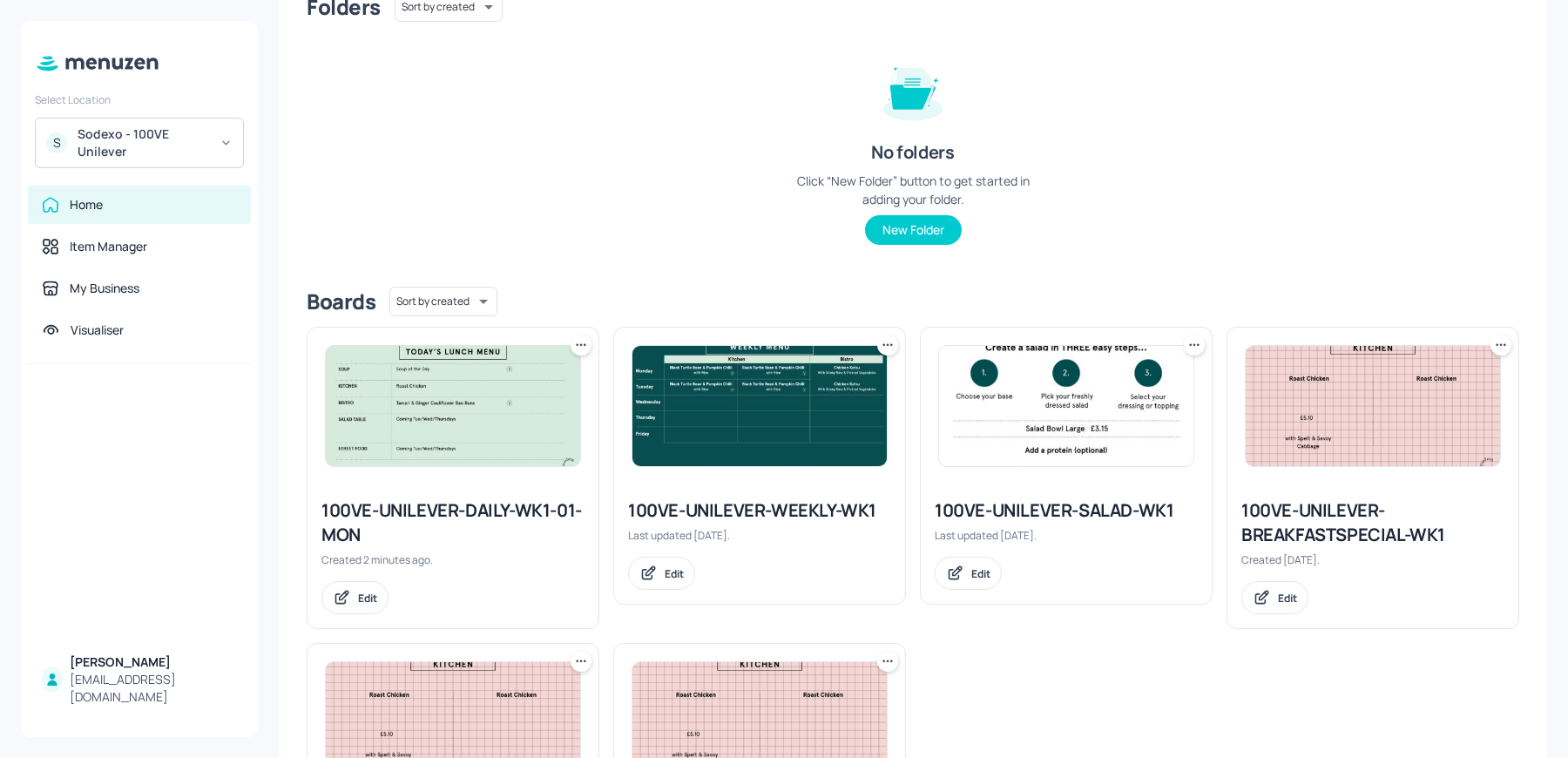
click at [551, 402] on img at bounding box center [452, 406] width 254 height 121
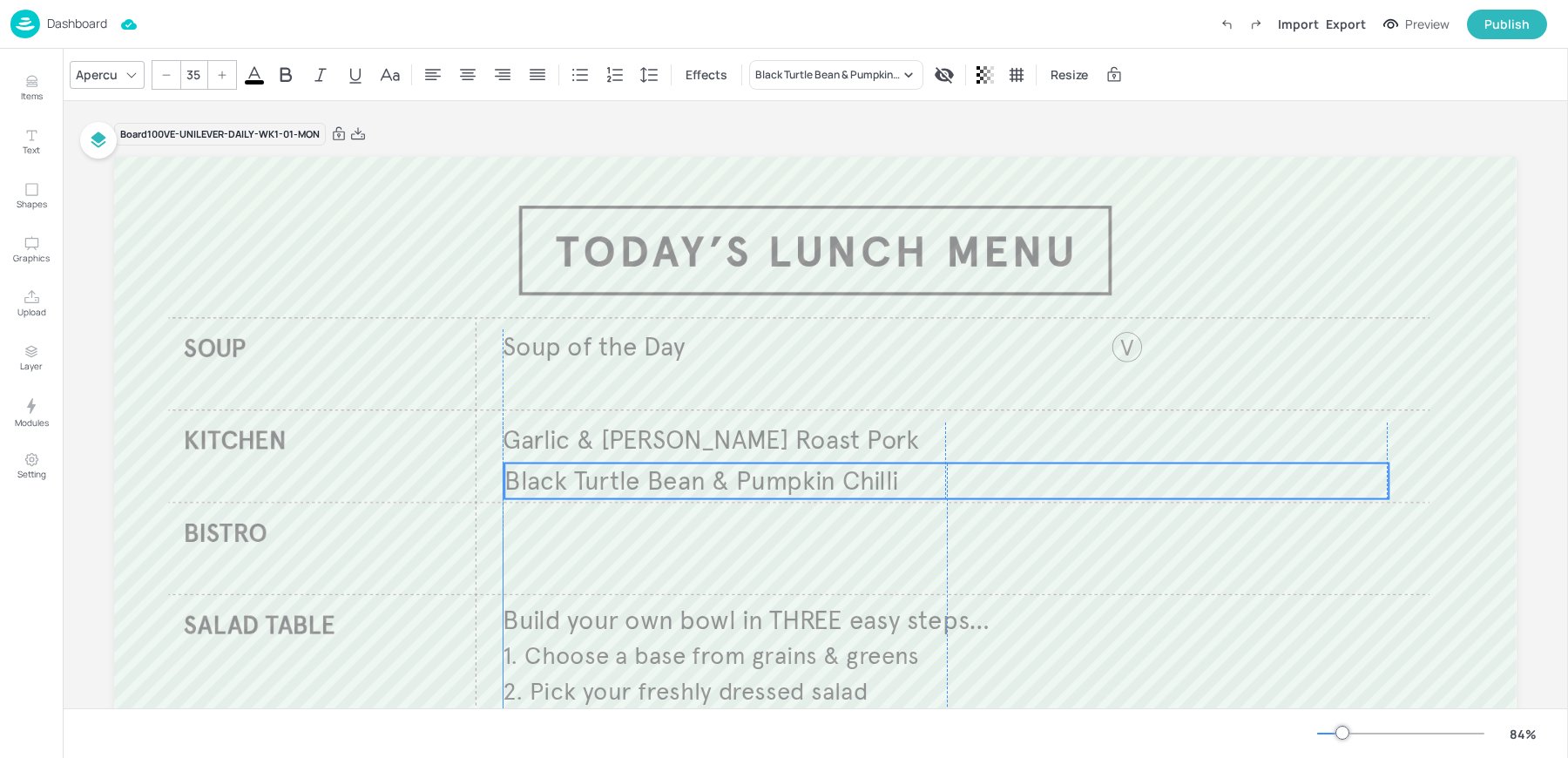
drag, startPoint x: 609, startPoint y: 523, endPoint x: 609, endPoint y: 470, distance: 53.0
click at [609, 470] on span "Black Turtle Bean & Pumpkin Chilli" at bounding box center [701, 480] width 394 height 32
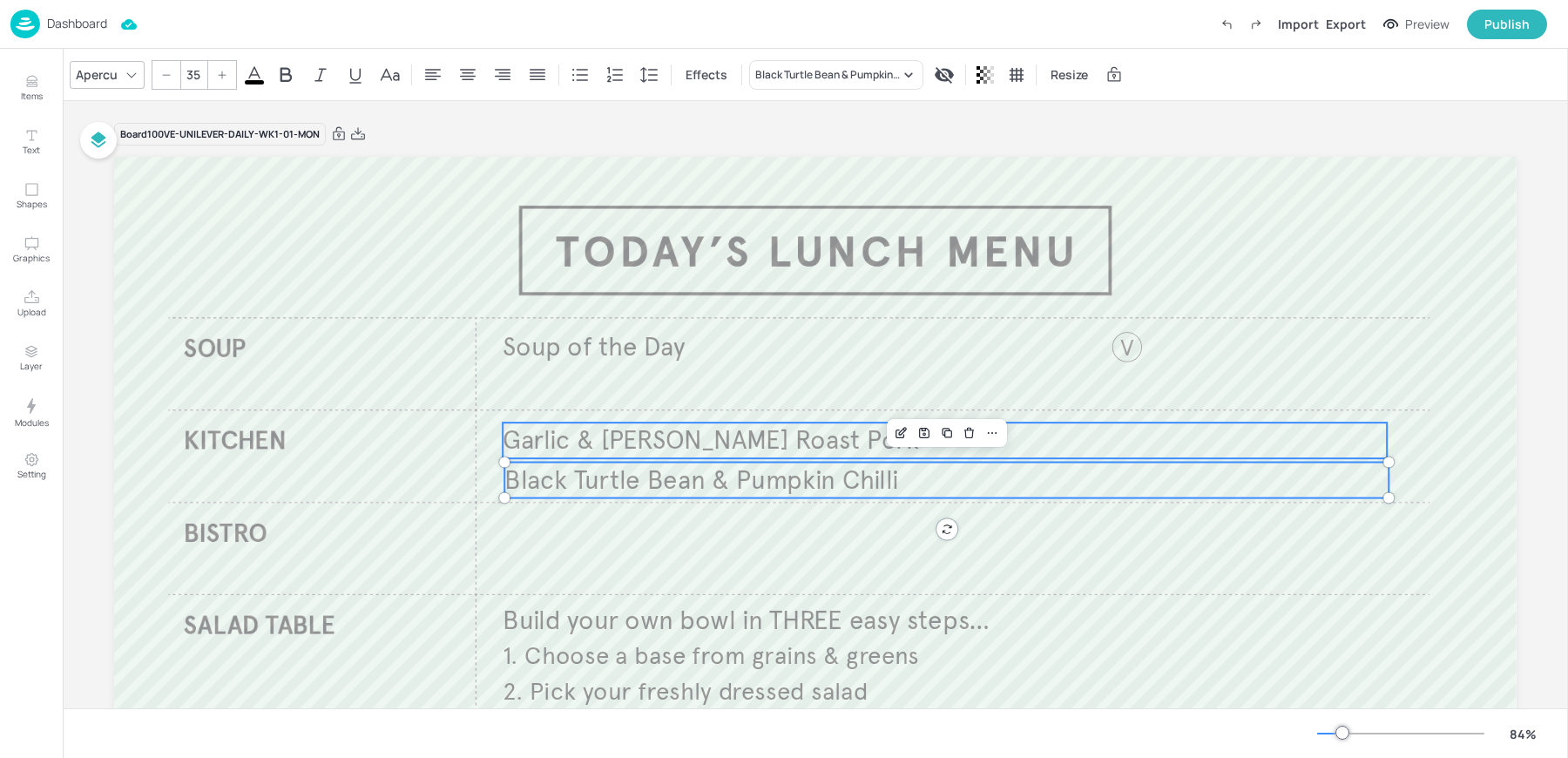
click at [556, 439] on span "Garlic & [PERSON_NAME] Roast Pork" at bounding box center [711, 440] width 416 height 32
click at [537, 478] on span "Black Turtle Bean & Pumpkin Chilli" at bounding box center [701, 479] width 394 height 32
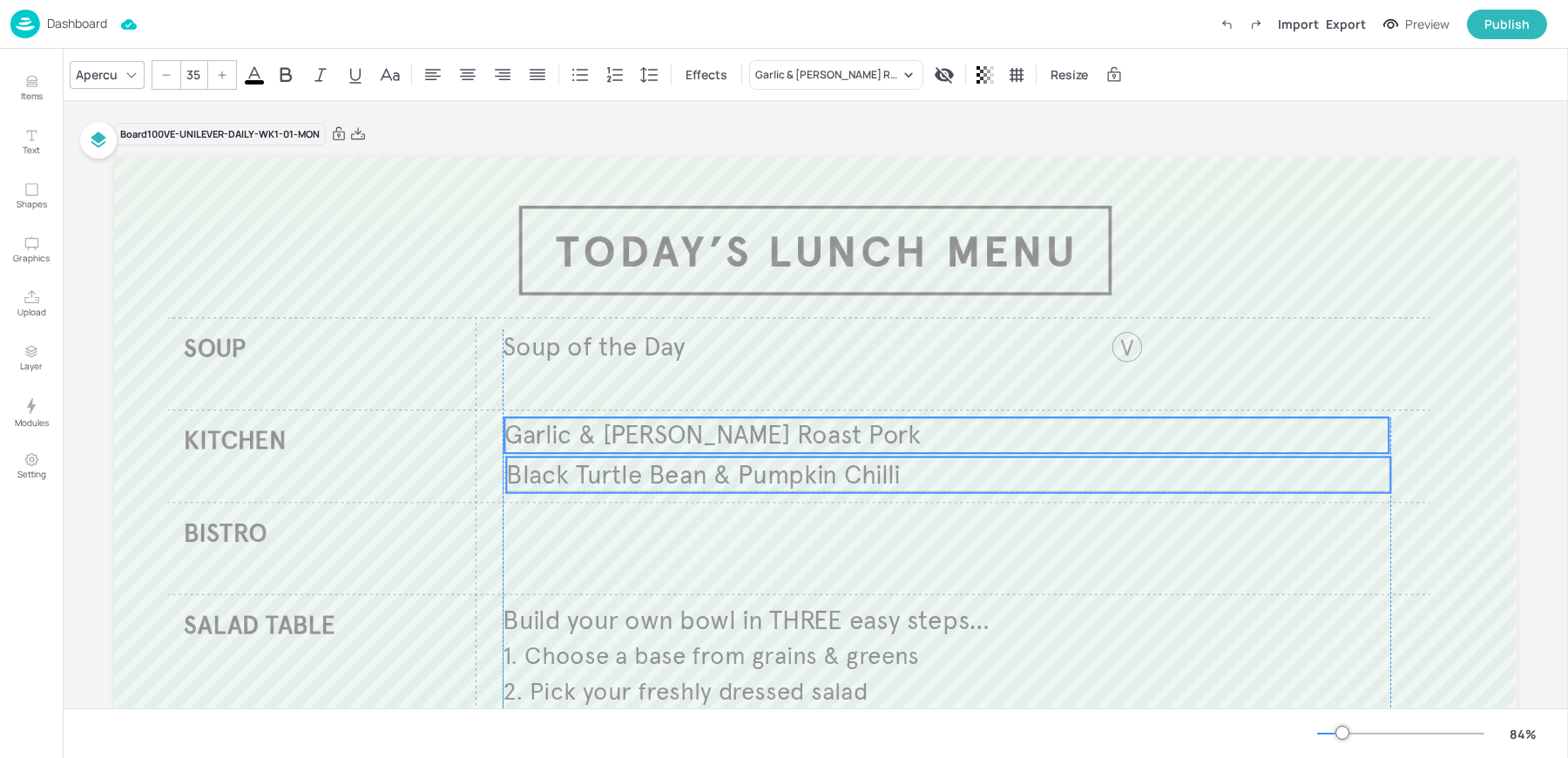
click at [526, 441] on span "Garlic & [PERSON_NAME] Roast Pork" at bounding box center [712, 435] width 416 height 32
click at [1019, 393] on icon at bounding box center [1018, 388] width 14 height 14
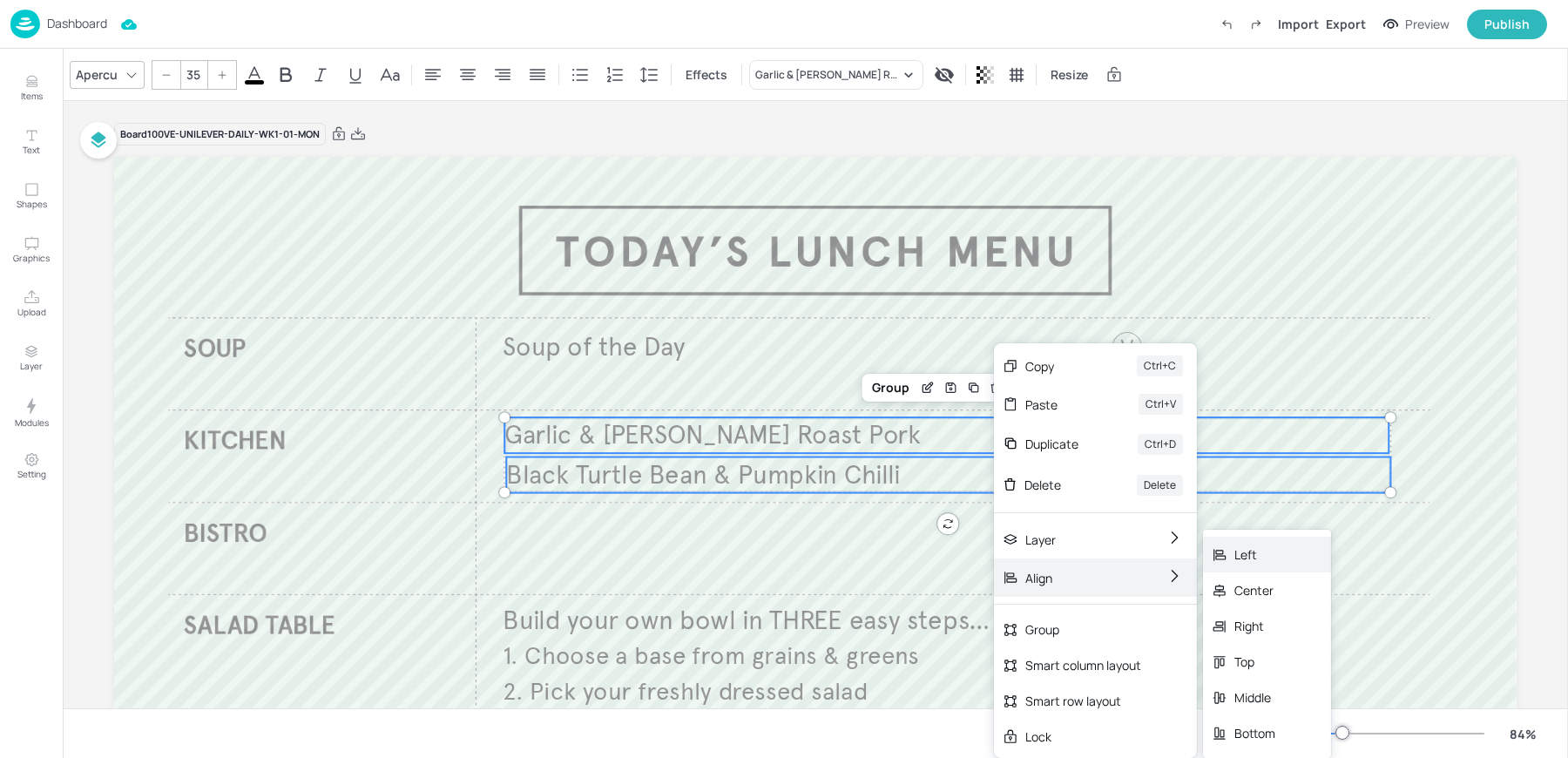
click at [1253, 555] on div "Left" at bounding box center [1255, 555] width 41 height 18
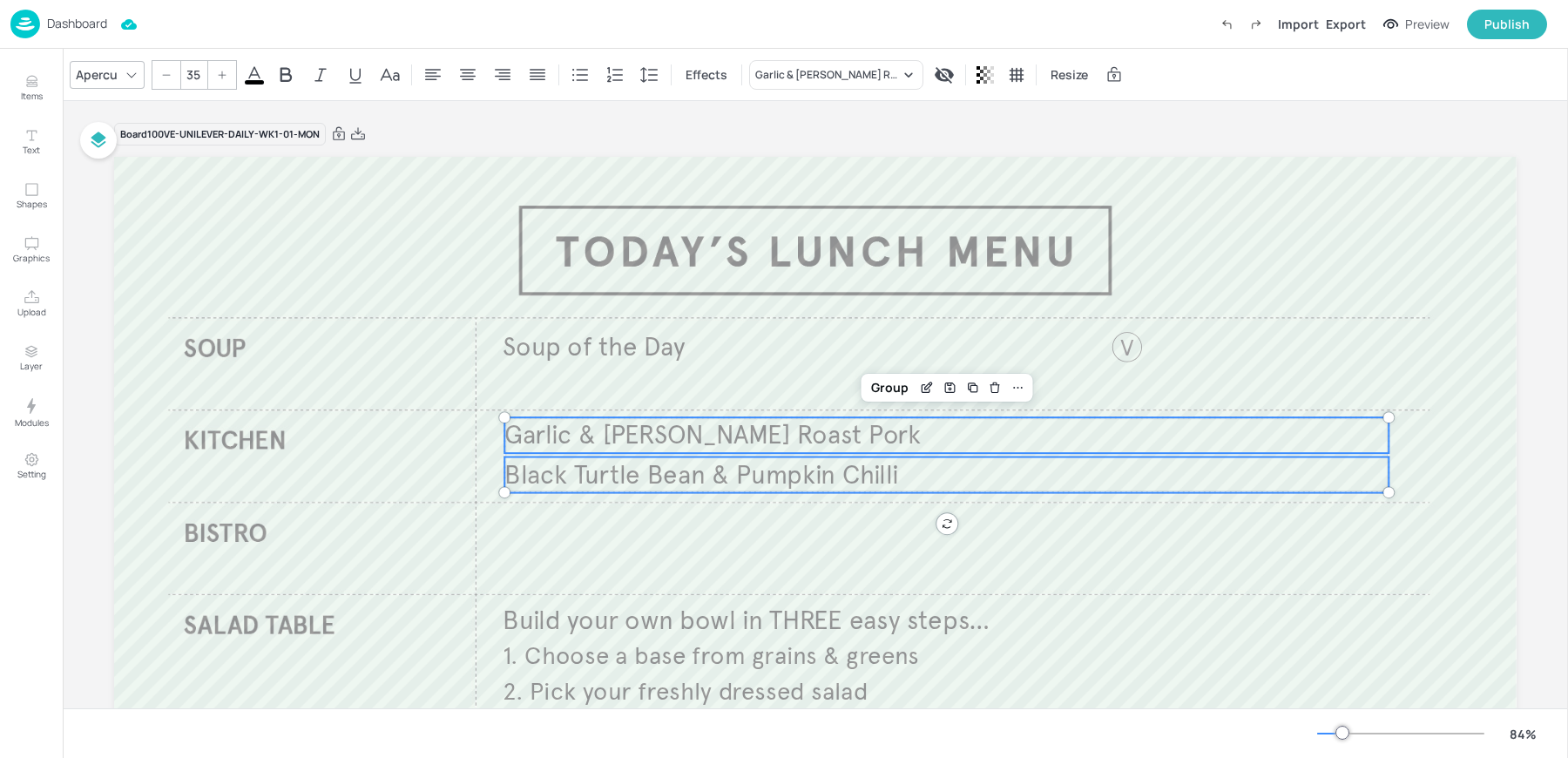
click at [792, 480] on span "Black Turtle Bean & Pumpkin Chilli" at bounding box center [701, 474] width 394 height 32
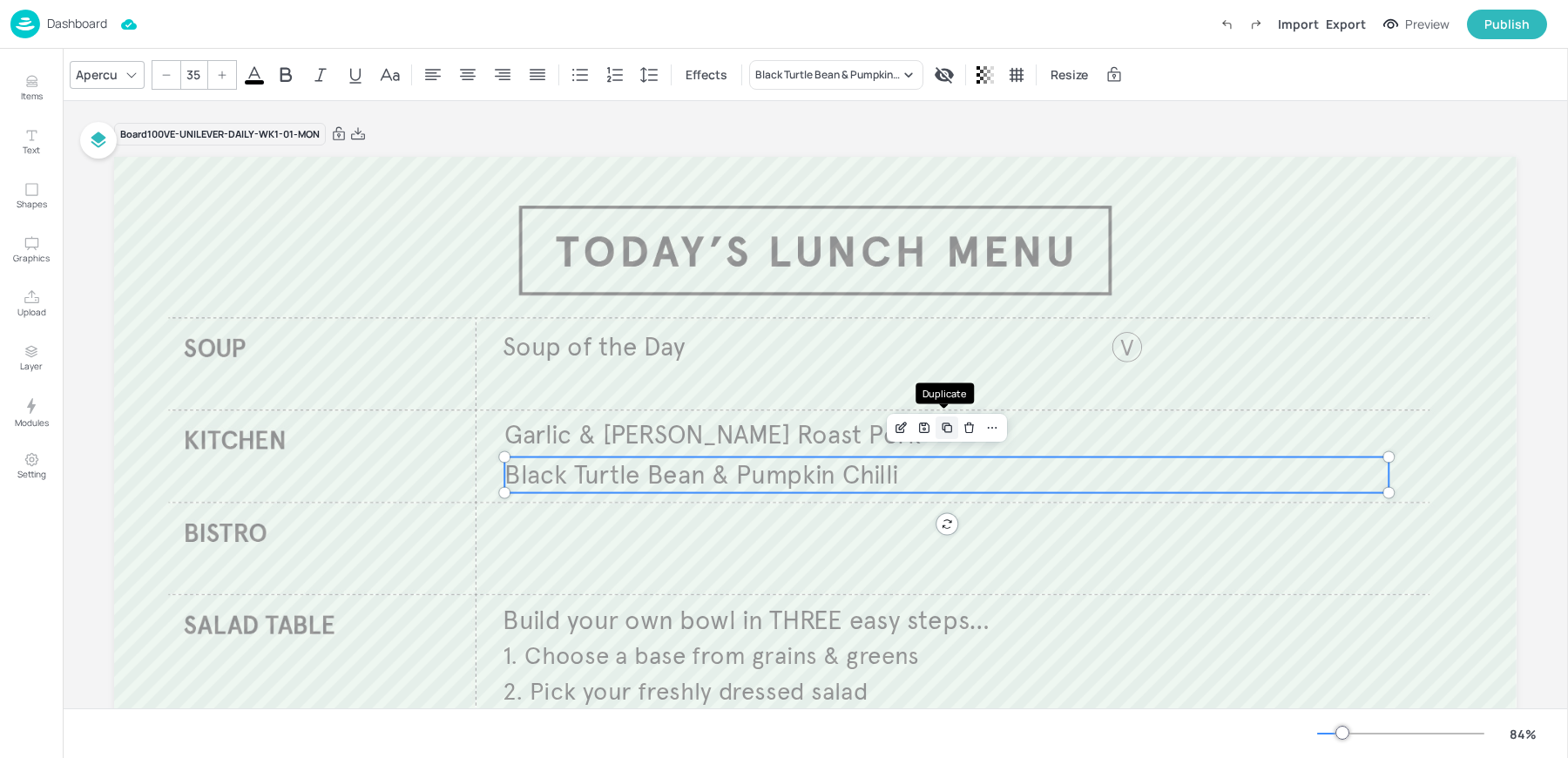
click at [945, 431] on icon "Duplicate" at bounding box center [948, 429] width 7 height 7
type input "--"
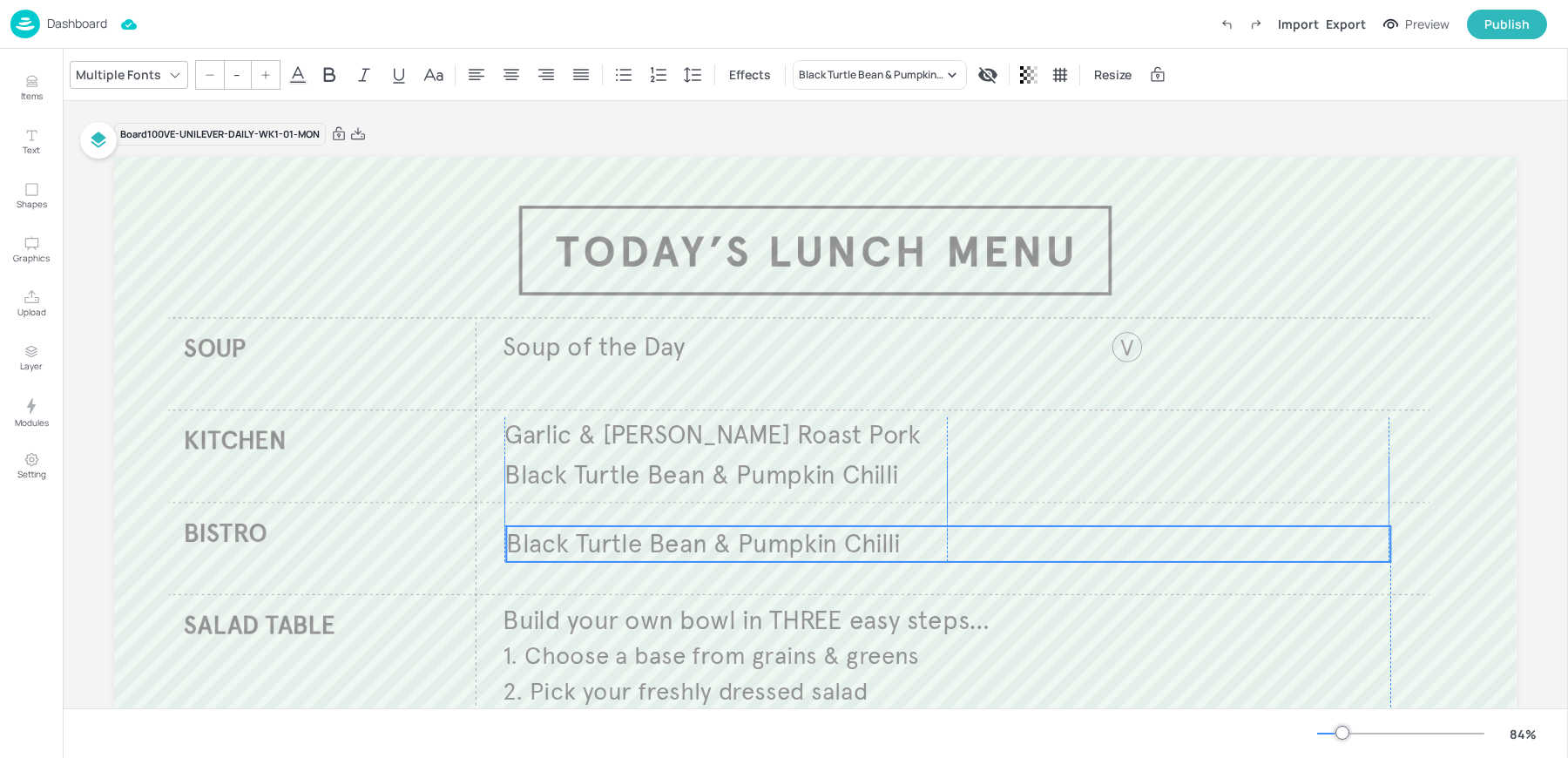
drag, startPoint x: 662, startPoint y: 485, endPoint x: 657, endPoint y: 547, distance: 62.2
click at [657, 547] on span "Black Turtle Bean & Pumpkin Chilli" at bounding box center [703, 544] width 394 height 32
click at [832, 67] on div "Black Turtle Bean & Pumpkin Chilli" at bounding box center [871, 75] width 145 height 16
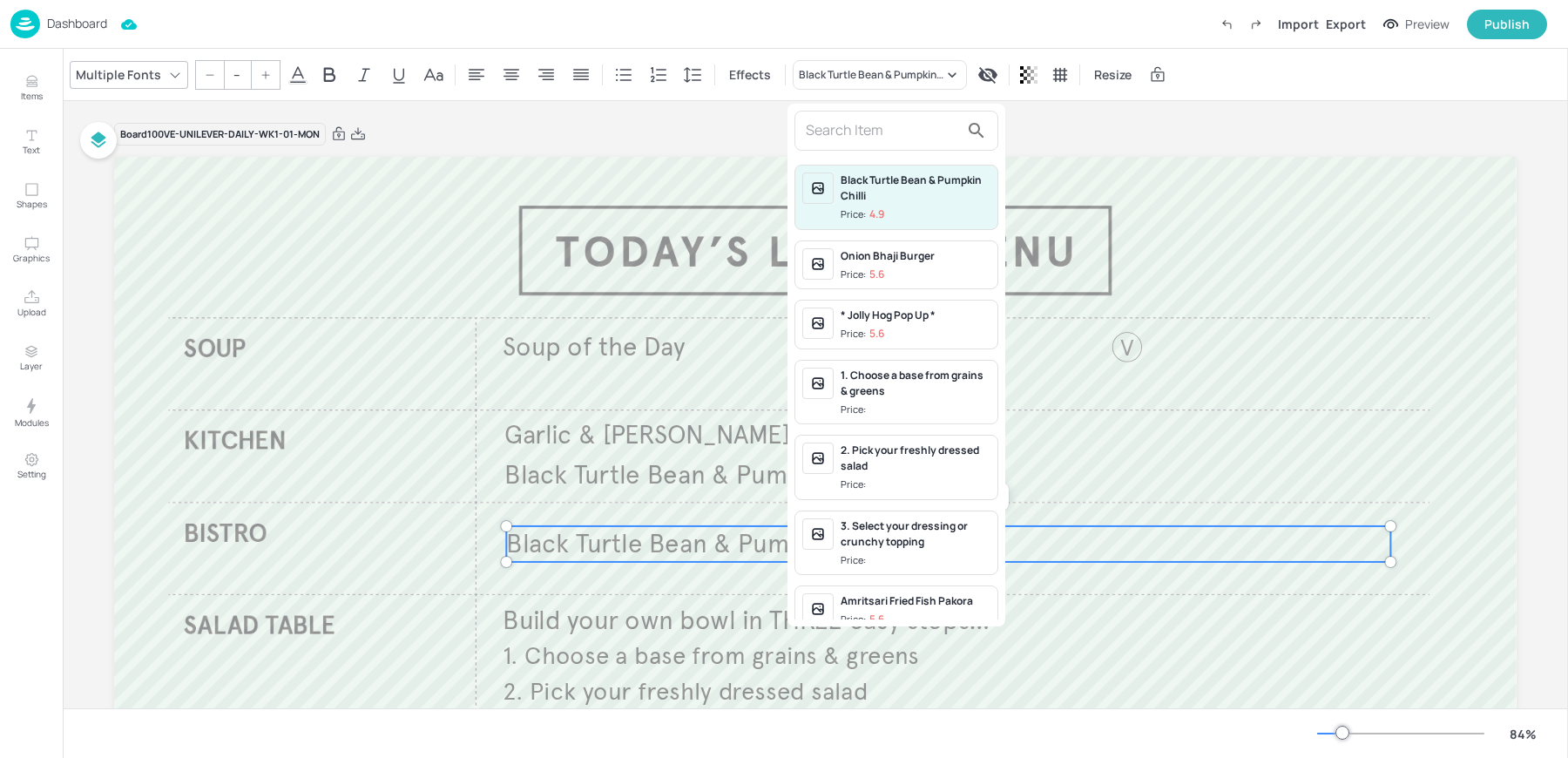
click at [831, 122] on input "text" at bounding box center [883, 131] width 154 height 28
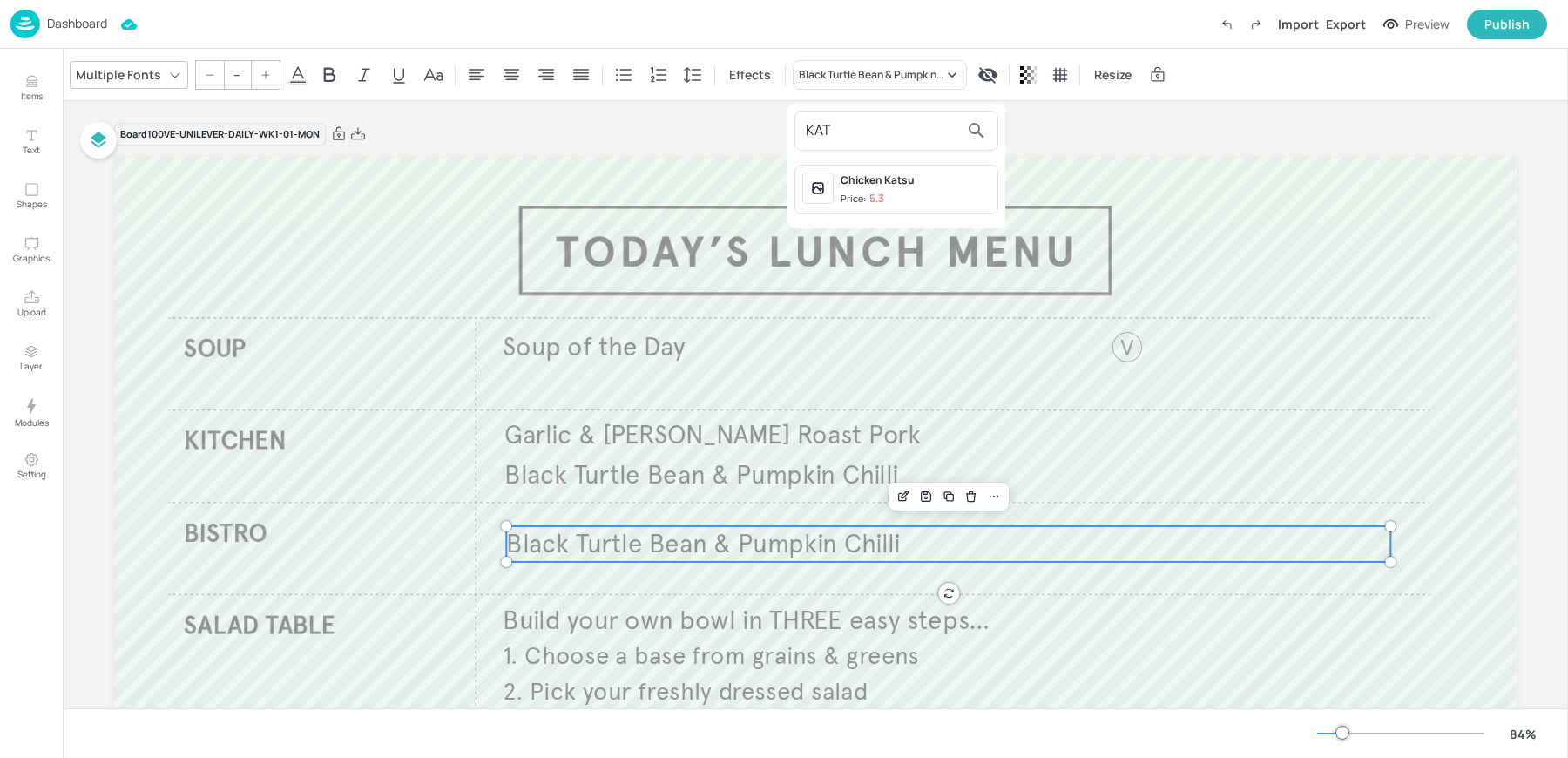
type input "KAT"
click at [849, 176] on div "Chicken Katsu" at bounding box center [916, 181] width 150 height 16
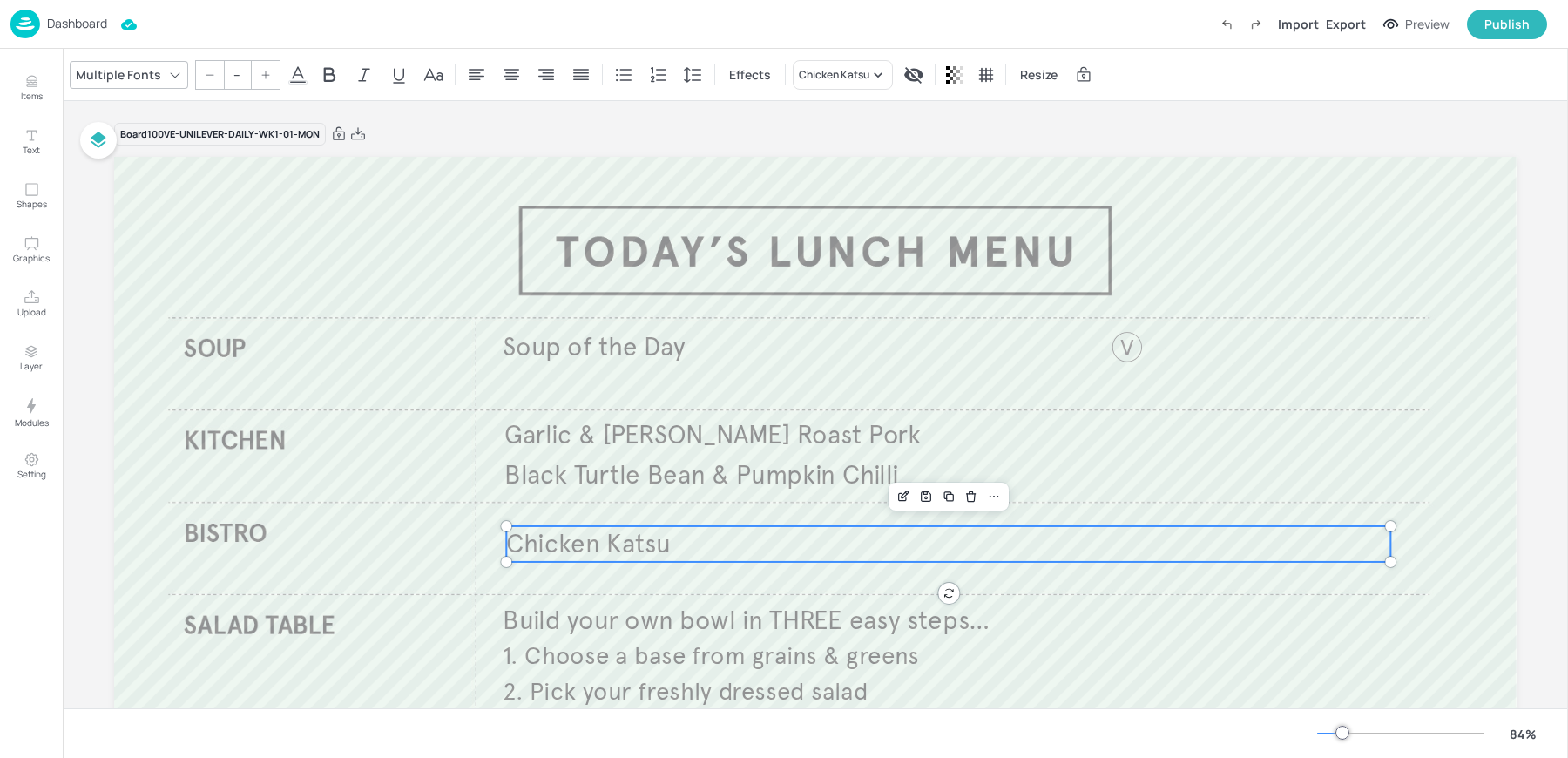
click at [402, 127] on div "Board 100VE-UNILEVER-DAILY-WK1-01-MON" at bounding box center [815, 134] width 1402 height 24
click at [46, 29] on div "Dashboard" at bounding box center [58, 24] width 97 height 29
click at [659, 31] on div "Dashboard Saving Import Export Preview Publish" at bounding box center [779, 24] width 1537 height 48
click at [17, 30] on img at bounding box center [25, 24] width 30 height 29
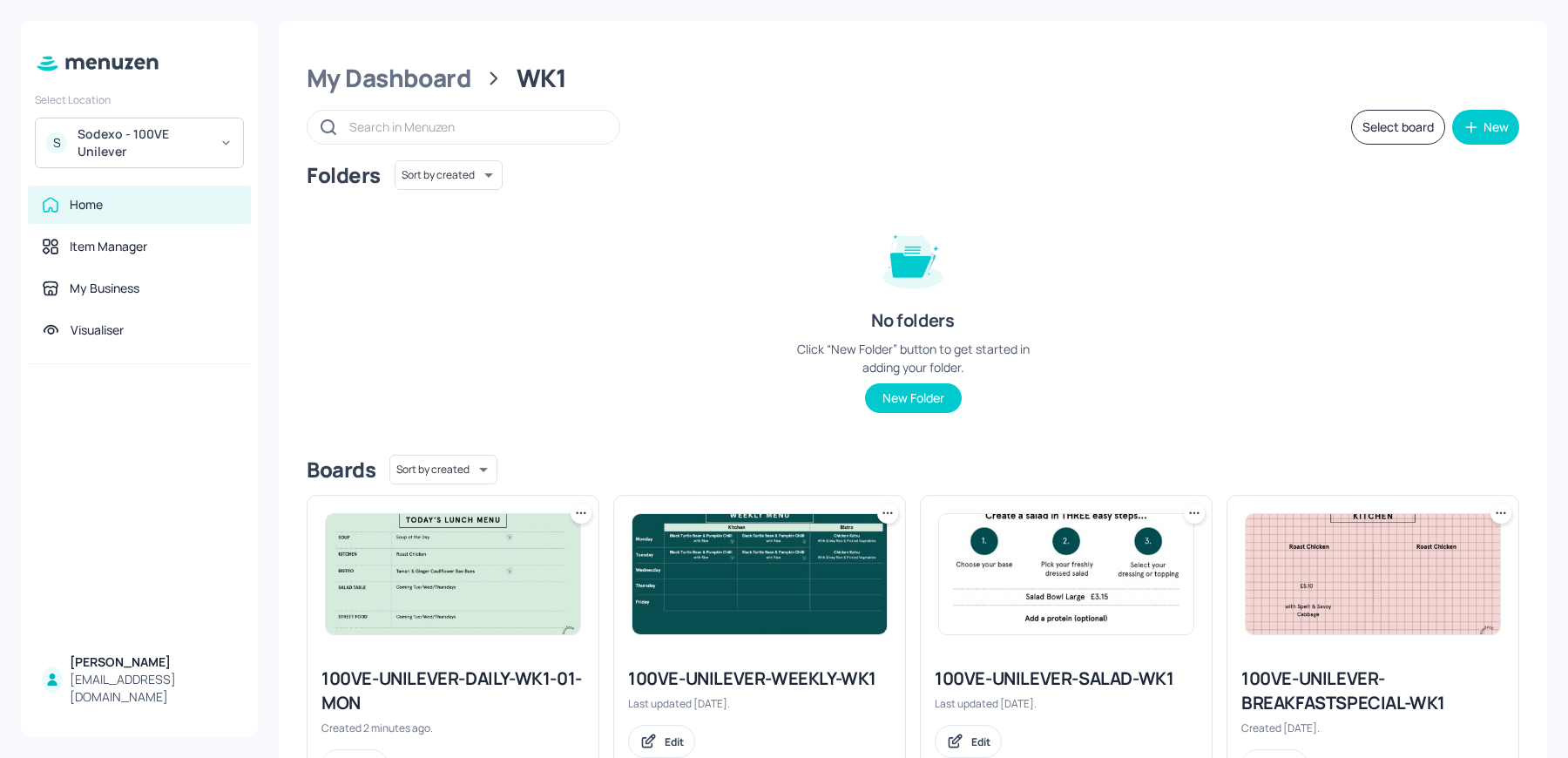
scroll to position [20, 0]
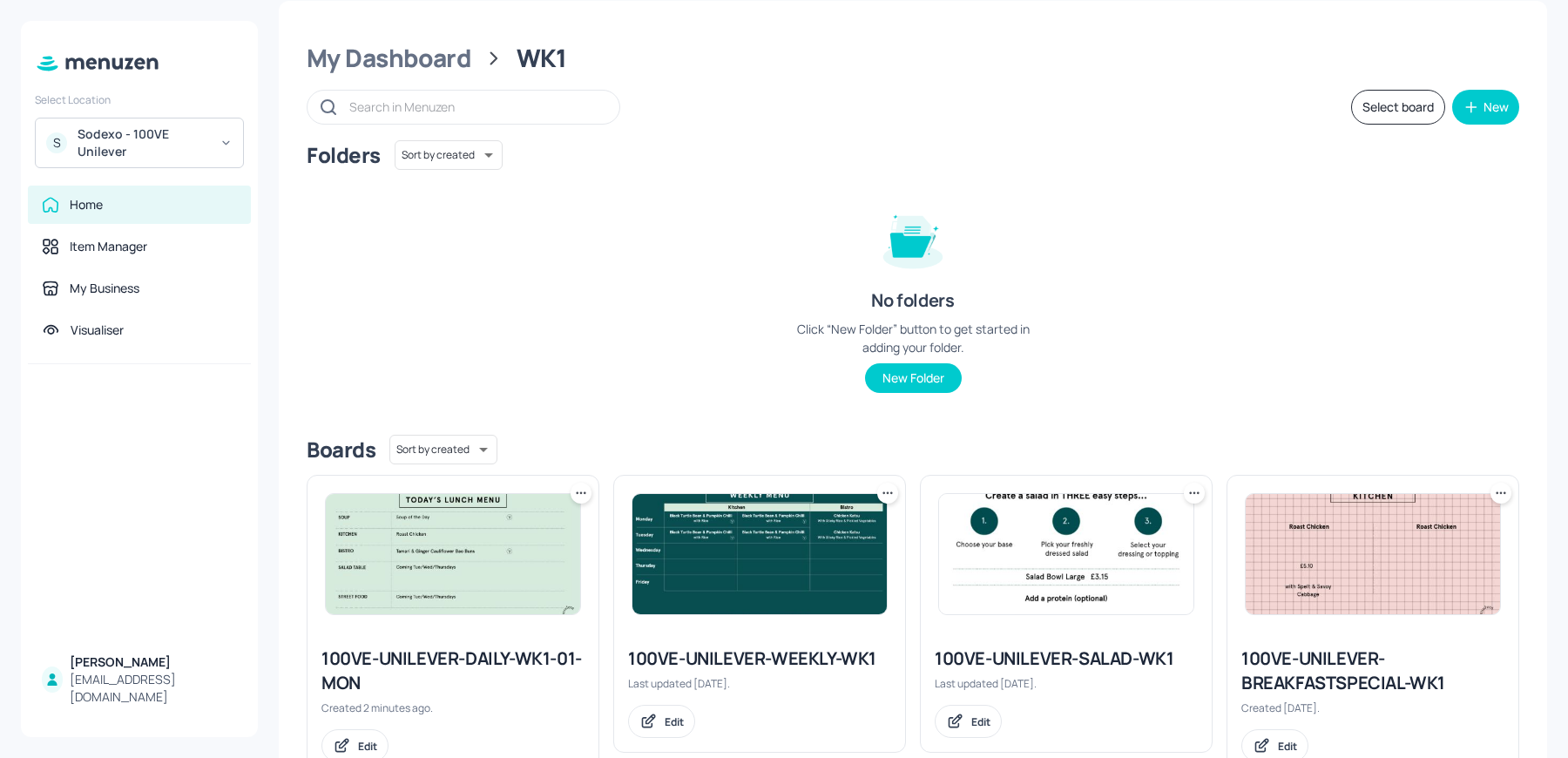
click at [486, 525] on img at bounding box center [452, 555] width 254 height 121
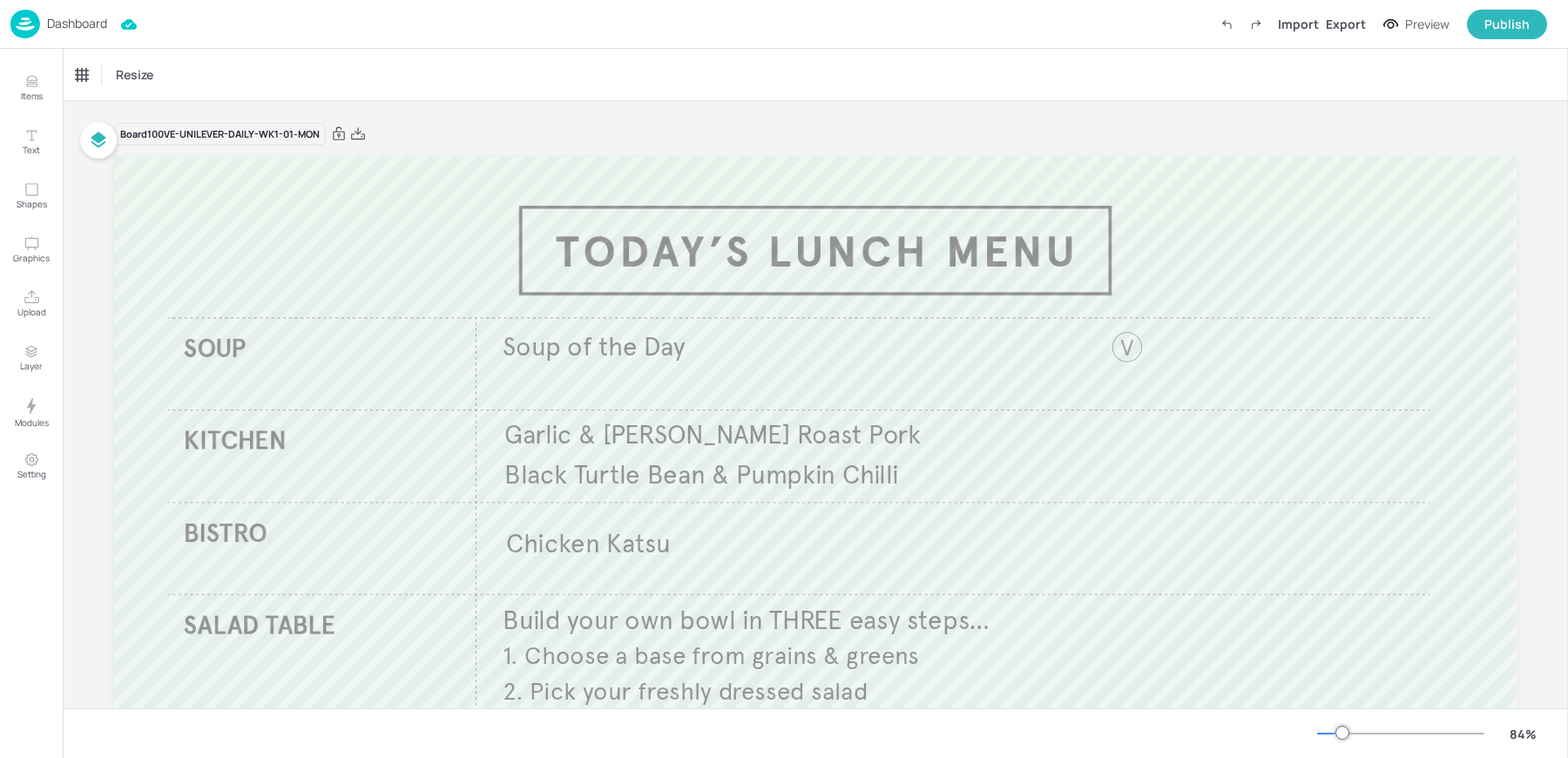
click at [40, 34] on div "Dashboard" at bounding box center [58, 24] width 97 height 29
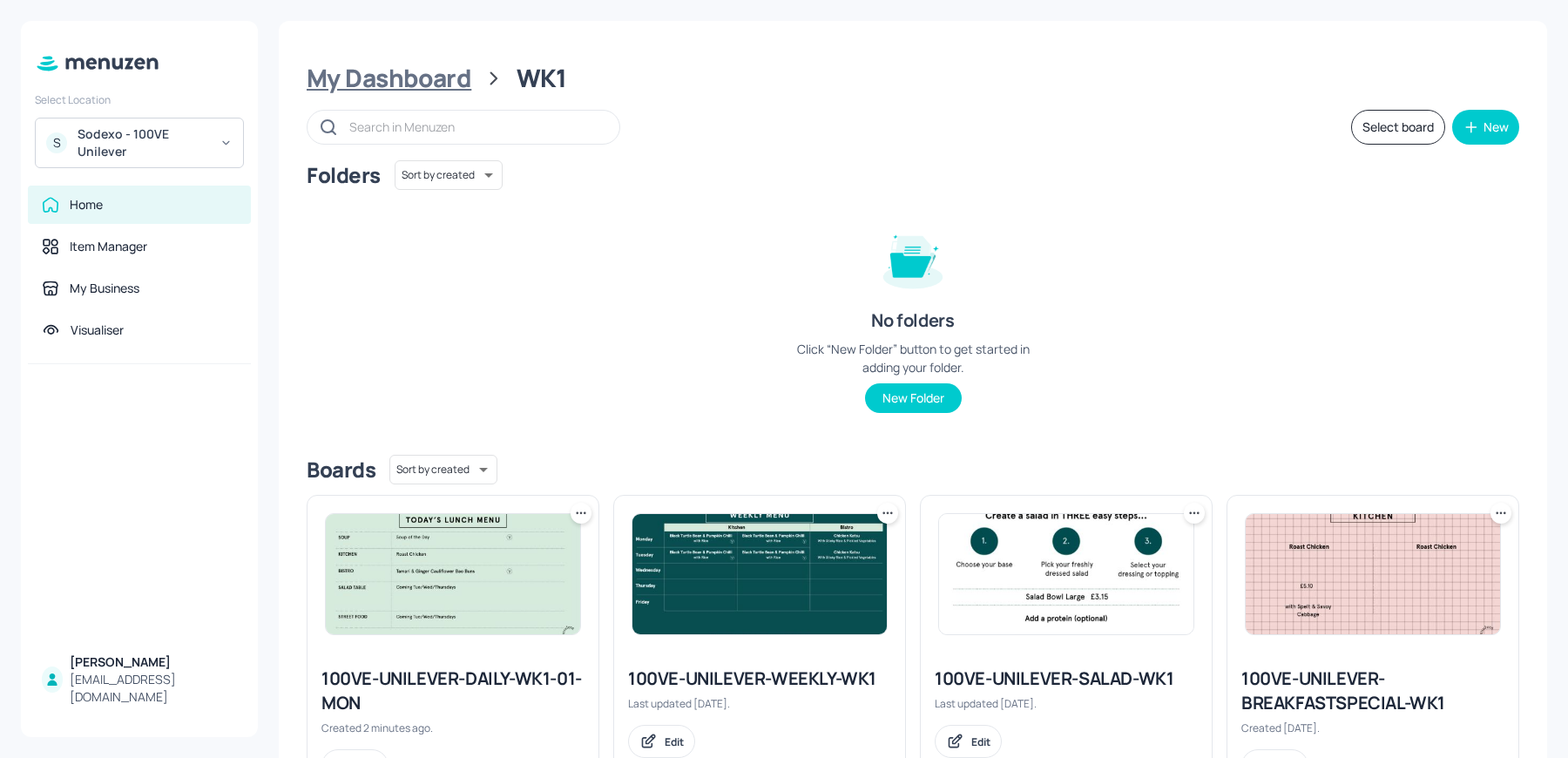
click at [369, 71] on div "My Dashboard" at bounding box center [389, 79] width 165 height 31
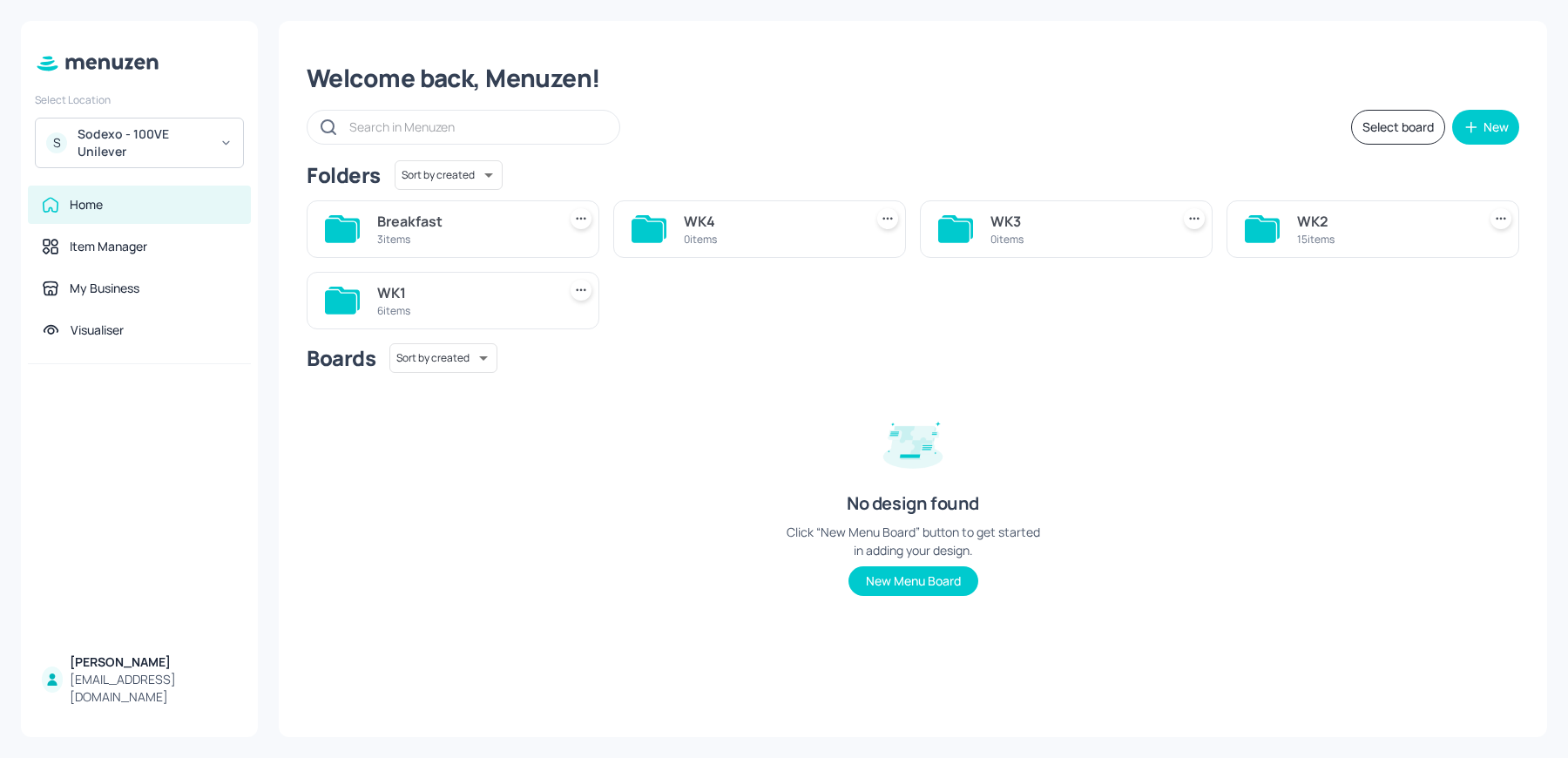
click at [1346, 220] on div "WK2" at bounding box center [1384, 221] width 173 height 21
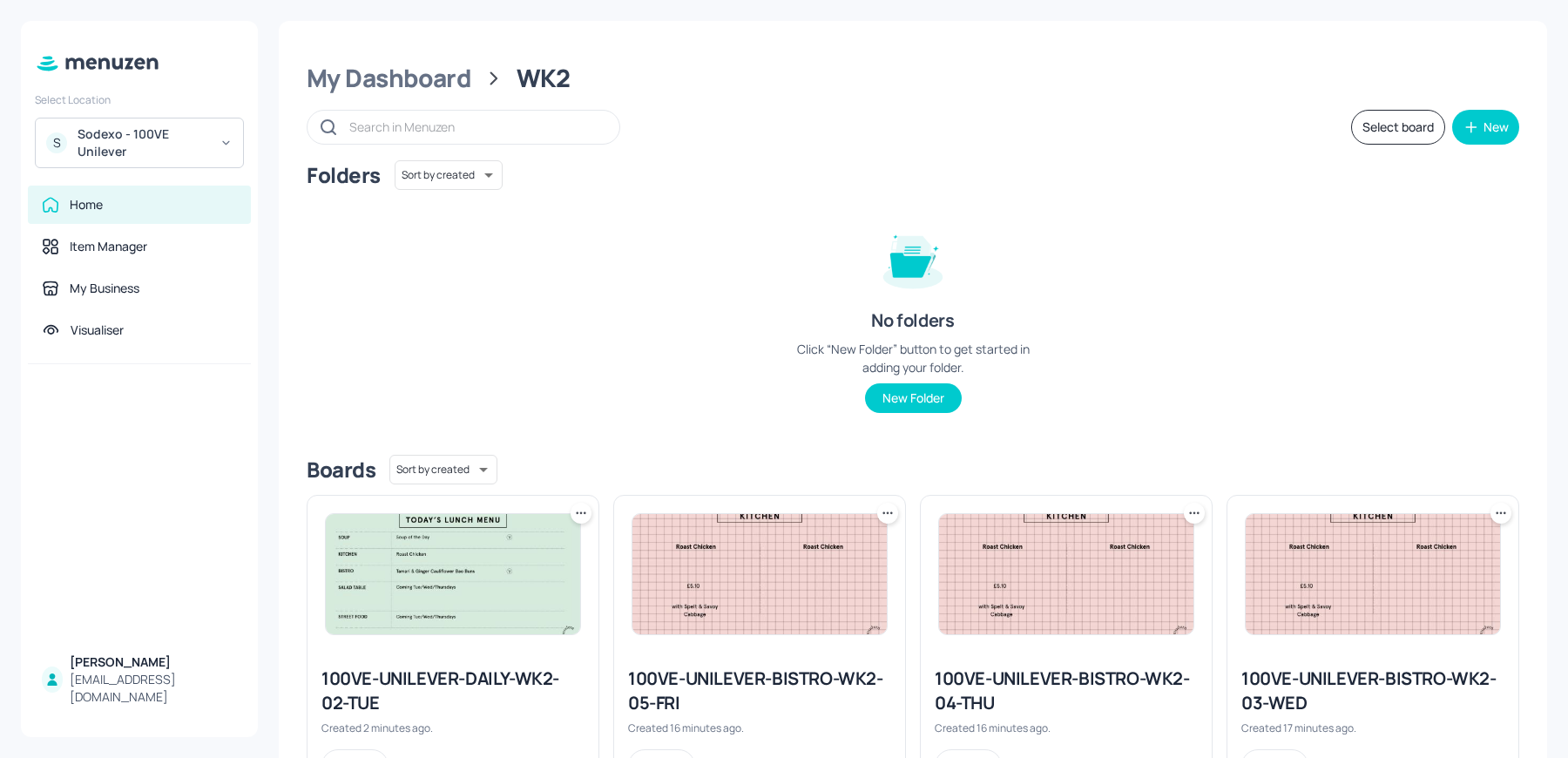
scroll to position [1025, 0]
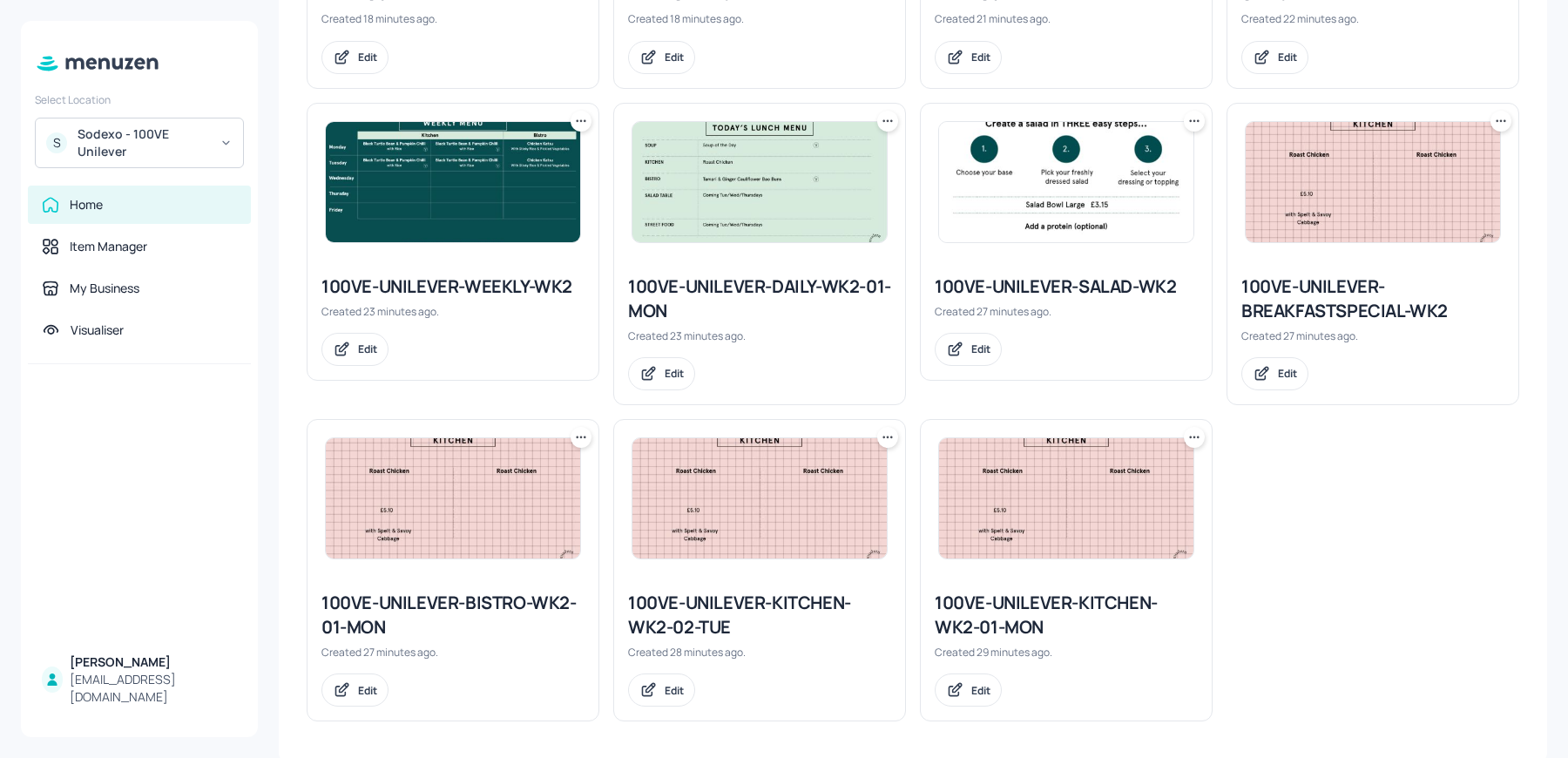
click at [732, 194] on img at bounding box center [759, 183] width 254 height 121
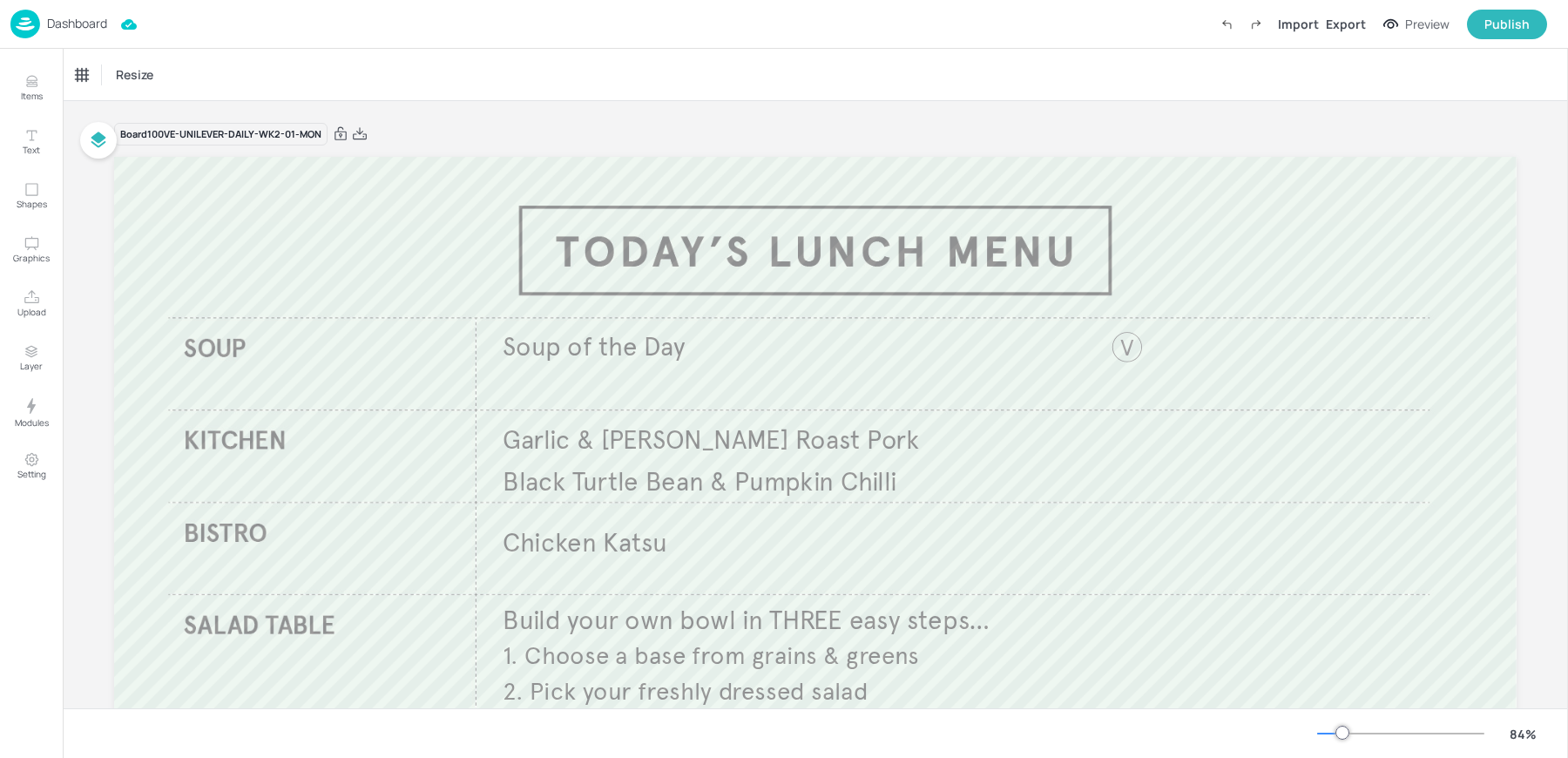
click at [76, 39] on div "Dashboard Import Export Preview Publish" at bounding box center [779, 24] width 1537 height 48
click at [65, 30] on p "Dashboard" at bounding box center [77, 24] width 60 height 12
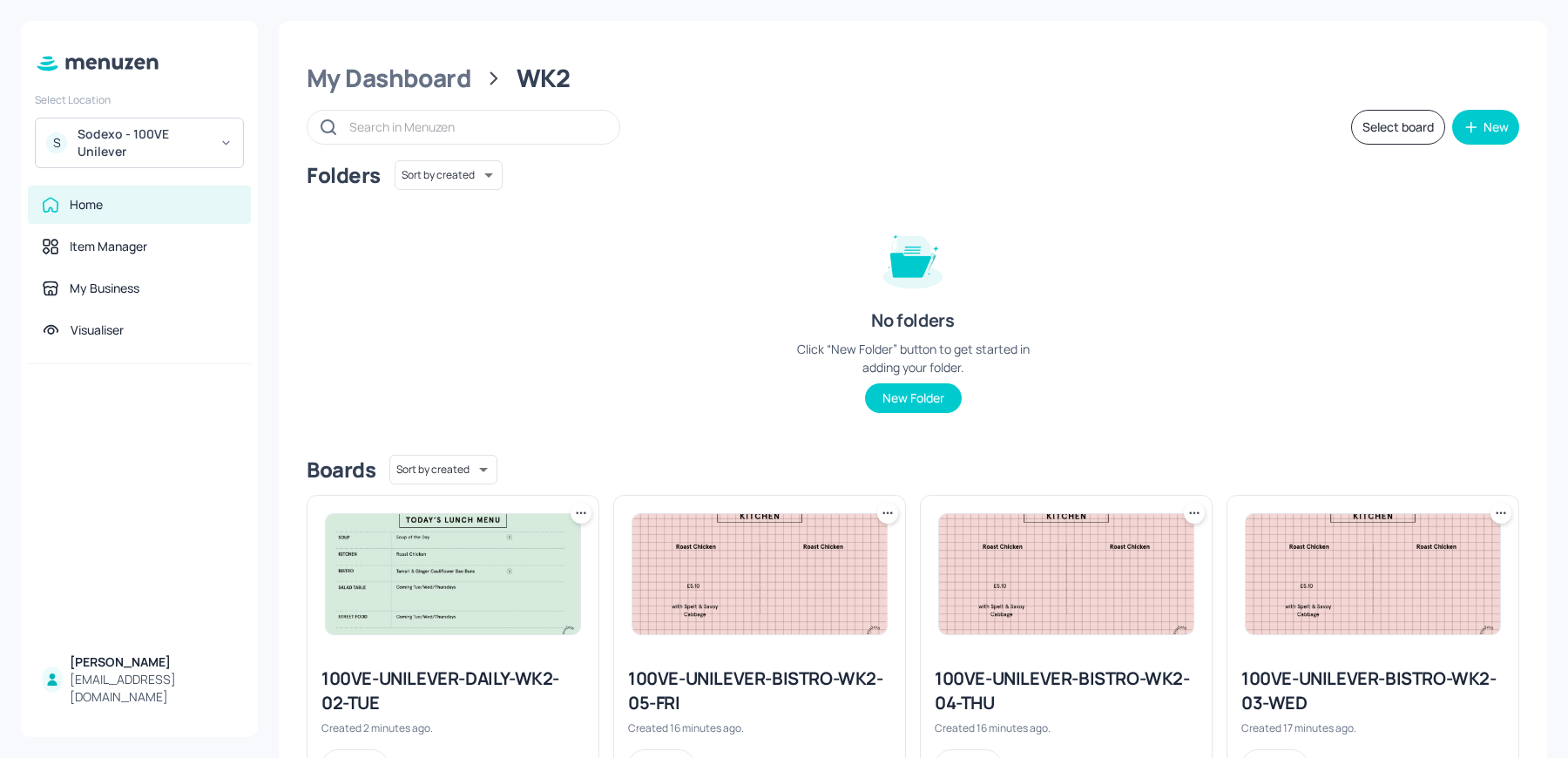
click at [442, 553] on img at bounding box center [452, 575] width 254 height 121
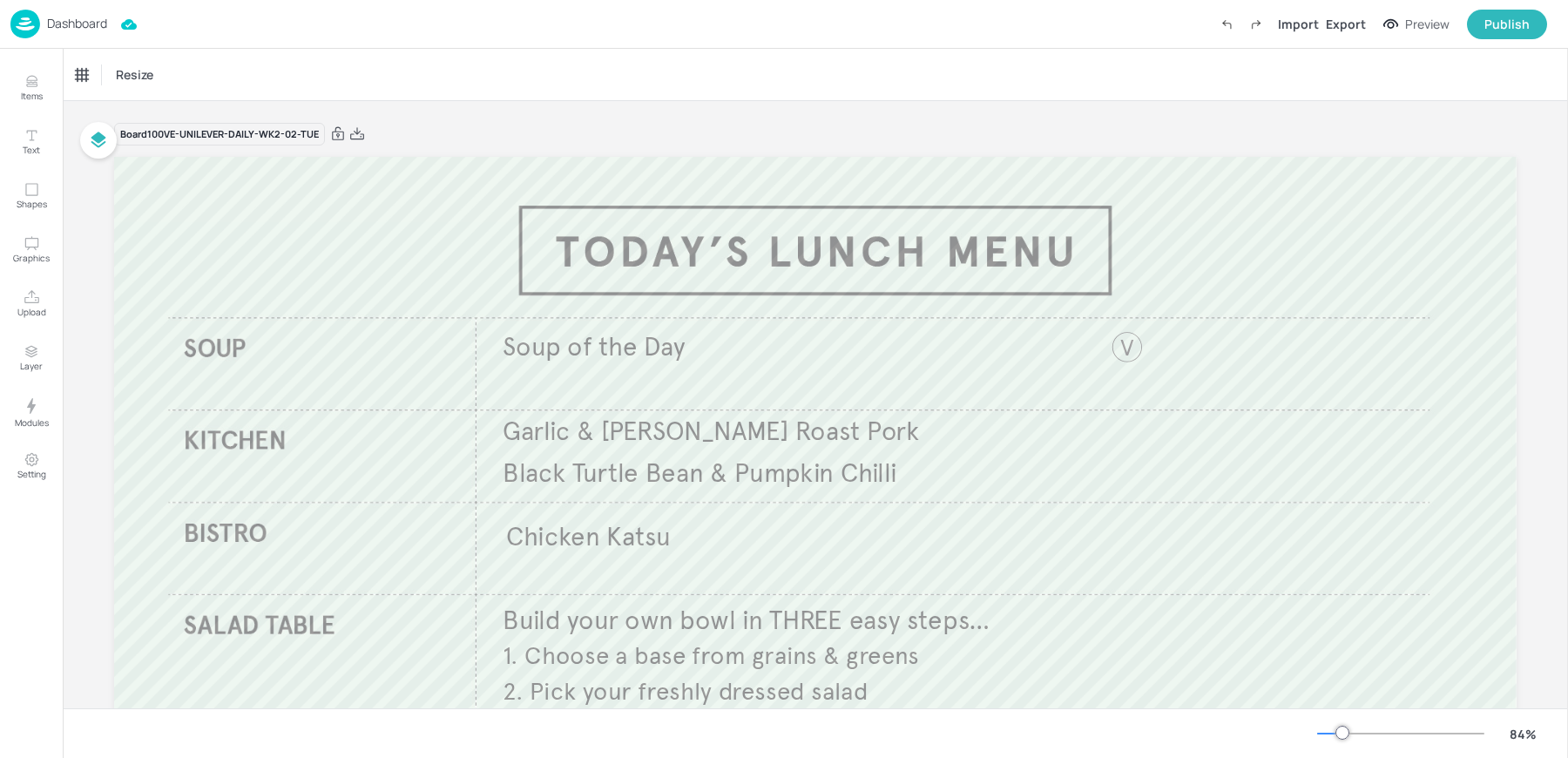
click at [36, 26] on img at bounding box center [25, 24] width 30 height 29
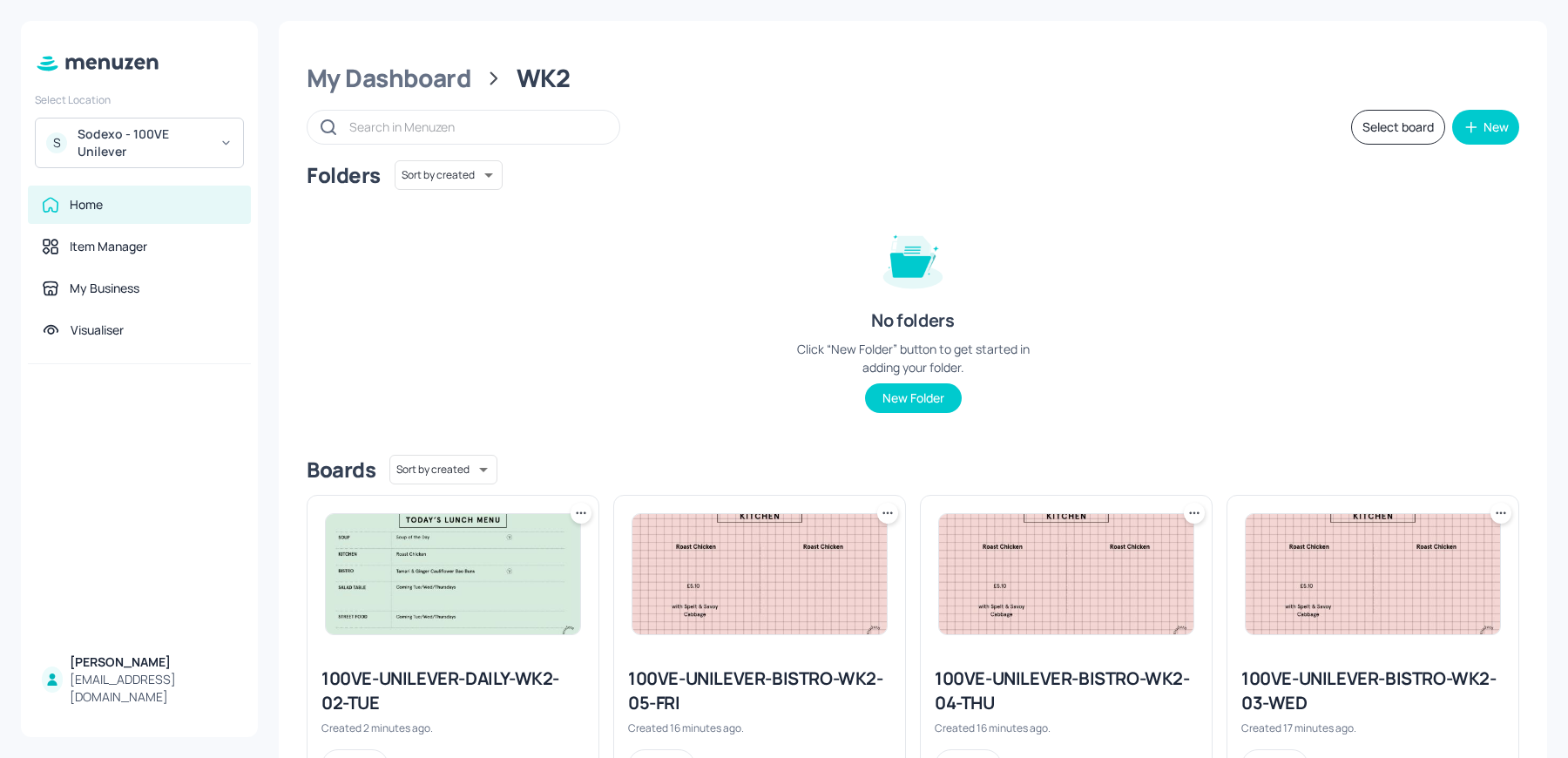
click at [576, 513] on icon at bounding box center [577, 513] width 3 height 3
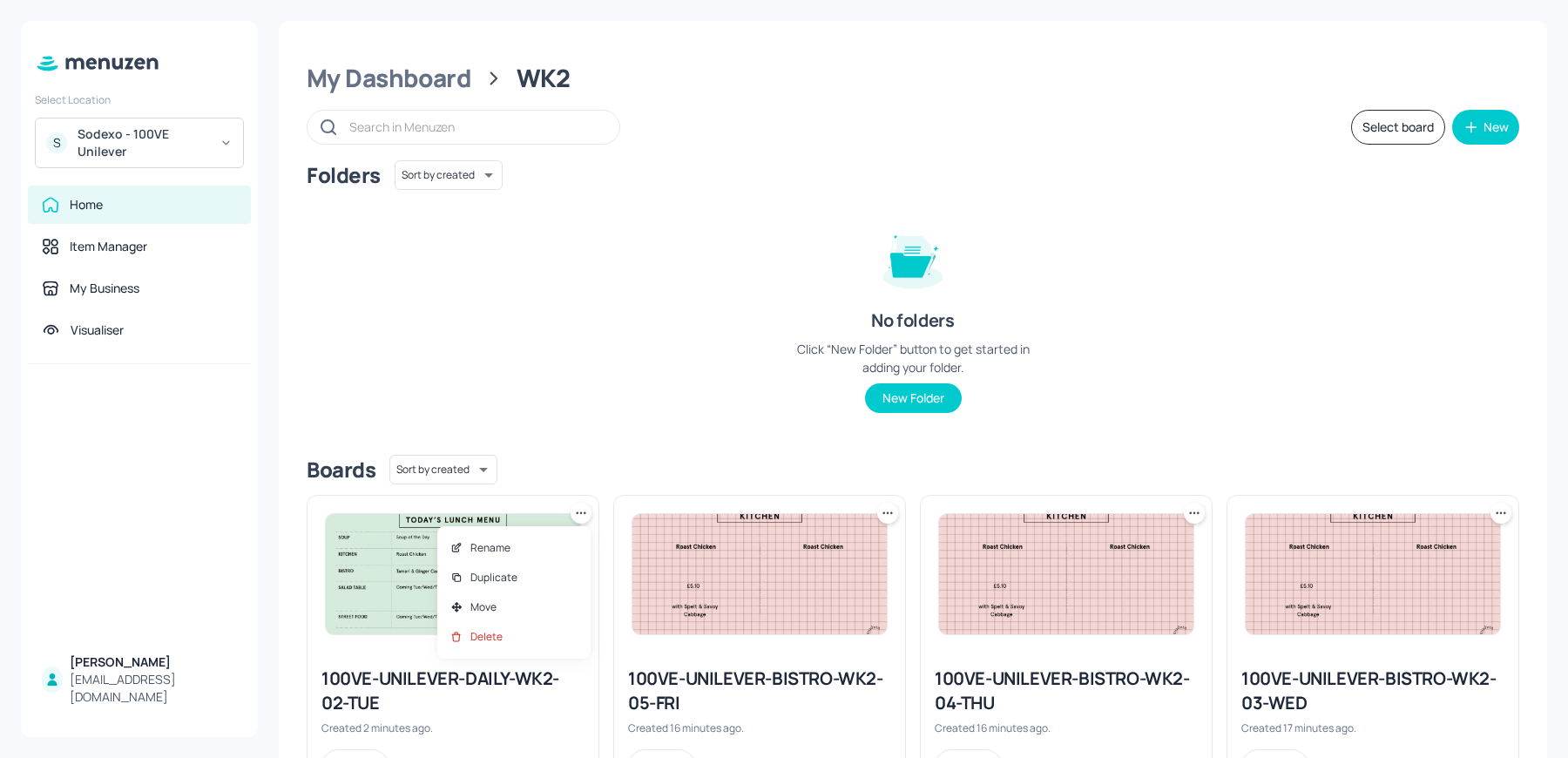
click at [457, 393] on div at bounding box center [784, 379] width 1568 height 758
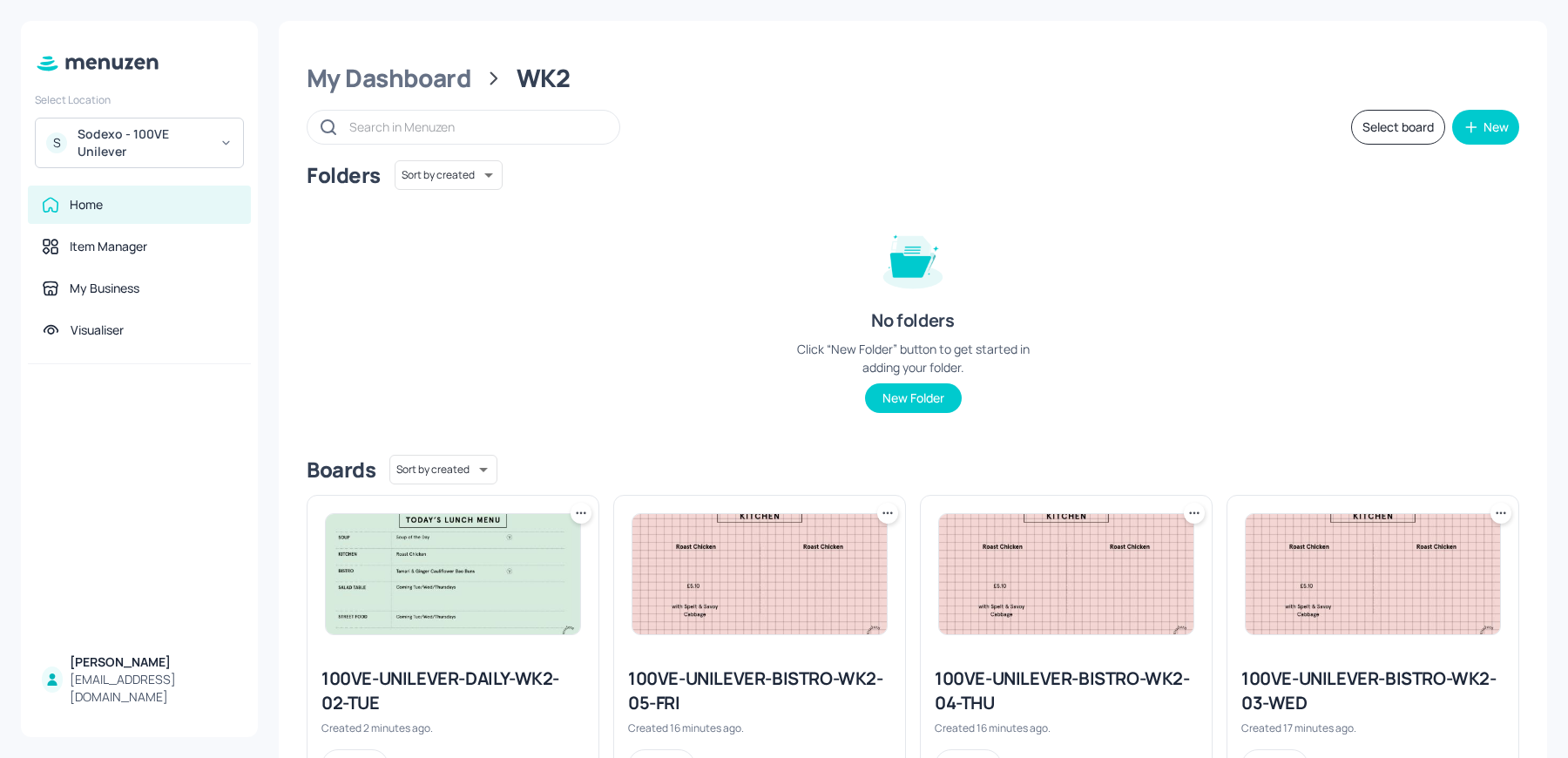
click at [415, 616] on img at bounding box center [452, 575] width 254 height 121
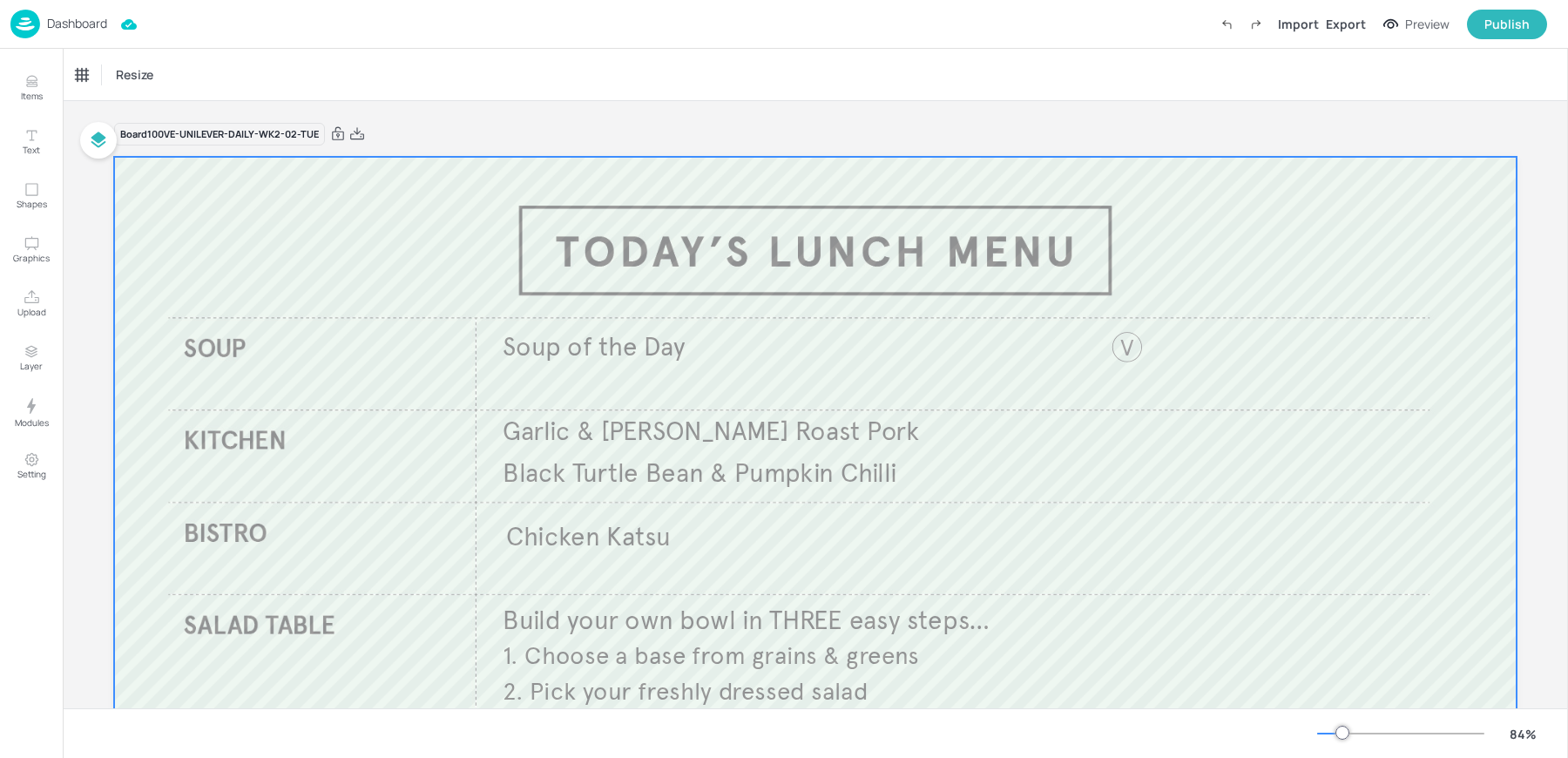
scroll to position [279, 0]
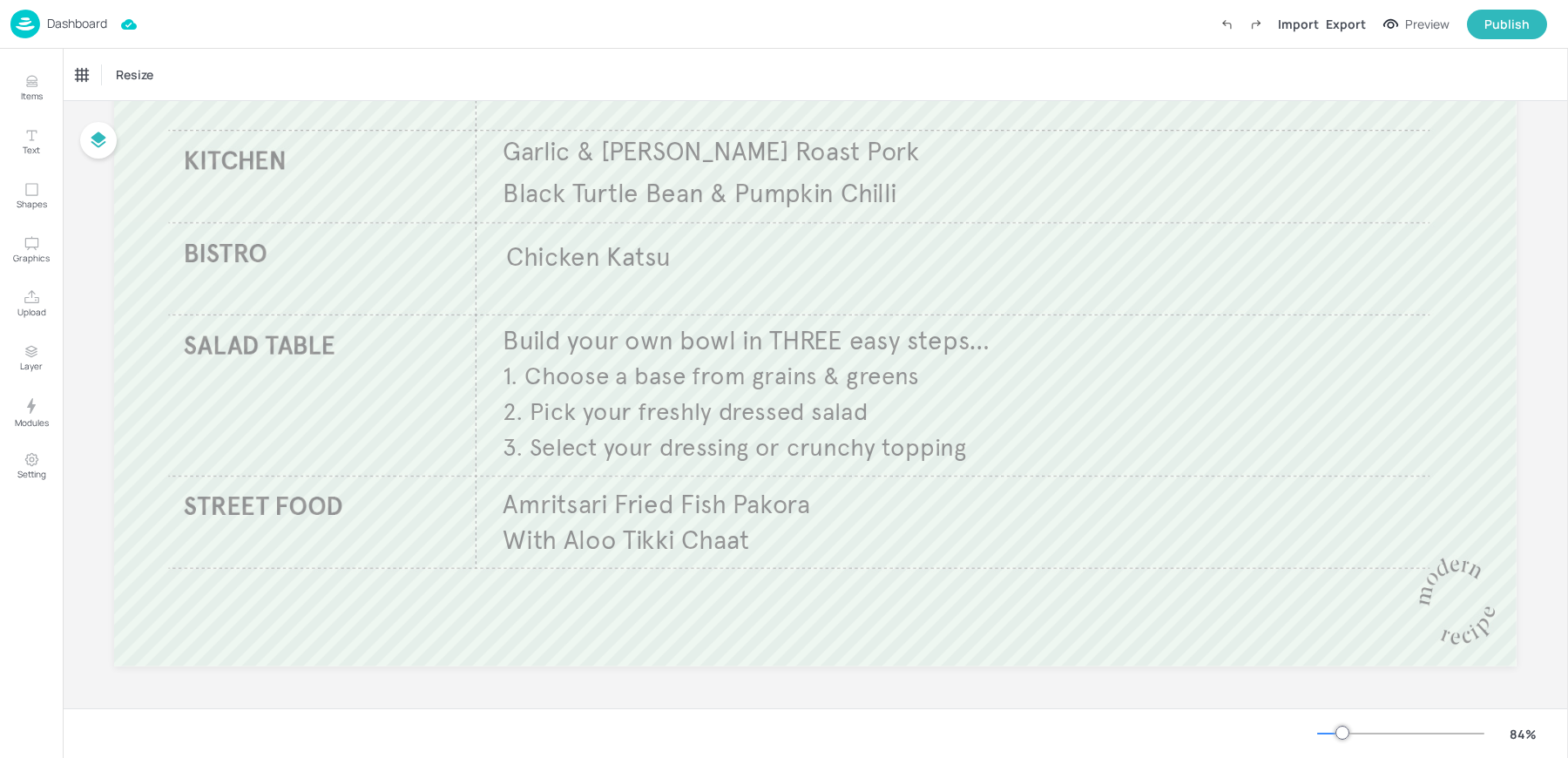
click at [24, 42] on div "Dashboard Import Export Preview Publish" at bounding box center [779, 24] width 1537 height 48
click at [22, 24] on img at bounding box center [25, 24] width 30 height 29
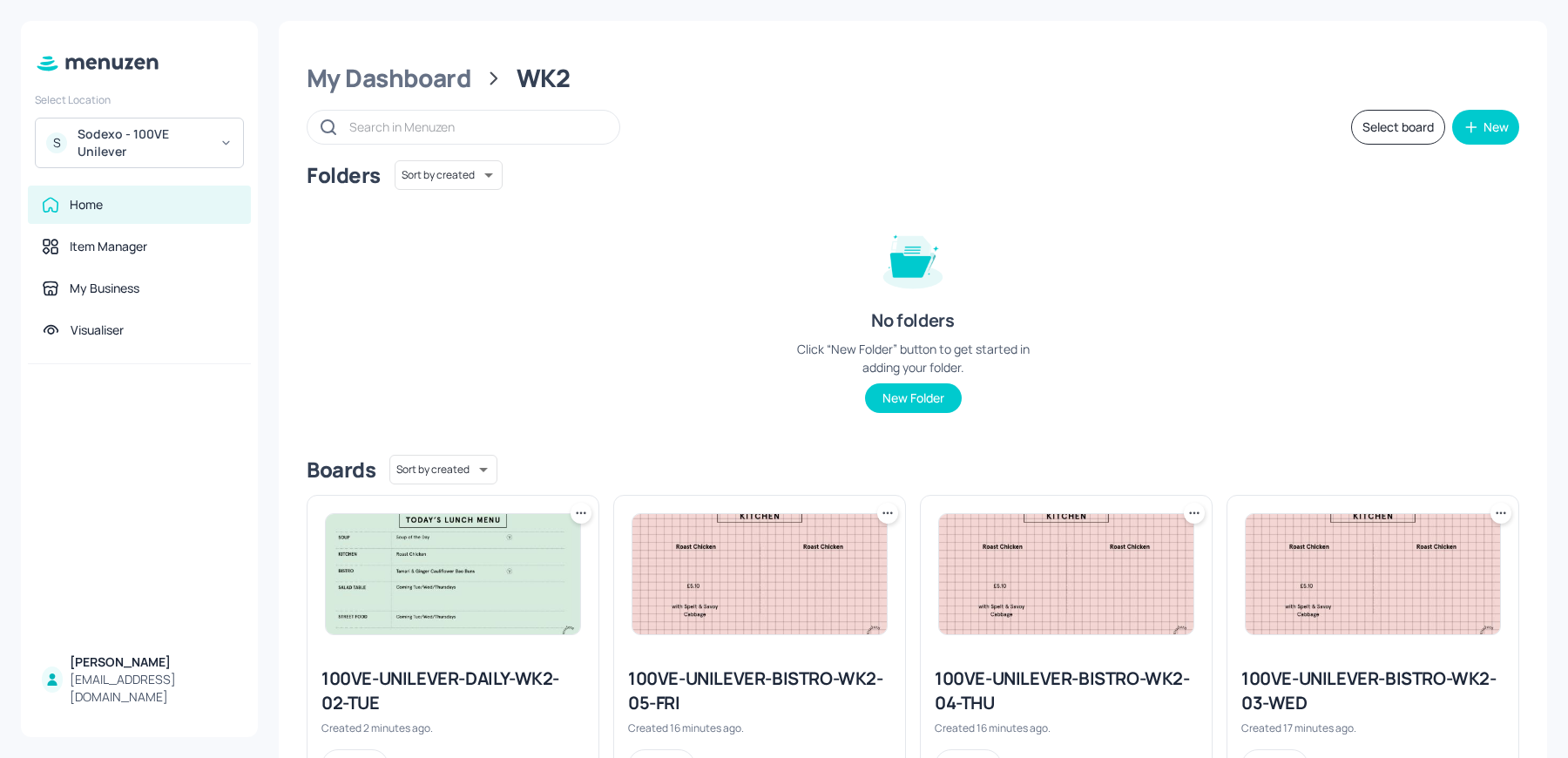
scroll to position [964, 0]
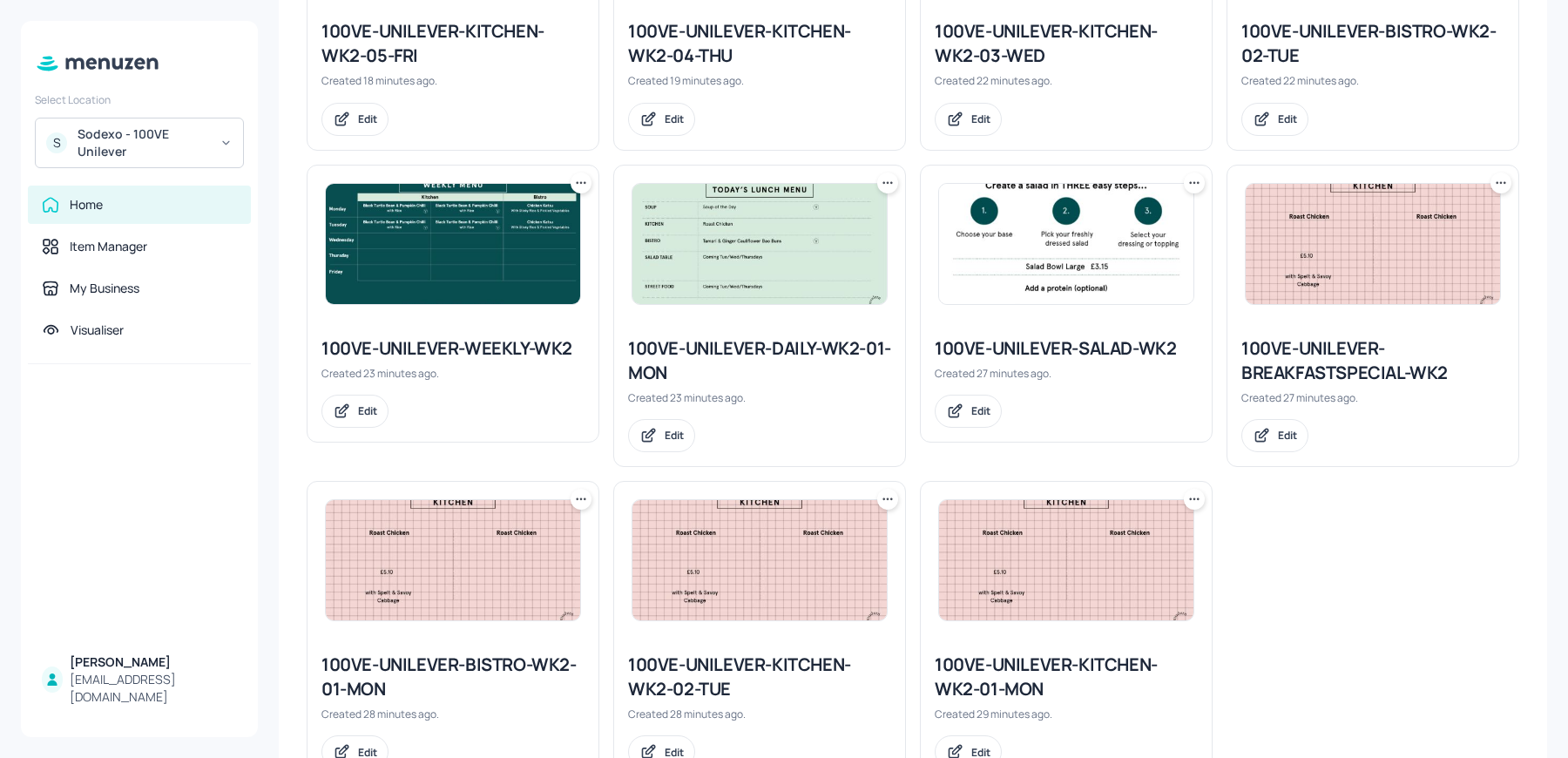
click at [751, 315] on div at bounding box center [759, 245] width 291 height 157
click at [725, 263] on img at bounding box center [759, 245] width 254 height 121
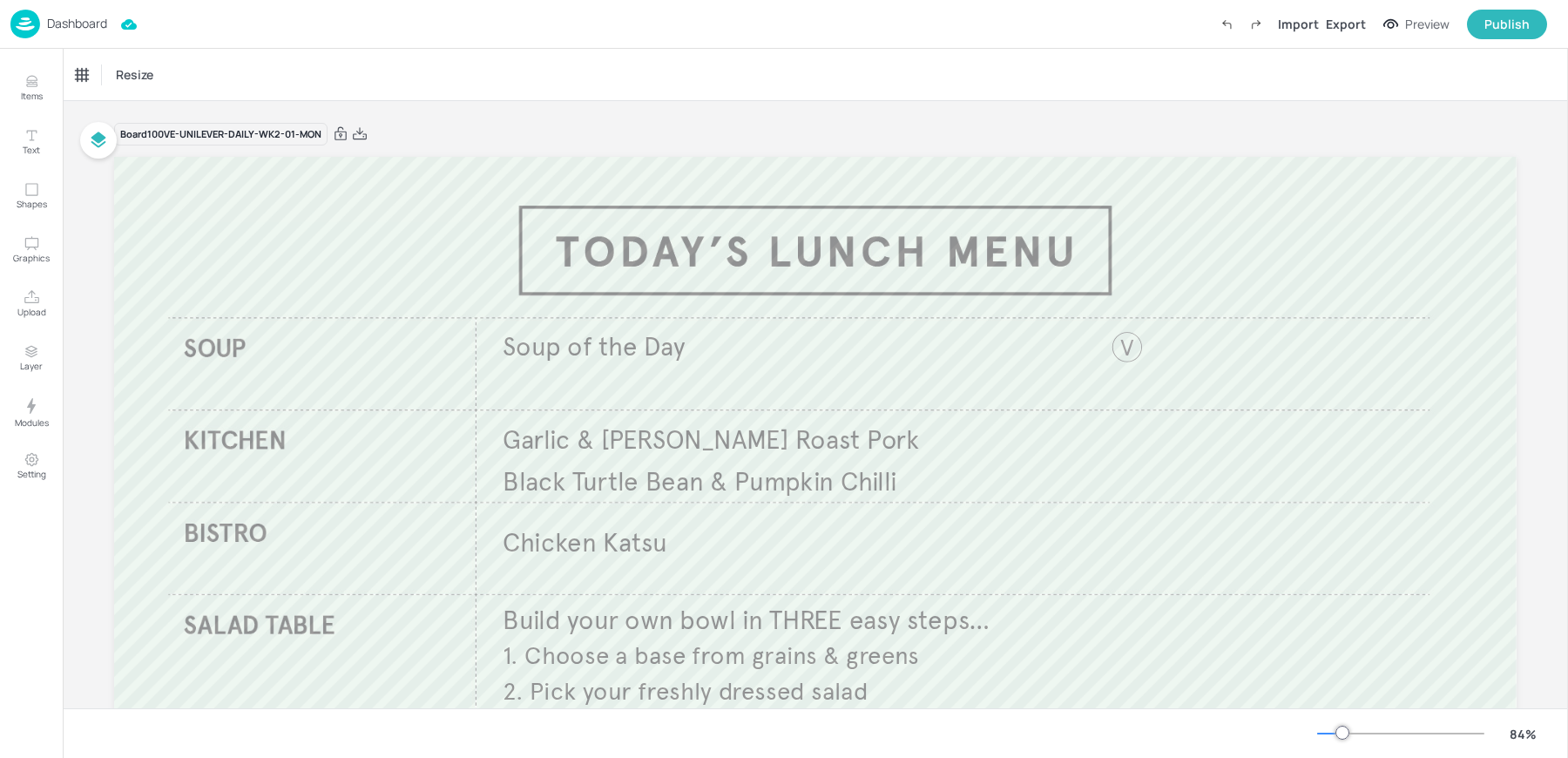
click at [91, 34] on div "Dashboard" at bounding box center [58, 24] width 97 height 29
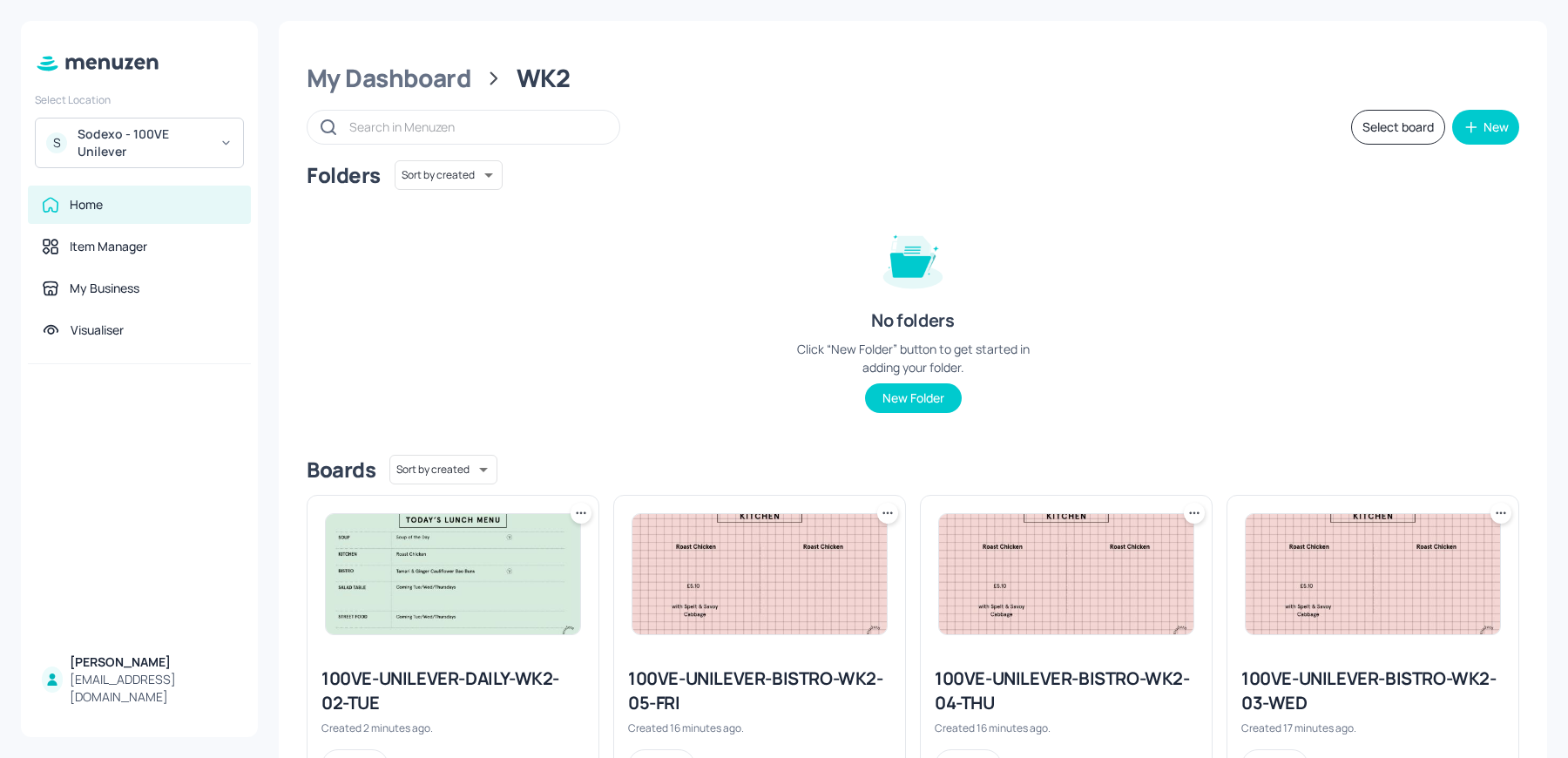
click at [582, 514] on icon at bounding box center [581, 513] width 17 height 17
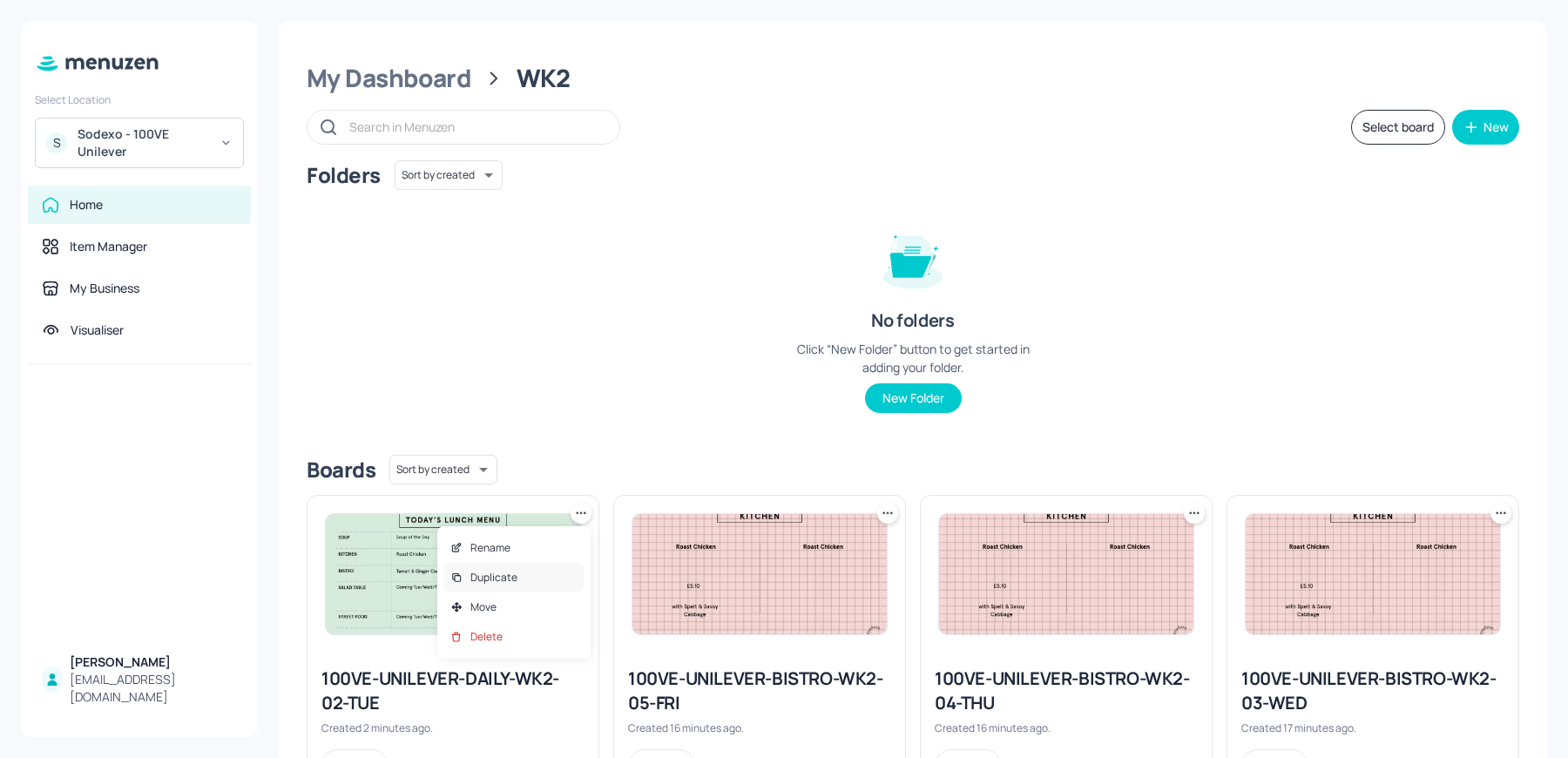
click at [508, 582] on p "Duplicate" at bounding box center [494, 578] width 47 height 16
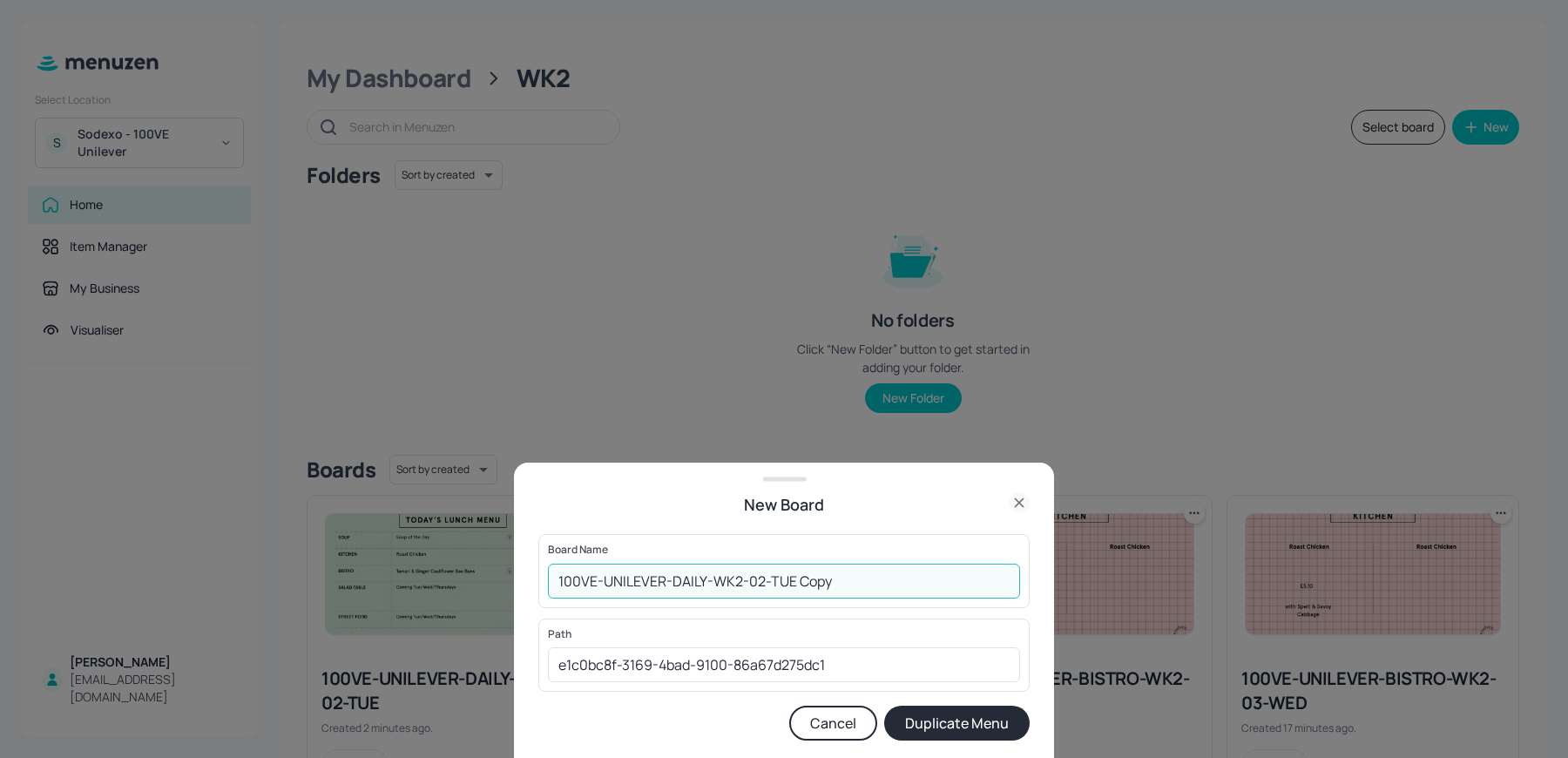
drag, startPoint x: 756, startPoint y: 582, endPoint x: 954, endPoint y: 600, distance: 198.8
click at [954, 600] on div "Board Name 100VE-UNILEVER-DAILY-WK2-02-TUE Copy ​" at bounding box center [784, 571] width 492 height 73
type input "100VE-UNILEVER-DAILY-WK2-03-WED"
click at [884, 706] on button "Duplicate Menu" at bounding box center [957, 723] width 146 height 35
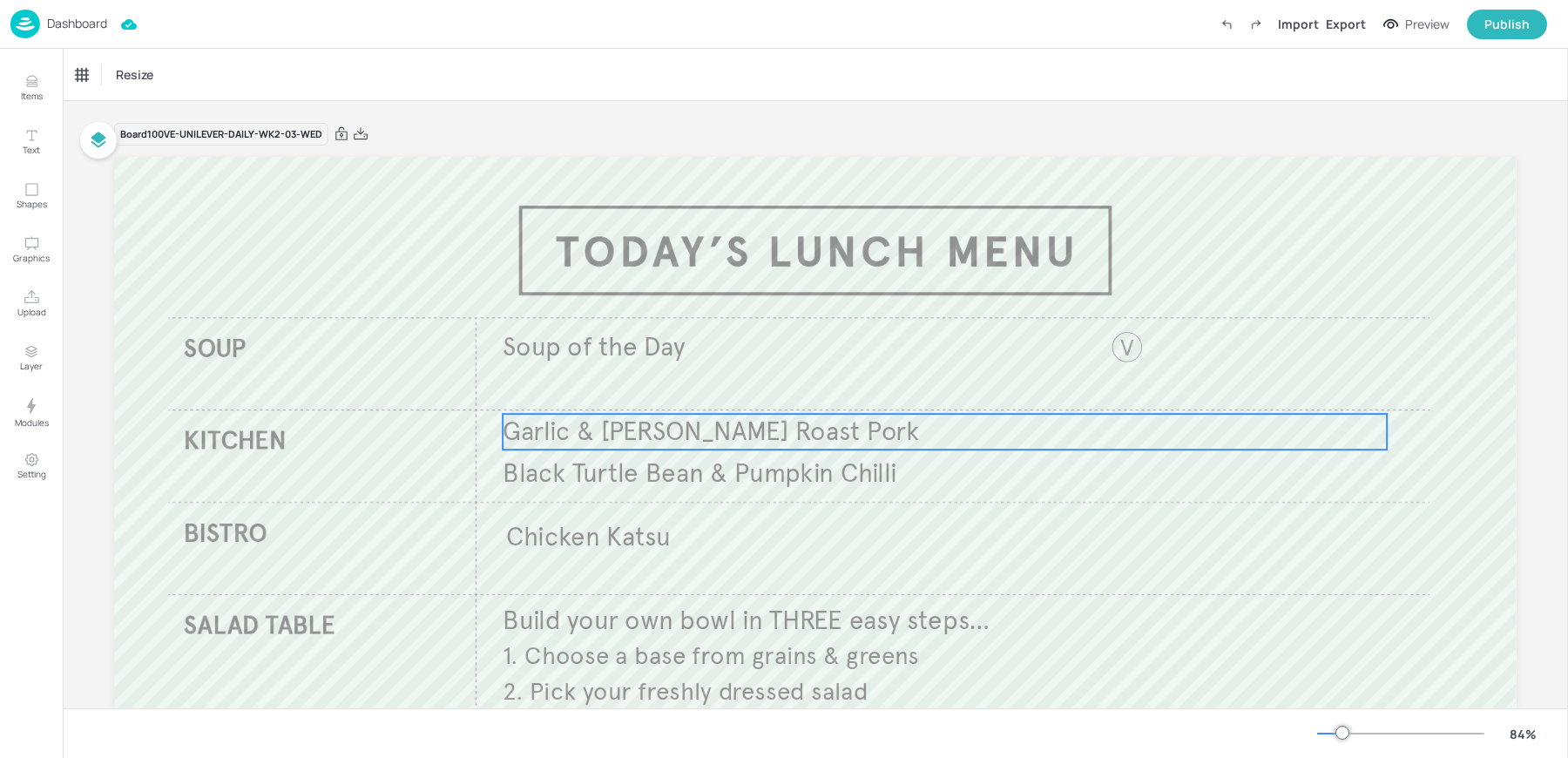
click at [594, 437] on span "Garlic & [PERSON_NAME] Roast Pork" at bounding box center [711, 431] width 416 height 32
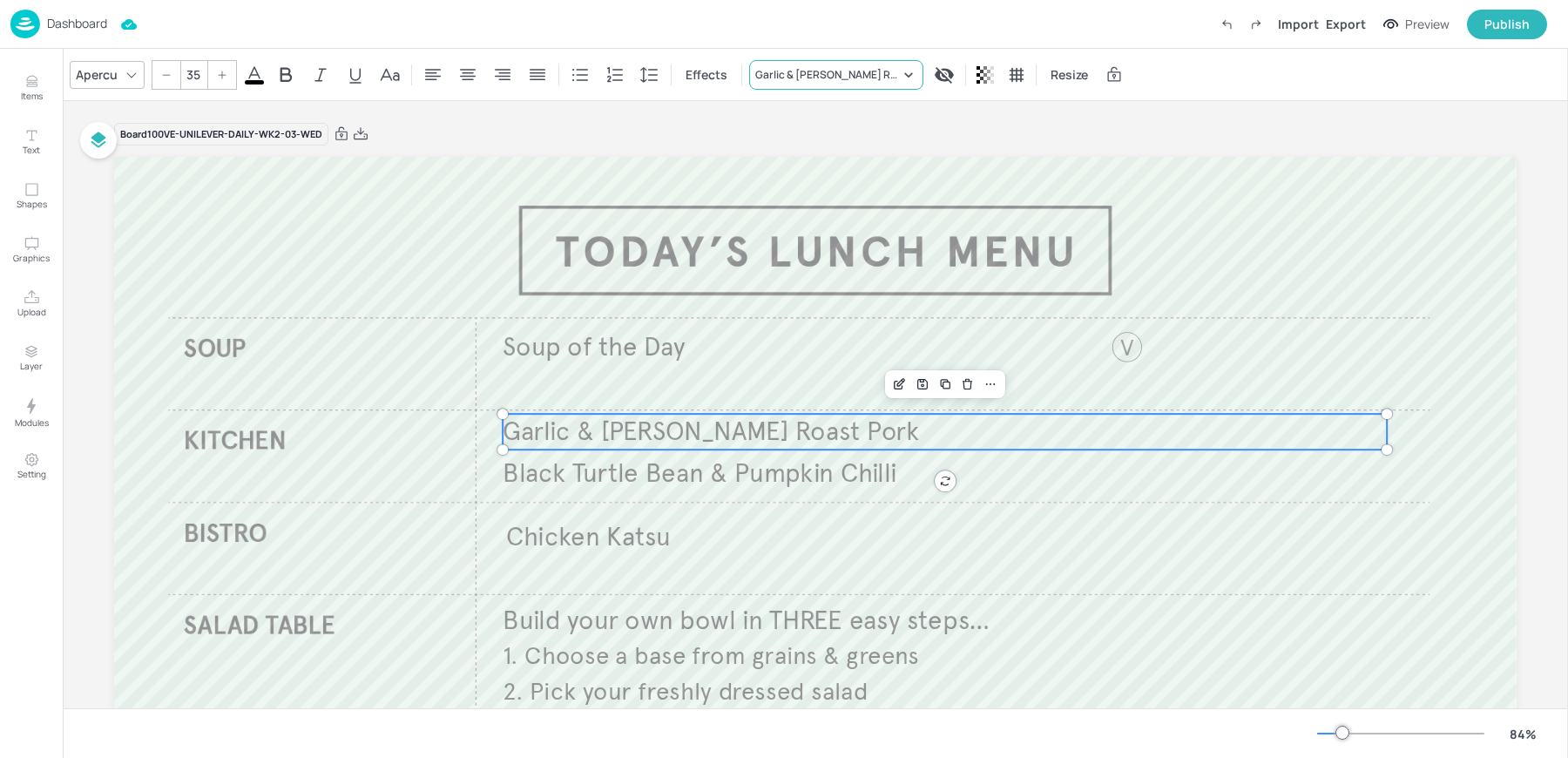
click at [847, 86] on div "Garlic & [PERSON_NAME] Roast Pork" at bounding box center [836, 75] width 175 height 30
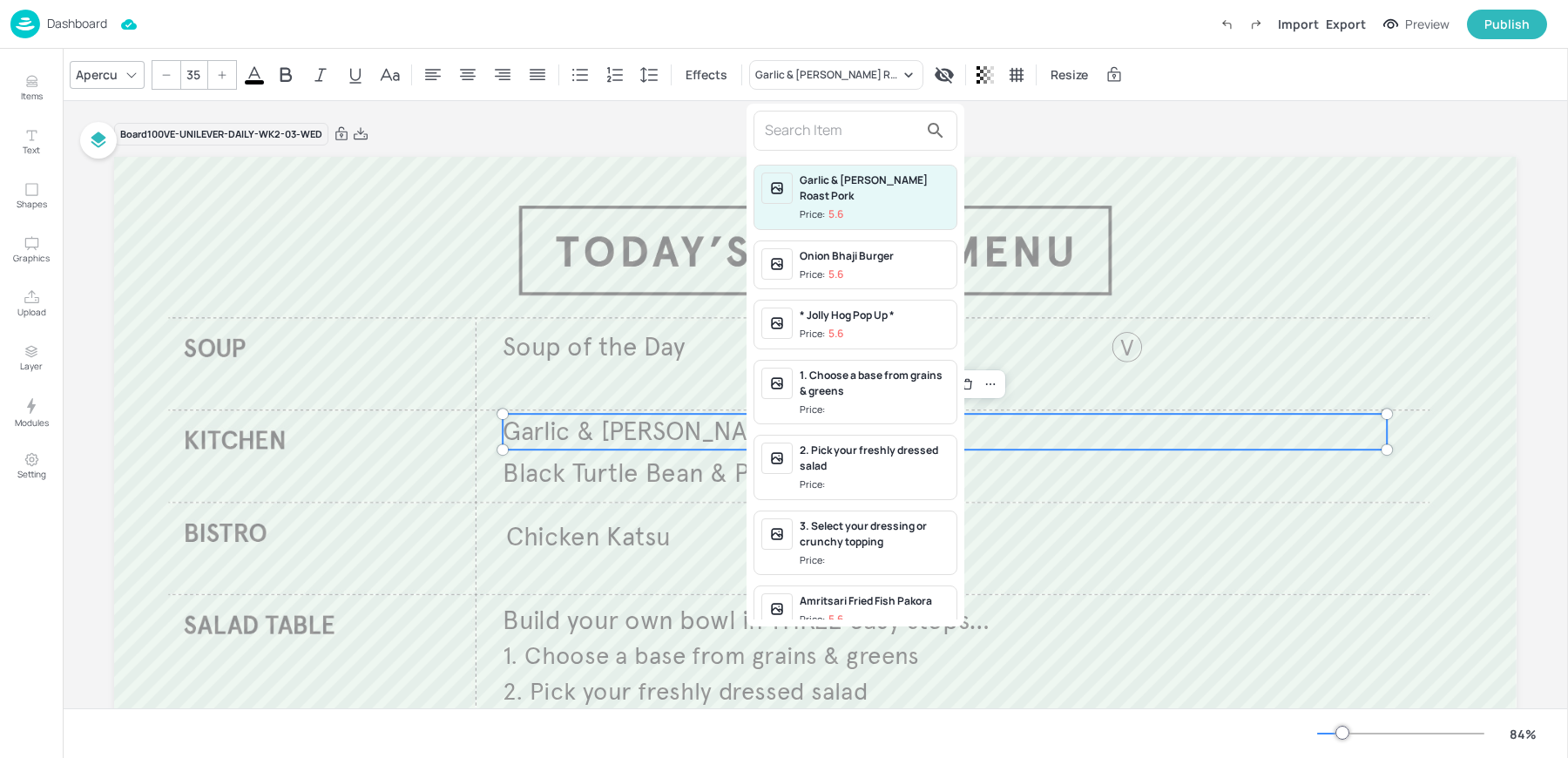
click at [794, 126] on input "text" at bounding box center [842, 131] width 154 height 28
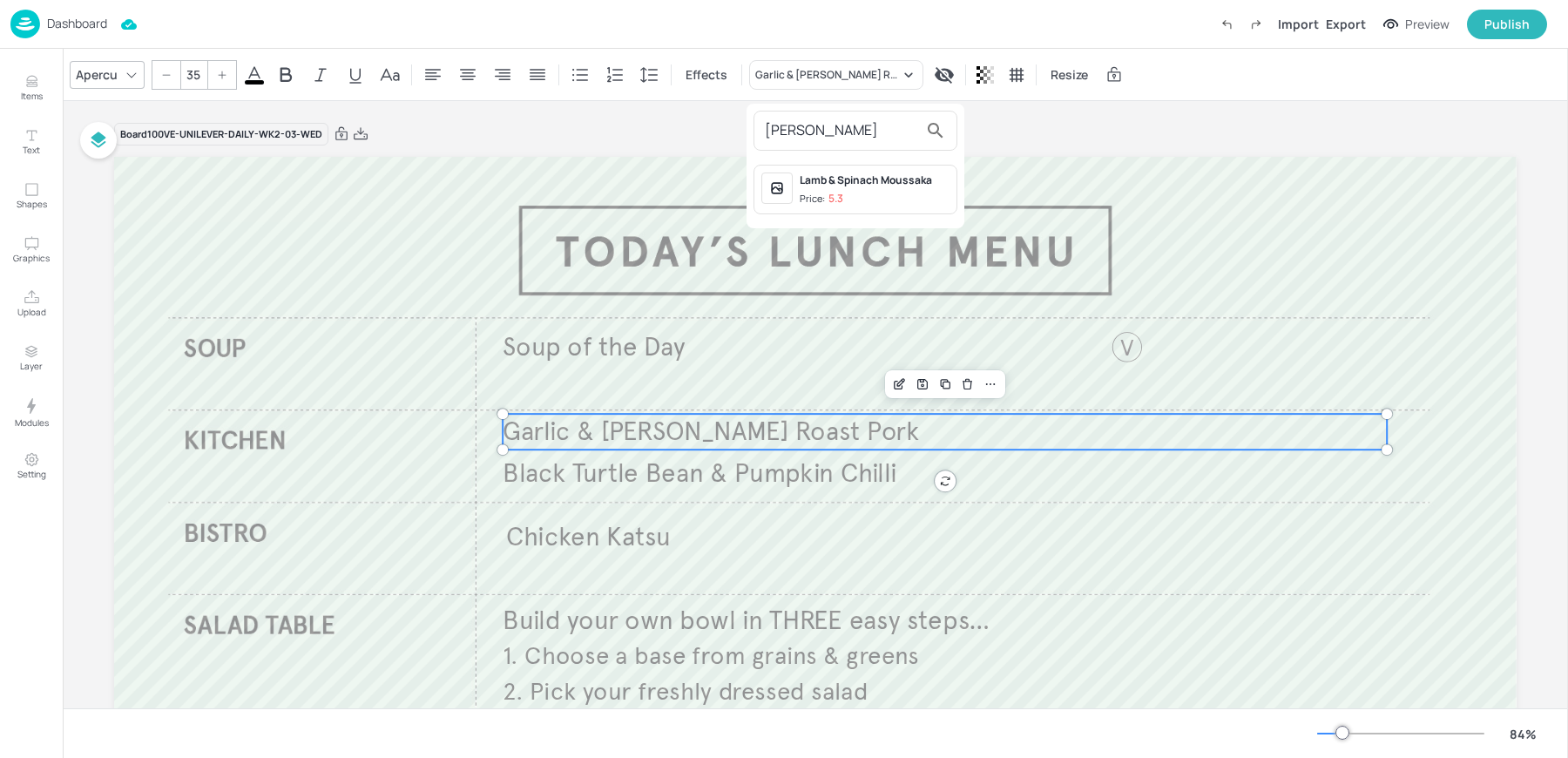
type input "MOUSS"
click at [818, 166] on div "Lamb & Spinach Moussaka Price: 5.3" at bounding box center [855, 190] width 203 height 50
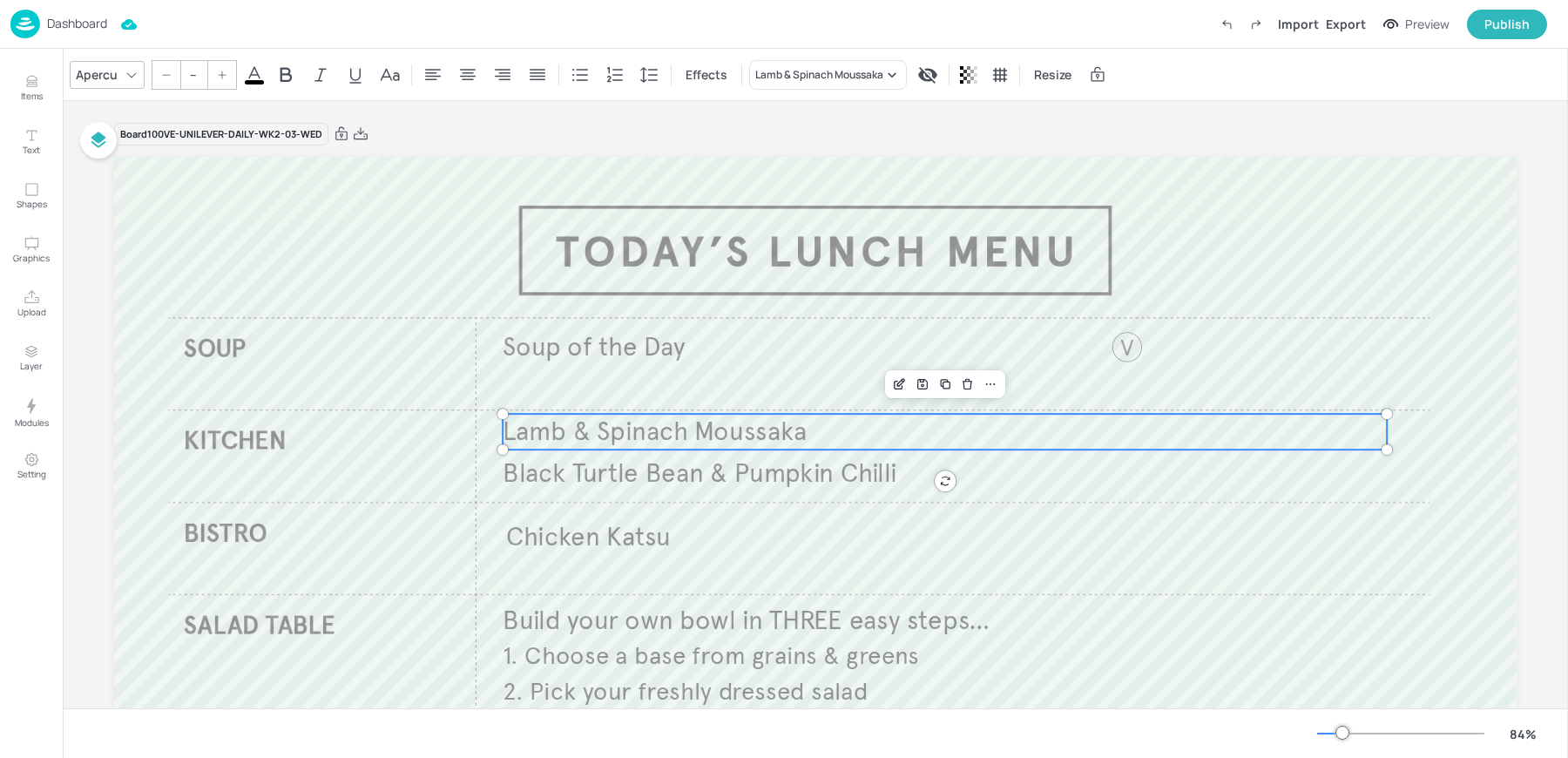
type input "35"
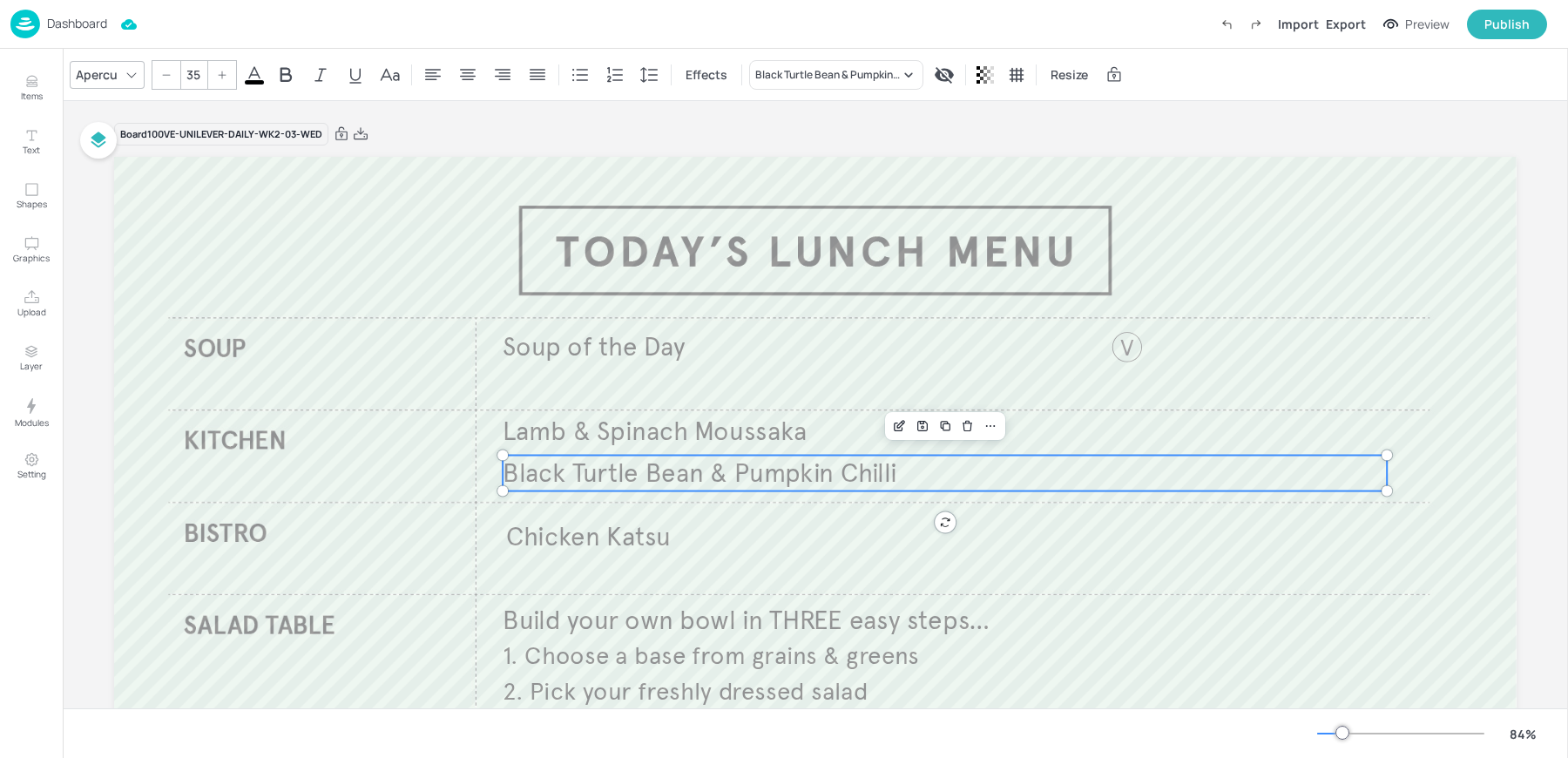
click at [620, 474] on span "Black Turtle Bean & Pumpkin Chilli" at bounding box center [699, 472] width 394 height 32
click at [814, 73] on div "Black Turtle Bean & Pumpkin Chilli" at bounding box center [828, 75] width 145 height 16
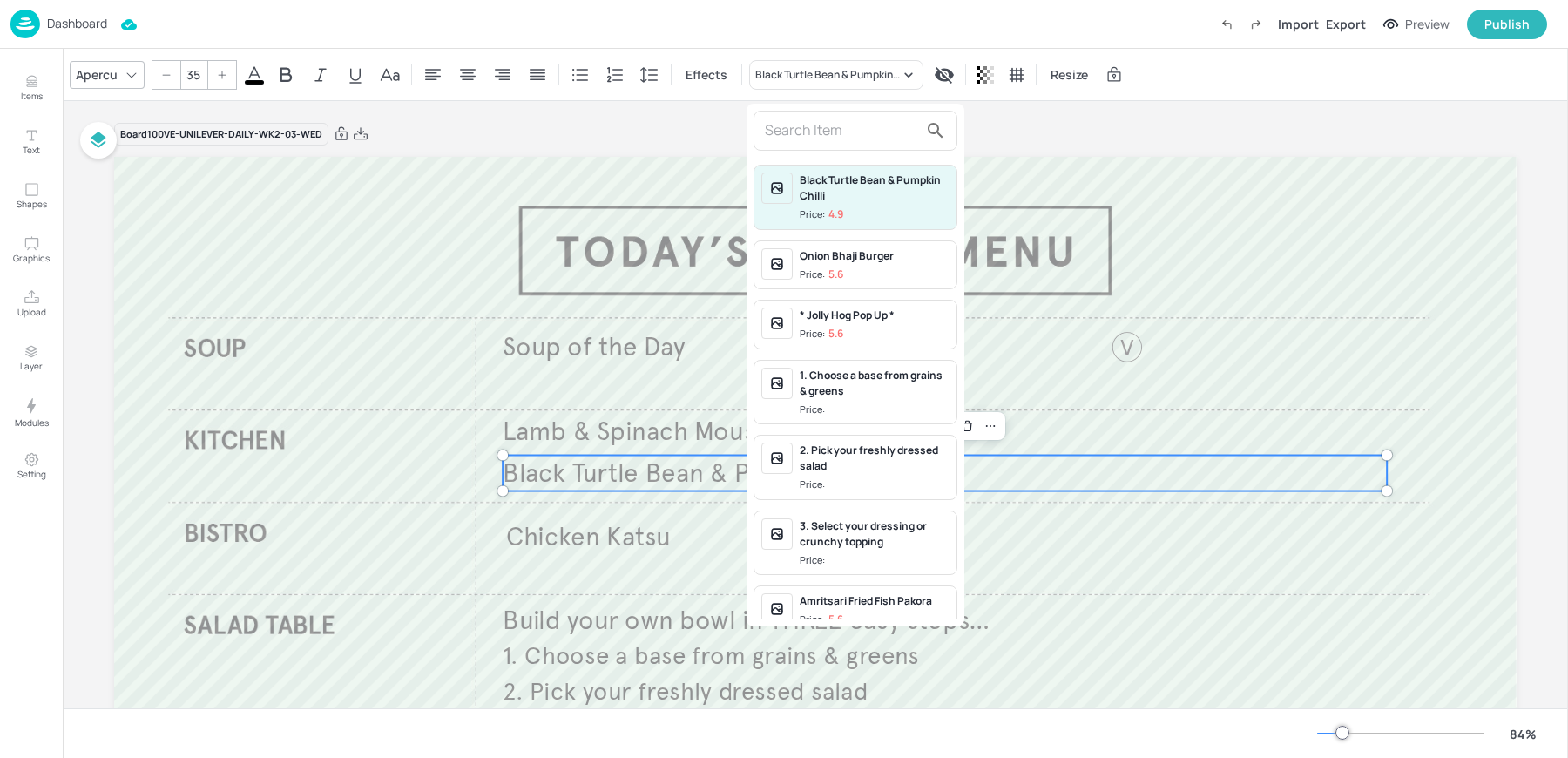
click at [812, 134] on input "text" at bounding box center [842, 131] width 154 height 28
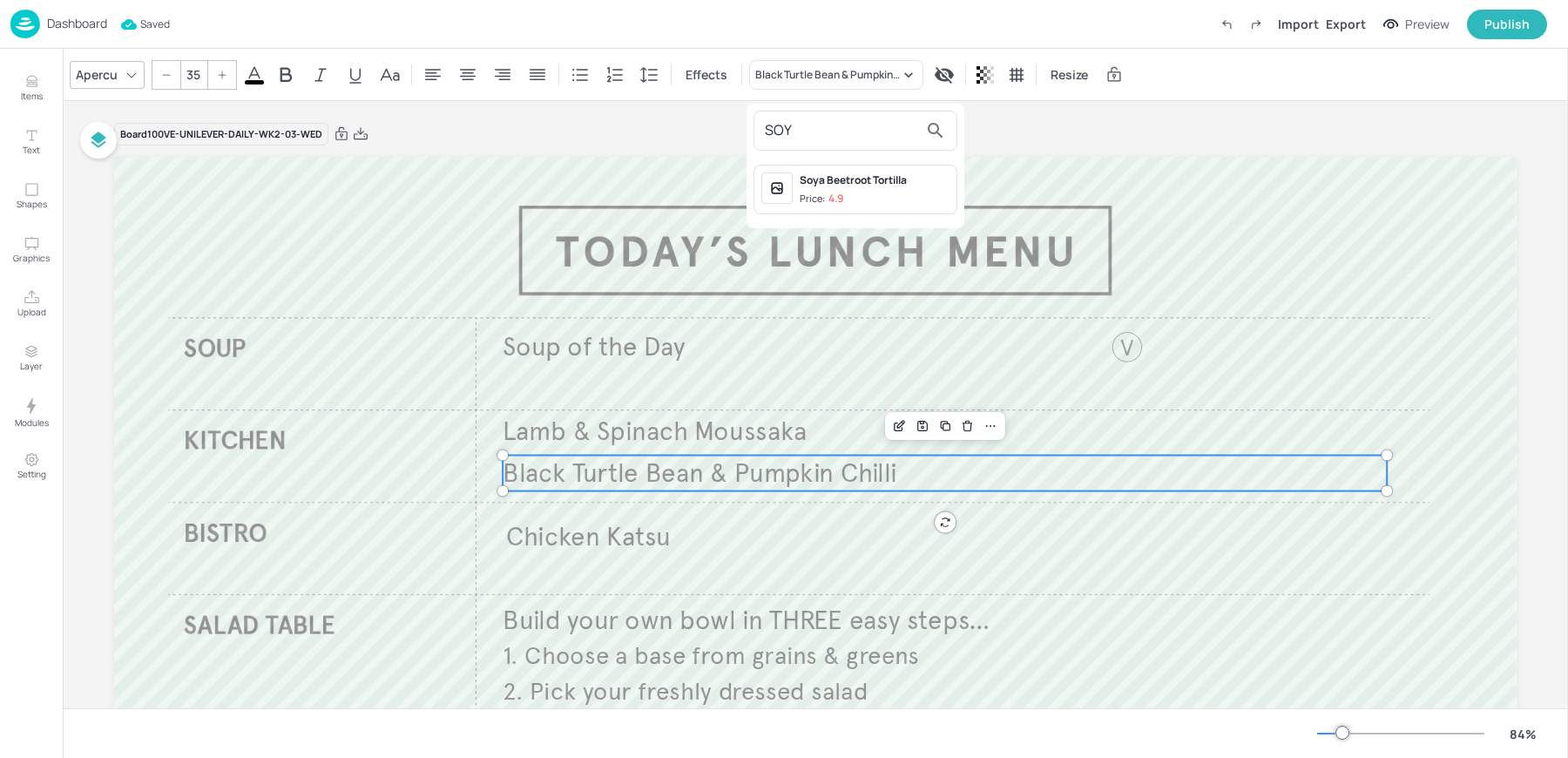
type input "SOY"
click at [841, 169] on div "Soya Beetroot Tortilla Price: 4.9" at bounding box center [855, 190] width 203 height 50
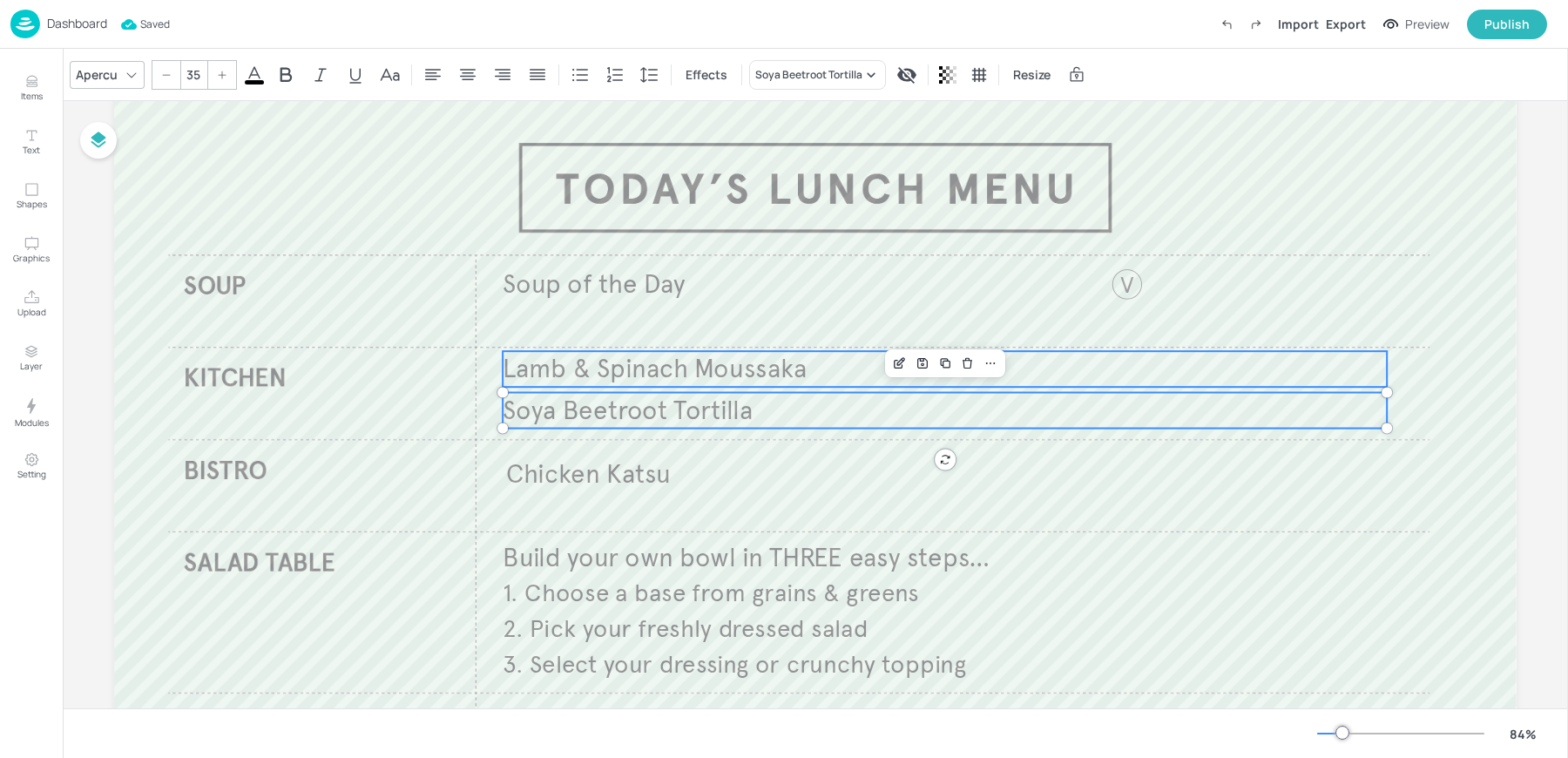
scroll to position [83, 0]
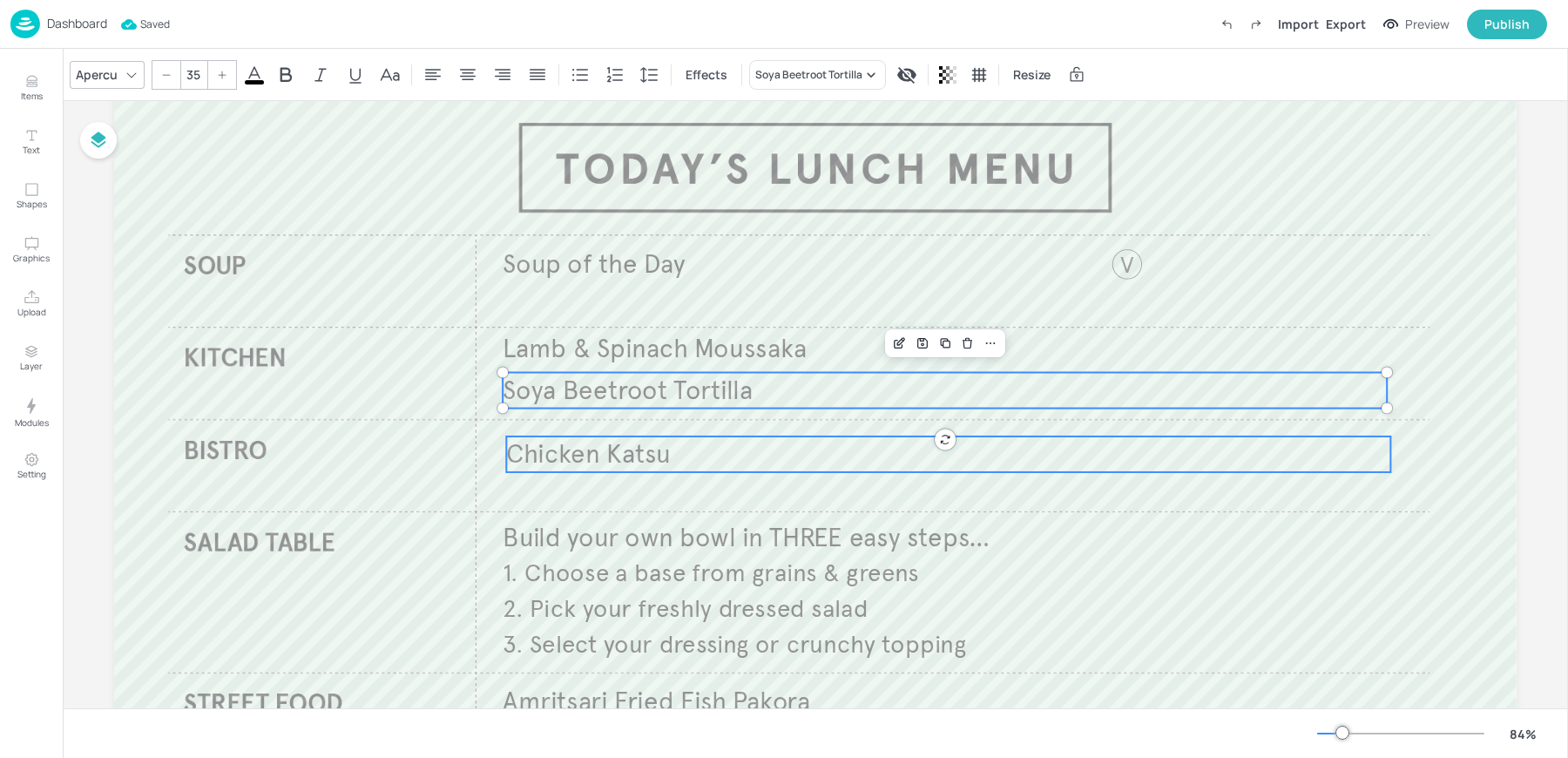
type input "35"
click at [578, 468] on span "Chicken Katsu" at bounding box center [588, 454] width 165 height 32
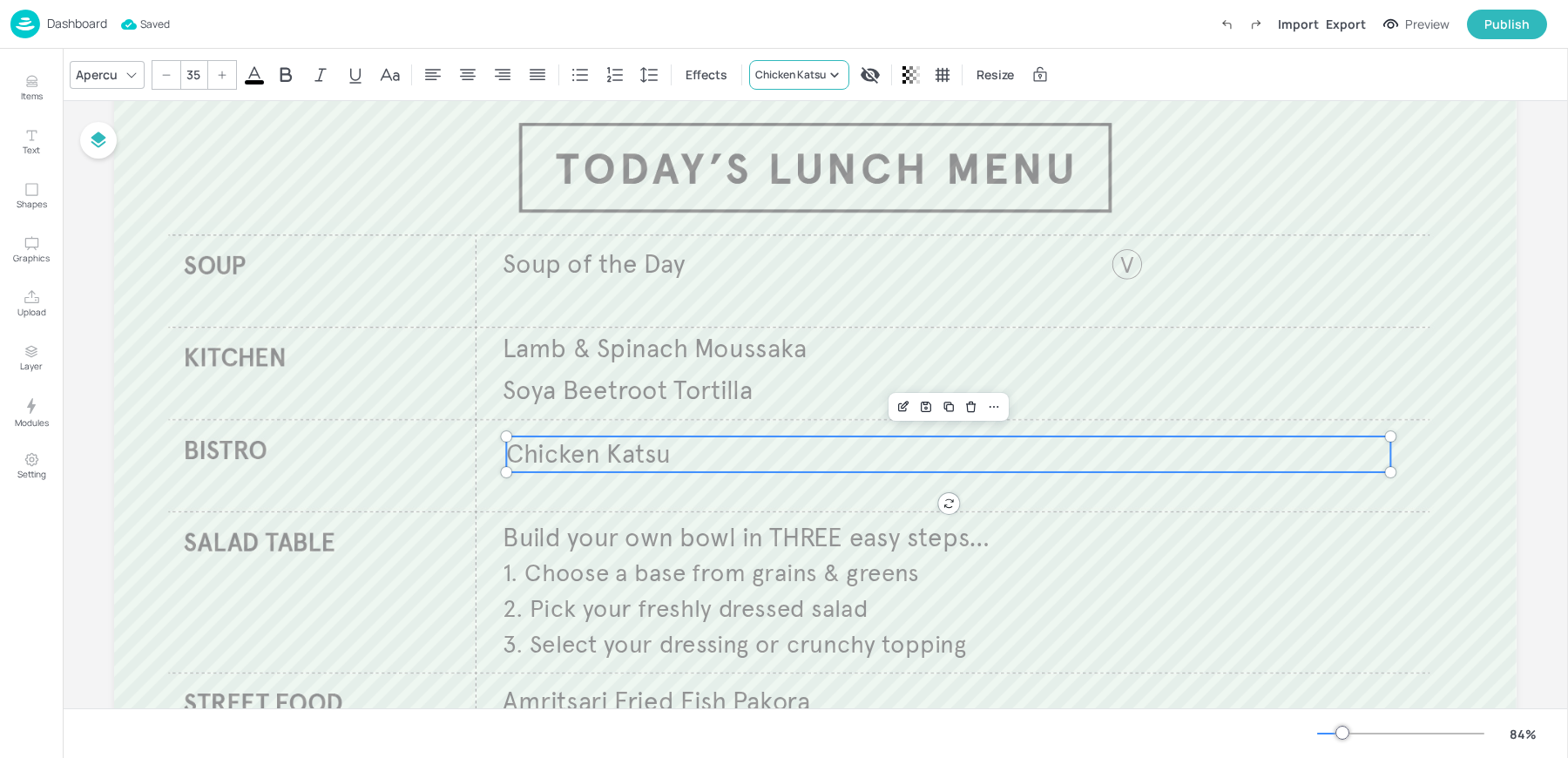
click at [776, 75] on div "Chicken Katsu" at bounding box center [790, 75] width 71 height 16
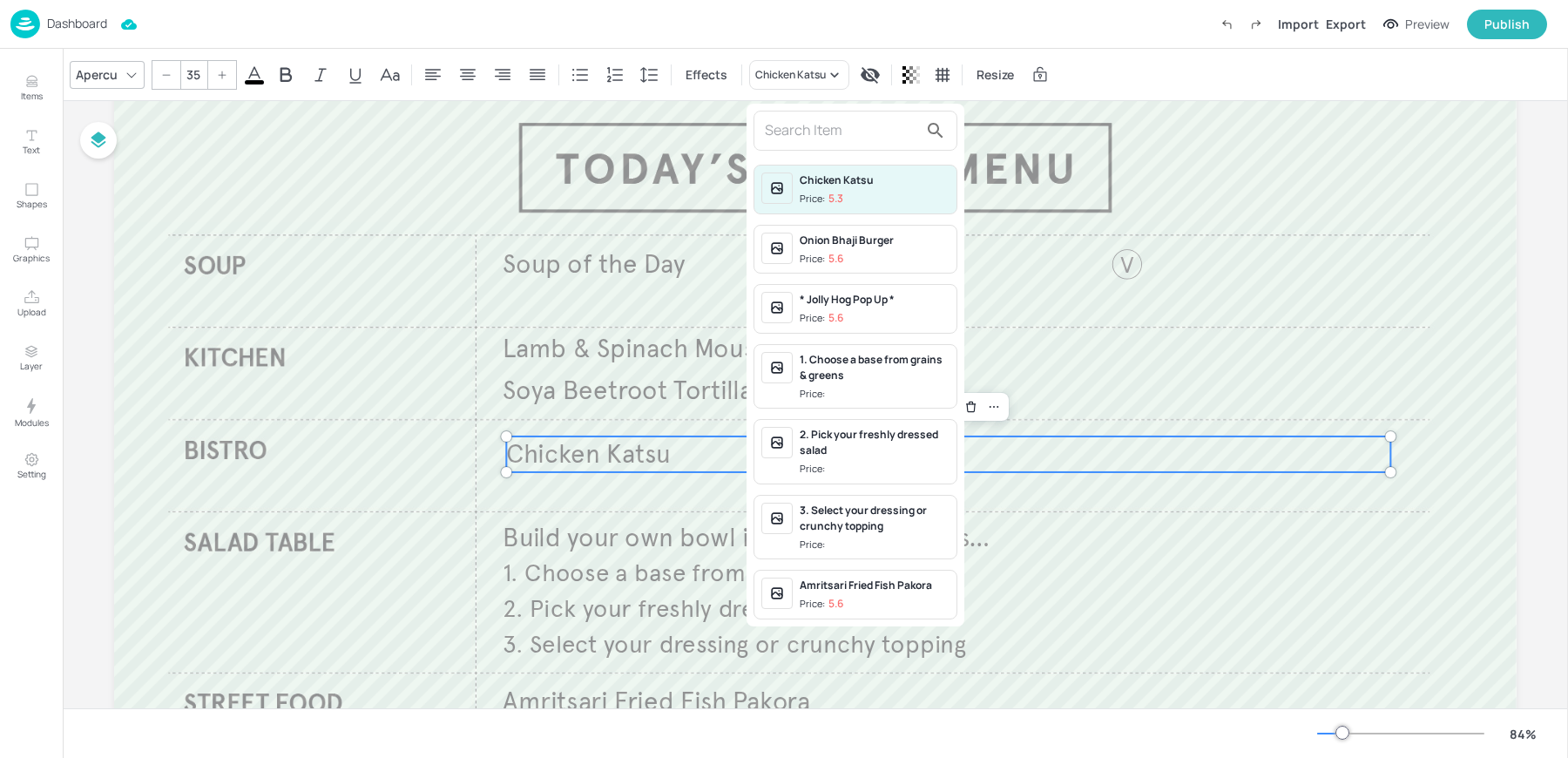
click at [812, 134] on input "text" at bounding box center [842, 131] width 154 height 28
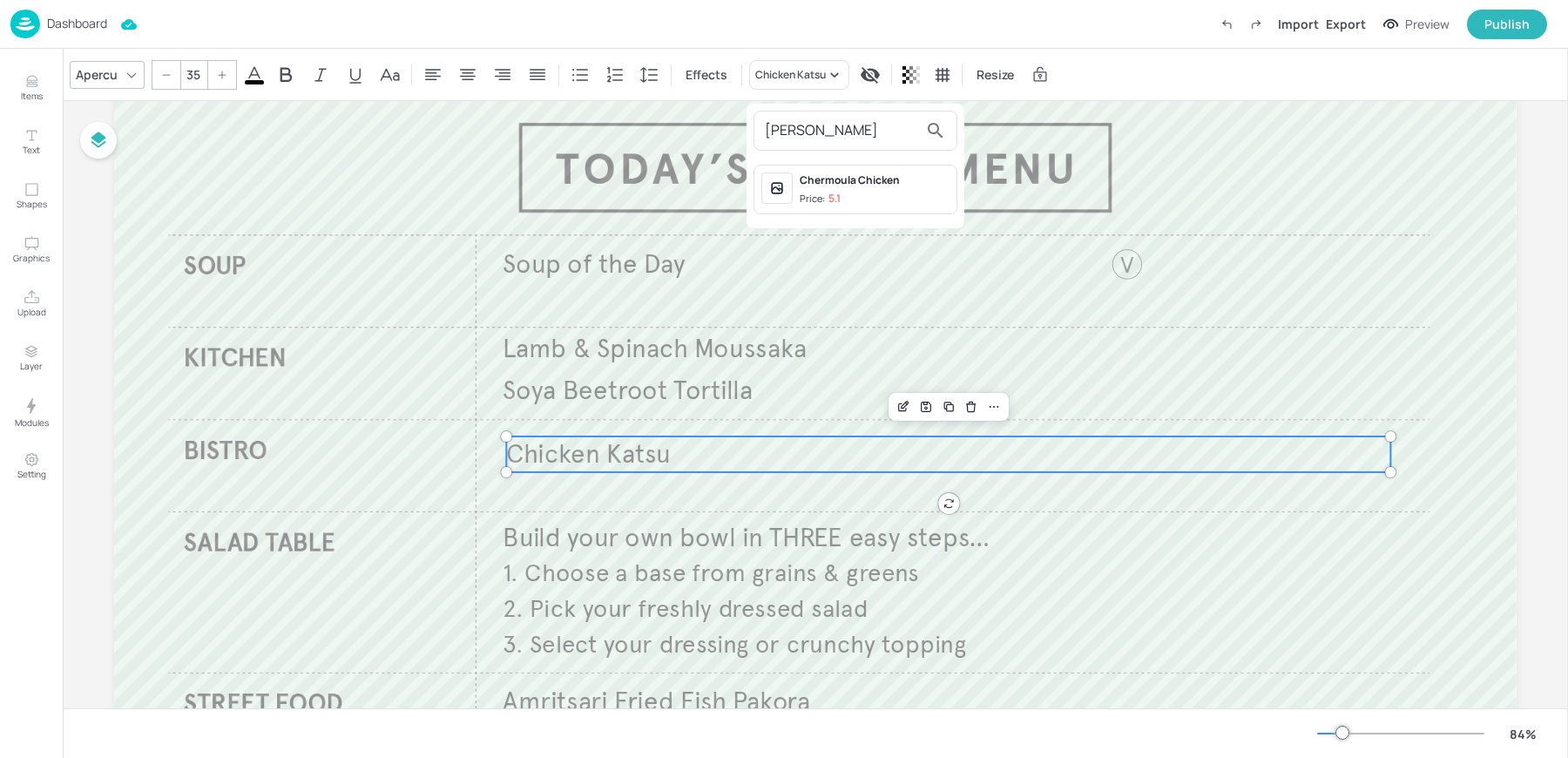
type input "CHER"
click at [823, 195] on div "Price: 5.1" at bounding box center [820, 199] width 41 height 15
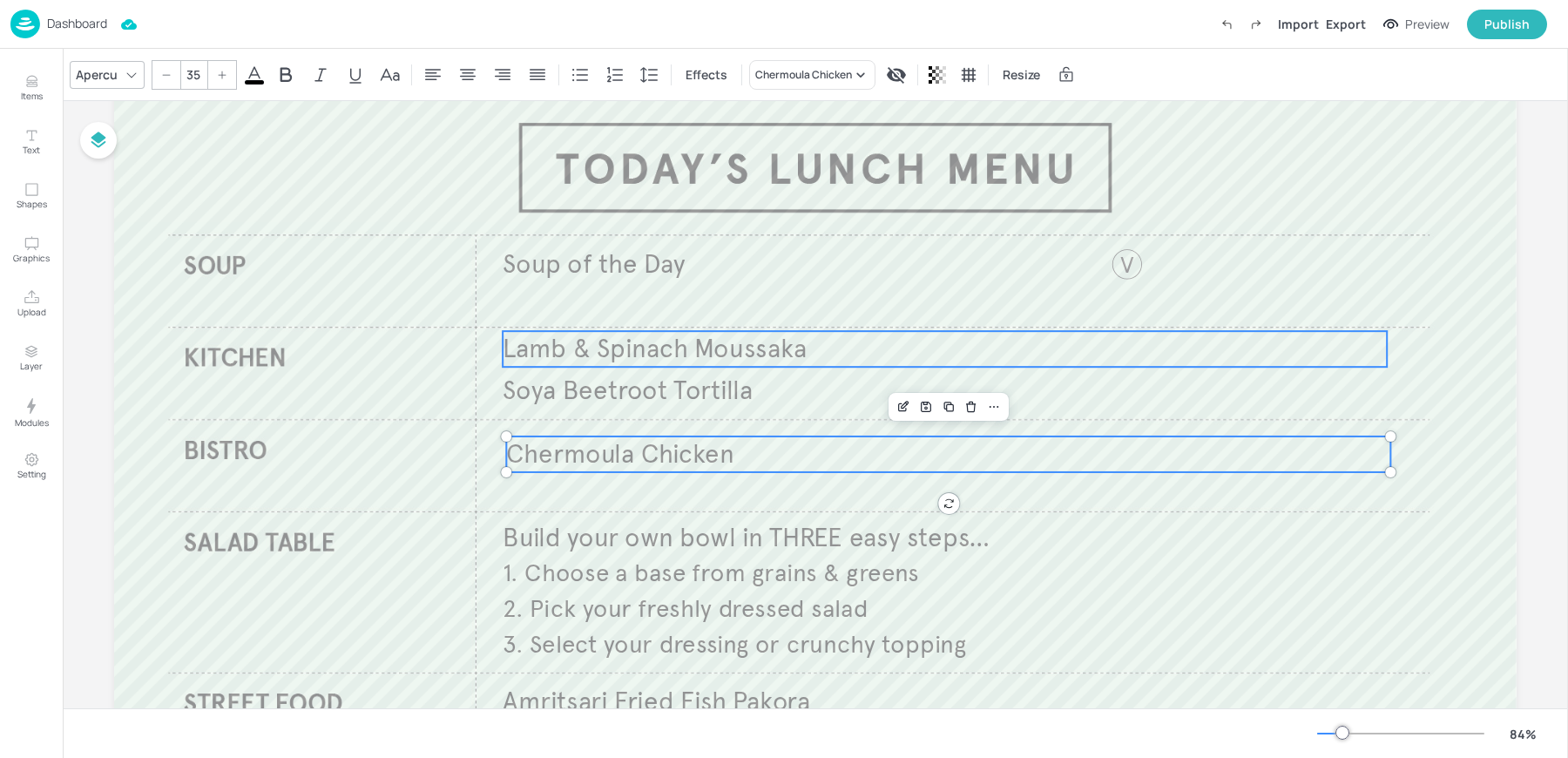
scroll to position [279, 0]
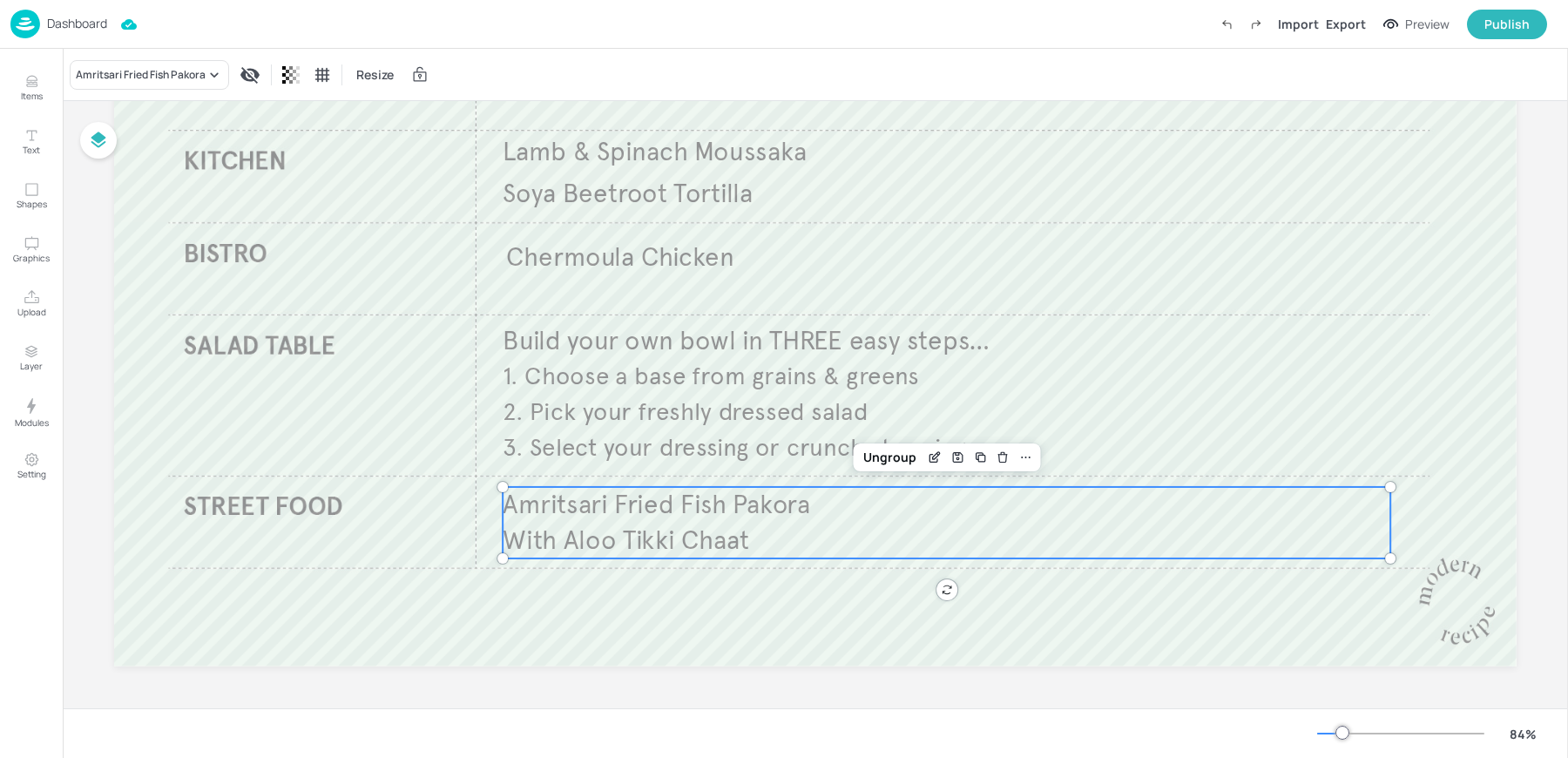
click at [644, 515] on span "Amritsari Fried Fish Pakora" at bounding box center [657, 505] width 307 height 32
click at [127, 78] on div "Amritsari Fried Fish Pakora" at bounding box center [141, 75] width 130 height 16
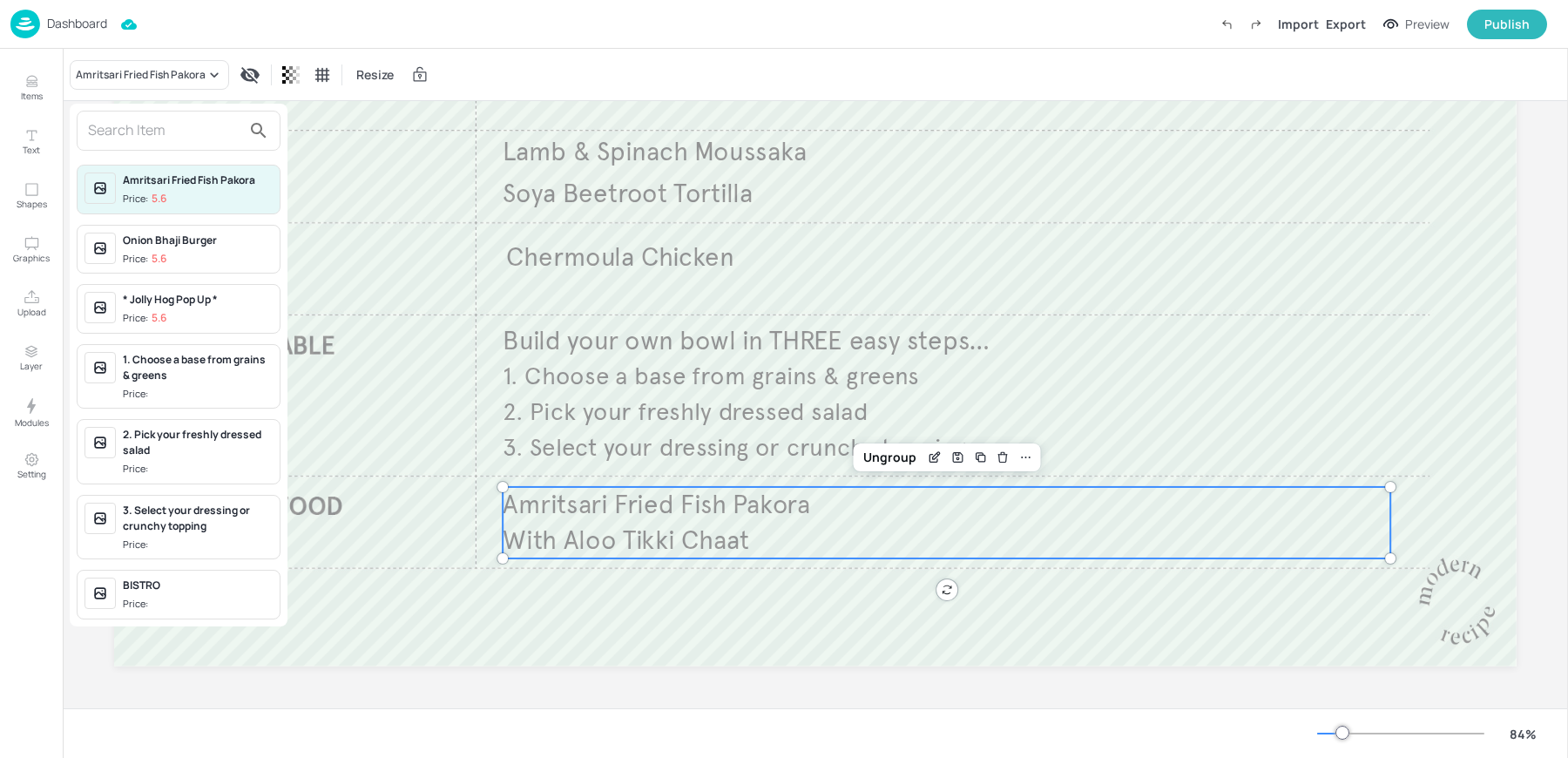
click at [154, 138] on input "text" at bounding box center [165, 131] width 154 height 28
type input "N"
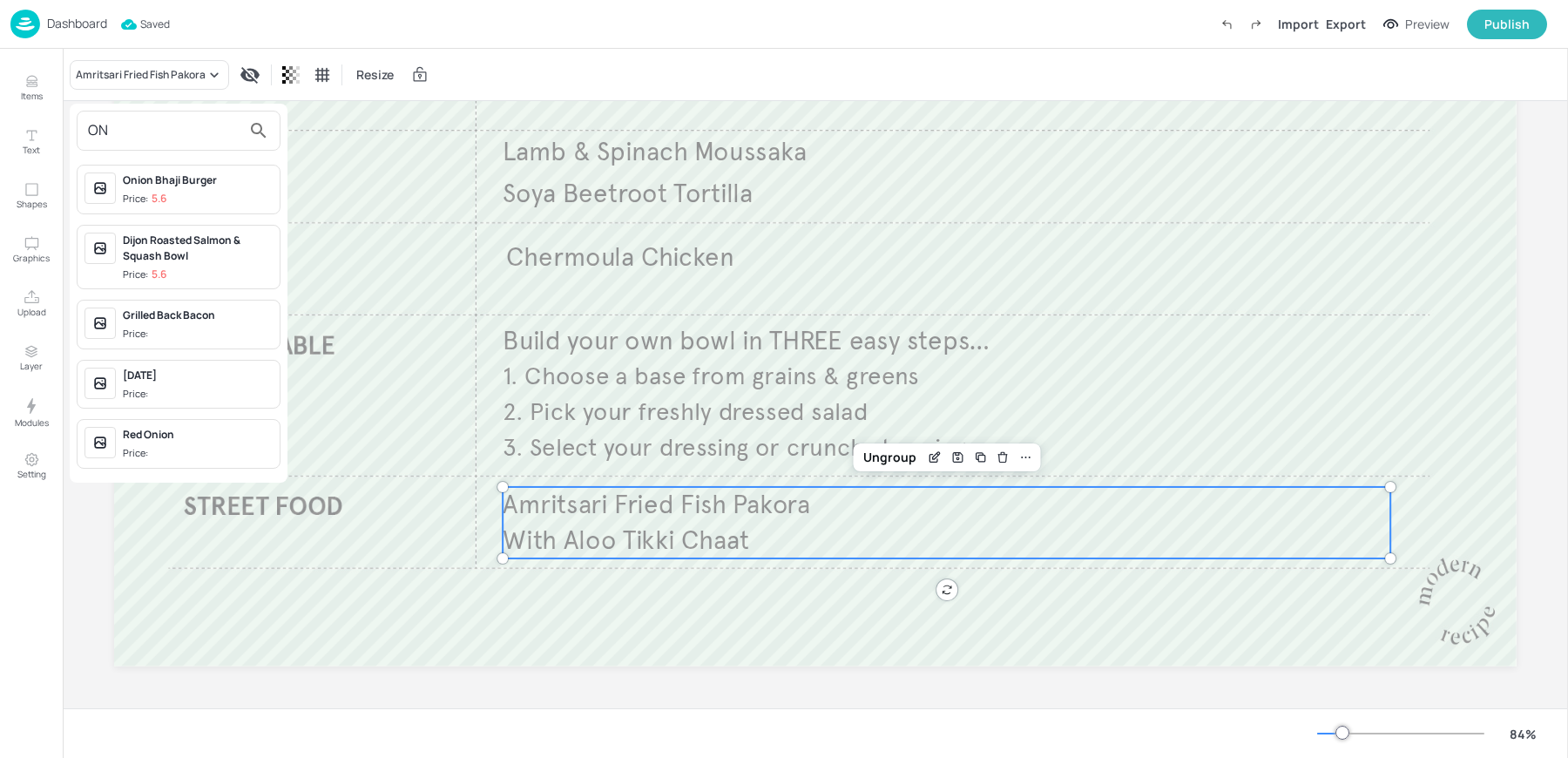
type input "ON"
click at [159, 186] on div "Onion Bhaji Burger" at bounding box center [198, 181] width 150 height 16
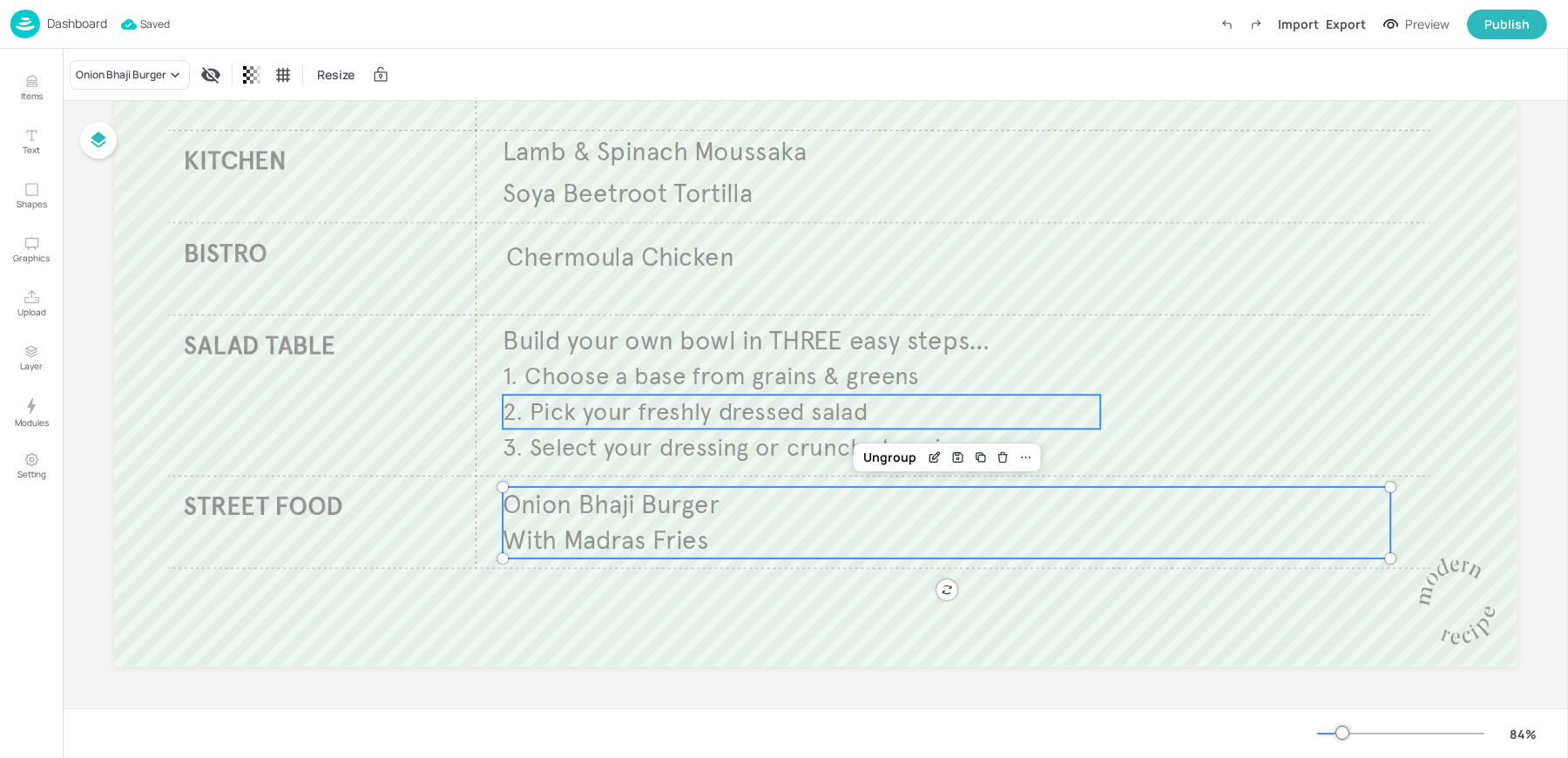
scroll to position [0, 0]
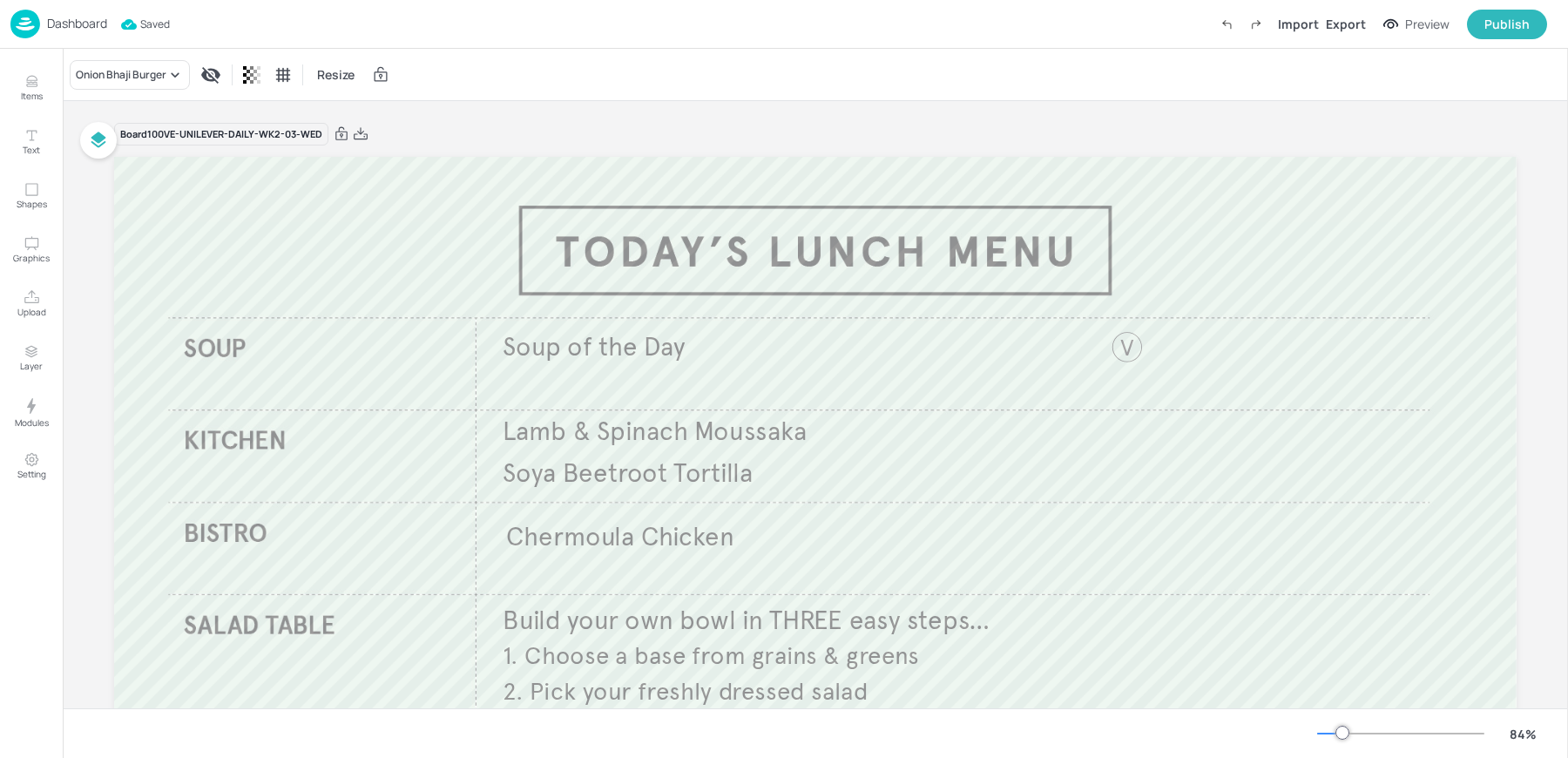
click at [667, 105] on div "Board 100VE-UNILEVER-DAILY-WK2-03-WED Soup of the Day Build your own bowl in TH…" at bounding box center [815, 546] width 1402 height 889
click at [61, 28] on p "Dashboard" at bounding box center [77, 24] width 60 height 12
click at [574, 27] on div "Dashboard Import Export Preview Publish" at bounding box center [779, 24] width 1537 height 48
click at [574, 27] on div "Dashboard Saving Import Export Preview Publish" at bounding box center [779, 24] width 1537 height 48
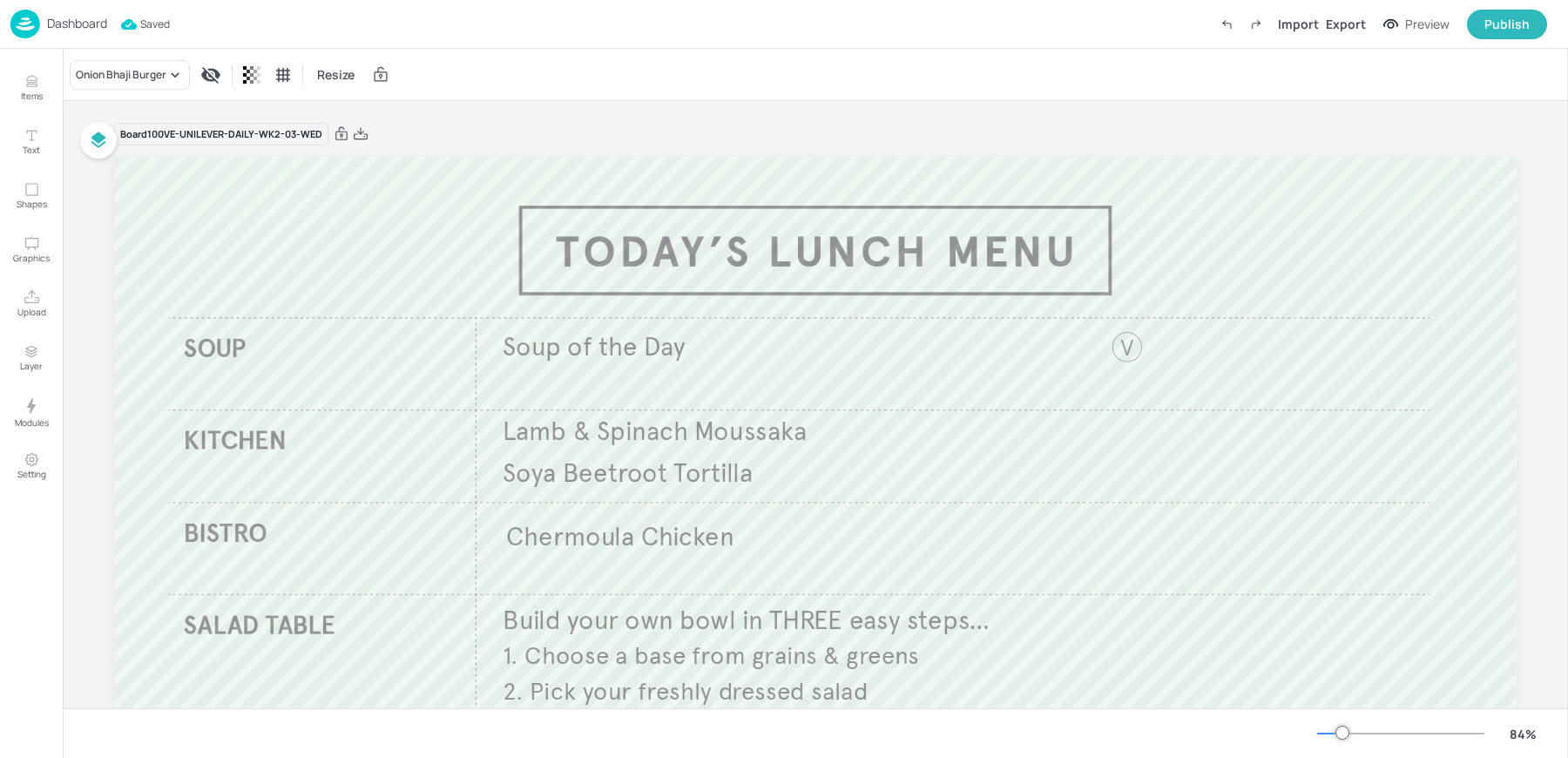
click at [42, 24] on div "Dashboard" at bounding box center [58, 24] width 97 height 29
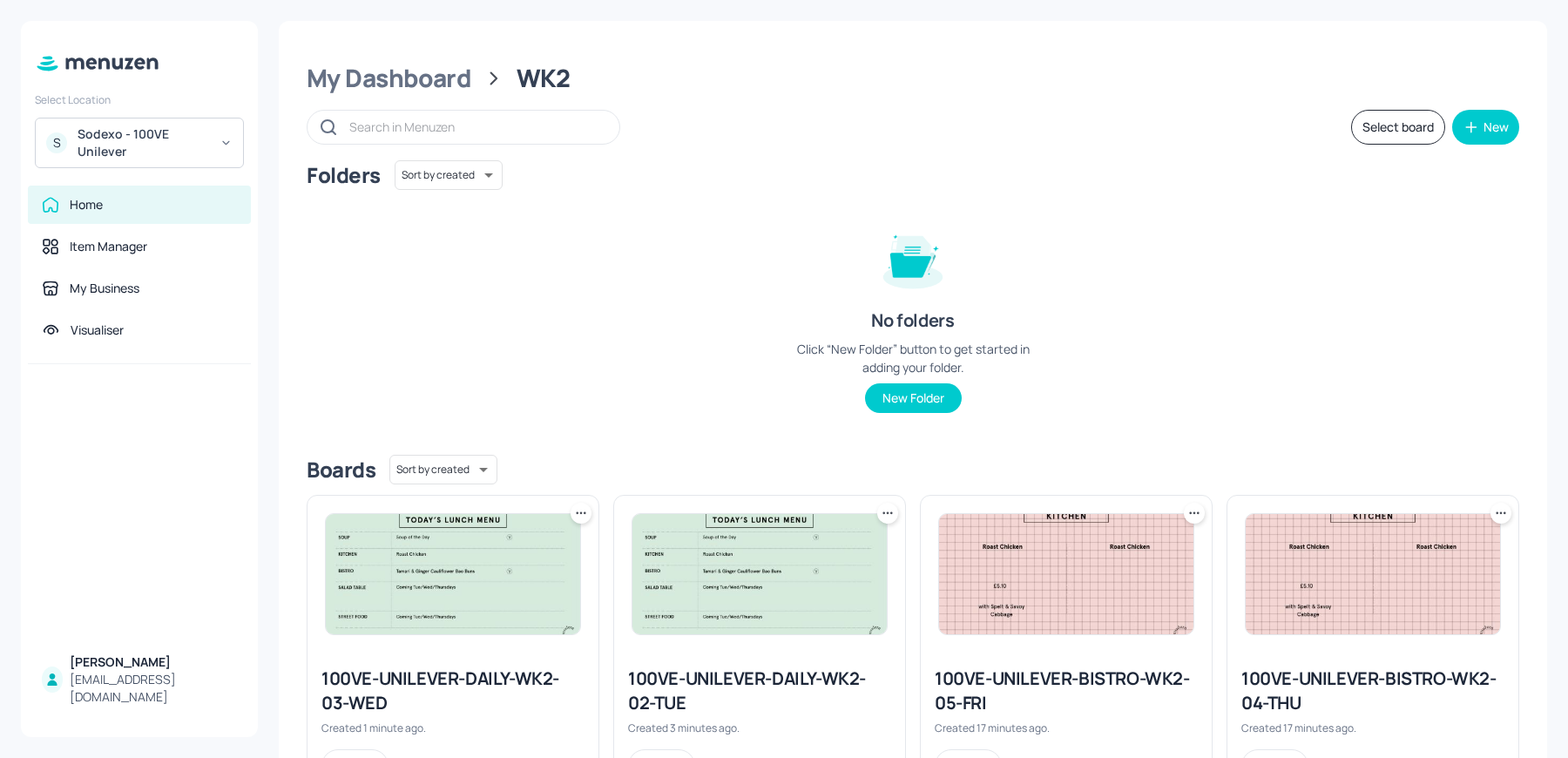
click at [590, 508] on div at bounding box center [452, 575] width 291 height 157
click at [578, 510] on icon at bounding box center [581, 513] width 17 height 17
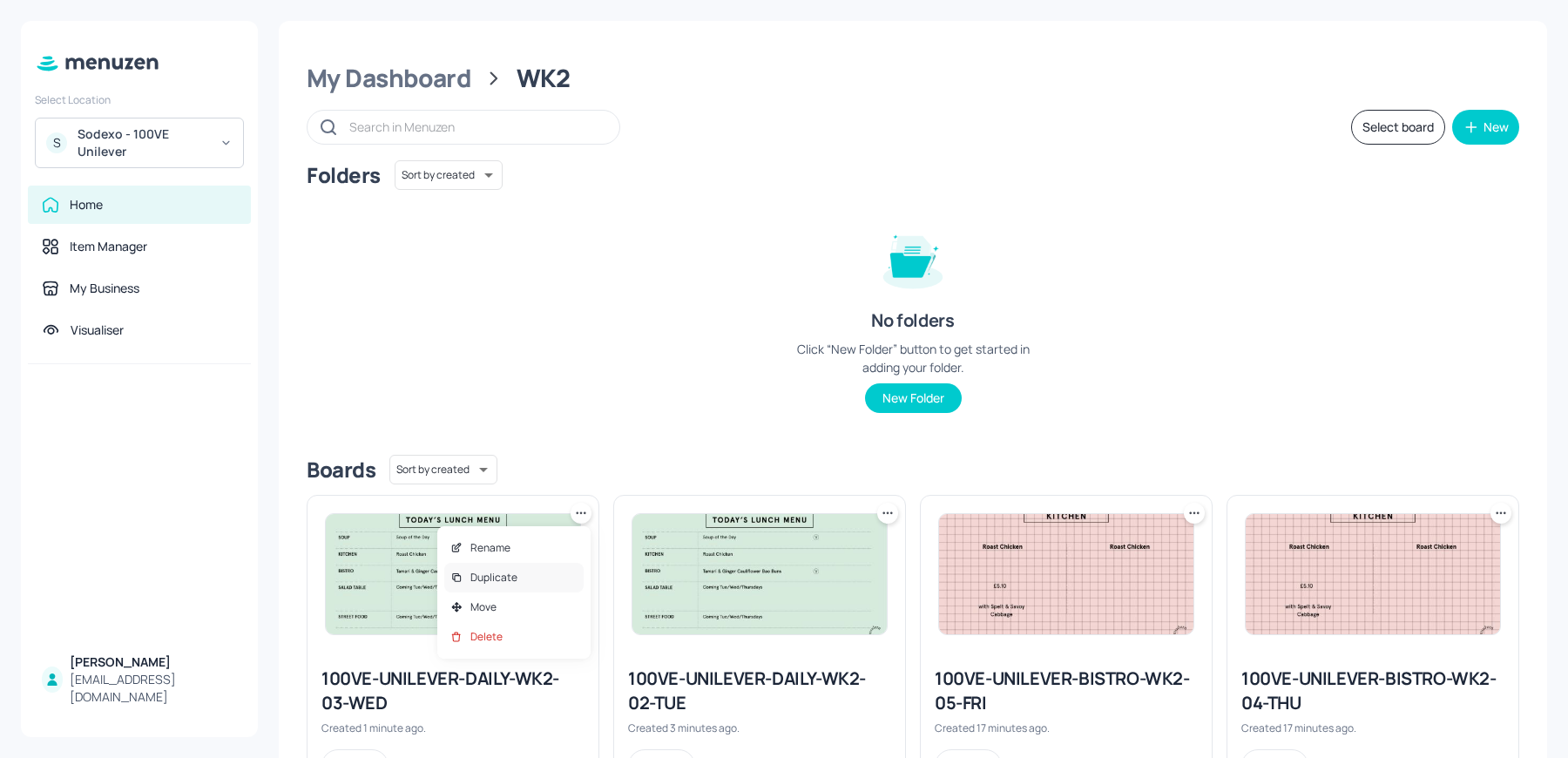
click at [505, 569] on div "Duplicate" at bounding box center [514, 578] width 140 height 30
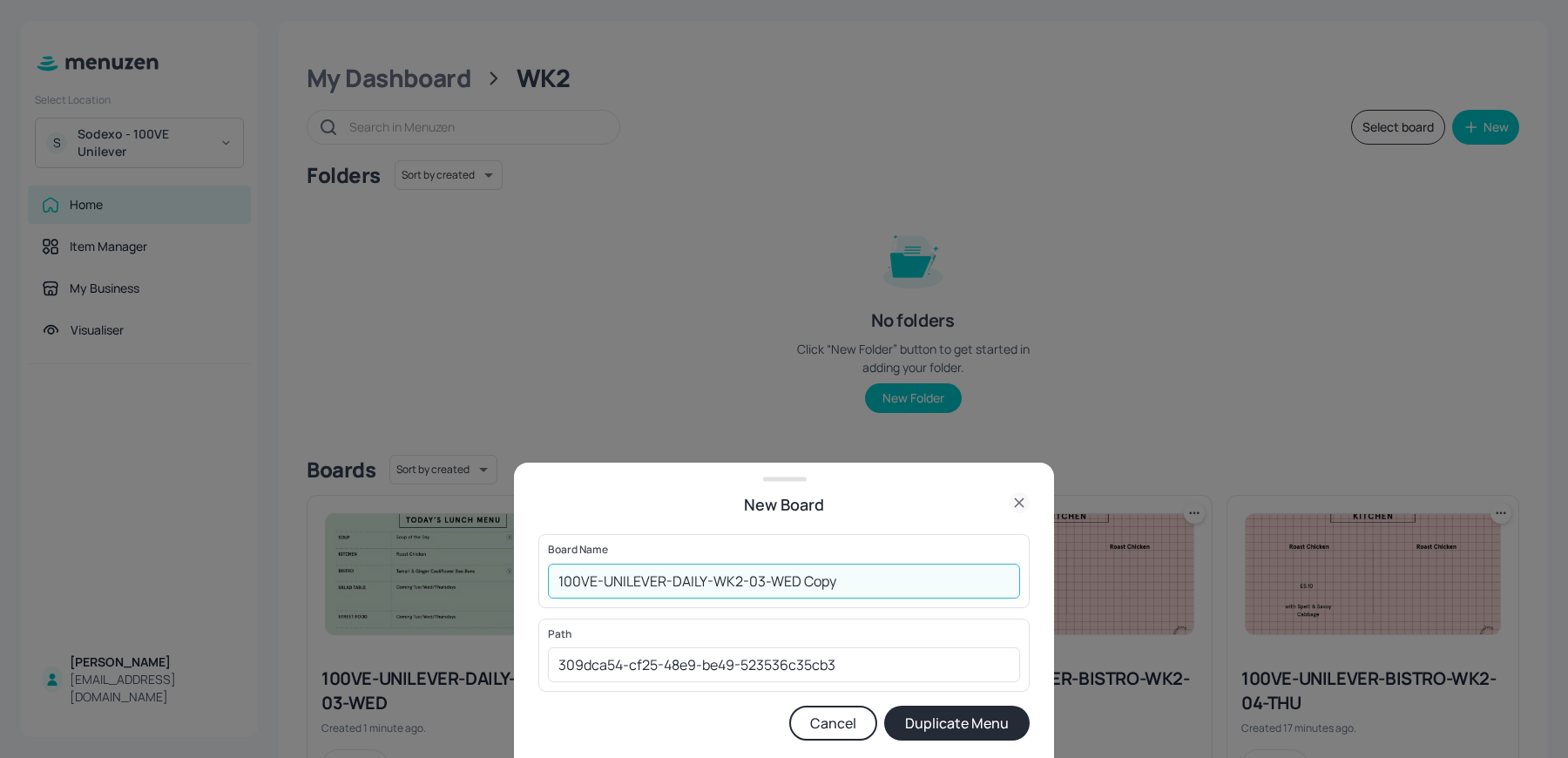
drag, startPoint x: 752, startPoint y: 582, endPoint x: 935, endPoint y: 595, distance: 183.5
click at [935, 595] on input "100VE-UNILEVER-DAILY-WK2-03-WED Copy" at bounding box center [784, 582] width 472 height 35
type input "100VE-UNILEVER-DAILY-WK2-04-THU"
click at [884, 706] on button "Duplicate Menu" at bounding box center [957, 723] width 146 height 35
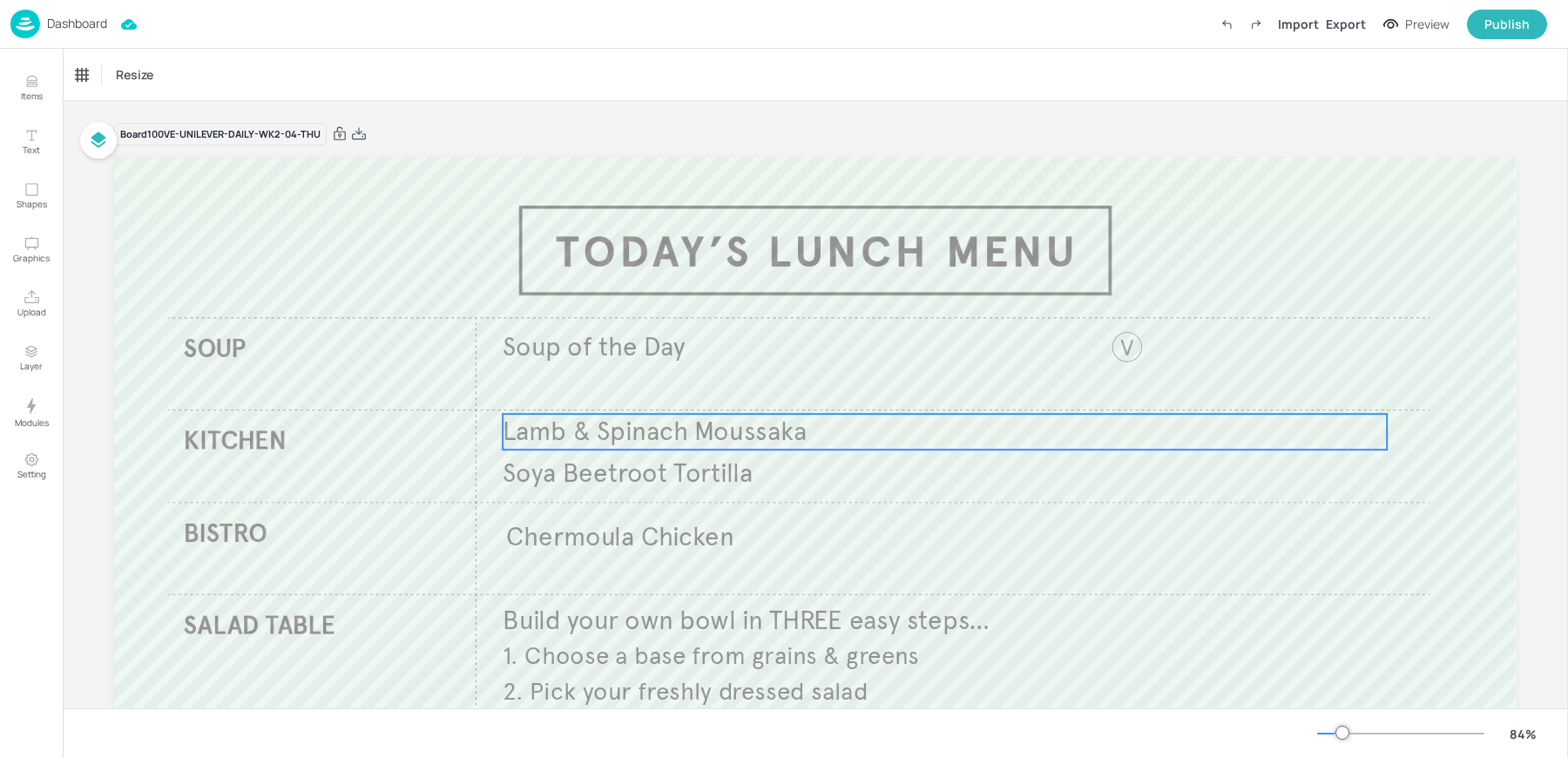
click at [616, 419] on span "Lamb & Spinach Moussaka" at bounding box center [655, 431] width 304 height 32
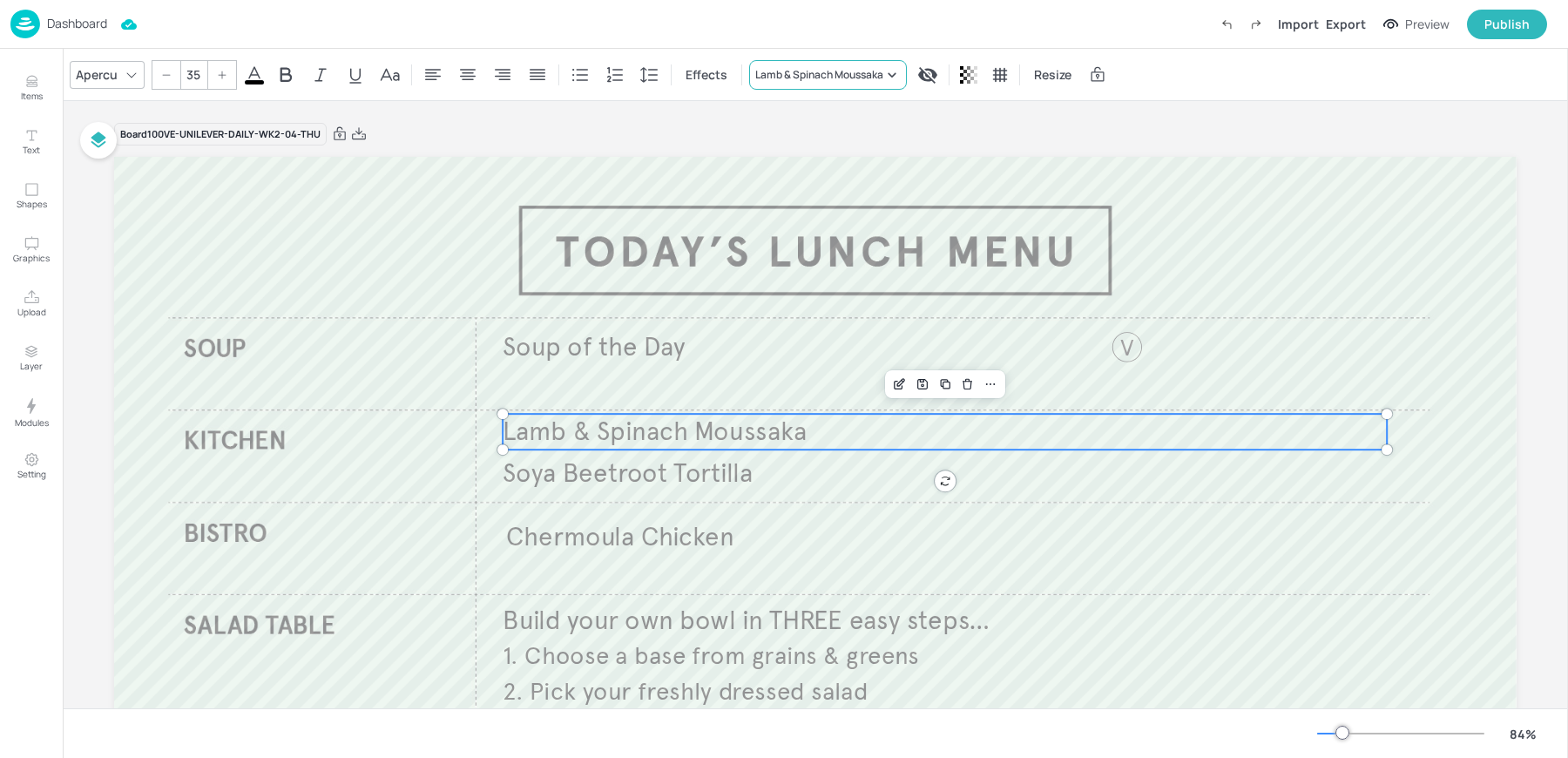
click at [821, 62] on div "Lamb & Spinach Moussaka" at bounding box center [828, 75] width 158 height 30
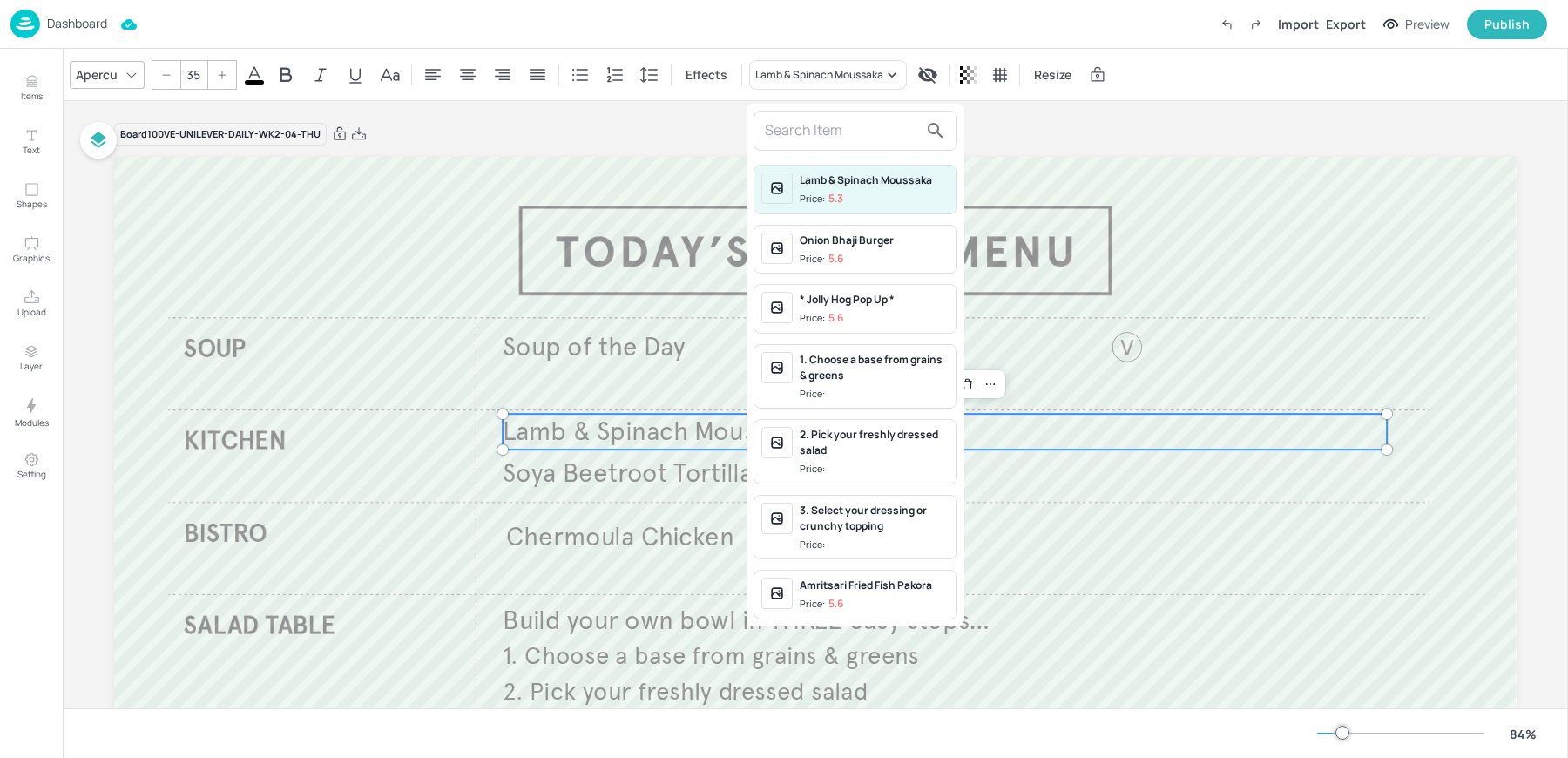
click at [796, 128] on input "text" at bounding box center [842, 131] width 154 height 28
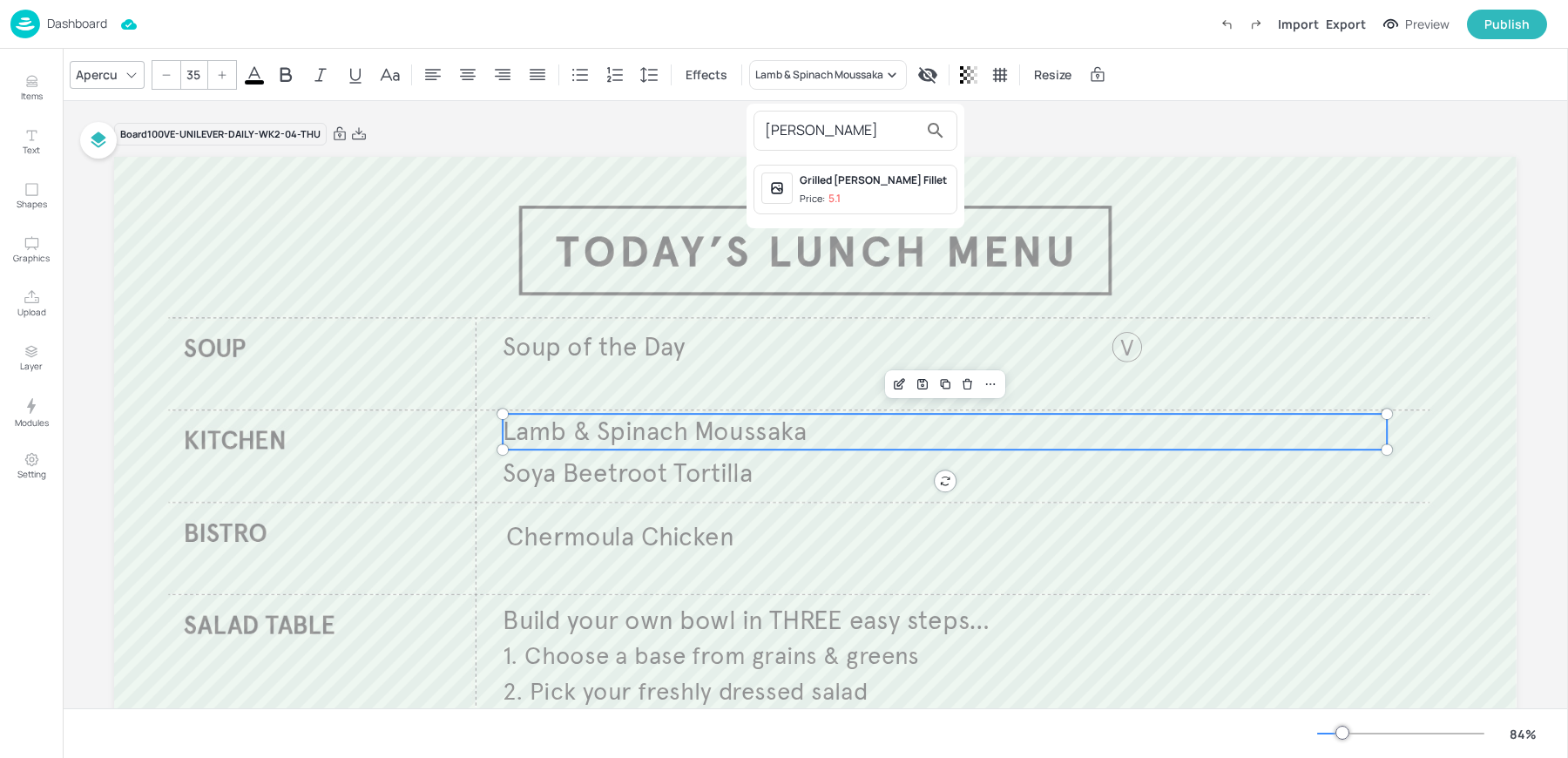
type input "[PERSON_NAME]"
click at [836, 184] on div "Grilled [PERSON_NAME] Fillet" at bounding box center [875, 181] width 150 height 16
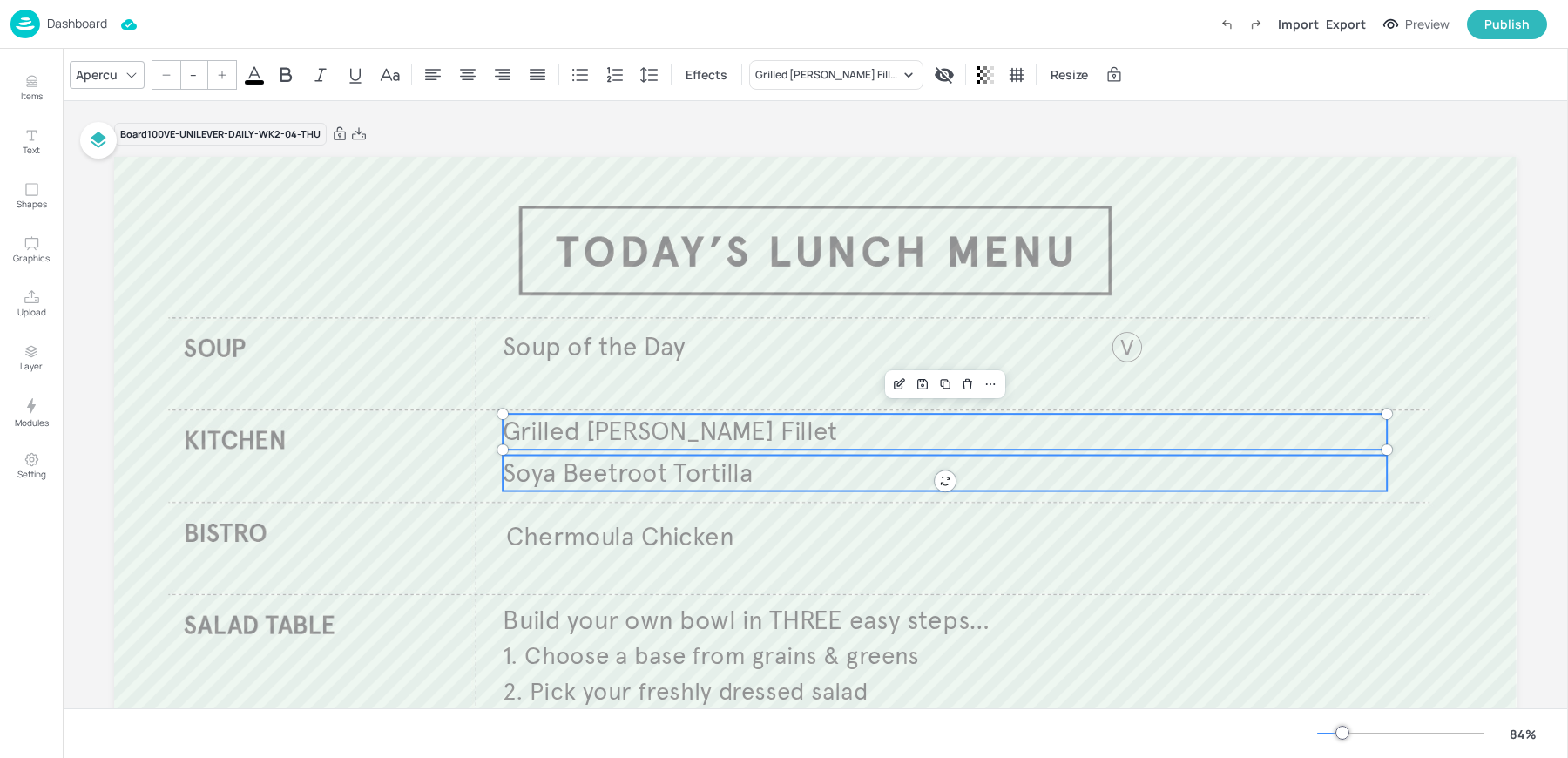
type input "35"
click at [650, 485] on span "Soya Beetroot Tortilla" at bounding box center [628, 472] width 250 height 32
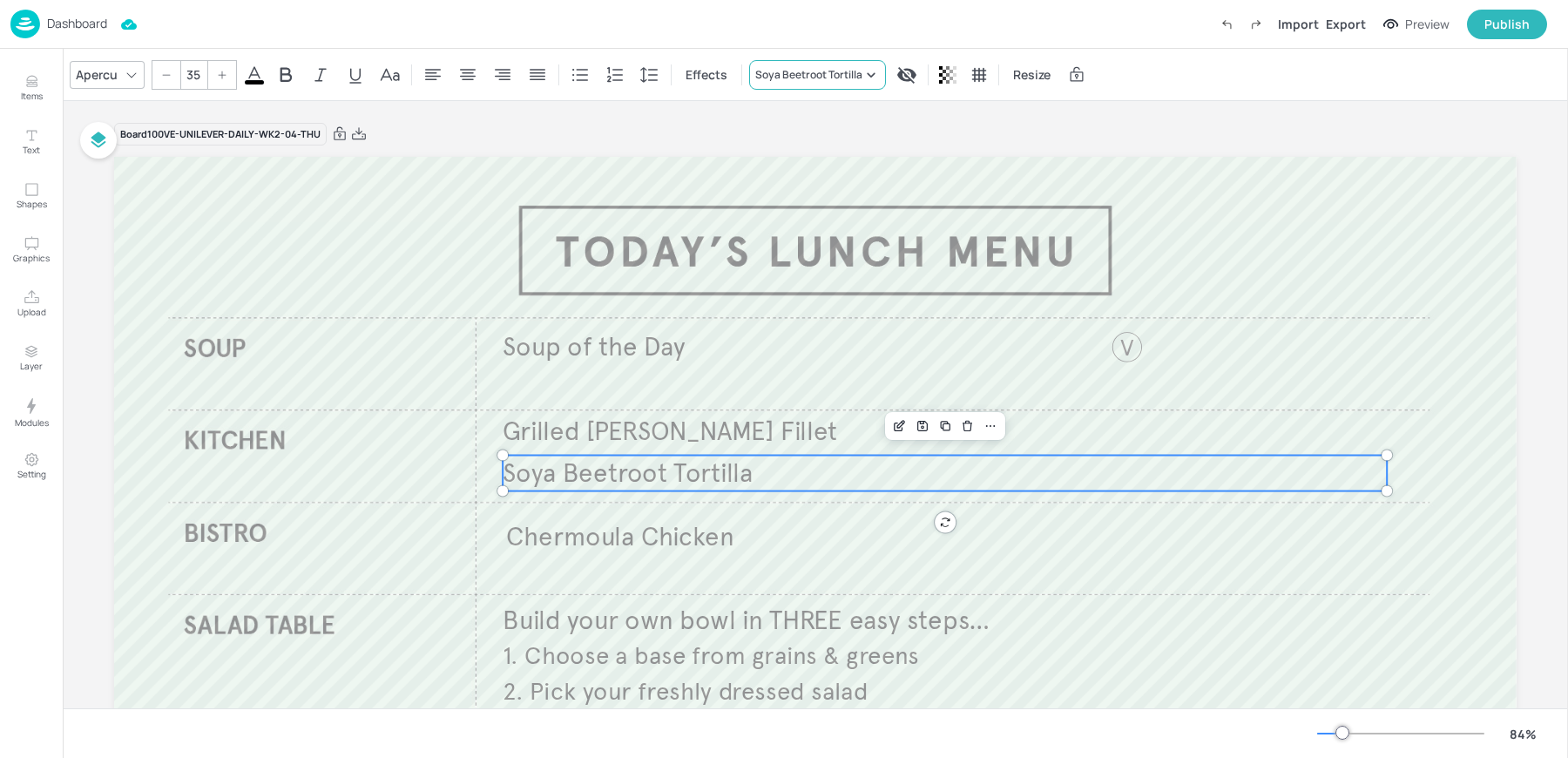
click at [784, 72] on div "Soya Beetroot Tortilla" at bounding box center [808, 75] width 107 height 16
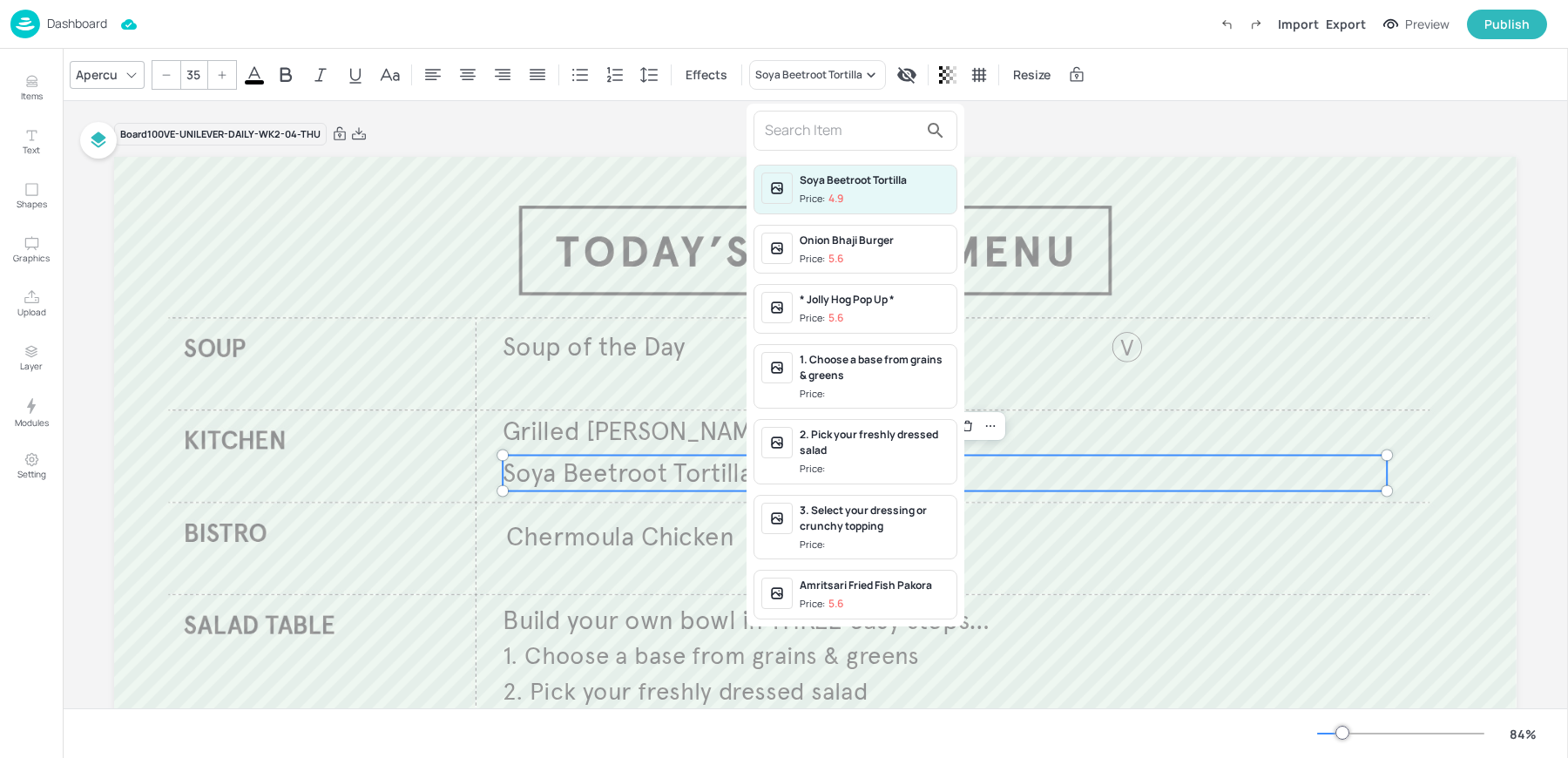
click at [808, 132] on input "text" at bounding box center [842, 131] width 154 height 28
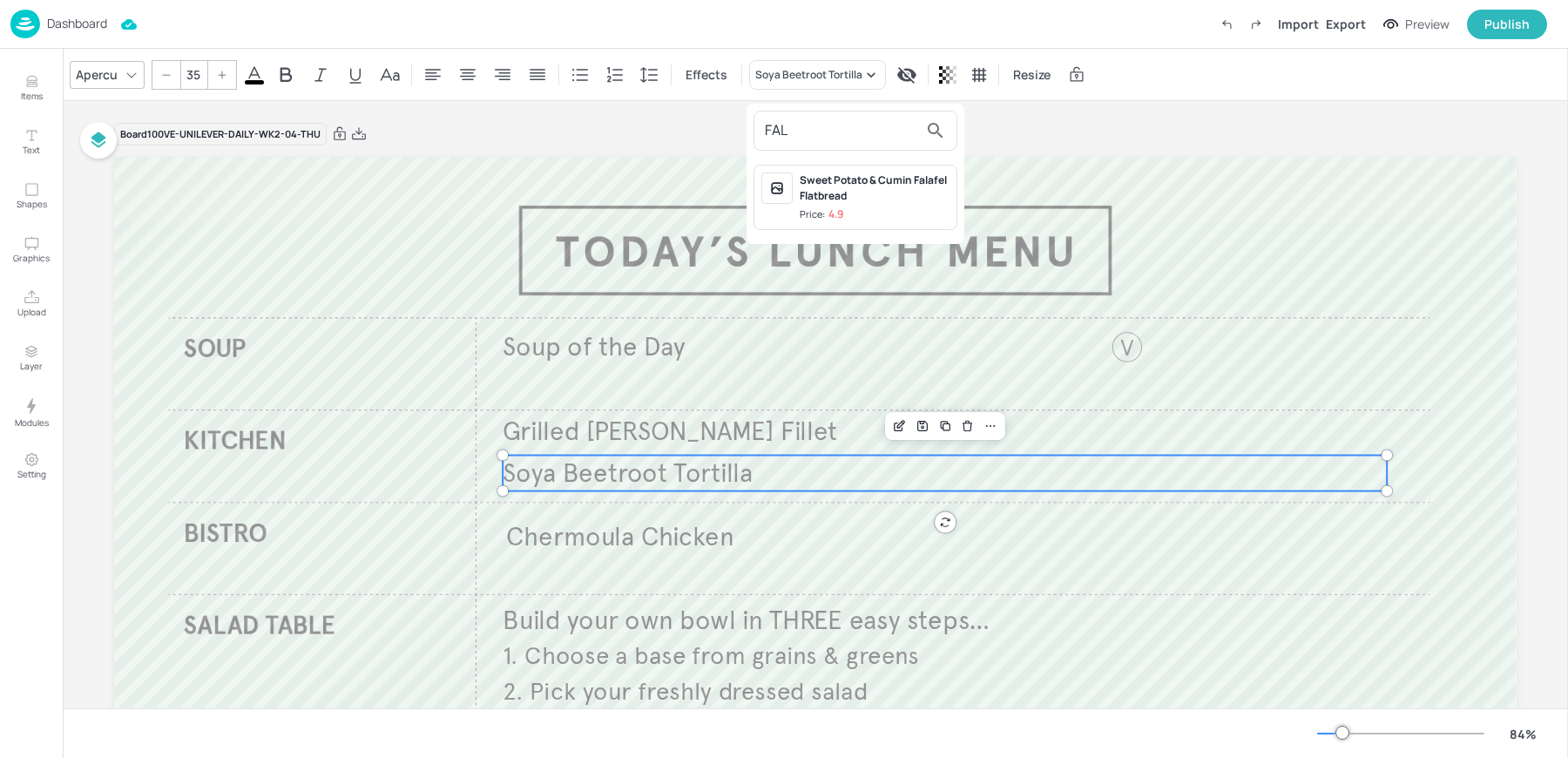
type input "FAL"
click at [873, 210] on span "Price: 4.9" at bounding box center [875, 214] width 150 height 15
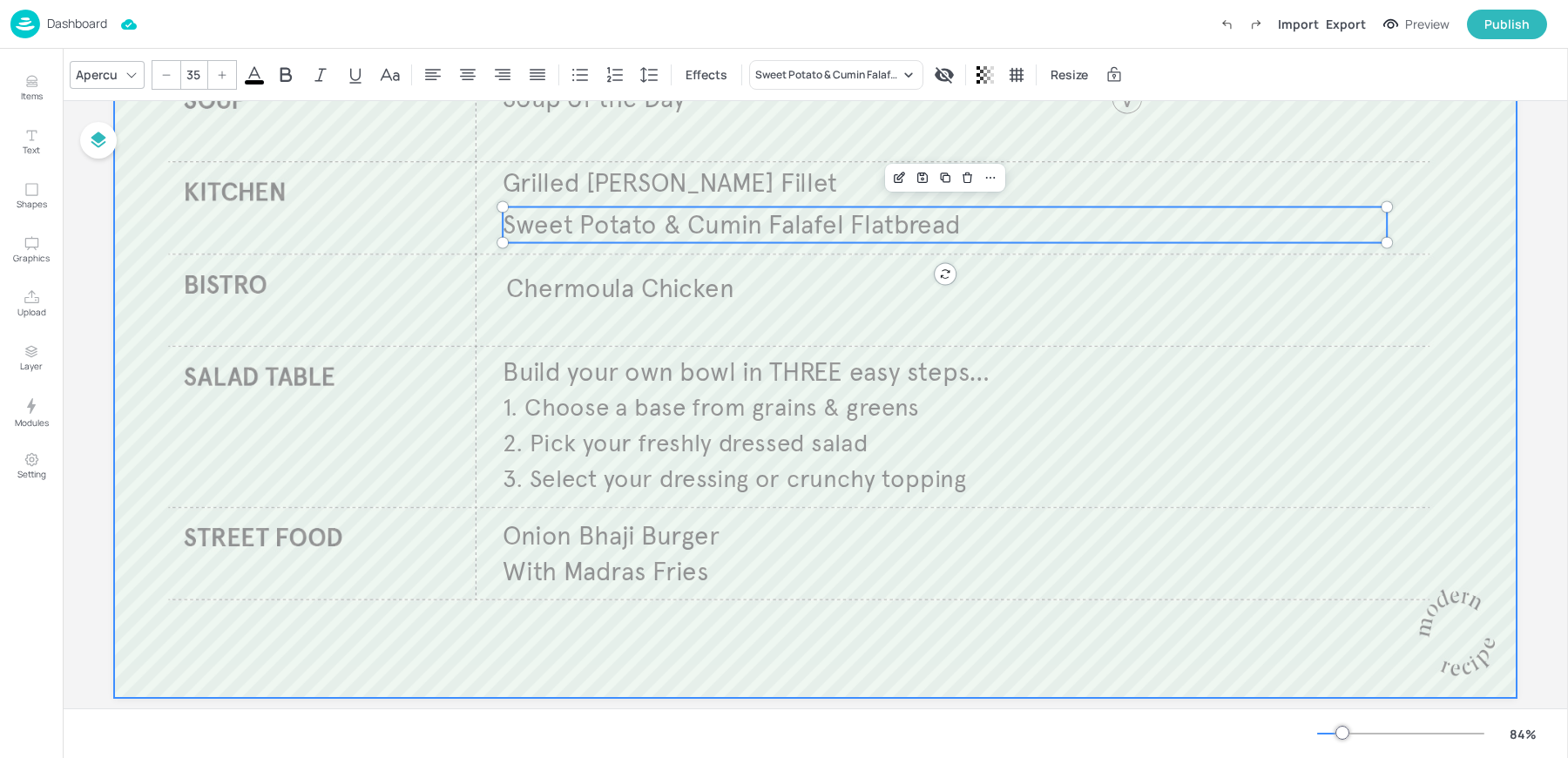
scroll to position [255, 0]
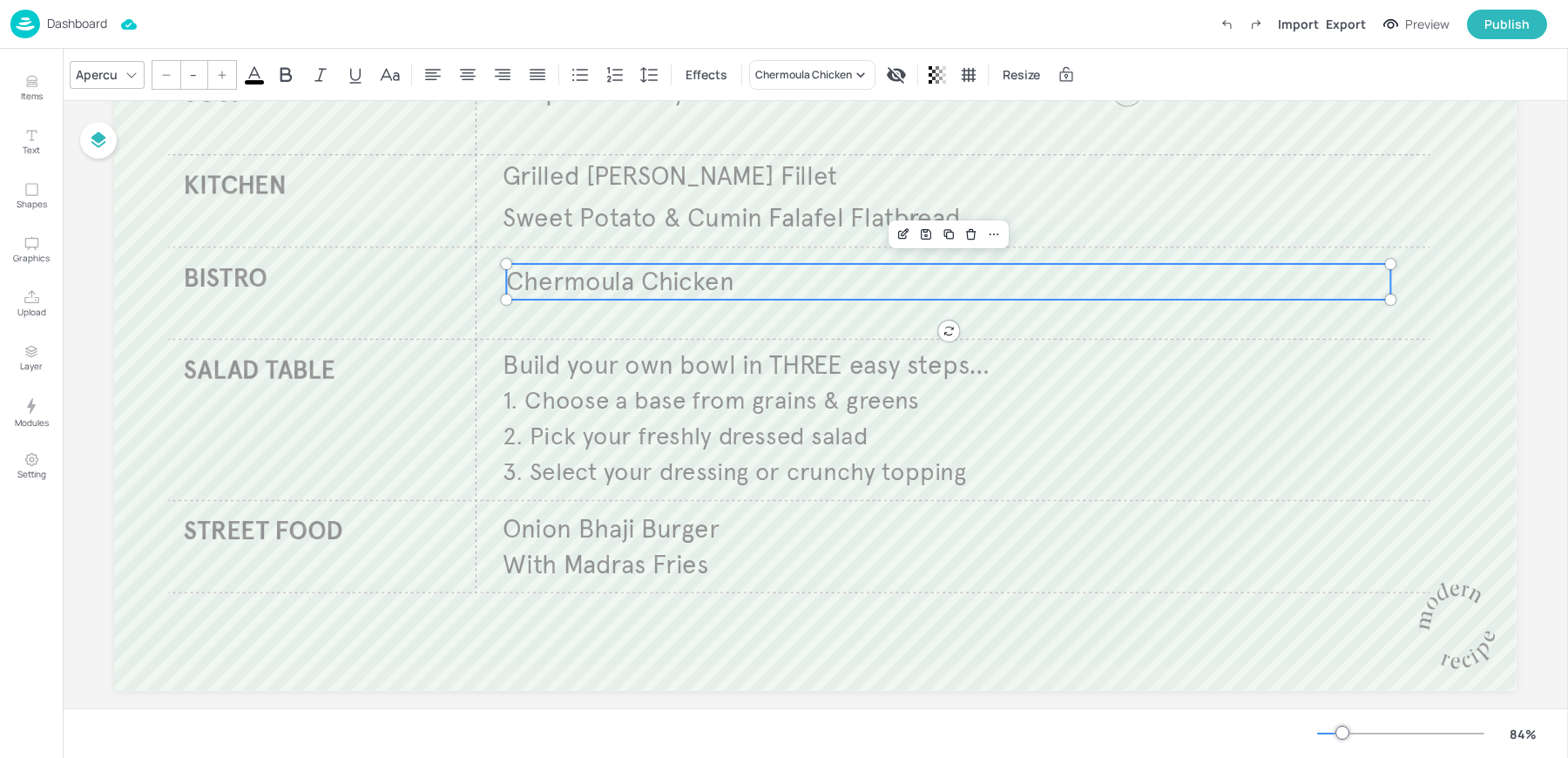
type input "35"
click at [610, 282] on span "Chermoula Chicken" at bounding box center [620, 281] width 228 height 32
click at [762, 61] on div "Chermoula Chicken" at bounding box center [812, 75] width 127 height 30
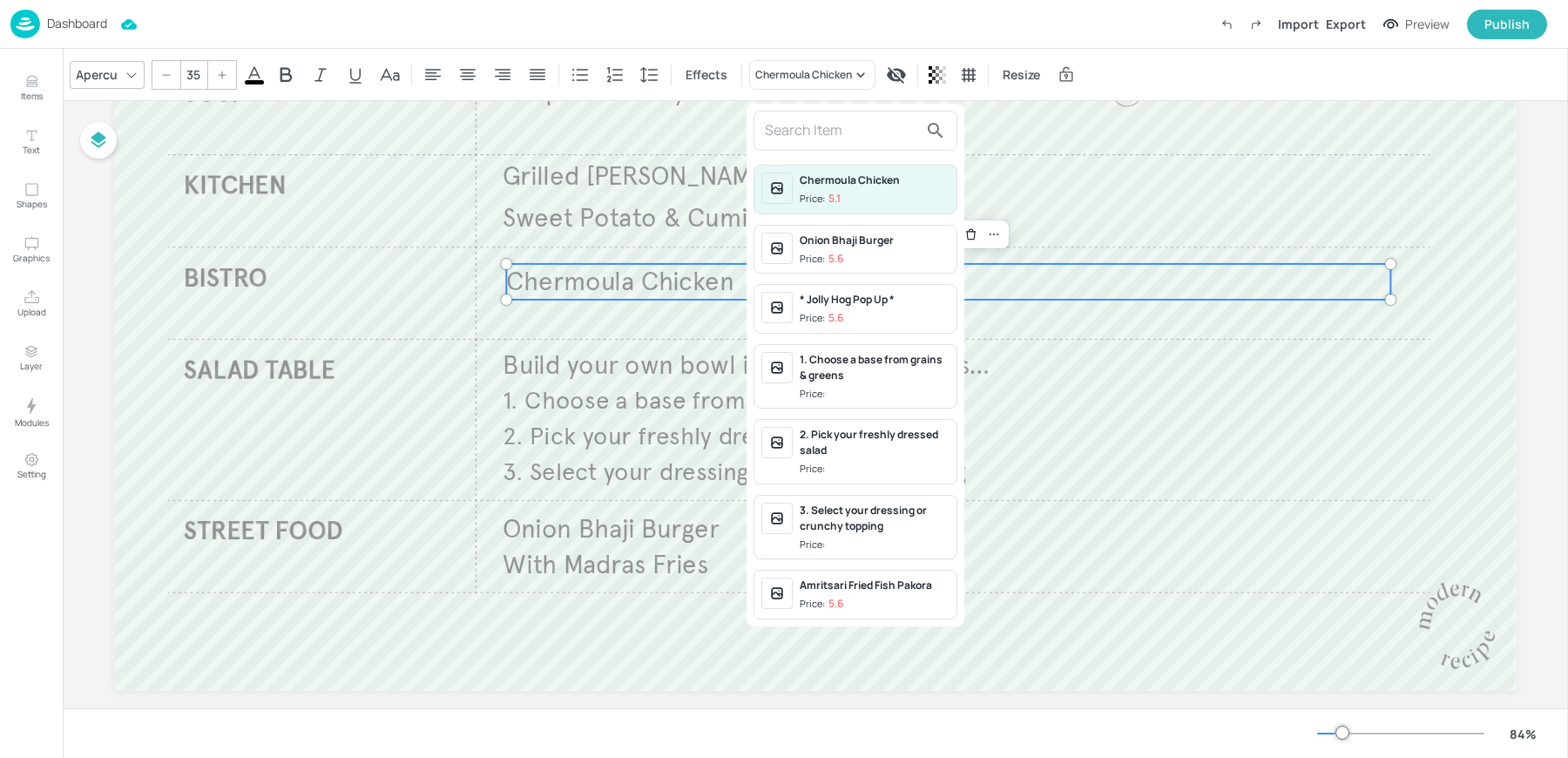
click at [830, 123] on input "text" at bounding box center [842, 131] width 154 height 28
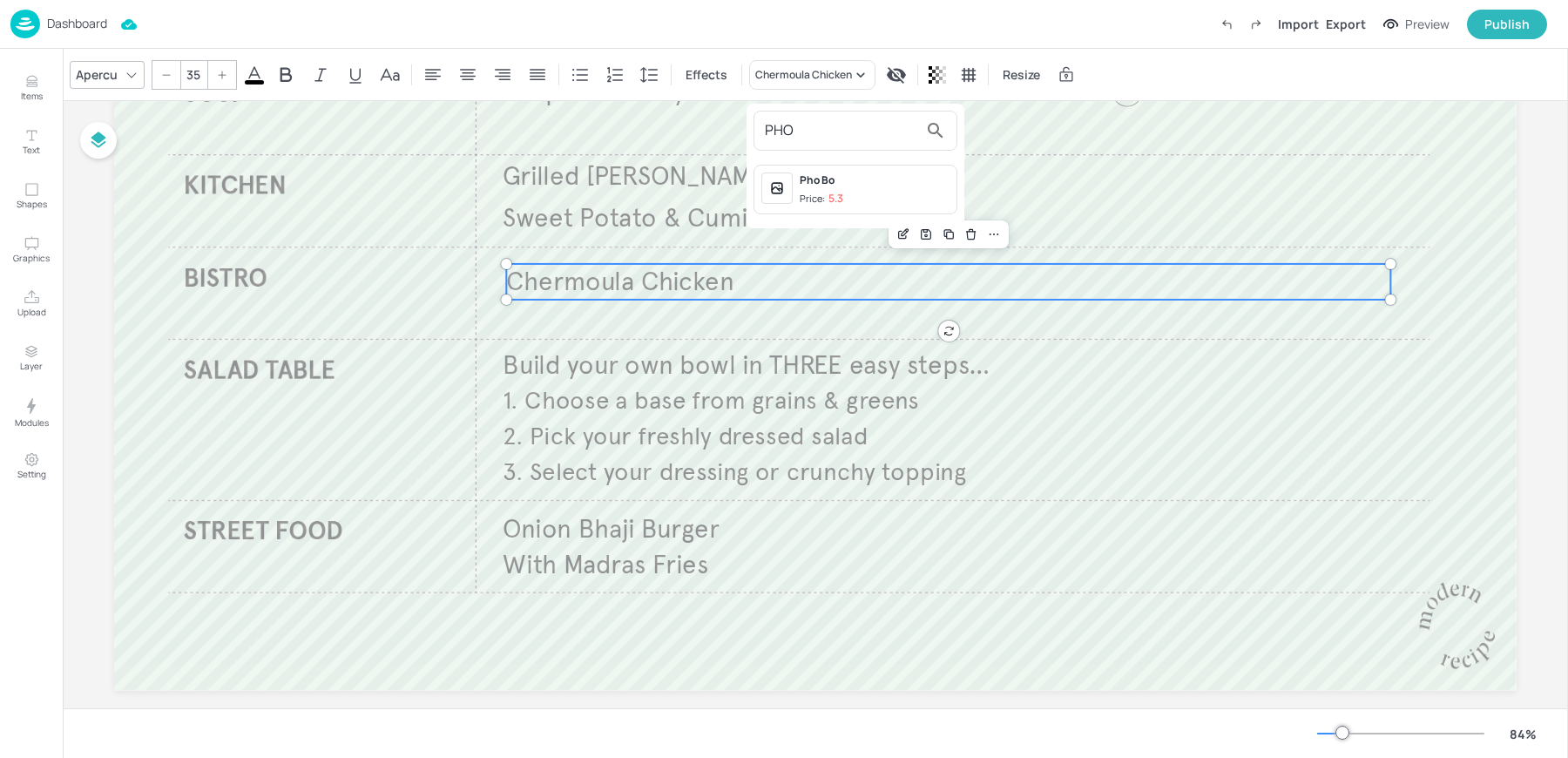
type input "PHO"
click at [862, 179] on div "Pho Bo" at bounding box center [875, 181] width 150 height 16
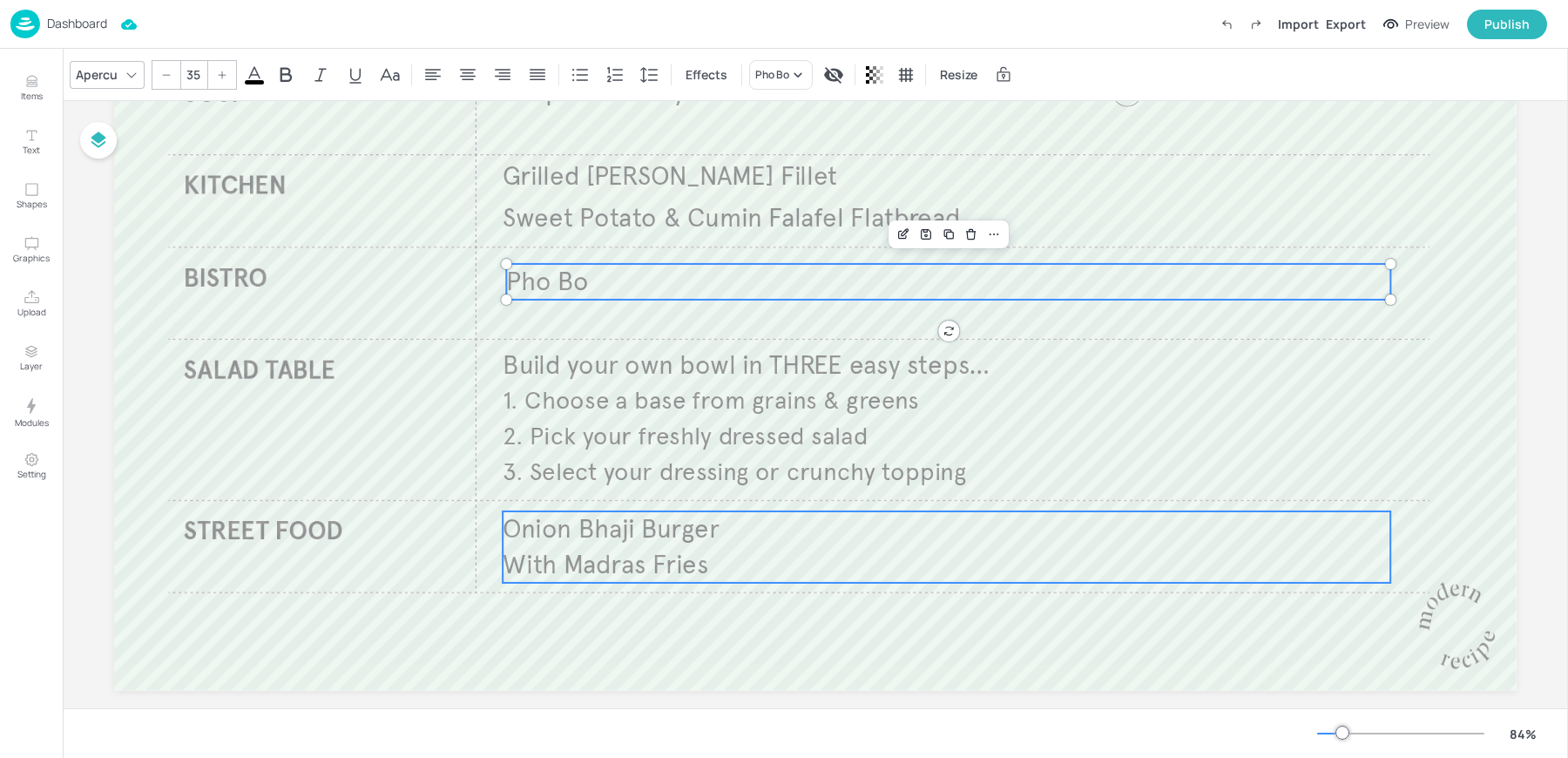
click at [610, 560] on span "With Madras Fries" at bounding box center [605, 565] width 205 height 32
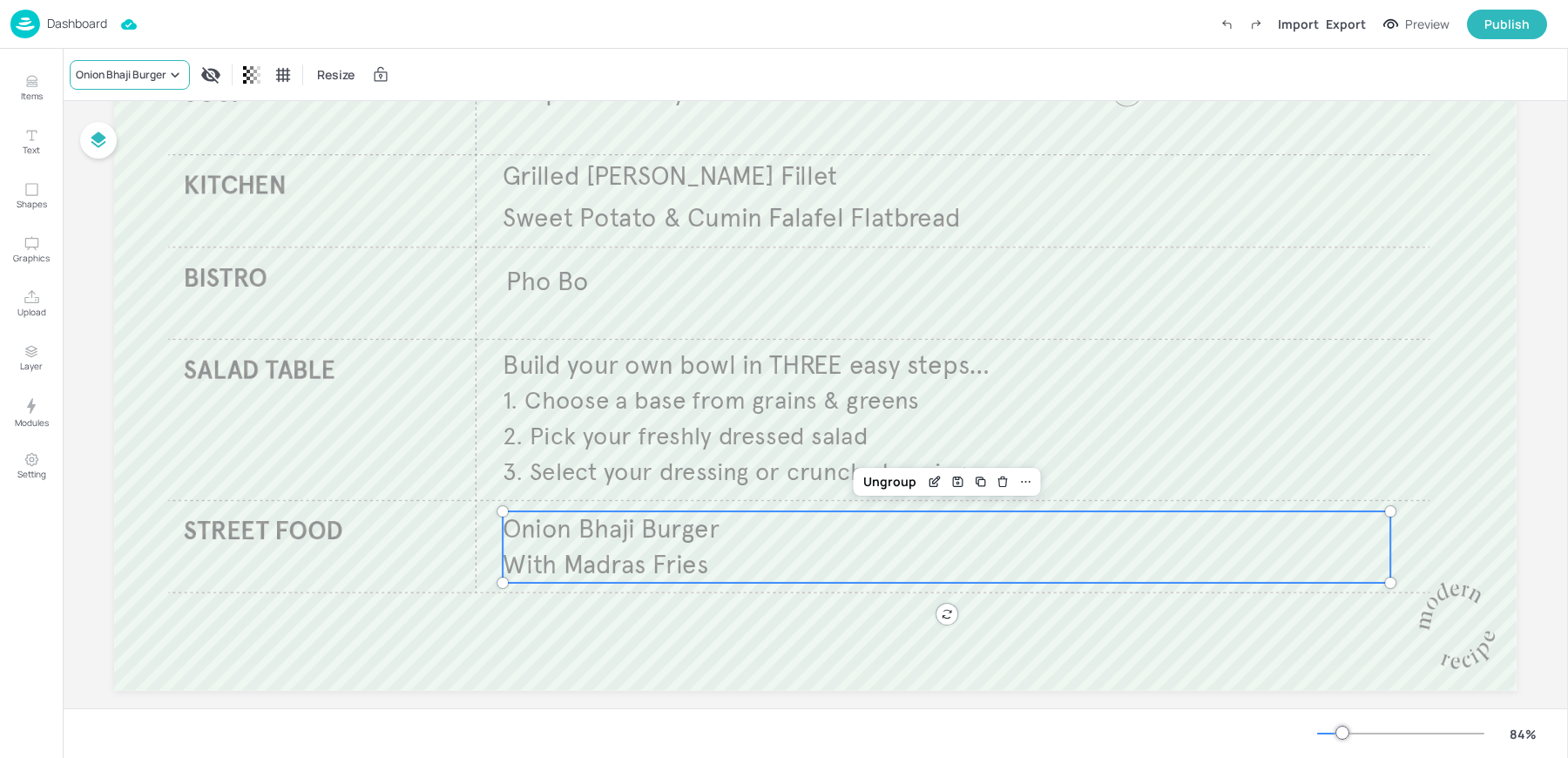
click at [100, 82] on div "Onion Bhaji Burger" at bounding box center [121, 75] width 91 height 16
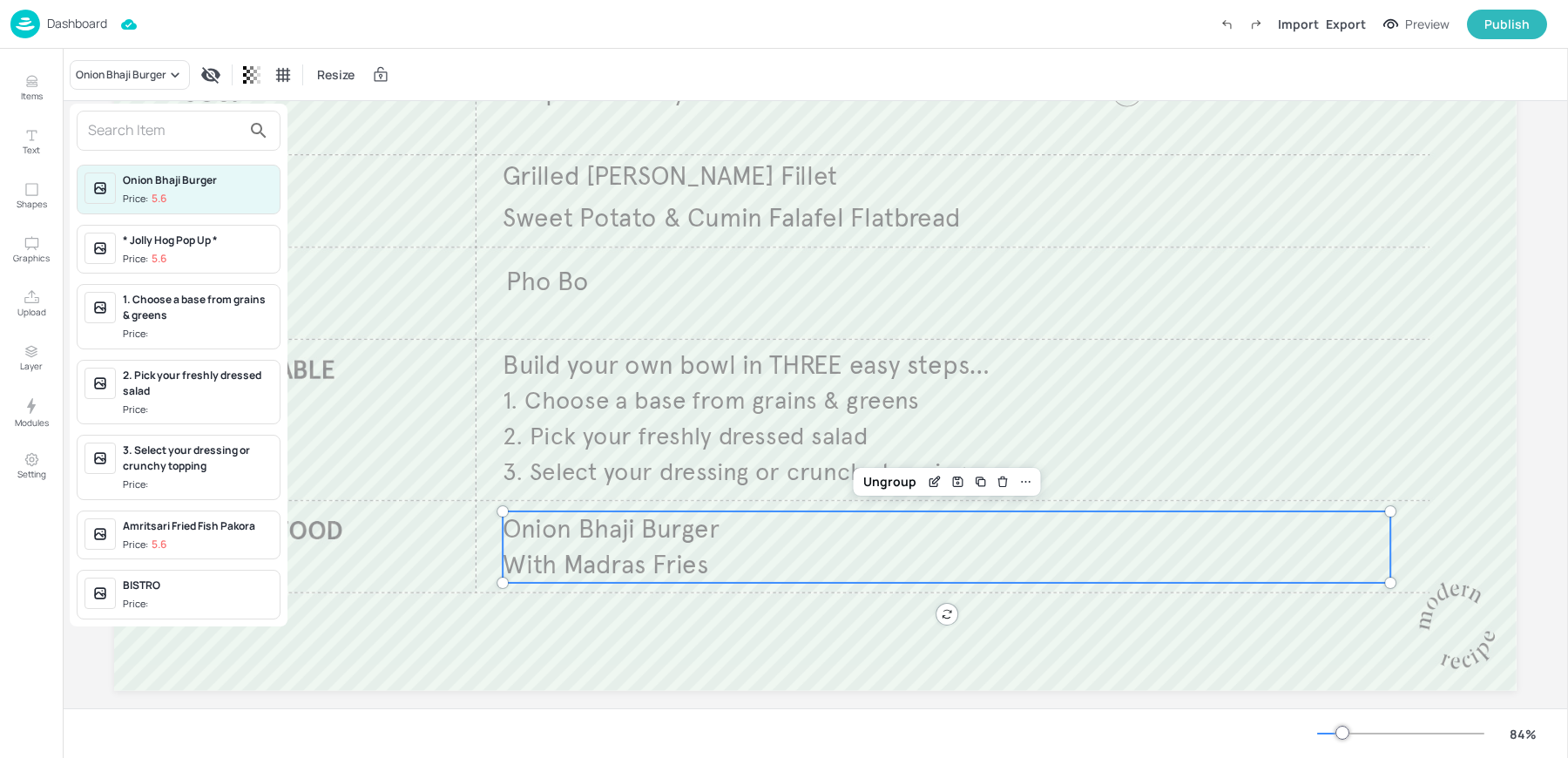
click at [144, 143] on input "text" at bounding box center [165, 131] width 154 height 28
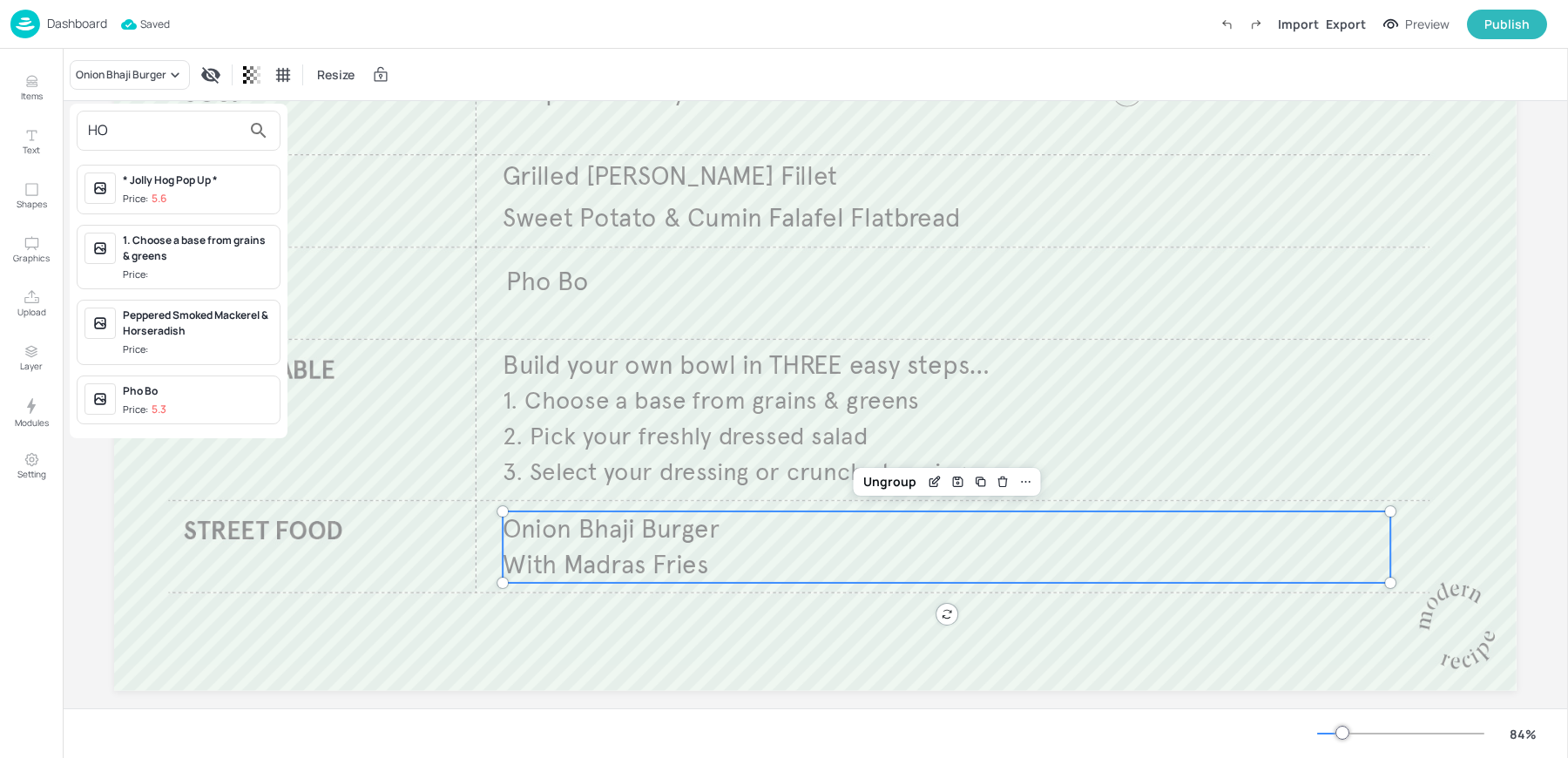
type input "H"
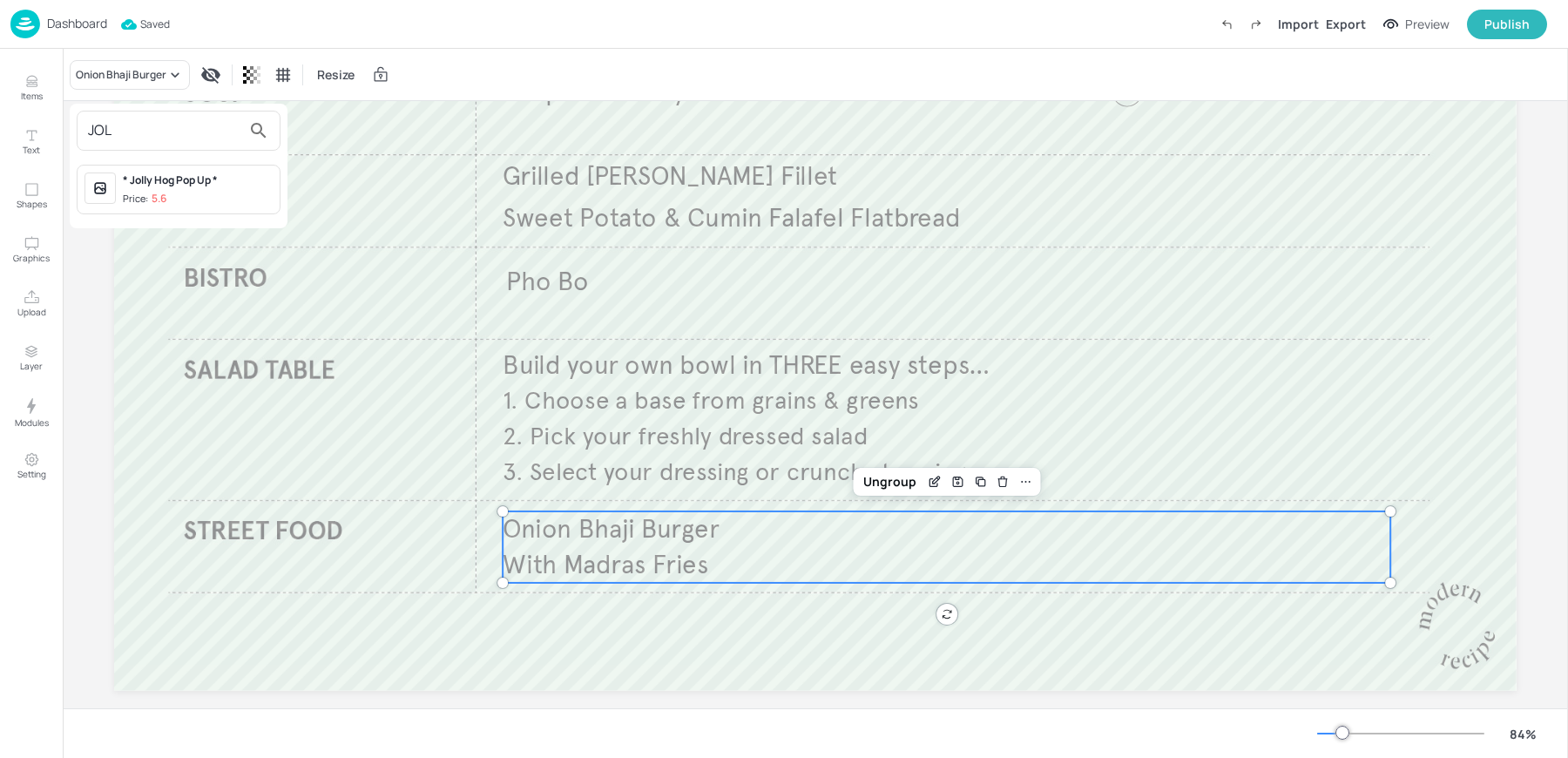
type input "JOL"
click at [182, 198] on span "Price: 5.6" at bounding box center [198, 199] width 150 height 15
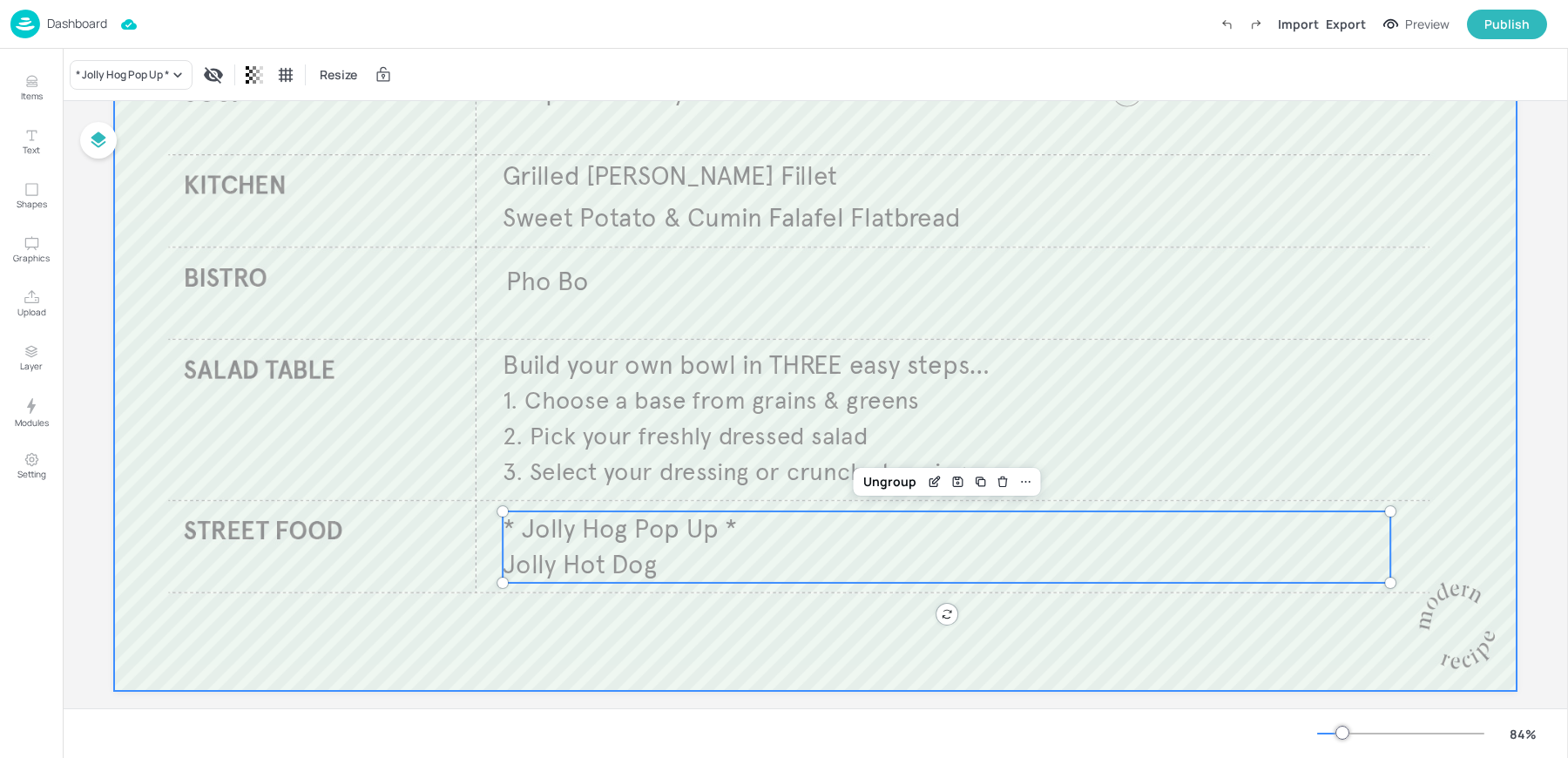
click at [729, 629] on div at bounding box center [815, 296] width 1402 height 789
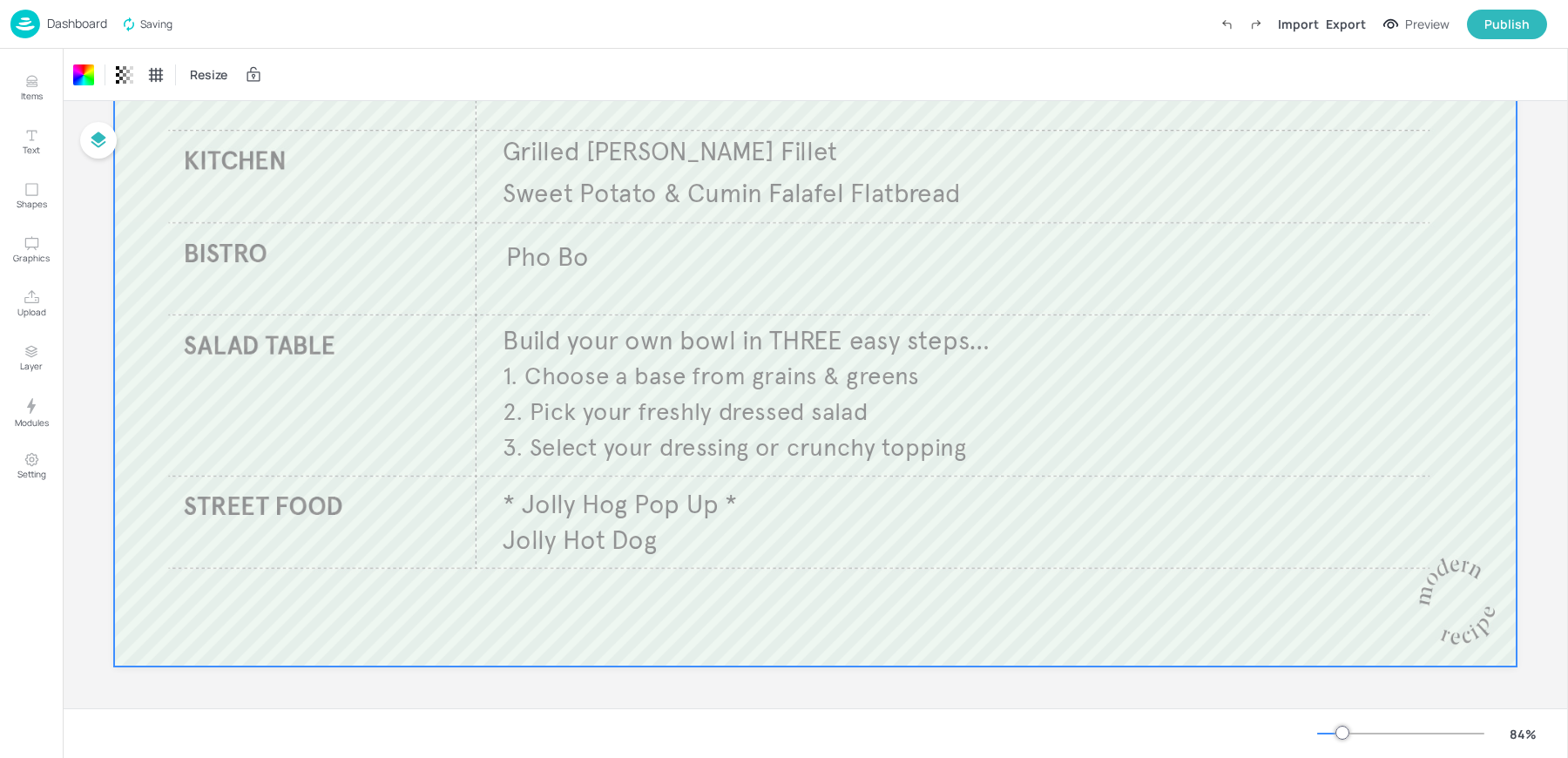
scroll to position [0, 0]
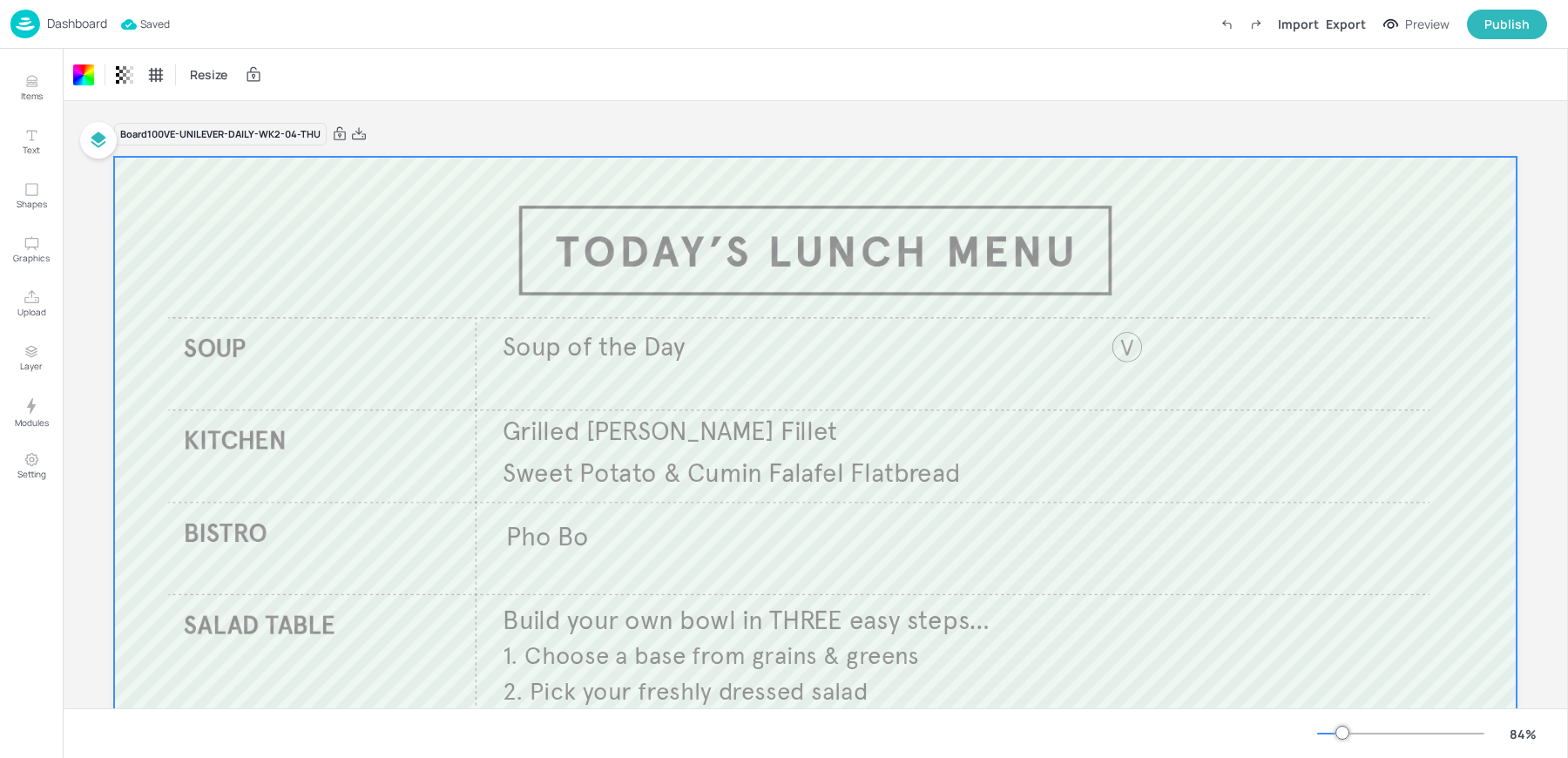
click at [56, 38] on div "Dashboard Saved Import Export Preview Publish" at bounding box center [779, 24] width 1537 height 48
click at [28, 17] on img at bounding box center [25, 24] width 30 height 29
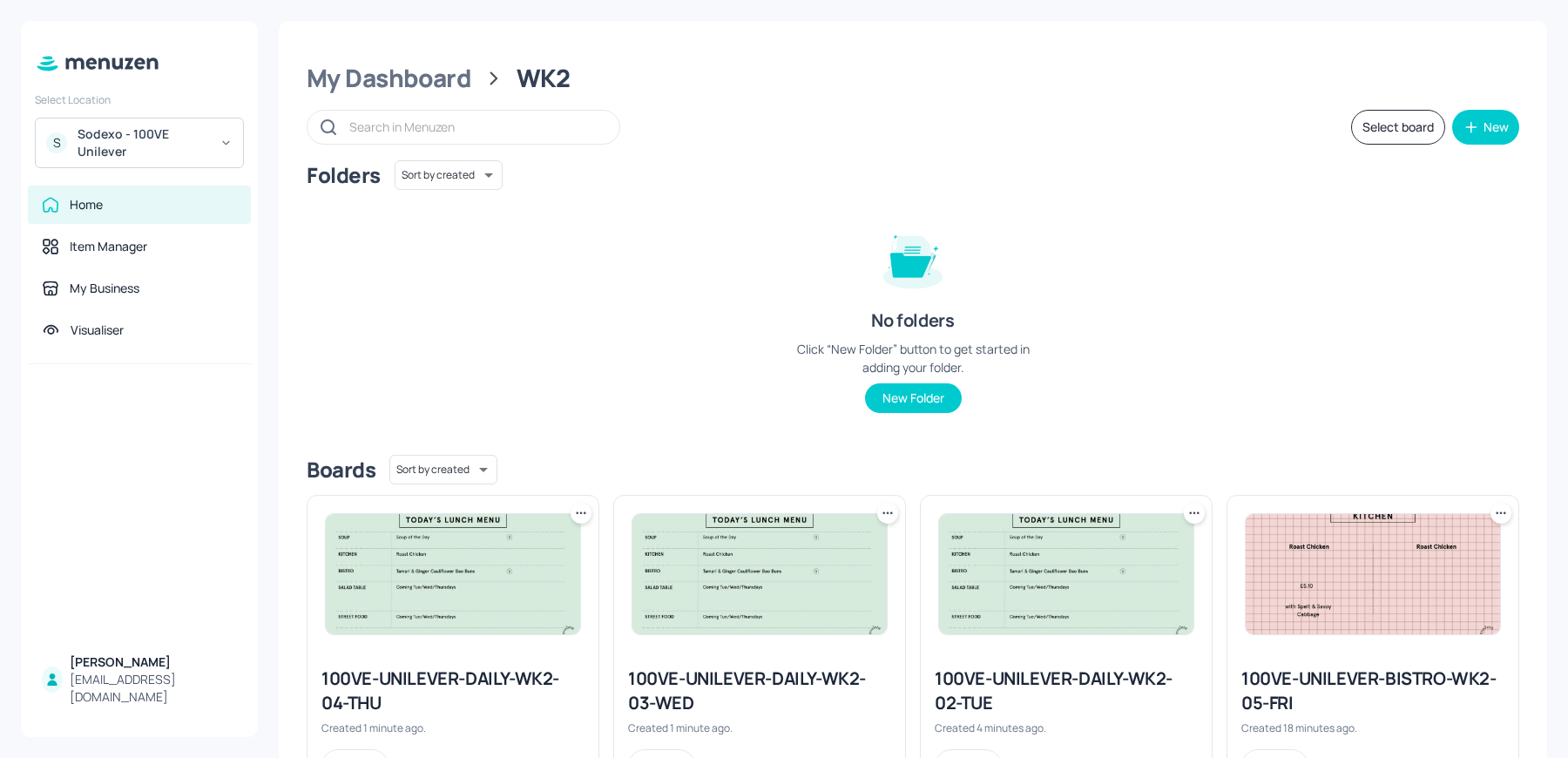
click at [422, 596] on img at bounding box center [452, 575] width 254 height 121
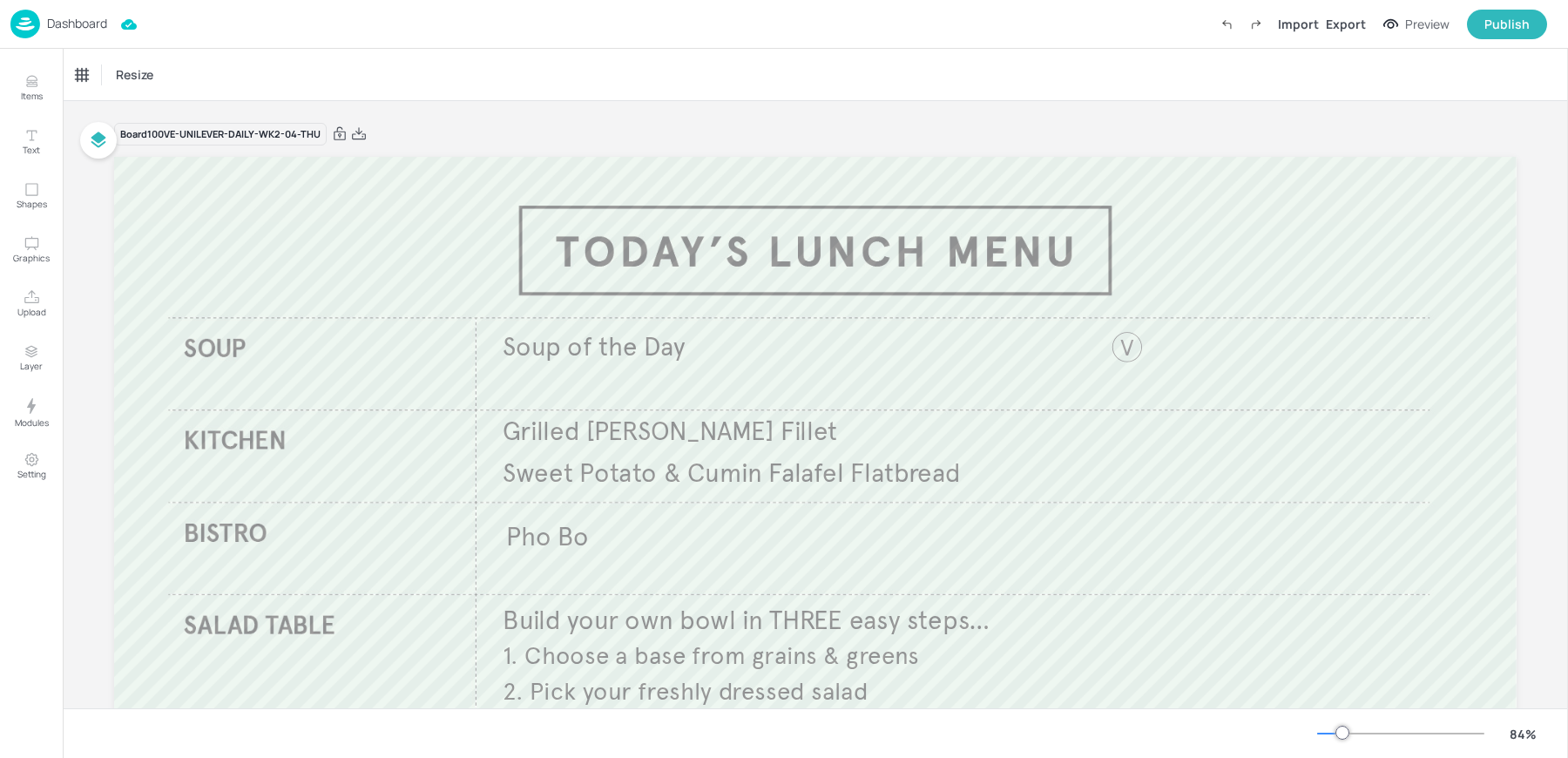
click at [70, 19] on p "Dashboard" at bounding box center [77, 24] width 60 height 12
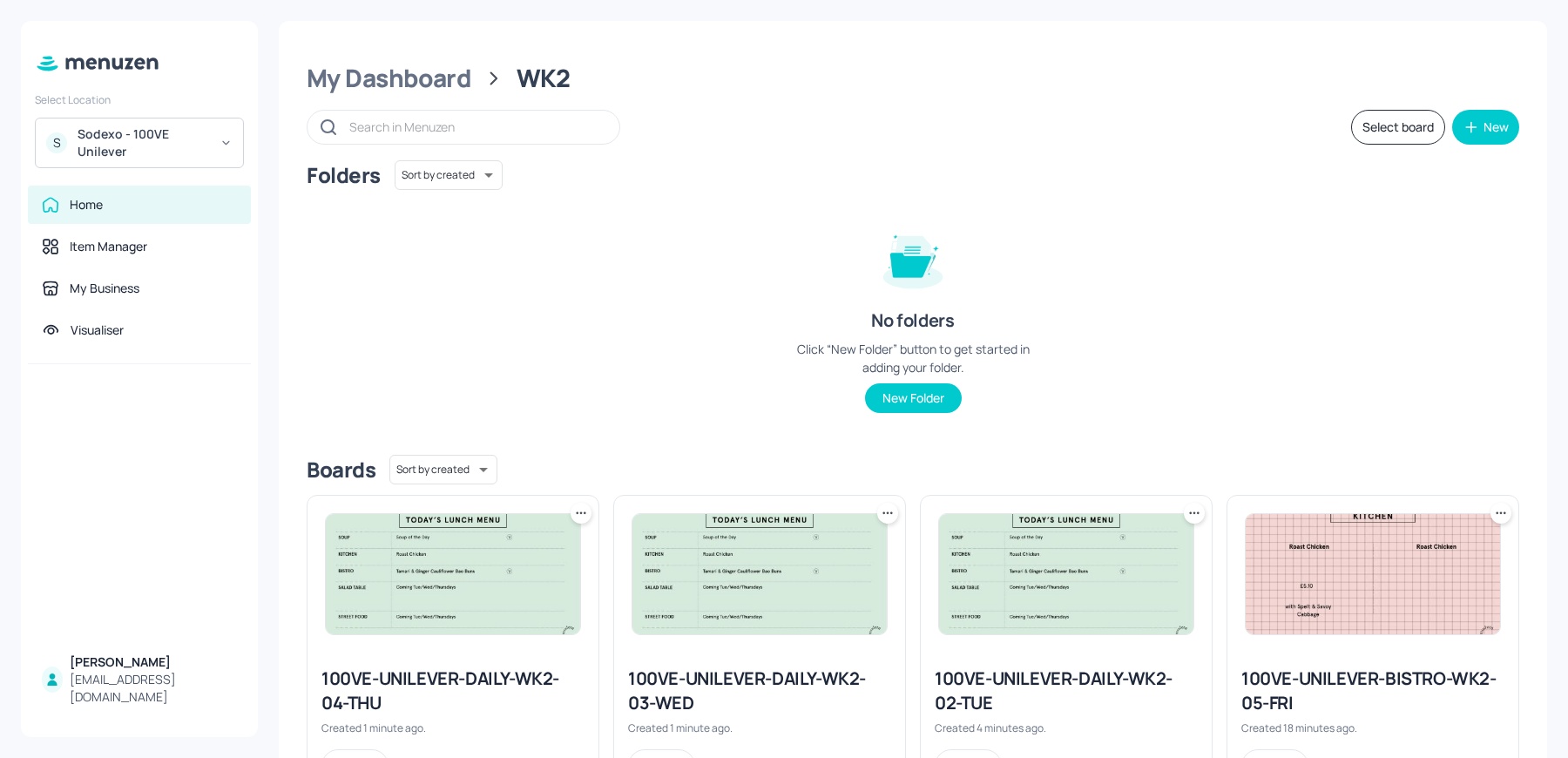
click at [586, 506] on icon at bounding box center [581, 513] width 17 height 17
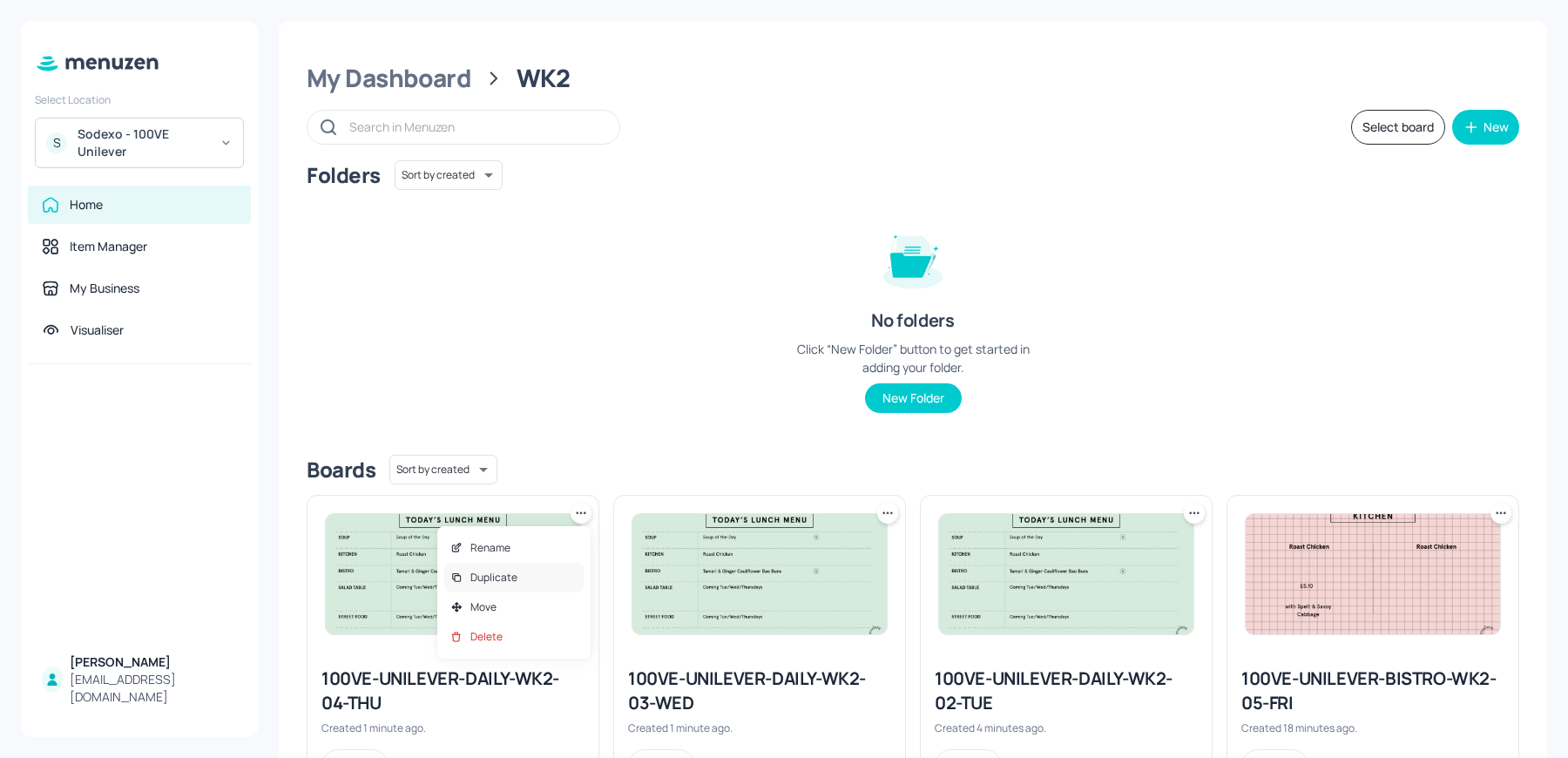
click at [515, 570] on p "Duplicate" at bounding box center [494, 578] width 47 height 16
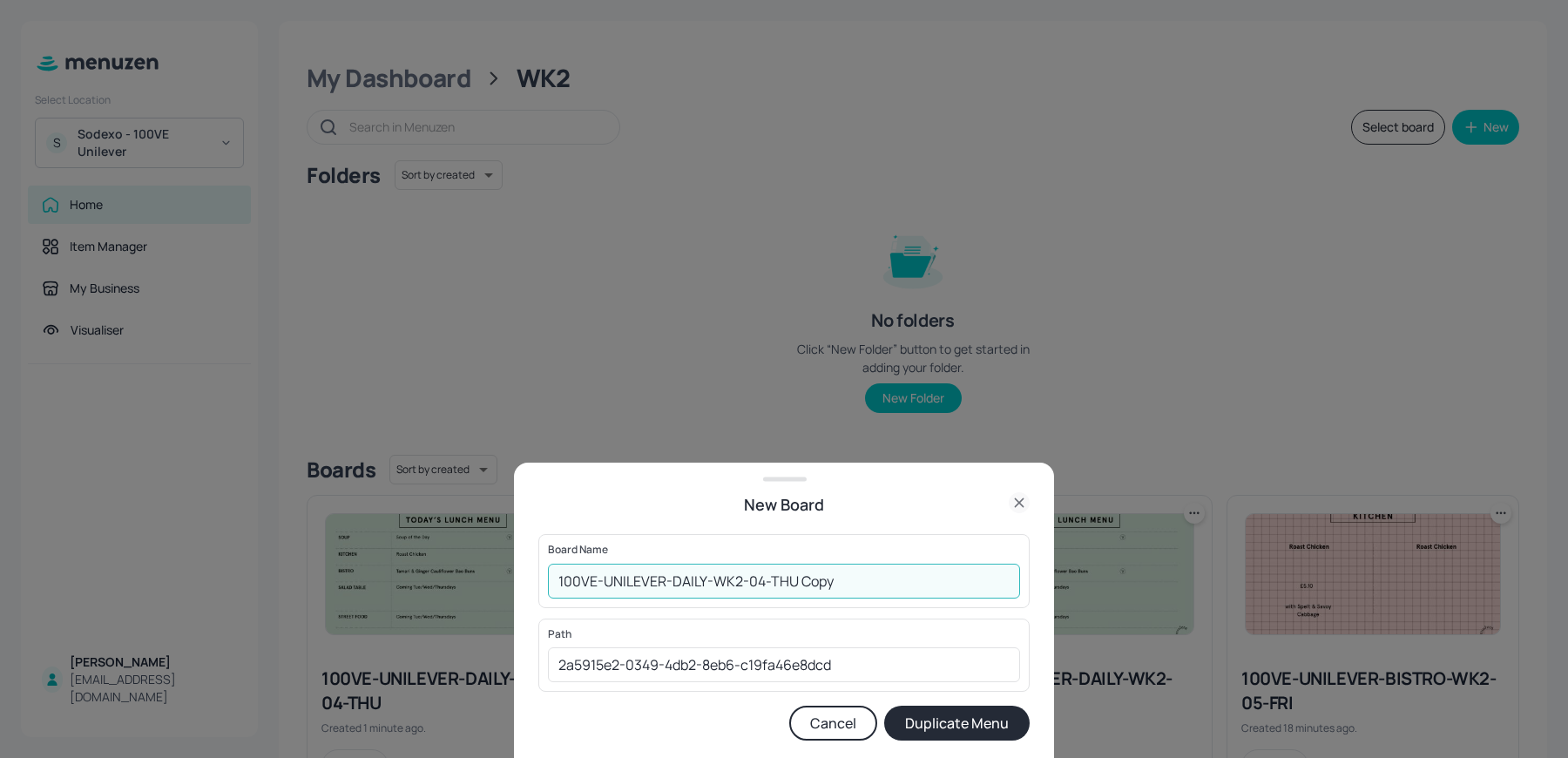
drag, startPoint x: 757, startPoint y: 578, endPoint x: 904, endPoint y: 584, distance: 147.1
click at [904, 584] on input "100VE-UNILEVER-DAILY-WK2-04-THU Copy" at bounding box center [784, 582] width 472 height 35
type input "100VE-UNILEVER-DAILY-WK2-05-FRI"
click at [884, 706] on button "Duplicate Menu" at bounding box center [957, 723] width 146 height 35
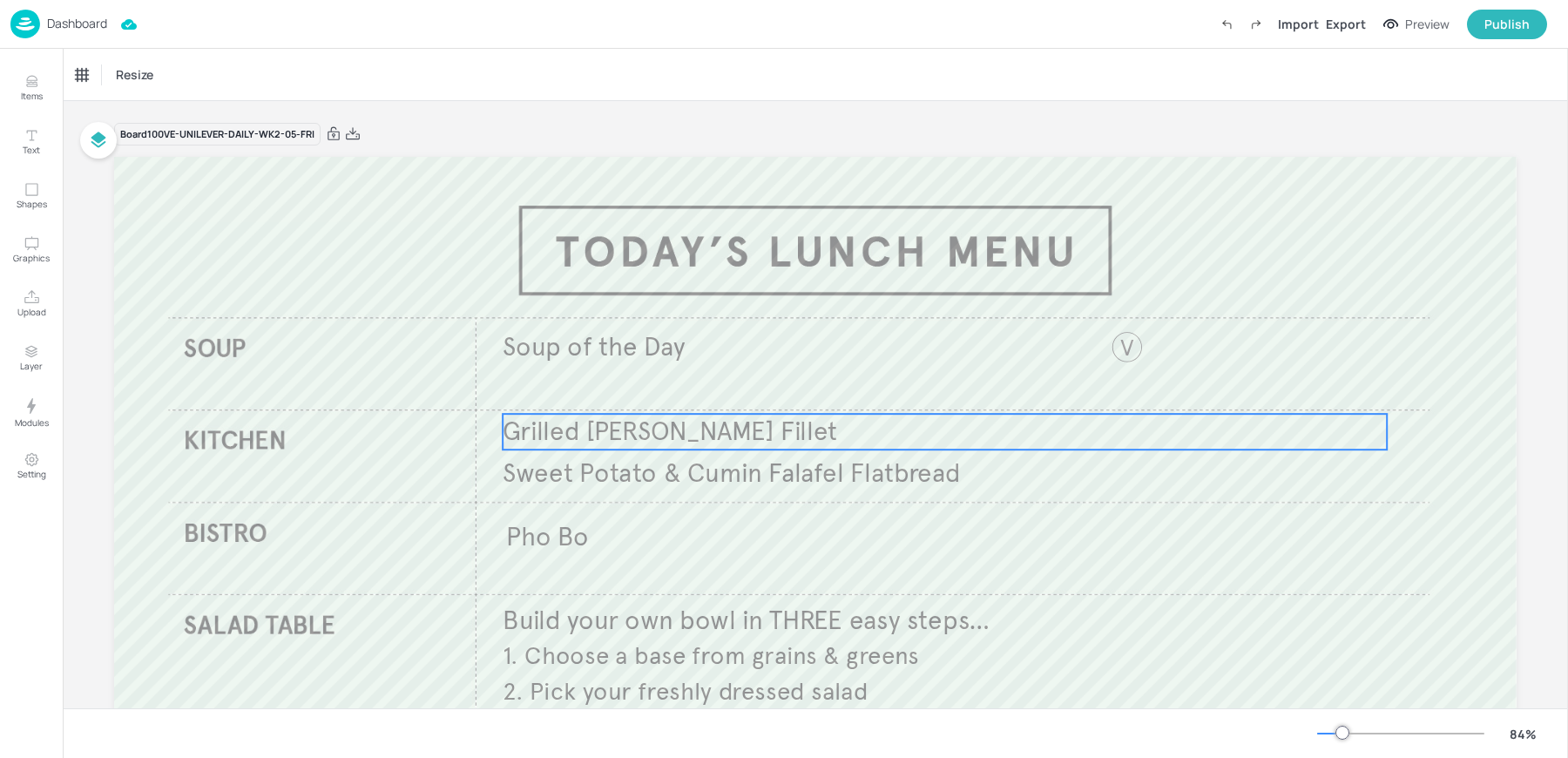
click at [614, 435] on span "Grilled [PERSON_NAME] Fillet" at bounding box center [670, 431] width 334 height 32
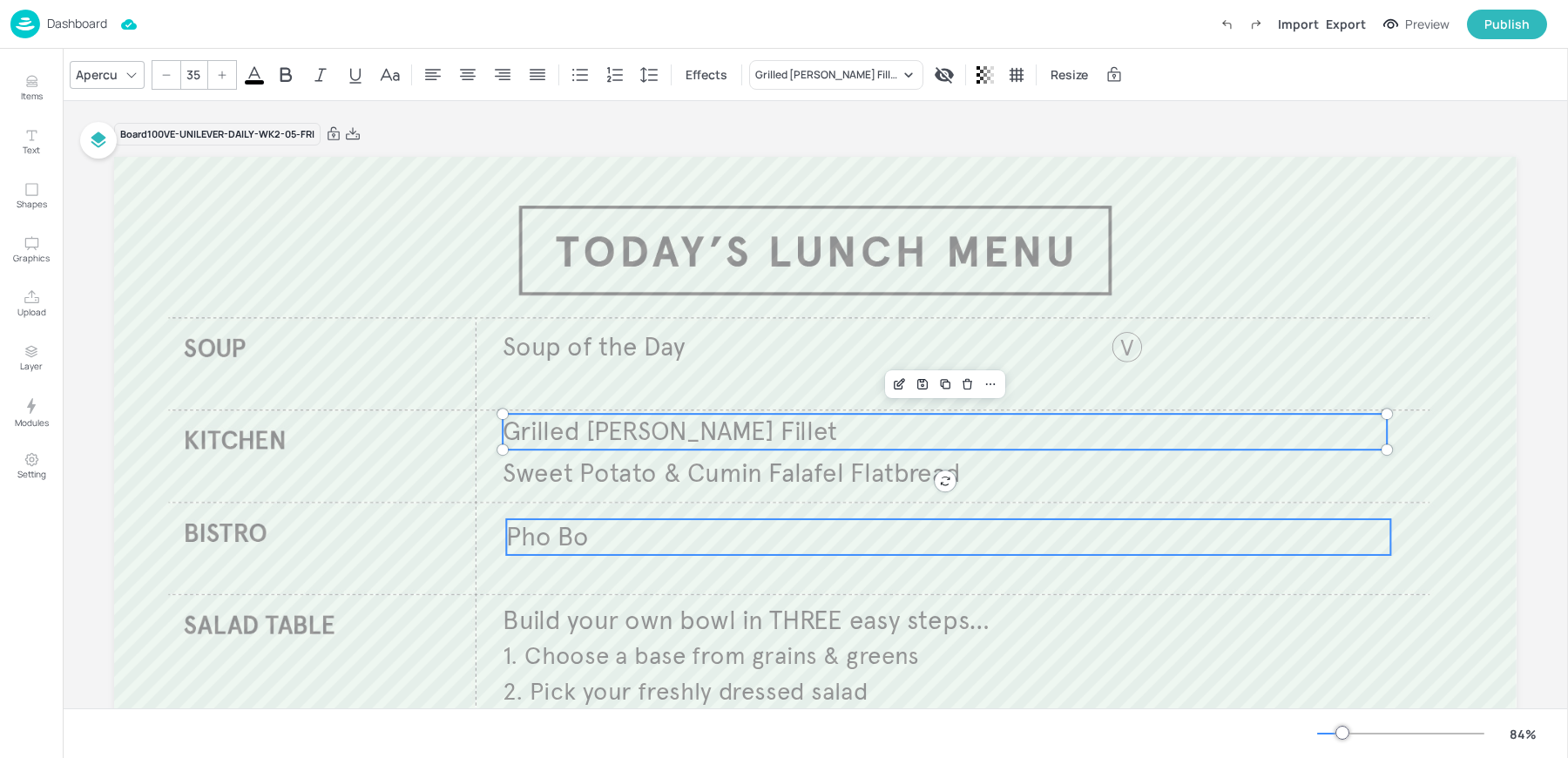
type input "35"
click at [598, 536] on p "Pho Bo" at bounding box center [948, 537] width 884 height 36
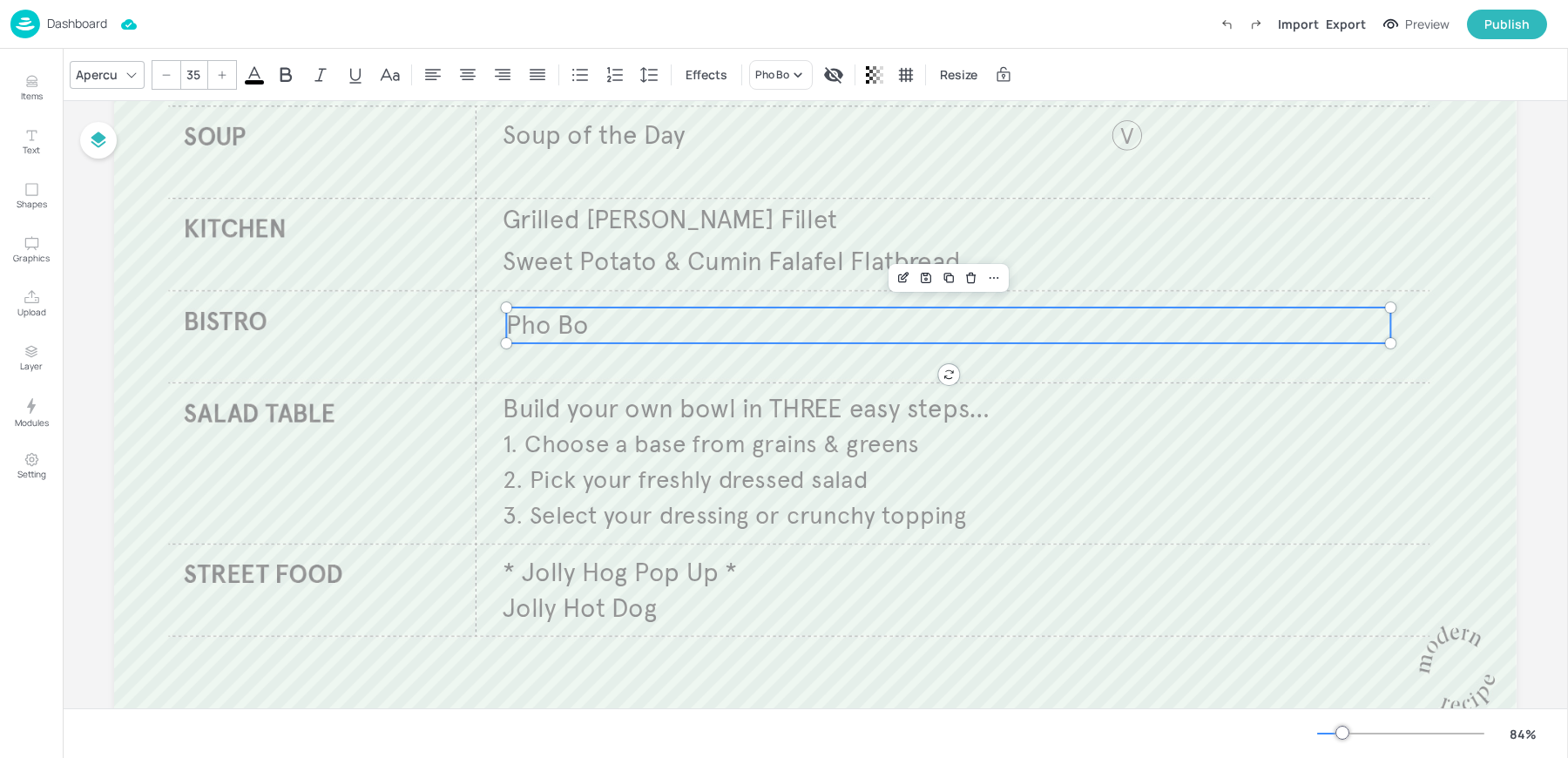
scroll to position [251, 0]
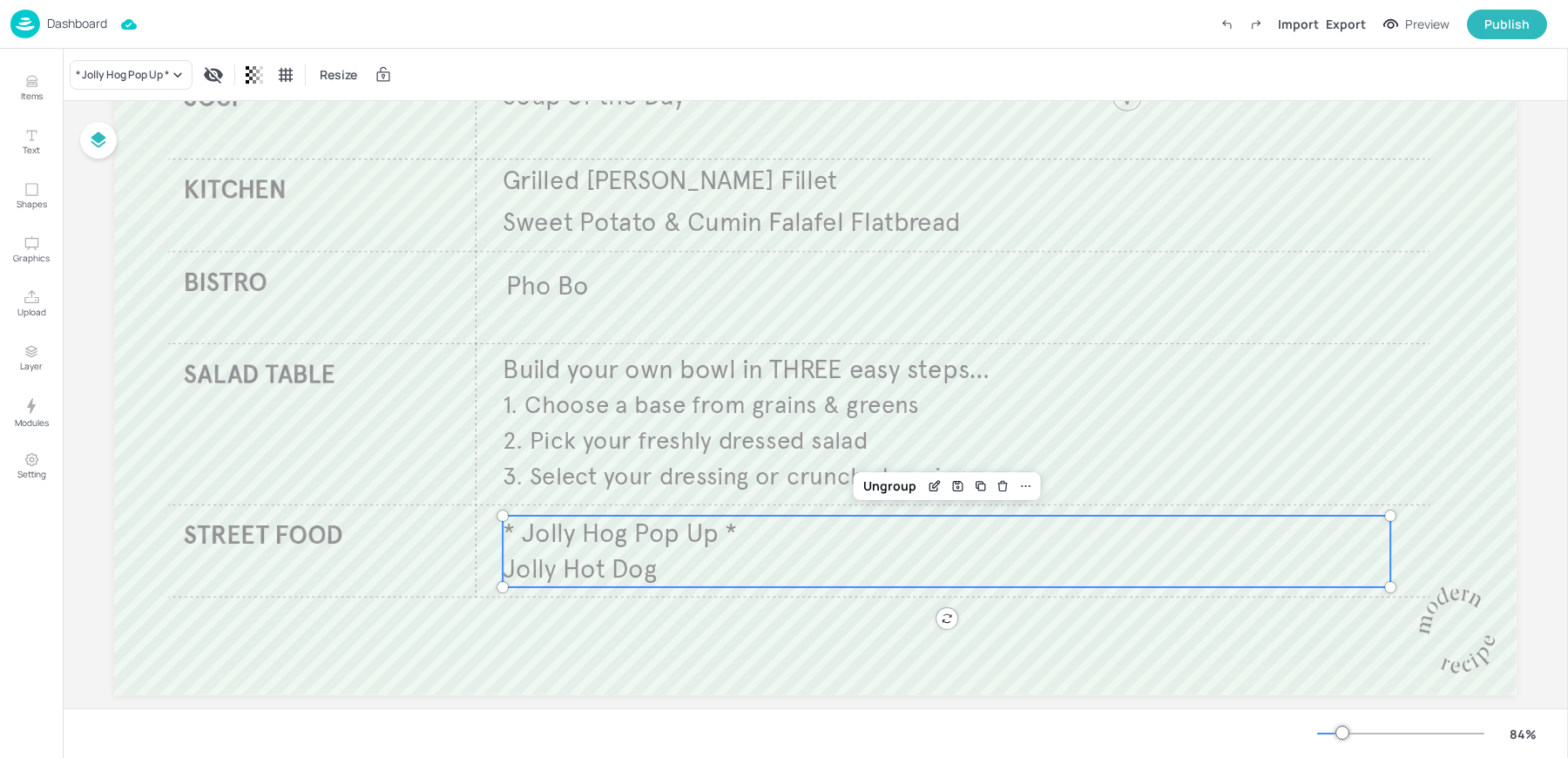
click at [587, 562] on span "Jolly Hot Dog" at bounding box center [580, 569] width 155 height 32
click at [124, 82] on div "* Jolly Hog Pop Up *" at bounding box center [131, 75] width 123 height 30
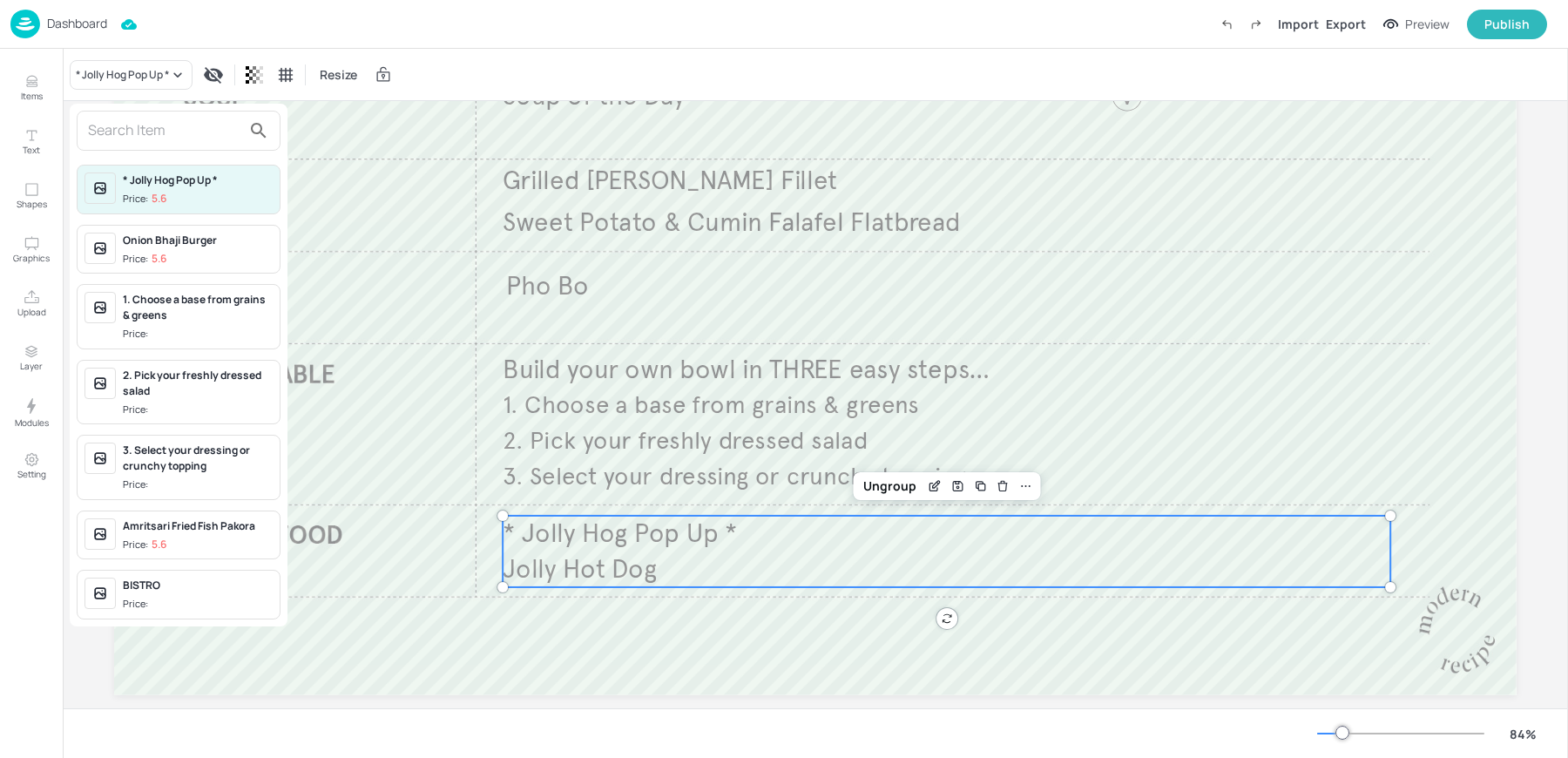
click at [122, 123] on input "text" at bounding box center [165, 131] width 154 height 28
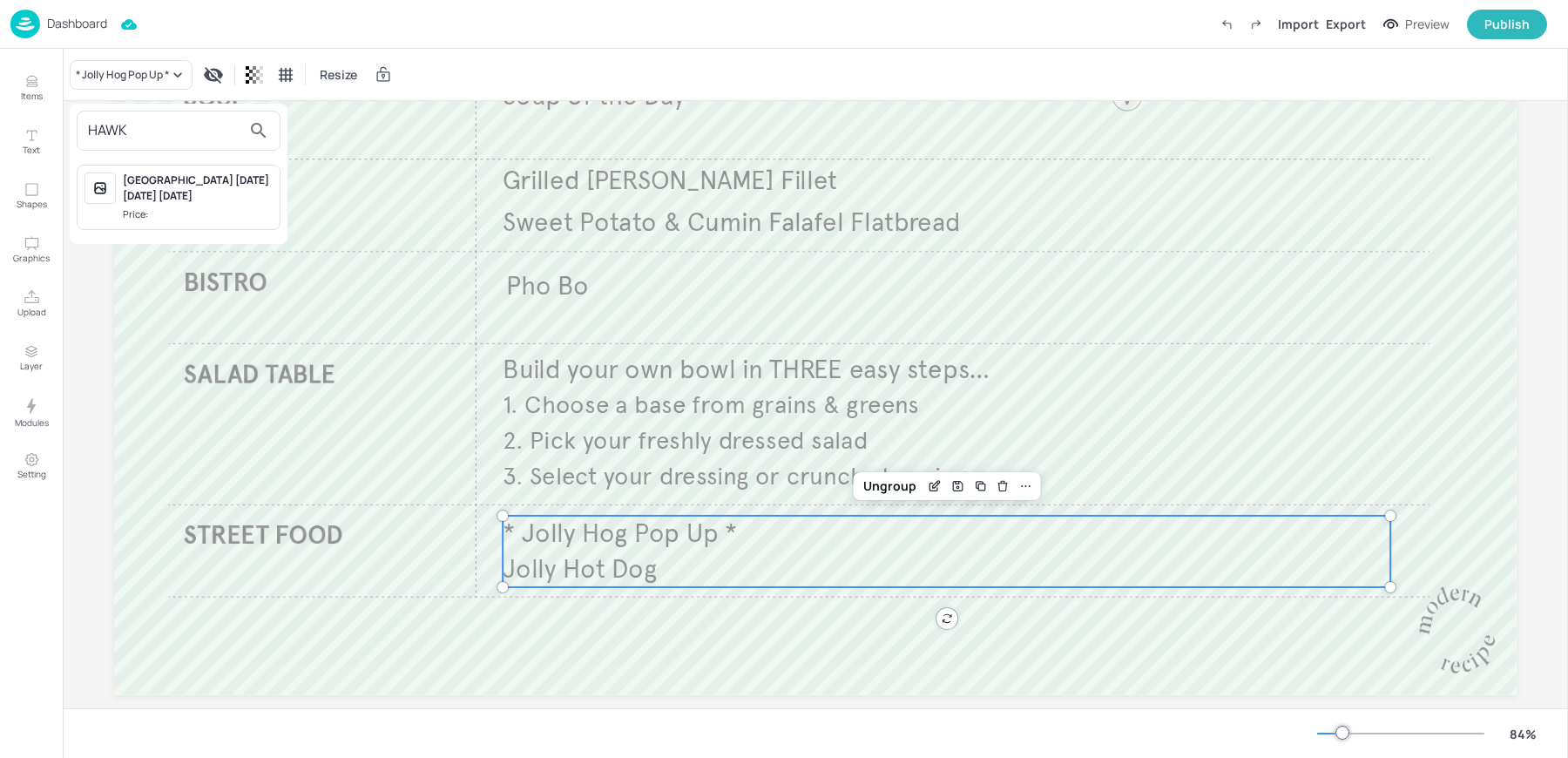
type input "HAWK"
click at [156, 203] on div "Hawkers Streetfood Tuesday Wednesday Thursday Price:" at bounding box center [198, 197] width 150 height 50
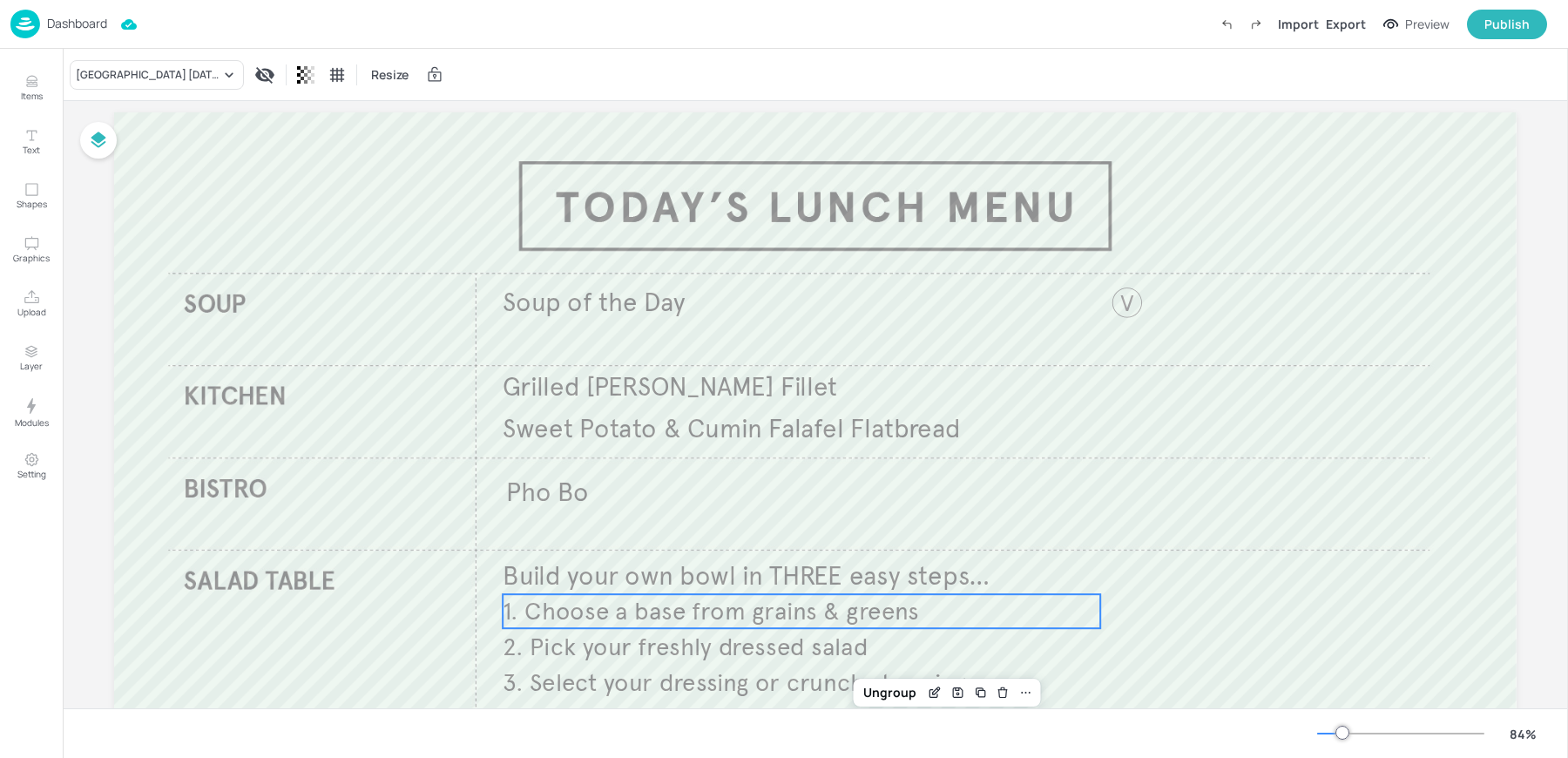
scroll to position [0, 0]
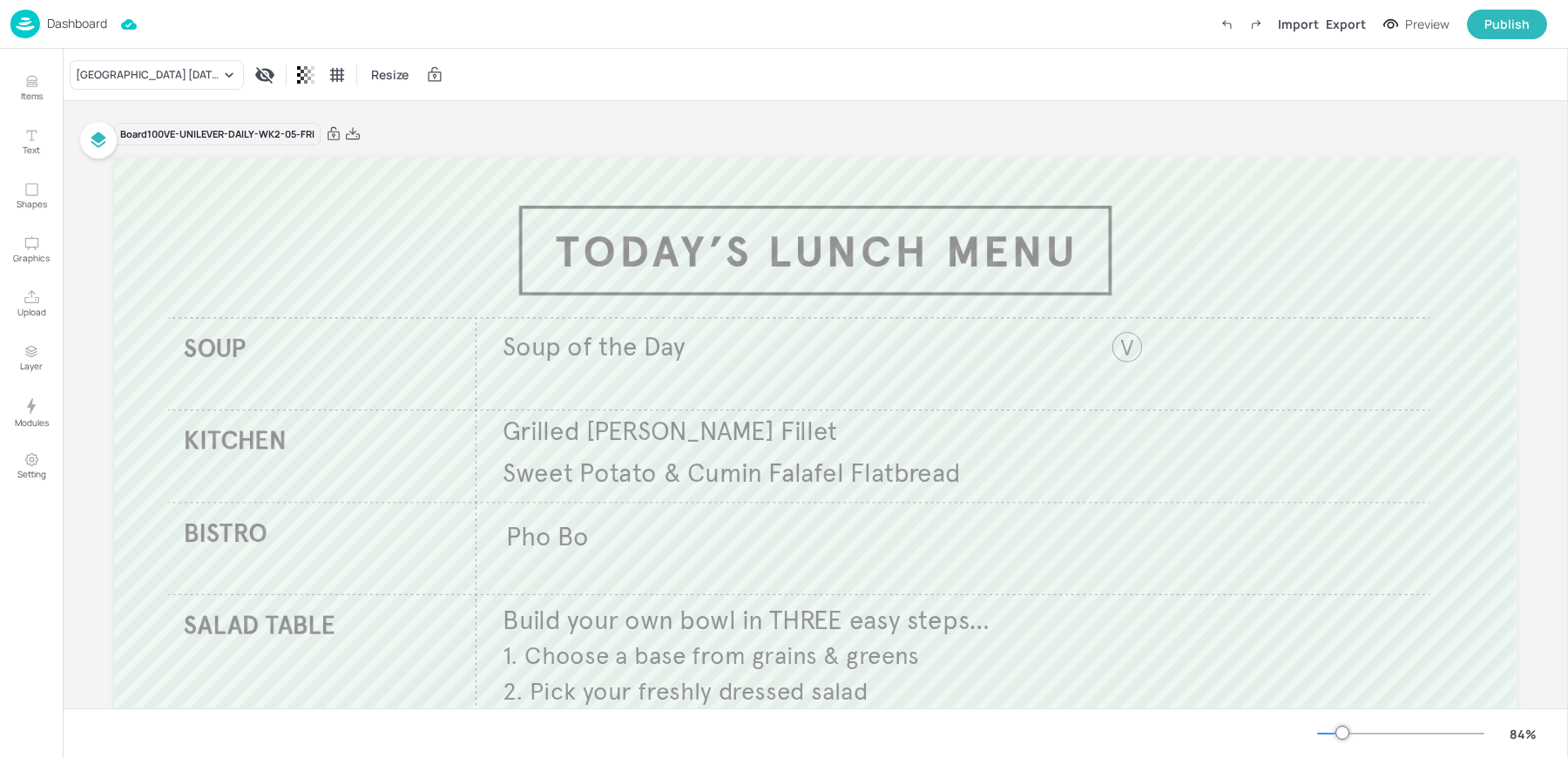
click at [571, 68] on div "Hawkers Streetfood Tuesday Wednesday Thursday Resize" at bounding box center [815, 74] width 1505 height 52
click at [80, 17] on p "Dashboard" at bounding box center [77, 24] width 60 height 12
click at [710, 52] on div "Hawkers Streetfood Tuesday Wednesday Thursday Resize" at bounding box center [815, 74] width 1505 height 52
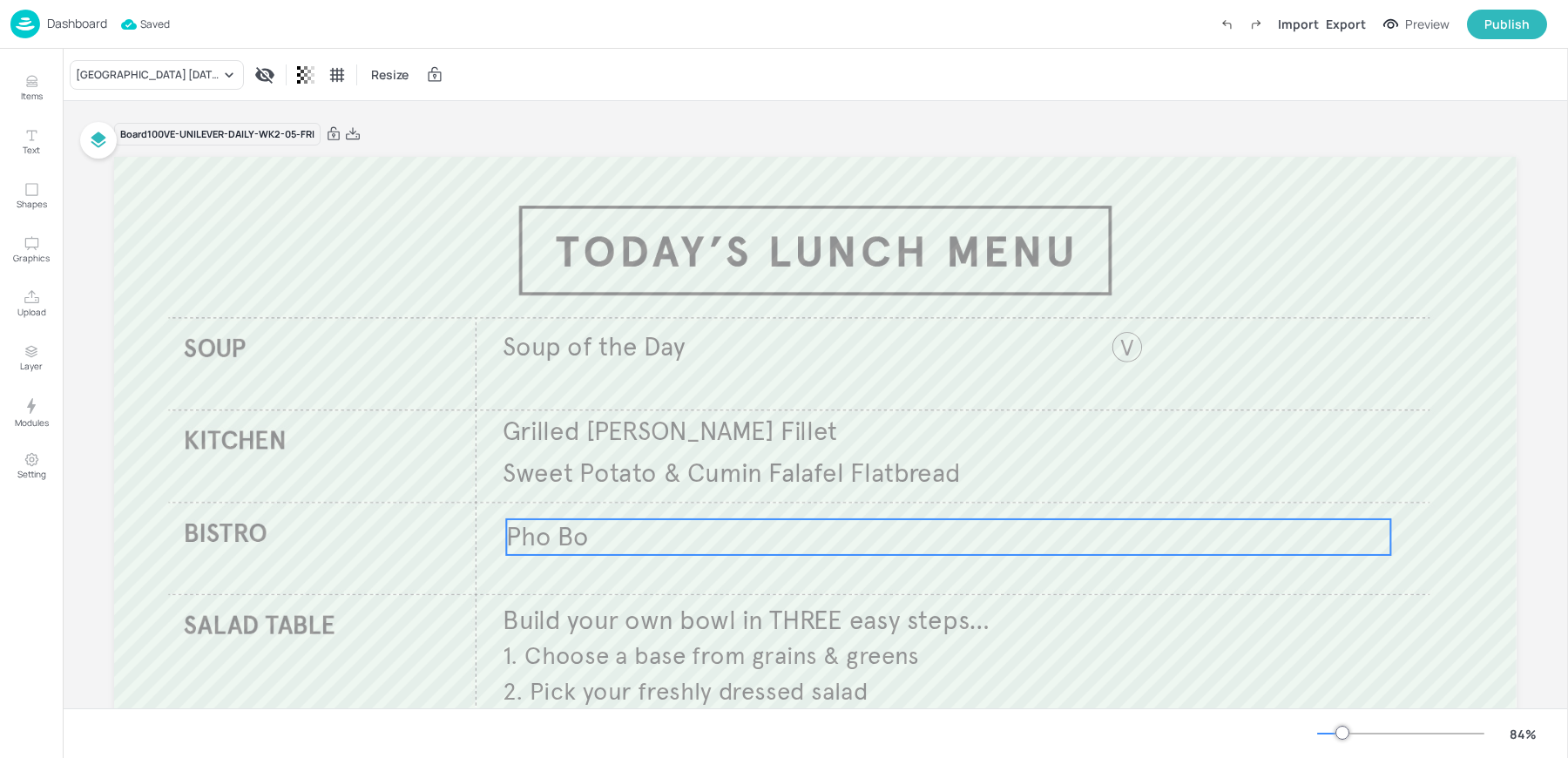
click at [572, 533] on span "Pho Bo" at bounding box center [547, 537] width 83 height 32
click at [906, 489] on icon "Edit Item" at bounding box center [904, 490] width 15 height 14
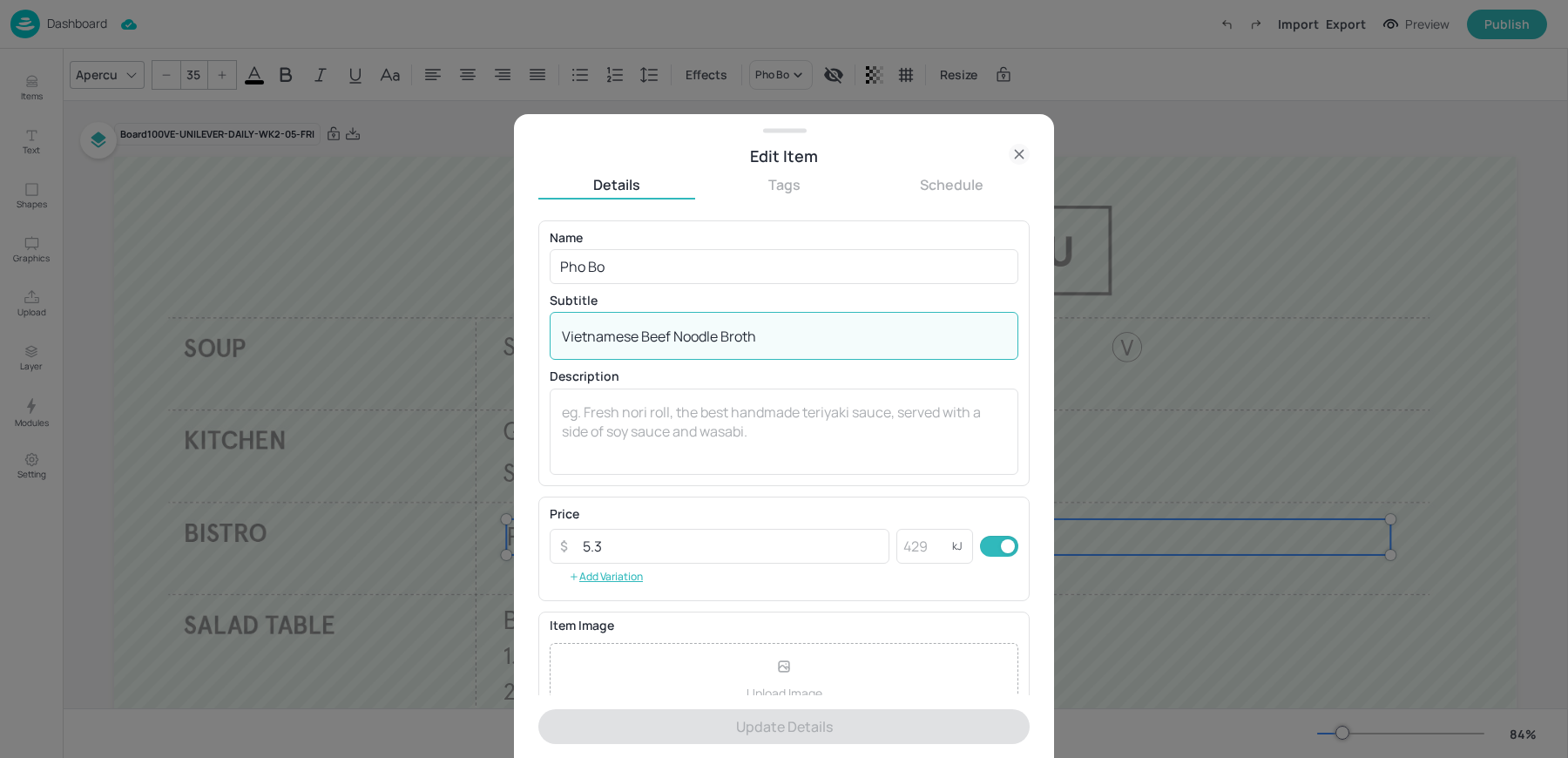
click at [707, 337] on textarea "Vietnamese Beef Noodle Broth" at bounding box center [784, 336] width 444 height 19
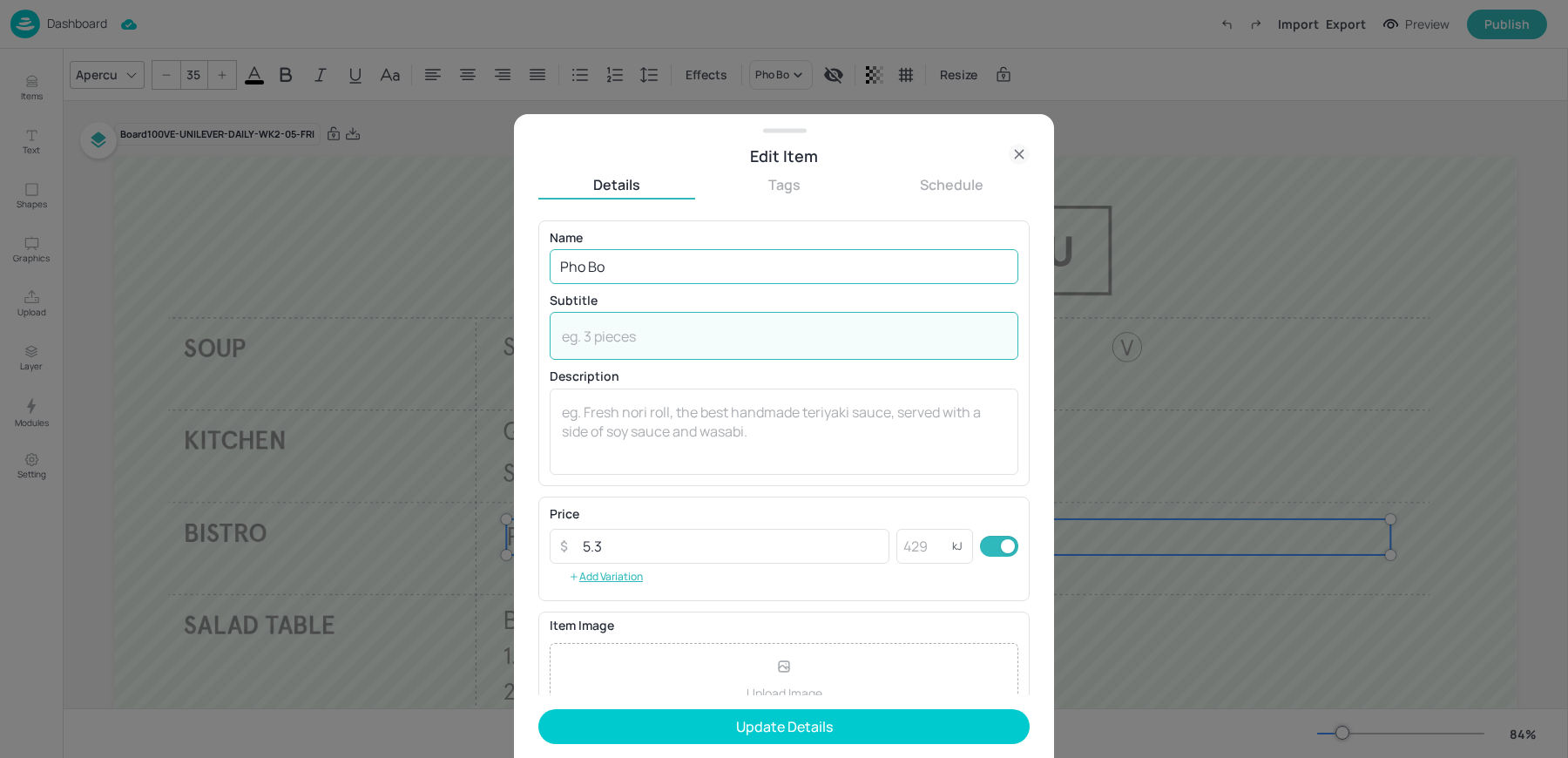
click at [676, 279] on input "Pho Bo" at bounding box center [784, 266] width 469 height 35
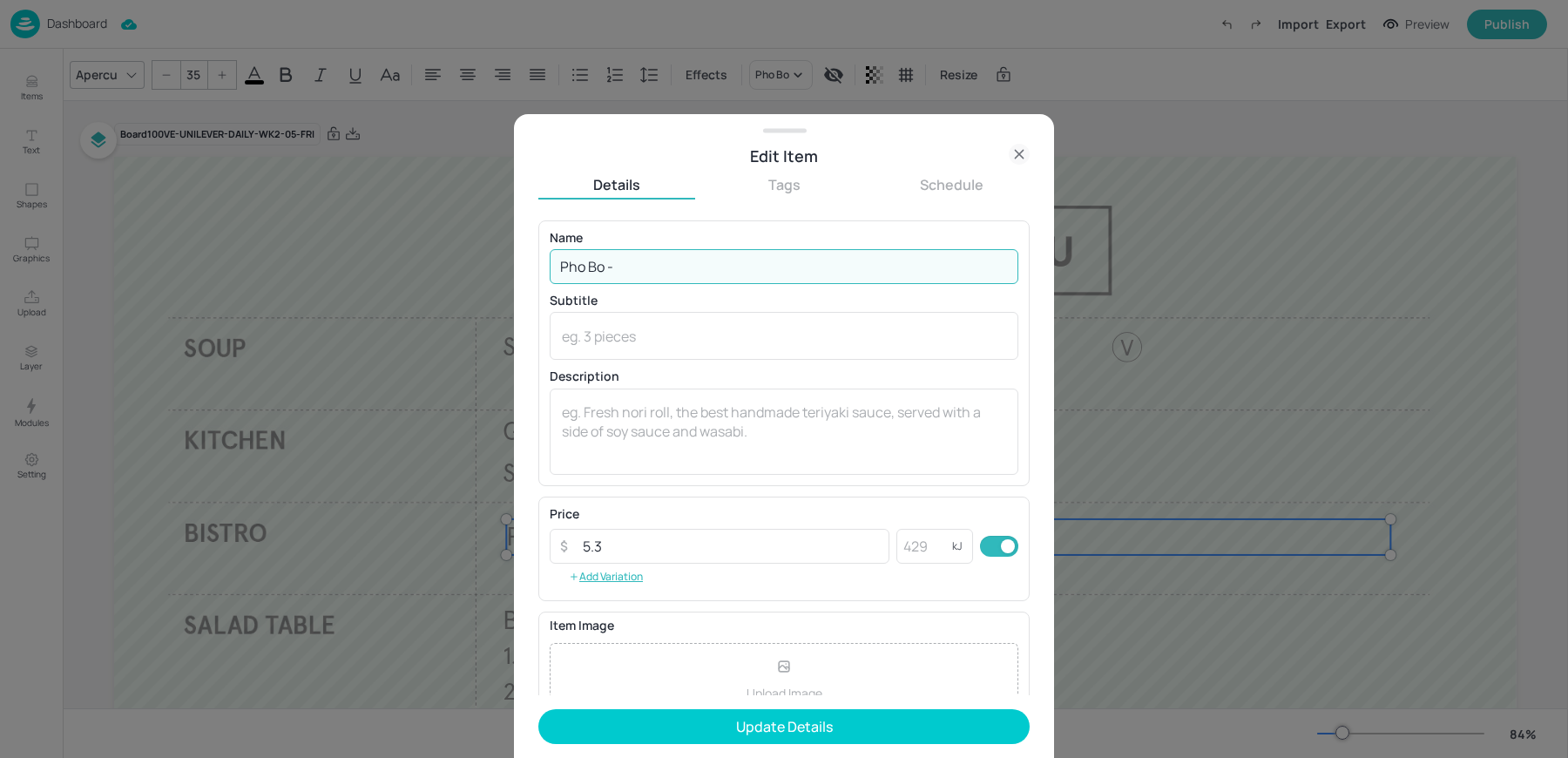
paste input "Vietnamese Beef Noodle Broth"
type input "Pho Bo - Vietnamese Beef Noodle Broth"
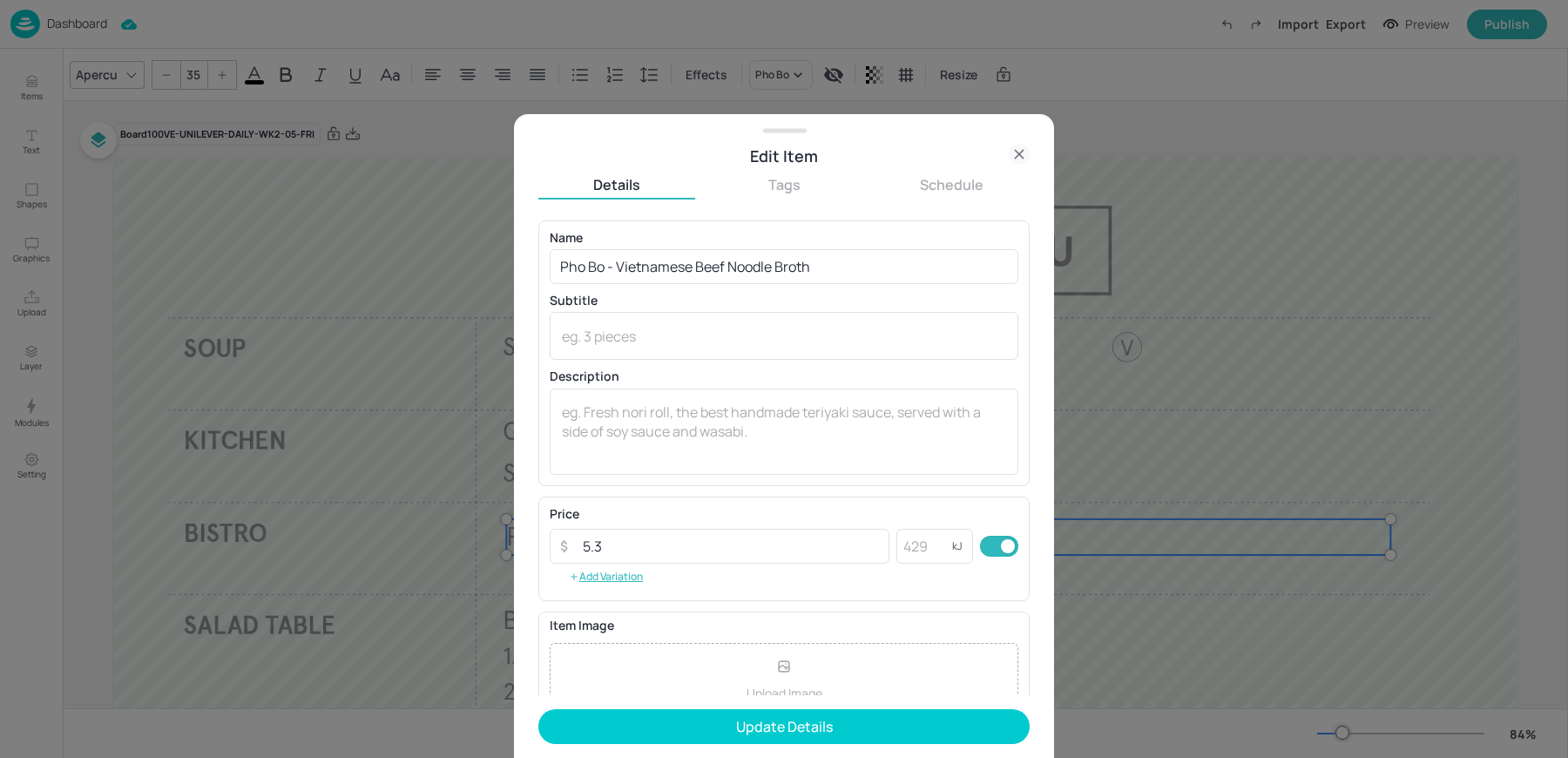
click at [675, 699] on form "Name Pho Bo - Vietnamese Beef Noodle Broth ​ Subtitle x ​ Description x ​ Price…" at bounding box center [784, 489] width 492 height 539
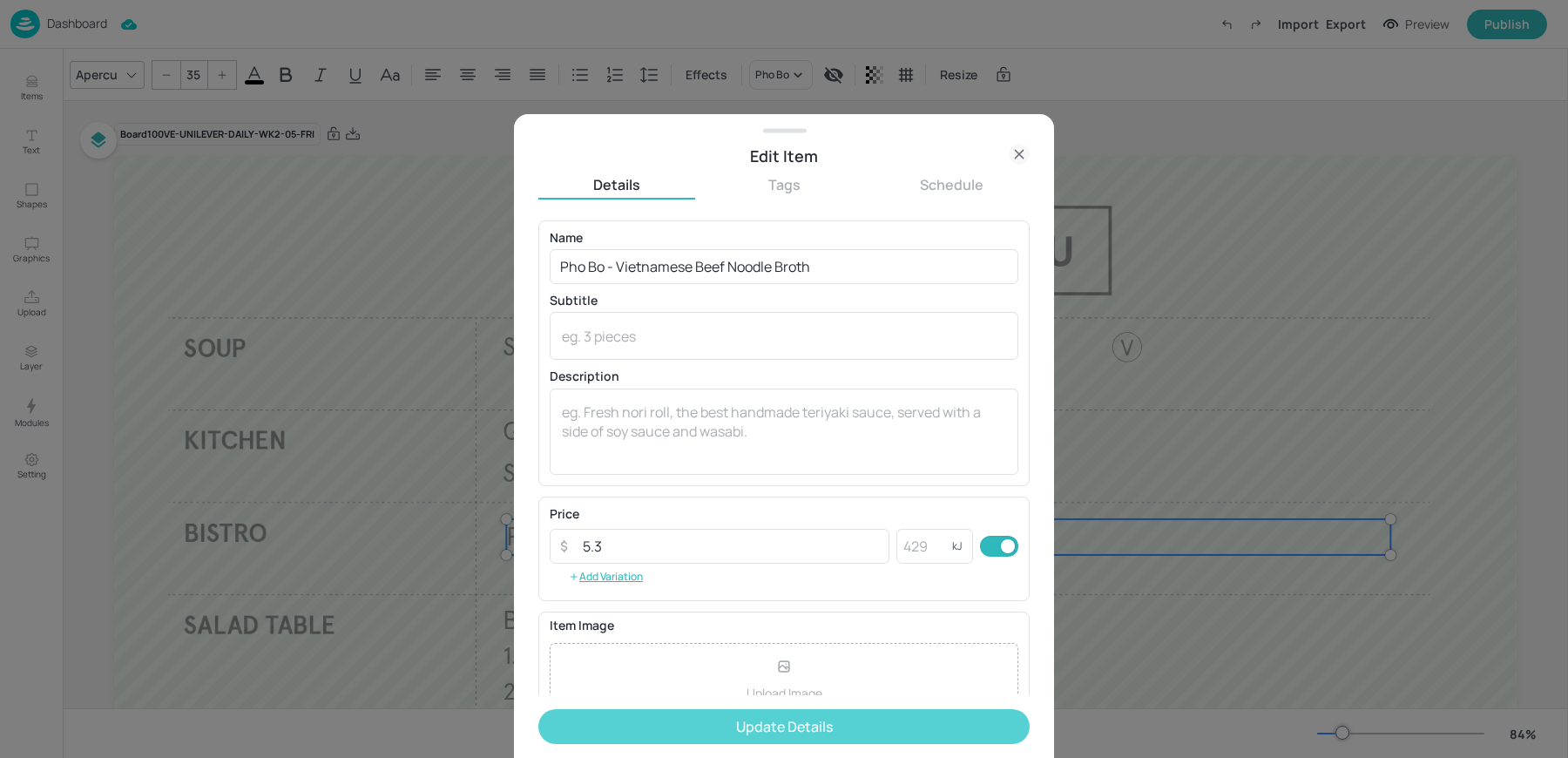
click at [667, 720] on button "Update Details" at bounding box center [784, 727] width 492 height 35
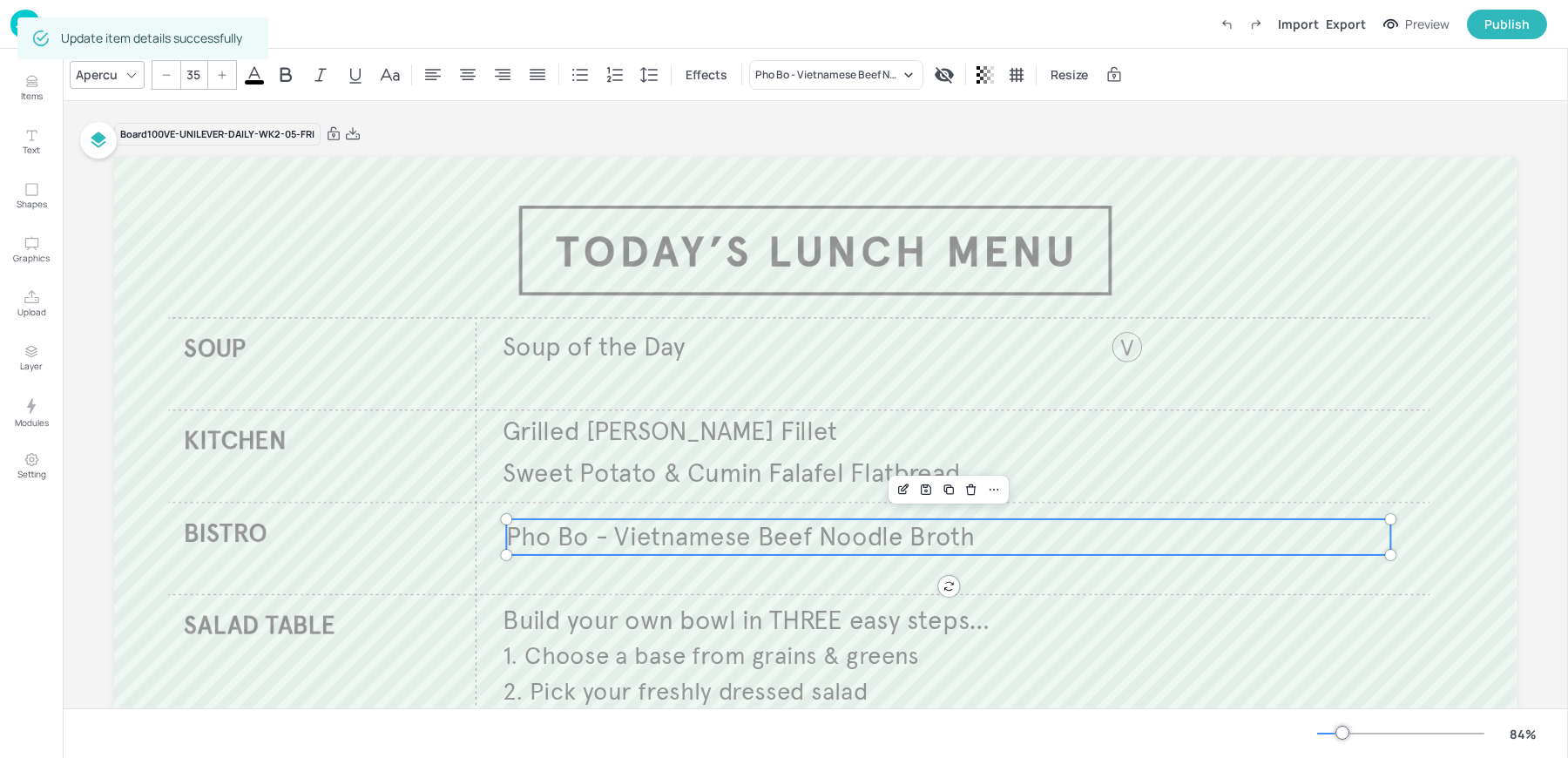
click at [456, 128] on div "Board 100VE-UNILEVER-DAILY-WK2-05-FRI" at bounding box center [815, 134] width 1402 height 24
click at [14, 26] on img at bounding box center [25, 24] width 30 height 29
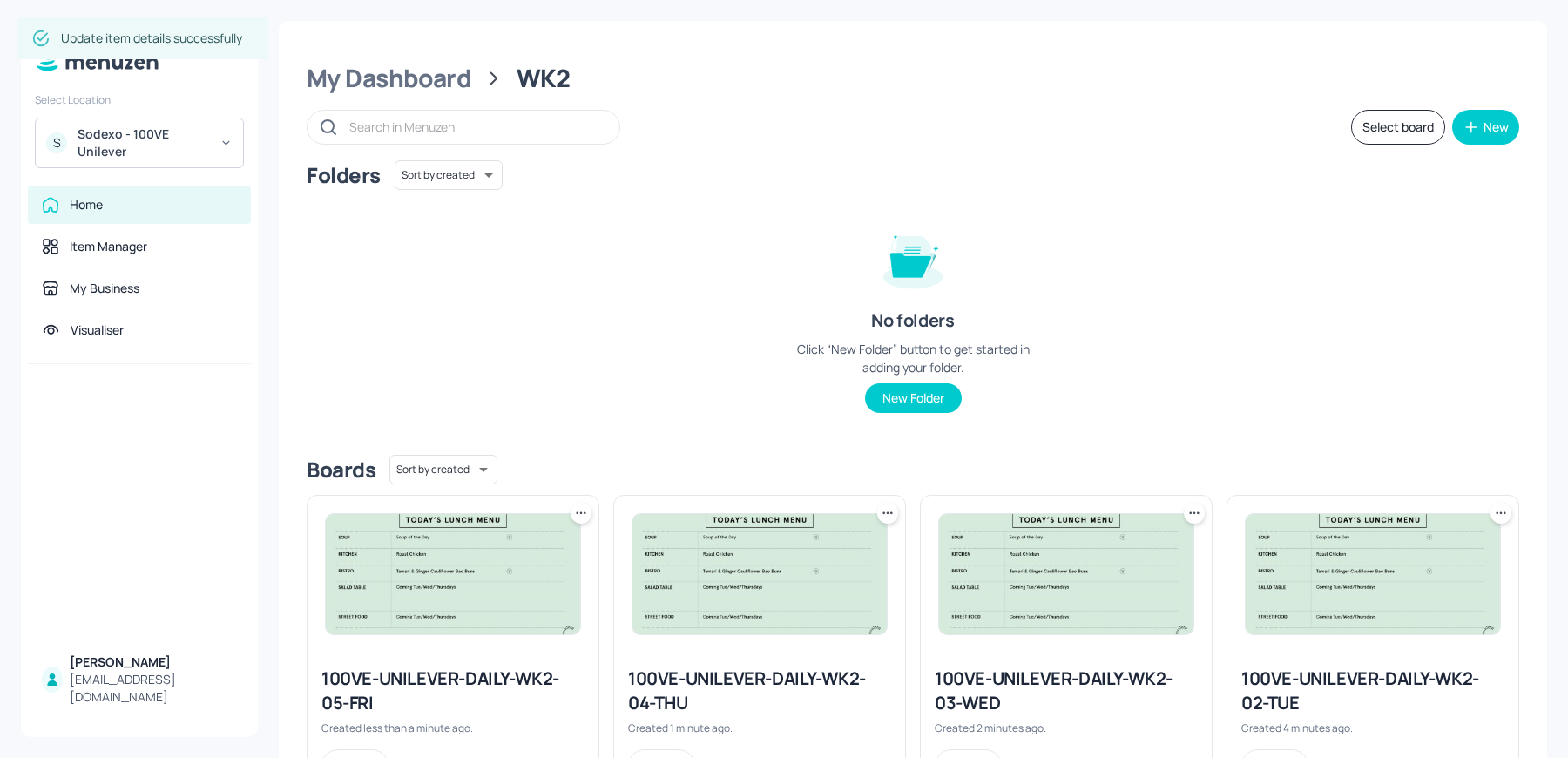
click at [801, 549] on img at bounding box center [759, 575] width 254 height 121
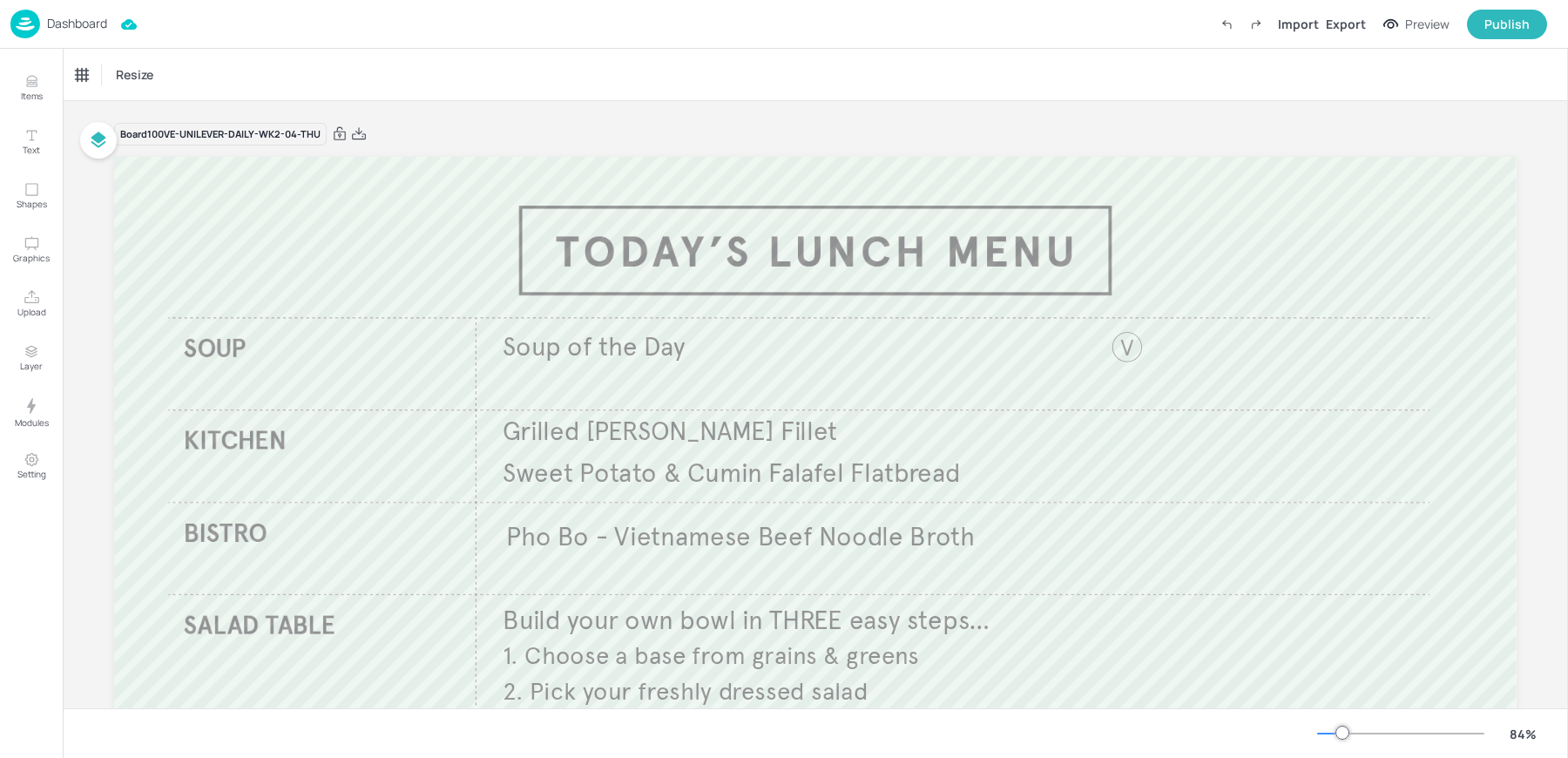
click at [35, 28] on img at bounding box center [25, 24] width 30 height 29
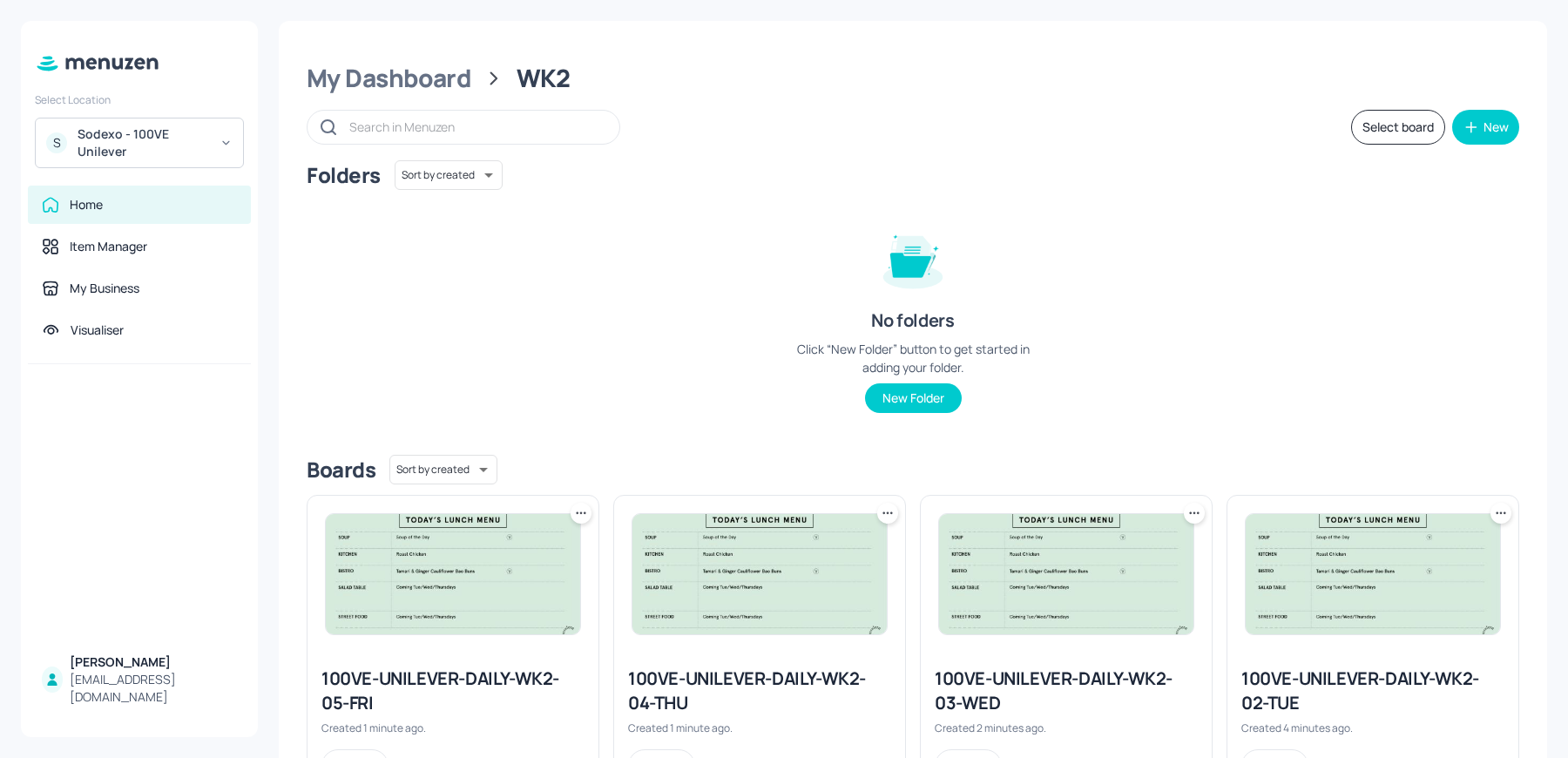
click at [791, 582] on img at bounding box center [759, 575] width 254 height 121
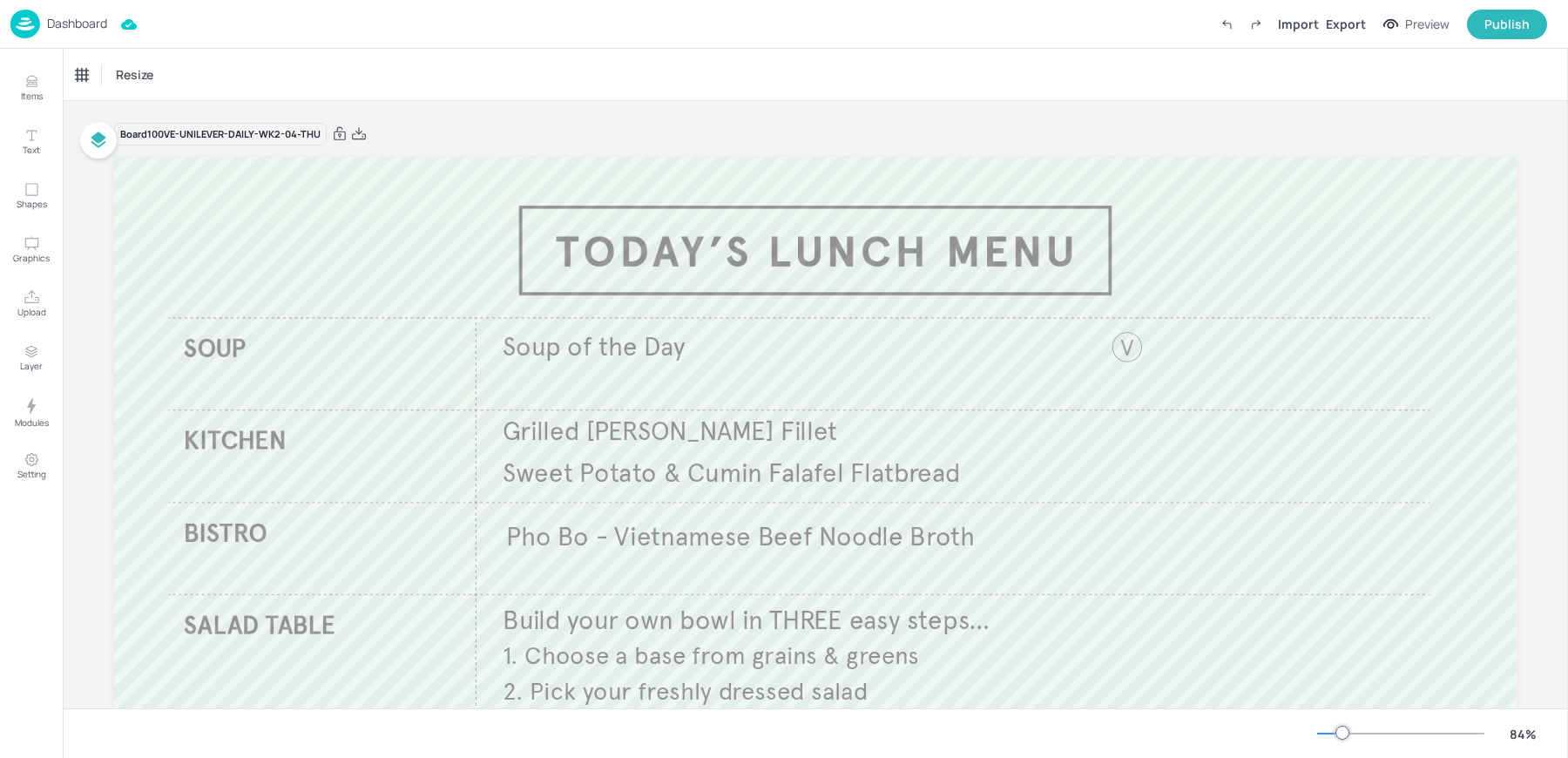
click at [64, 30] on p "Dashboard" at bounding box center [77, 24] width 60 height 12
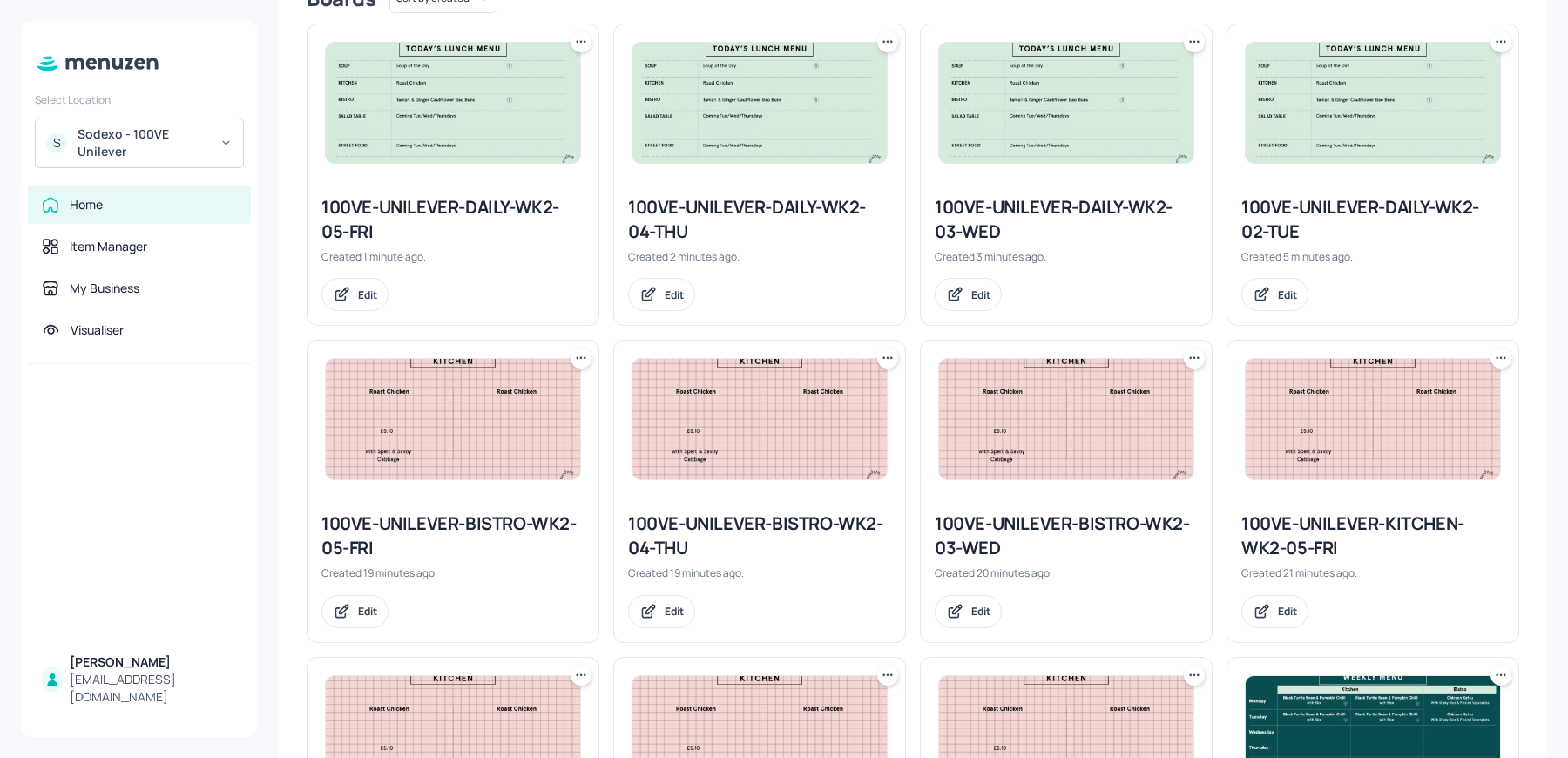
scroll to position [542, 0]
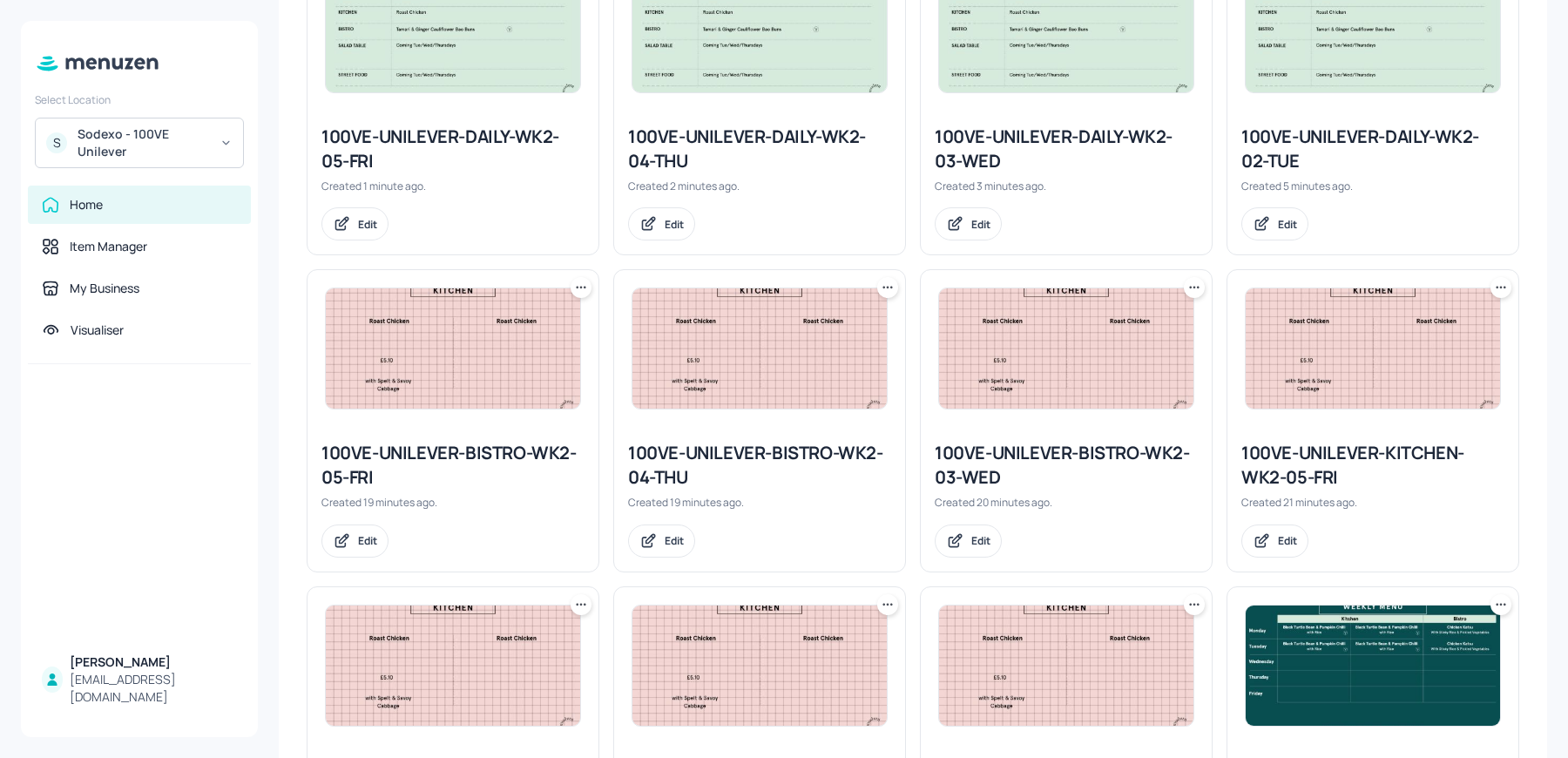
click at [1333, 656] on img at bounding box center [1372, 665] width 254 height 121
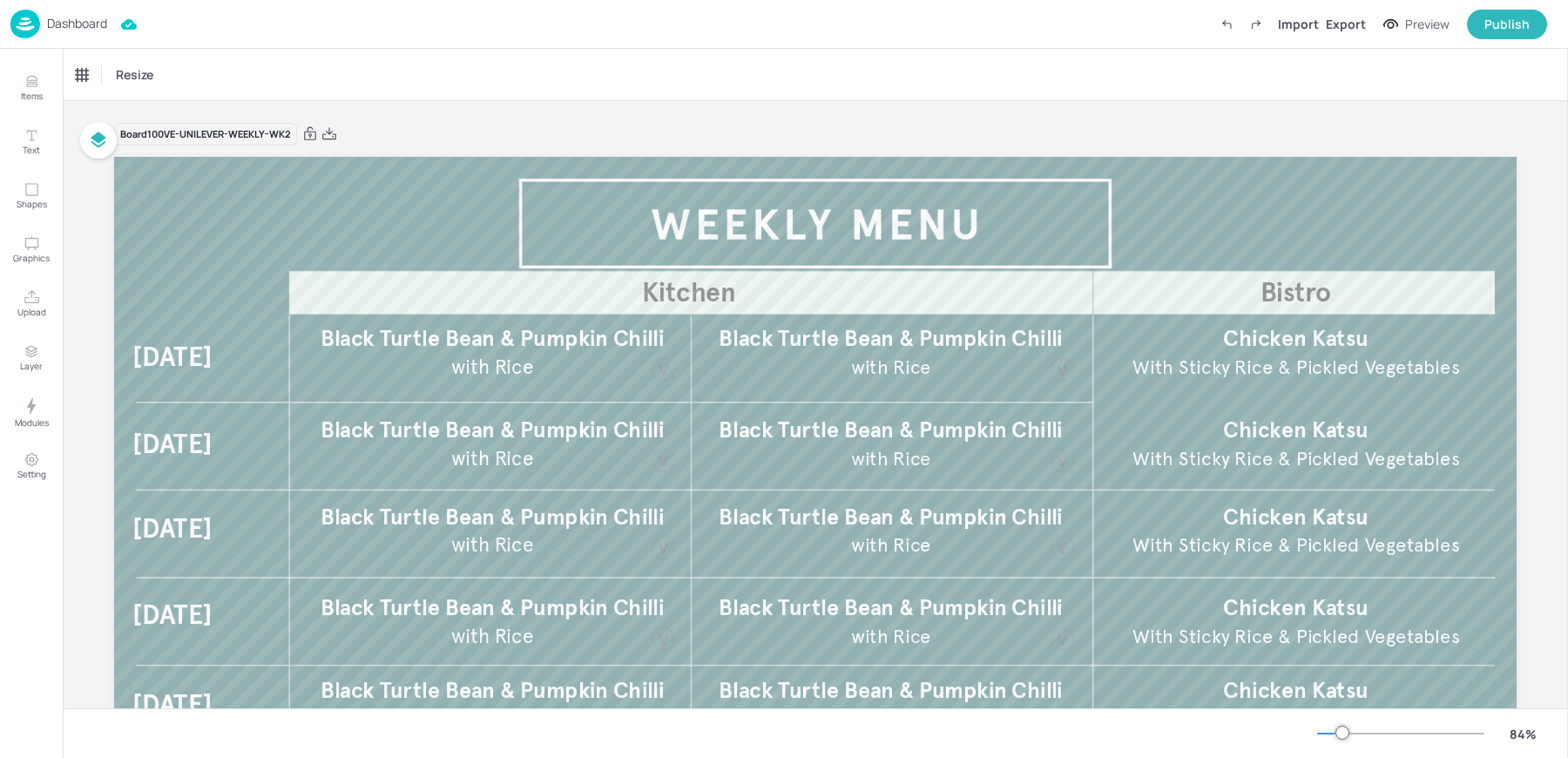
click at [62, 18] on p "Dashboard" at bounding box center [77, 24] width 60 height 12
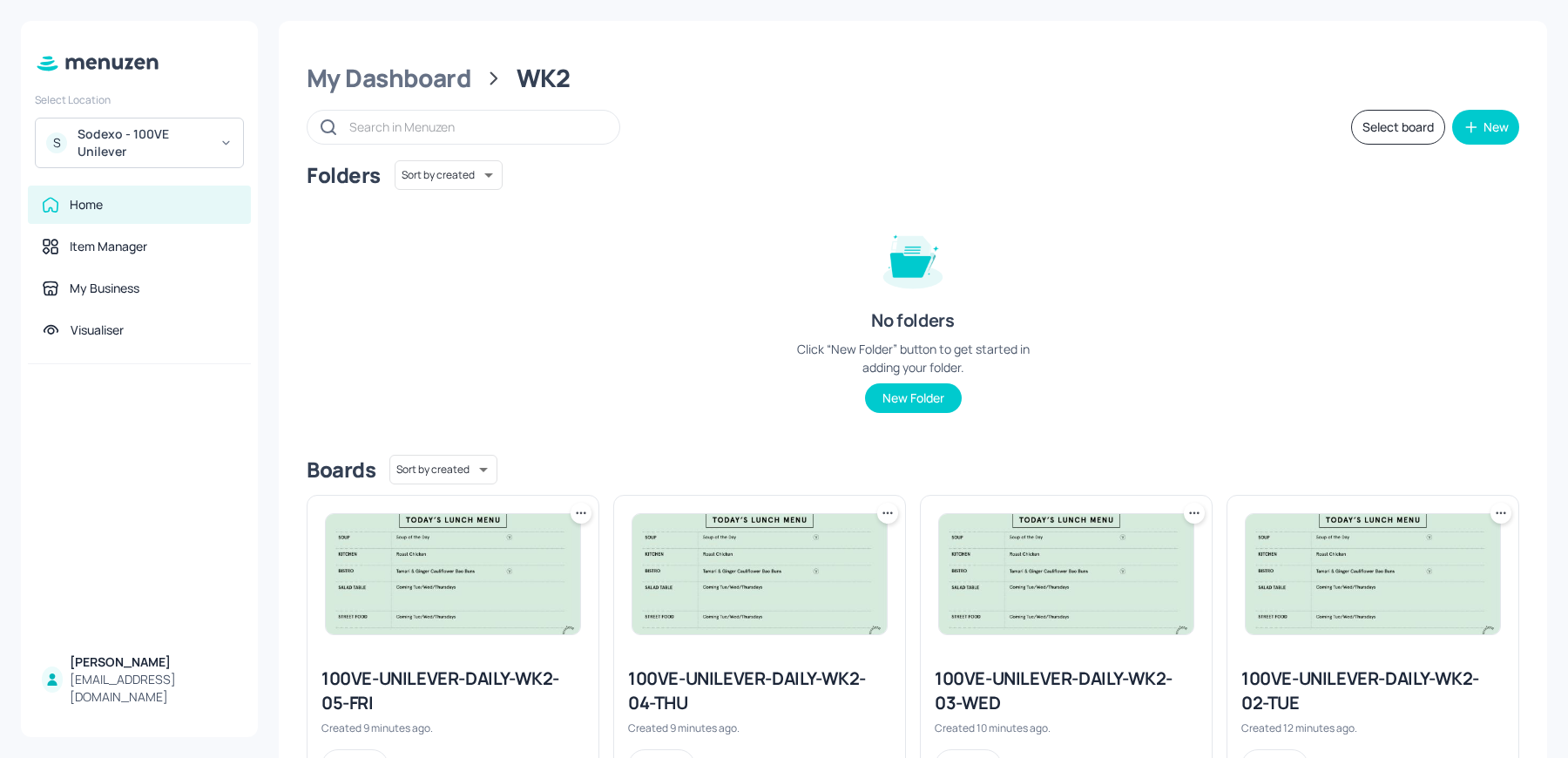
click at [114, 157] on div "Sodexo - 100VE Unilever" at bounding box center [143, 143] width 132 height 35
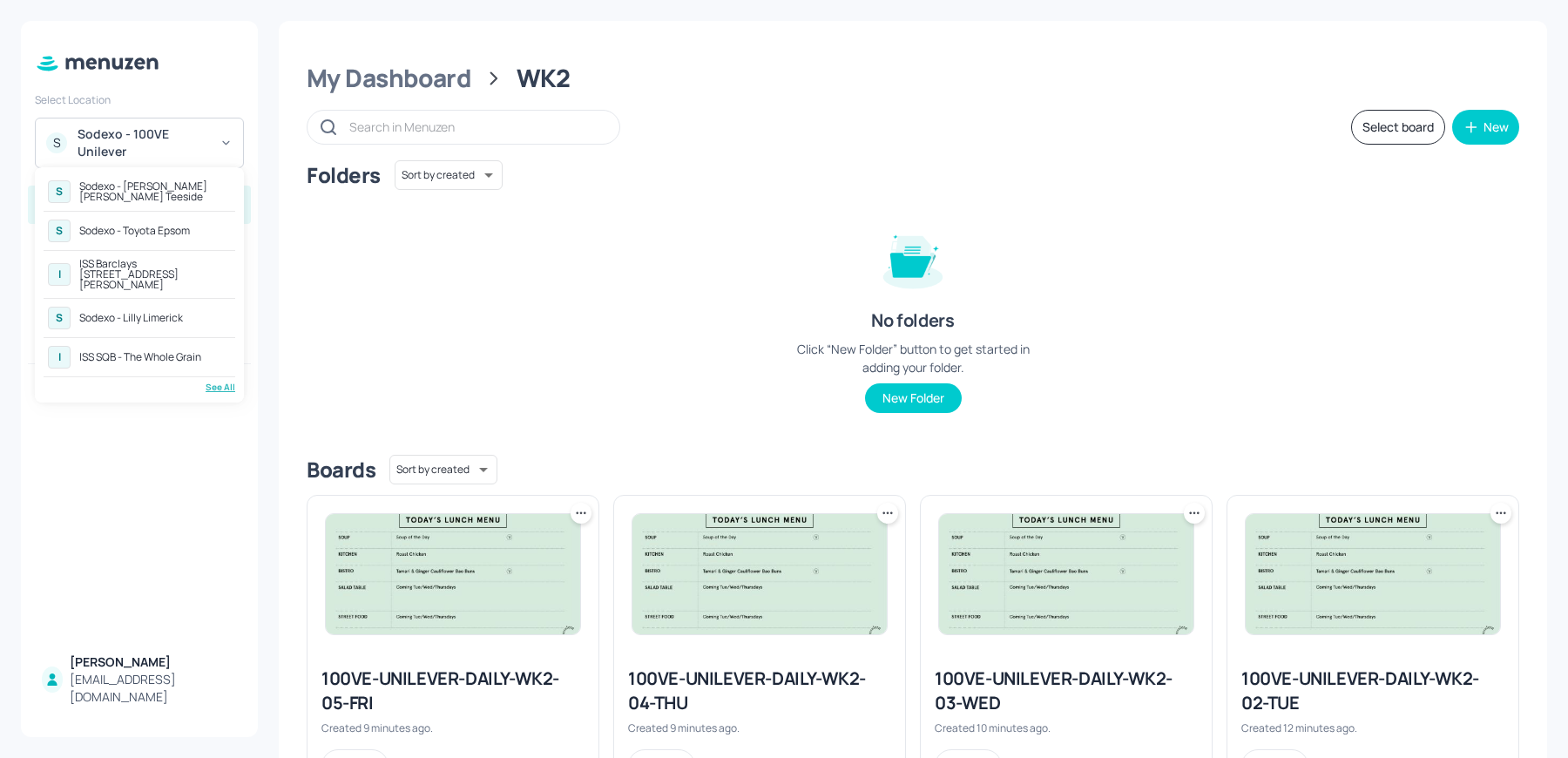
click at [201, 381] on div "See All" at bounding box center [140, 387] width 192 height 13
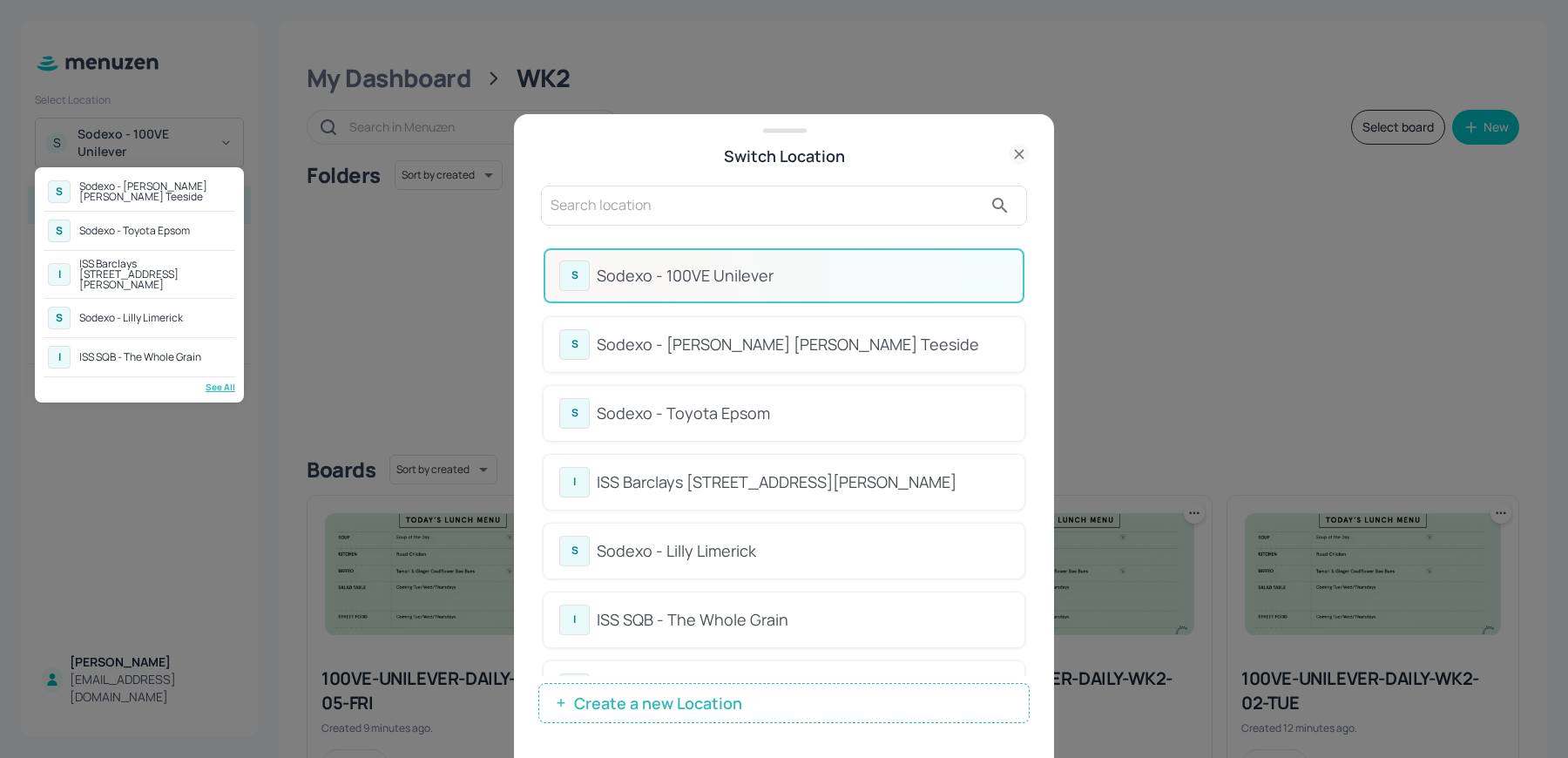
click at [592, 199] on div at bounding box center [784, 379] width 1568 height 758
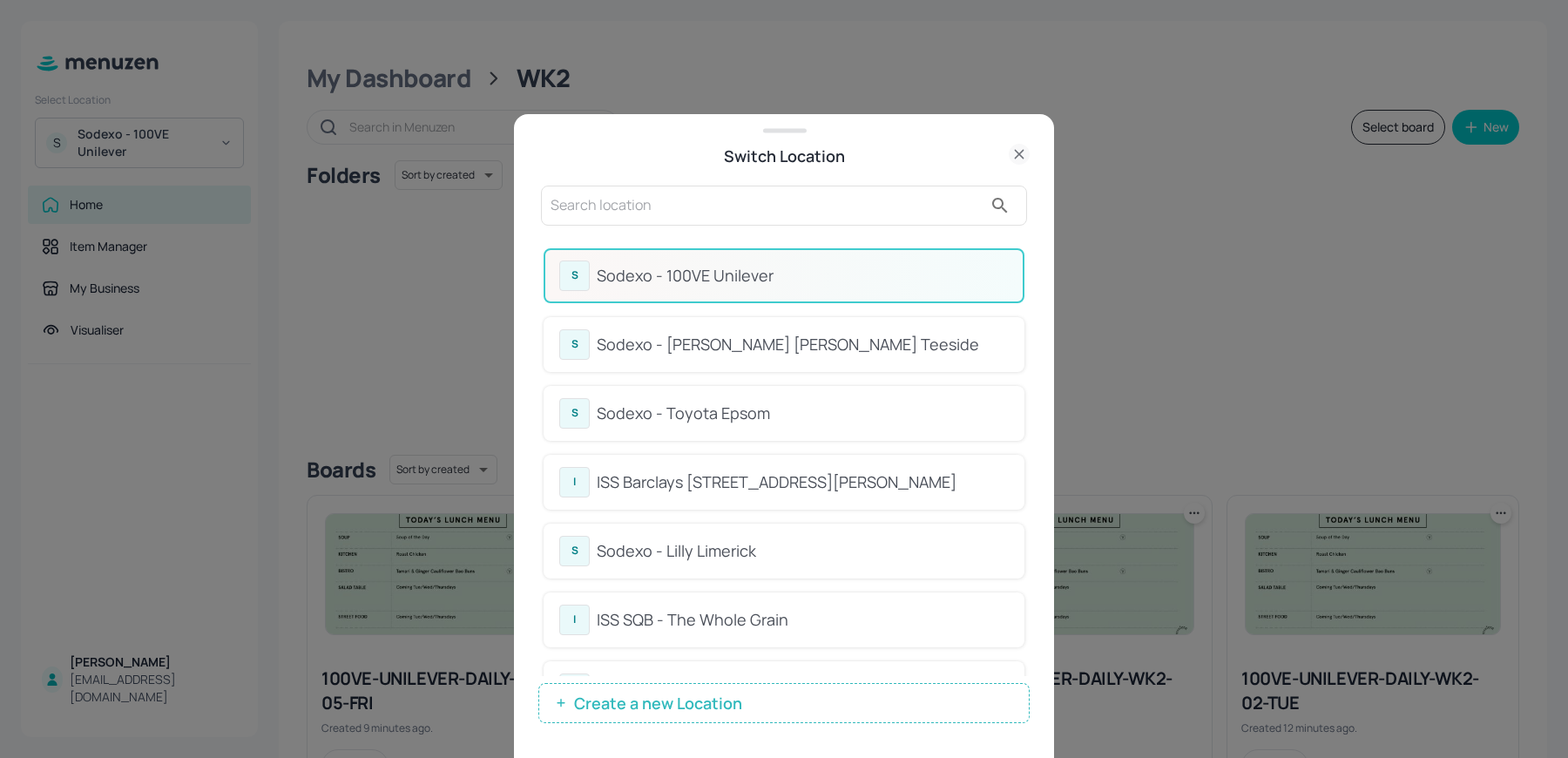
click at [592, 199] on input "text" at bounding box center [767, 206] width 432 height 28
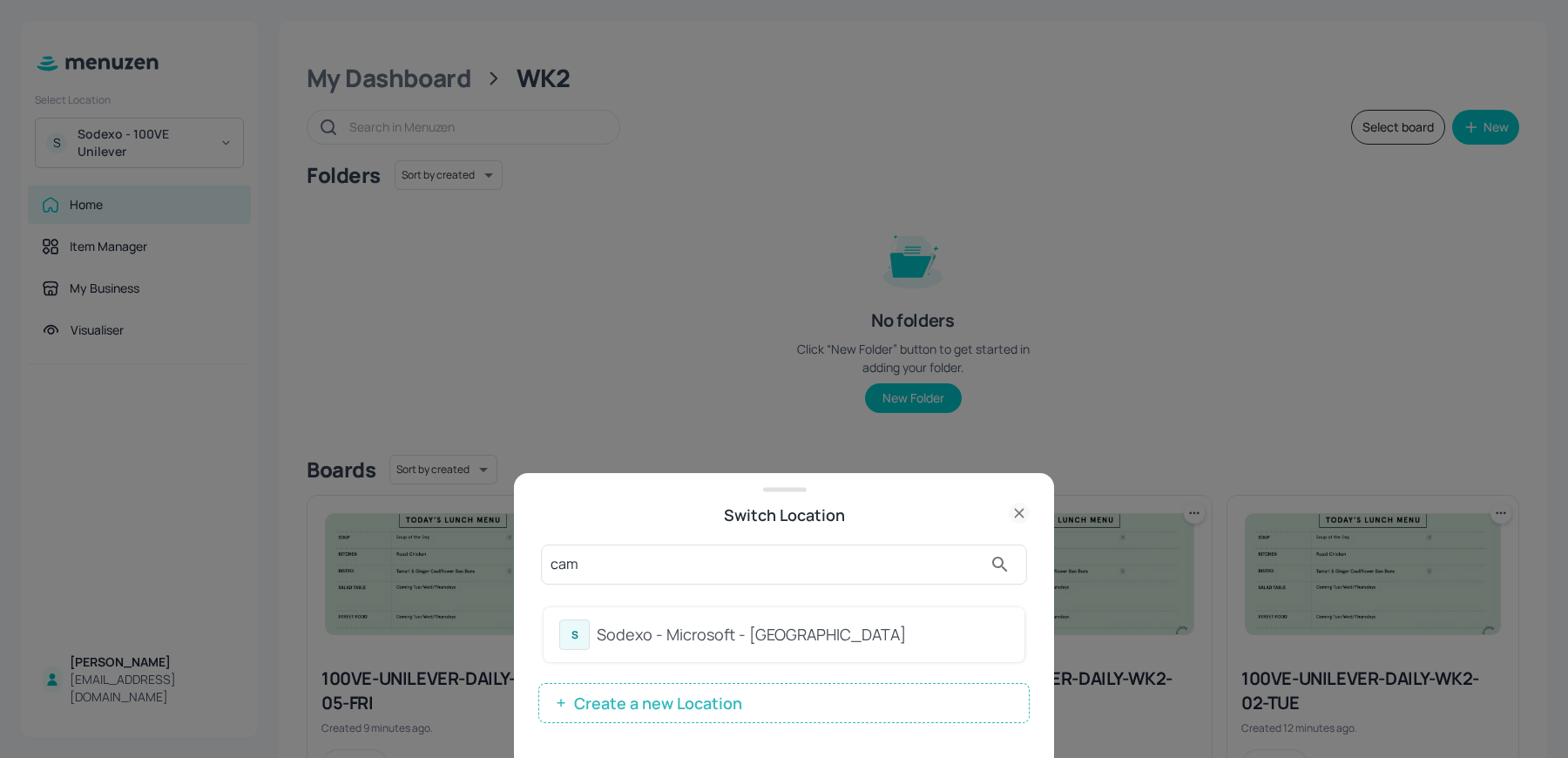
type input "cam"
click at [597, 646] on div "Sodexo - Microsoft - Cambridge" at bounding box center [802, 634] width 412 height 24
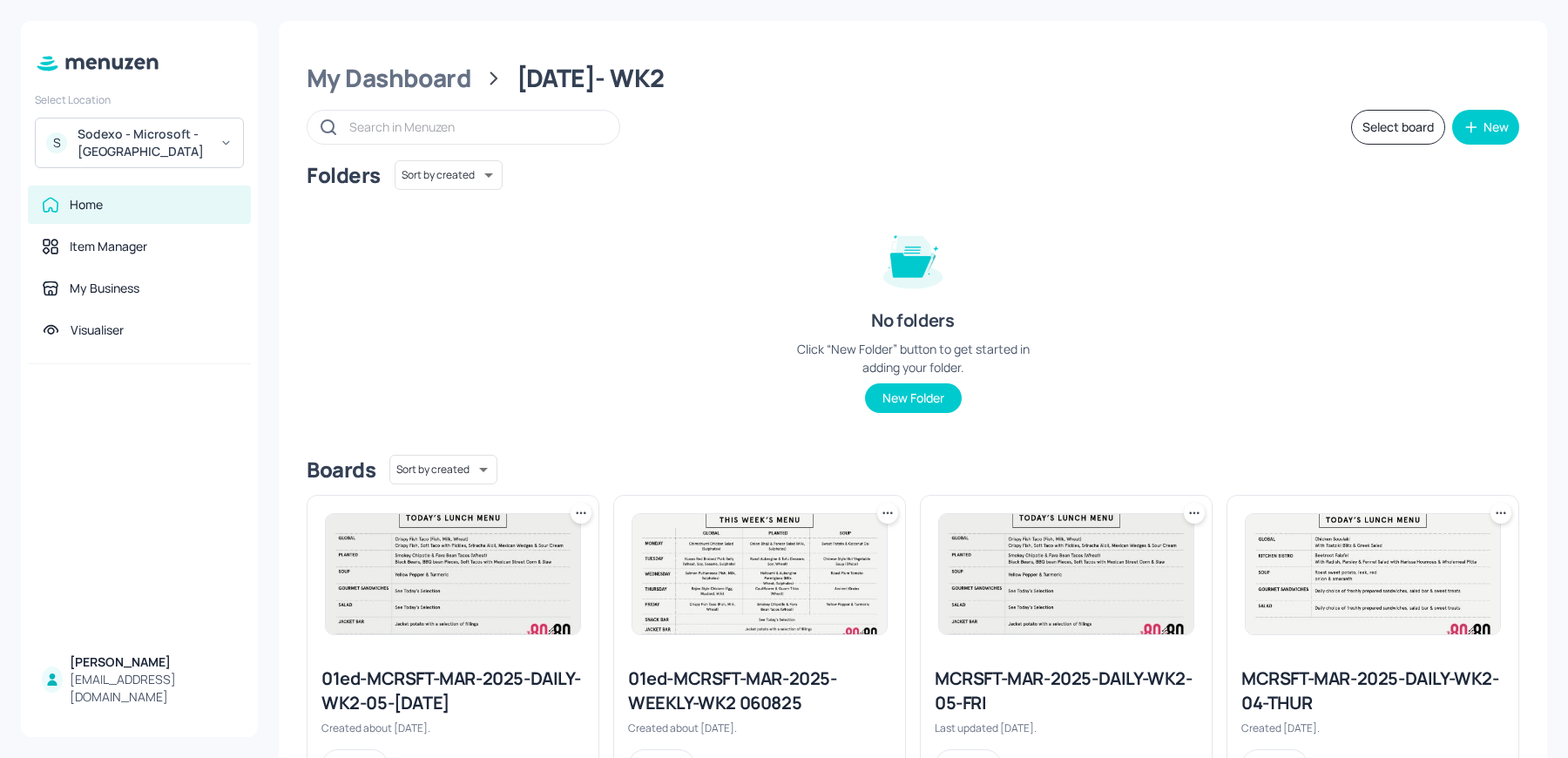
click at [135, 157] on div "Sodexo - Microsoft - [GEOGRAPHIC_DATA]" at bounding box center [143, 143] width 132 height 35
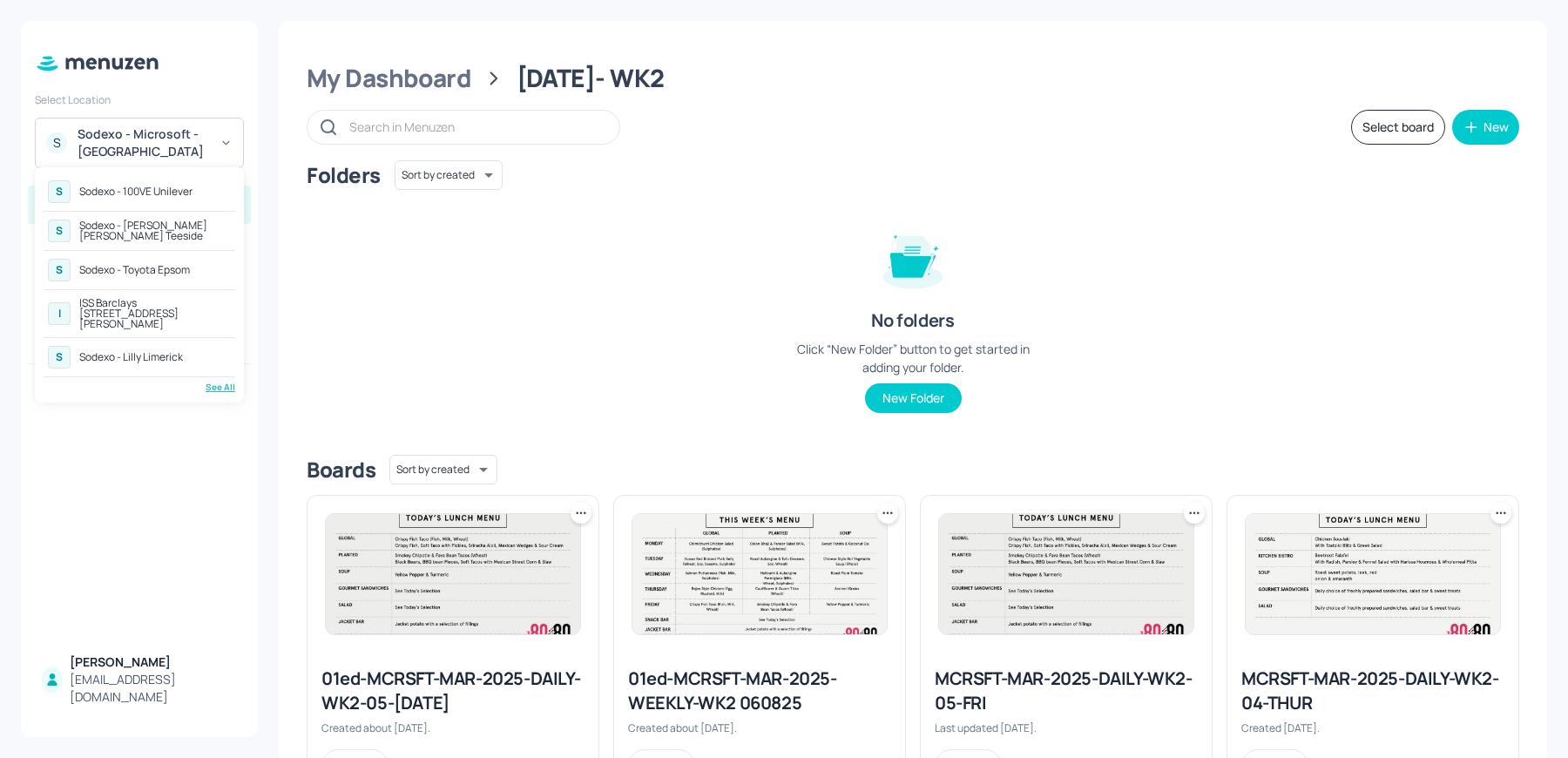
click at [206, 386] on div "S Sodexo - 100VE Unilever S Sodexo - [PERSON_NAME] [PERSON_NAME] Teeside S Sode…" at bounding box center [139, 285] width 209 height 235
click at [213, 381] on div "See All" at bounding box center [140, 387] width 192 height 13
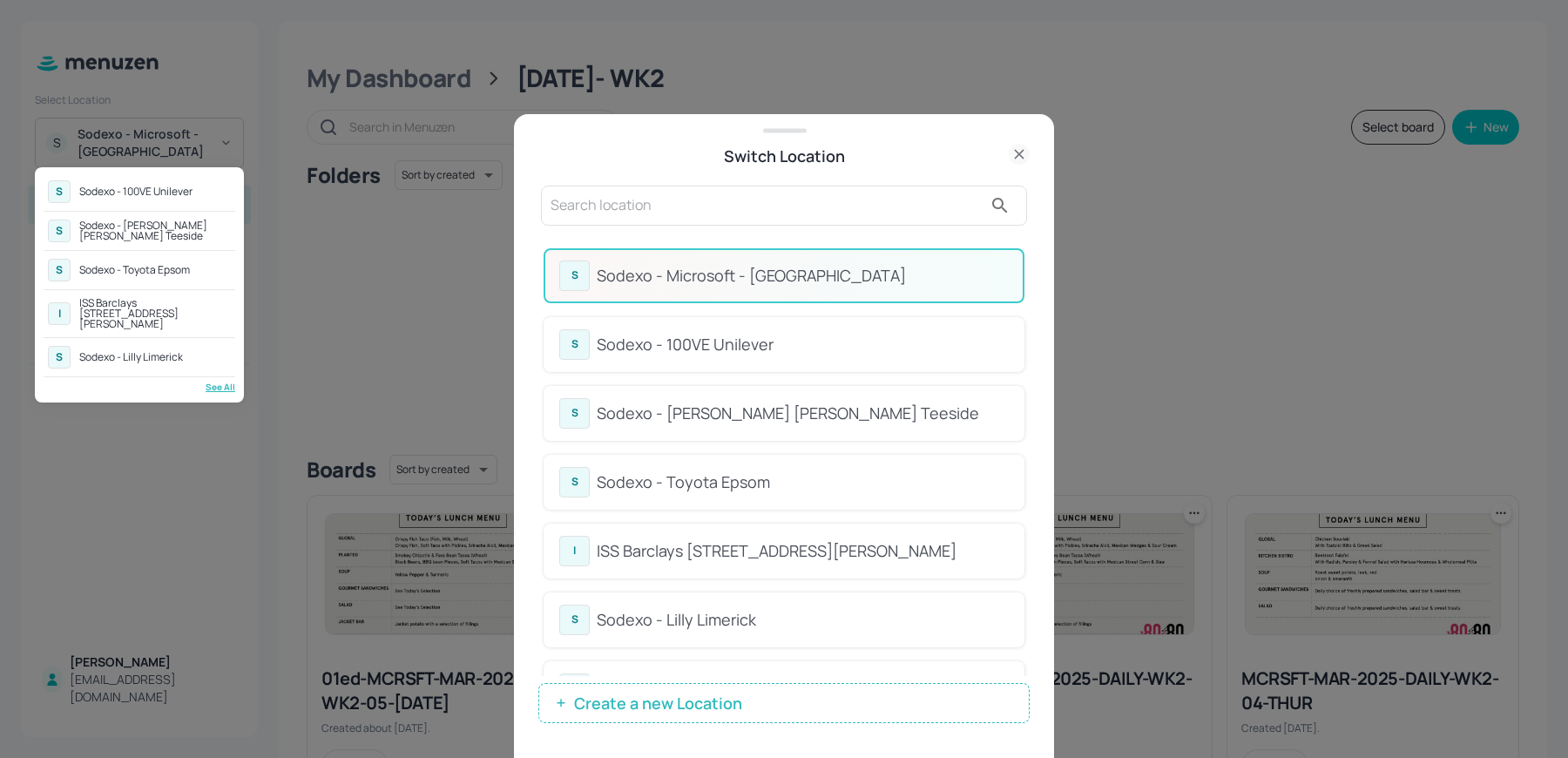
click at [612, 197] on div at bounding box center [784, 379] width 1568 height 758
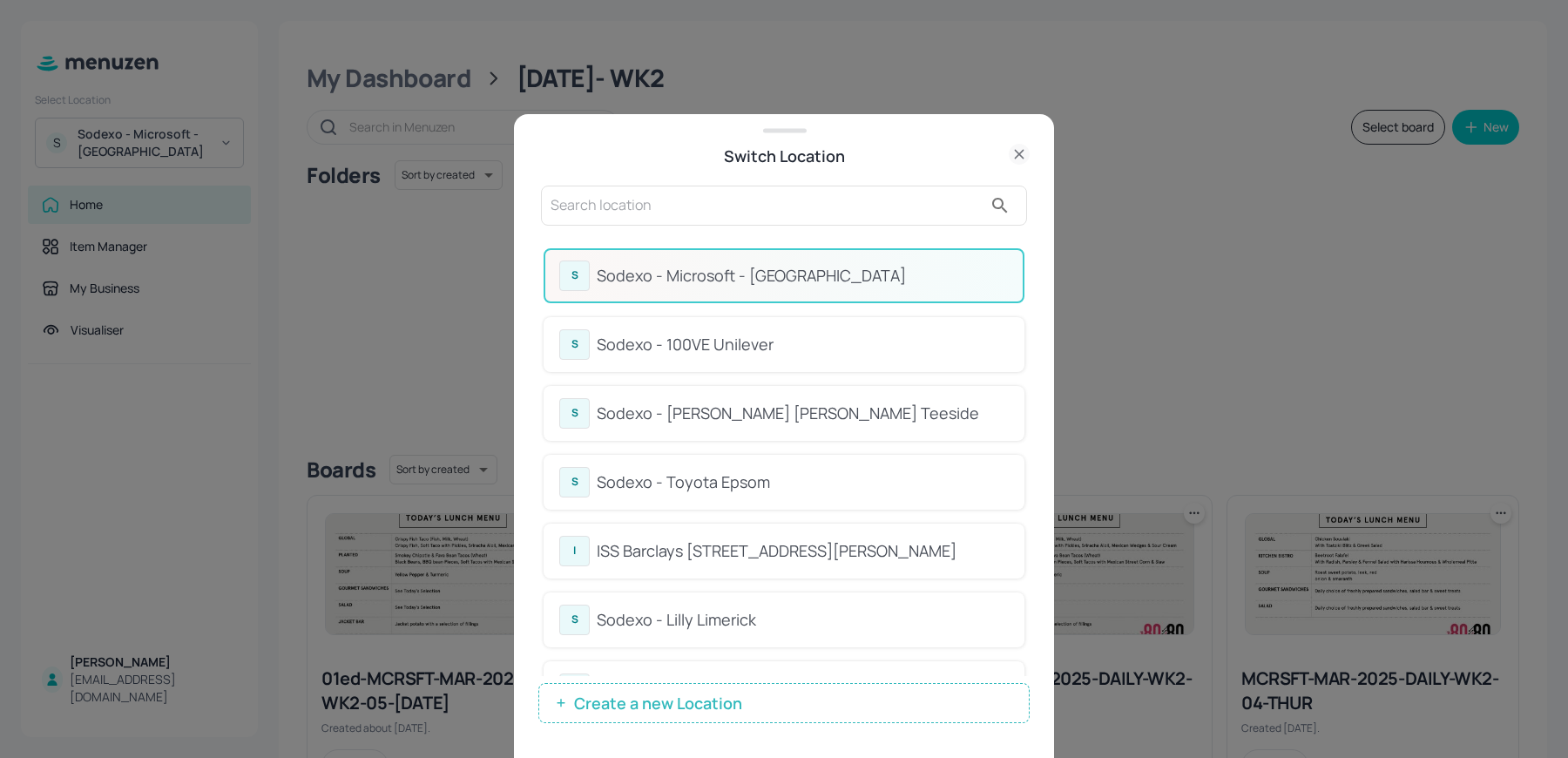
click at [619, 194] on input "text" at bounding box center [767, 206] width 432 height 28
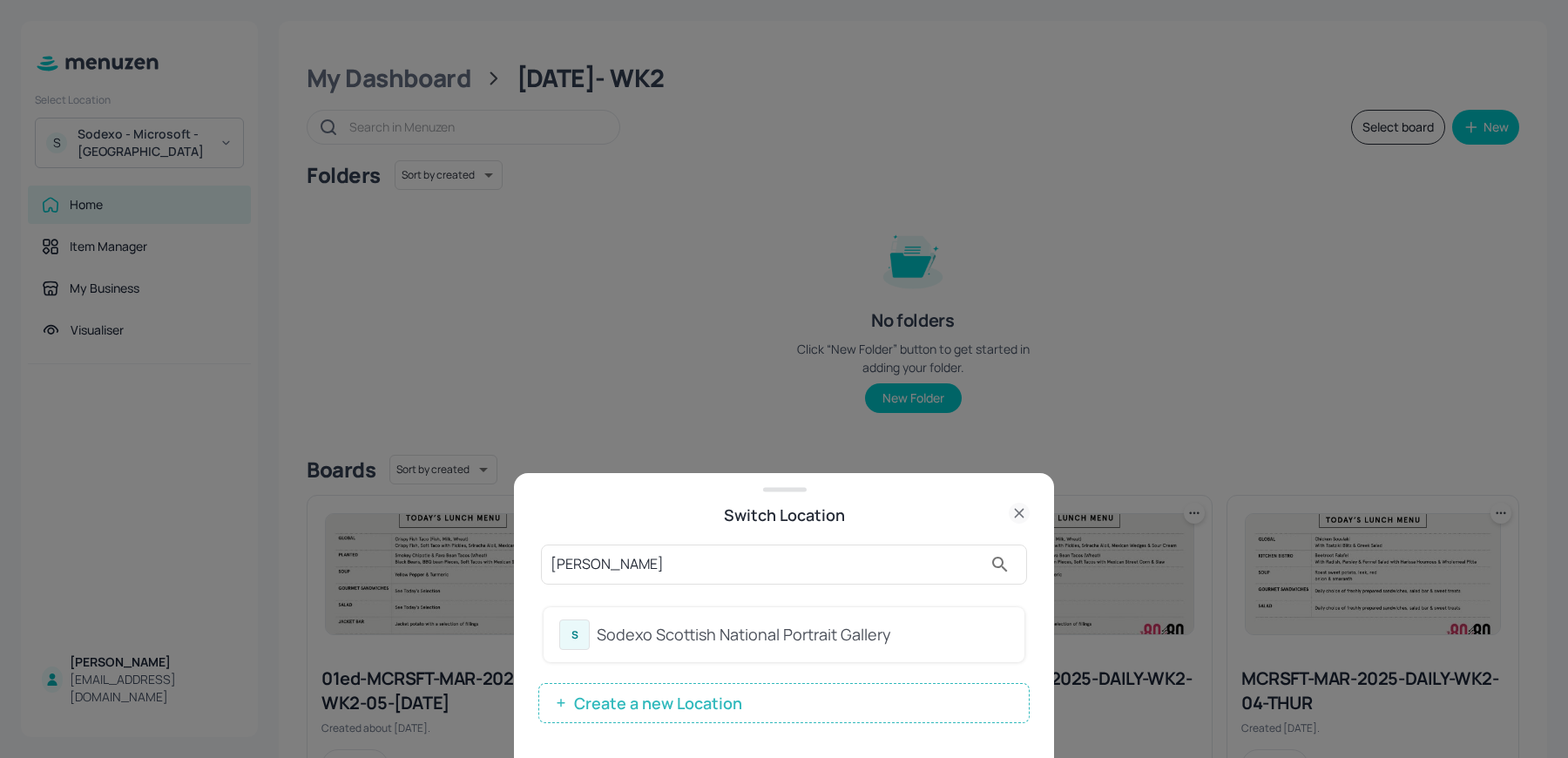
type input "[PERSON_NAME]"
click at [626, 640] on div "Sodexo Scottish National Portrait Gallery" at bounding box center [802, 634] width 412 height 24
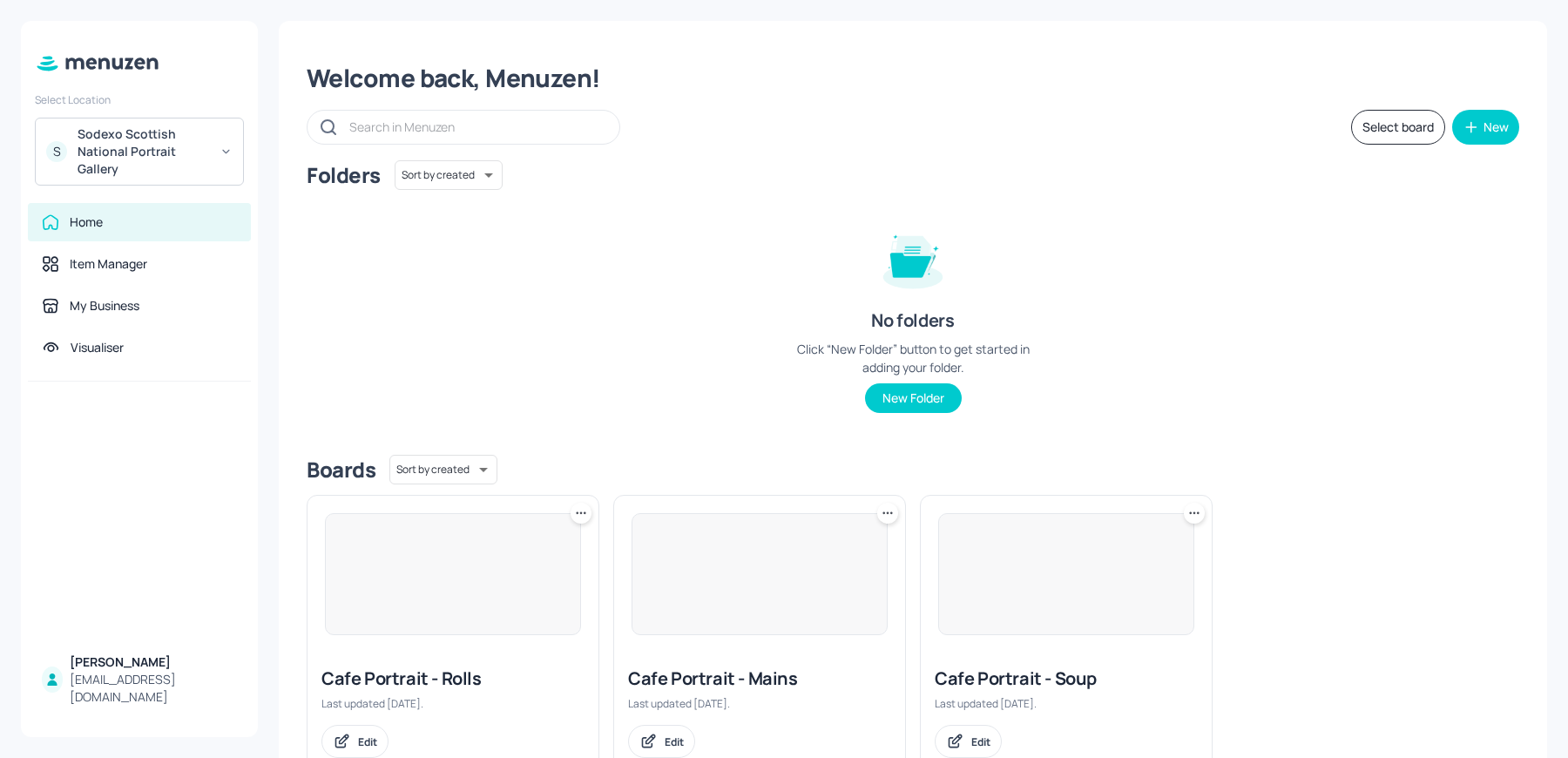
click at [1034, 584] on img at bounding box center [1066, 575] width 254 height 121
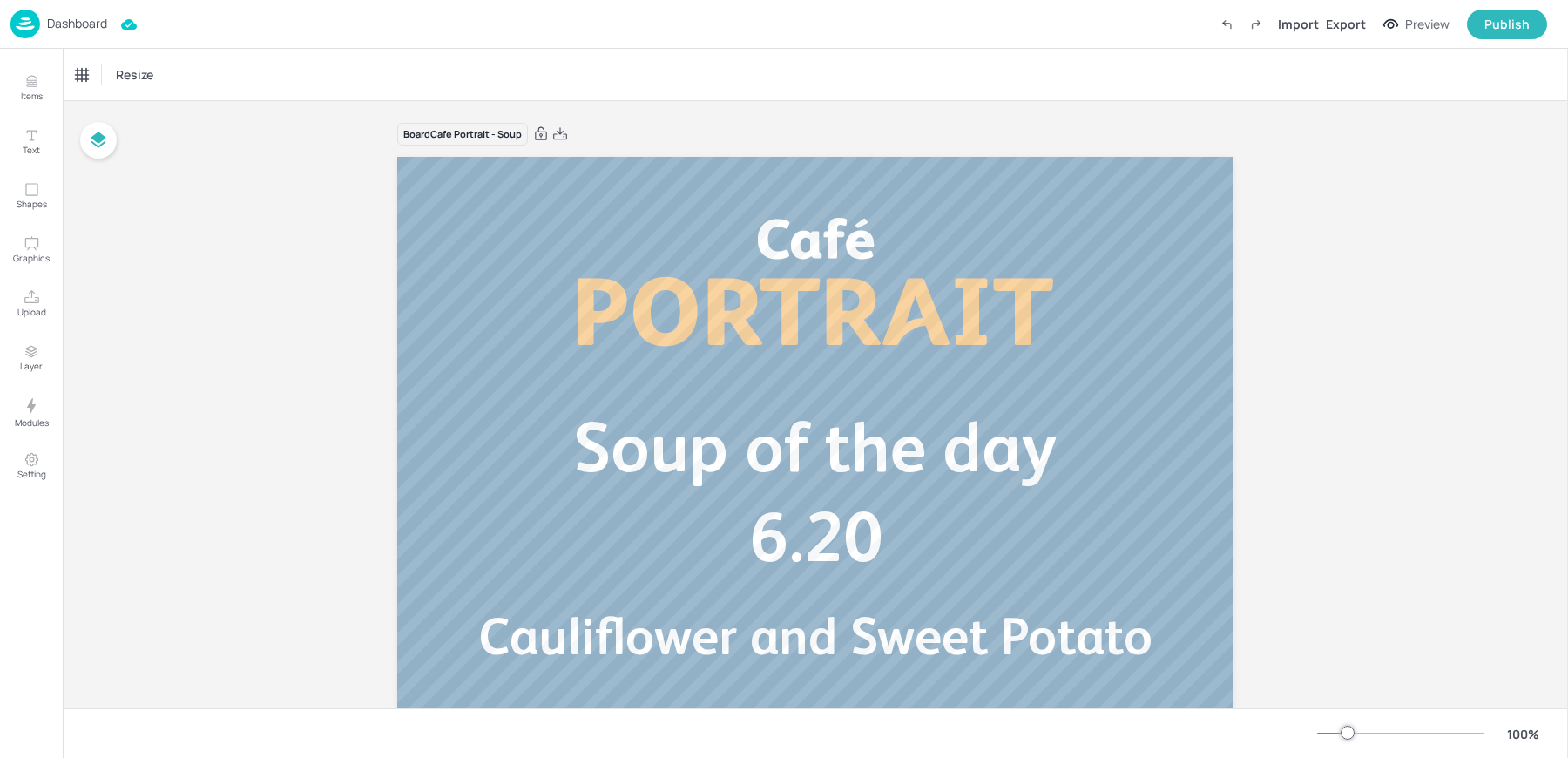
click at [28, 26] on img at bounding box center [25, 24] width 30 height 29
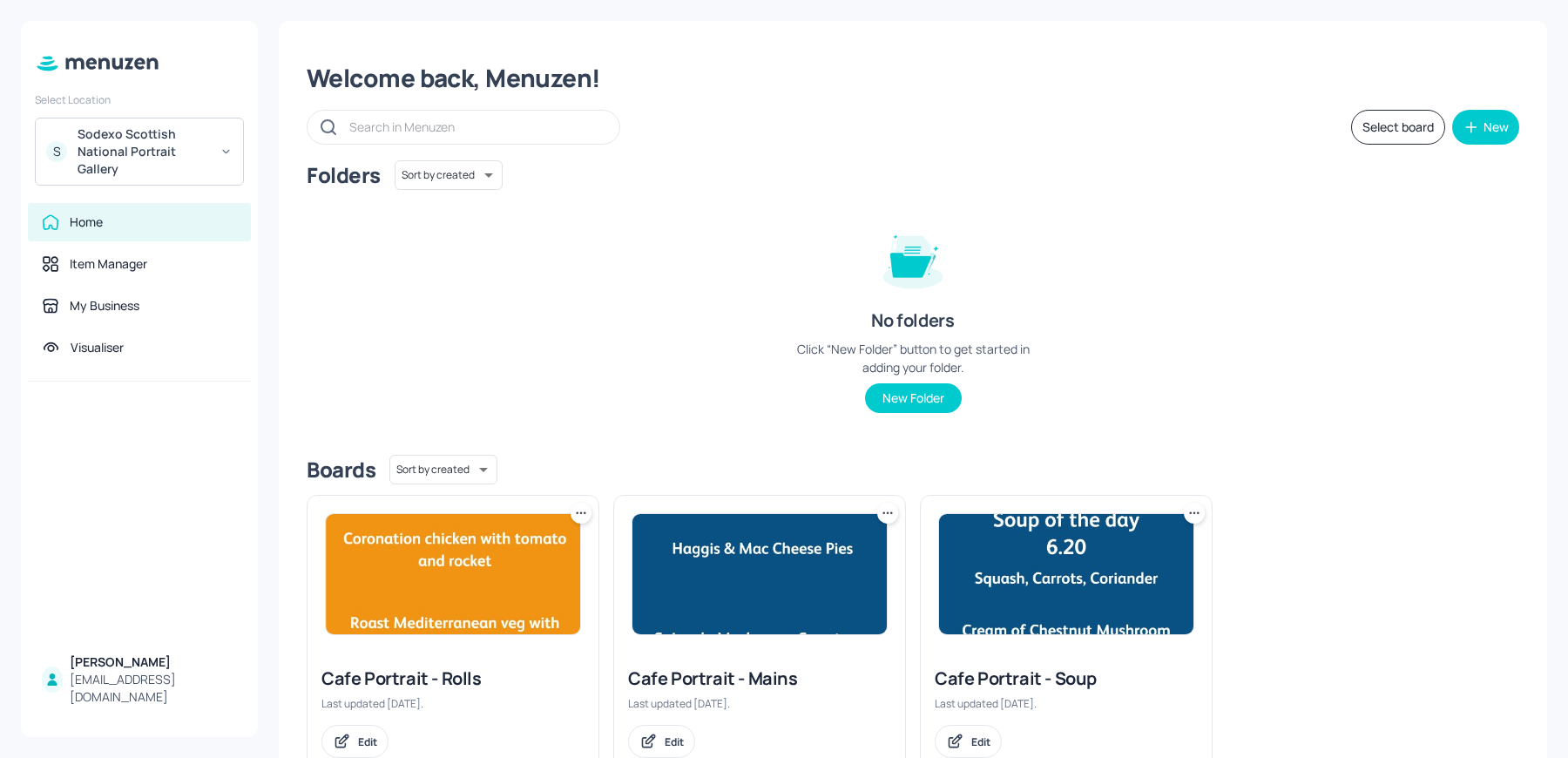
click at [339, 70] on div "Welcome back, Menuzen!" at bounding box center [912, 79] width 1213 height 31
click at [1131, 582] on img at bounding box center [1066, 575] width 254 height 121
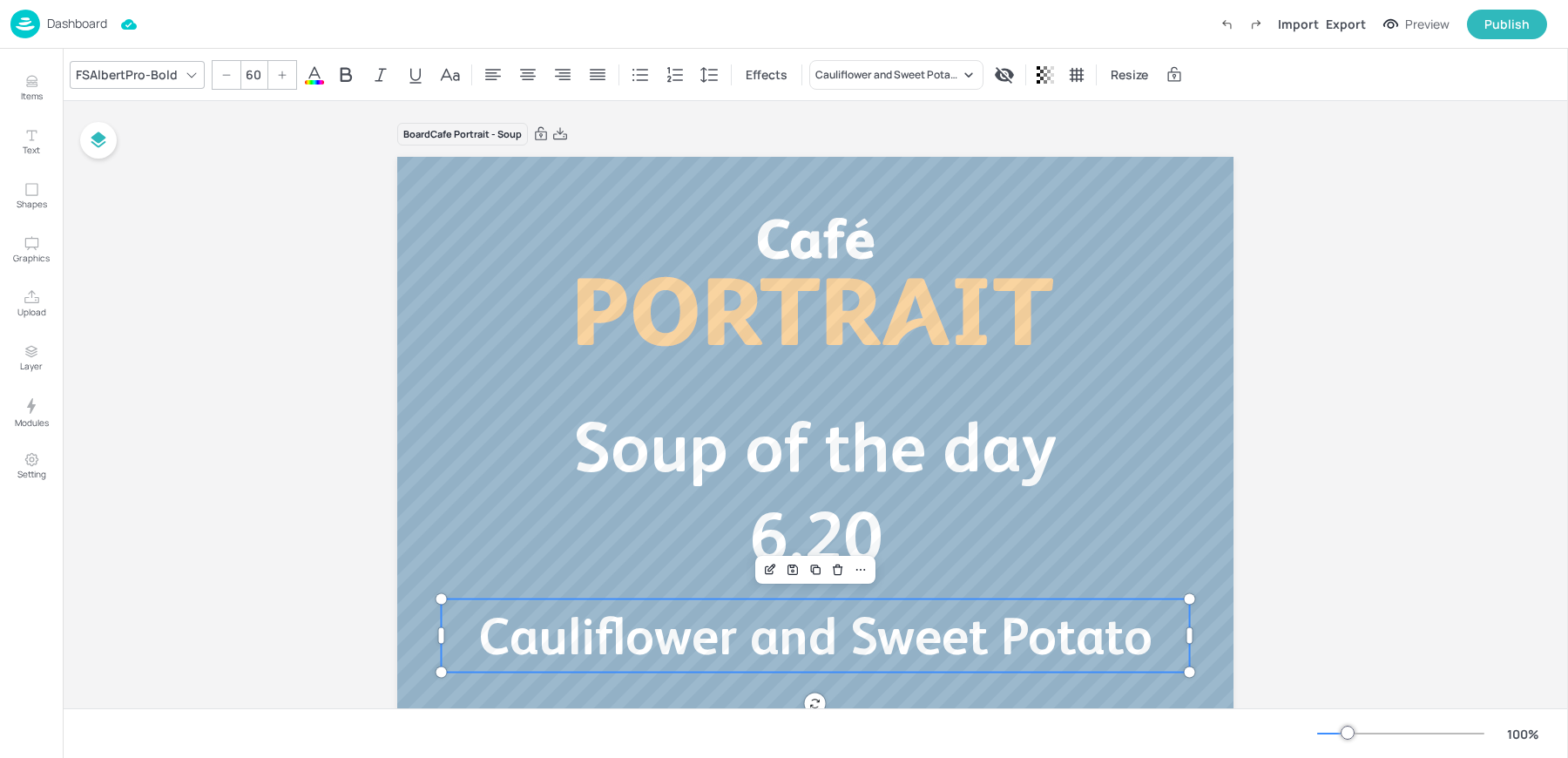
click at [643, 661] on span "Cauliflower and Sweet Potato" at bounding box center [815, 636] width 674 height 59
click at [774, 565] on icon "Edit Item" at bounding box center [770, 570] width 15 height 14
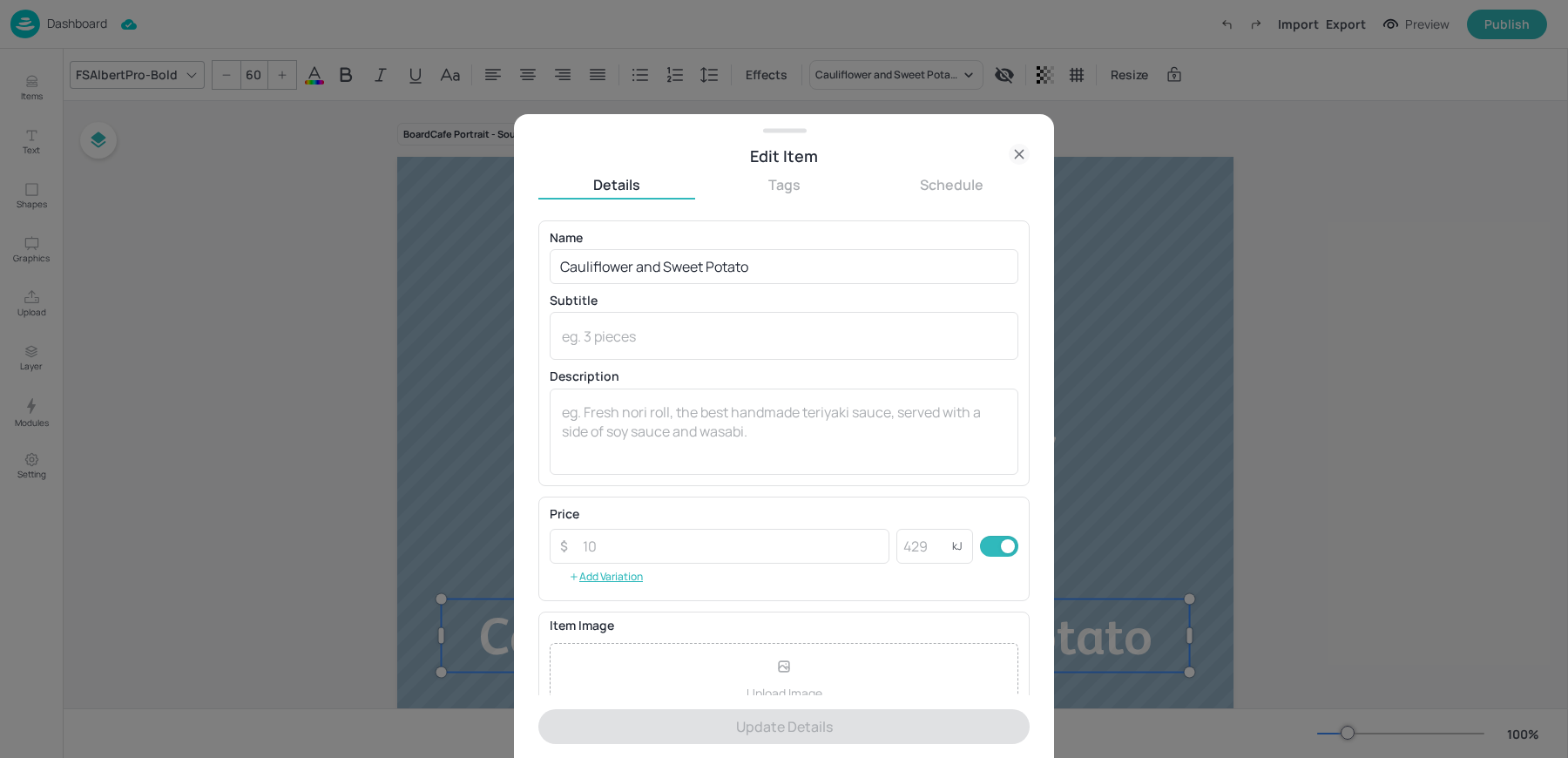
click at [658, 288] on div "Name Cauliflower and Sweet Potato ​ Subtitle x ​ Description x ​" at bounding box center [784, 353] width 469 height 243
click at [636, 268] on input "Cauliflower and Sweet Potato" at bounding box center [784, 266] width 469 height 35
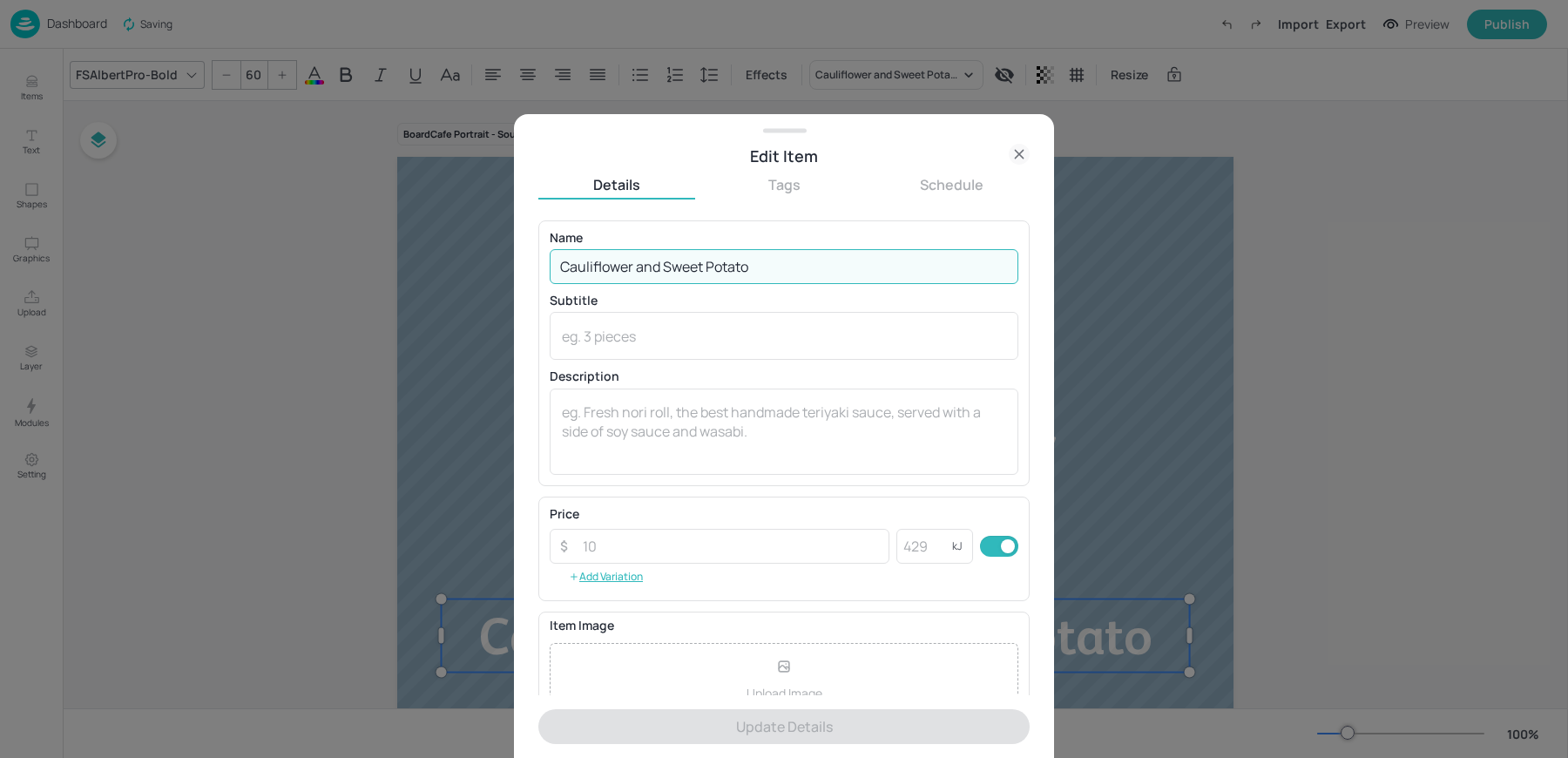
click at [636, 268] on input "Cauliflower and Sweet Potato" at bounding box center [784, 266] width 469 height 35
paste input "urried Carrot and Parsnip"
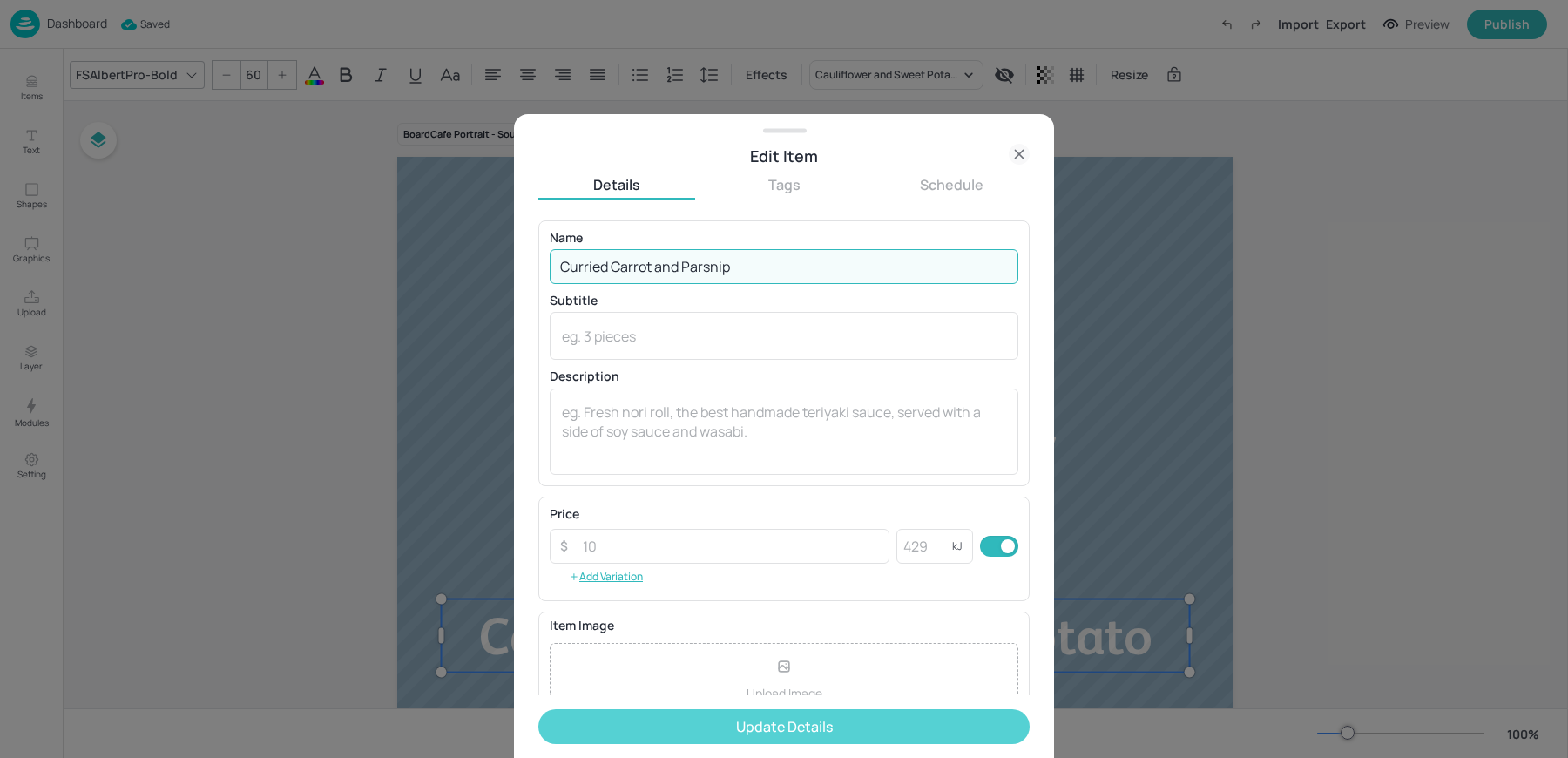
type input "Curried Carrot and Parsnip"
click at [713, 729] on button "Update Details" at bounding box center [784, 727] width 492 height 35
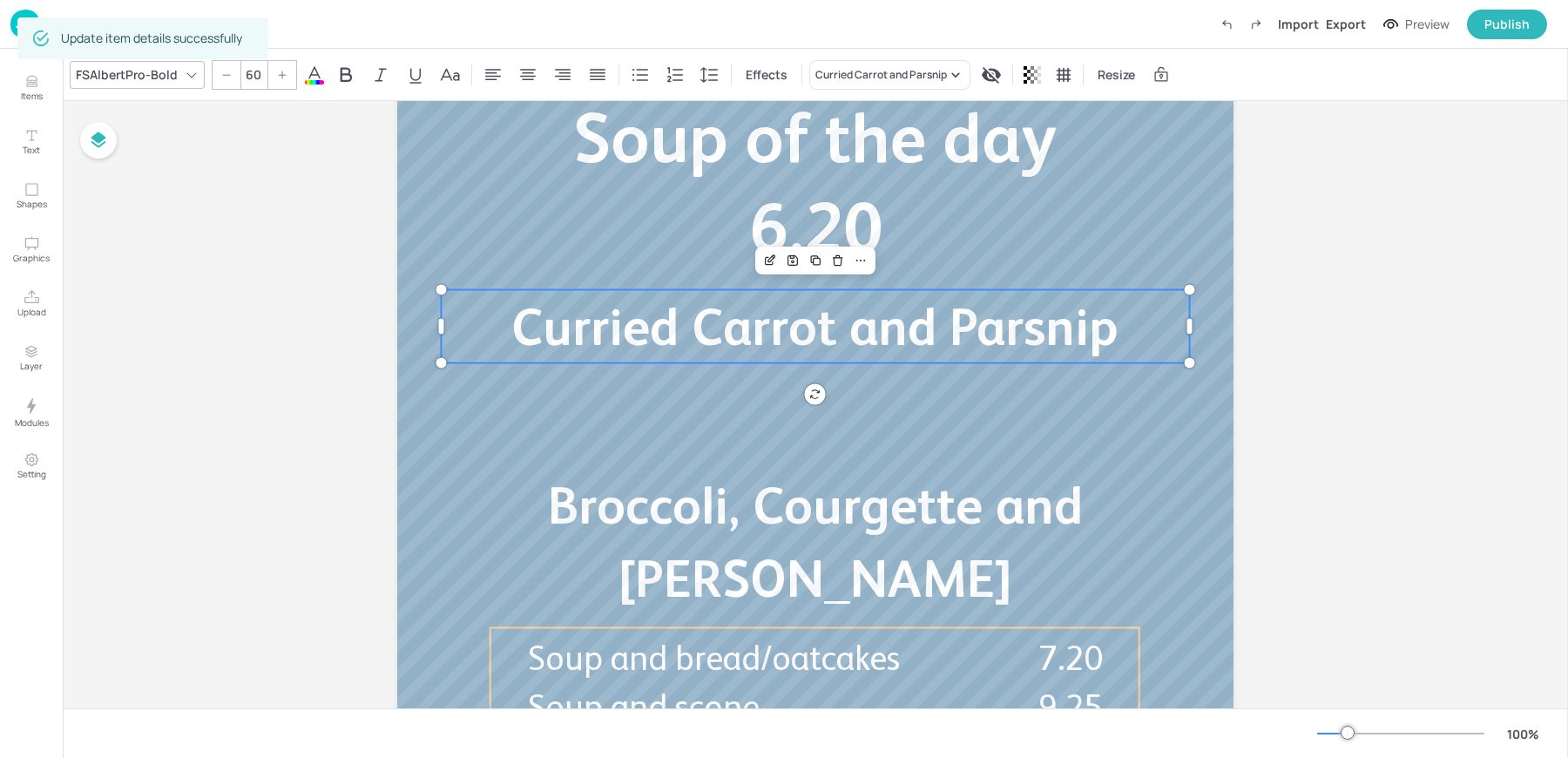
scroll to position [355, 0]
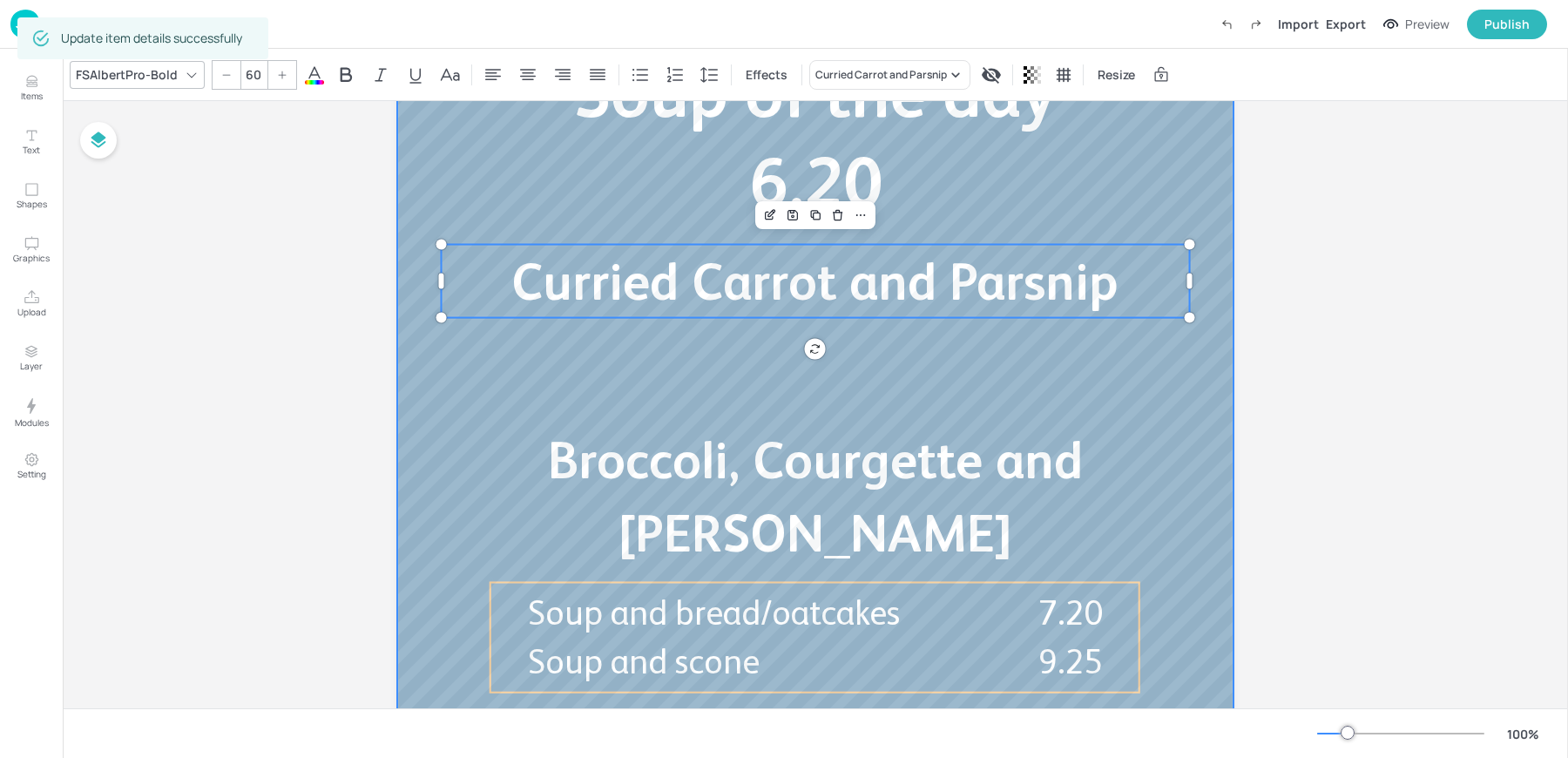
click at [613, 503] on div at bounding box center [815, 273] width 836 height 941
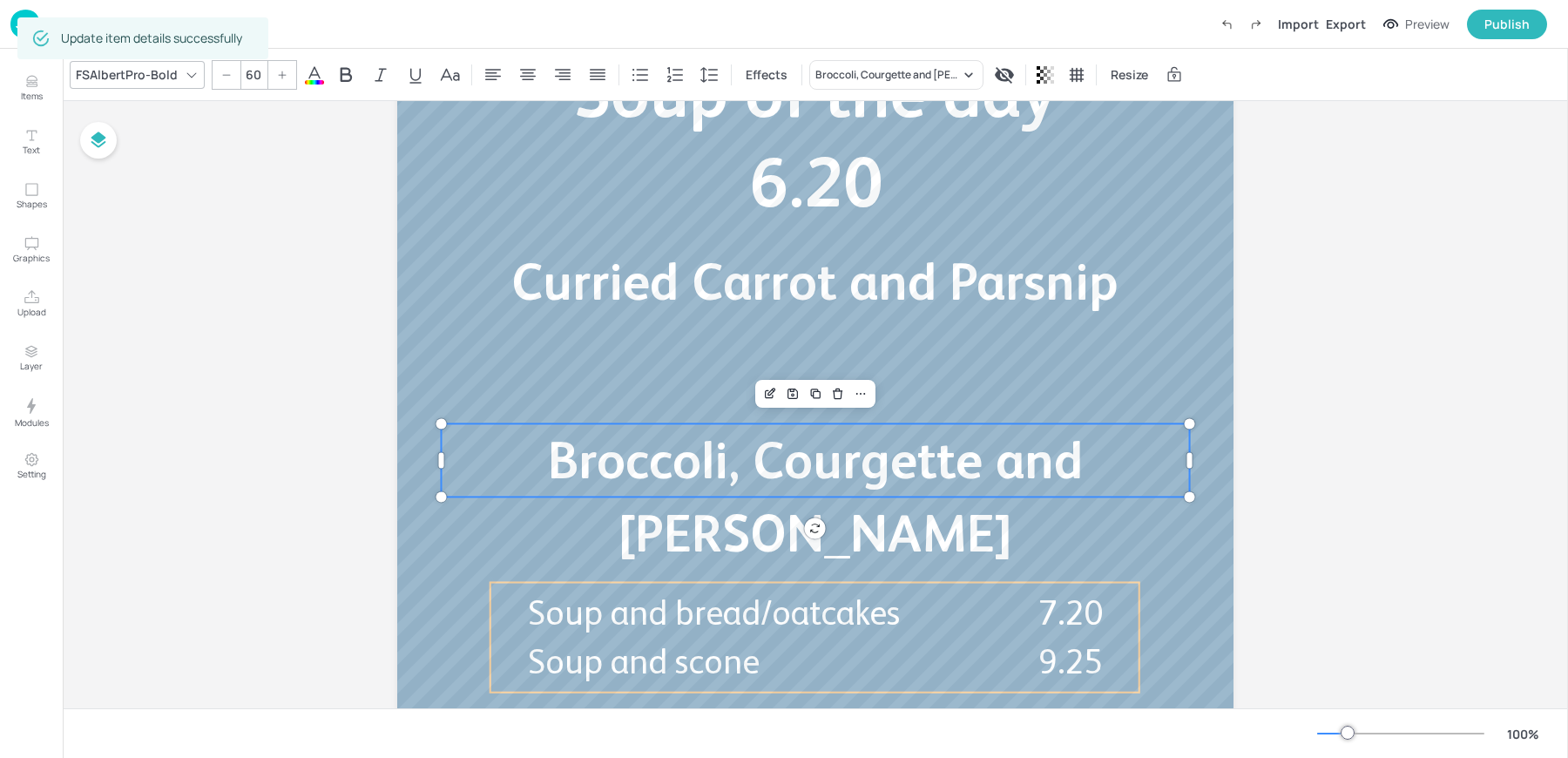
click at [613, 488] on span "Broccoli, Courgette and Leek" at bounding box center [815, 497] width 535 height 133
click at [769, 396] on icon "Edit Item" at bounding box center [770, 394] width 15 height 14
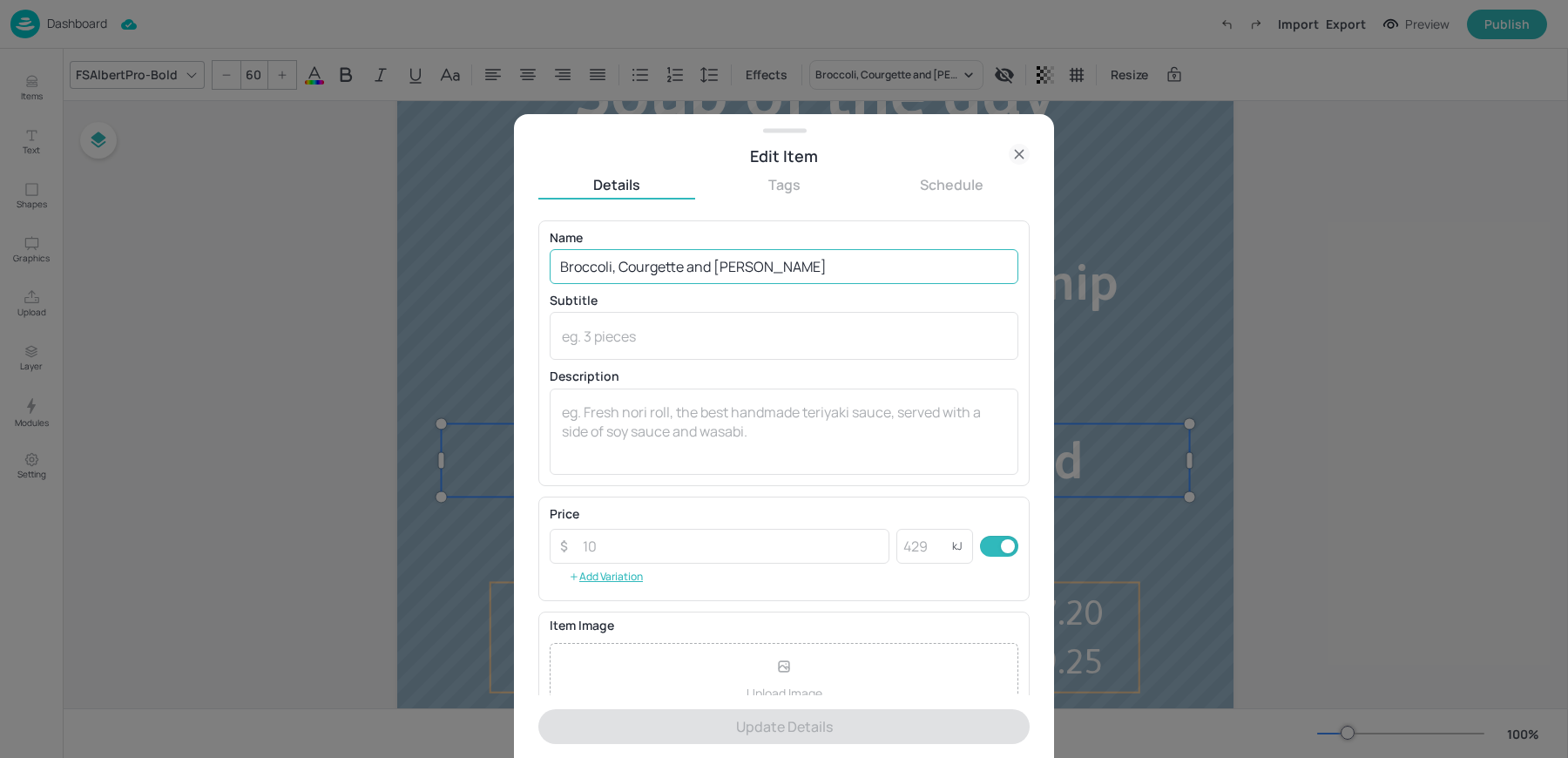
click at [632, 266] on input "Broccoli, Courgette and Leek" at bounding box center [784, 266] width 469 height 35
paste input "Tomato and Basil Lentil"
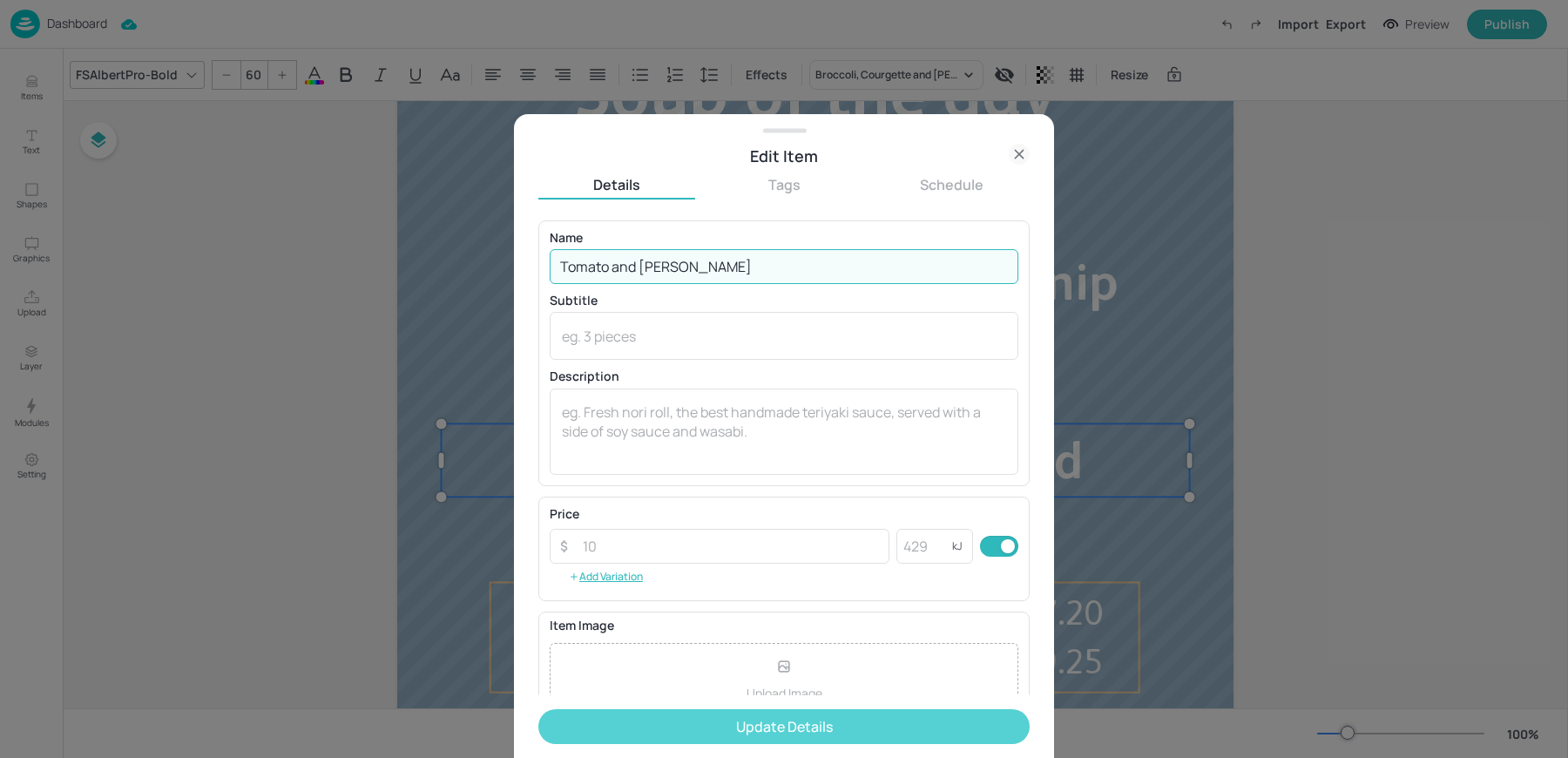
type input "Tomato and Basil Lentil"
click at [695, 727] on button "Update Details" at bounding box center [784, 727] width 492 height 35
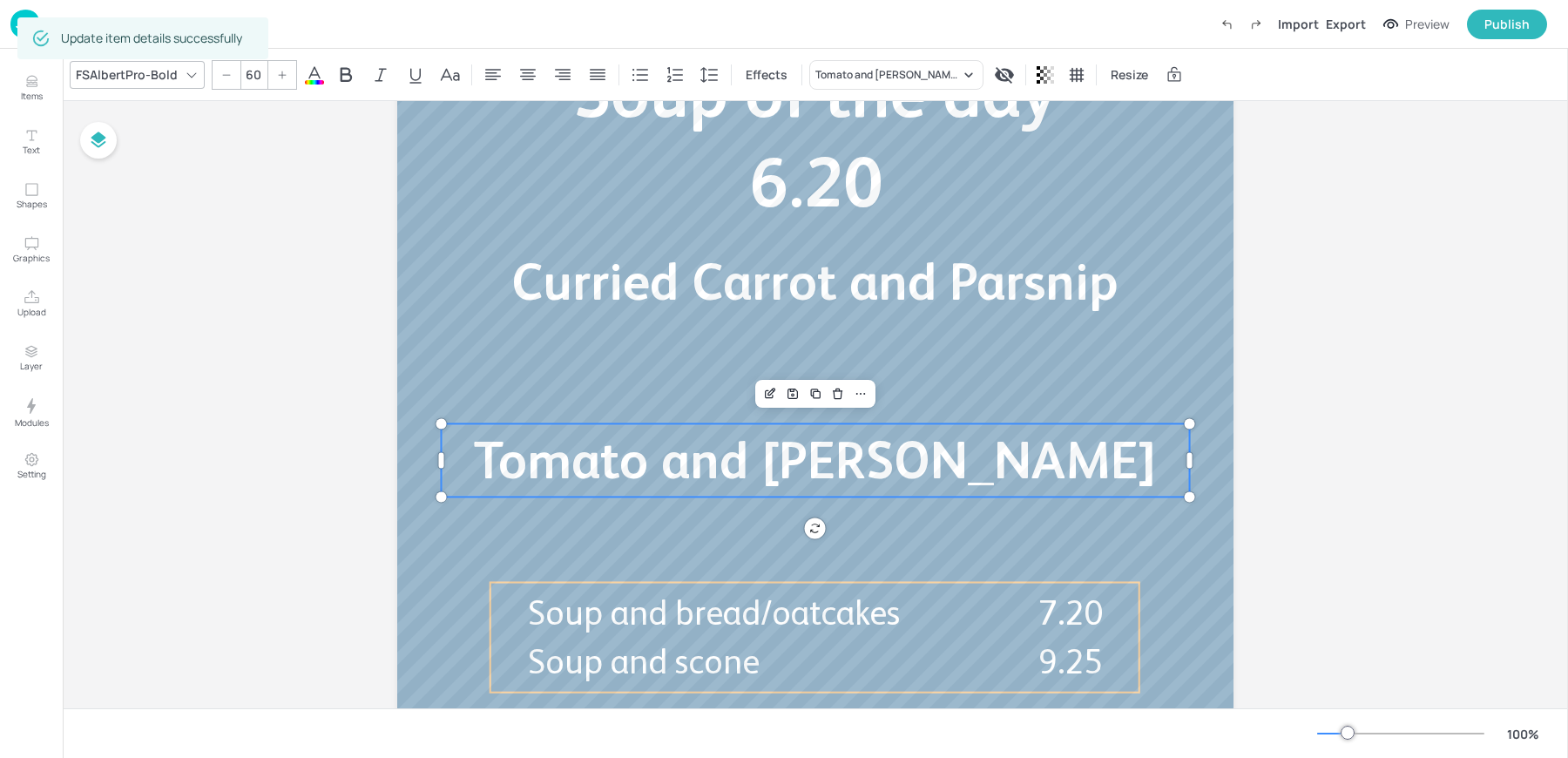
click at [1356, 467] on div "Board Cafe Portrait - Soup Curried Carrot and Parsnip Soup of the day 6.20 Toma…" at bounding box center [815, 266] width 1505 height 1040
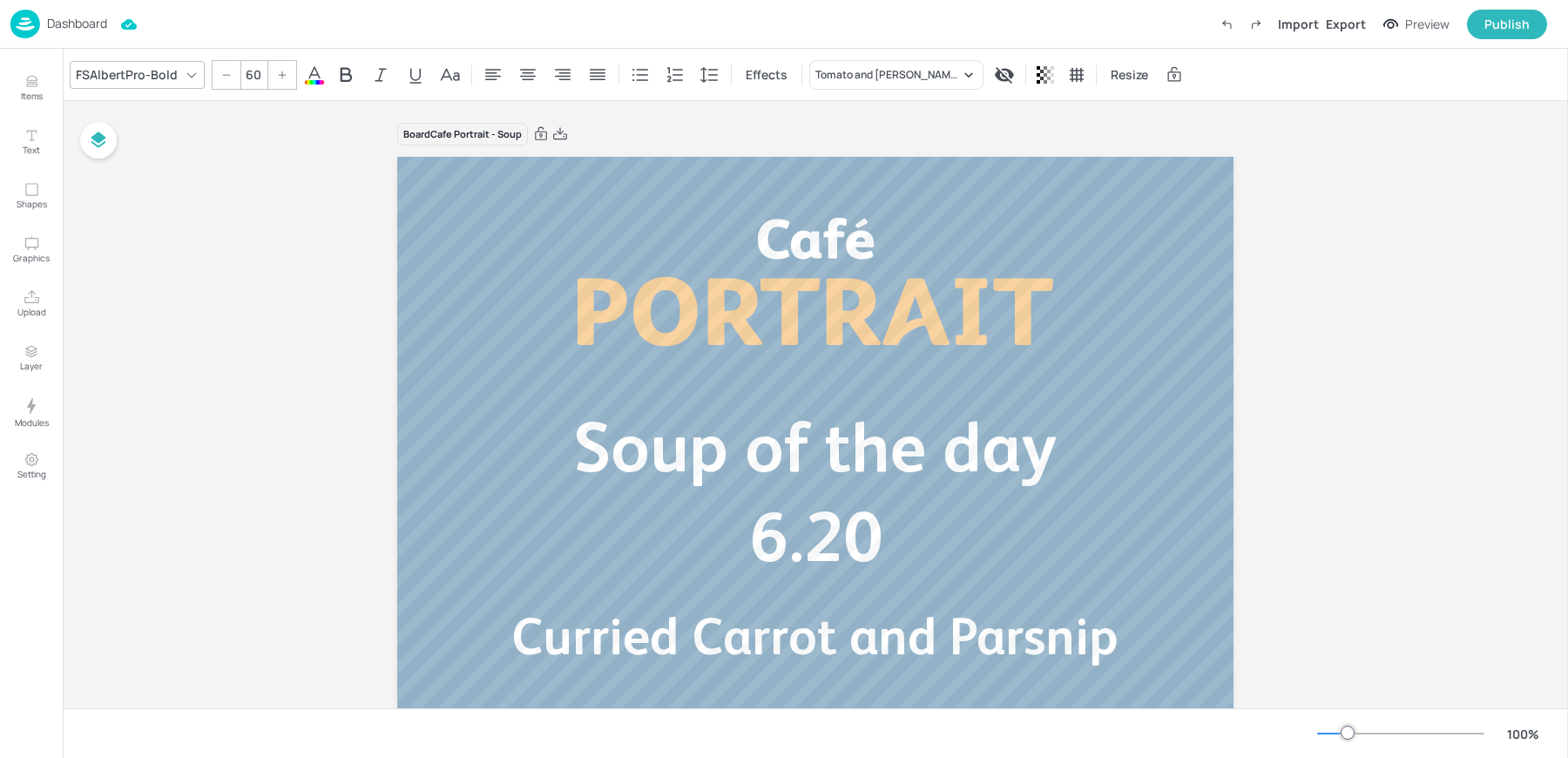
click at [684, 137] on div "Board Cafe Portrait - Soup" at bounding box center [815, 134] width 836 height 24
click at [58, 26] on p "Dashboard" at bounding box center [77, 24] width 60 height 12
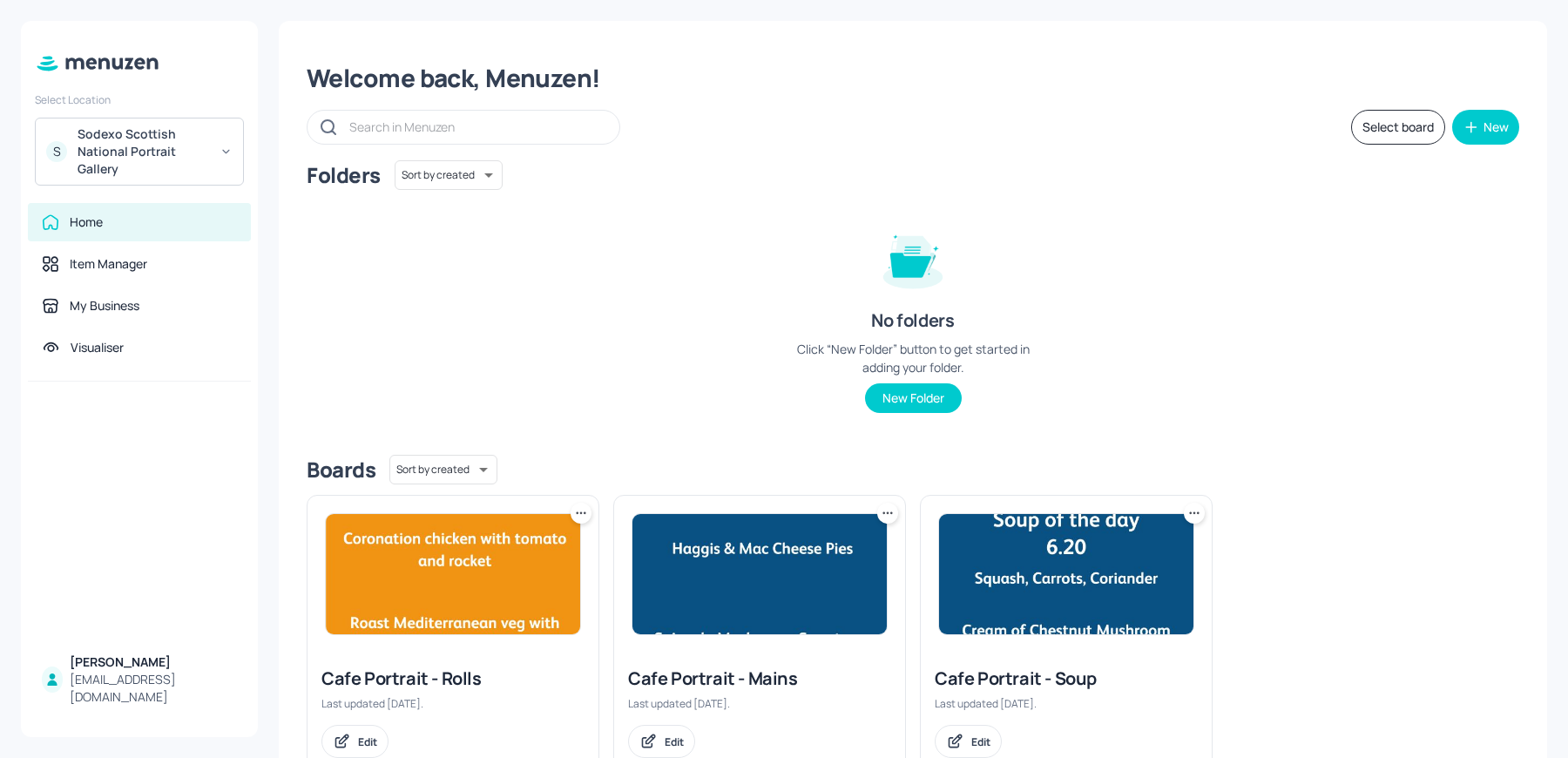
click at [1019, 595] on img at bounding box center [1066, 575] width 254 height 121
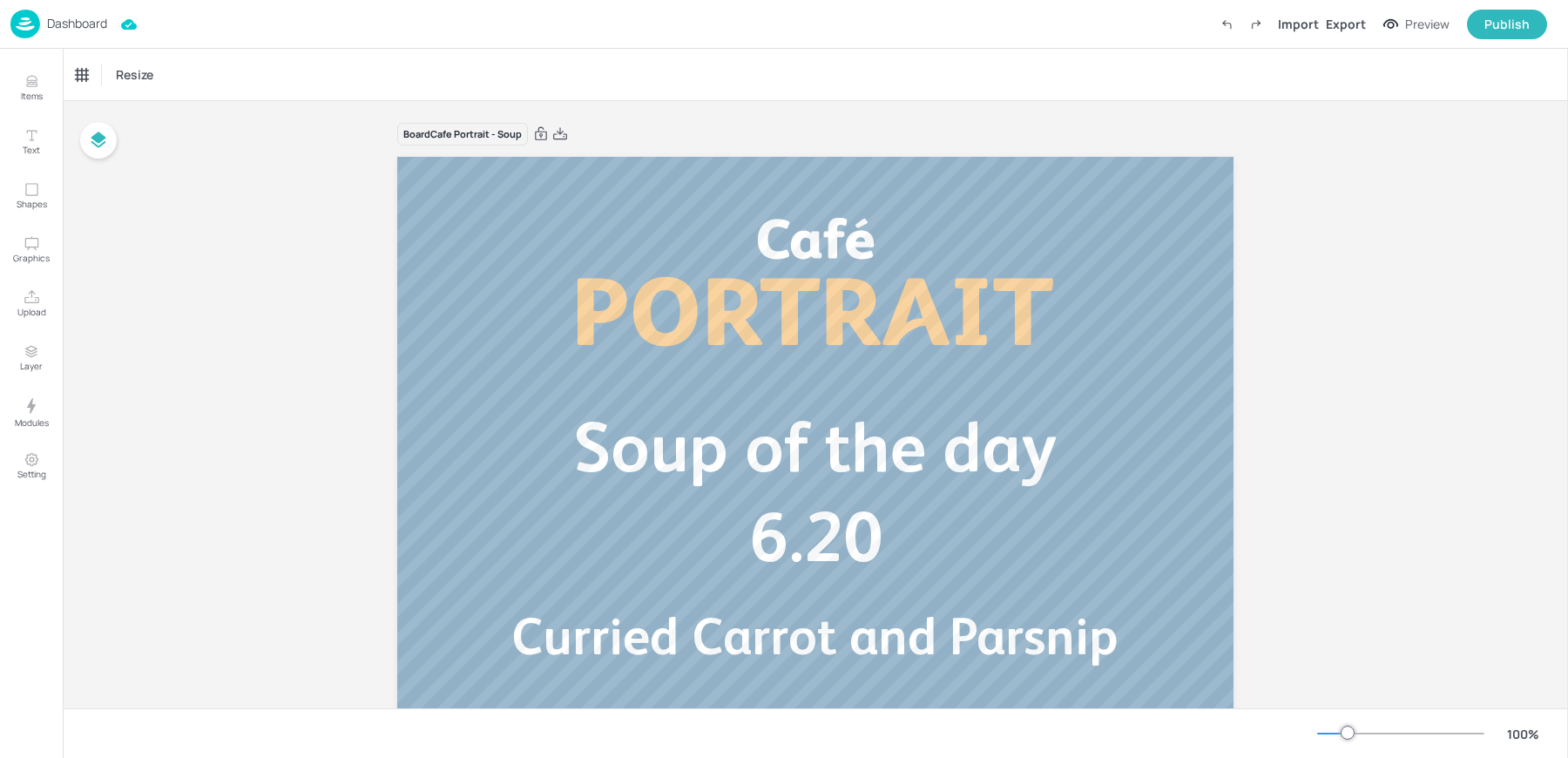
click at [48, 26] on p "Dashboard" at bounding box center [77, 24] width 60 height 12
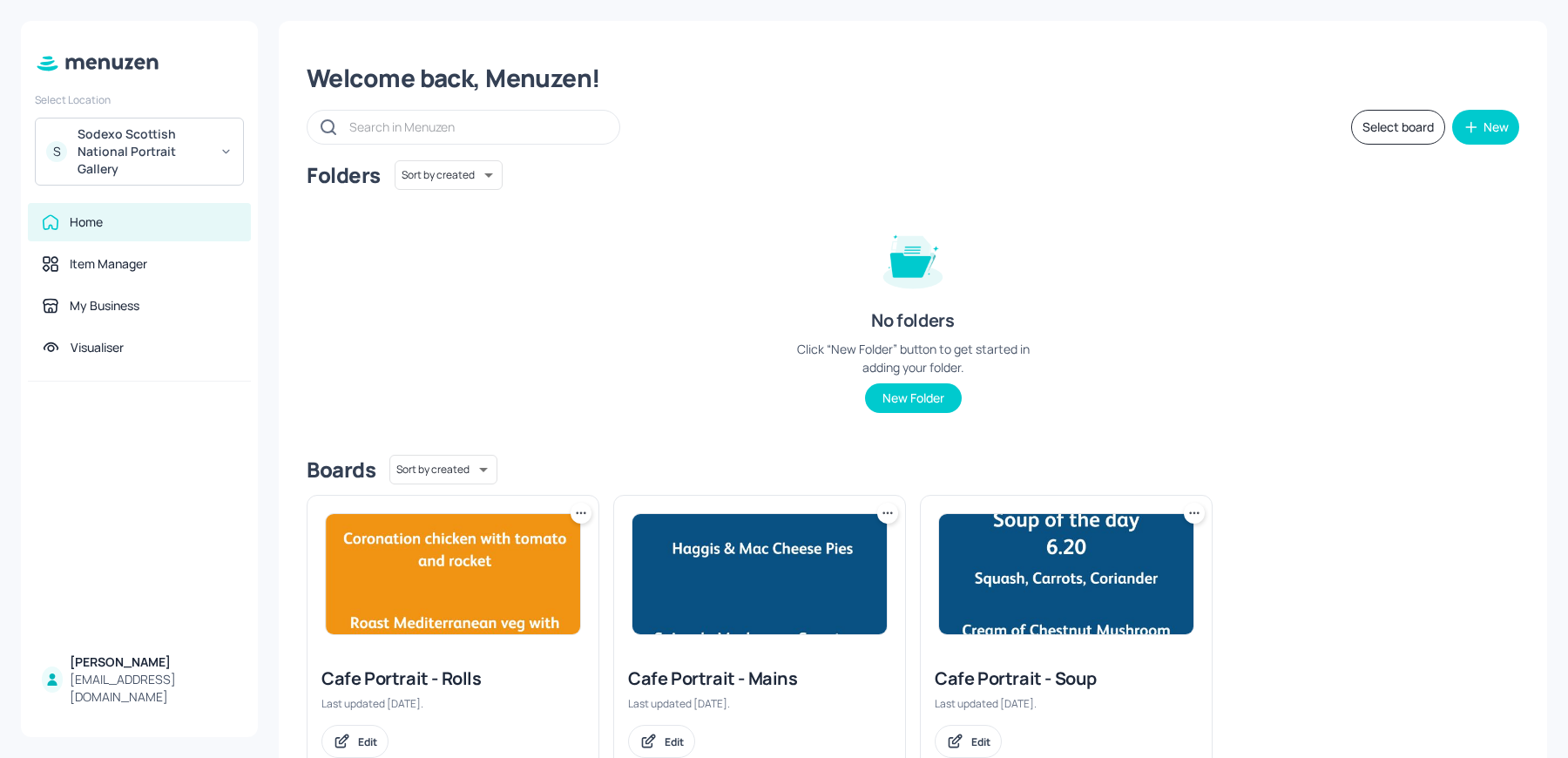
click at [687, 569] on img at bounding box center [759, 575] width 254 height 121
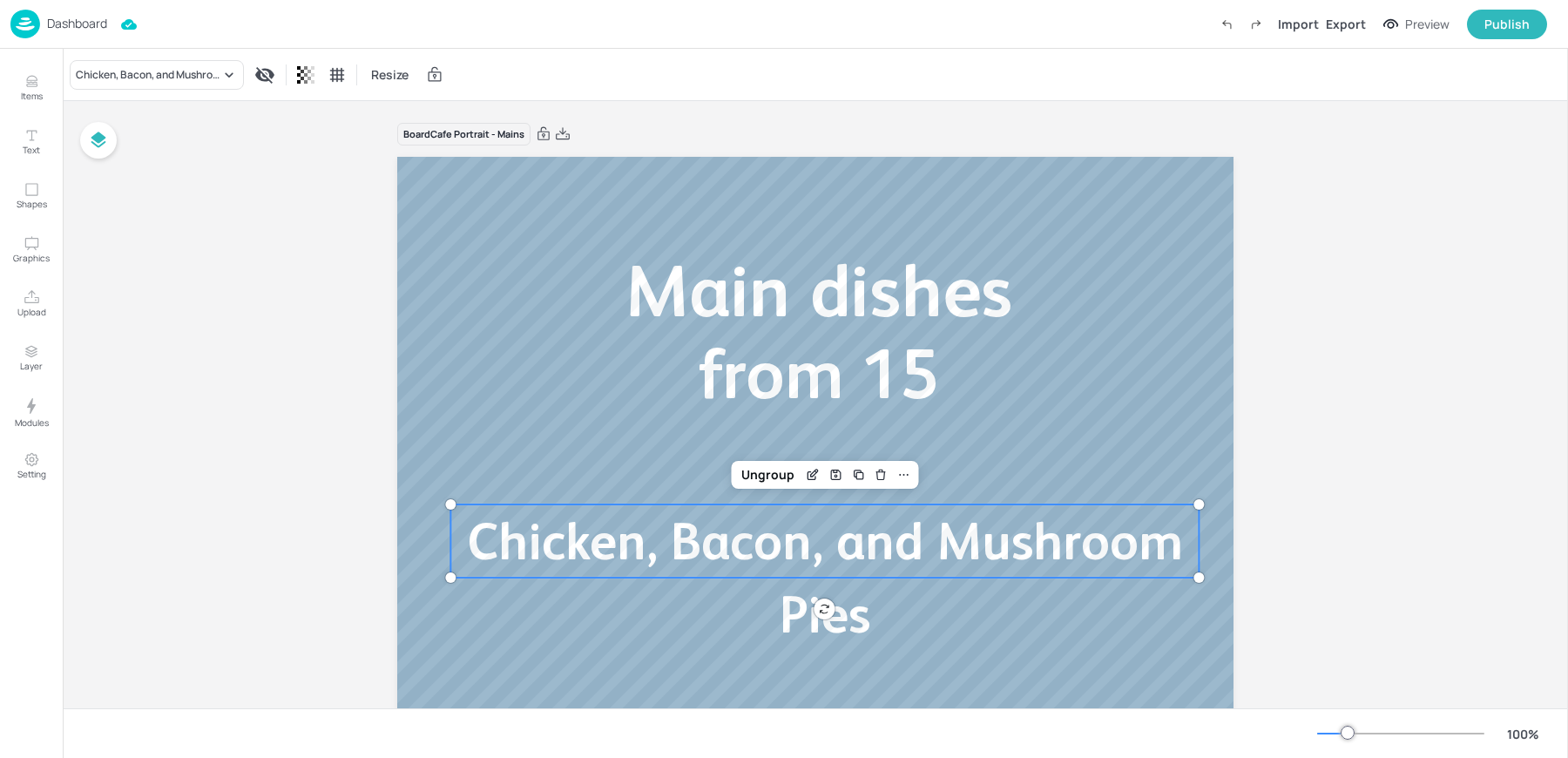
click at [901, 554] on span "Chicken, Bacon, and Mushroom Pies" at bounding box center [825, 578] width 716 height 133
click at [811, 482] on div "Edit Item" at bounding box center [813, 475] width 23 height 23
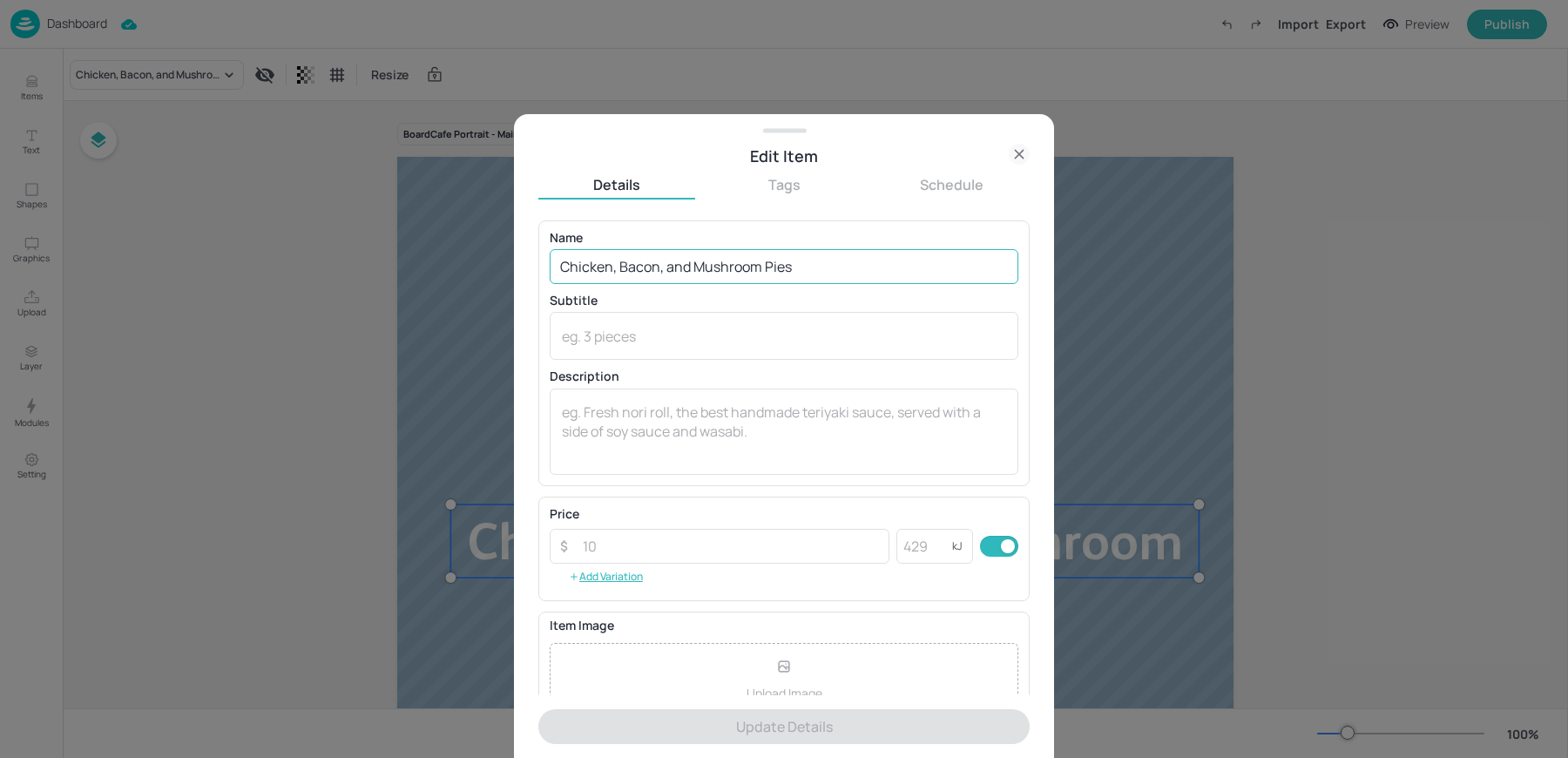
click at [664, 270] on input "Chicken, Bacon, and Mushroom Pies" at bounding box center [784, 266] width 469 height 35
paste input "Frittata of the day"
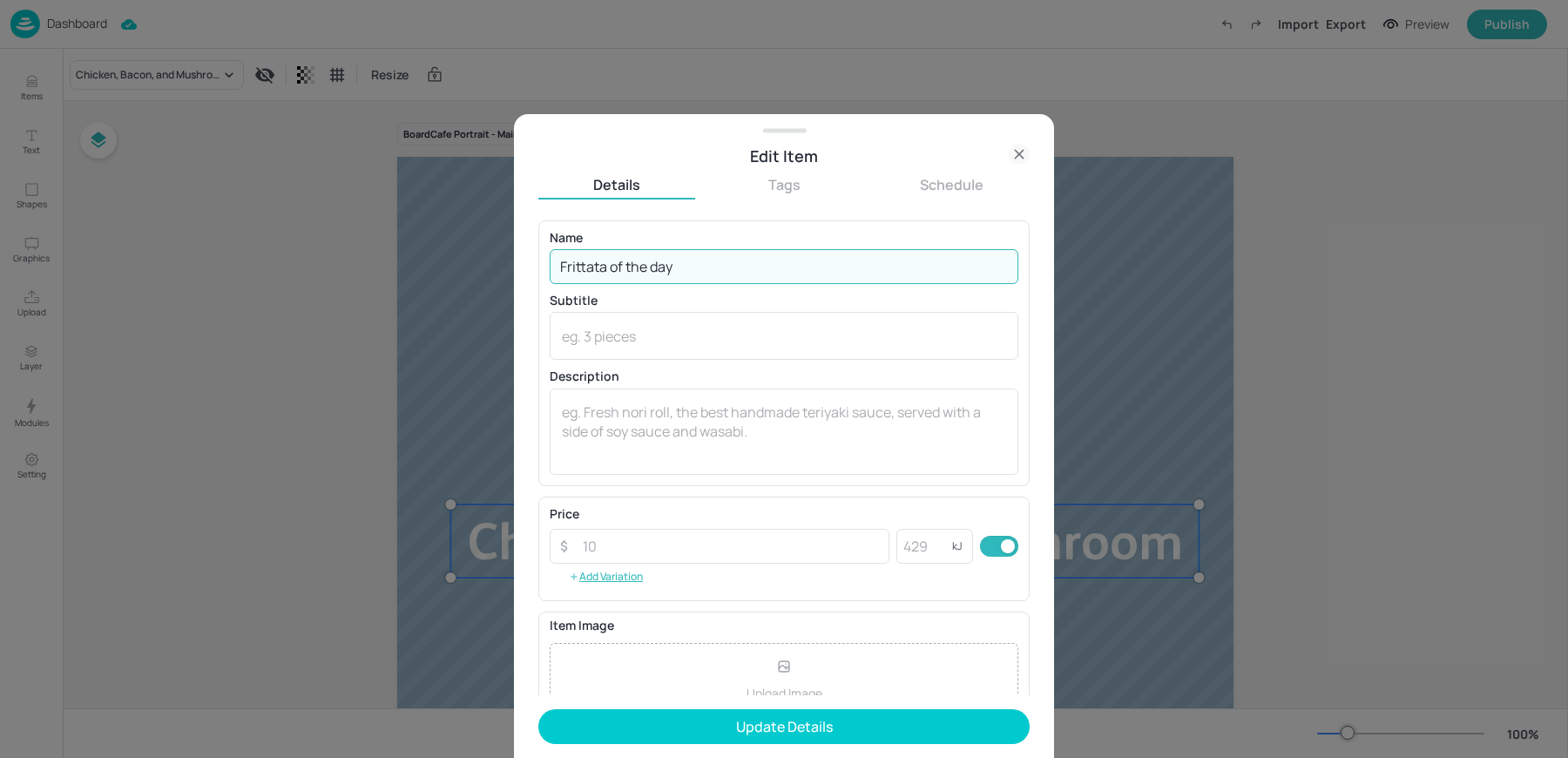
type input "Frittata of the day"
click at [688, 746] on form "Name Frittata of the day ​ Subtitle x ​ Description x ​ Price ​ ​ kJ ​ Add Vari…" at bounding box center [784, 489] width 492 height 539
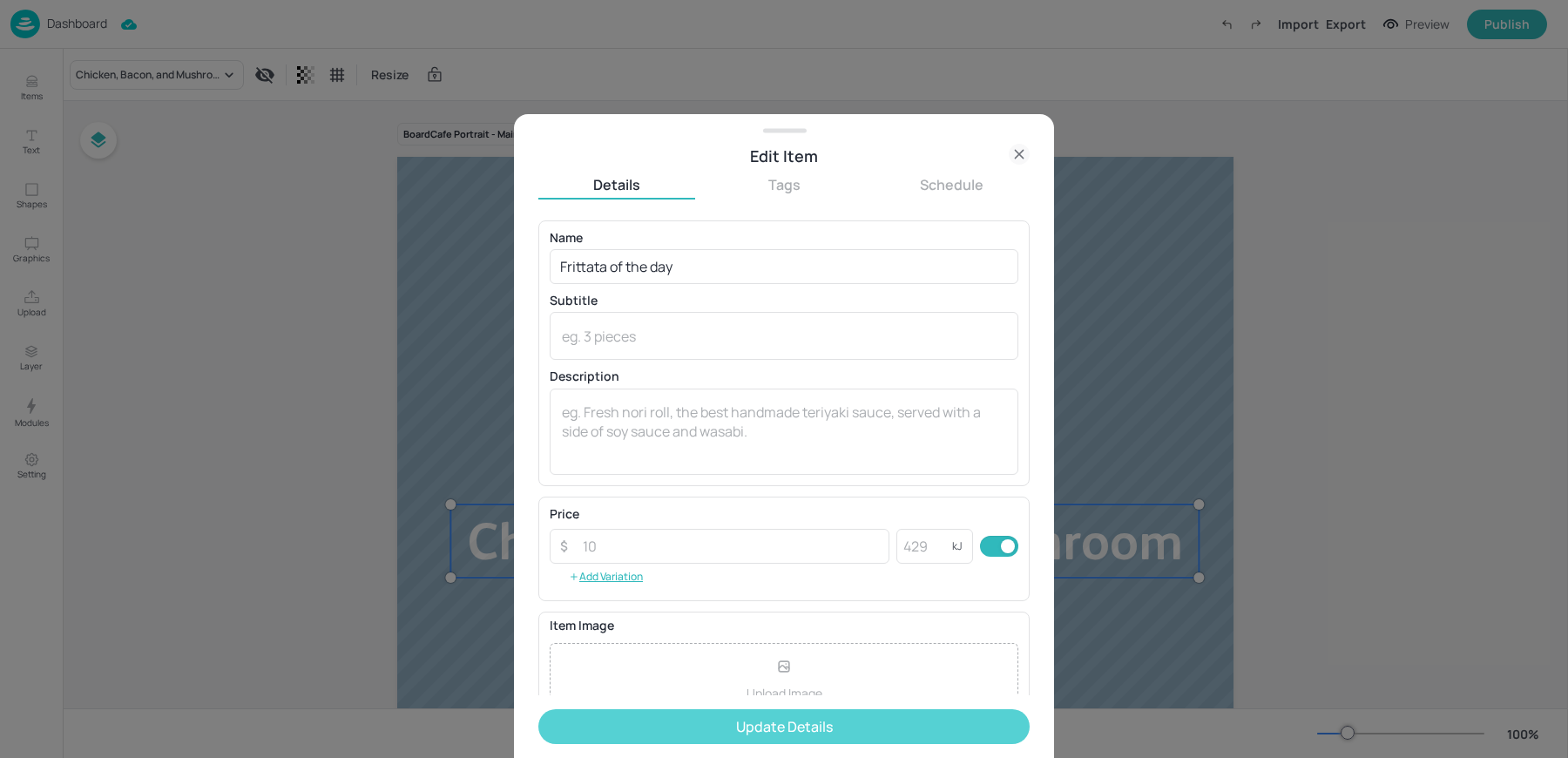
click at [673, 734] on button "Update Details" at bounding box center [784, 727] width 492 height 35
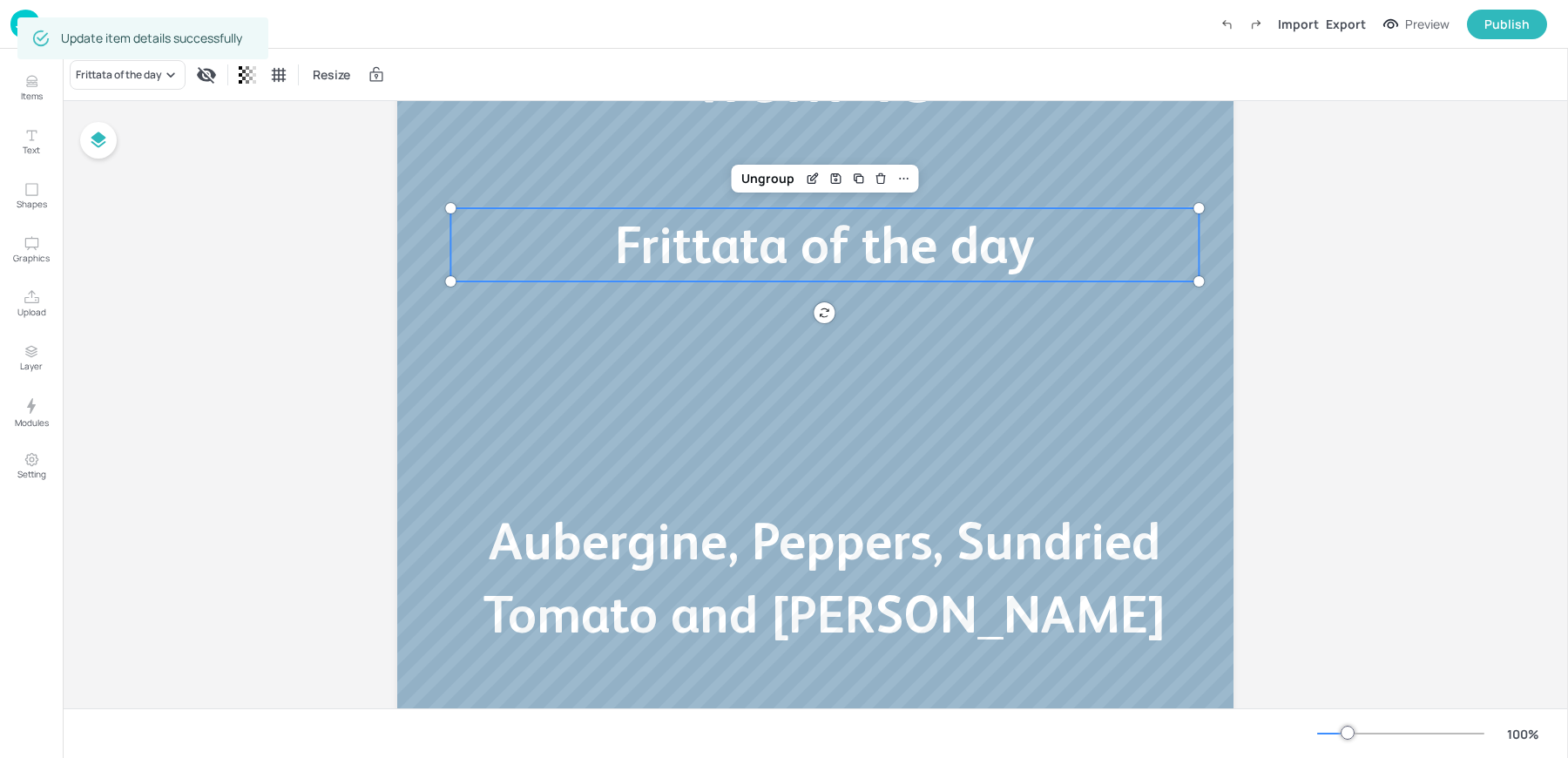
scroll to position [355, 0]
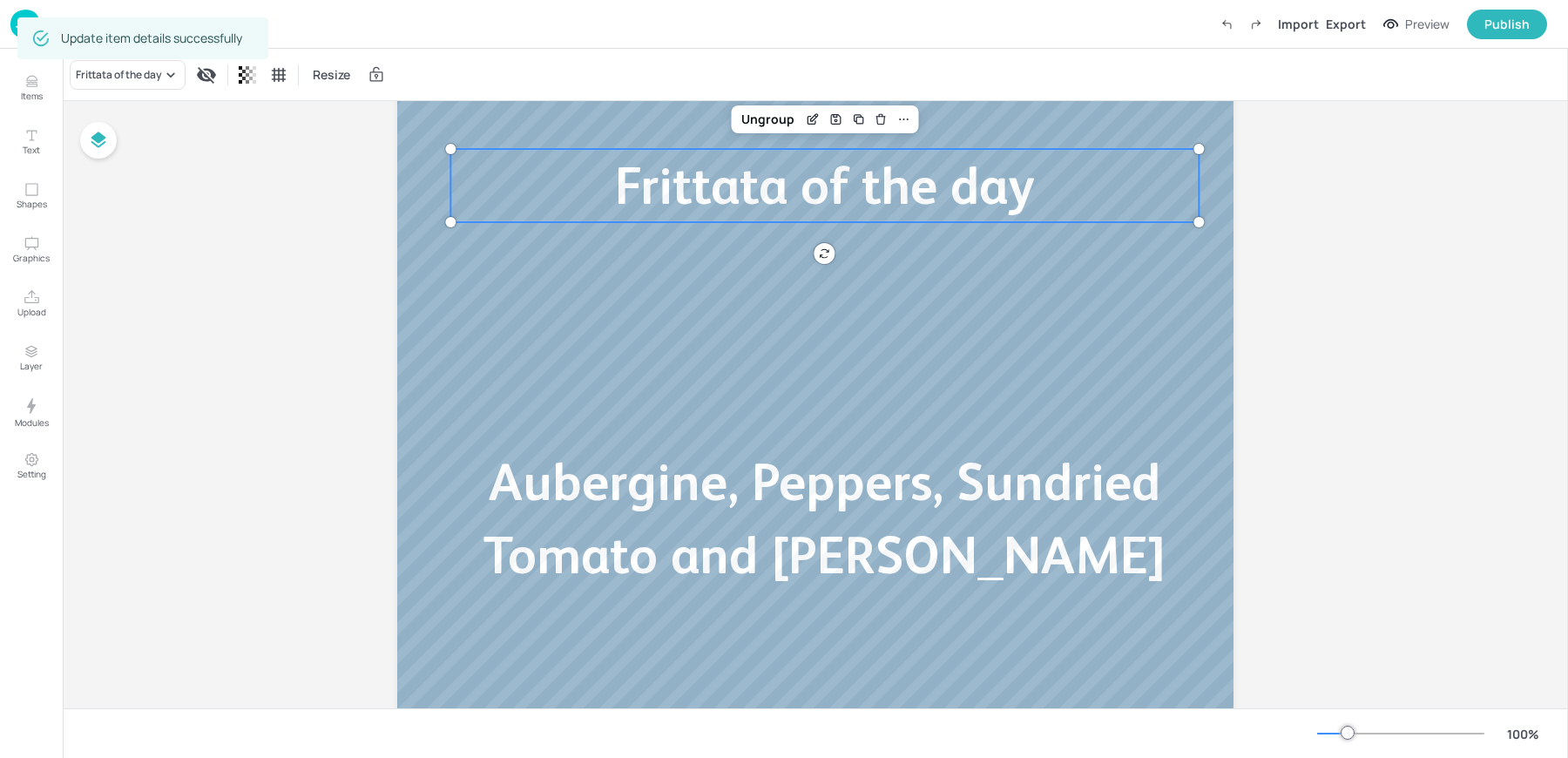
click at [666, 492] on span "Aubergine, Peppers, Sundried Tomato and Brie Frittata" at bounding box center [824, 519] width 682 height 133
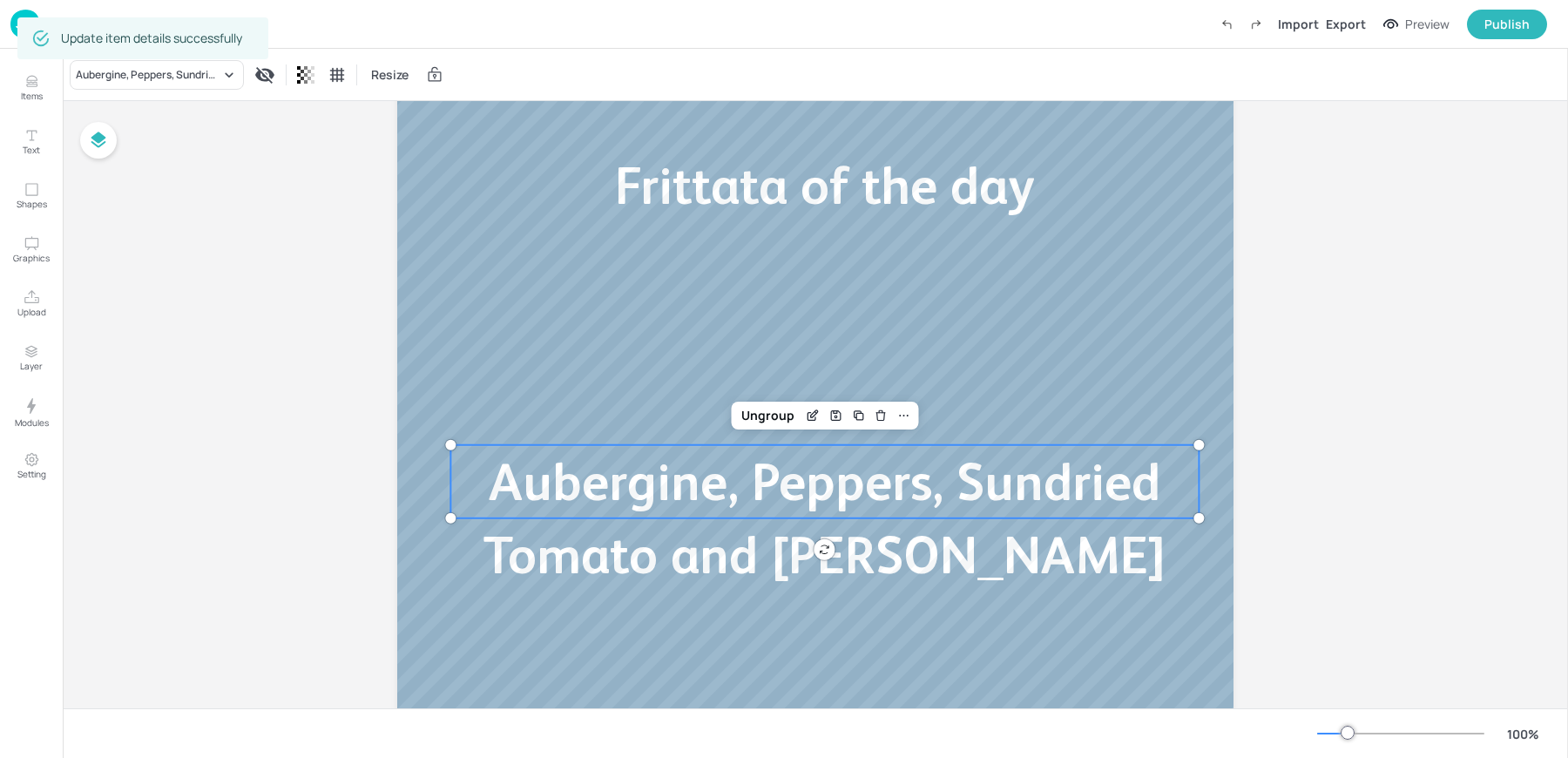
click at [716, 459] on span "Aubergine, Peppers, Sundried Tomato and Brie Frittata" at bounding box center [824, 519] width 682 height 133
click at [810, 406] on div "Edit Item" at bounding box center [813, 416] width 23 height 23
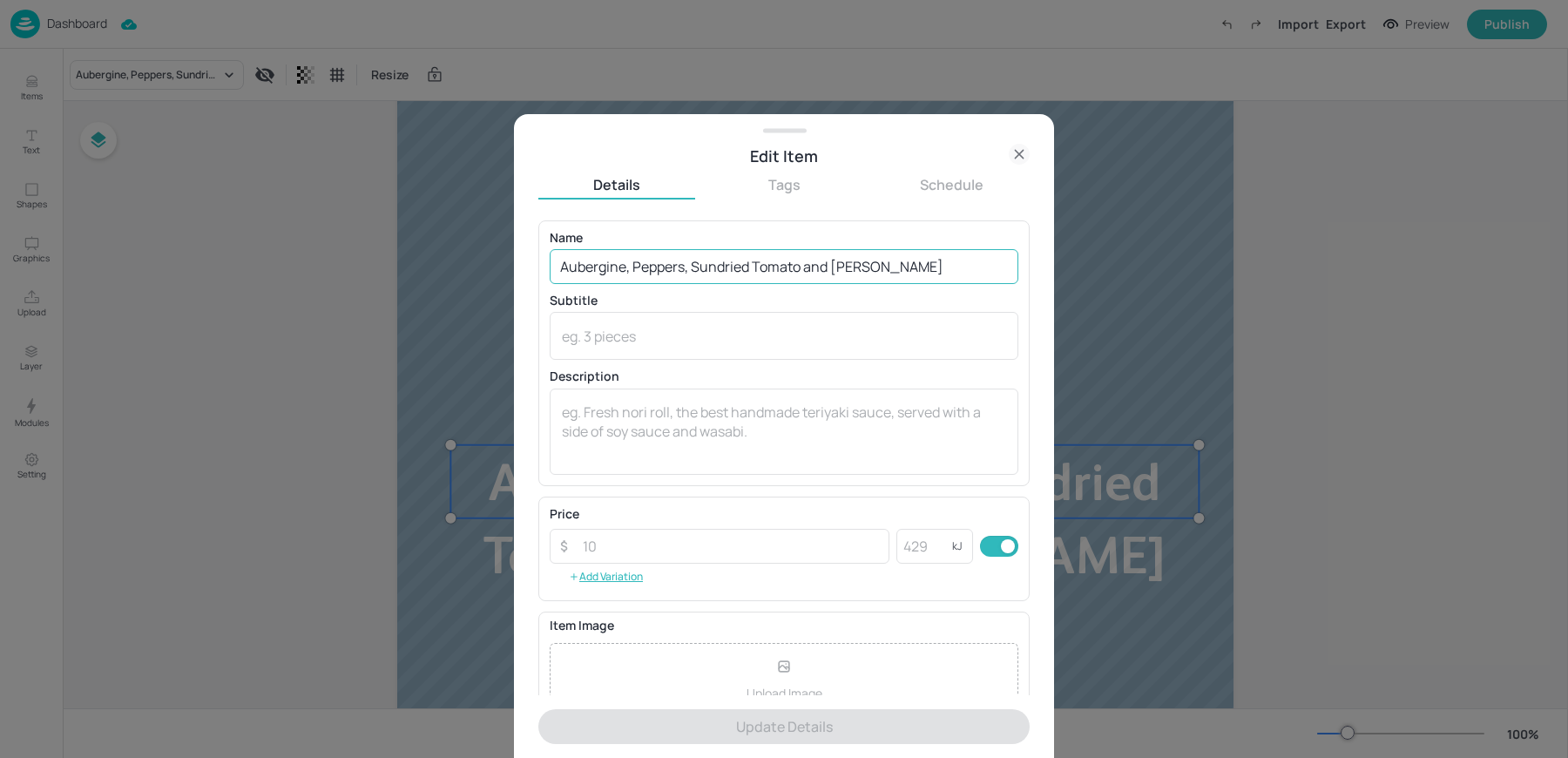
click at [772, 262] on input "Aubergine, Peppers, Sundried Tomato and Brie Frittata" at bounding box center [784, 266] width 469 height 35
paste input "Vegetarian Lasagne"
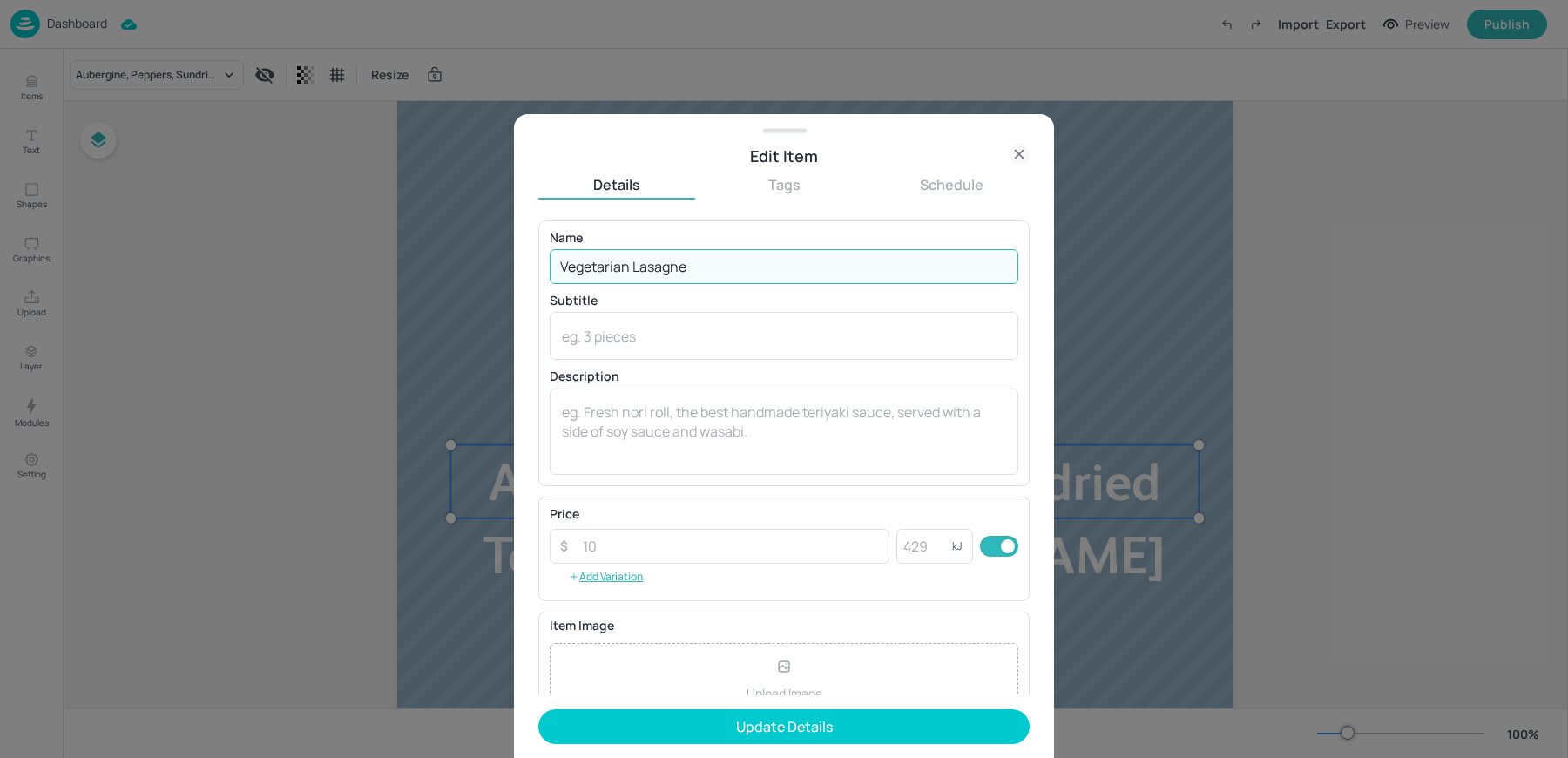
type input "Vegetarian Lasagne"
click at [539, 709] on button "Update Details" at bounding box center [784, 727] width 492 height 35
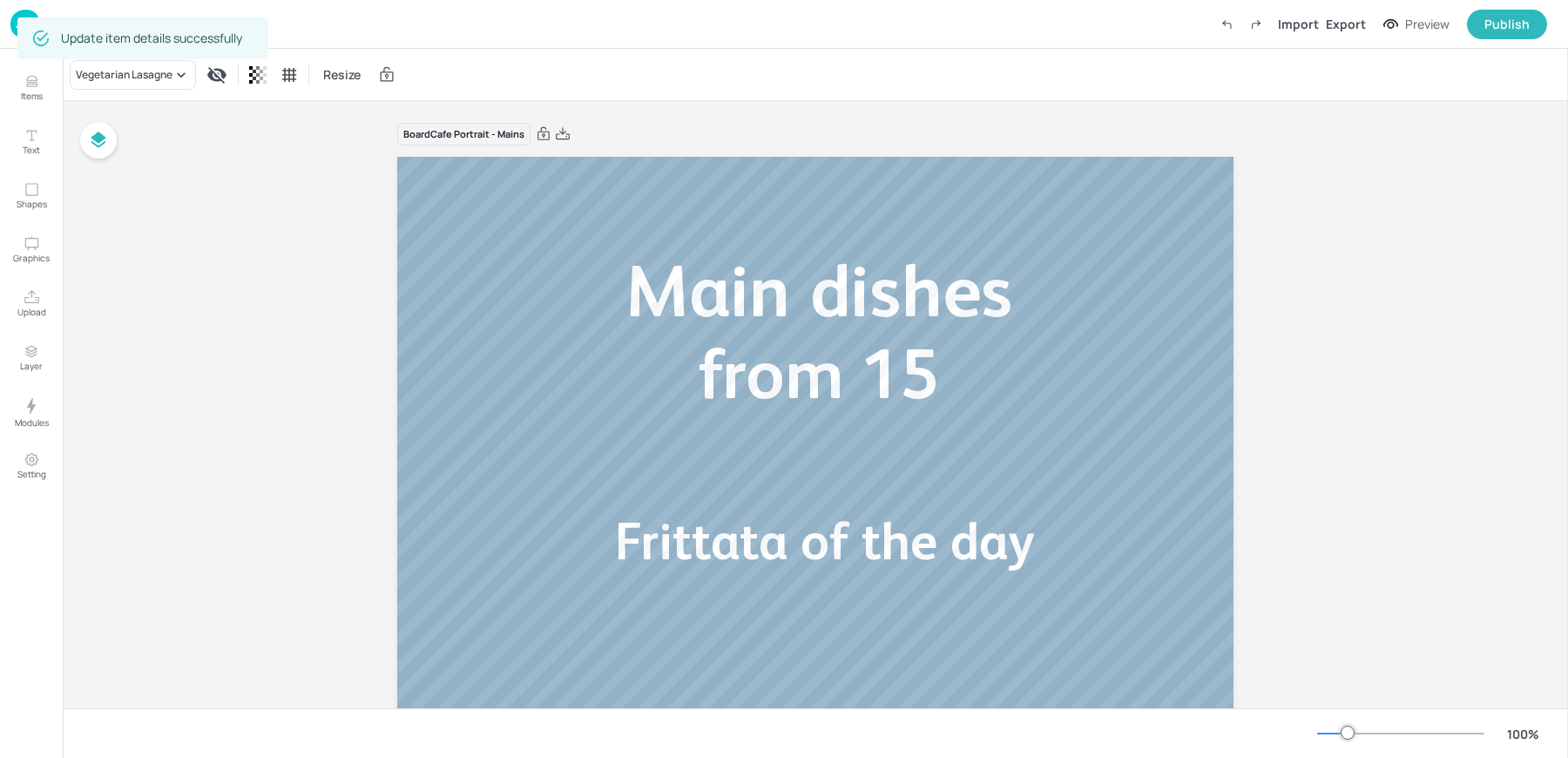
click at [207, 288] on div "Board Cafe Portrait - Mains Frittata of the day Vegetarian Lasagne from 15 Main…" at bounding box center [815, 621] width 1505 height 1040
click at [16, 27] on img at bounding box center [25, 24] width 30 height 29
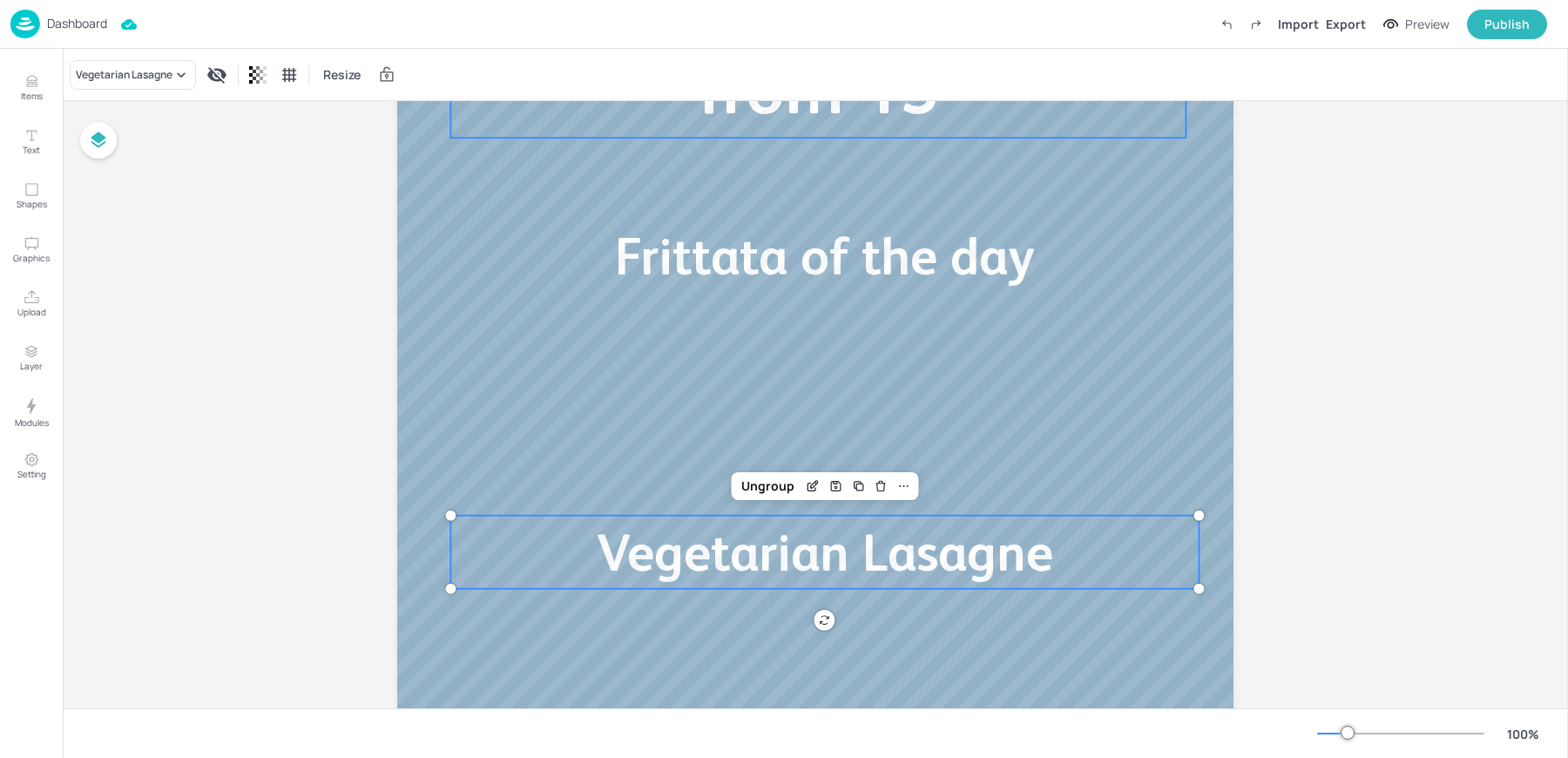
scroll to position [299, 0]
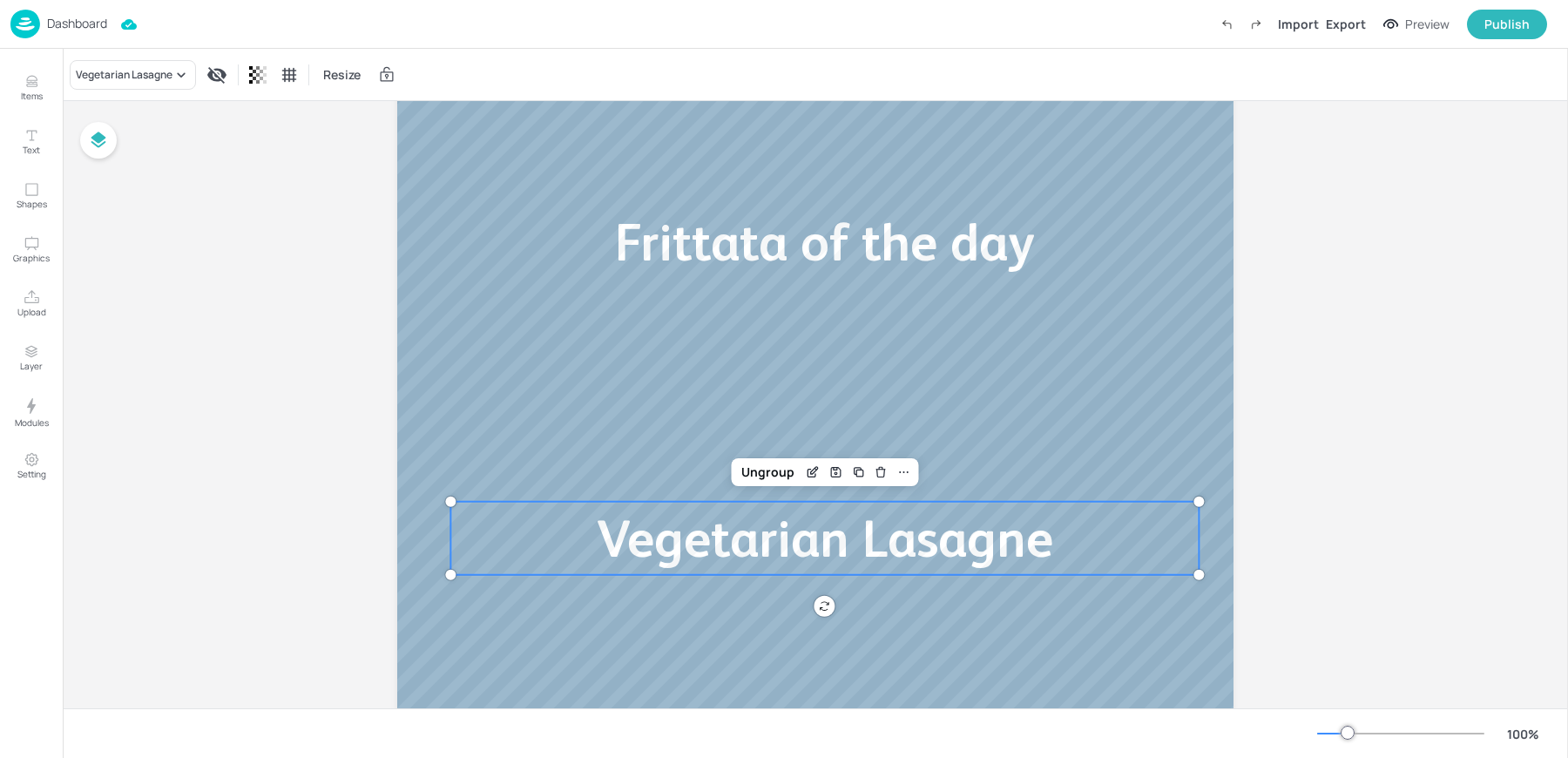
click at [623, 530] on span "Vegetarian Lasagne" at bounding box center [824, 539] width 457 height 59
click at [203, 357] on div "Board Cafe Portrait - Mains Frittata of the day Vegetarian Lasagne from 15 Main…" at bounding box center [815, 322] width 1505 height 1040
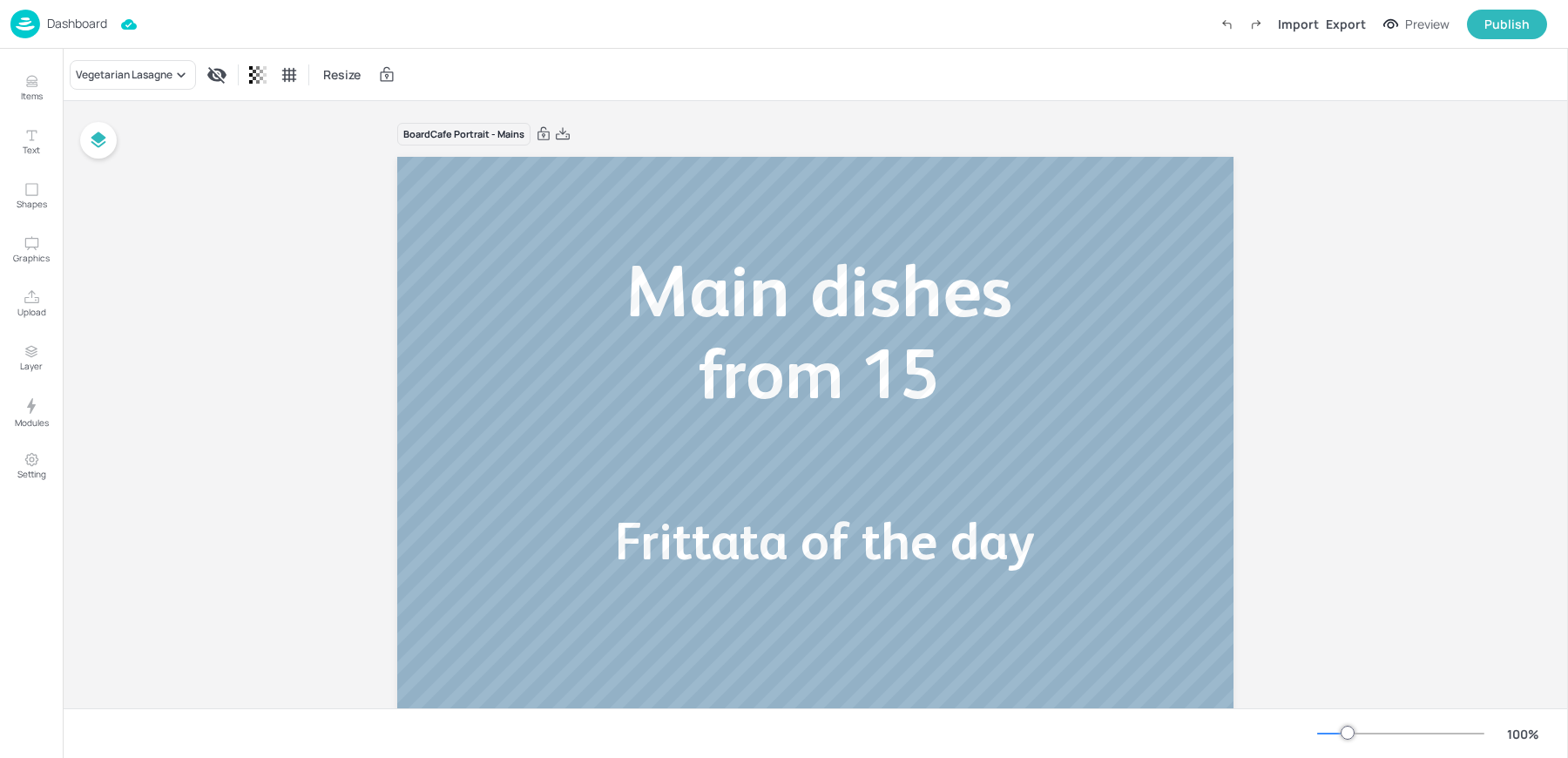
click at [70, 13] on div "Dashboard" at bounding box center [58, 24] width 97 height 29
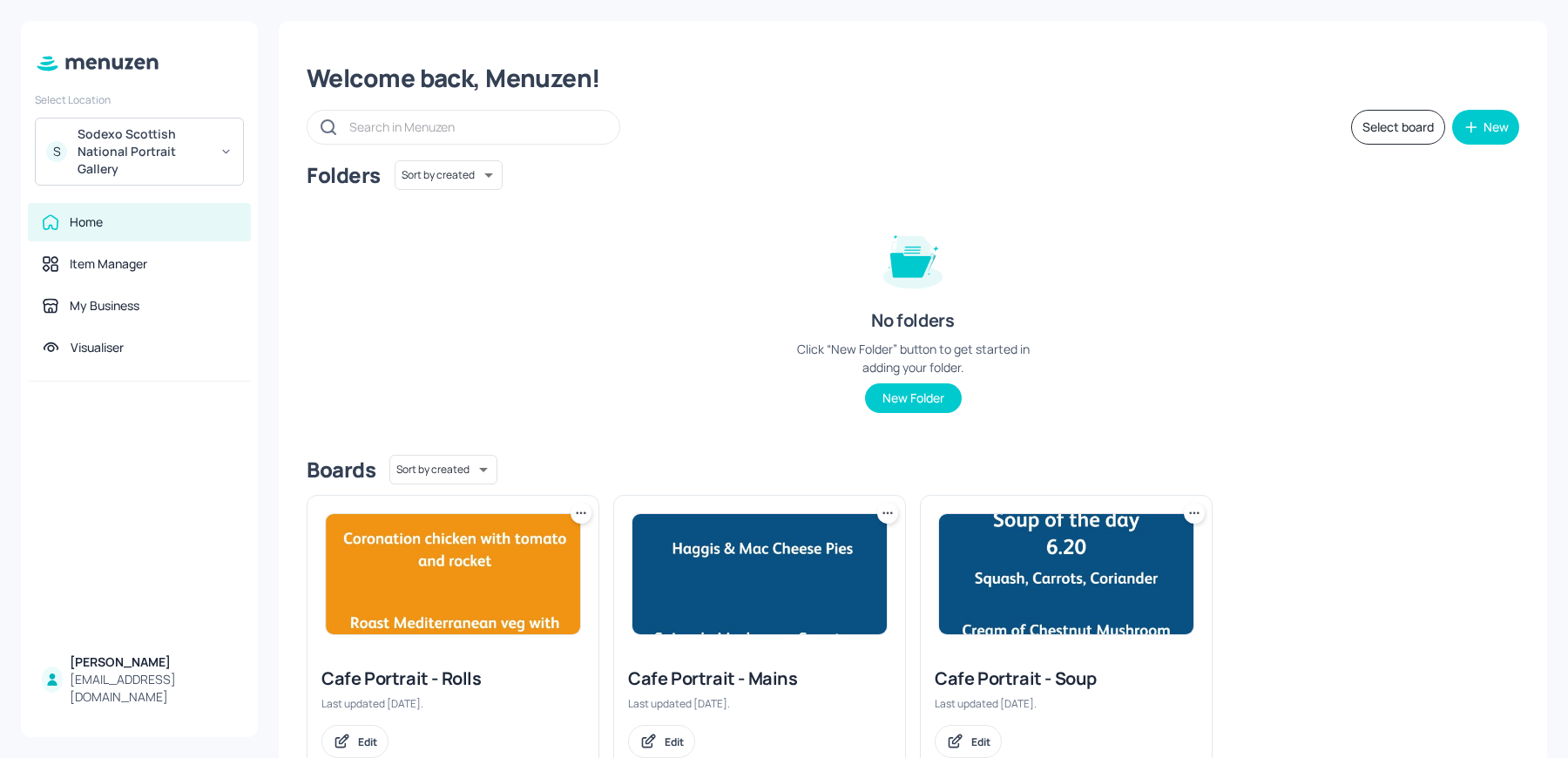
click at [778, 605] on img at bounding box center [759, 575] width 254 height 121
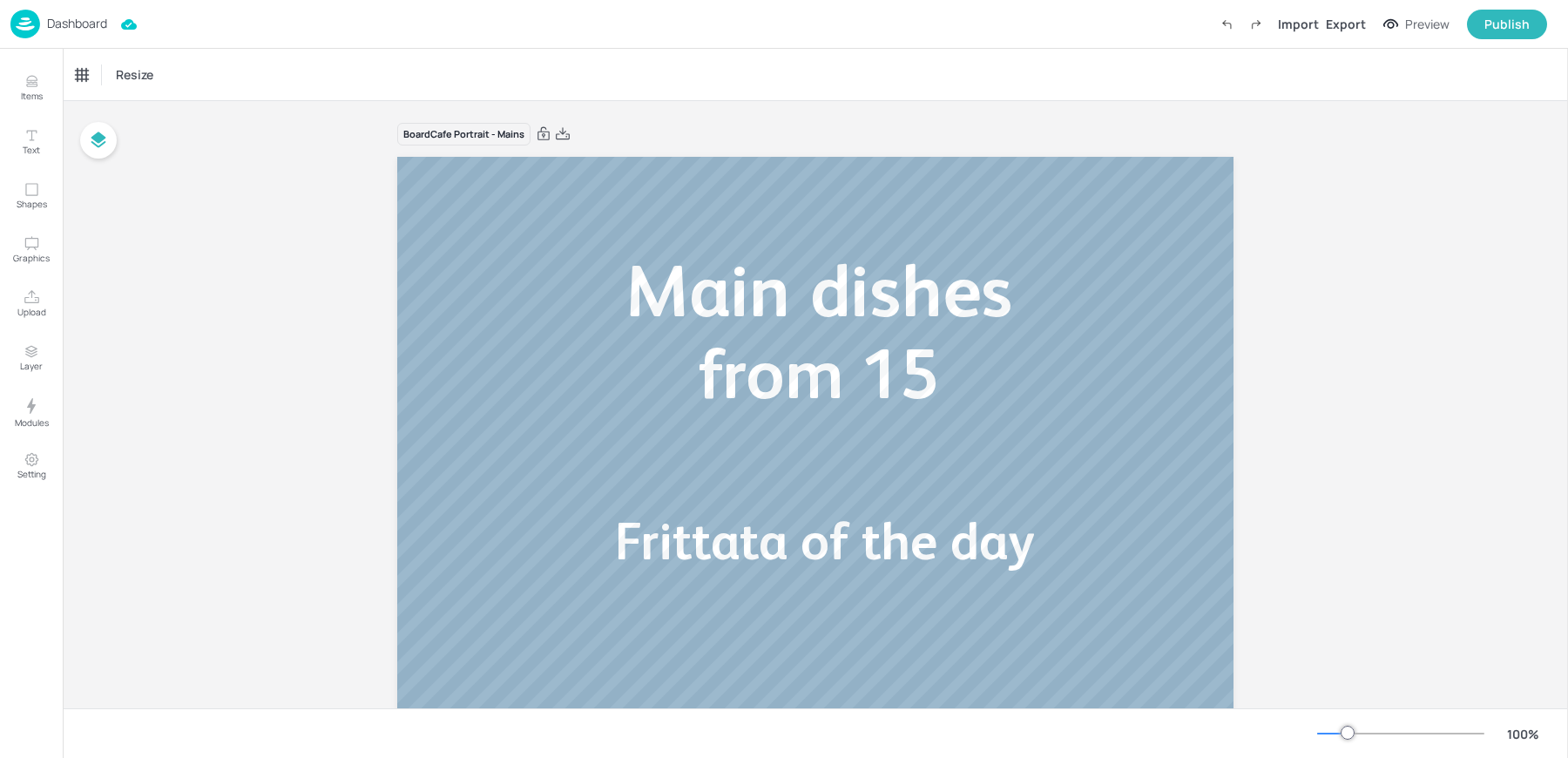
click at [45, 31] on div "Dashboard" at bounding box center [58, 24] width 97 height 29
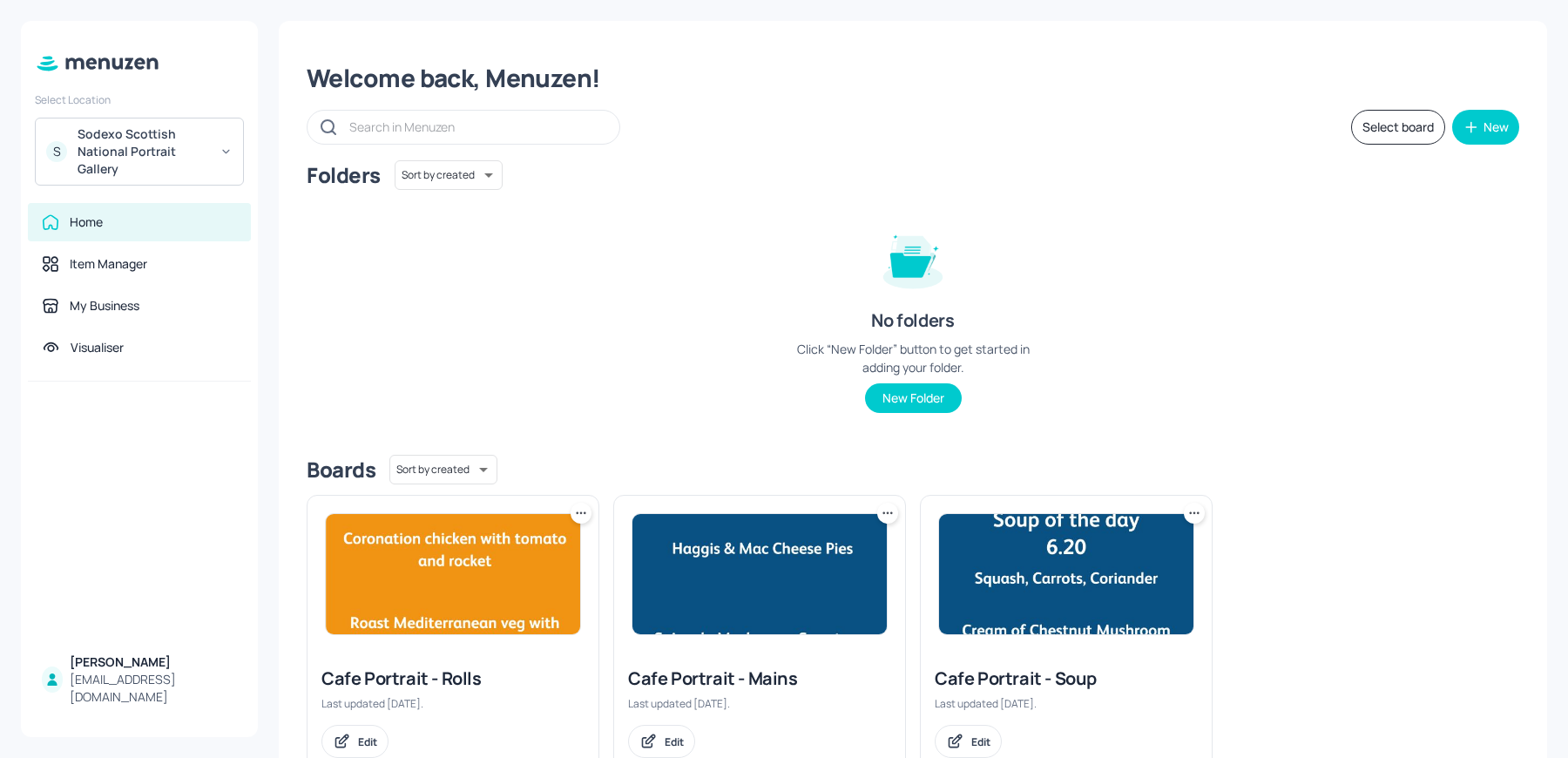
click at [464, 590] on img at bounding box center [452, 575] width 254 height 121
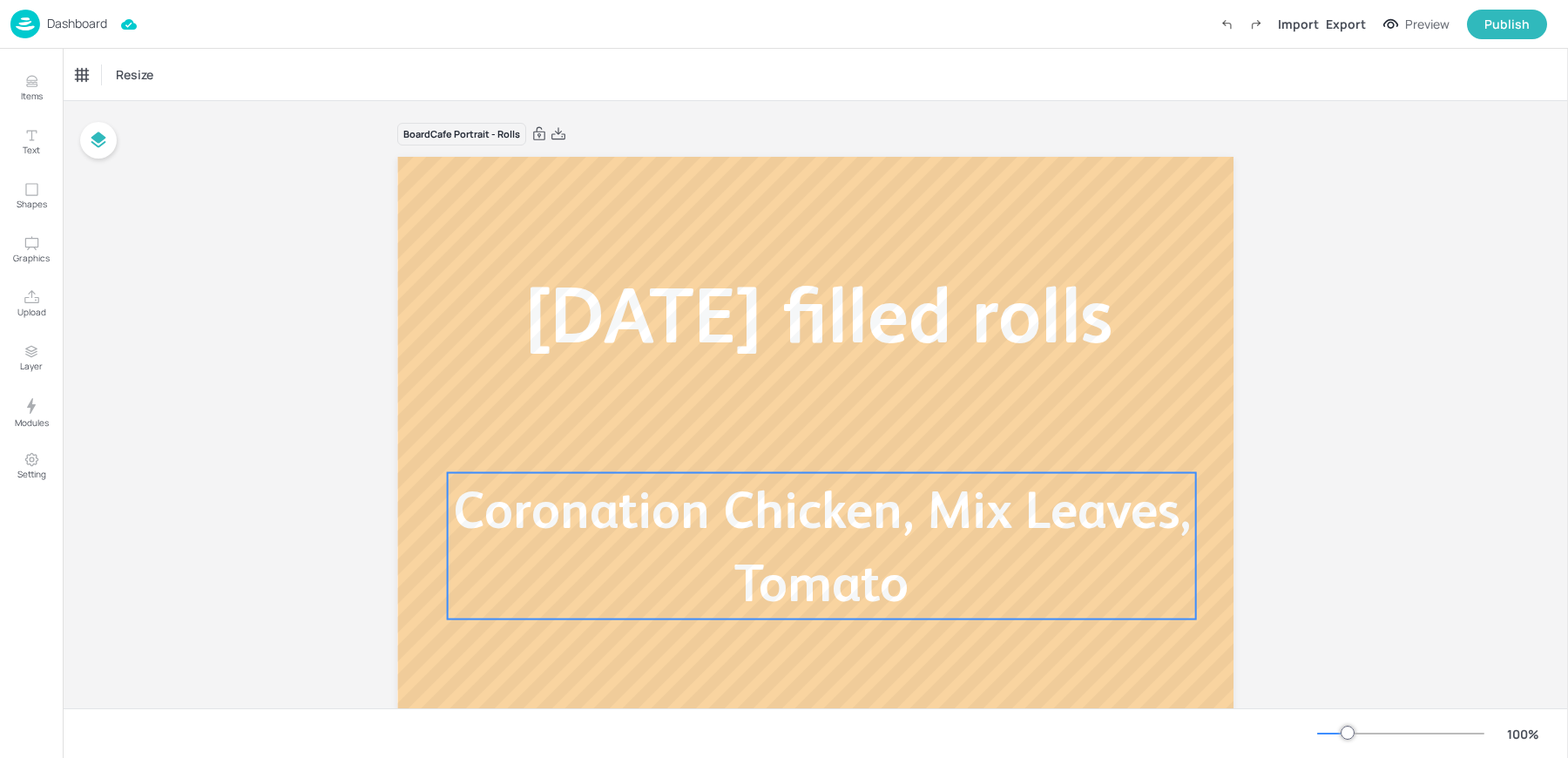
click at [464, 590] on p "Coronation Chicken, Mix Leaves, Tomato" at bounding box center [822, 547] width 748 height 147
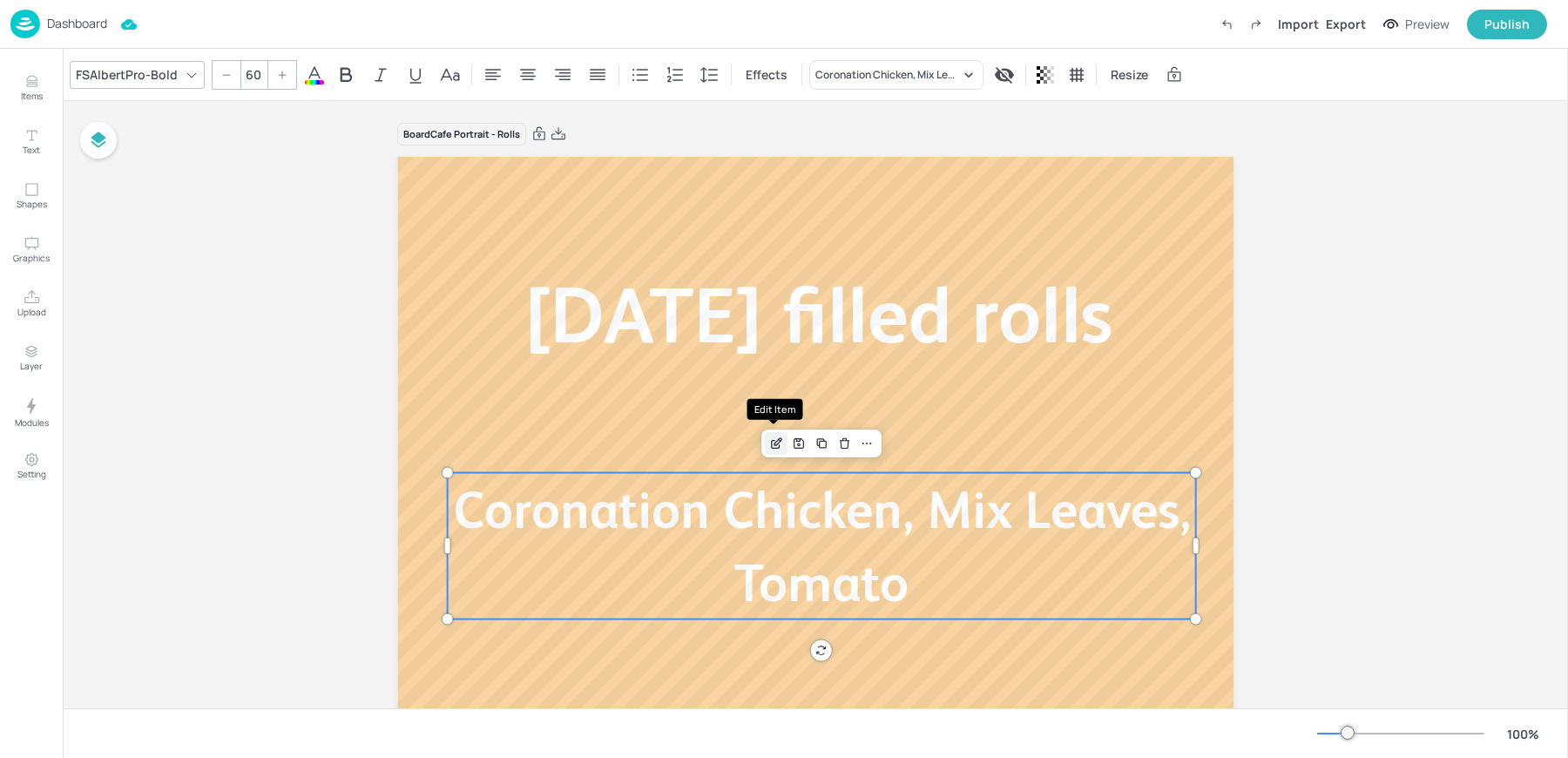
click at [778, 442] on icon "Edit Item" at bounding box center [776, 444] width 15 height 14
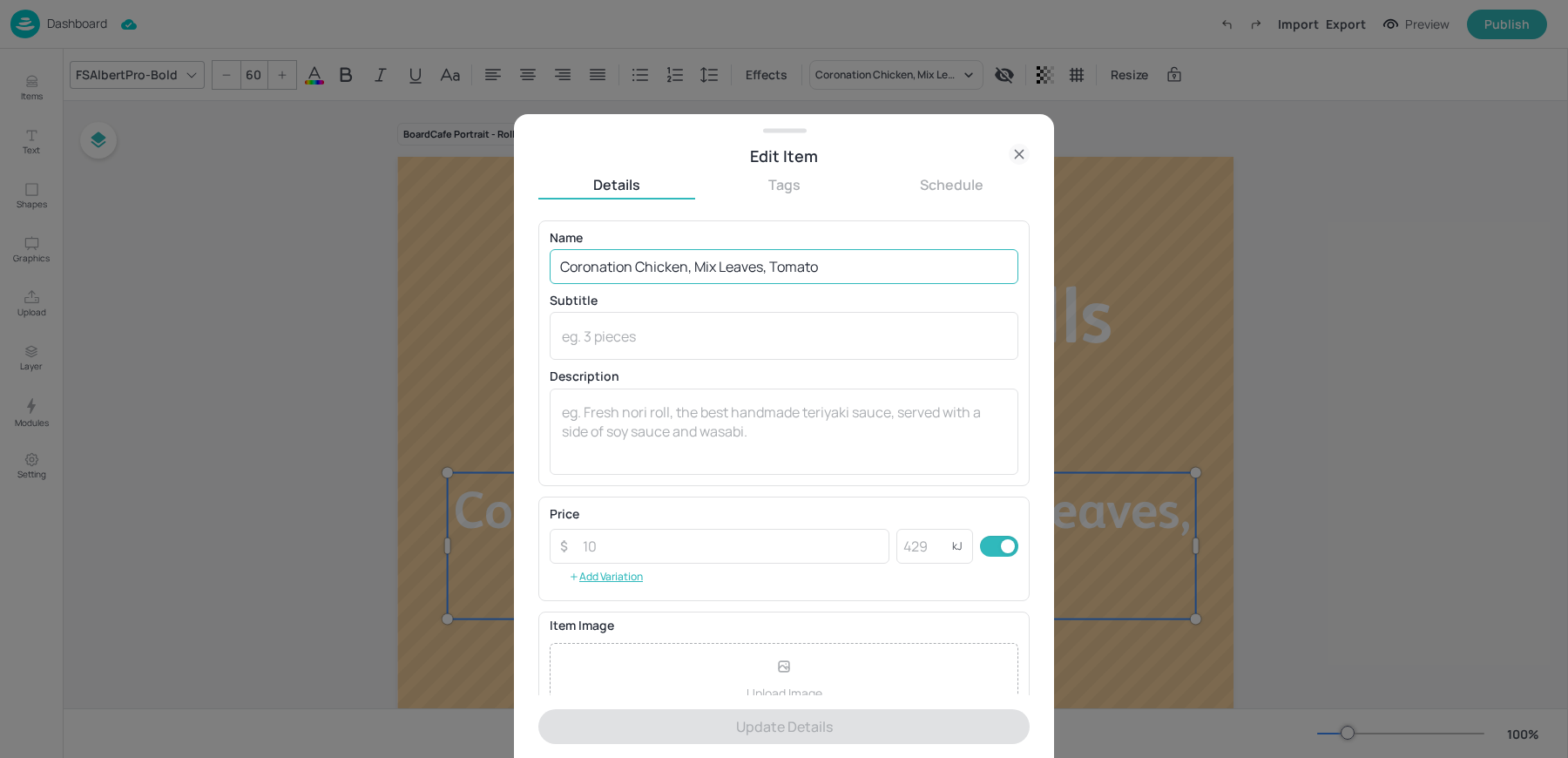
click at [612, 274] on input "Coronation Chicken, Mix Leaves, Tomato" at bounding box center [784, 266] width 469 height 35
paste input "Goat Cheese, Sweet Chilli, Mayo, Cucumber and Leaves"
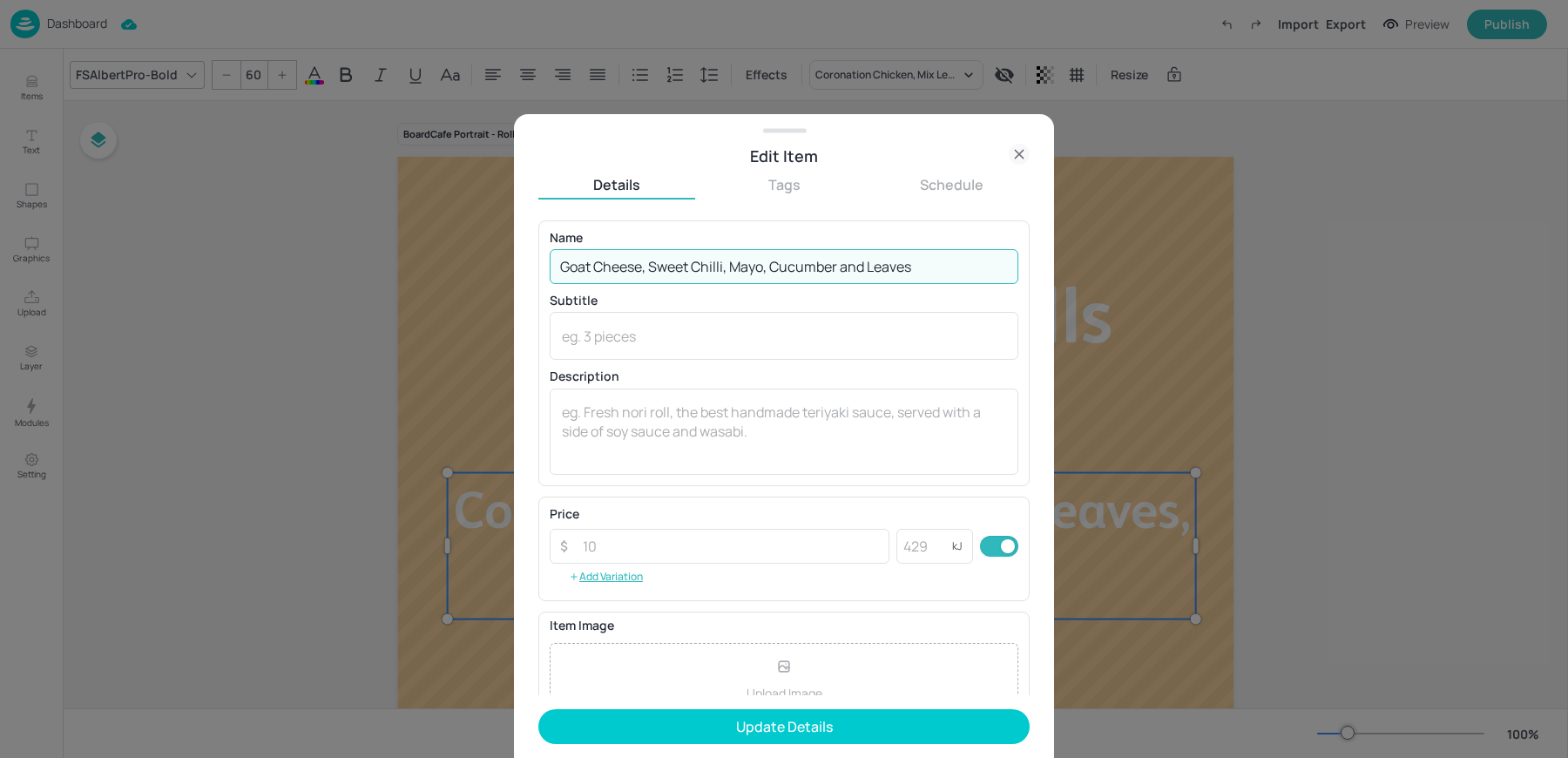
type input "Goat Cheese, Sweet Chilli, Mayo, Cucumber and Leaves"
click at [539, 709] on button "Update Details" at bounding box center [784, 727] width 492 height 35
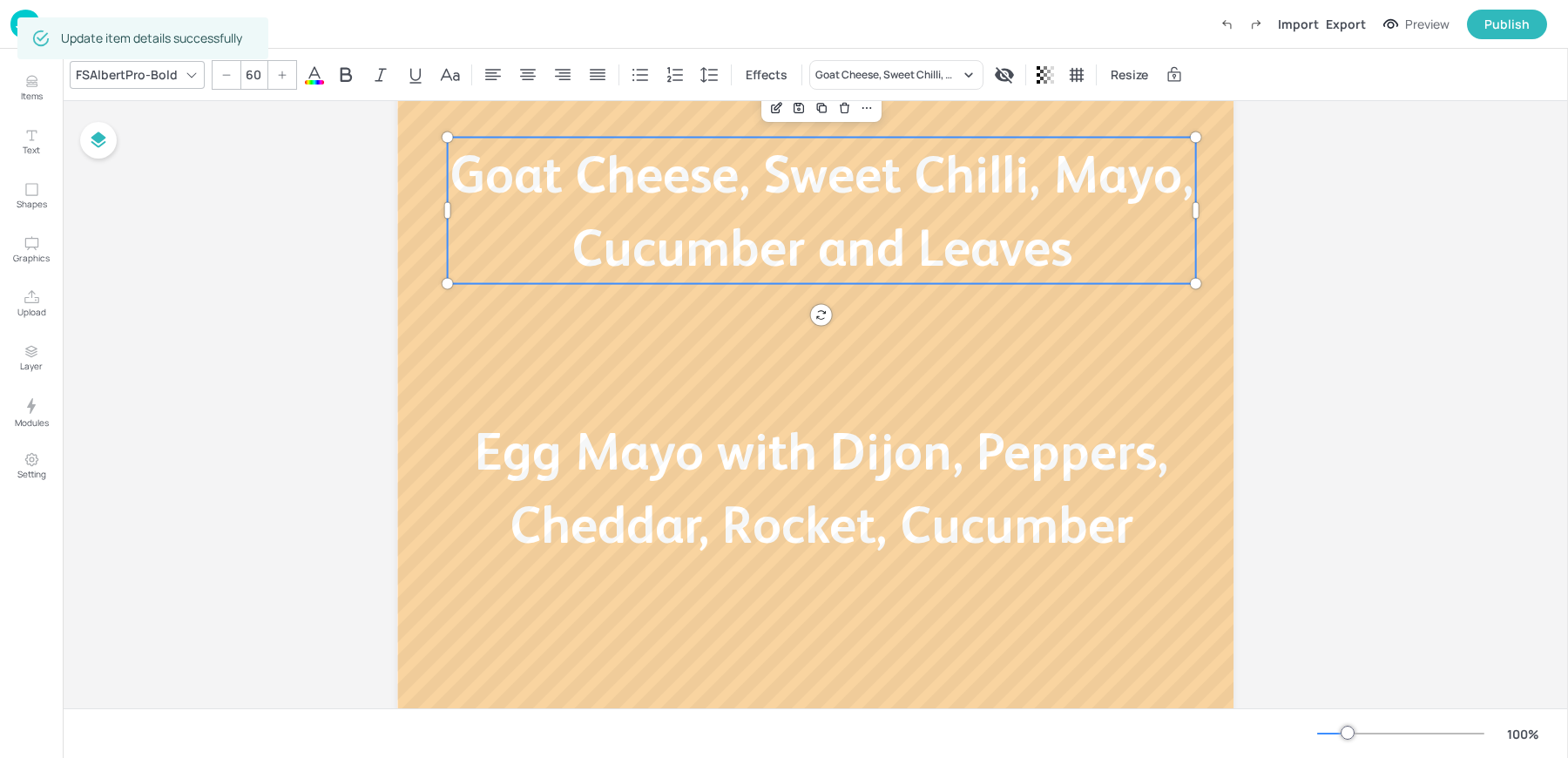
scroll to position [376, 0]
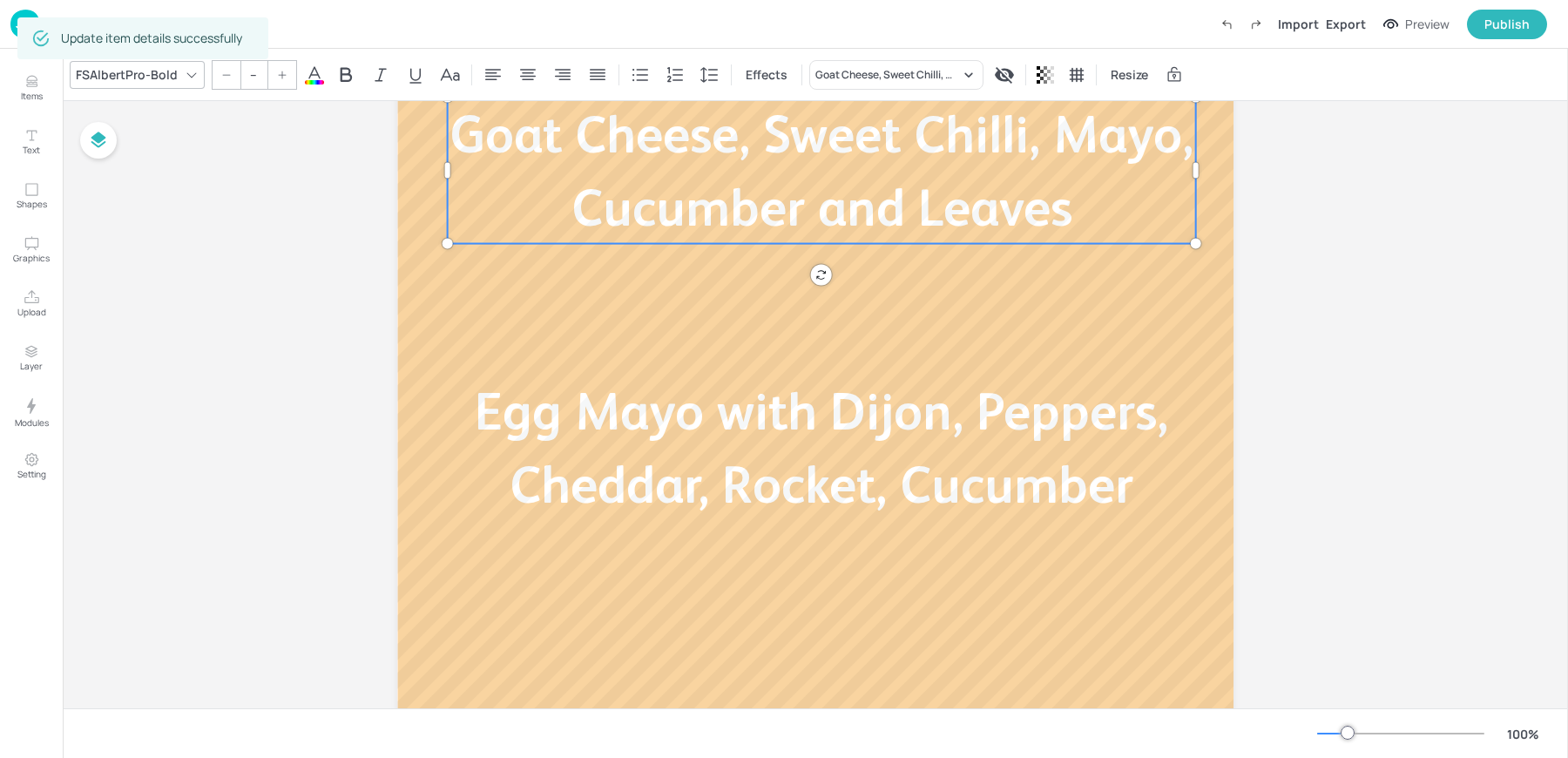
type input "60"
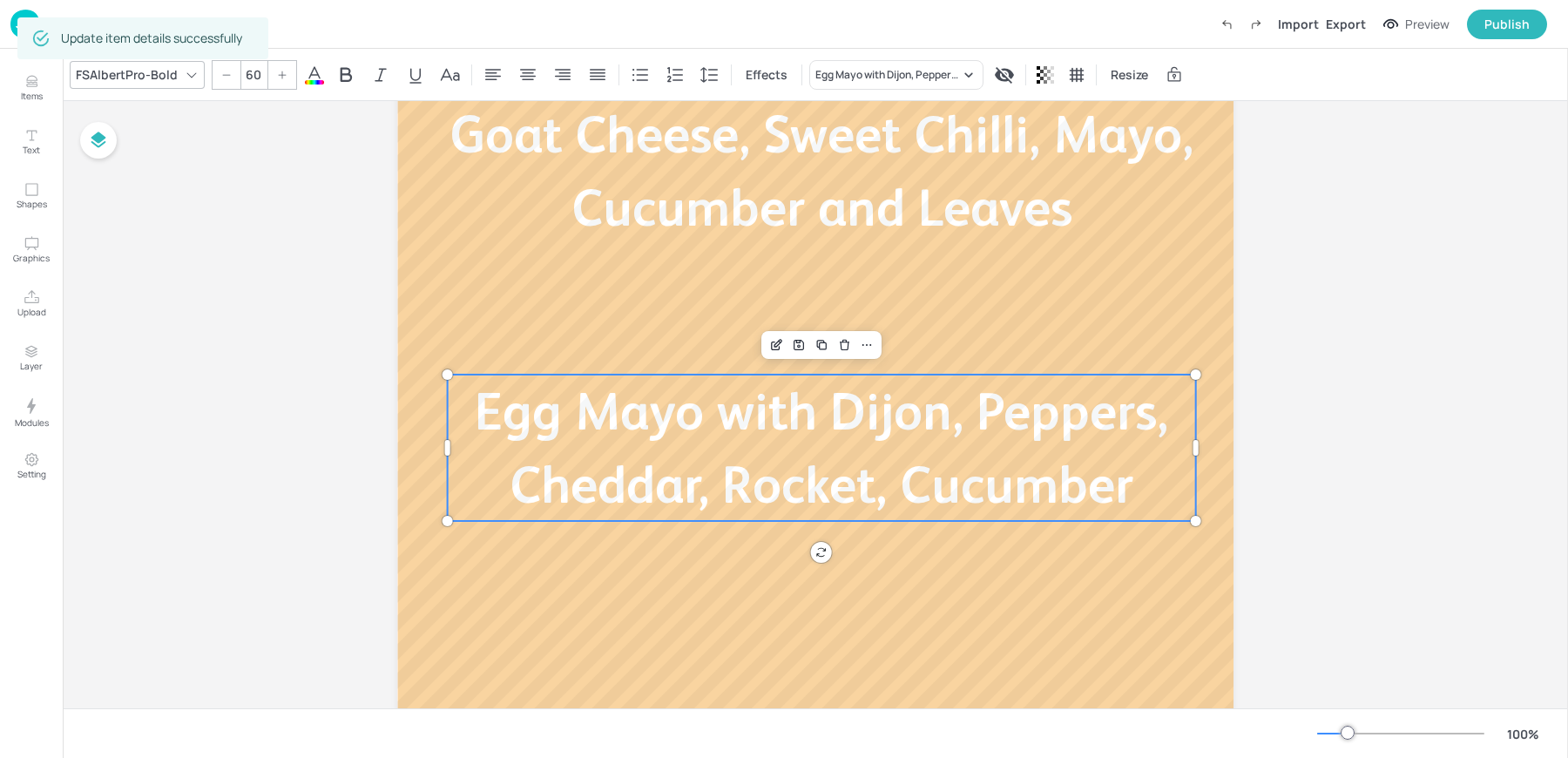
click at [662, 488] on span "Egg Mayo with Dijon, Peppers, Cheddar, Rocket, Cucumber" at bounding box center [822, 448] width 693 height 133
click at [765, 344] on div "Edit Item" at bounding box center [776, 345] width 23 height 23
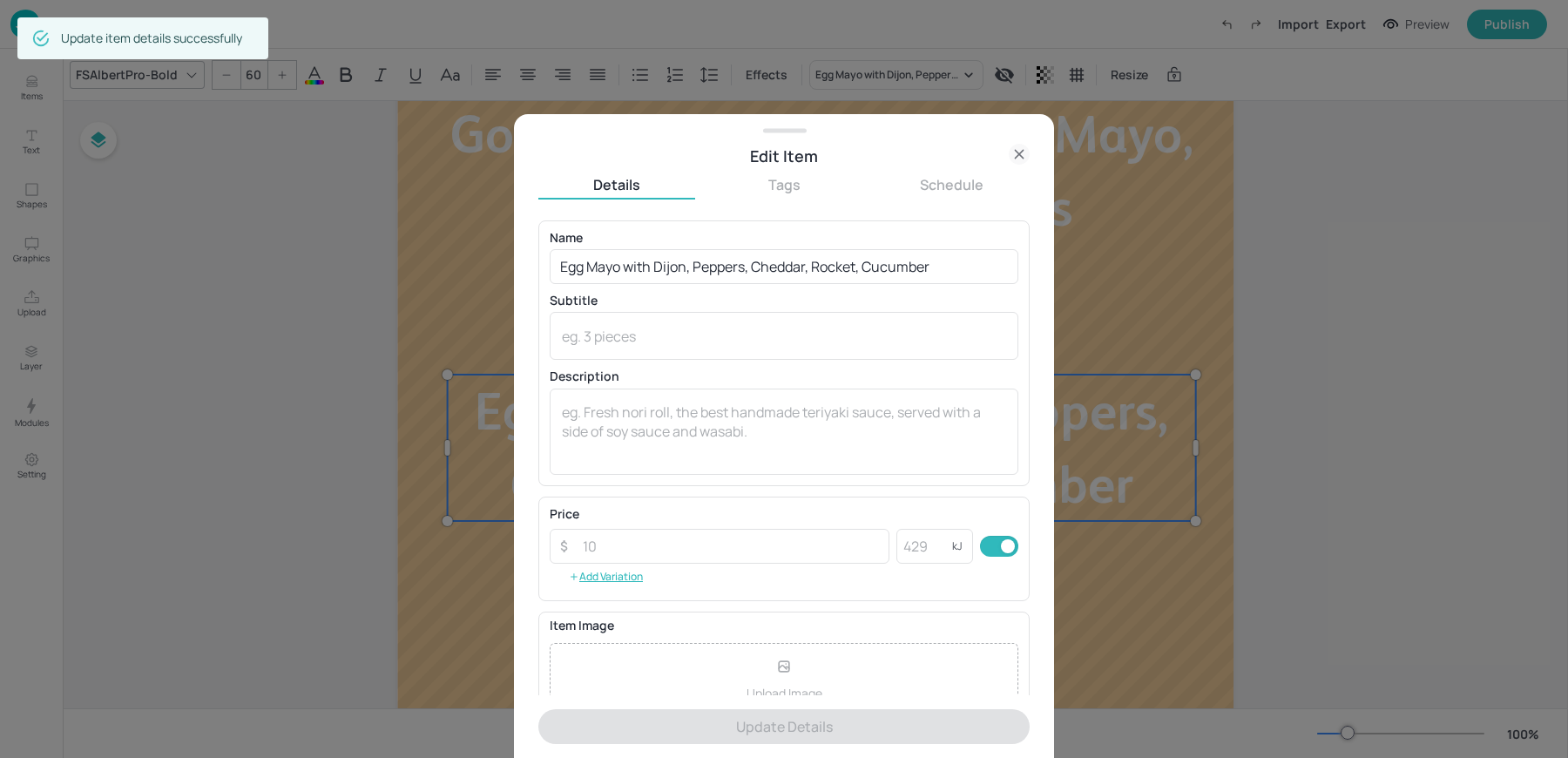
click at [682, 283] on div "Name Egg Mayo with Dijon, Peppers, Cheddar, Rocket, Cucumber ​ Subtitle x ​ Des…" at bounding box center [784, 353] width 469 height 243
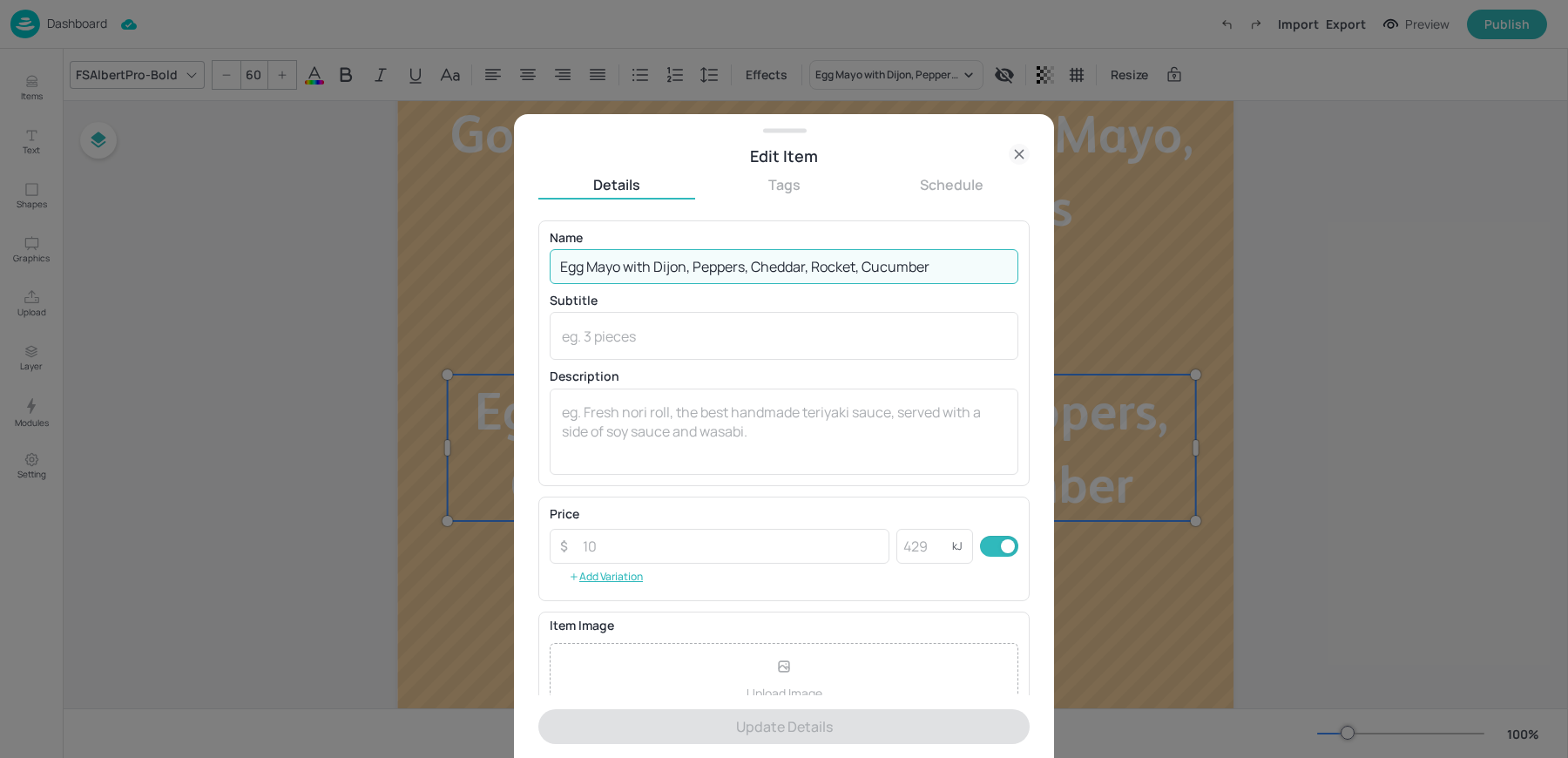
click at [661, 275] on input "Egg Mayo with Dijon, Peppers, Cheddar, Rocket, Cucumber" at bounding box center [784, 266] width 469 height 35
paste input "Ham and Emmental Cheese, Gherkin, Mustard mayo, baby gem"
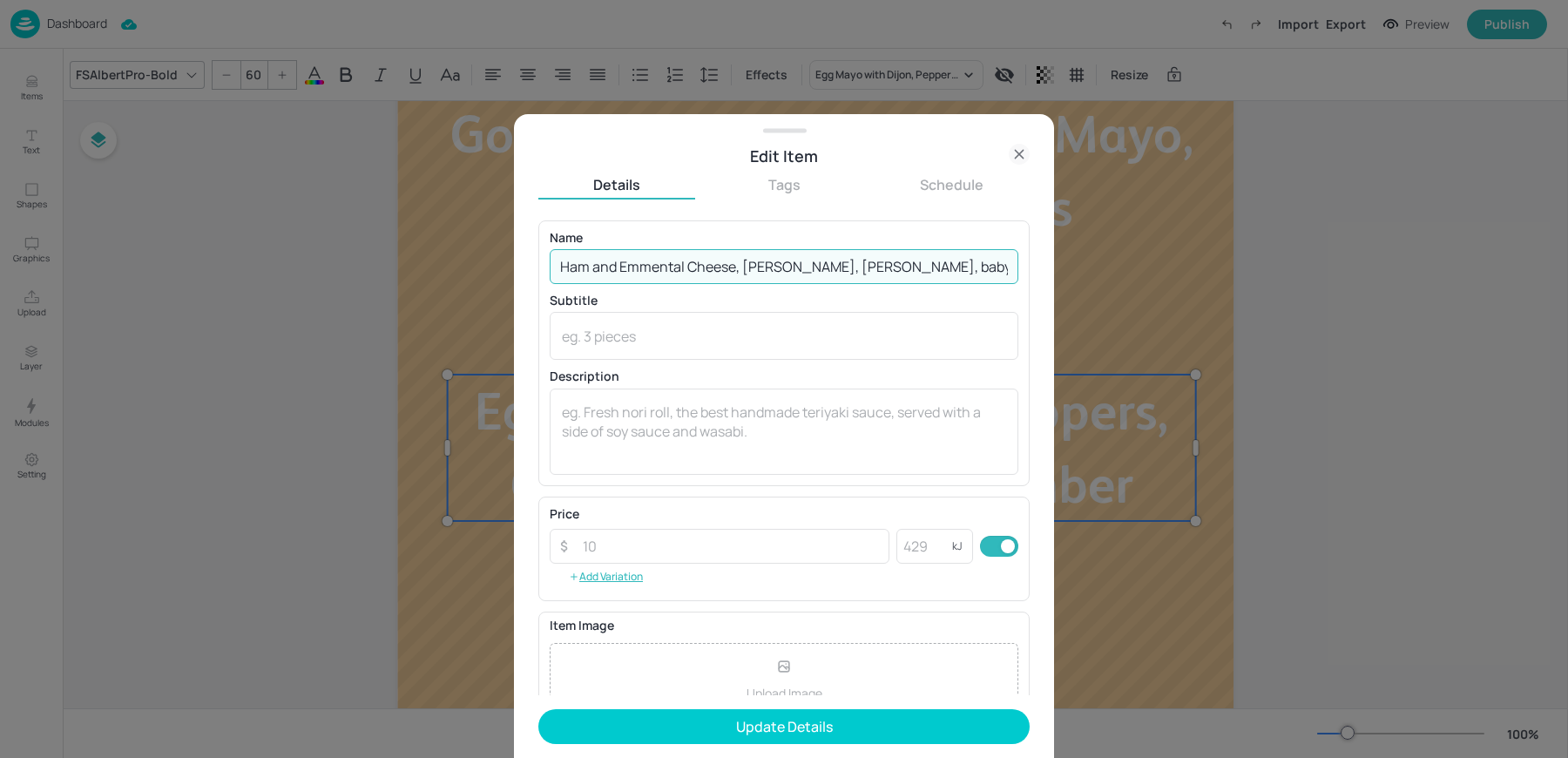
type input "Ham and Emmental Cheese, Gherkin, Mustard mayo, baby gem"
click at [539, 709] on button "Update Details" at bounding box center [784, 727] width 492 height 35
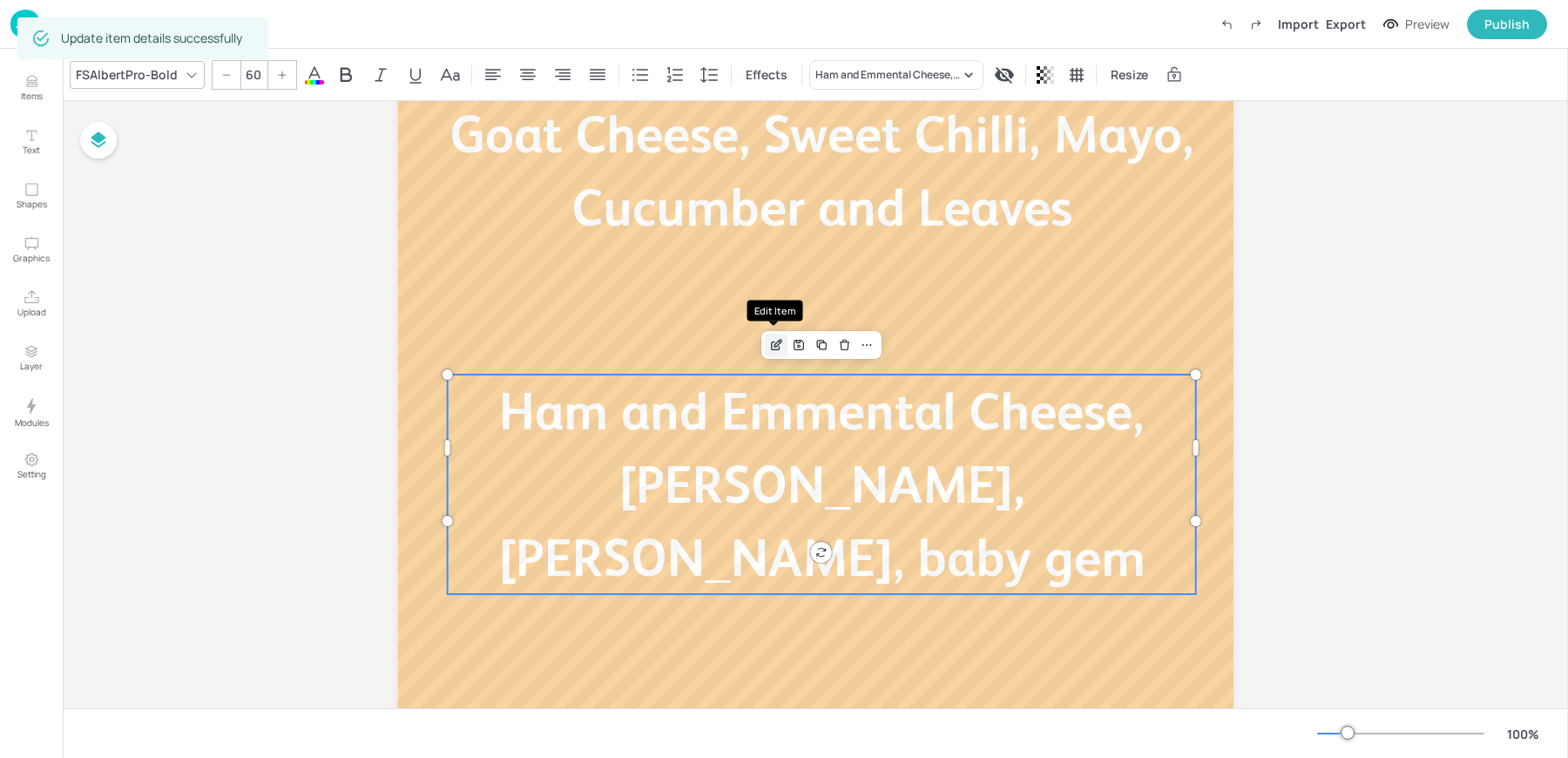
click at [775, 348] on icon "Edit Item" at bounding box center [776, 345] width 15 height 14
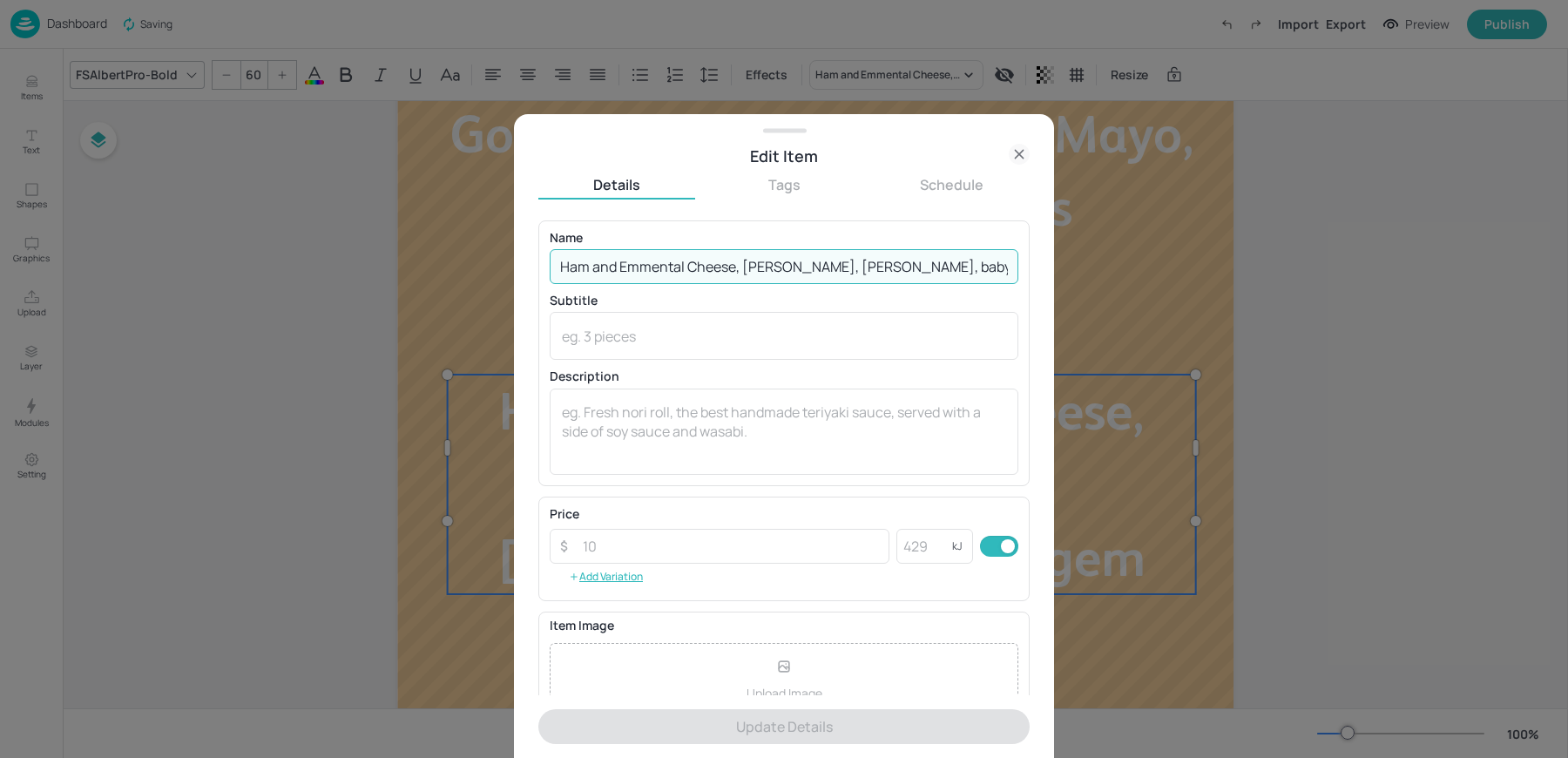
click at [868, 265] on input "Ham and Emmental Cheese, Gherkin, Mustard mayo, baby gem" at bounding box center [784, 266] width 469 height 35
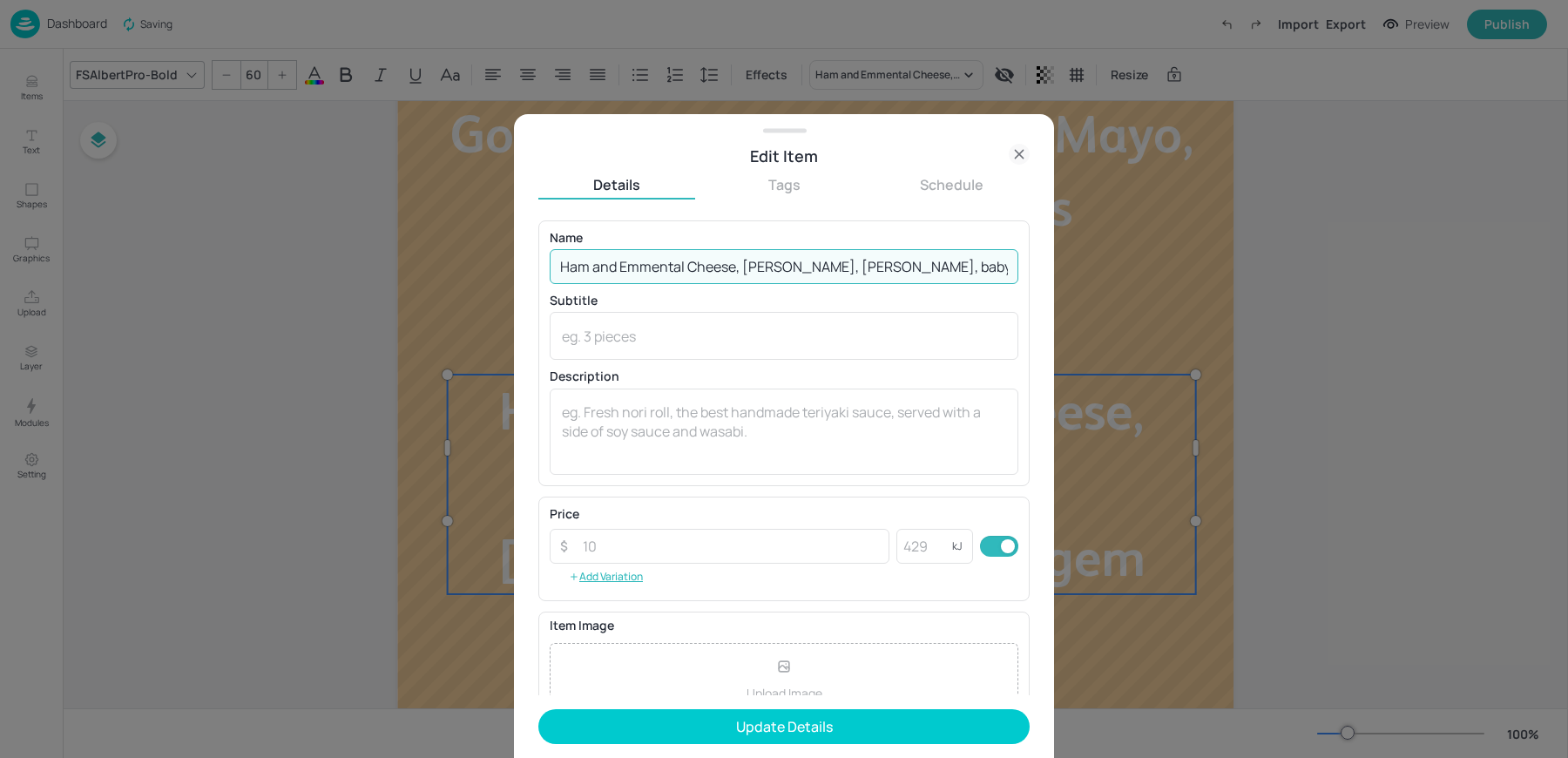
click at [905, 264] on input "Ham and Emmental Cheese, Gherkin, Mustard Mayo, baby gem" at bounding box center [784, 266] width 469 height 35
click at [940, 267] on input "Ham and Emmental Cheese, Gherkin, Mustard Mayo, Baby gem" at bounding box center [784, 266] width 469 height 35
click at [891, 265] on input "Ham and Emmental Cheese, Gherkin, Mustard Mayo, Baby &em" at bounding box center [784, 266] width 469 height 35
type input "Ham and Emmental Cheese, Gherkin, Mustard Mayo & Baby Gem"
click at [539, 709] on button "Update Details" at bounding box center [784, 727] width 492 height 35
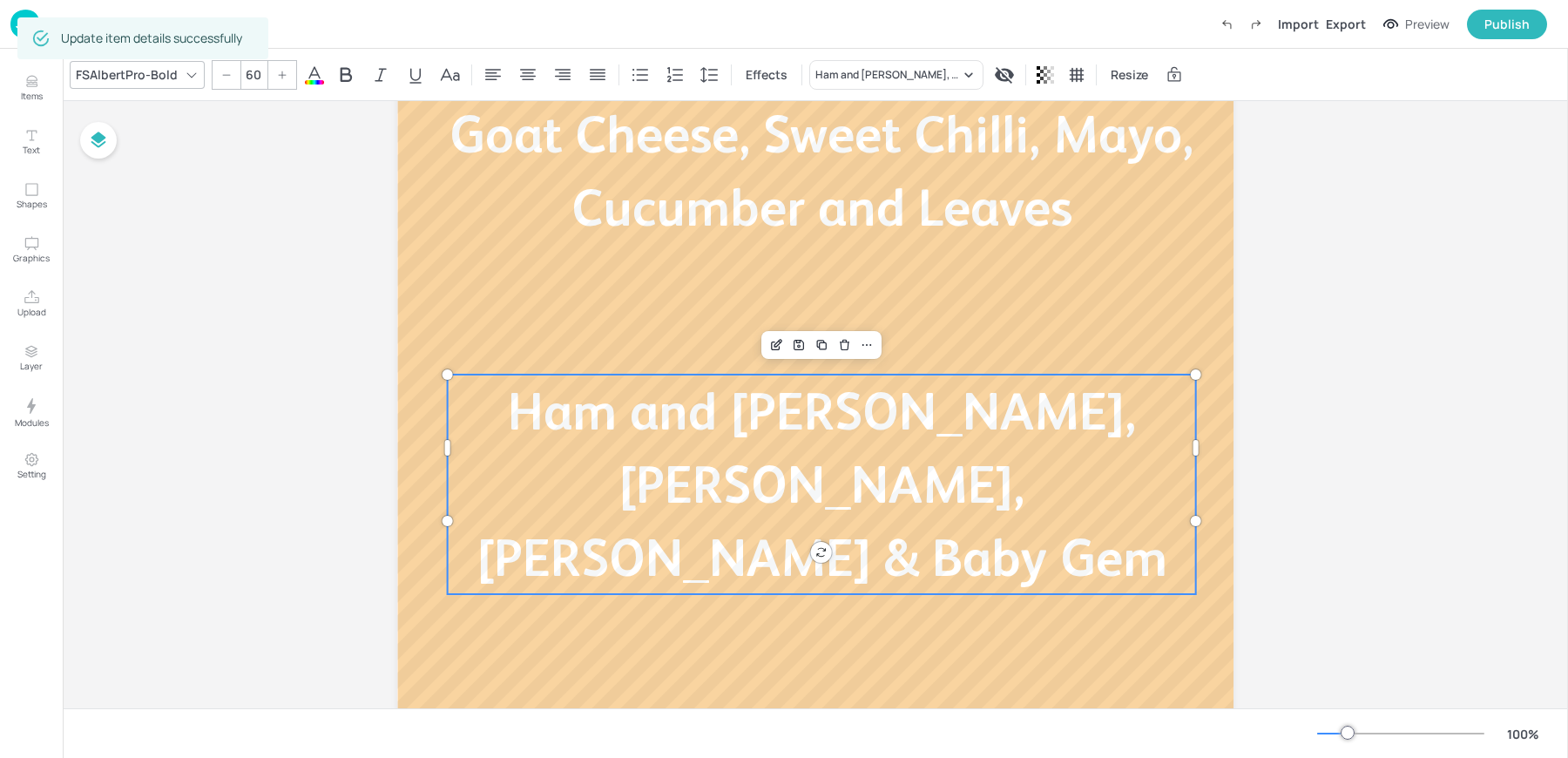
click at [1304, 353] on div "Board Cafe Portrait - Rolls Today’s filled rolls Goat Cheese, Sweet Chilli, May…" at bounding box center [815, 245] width 1505 height 1040
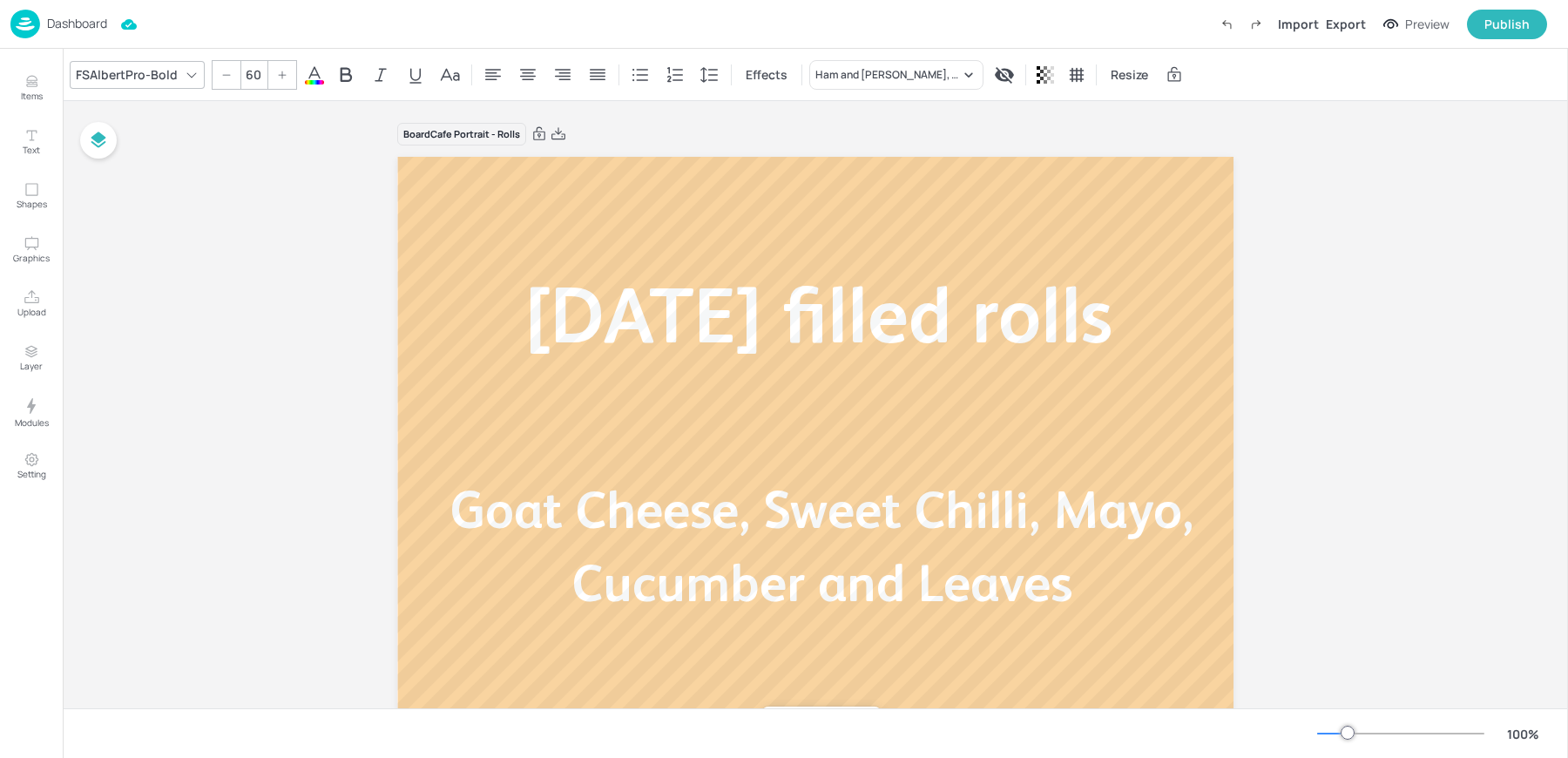
click at [55, 24] on p "Dashboard" at bounding box center [77, 24] width 60 height 12
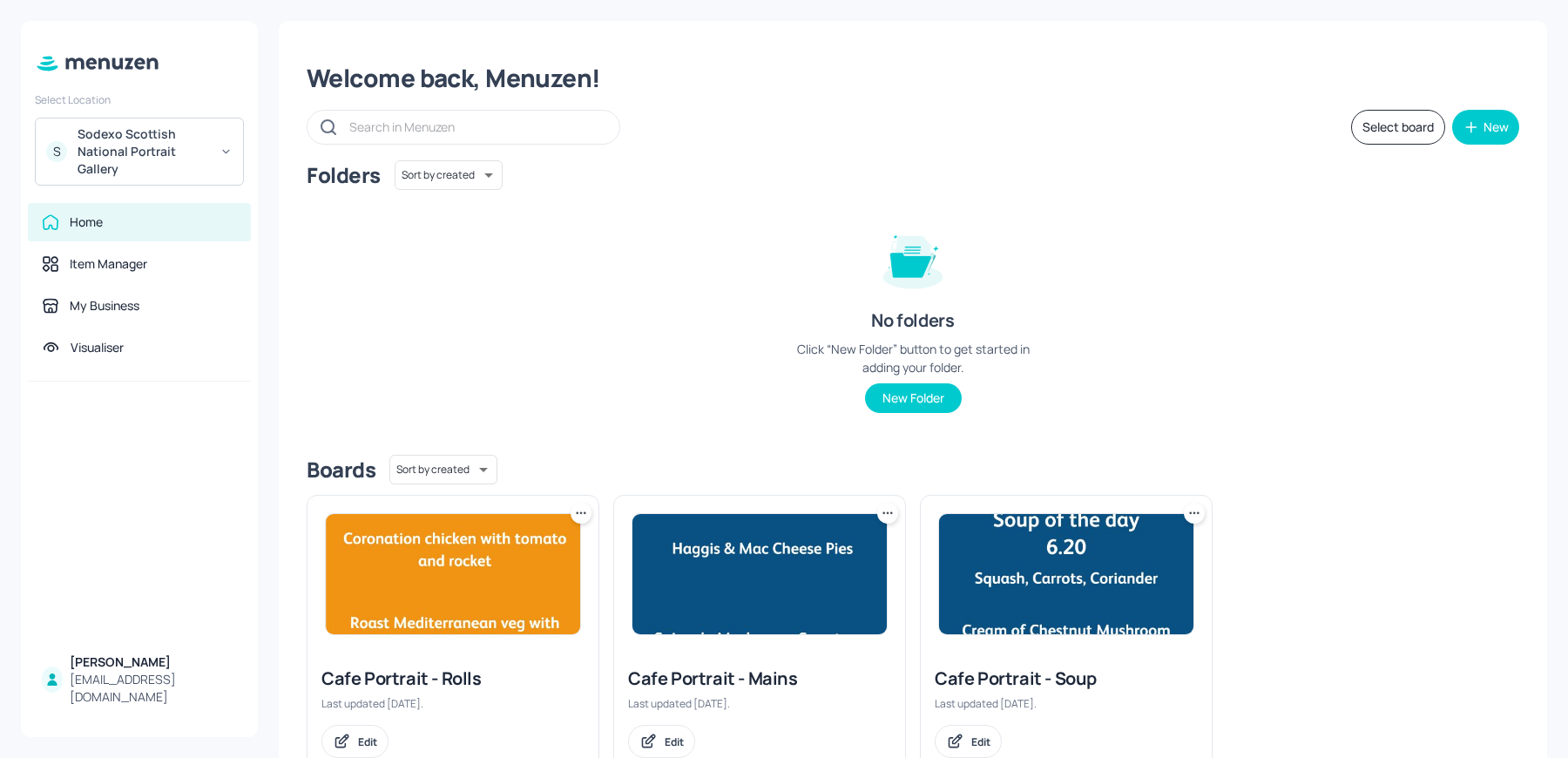
click at [437, 590] on img at bounding box center [452, 575] width 254 height 121
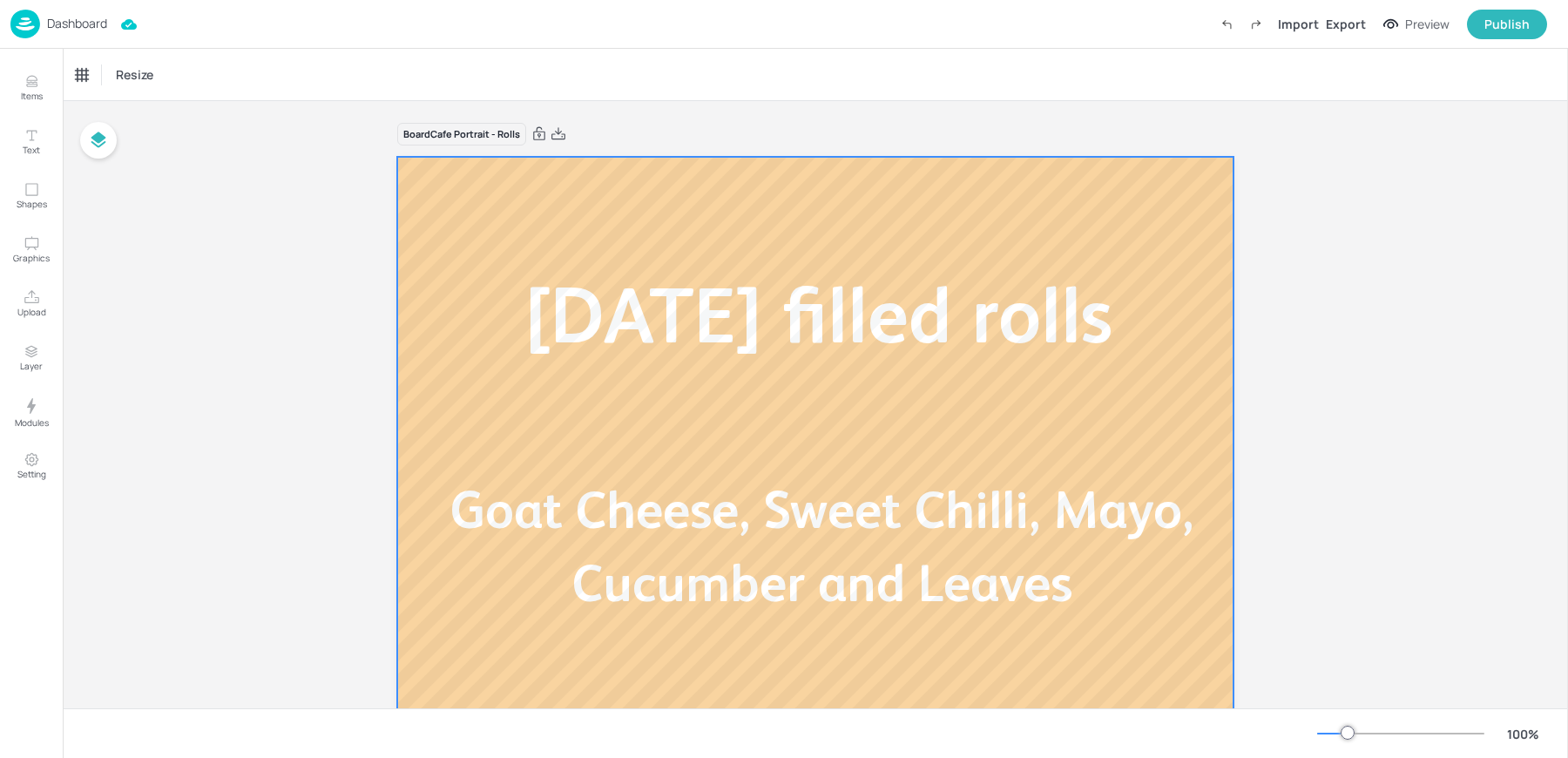
click at [732, 624] on div at bounding box center [815, 628] width 836 height 941
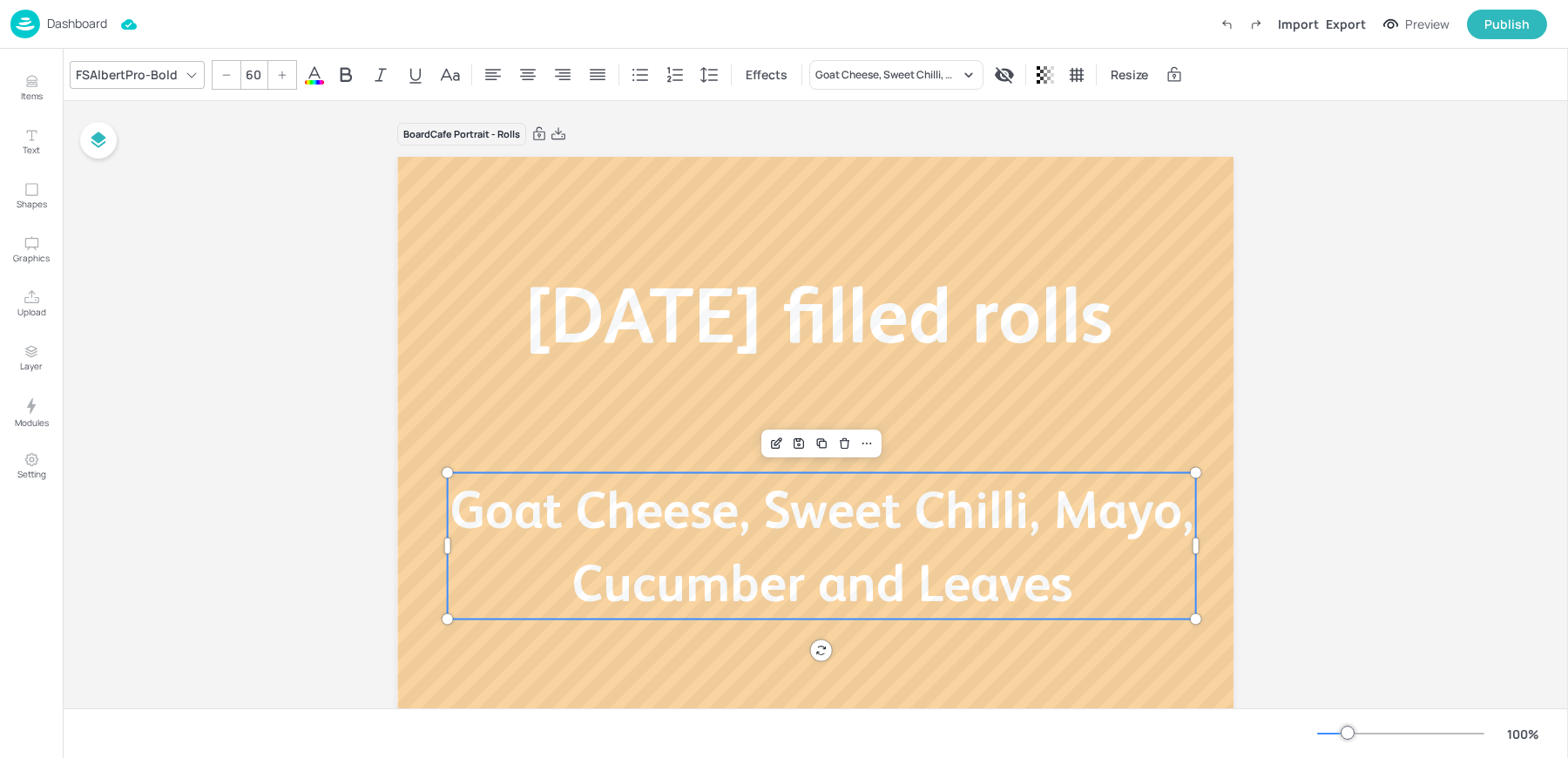
click at [708, 585] on span "Goat Cheese, Sweet Chilli, Mayo, Cucumber and Leaves" at bounding box center [822, 547] width 744 height 133
click at [776, 442] on icon "Edit Item" at bounding box center [778, 441] width 7 height 7
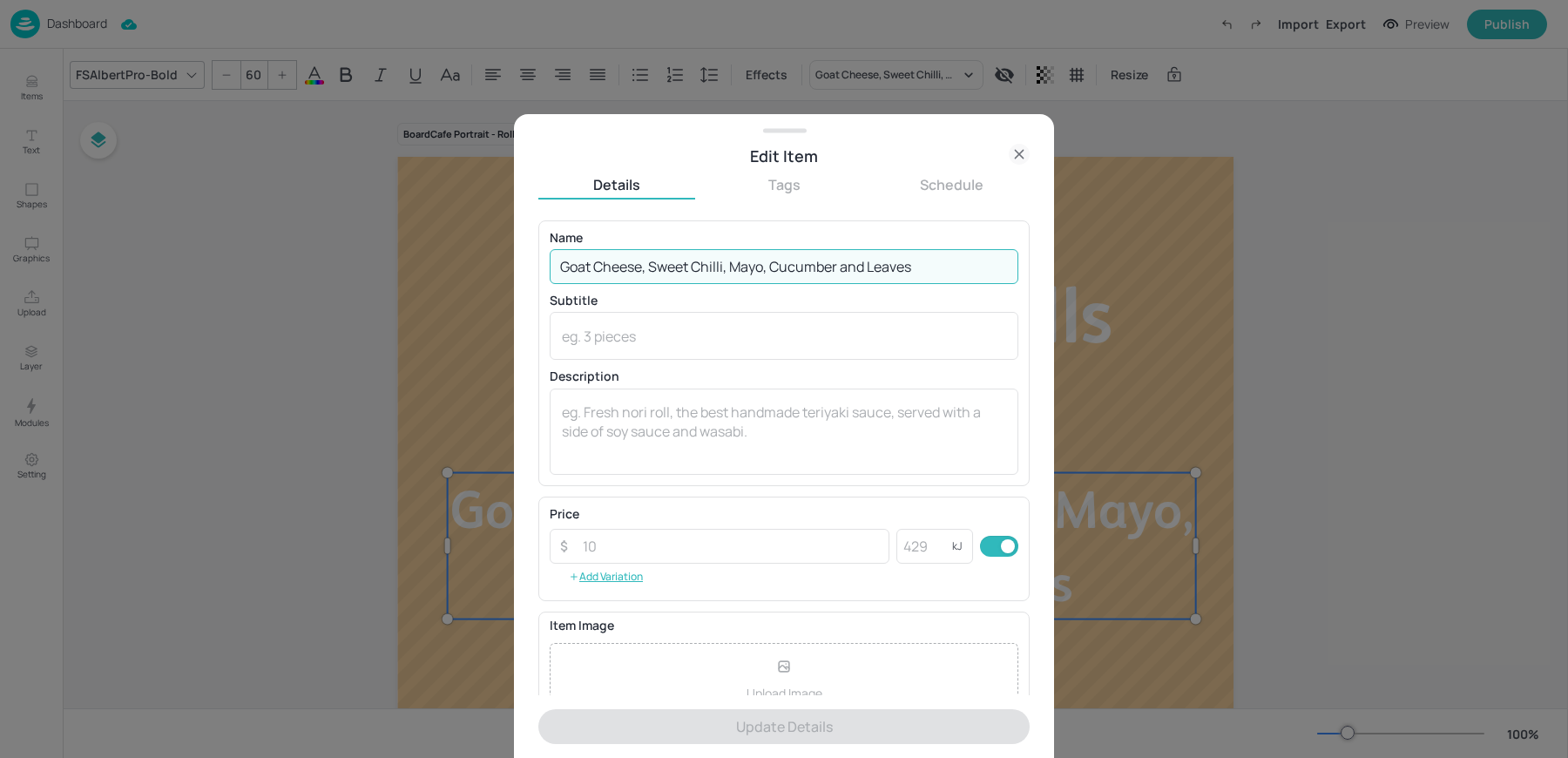
click at [588, 266] on input "Goat Cheese, Sweet Chilli, Mayo, Cucumber and Leaves" at bounding box center [784, 266] width 469 height 35
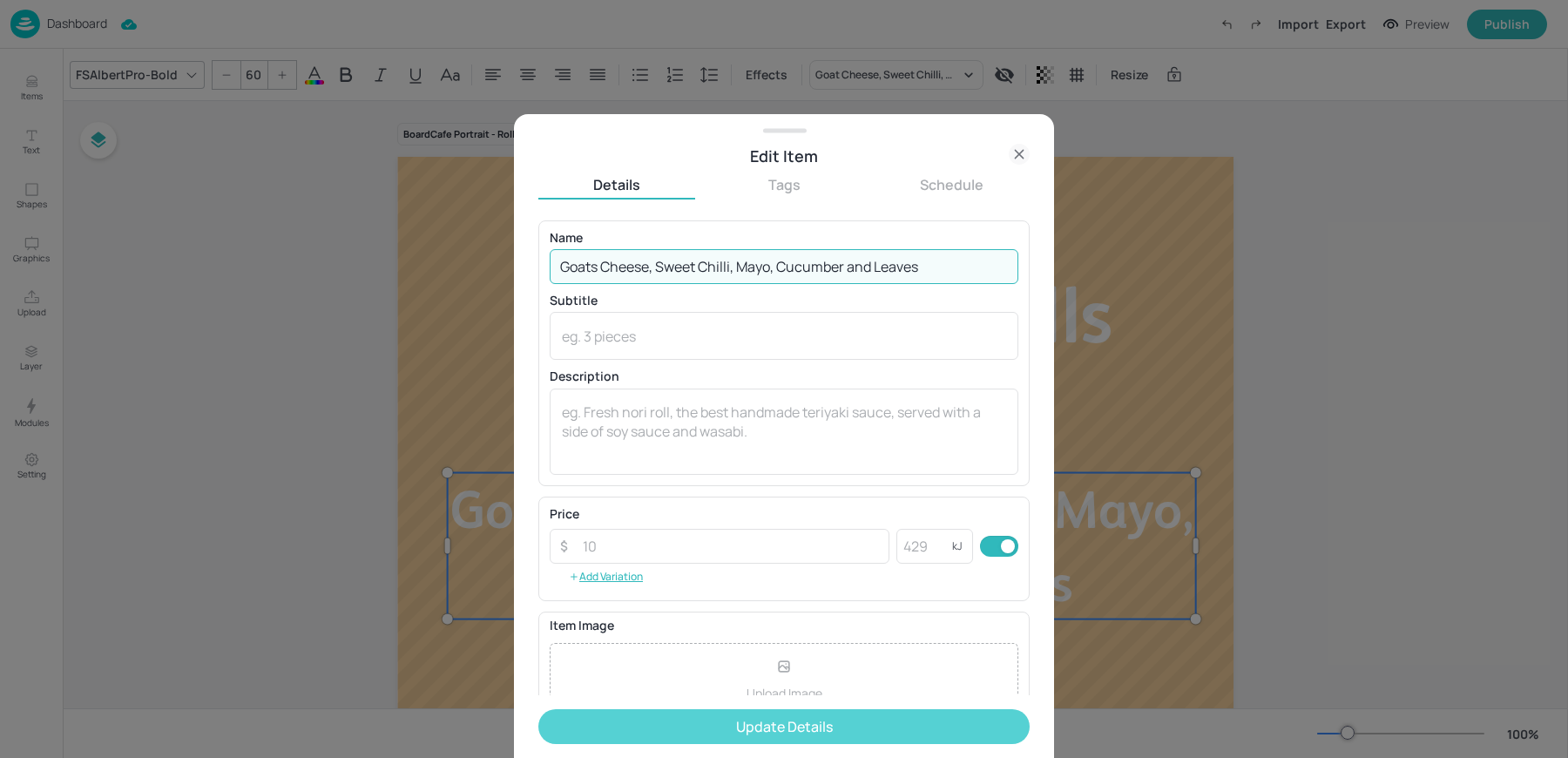
type input "Goats Cheese, Sweet Chilli, Mayo, Cucumber and Leaves"
click at [677, 721] on button "Update Details" at bounding box center [784, 727] width 492 height 35
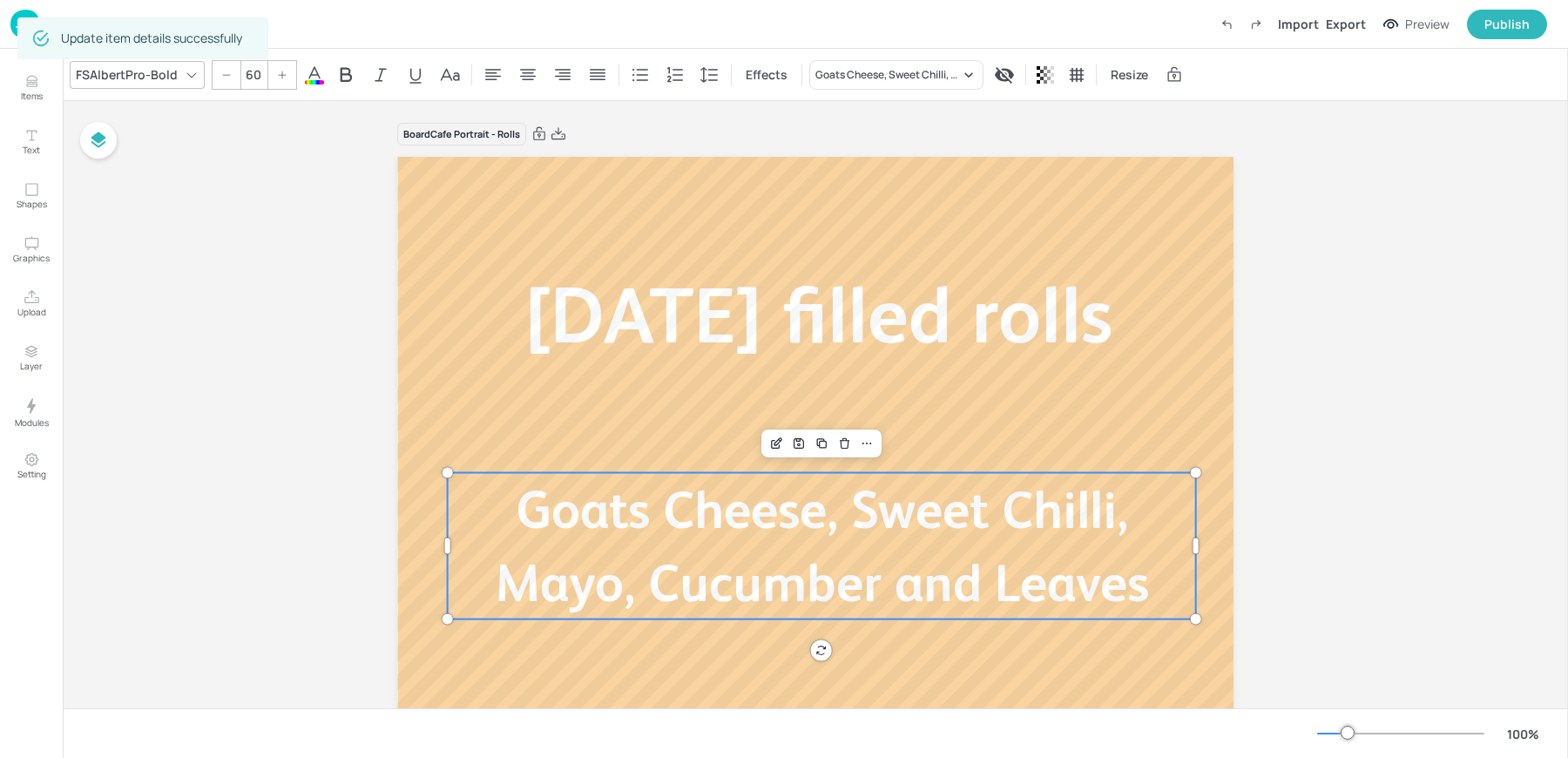
click at [111, 263] on div "Board Cafe Portrait - Rolls Today’s filled rolls Goats Cheese, Sweet Chilli, Ma…" at bounding box center [815, 621] width 1505 height 1040
click at [61, 15] on div "Dashboard" at bounding box center [58, 24] width 97 height 29
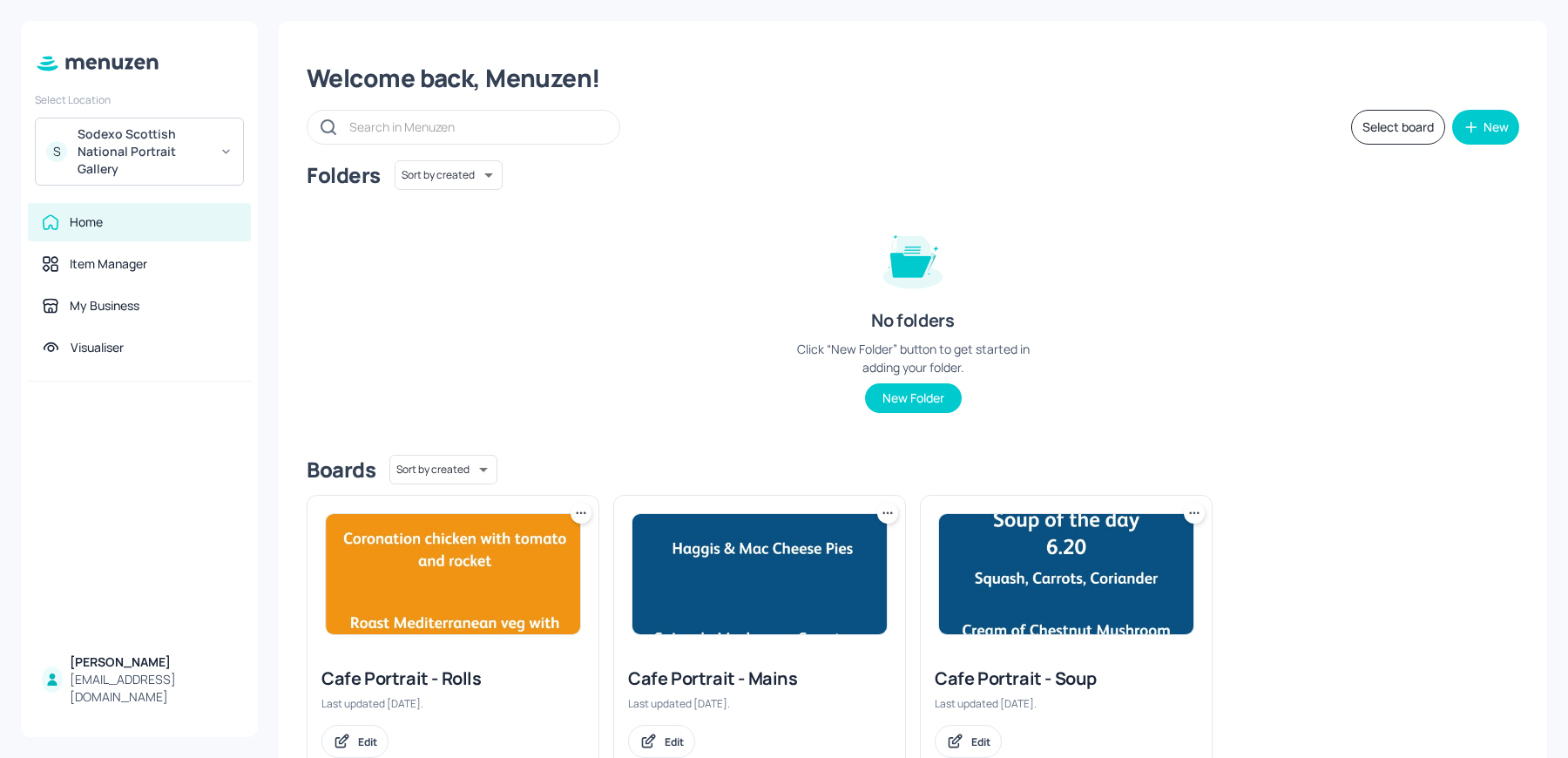
click at [347, 628] on img at bounding box center [452, 575] width 254 height 121
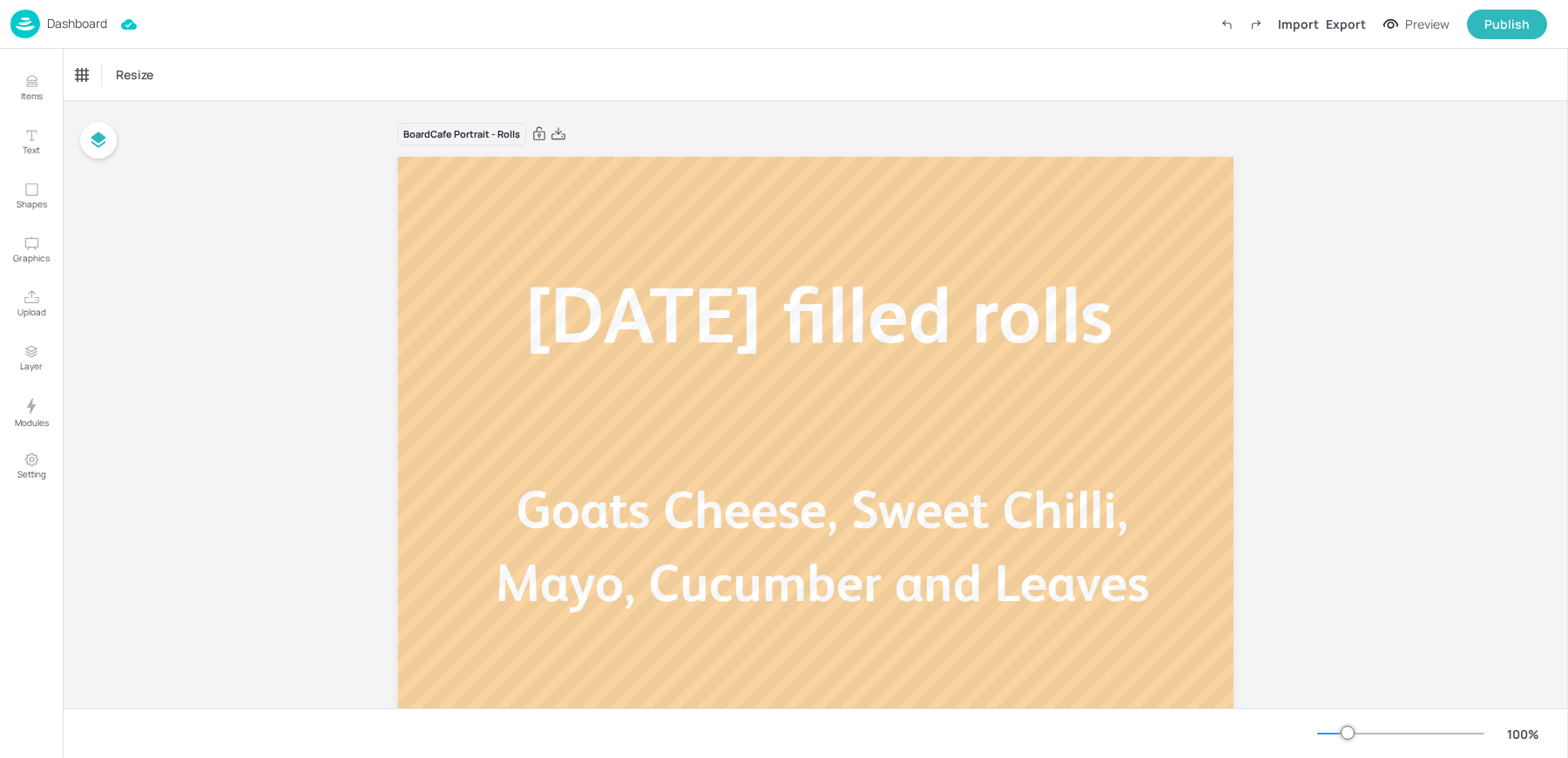
click at [348, 628] on div "Board Cafe Portrait - Rolls Today’s filled rolls Goats Cheese, Sweet Chilli, Ma…" at bounding box center [815, 621] width 934 height 1040
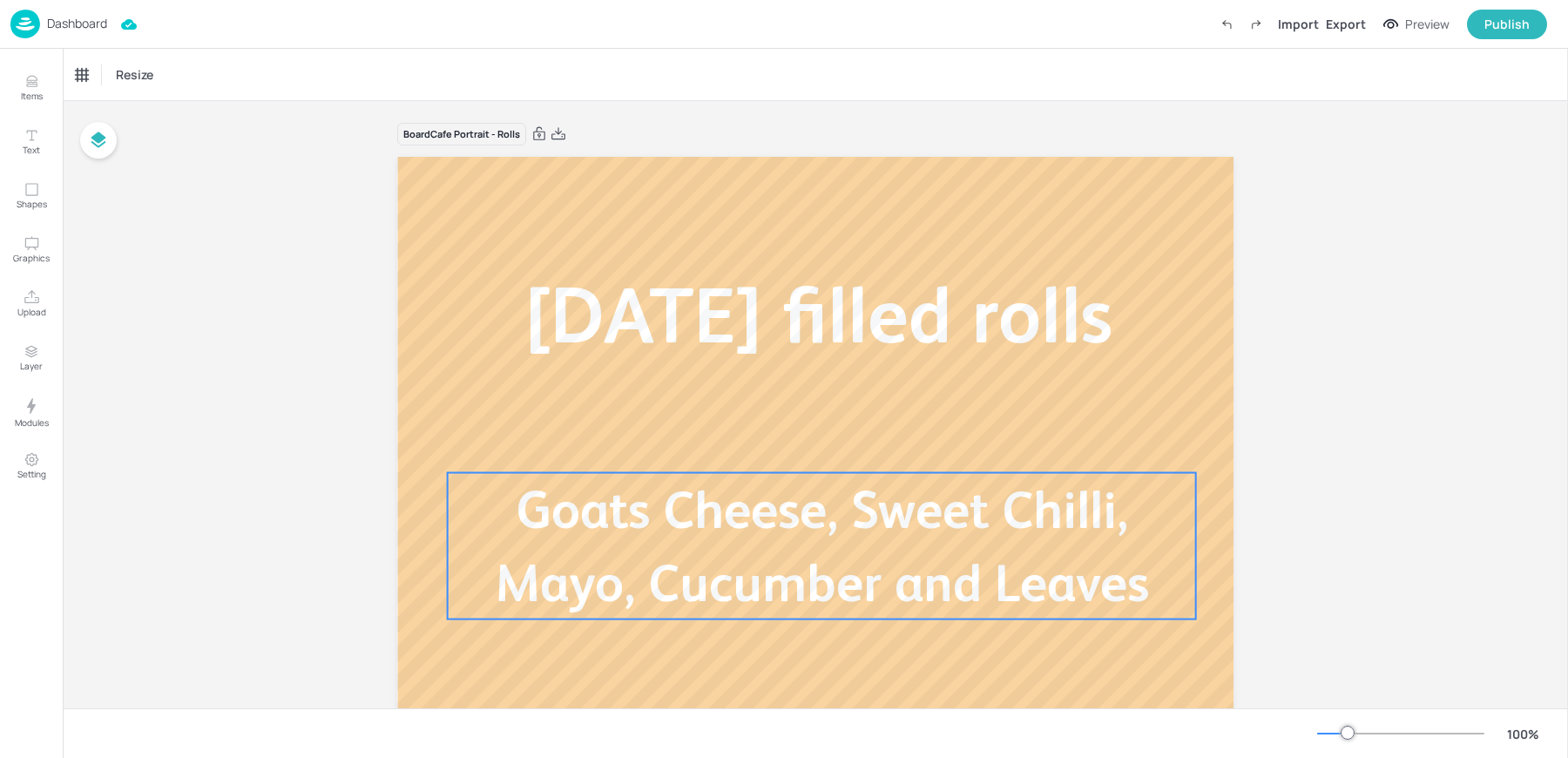
click at [663, 550] on p "Goats Cheese, Sweet Chilli, Mayo, Cucumber and Leaves" at bounding box center [822, 547] width 748 height 147
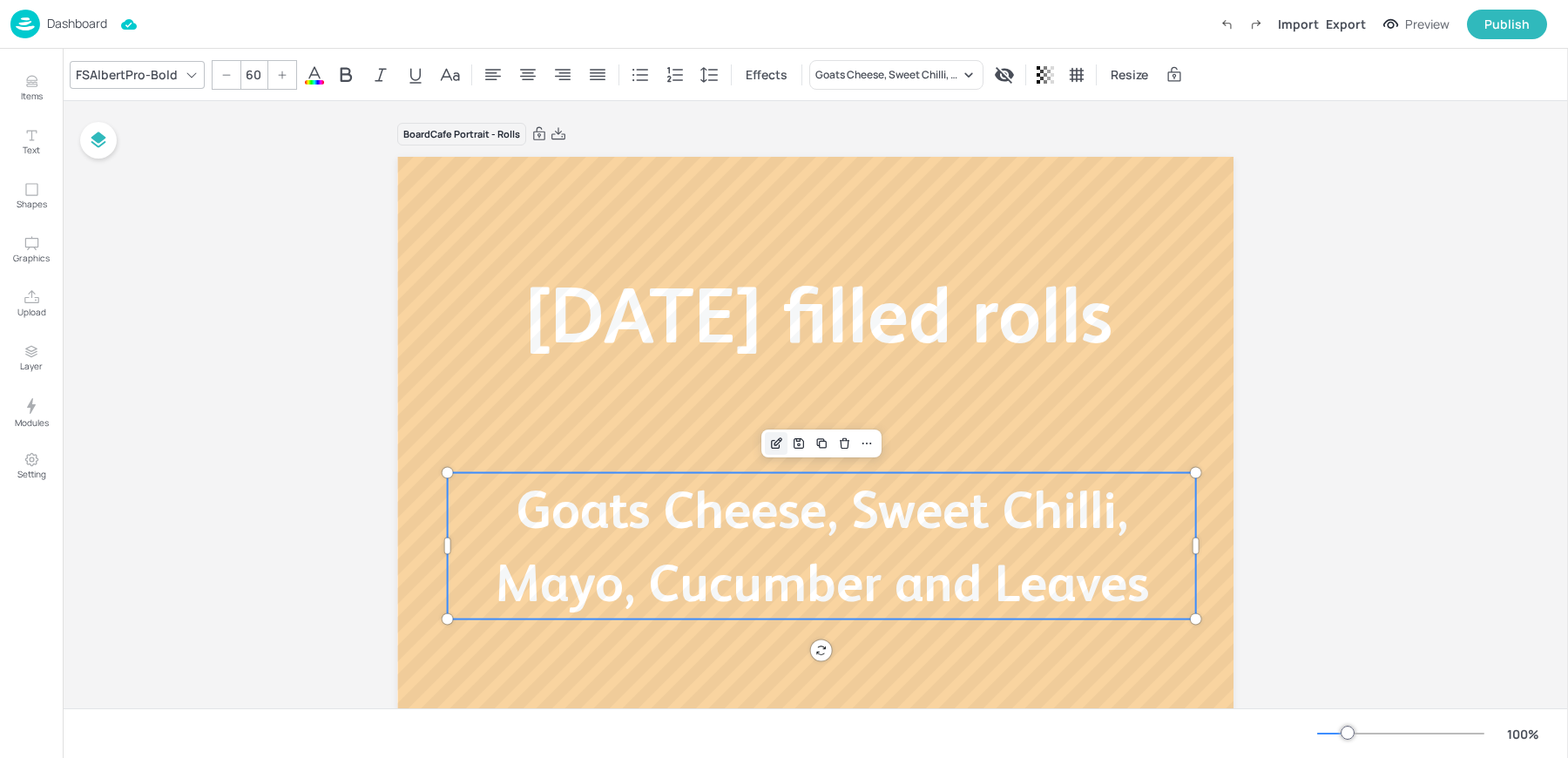
click at [773, 440] on icon "Edit Item" at bounding box center [776, 444] width 15 height 14
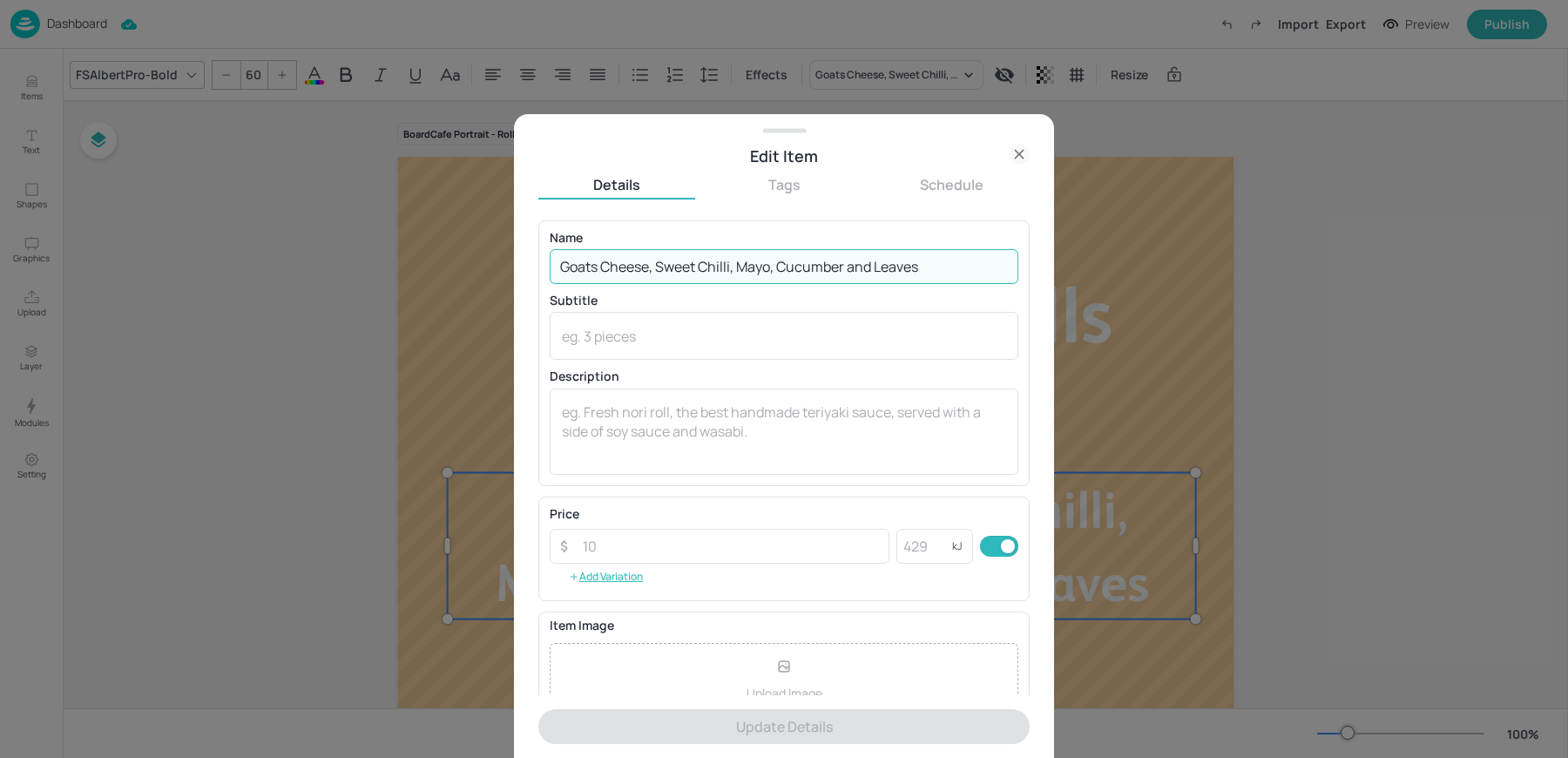
click at [593, 270] on input "Goats Cheese, Sweet Chilli, Mayo, Cucumber and Leaves" at bounding box center [784, 266] width 469 height 35
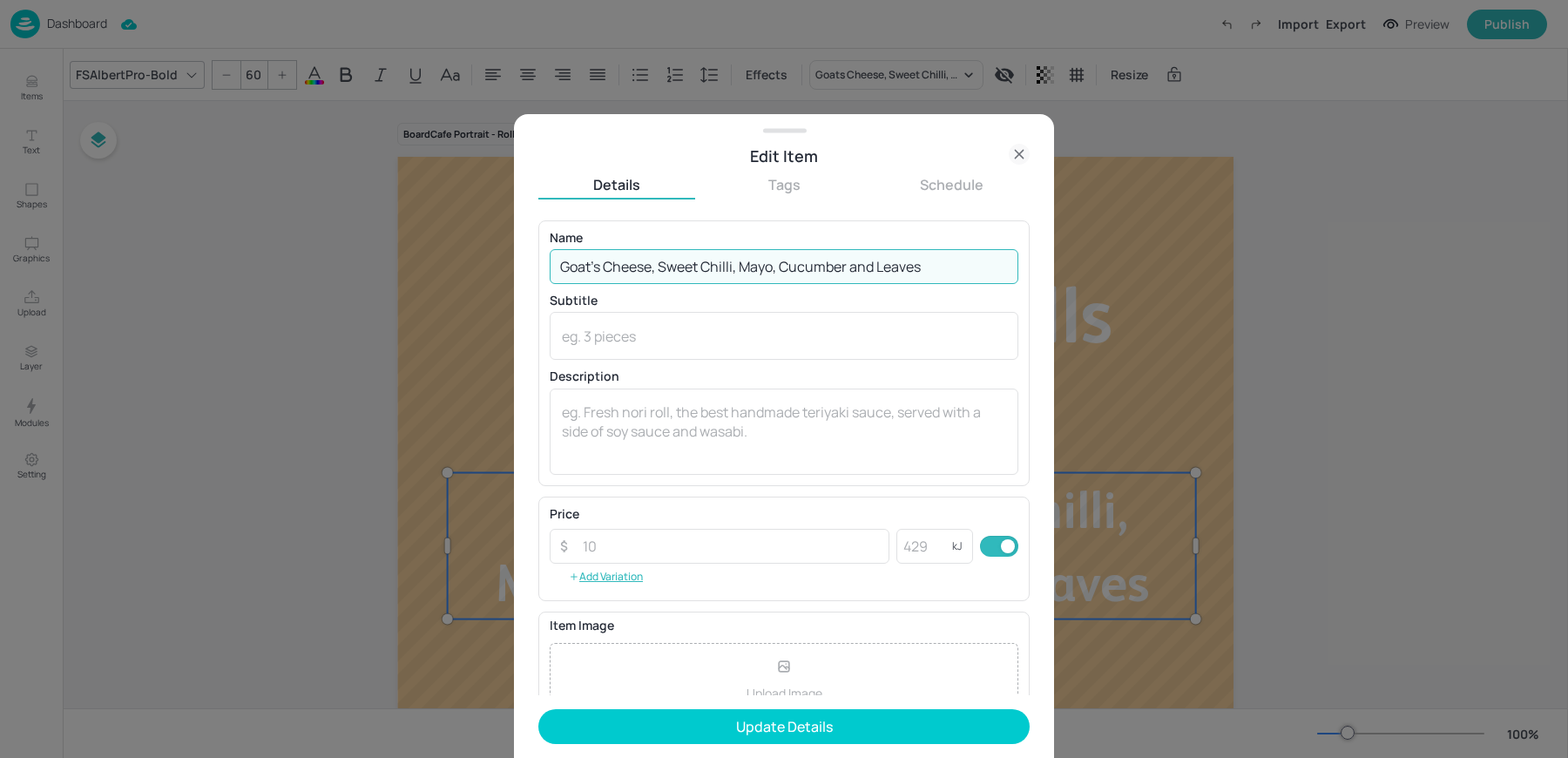
type input "Goat's Cheese, Sweet Chilli, Mayo, Cucumber and Leaves"
click at [539, 709] on button "Update Details" at bounding box center [784, 727] width 492 height 35
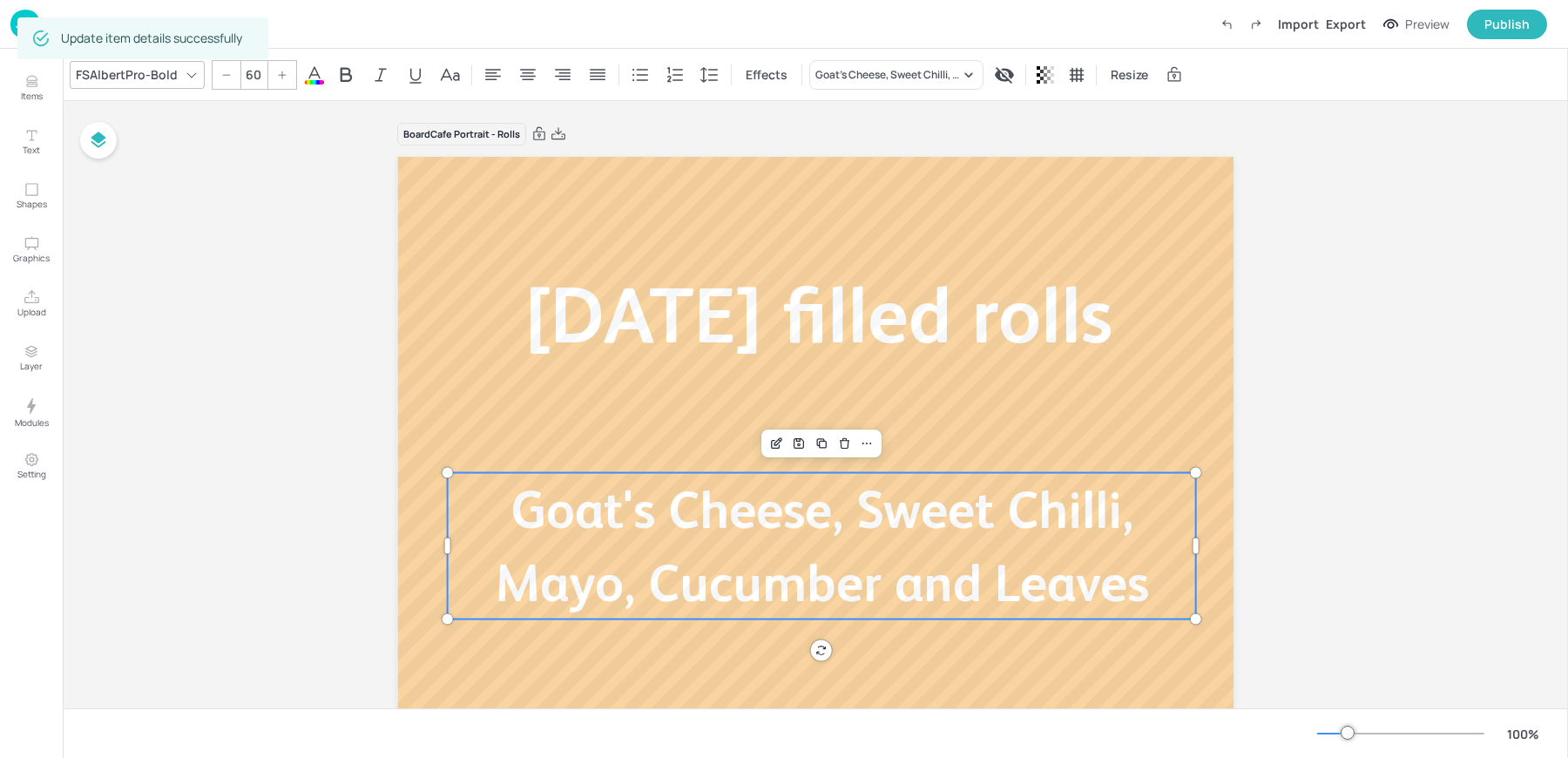
click at [383, 389] on div "Board Cafe Portrait - Rolls Today’s filled rolls Goat's Cheese, Sweet Chilli, M…" at bounding box center [815, 621] width 934 height 1040
click at [292, 347] on div "Board Cafe Portrait - Rolls Today’s filled rolls Goat's Cheese, Sweet Chilli, M…" at bounding box center [815, 621] width 1505 height 1040
click at [15, 25] on img at bounding box center [25, 24] width 30 height 29
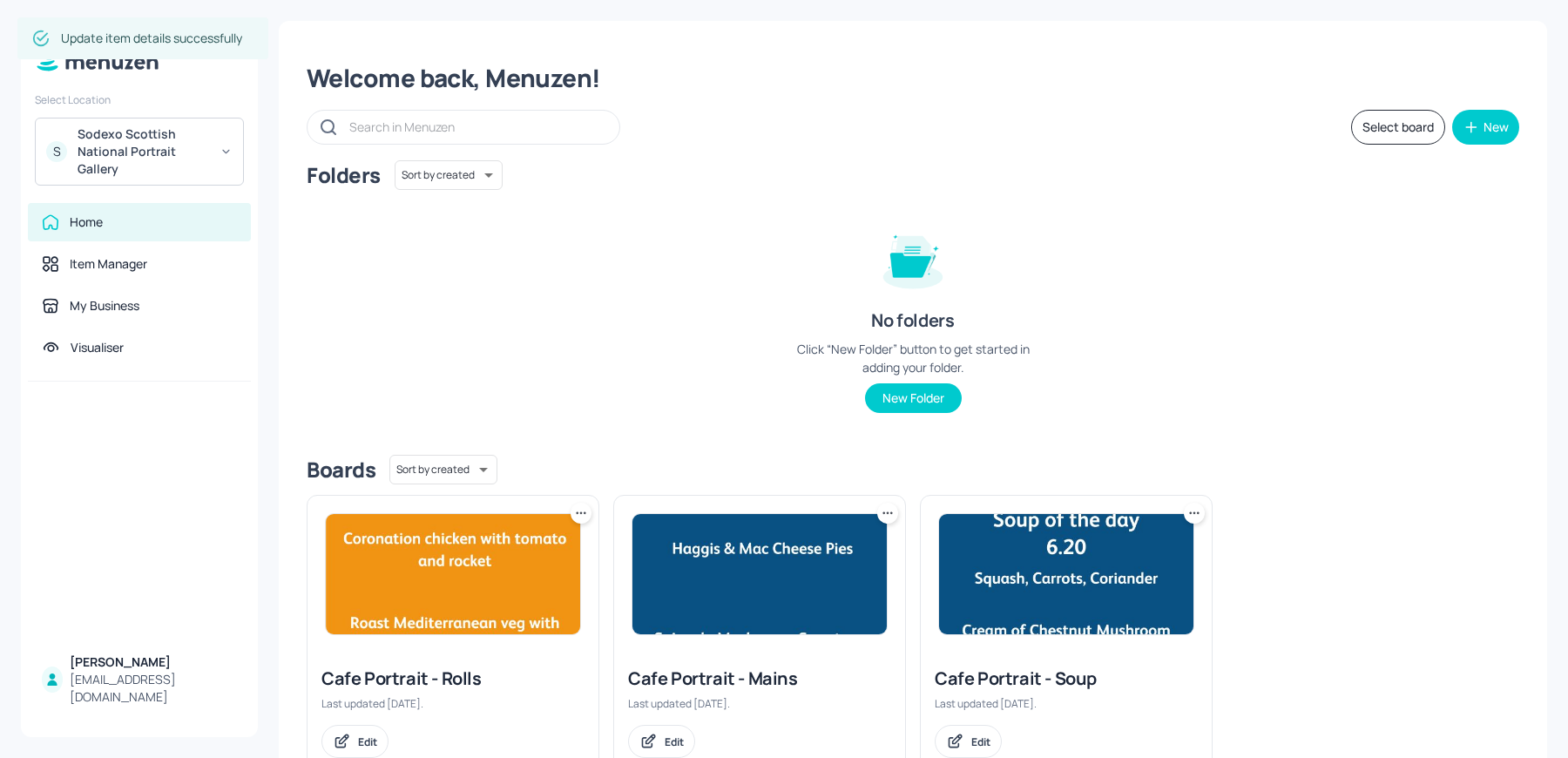
click at [406, 536] on img at bounding box center [452, 575] width 254 height 121
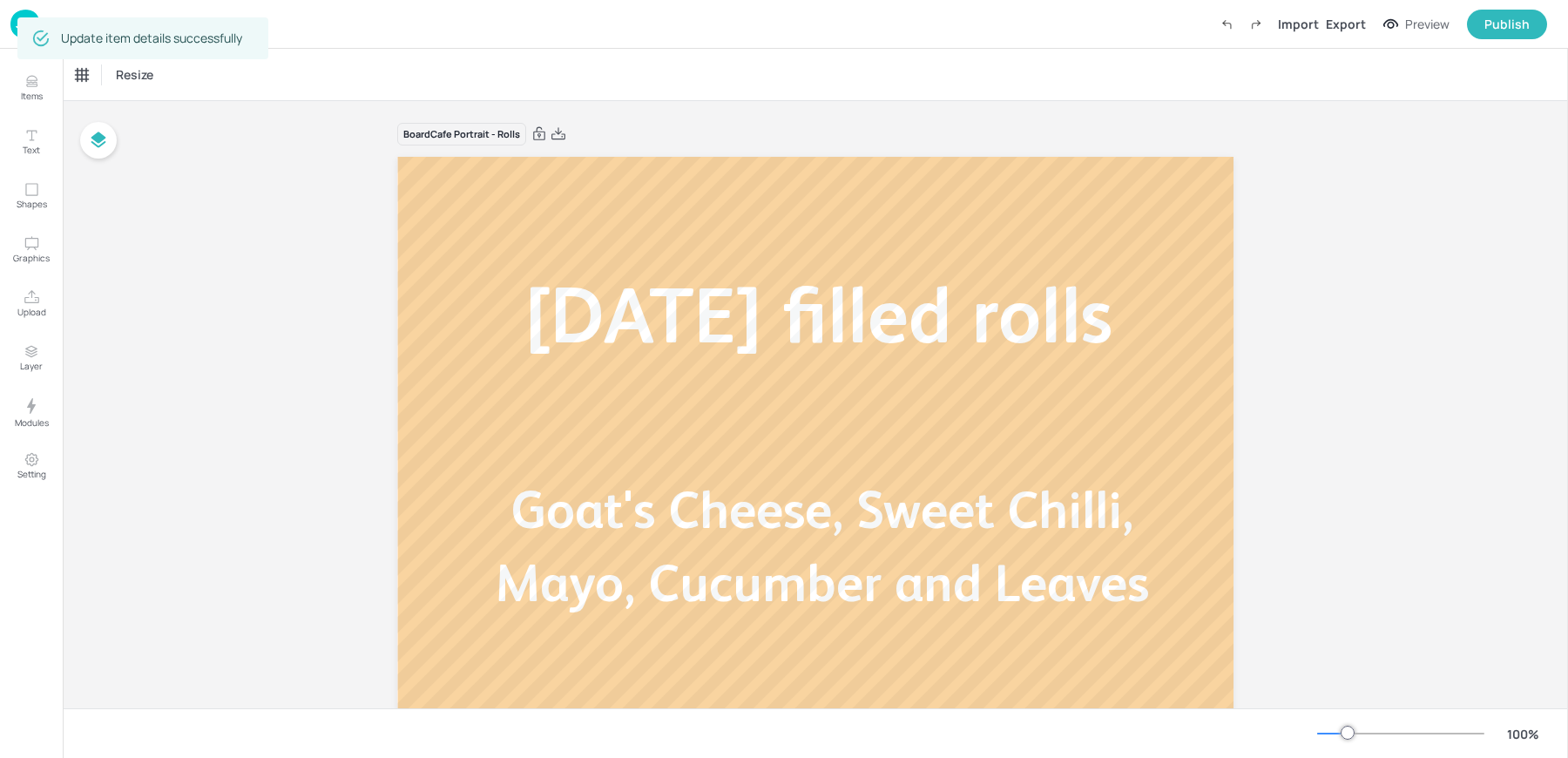
click at [261, 447] on div "Board Cafe Portrait - Rolls Today’s filled rolls Goat's Cheese, Sweet Chilli, M…" at bounding box center [815, 621] width 1505 height 1040
click at [24, 31] on img at bounding box center [25, 24] width 30 height 29
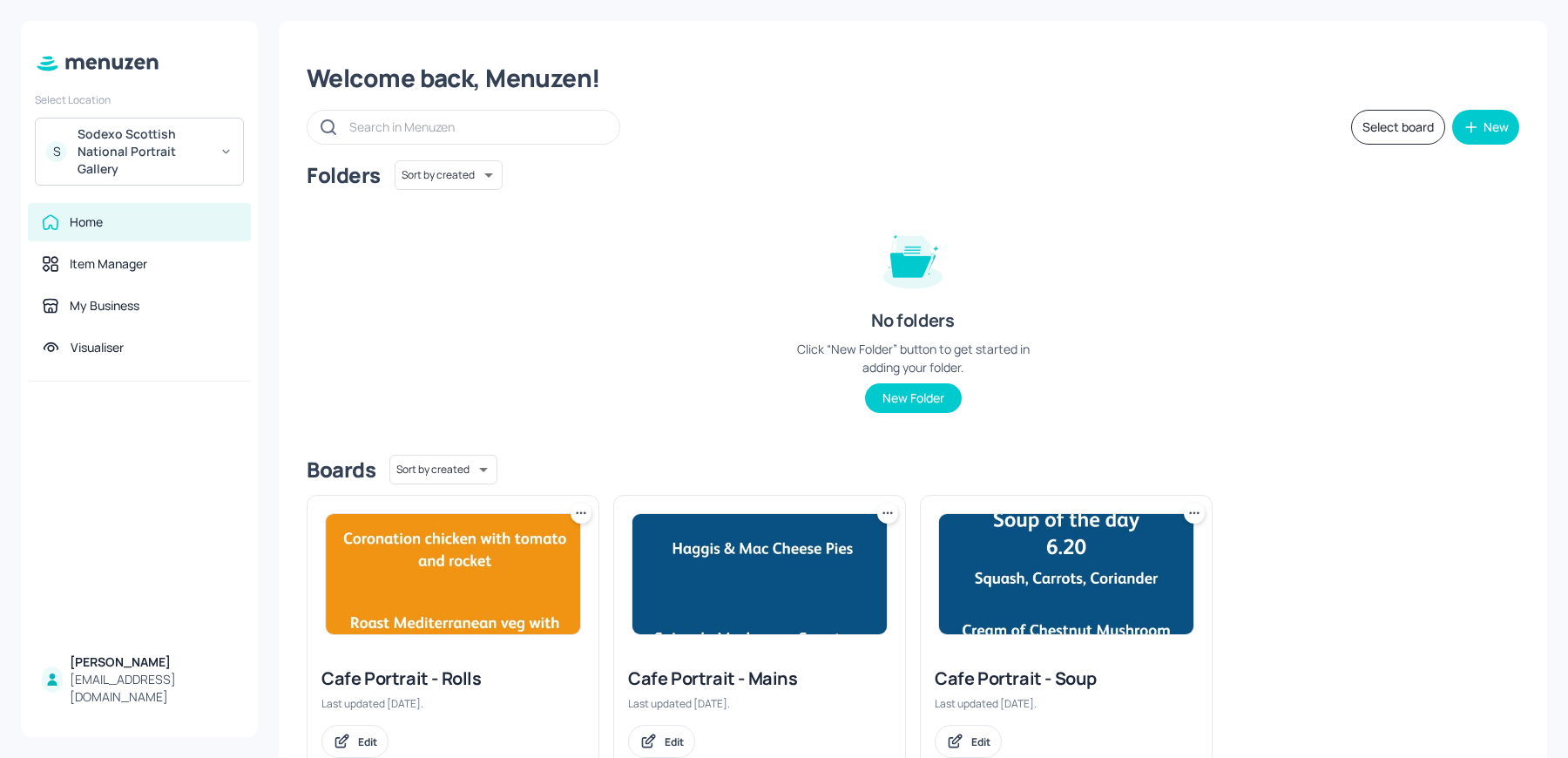
click at [464, 589] on img at bounding box center [452, 575] width 254 height 121
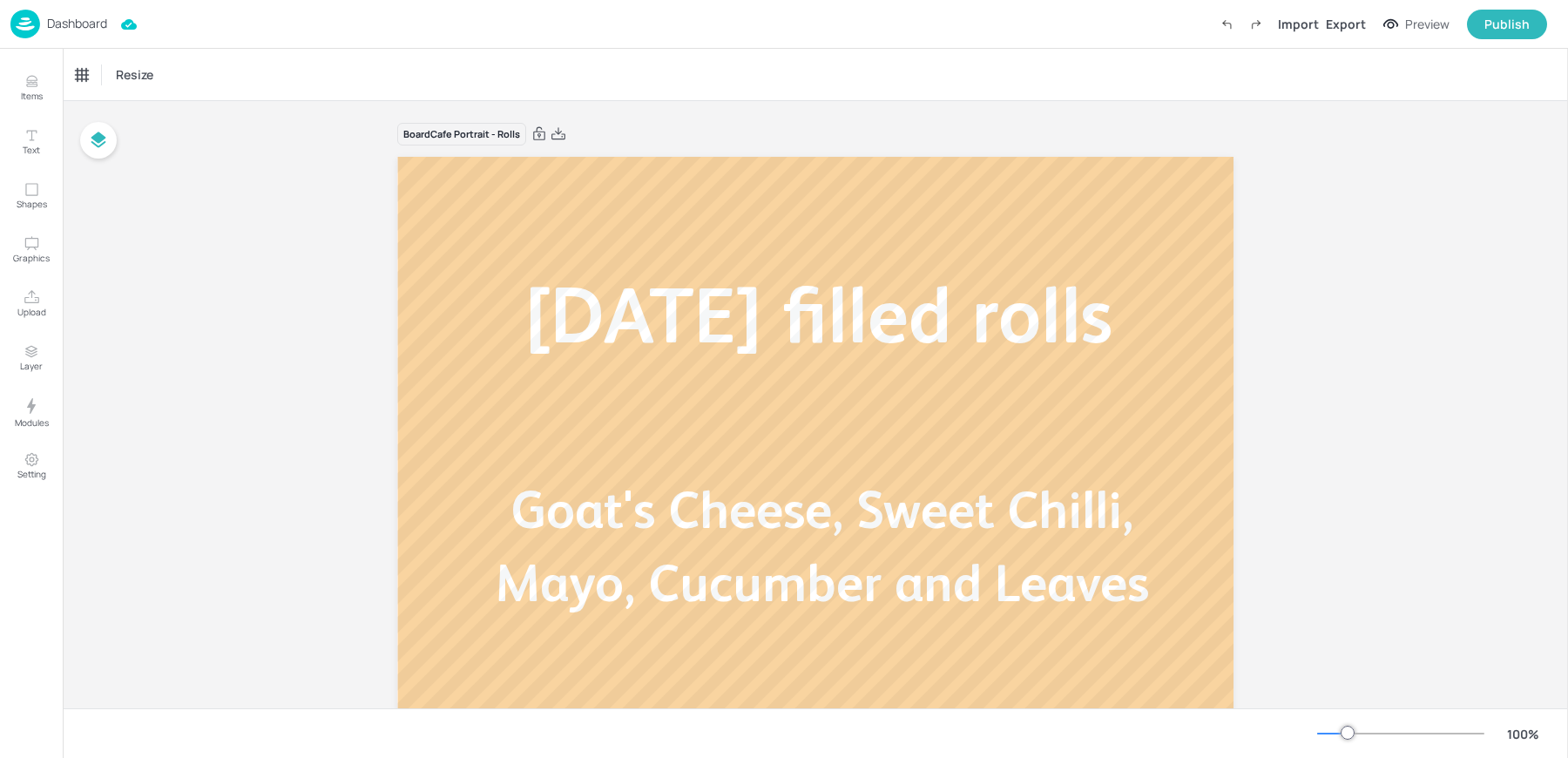
click at [254, 479] on div "Board Cafe Portrait - Rolls Today’s filled rolls Goat's Cheese, Sweet Chilli, M…" at bounding box center [815, 621] width 1505 height 1040
click at [47, 18] on p "Dashboard" at bounding box center [77, 24] width 60 height 12
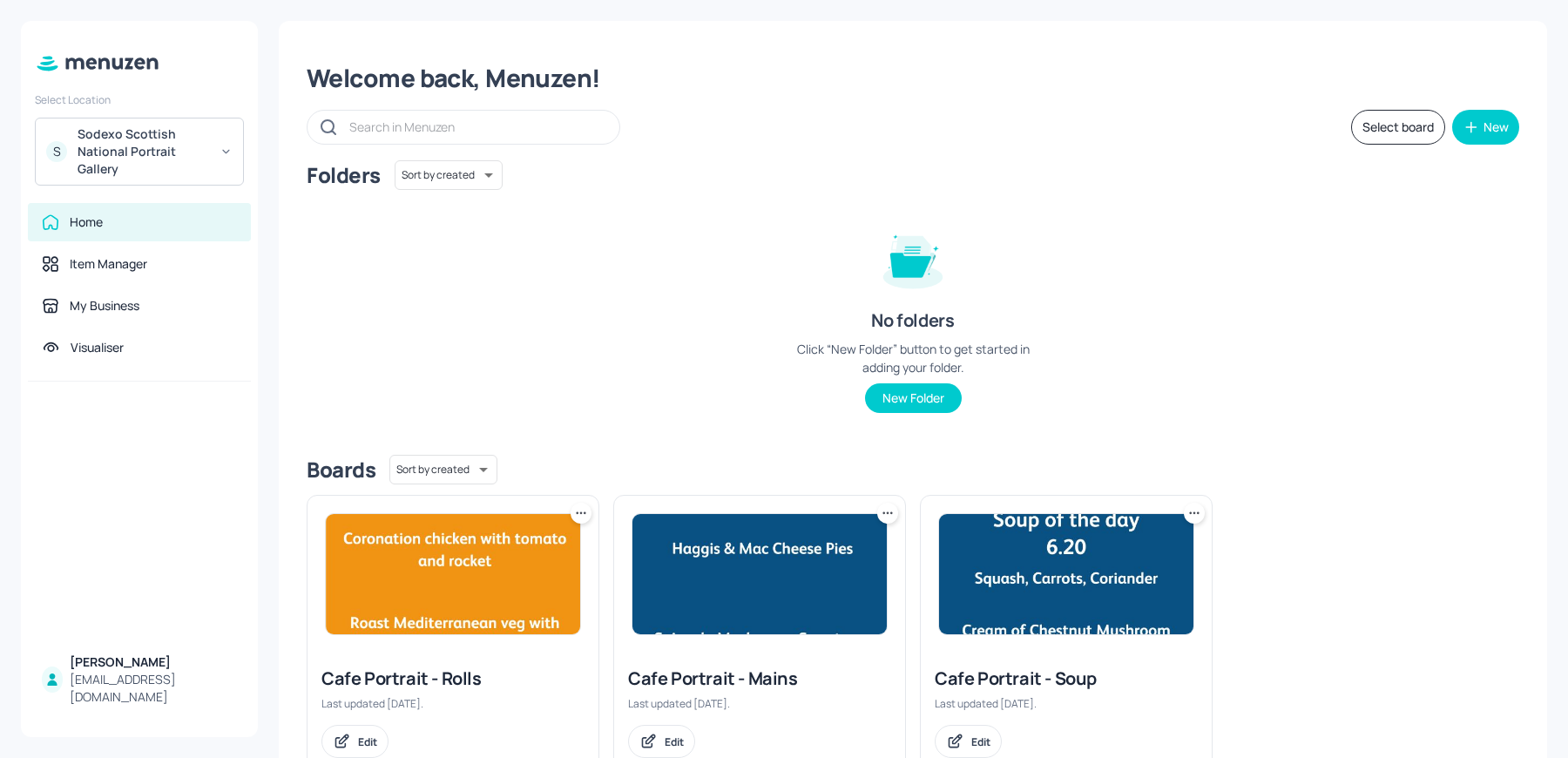
click at [114, 194] on div "Select Location S Sodexo Scottish National Portrait Gallery Home Item Manager M…" at bounding box center [139, 379] width 237 height 716
click at [110, 160] on div "Sodexo Scottish National Portrait Gallery" at bounding box center [143, 152] width 132 height 52
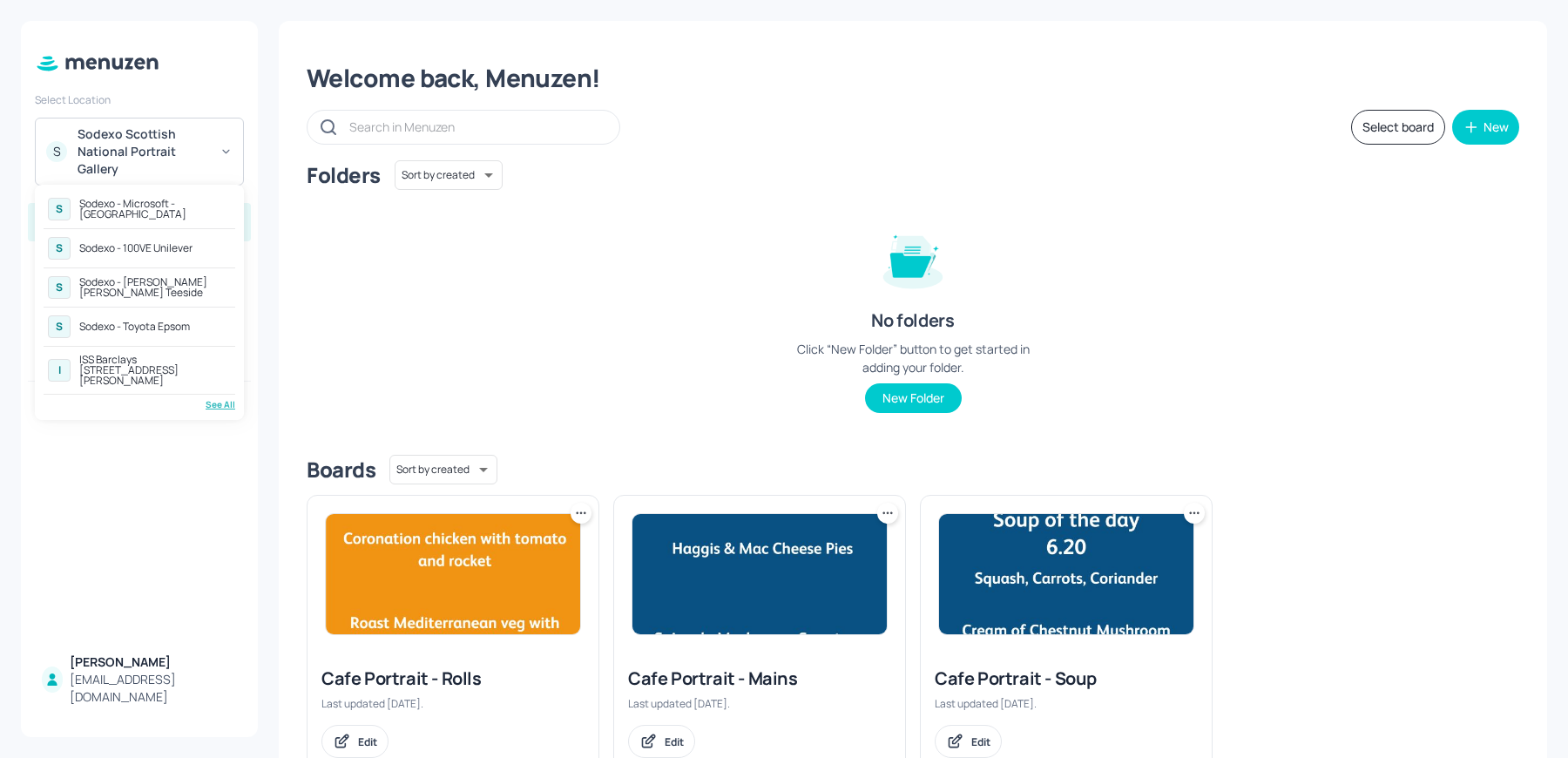
click at [221, 398] on div "See All" at bounding box center [140, 404] width 192 height 13
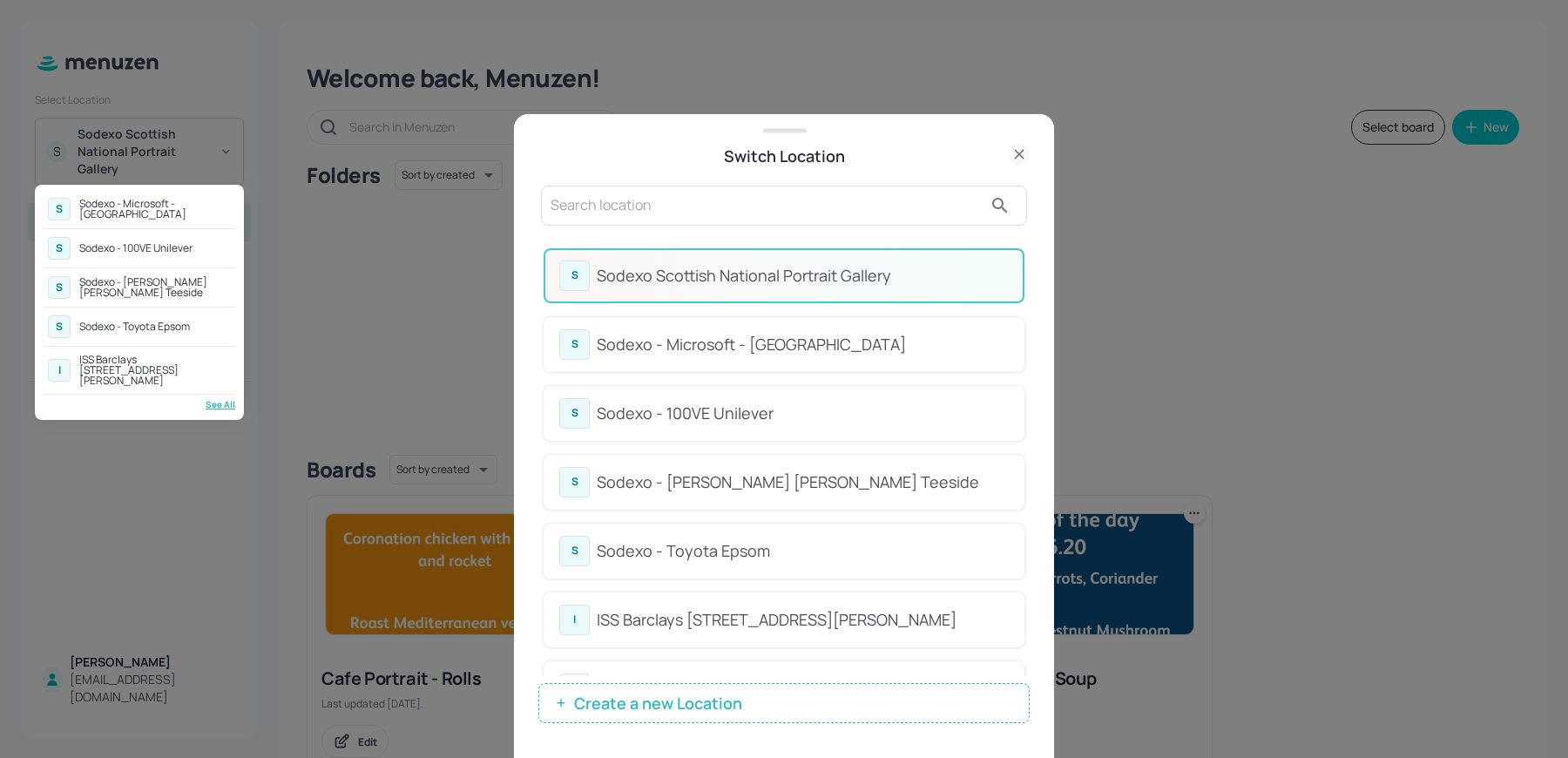
click at [633, 207] on div at bounding box center [784, 379] width 1568 height 758
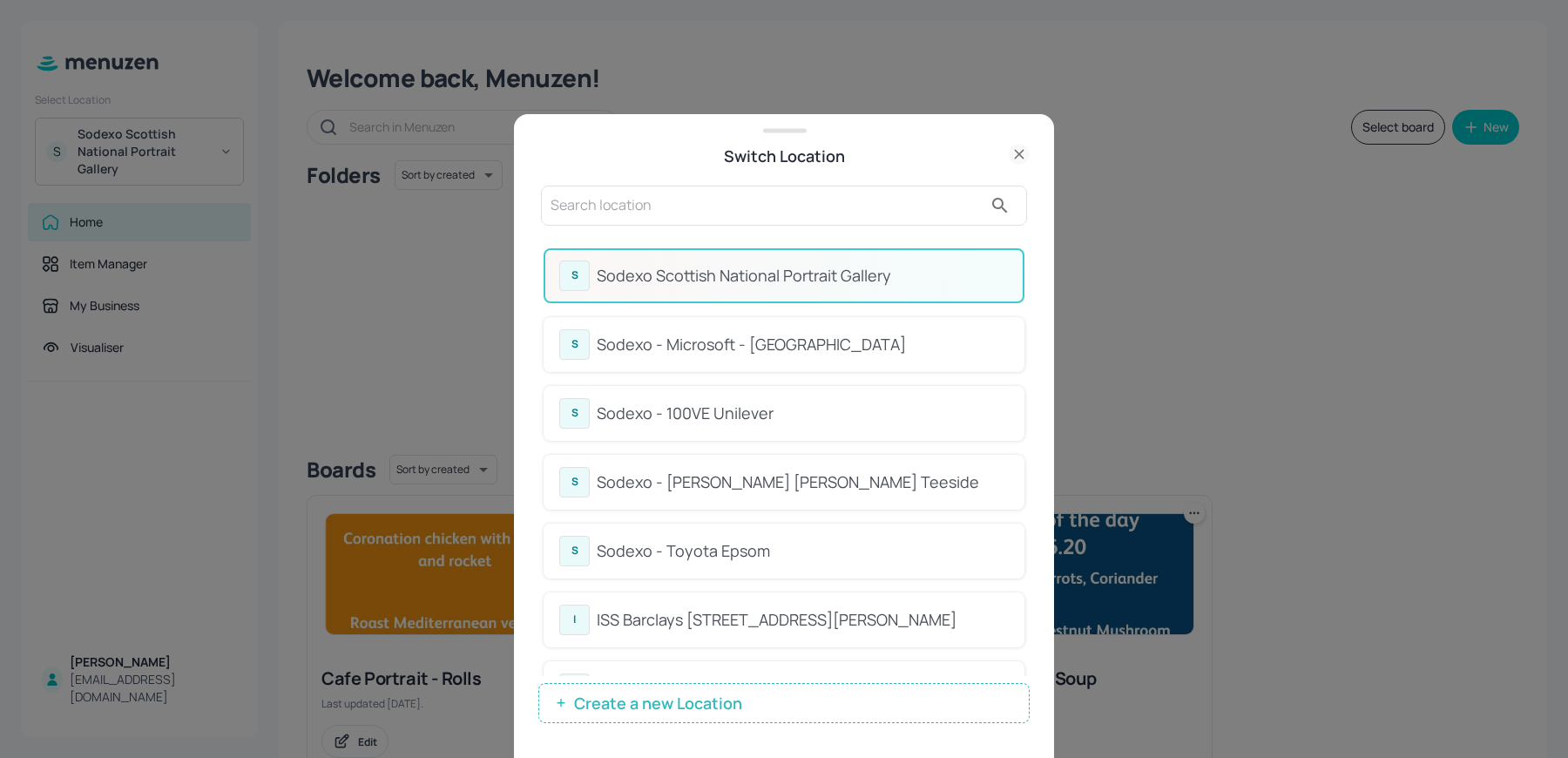
click at [633, 207] on div "S Sodexo - Microsoft - Cambridge S Sodexo - 100VE Unilever S Sodexo - Johnson M…" at bounding box center [784, 379] width 1568 height 758
click at [633, 207] on input "f" at bounding box center [767, 206] width 432 height 28
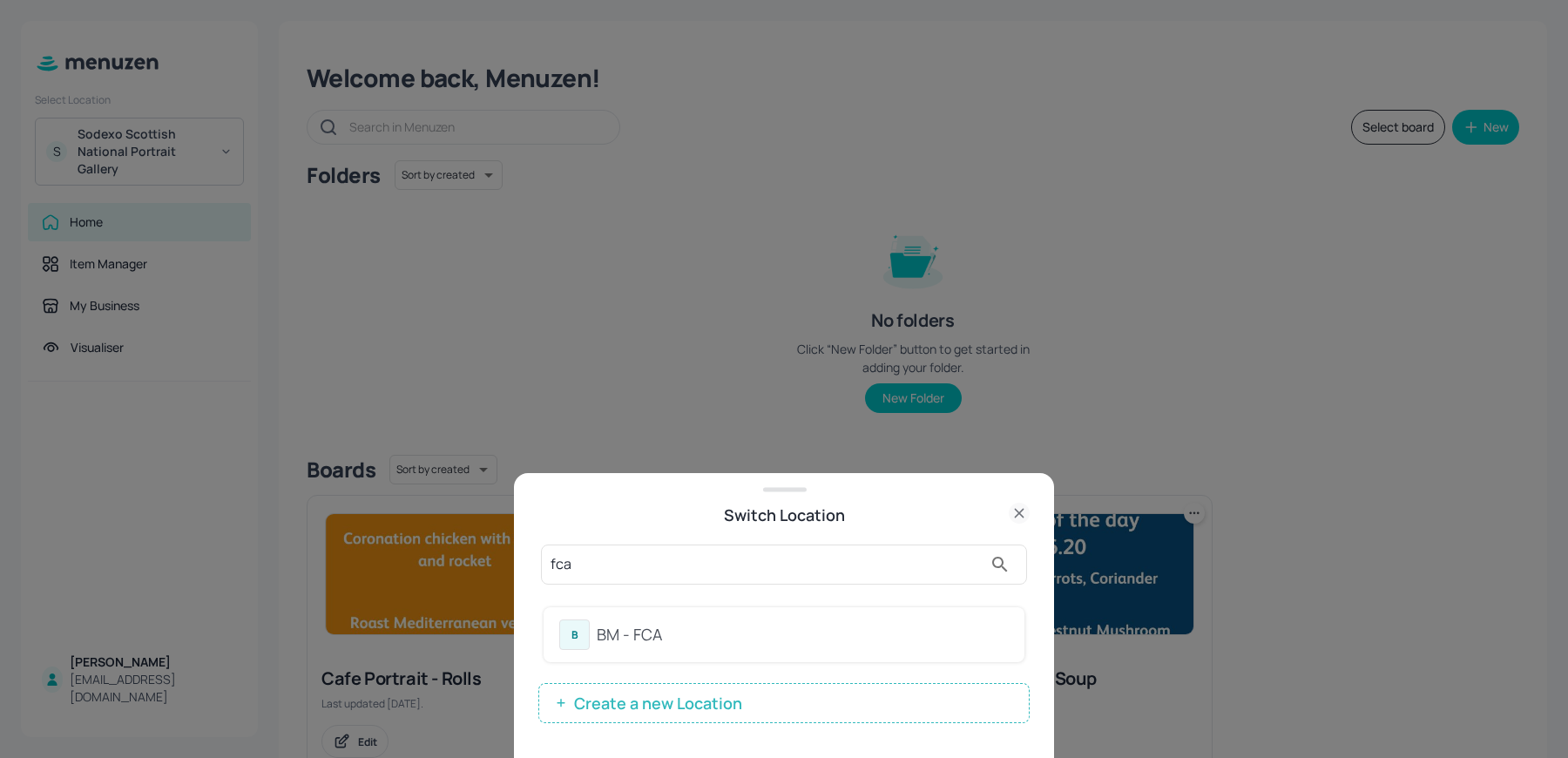
type input "fca"
click at [623, 650] on div "B BM - FCA" at bounding box center [784, 634] width 450 height 31
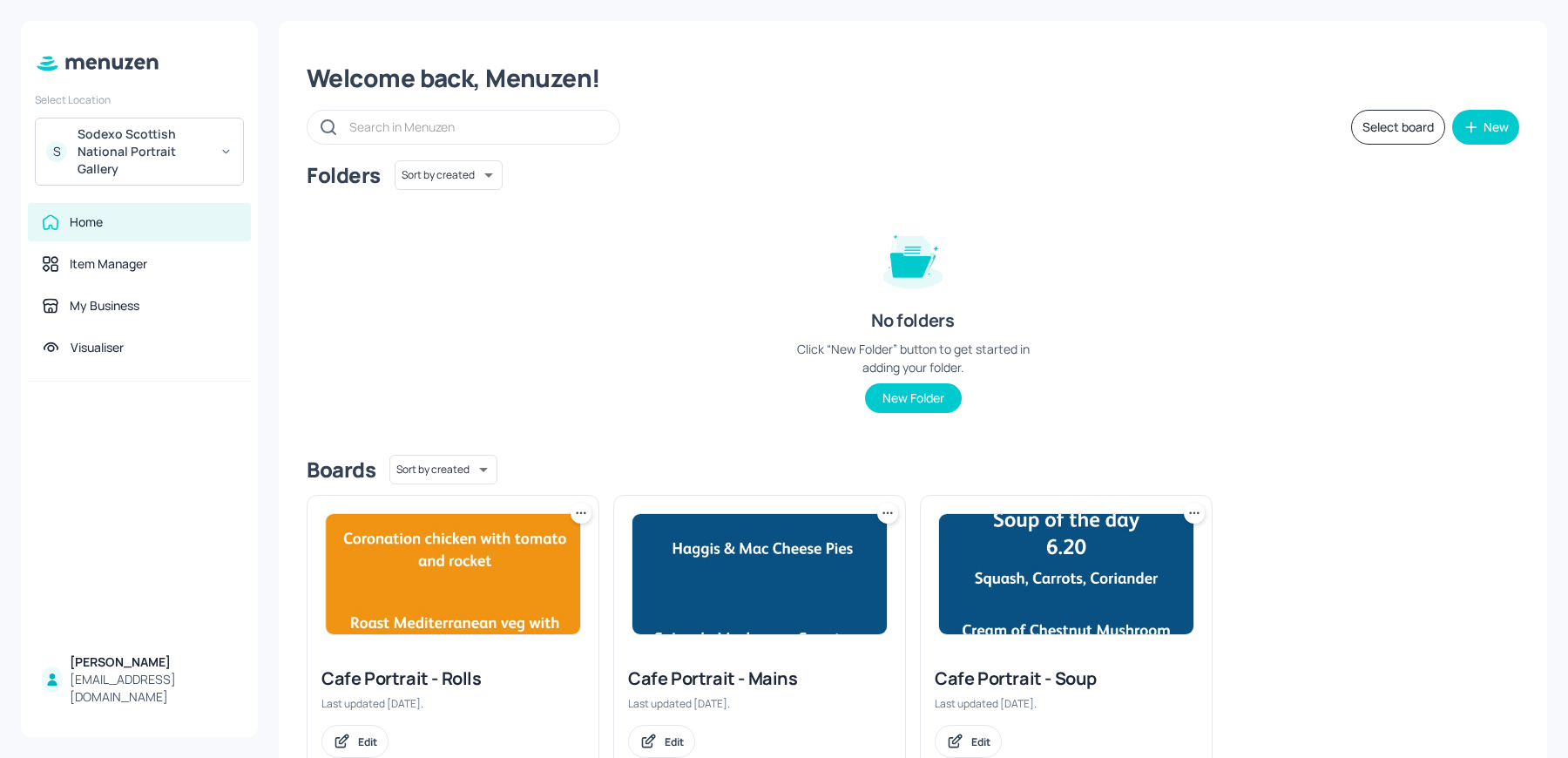
click at [618, 651] on div at bounding box center [759, 575] width 291 height 157
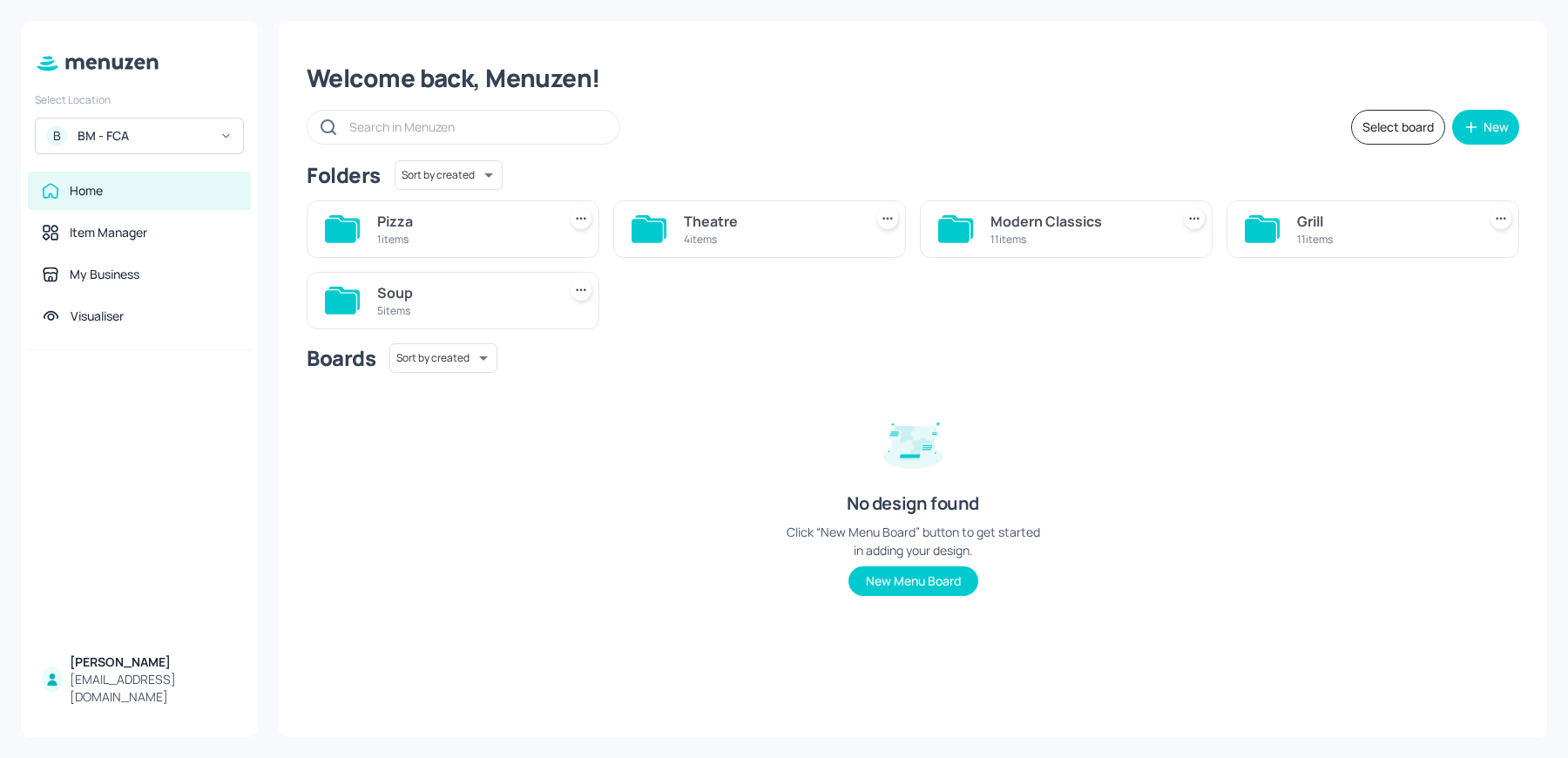
click at [423, 295] on div "Soup" at bounding box center [464, 293] width 173 height 21
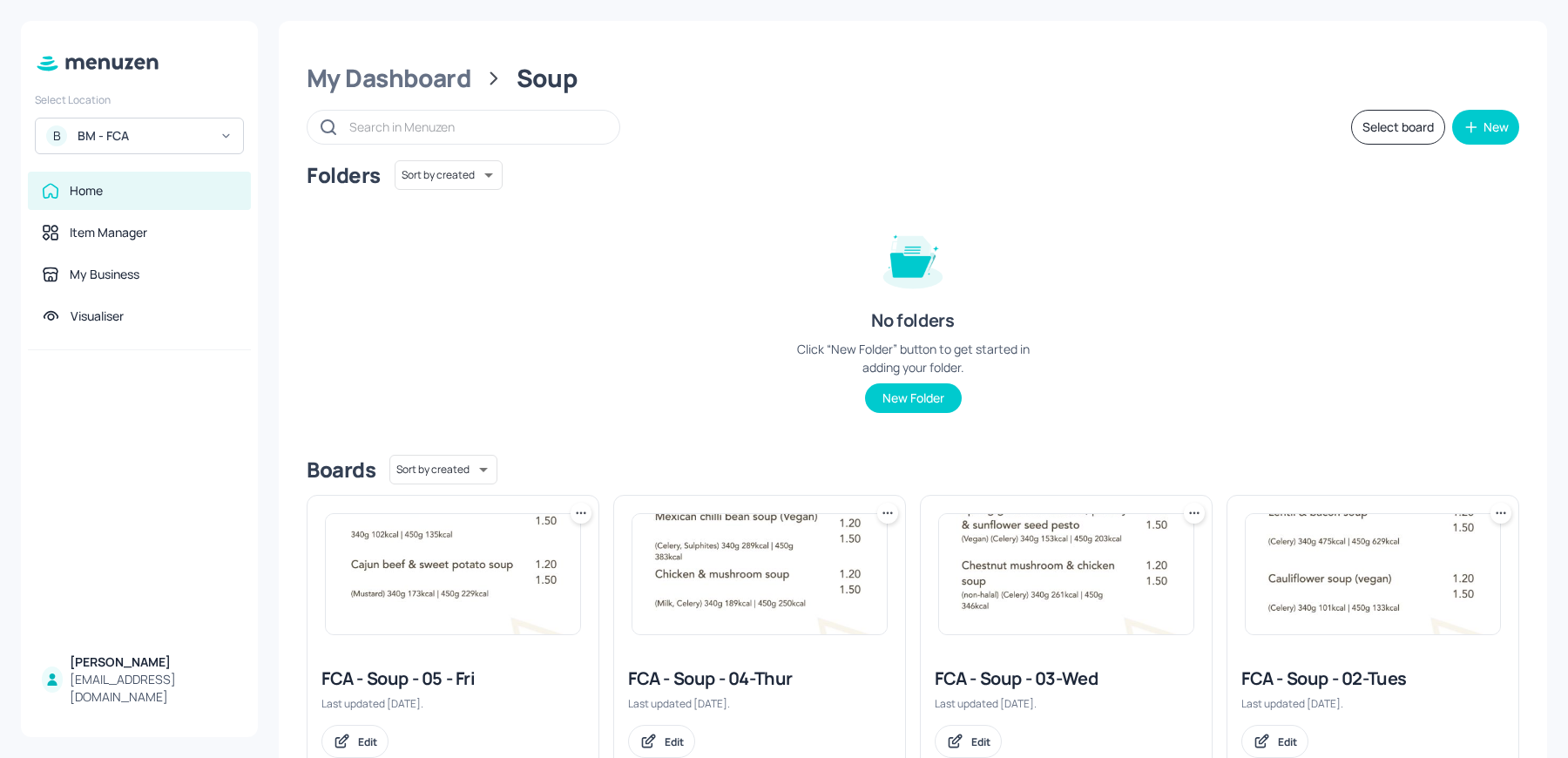
scroll to position [346, 0]
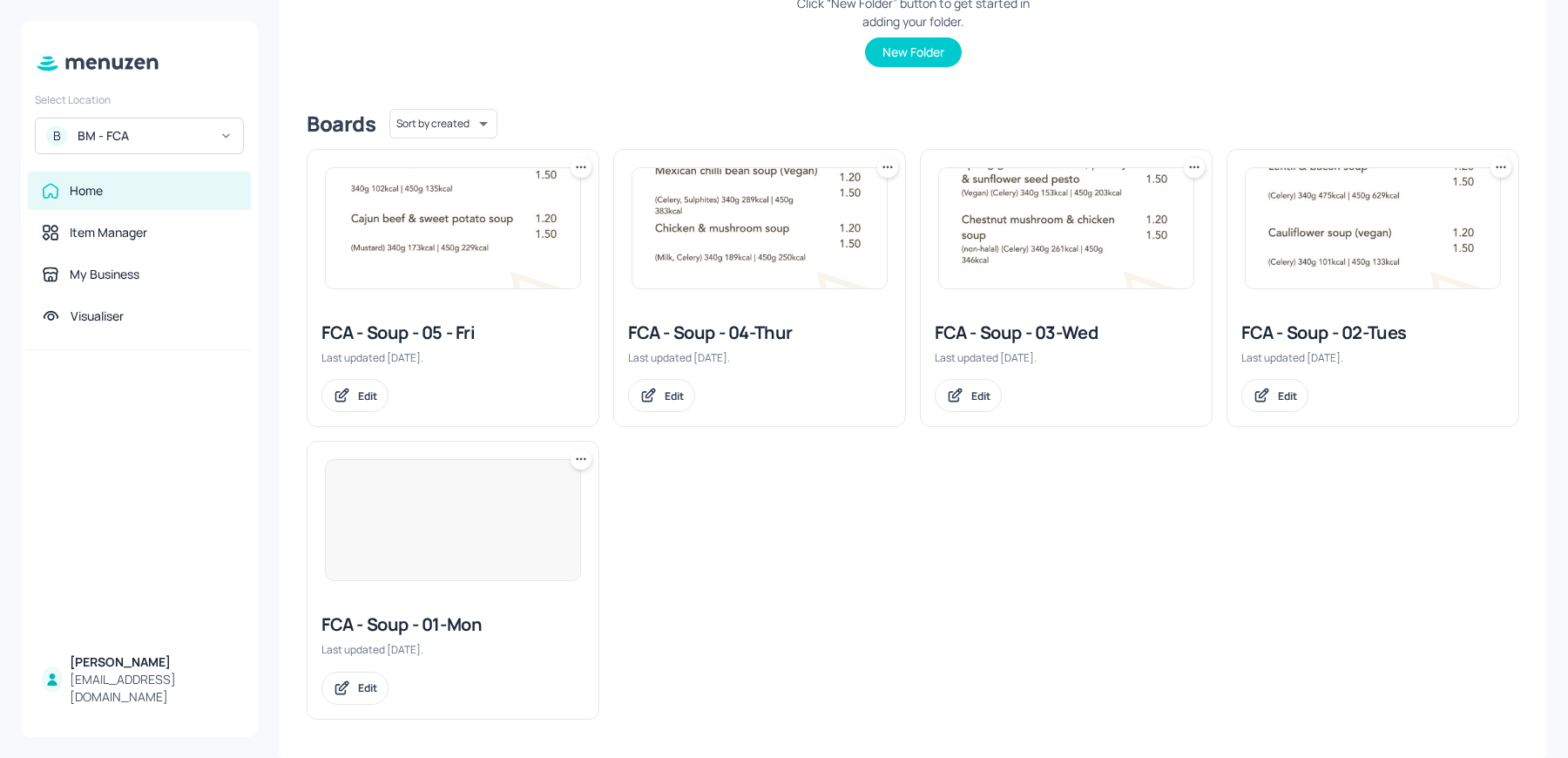
click at [397, 567] on img at bounding box center [452, 520] width 254 height 121
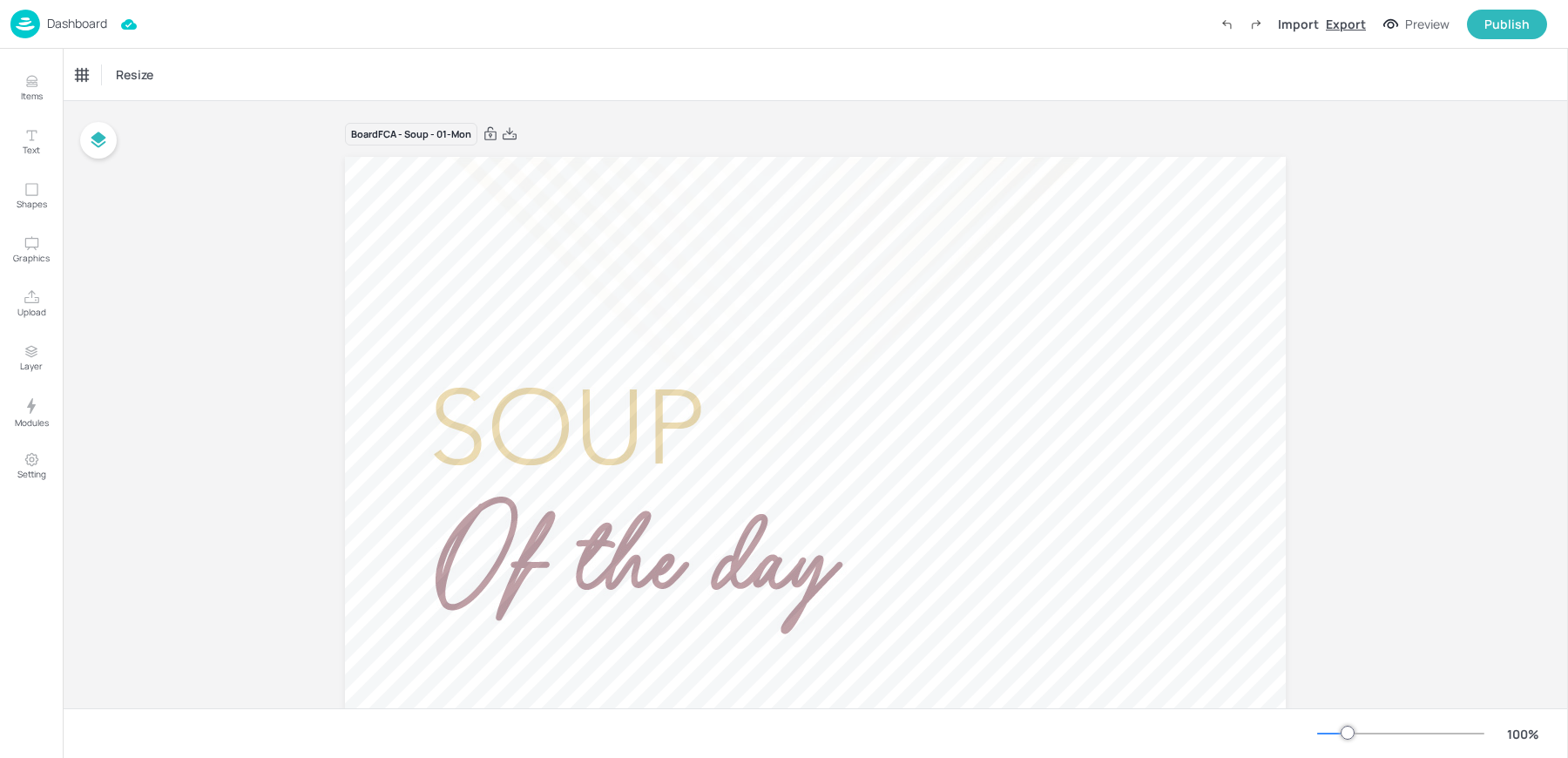
click at [1342, 21] on div "Export" at bounding box center [1346, 24] width 40 height 18
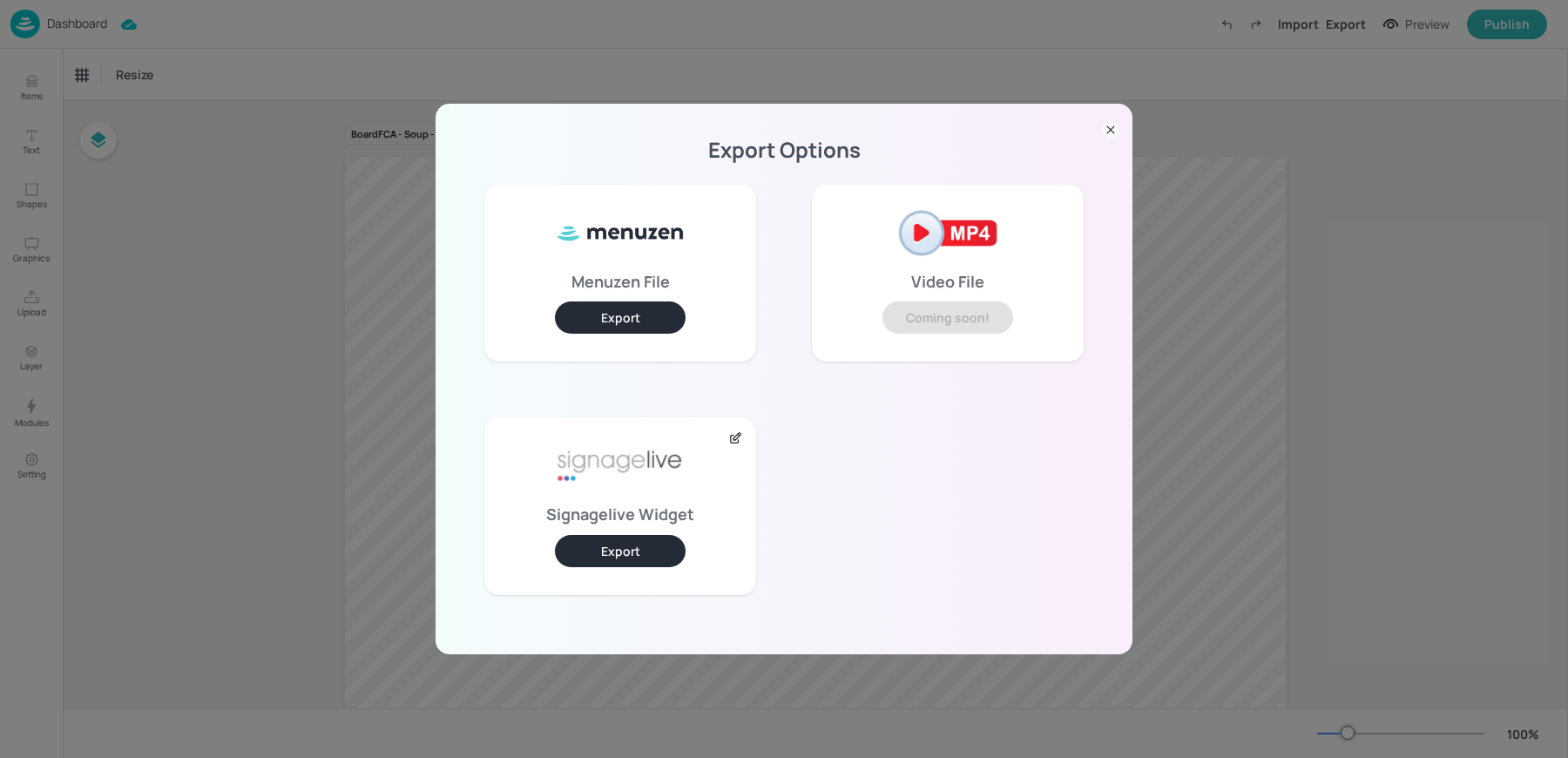
click at [581, 547] on button "Export" at bounding box center [621, 551] width 131 height 32
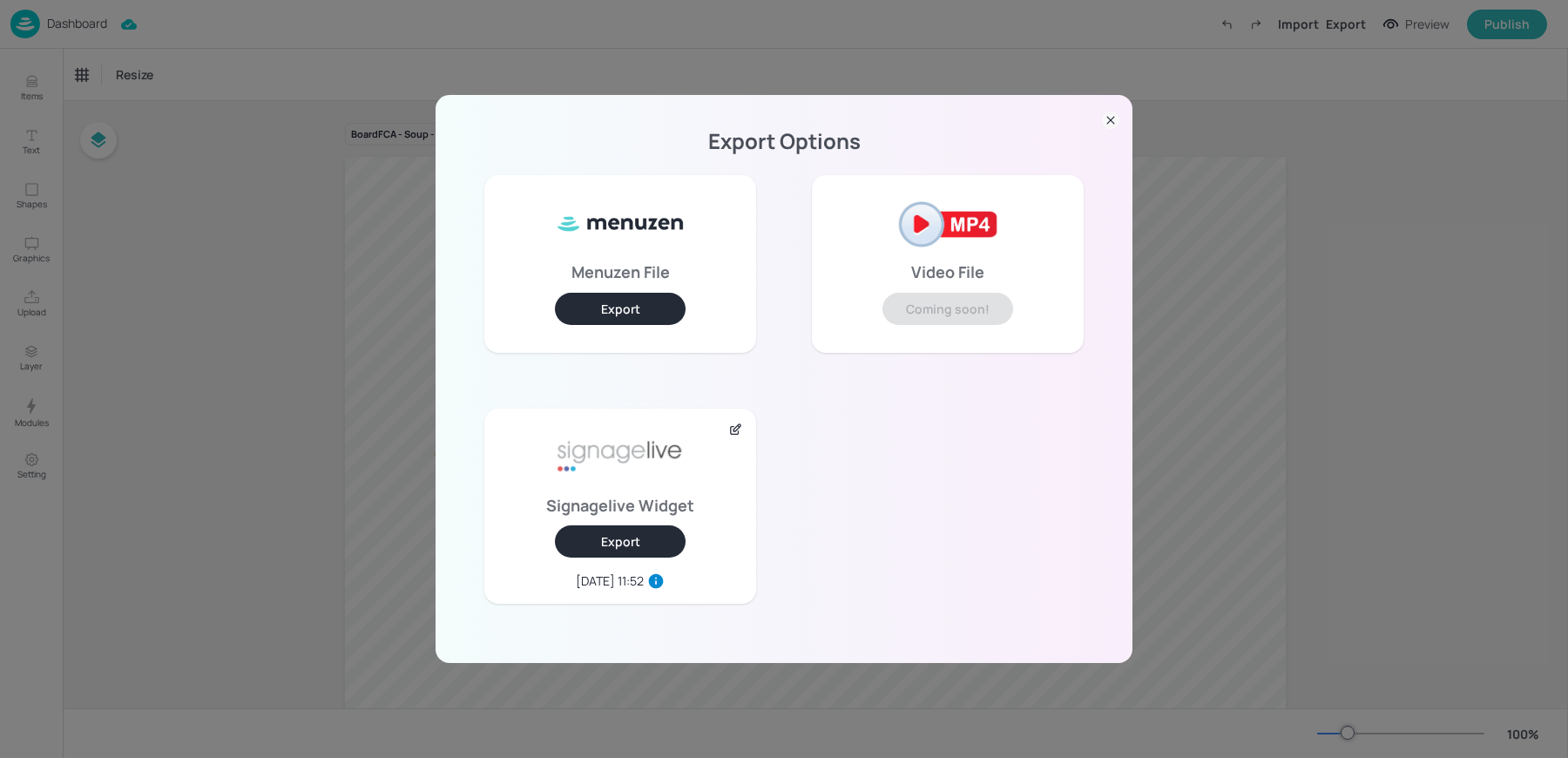
click at [296, 124] on div "Export Options Menuzen File Export Video File Coming soon! Signagelive Widget E…" at bounding box center [784, 379] width 1568 height 758
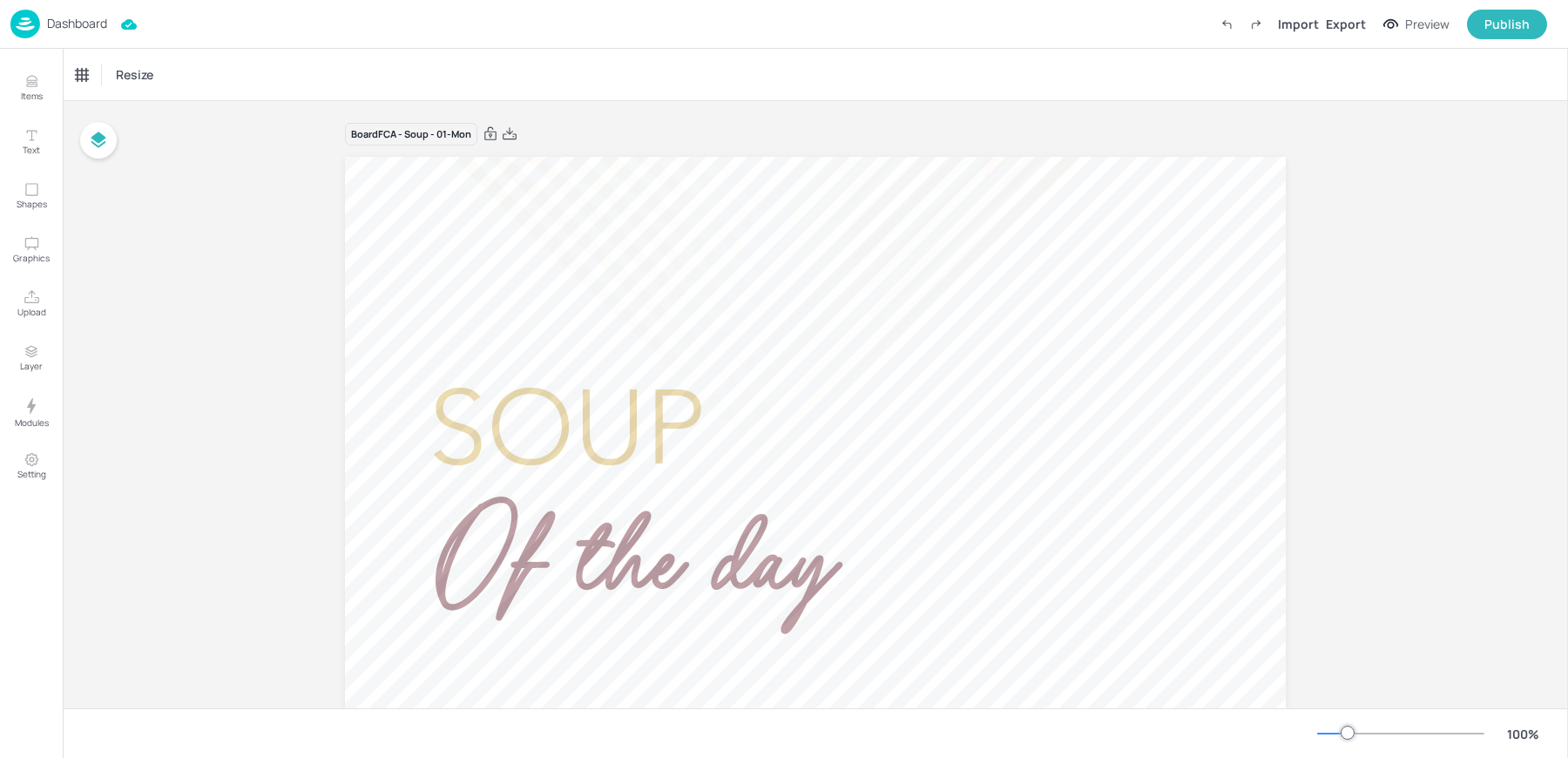
click at [40, 24] on div "Dashboard" at bounding box center [58, 24] width 97 height 29
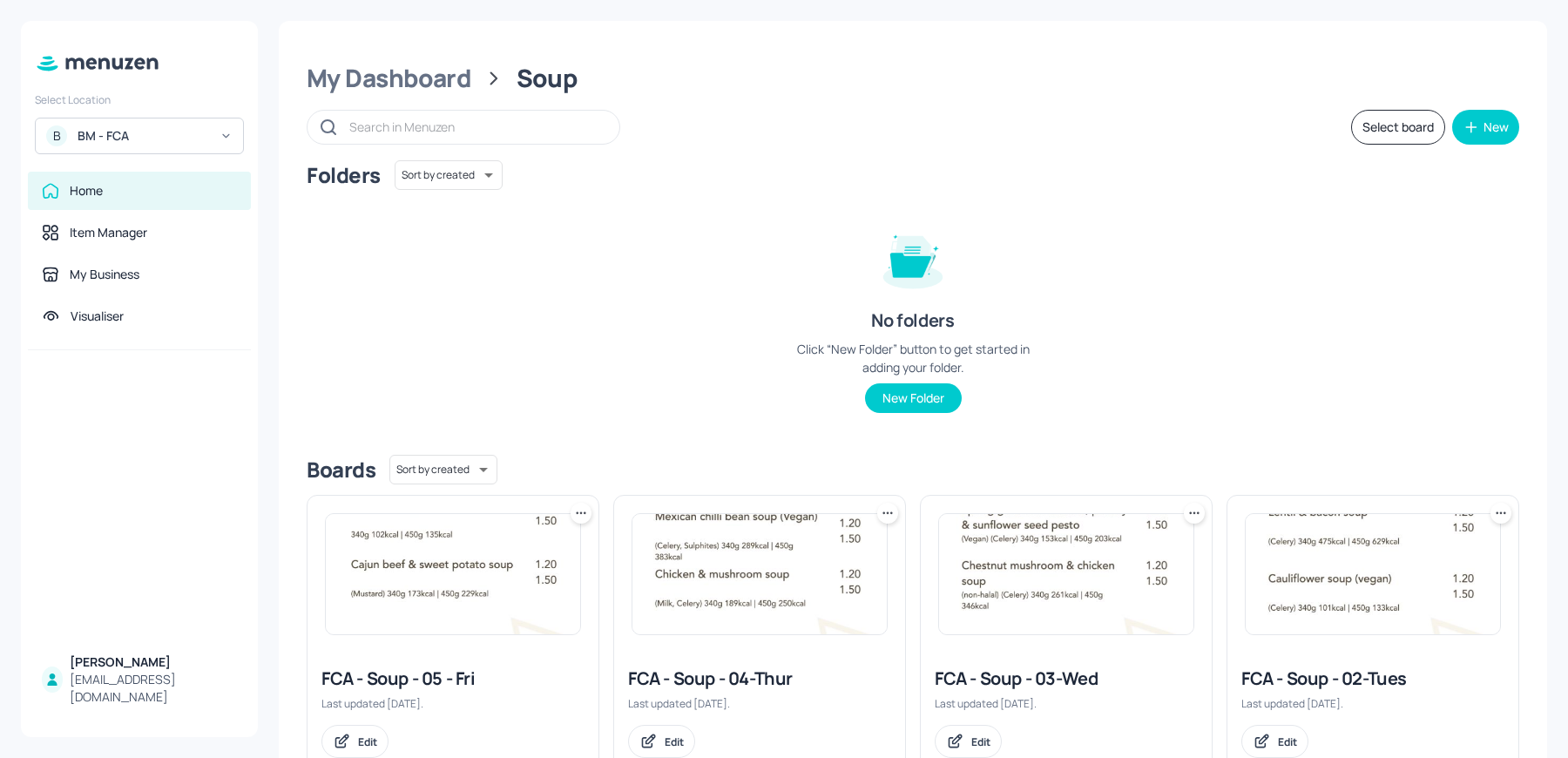
click at [128, 139] on div "BM - FCA" at bounding box center [143, 136] width 132 height 17
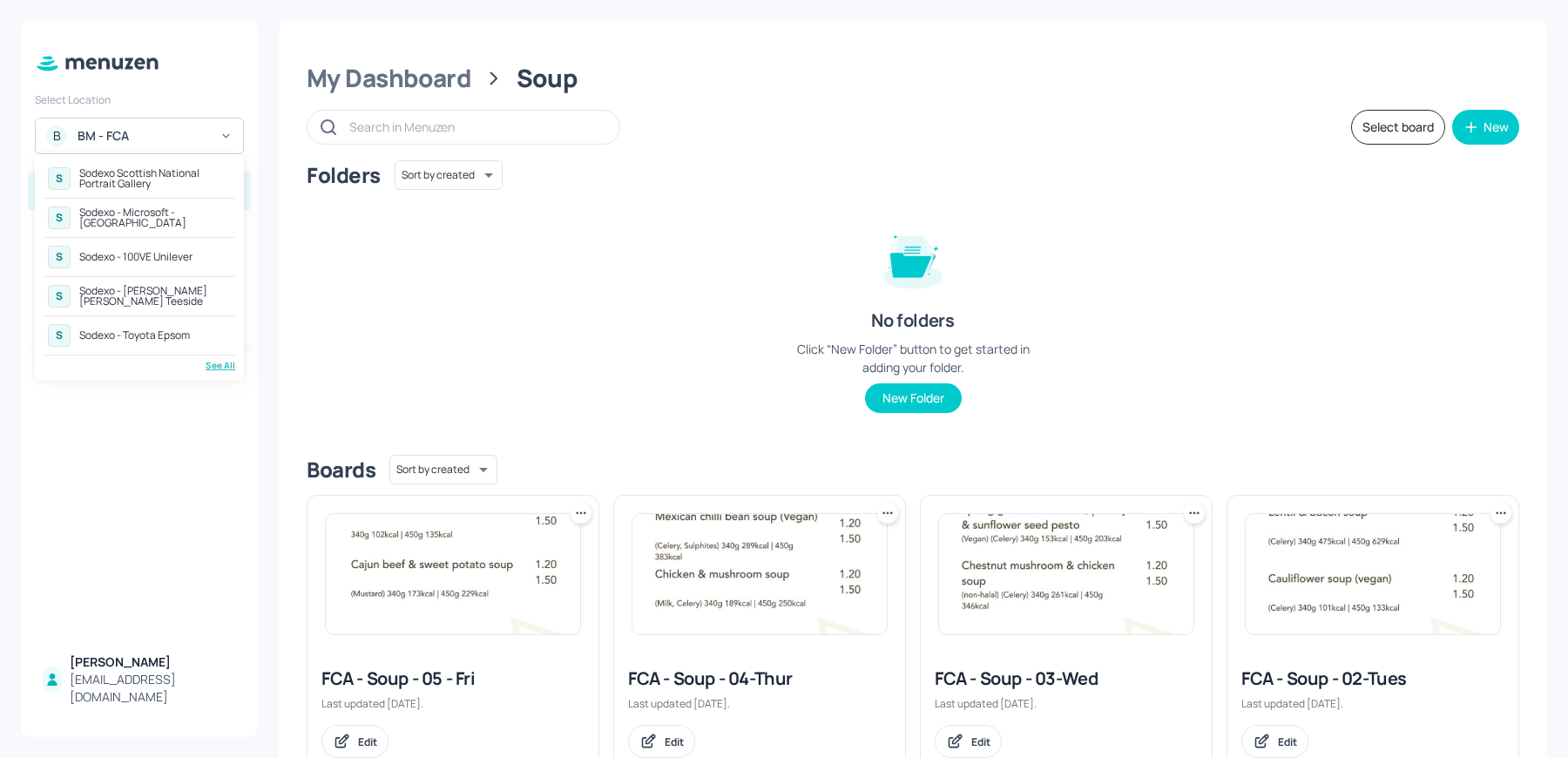
click at [202, 351] on div "S Sodexo Scottish National Portrait Gallery S Sodexo - Microsoft - Cambridge S …" at bounding box center [140, 267] width 192 height 209
click at [204, 364] on div "See All" at bounding box center [140, 365] width 192 height 13
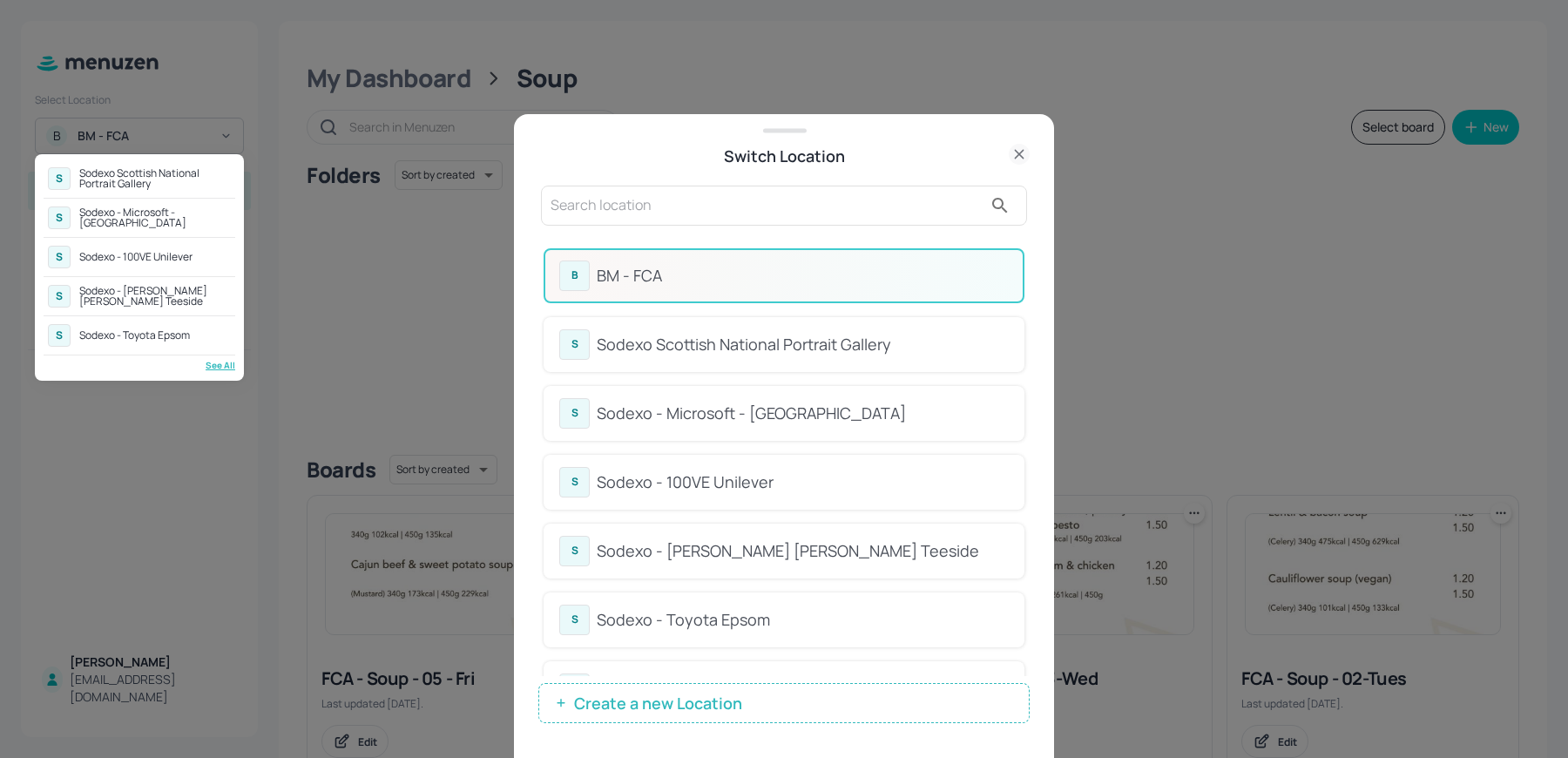
click at [669, 233] on div at bounding box center [784, 379] width 1568 height 758
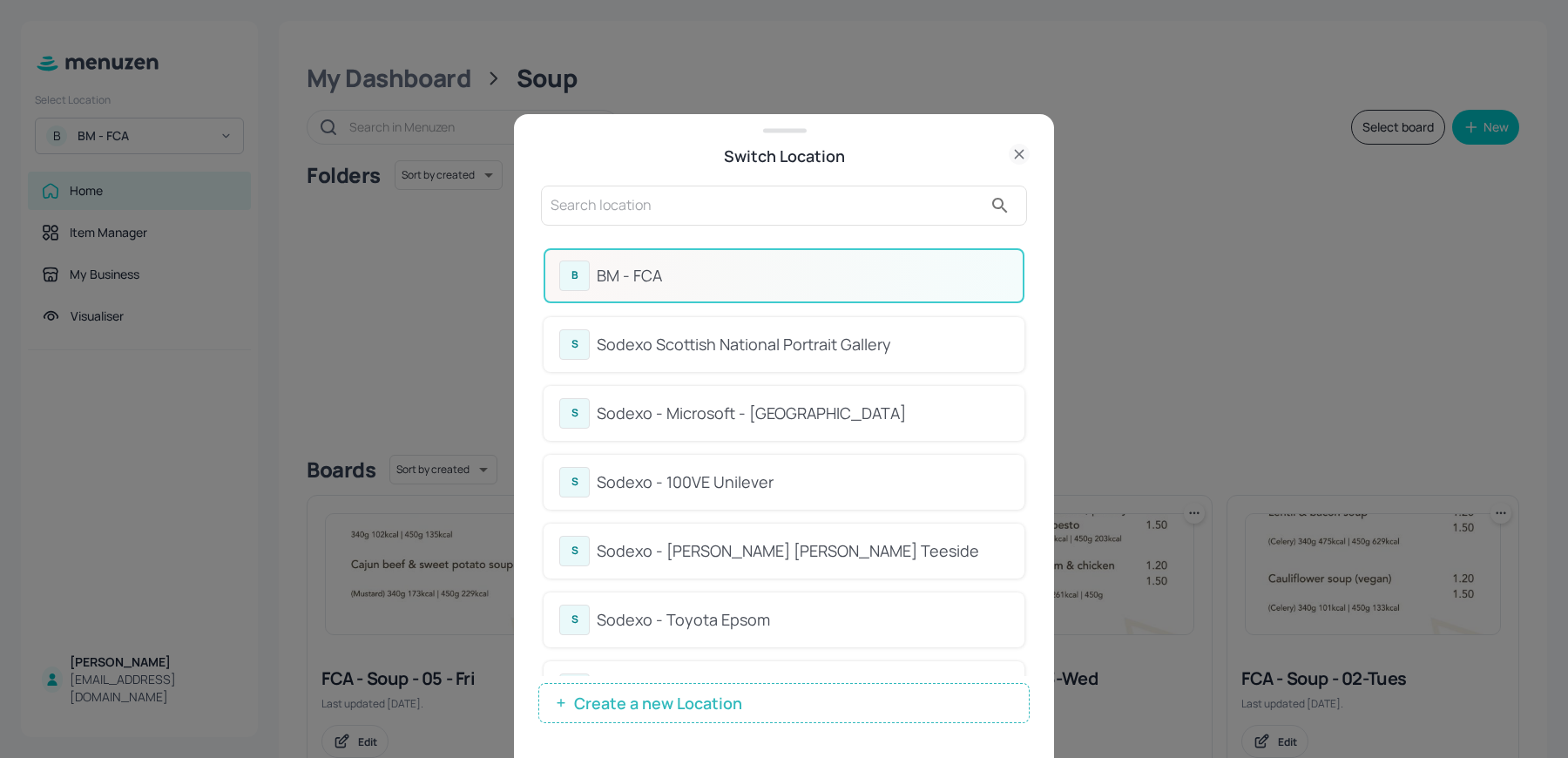
click at [707, 231] on div "B BM - FCA S Sodexo Scottish National Portrait Gallery S Sodexo - Microsoft - C…" at bounding box center [784, 455] width 492 height 539
click at [656, 204] on input "text" at bounding box center [767, 206] width 432 height 28
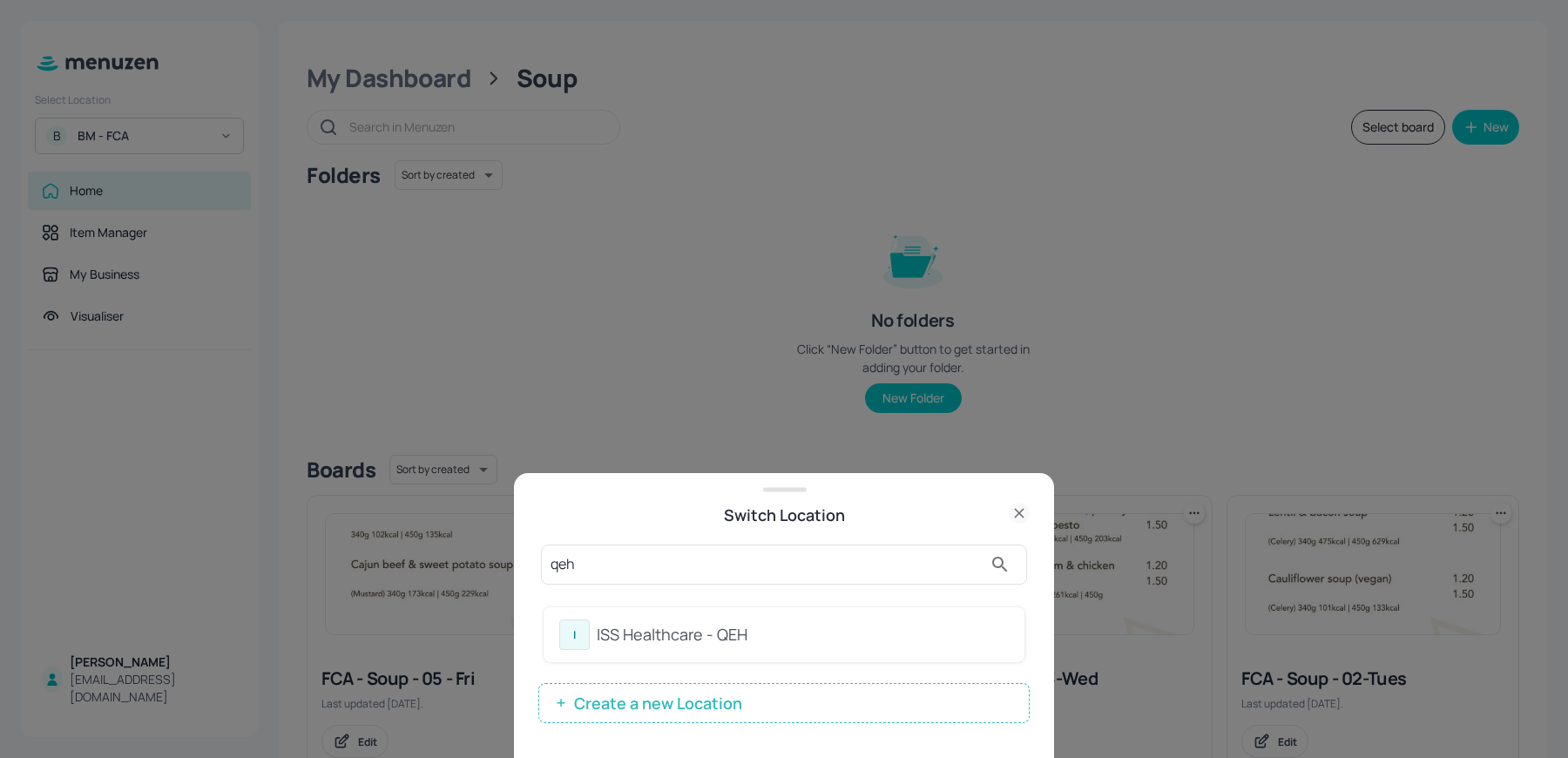
type input "qeh"
click at [610, 632] on div "ISS Healthcare - QEH" at bounding box center [802, 634] width 412 height 24
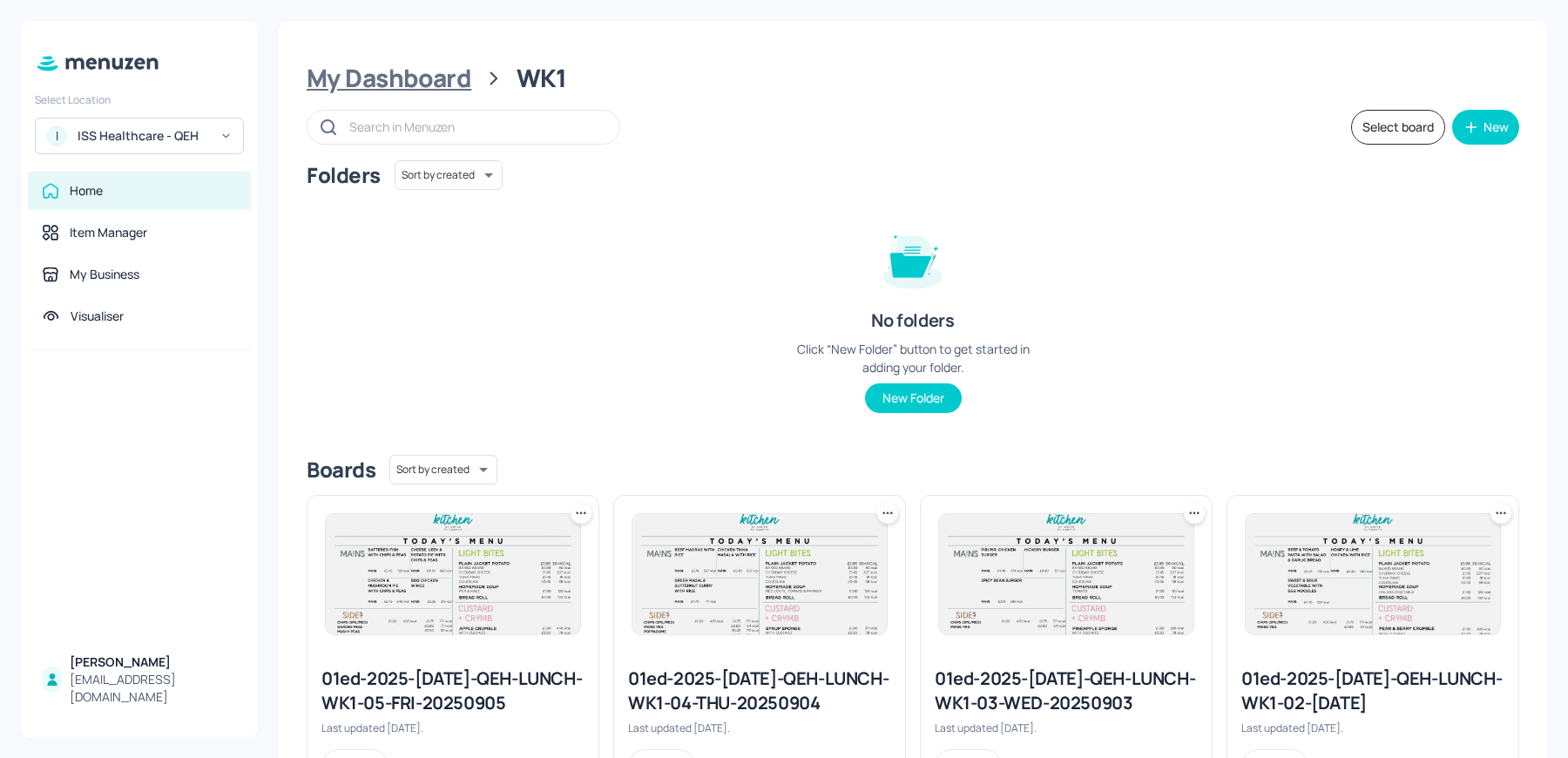
click at [383, 81] on div "My Dashboard" at bounding box center [389, 79] width 165 height 31
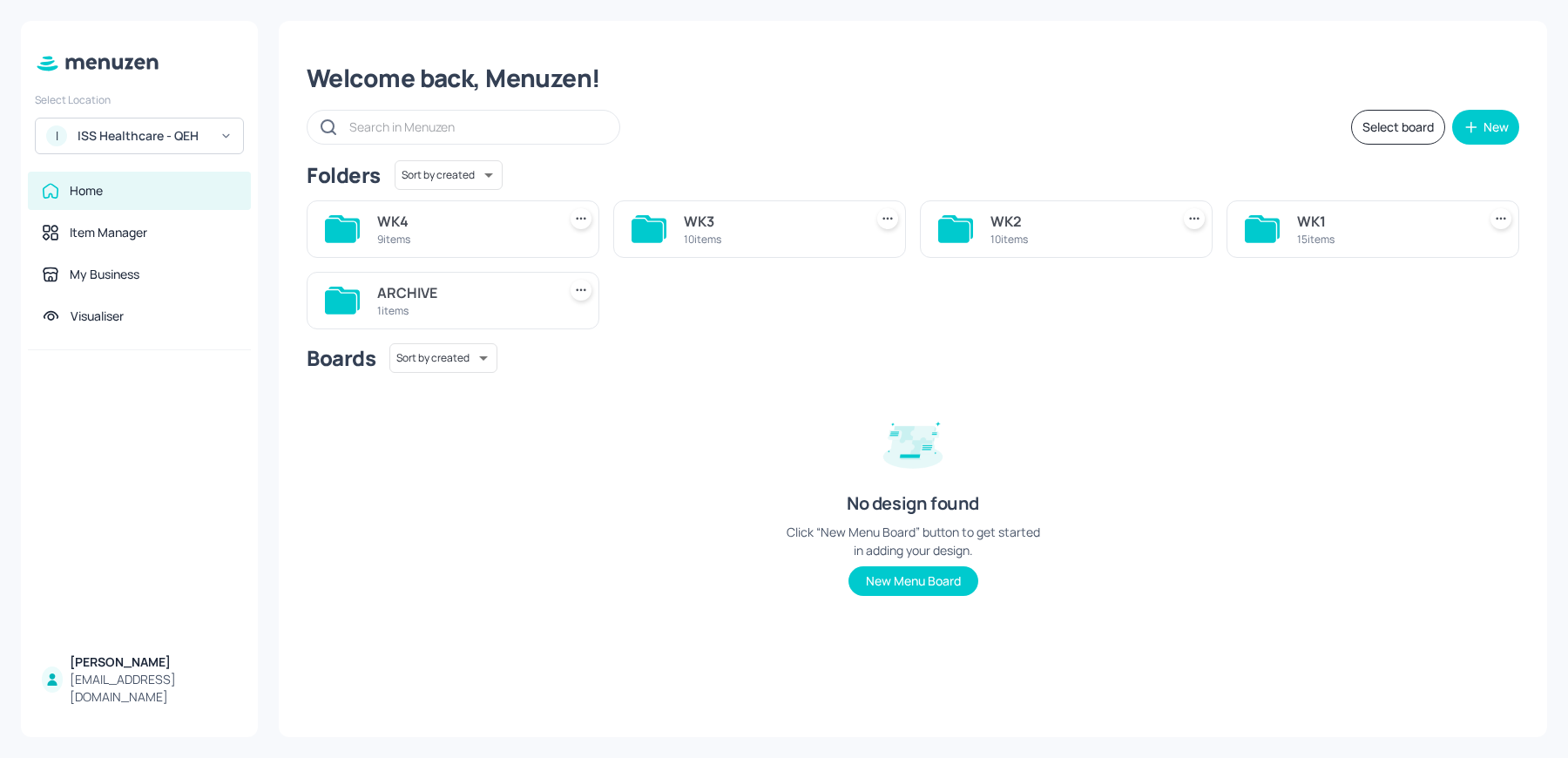
click at [1046, 220] on div "WK2" at bounding box center [1076, 221] width 173 height 21
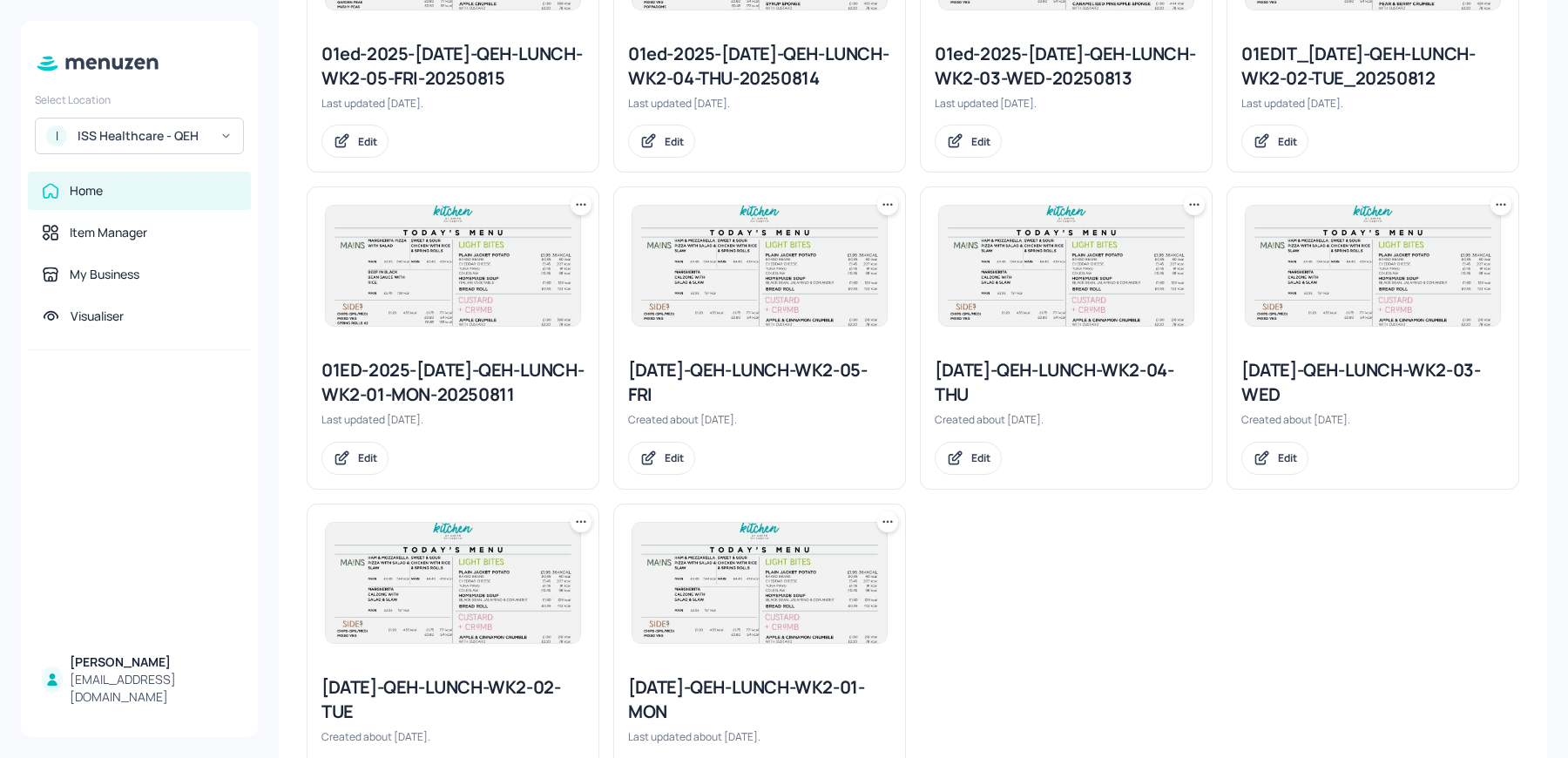
scroll to position [710, 0]
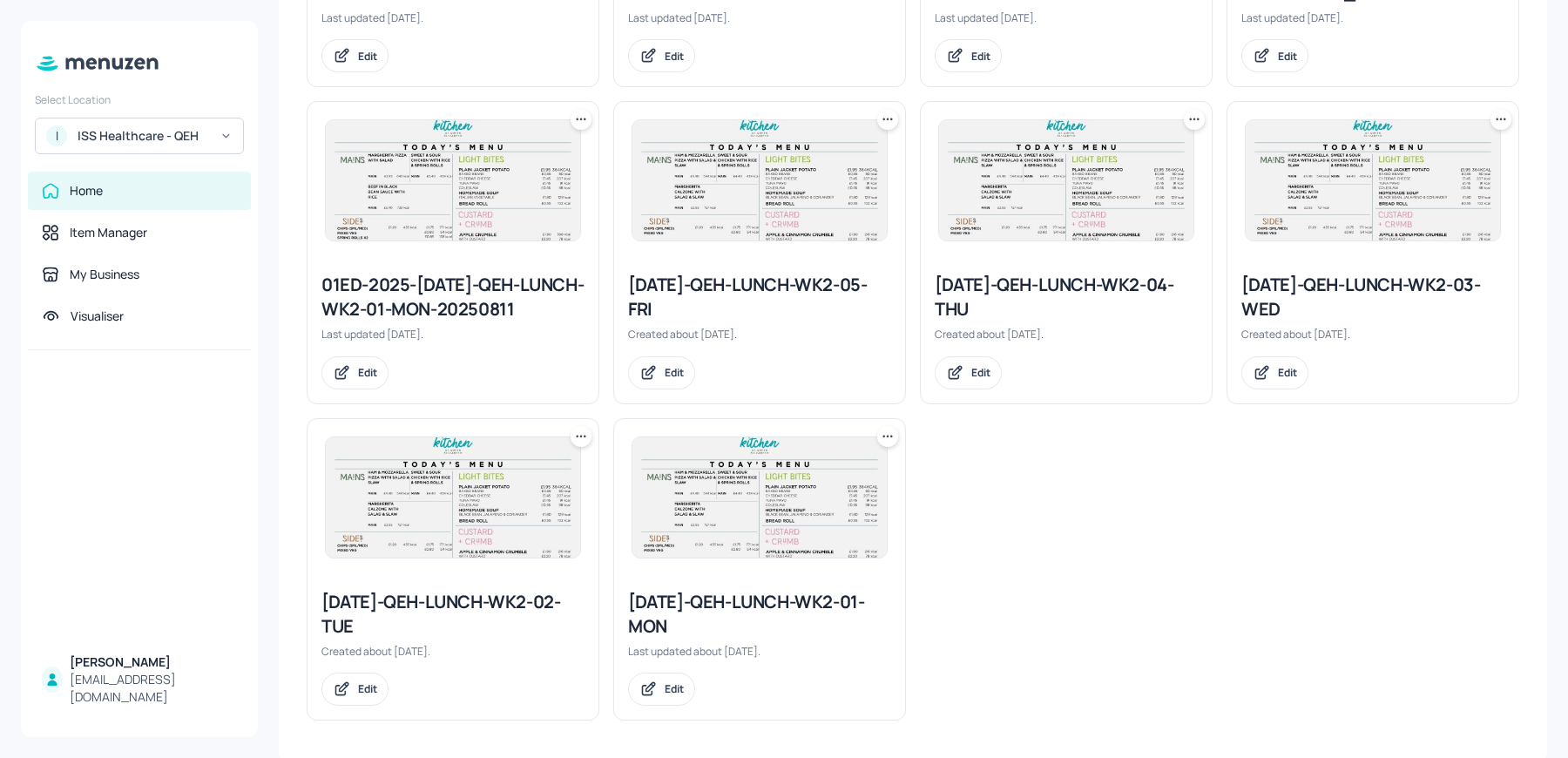
click at [879, 434] on icon at bounding box center [888, 437] width 17 height 17
click at [810, 499] on p "Duplicate" at bounding box center [800, 499] width 47 height 16
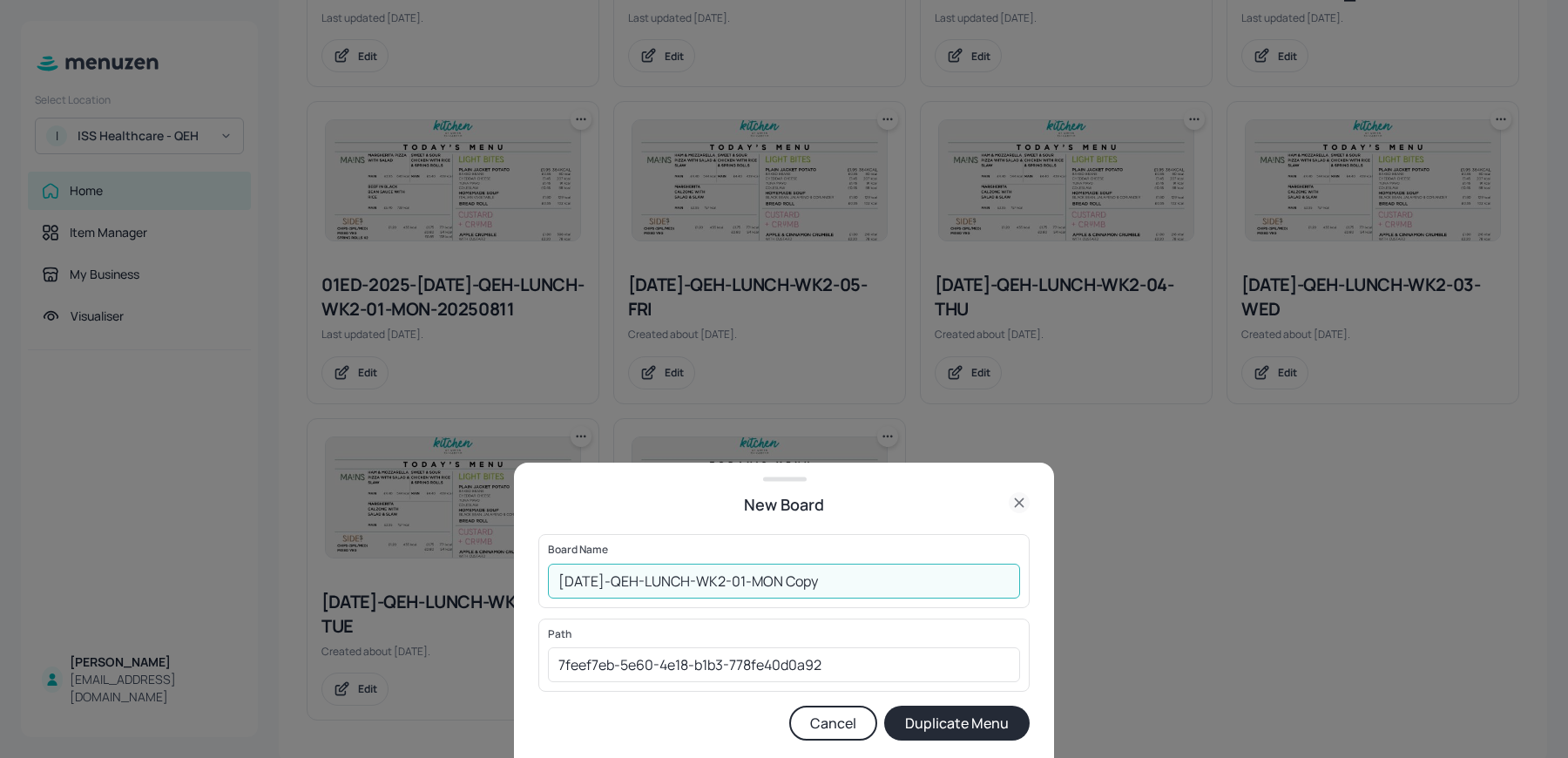
click at [550, 579] on input "[DATE]-QEH-LUNCH-WK2-01-MON Copy" at bounding box center [784, 582] width 472 height 35
drag, startPoint x: 836, startPoint y: 582, endPoint x: 956, endPoint y: 590, distance: 120.3
click at [956, 590] on input "01ed-2025-[DATE]-QEH-LUNCH-WK2-01-MON Copy" at bounding box center [784, 582] width 472 height 35
type input "01ed-2025-[DATE]-QEH-LUNCH-WK2-01-[DATE]"
click at [884, 706] on button "Duplicate Menu" at bounding box center [957, 723] width 146 height 35
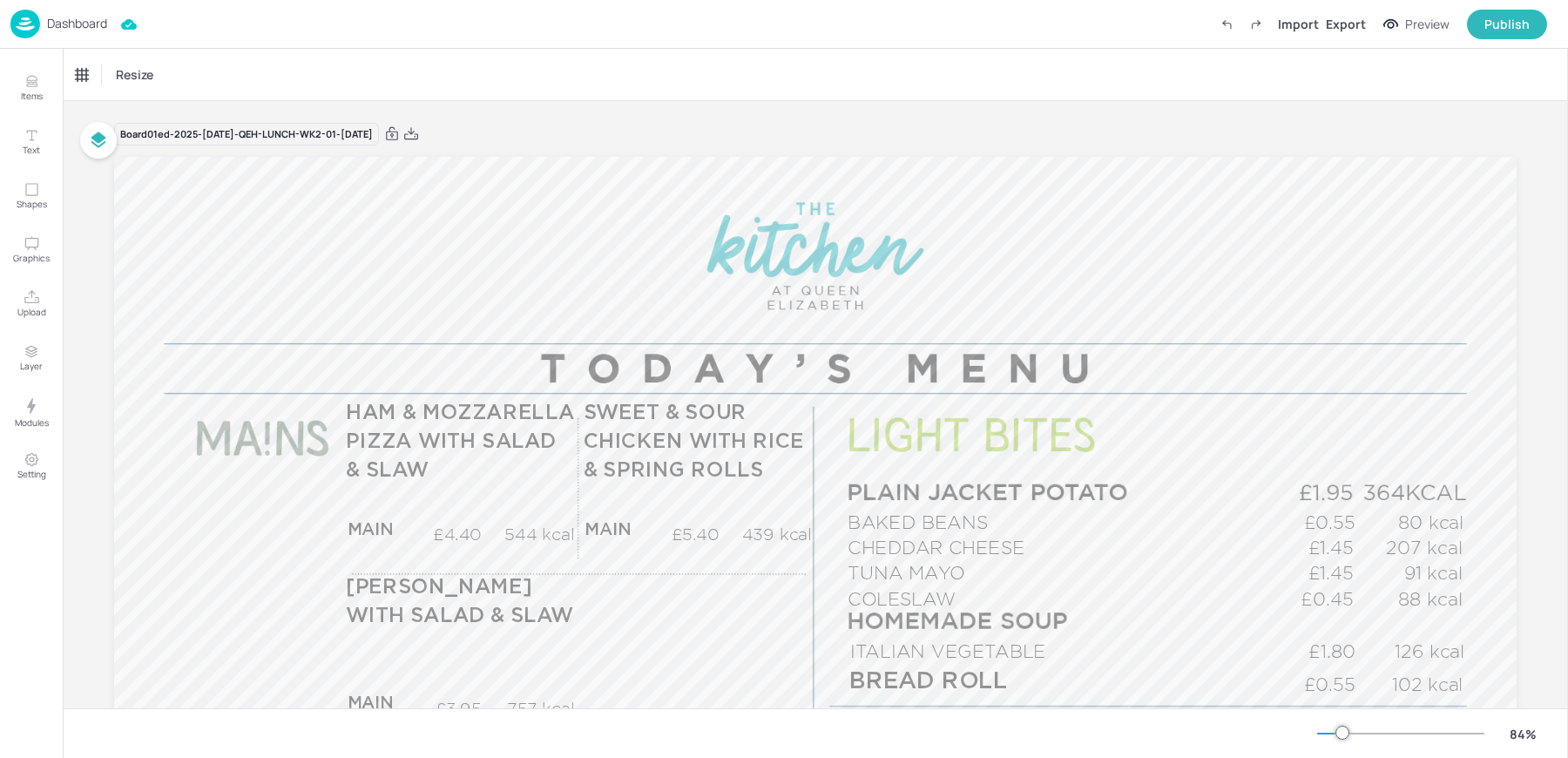
click at [382, 442] on span "HAM & MOZZARELLA PIZZA WITH SALAD & SLAW" at bounding box center [459, 442] width 228 height 78
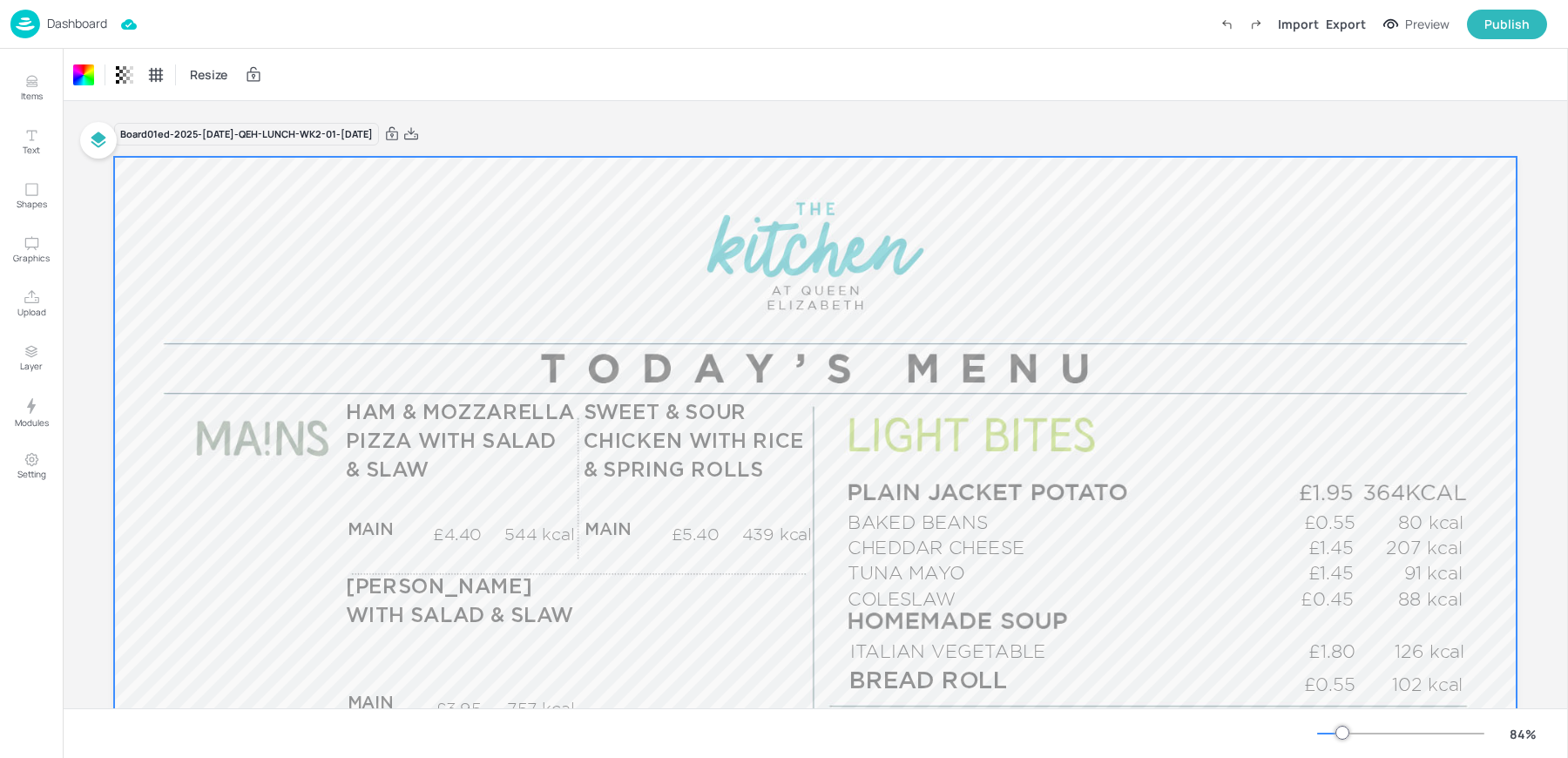
click at [495, 135] on div "Board 01ed-2025-[DATE]-QEH-LUNCH-WK2-01-[DATE]" at bounding box center [815, 134] width 1402 height 24
click at [427, 446] on span "HAM & MOZZARELLA PIZZA WITH SALAD & SLAW" at bounding box center [459, 442] width 228 height 78
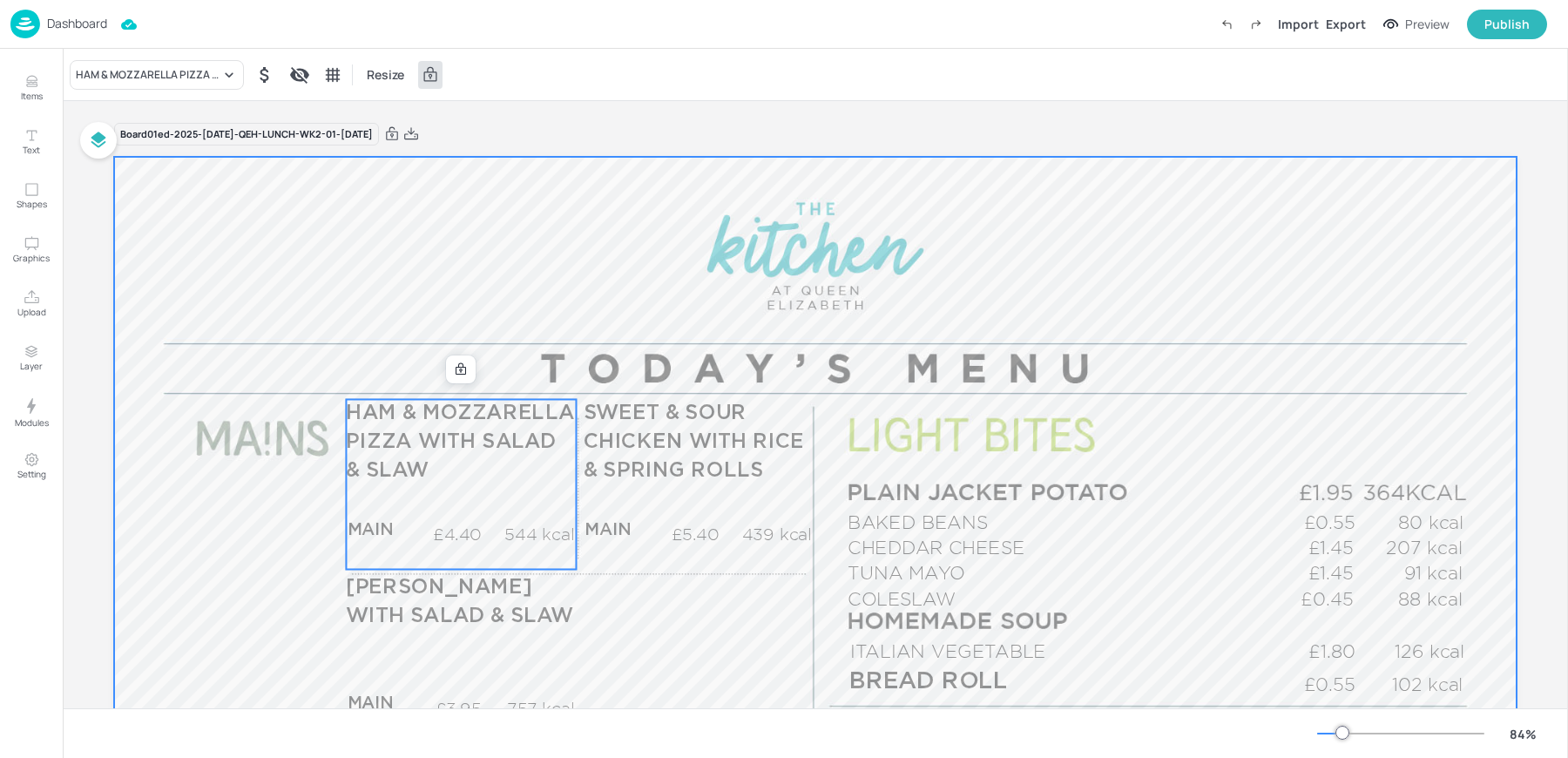
click at [436, 377] on div at bounding box center [815, 552] width 1402 height 789
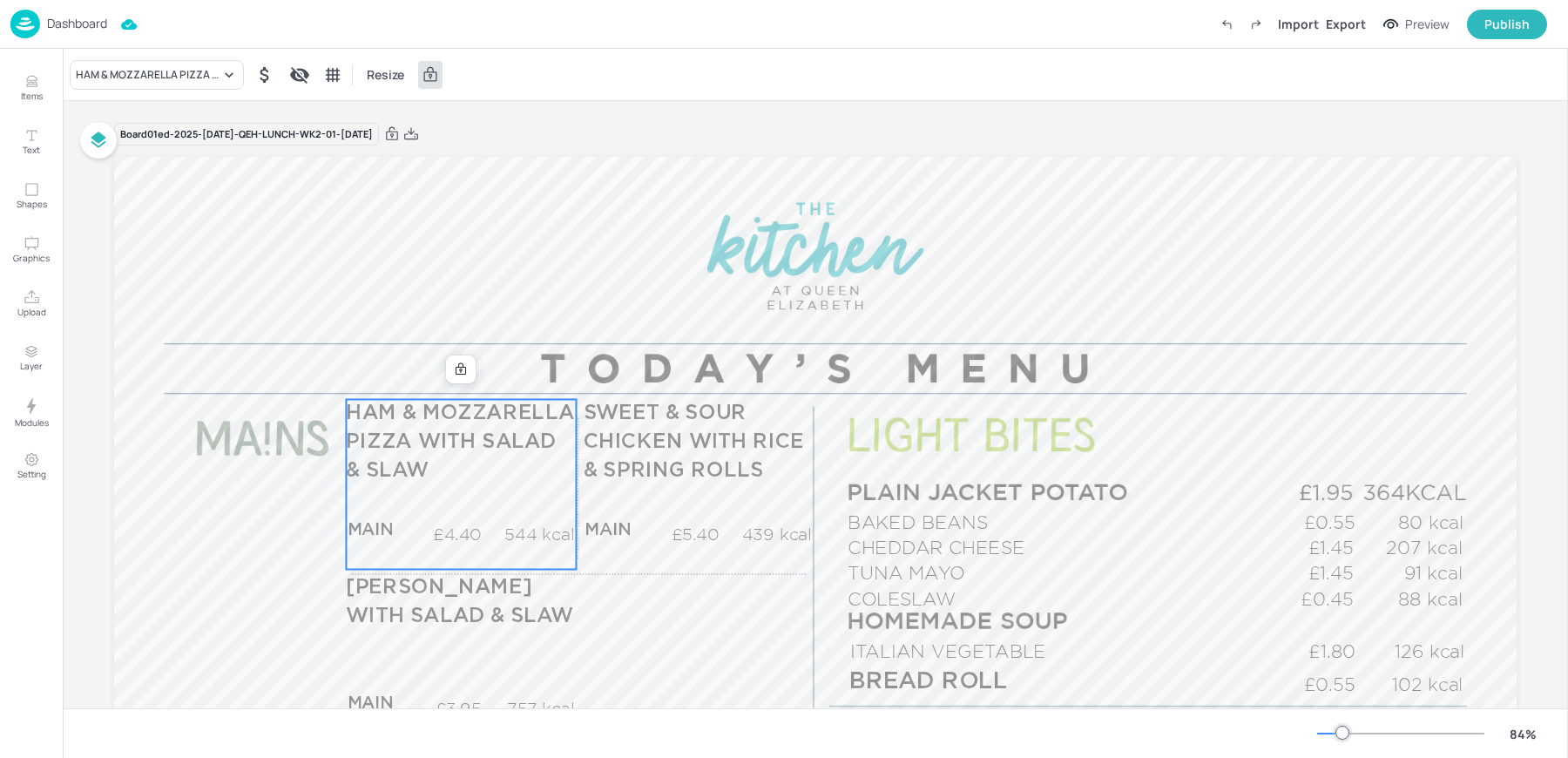
click at [413, 476] on span "HAM & MOZZARELLA PIZZA WITH SALAD & SLAW" at bounding box center [459, 442] width 228 height 78
click at [93, 90] on div "HAM & MOZZARELLA PIZZA WITH SALAD & SLAW Resize" at bounding box center [815, 74] width 1505 height 52
click at [97, 86] on div "HAM & MOZZARELLA PIZZA WITH SALAD & SLAW" at bounding box center [157, 75] width 175 height 30
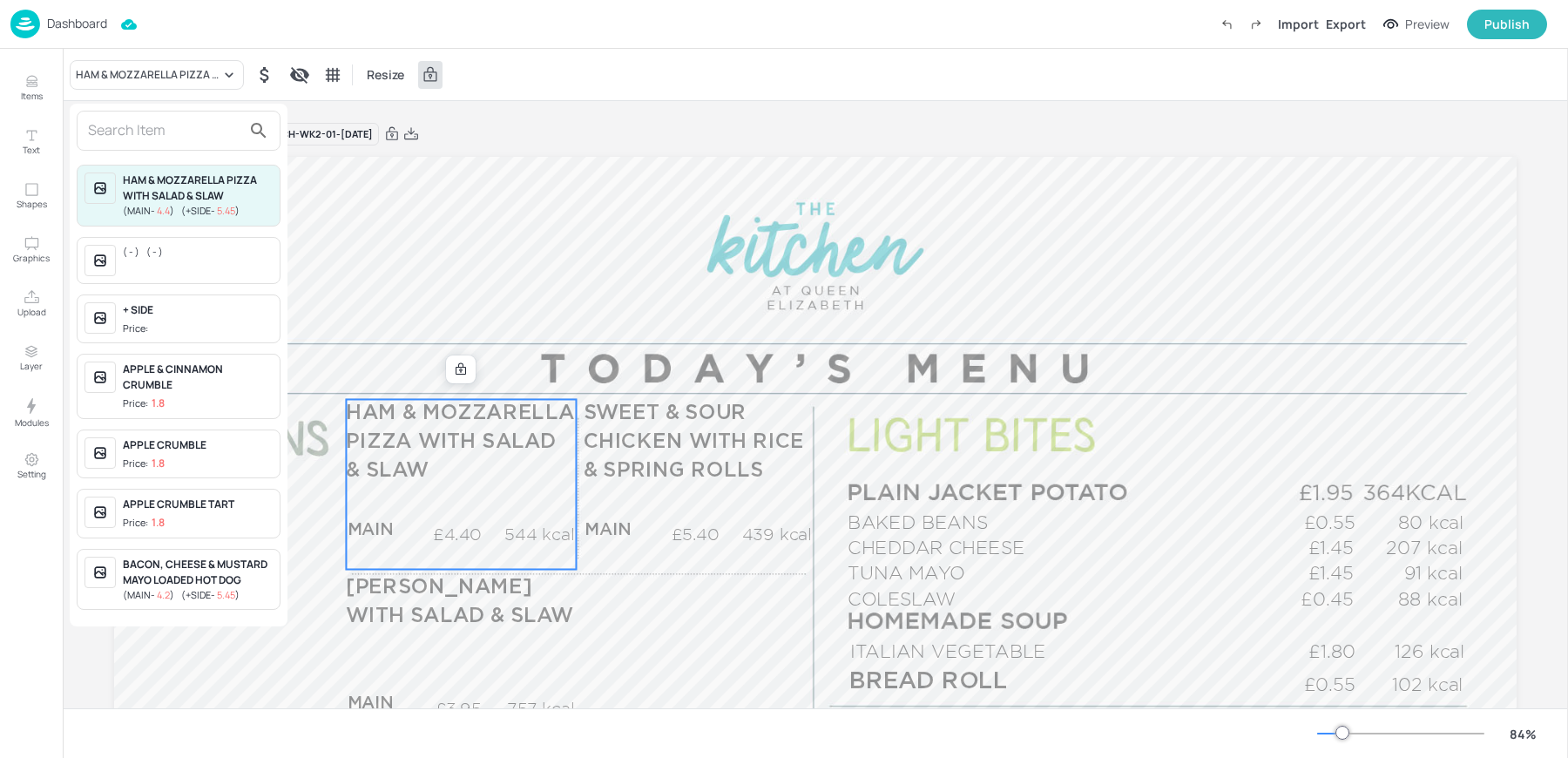
click at [153, 117] on input "text" at bounding box center [165, 131] width 154 height 28
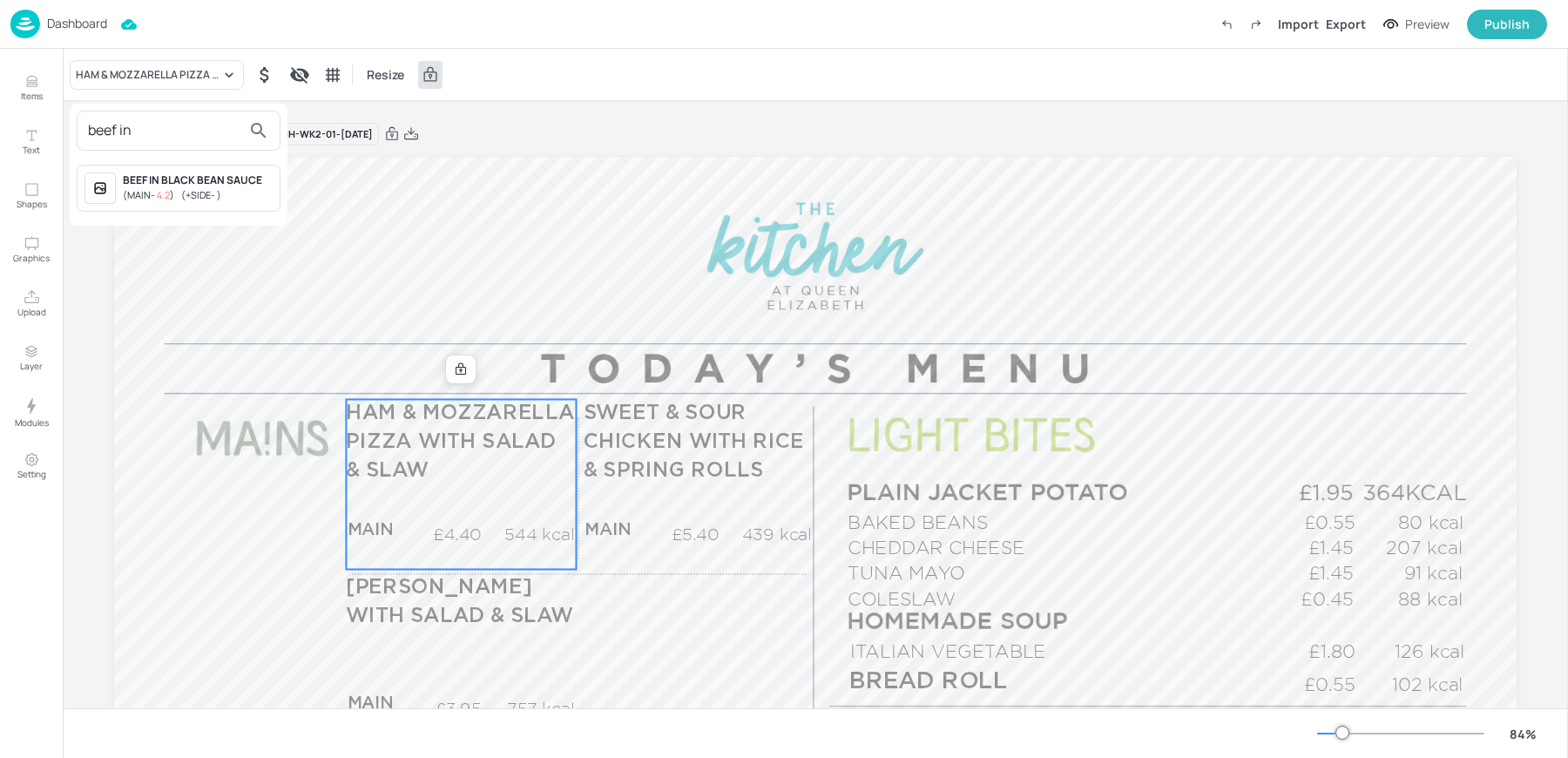
type input "beef in"
click at [196, 201] on div "( MAIN - 4.2 ) ( +SIDE - )" at bounding box center [198, 196] width 150 height 15
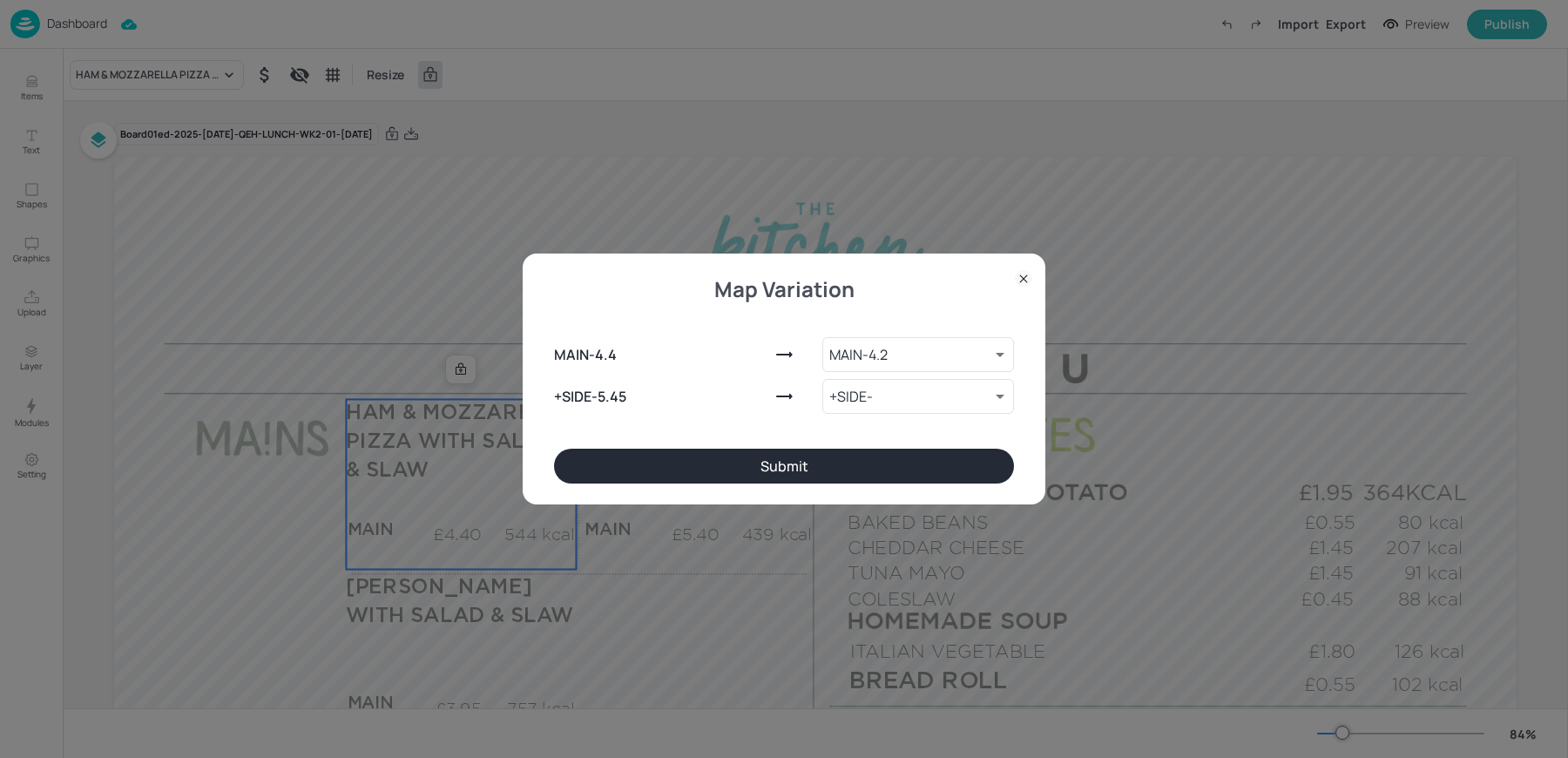
click at [752, 470] on button "Submit" at bounding box center [784, 466] width 460 height 35
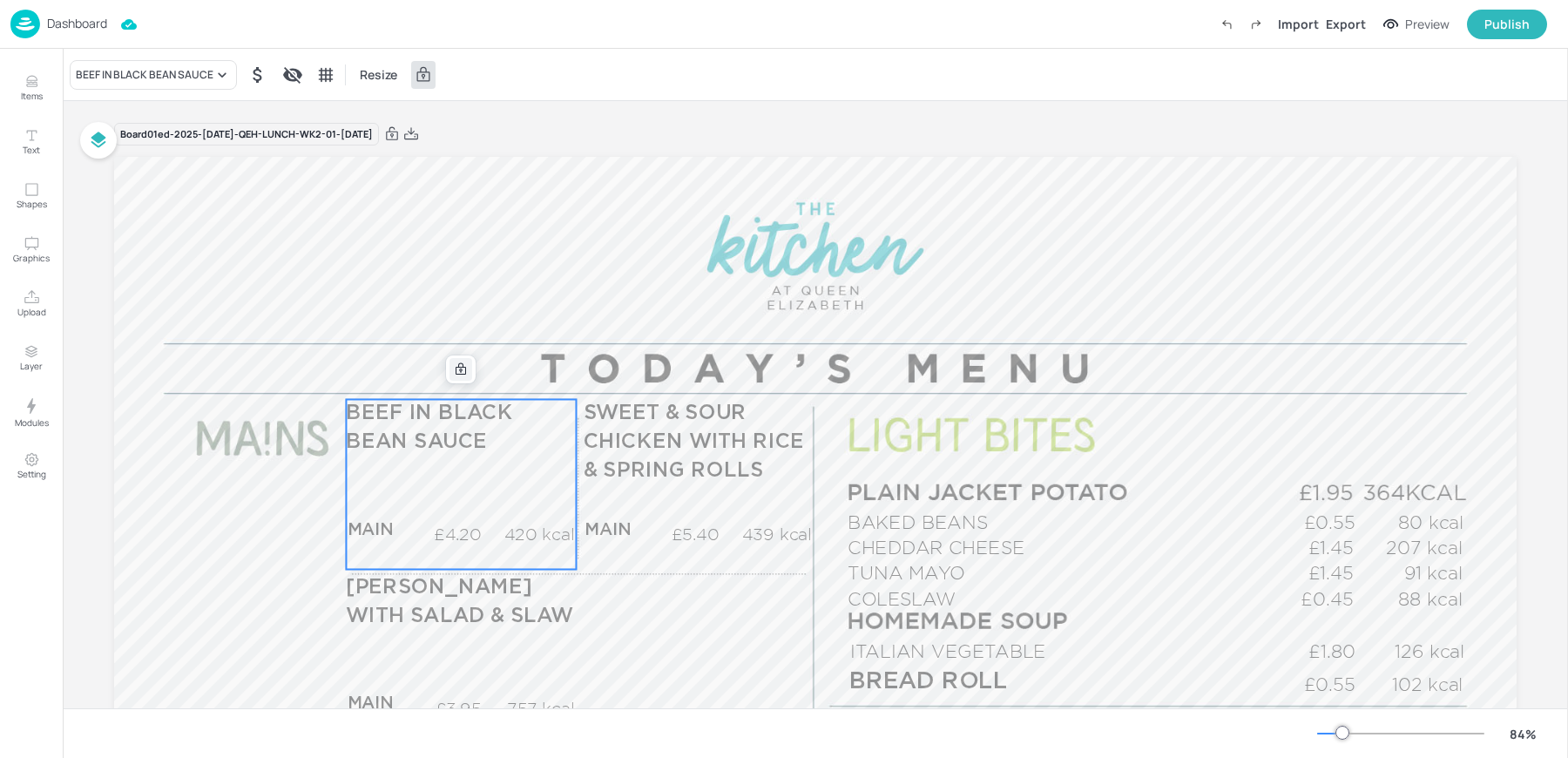
click at [460, 370] on icon at bounding box center [461, 369] width 10 height 12
click at [450, 368] on icon "Edit Item" at bounding box center [449, 369] width 15 height 14
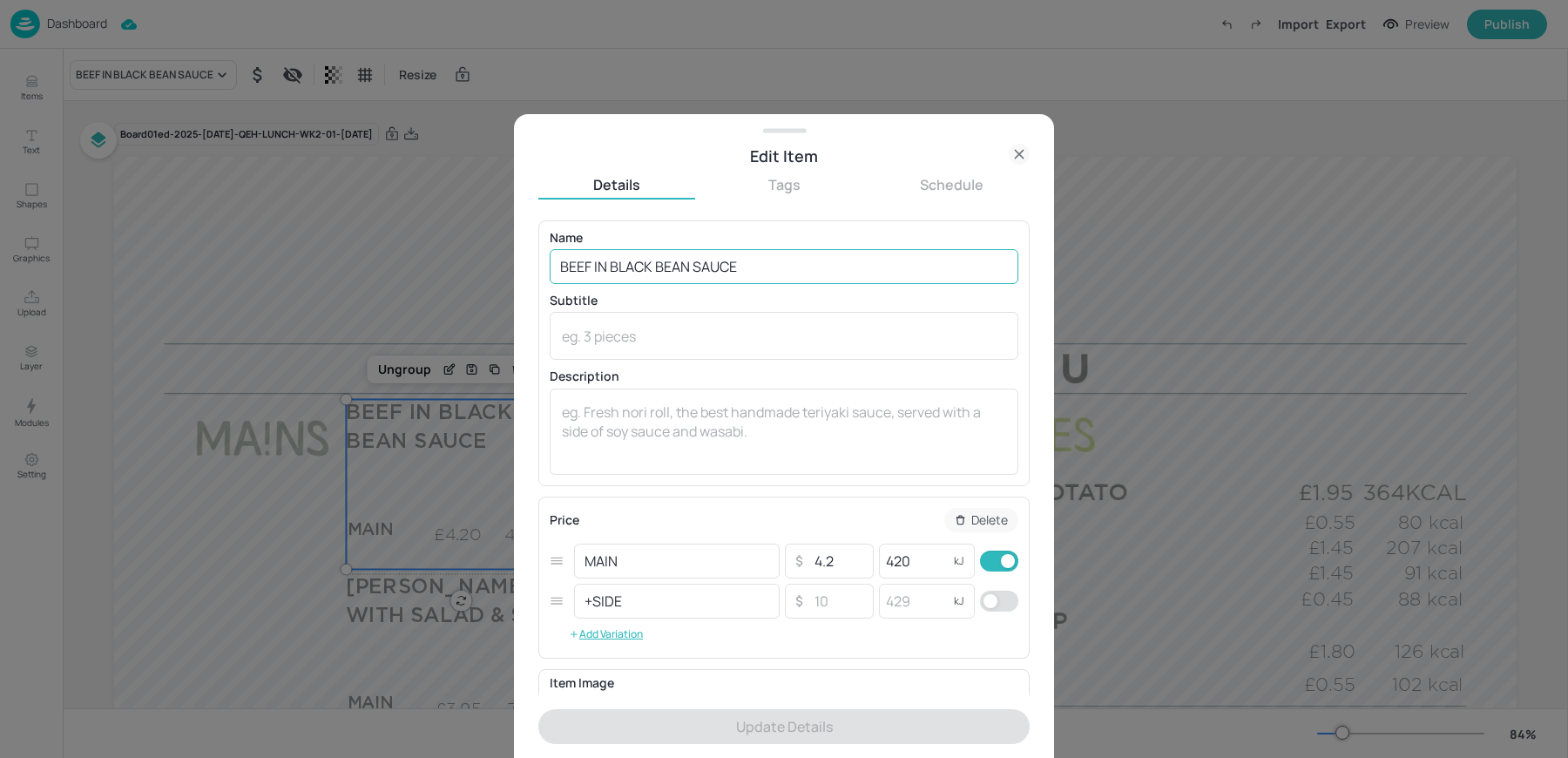
click at [758, 266] on input "BEEF IN BLACK BEAN SAUCE" at bounding box center [784, 266] width 469 height 35
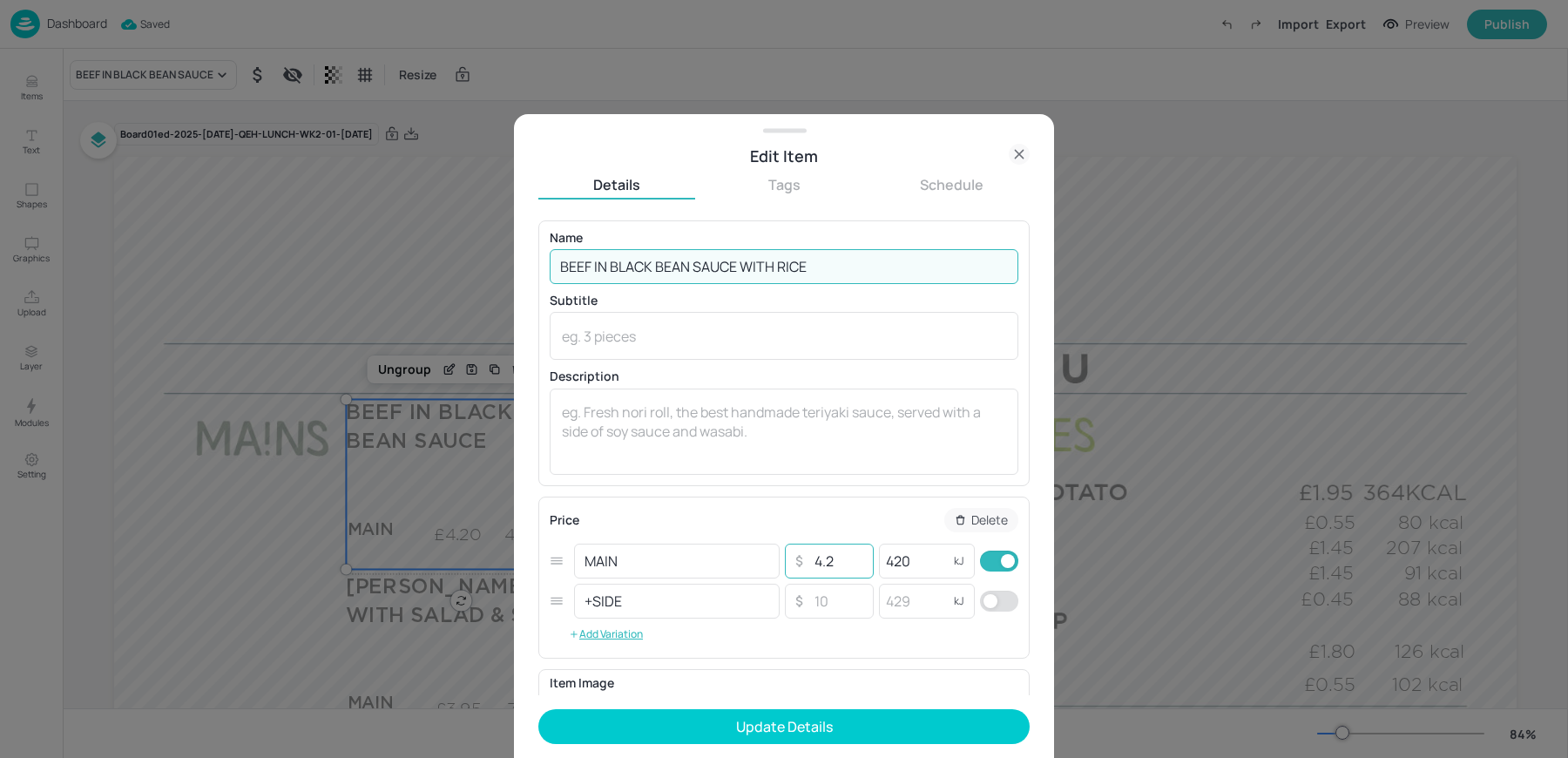
type input "BEEF IN BLACK BEAN SAUCE WITH RICE"
click at [842, 563] on input "4.2" at bounding box center [838, 562] width 61 height 35
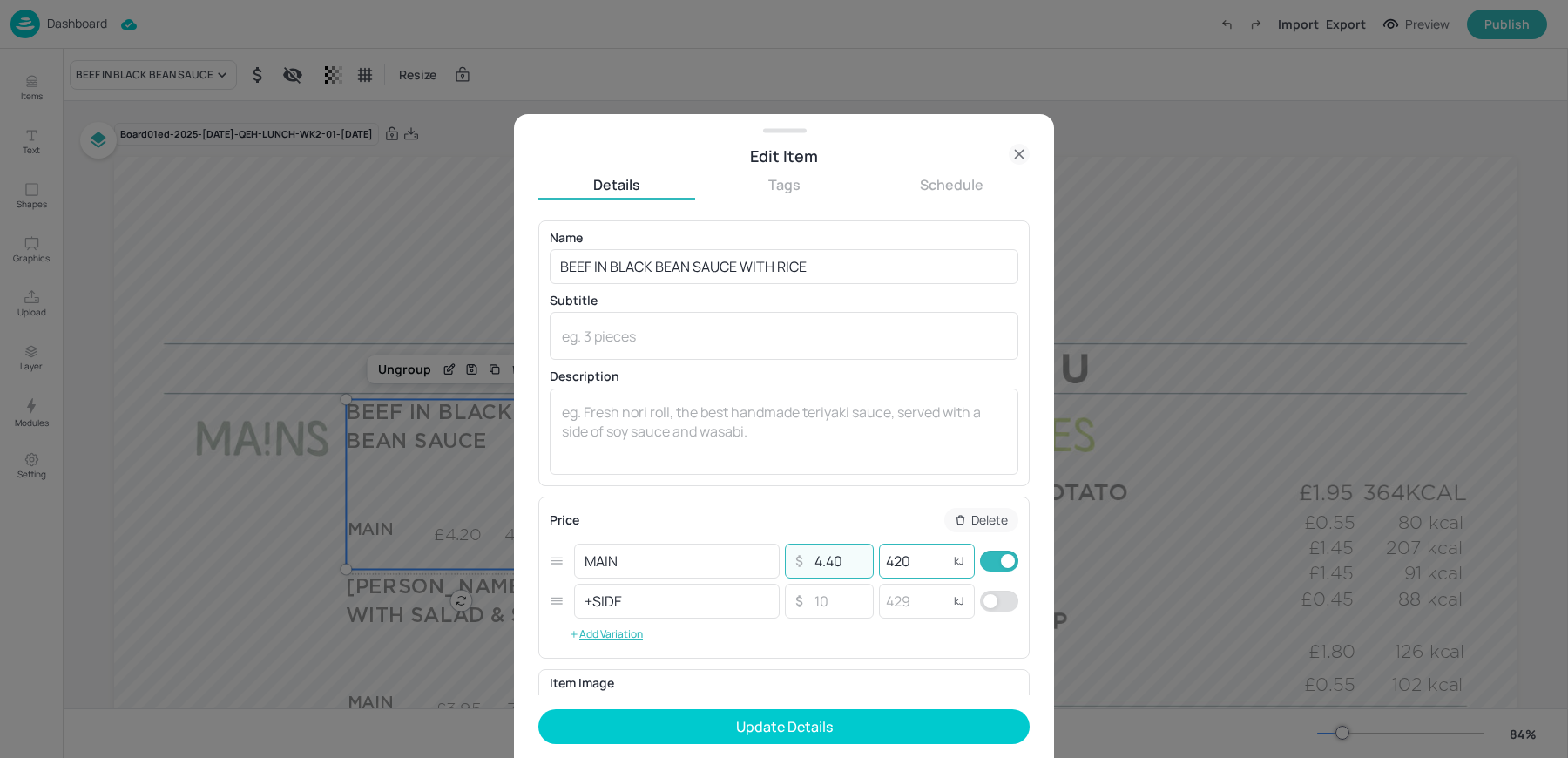
type input "4.40"
click at [920, 572] on input "420" at bounding box center [914, 562] width 70 height 35
click at [920, 568] on input "420" at bounding box center [914, 562] width 70 height 35
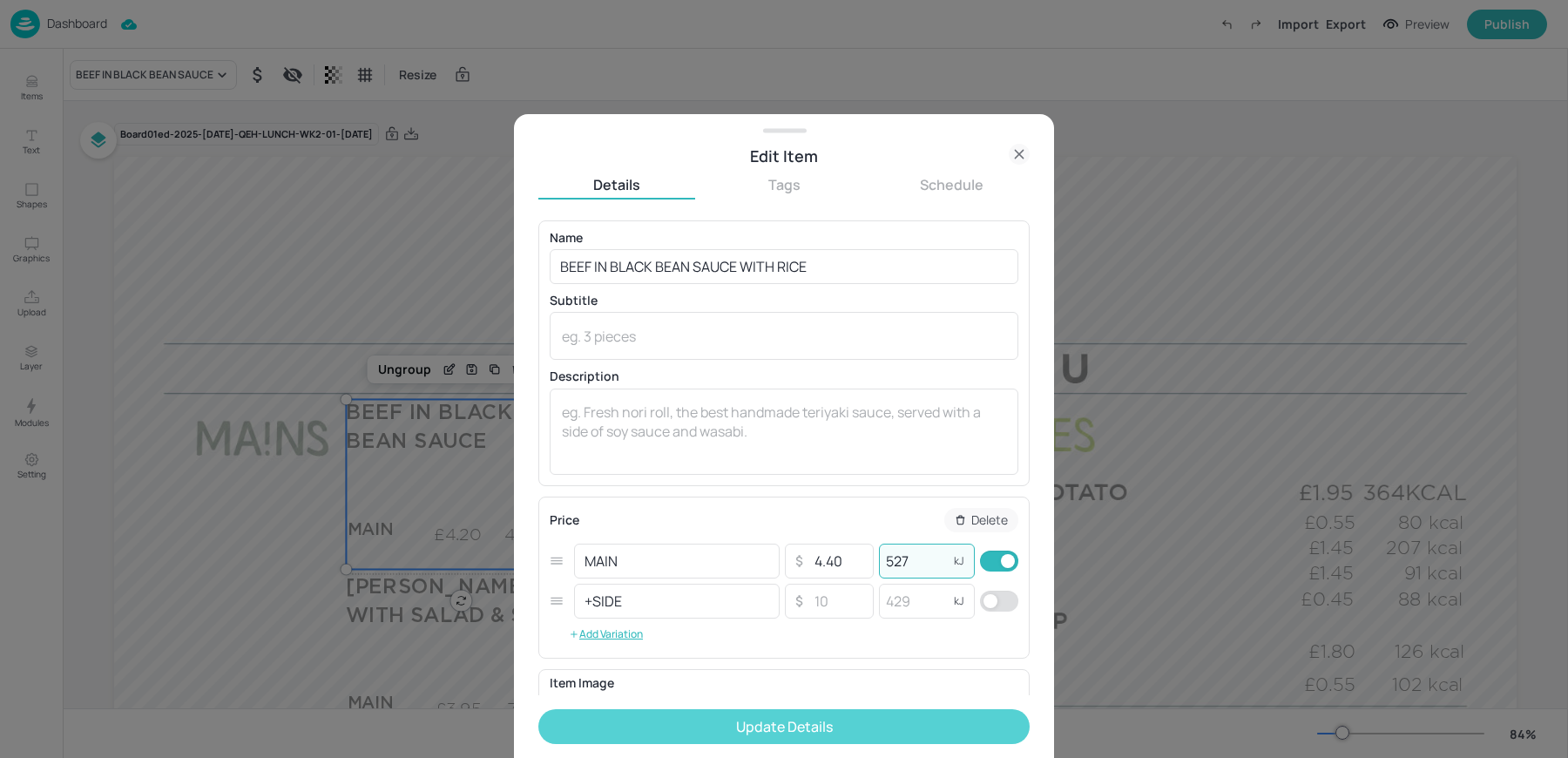
type input "527"
click at [719, 718] on button "Update Details" at bounding box center [784, 727] width 492 height 35
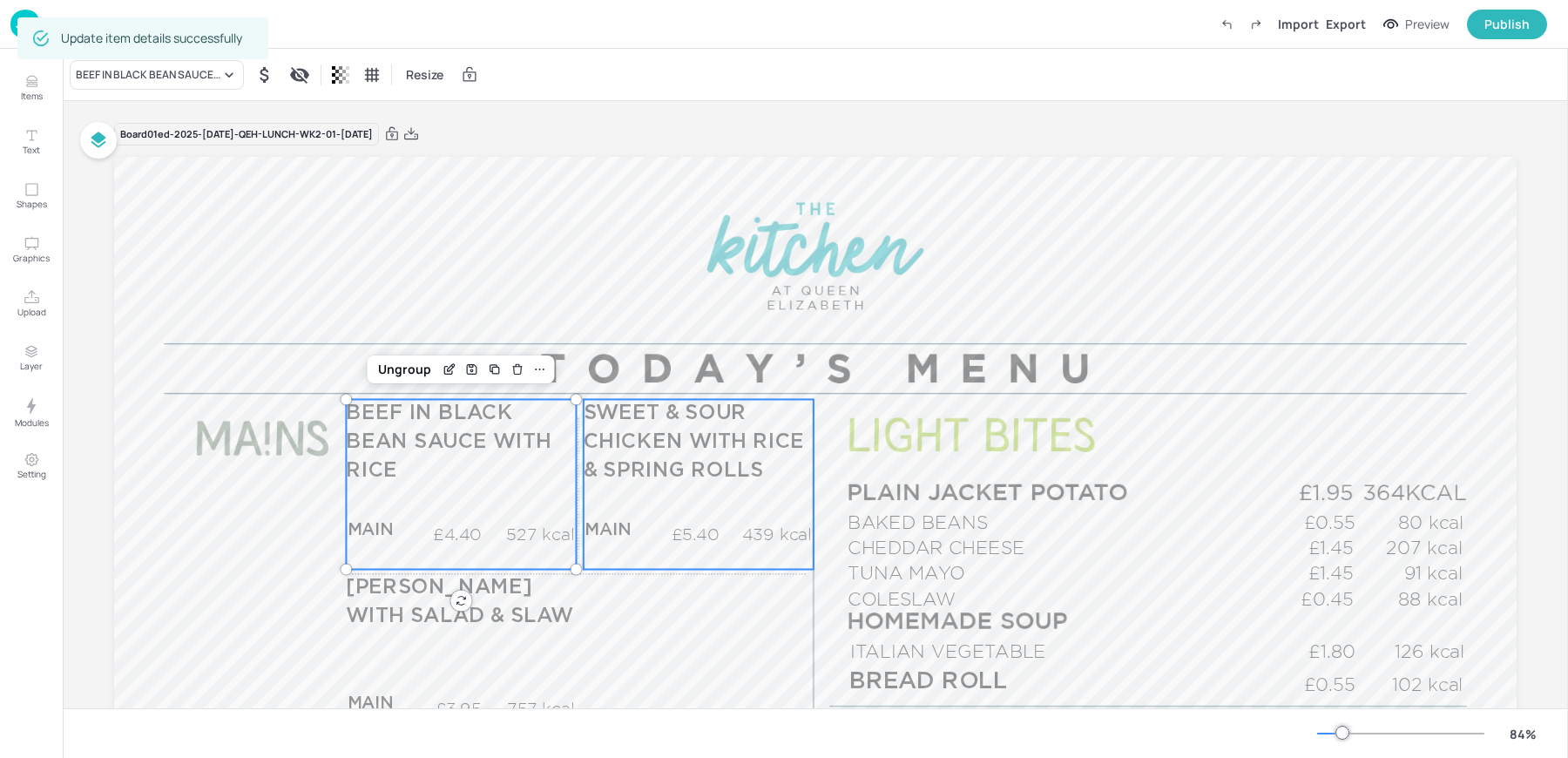
click at [683, 473] on span "SWEET & SOUR CHICKEN WITH RICE & SPRING ROLLS" at bounding box center [693, 442] width 220 height 78
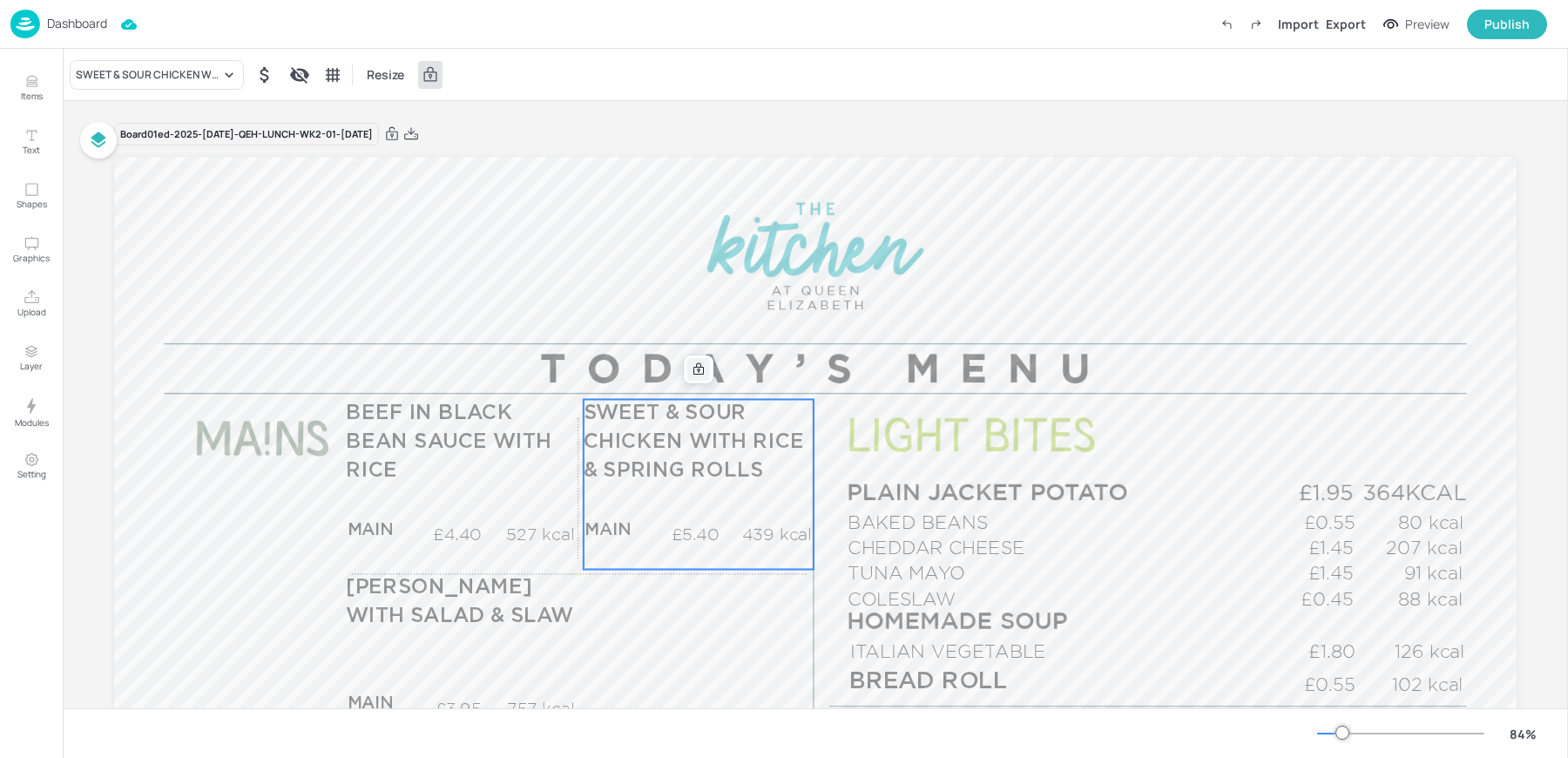
click at [693, 370] on icon at bounding box center [698, 369] width 10 height 12
click at [681, 365] on icon "Edit Item" at bounding box center [686, 369] width 15 height 14
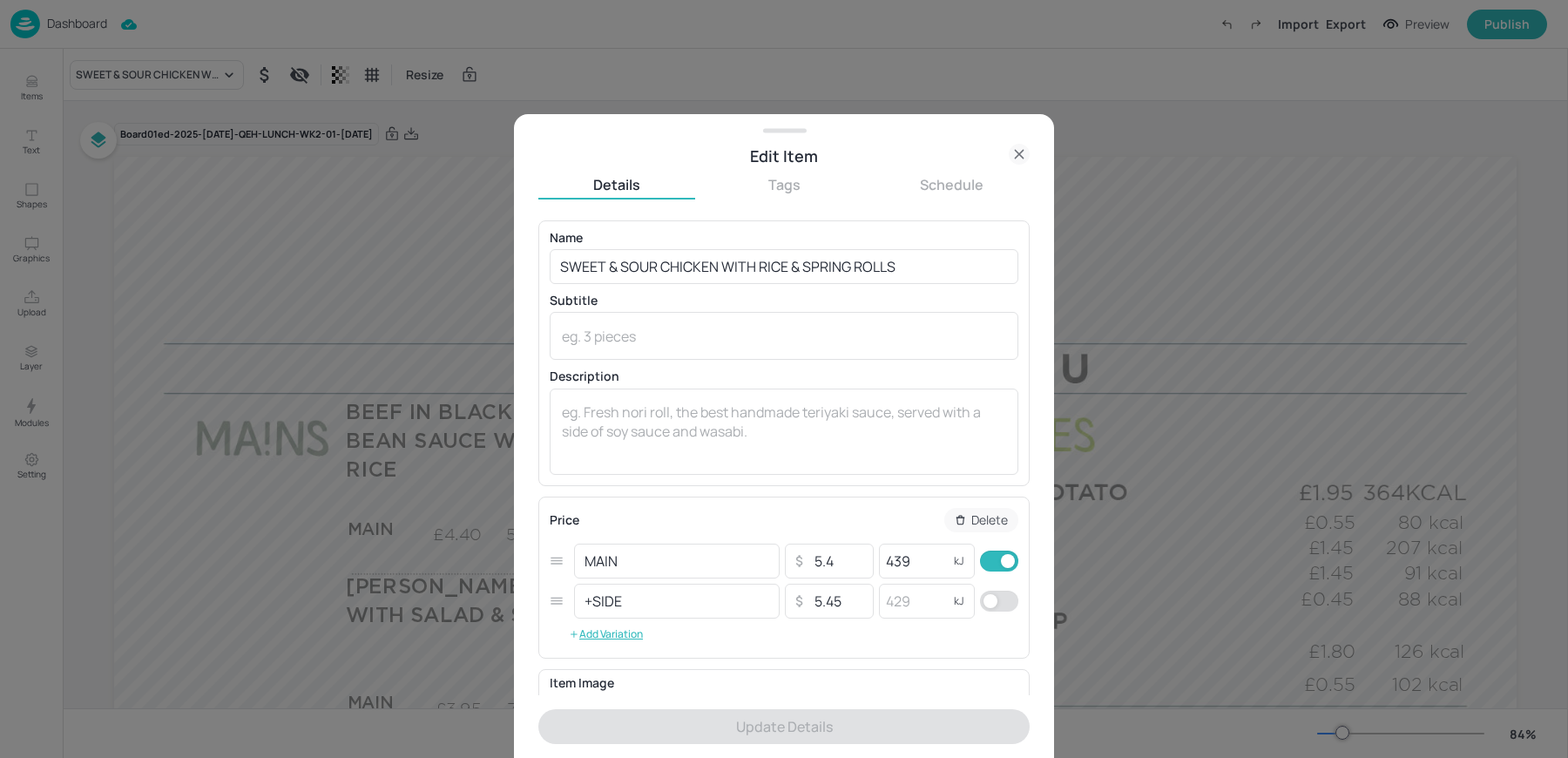
drag, startPoint x: 657, startPoint y: 149, endPoint x: 393, endPoint y: 134, distance: 264.4
click at [393, 134] on div "Edit Item Details Tags Schedule Name SWEET & SOUR CHICKEN WITH RICE & SPRING RO…" at bounding box center [784, 379] width 1568 height 758
click at [1042, 170] on div "Edit Item Details Tags Schedule Name SWEET & SOUR CHICKEN WITH RICE & SPRING RO…" at bounding box center [784, 437] width 540 height 644
click at [1021, 157] on icon at bounding box center [1019, 155] width 21 height 21
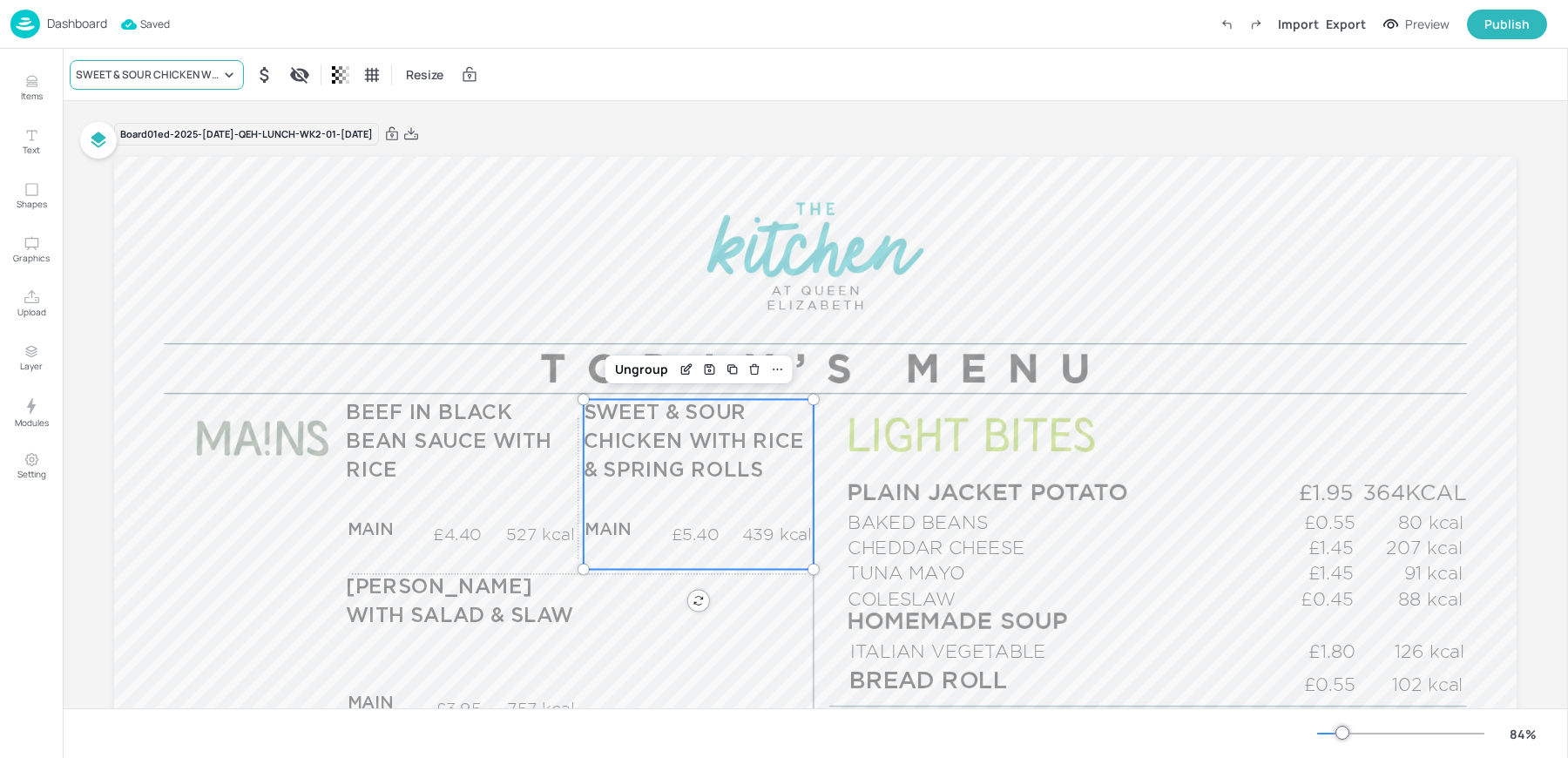
click at [108, 81] on div "SWEET & SOUR CHICKEN WITH RICE & SPRING ROLLS" at bounding box center [148, 75] width 145 height 16
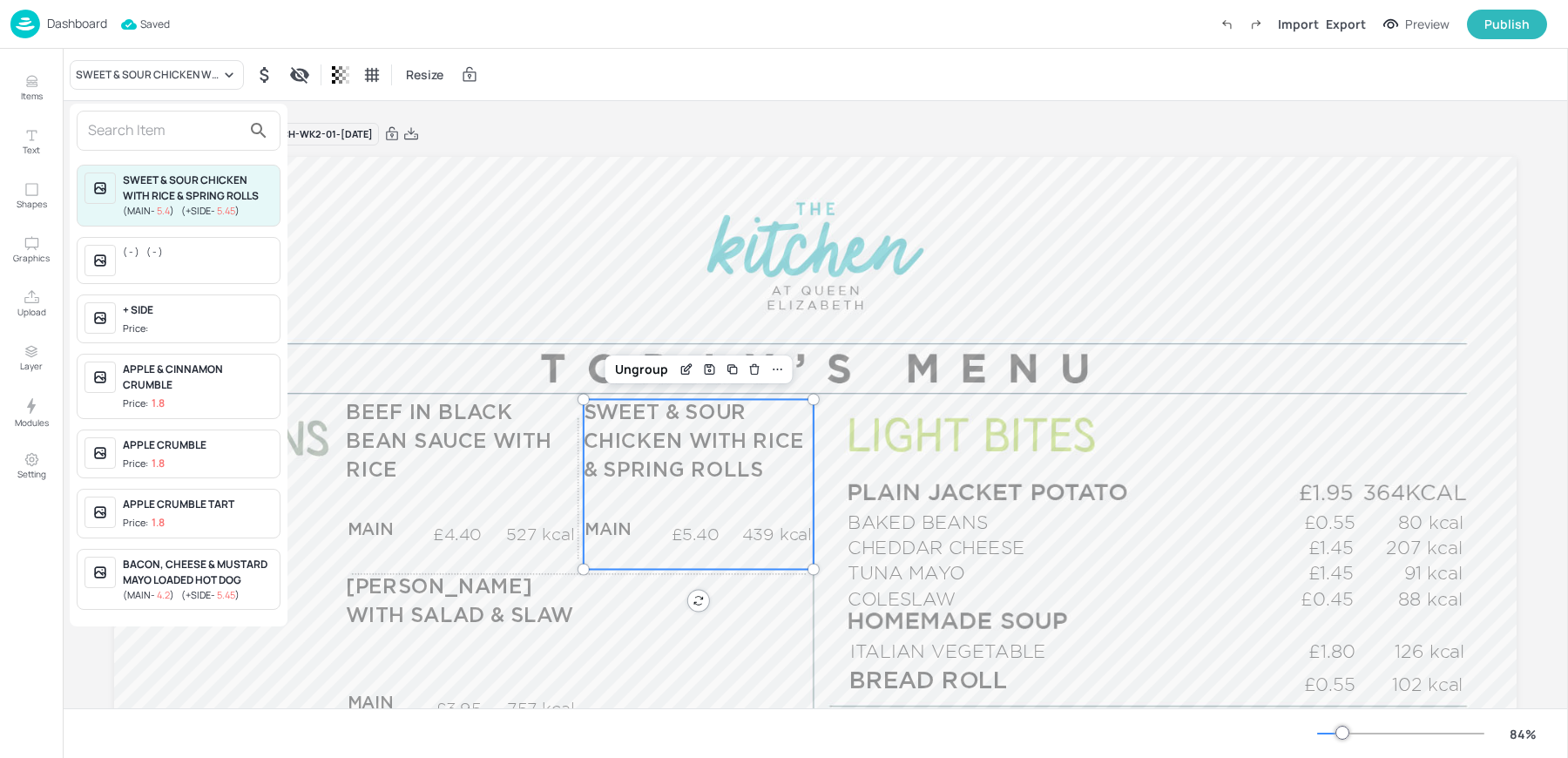
click at [200, 137] on input "text" at bounding box center [165, 131] width 154 height 28
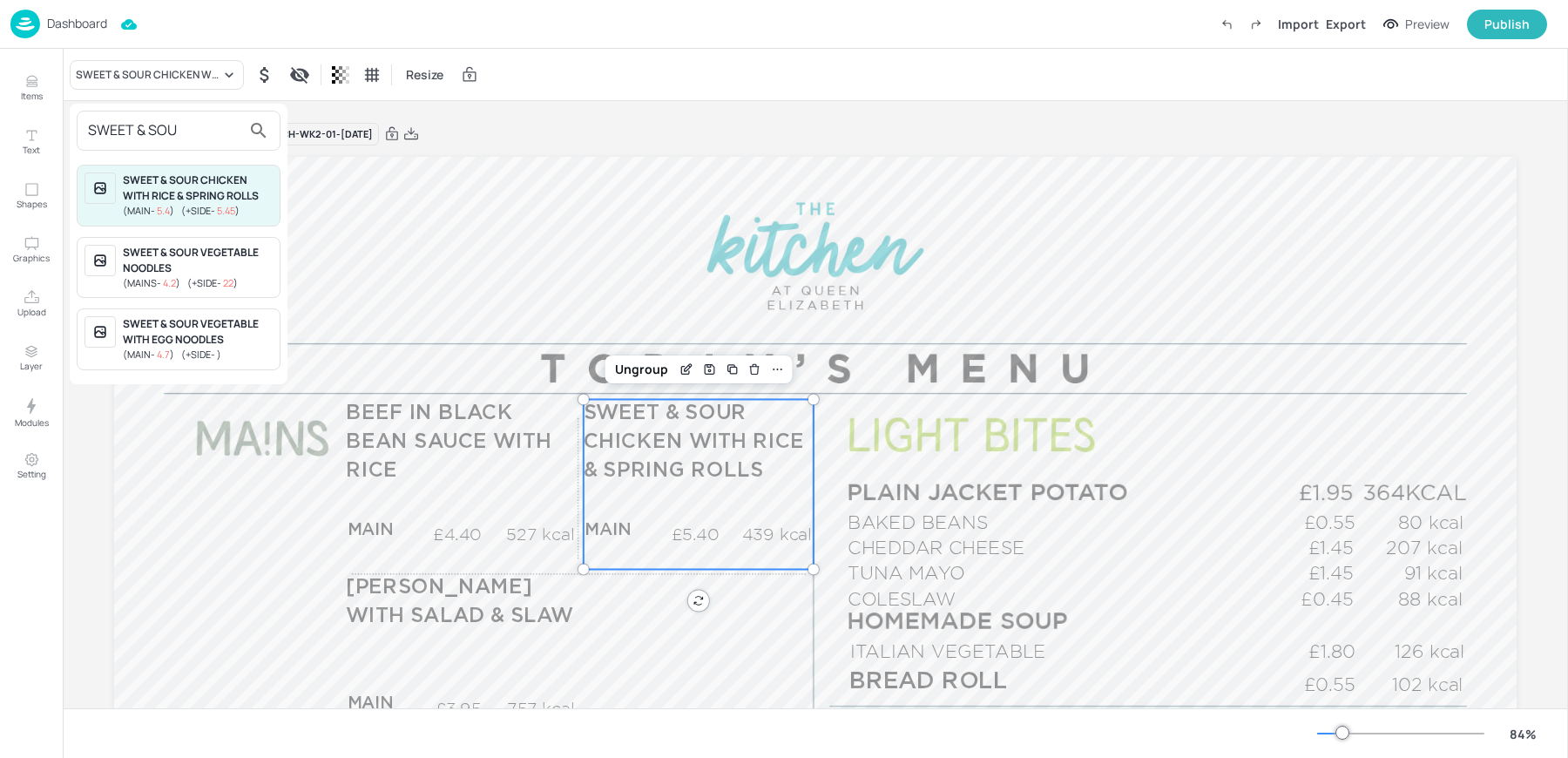
type input "SWEET & SOU"
click at [171, 259] on div "SWEET & SOUR VEGETABLE NOODLES" at bounding box center [198, 260] width 150 height 31
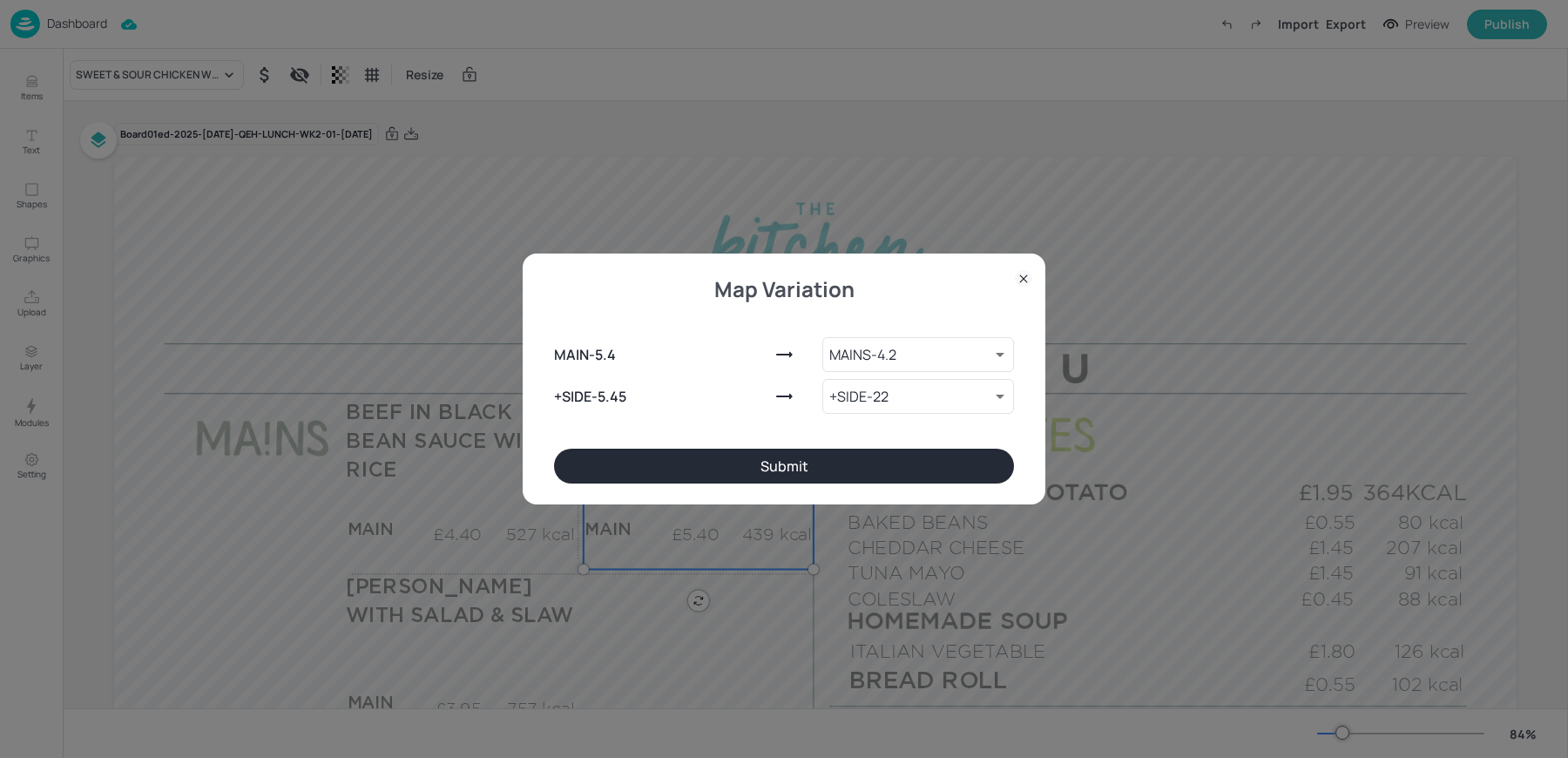
click at [845, 482] on button "Submit" at bounding box center [784, 466] width 460 height 35
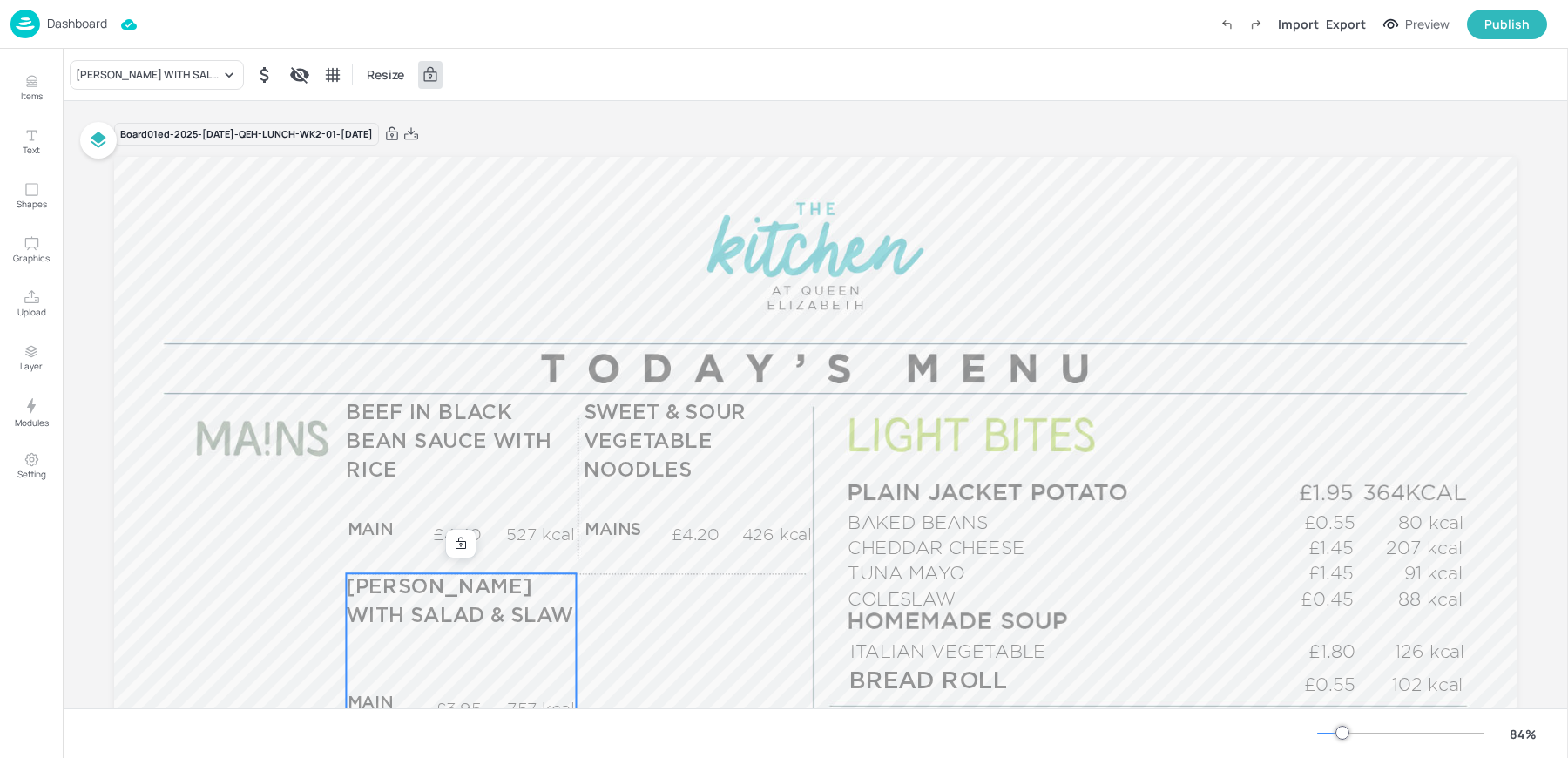
click at [406, 628] on p "MARGHERITA CALZONE WITH SALAD & SLAW" at bounding box center [460, 603] width 229 height 58
click at [143, 74] on div "MARGHERITA CALZONE WITH SALAD & SLAW" at bounding box center [148, 75] width 145 height 16
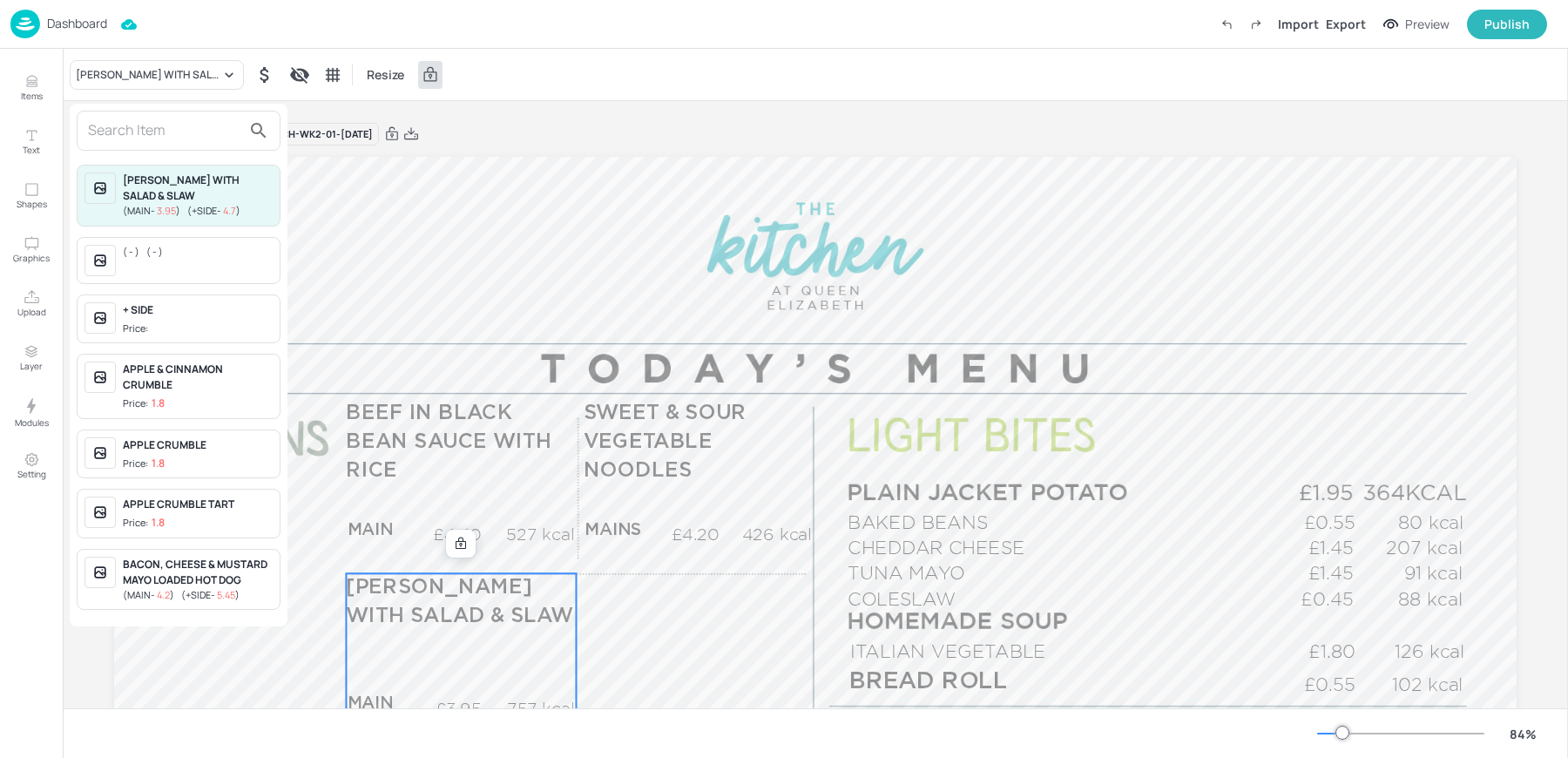
click at [137, 125] on input "text" at bounding box center [165, 131] width 154 height 28
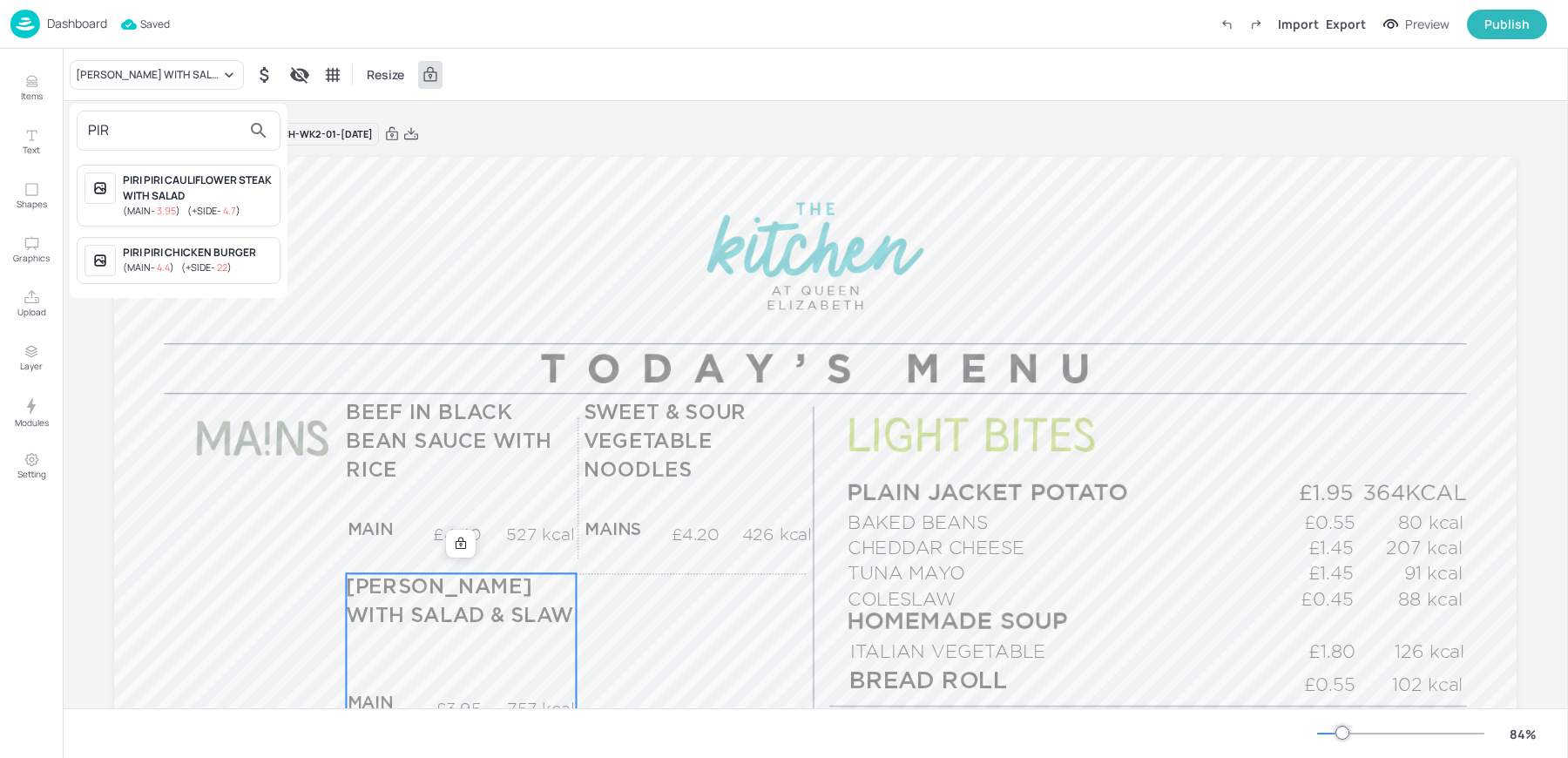
type input "PIR"
click at [26, 82] on div at bounding box center [784, 379] width 1568 height 758
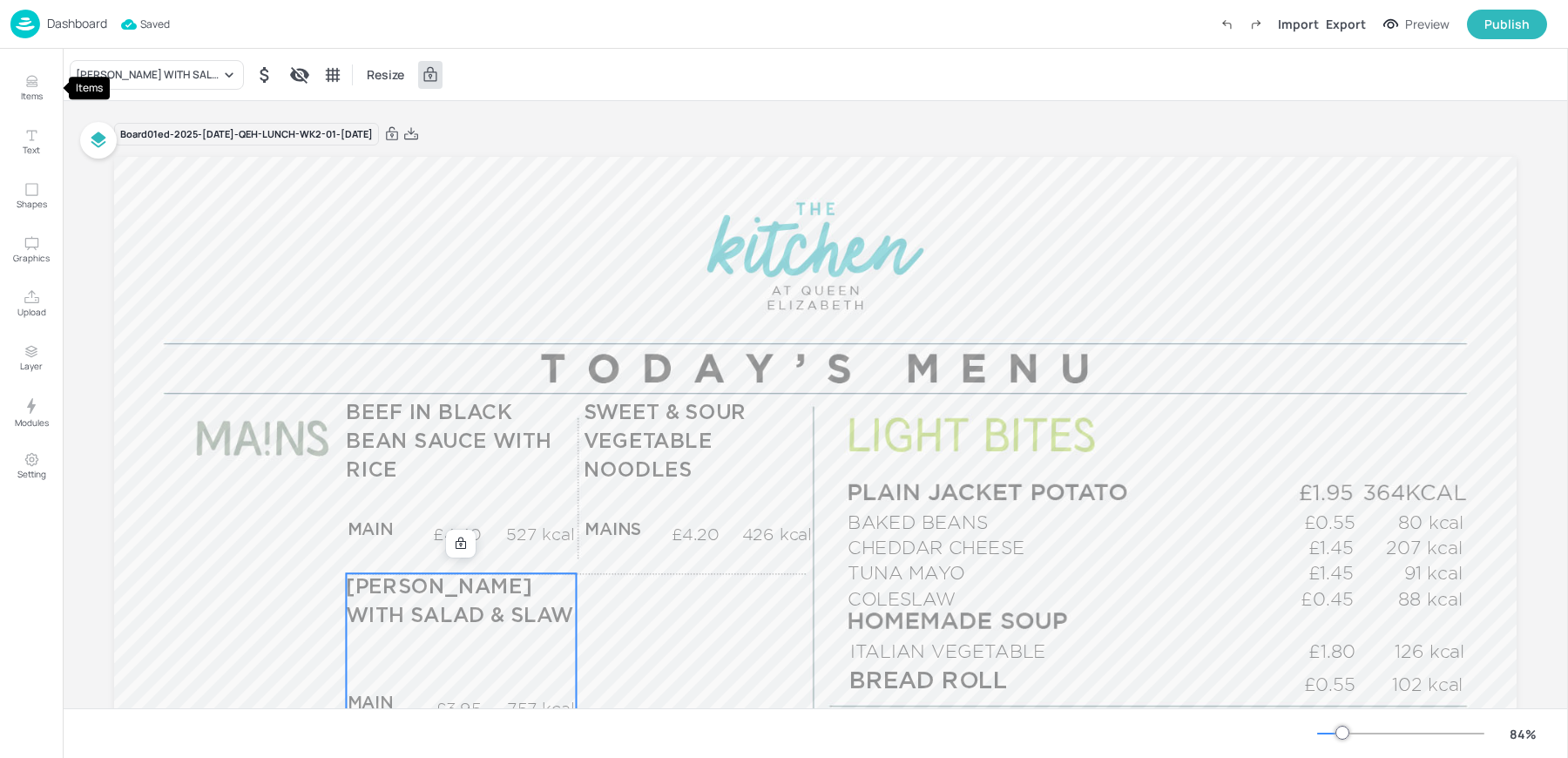
click at [26, 82] on icon "Items" at bounding box center [31, 82] width 10 height 1
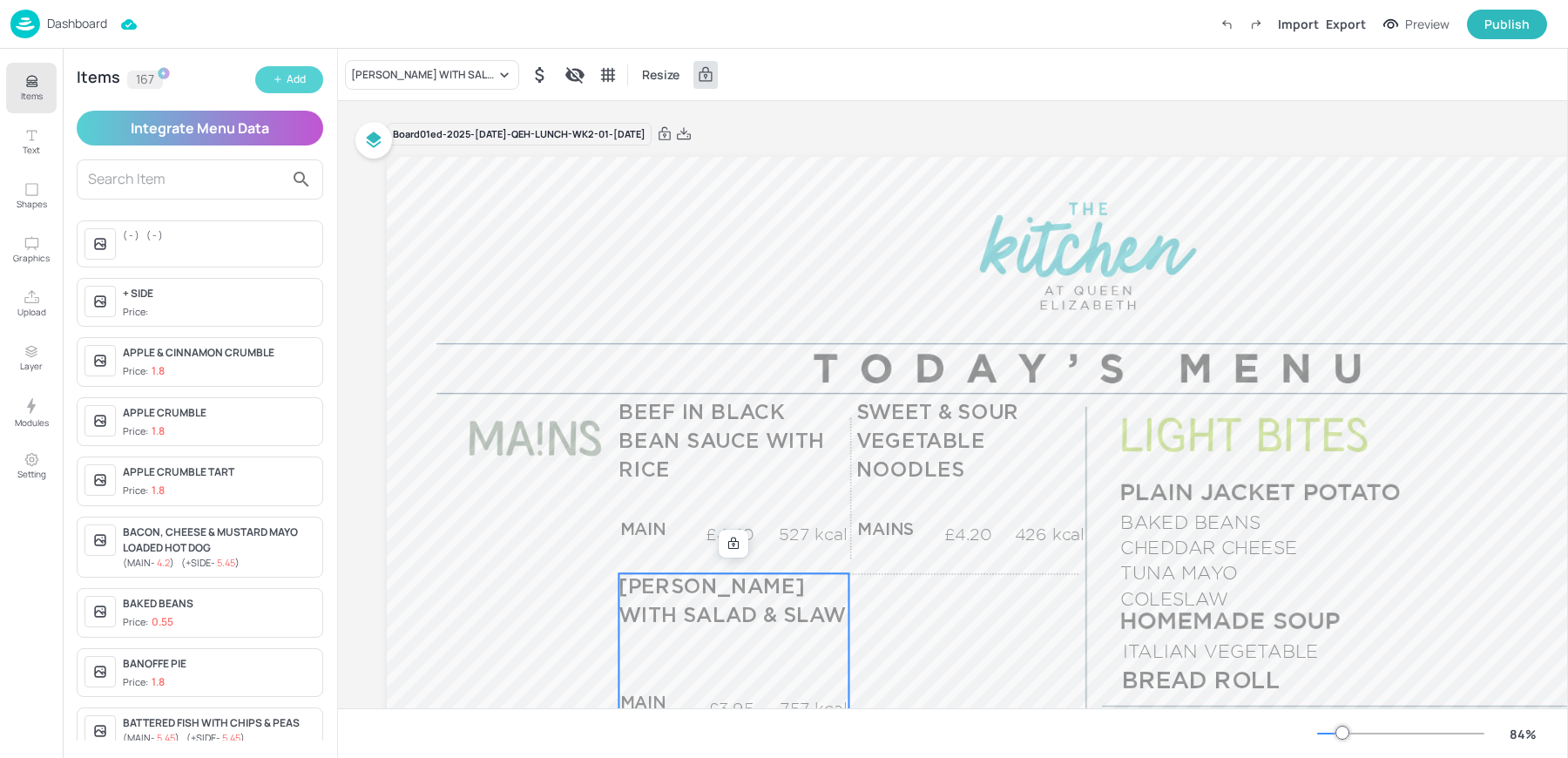
click at [305, 86] on div "Add" at bounding box center [296, 79] width 19 height 17
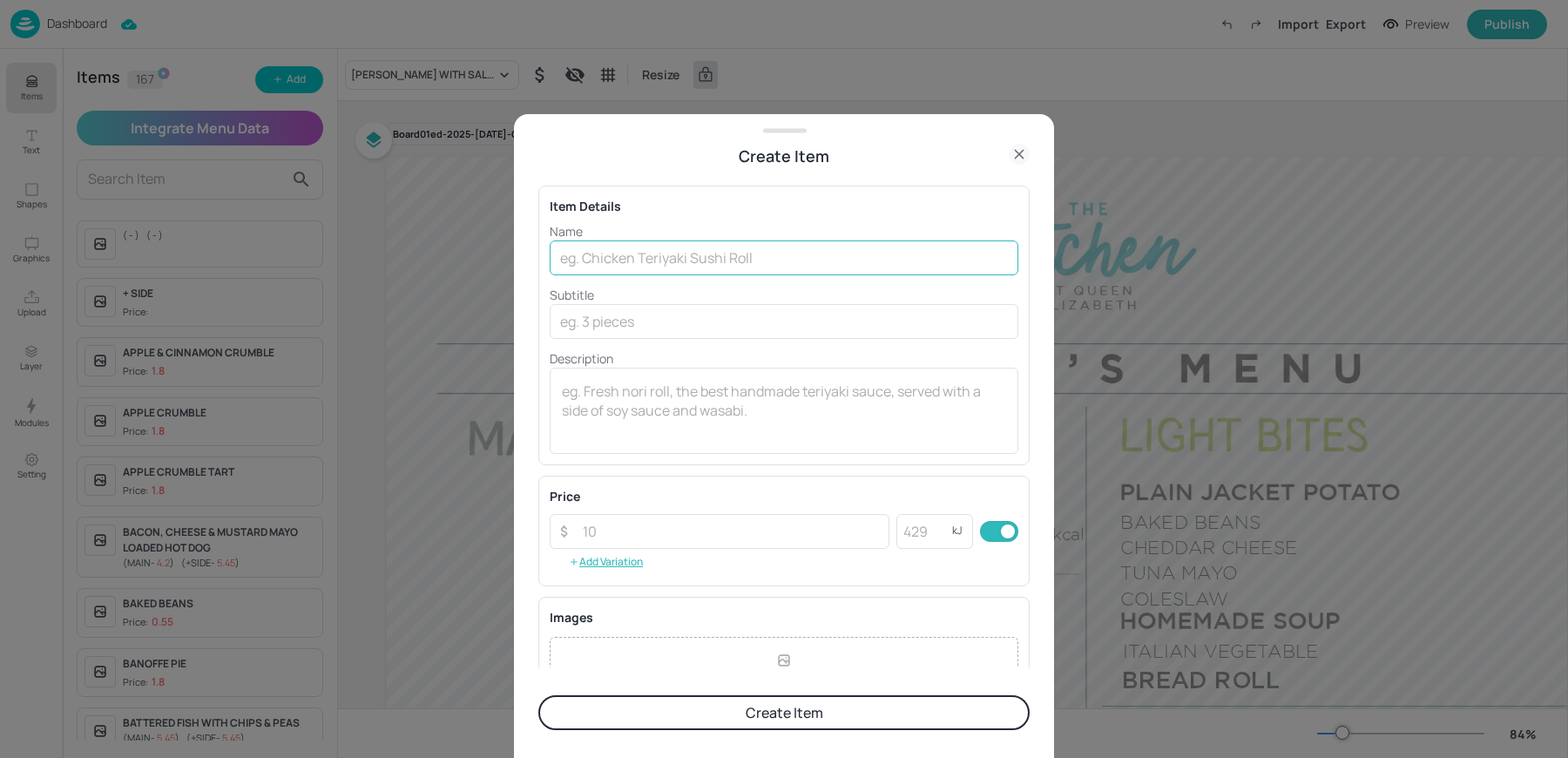
click at [565, 261] on input "text" at bounding box center [784, 258] width 469 height 35
type input "PIRI PIRI CHICKEN LEG"
click at [620, 431] on textarea at bounding box center [784, 410] width 444 height 58
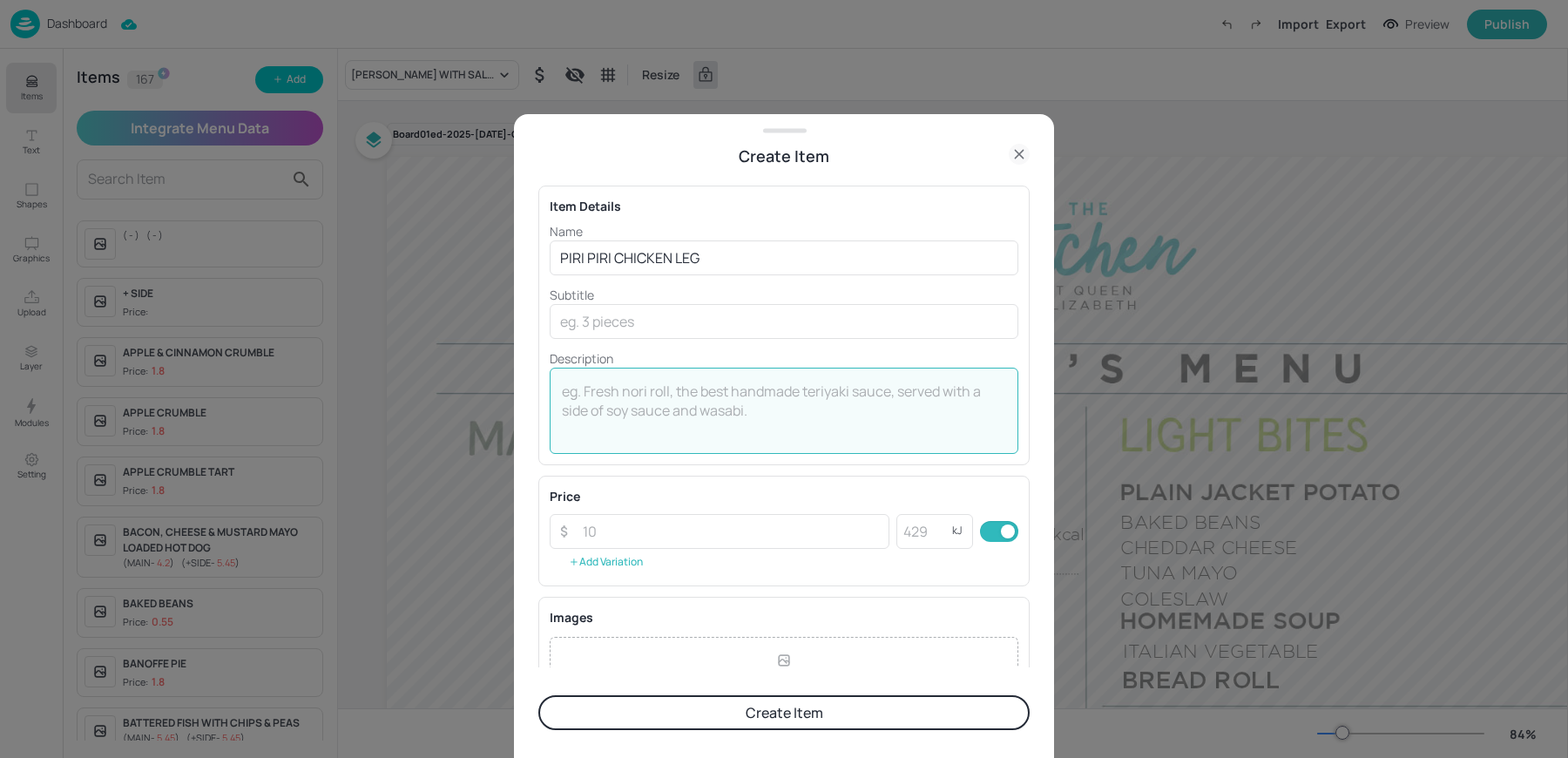
click at [608, 562] on button "Add Variation" at bounding box center [606, 562] width 113 height 26
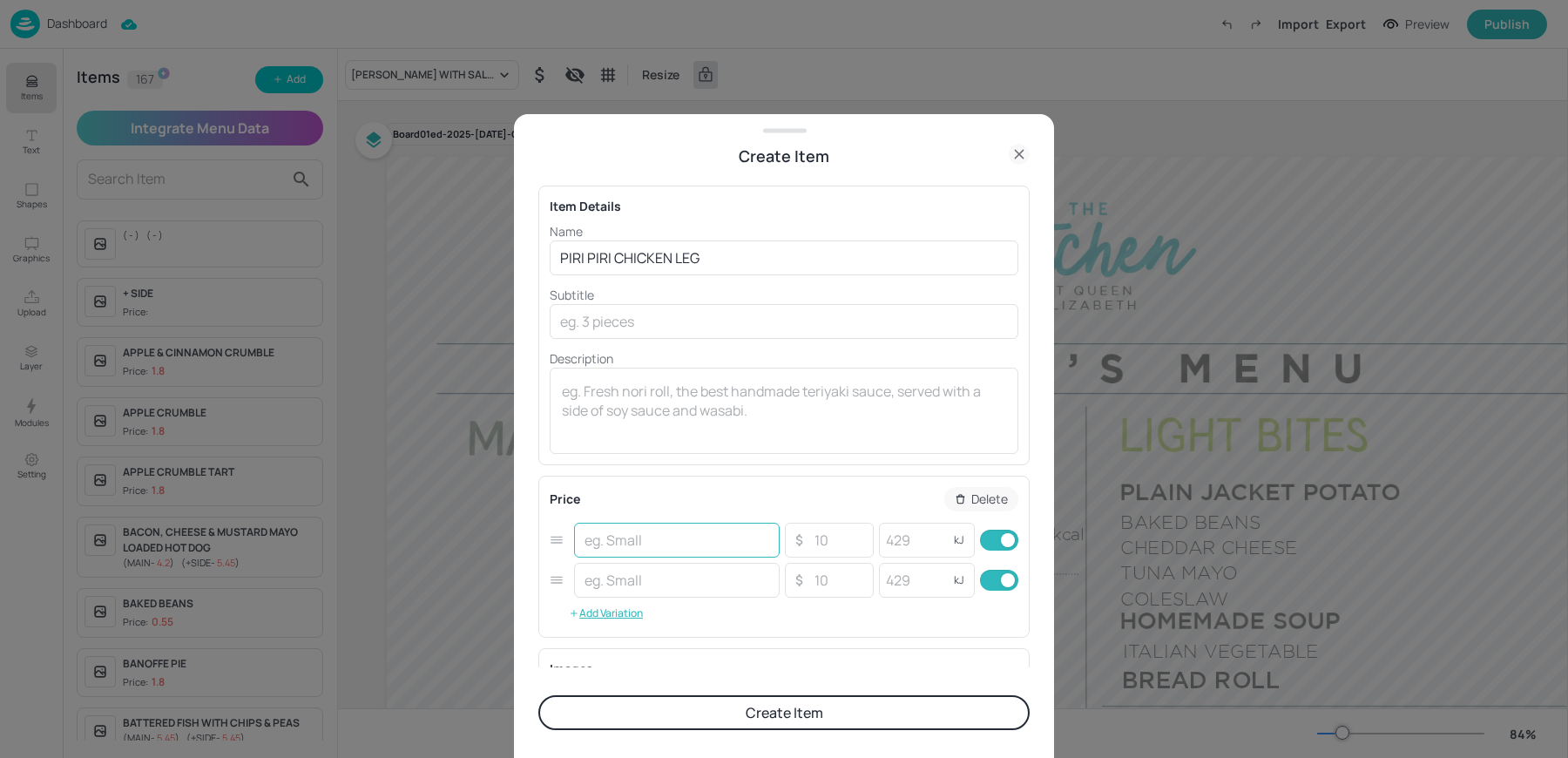
click at [618, 538] on input "text" at bounding box center [677, 541] width 205 height 35
type input "MAINS"
click at [632, 586] on input "text" at bounding box center [677, 581] width 205 height 35
type input "+SIDE"
click at [829, 534] on input "number" at bounding box center [838, 541] width 61 height 35
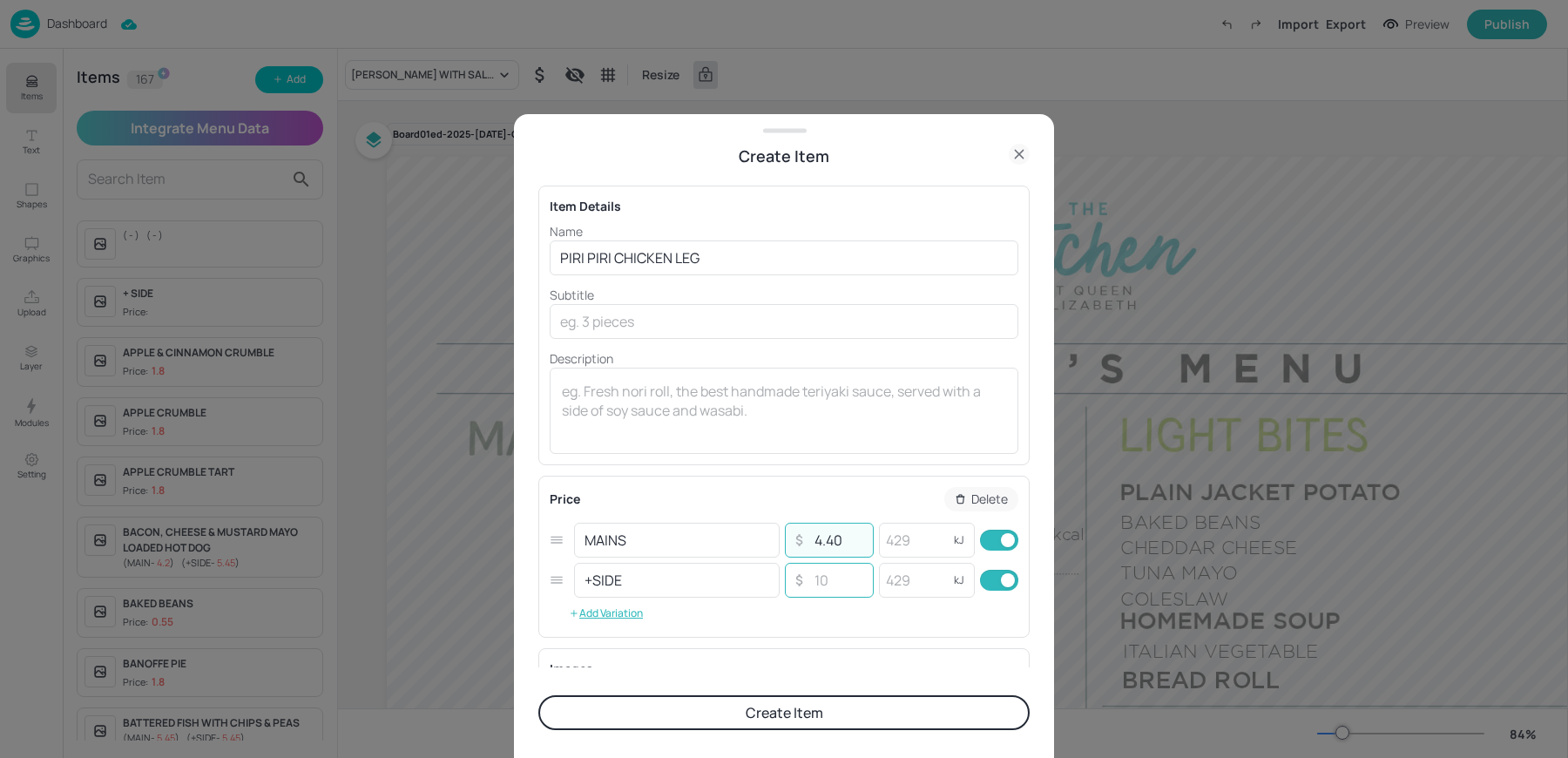
type input "4.40"
click at [819, 587] on input "number" at bounding box center [838, 581] width 61 height 35
type input "4.40"
click at [905, 543] on input "number" at bounding box center [914, 541] width 70 height 35
type input "374"
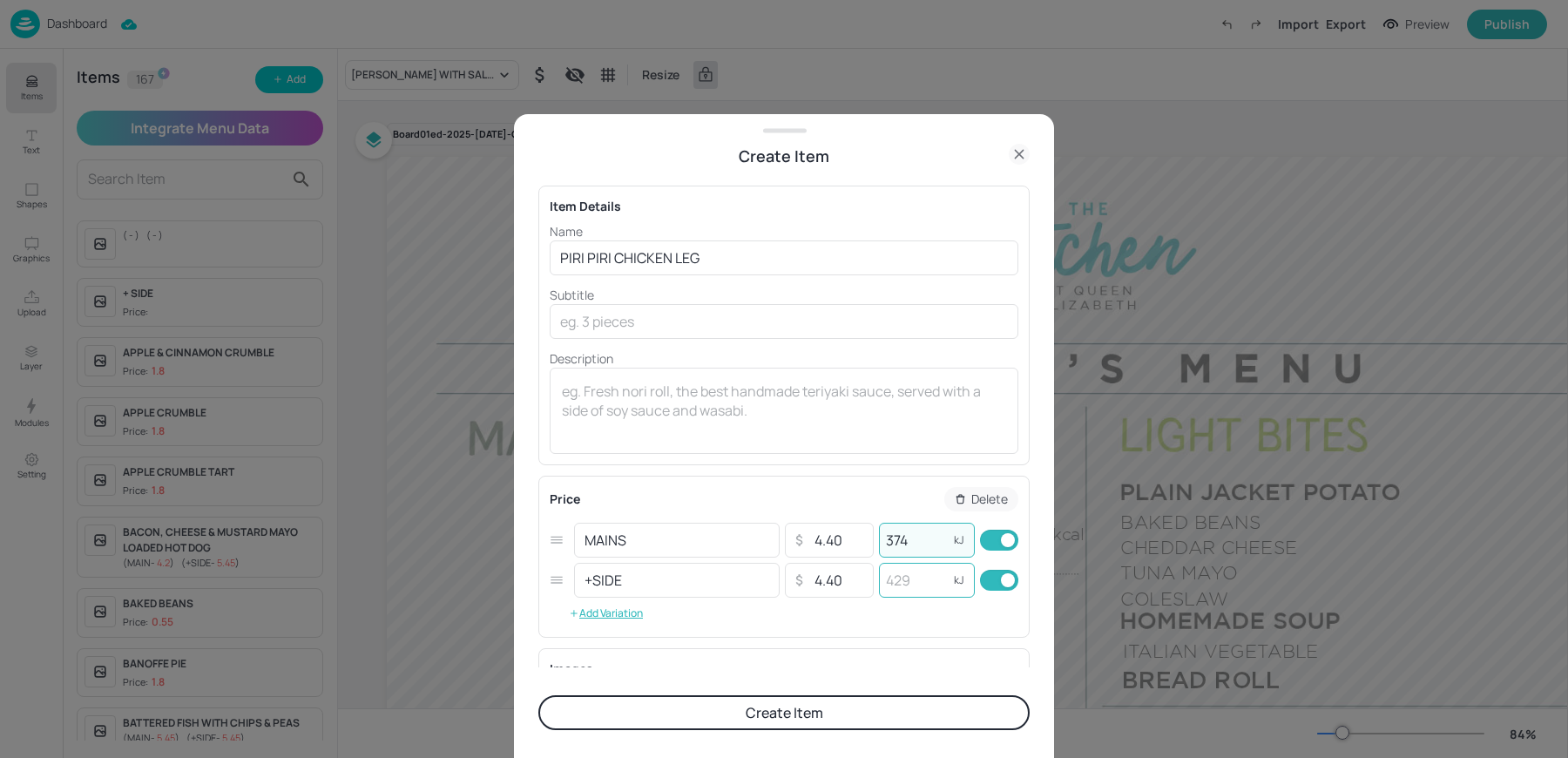
click at [918, 576] on input "number" at bounding box center [914, 581] width 70 height 35
type input "374"
click at [780, 414] on textarea at bounding box center [784, 410] width 444 height 58
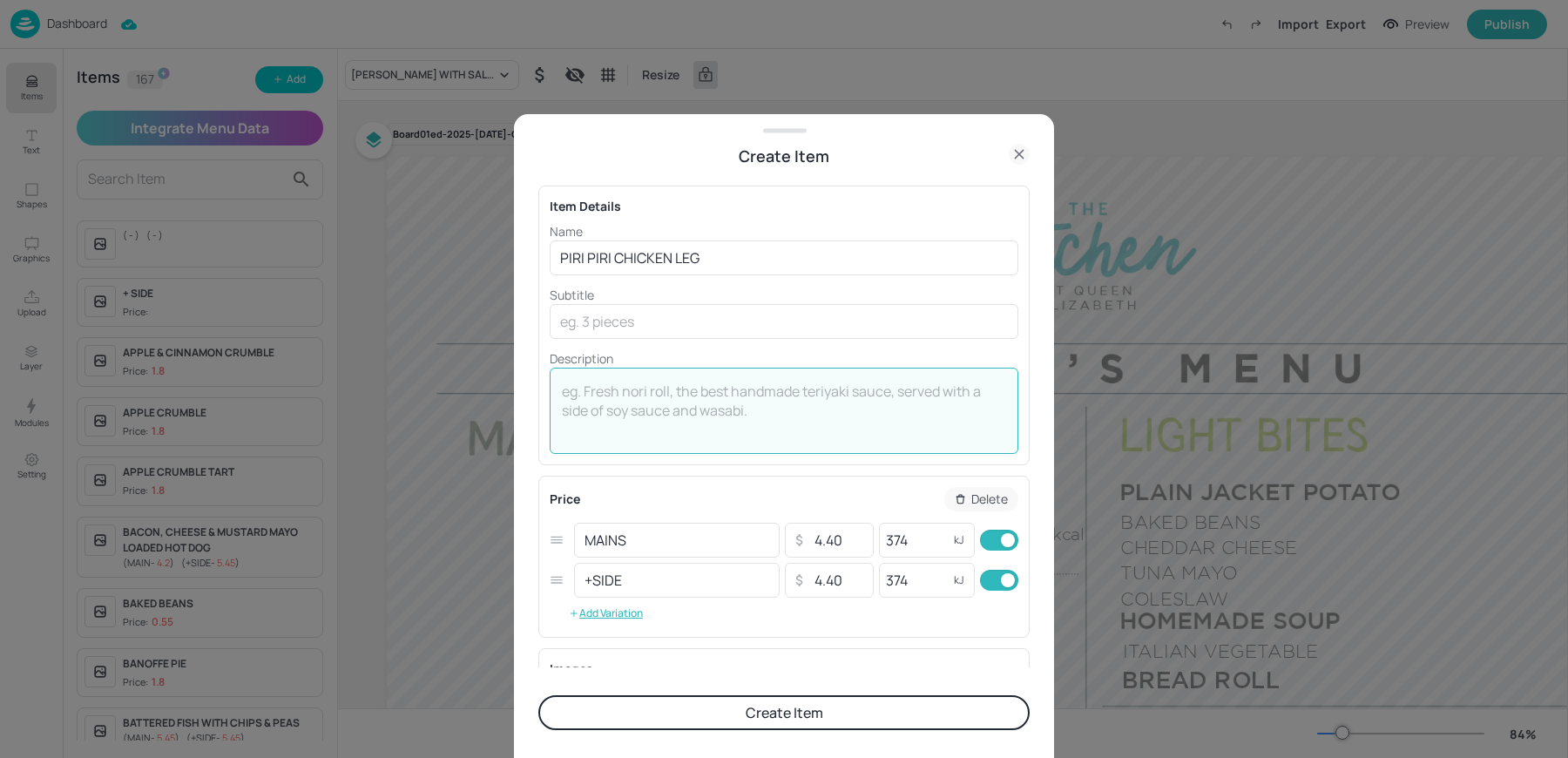
click at [698, 706] on button "Create Item" at bounding box center [784, 713] width 492 height 35
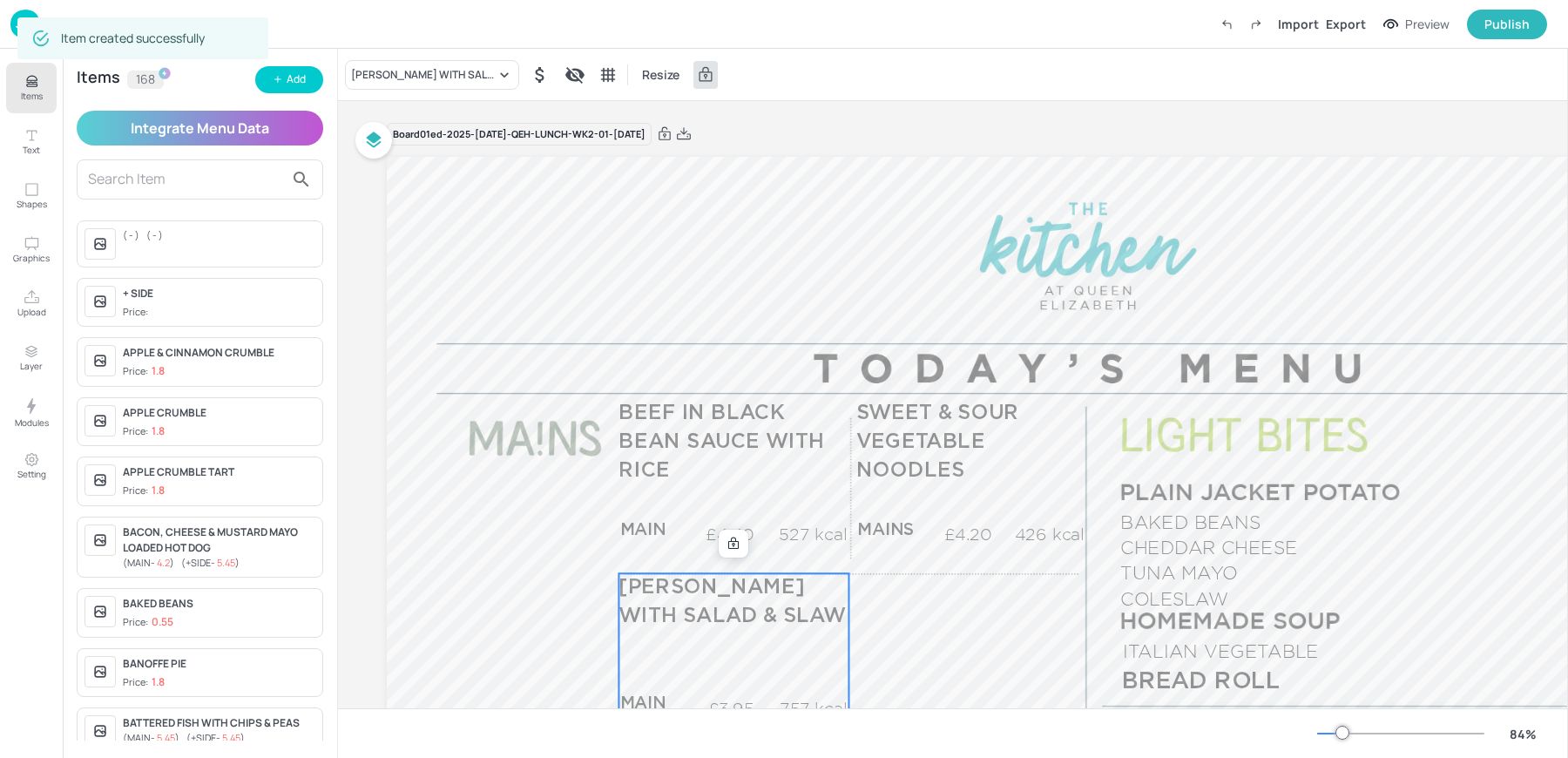
click at [401, 92] on div "MARGHERITA CALZONE WITH SALAD & SLAW Resize" at bounding box center [952, 74] width 1230 height 52
click at [390, 83] on div "MARGHERITA CALZONE WITH SALAD & SLAW" at bounding box center [432, 75] width 175 height 30
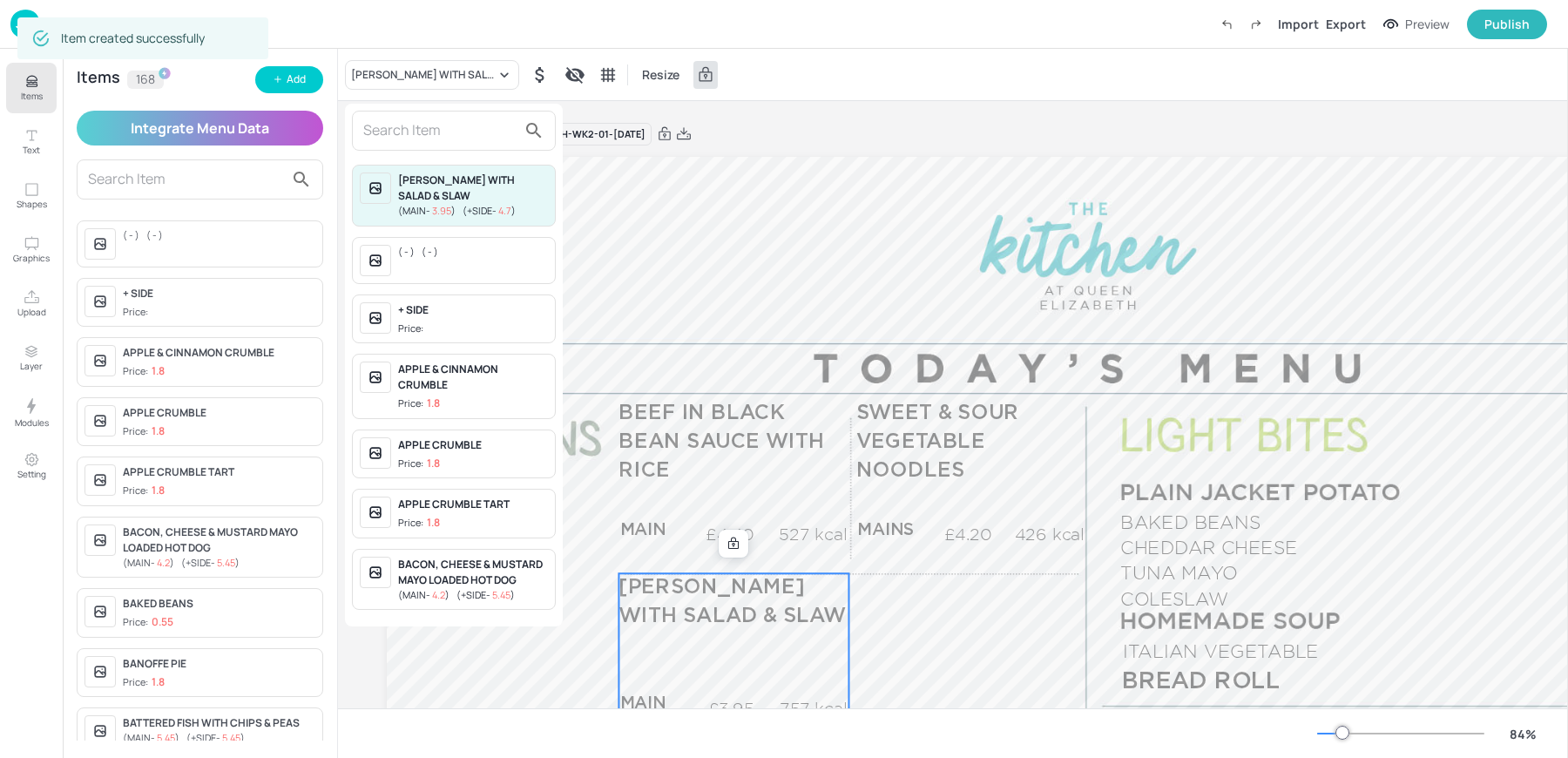
click at [404, 132] on input "text" at bounding box center [440, 131] width 154 height 28
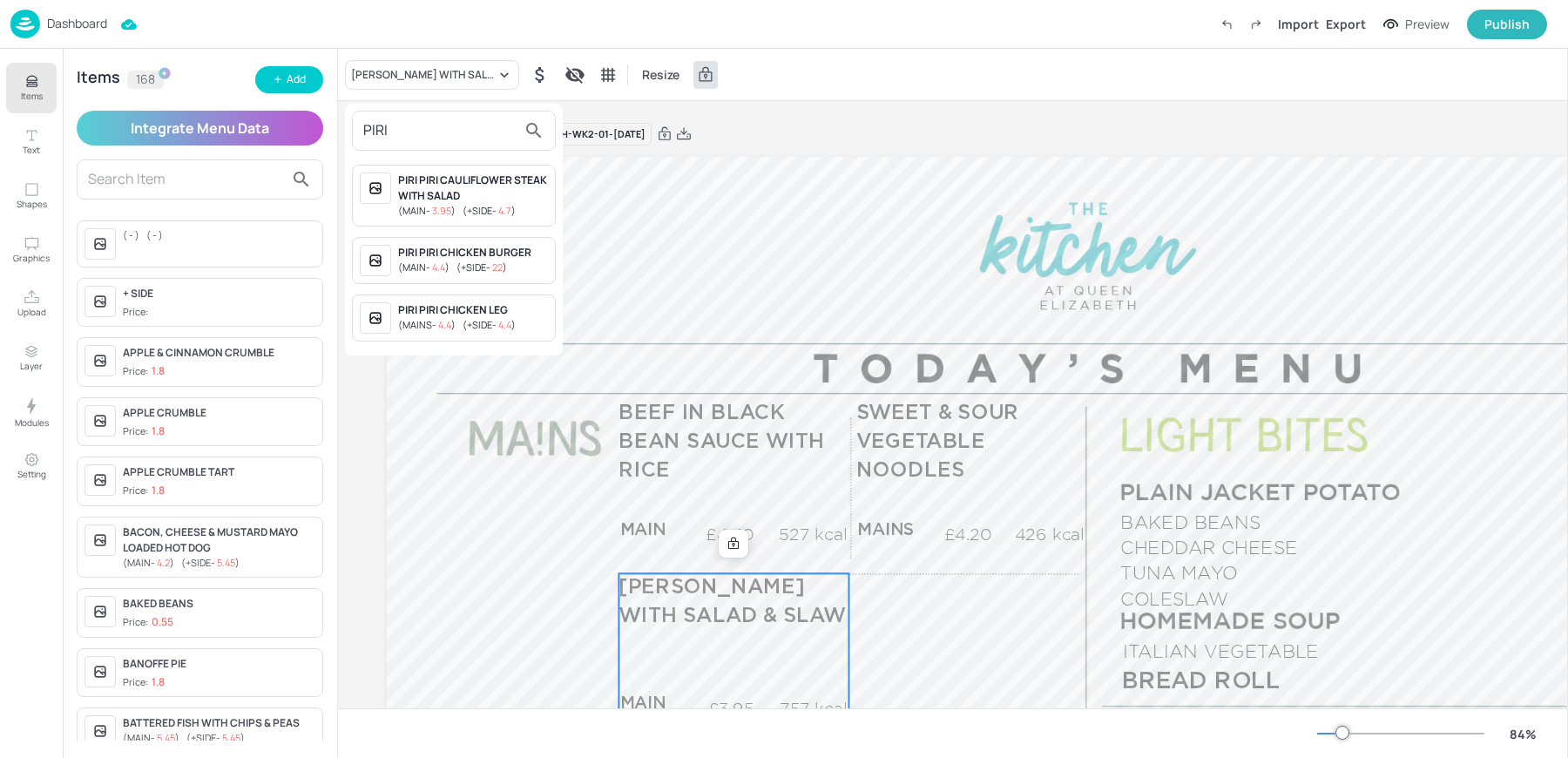
type input "PIRI"
click at [467, 306] on div "PIRI PIRI CHICKEN LEG" at bounding box center [473, 310] width 150 height 16
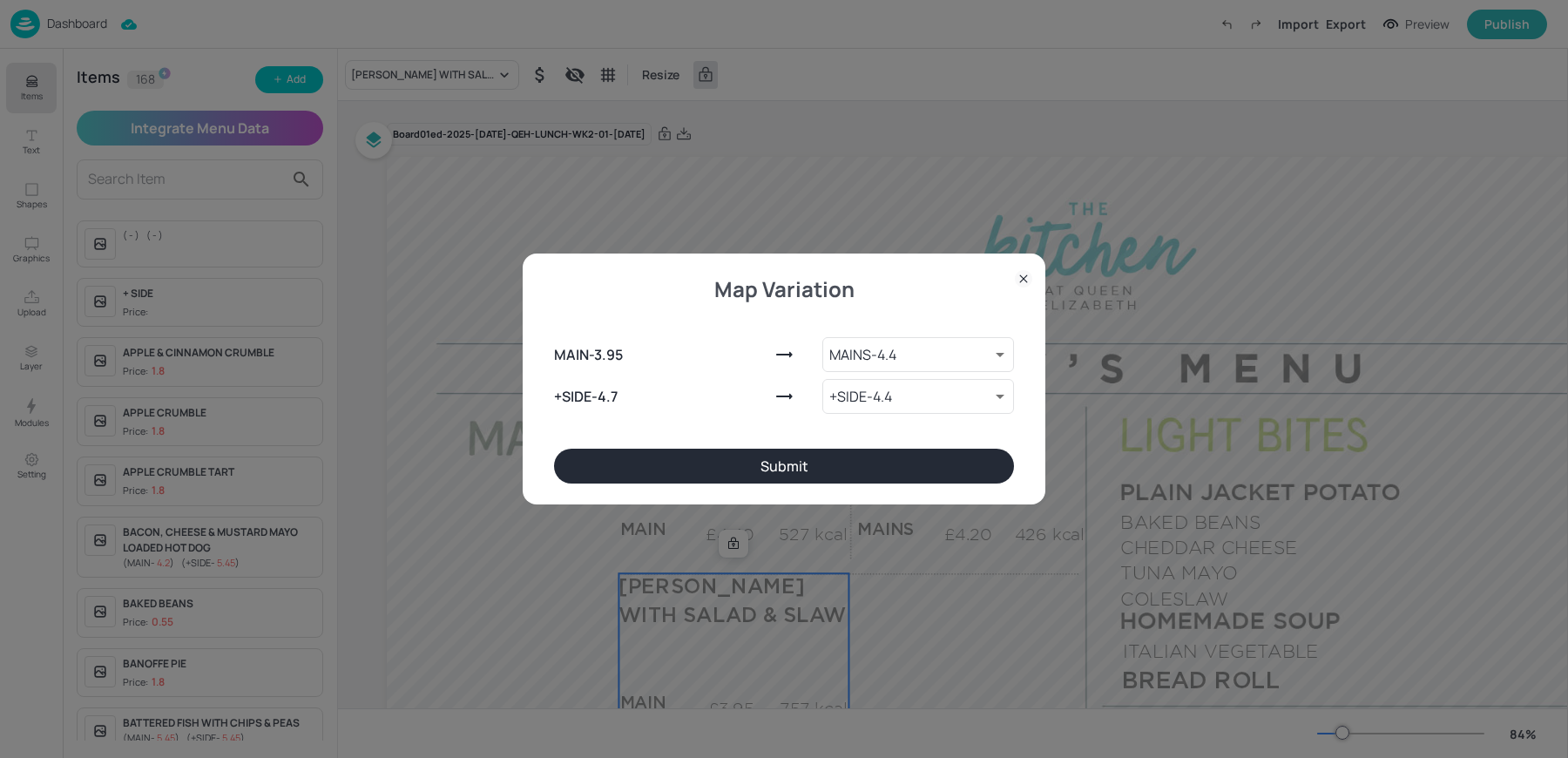
click at [699, 483] on button "Submit" at bounding box center [784, 466] width 460 height 35
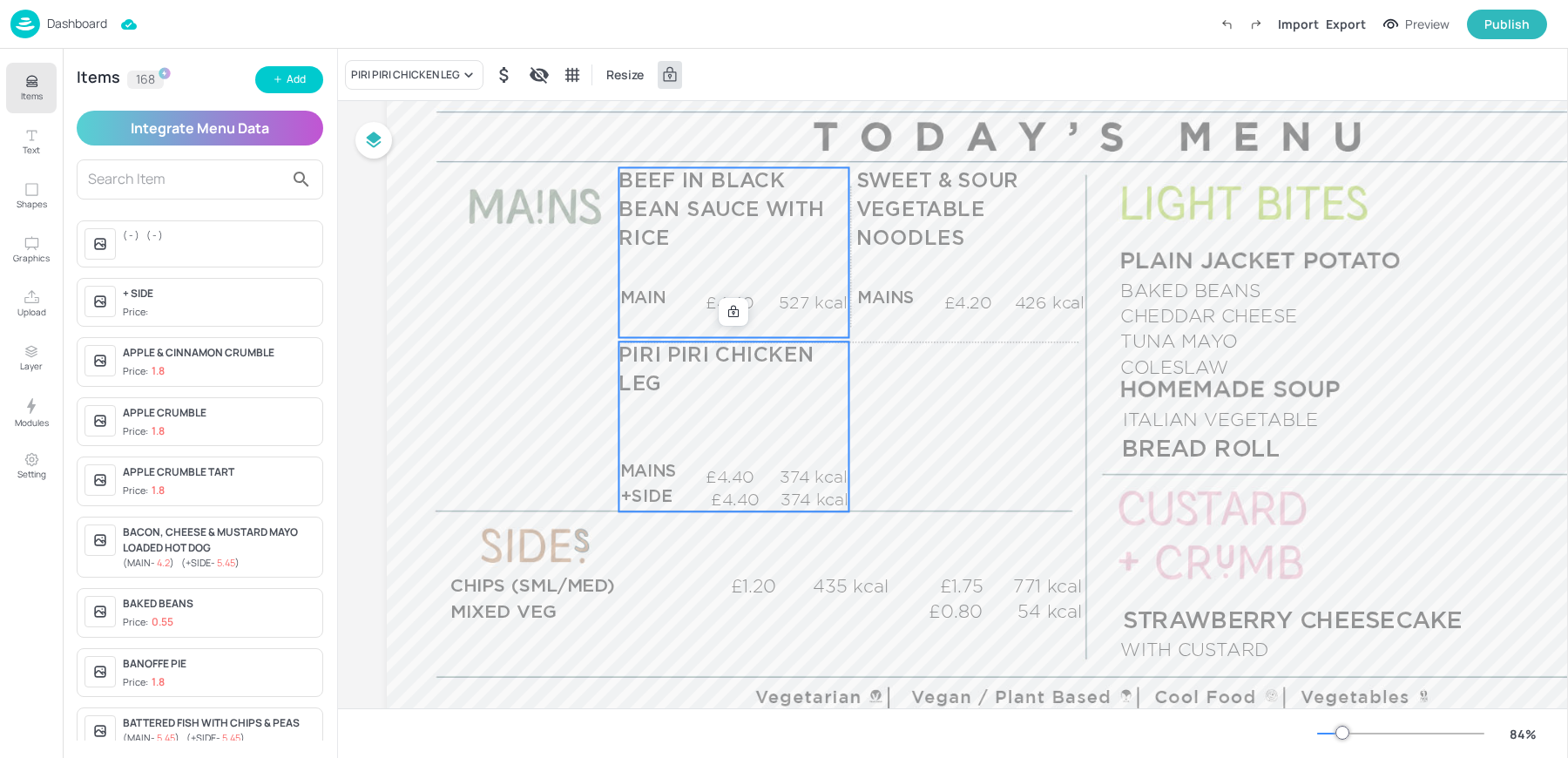
scroll to position [249, 0]
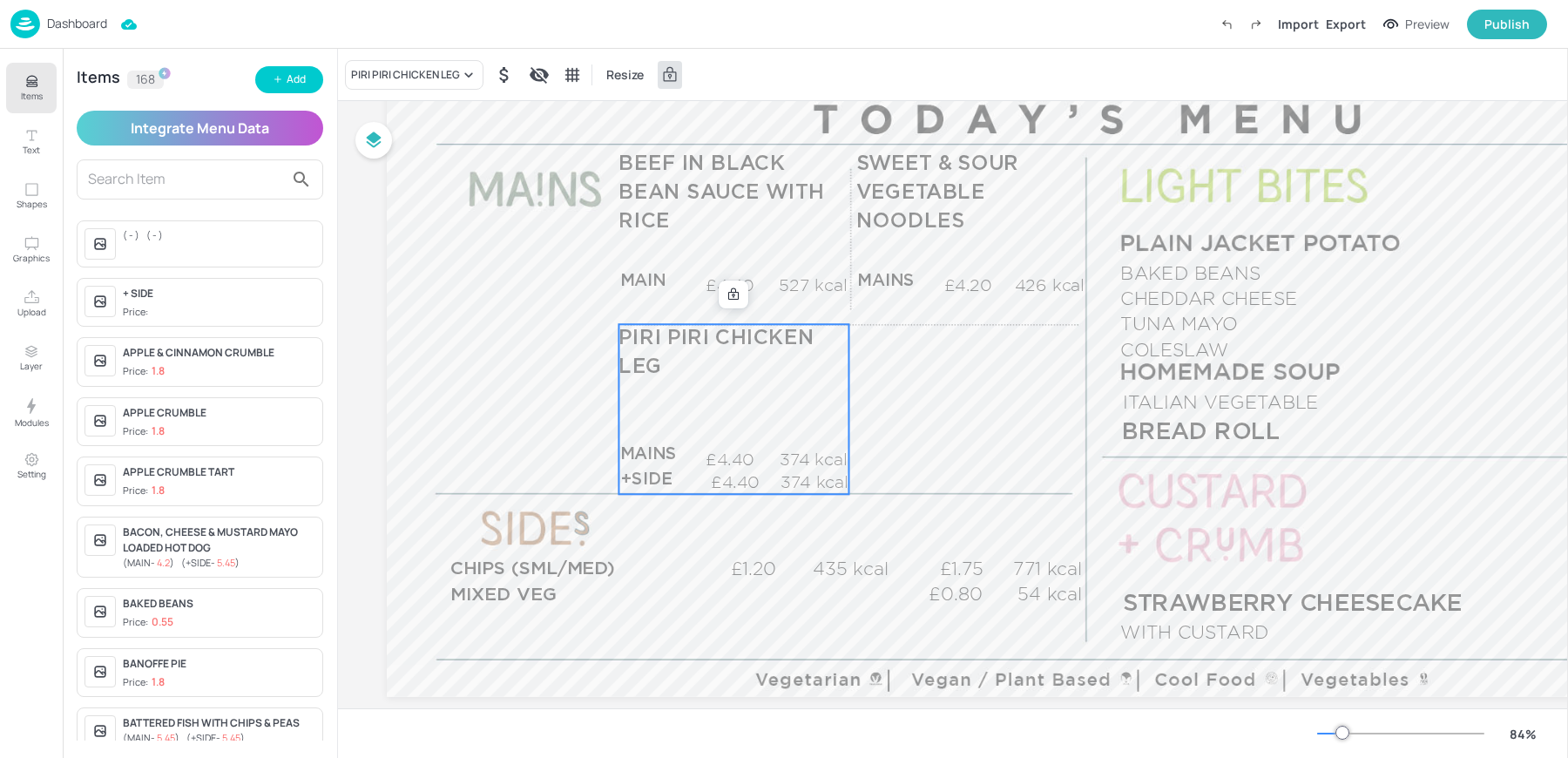
click at [728, 306] on div at bounding box center [733, 294] width 30 height 28
click at [729, 297] on icon at bounding box center [733, 294] width 10 height 12
click at [717, 287] on icon "Edit Item" at bounding box center [721, 294] width 15 height 14
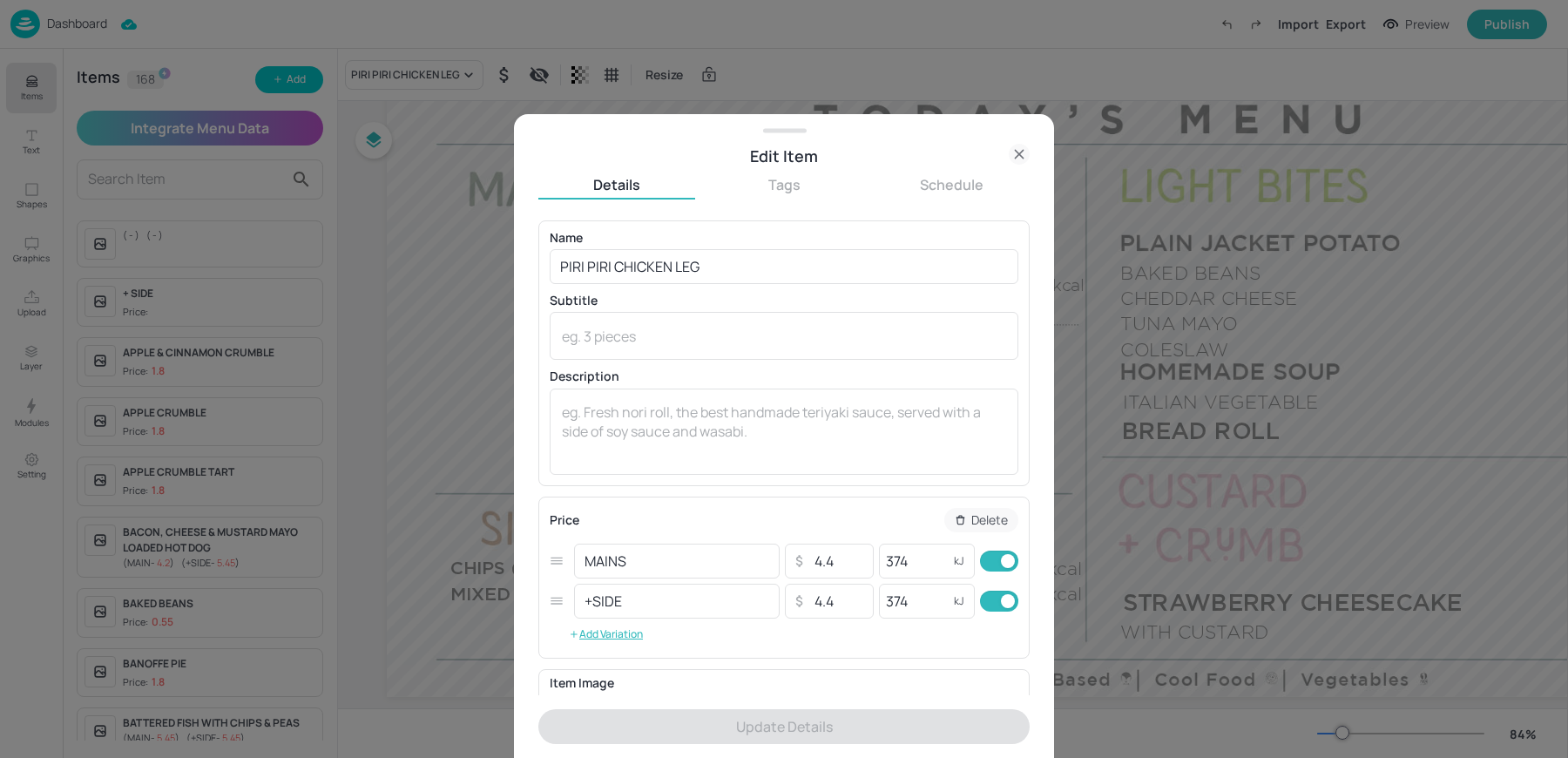
click at [1010, 593] on input "checkbox" at bounding box center [1008, 601] width 63 height 21
checkbox input "false"
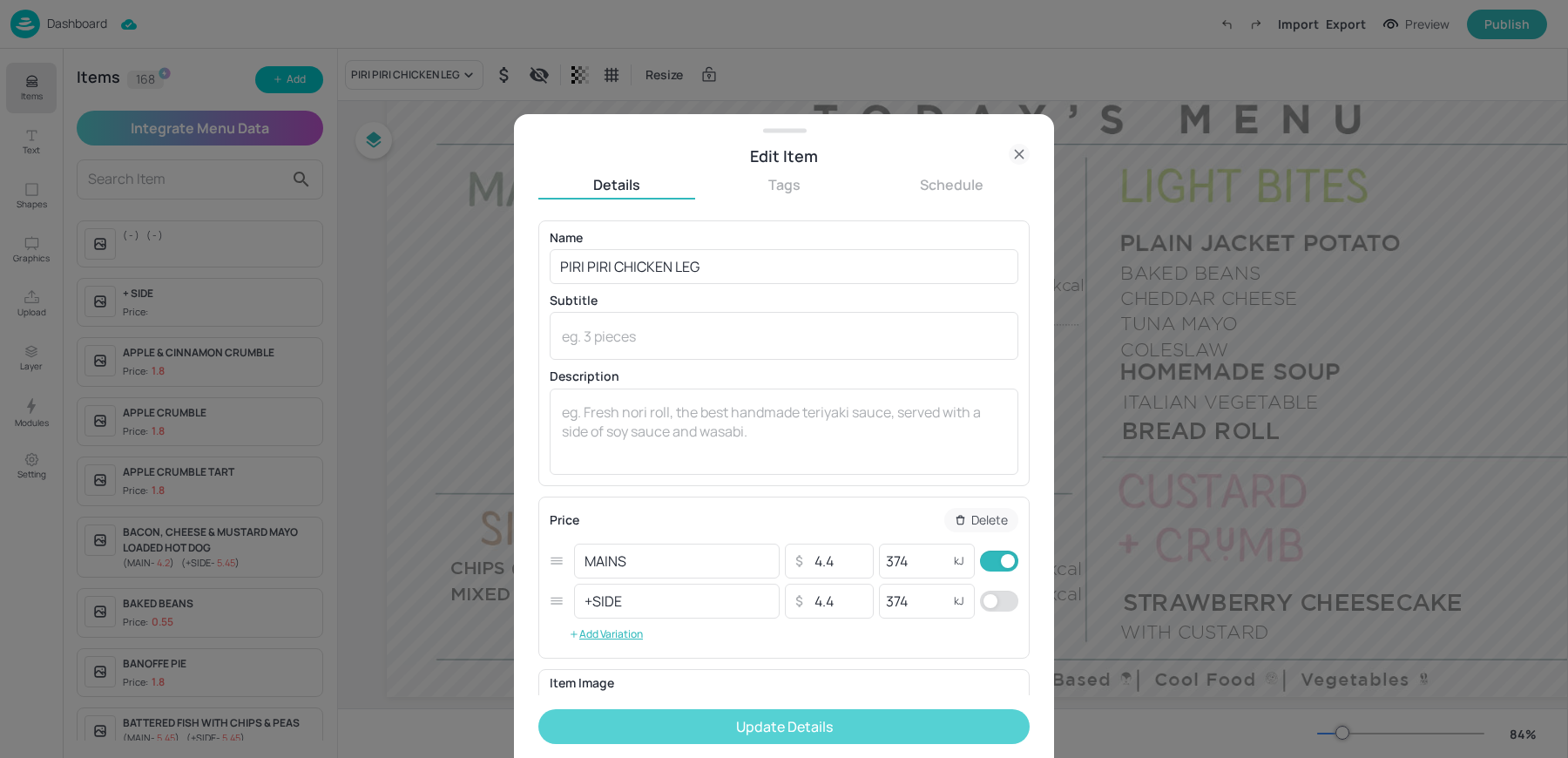
click at [891, 715] on button "Update Details" at bounding box center [784, 727] width 492 height 35
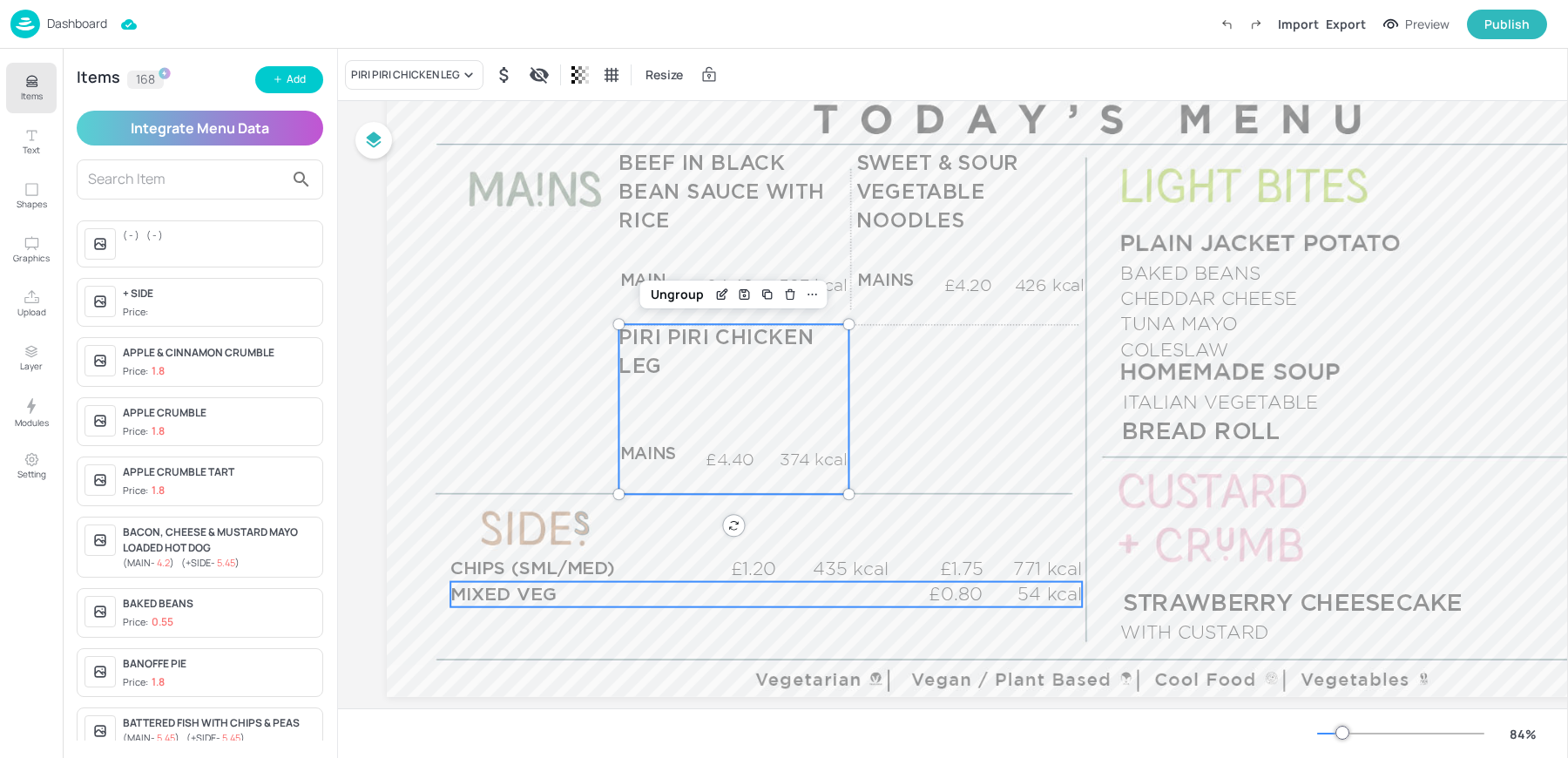
click at [548, 600] on span "MIXED VEG" at bounding box center [504, 594] width 107 height 18
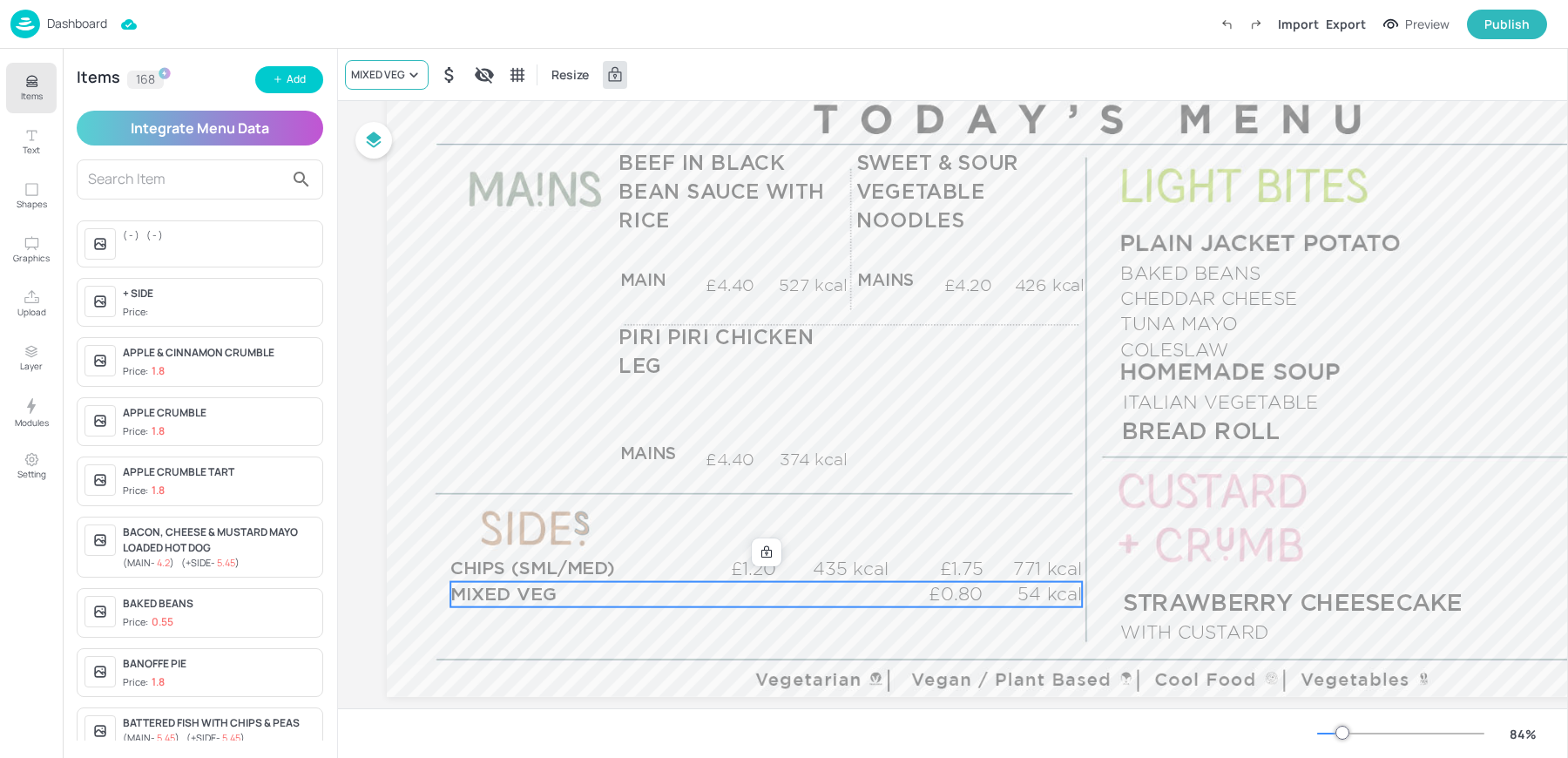
click at [397, 65] on div "MIXED VEG" at bounding box center [387, 75] width 84 height 30
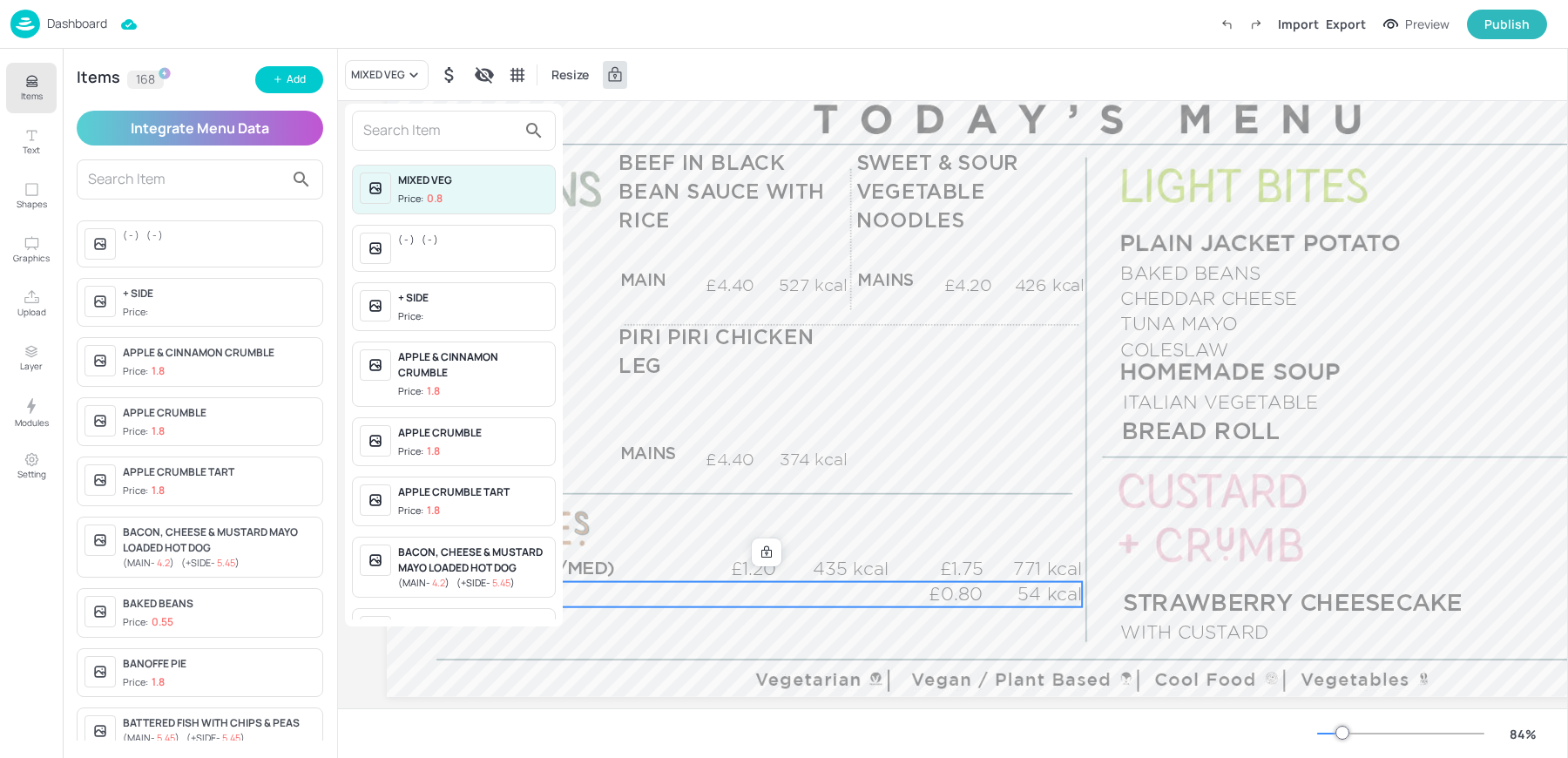
click at [410, 123] on input "text" at bounding box center [440, 131] width 154 height 28
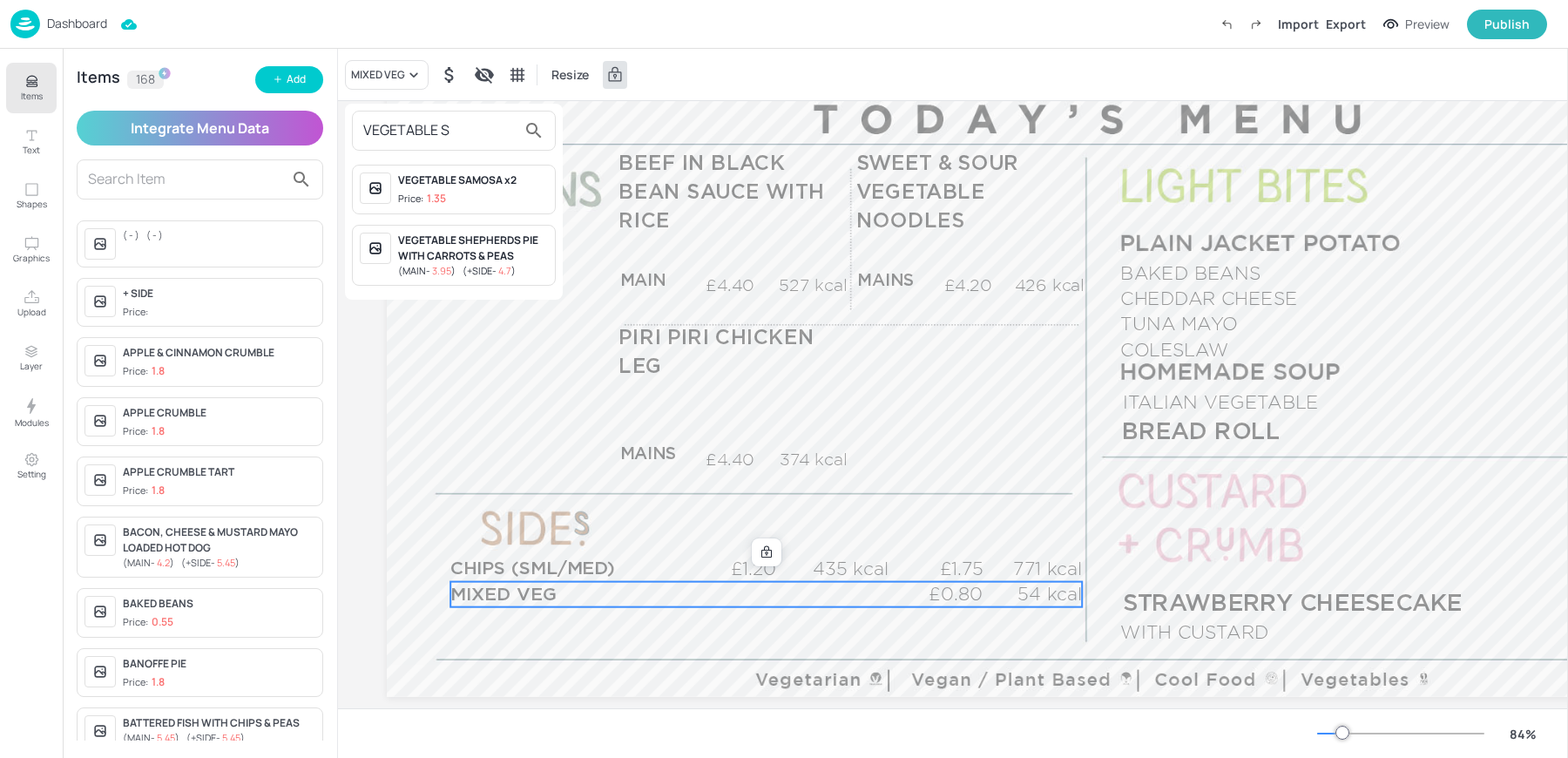
click at [405, 153] on div "VEGETABLE S VEGETABLE SAMOSA x2 Price: 1.35 VEGETABLE SHEPHERDS PIE WITH CARROT…" at bounding box center [453, 202] width 217 height 196
click at [395, 136] on input "VEGETABLE S" at bounding box center [440, 131] width 154 height 28
type input "SPRING"
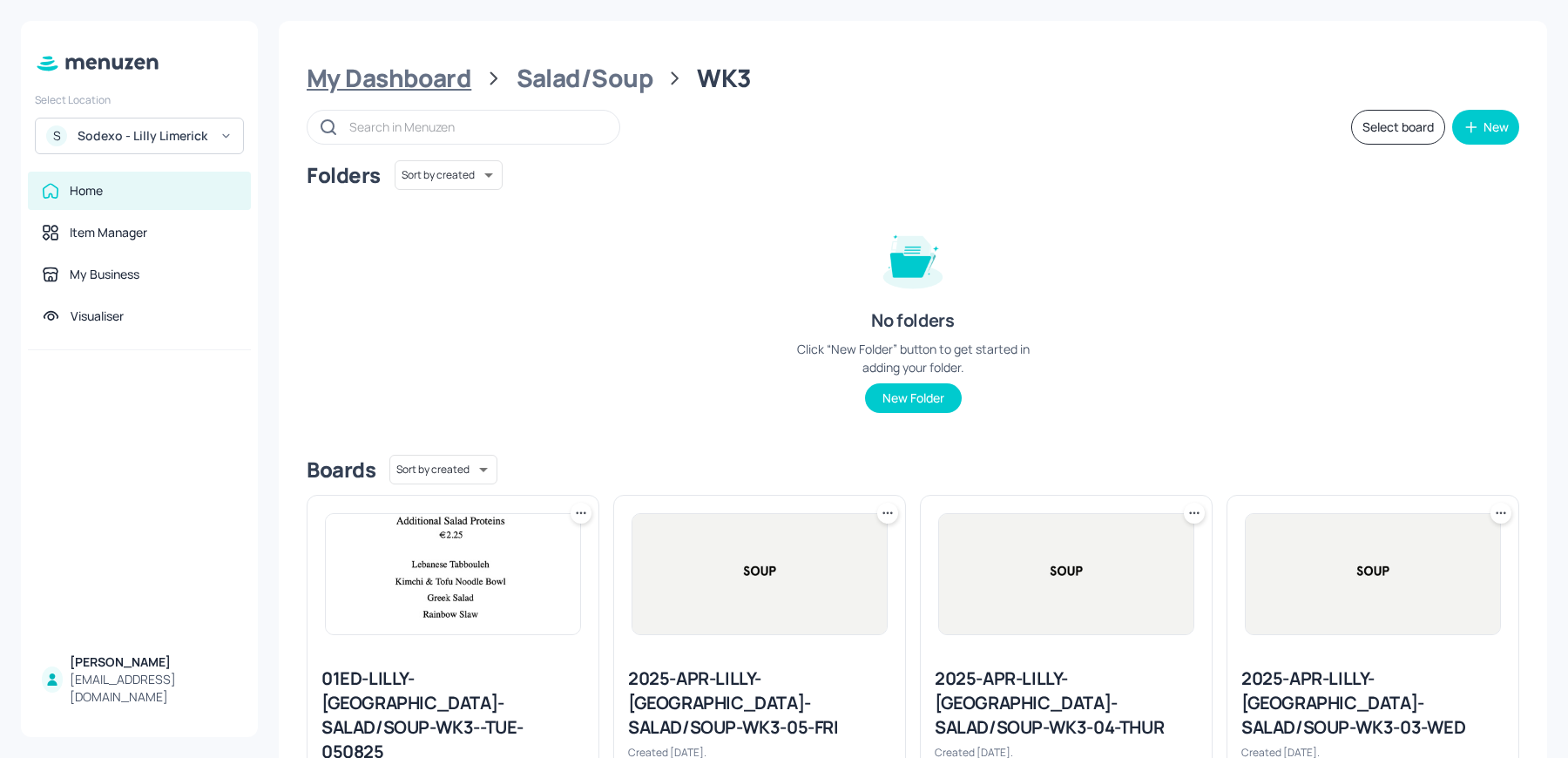
click at [452, 65] on div "My Dashboard" at bounding box center [389, 79] width 165 height 31
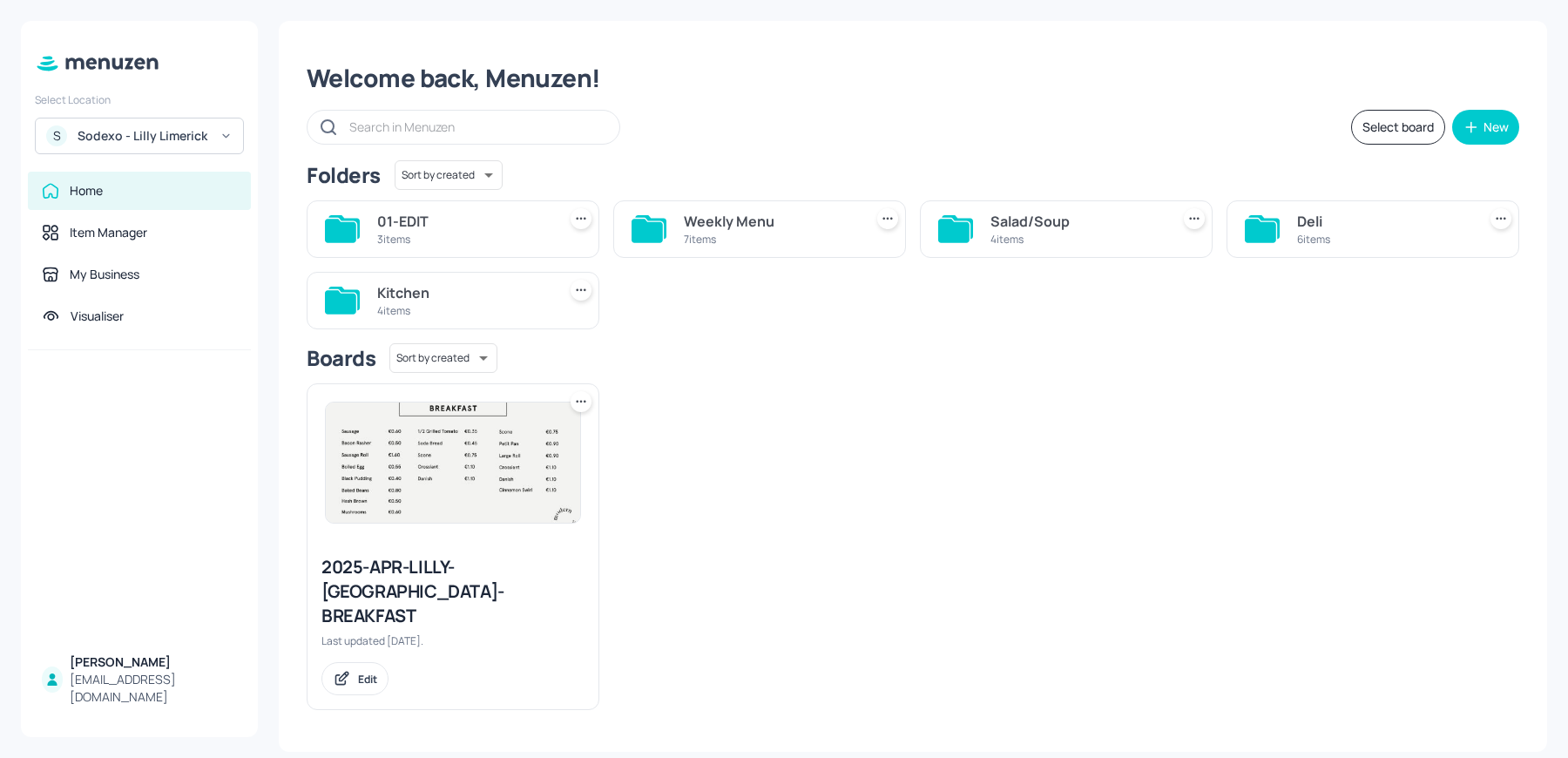
click at [1278, 232] on icon at bounding box center [1264, 226] width 31 height 24
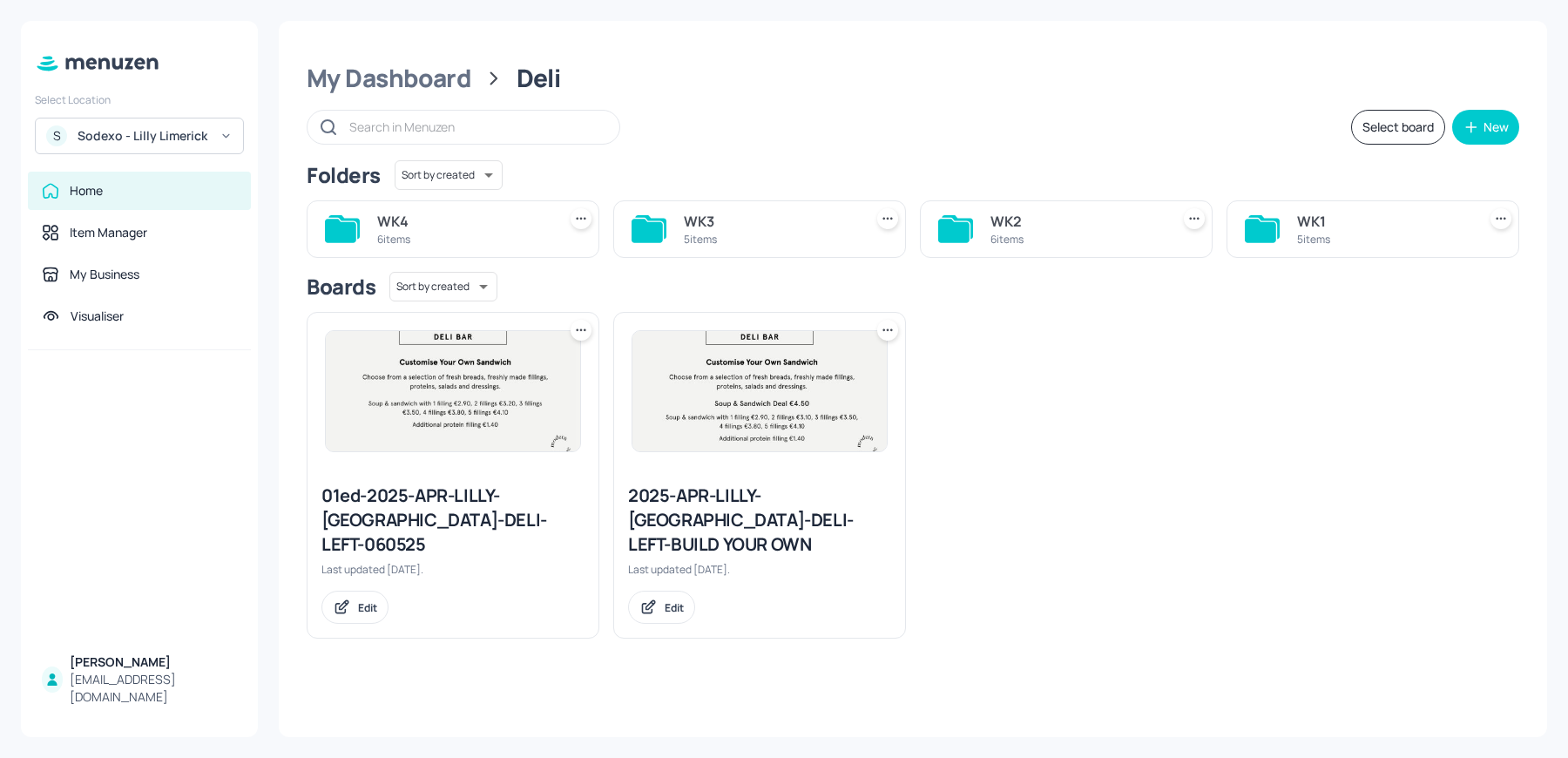
click at [380, 231] on div "6 items" at bounding box center [464, 238] width 173 height 15
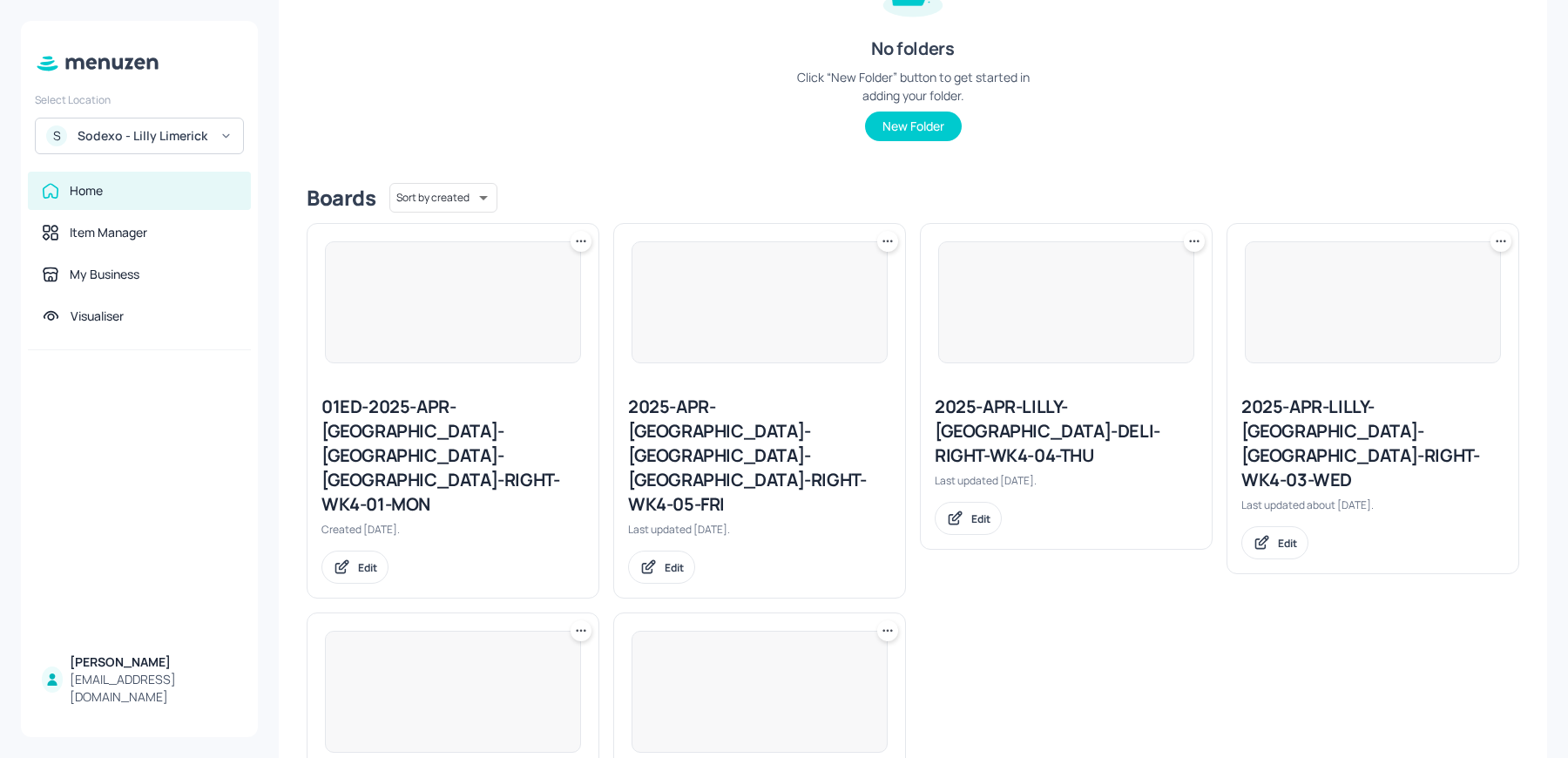
scroll to position [271, 0]
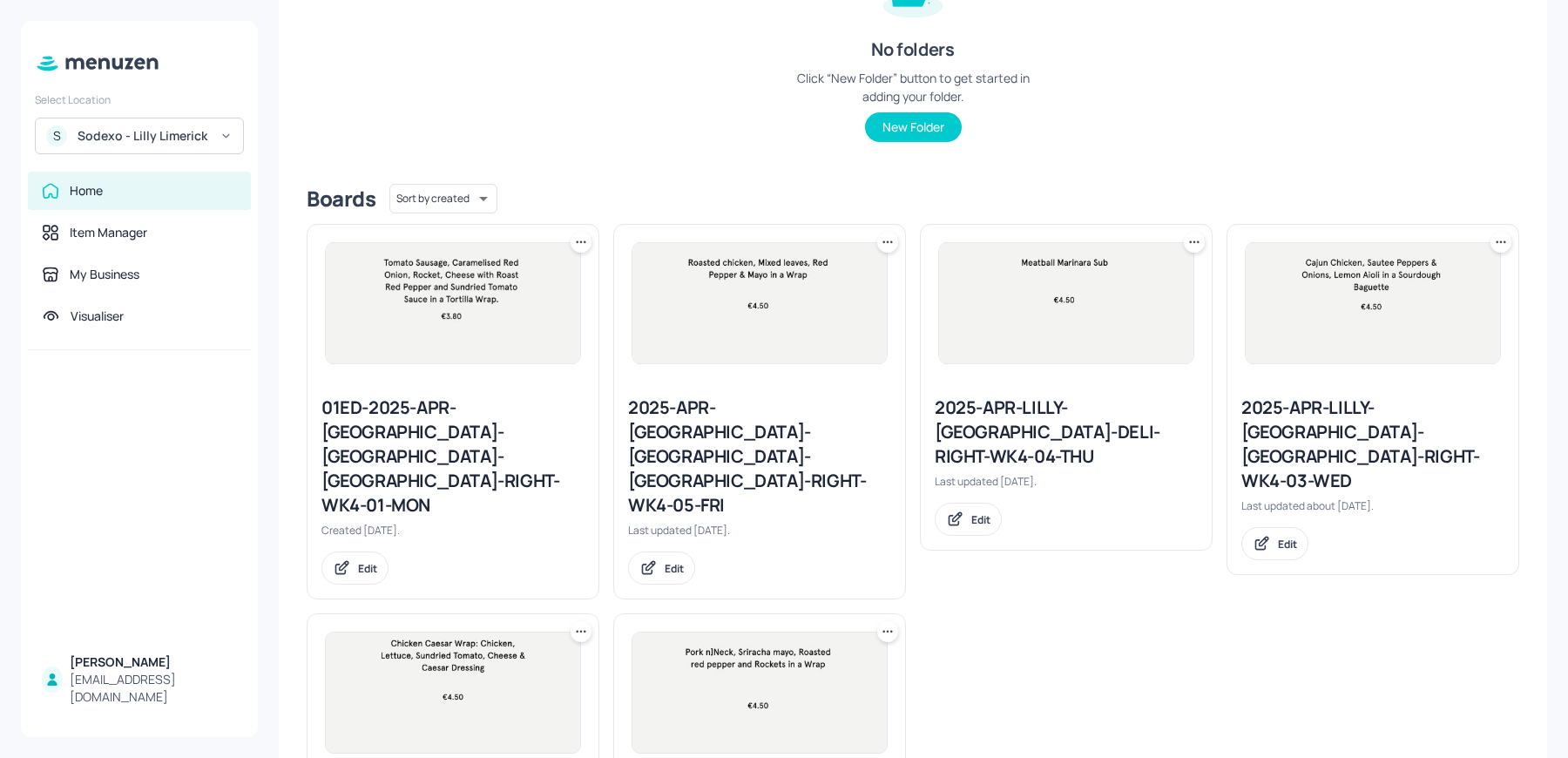
click at [410, 424] on div "01ED-2025-APR-[GEOGRAPHIC_DATA]-[GEOGRAPHIC_DATA]-[GEOGRAPHIC_DATA]-RIGHT-WK4-0…" at bounding box center [452, 457] width 263 height 122
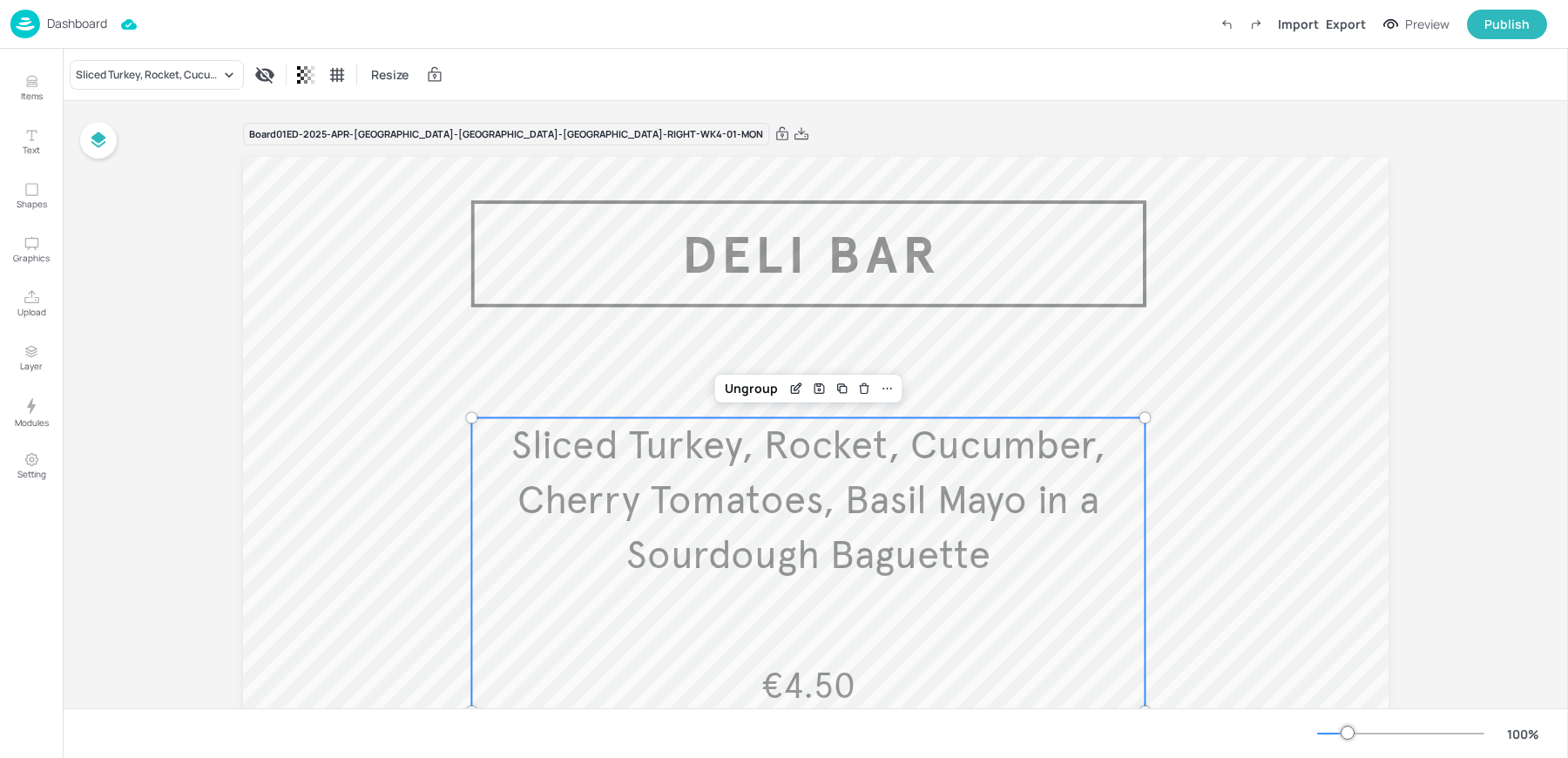
click at [654, 468] on span "Sliced Turkey, Rocket, Cucumber, Cherry Tomatoes, Basil Mayo in a Sourdough Bag…" at bounding box center [808, 500] width 594 height 159
click at [24, 84] on icon "Items" at bounding box center [31, 81] width 17 height 17
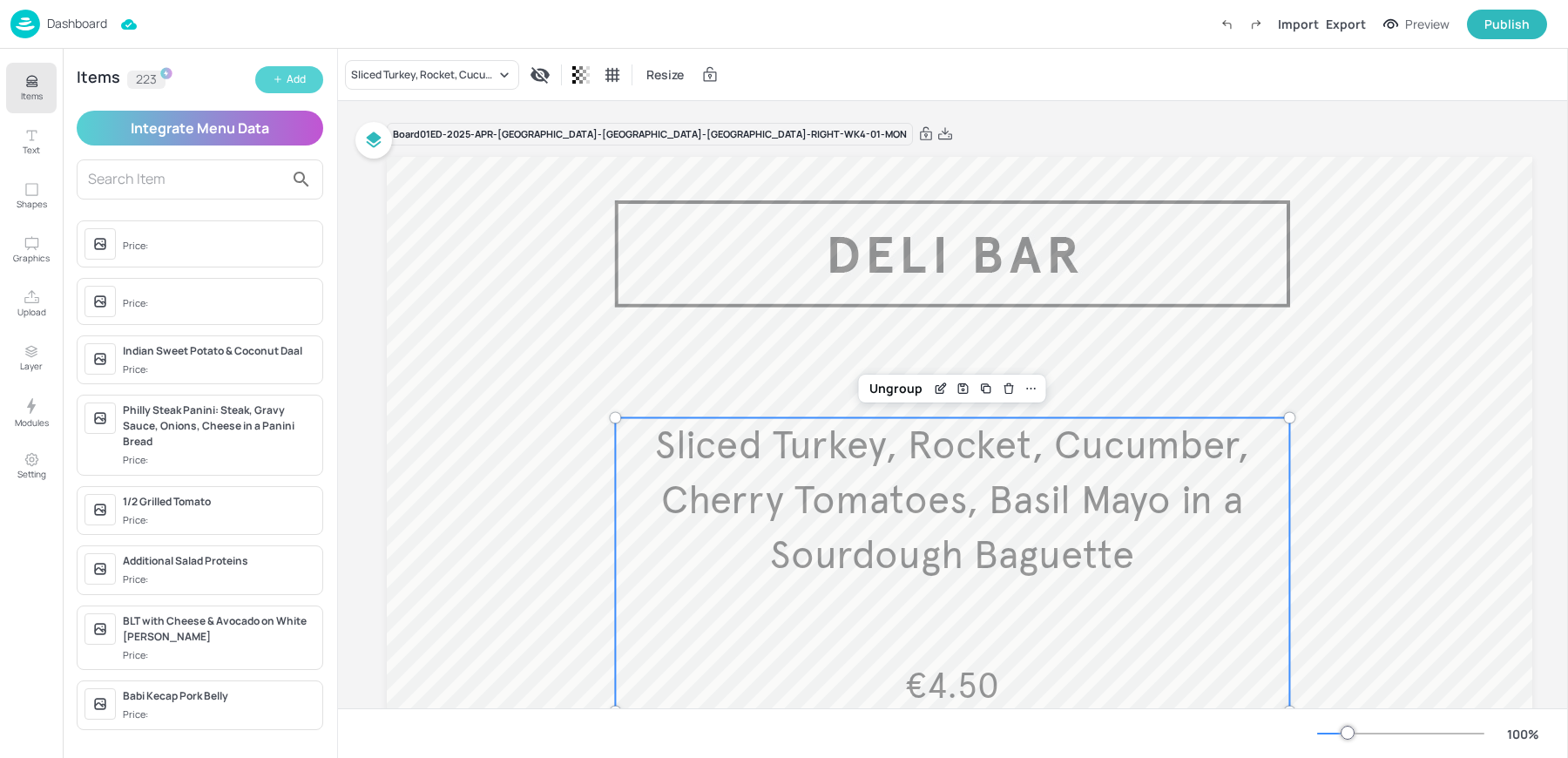
click at [314, 77] on button "Add" at bounding box center [289, 79] width 68 height 27
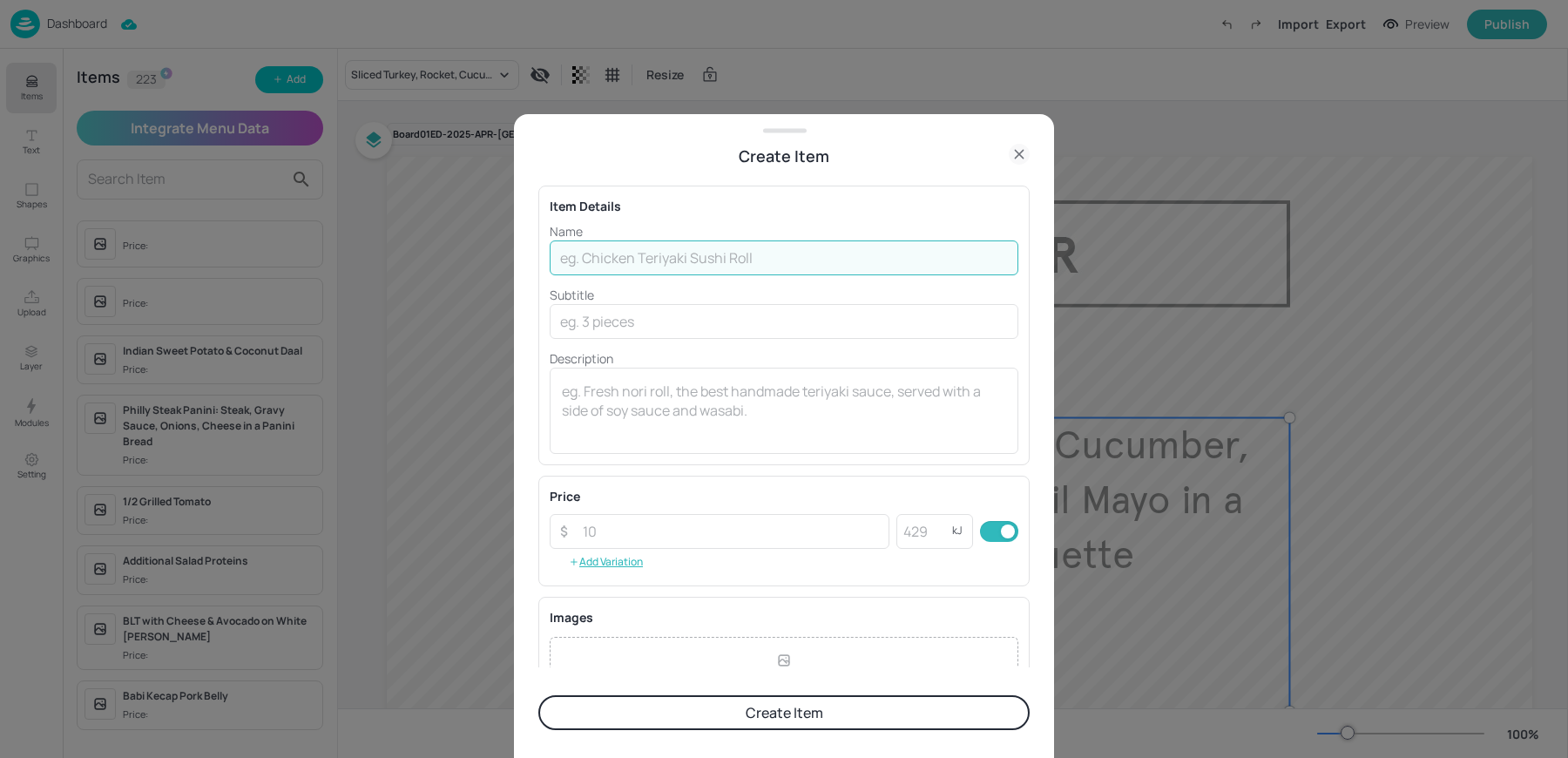
click at [739, 264] on input "text" at bounding box center [784, 258] width 469 height 35
paste input "“Celebrating the successful start of Engineering Run & Vial Thaw Luch is compli…"
click at [560, 253] on input "“Celebrating the successful start of Engineering Run & Vial Thaw Luch is compli…" at bounding box center [784, 258] width 469 height 35
click at [989, 262] on input "Celebrating the successful start of Engineering Run & Vial Thaw Luch is complim…" at bounding box center [784, 258] width 469 height 35
type input "Celebrating the successful start of Engineering Run & Vial Thaw Lunch is compli…"
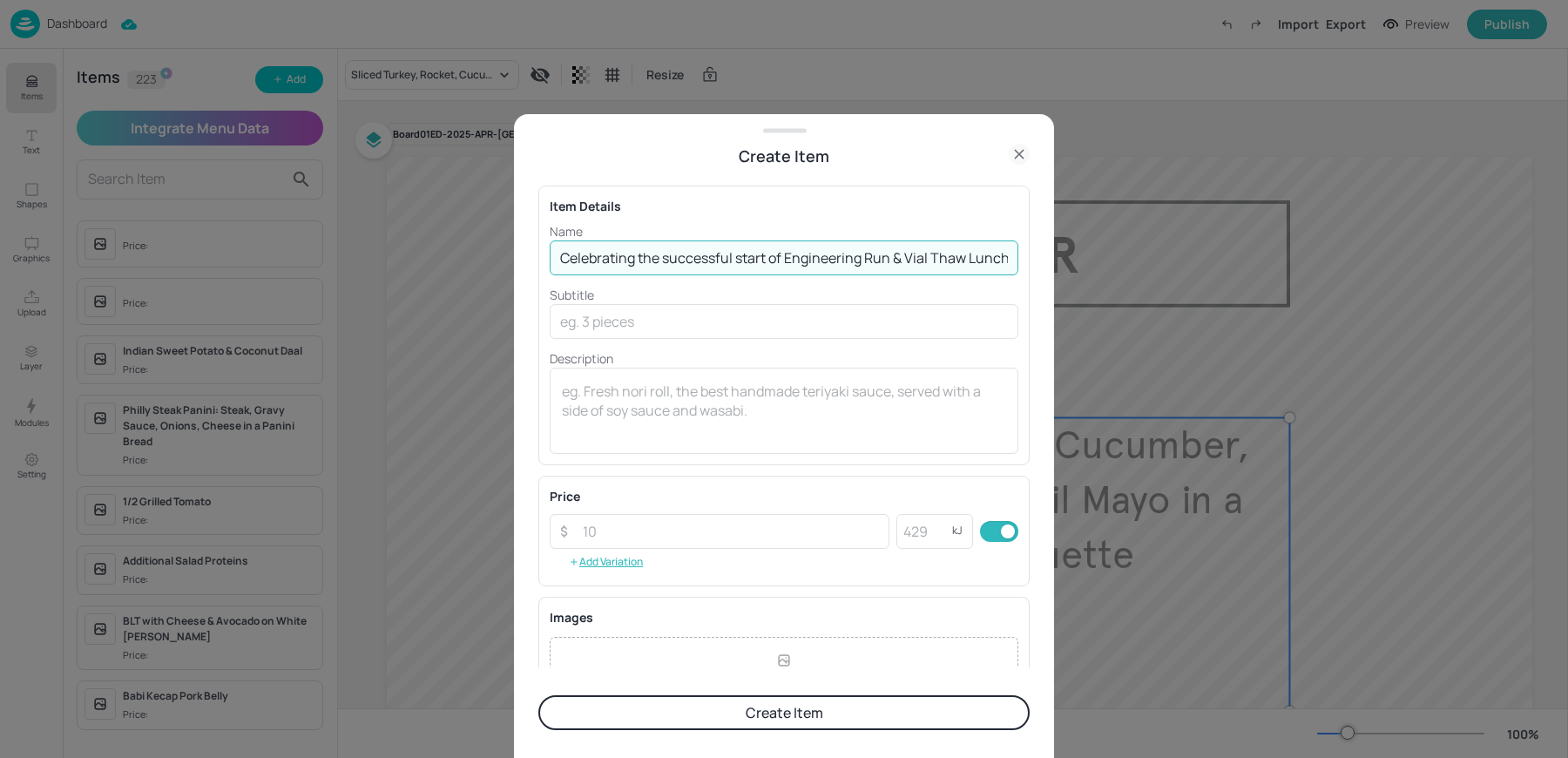
click at [539, 695] on button "Create Item" at bounding box center [784, 713] width 492 height 35
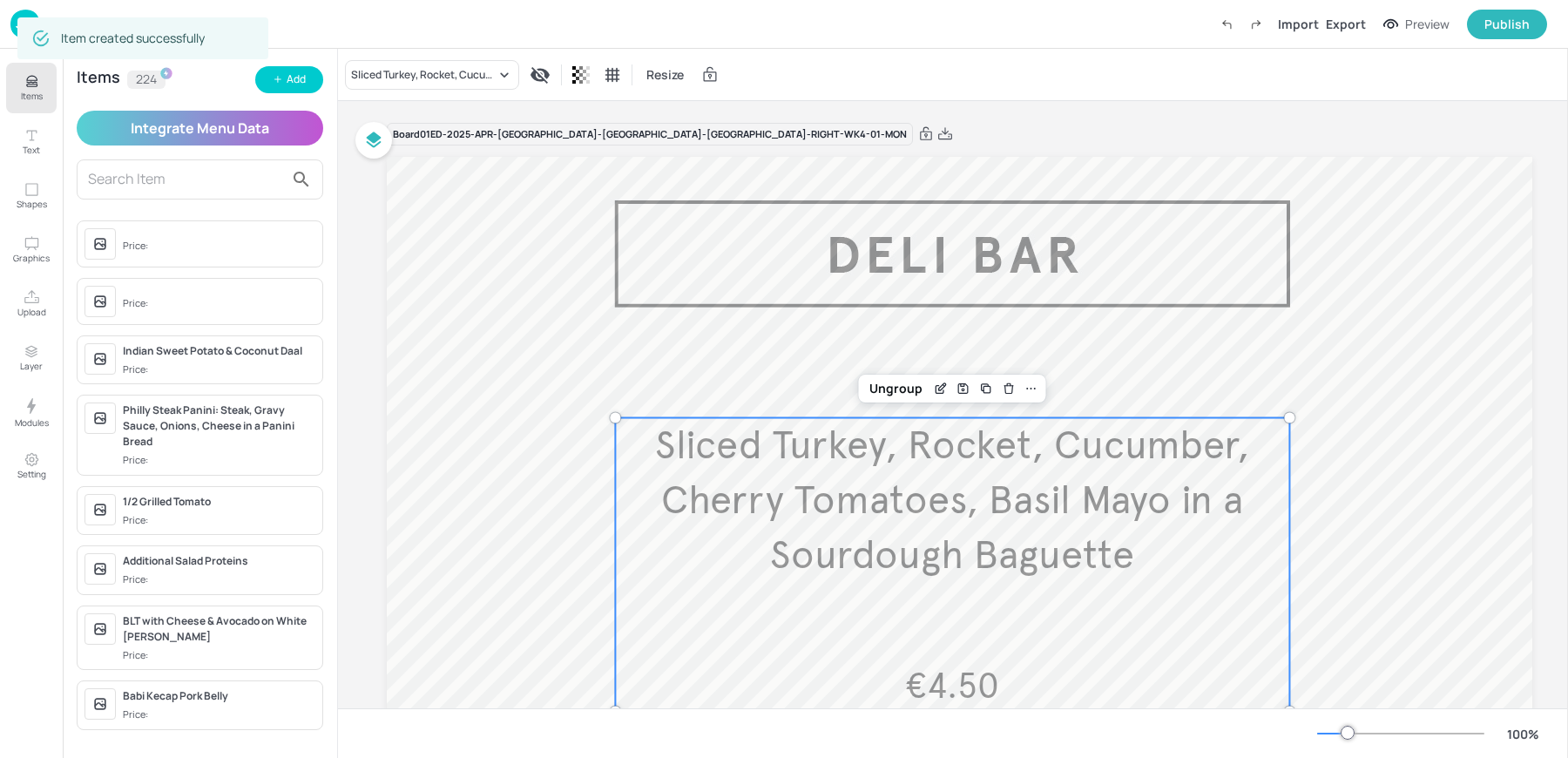
click at [912, 536] on span "Sliced Turkey, Rocket, Cucumber, Cherry Tomatoes, Basil Mayo in a Sourdough Bag…" at bounding box center [952, 500] width 594 height 159
click at [400, 75] on div "Sliced Turkey, Rocket, Cucumber, Cherry Tomatoes, Basil Mayo in a Sourdough Bag…" at bounding box center [423, 75] width 145 height 16
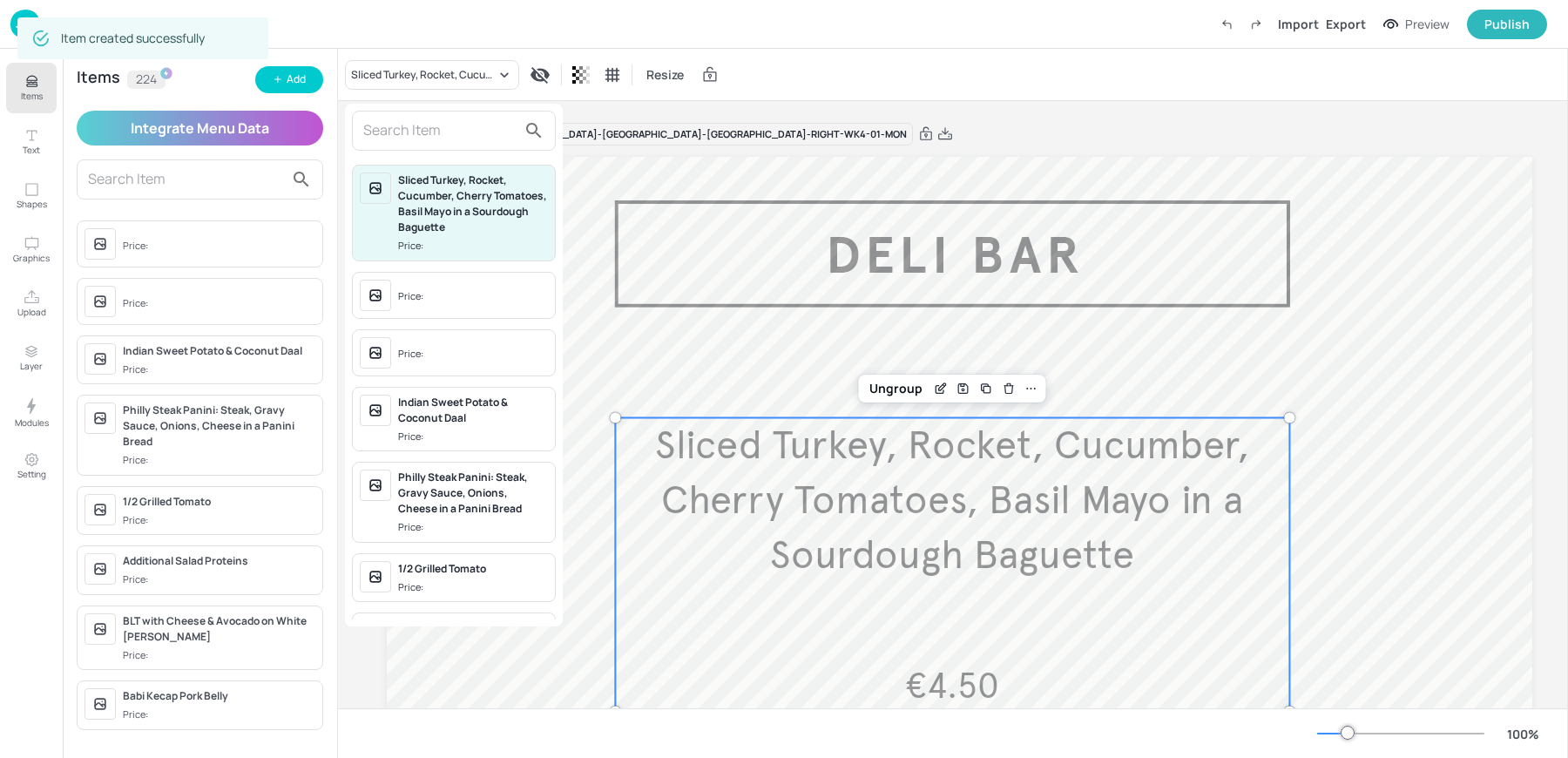
click at [394, 139] on input "text" at bounding box center [440, 131] width 154 height 28
paste input "“Celebrating the successful start of Engineering Run & Vial Thaw Luch is compli…"
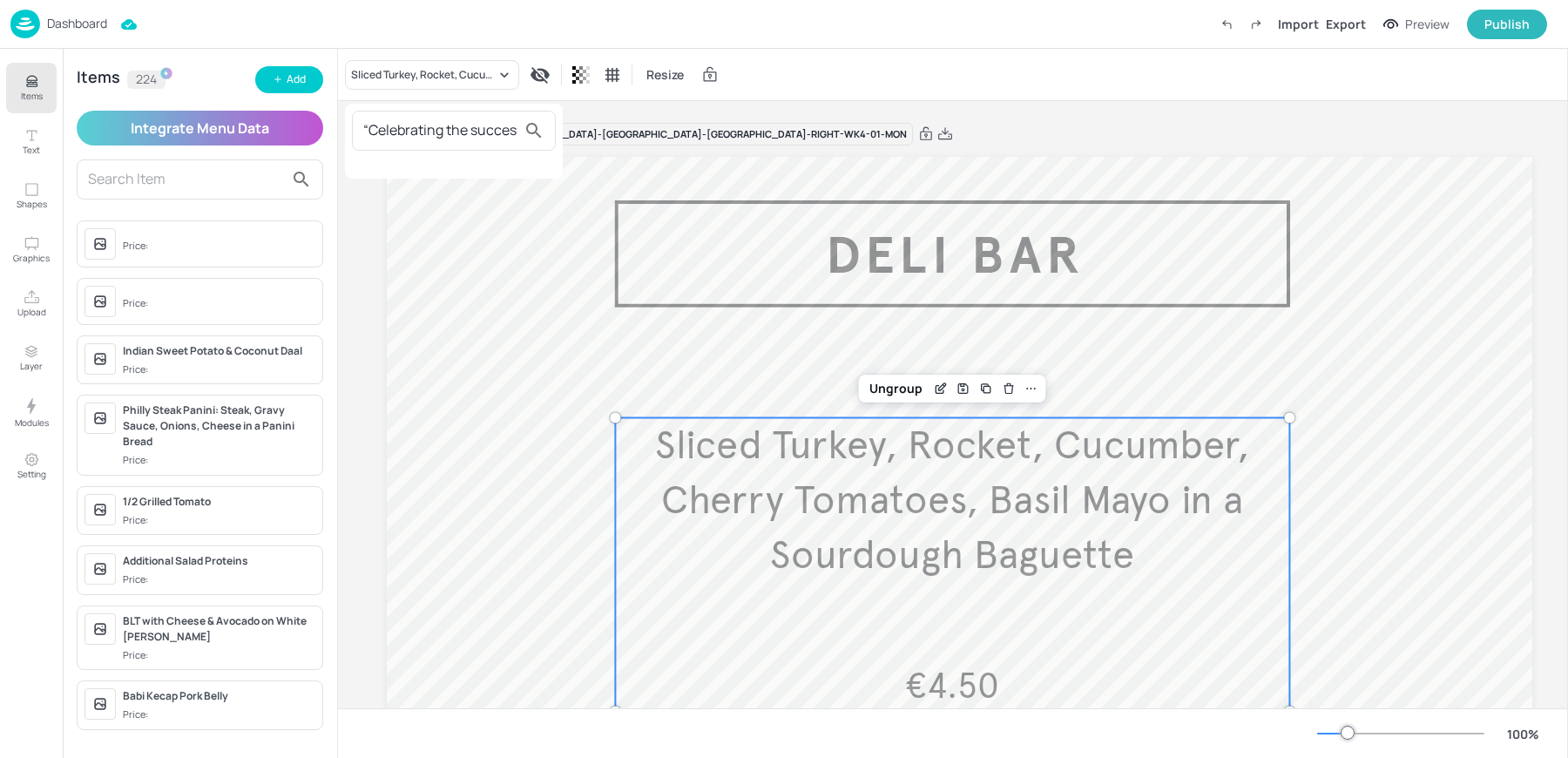
click at [369, 134] on input "“Celebrating the successful start of Engineering Run & Vial Thaw Luch is compli…" at bounding box center [440, 131] width 154 height 28
click at [411, 134] on input "Celebrating the successful start of Engineering Run & Vial Thaw Luch is complim…" at bounding box center [440, 131] width 154 height 28
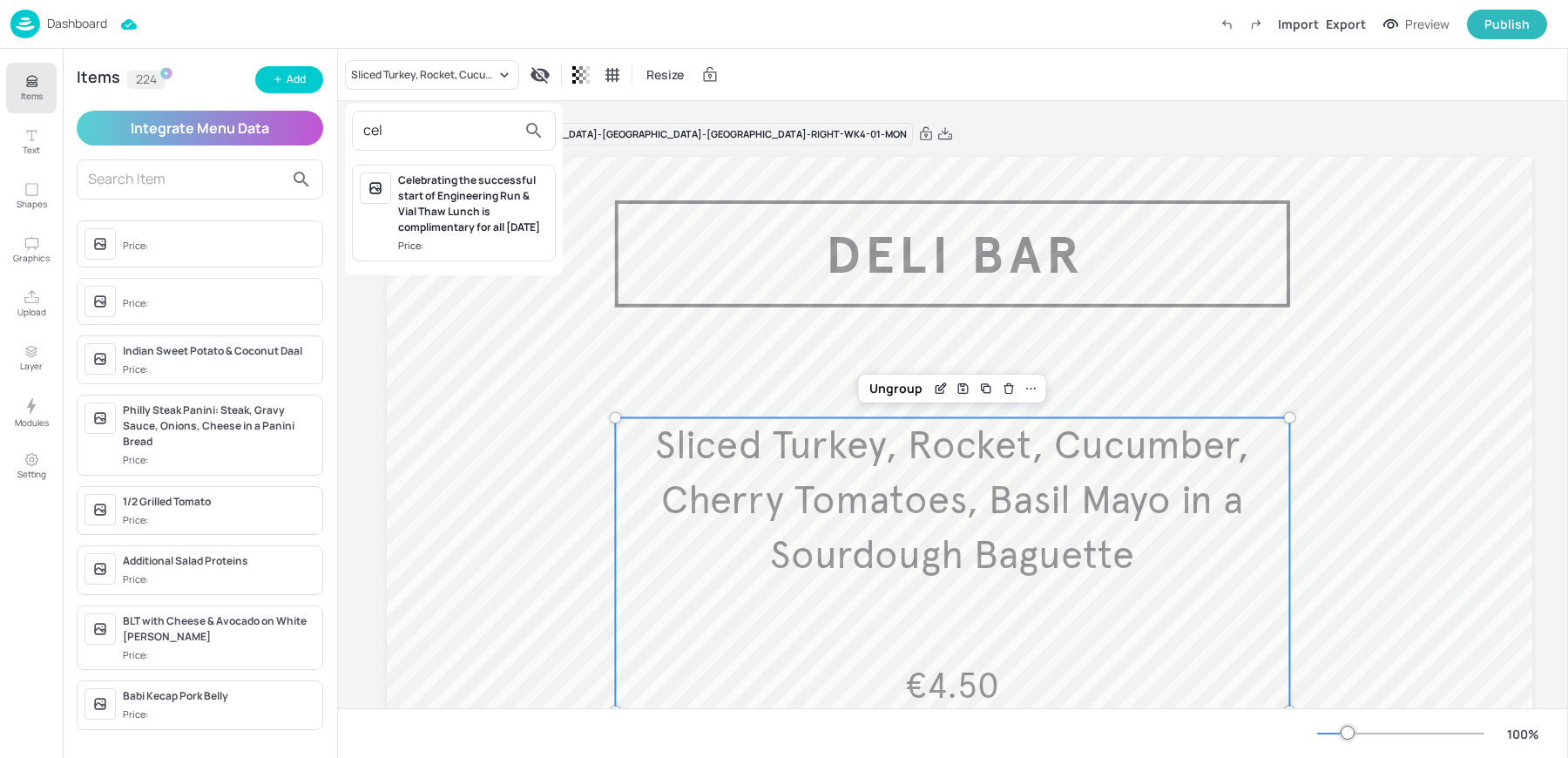
type input "cel"
click at [448, 188] on div "Celebrating the successful start of Engineering Run & Vial Thaw Lunch is compli…" at bounding box center [473, 204] width 150 height 63
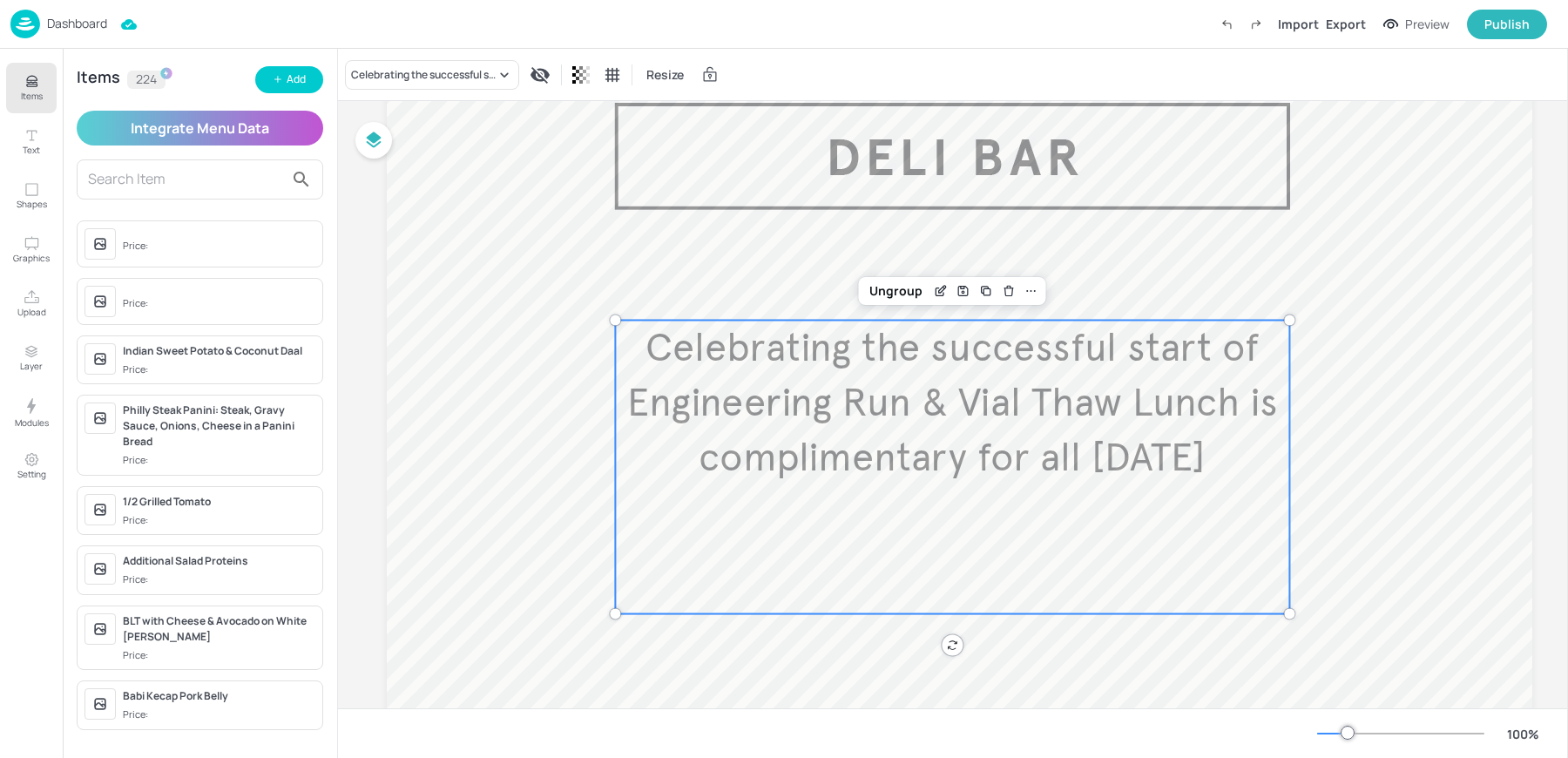
scroll to position [107, 0]
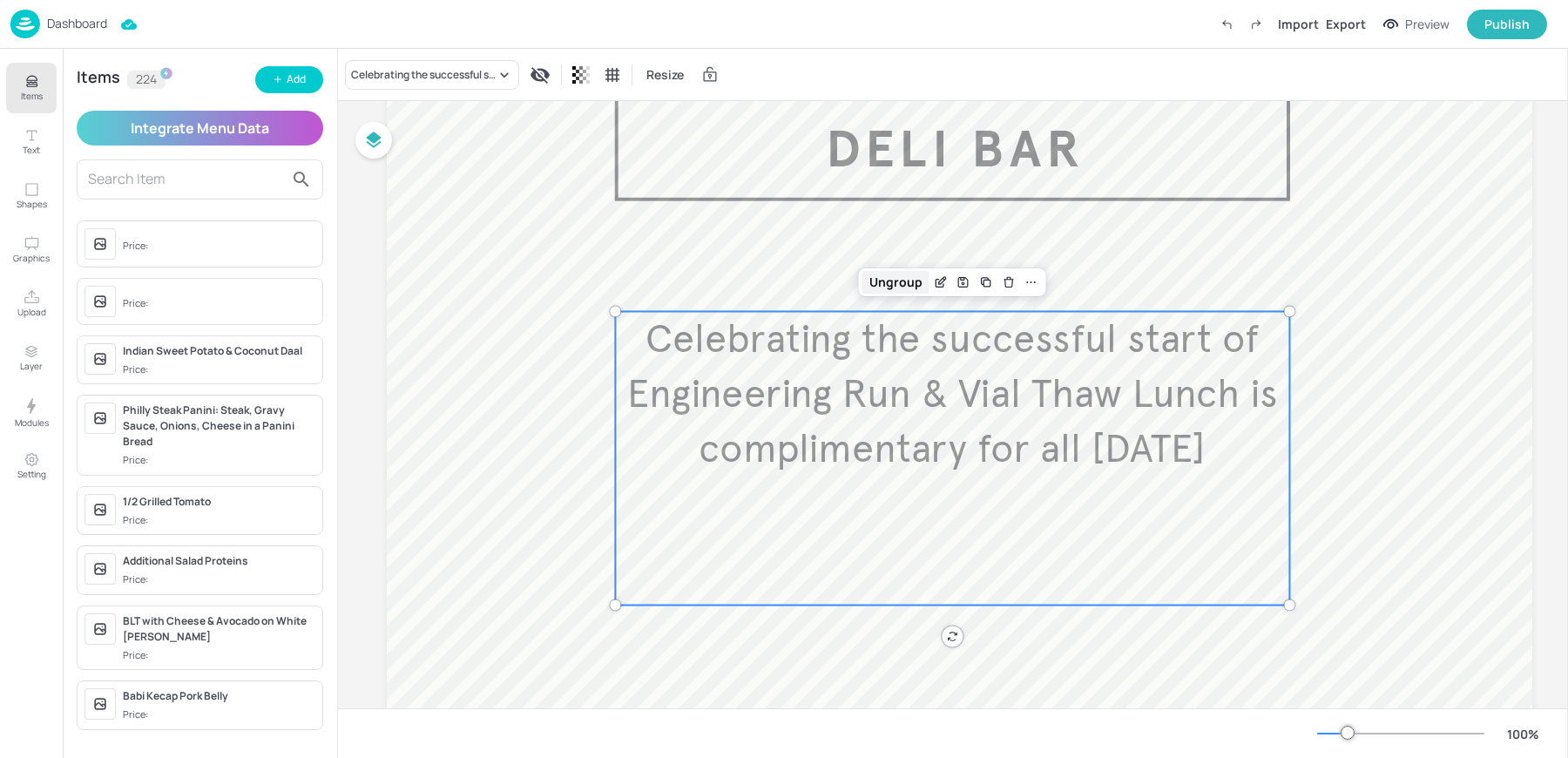
click at [902, 280] on div "Ungroup" at bounding box center [896, 282] width 67 height 23
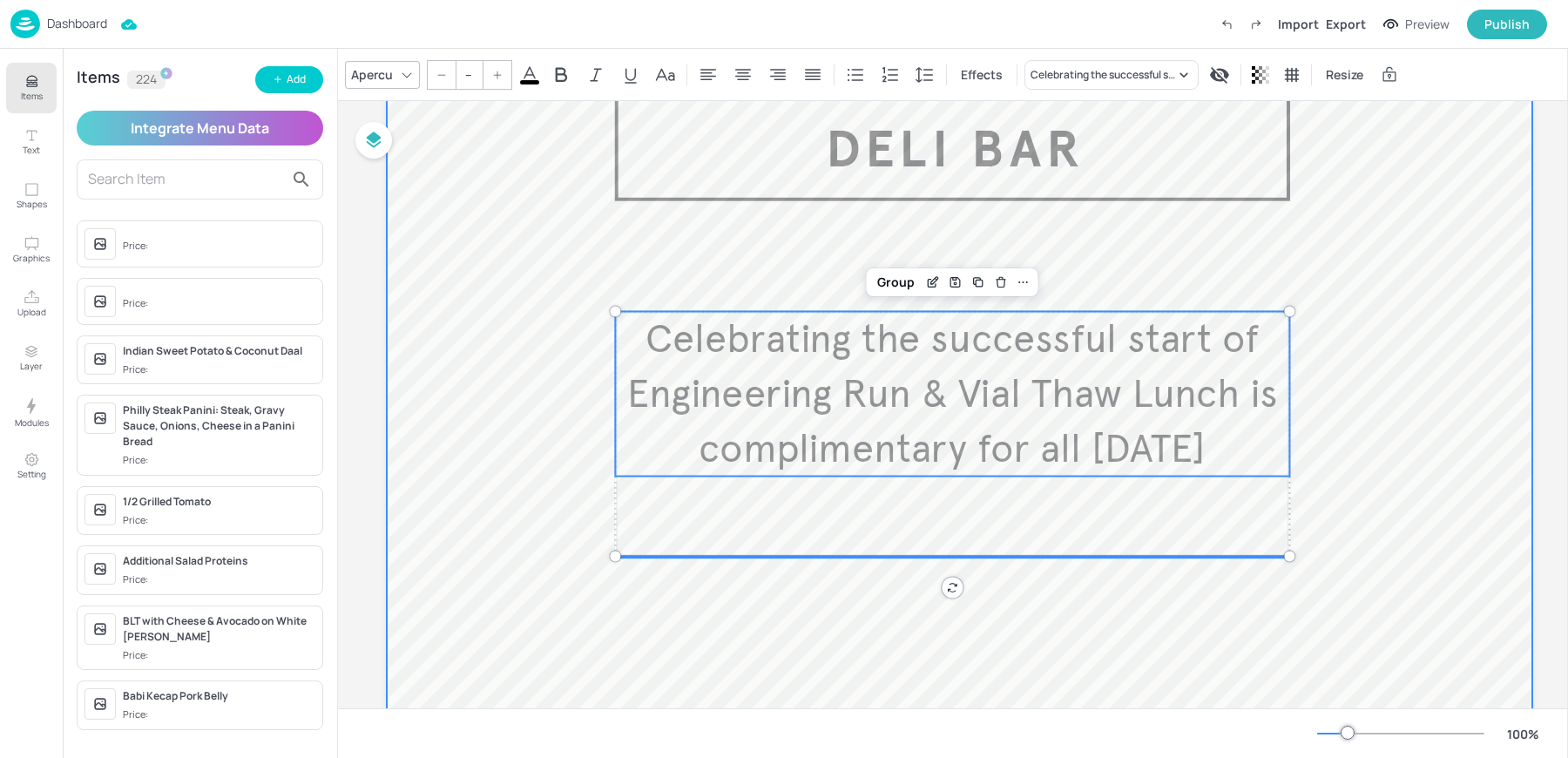
click at [491, 417] on div at bounding box center [959, 521] width 1145 height 941
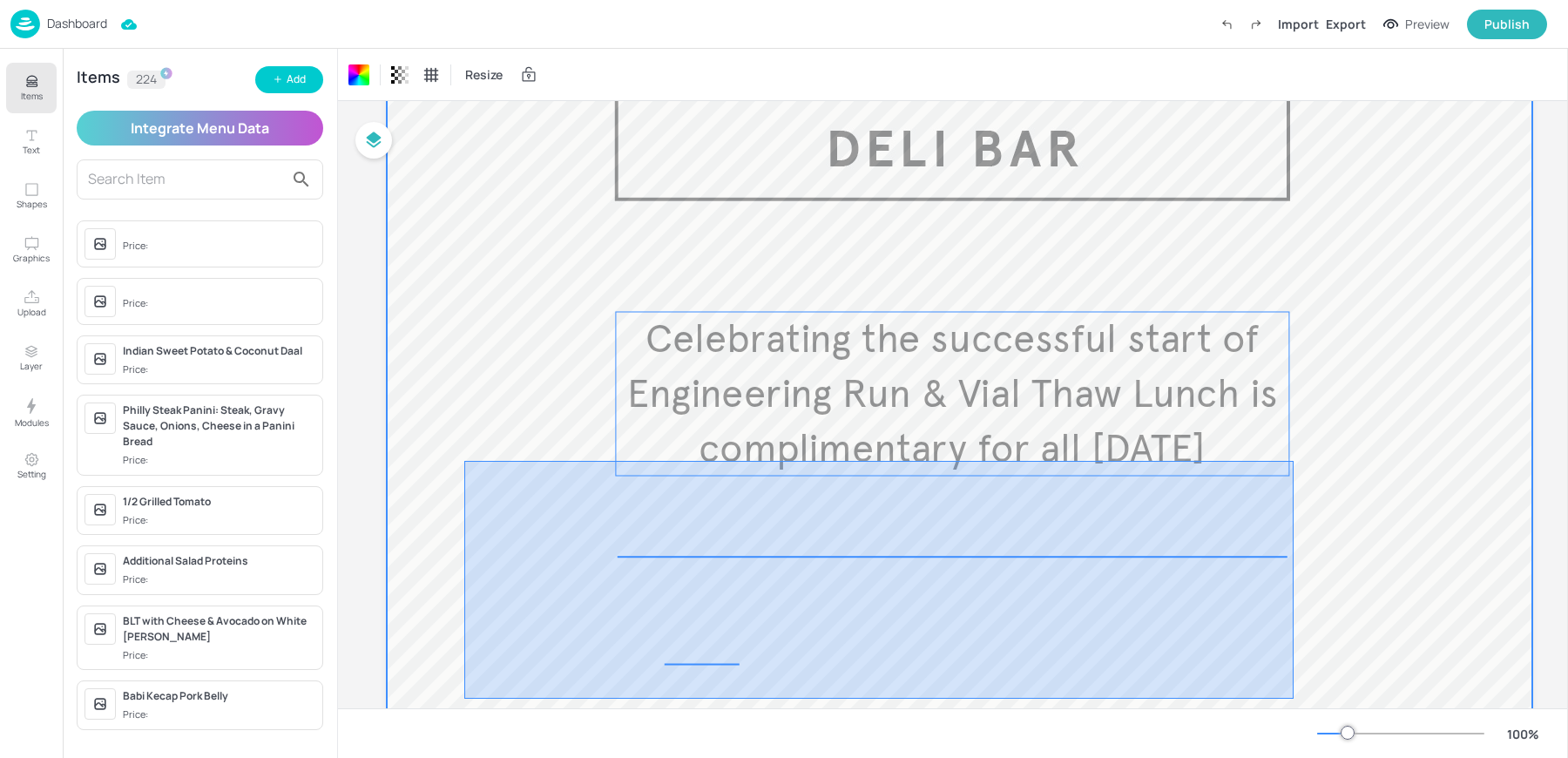
drag, startPoint x: 464, startPoint y: 460, endPoint x: 1294, endPoint y: 698, distance: 863.4
click at [1294, 698] on div at bounding box center [959, 521] width 1145 height 941
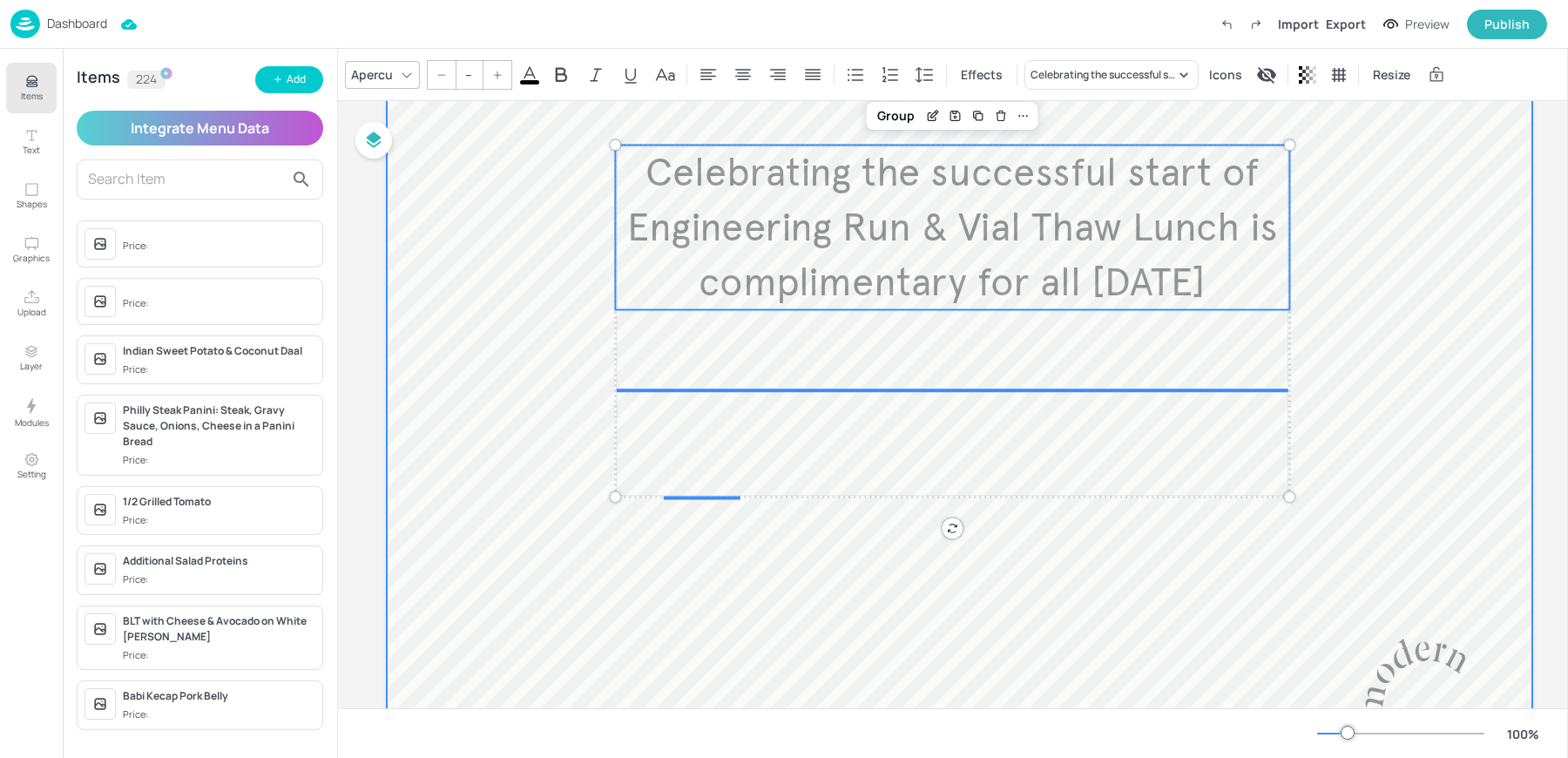
scroll to position [283, 0]
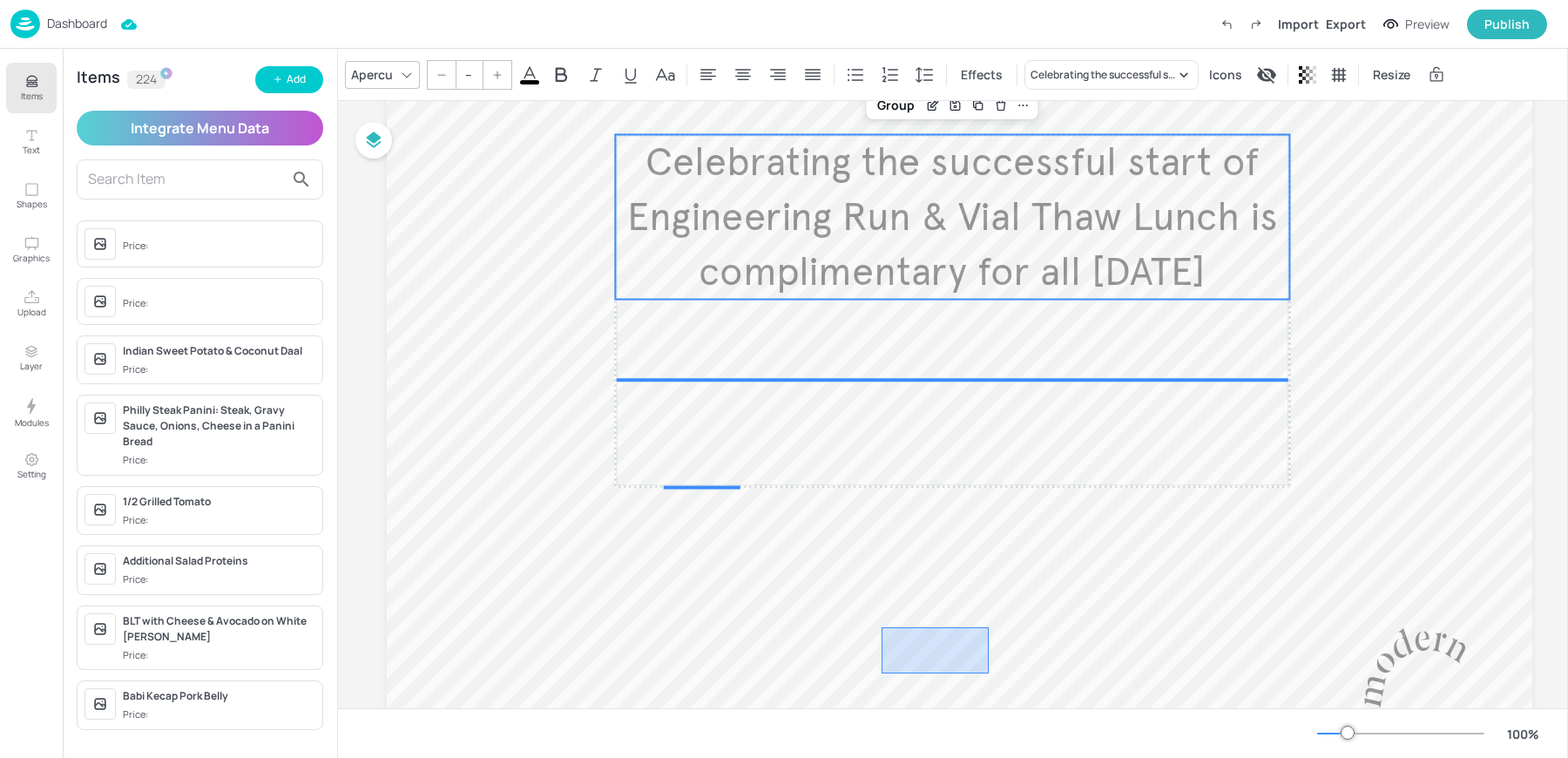
drag, startPoint x: 988, startPoint y: 673, endPoint x: 777, endPoint y: 578, distance: 231.4
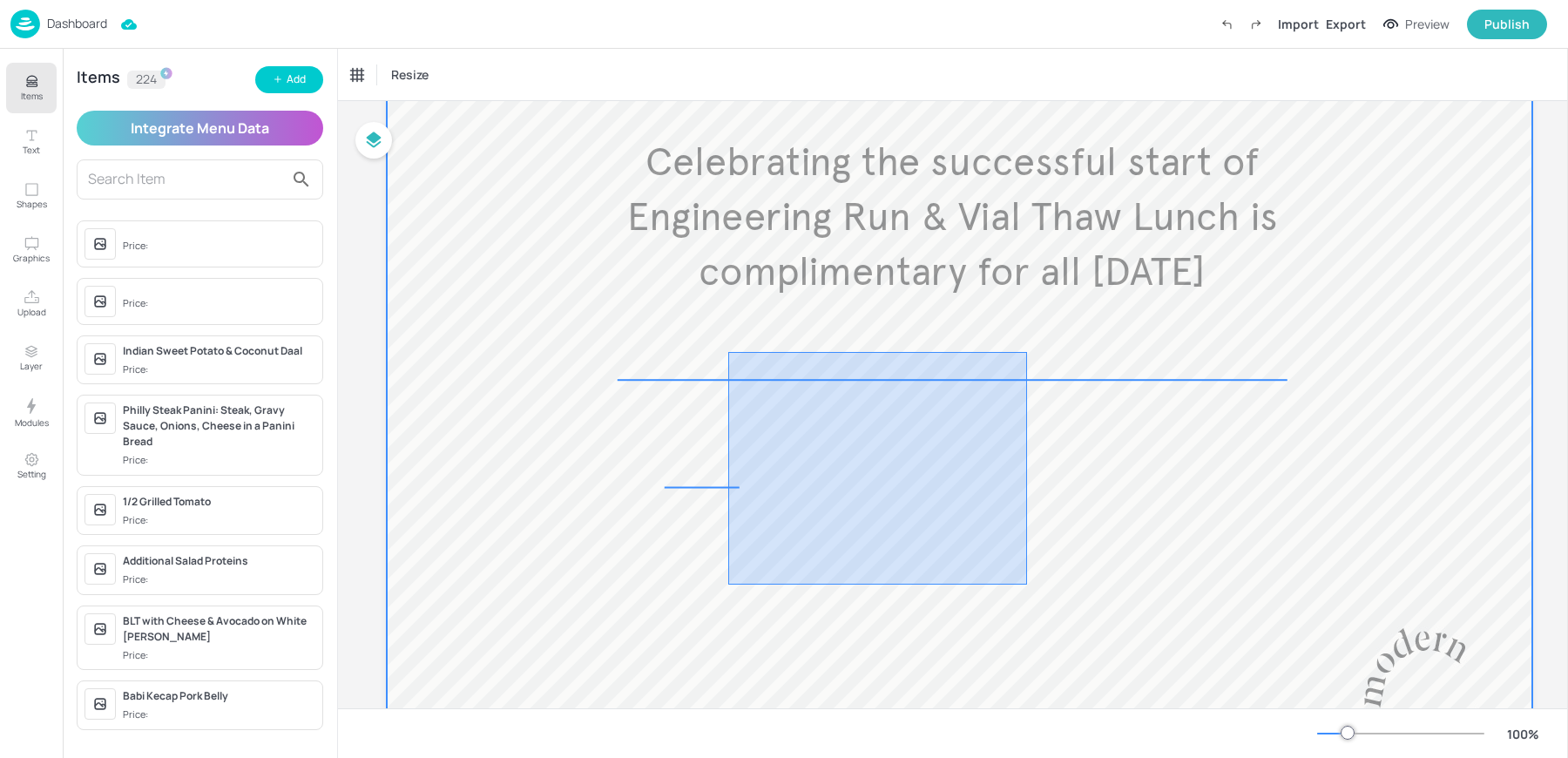
drag, startPoint x: 728, startPoint y: 584, endPoint x: 1029, endPoint y: 352, distance: 380.0
click at [1029, 352] on div at bounding box center [959, 344] width 1145 height 941
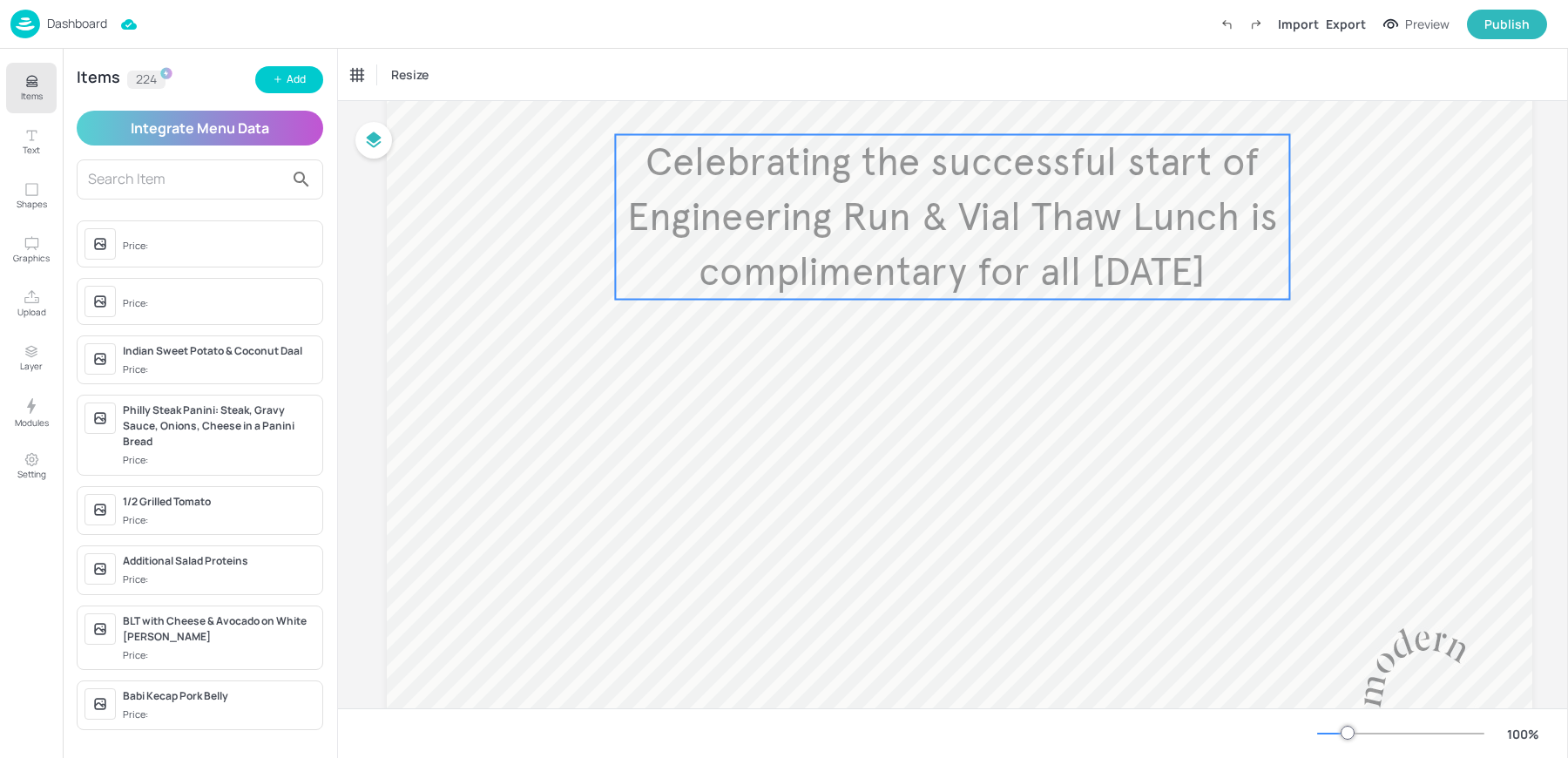
click at [920, 219] on span "Celebrating the successful start of Engineering Run & Vial Thaw Lunch is compli…" at bounding box center [952, 217] width 650 height 159
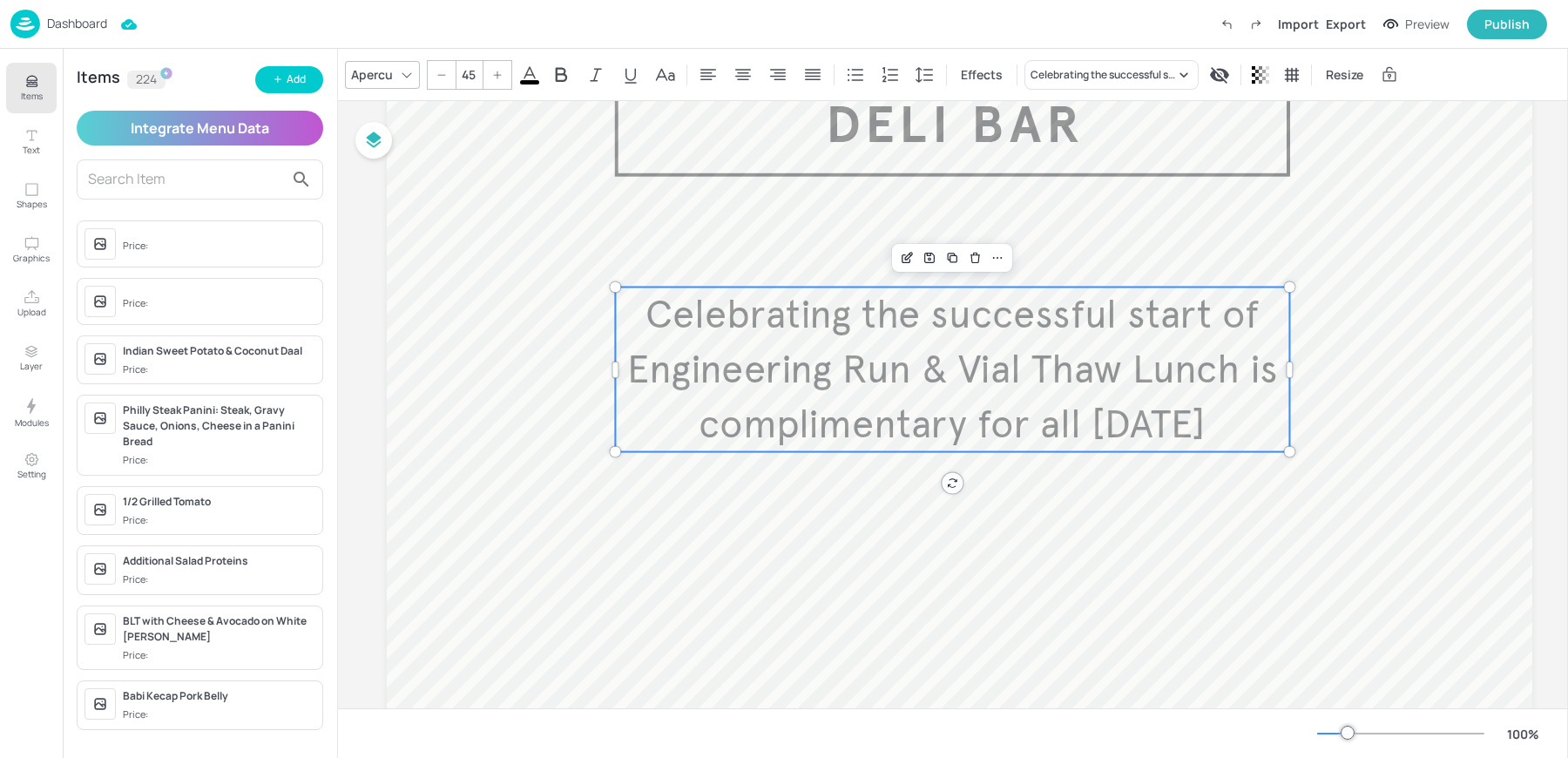
scroll to position [59, 0]
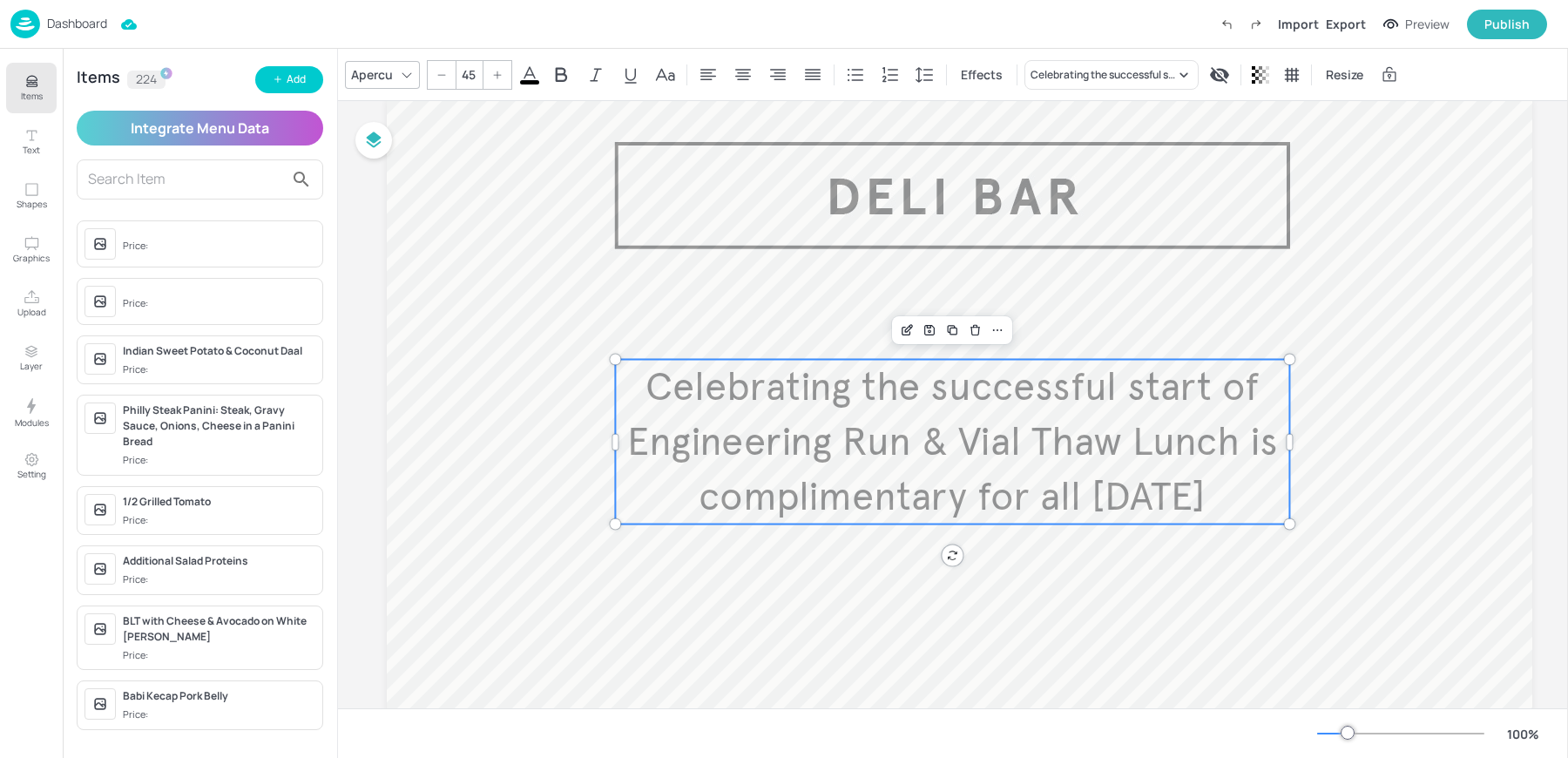
click at [465, 80] on input "45" at bounding box center [469, 75] width 24 height 28
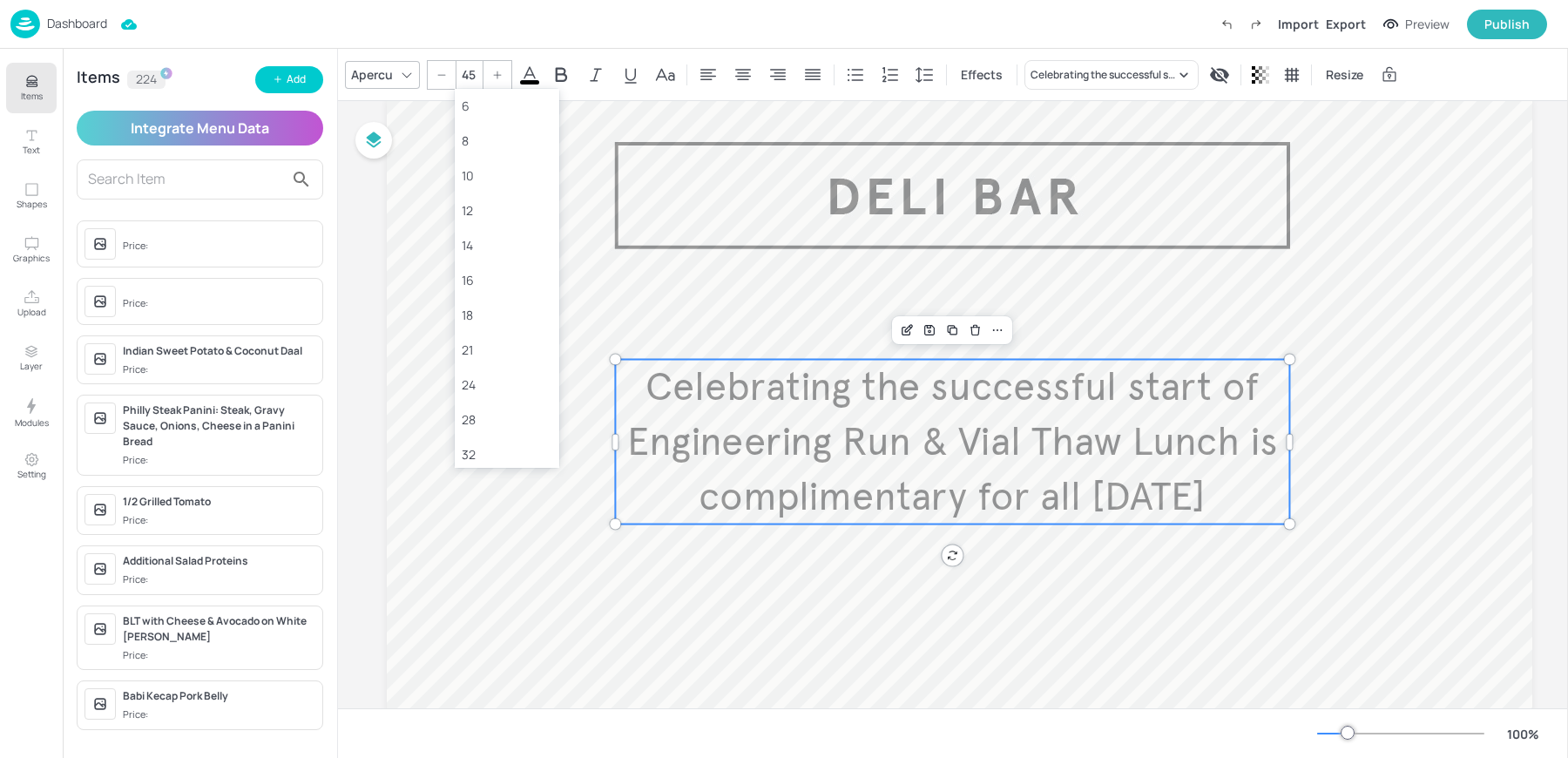
click at [465, 80] on input "45" at bounding box center [469, 75] width 24 height 28
type input "60"
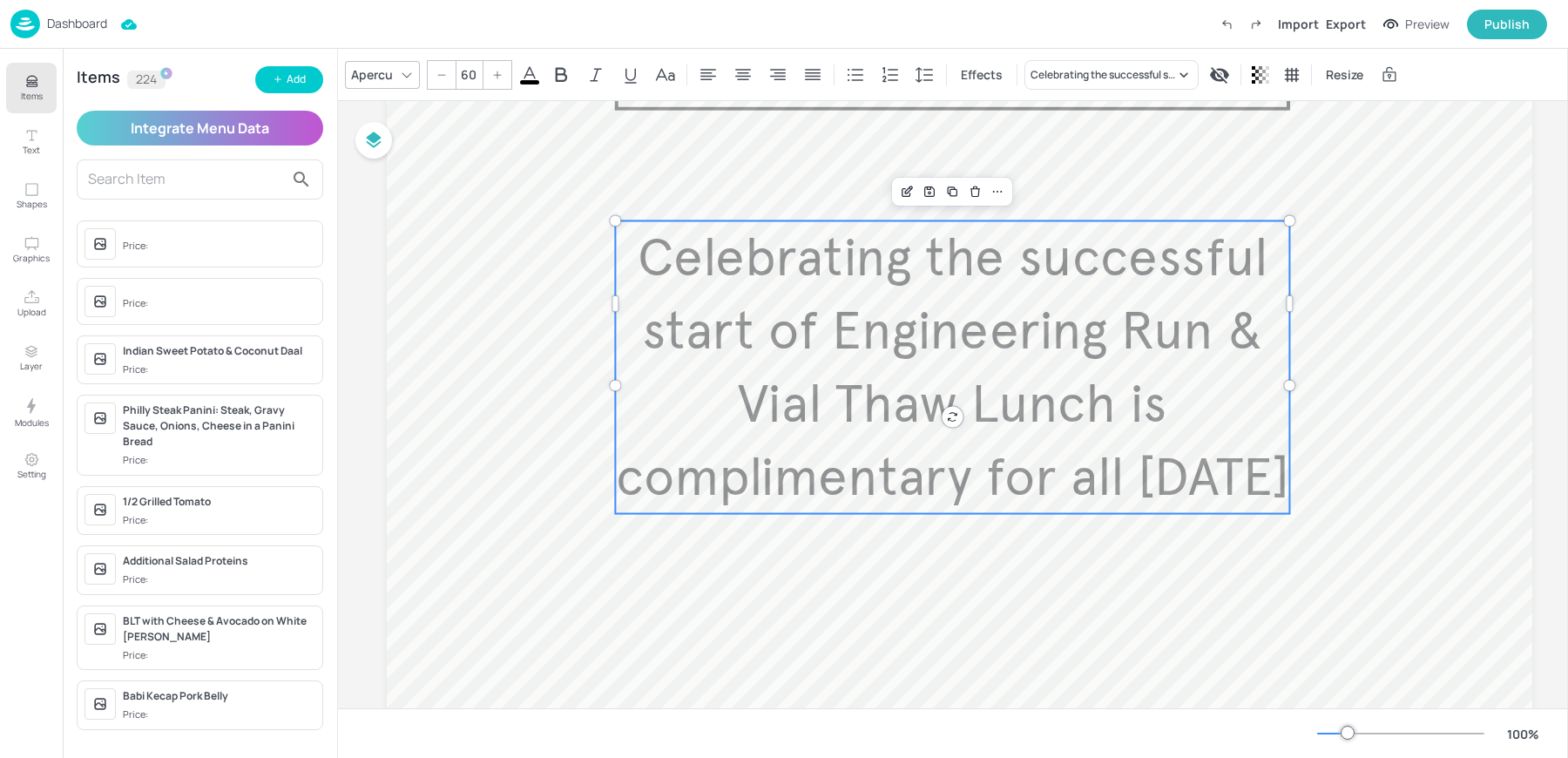
scroll to position [224, 0]
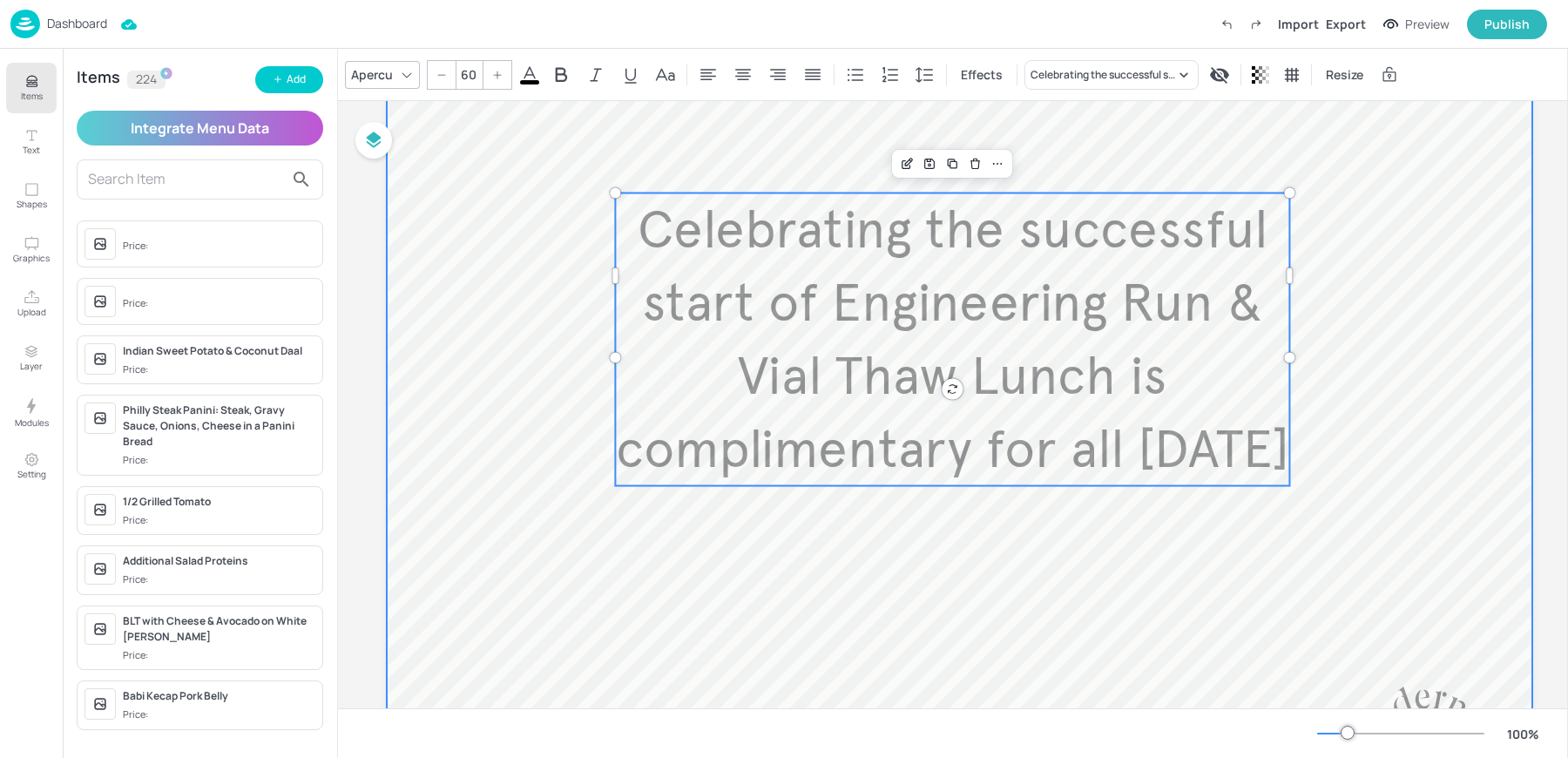
click at [917, 655] on div at bounding box center [959, 403] width 1145 height 941
click at [873, 353] on span "Celebrating the successful start of Engineering Run & Vial Thaw Lunch is compli…" at bounding box center [952, 339] width 673 height 284
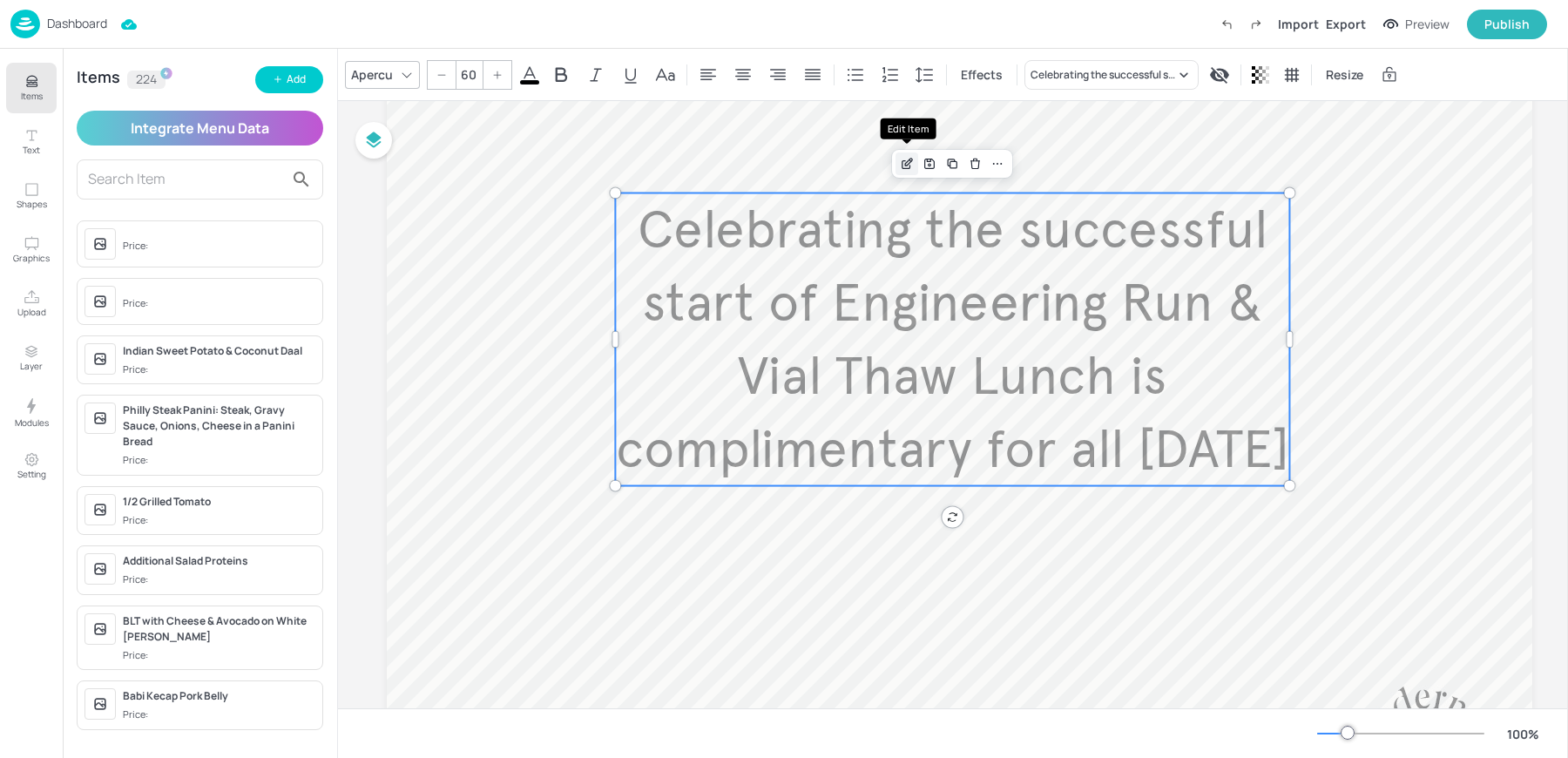
click at [909, 163] on icon "Edit Item" at bounding box center [907, 164] width 15 height 14
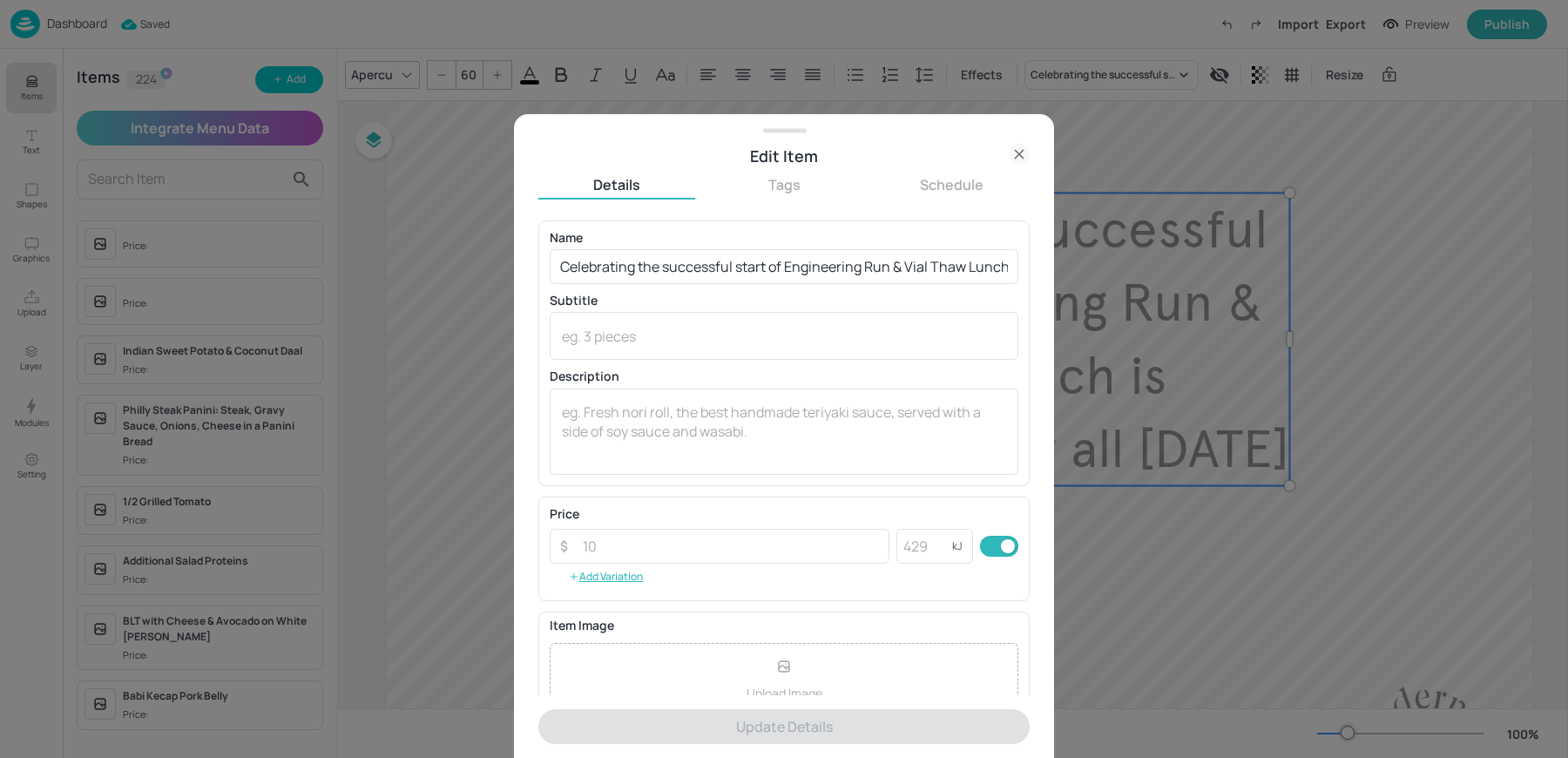
click at [1021, 154] on icon at bounding box center [1019, 155] width 21 height 21
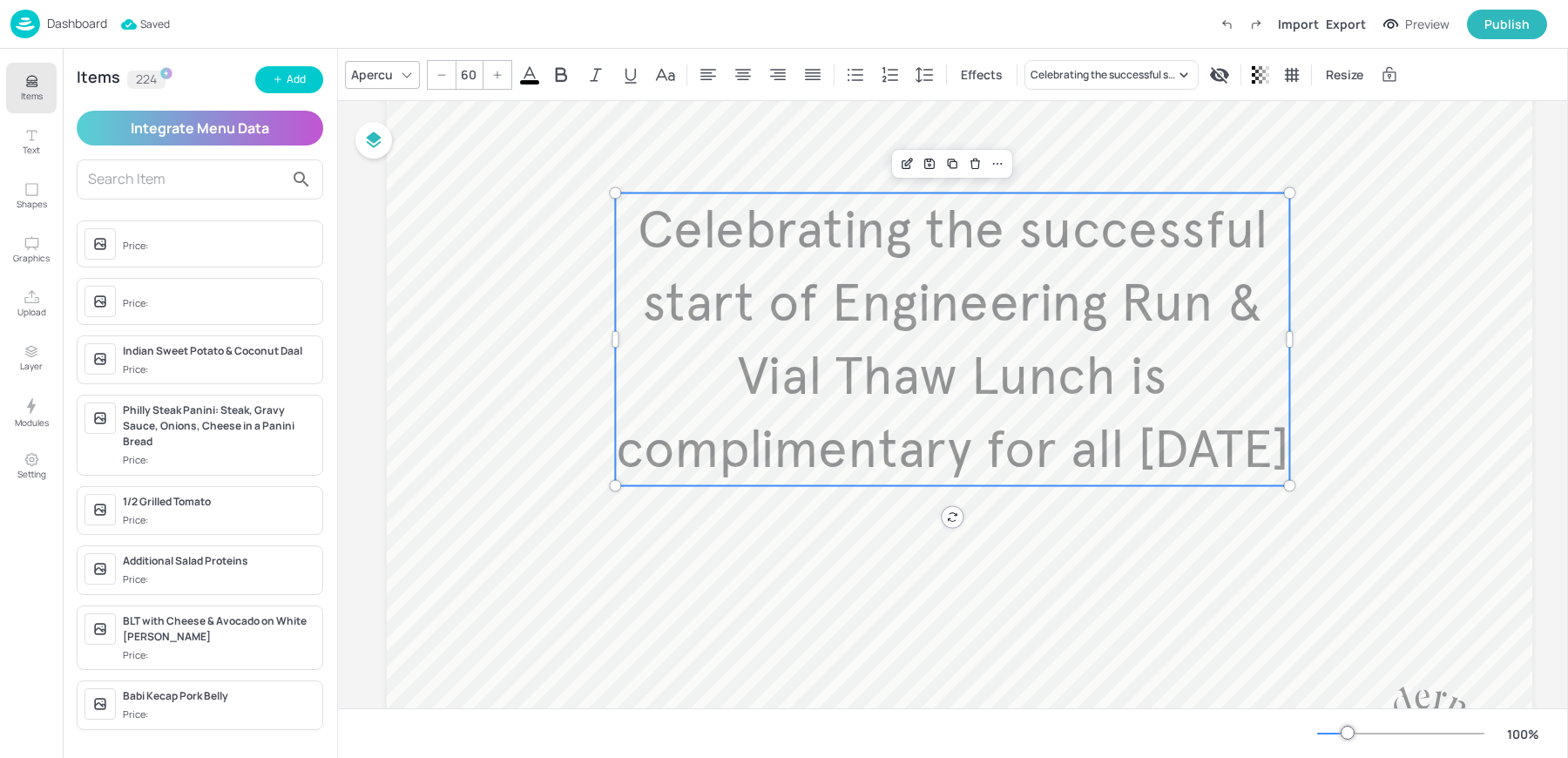
click at [911, 153] on div at bounding box center [952, 164] width 113 height 23
click at [910, 158] on icon "Edit Item" at bounding box center [907, 164] width 15 height 14
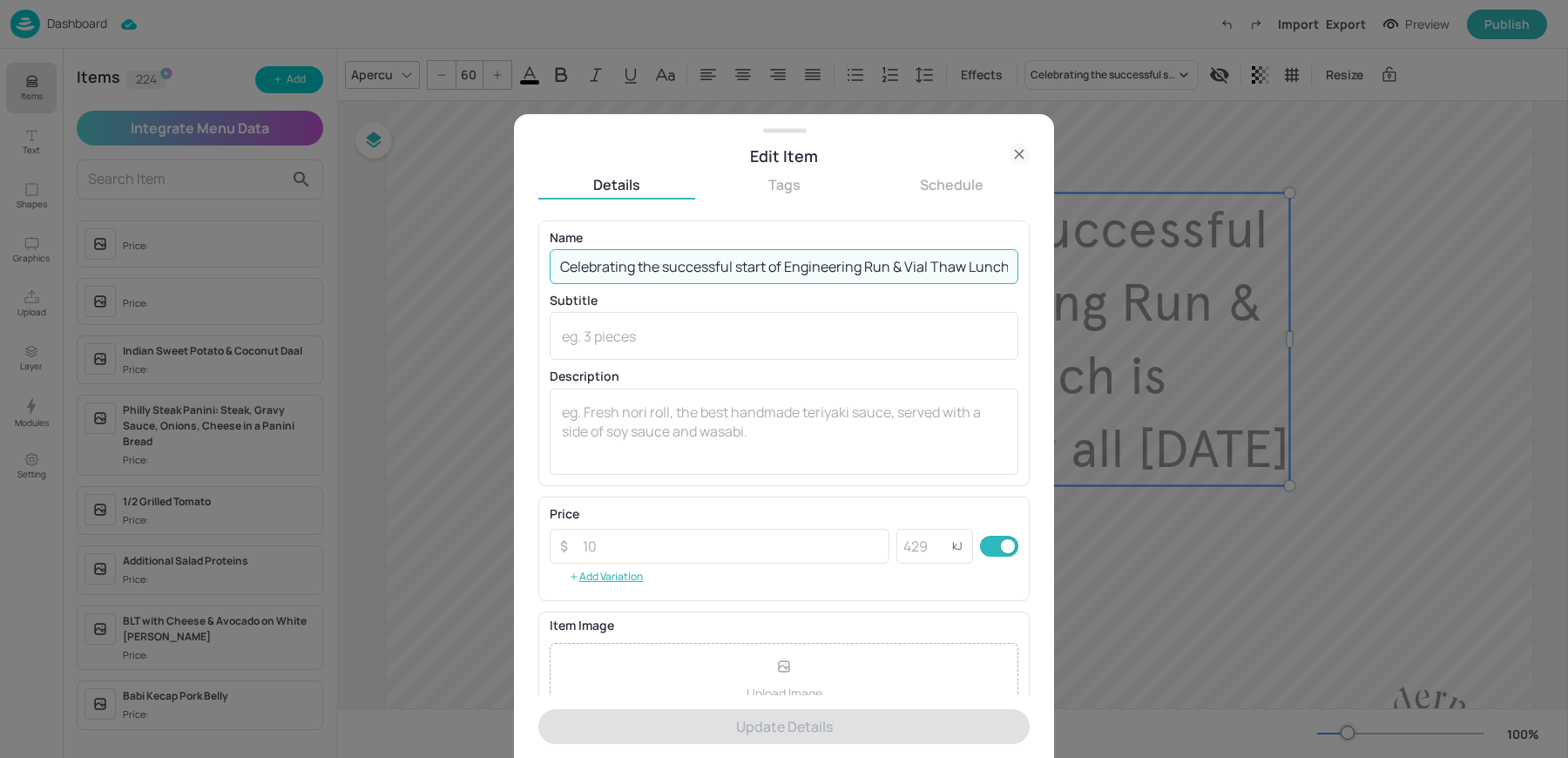
scroll to position [0, 193]
drag, startPoint x: 966, startPoint y: 267, endPoint x: 1313, endPoint y: 286, distance: 347.5
click at [1313, 286] on div "Edit Item Details Tags Schedule Name Celebrating the successful start of Engine…" at bounding box center [784, 379] width 1568 height 758
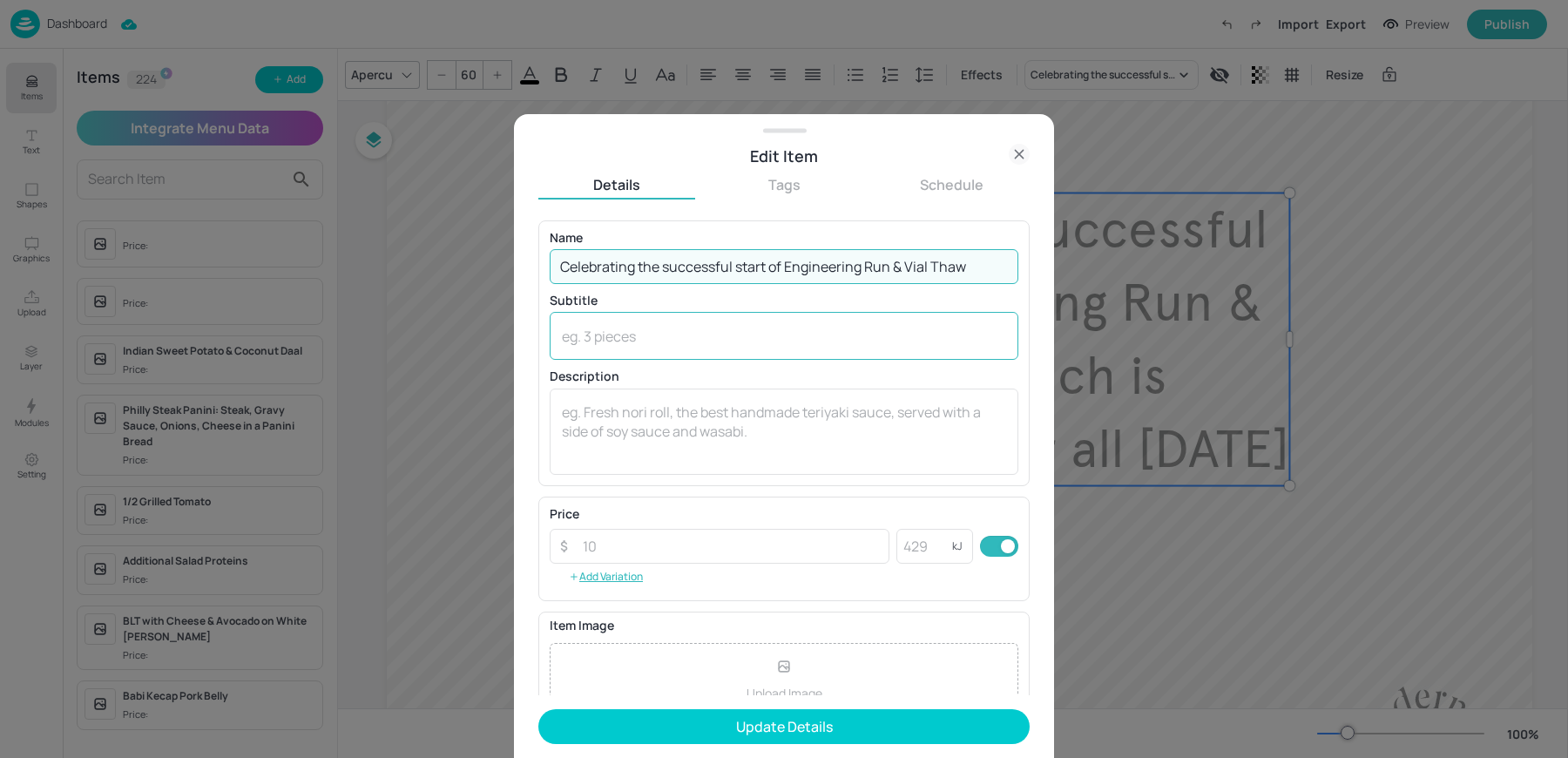
scroll to position [0, 0]
paste input "Lunch is complimentary for all [DATE]"
type input "Celebrating the successful start of Engineering Run & Vial Thaw Lunch is compli…"
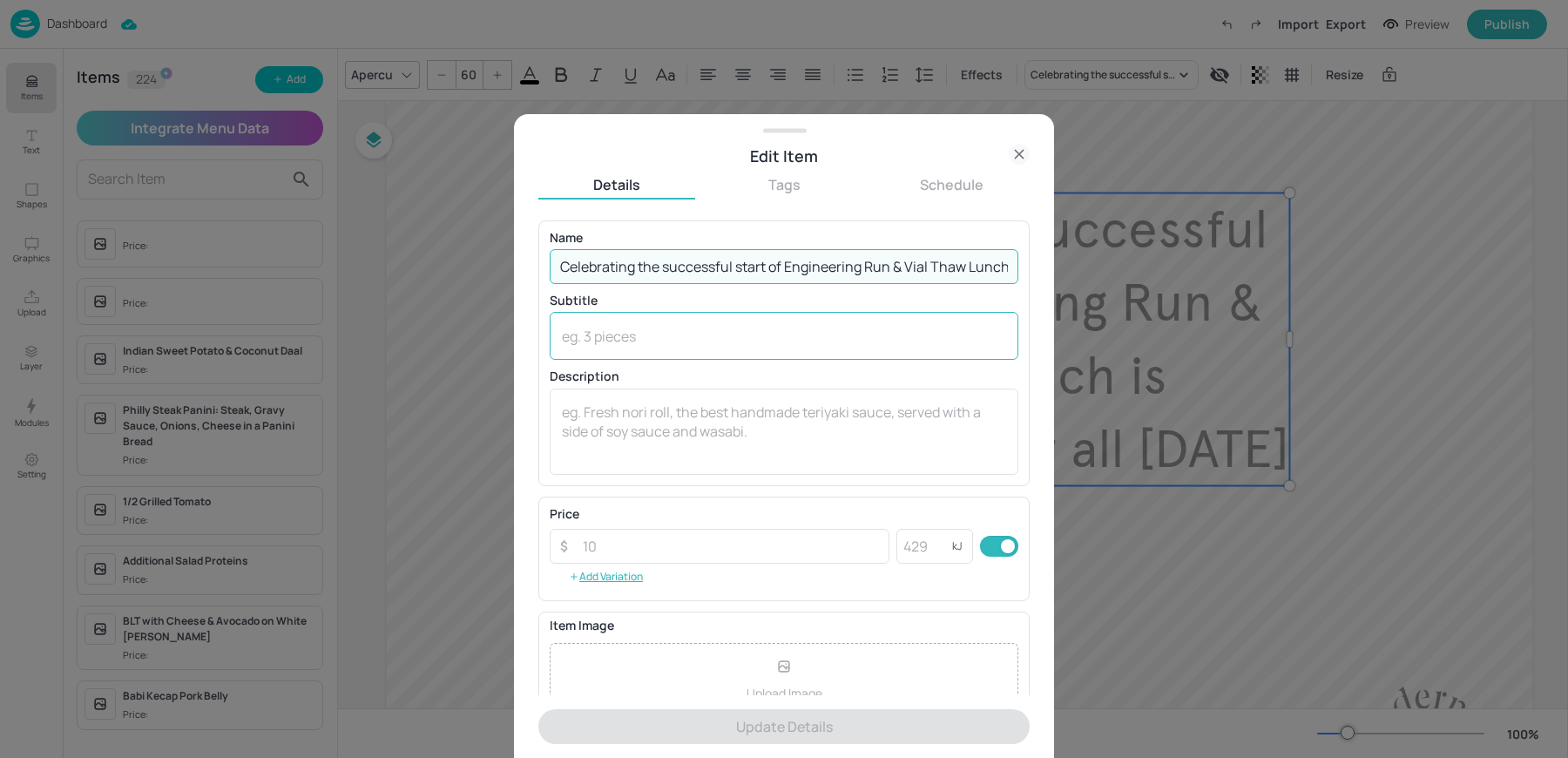
scroll to position [0, 193]
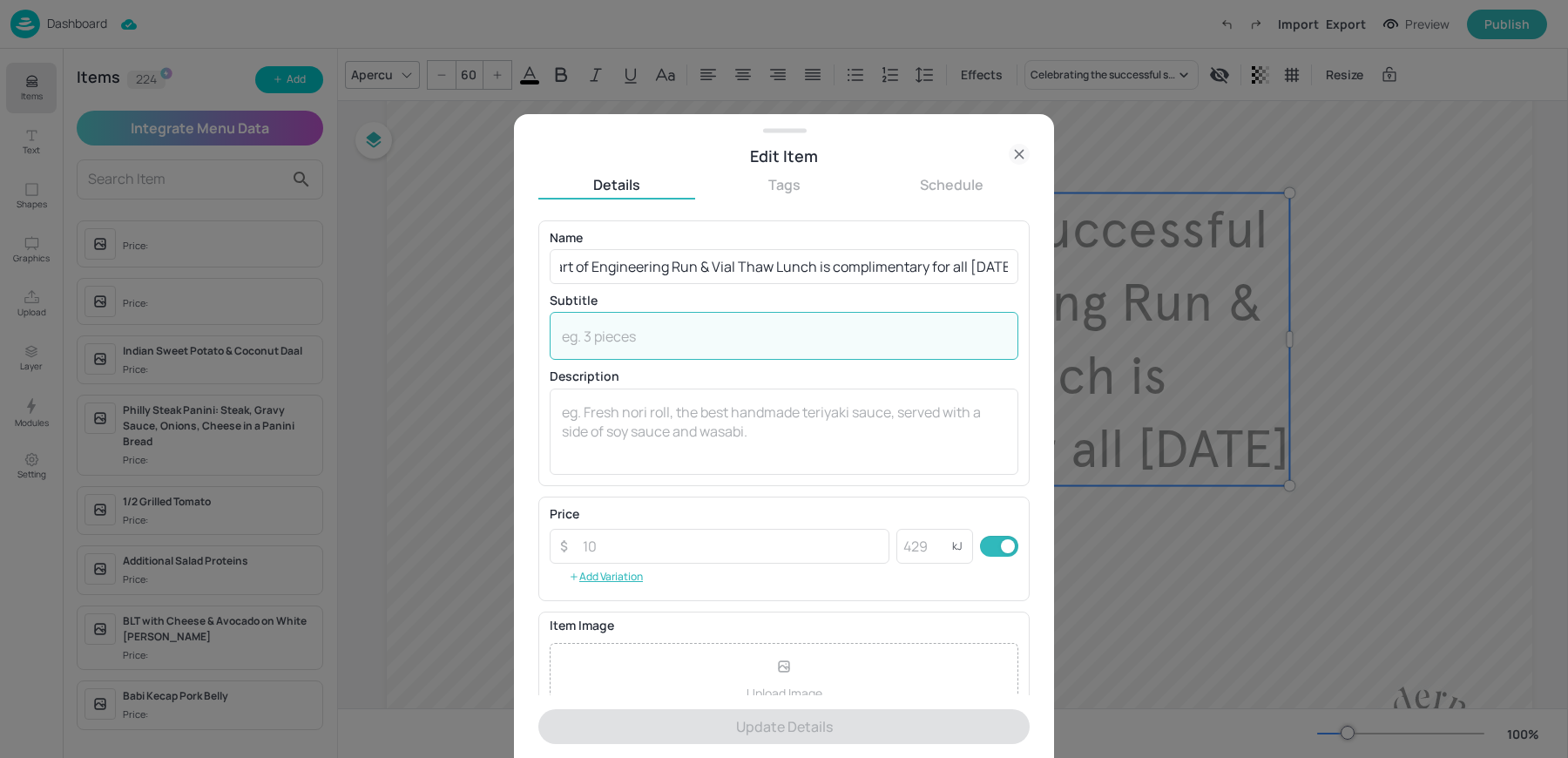
click at [613, 342] on textarea at bounding box center [784, 336] width 444 height 19
paste textarea "Lunch is complimentary for all [DATE]"
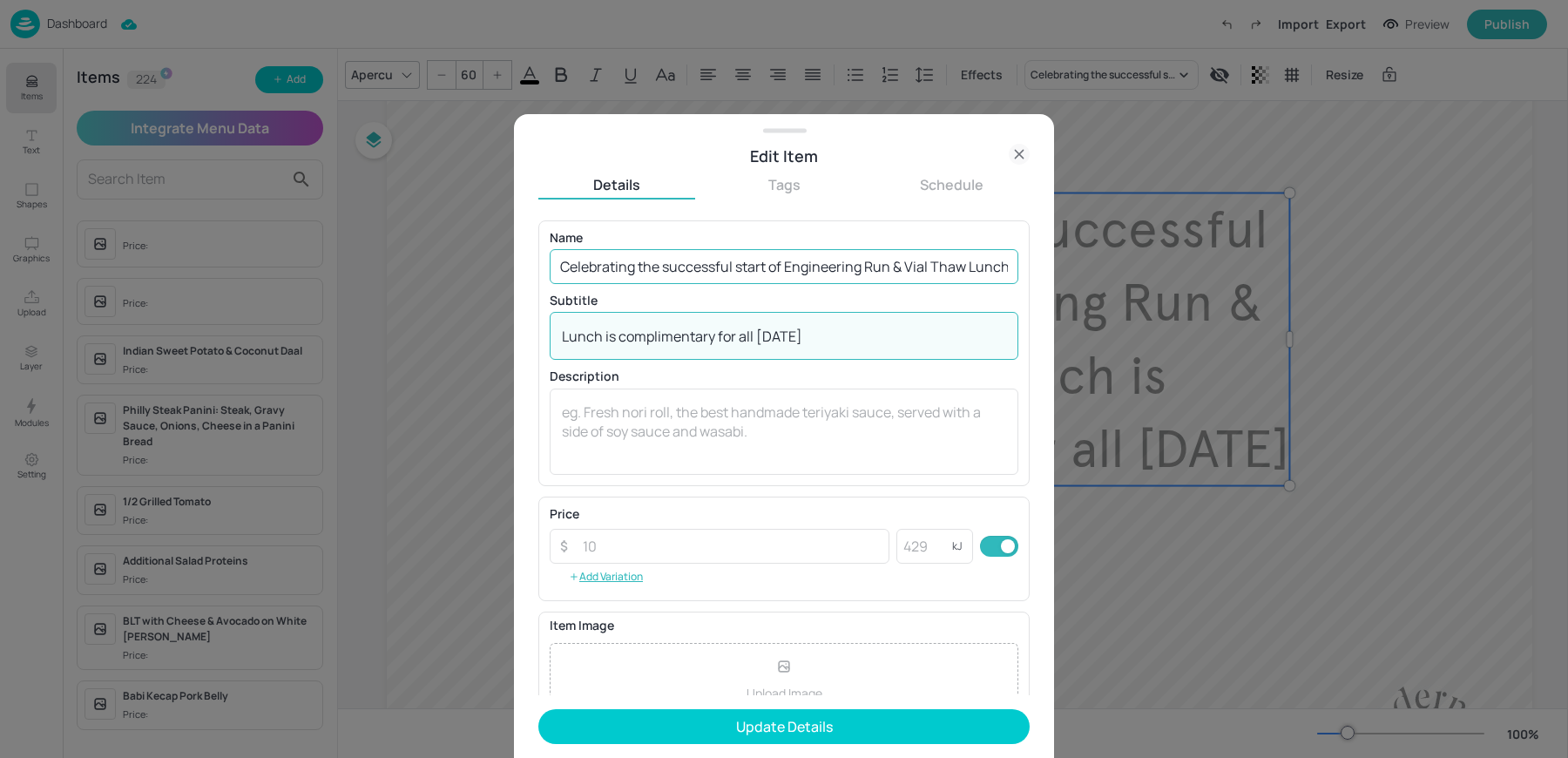
type textarea "Lunch is complimentary for all [DATE]"
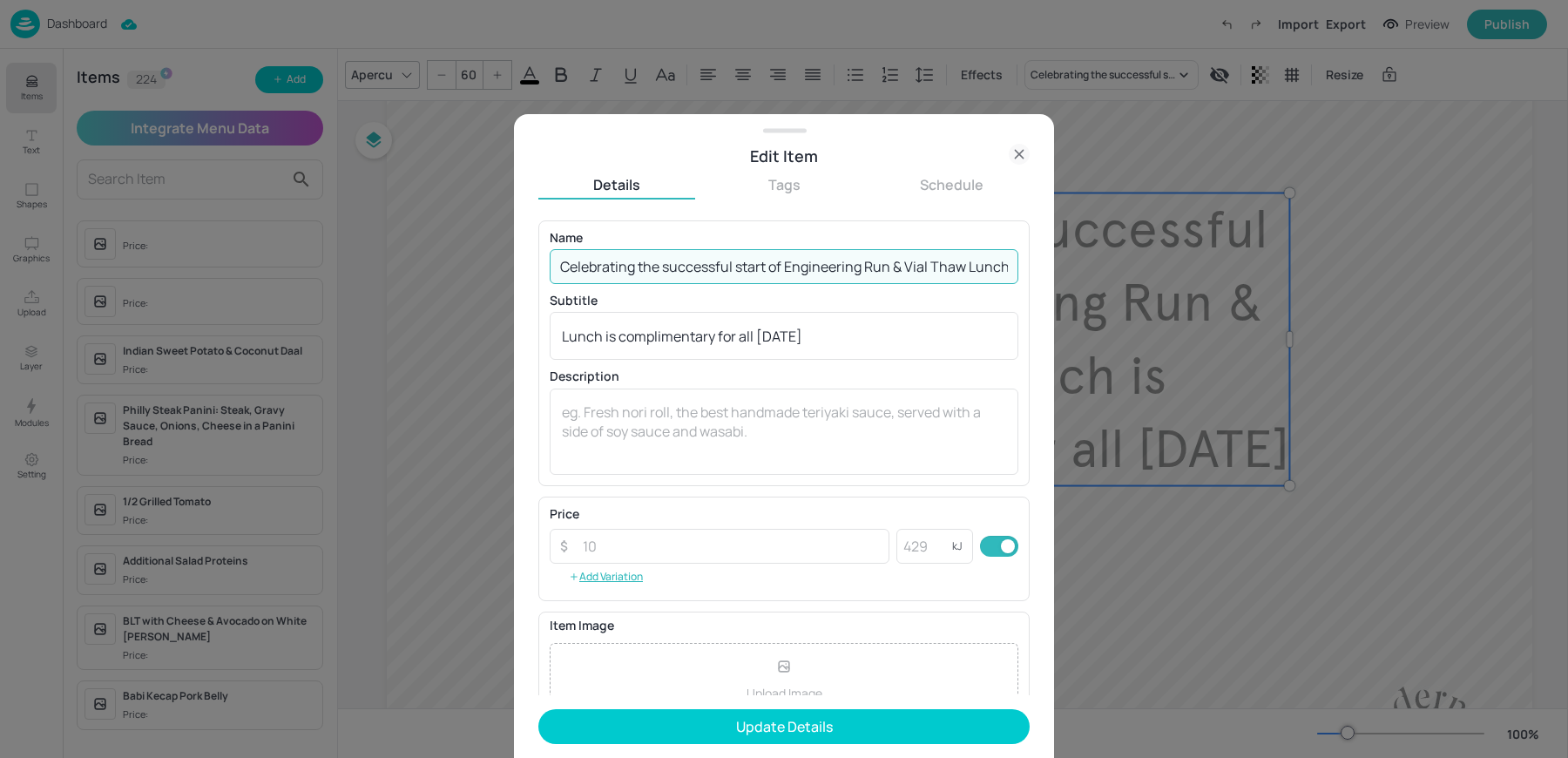
drag, startPoint x: 970, startPoint y: 271, endPoint x: 1274, endPoint y: 301, distance: 305.5
click at [1274, 301] on div "Edit Item Details Tags Schedule Name Celebrating the successful start of Engine…" at bounding box center [784, 379] width 1568 height 758
type input "Celebrating the successful start of Engineering Run & Vial Thaw"
click at [957, 335] on textarea "Lunch is complimentary for all [DATE]" at bounding box center [784, 336] width 444 height 19
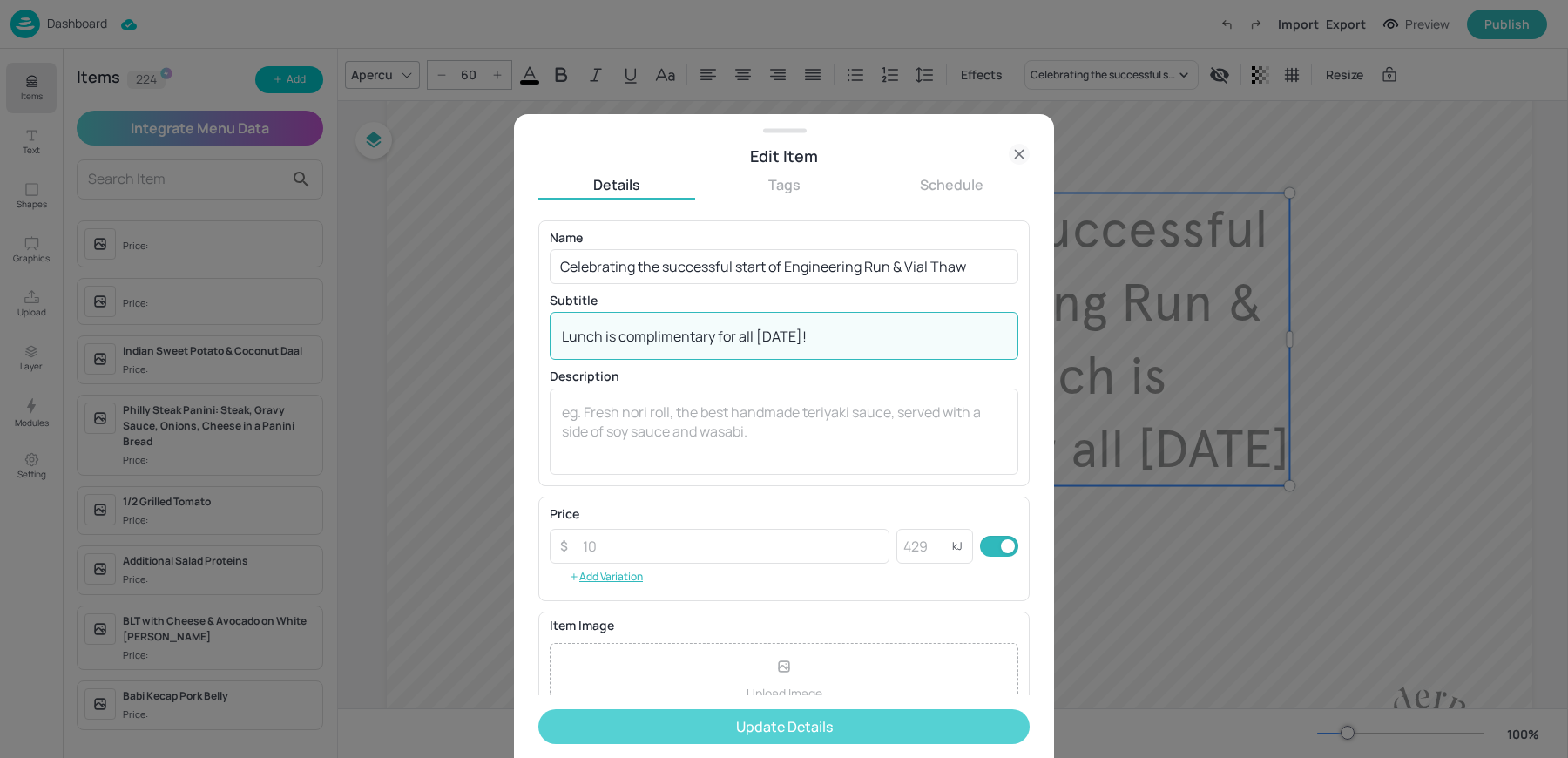
type textarea "Lunch is complimentary for all [DATE]!"
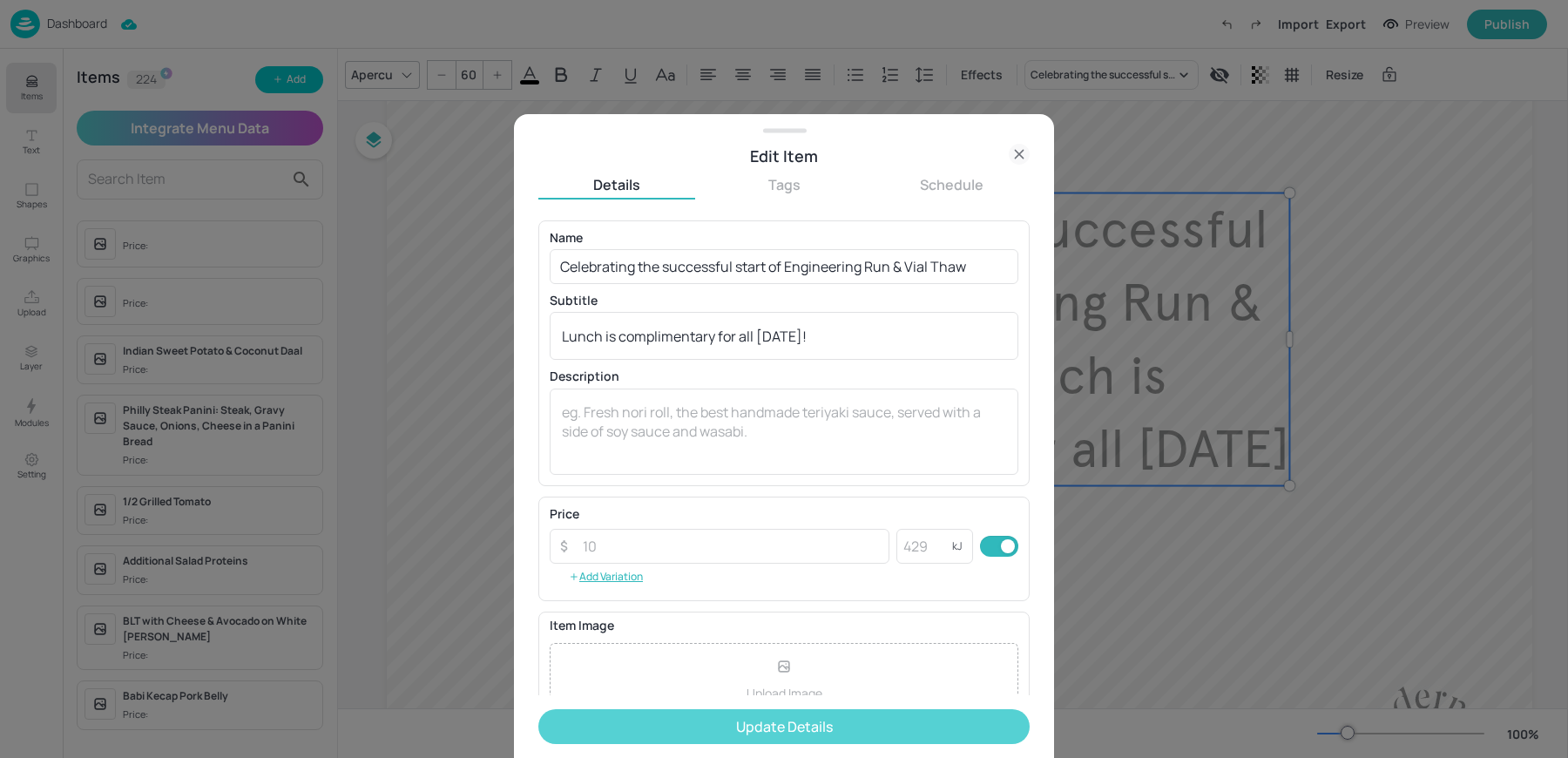
click at [739, 727] on button "Update Details" at bounding box center [784, 727] width 492 height 35
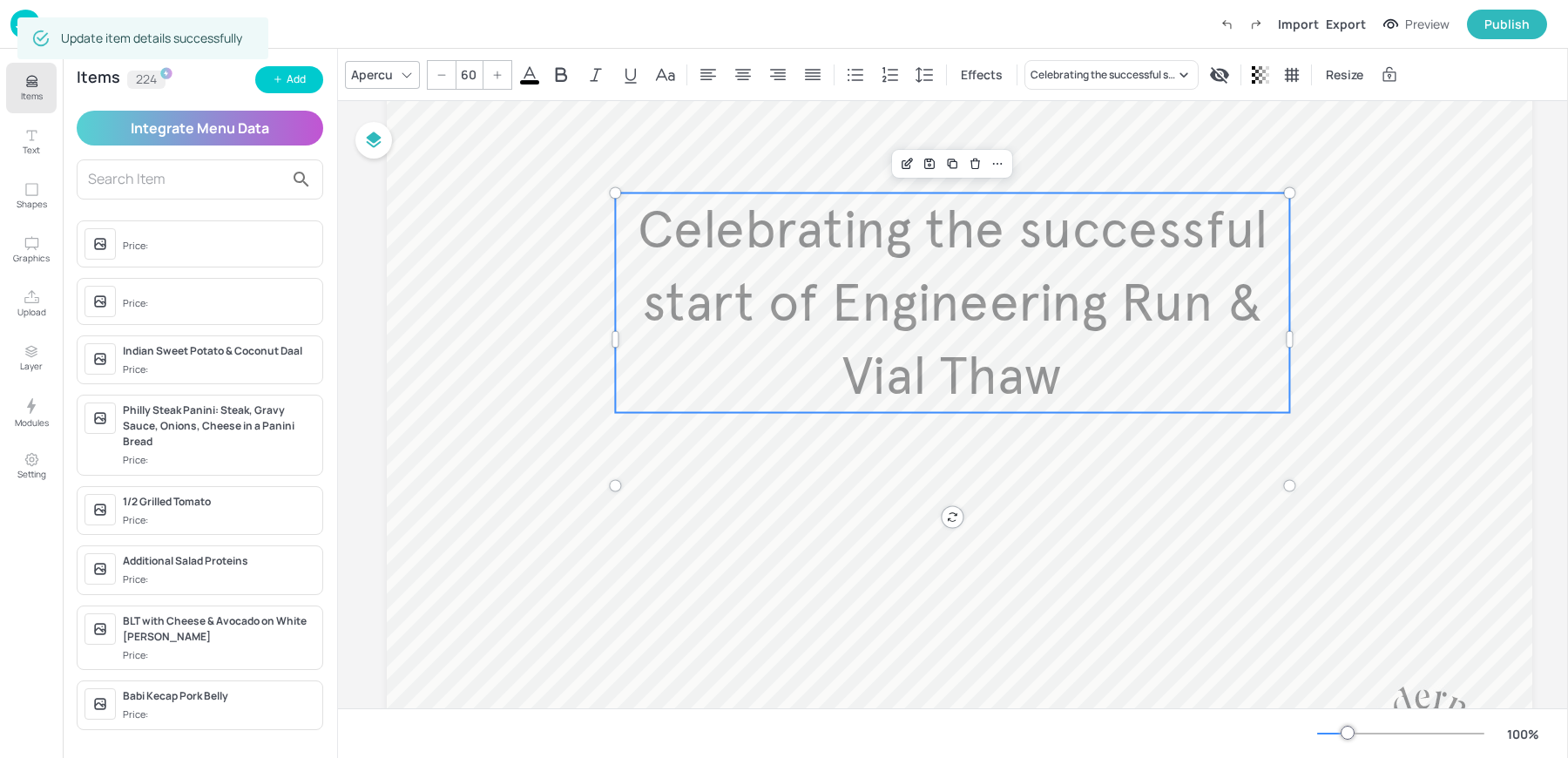
click at [155, 178] on input "text" at bounding box center [186, 180] width 196 height 28
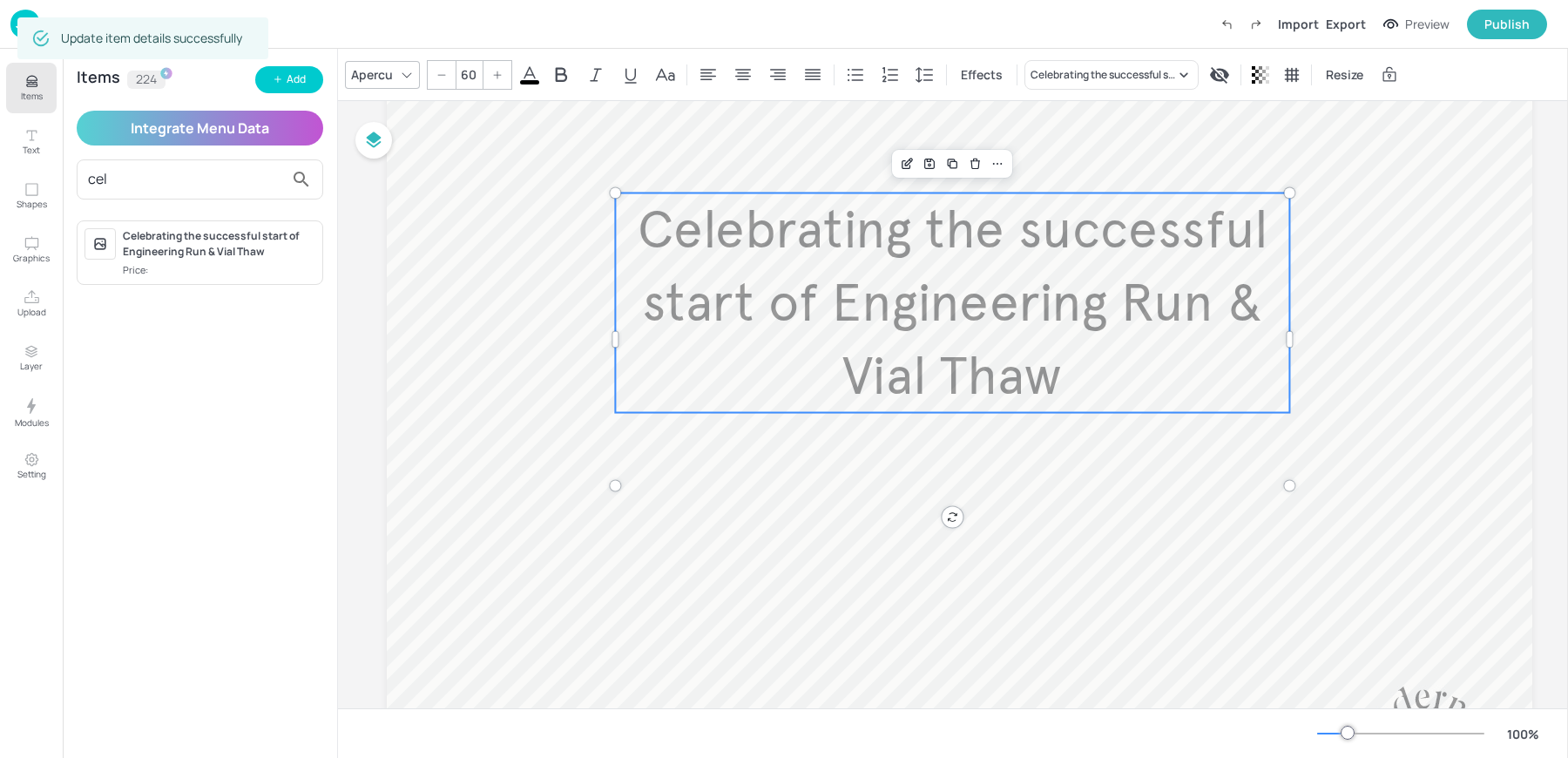
type input "cel"
click at [207, 259] on div "Celebrating the successful start of Engineering Run & Vial Thaw Price:" at bounding box center [219, 252] width 193 height 50
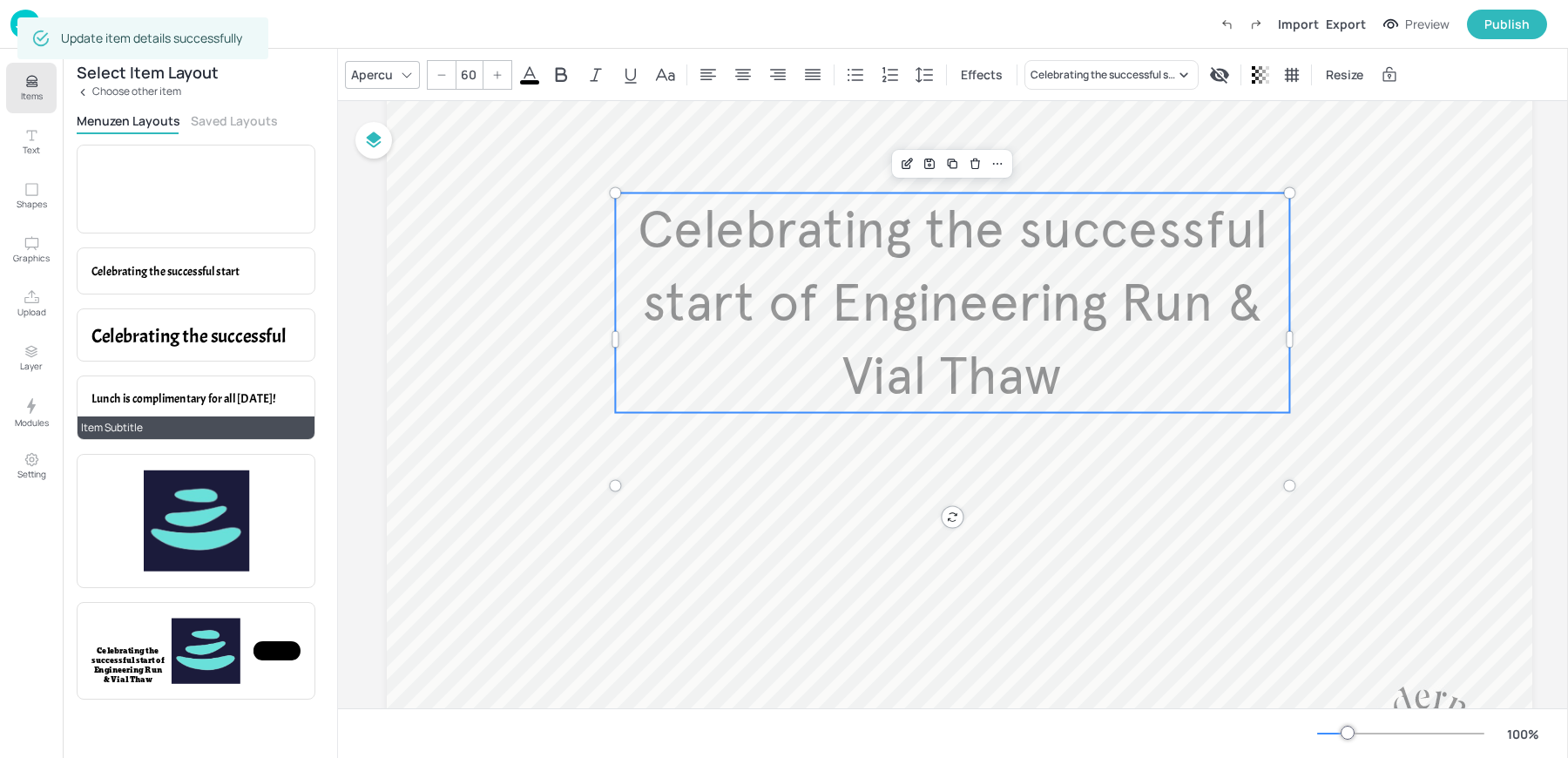
click at [193, 391] on span "Lunch is complimentary for all [DATE]!" at bounding box center [184, 399] width 185 height 16
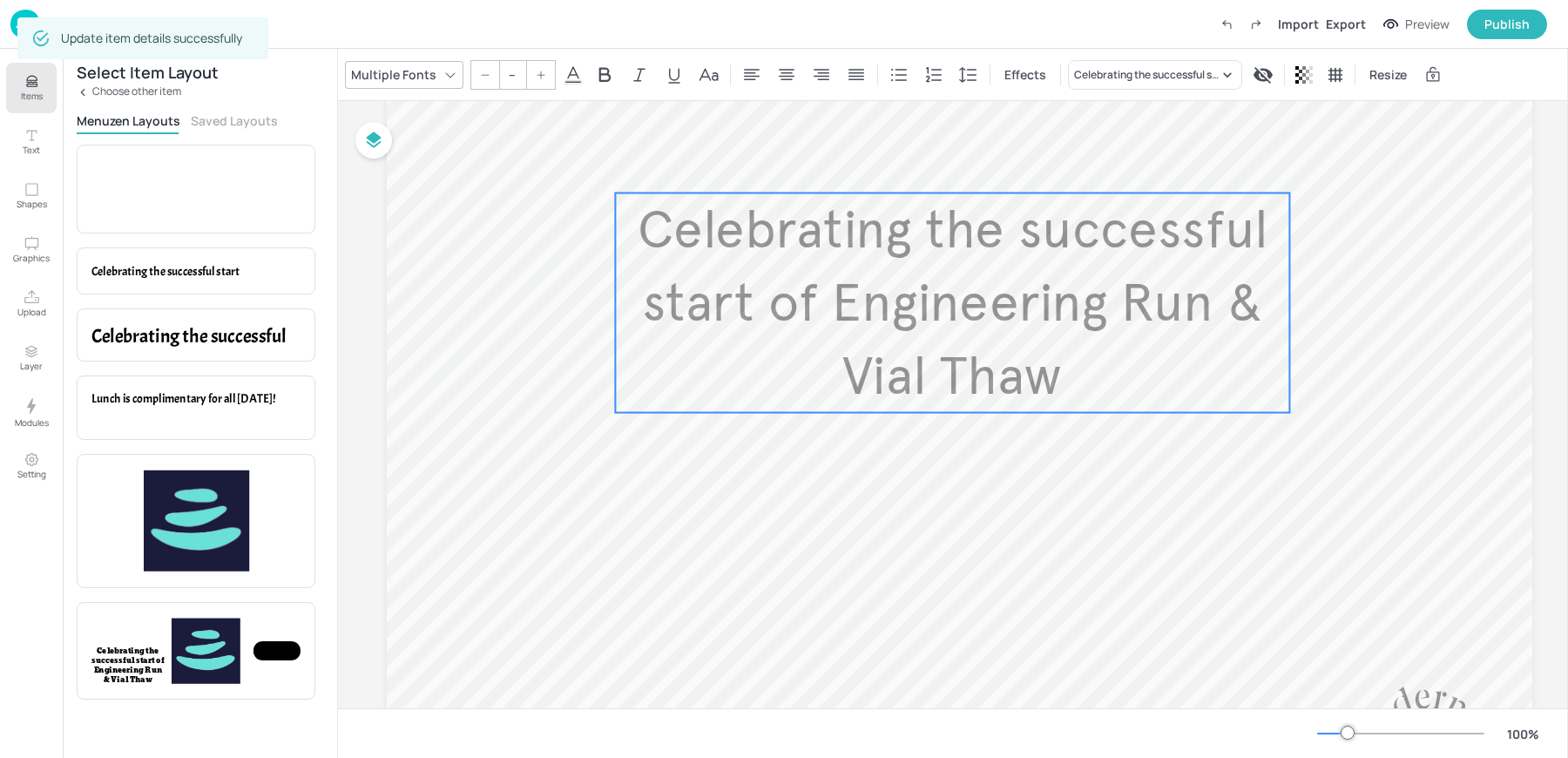
scroll to position [46, 0]
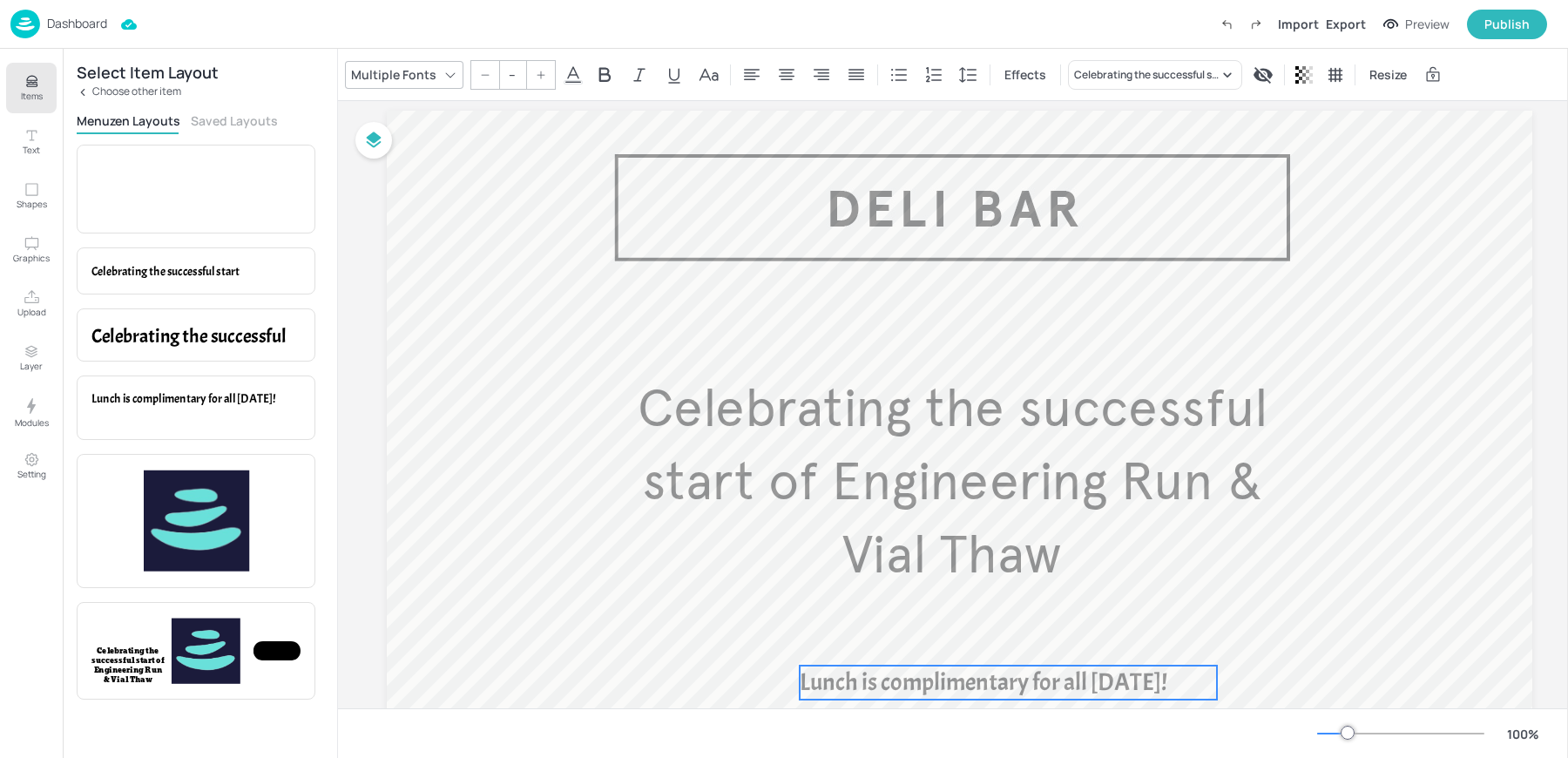
drag, startPoint x: 723, startPoint y: 187, endPoint x: 1127, endPoint y: 706, distance: 657.7
click at [1127, 706] on div "Board 01ED-2025-APR-[GEOGRAPHIC_DATA]-[GEOGRAPHIC_DATA]-DELI-RIGHT-WK4-01-MON C…" at bounding box center [952, 404] width 1230 height 607
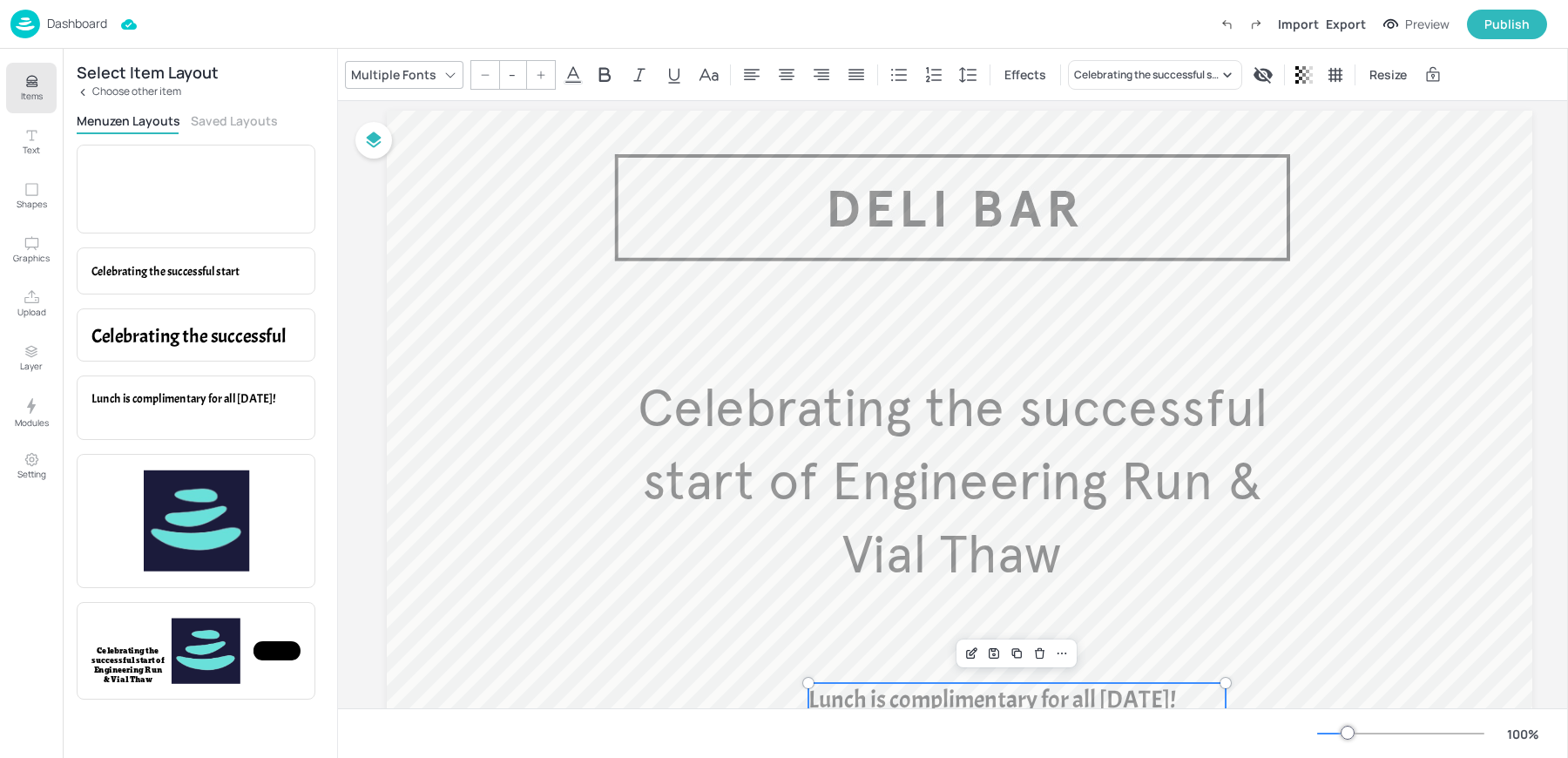
click at [404, 61] on div "Multiple Fonts" at bounding box center [404, 75] width 119 height 28
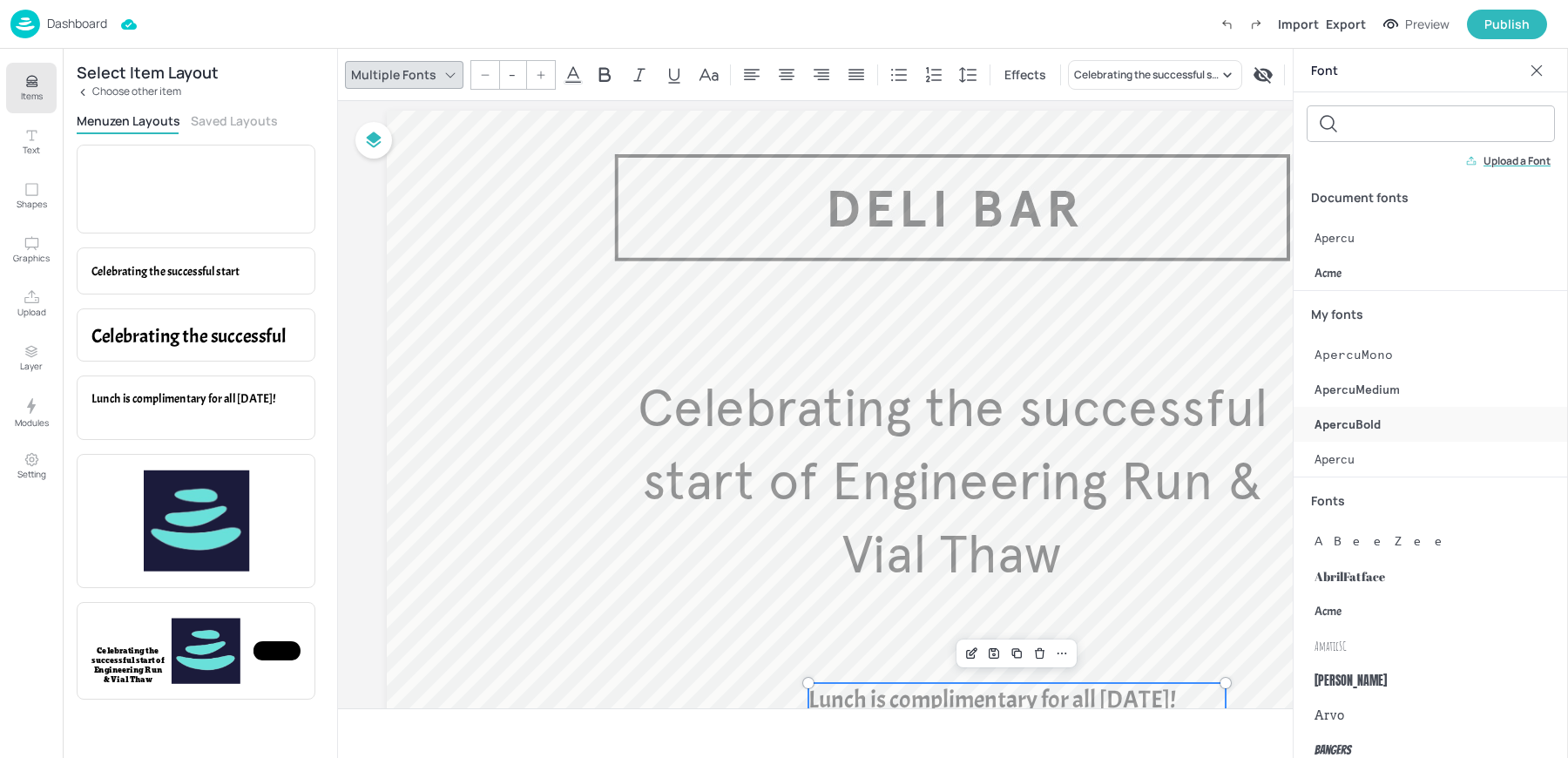
click at [1369, 424] on span "ApercuBold" at bounding box center [1348, 424] width 66 height 18
click at [495, 81] on input "28" at bounding box center [496, 75] width 24 height 28
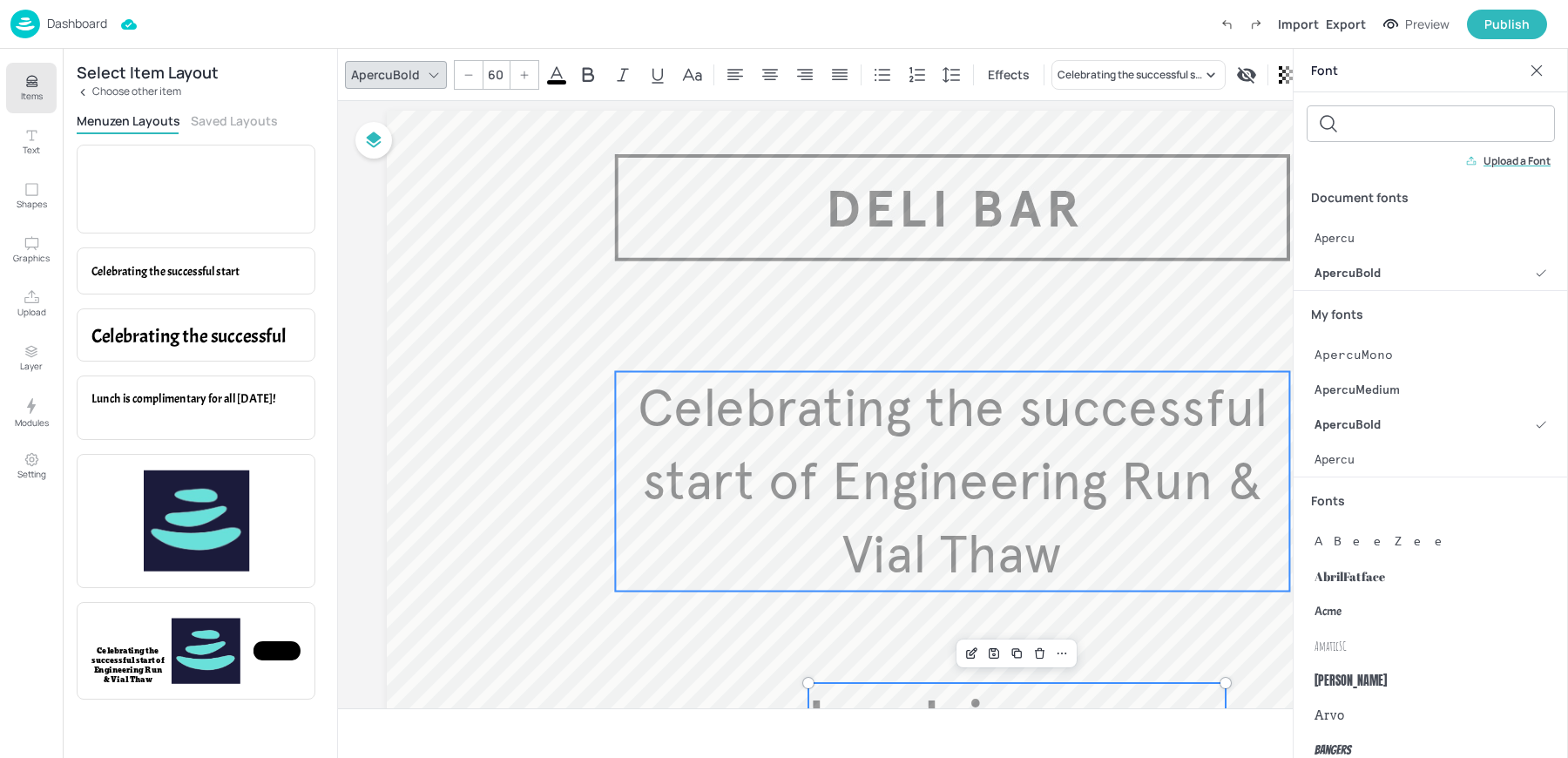
type input "60"
click at [911, 486] on span "Celebrating the successful start of Engineering Run & Vial Thaw" at bounding box center [952, 481] width 629 height 210
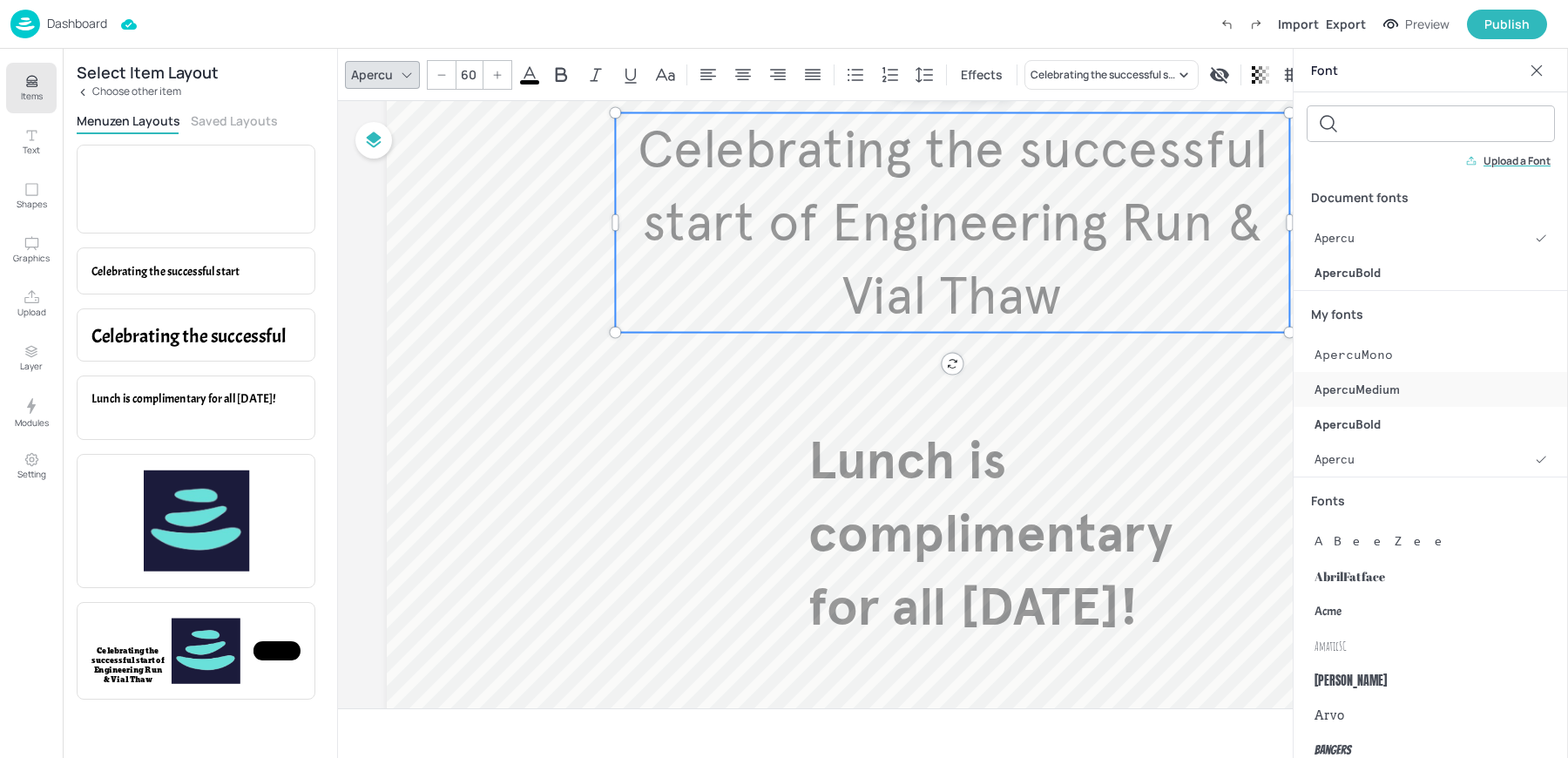
scroll to position [346, 0]
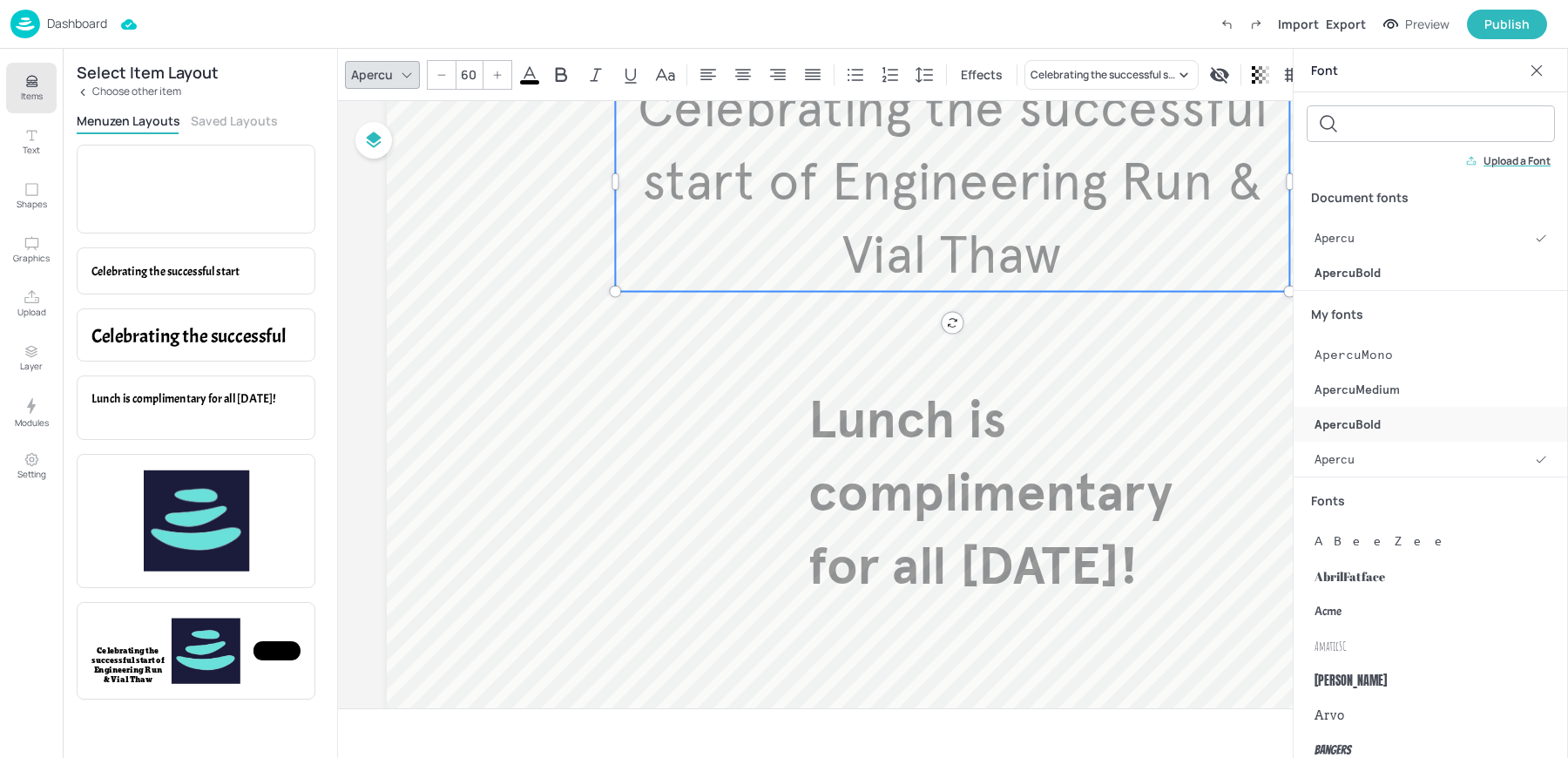
click at [1354, 425] on span "ApercuBold" at bounding box center [1348, 424] width 66 height 18
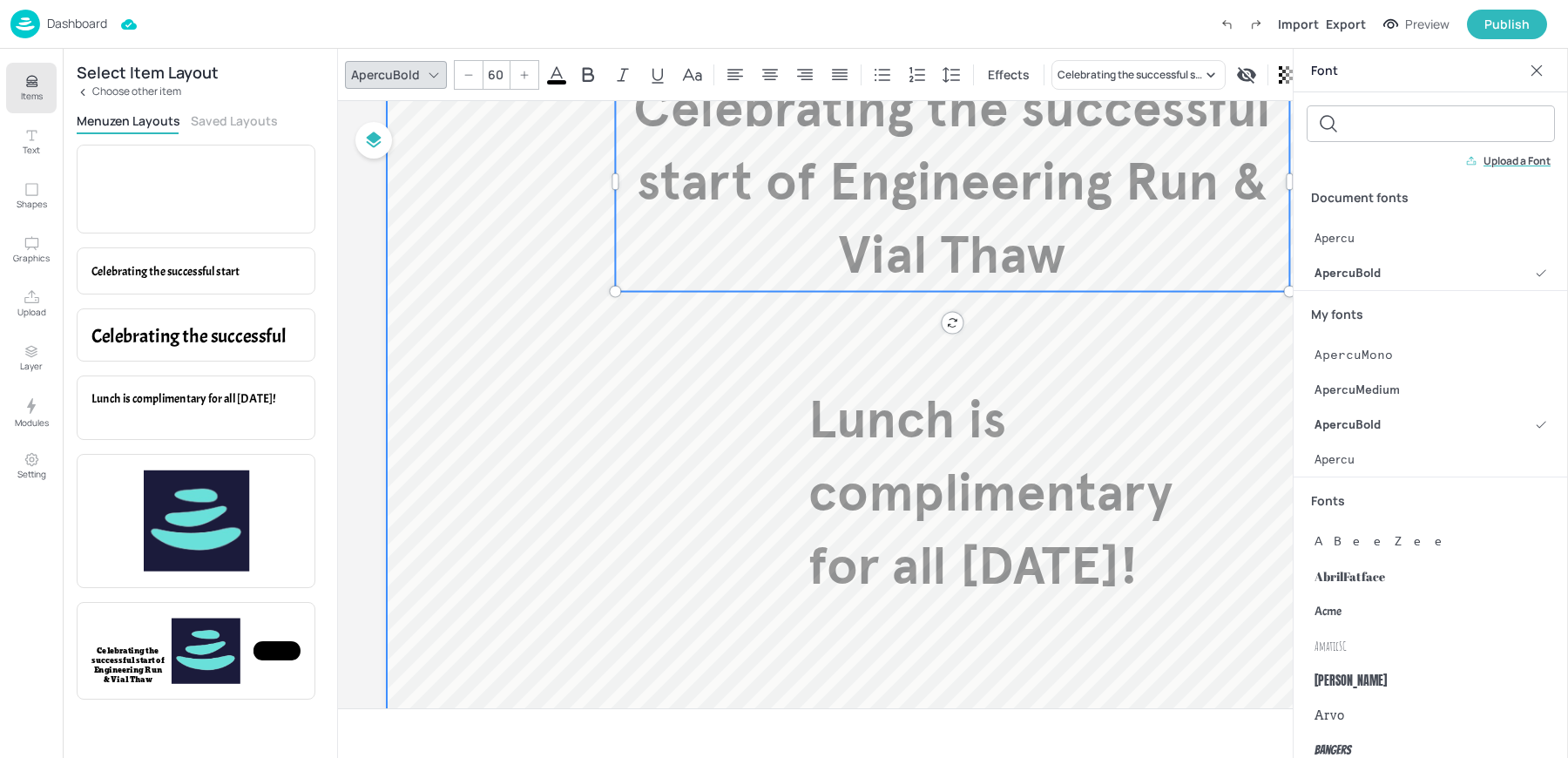
click at [806, 441] on div at bounding box center [959, 281] width 1145 height 941
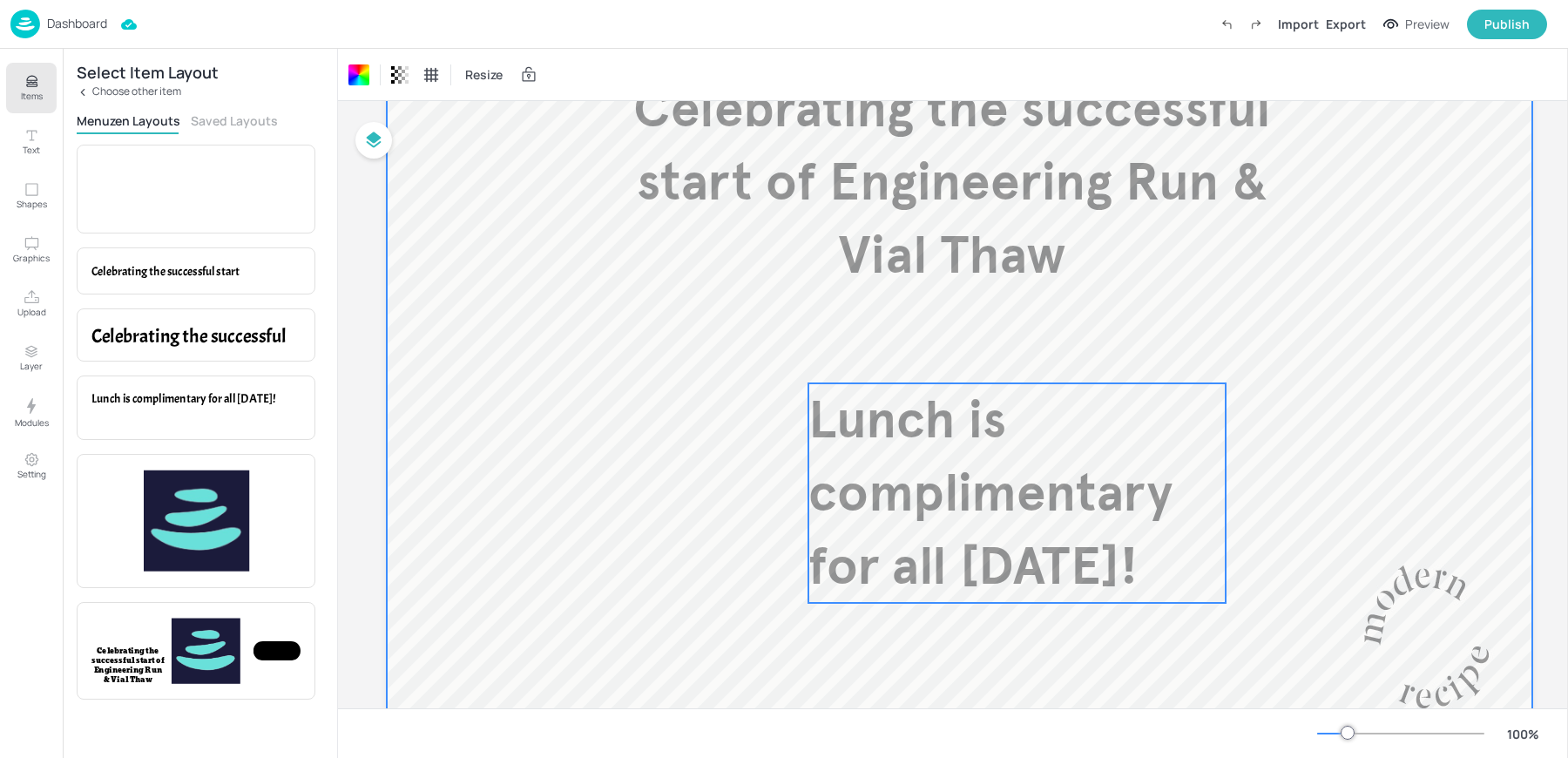
click at [866, 462] on span "Lunch is complimentary for all [DATE]!" at bounding box center [990, 493] width 364 height 210
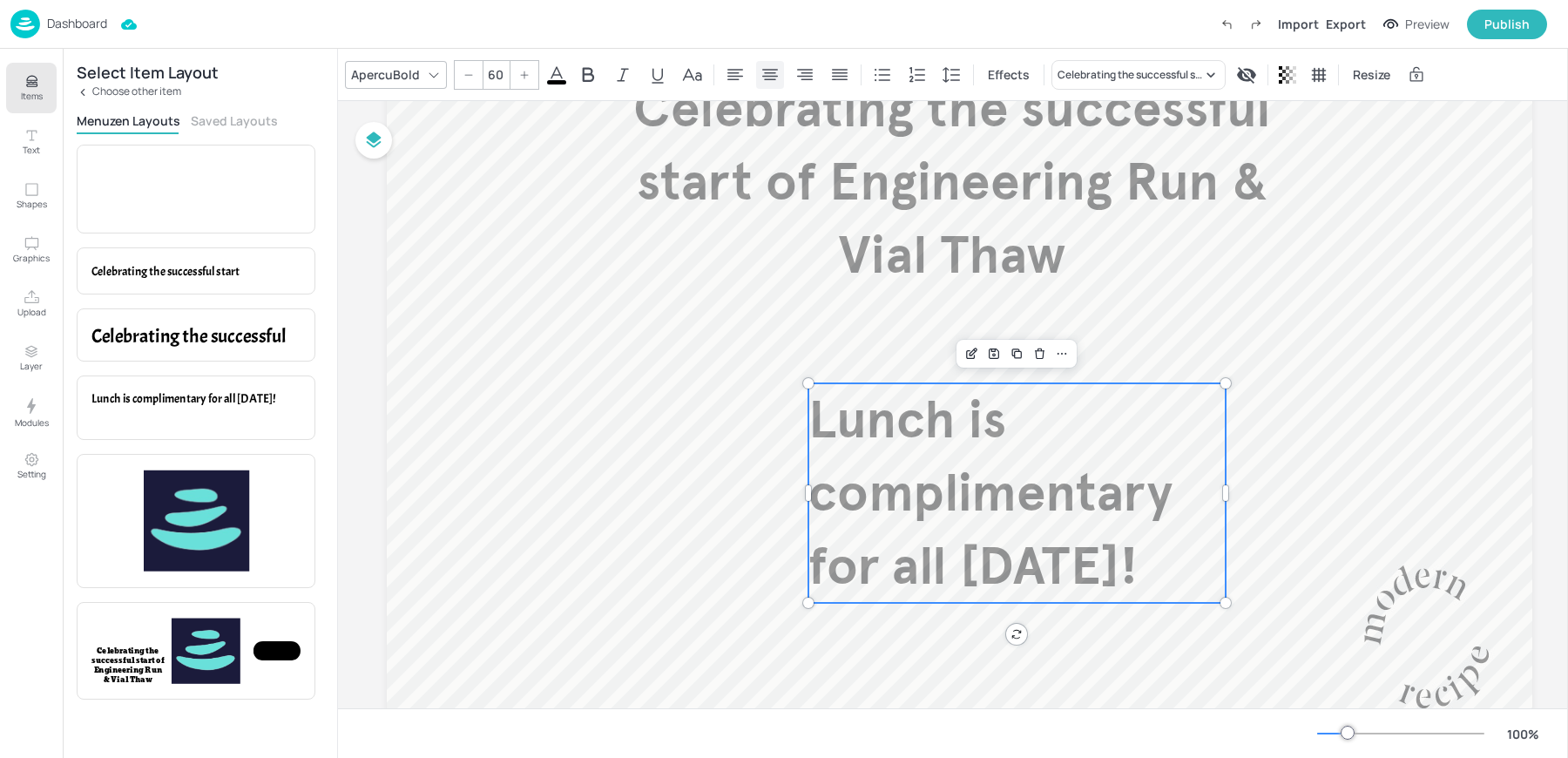
click at [777, 72] on div at bounding box center [770, 75] width 28 height 28
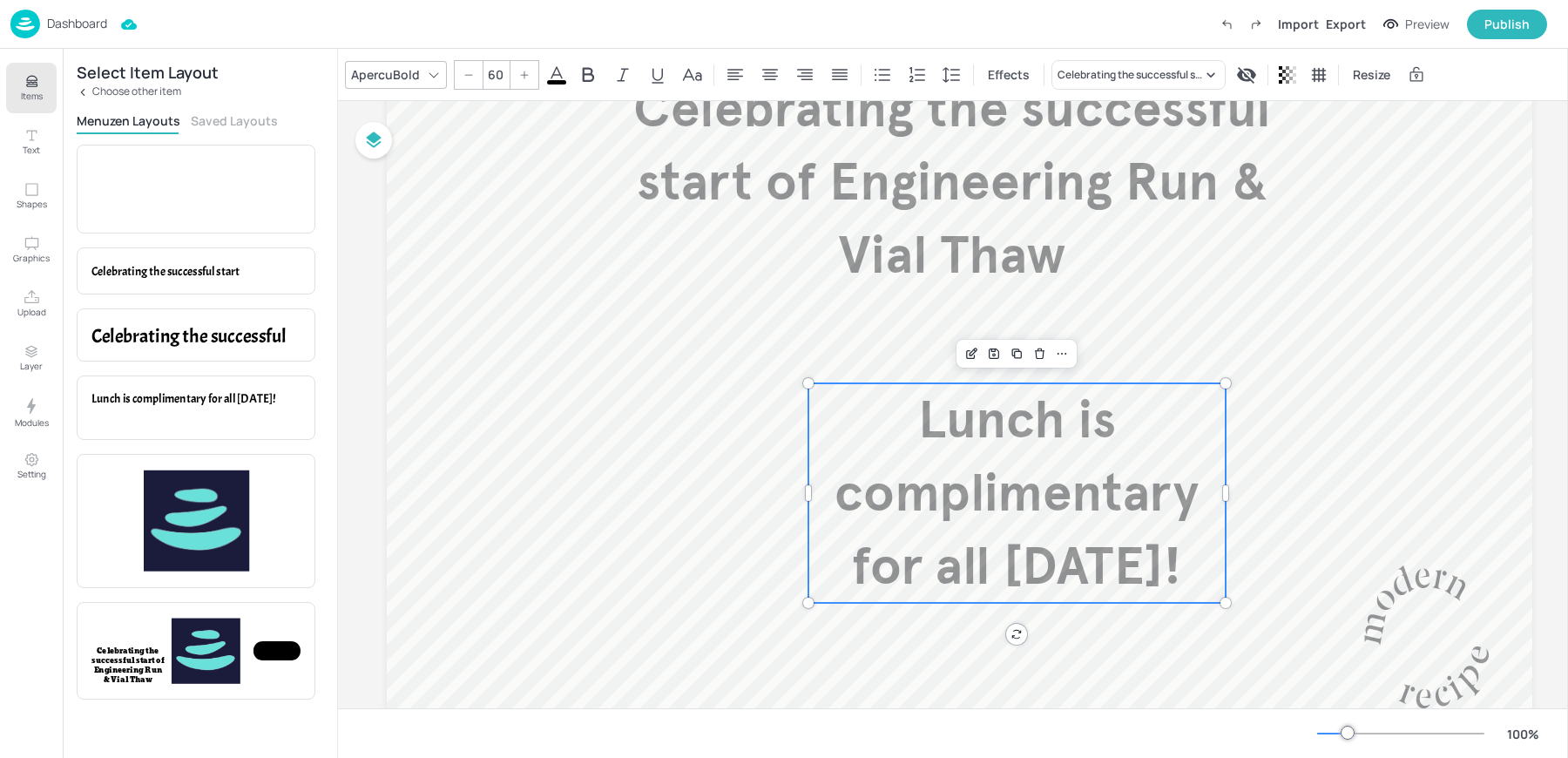
click at [815, 499] on p "Lunch is complimentary for all [DATE]!" at bounding box center [1017, 493] width 417 height 219
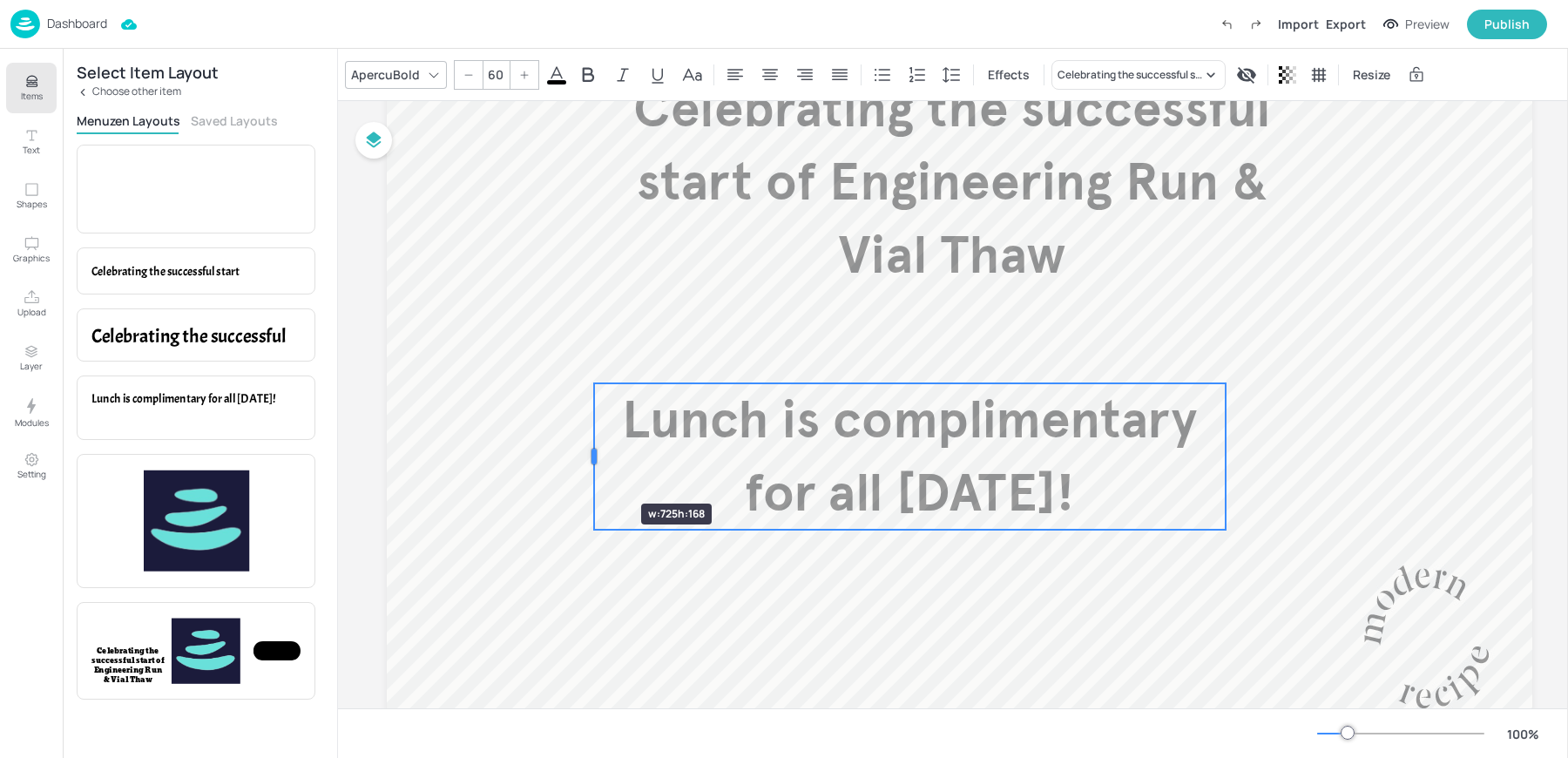
drag, startPoint x: 803, startPoint y: 494, endPoint x: 554, endPoint y: 465, distance: 250.7
click at [587, 465] on div at bounding box center [594, 457] width 14 height 147
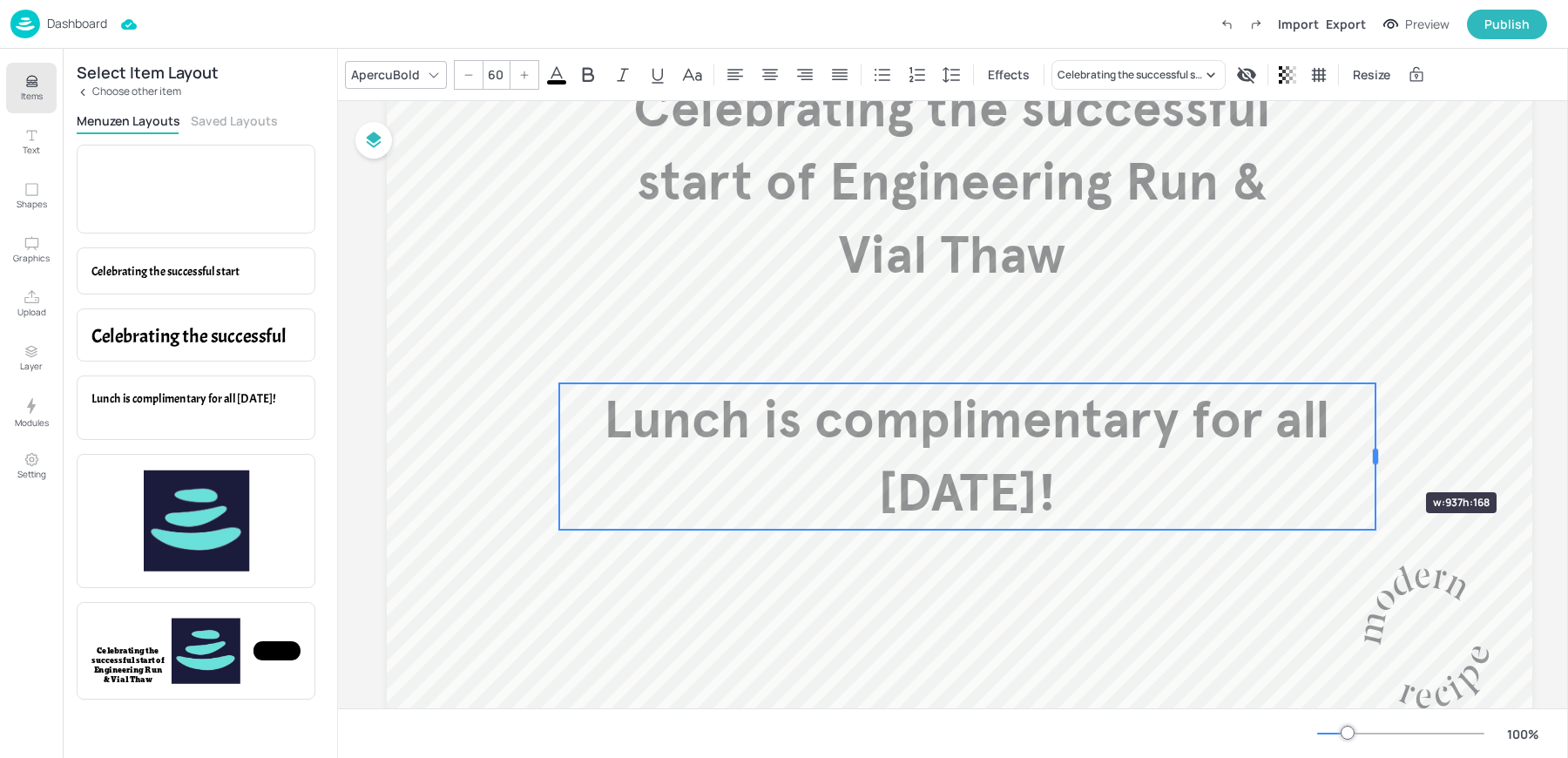
drag, startPoint x: 1224, startPoint y: 457, endPoint x: 1373, endPoint y: 461, distance: 149.1
click at [1373, 461] on div at bounding box center [1375, 457] width 5 height 16
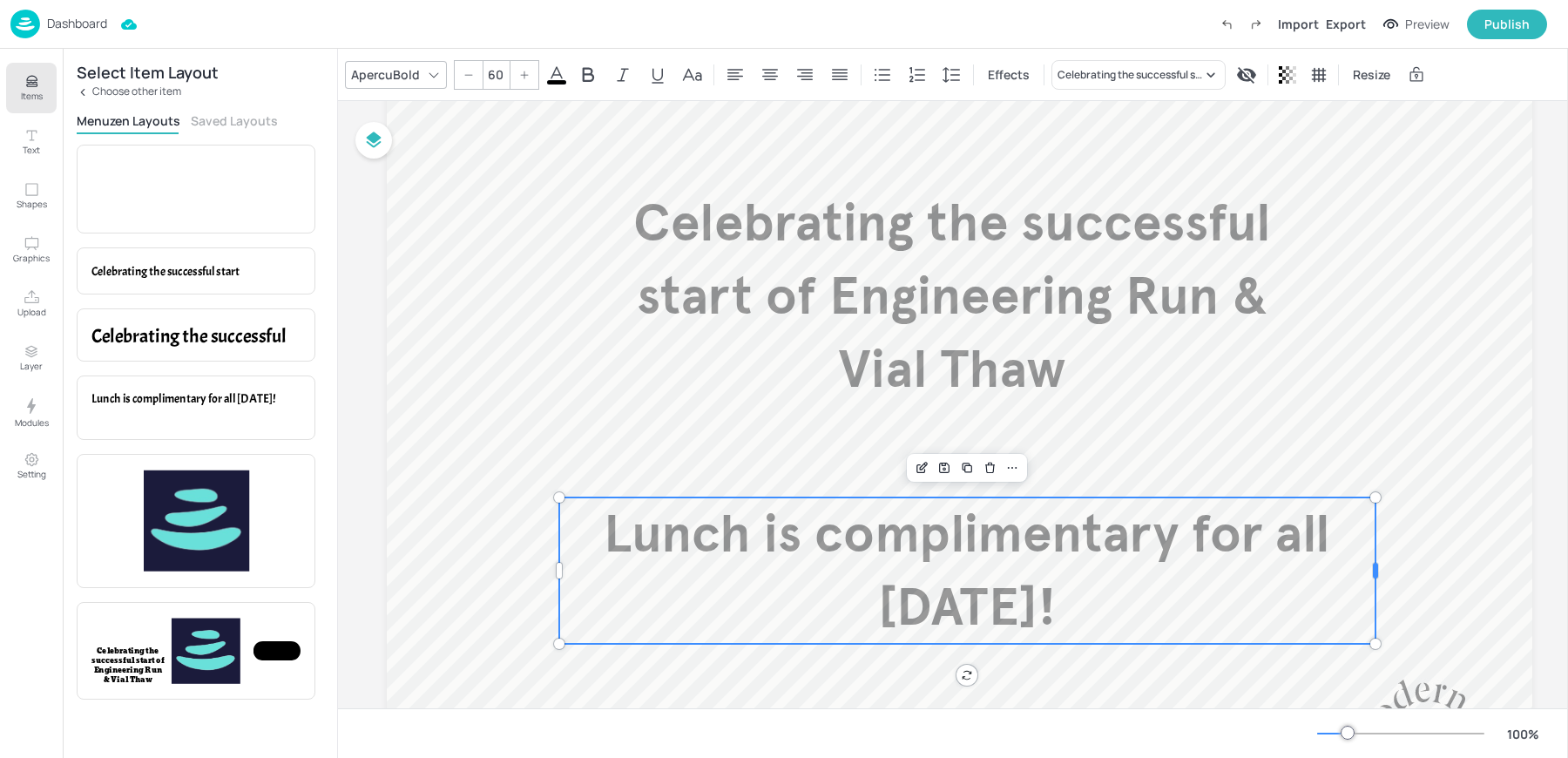
scroll to position [162, 0]
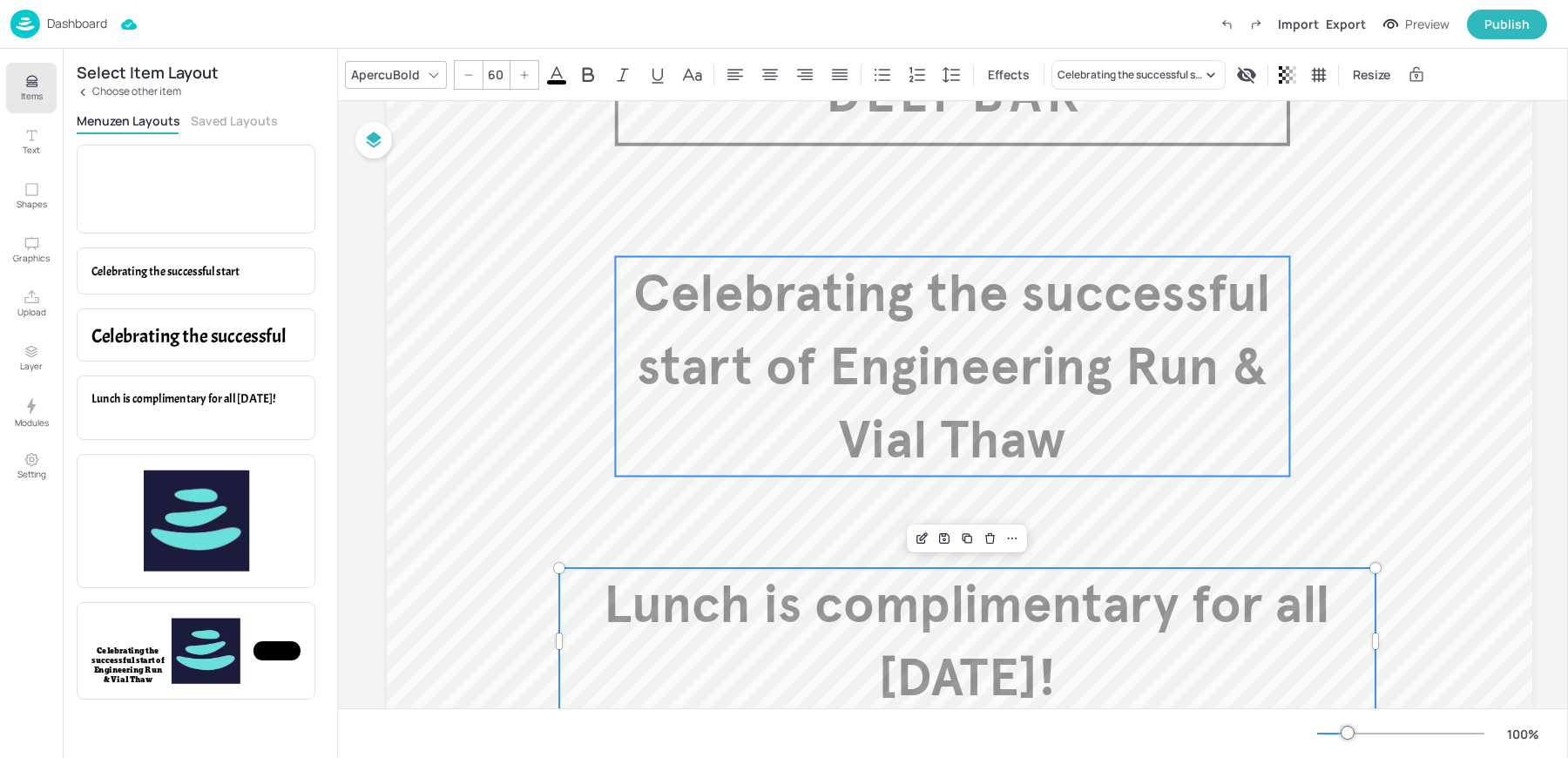
click at [794, 354] on span "Celebrating the successful start of Engineering Run & Vial Thaw" at bounding box center [952, 366] width 637 height 210
type input "60"
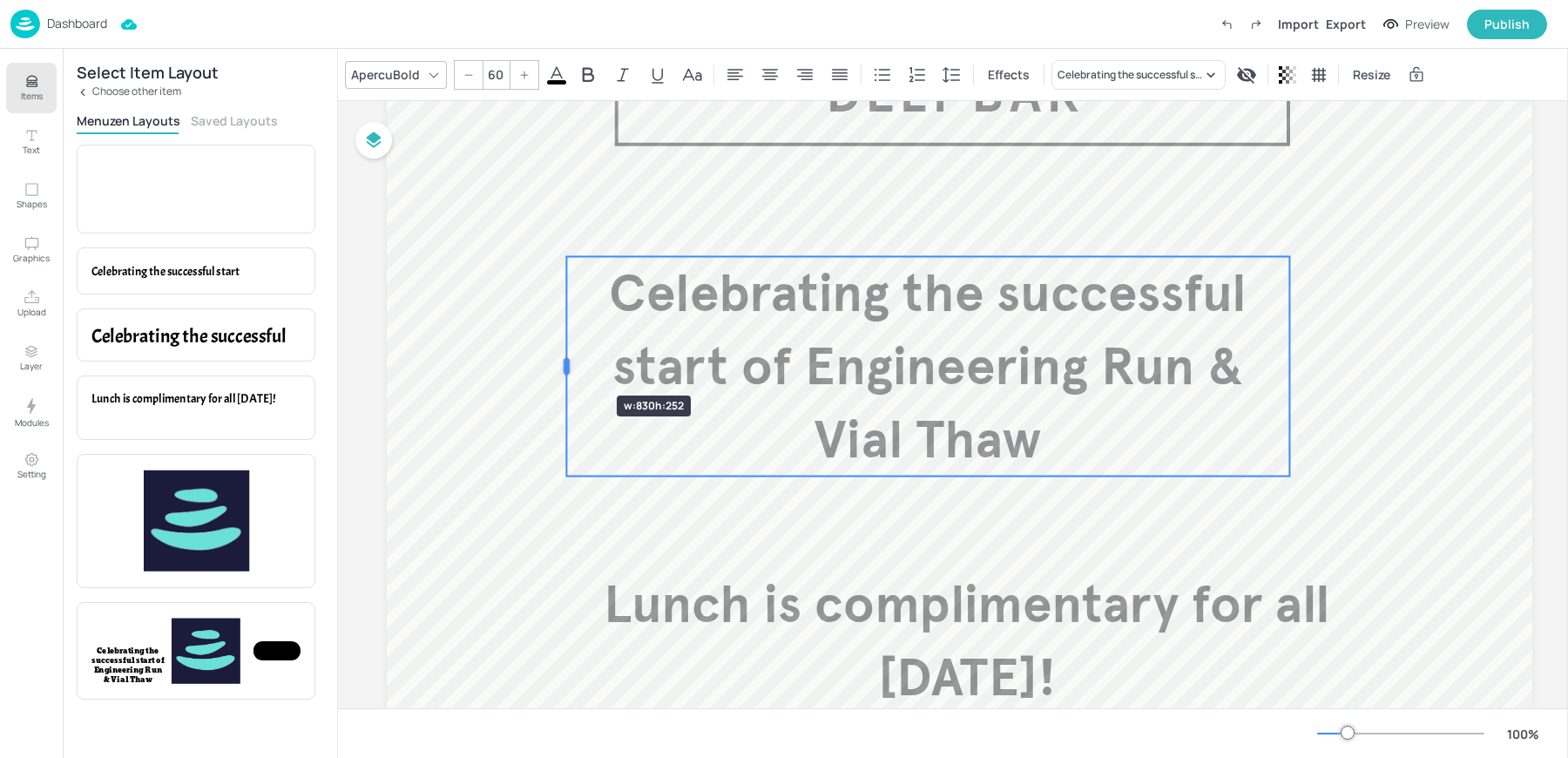
drag, startPoint x: 613, startPoint y: 364, endPoint x: 499, endPoint y: 364, distance: 114.0
click at [560, 364] on div at bounding box center [567, 366] width 14 height 219
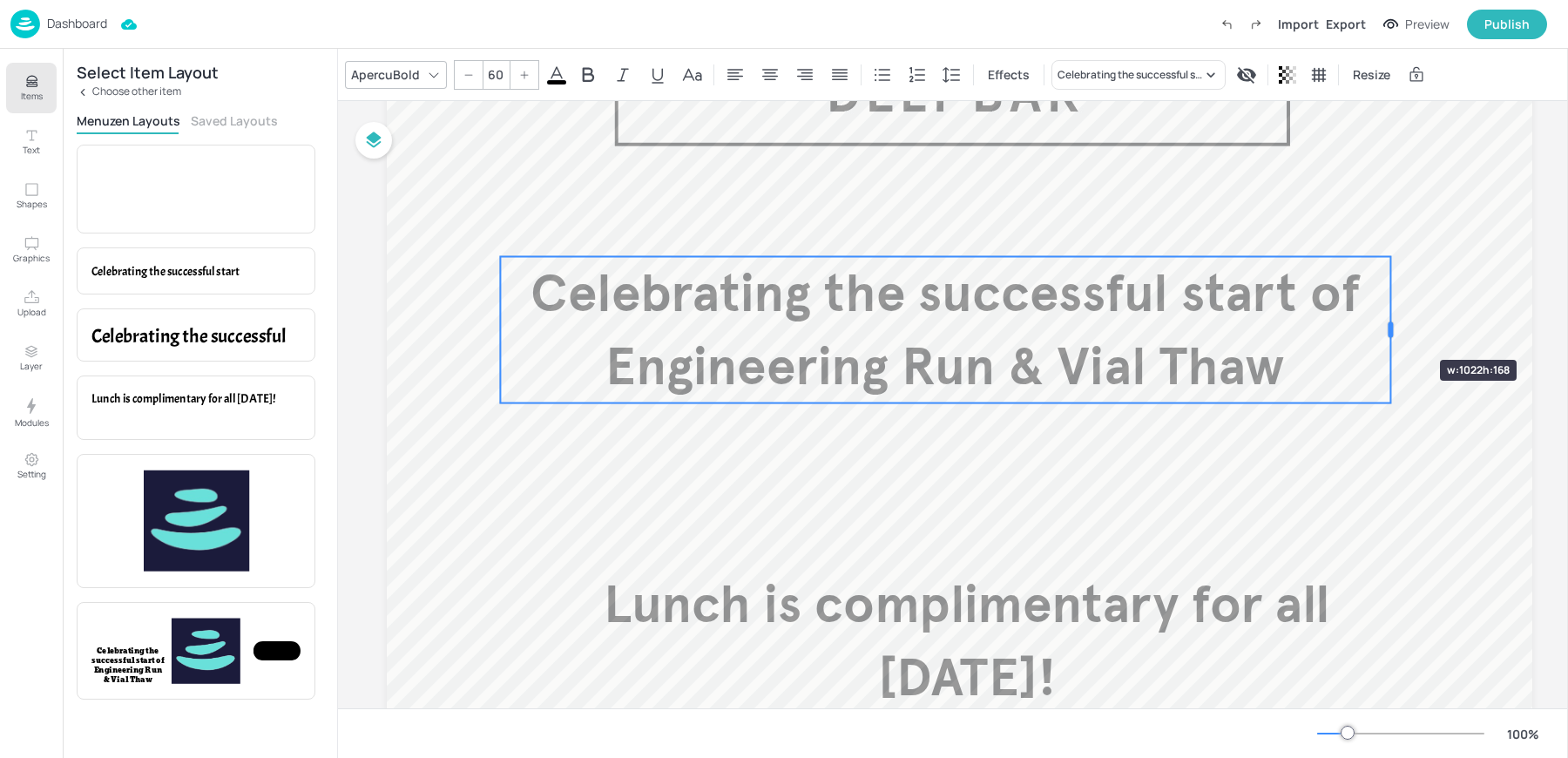
drag, startPoint x: 1287, startPoint y: 327, endPoint x: 1401, endPoint y: 335, distance: 114.3
click at [1393, 335] on div at bounding box center [1390, 330] width 5 height 16
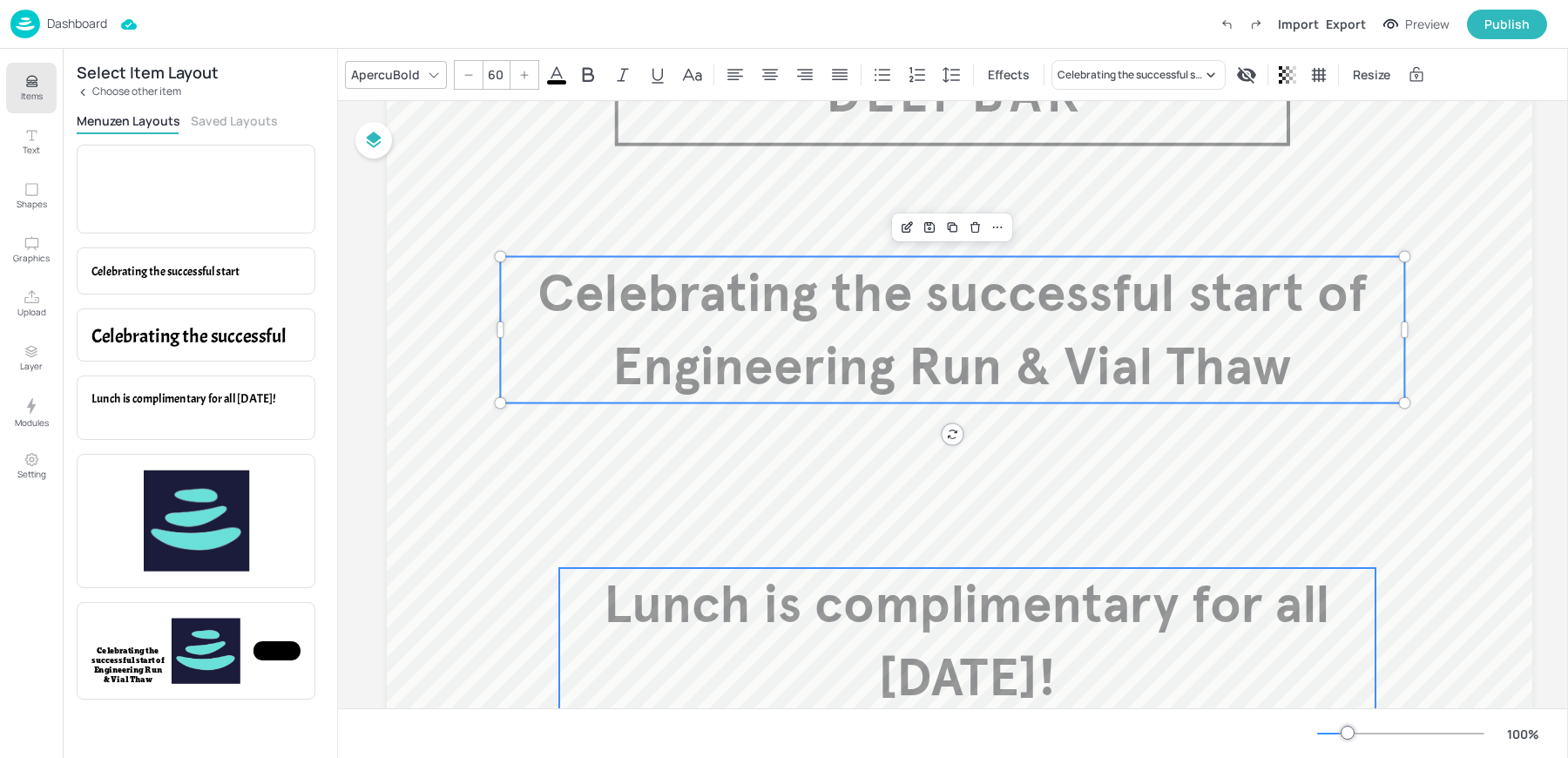
click at [805, 652] on p "Lunch is complimentary for all [DATE]!" at bounding box center [967, 642] width 816 height 147
click at [1012, 223] on div at bounding box center [1023, 227] width 23 height 23
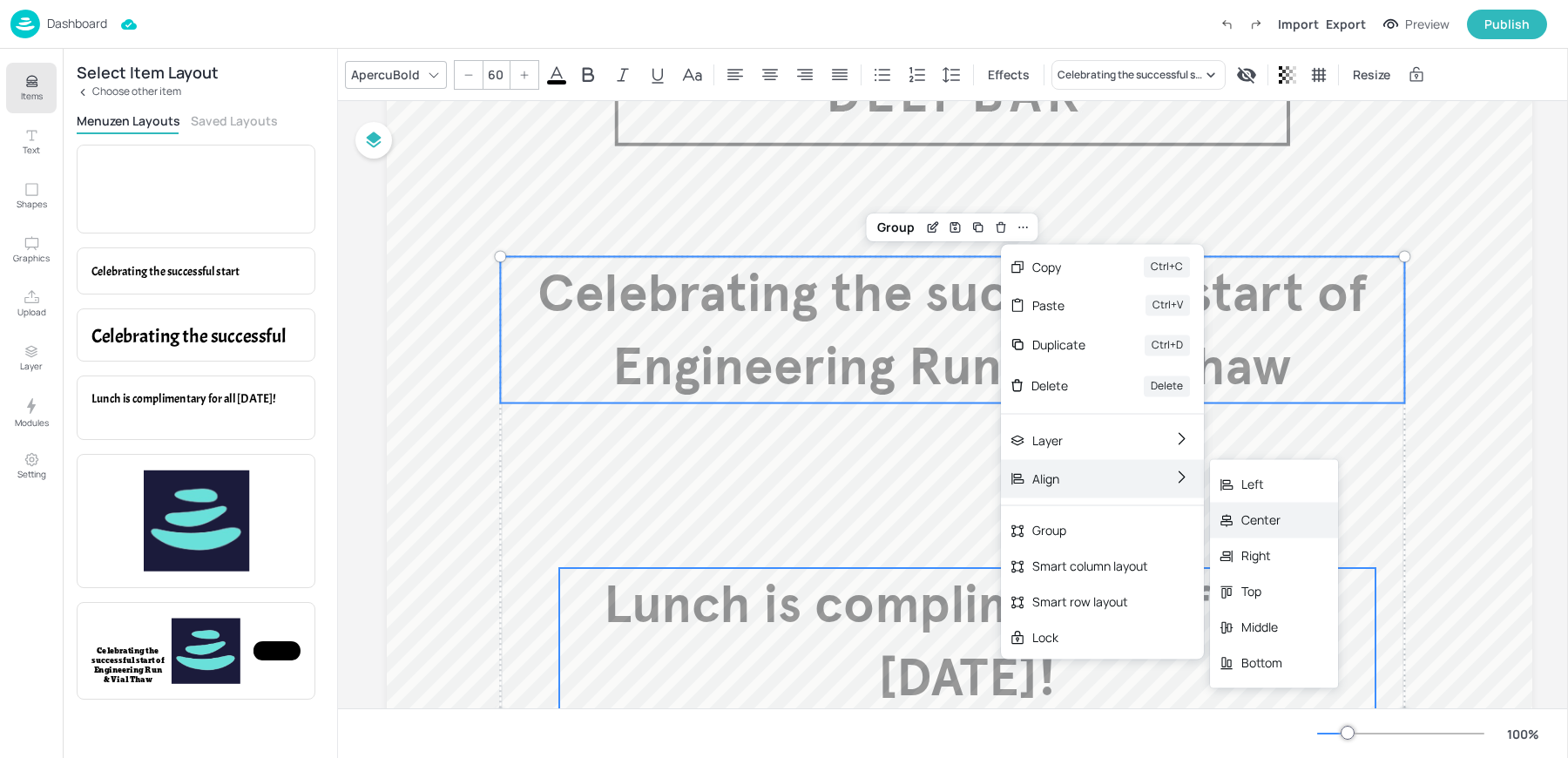
click at [1296, 520] on div "Center" at bounding box center [1274, 520] width 128 height 36
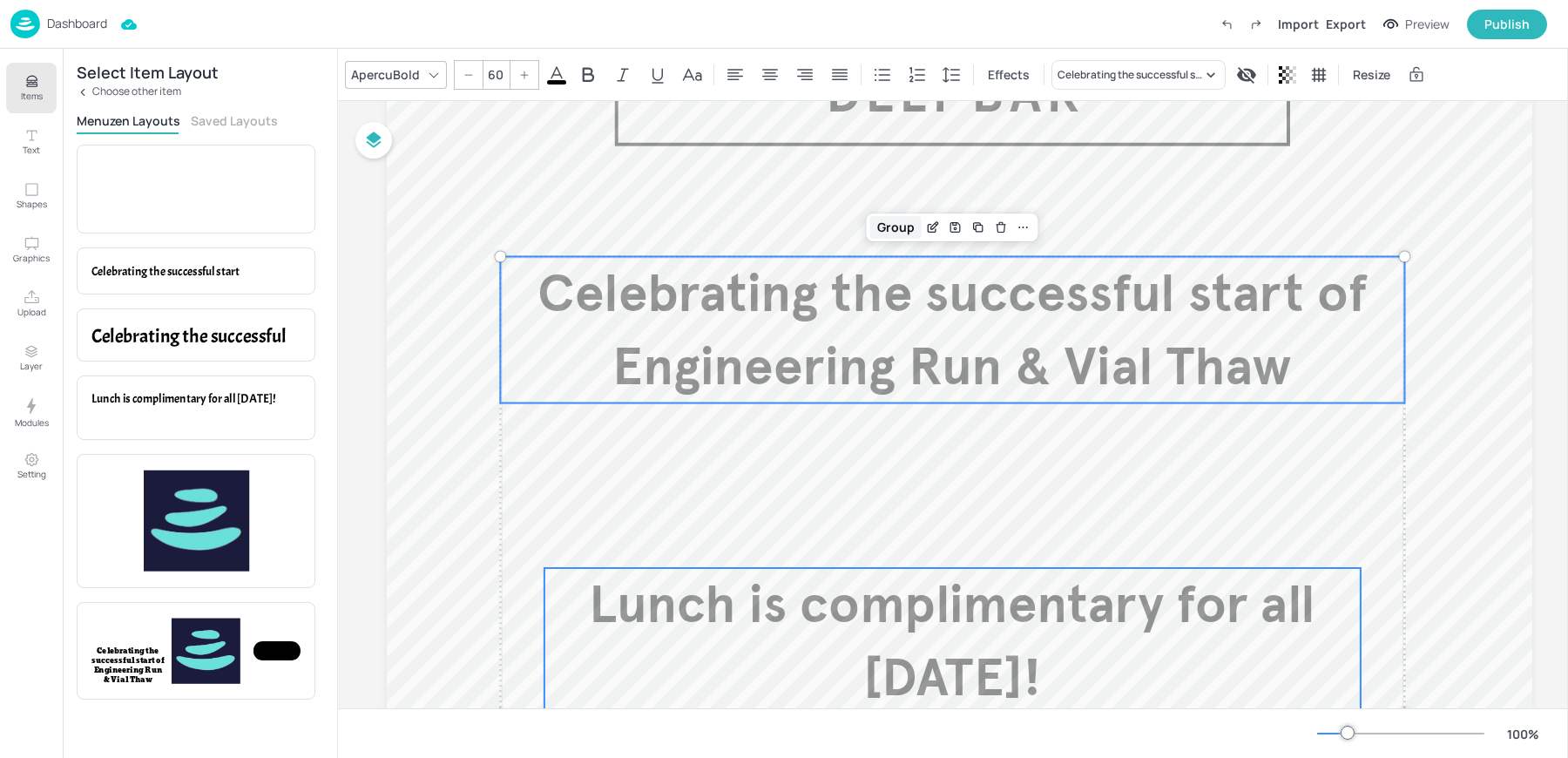
click at [893, 223] on div "Group" at bounding box center [896, 227] width 52 height 23
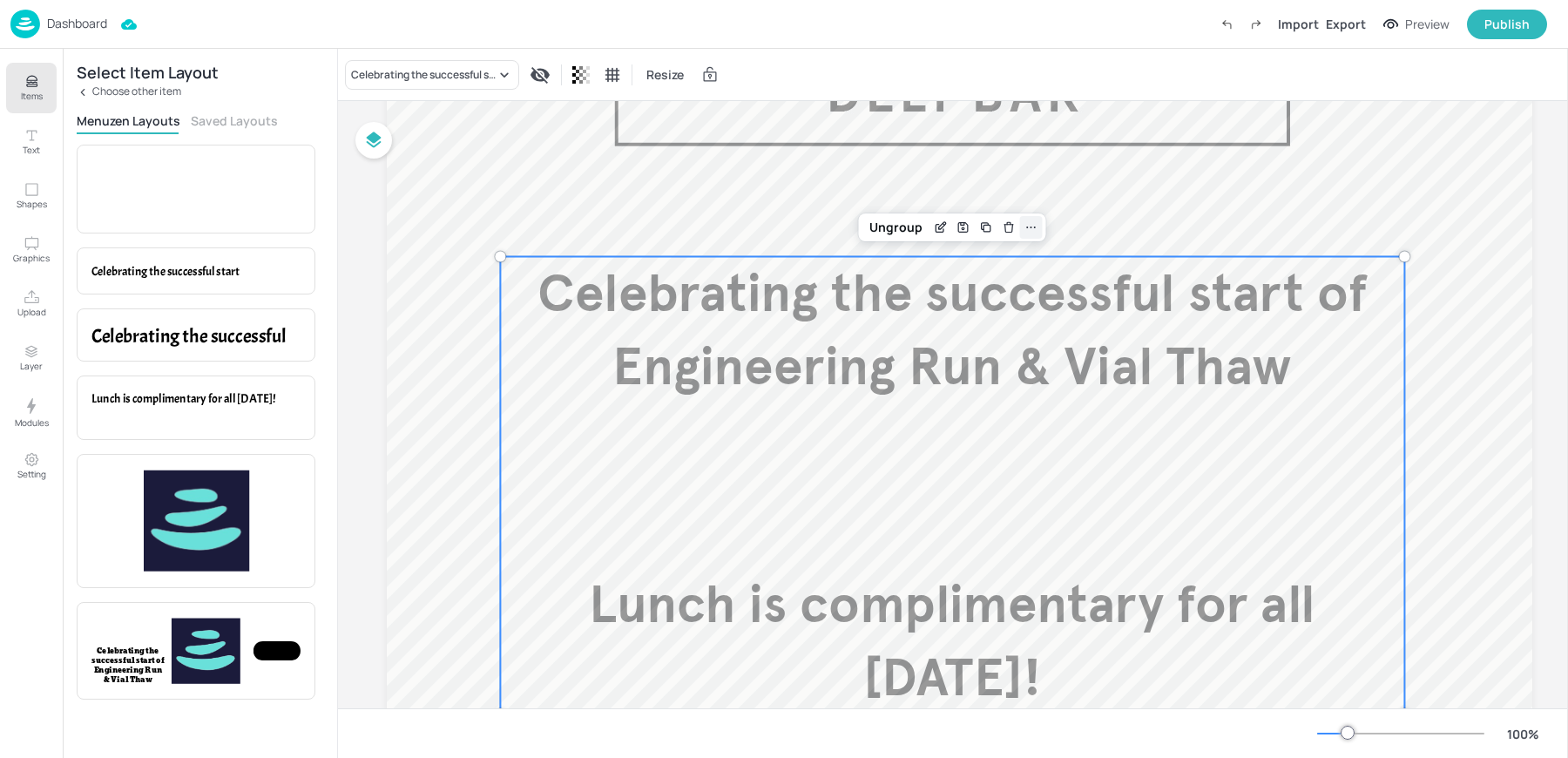
click at [1028, 222] on icon at bounding box center [1031, 227] width 14 height 14
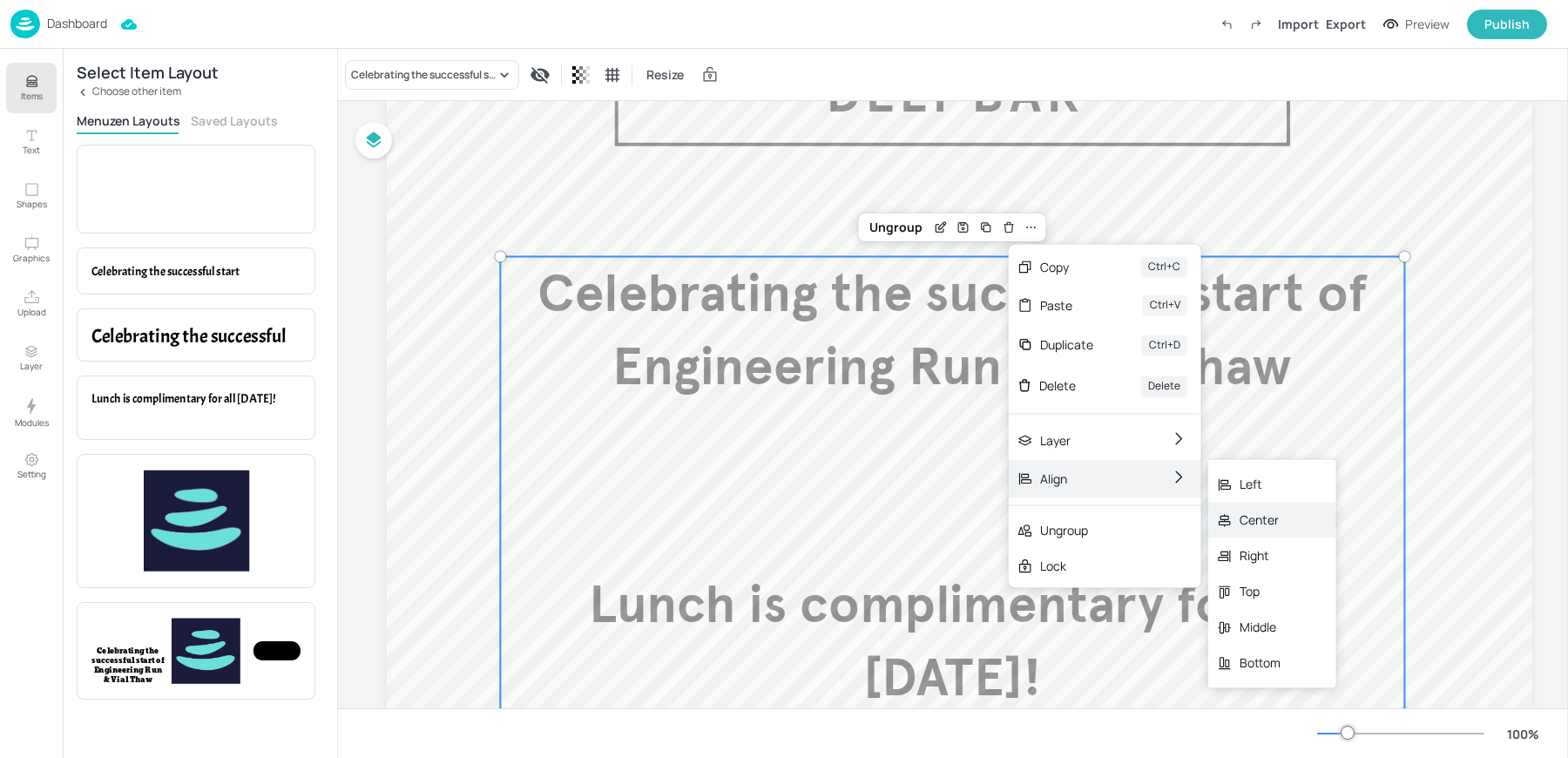
click at [1248, 521] on div "Center" at bounding box center [1260, 520] width 41 height 18
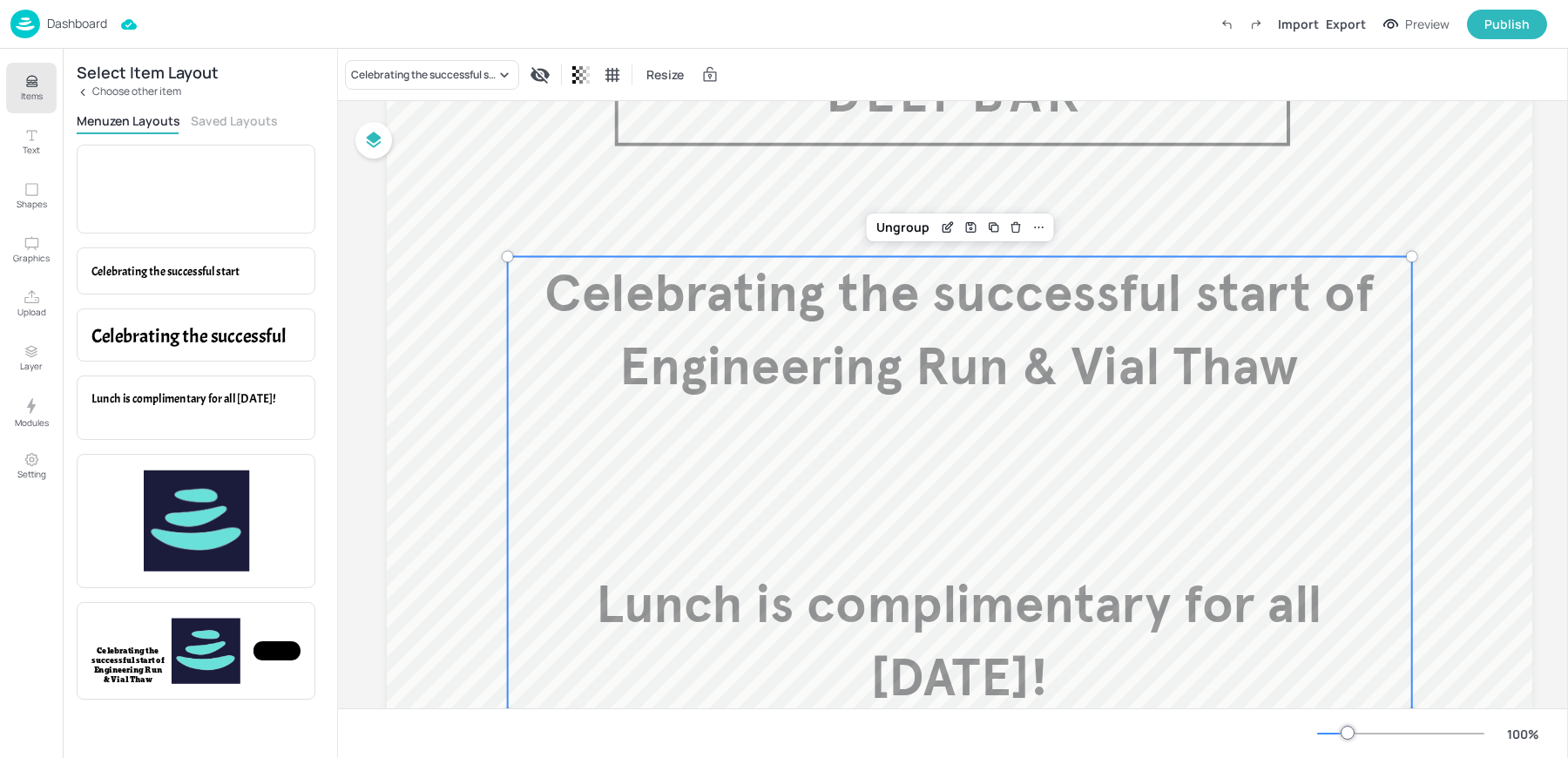
scroll to position [0, 0]
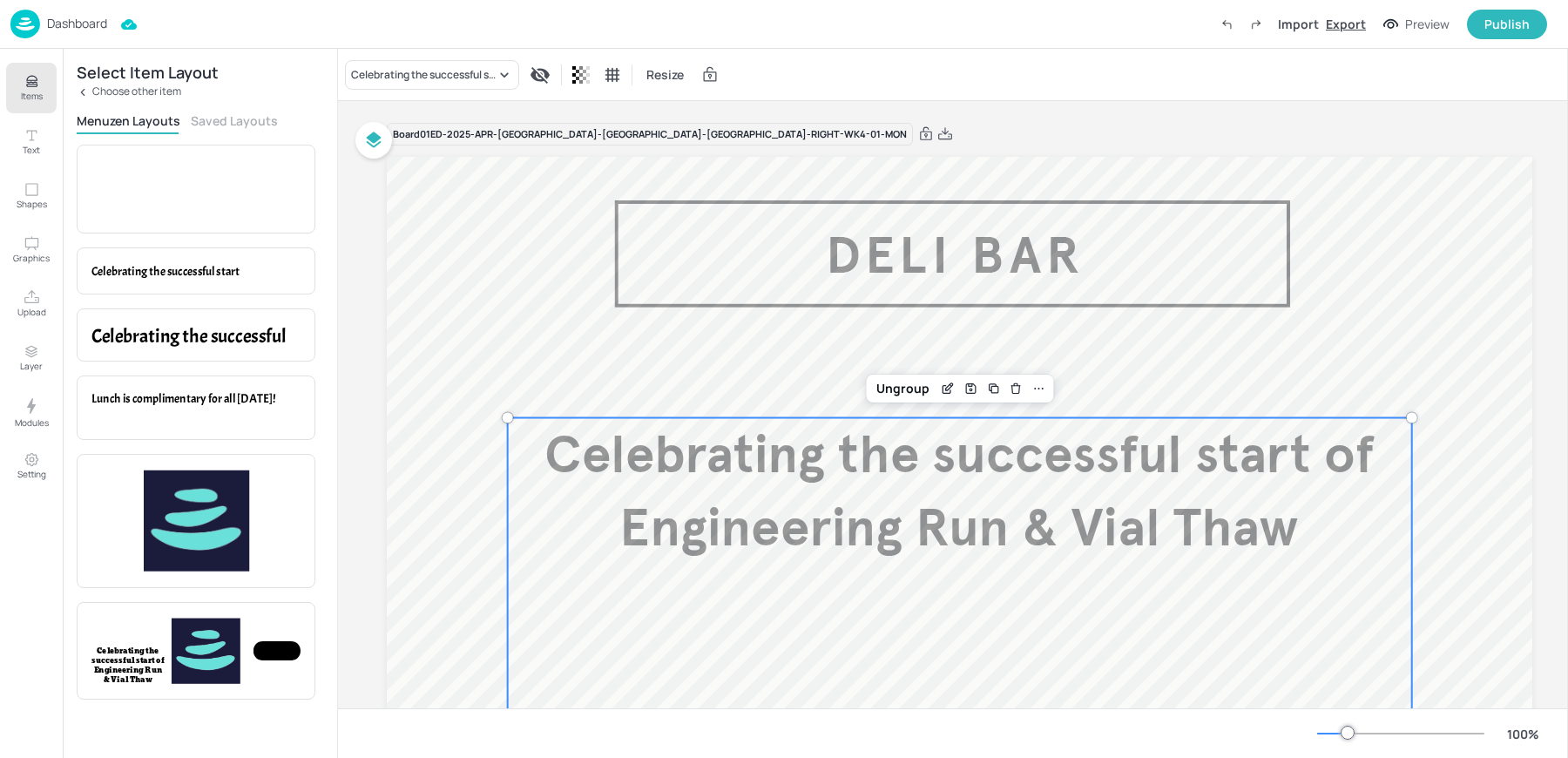
click at [1349, 29] on div "Export" at bounding box center [1346, 24] width 40 height 18
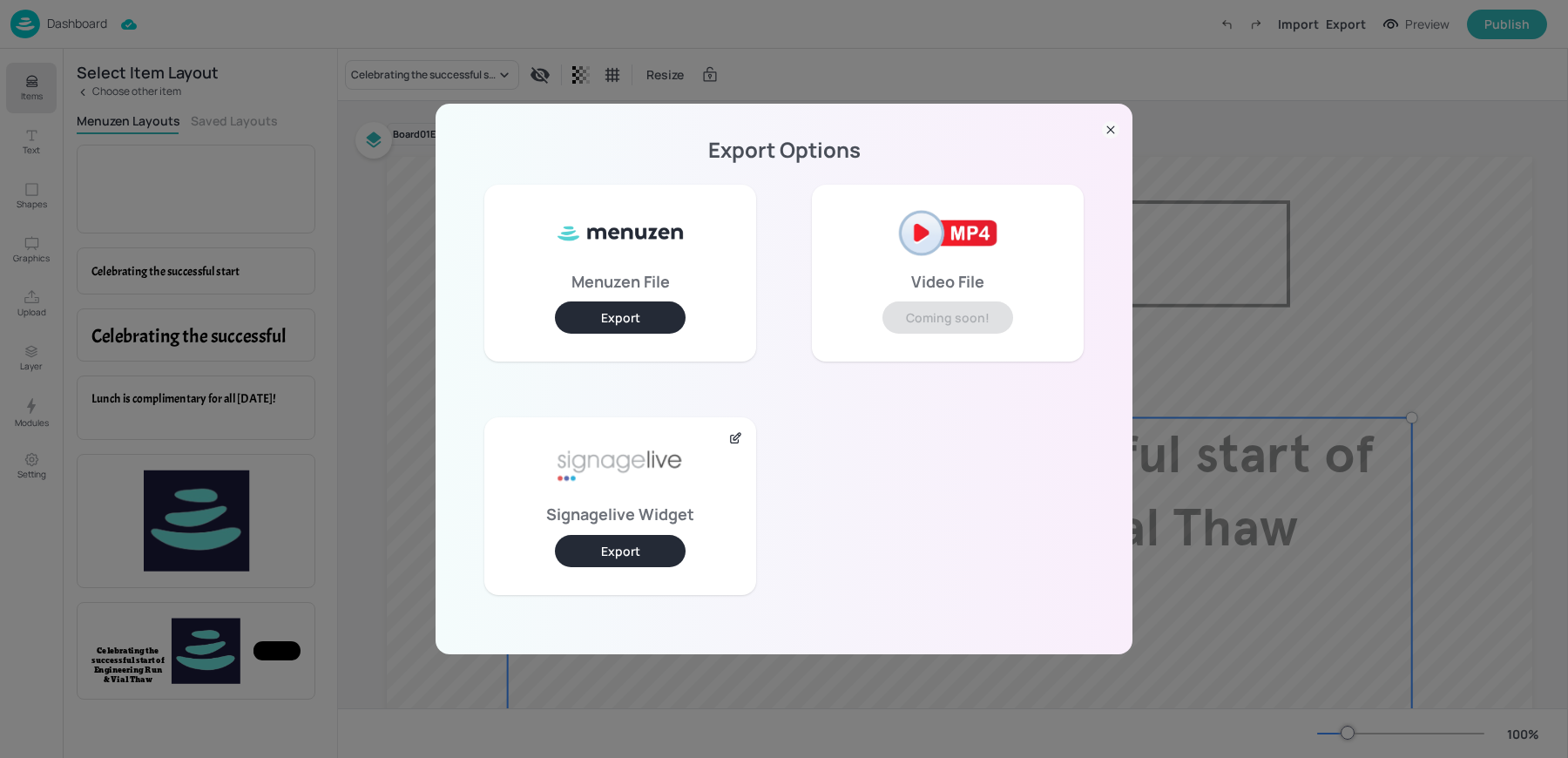
click at [613, 554] on button "Export" at bounding box center [621, 551] width 131 height 32
